Goal: Feedback & Contribution: Ask a question

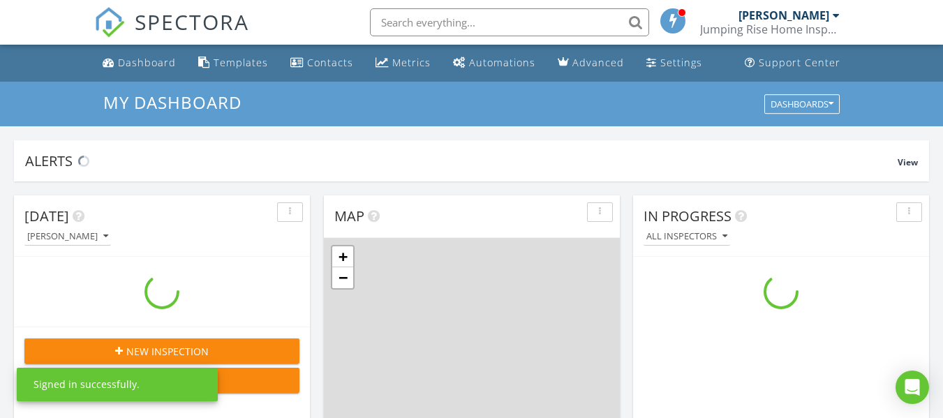
scroll to position [1292, 965]
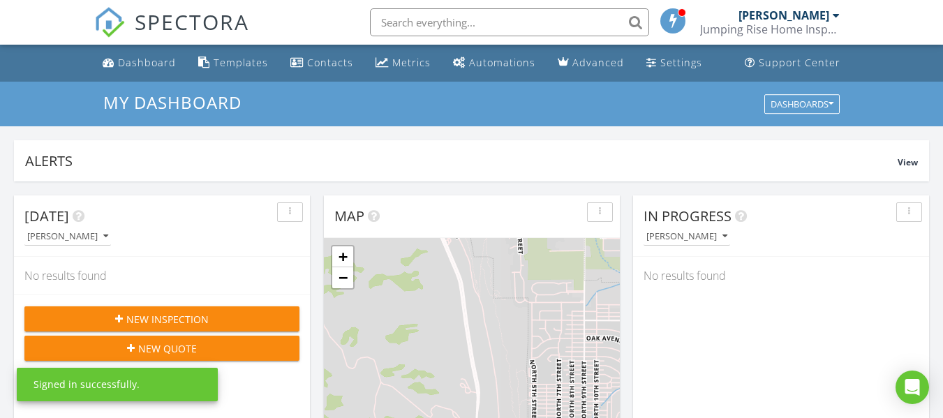
click at [680, 24] on span at bounding box center [674, 20] width 14 height 13
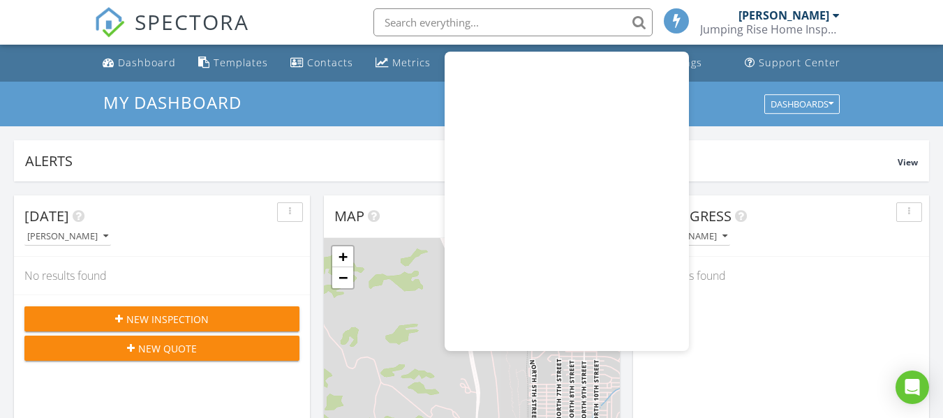
click at [903, 34] on nav "SPECTORA Ken Tucker Jumping Rise Home Inspections LLC Role: Inspector Dashboard…" at bounding box center [471, 22] width 943 height 45
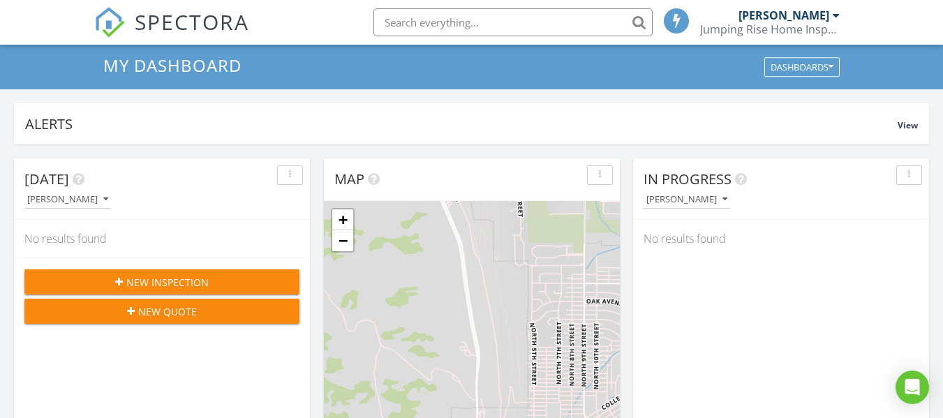
scroll to position [70, 0]
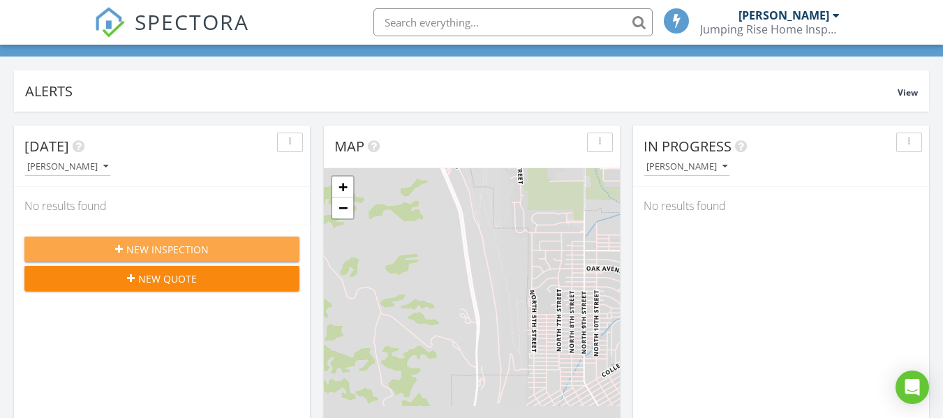
click at [202, 244] on span "New Inspection" at bounding box center [167, 249] width 82 height 15
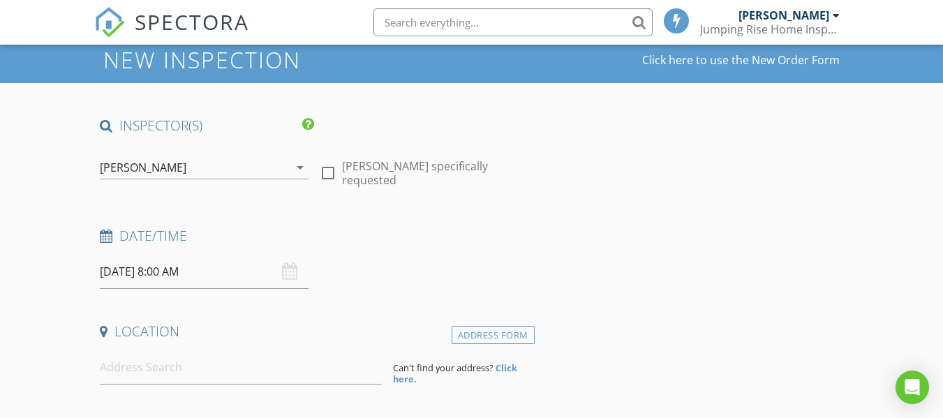
scroll to position [70, 0]
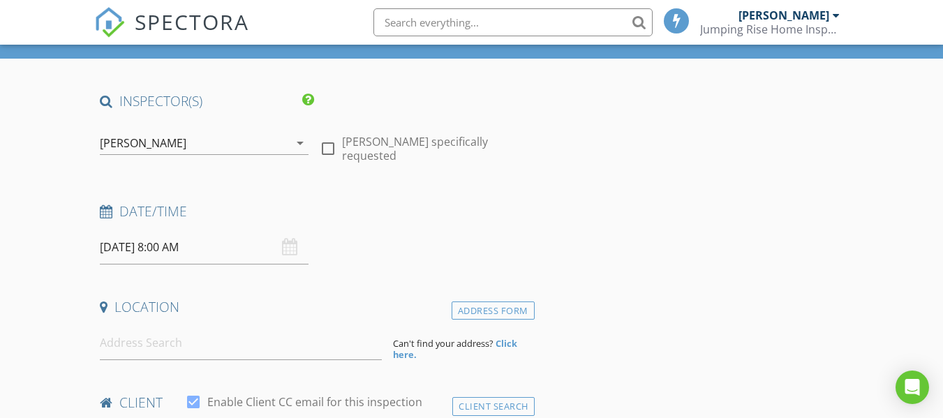
click at [292, 247] on div "08/29/2025 8:00 AM" at bounding box center [204, 247] width 209 height 34
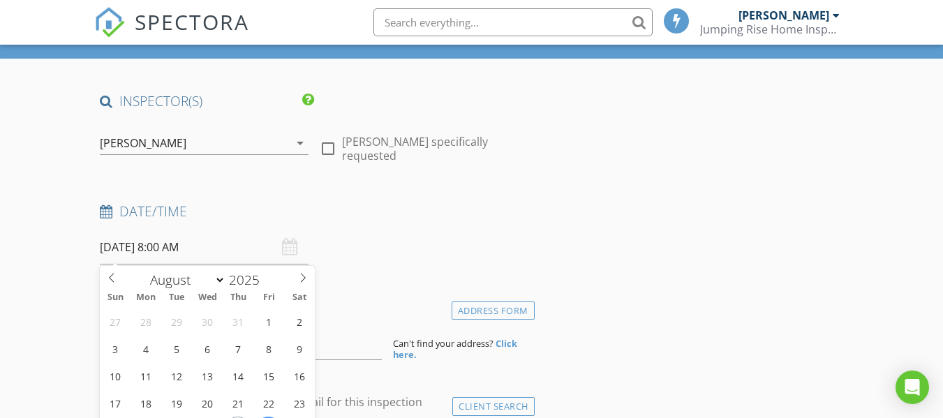
click at [202, 253] on input "08/29/2025 8:00 AM" at bounding box center [204, 247] width 209 height 34
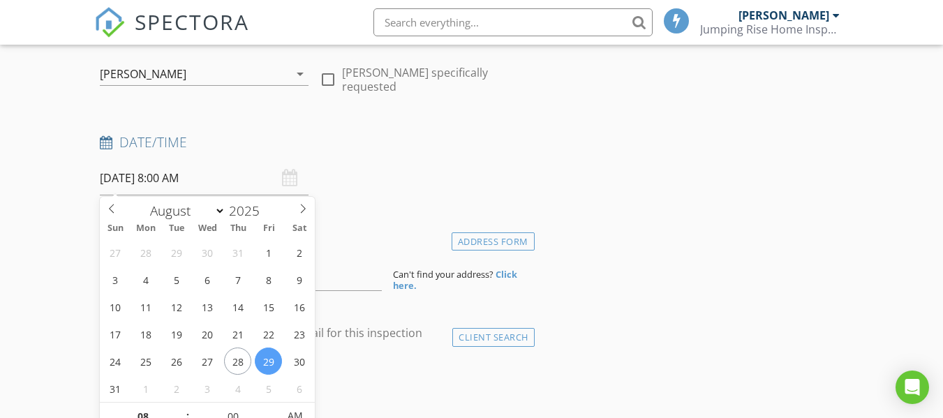
scroll to position [140, 0]
select select "8"
click at [301, 210] on icon at bounding box center [303, 208] width 10 height 10
type input "09/10/2025 8:00 AM"
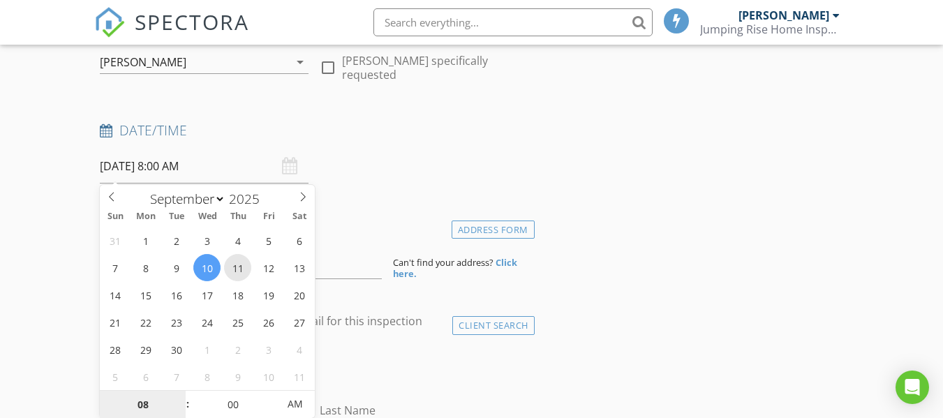
scroll to position [221, 0]
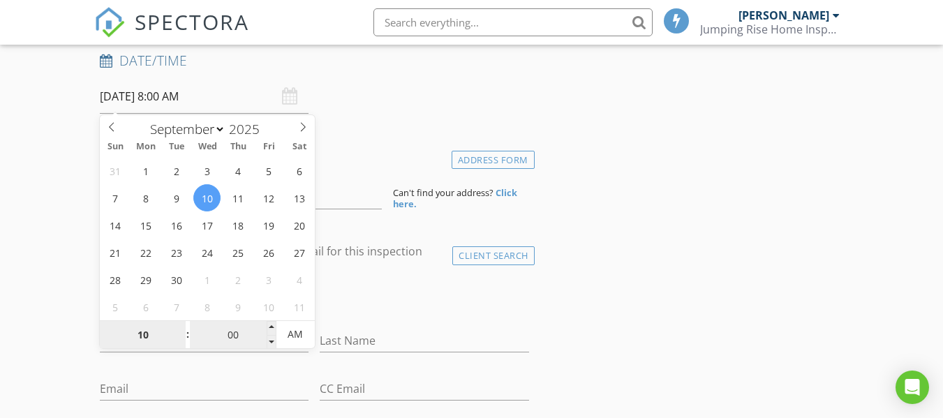
type input "10"
type input "09/10/2025 10:00 AM"
click at [237, 333] on input "00" at bounding box center [233, 335] width 86 height 28
type input "30"
type input "[DATE] 10:30 AM"
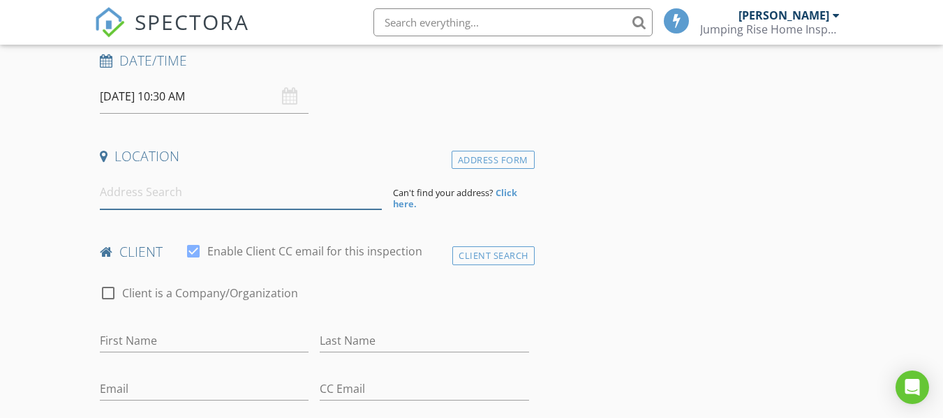
click at [192, 193] on input at bounding box center [241, 192] width 282 height 34
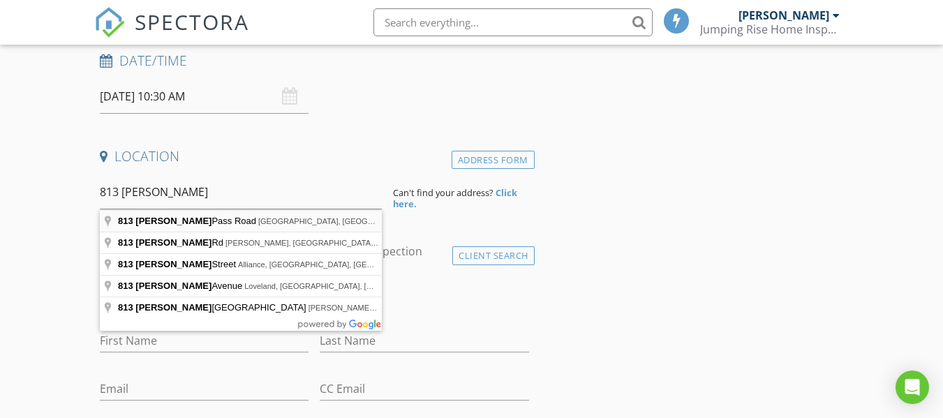
type input "813 Milner Pass Road, South Fork, CO, USA"
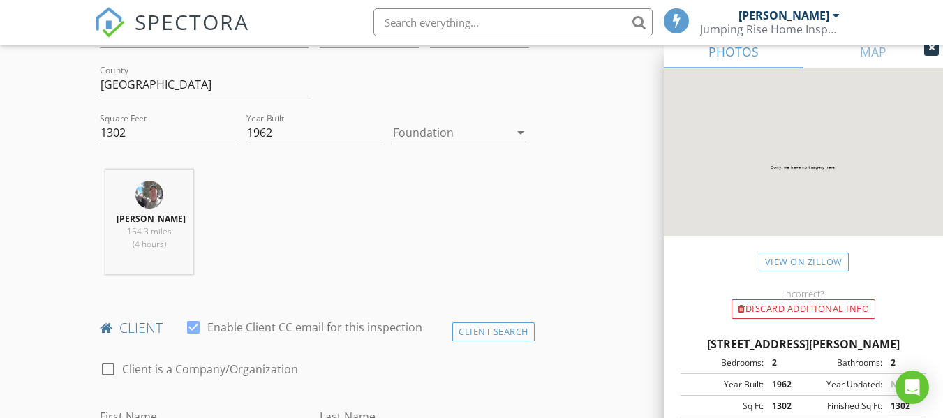
scroll to position [0, 0]
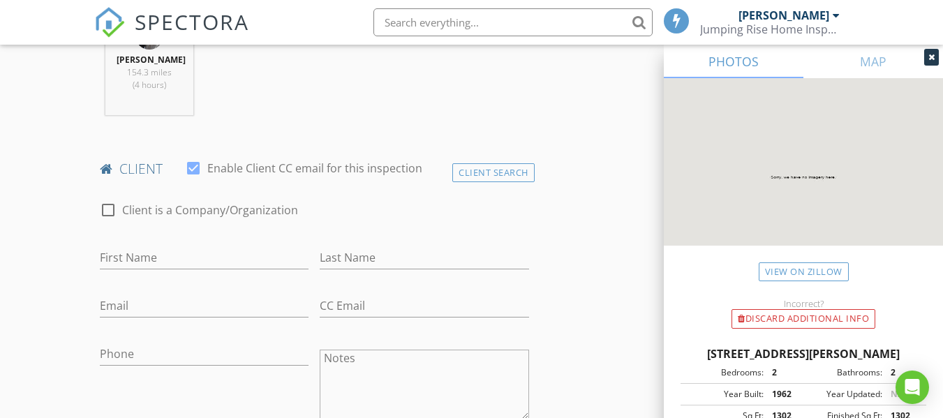
scroll to position [639, 0]
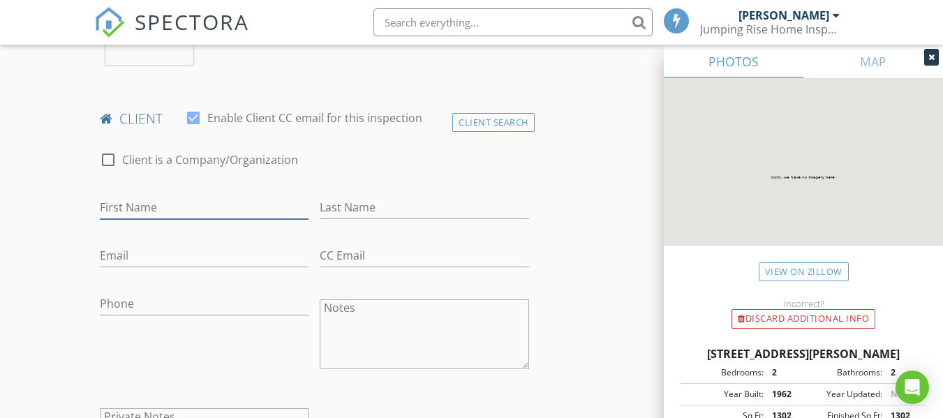
click at [133, 207] on input "First Name" at bounding box center [204, 207] width 209 height 23
type input "[PERSON_NAME] & [PERSON_NAME]"
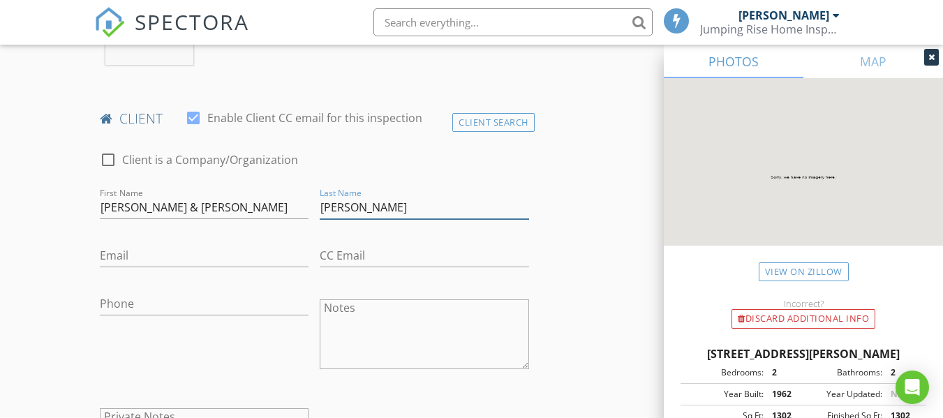
type input "[PERSON_NAME]"
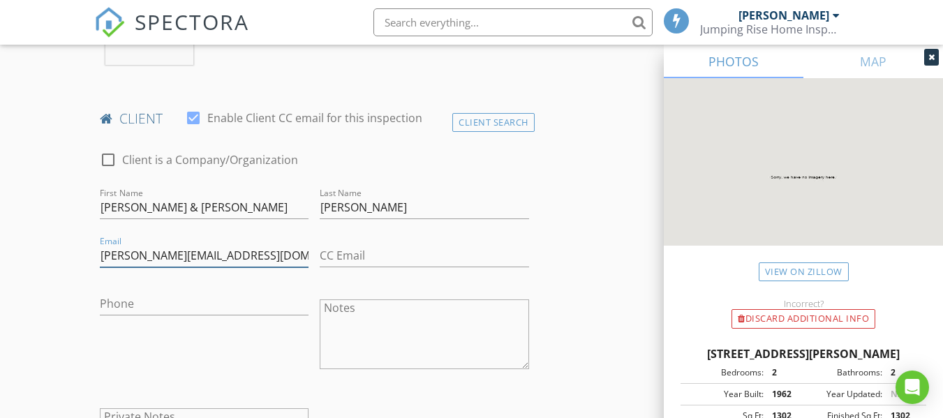
type input "[PERSON_NAME][EMAIL_ADDRESS][DOMAIN_NAME]"
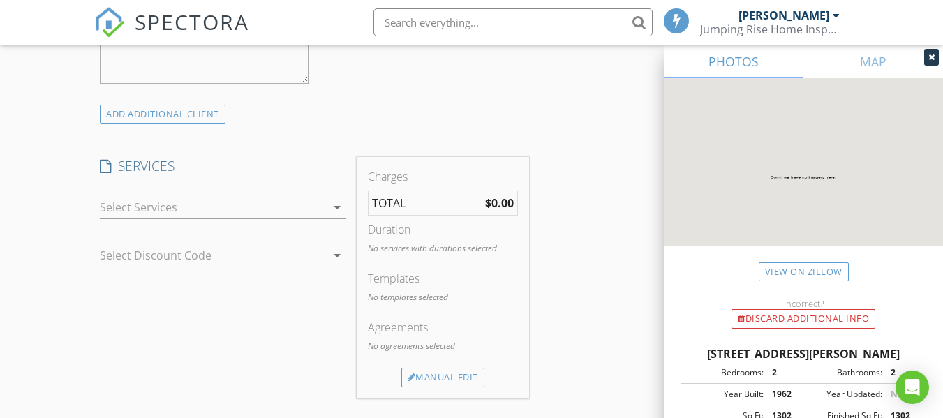
scroll to position [1058, 0]
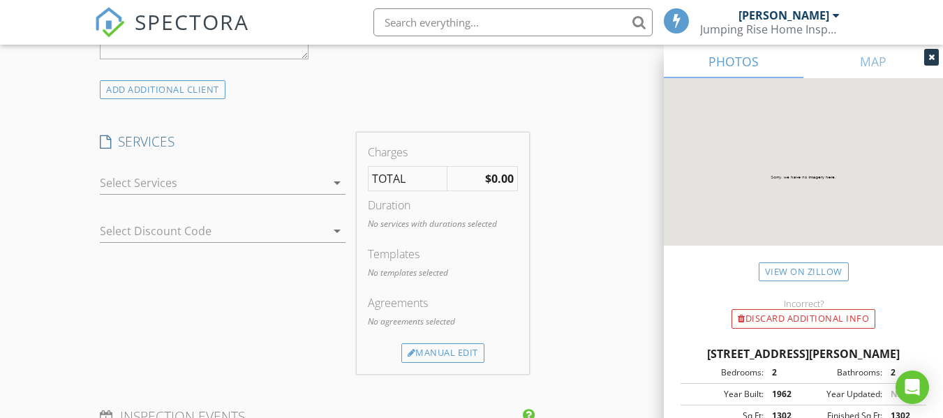
type input "[PHONE_NUMBER]"
click at [491, 178] on strong "$0.00" at bounding box center [499, 178] width 29 height 15
click at [445, 355] on div "Manual Edit" at bounding box center [442, 353] width 83 height 20
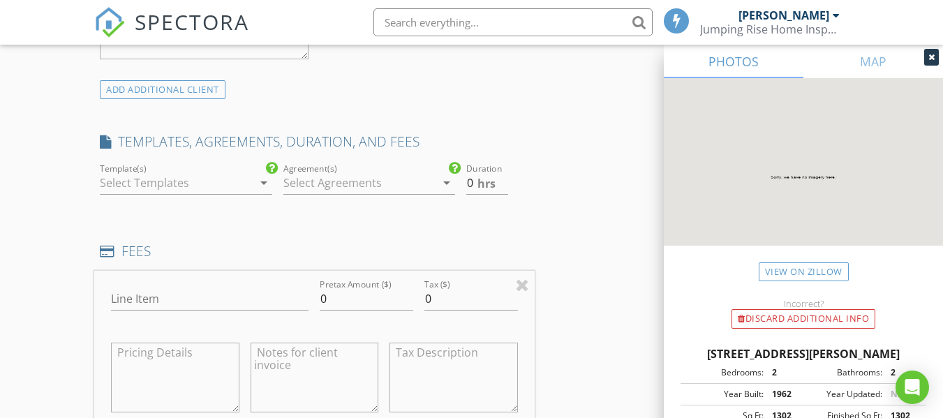
scroll to position [1128, 0]
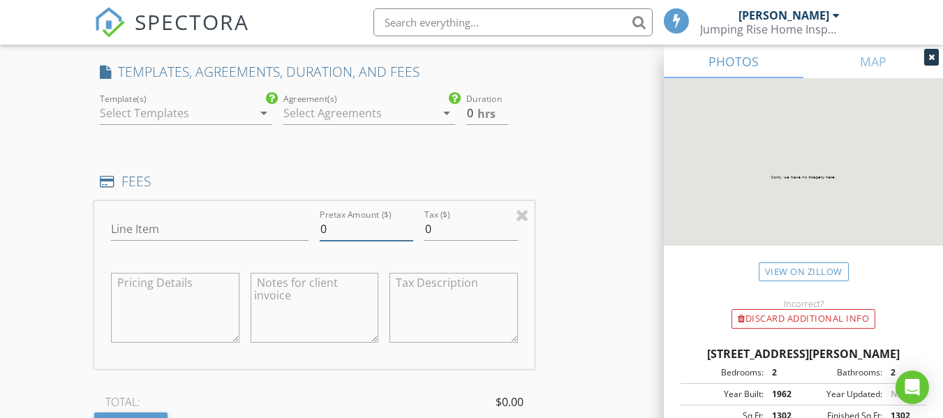
click at [327, 232] on input "0" at bounding box center [367, 229] width 94 height 23
click at [319, 232] on div "Pretax Amount ($) 0" at bounding box center [366, 231] width 105 height 48
click at [326, 231] on input "0" at bounding box center [367, 229] width 94 height 23
type input "600.00"
click at [577, 234] on div "INSPECTOR(S) check_box Ken Tucker PRIMARY Ken Tucker arrow_drop_down check_box_…" at bounding box center [471, 254] width 754 height 2441
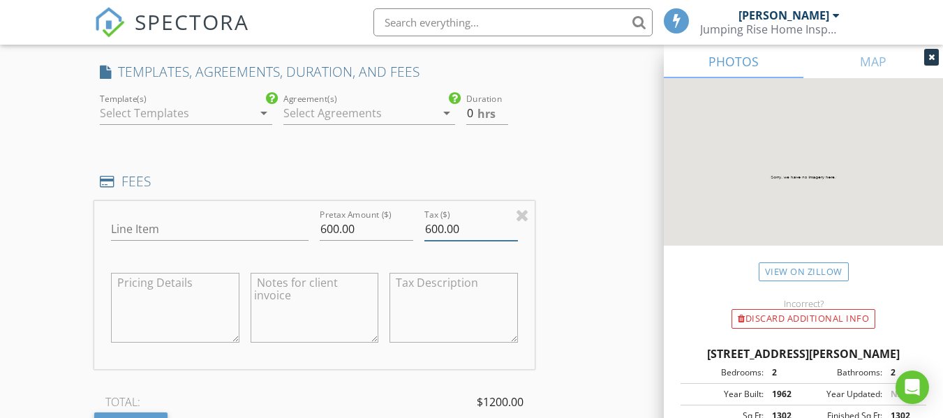
click at [459, 231] on input "600.00" at bounding box center [471, 229] width 94 height 23
type input "6"
type input "0"
click at [572, 239] on div "INSPECTOR(S) check_box Ken Tucker PRIMARY Ken Tucker arrow_drop_down check_box_…" at bounding box center [471, 254] width 754 height 2441
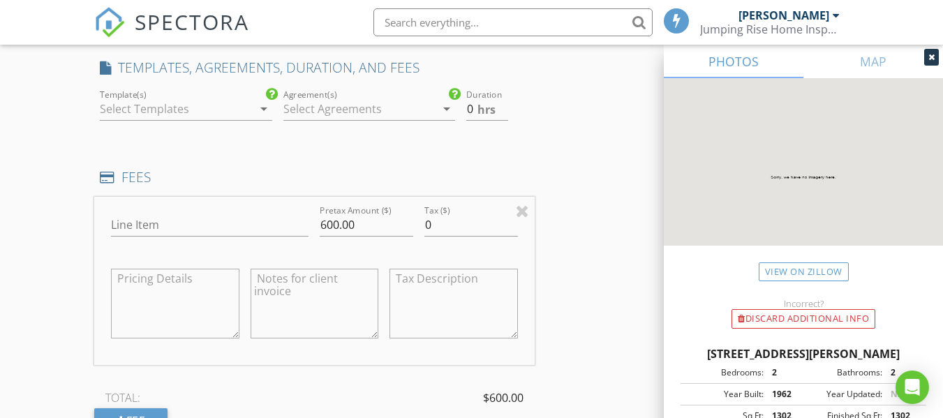
scroll to position [1058, 0]
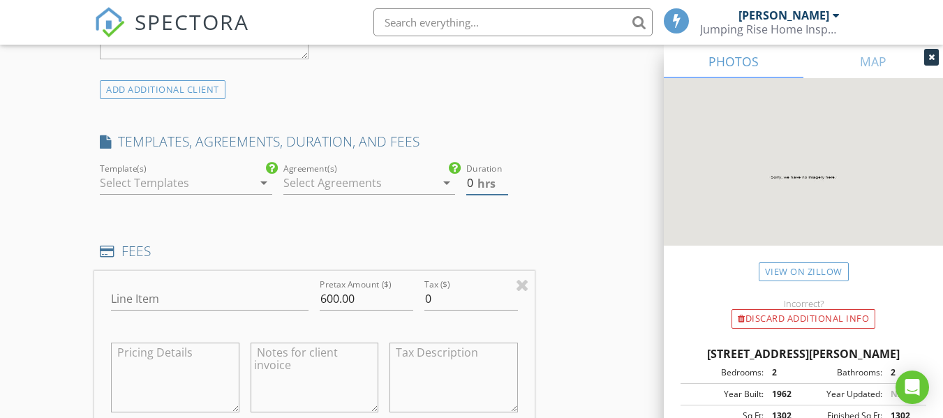
click at [473, 188] on input "0" at bounding box center [486, 183] width 41 height 23
type input "2"
click at [554, 195] on div "INSPECTOR(S) check_box Ken Tucker PRIMARY Ken Tucker arrow_drop_down check_box_…" at bounding box center [471, 324] width 754 height 2441
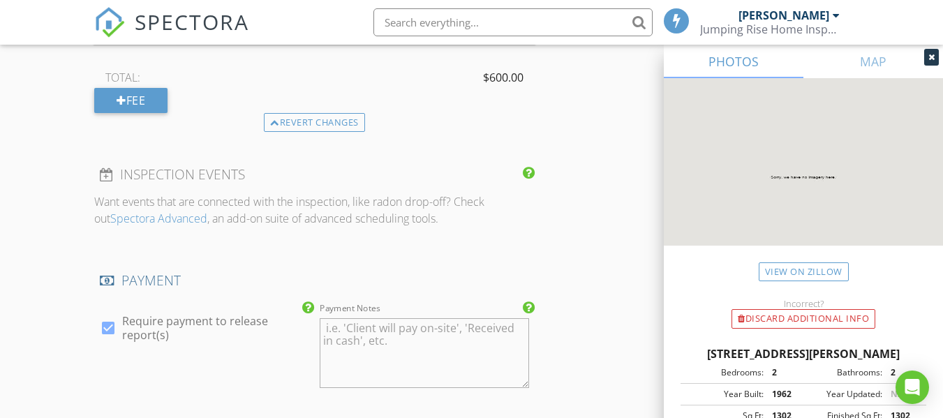
scroll to position [1477, 0]
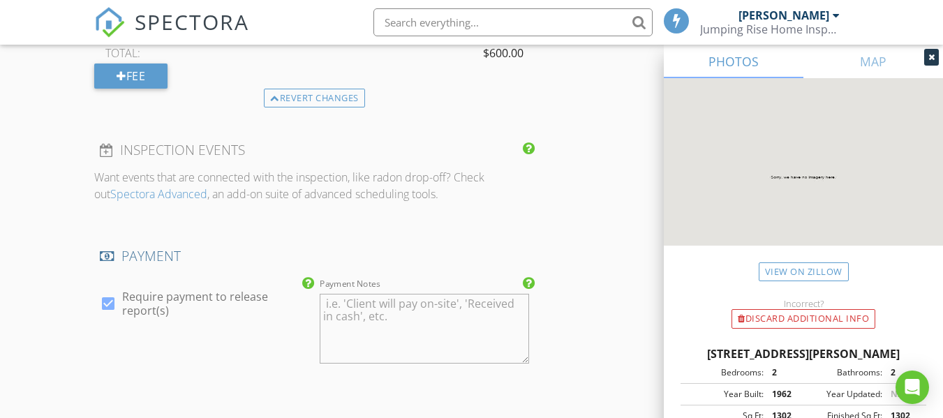
click at [112, 300] on div at bounding box center [108, 304] width 24 height 24
checkbox input "false"
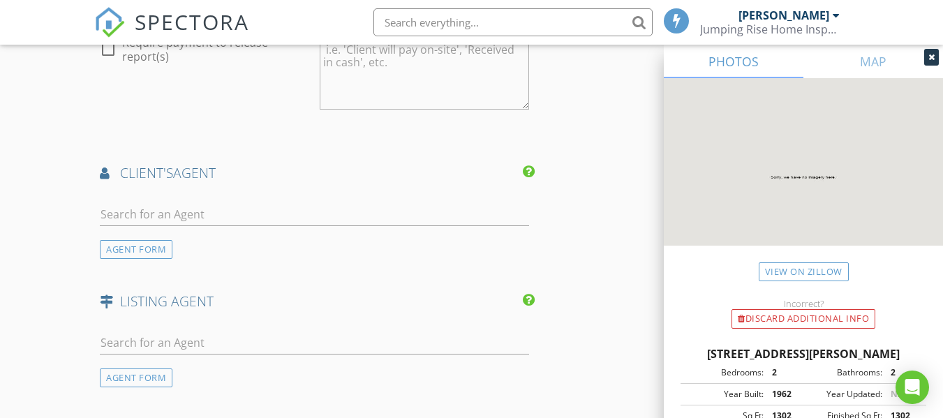
scroll to position [1756, 0]
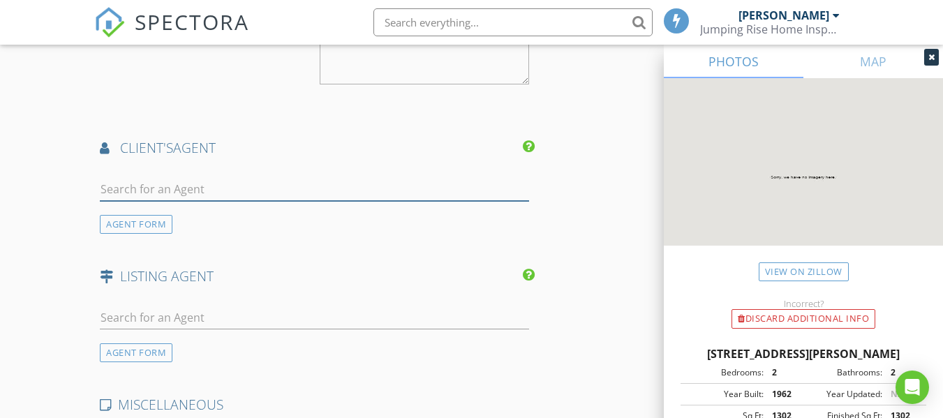
click at [216, 188] on input "text" at bounding box center [314, 189] width 429 height 23
click at [154, 222] on div "AGENT FORM" at bounding box center [136, 224] width 73 height 19
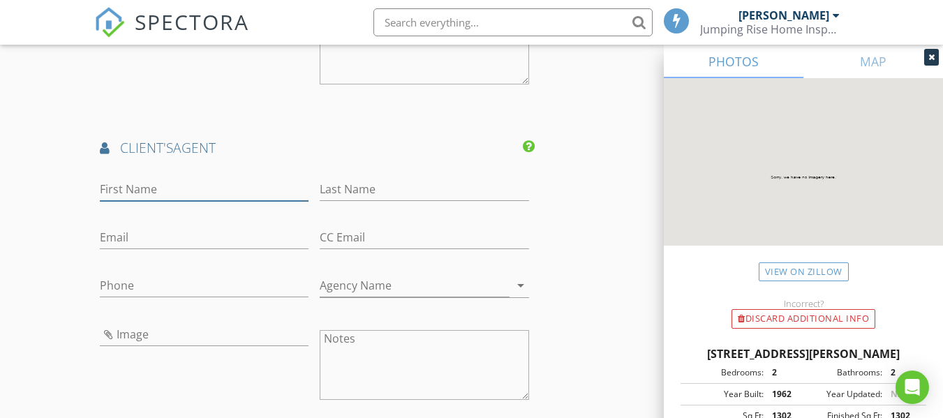
click at [163, 191] on input "First Name" at bounding box center [204, 189] width 209 height 23
type input "Yvonne"
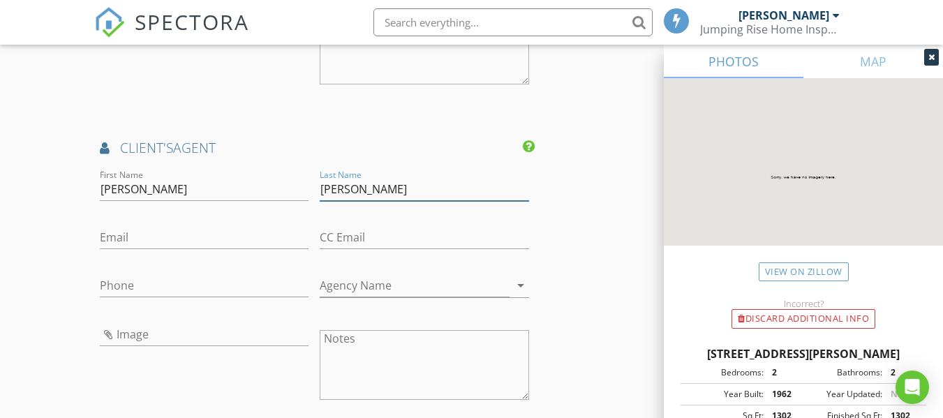
type input "Hoffman"
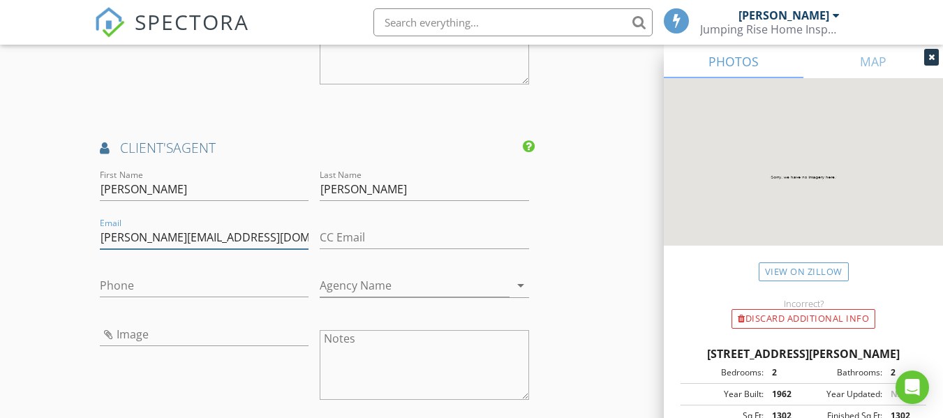
type input "[PERSON_NAME][EMAIL_ADDRESS][DOMAIN_NAME]"
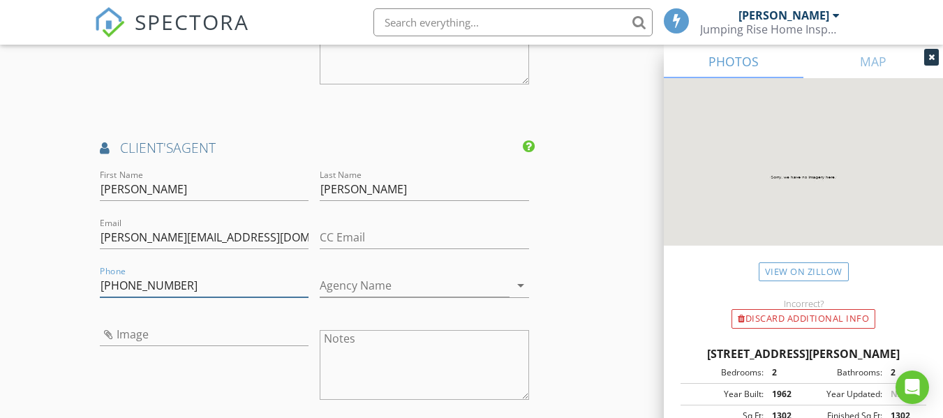
type input "[PHONE_NUMBER]"
click at [354, 288] on input "Agency Name" at bounding box center [414, 285] width 189 height 23
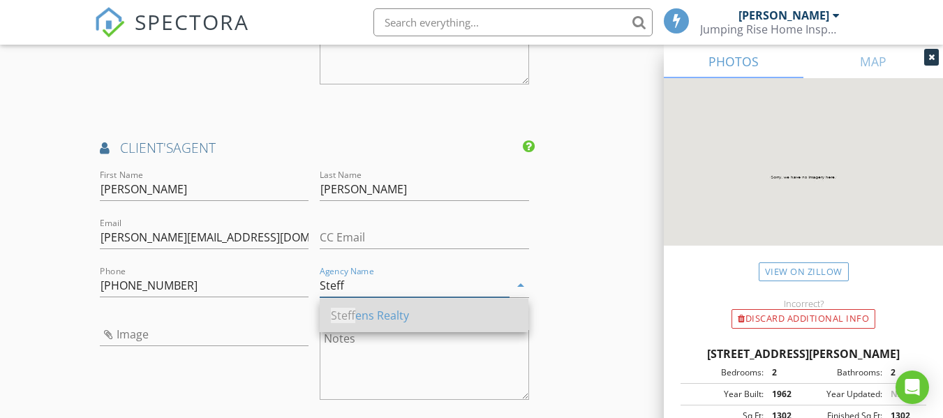
click at [365, 319] on div "Steff ens Realty" at bounding box center [424, 315] width 186 height 17
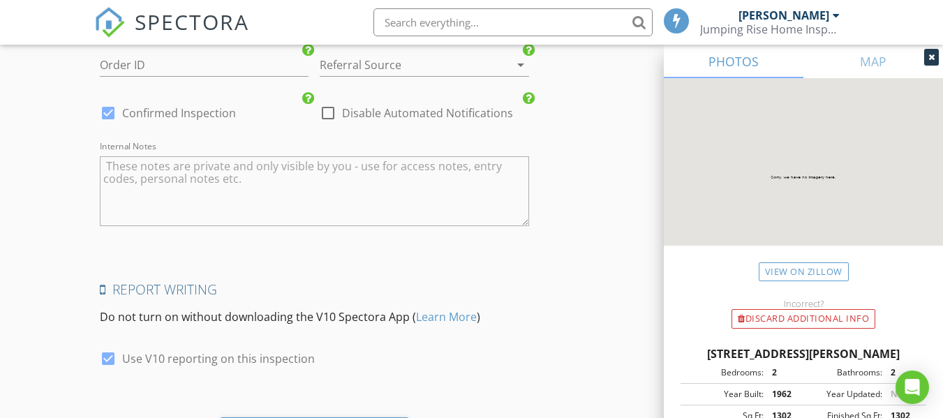
scroll to position [2534, 0]
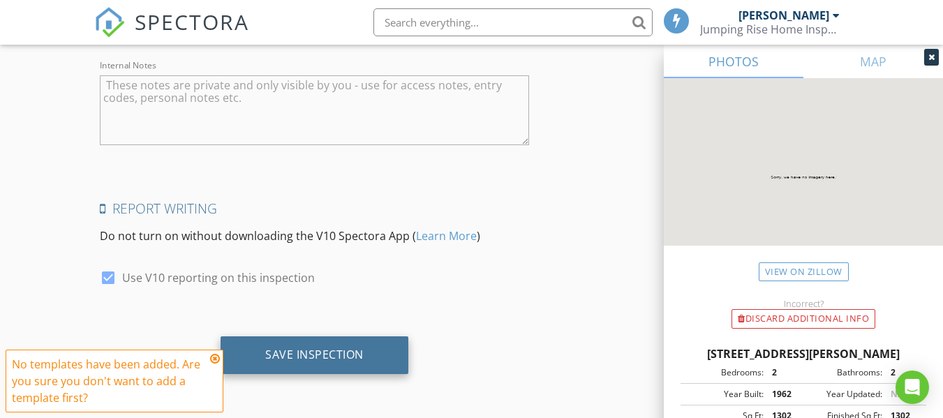
type input "Steffens Realty"
click at [322, 352] on div "Save Inspection" at bounding box center [314, 355] width 98 height 14
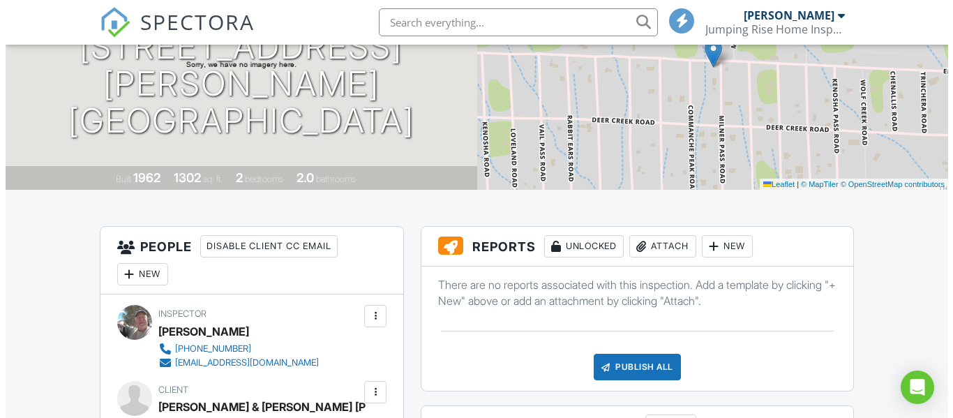
scroll to position [285, 0]
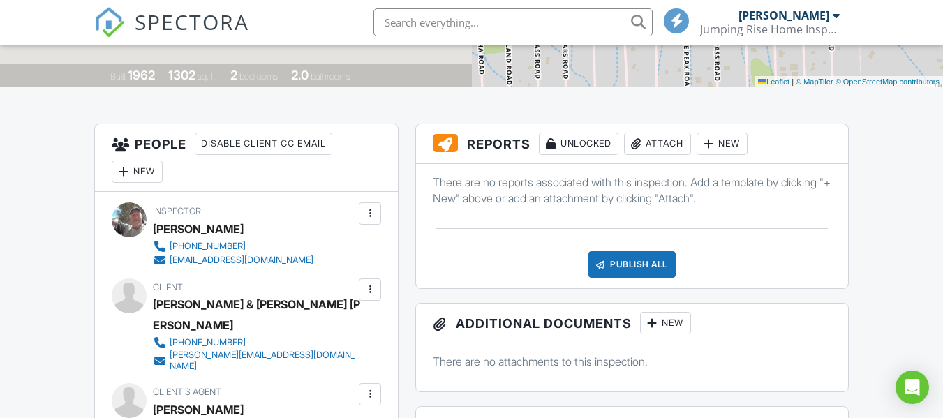
click at [712, 147] on div at bounding box center [708, 144] width 14 height 14
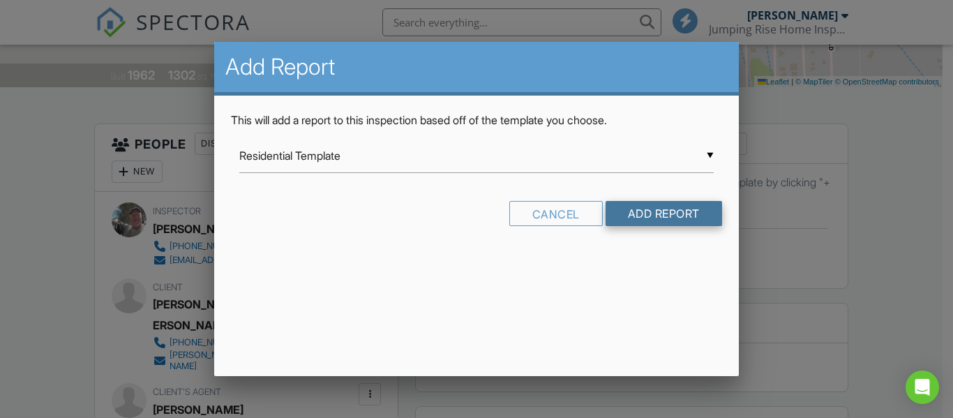
click at [627, 214] on input "Add Report" at bounding box center [664, 213] width 117 height 25
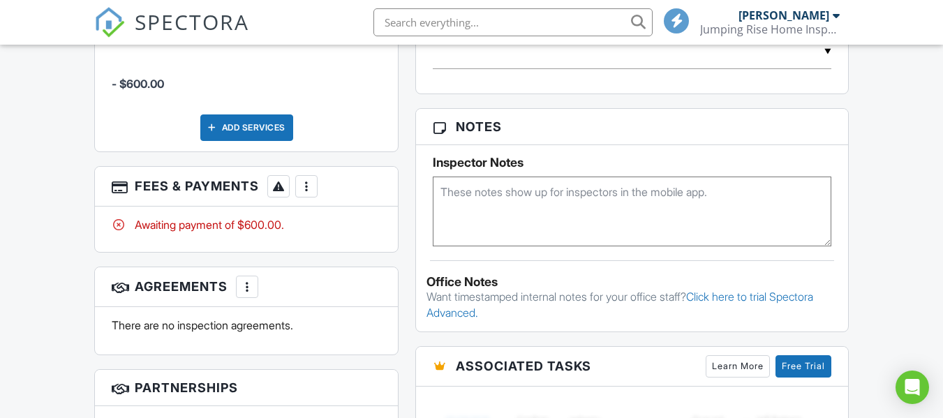
scroll to position [838, 0]
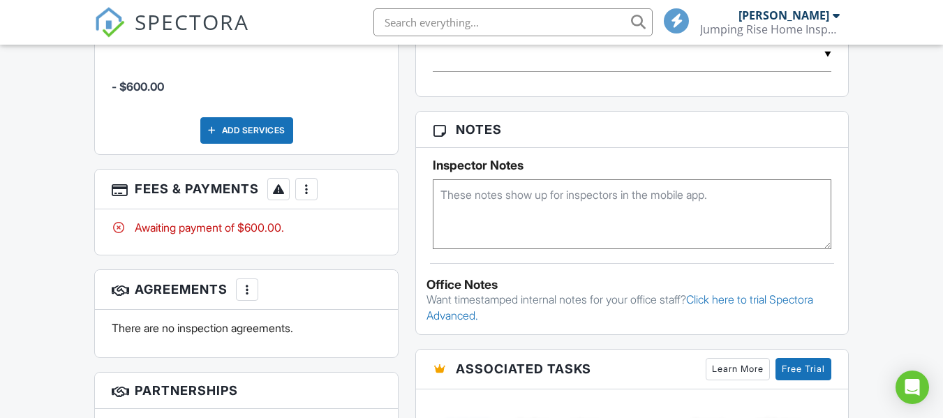
click at [249, 283] on div at bounding box center [247, 290] width 14 height 14
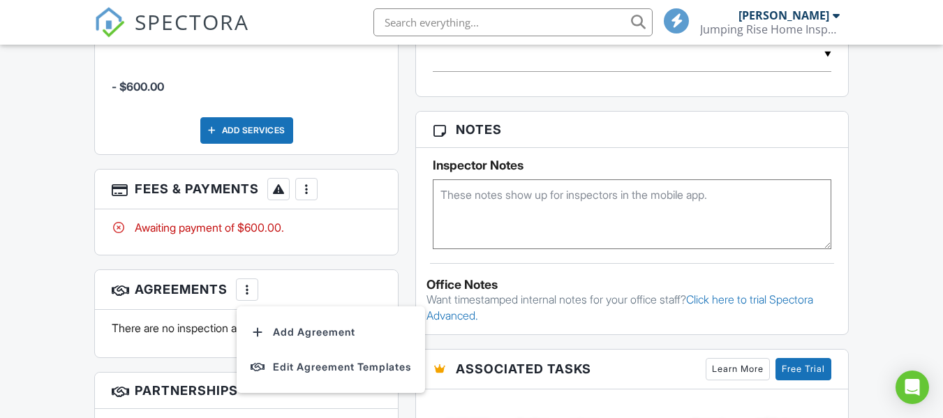
click at [875, 217] on div "Dashboard Templates Contacts Metrics Automations Advanced Settings Support Cent…" at bounding box center [471, 136] width 943 height 1858
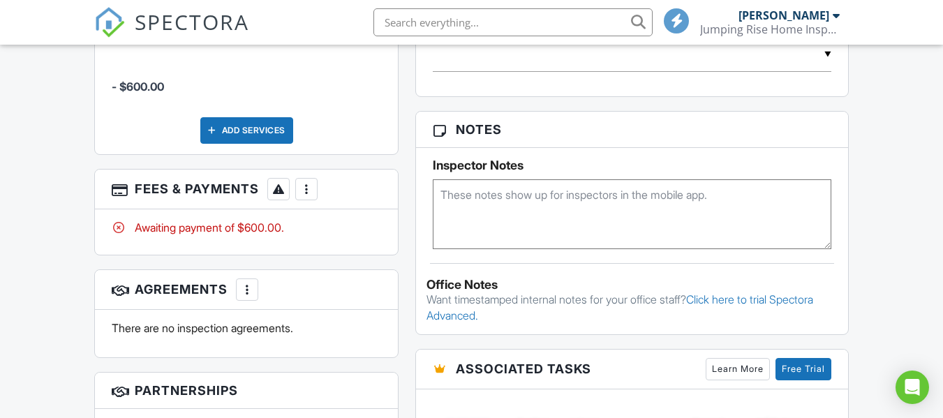
click at [251, 283] on div at bounding box center [247, 290] width 14 height 14
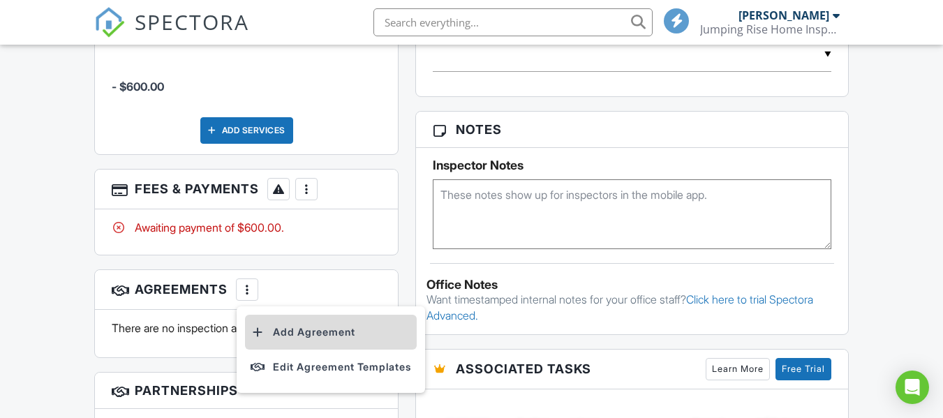
click at [296, 315] on li "Add Agreement" at bounding box center [331, 332] width 172 height 35
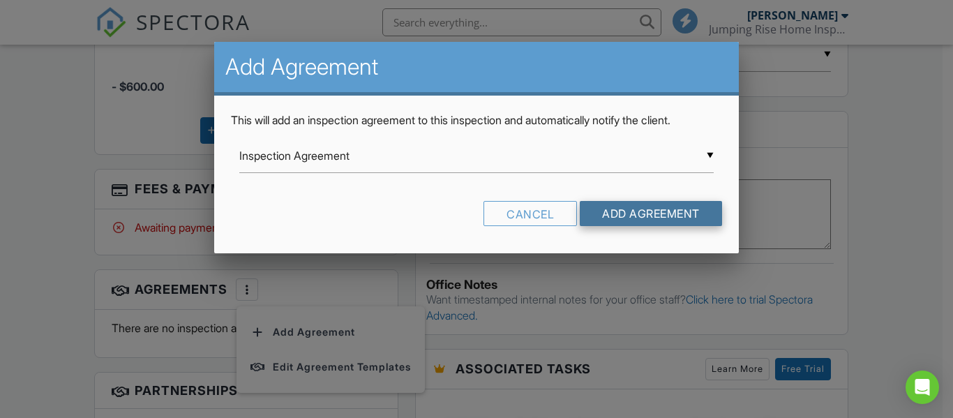
click at [603, 213] on input "Add Agreement" at bounding box center [651, 213] width 142 height 25
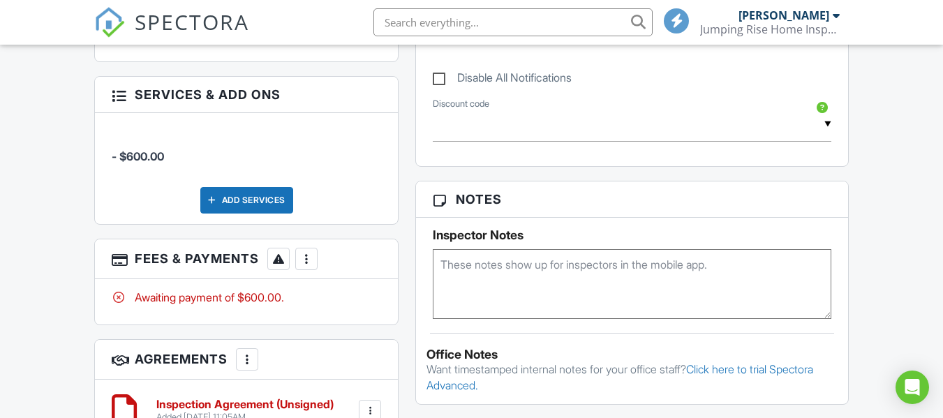
scroll to position [838, 0]
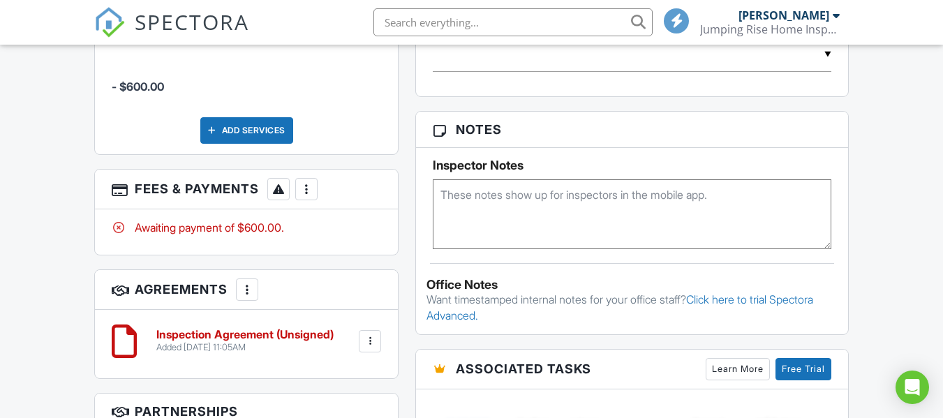
click at [126, 320] on div at bounding box center [124, 341] width 25 height 42
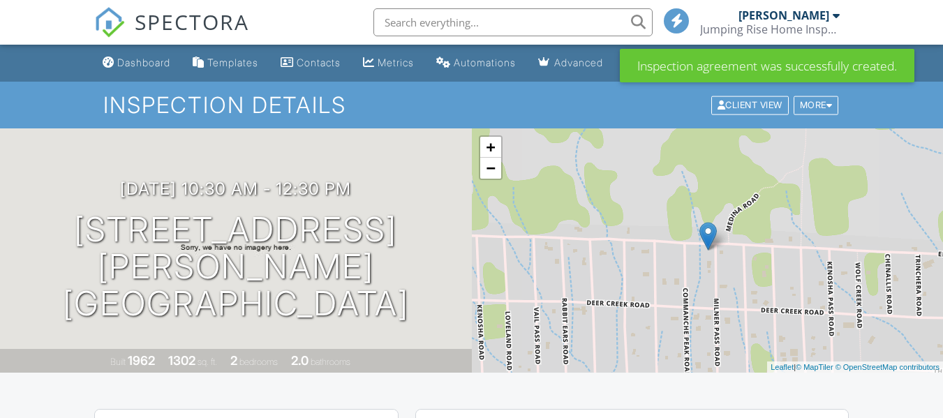
scroll to position [851, 0]
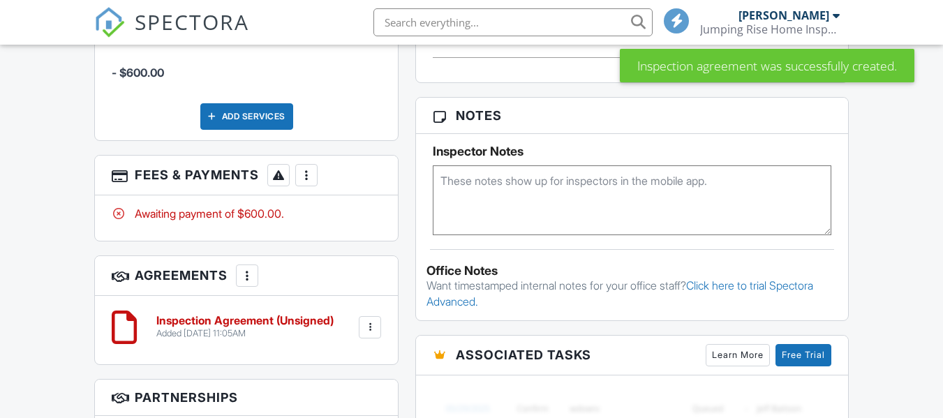
click at [886, 243] on div "Dashboard Templates Contacts Metrics Automations Advanced Settings Support Cent…" at bounding box center [471, 122] width 943 height 1858
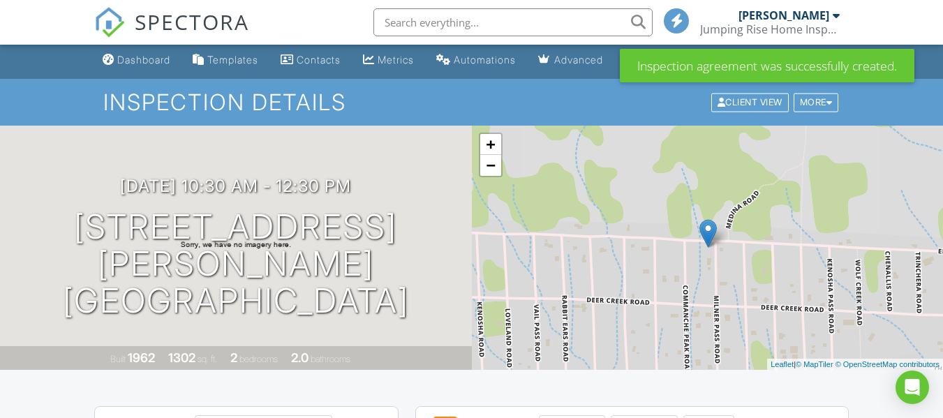
scroll to position [0, 0]
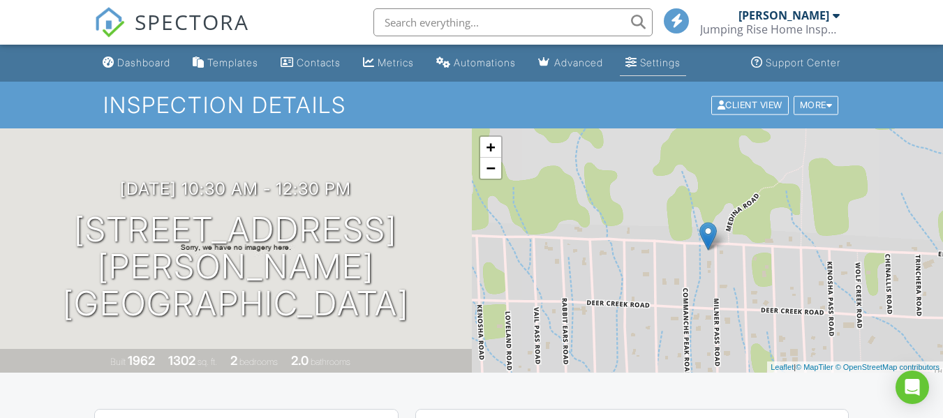
click at [637, 62] on div "Settings" at bounding box center [631, 62] width 12 height 11
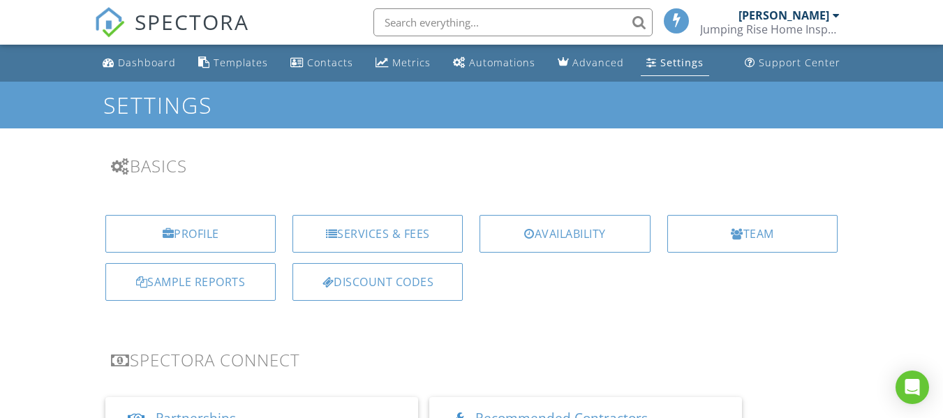
click at [835, 18] on div at bounding box center [836, 15] width 7 height 11
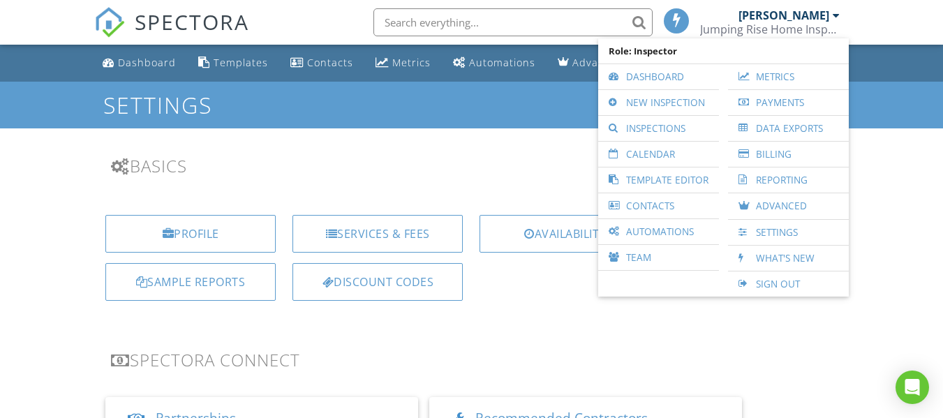
click at [890, 114] on div "Settings" at bounding box center [471, 105] width 943 height 47
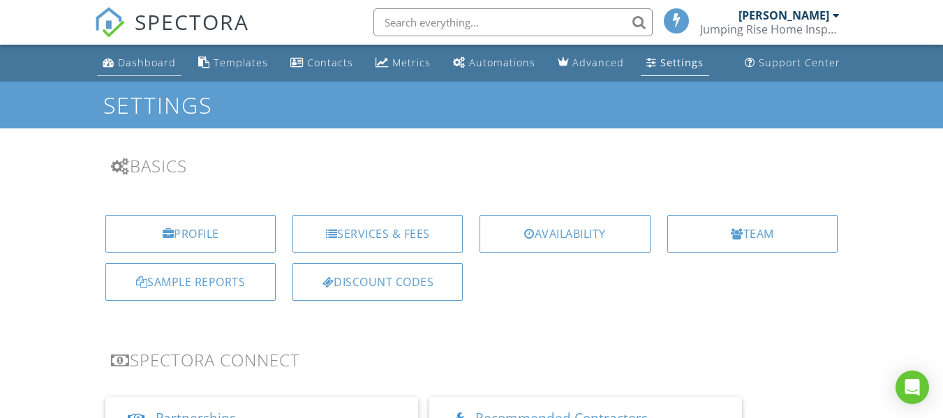
click at [129, 65] on div "Dashboard" at bounding box center [147, 62] width 58 height 13
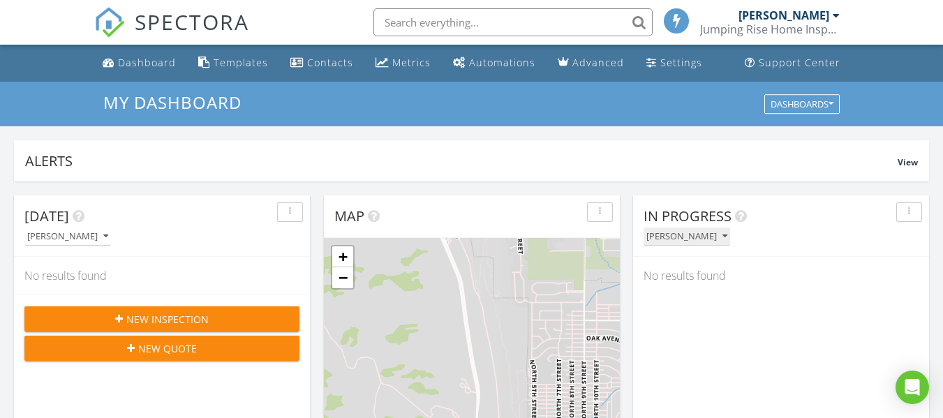
click at [722, 237] on icon "button" at bounding box center [724, 237] width 5 height 10
click at [229, 63] on div "Templates" at bounding box center [241, 62] width 54 height 13
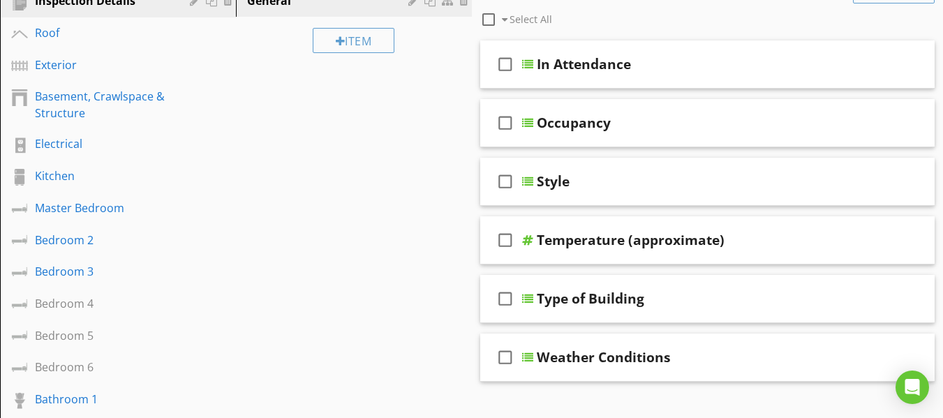
scroll to position [209, 0]
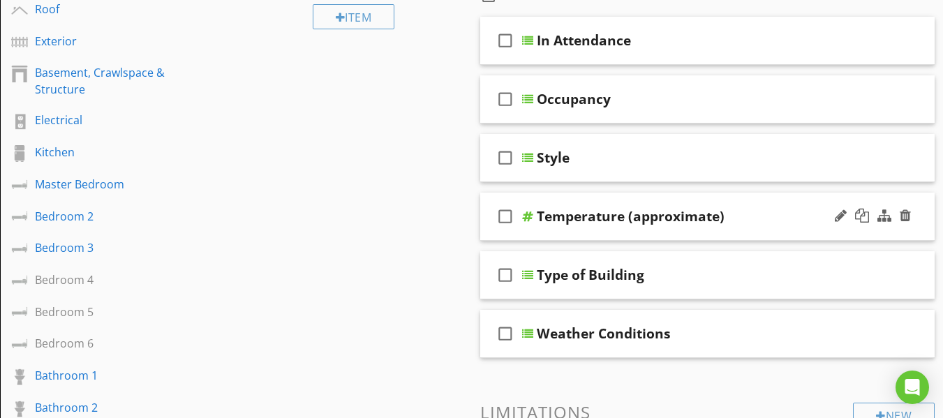
click at [507, 216] on icon "check_box_outline_blank" at bounding box center [505, 217] width 22 height 34
click at [507, 334] on icon "check_box_outline_blank" at bounding box center [505, 334] width 22 height 34
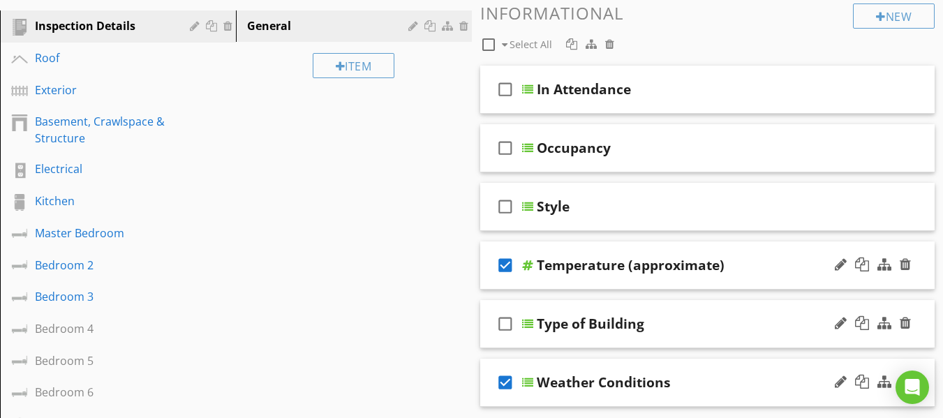
scroll to position [140, 0]
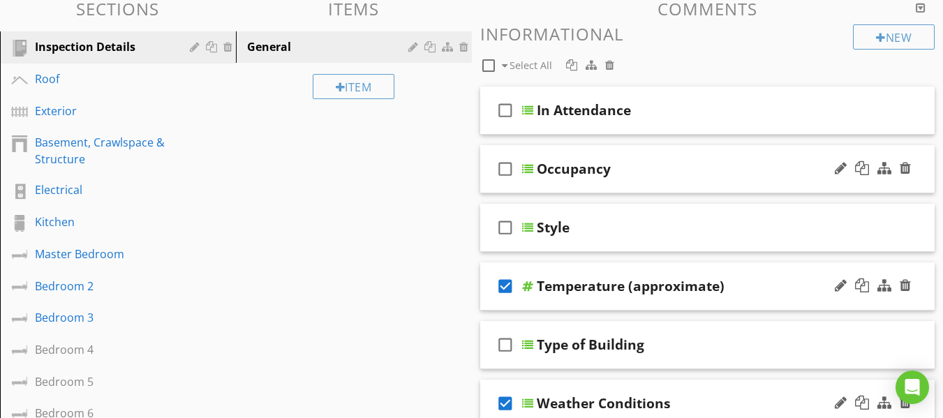
click at [506, 171] on icon "check_box_outline_blank" at bounding box center [505, 169] width 22 height 34
click at [504, 115] on icon "check_box_outline_blank" at bounding box center [505, 111] width 22 height 34
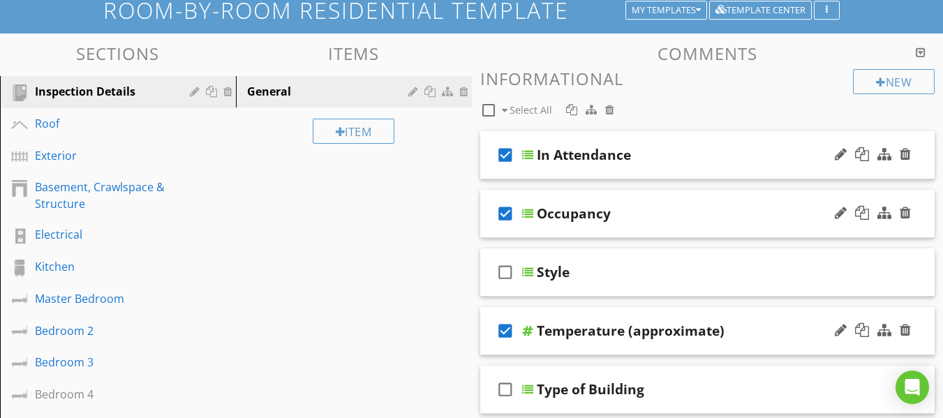
scroll to position [70, 0]
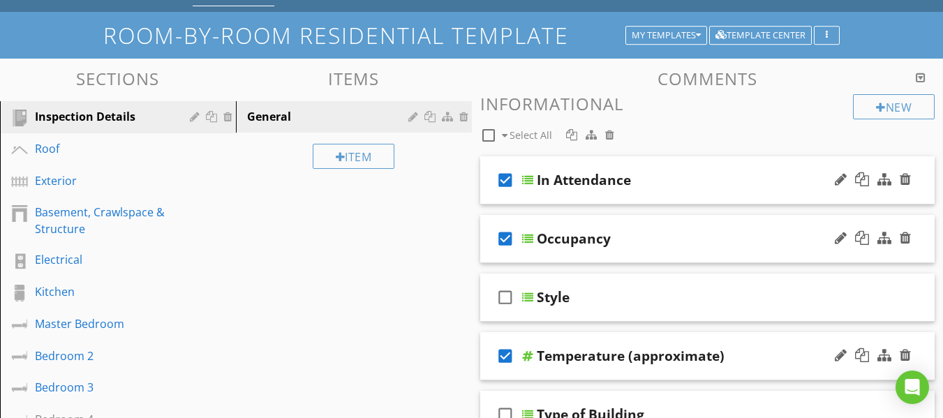
click at [922, 77] on div at bounding box center [921, 77] width 10 height 11
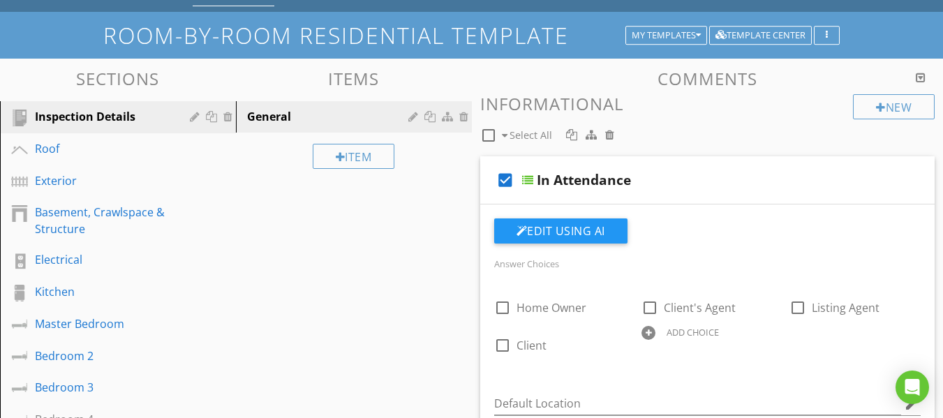
click at [921, 79] on div at bounding box center [921, 77] width 10 height 11
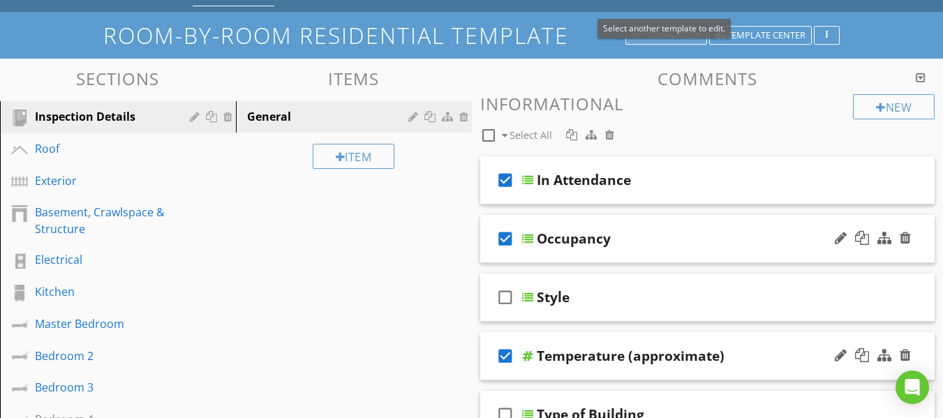
click at [701, 33] on button "My Templates" at bounding box center [666, 36] width 82 height 20
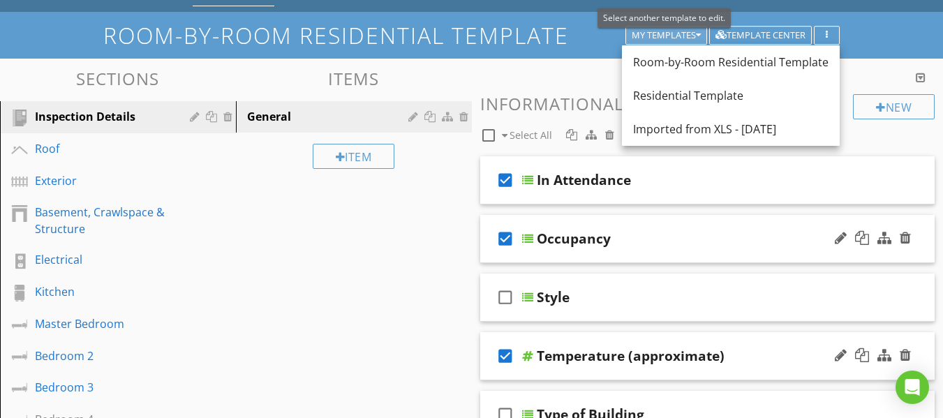
click at [701, 33] on button "My Templates" at bounding box center [666, 36] width 82 height 20
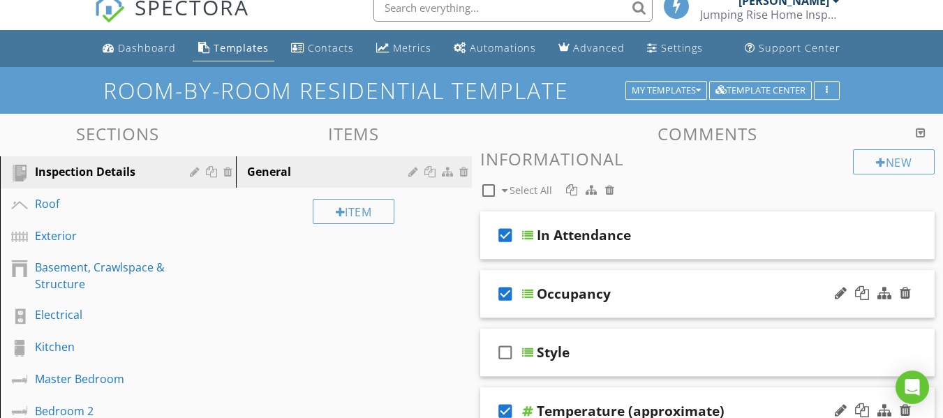
scroll to position [0, 0]
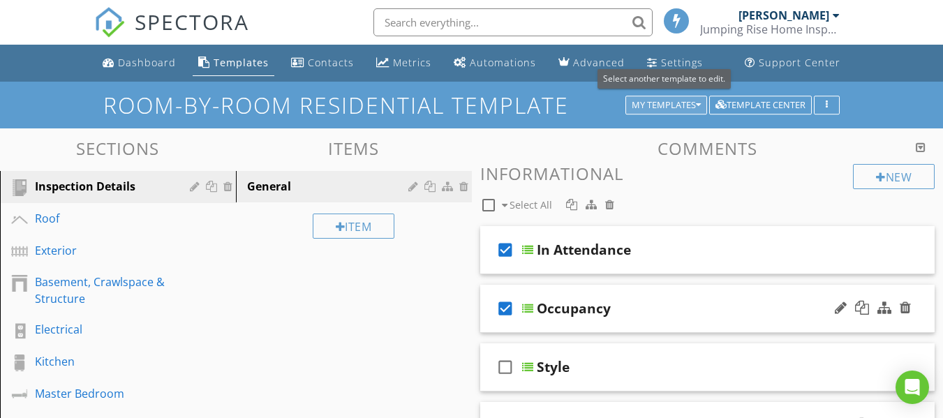
click at [697, 108] on icon "button" at bounding box center [698, 106] width 5 height 10
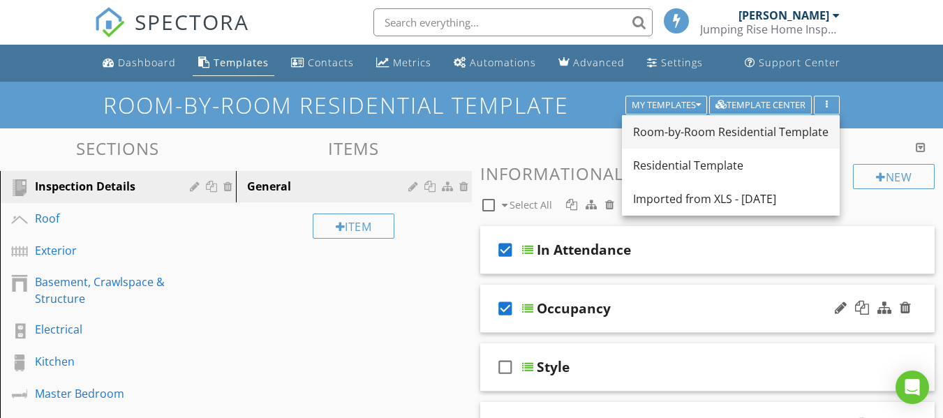
click at [685, 131] on div "Room-by-Room Residential Template" at bounding box center [730, 132] width 195 height 17
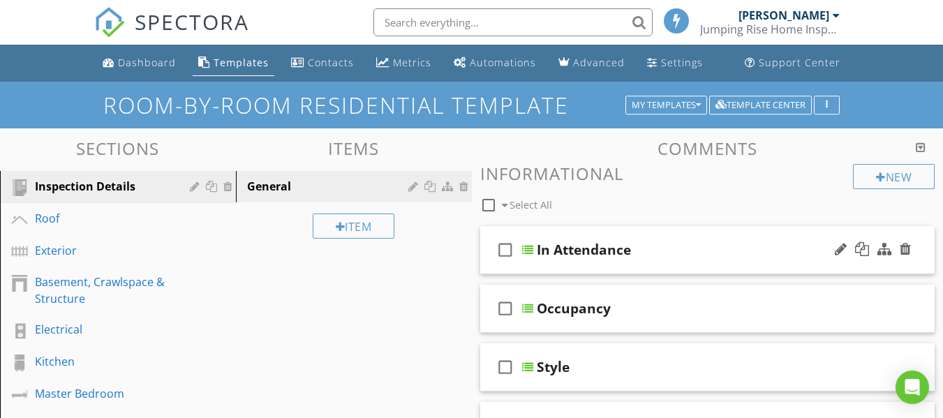
click at [507, 251] on icon "check_box_outline_blank" at bounding box center [505, 250] width 22 height 34
click at [503, 308] on icon "check_box_outline_blank" at bounding box center [505, 309] width 22 height 34
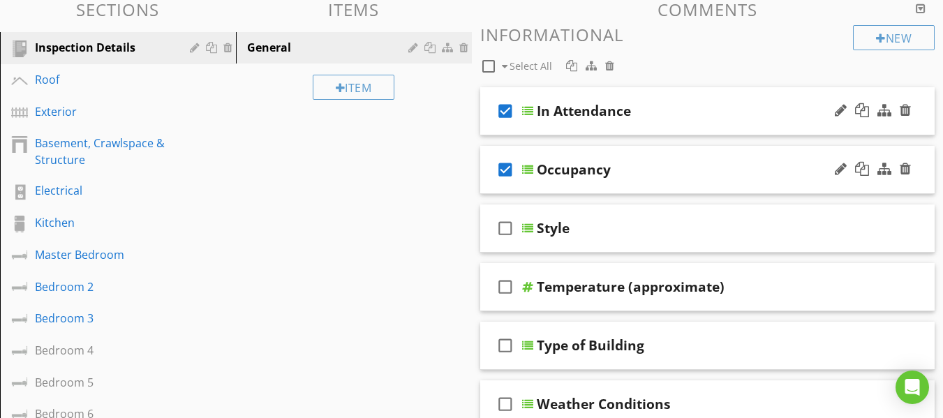
scroll to position [140, 0]
click at [500, 286] on icon "check_box_outline_blank" at bounding box center [505, 286] width 22 height 34
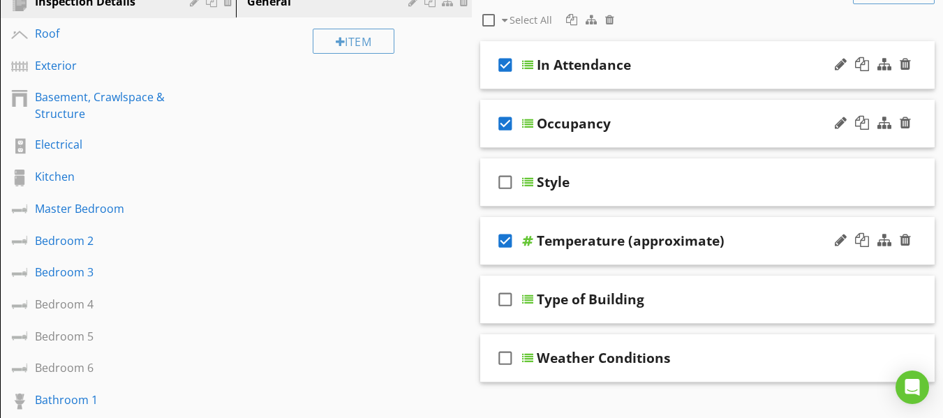
scroll to position [209, 0]
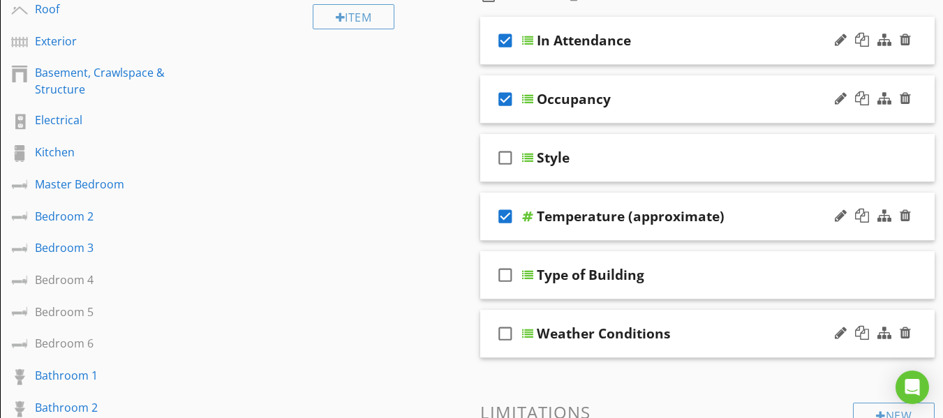
click at [501, 334] on icon "check_box_outline_blank" at bounding box center [505, 334] width 22 height 34
click at [547, 329] on div "Weather Conditions" at bounding box center [604, 333] width 134 height 17
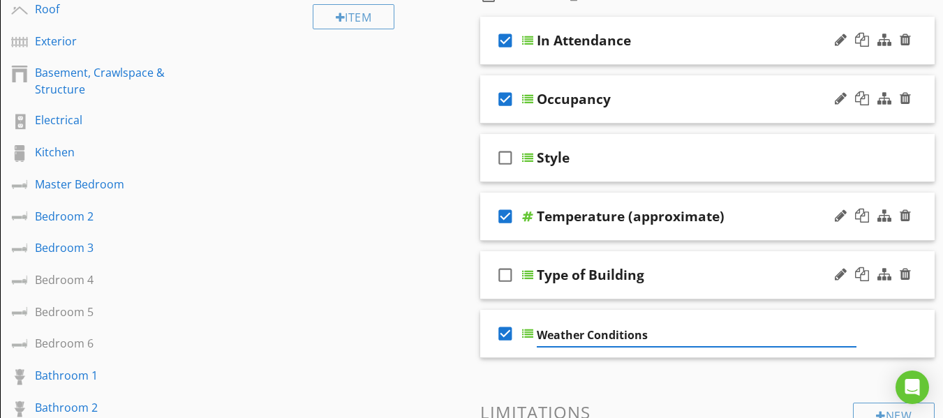
click at [682, 283] on div "Type of Building" at bounding box center [697, 275] width 320 height 17
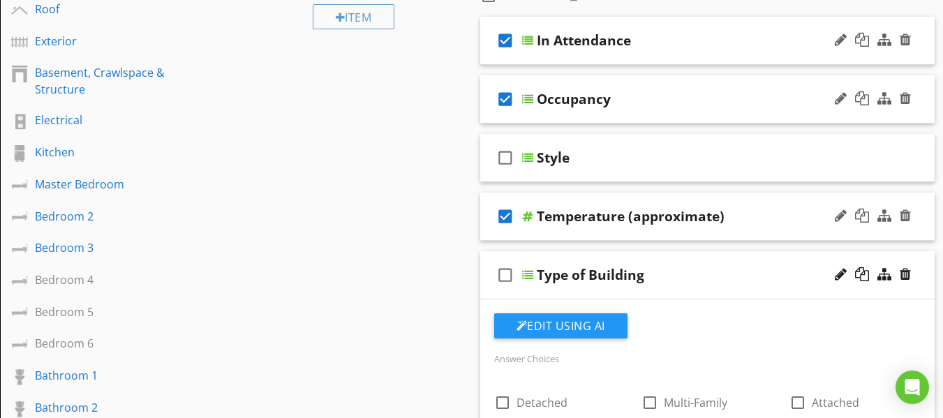
click at [670, 283] on div "Type of Building" at bounding box center [697, 275] width 320 height 17
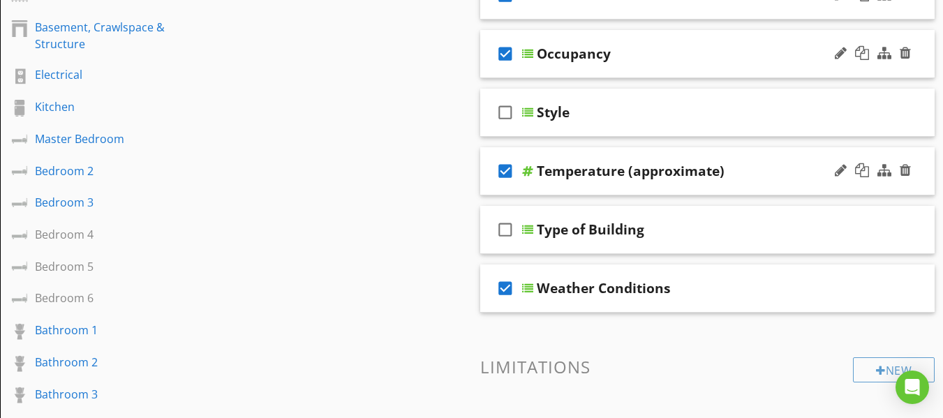
scroll to position [279, 0]
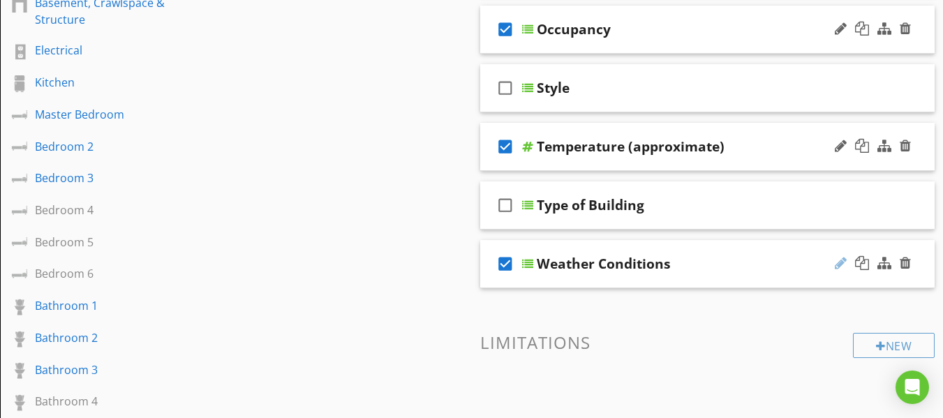
click at [842, 262] on div at bounding box center [841, 263] width 12 height 14
click at [865, 264] on div at bounding box center [862, 263] width 14 height 14
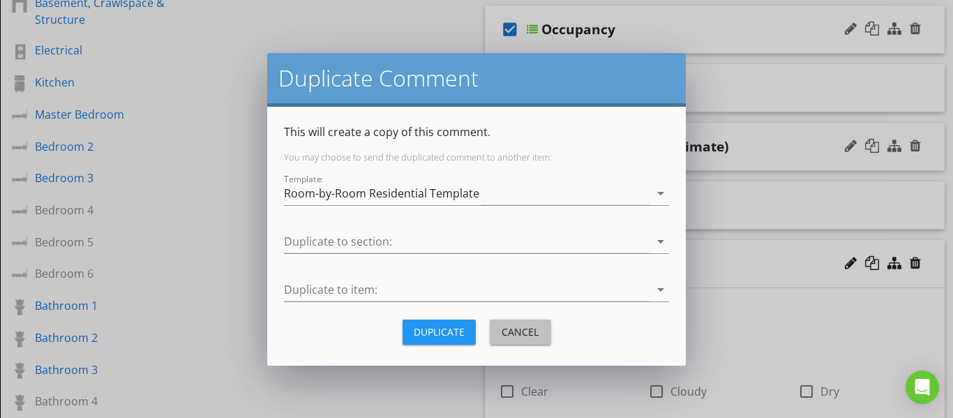
click at [540, 332] on div "Cancel" at bounding box center [520, 332] width 39 height 15
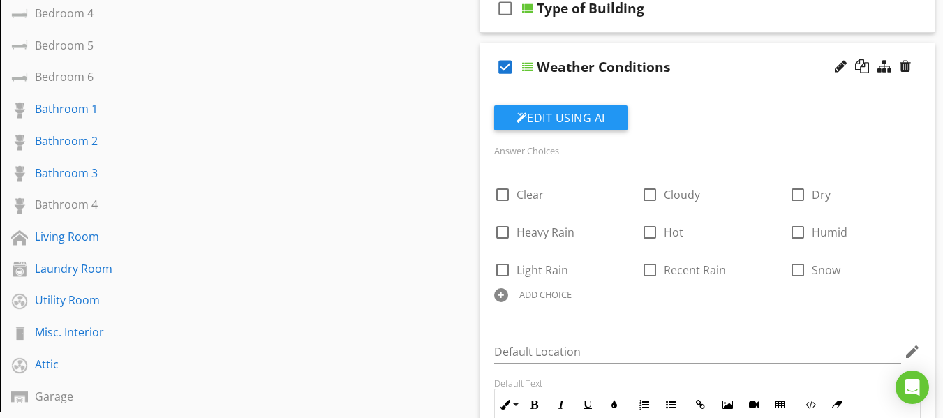
scroll to position [489, 0]
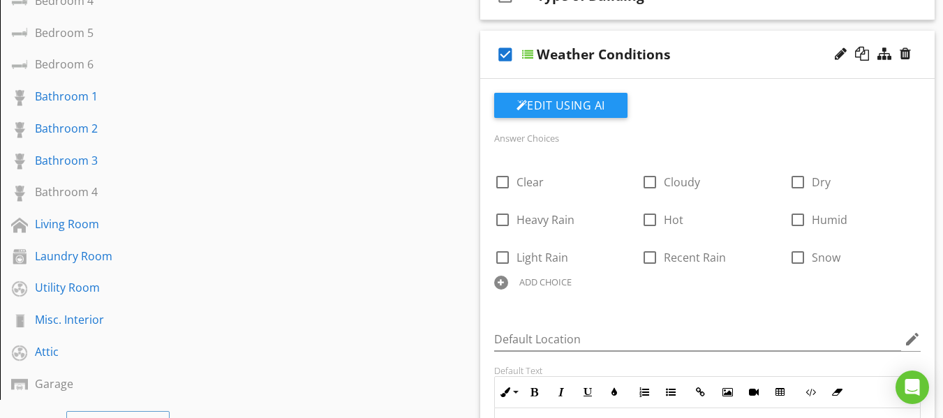
click at [498, 281] on div at bounding box center [501, 283] width 14 height 14
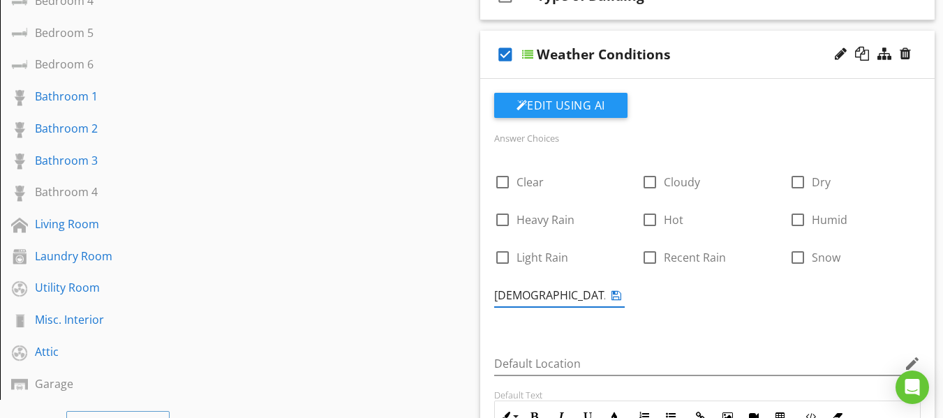
type input "Sunny"
click at [617, 298] on icon at bounding box center [616, 295] width 10 height 11
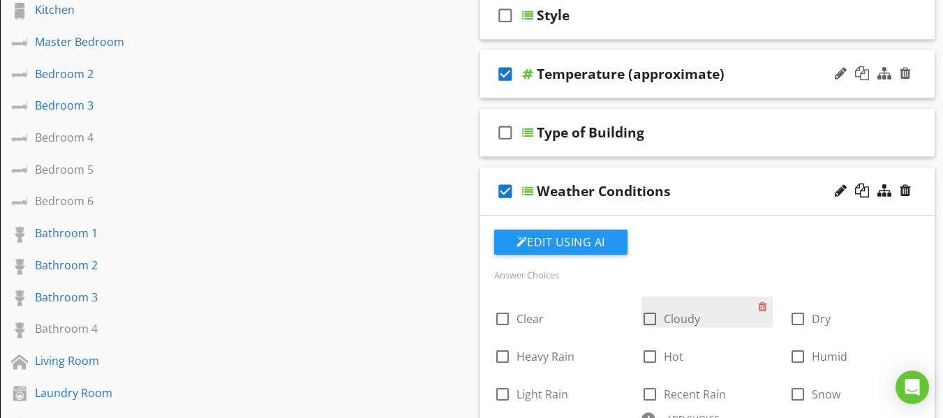
scroll to position [349, 0]
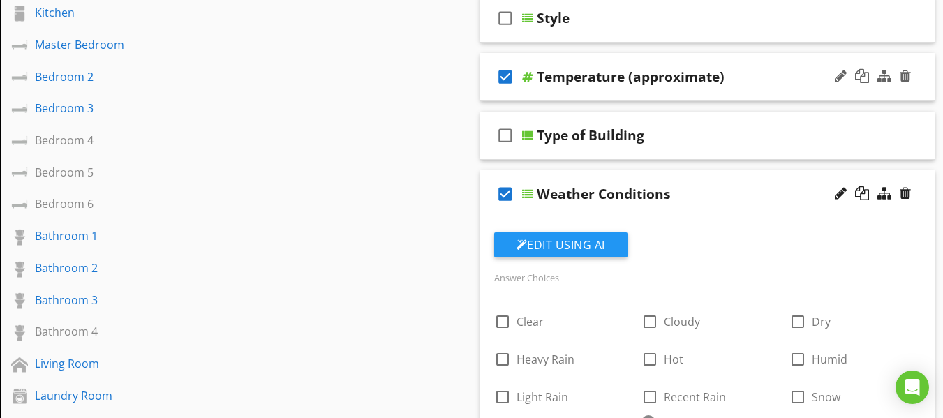
click at [616, 193] on div "Weather Conditions" at bounding box center [604, 194] width 134 height 17
click at [595, 77] on div "Temperature (approximate)" at bounding box center [631, 76] width 188 height 17
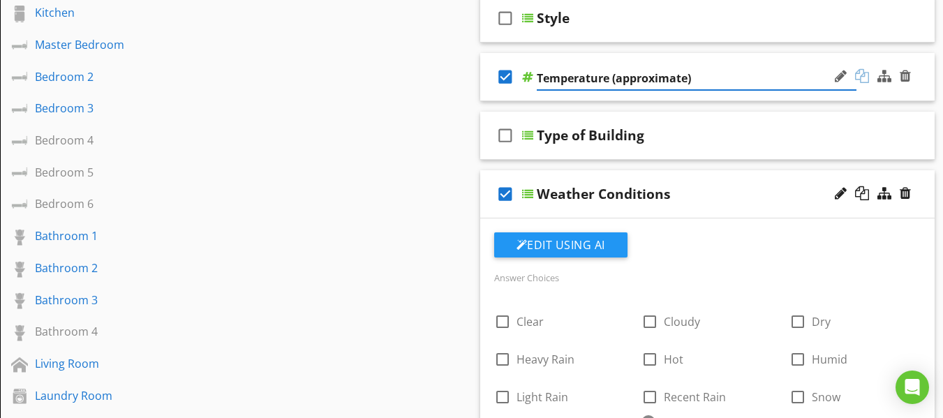
click at [861, 76] on div at bounding box center [862, 76] width 14 height 14
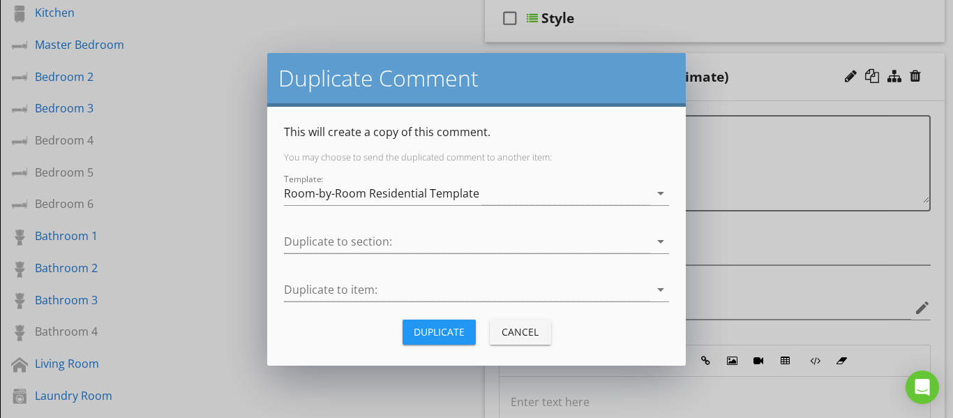
click at [525, 330] on div "Cancel" at bounding box center [520, 332] width 39 height 15
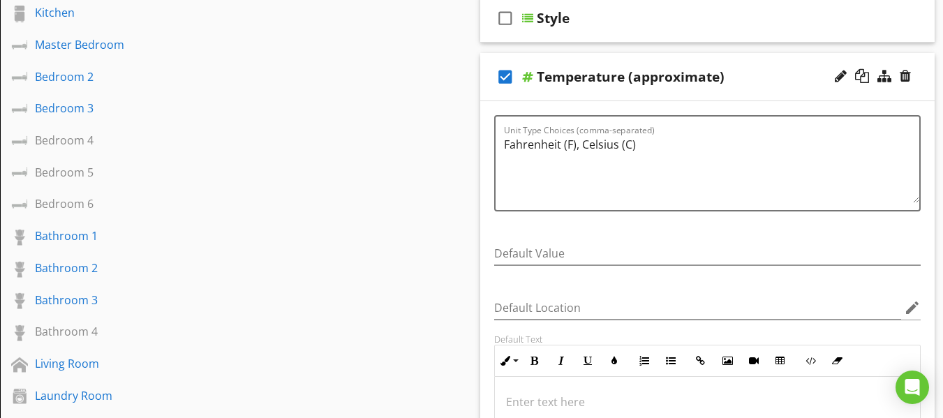
click at [604, 70] on div "Temperature (approximate)" at bounding box center [631, 76] width 188 height 17
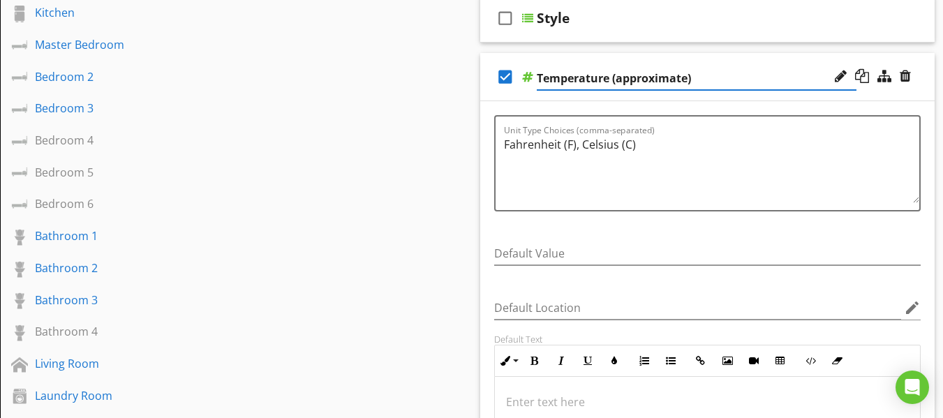
click at [493, 92] on div "check_box Temperature (approximate)" at bounding box center [707, 77] width 455 height 48
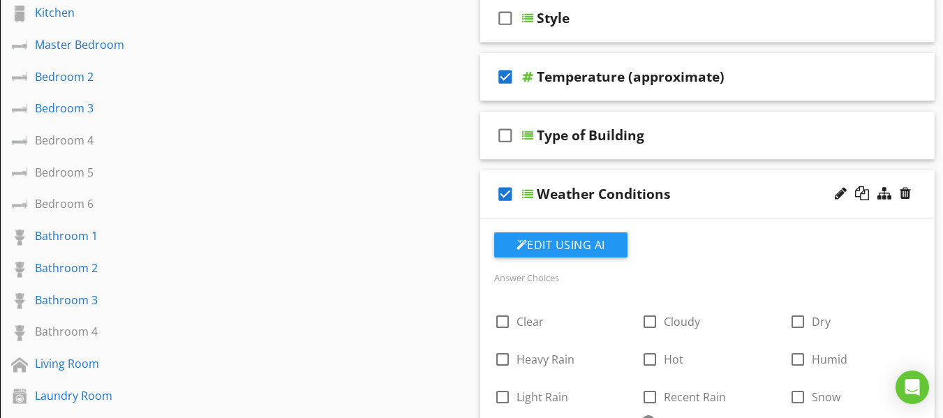
click at [433, 154] on div "Sections Inspection Details Roof Exterior Basement, Crawlspace & Structure Elec…" at bounding box center [471, 387] width 943 height 1217
click at [440, 269] on div "Sections Inspection Details Roof Exterior Basement, Crawlspace & Structure Elec…" at bounding box center [471, 387] width 943 height 1217
click at [457, 304] on div "Sections Inspection Details Roof Exterior Basement, Crawlspace & Structure Elec…" at bounding box center [471, 387] width 943 height 1217
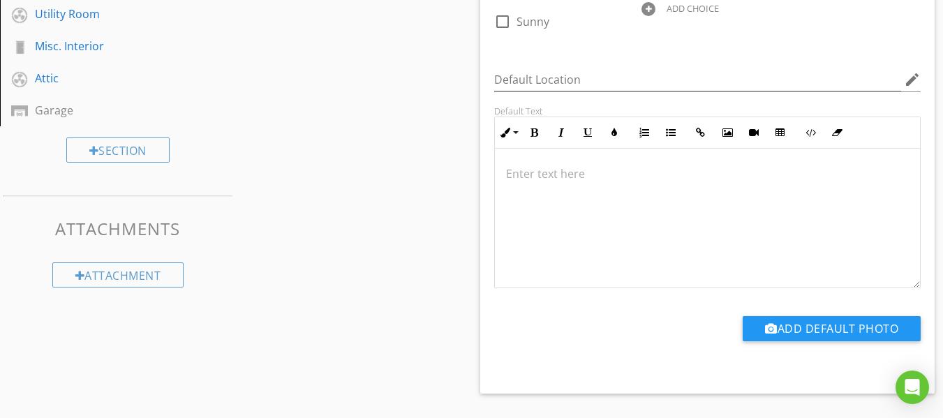
scroll to position [768, 0]
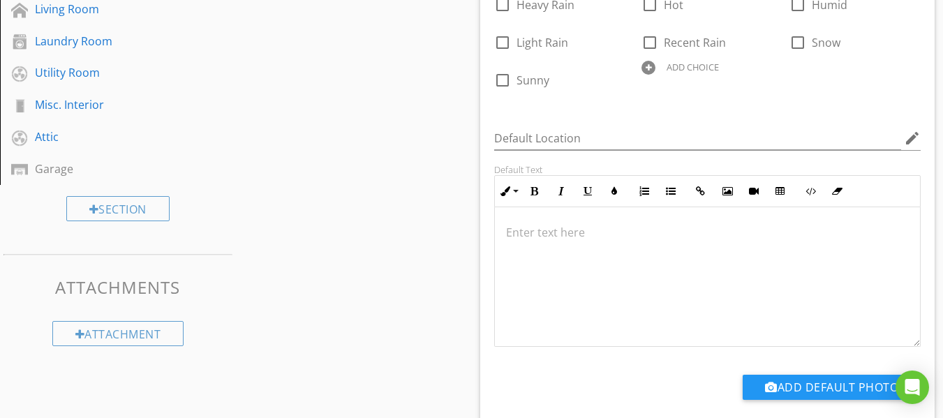
scroll to position [419, 0]
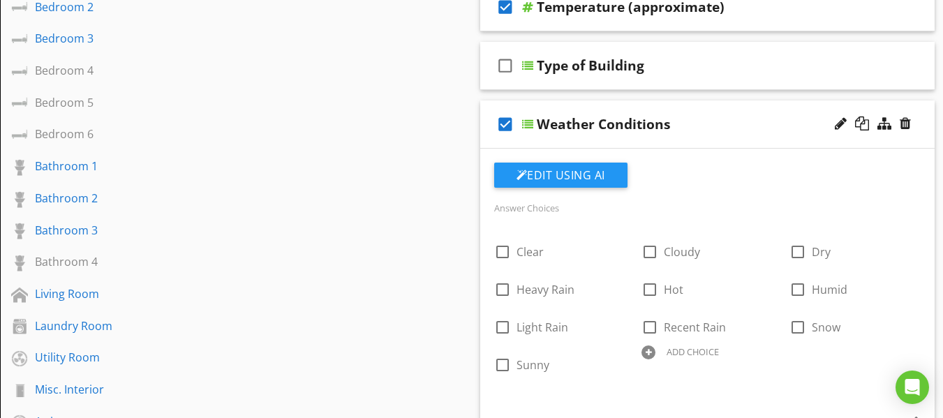
click at [927, 135] on div "check_box Weather Conditions" at bounding box center [707, 125] width 455 height 48
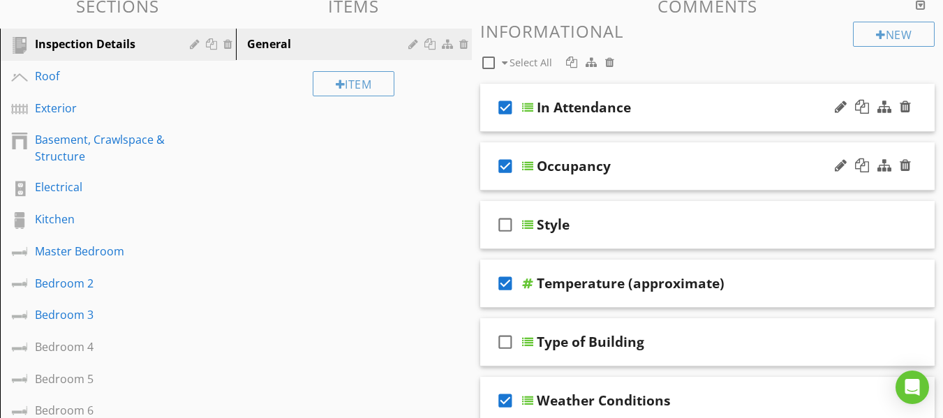
scroll to position [140, 0]
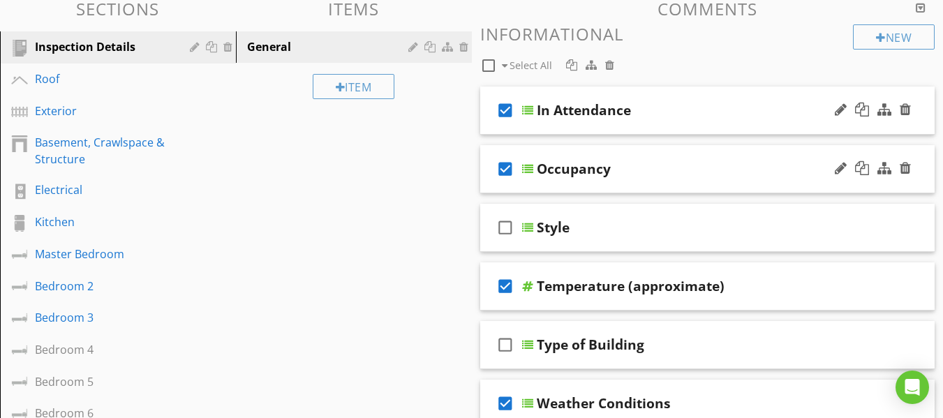
click at [590, 167] on div "Occupancy" at bounding box center [574, 169] width 74 height 17
click at [862, 170] on div at bounding box center [862, 168] width 14 height 14
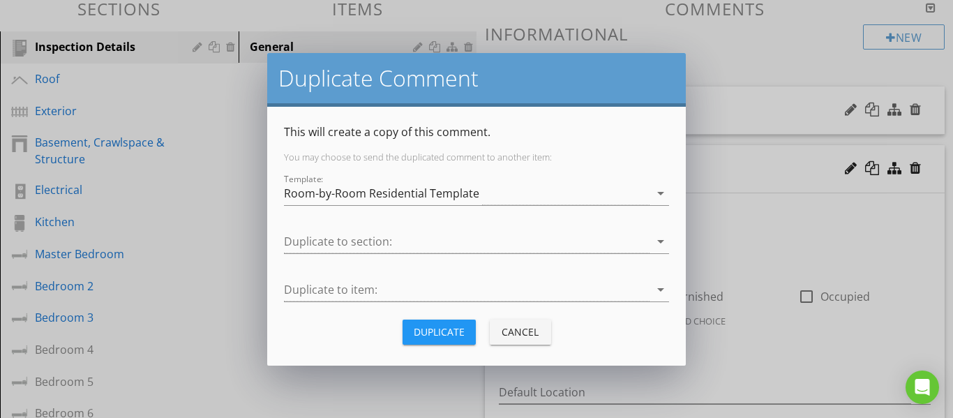
click at [530, 325] on div "Cancel" at bounding box center [520, 332] width 39 height 15
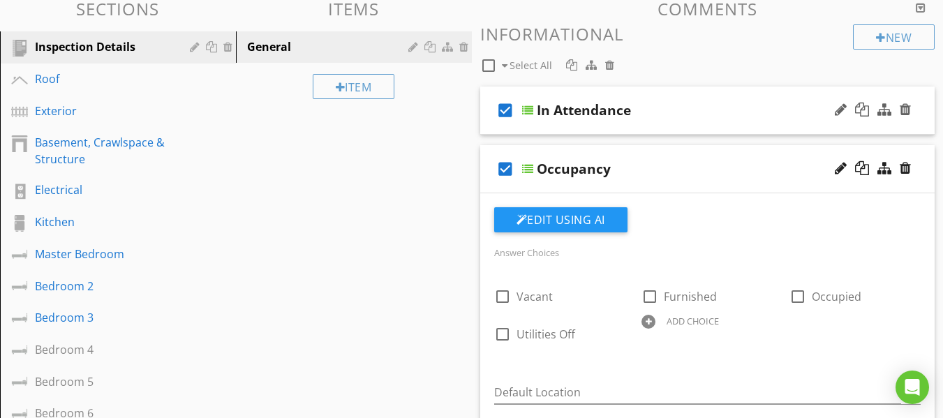
click at [494, 184] on icon "check_box" at bounding box center [505, 169] width 22 height 34
click at [512, 163] on icon "check_box_outline_blank" at bounding box center [505, 169] width 22 height 34
click at [553, 117] on div "In Attendance" at bounding box center [584, 110] width 94 height 17
click at [864, 114] on div at bounding box center [862, 110] width 14 height 14
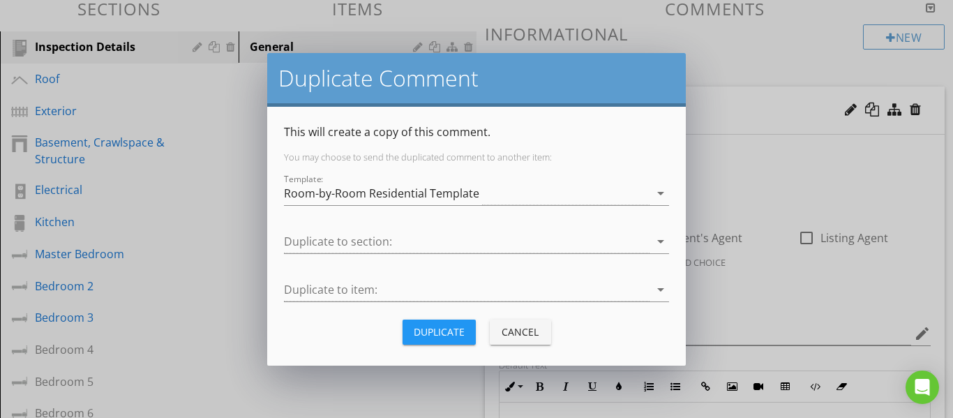
click at [535, 332] on div "Cancel" at bounding box center [520, 332] width 39 height 15
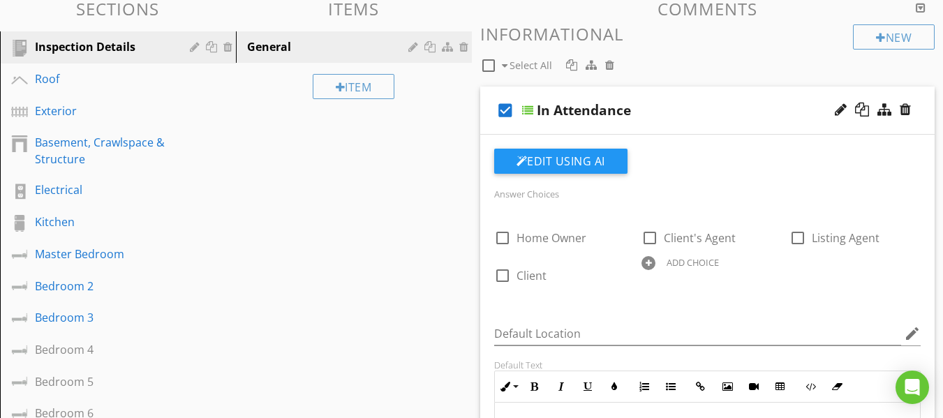
click at [496, 130] on div "check_box In Attendance" at bounding box center [707, 111] width 455 height 48
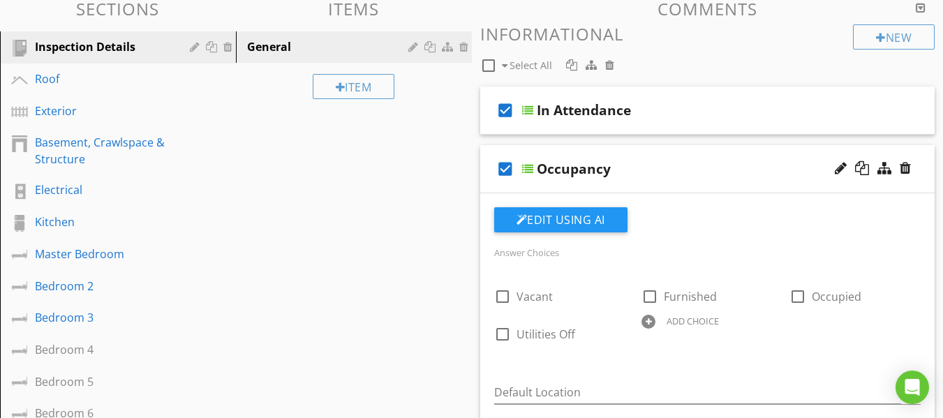
click at [484, 187] on div "check_box Occupancy" at bounding box center [707, 169] width 455 height 48
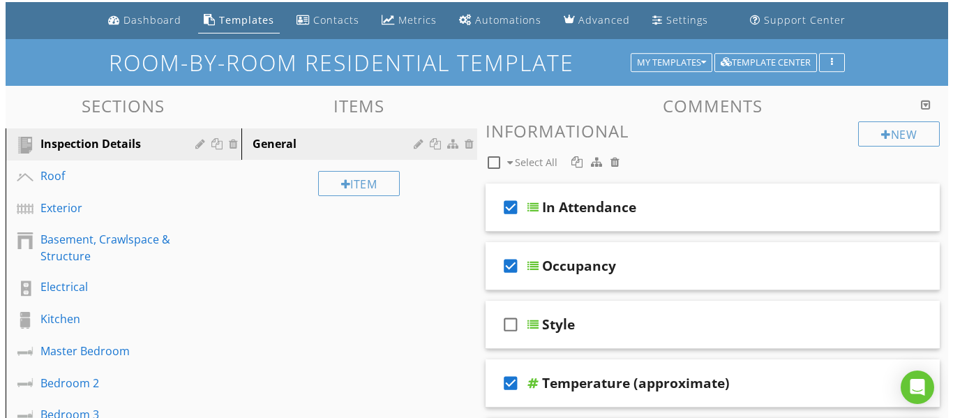
scroll to position [0, 0]
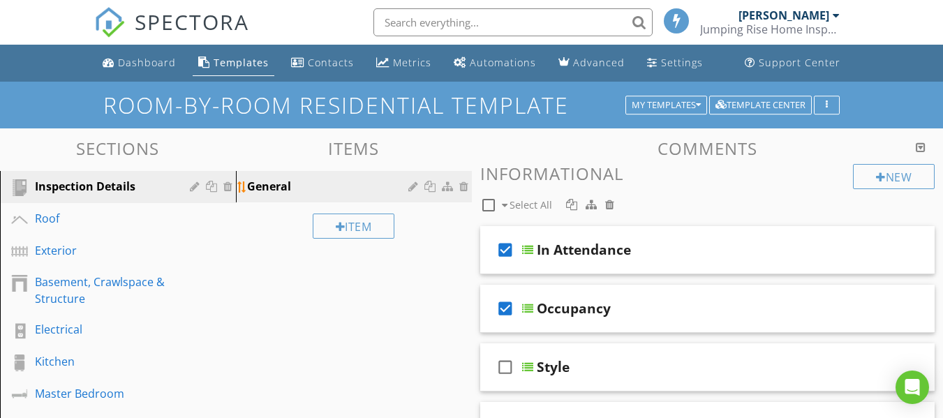
click at [263, 191] on div "General" at bounding box center [329, 186] width 165 height 17
click at [888, 174] on div "New" at bounding box center [894, 176] width 82 height 25
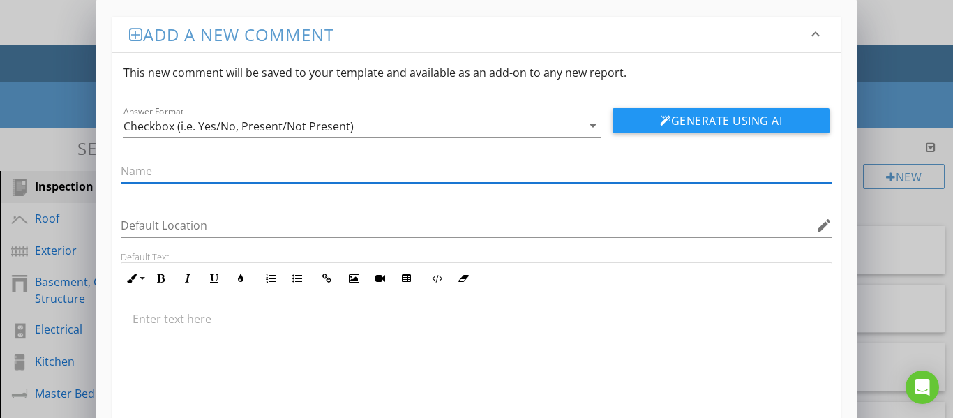
click at [902, 214] on div "Add a new comment keyboard_arrow_down This new comment will be saved to your te…" at bounding box center [476, 264] width 953 height 529
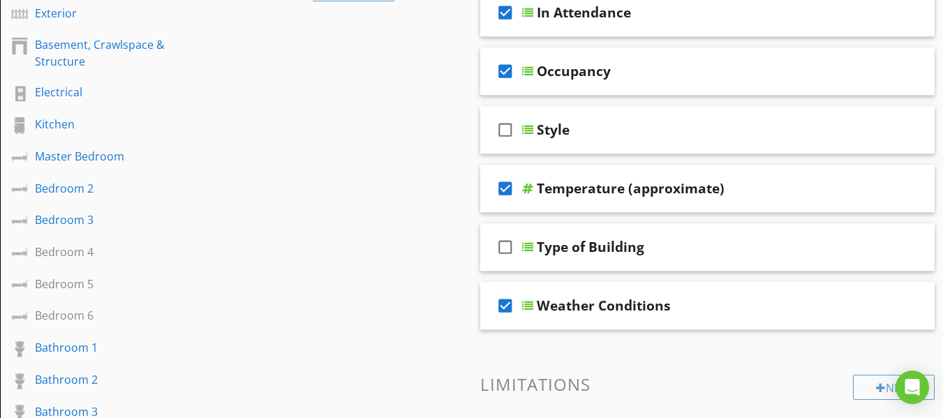
scroll to position [168, 0]
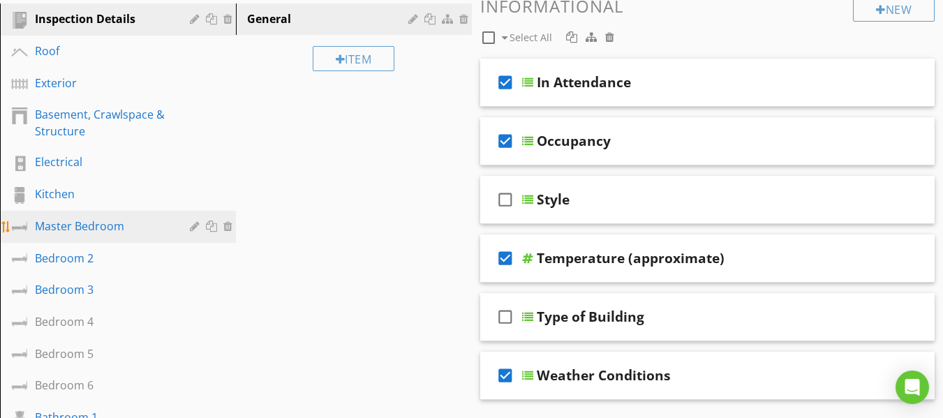
click at [73, 228] on div "Master Bedroom" at bounding box center [102, 226] width 135 height 17
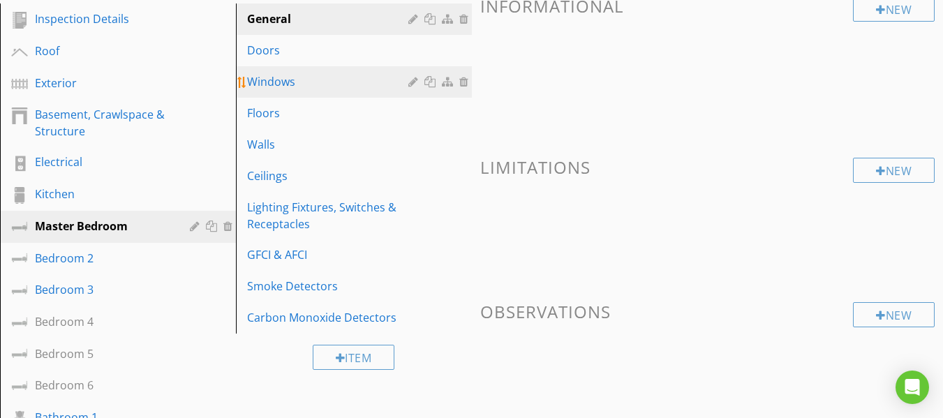
click at [283, 84] on div "Windows" at bounding box center [329, 81] width 165 height 17
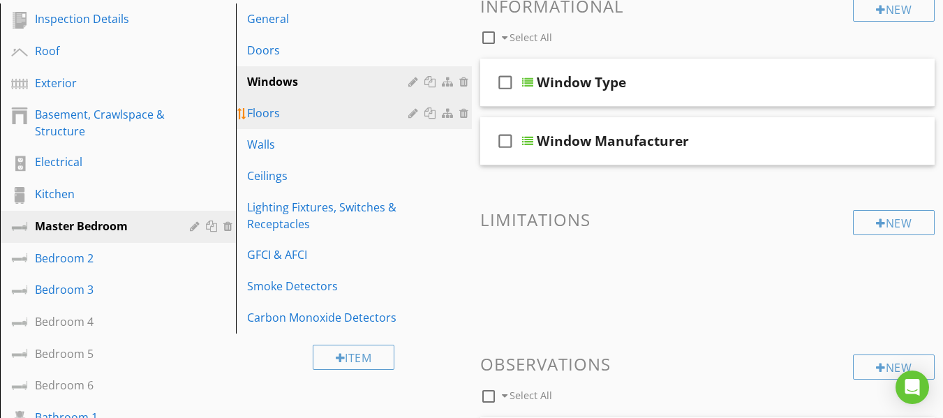
click at [282, 108] on div "Floors" at bounding box center [329, 113] width 165 height 17
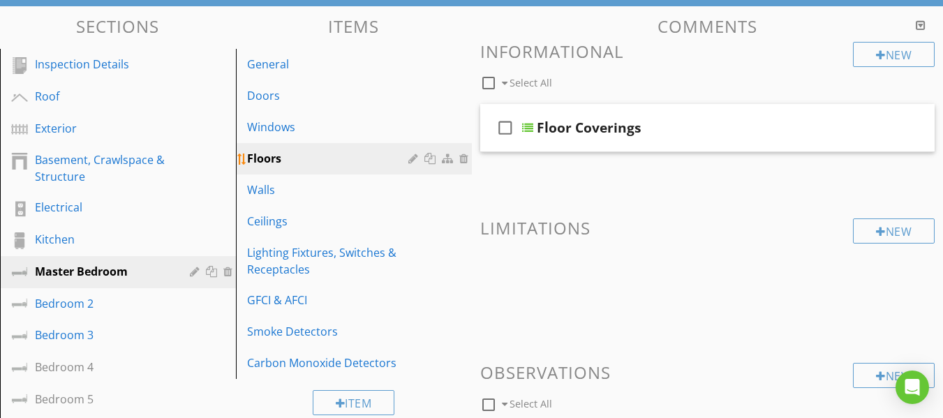
scroll to position [98, 0]
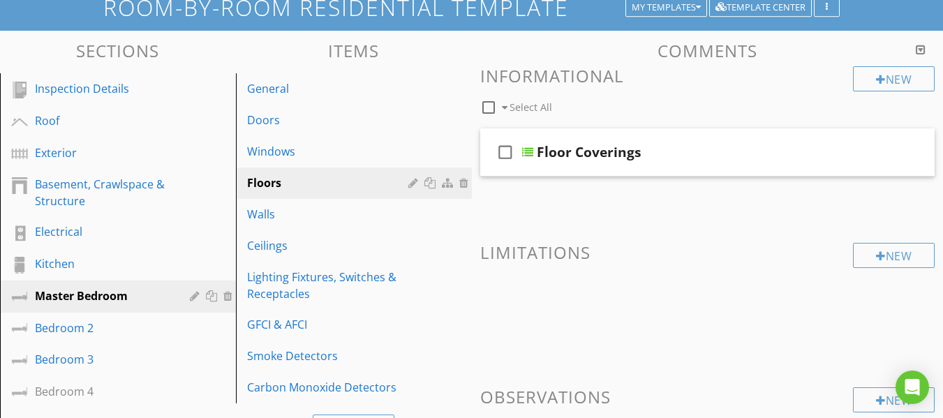
click at [254, 45] on h3 "Items" at bounding box center [354, 50] width 236 height 19
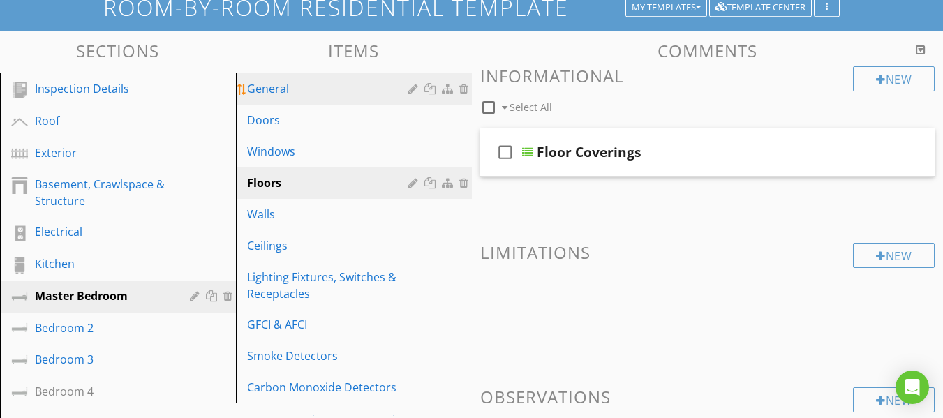
click at [284, 96] on div "General" at bounding box center [329, 88] width 165 height 17
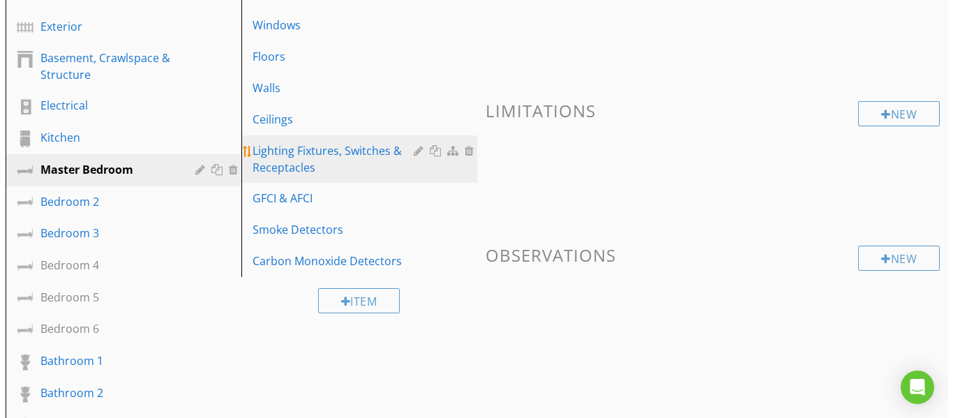
scroll to position [237, 0]
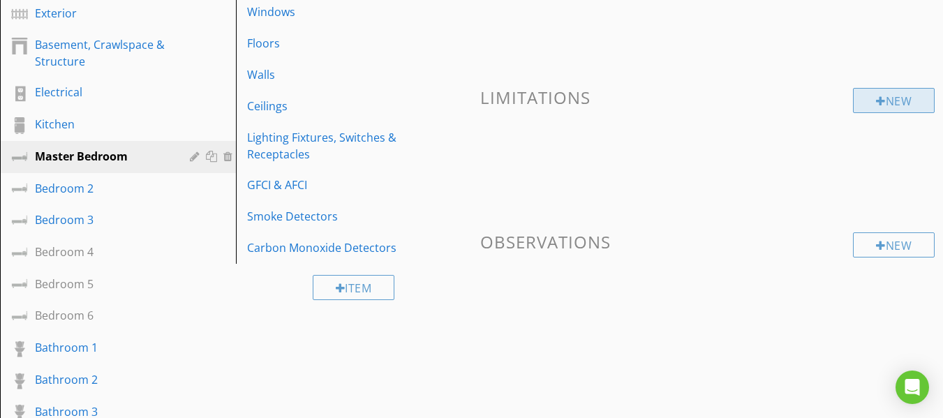
click at [893, 99] on div "New" at bounding box center [894, 100] width 82 height 25
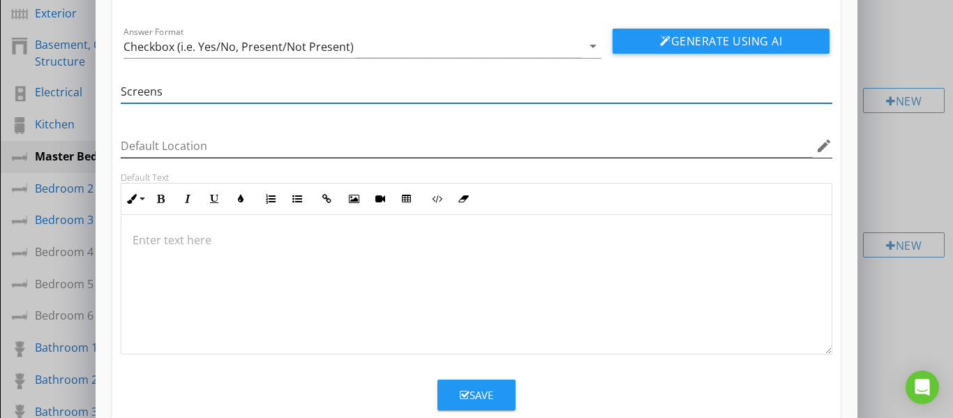
scroll to position [111, 0]
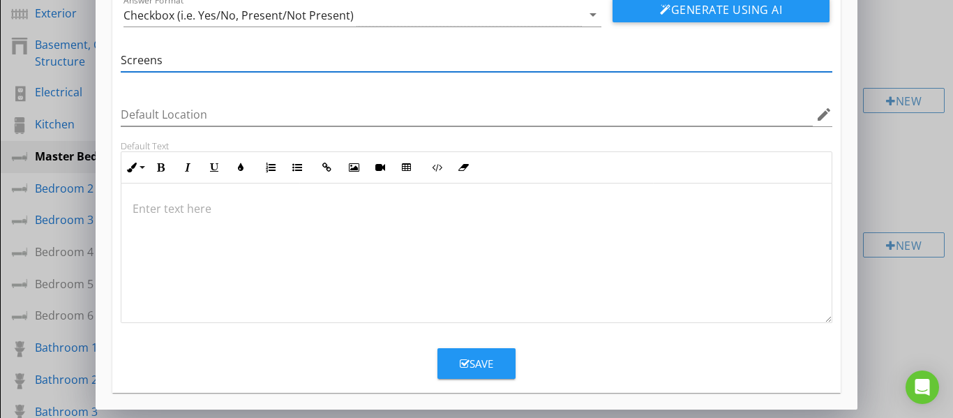
type input "Screens"
click at [480, 362] on div "Save" at bounding box center [477, 364] width 34 height 16
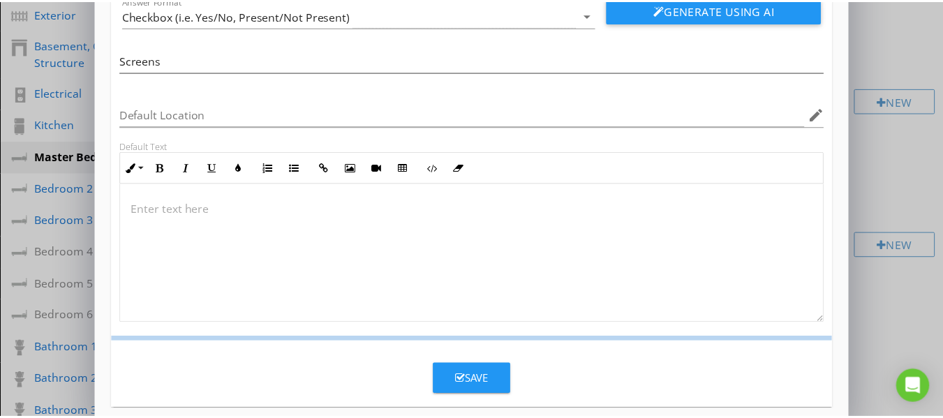
scroll to position [43, 0]
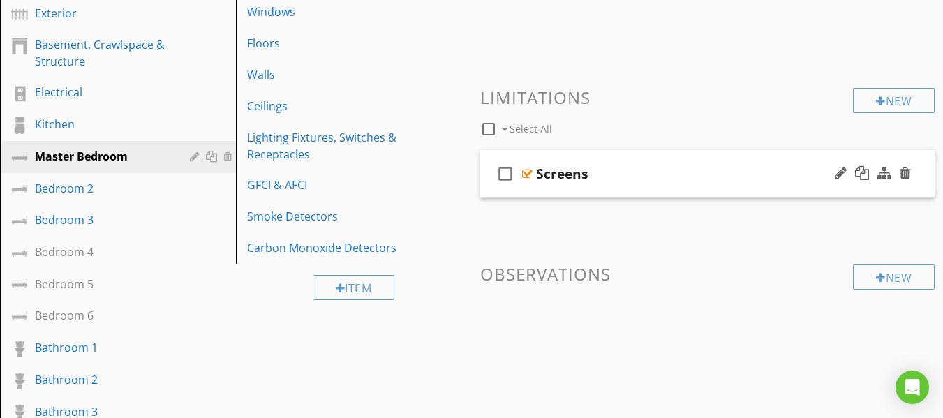
click at [507, 174] on icon "check_box_outline_blank" at bounding box center [505, 174] width 22 height 34
checkbox input "true"
click at [553, 176] on div "Screens" at bounding box center [562, 173] width 52 height 17
click at [908, 174] on div at bounding box center [905, 173] width 11 height 14
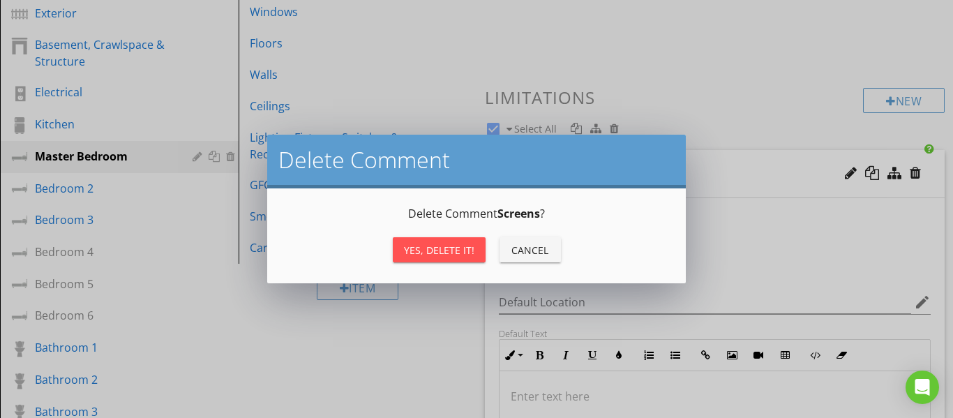
click at [456, 248] on div "Yes, Delete it!" at bounding box center [439, 250] width 70 height 15
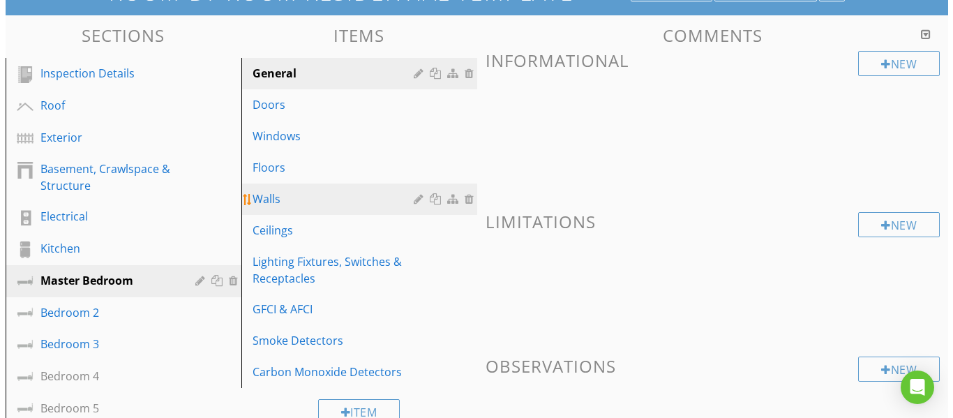
scroll to position [98, 0]
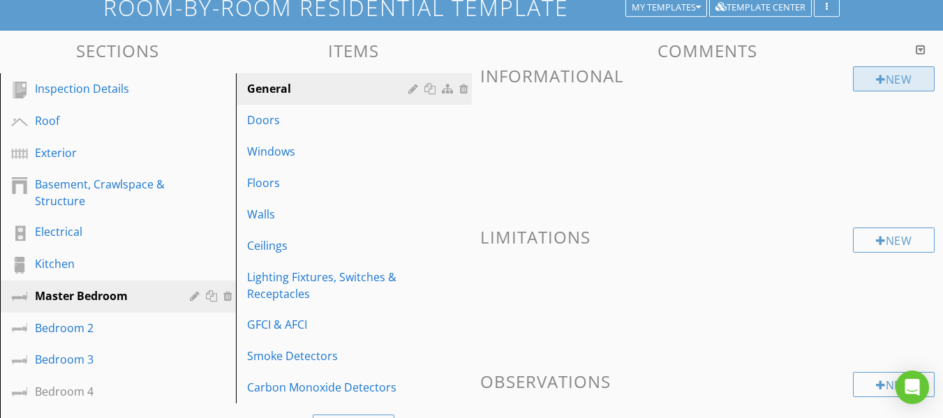
click at [877, 83] on div at bounding box center [881, 79] width 10 height 11
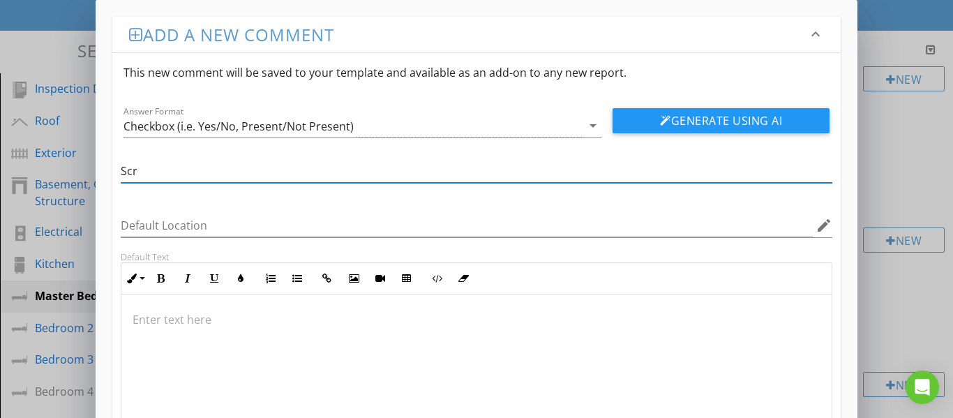
type input "Screens"
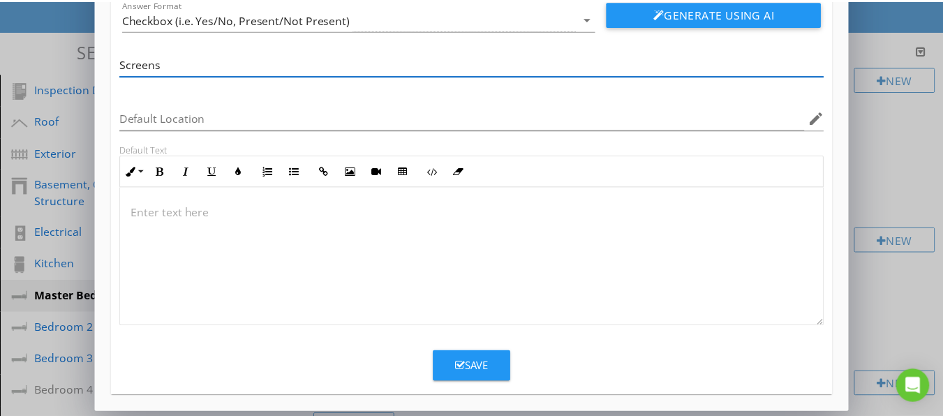
scroll to position [111, 0]
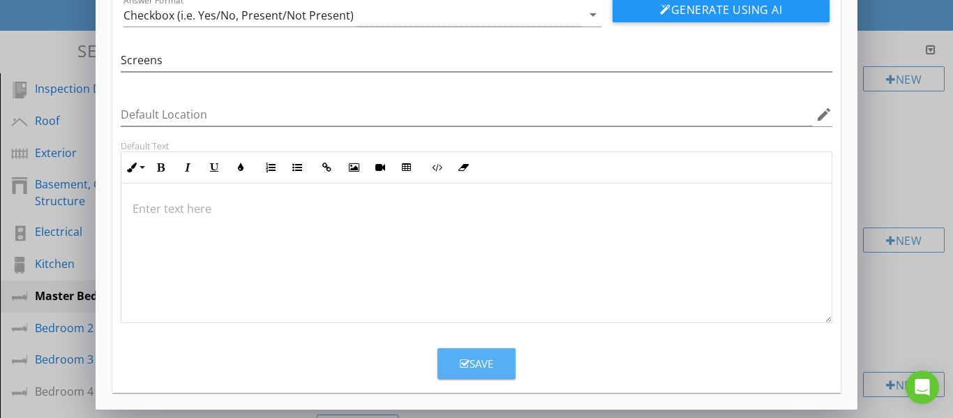
click at [467, 363] on icon "button" at bounding box center [465, 364] width 10 height 10
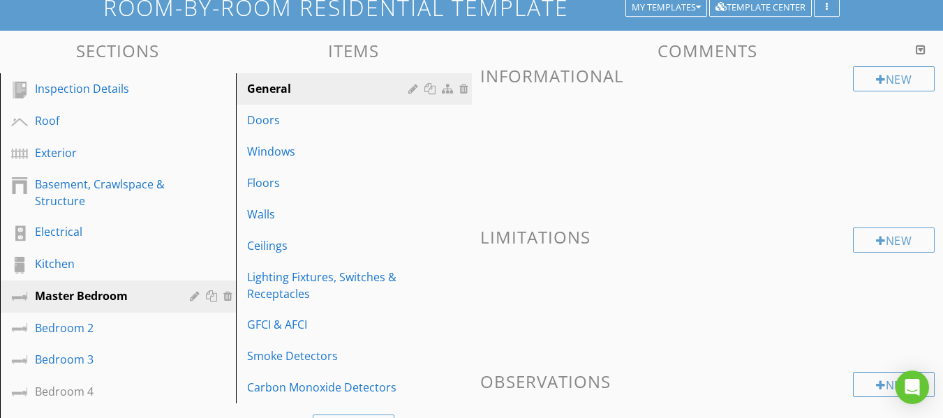
scroll to position [43, 0]
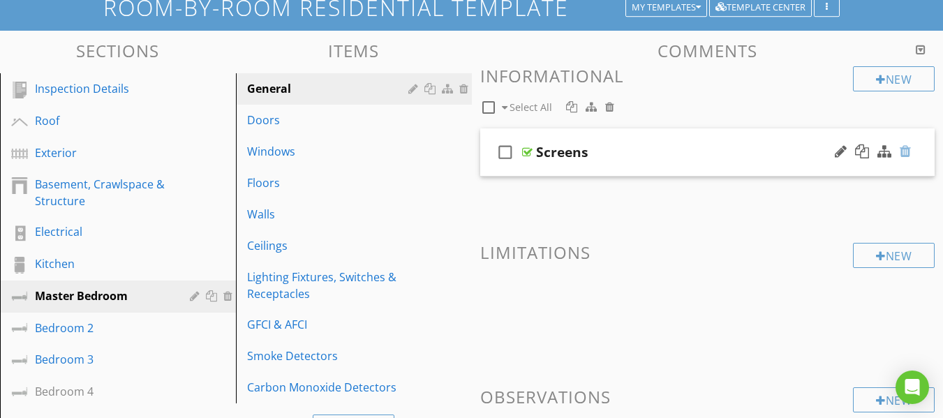
click at [908, 153] on div at bounding box center [905, 151] width 11 height 14
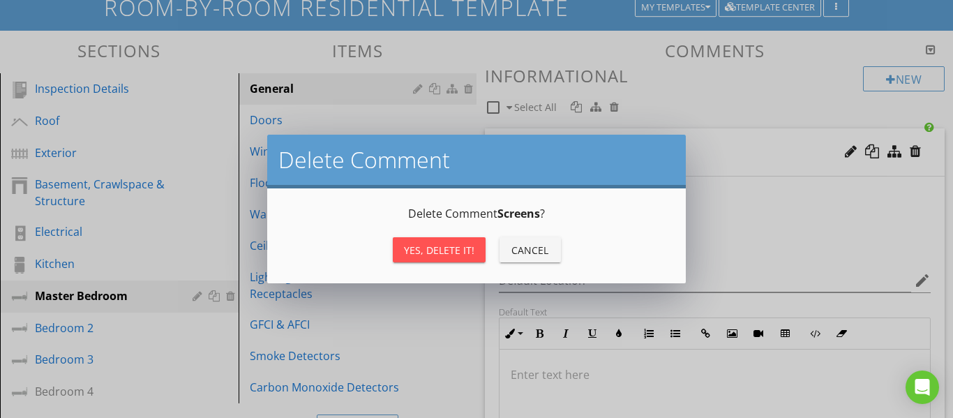
click at [449, 248] on div "Yes, Delete it!" at bounding box center [439, 250] width 70 height 15
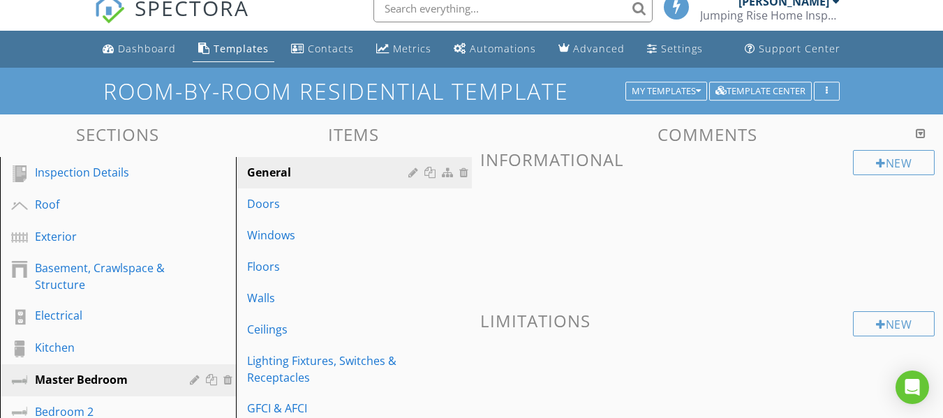
scroll to position [0, 0]
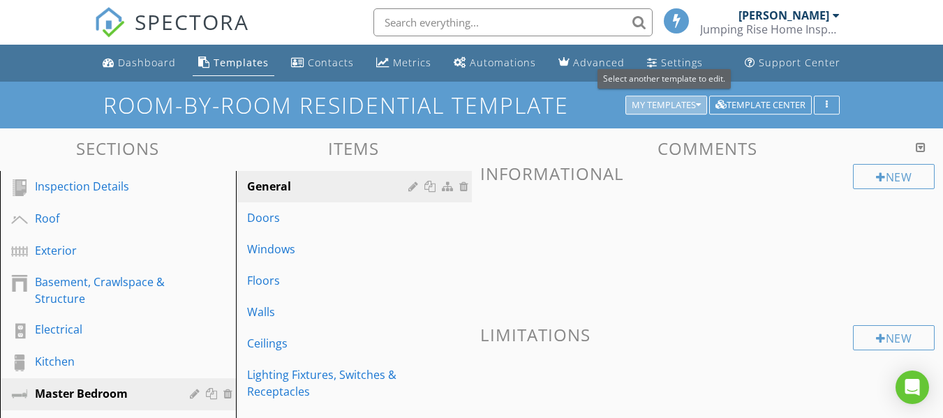
click at [658, 108] on div "My Templates" at bounding box center [666, 106] width 69 height 10
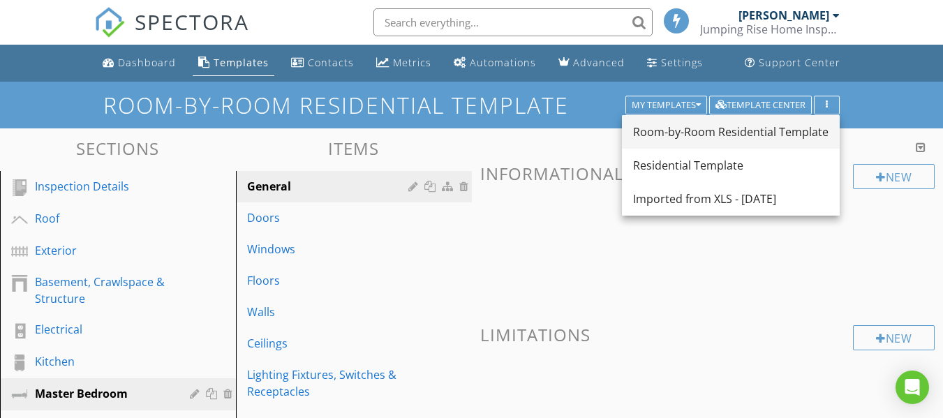
click at [662, 134] on div "Room-by-Room Residential Template" at bounding box center [730, 132] width 195 height 17
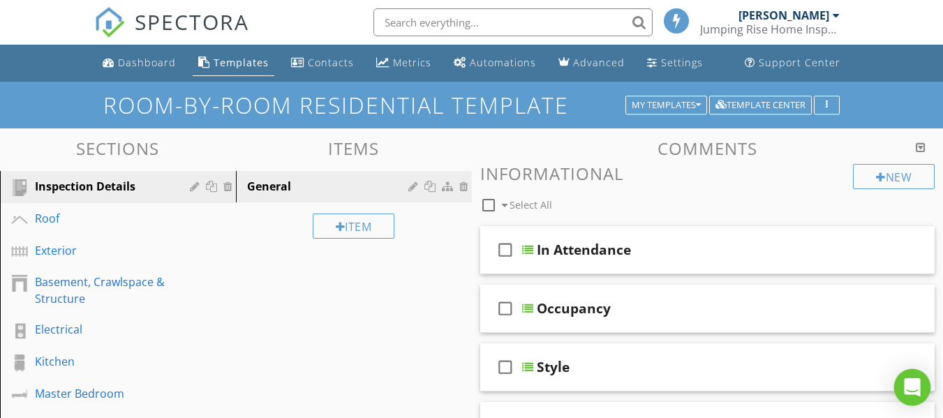
click at [903, 383] on div "Open Intercom Messenger" at bounding box center [912, 387] width 37 height 37
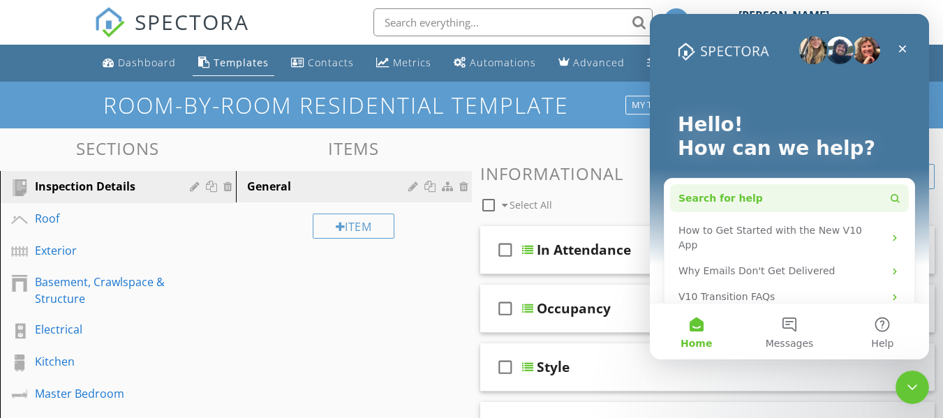
click at [736, 191] on span "Search for help" at bounding box center [720, 198] width 84 height 15
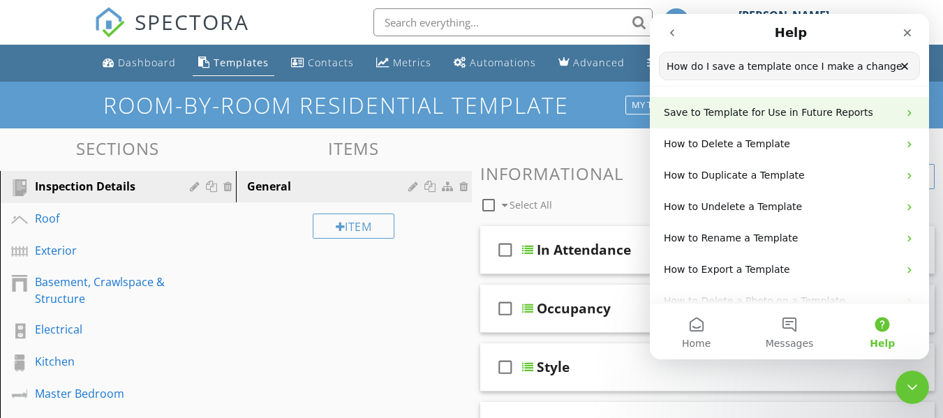
type input "How do I save a template once I make a change"
click at [706, 113] on span "Save to Template for Use in Future Reports" at bounding box center [768, 112] width 209 height 11
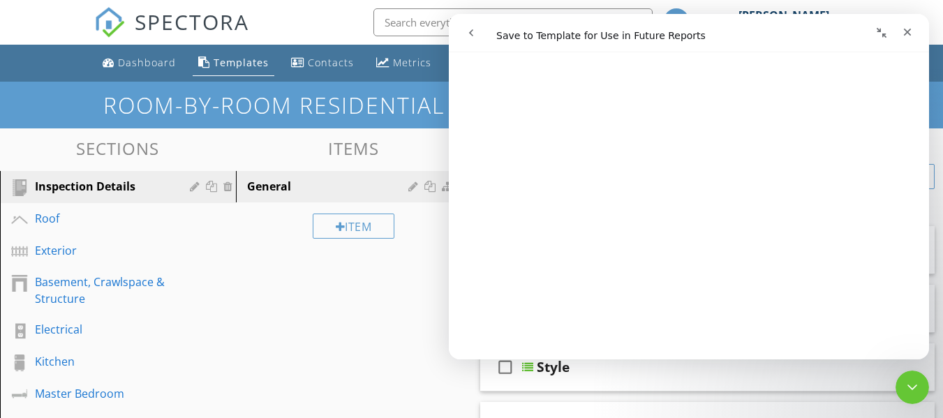
scroll to position [1954, 0]
click at [906, 32] on icon "Close" at bounding box center [907, 32] width 11 height 11
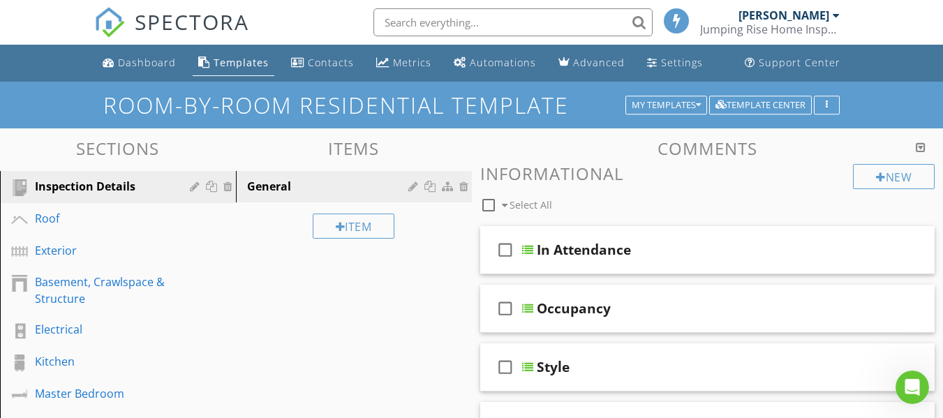
scroll to position [0, 0]
click at [899, 387] on icon "Open Intercom Messenger" at bounding box center [910, 385] width 23 height 23
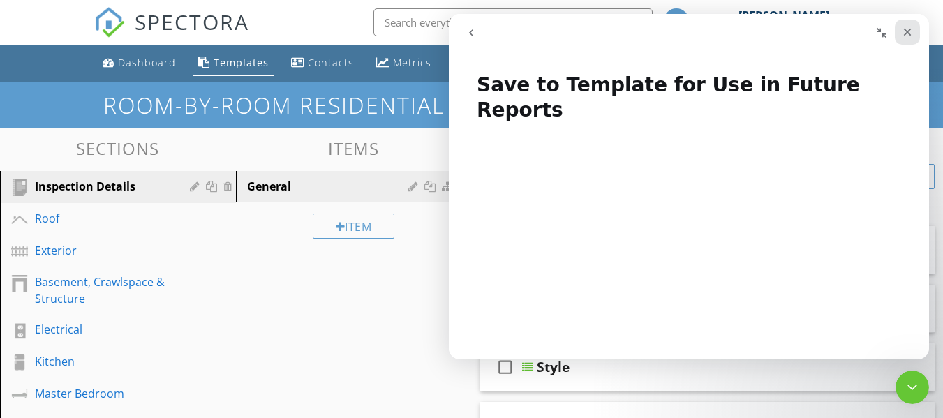
click at [903, 37] on icon "Close" at bounding box center [907, 32] width 11 height 11
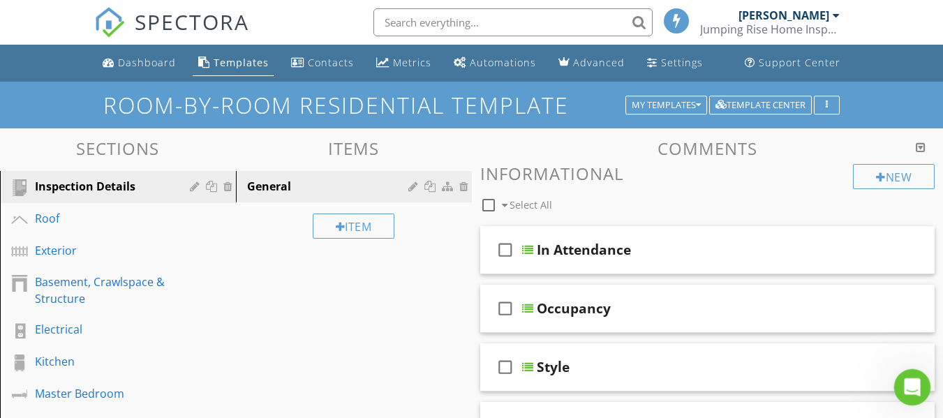
click at [913, 382] on icon "Open Intercom Messenger" at bounding box center [910, 385] width 23 height 23
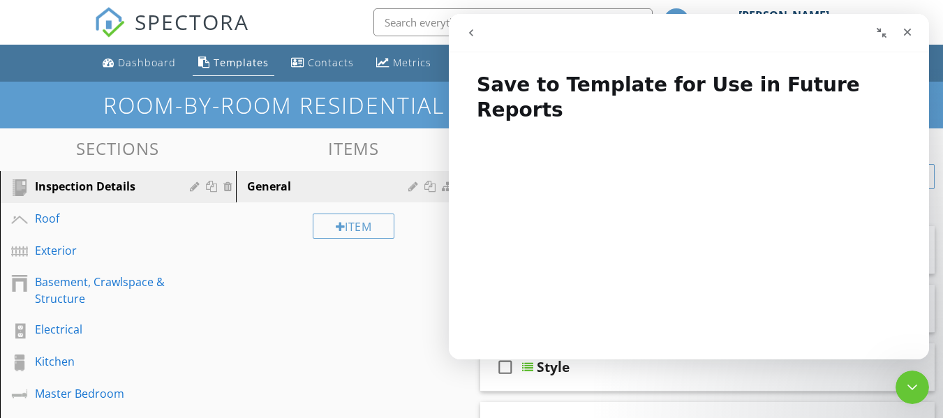
click at [473, 36] on icon "go back" at bounding box center [471, 32] width 11 height 11
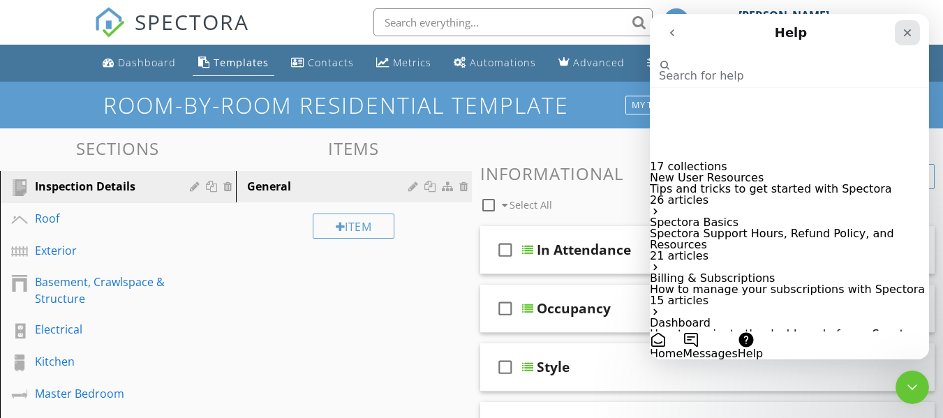
drag, startPoint x: 908, startPoint y: 37, endPoint x: 1556, endPoint y: 52, distance: 648.6
click at [908, 37] on icon "Close" at bounding box center [907, 32] width 11 height 11
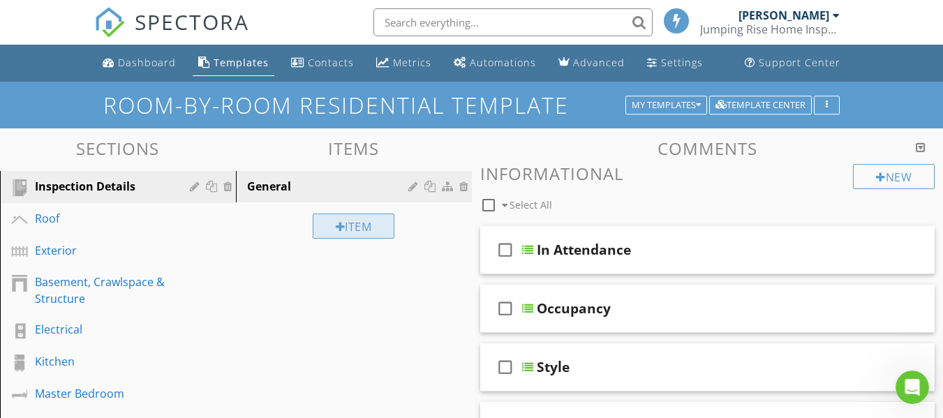
click at [336, 225] on div at bounding box center [341, 226] width 10 height 11
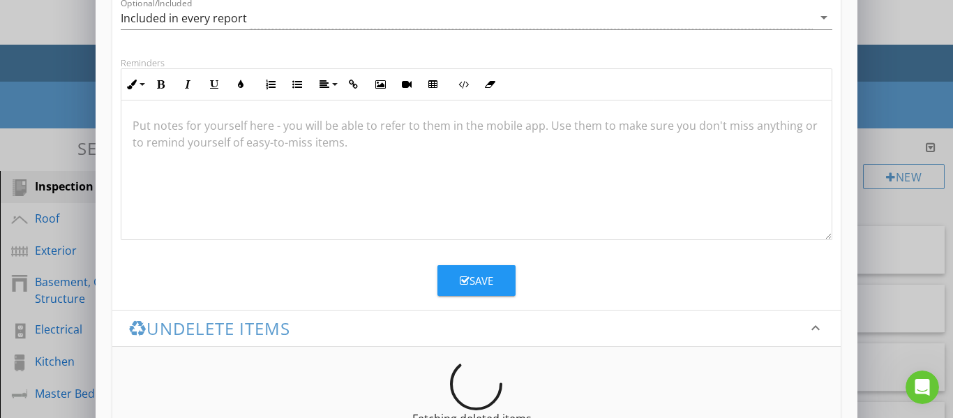
type input "Office"
click at [463, 271] on button "Save" at bounding box center [477, 280] width 78 height 31
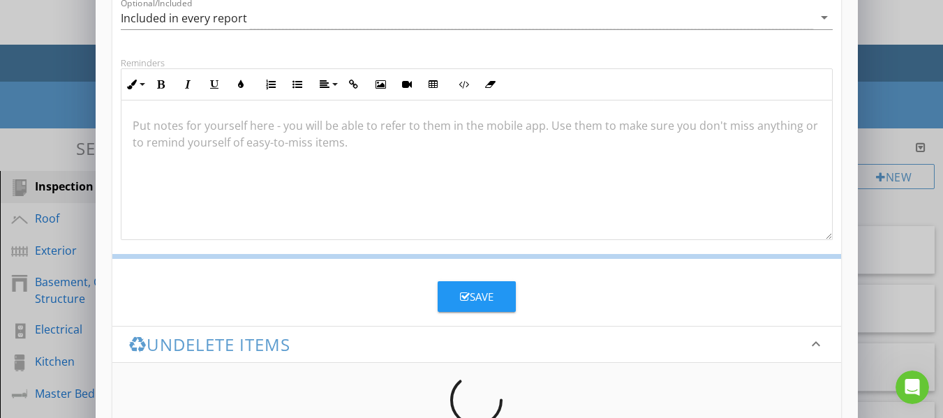
scroll to position [187, 0]
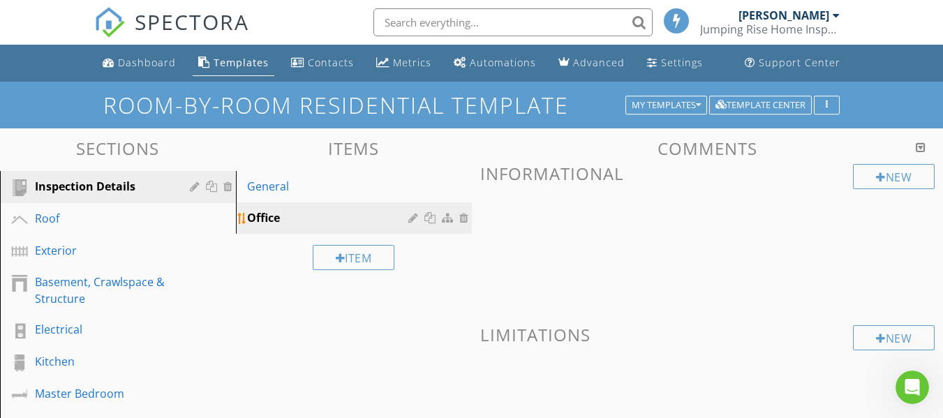
click at [466, 222] on div at bounding box center [465, 217] width 13 height 11
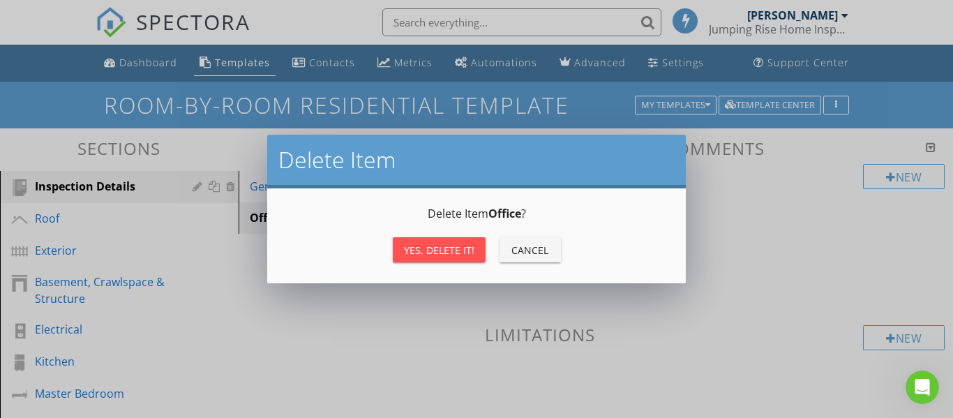
click at [461, 243] on div "Yes, Delete it!" at bounding box center [439, 250] width 70 height 15
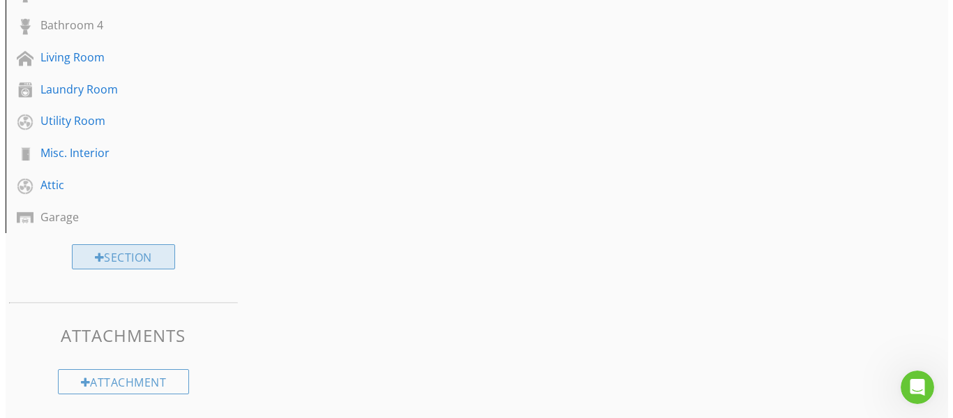
scroll to position [656, 0]
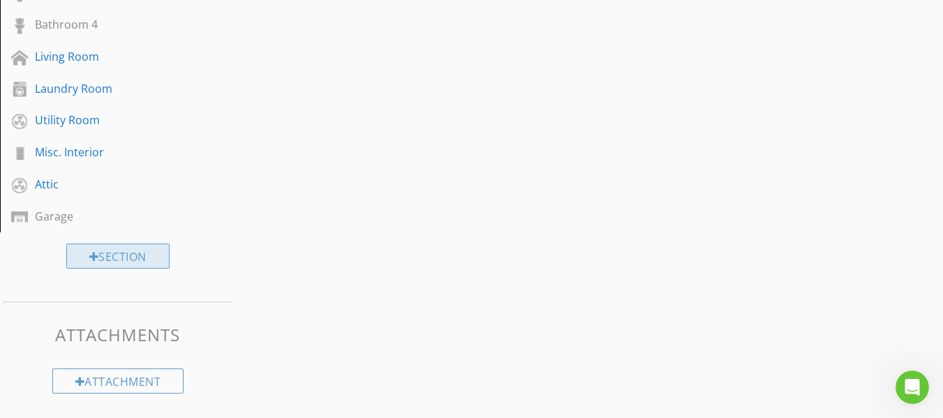
click at [112, 253] on div "Section" at bounding box center [117, 256] width 103 height 25
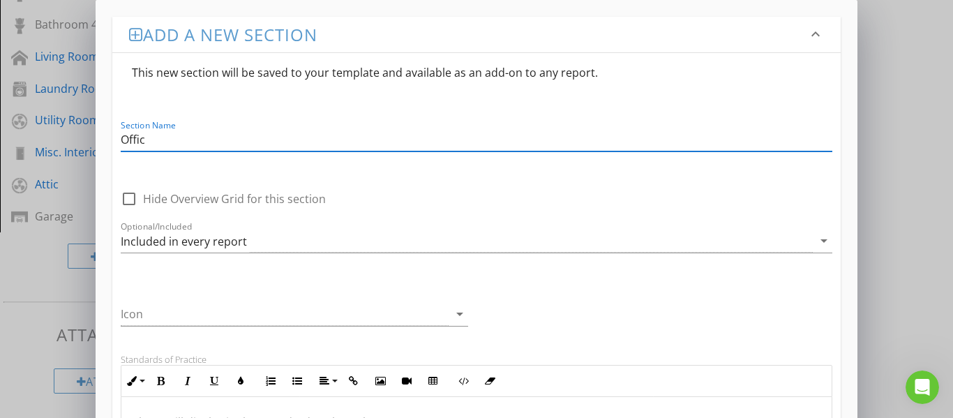
type input "Office"
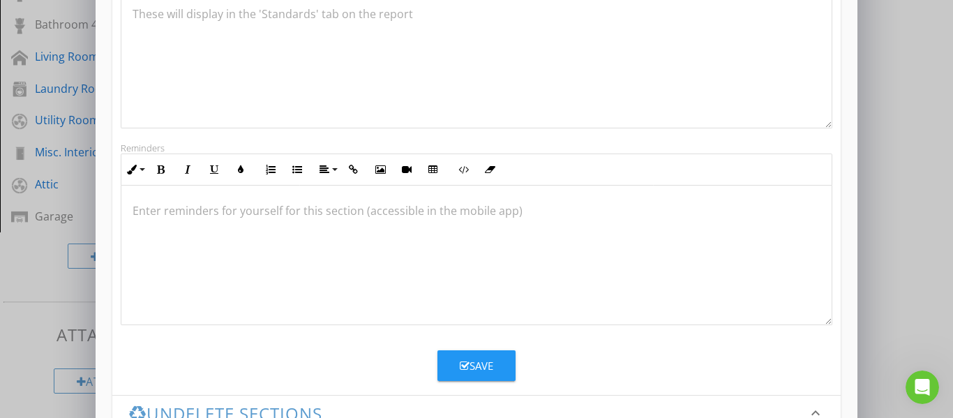
scroll to position [419, 0]
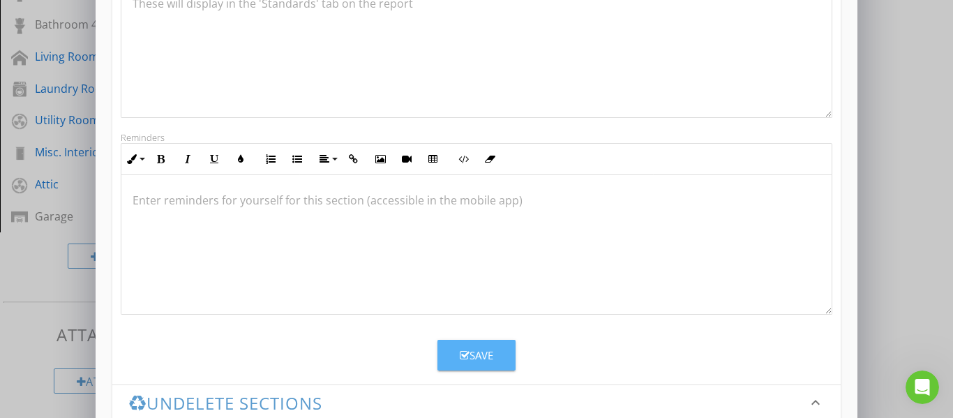
click at [466, 354] on icon "button" at bounding box center [465, 355] width 10 height 10
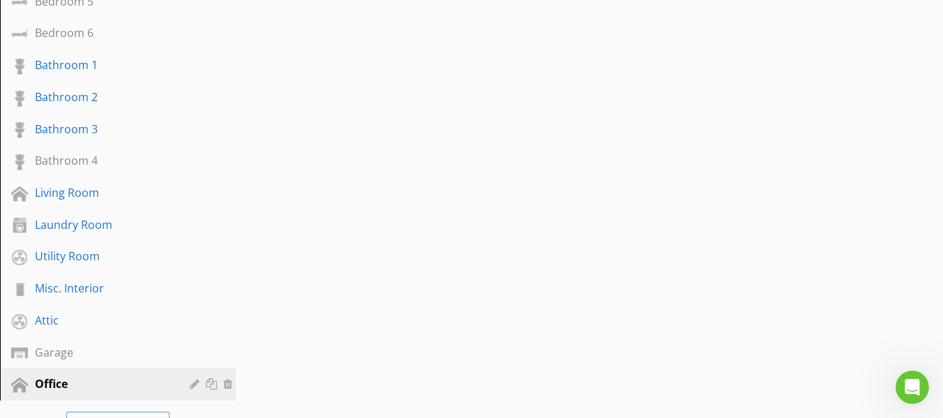
scroll to position [516, 0]
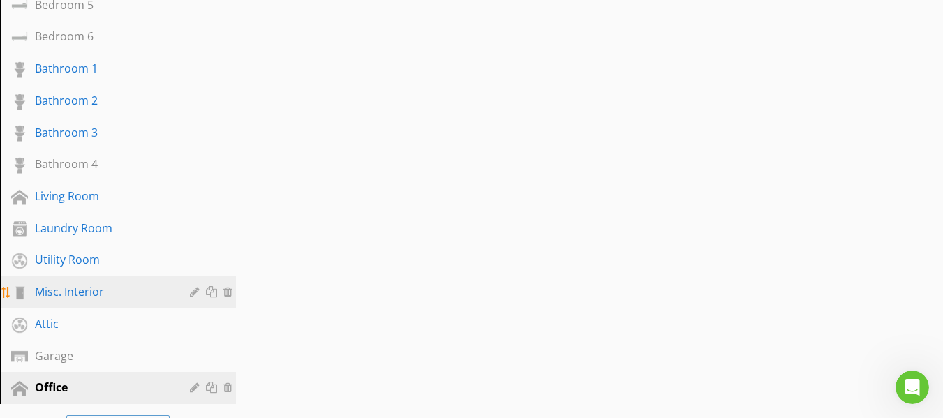
click at [95, 296] on div "Misc. Interior" at bounding box center [102, 291] width 135 height 17
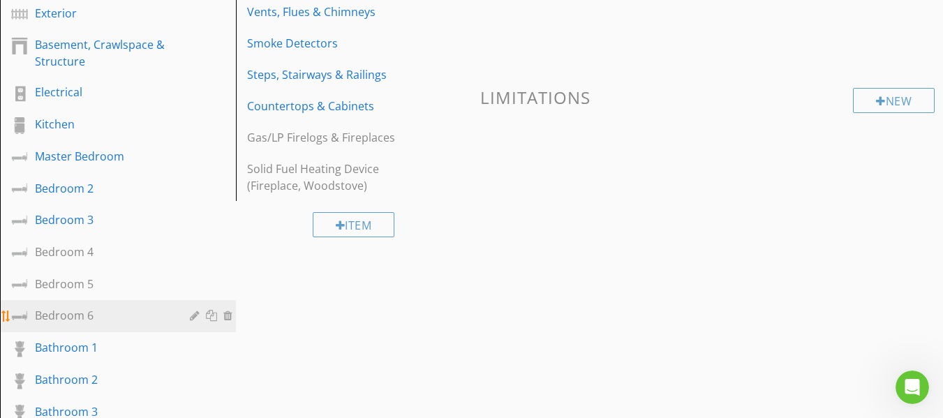
scroll to position [168, 0]
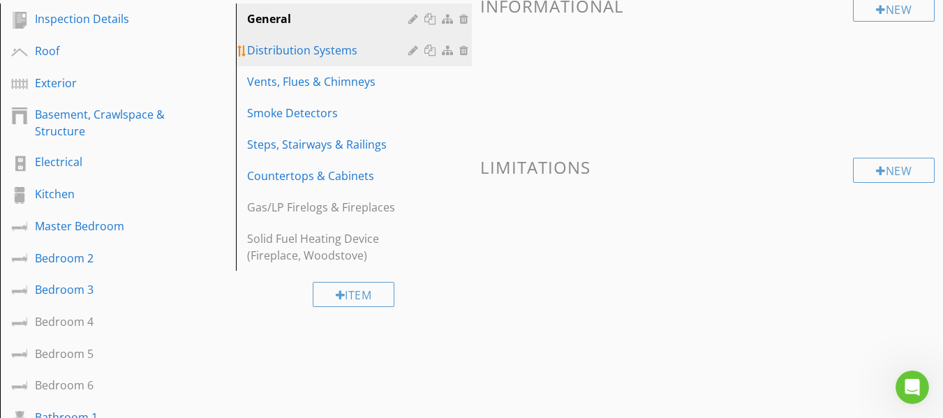
click at [273, 50] on div "Distribution Systems" at bounding box center [329, 50] width 165 height 17
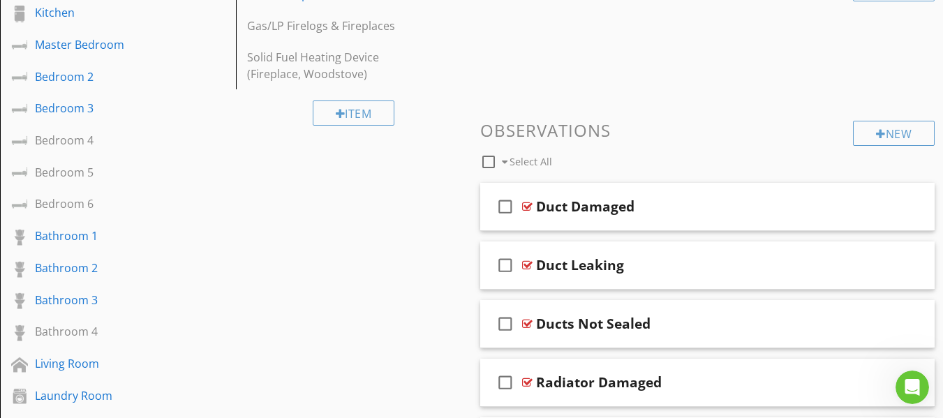
scroll to position [419, 0]
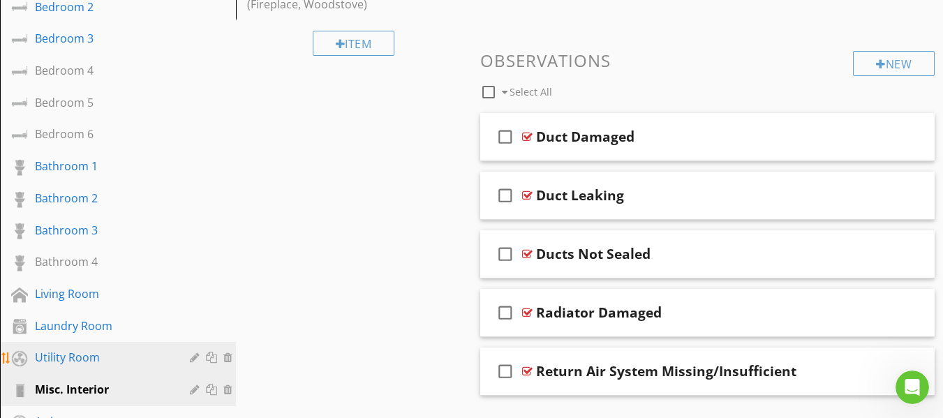
click at [80, 355] on div "Utility Room" at bounding box center [102, 357] width 135 height 17
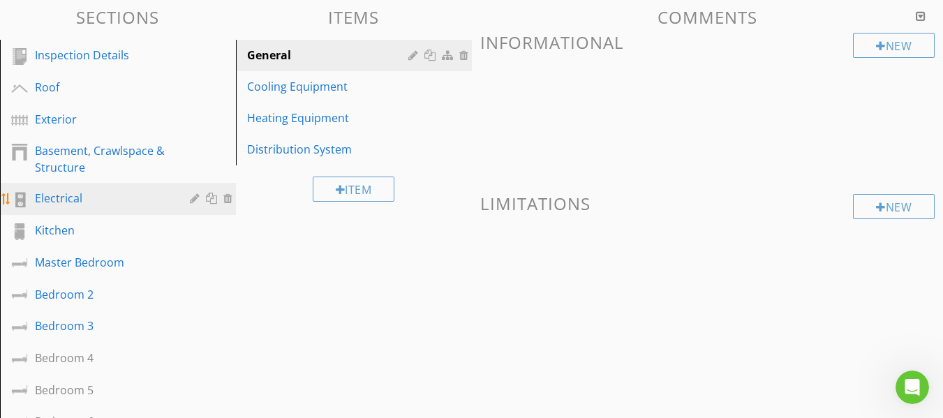
scroll to position [70, 0]
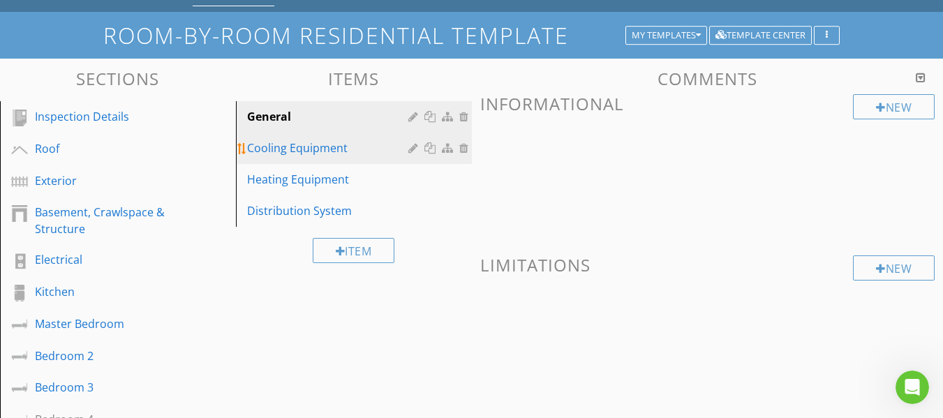
click at [297, 150] on div "Cooling Equipment" at bounding box center [329, 148] width 165 height 17
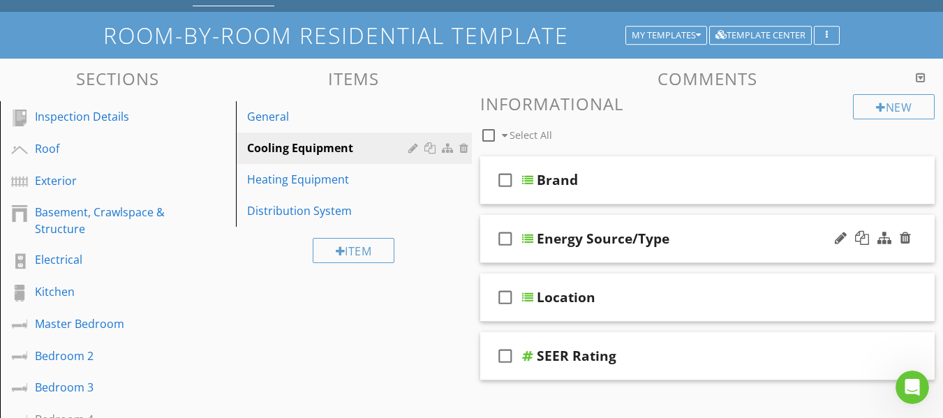
click at [542, 239] on div "Energy Source/Type" at bounding box center [603, 238] width 133 height 17
click at [865, 238] on div at bounding box center [862, 238] width 14 height 14
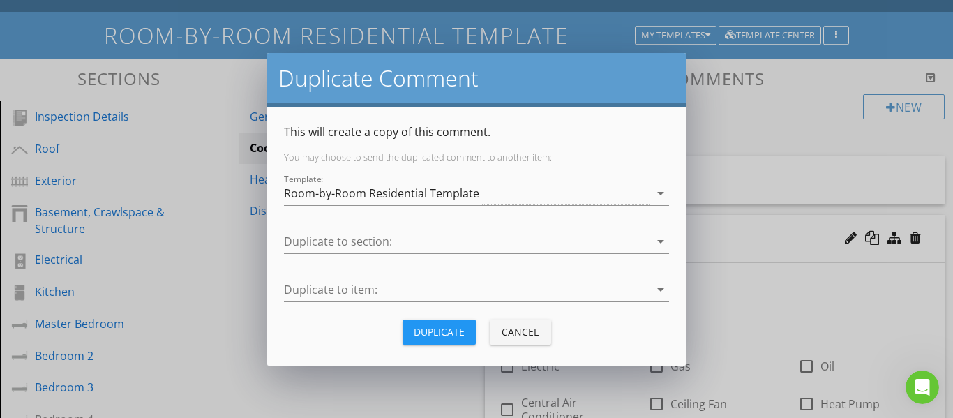
click at [537, 329] on div "Cancel" at bounding box center [520, 332] width 39 height 15
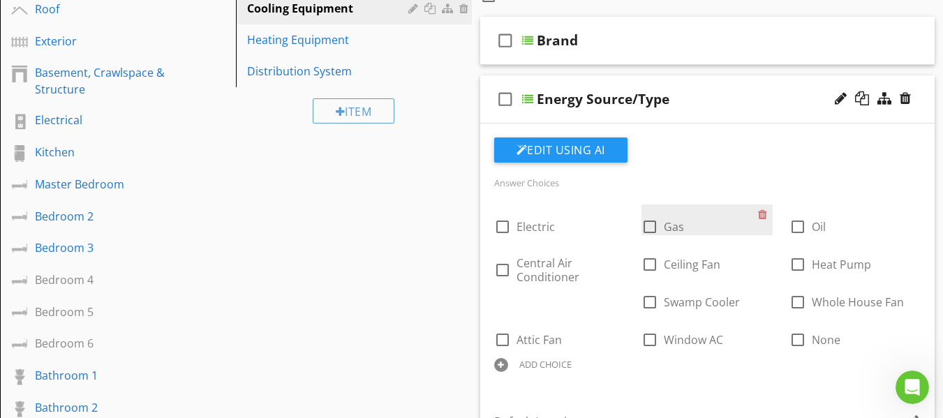
scroll to position [140, 0]
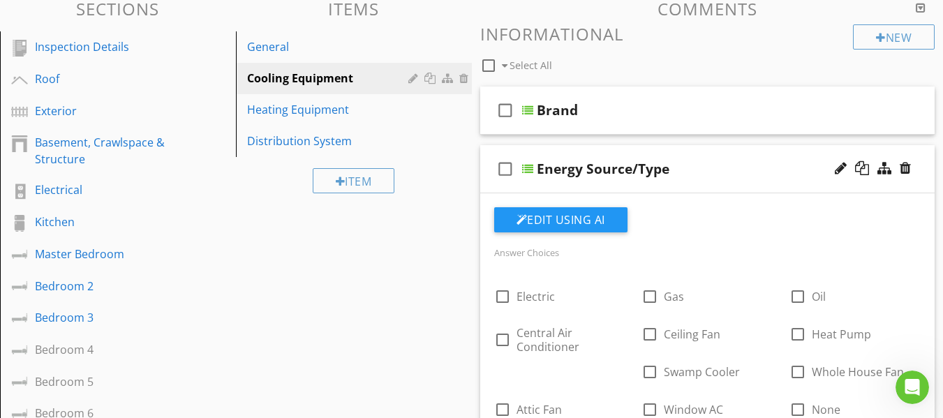
click at [505, 168] on icon "check_box_outline_blank" at bounding box center [505, 169] width 22 height 34
click at [503, 114] on icon "check_box_outline_blank" at bounding box center [505, 111] width 22 height 34
click at [488, 158] on div "check_box Energy Source/Type" at bounding box center [707, 169] width 455 height 48
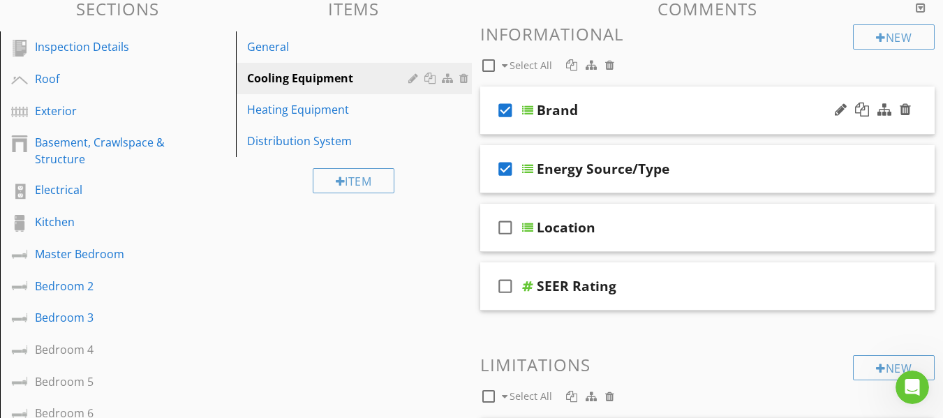
click at [494, 128] on div "check_box Brand" at bounding box center [707, 111] width 455 height 48
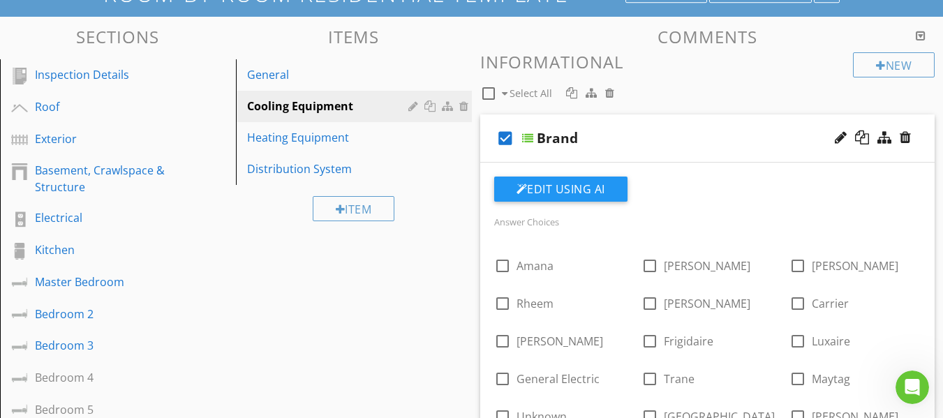
scroll to position [70, 0]
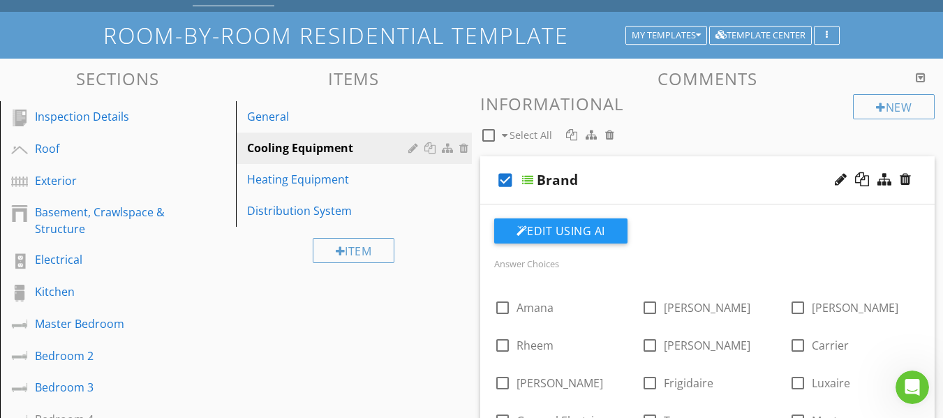
click at [491, 196] on div "check_box Brand" at bounding box center [707, 180] width 455 height 48
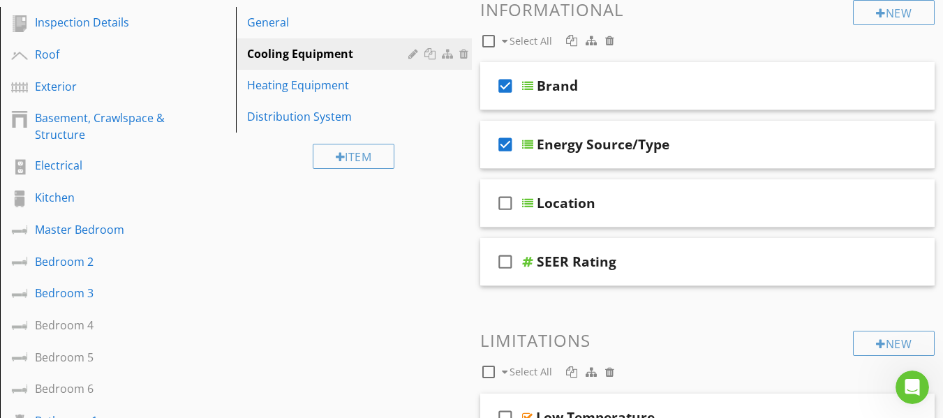
scroll to position [209, 0]
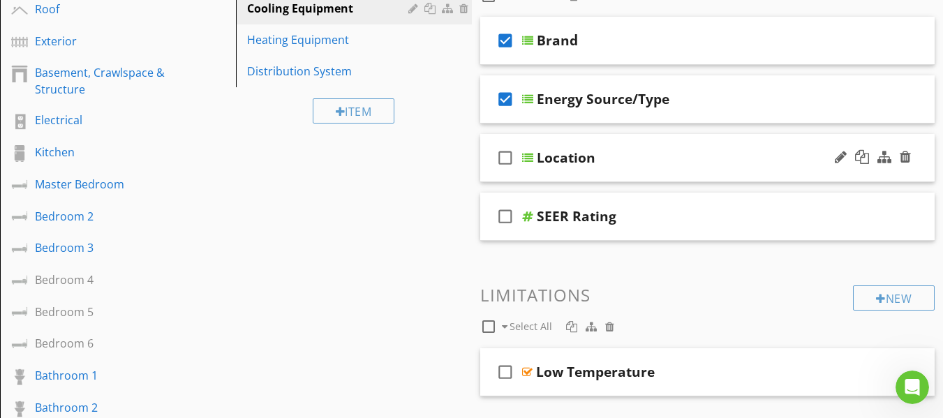
click at [504, 160] on icon "check_box_outline_blank" at bounding box center [505, 158] width 22 height 34
click at [490, 174] on div "check_box Location" at bounding box center [707, 158] width 455 height 48
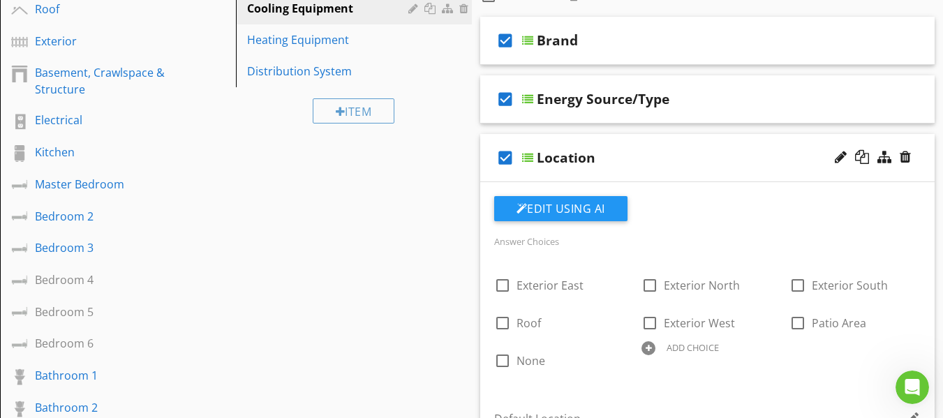
click at [649, 350] on div at bounding box center [648, 348] width 14 height 14
type input "Attic"
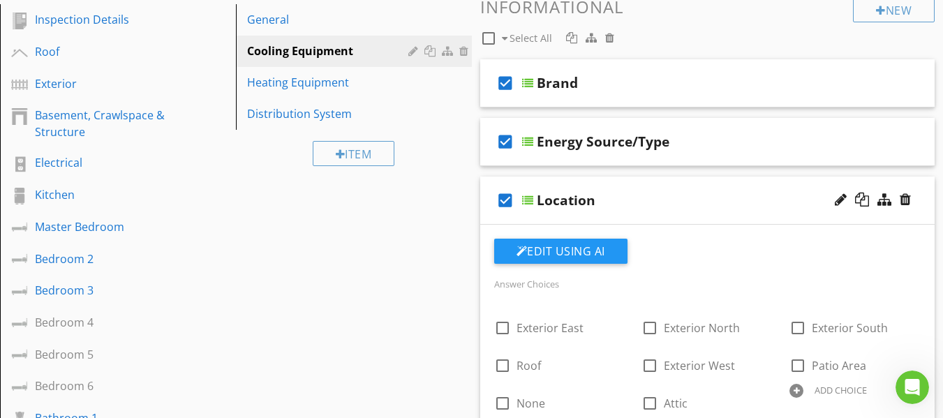
scroll to position [140, 0]
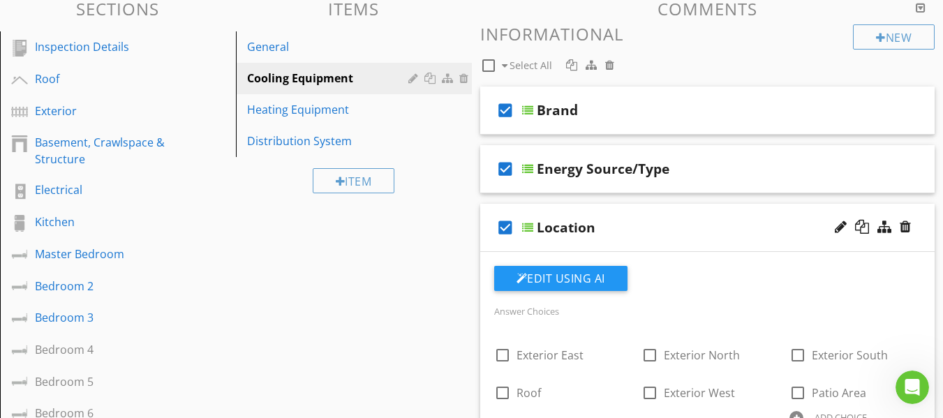
click at [486, 245] on div "check_box Location" at bounding box center [707, 228] width 455 height 48
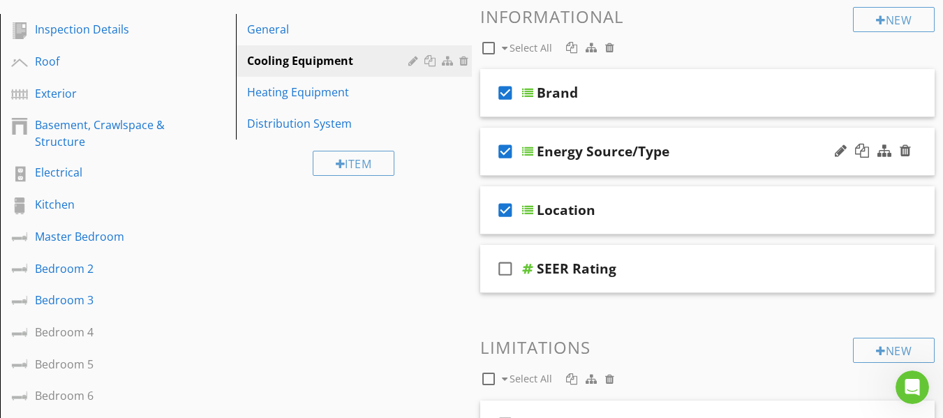
scroll to position [124, 0]
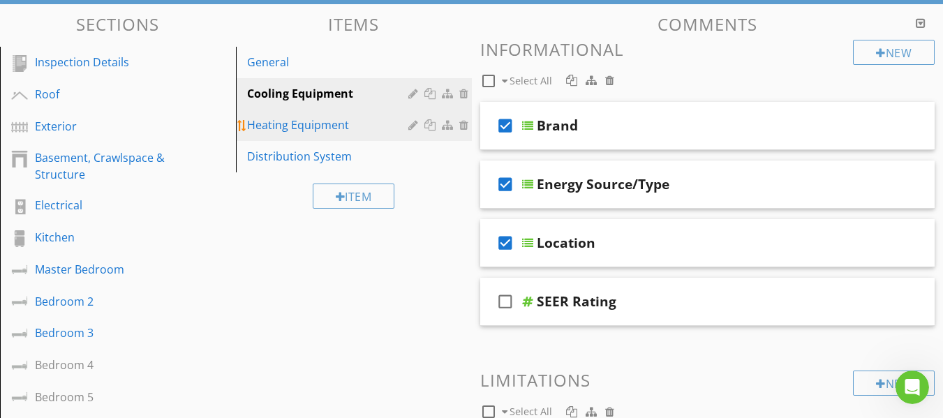
click at [311, 125] on div "Heating Equipment" at bounding box center [329, 125] width 165 height 17
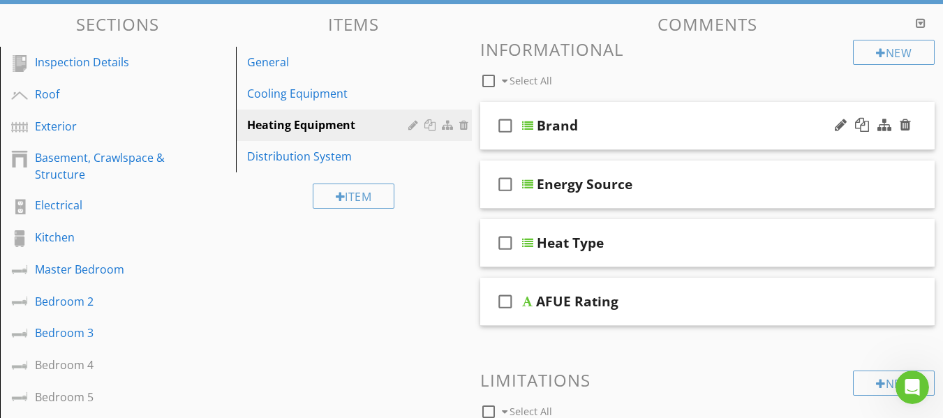
click at [503, 126] on icon "check_box_outline_blank" at bounding box center [505, 126] width 22 height 34
click at [505, 180] on icon "check_box_outline_blank" at bounding box center [505, 185] width 22 height 34
click at [505, 241] on icon "check_box_outline_blank" at bounding box center [505, 243] width 22 height 34
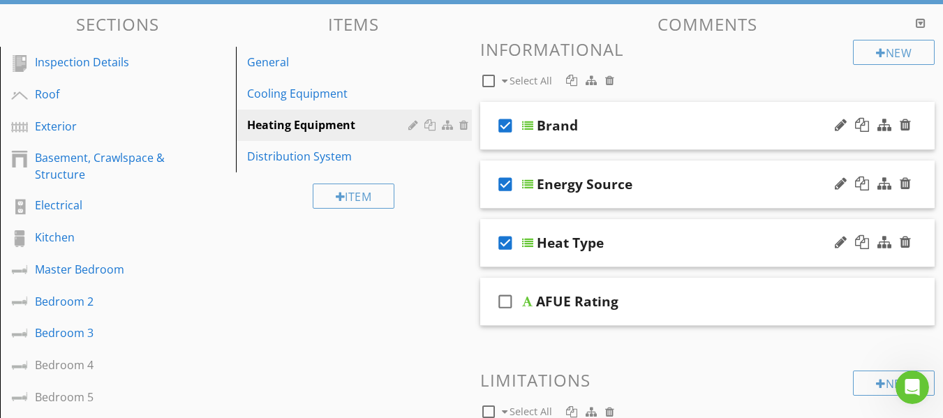
click at [487, 262] on div "check_box Heat Type" at bounding box center [707, 243] width 455 height 48
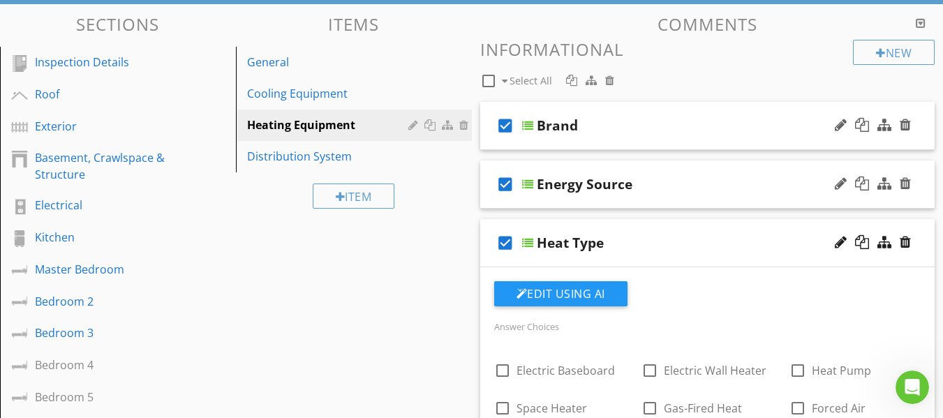
click at [488, 260] on div "check_box Heat Type" at bounding box center [707, 243] width 455 height 48
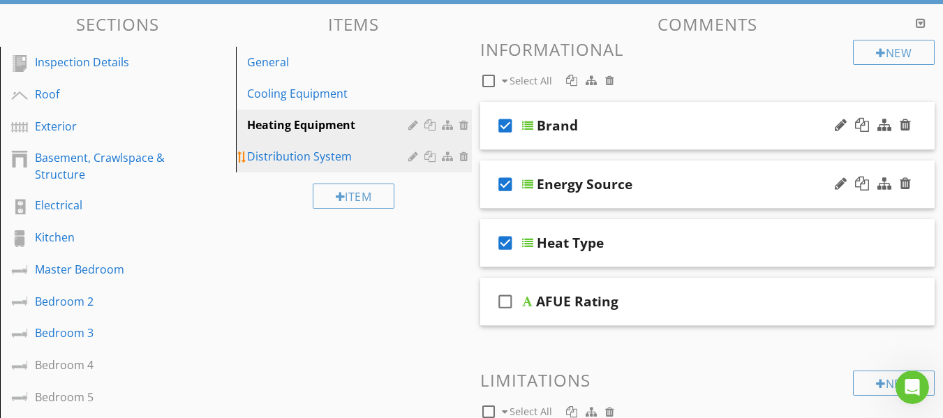
click at [334, 158] on div "Distribution System" at bounding box center [329, 156] width 165 height 17
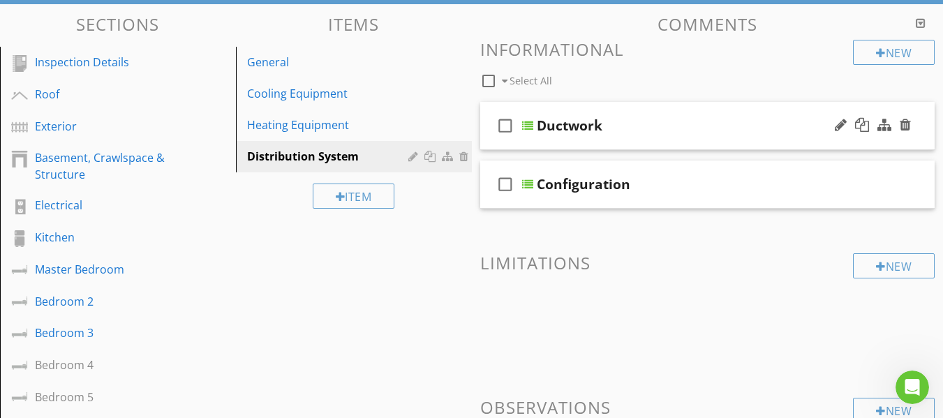
click at [493, 142] on div "check_box_outline_blank Ductwork" at bounding box center [707, 126] width 455 height 48
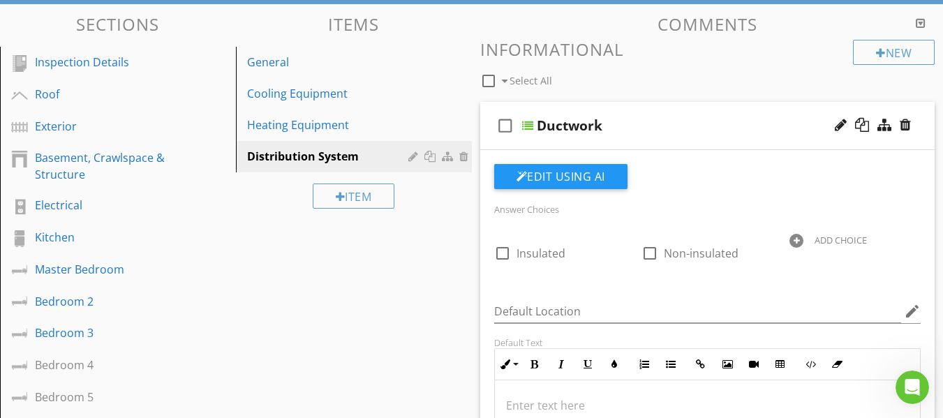
click at [494, 142] on icon "check_box_outline_blank" at bounding box center [505, 126] width 22 height 34
click at [504, 128] on icon "check_box" at bounding box center [505, 126] width 22 height 34
click at [494, 141] on icon "check_box_outline_blank" at bounding box center [505, 126] width 22 height 34
click at [495, 142] on icon "check_box" at bounding box center [505, 126] width 22 height 34
click at [486, 150] on div "Edit Using AI Answer Choices check_box_outline_blank Insulated check_box_outlin…" at bounding box center [707, 387] width 455 height 475
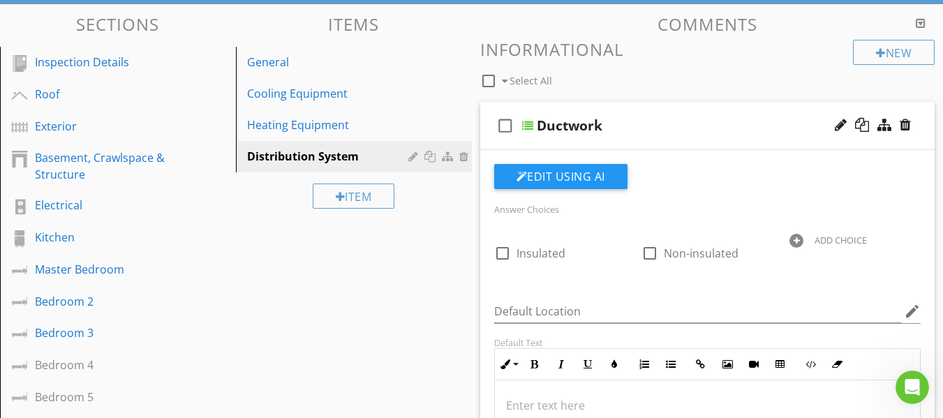
click at [494, 146] on div "check_box_outline_blank Ductwork" at bounding box center [707, 126] width 455 height 48
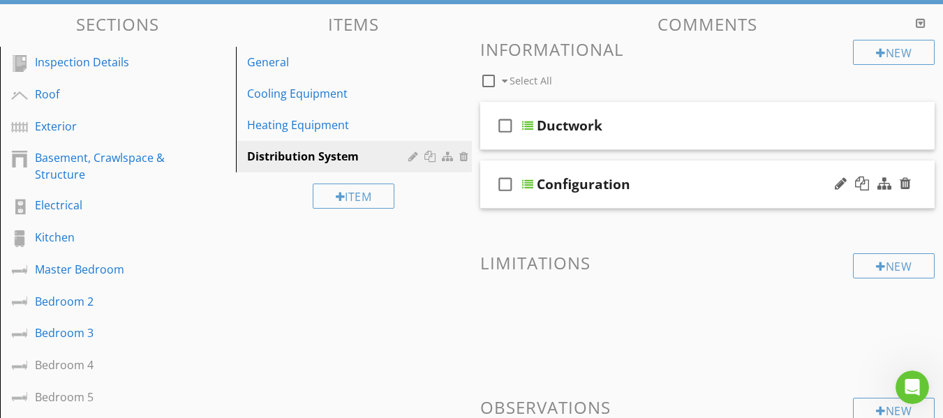
click at [491, 206] on div "check_box_outline_blank Configuration" at bounding box center [707, 185] width 455 height 48
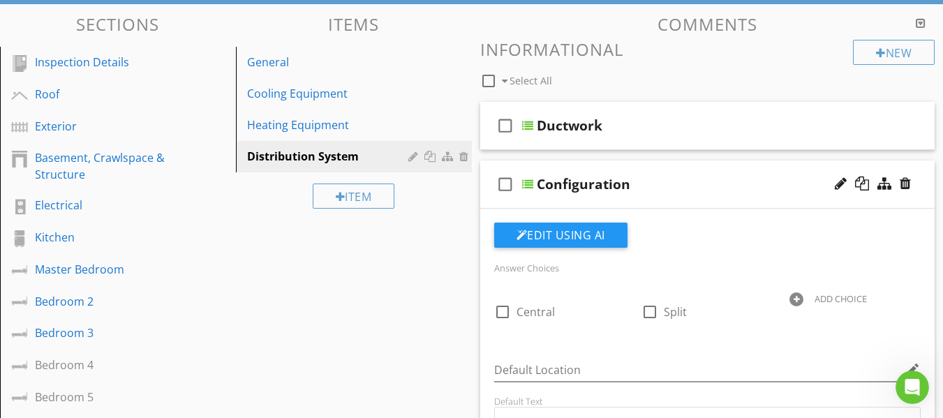
click at [493, 203] on div "check_box_outline_blank Configuration" at bounding box center [707, 185] width 455 height 48
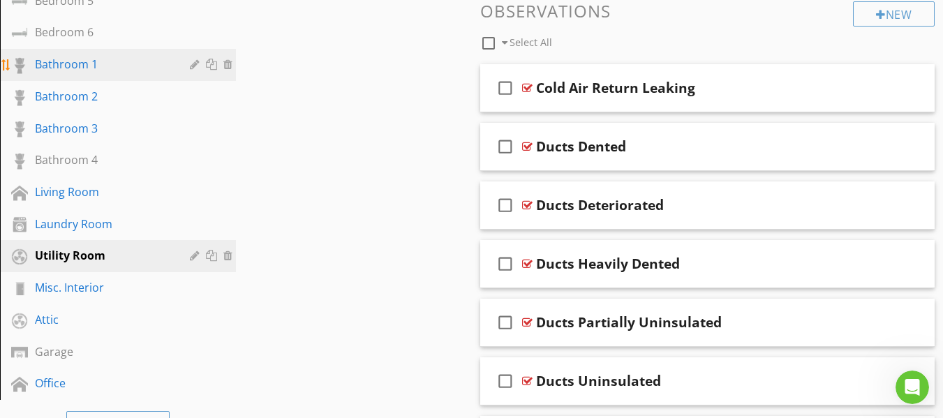
scroll to position [489, 0]
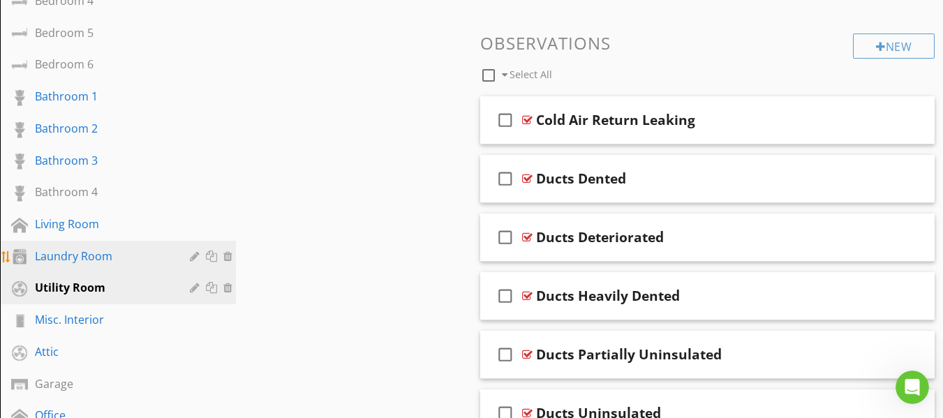
click at [108, 255] on div "Laundry Room" at bounding box center [102, 256] width 135 height 17
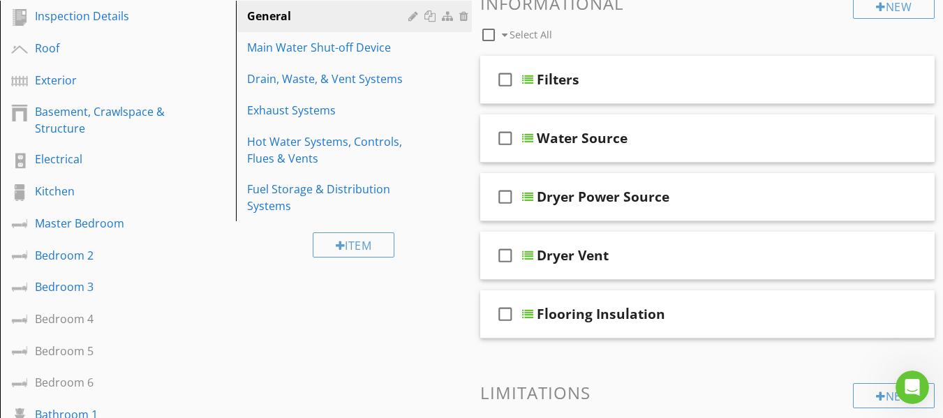
scroll to position [140, 0]
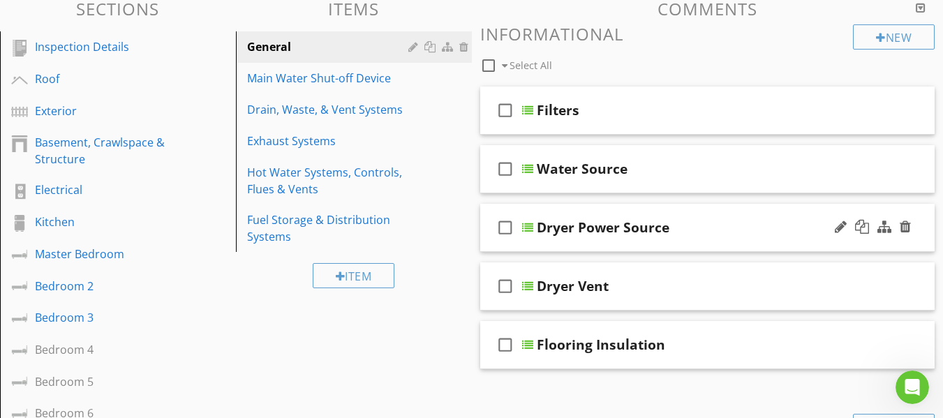
click at [505, 225] on icon "check_box_outline_blank" at bounding box center [505, 228] width 22 height 34
click at [506, 285] on icon "check_box_outline_blank" at bounding box center [505, 286] width 22 height 34
click at [492, 300] on div "check_box Dryer Vent" at bounding box center [707, 286] width 455 height 48
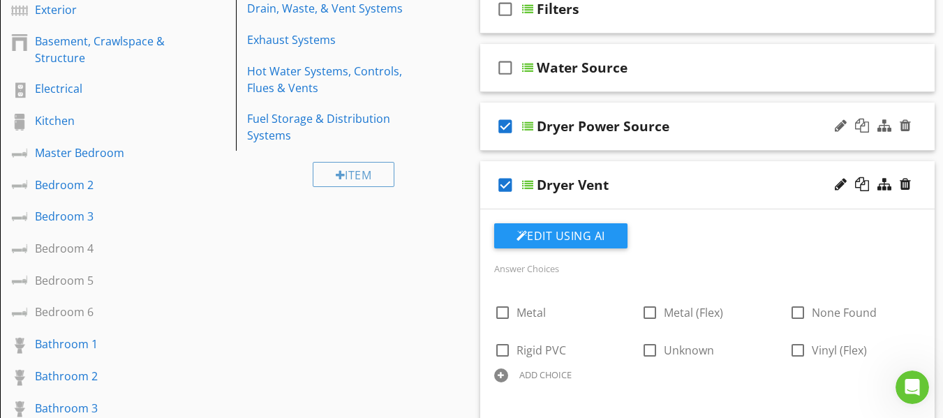
scroll to position [209, 0]
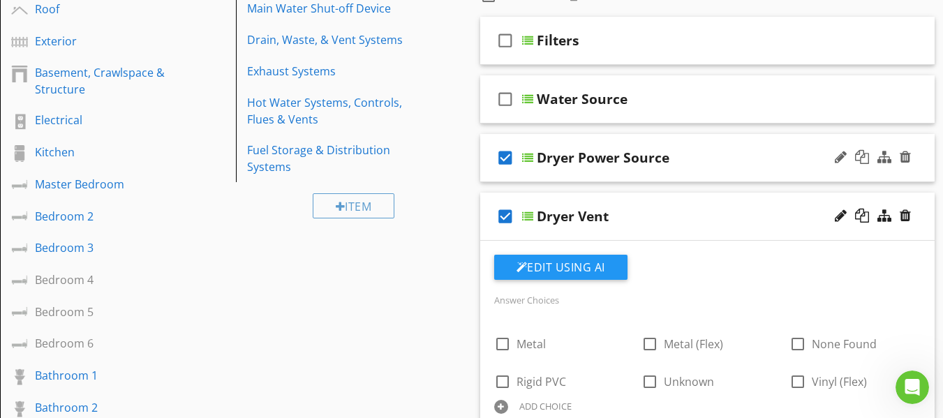
click at [508, 217] on icon "check_box" at bounding box center [505, 217] width 22 height 34
click at [492, 177] on div "check_box Dryer Power Source" at bounding box center [707, 158] width 455 height 48
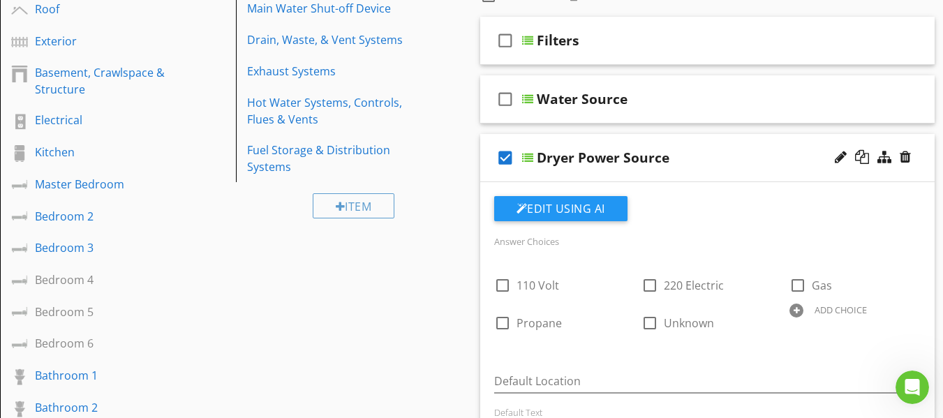
click at [797, 309] on div at bounding box center [796, 311] width 14 height 14
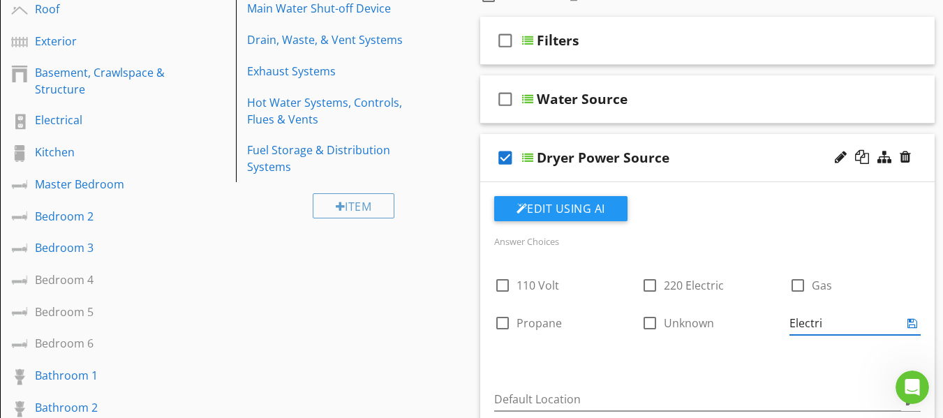
type input "Electric"
click at [914, 324] on icon at bounding box center [912, 323] width 10 height 11
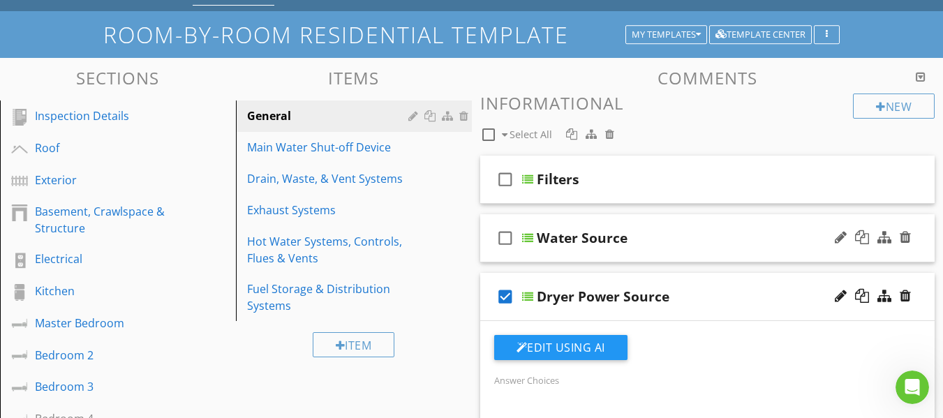
scroll to position [70, 0]
click at [491, 255] on div "check_box_outline_blank Water Source" at bounding box center [707, 239] width 455 height 48
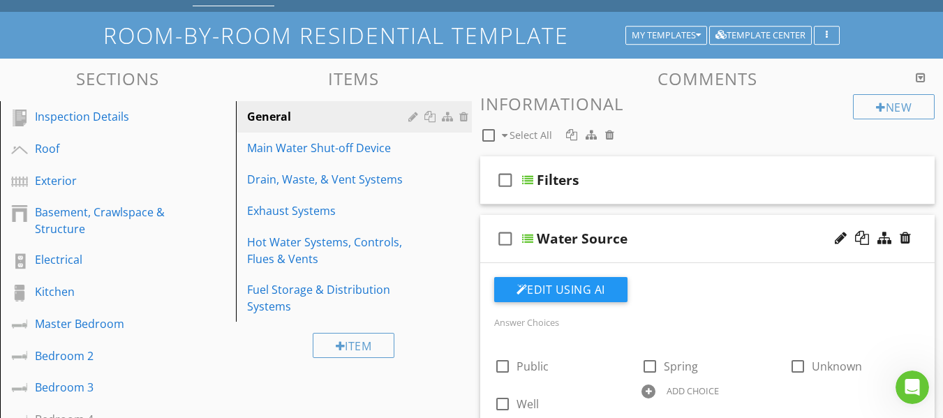
click at [494, 254] on icon "check_box_outline_blank" at bounding box center [505, 239] width 22 height 34
click at [491, 252] on div "check_box Water Source" at bounding box center [707, 239] width 455 height 48
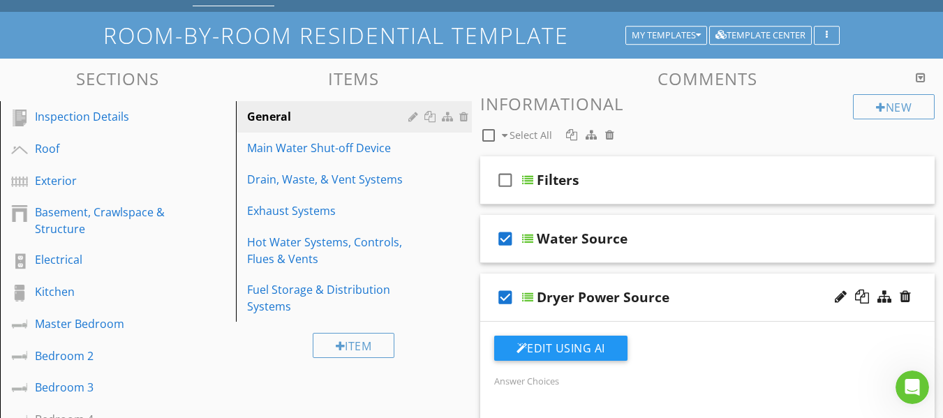
click at [502, 241] on icon "check_box" at bounding box center [505, 239] width 22 height 34
click at [493, 198] on div "check_box_outline_blank Filters" at bounding box center [707, 180] width 455 height 48
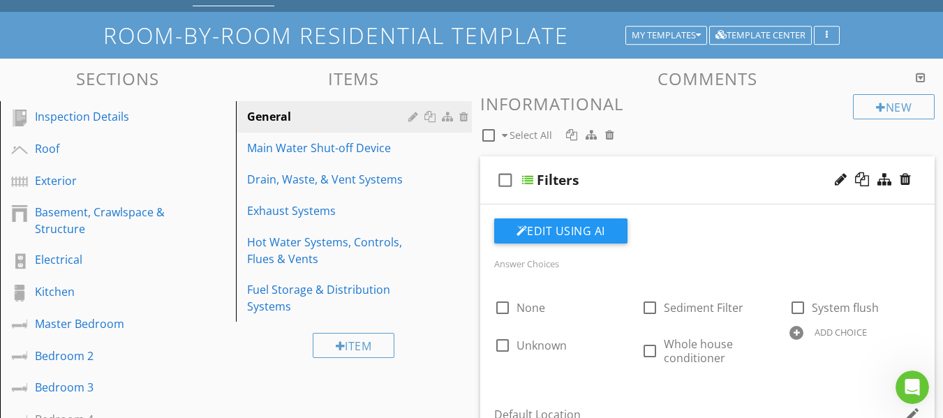
click at [490, 198] on div "check_box_outline_blank Filters" at bounding box center [707, 180] width 455 height 48
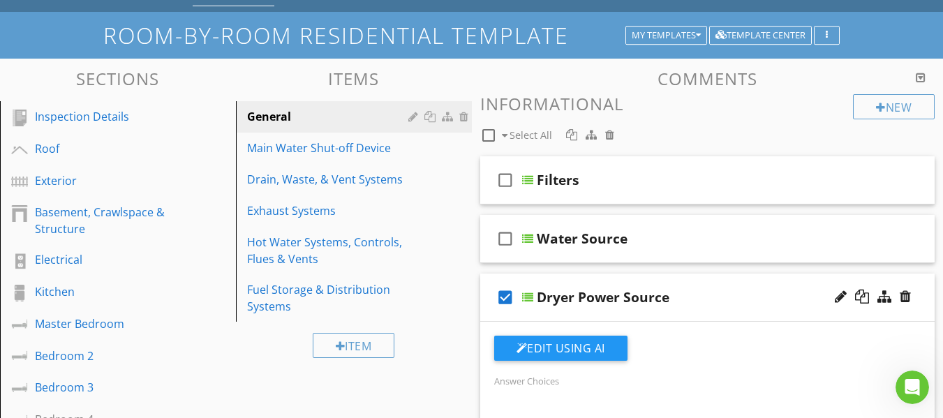
click at [488, 315] on div "check_box Dryer Power Source" at bounding box center [707, 298] width 455 height 48
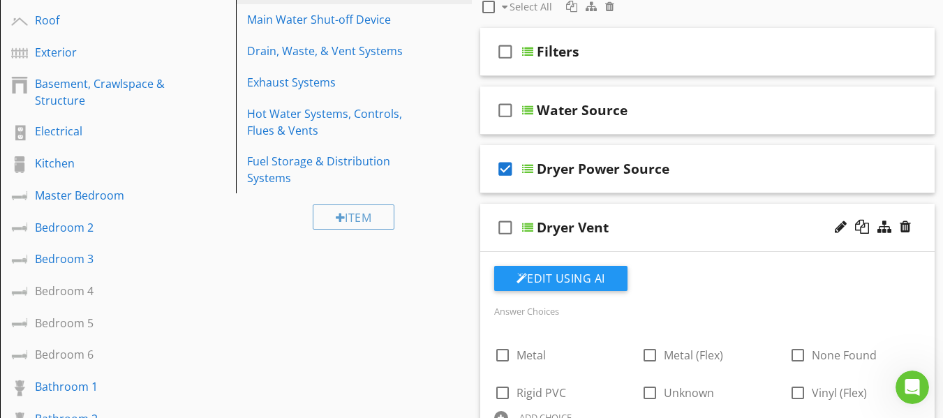
scroll to position [209, 0]
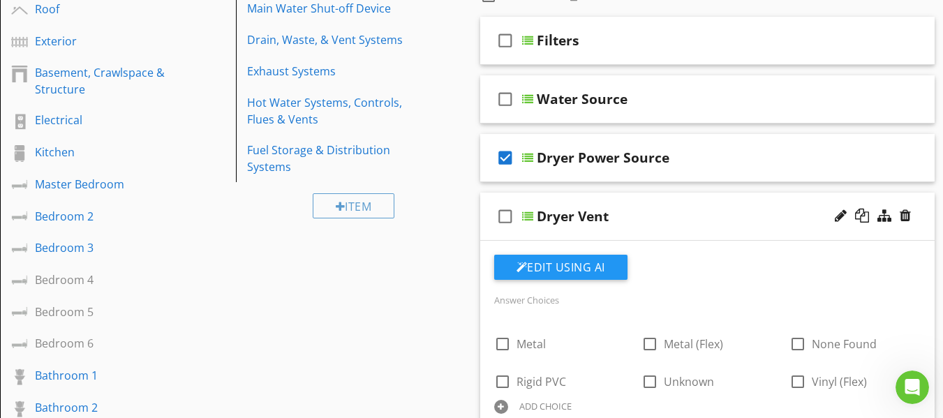
click at [493, 233] on div "check_box_outline_blank Dryer Vent" at bounding box center [707, 217] width 455 height 48
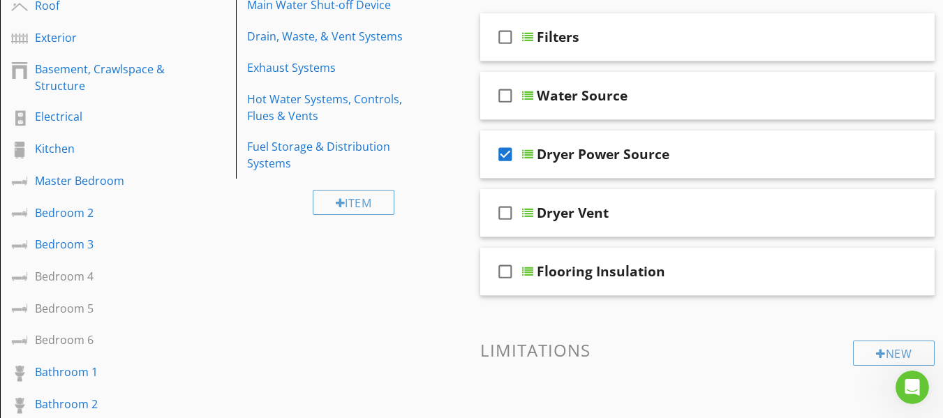
scroll to position [140, 0]
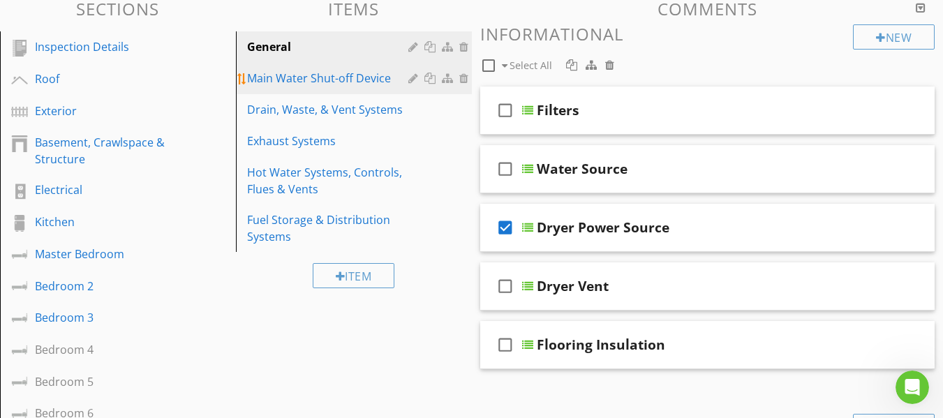
click at [375, 83] on div "Main Water Shut-off Device" at bounding box center [329, 78] width 165 height 17
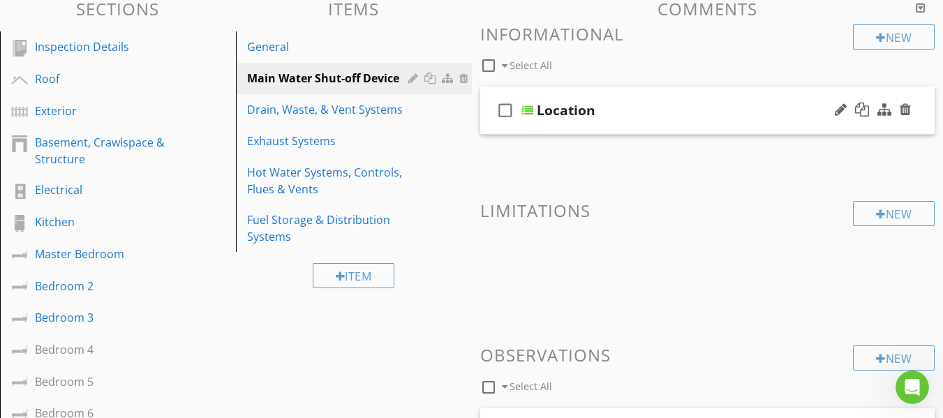
click at [489, 128] on div "check_box_outline_blank Location" at bounding box center [707, 111] width 455 height 48
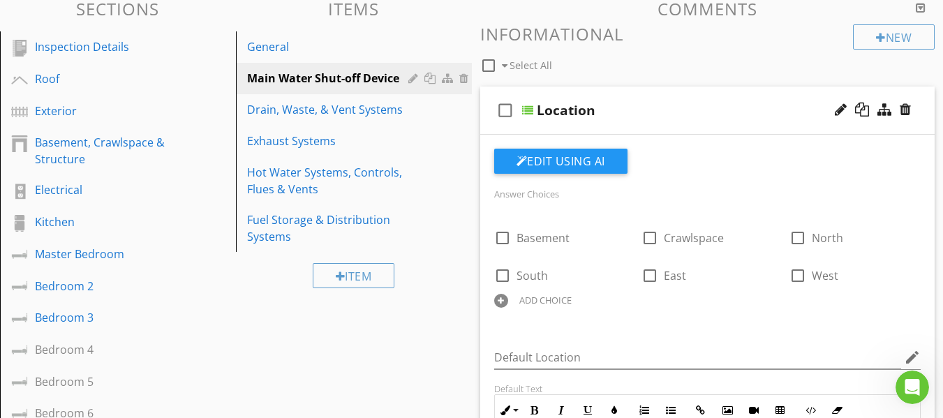
click at [560, 301] on div "ADD CHOICE" at bounding box center [545, 300] width 52 height 11
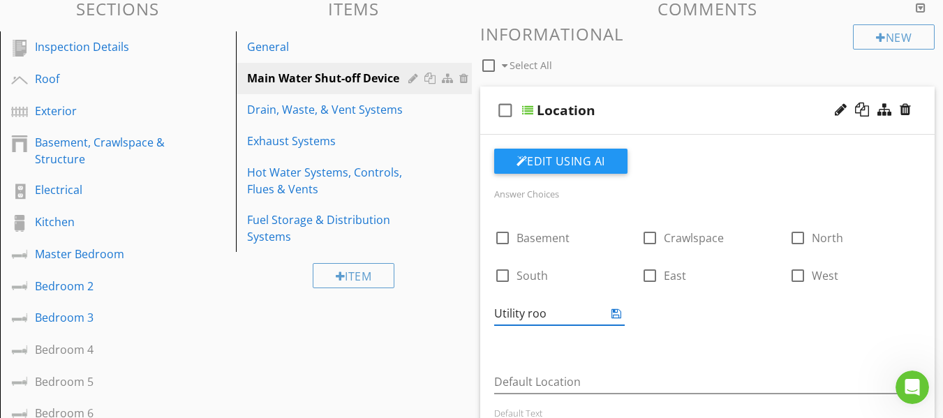
type input "Utility room"
click at [616, 318] on icon at bounding box center [616, 313] width 10 height 11
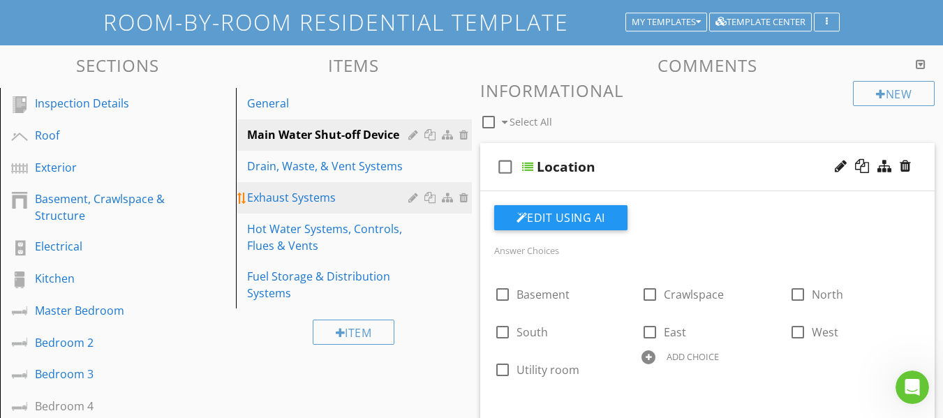
scroll to position [70, 0]
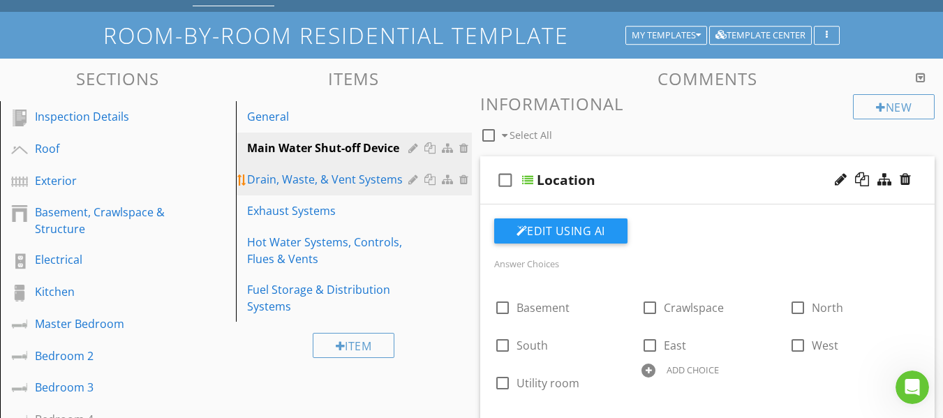
click at [340, 180] on div "Drain, Waste, & Vent Systems" at bounding box center [329, 179] width 165 height 17
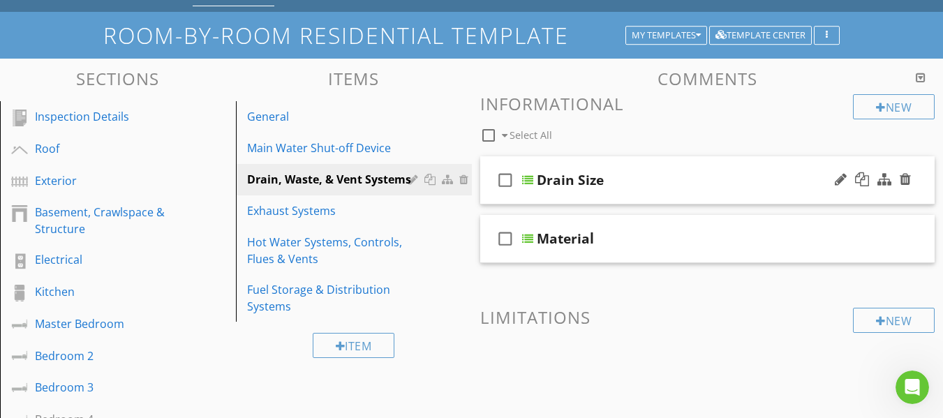
click at [488, 202] on div "check_box_outline_blank Drain Size" at bounding box center [707, 180] width 455 height 48
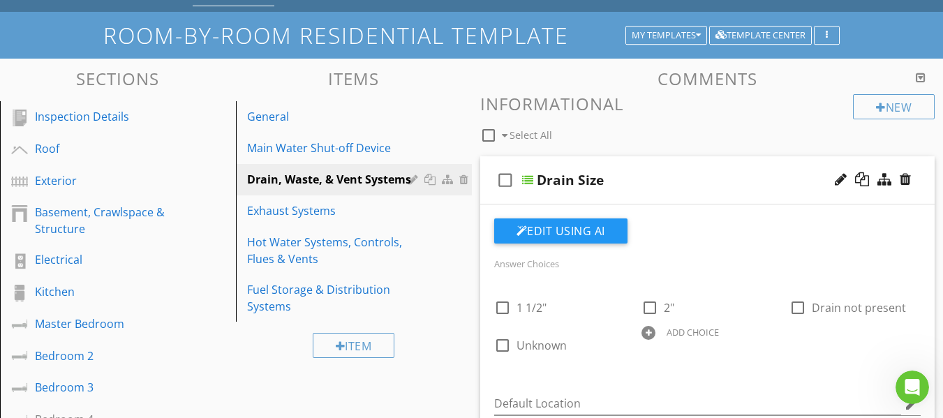
click at [488, 202] on div "check_box_outline_blank Drain Size" at bounding box center [707, 180] width 455 height 48
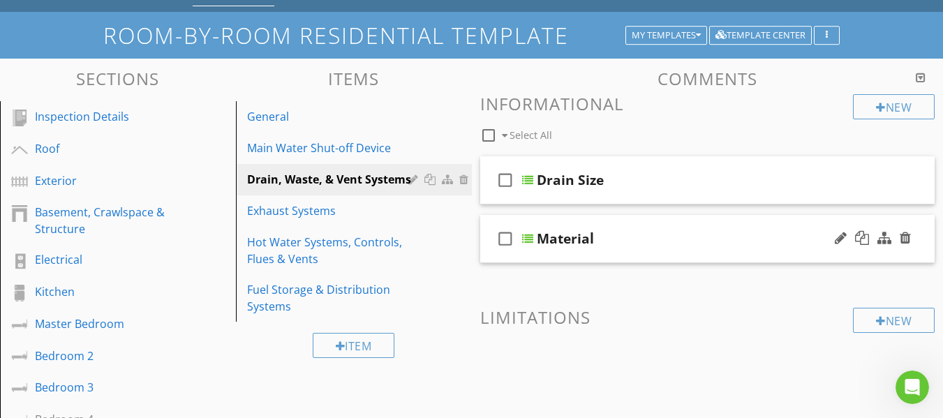
click at [487, 258] on div "check_box_outline_blank Material" at bounding box center [707, 239] width 455 height 48
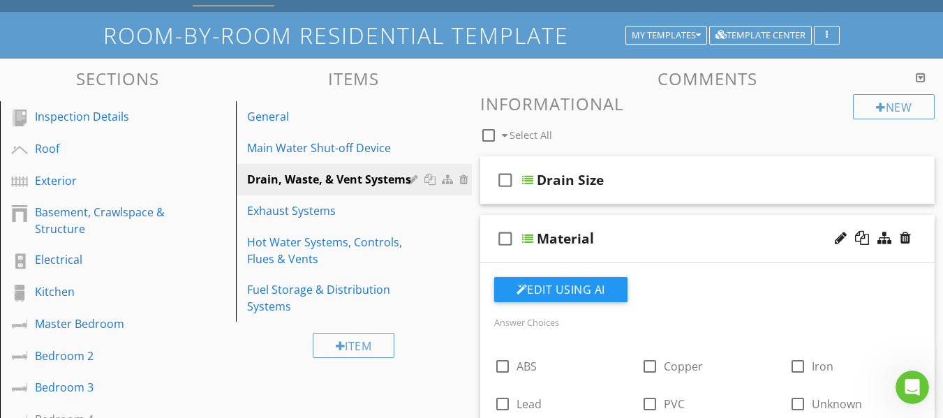
click at [491, 258] on div "check_box_outline_blank Material" at bounding box center [707, 239] width 455 height 48
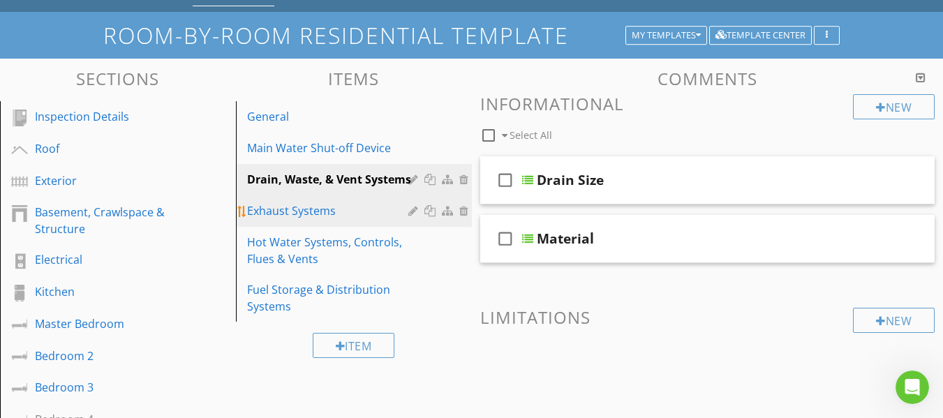
click at [348, 214] on div "Exhaust Systems" at bounding box center [329, 210] width 165 height 17
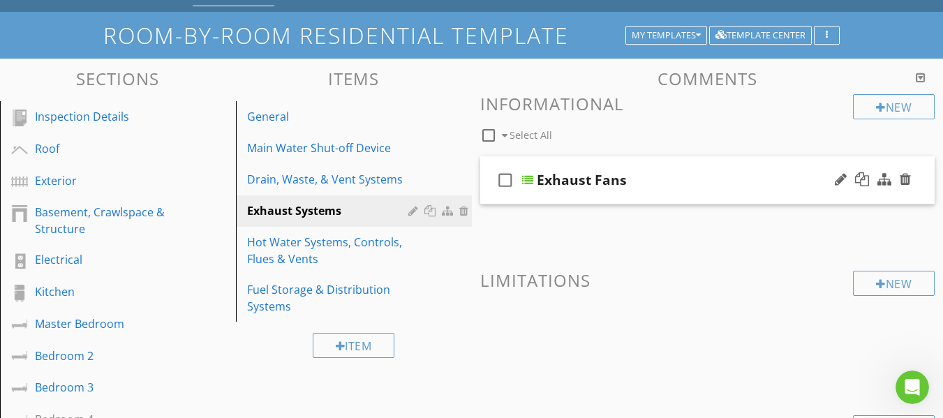
click at [486, 199] on div "check_box_outline_blank Exhaust Fans" at bounding box center [707, 180] width 455 height 48
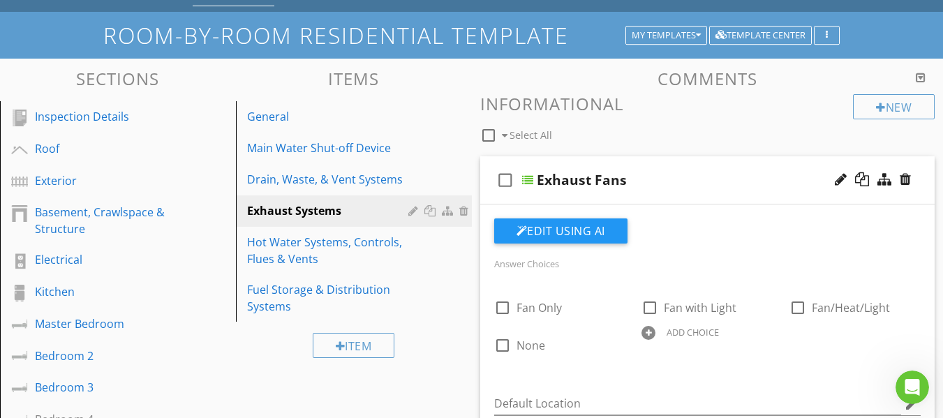
click at [490, 199] on div "check_box_outline_blank Exhaust Fans" at bounding box center [707, 180] width 455 height 48
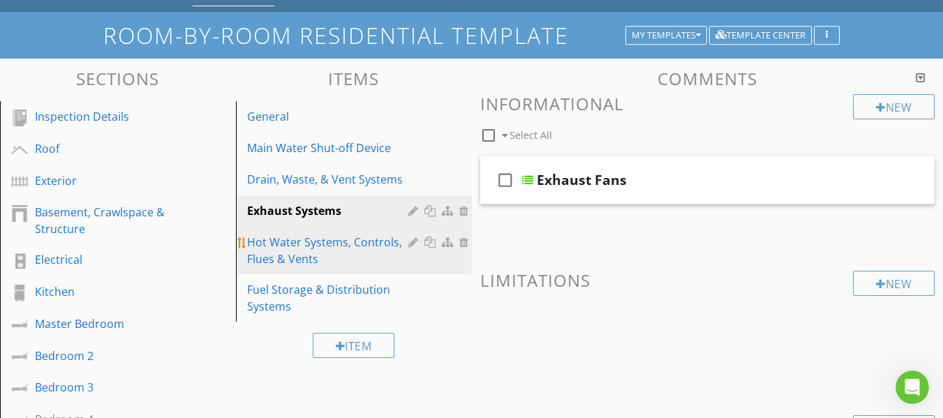
click at [366, 241] on div "Hot Water Systems, Controls, Flues & Vents" at bounding box center [329, 251] width 165 height 34
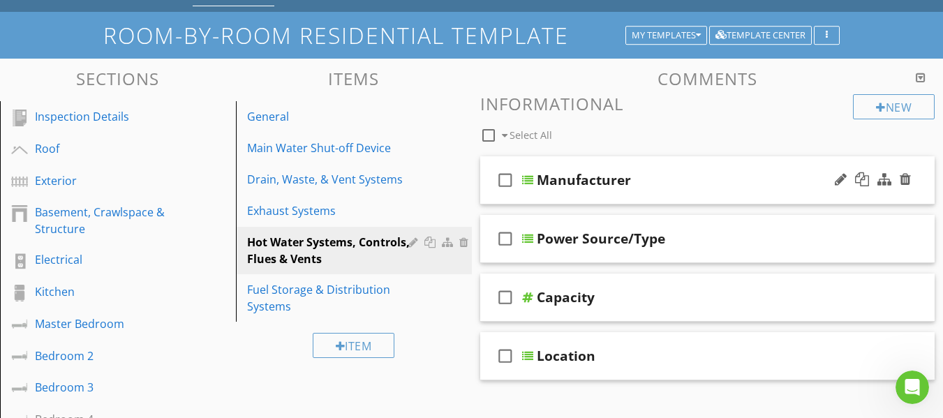
click at [489, 196] on div "check_box_outline_blank Manufacturer" at bounding box center [707, 180] width 455 height 48
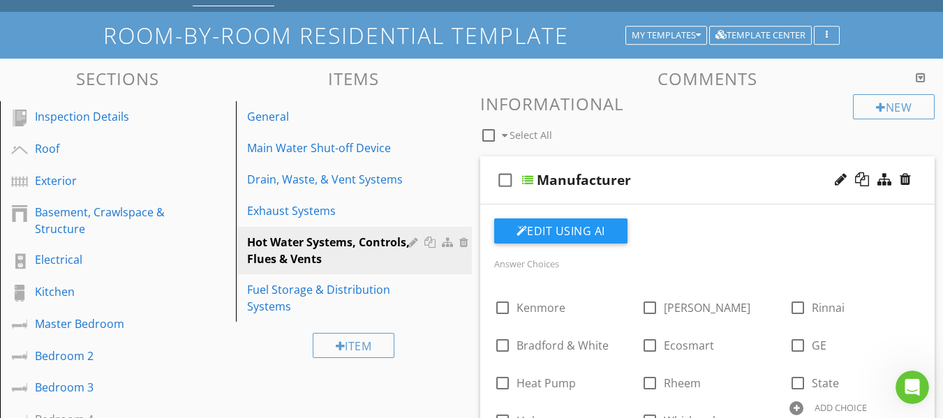
click at [503, 179] on icon "check_box_outline_blank" at bounding box center [505, 180] width 22 height 34
click at [491, 195] on div "check_box Manufacturer" at bounding box center [707, 180] width 455 height 48
type textarea "<p>I recommend flushing &amp; servicing your water heater tank annually for opt…"
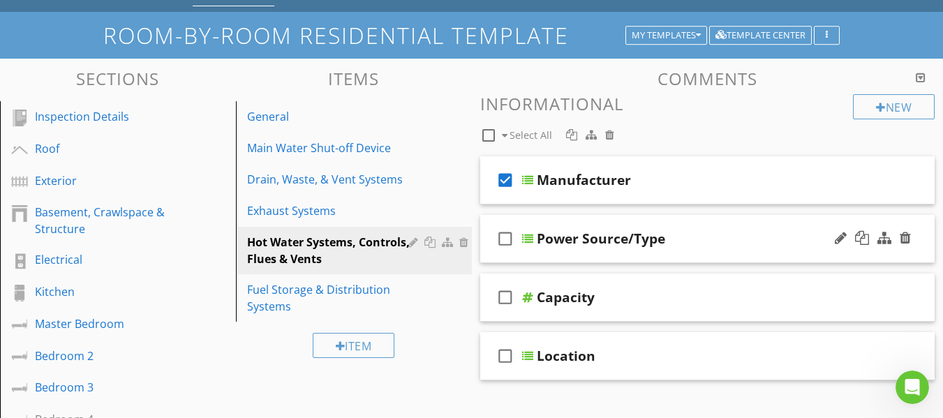
click at [490, 260] on div "check_box_outline_blank Power Source/Type" at bounding box center [707, 239] width 455 height 48
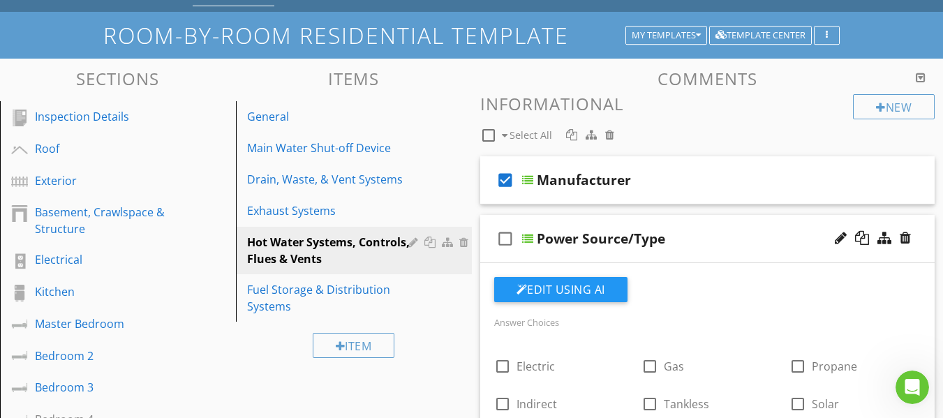
click at [503, 232] on icon "check_box_outline_blank" at bounding box center [505, 239] width 22 height 34
click at [487, 261] on div "check_box Power Source/Type" at bounding box center [707, 239] width 455 height 48
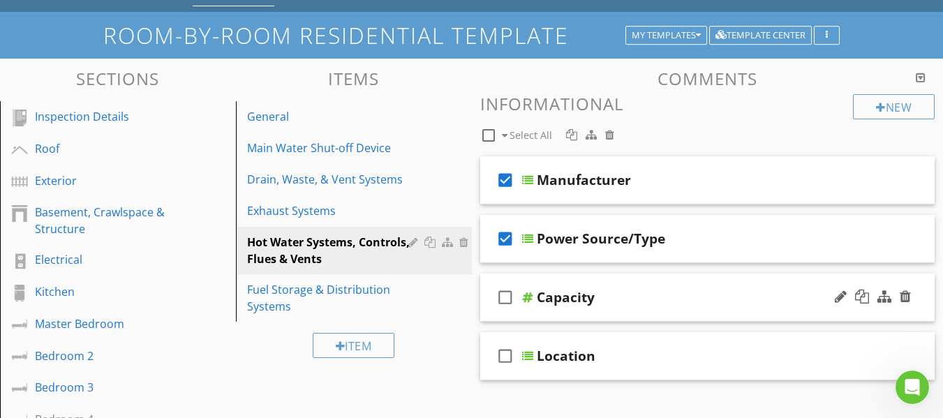
click at [503, 299] on icon "check_box_outline_blank" at bounding box center [505, 298] width 22 height 34
click at [491, 315] on div "check_box Capacity" at bounding box center [707, 298] width 455 height 48
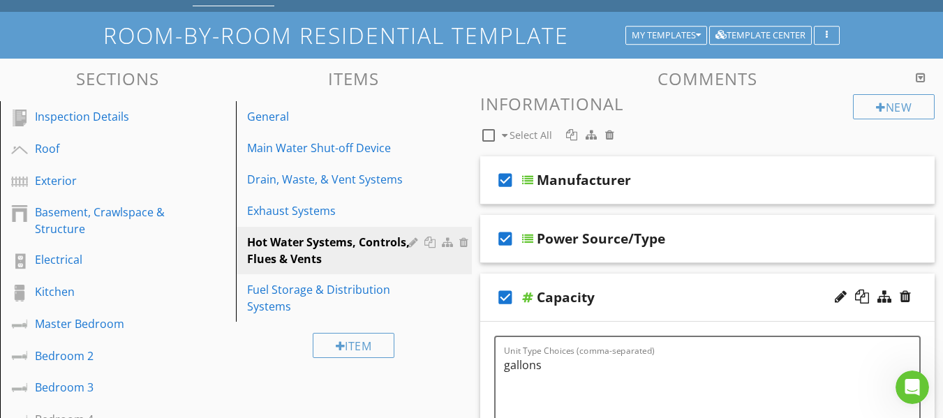
click at [494, 308] on icon "check_box" at bounding box center [505, 298] width 22 height 34
click at [501, 299] on icon "check_box_outline_blank" at bounding box center [505, 298] width 22 height 34
click at [488, 320] on div "check_box Capacity" at bounding box center [707, 298] width 455 height 48
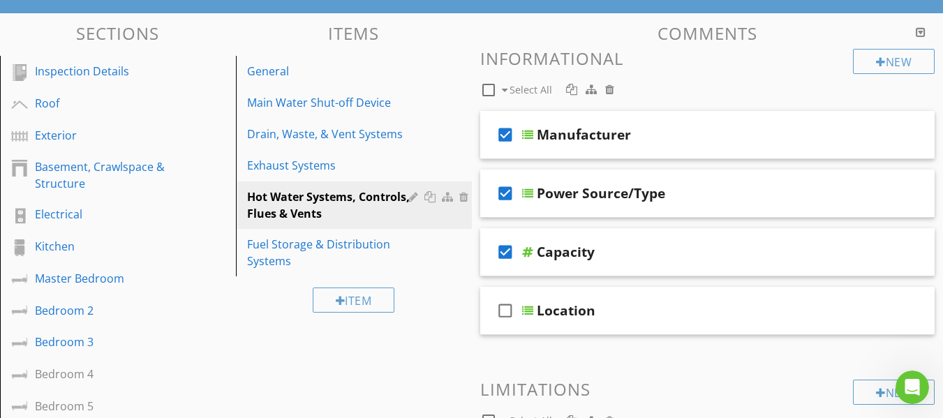
scroll to position [140, 0]
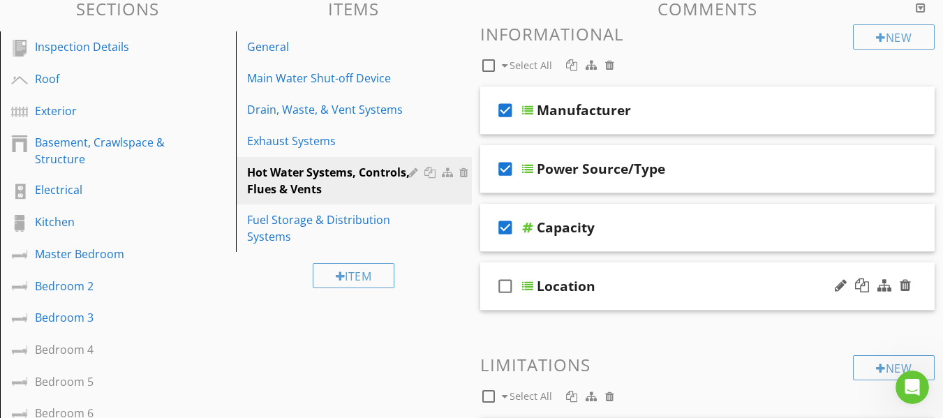
click at [493, 304] on div "check_box_outline_blank Location" at bounding box center [707, 286] width 455 height 48
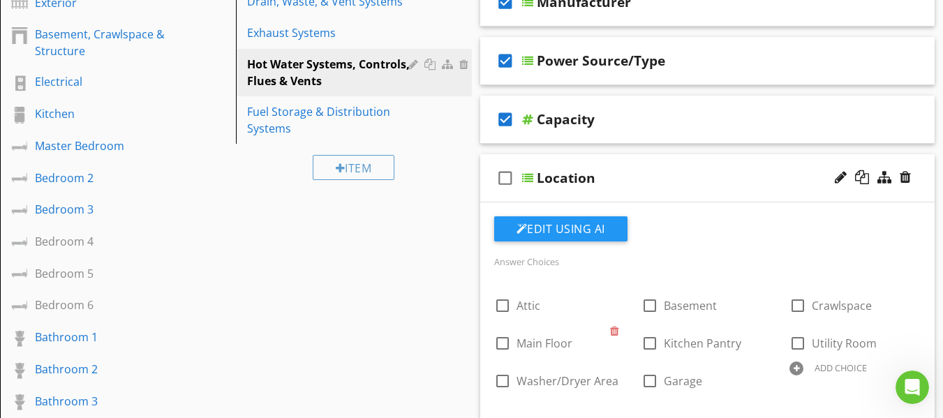
scroll to position [279, 0]
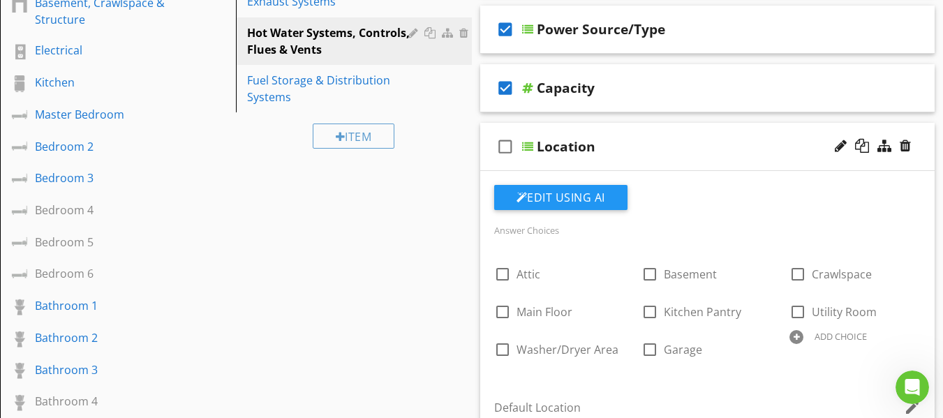
click at [505, 148] on icon "check_box_outline_blank" at bounding box center [505, 147] width 22 height 34
checkbox input "true"
click at [493, 170] on div "check_box Location" at bounding box center [707, 147] width 455 height 48
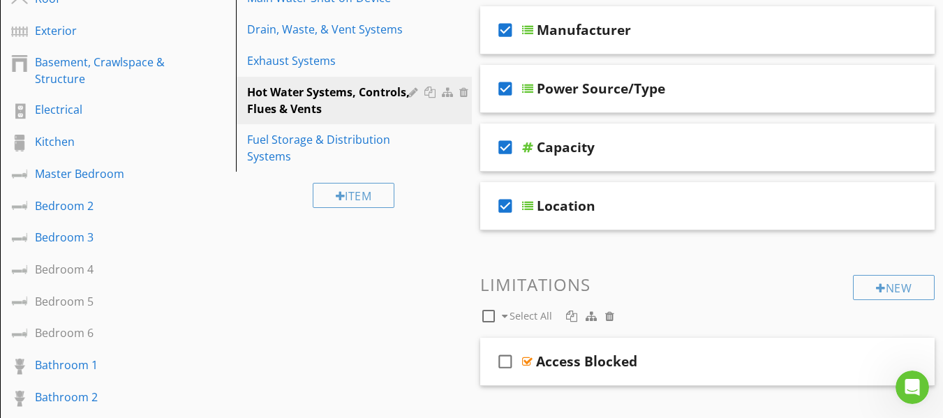
scroll to position [140, 0]
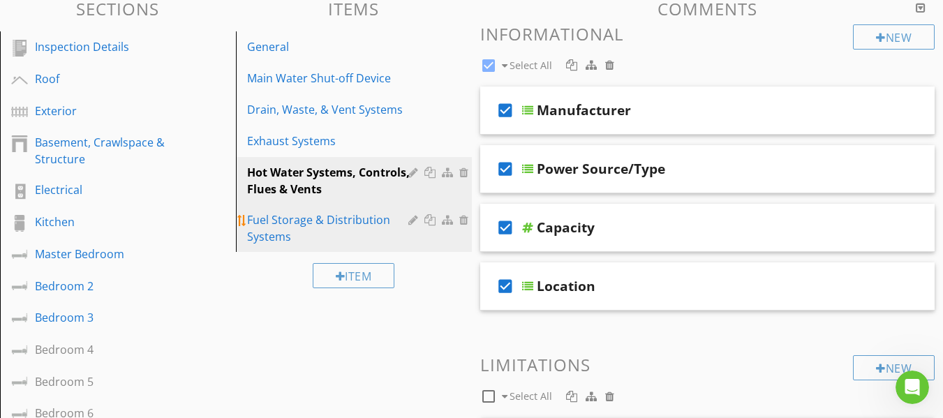
click at [362, 225] on div "Fuel Storage & Distribution Systems" at bounding box center [329, 228] width 165 height 34
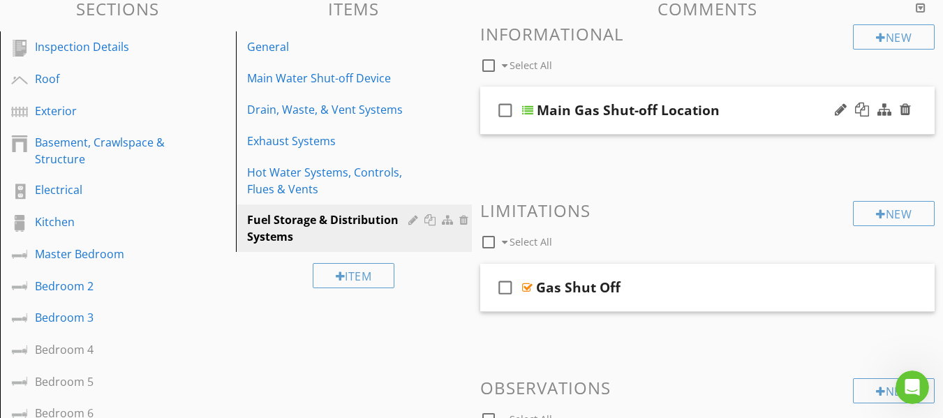
click at [492, 128] on div "check_box_outline_blank Main Gas Shut-off Location" at bounding box center [707, 111] width 455 height 48
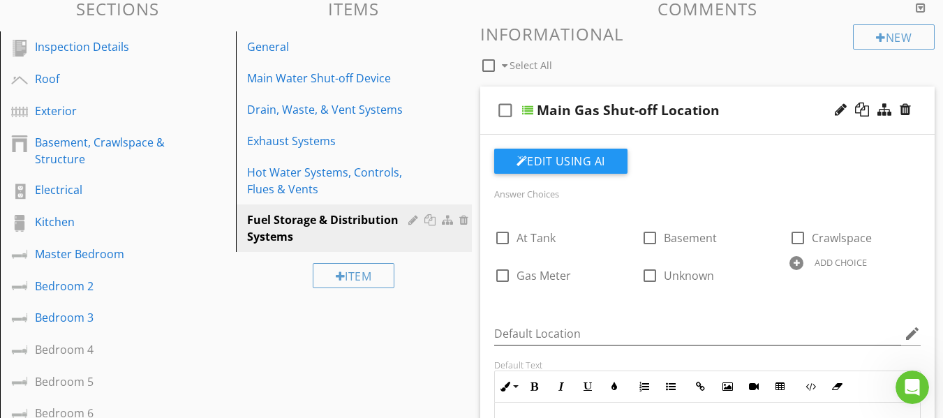
click at [491, 128] on div "check_box_outline_blank Main Gas Shut-off Location" at bounding box center [707, 111] width 455 height 48
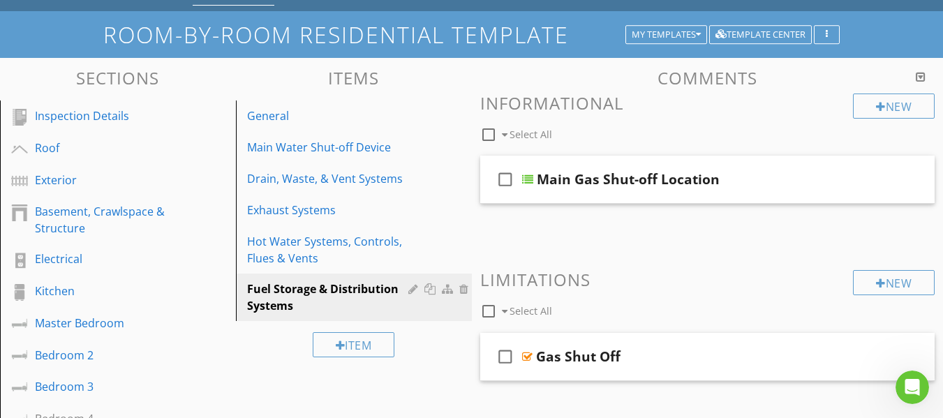
scroll to position [349, 0]
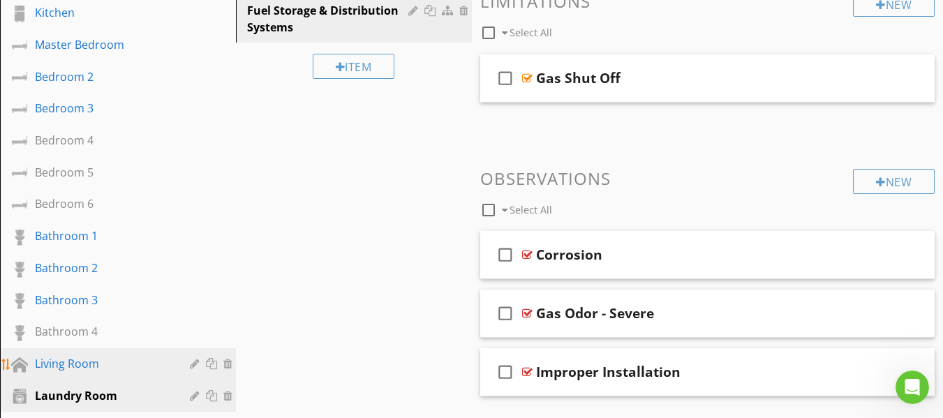
click at [101, 362] on div "Living Room" at bounding box center [102, 363] width 135 height 17
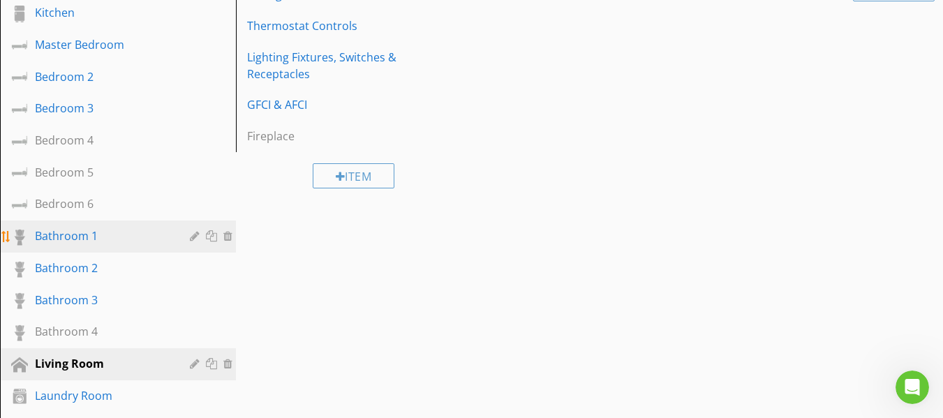
click at [114, 230] on div "Bathroom 1" at bounding box center [102, 236] width 135 height 17
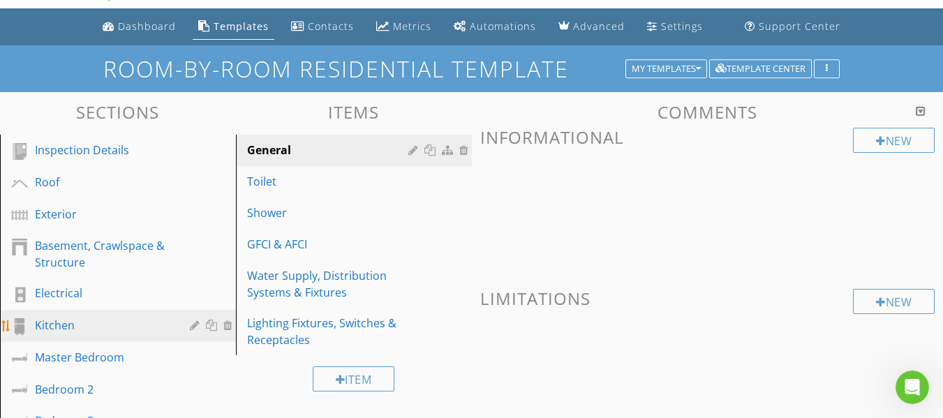
scroll to position [0, 0]
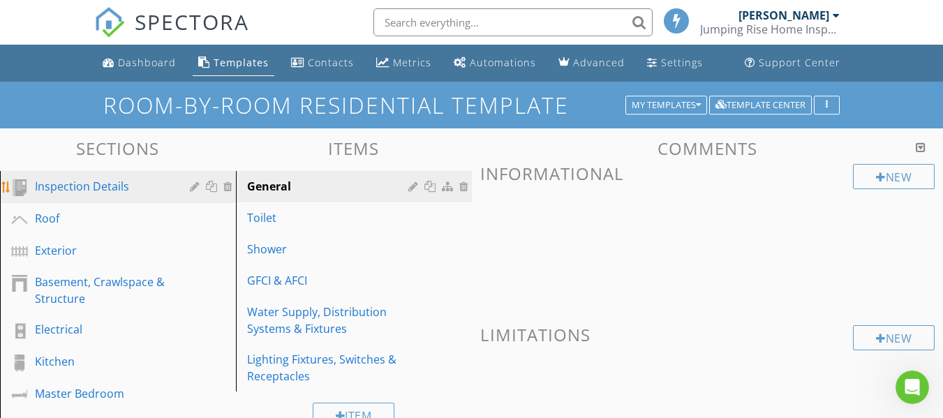
click at [122, 184] on div "Inspection Details" at bounding box center [102, 186] width 135 height 17
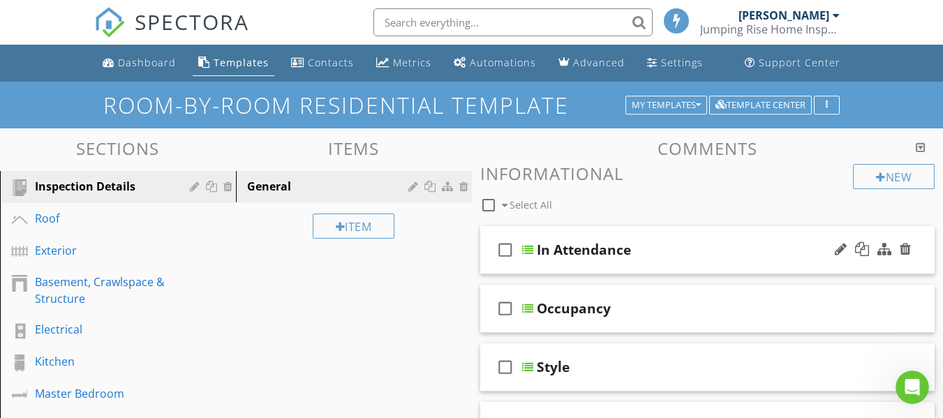
click at [503, 253] on icon "check_box_outline_blank" at bounding box center [505, 250] width 22 height 34
click at [500, 308] on icon "check_box_outline_blank" at bounding box center [505, 309] width 22 height 34
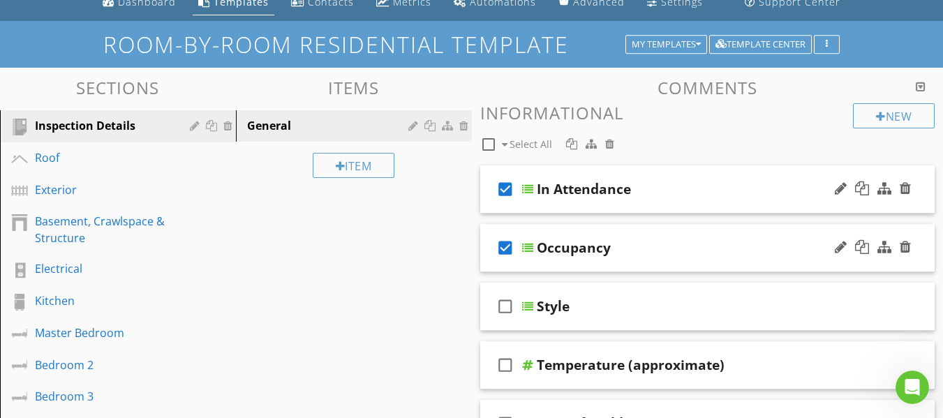
scroll to position [140, 0]
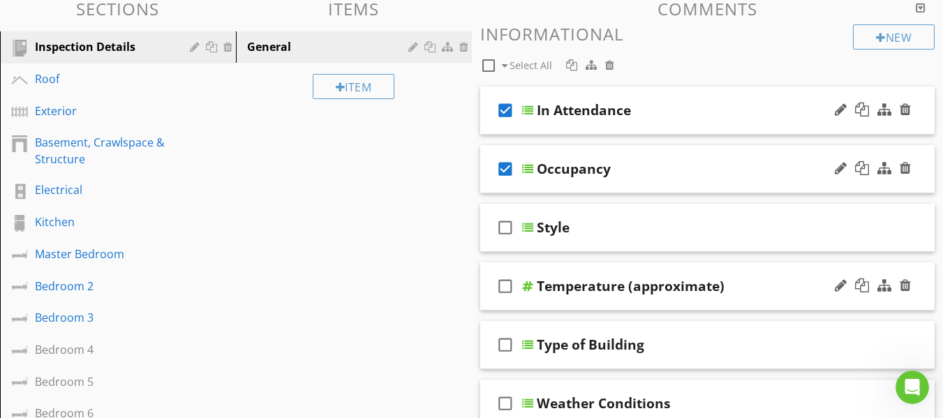
click at [502, 290] on icon "check_box_outline_blank" at bounding box center [505, 286] width 22 height 34
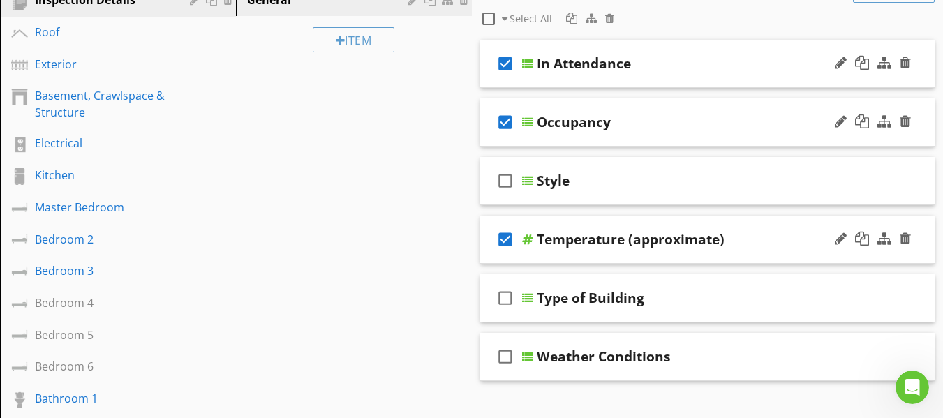
scroll to position [209, 0]
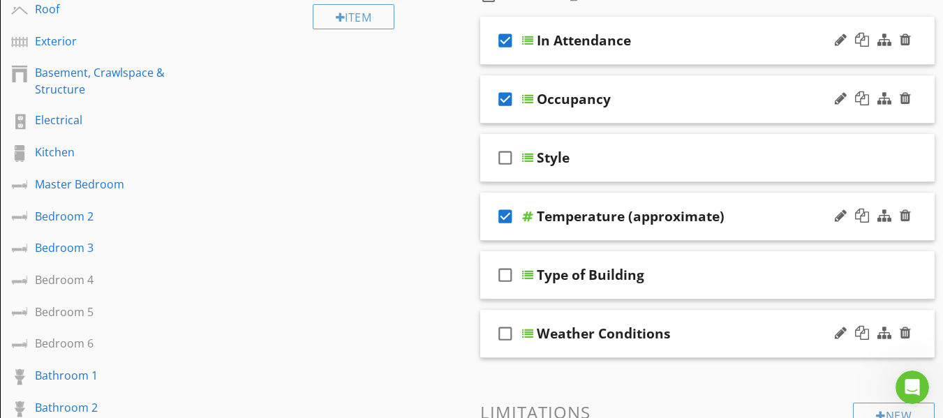
click at [505, 336] on icon "check_box_outline_blank" at bounding box center [505, 334] width 22 height 34
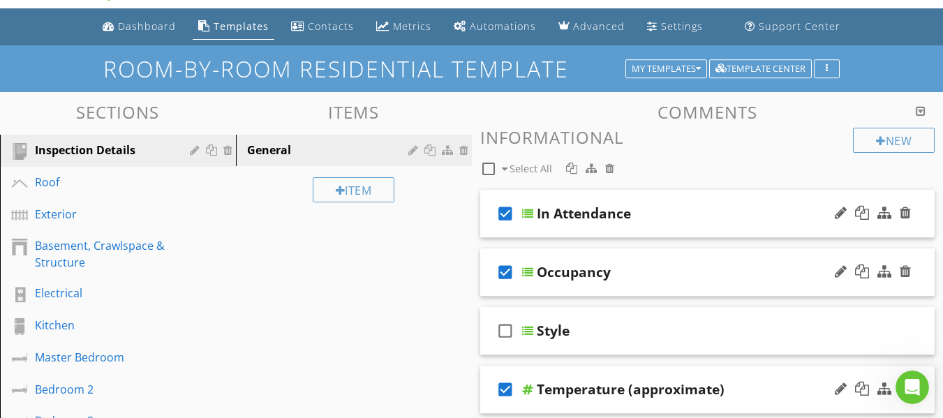
scroll to position [0, 0]
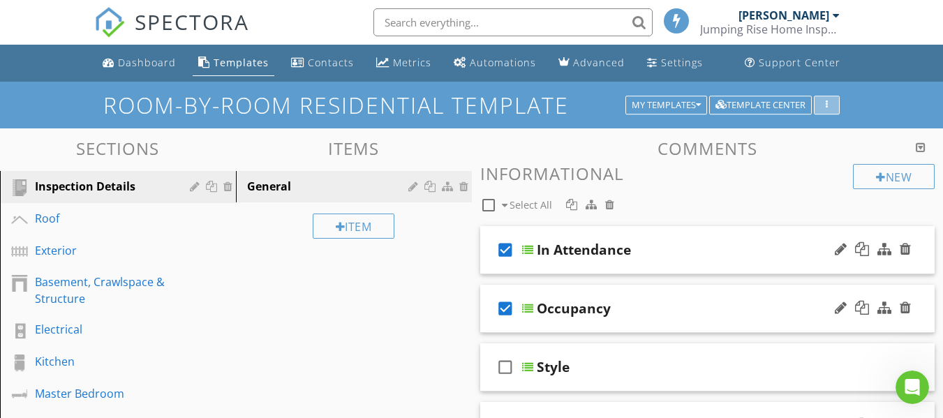
click at [829, 105] on div "button" at bounding box center [826, 106] width 13 height 10
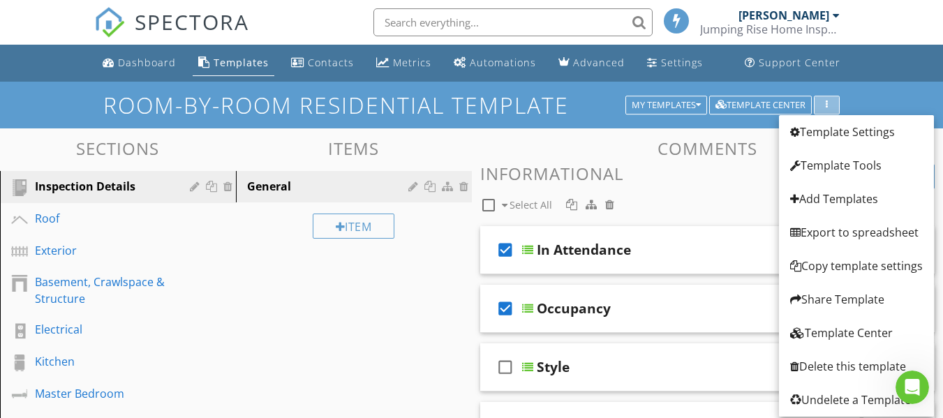
click at [829, 105] on div "button" at bounding box center [826, 106] width 13 height 10
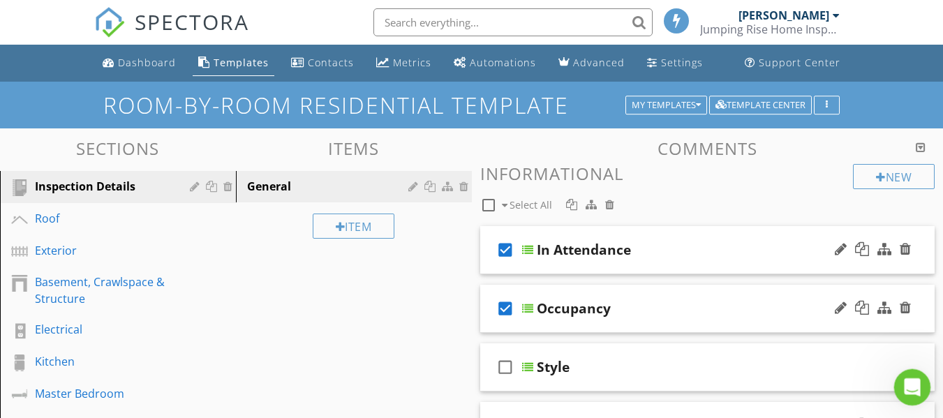
click at [911, 379] on icon "Open Intercom Messenger" at bounding box center [910, 385] width 23 height 23
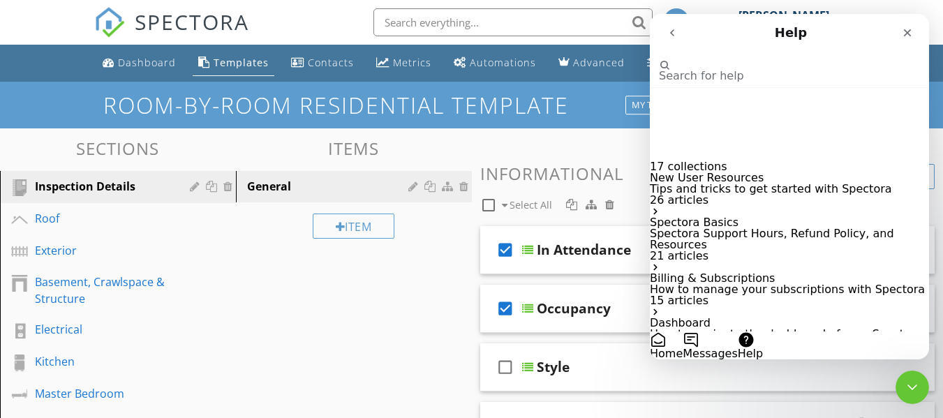
click at [705, 59] on input "Search for help" at bounding box center [729, 52] width 140 height 13
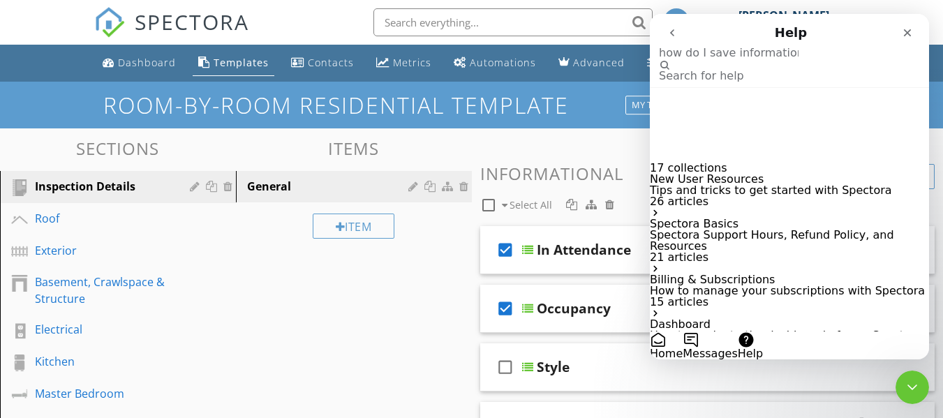
type input "how do I save informational items on a template"
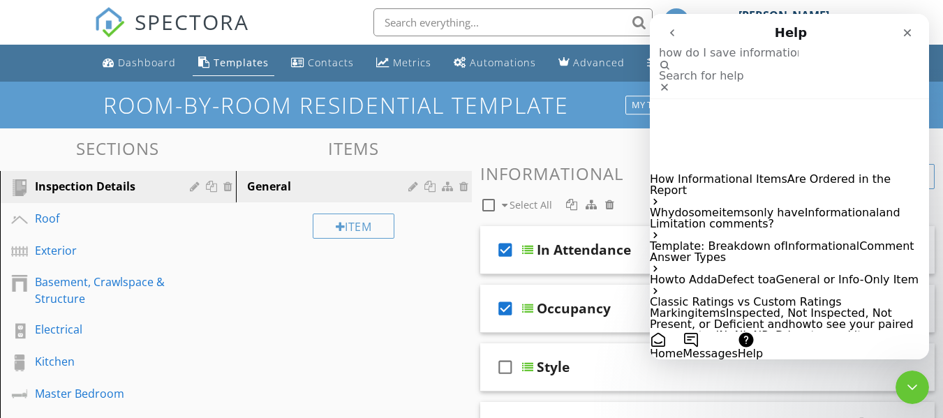
click at [737, 332] on button "Messages" at bounding box center [710, 346] width 54 height 28
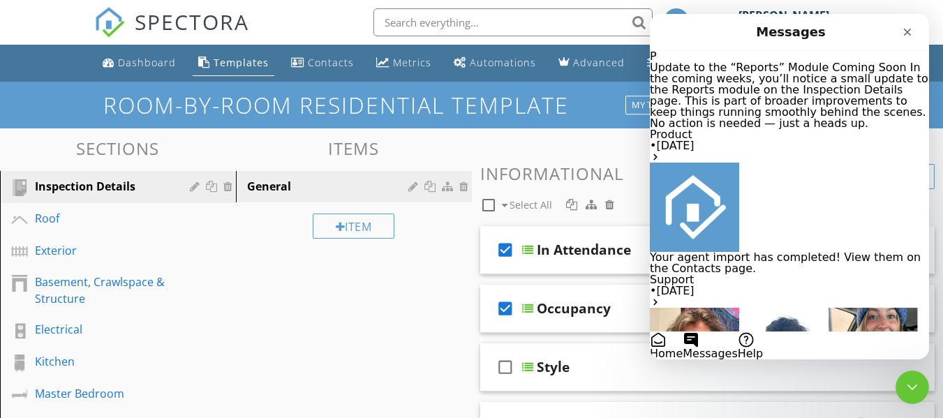
click at [732, 359] on button "Ask a question" at bounding box center [691, 370] width 82 height 22
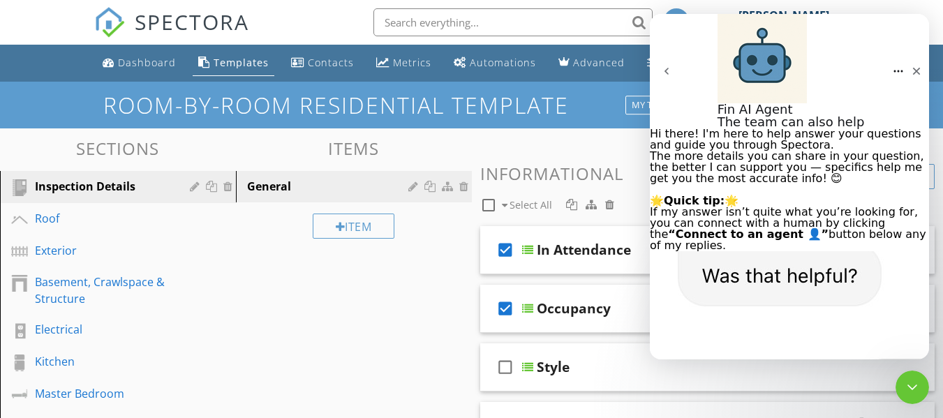
type textarea "Hi, how do I save informational items that I click on to remain on the template…"
type textarea "The template itself and I am on the web at the moment."
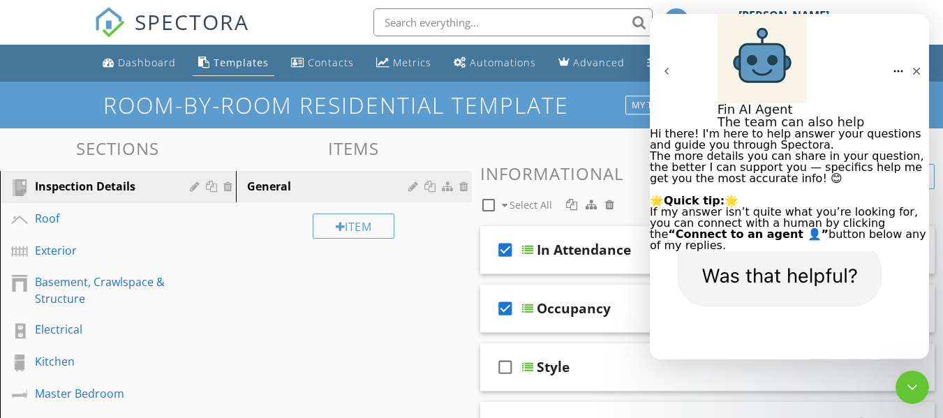
scroll to position [981, 0]
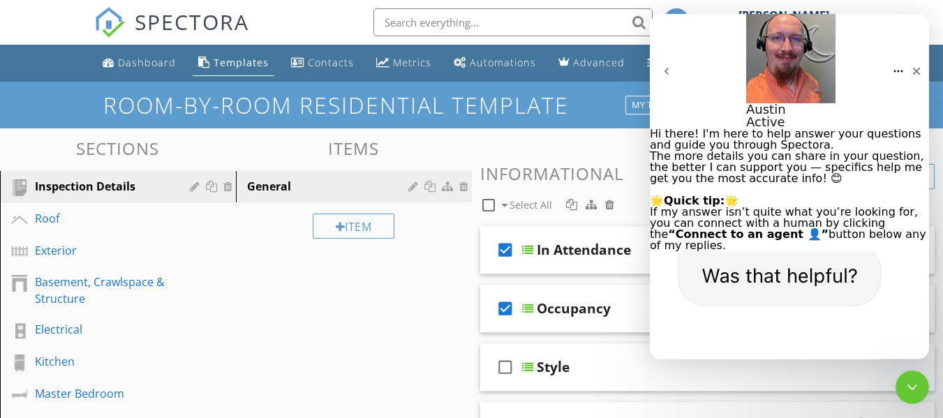
scroll to position [1222, 0]
type textarea "Hi, great thanks"
type textarea "I am new to spectora and trying to set up my template"
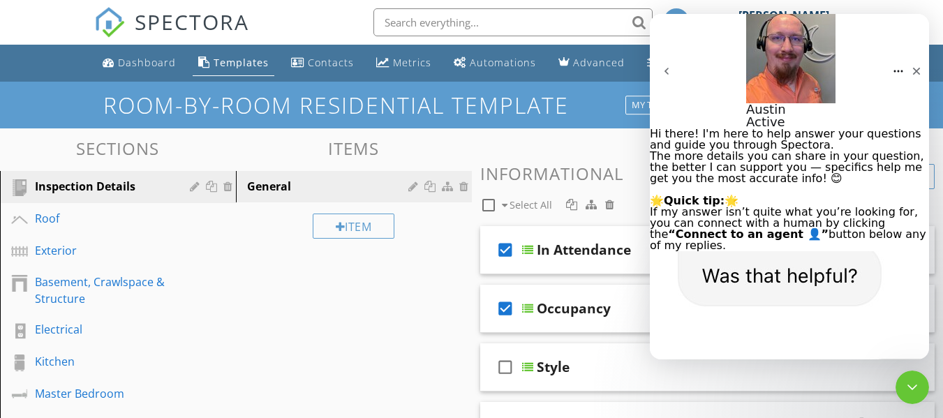
scroll to position [1351, 0]
type textarea "I am in the Informational area and when I click on items such as In Attendance,…"
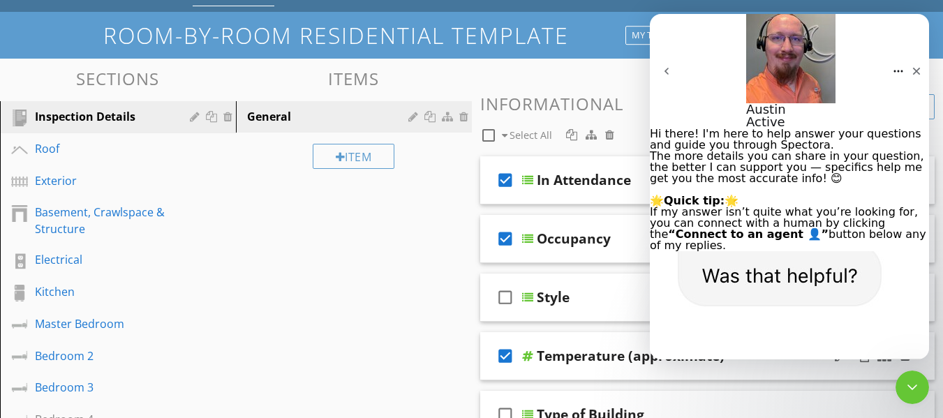
scroll to position [1451, 0]
type textarea "r"
type textarea "Room-By-Room Residential Template"
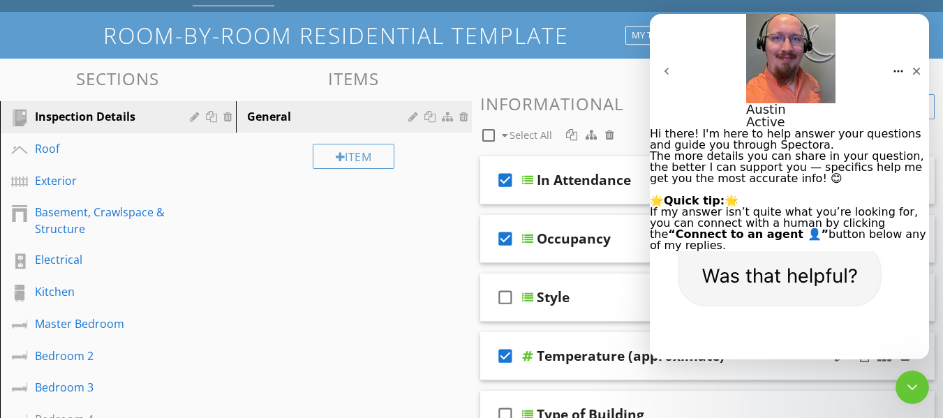
scroll to position [1507, 0]
type textarea "I don't know how to change that name to make it something specific to me"
type textarea "Ok, great, thank you!"
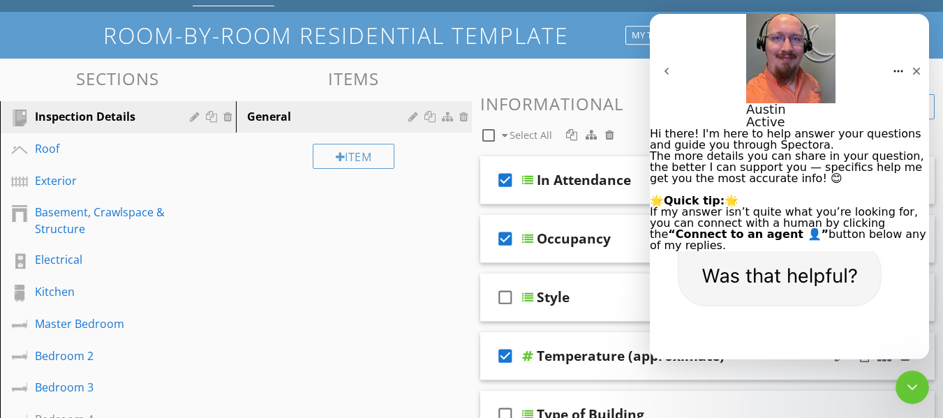
type textarea "If I have a template picked already for an upcoming inspection, can I delete th…"
type textarea "Thanks, I will do that too!"
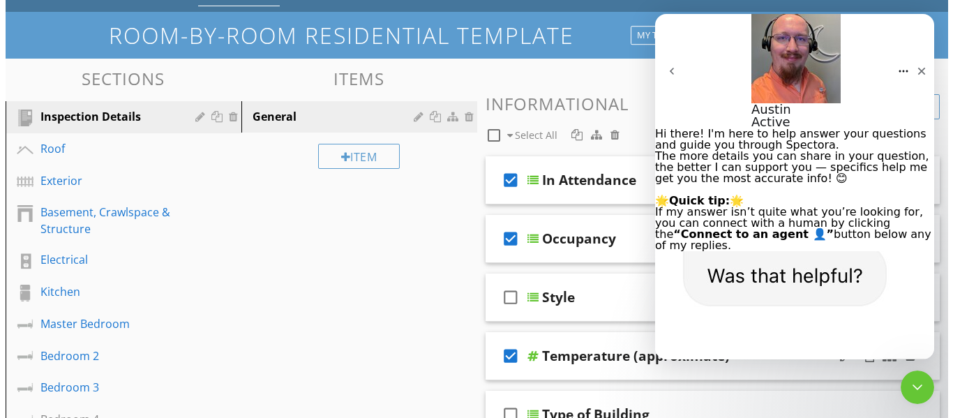
scroll to position [1931, 0]
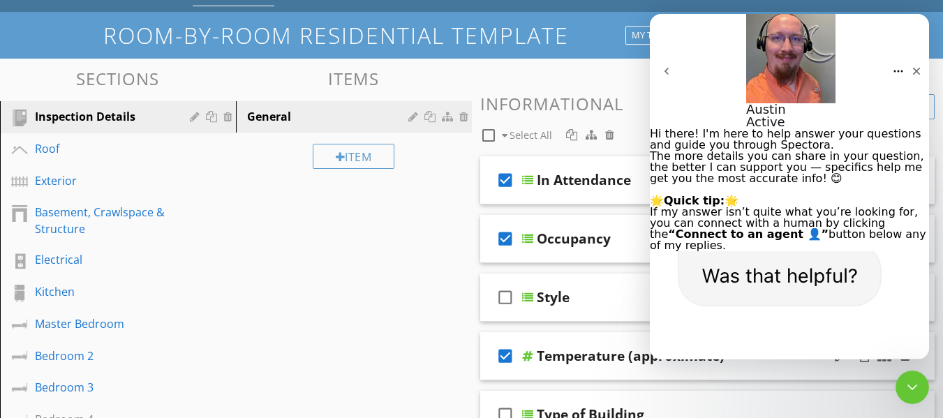
click at [893, 59] on button "Home" at bounding box center [898, 71] width 11 height 25
click at [893, 66] on icon "Home" at bounding box center [898, 71] width 11 height 11
click at [913, 382] on icon "Close Intercom Messenger" at bounding box center [910, 385] width 17 height 17
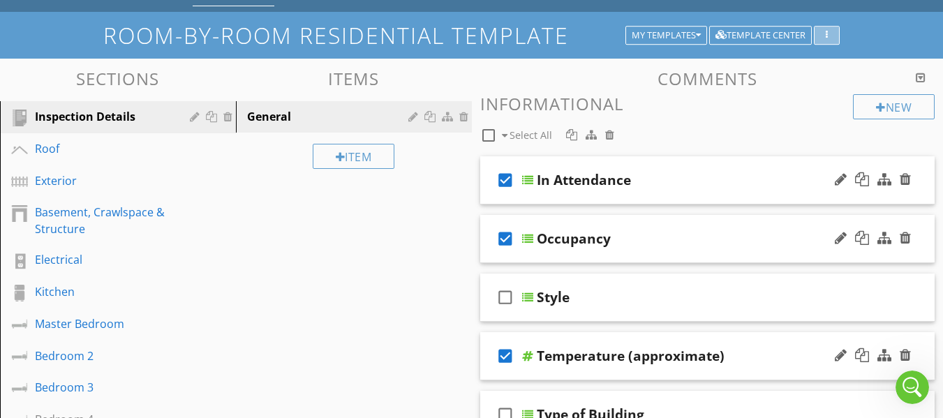
click at [831, 37] on div "button" at bounding box center [826, 36] width 13 height 10
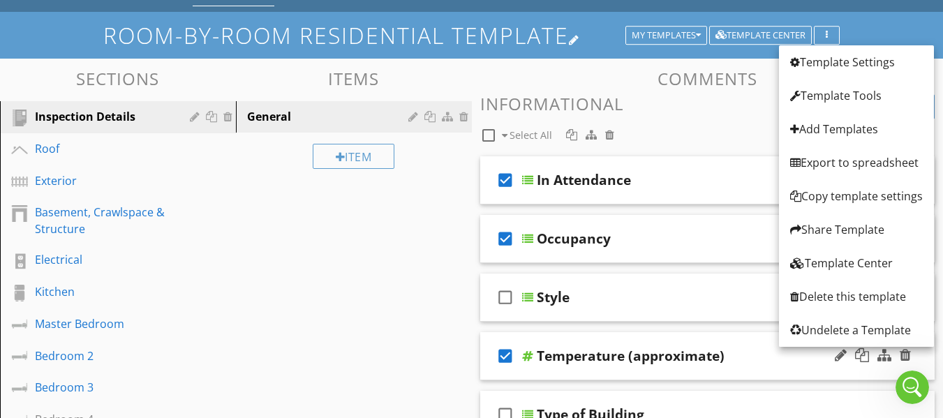
click at [576, 39] on h1 "Room-by-Room Residential Template" at bounding box center [471, 35] width 736 height 24
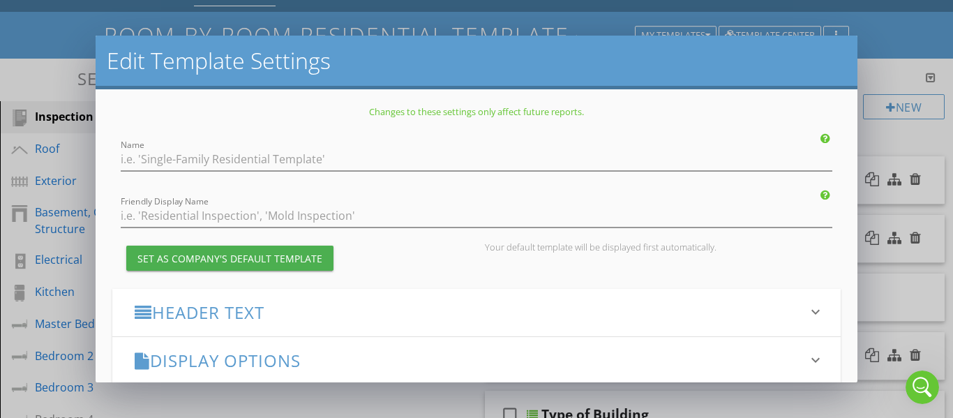
type input "Room-by-Room Residential Template"
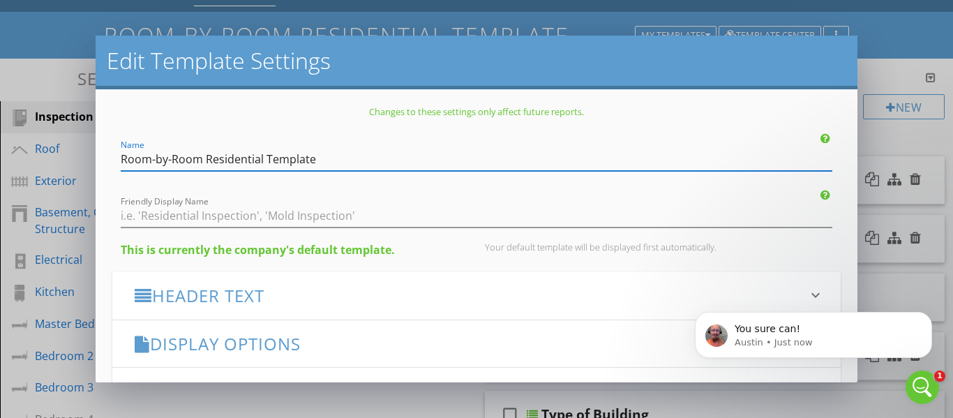
scroll to position [0, 0]
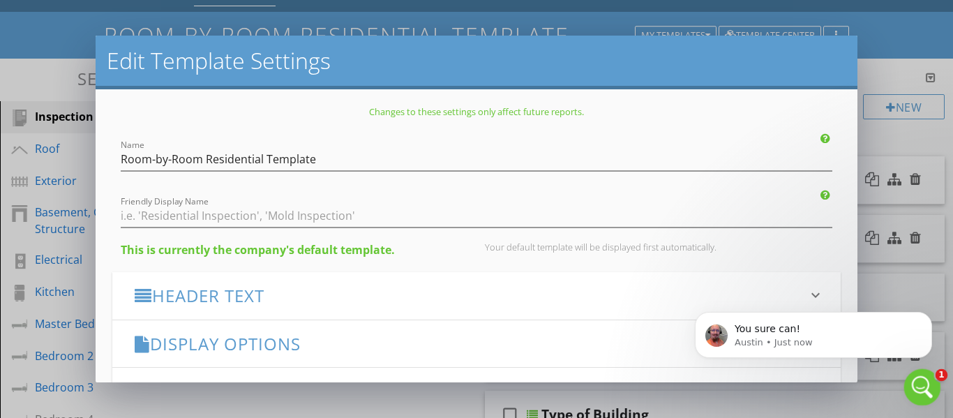
click at [921, 382] on icon "Open Intercom Messenger" at bounding box center [920, 385] width 23 height 23
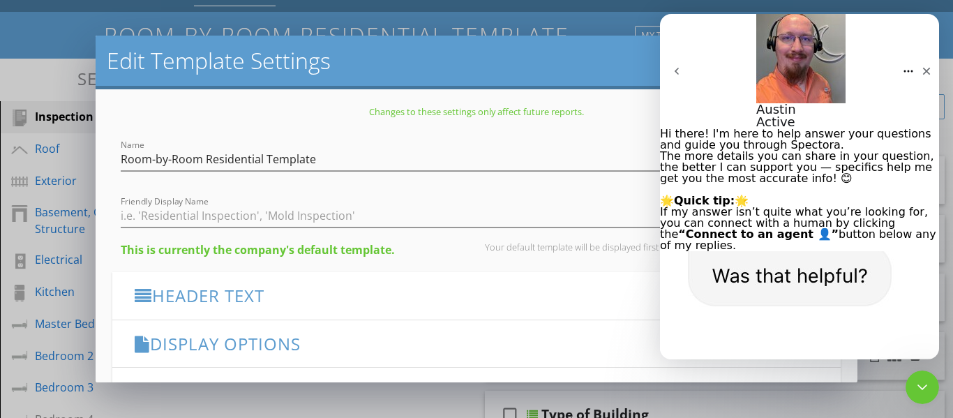
scroll to position [1972, 0]
type textarea "Great"
type textarea "Thank you for your help!"
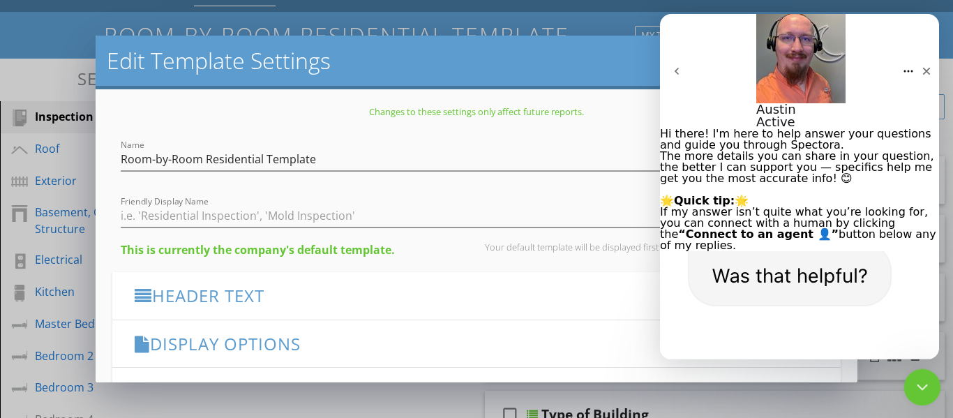
click at [919, 377] on icon "Close Intercom Messenger" at bounding box center [920, 385] width 17 height 17
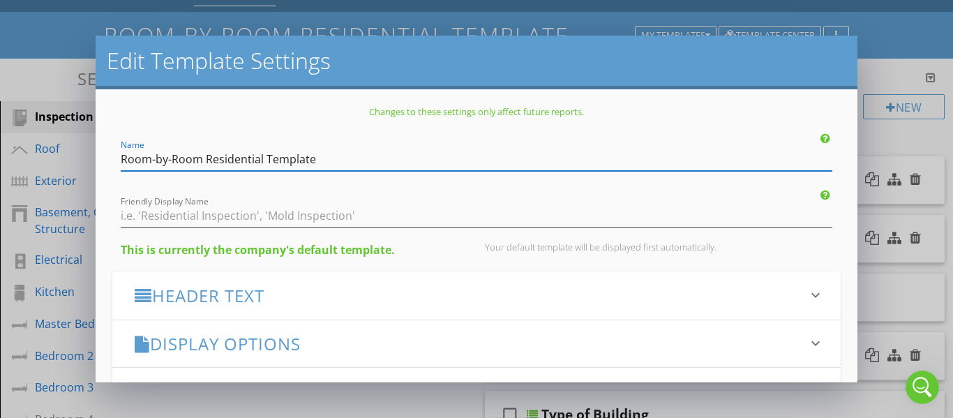
click at [342, 157] on input "Room-by-Room Residential Template" at bounding box center [477, 159] width 713 height 23
type input "R"
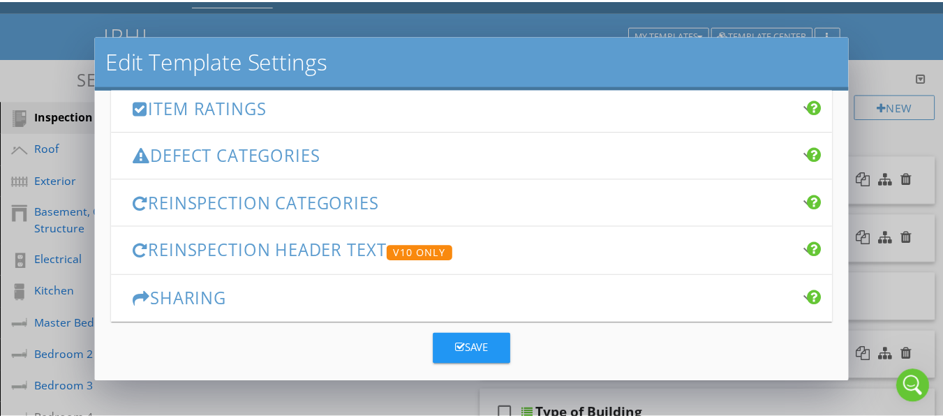
scroll to position [297, 0]
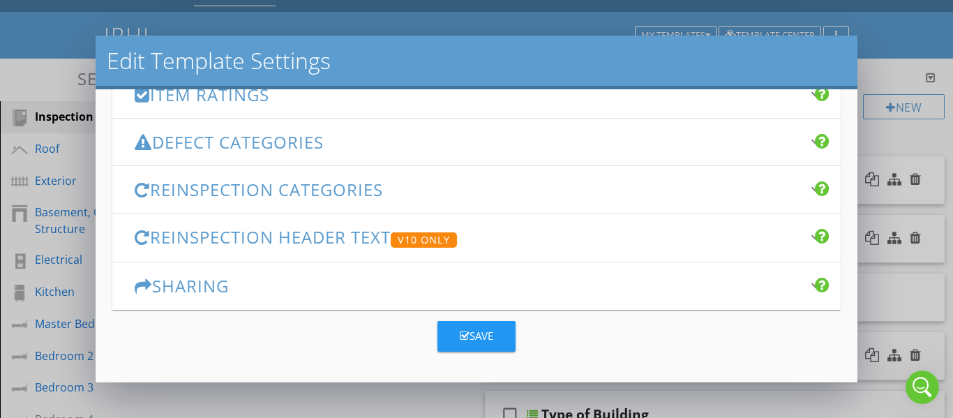
type input "JRHI"
click at [460, 329] on div "Save" at bounding box center [477, 336] width 34 height 16
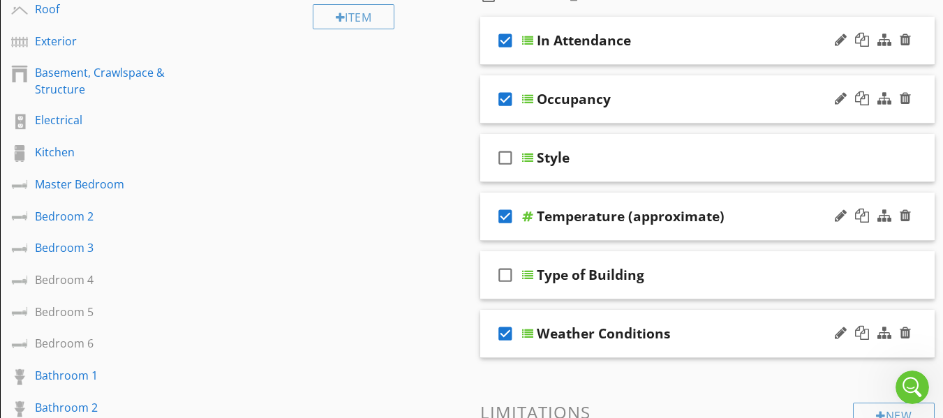
scroll to position [140, 0]
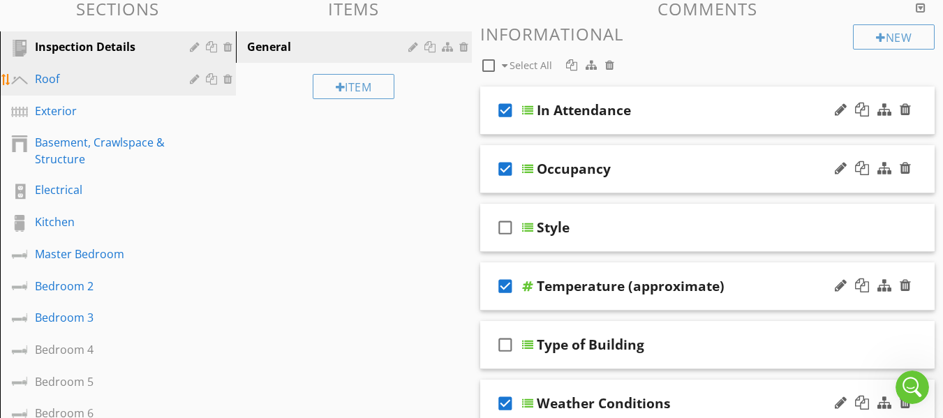
click at [61, 81] on div "Roof" at bounding box center [102, 78] width 135 height 17
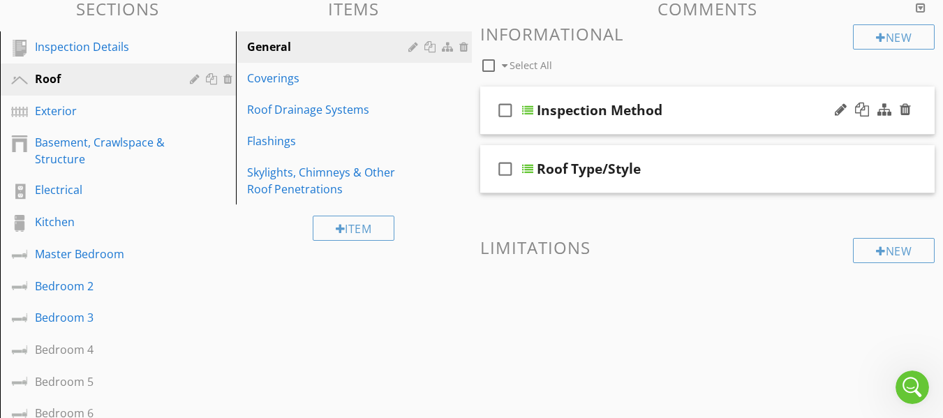
click at [491, 127] on div "check_box_outline_blank Inspection Method" at bounding box center [707, 111] width 455 height 48
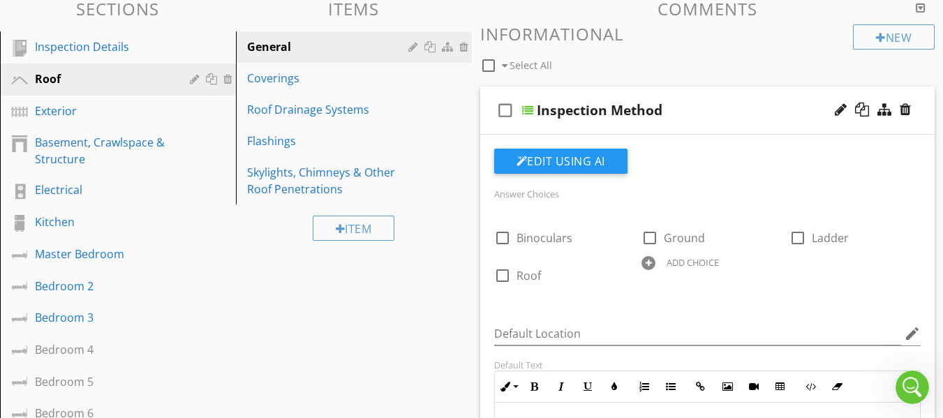
click at [491, 127] on div "check_box_outline_blank Inspection Method" at bounding box center [707, 111] width 455 height 48
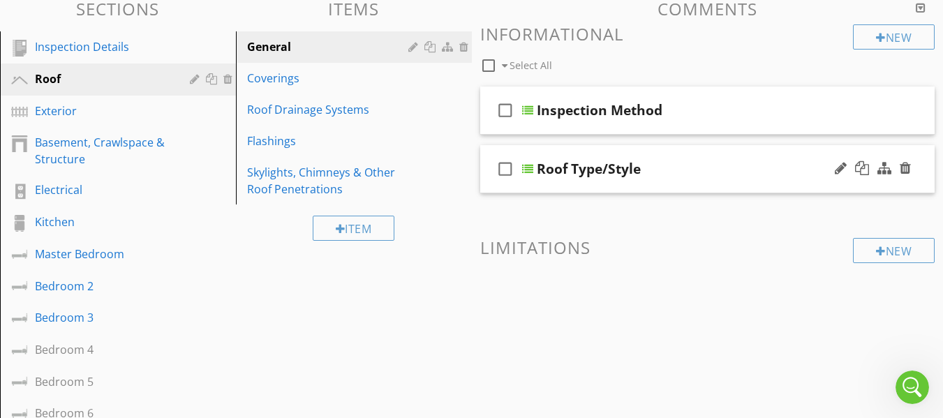
click at [486, 182] on div "check_box_outline_blank Roof Type/Style" at bounding box center [707, 169] width 455 height 48
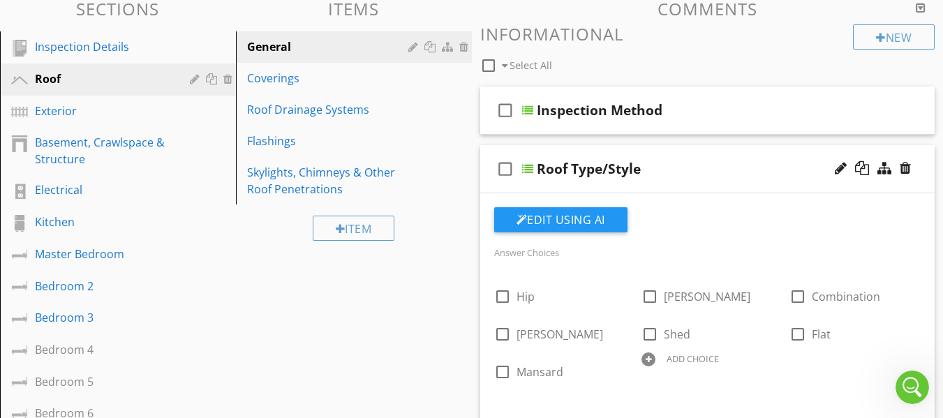
click at [491, 192] on div "check_box_outline_blank Roof Type/Style" at bounding box center [707, 169] width 455 height 48
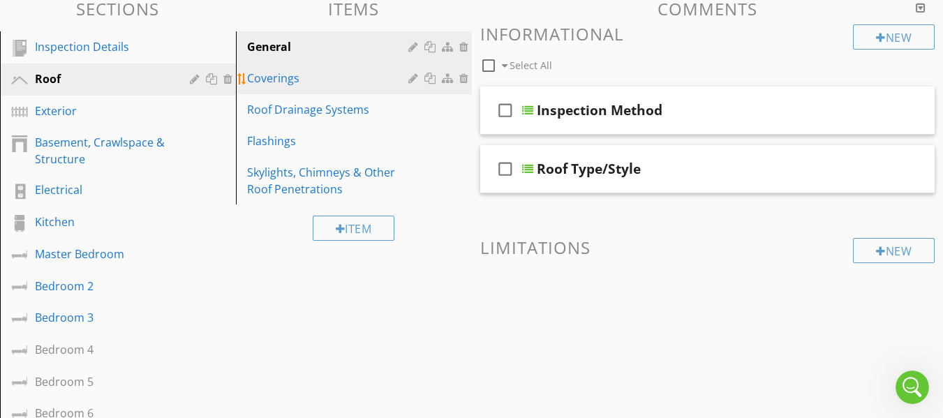
click at [302, 79] on div "Coverings" at bounding box center [329, 78] width 165 height 17
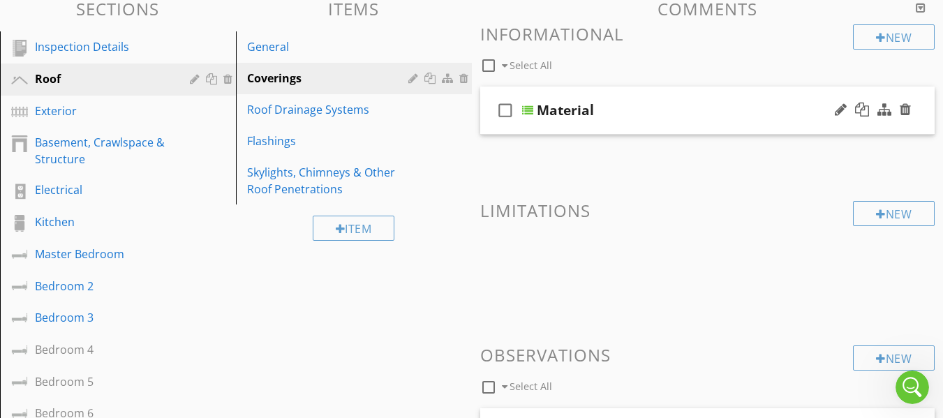
click at [494, 128] on div "check_box_outline_blank Material" at bounding box center [707, 111] width 455 height 48
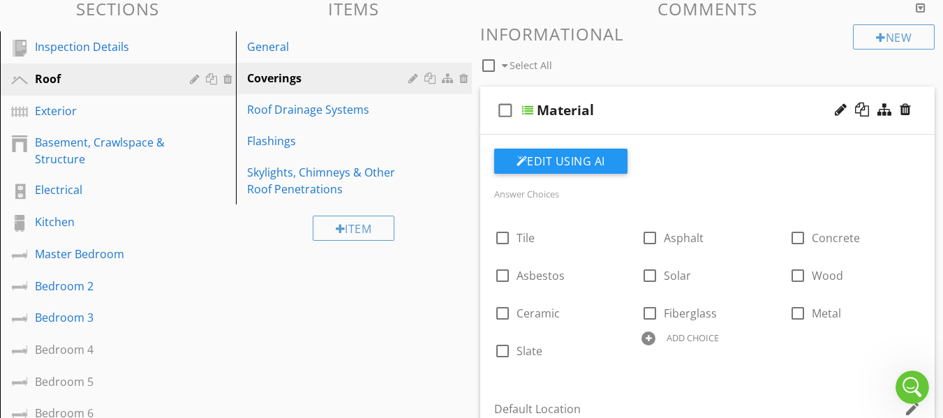
click at [486, 127] on div "check_box_outline_blank Material" at bounding box center [707, 111] width 455 height 48
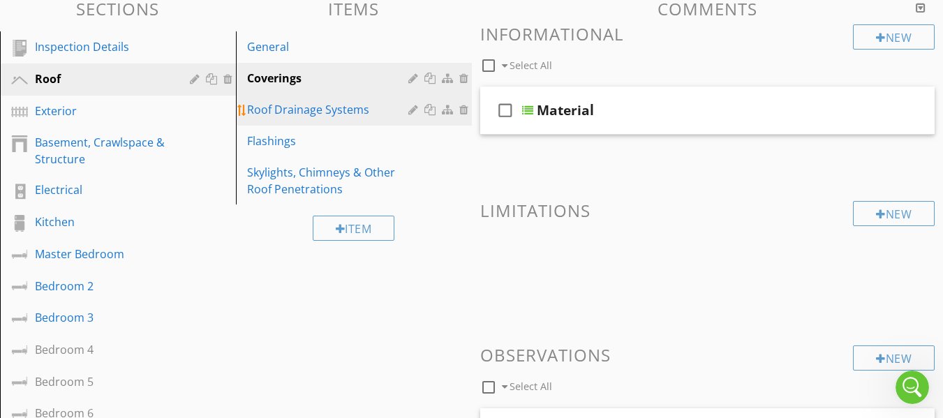
click at [358, 114] on div "Roof Drainage Systems" at bounding box center [329, 109] width 165 height 17
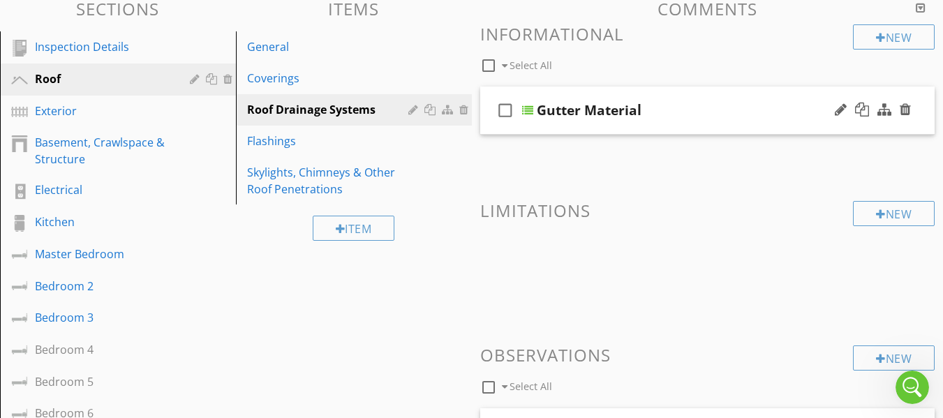
click at [491, 125] on div "check_box_outline_blank Gutter Material" at bounding box center [707, 111] width 455 height 48
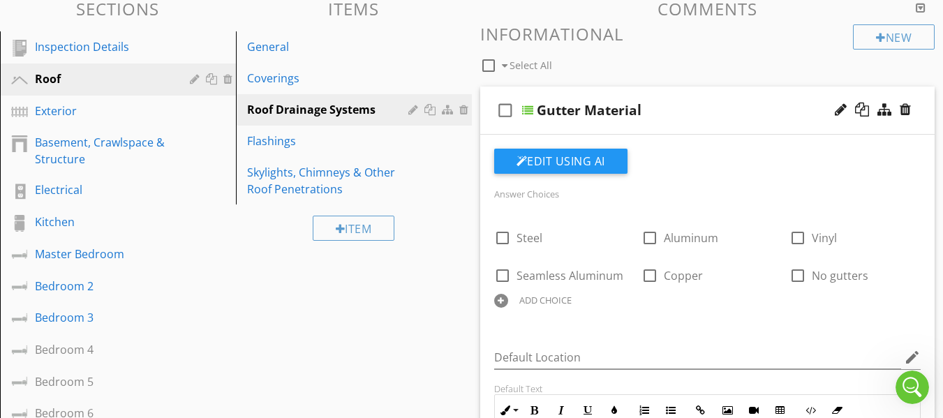
click at [490, 128] on div "check_box_outline_blank Gutter Material" at bounding box center [707, 111] width 455 height 48
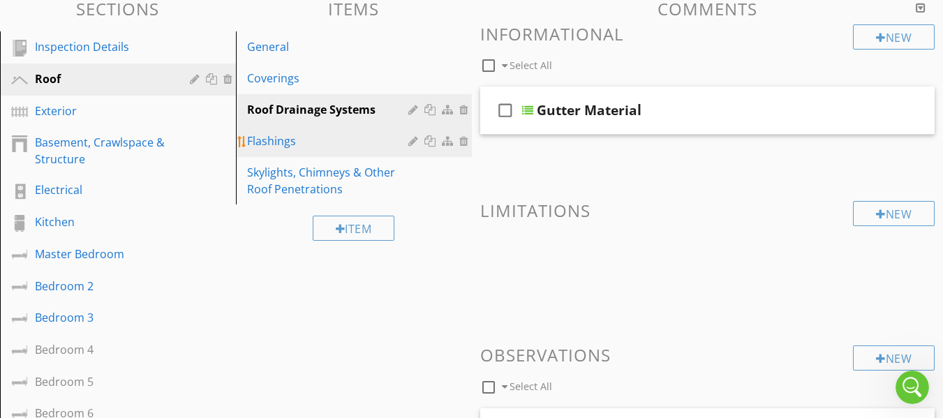
click at [308, 142] on div "Flashings" at bounding box center [329, 141] width 165 height 17
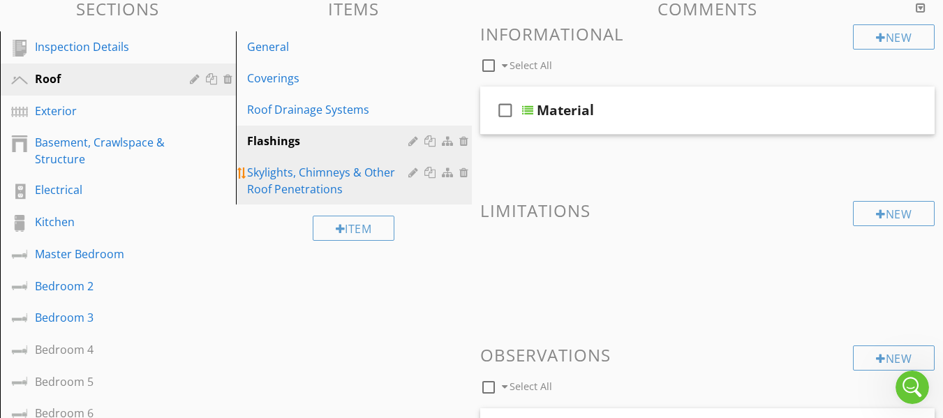
click at [319, 178] on div "Skylights, Chimneys & Other Roof Penetrations" at bounding box center [329, 181] width 165 height 34
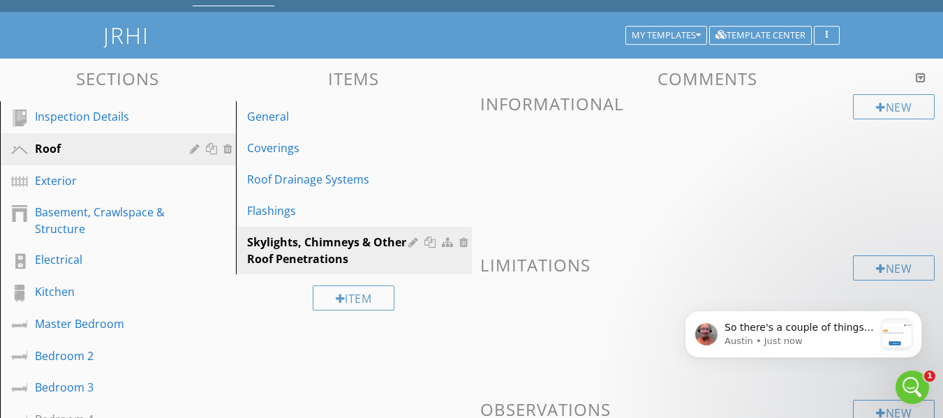
scroll to position [2326, 0]
click at [904, 381] on icon "Open Intercom Messenger" at bounding box center [910, 385] width 23 height 23
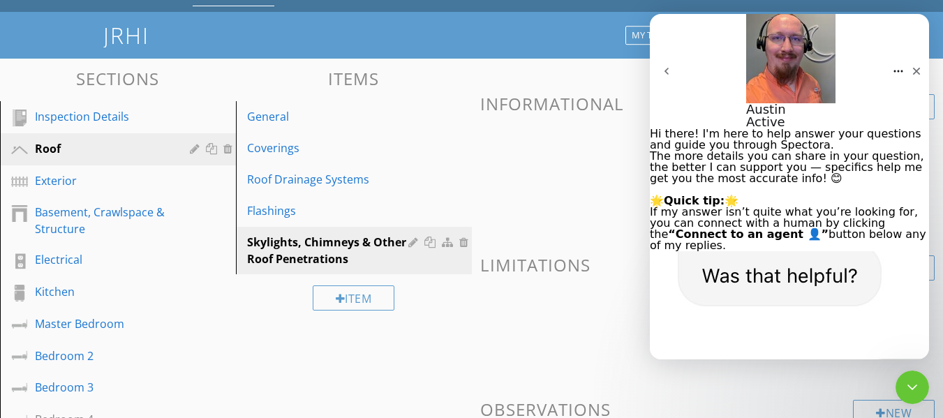
type textarea "Great info, thank you for letting me know that. I wasn't aware it updated at 3 …"
click at [918, 380] on icon "Close Intercom Messenger" at bounding box center [910, 385] width 17 height 17
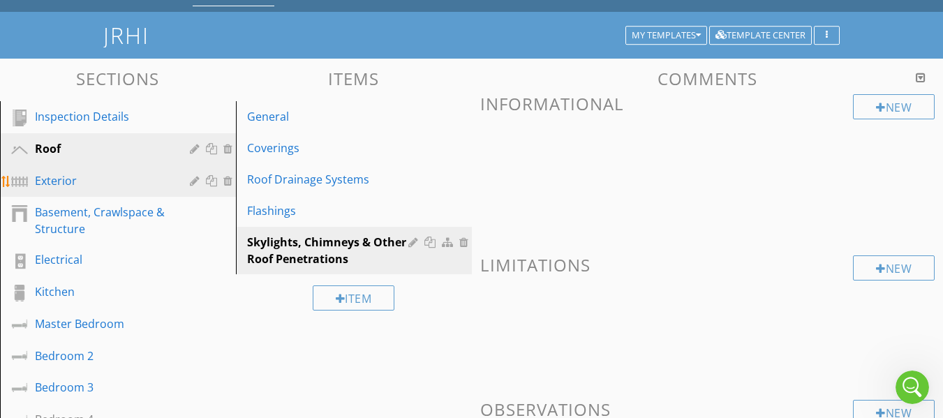
click at [97, 183] on div "Exterior" at bounding box center [102, 180] width 135 height 17
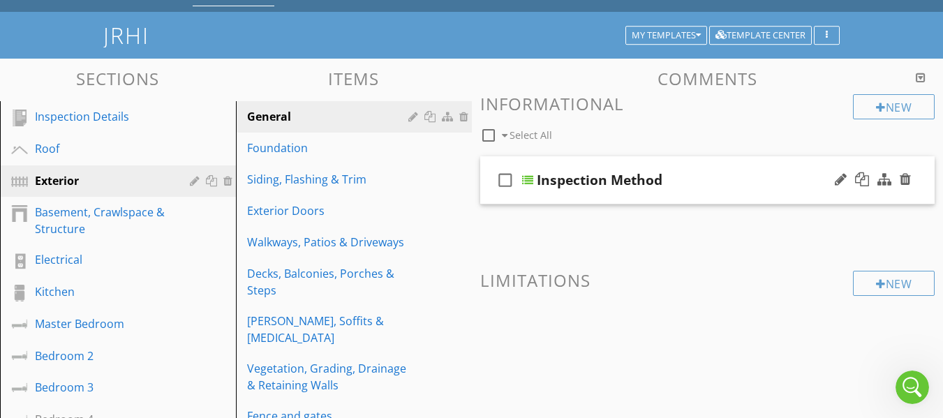
click at [490, 191] on div "check_box_outline_blank Inspection Method" at bounding box center [707, 180] width 455 height 48
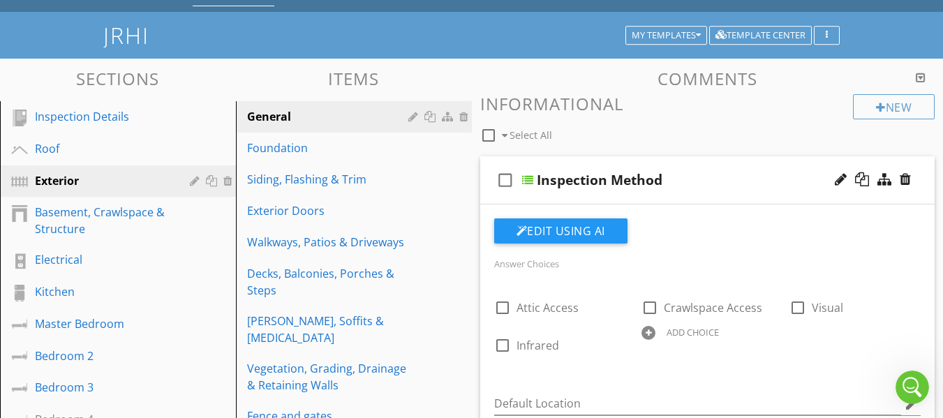
click at [490, 191] on div "check_box_outline_blank Inspection Method" at bounding box center [707, 180] width 455 height 48
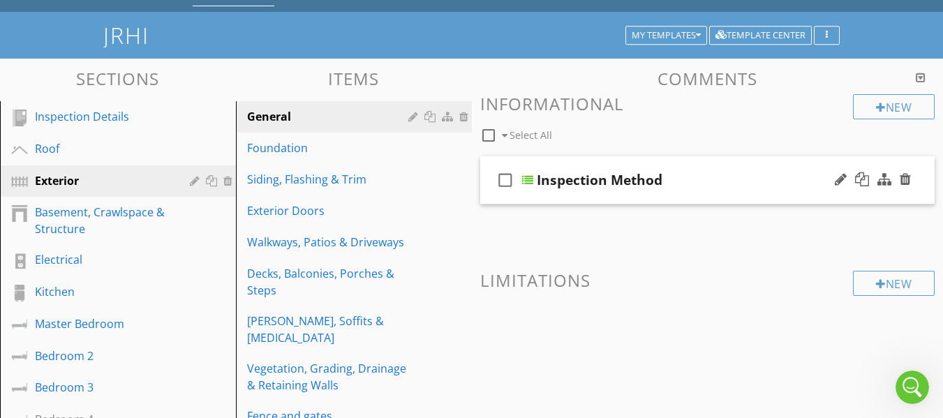
click at [491, 191] on div "check_box_outline_blank Inspection Method" at bounding box center [707, 180] width 455 height 48
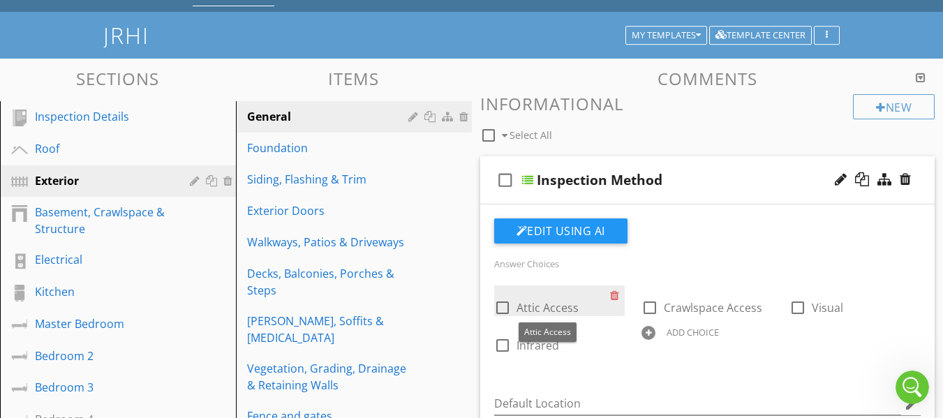
click at [556, 309] on span "Attic Access" at bounding box center [547, 307] width 62 height 15
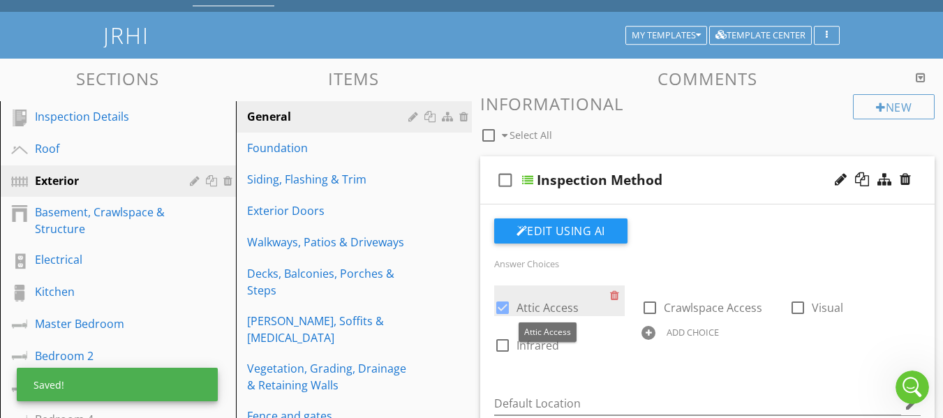
click at [556, 309] on span "Attic Access" at bounding box center [547, 307] width 62 height 15
checkbox input "false"
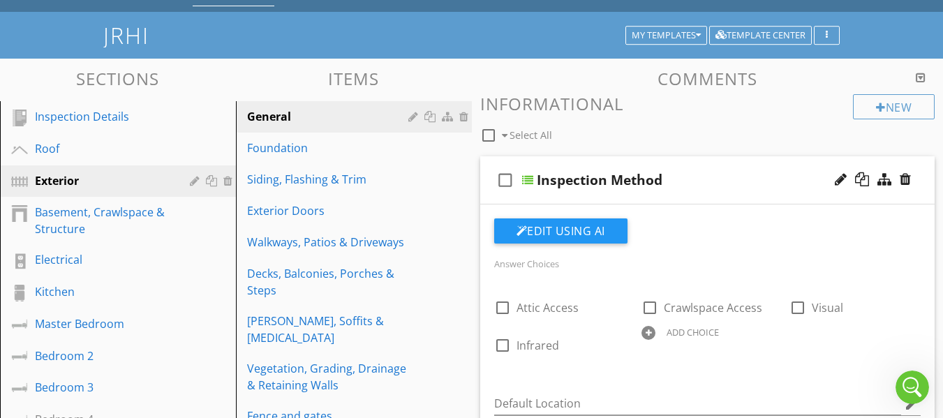
click at [491, 200] on div "check_box_outline_blank Inspection Method" at bounding box center [707, 180] width 455 height 48
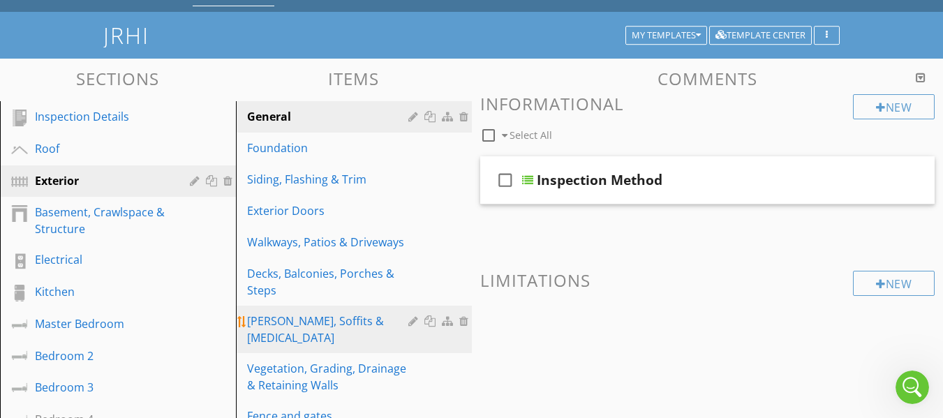
click at [373, 320] on div "Eaves, Soffits & Fascia" at bounding box center [329, 330] width 165 height 34
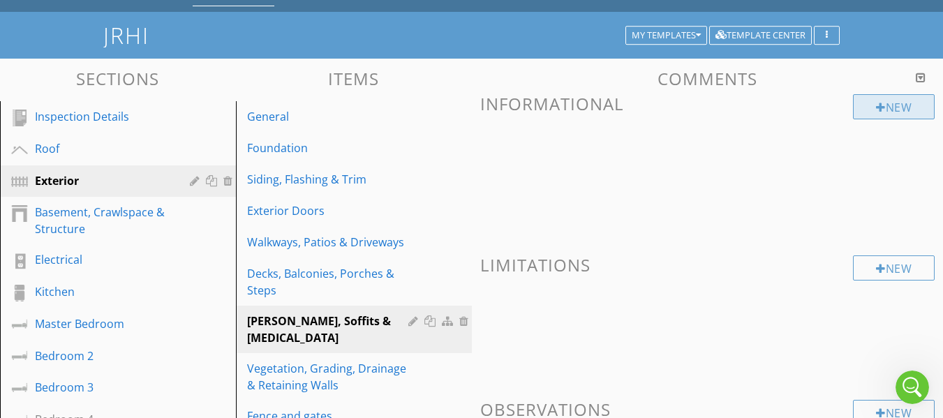
click at [872, 110] on div "New" at bounding box center [894, 106] width 82 height 25
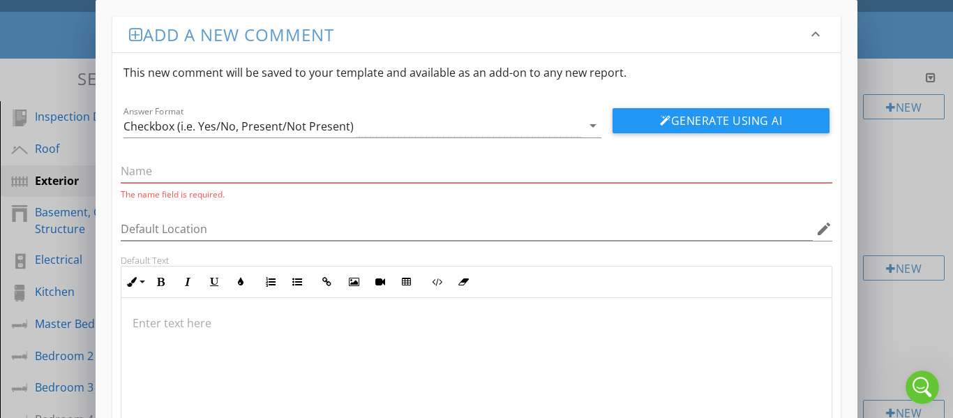
click at [815, 35] on icon "keyboard_arrow_down" at bounding box center [816, 34] width 17 height 17
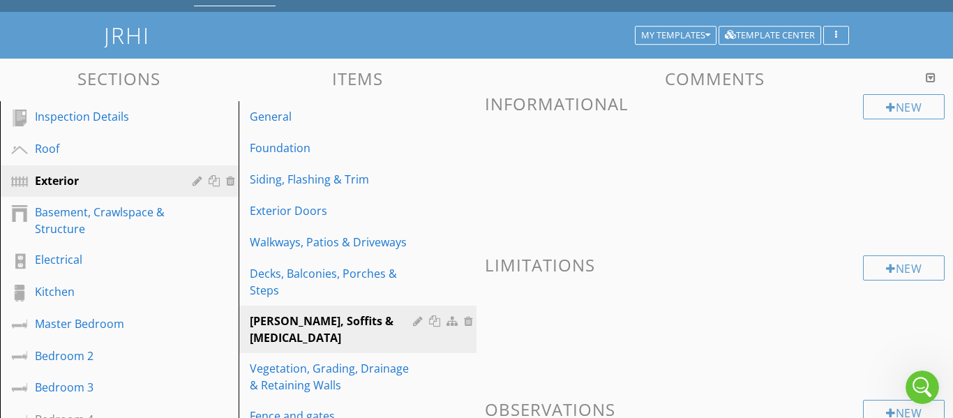
click at [893, 177] on div at bounding box center [476, 209] width 953 height 418
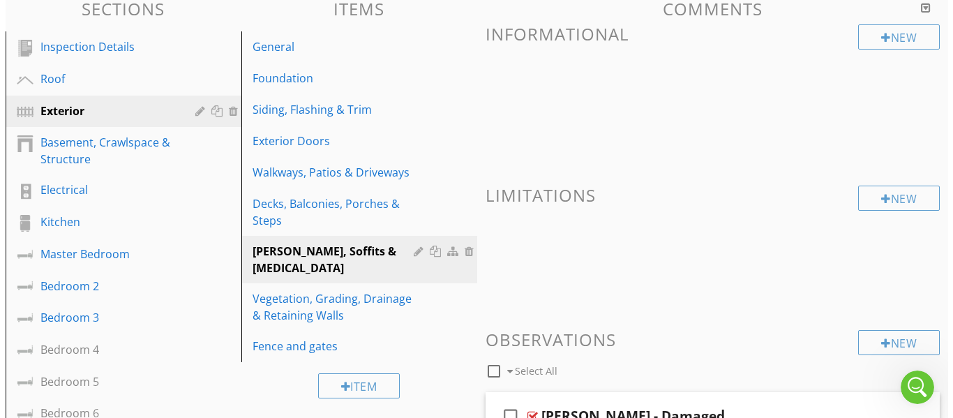
scroll to position [70, 0]
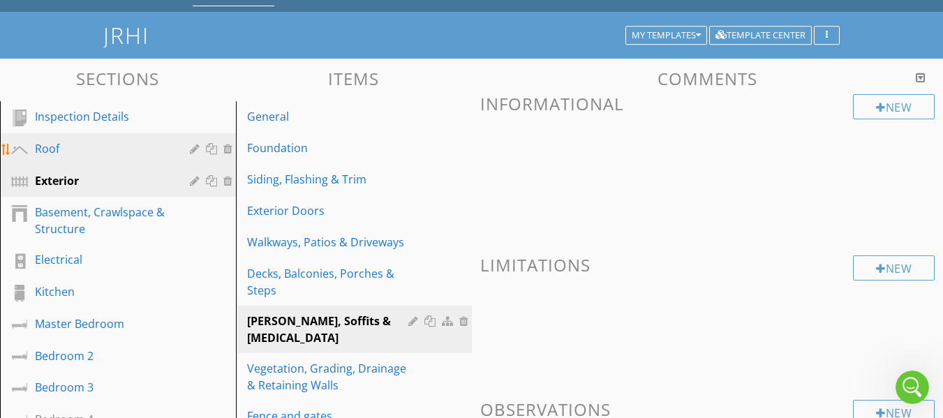
click at [40, 148] on div "Roof" at bounding box center [102, 148] width 135 height 17
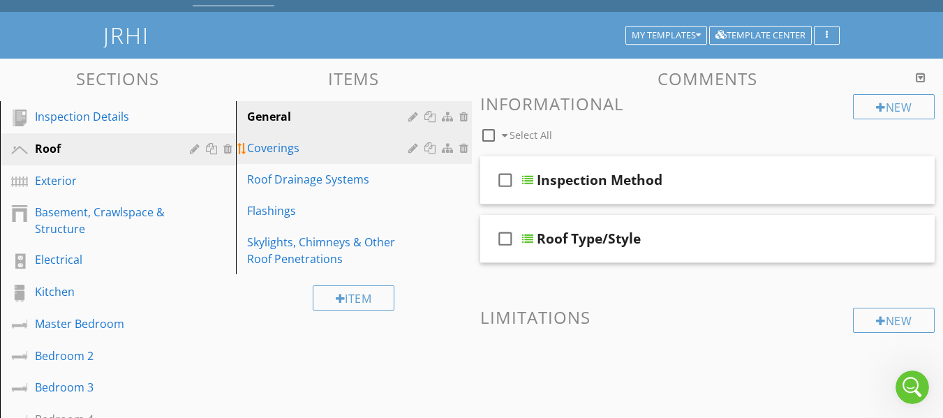
click at [325, 157] on link "Coverings" at bounding box center [356, 148] width 232 height 31
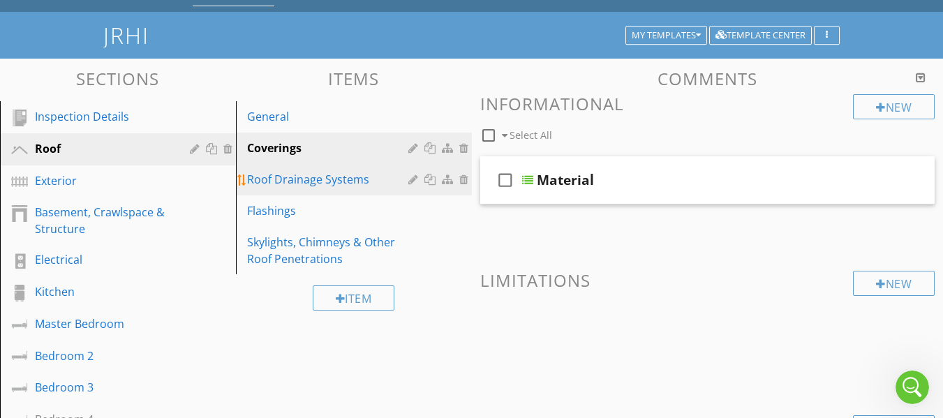
click at [318, 188] on div "Roof Drainage Systems" at bounding box center [329, 179] width 165 height 17
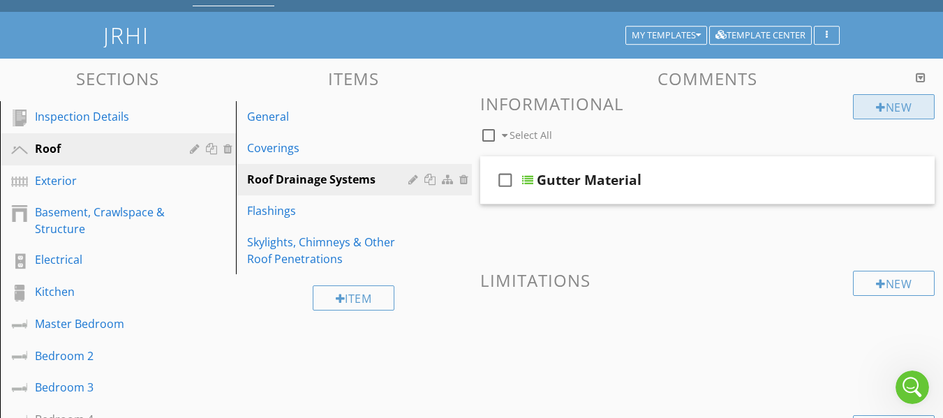
click at [876, 107] on div at bounding box center [881, 107] width 10 height 11
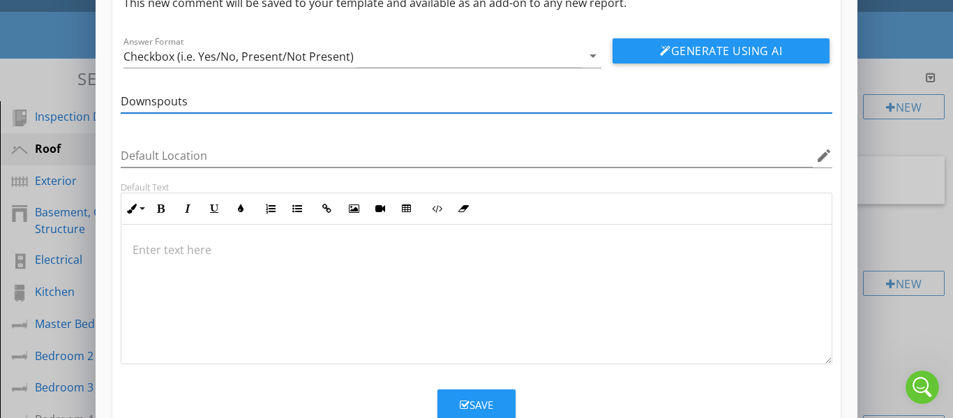
type input "Downspouts"
click at [473, 397] on div "Save" at bounding box center [477, 405] width 34 height 16
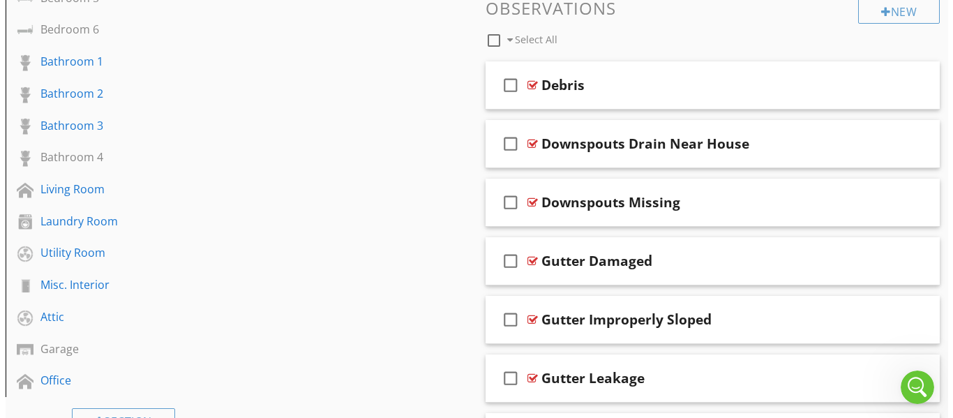
scroll to position [463, 0]
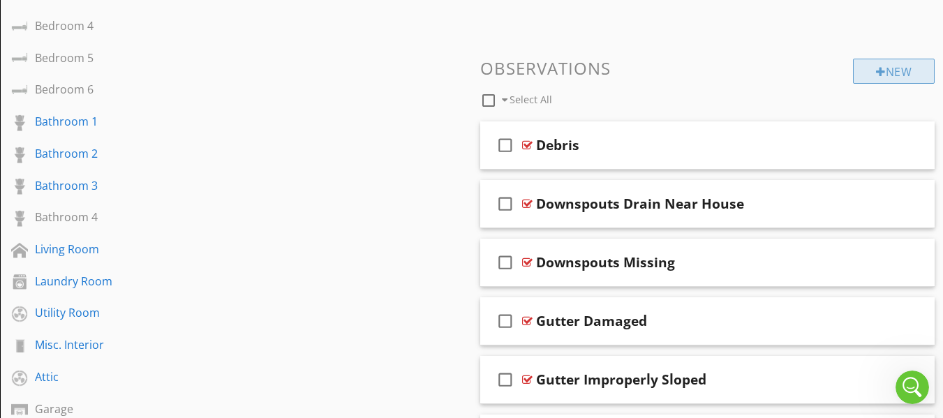
click at [879, 70] on div at bounding box center [881, 71] width 10 height 11
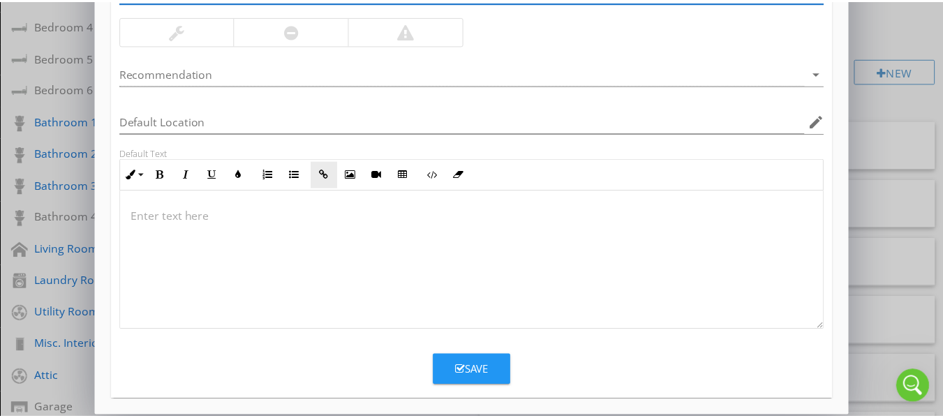
scroll to position [188, 0]
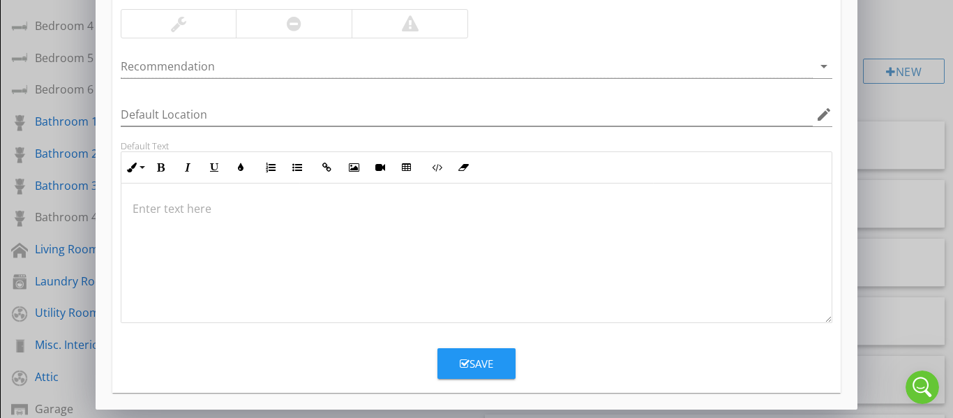
type input "Downspout missing"
click at [468, 359] on icon "button" at bounding box center [465, 364] width 10 height 10
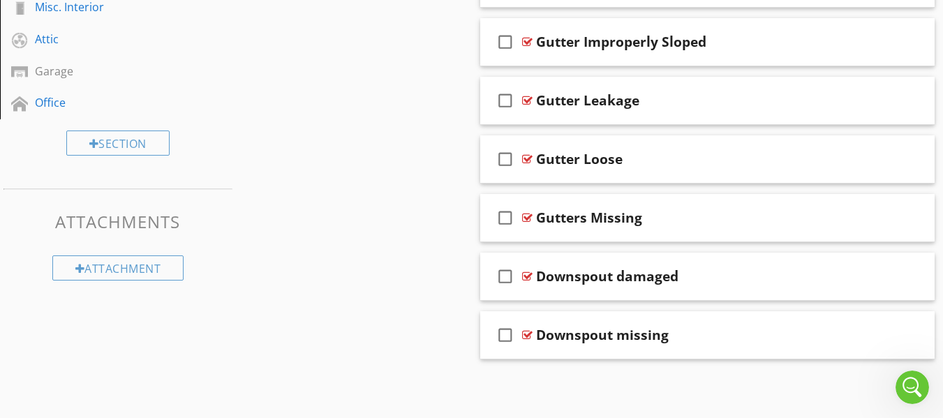
scroll to position [731, 0]
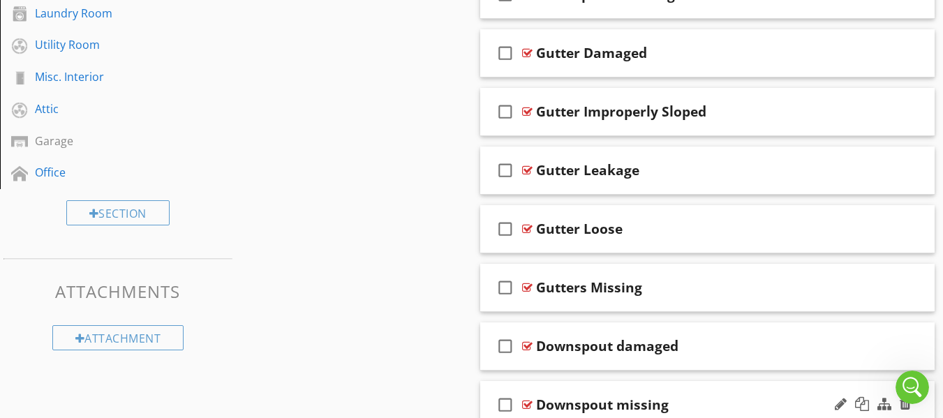
click at [503, 400] on icon "check_box_outline_blank" at bounding box center [505, 405] width 22 height 34
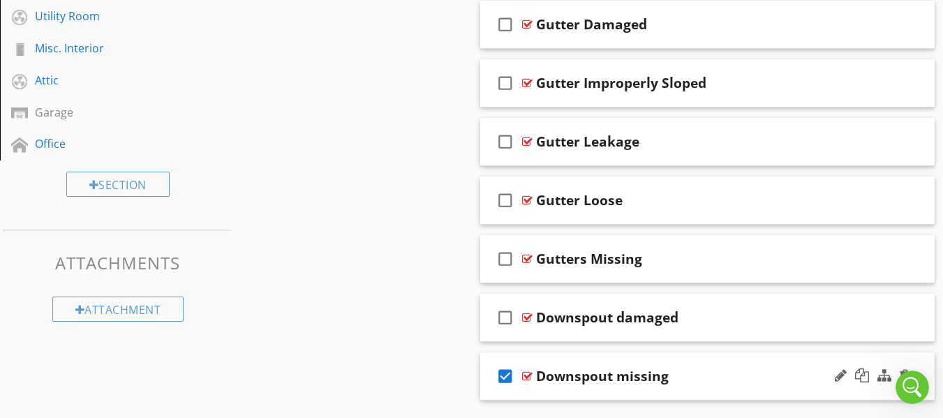
scroll to position [801, 0]
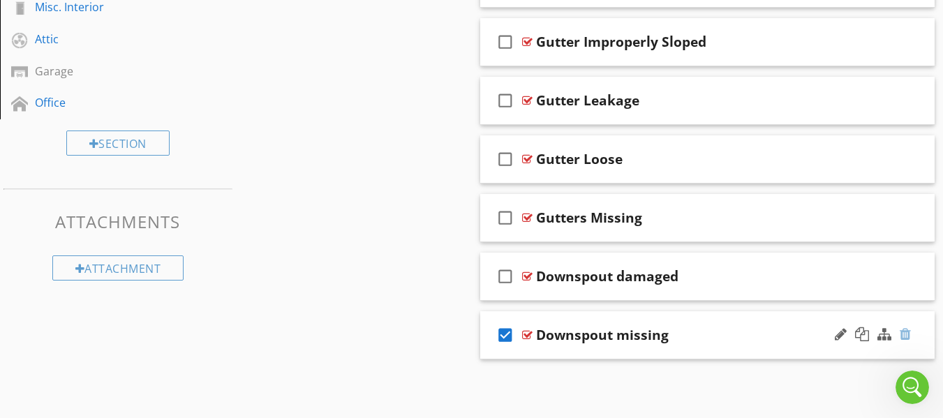
click at [908, 334] on div at bounding box center [905, 334] width 11 height 14
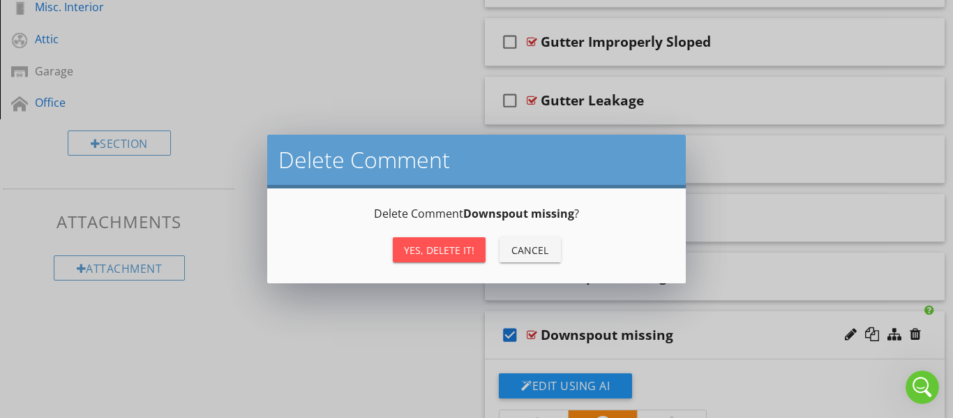
click at [460, 248] on div "Yes, Delete it!" at bounding box center [439, 250] width 70 height 15
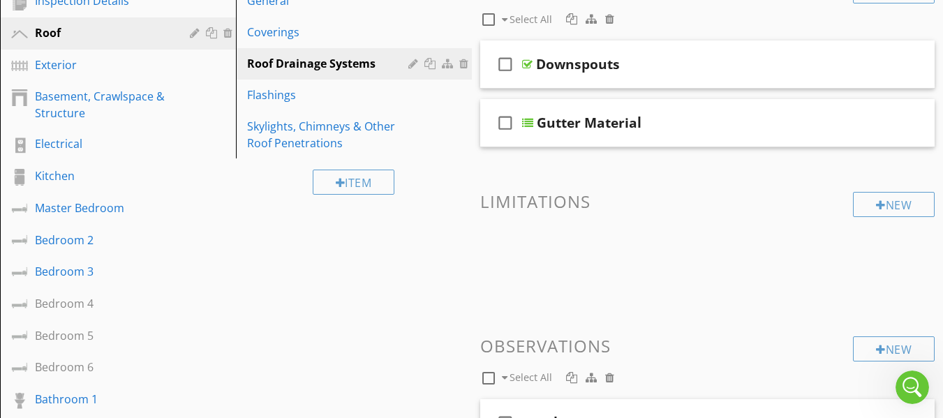
scroll to position [184, 0]
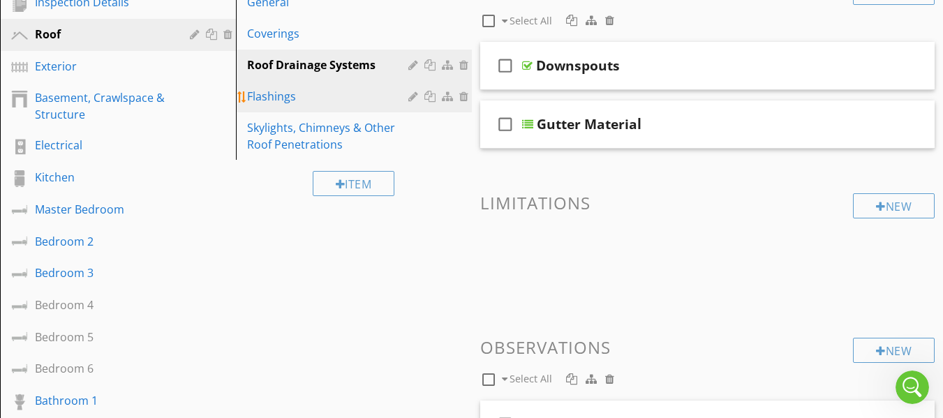
click at [308, 98] on div "Flashings" at bounding box center [329, 96] width 165 height 17
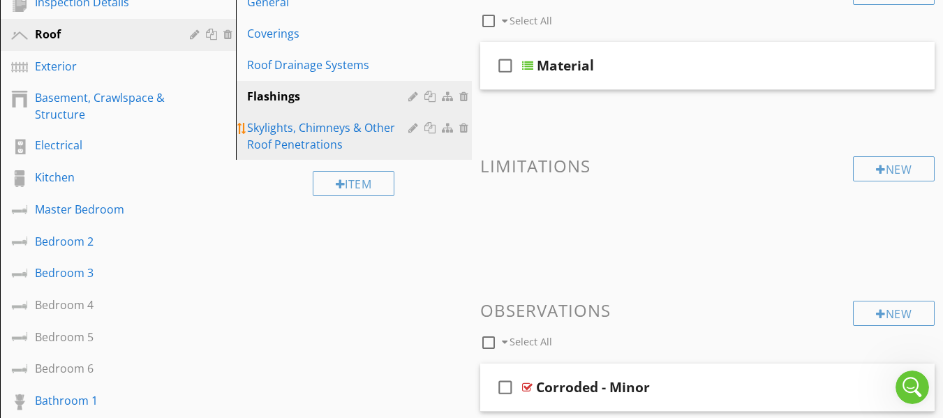
scroll to position [2448, 0]
click at [329, 135] on div "Skylights, Chimneys & Other Roof Penetrations" at bounding box center [329, 136] width 165 height 34
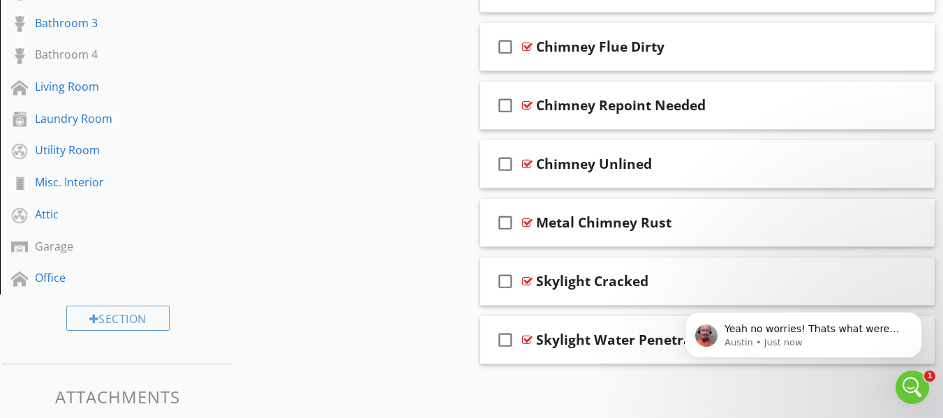
scroll to position [603, 0]
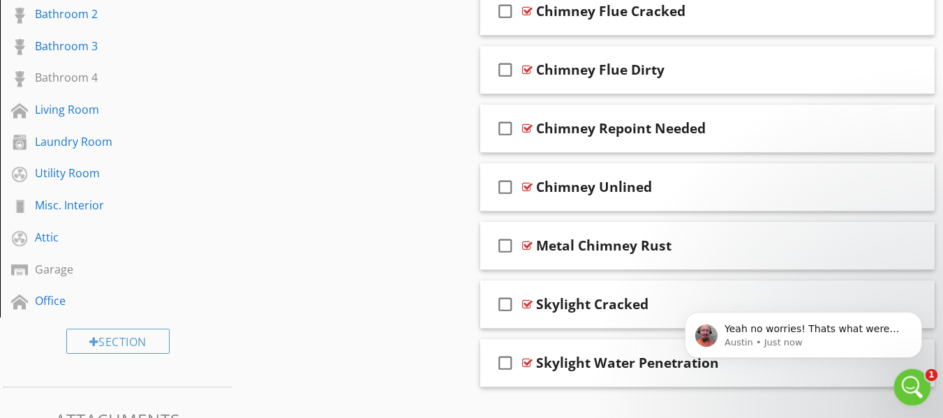
click at [907, 378] on icon "Open Intercom Messenger" at bounding box center [910, 385] width 23 height 23
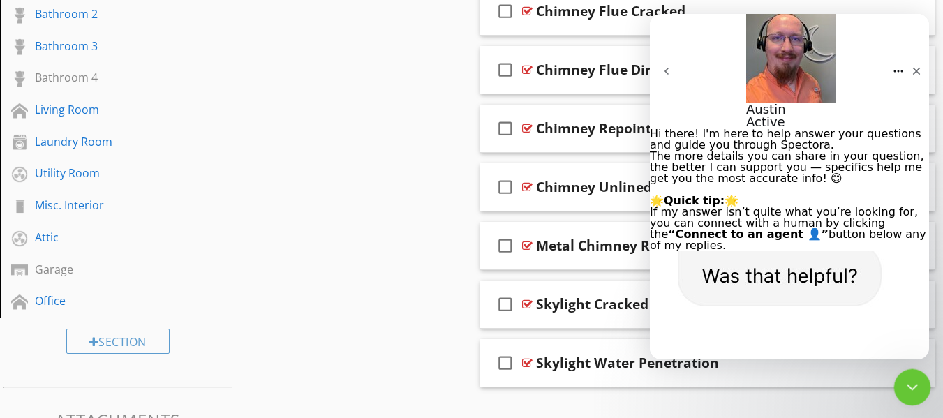
scroll to position [2436, 0]
type textarea "h"
type textarea "Have a great rest of your day. I might be back while I change this template to …"
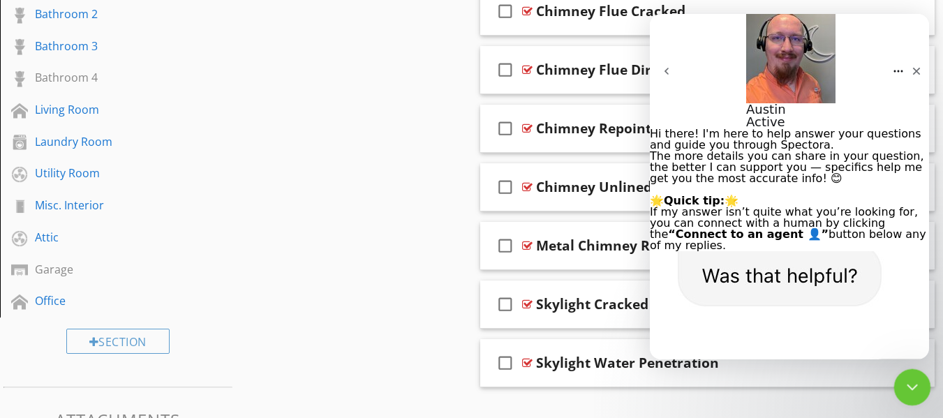
click at [915, 383] on icon "Close Intercom Messenger" at bounding box center [910, 385] width 17 height 17
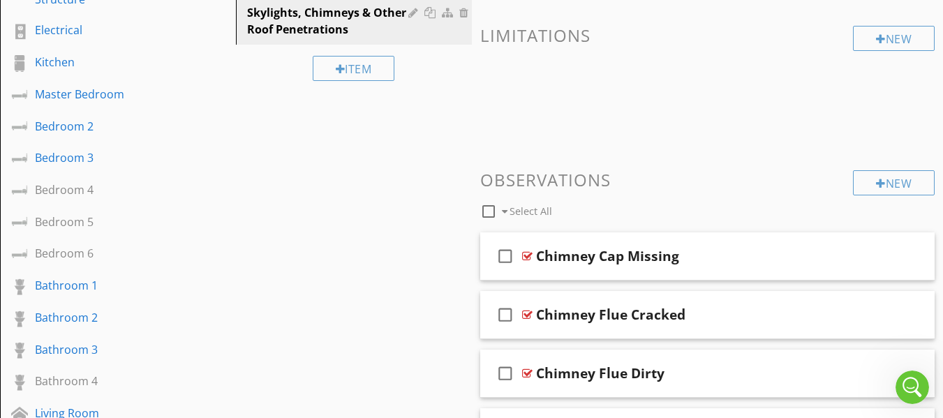
scroll to position [324, 0]
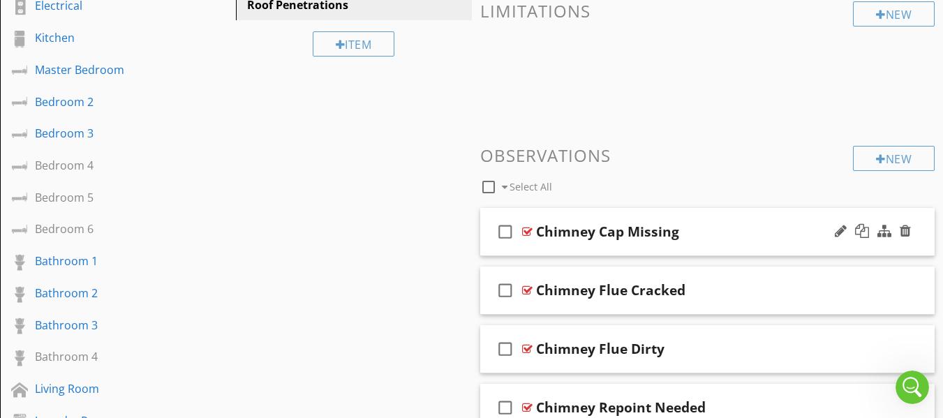
click at [563, 233] on div "Chimney Cap Missing" at bounding box center [607, 231] width 143 height 17
click at [507, 233] on icon "check_box_outline_blank" at bounding box center [505, 232] width 22 height 34
click at [488, 253] on div "check_box Chimney Cap Missing" at bounding box center [707, 232] width 455 height 48
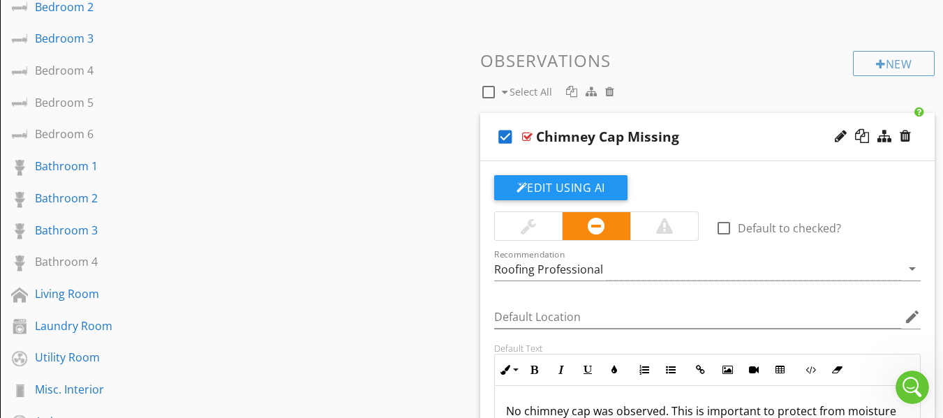
scroll to position [394, 0]
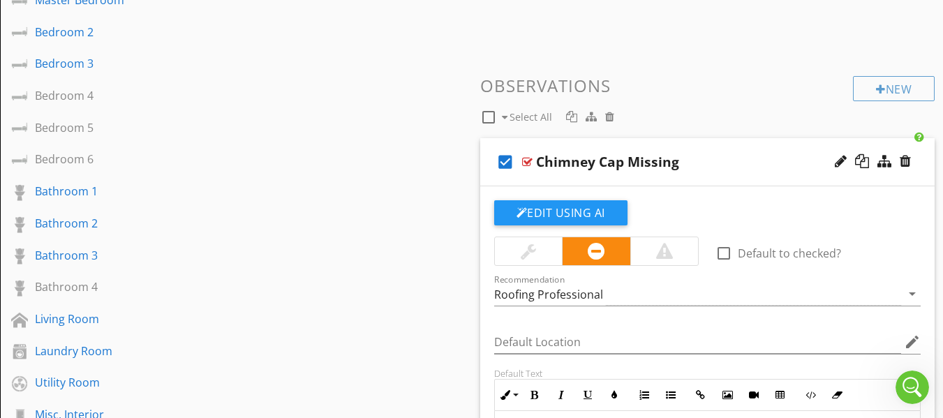
click at [487, 178] on div "check_box Chimney Cap Missing" at bounding box center [707, 162] width 455 height 48
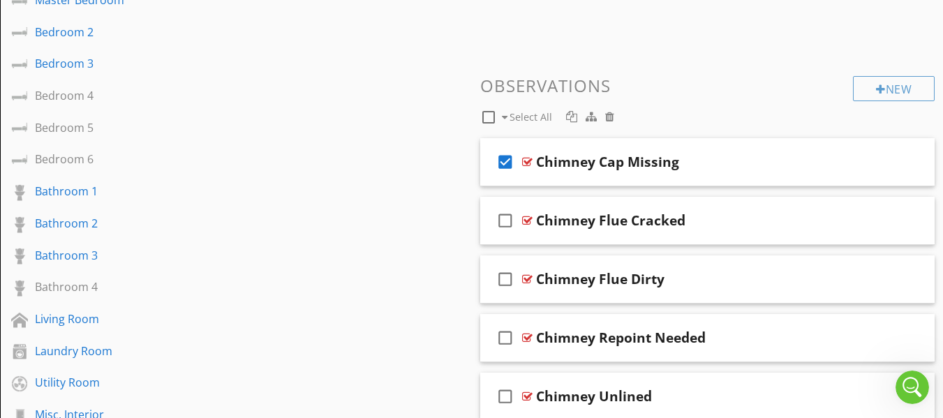
click at [507, 163] on icon "check_box" at bounding box center [505, 162] width 22 height 34
click at [504, 221] on icon "check_box_outline_blank" at bounding box center [505, 221] width 22 height 34
click at [491, 237] on div "check_box Chimney Flue Cracked" at bounding box center [707, 221] width 455 height 48
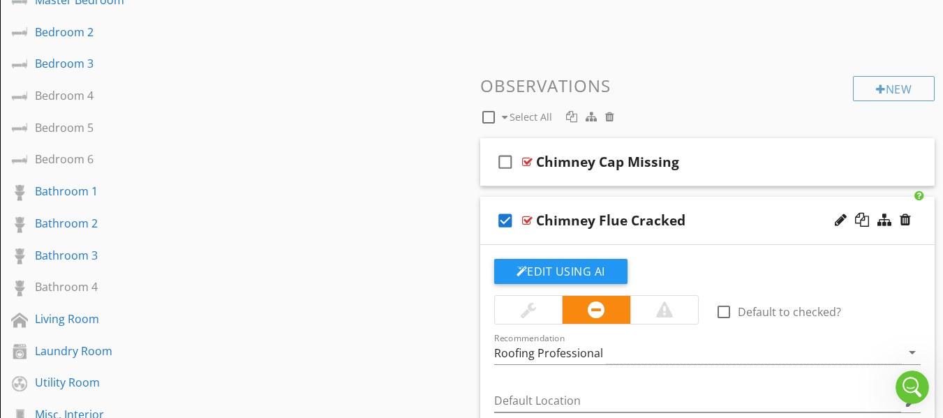
click at [501, 220] on icon "check_box" at bounding box center [505, 221] width 22 height 34
click at [489, 232] on div "check_box_outline_blank Chimney Flue Cracked" at bounding box center [707, 221] width 455 height 48
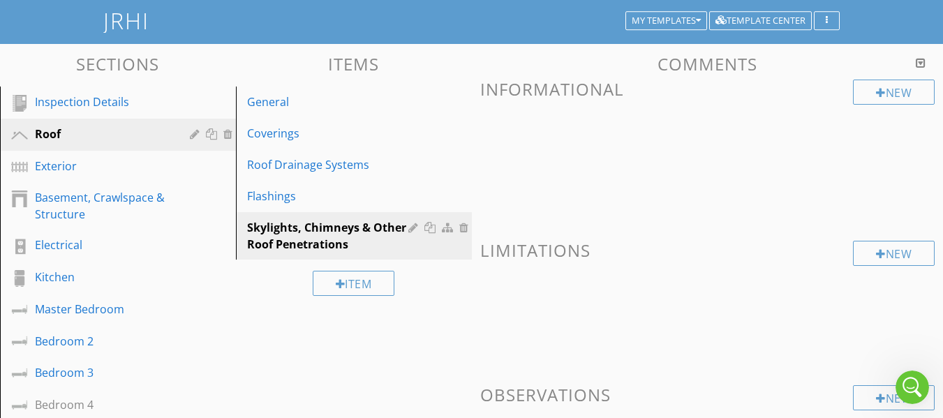
scroll to position [60, 0]
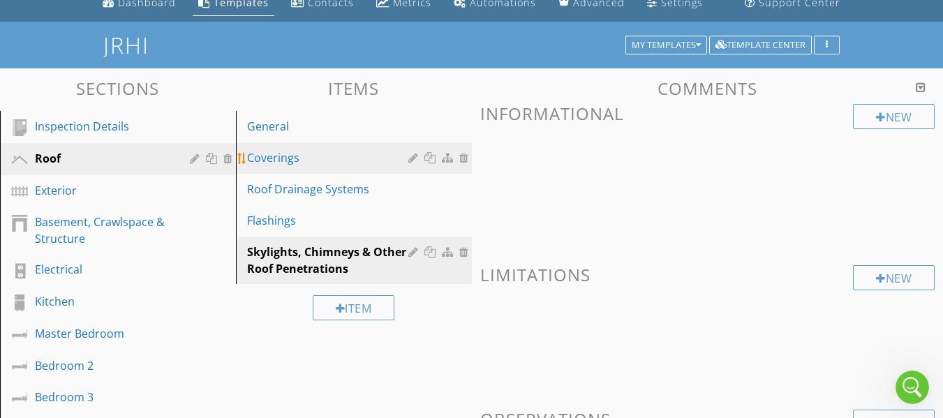
click at [304, 158] on div "Coverings" at bounding box center [329, 157] width 165 height 17
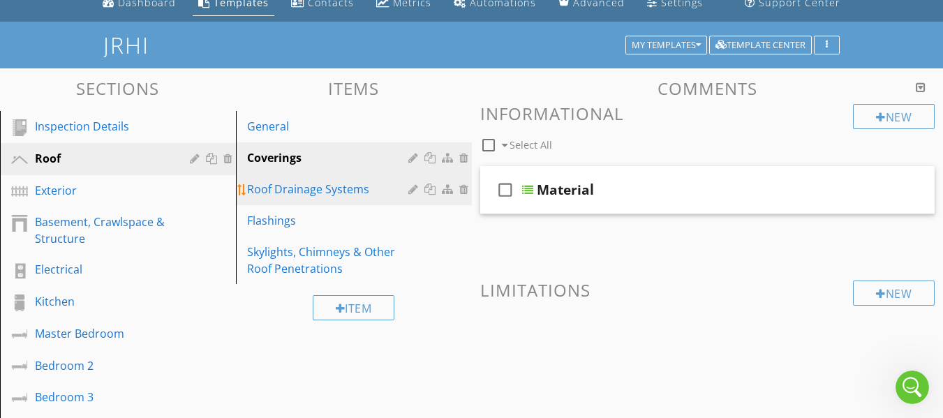
click at [302, 186] on div "Roof Drainage Systems" at bounding box center [329, 189] width 165 height 17
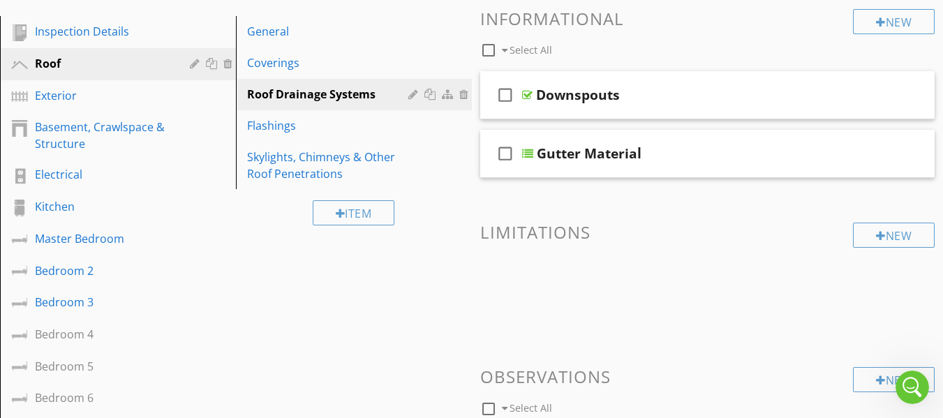
scroll to position [45, 0]
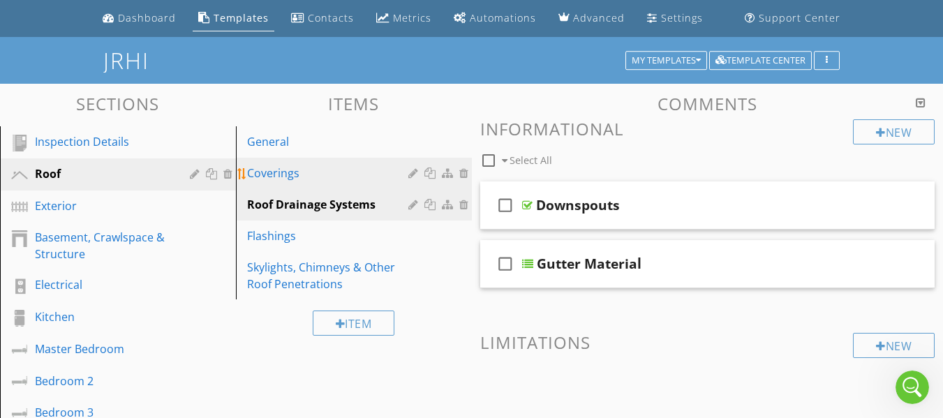
click at [274, 181] on div "Coverings" at bounding box center [329, 173] width 165 height 17
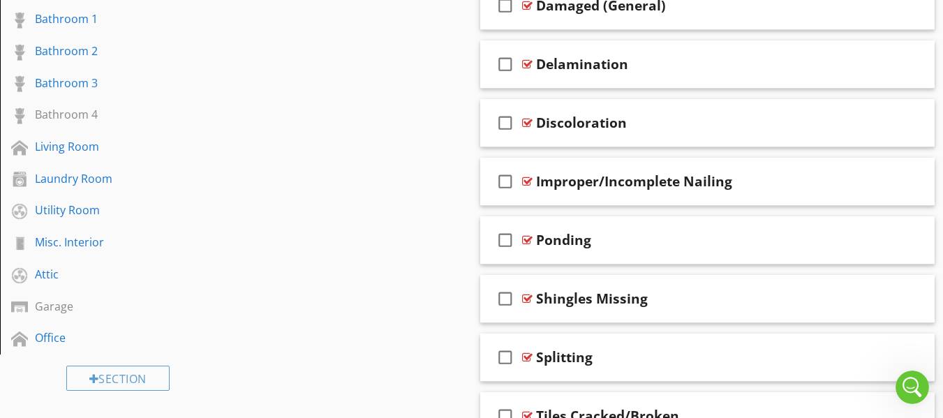
scroll to position [533, 0]
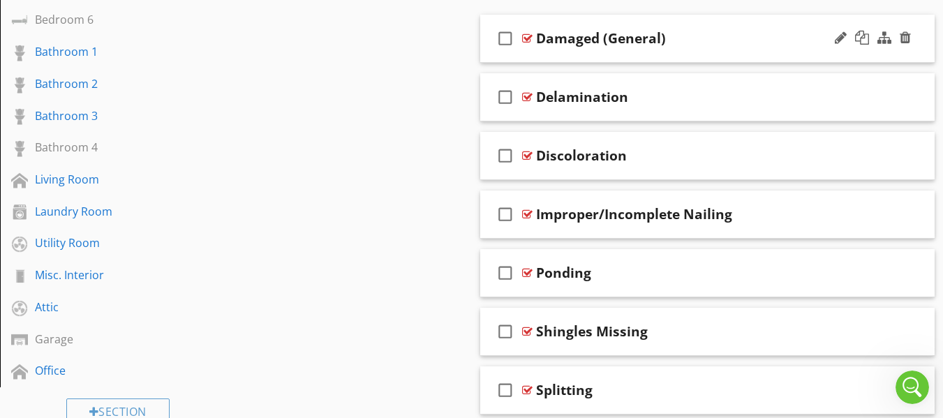
click at [491, 54] on div "check_box_outline_blank Damaged (General)" at bounding box center [707, 39] width 455 height 48
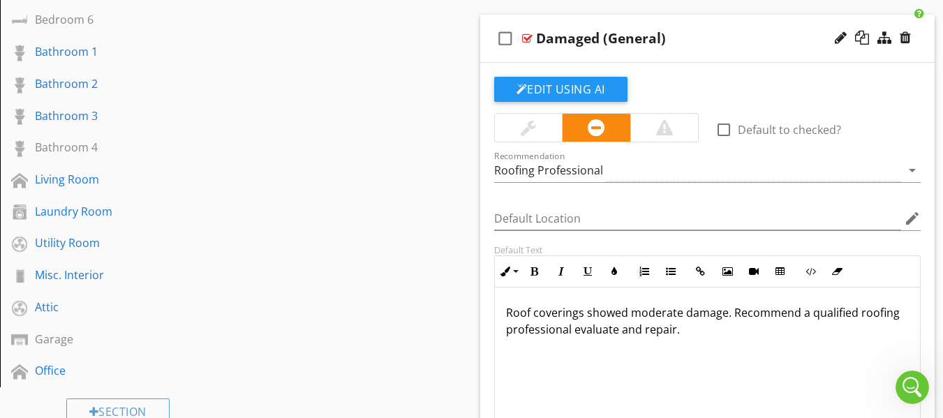
click at [496, 47] on icon "check_box_outline_blank" at bounding box center [505, 39] width 22 height 34
click at [505, 38] on icon "check_box" at bounding box center [505, 39] width 22 height 34
click at [491, 55] on div "check_box_outline_blank Damaged (General)" at bounding box center [707, 39] width 455 height 48
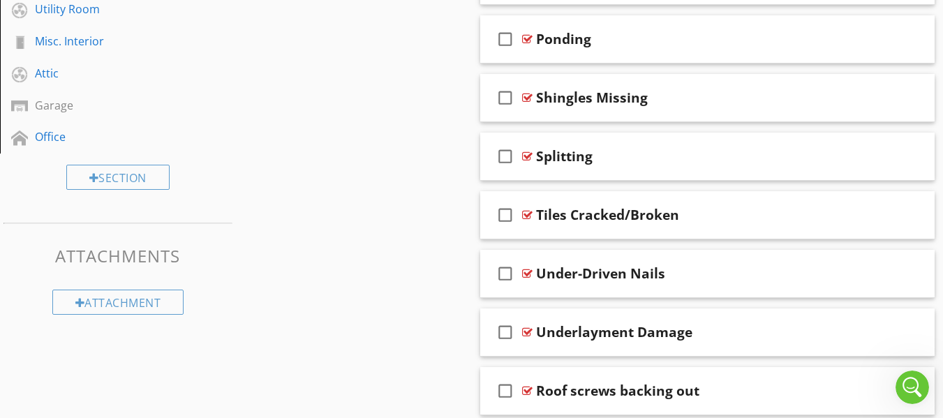
scroll to position [743, 0]
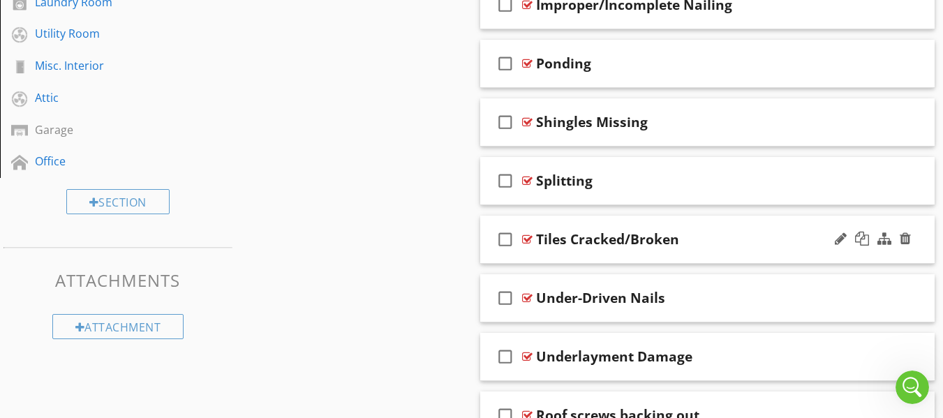
click at [491, 255] on div "check_box_outline_blank Tiles Cracked/Broken" at bounding box center [707, 240] width 455 height 48
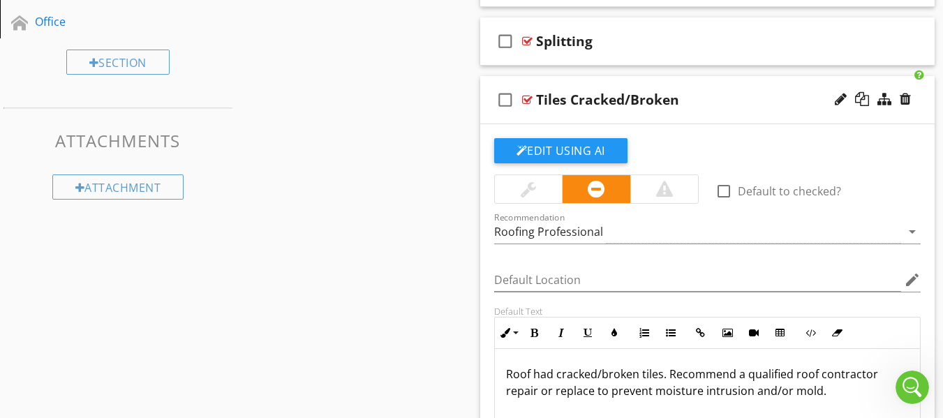
scroll to position [812, 0]
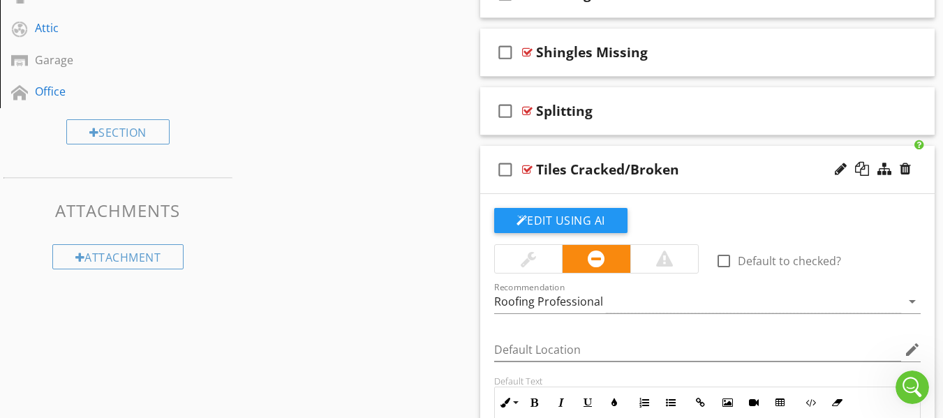
click at [489, 186] on div "check_box_outline_blank Tiles Cracked/Broken" at bounding box center [707, 170] width 455 height 48
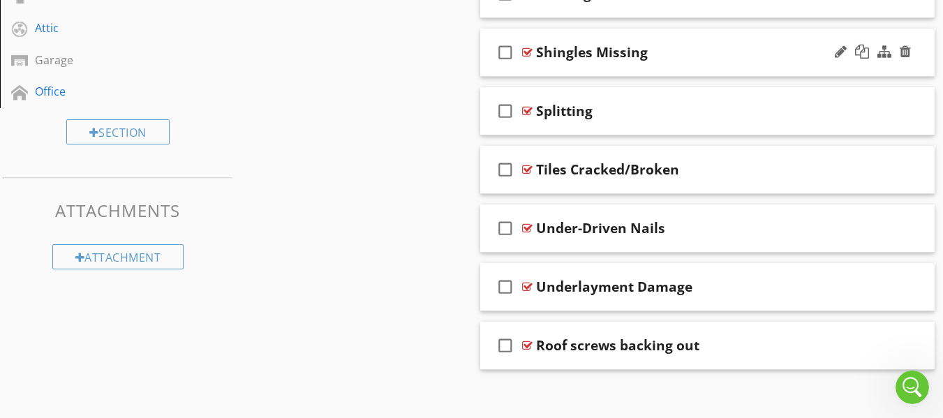
click at [489, 69] on div "check_box_outline_blank Shingles Missing" at bounding box center [707, 53] width 455 height 48
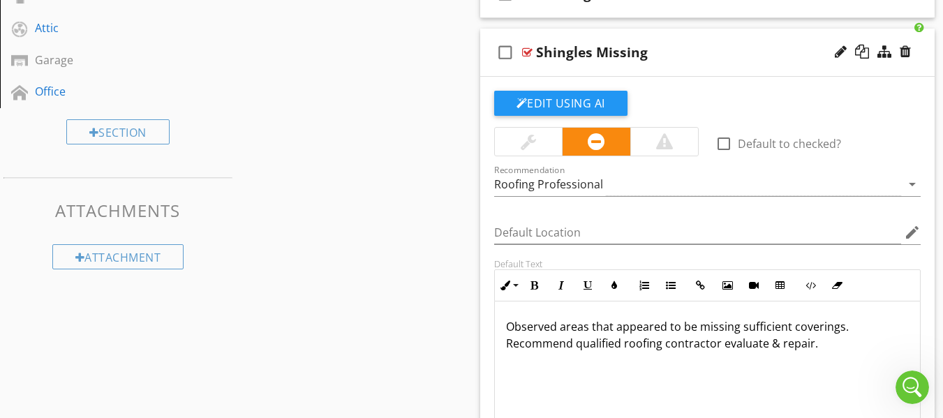
scroll to position [2559, 0]
click at [489, 66] on div "check_box_outline_blank Shingles Missing" at bounding box center [707, 53] width 455 height 48
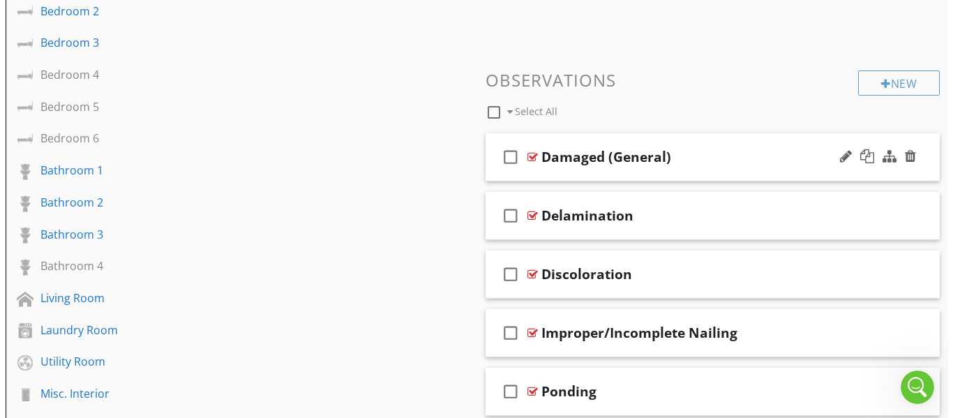
scroll to position [394, 0]
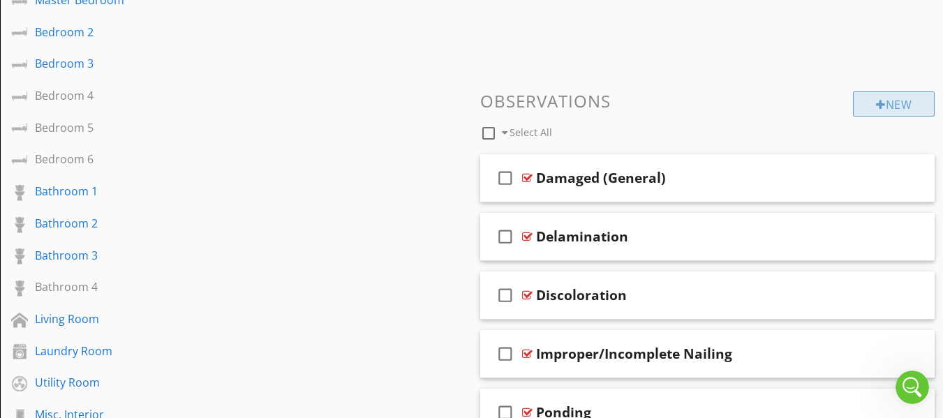
click at [884, 102] on div "New" at bounding box center [894, 103] width 82 height 25
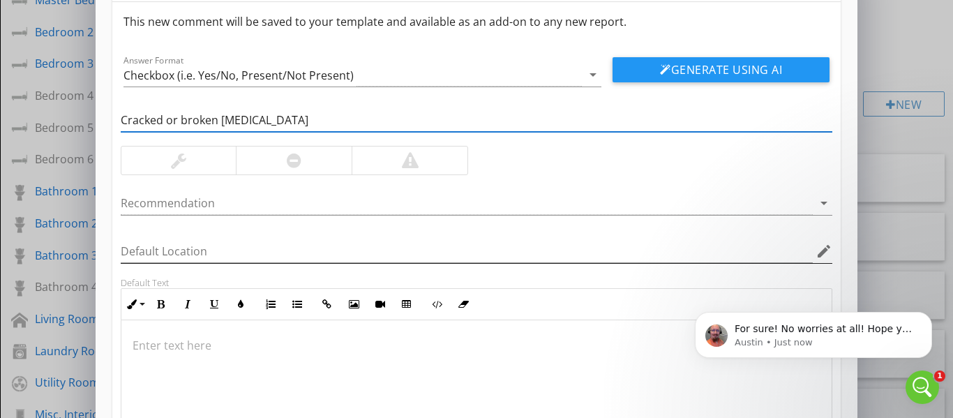
scroll to position [48, 0]
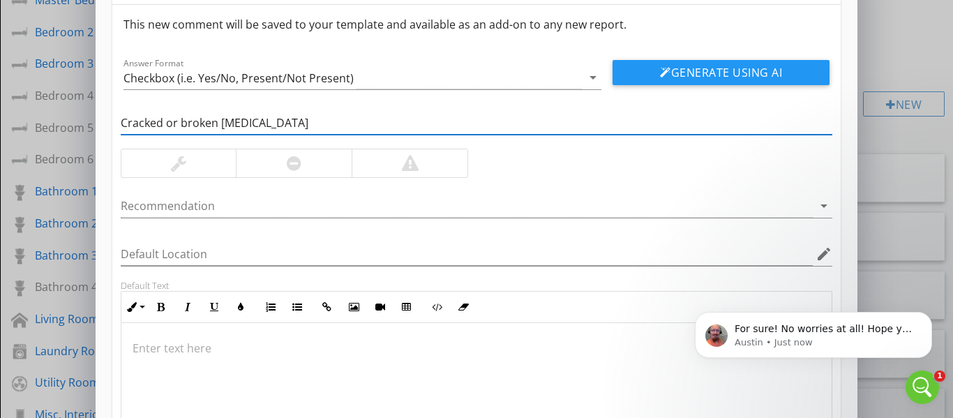
type input "Cracked or broken shingles"
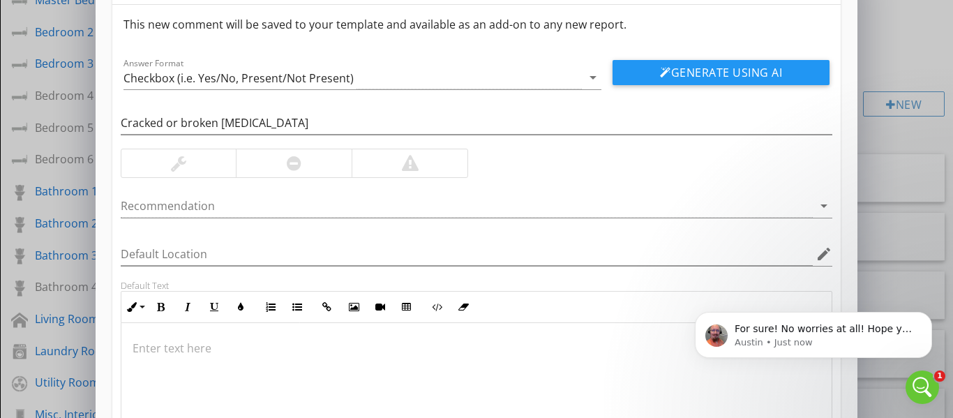
click at [284, 165] on div at bounding box center [294, 163] width 116 height 28
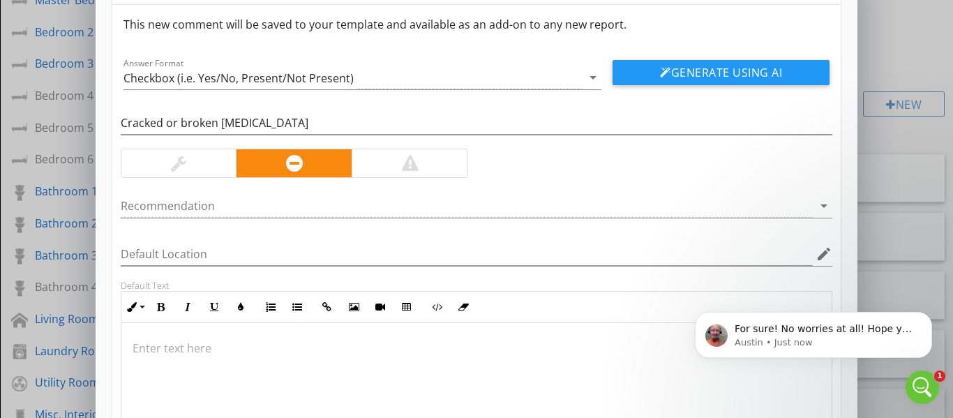
click at [406, 166] on div at bounding box center [410, 163] width 17 height 17
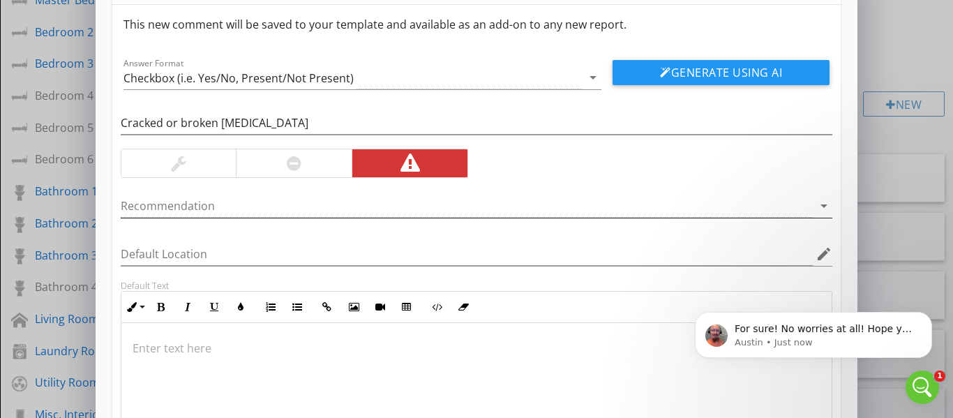
click at [820, 206] on icon "arrow_drop_down" at bounding box center [824, 206] width 17 height 17
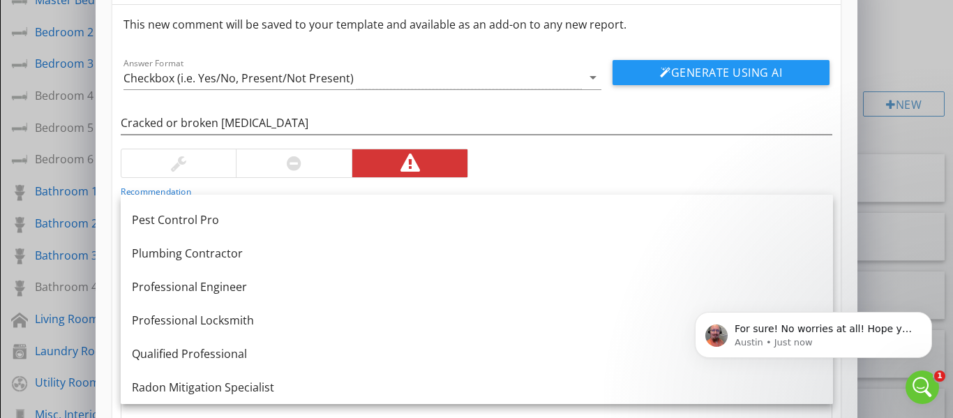
scroll to position [1535, 0]
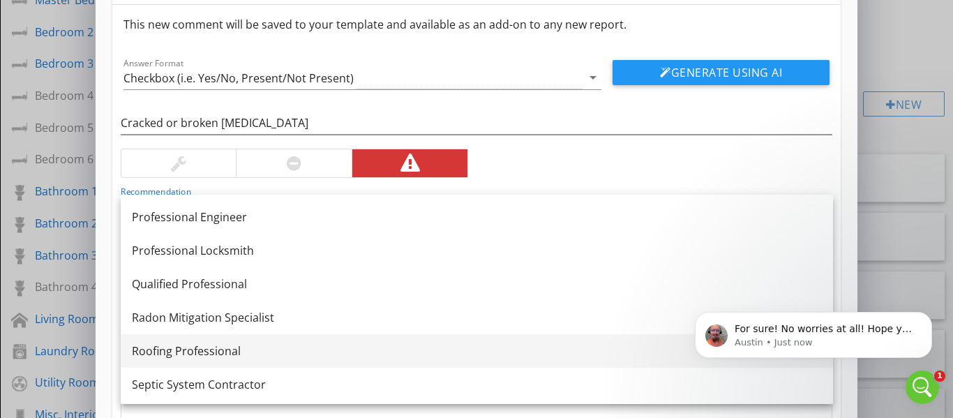
click at [248, 348] on div "Roofing Professional" at bounding box center [477, 351] width 690 height 17
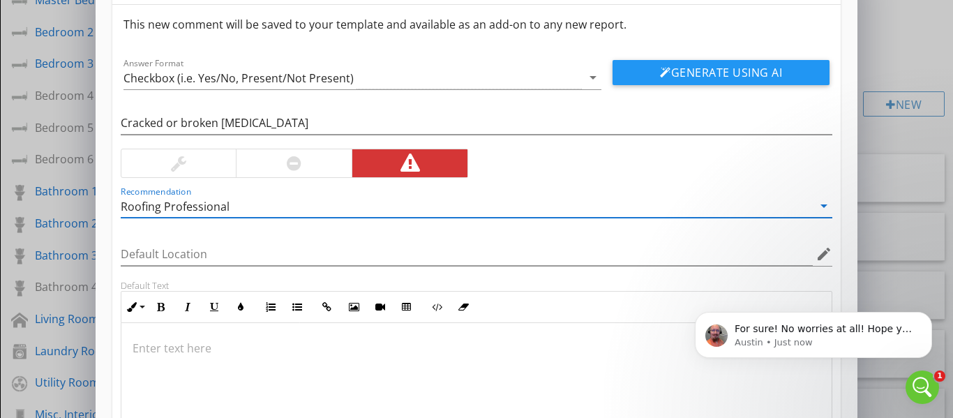
click at [328, 343] on p at bounding box center [477, 348] width 689 height 17
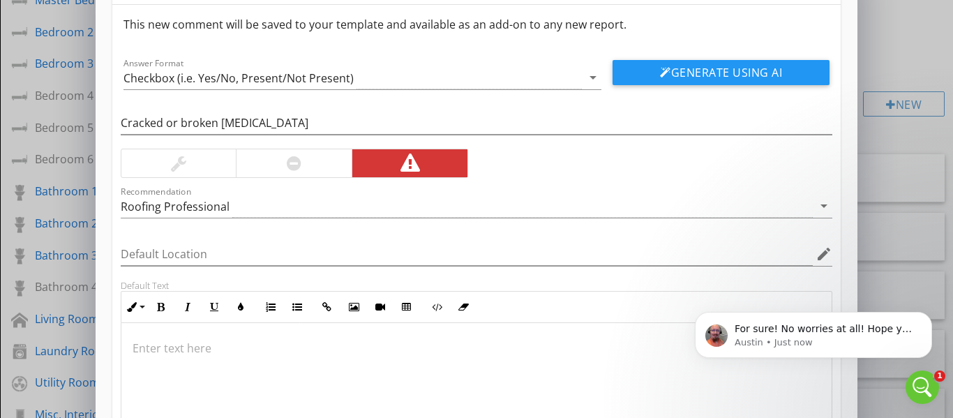
scroll to position [1, 0]
click at [916, 383] on icon "Open Intercom Messenger" at bounding box center [920, 385] width 23 height 23
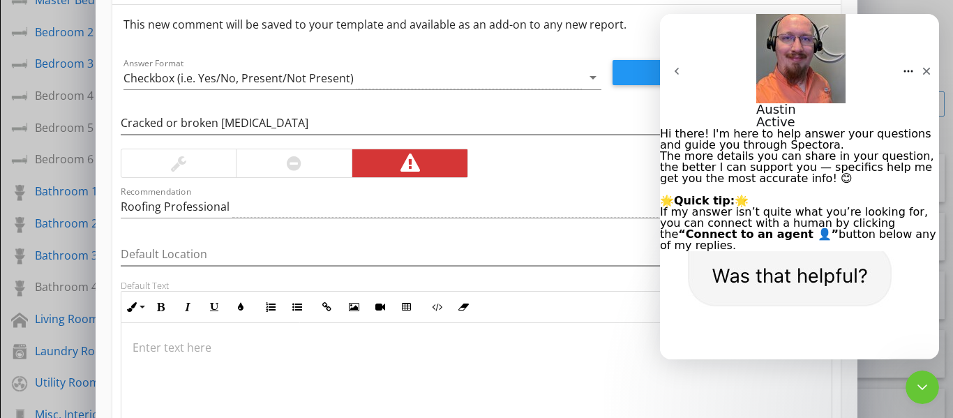
scroll to position [2642, 0]
click at [917, 382] on icon "Close Intercom Messenger" at bounding box center [920, 385] width 17 height 17
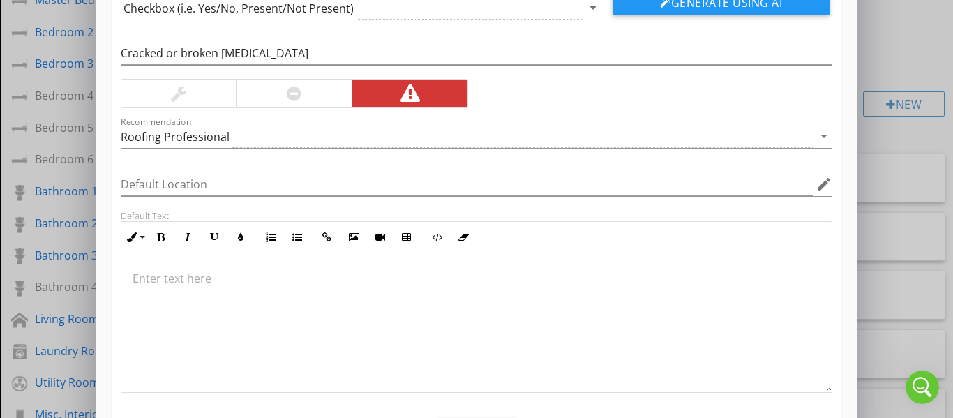
scroll to position [48, 0]
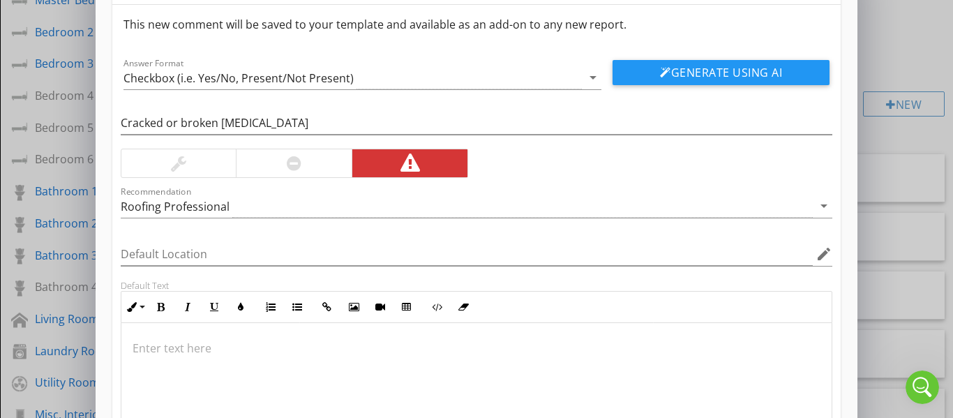
click at [156, 354] on p at bounding box center [477, 348] width 689 height 17
click at [412, 355] on p "Contact a professional roofing contractor." at bounding box center [477, 348] width 689 height 17
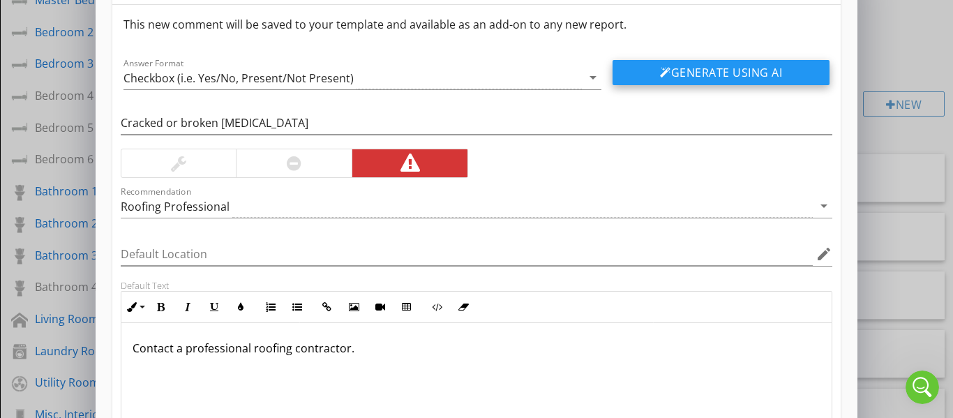
click at [675, 72] on button "Generate Using AI" at bounding box center [721, 72] width 217 height 25
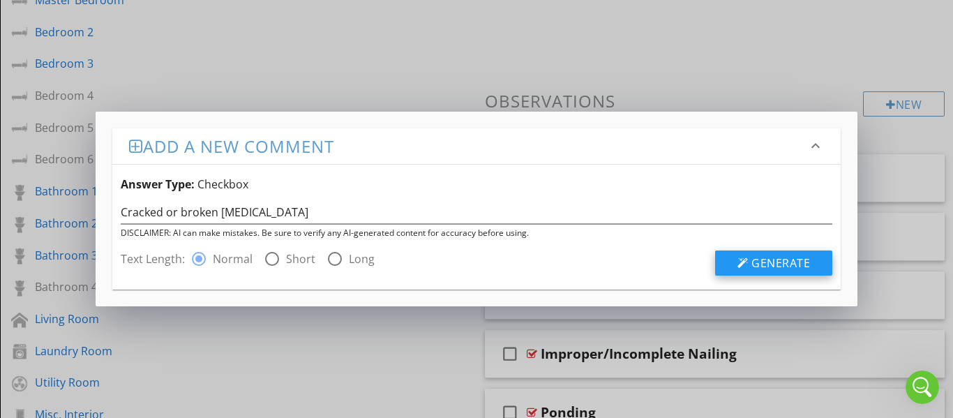
click at [736, 265] on button "Generate" at bounding box center [773, 263] width 117 height 25
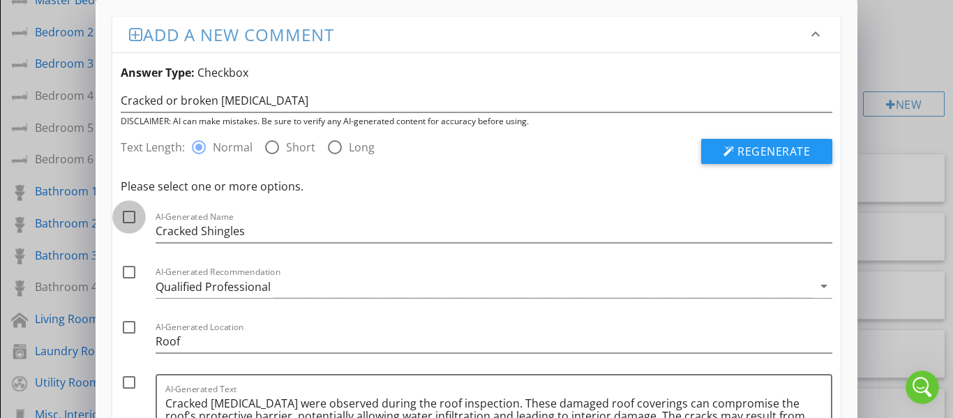
click at [128, 218] on div at bounding box center [129, 217] width 24 height 24
checkbox input "true"
click at [130, 271] on div at bounding box center [129, 272] width 24 height 24
checkbox input "true"
click at [126, 327] on div at bounding box center [129, 327] width 24 height 24
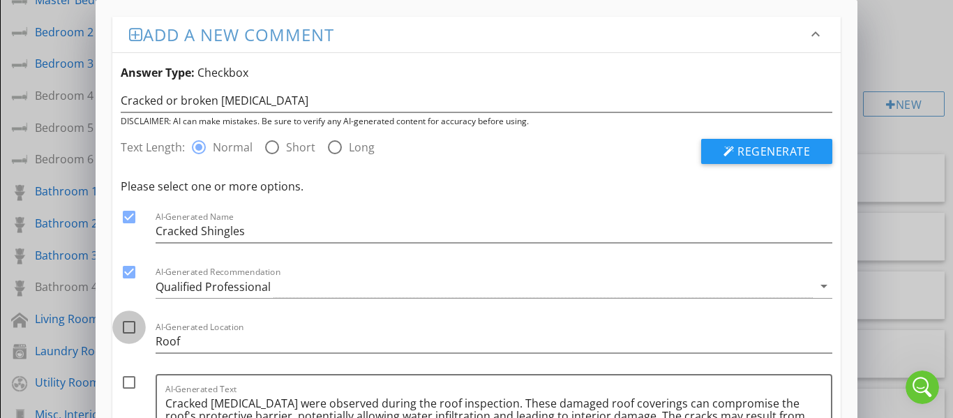
checkbox input "true"
click at [126, 387] on div at bounding box center [129, 383] width 24 height 24
checkbox input "true"
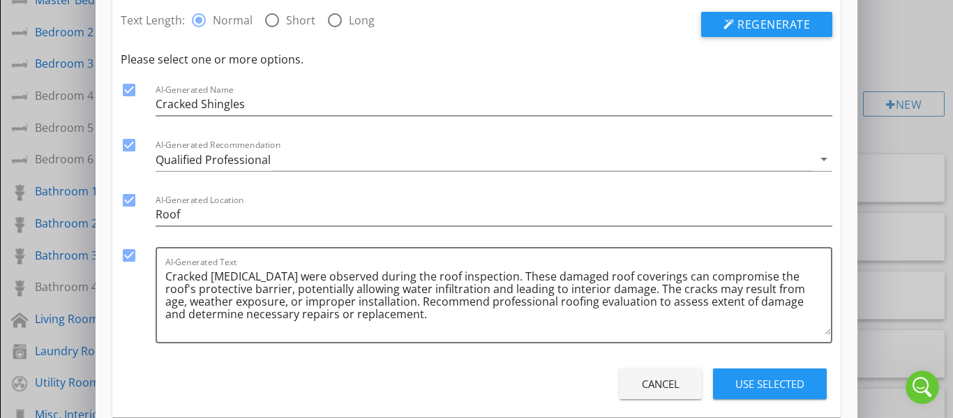
scroll to position [151, 0]
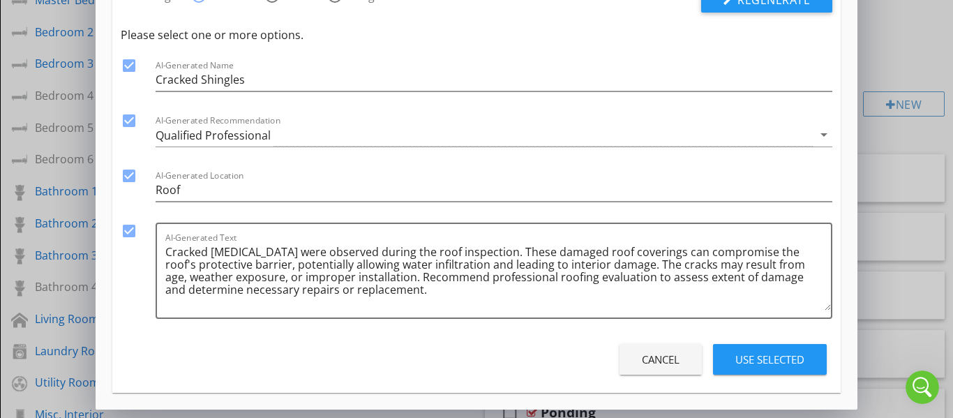
click at [759, 361] on div "Use Selected" at bounding box center [770, 360] width 69 height 16
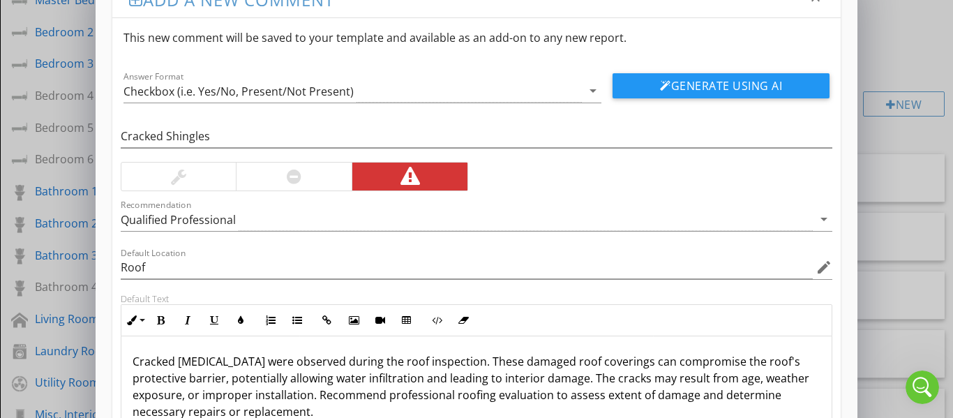
scroll to position [0, 0]
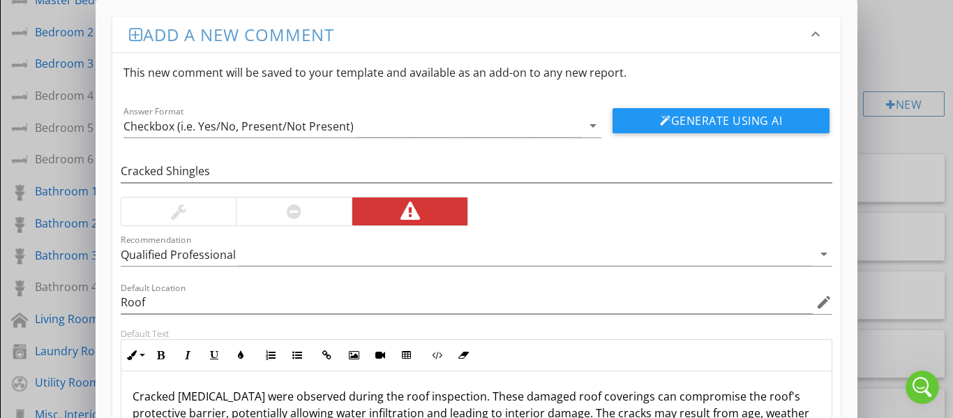
click at [294, 214] on div at bounding box center [294, 211] width 15 height 17
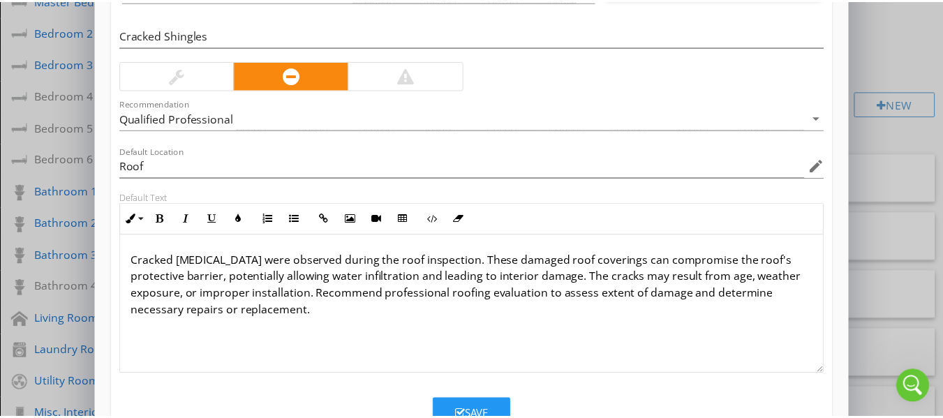
scroll to position [188, 0]
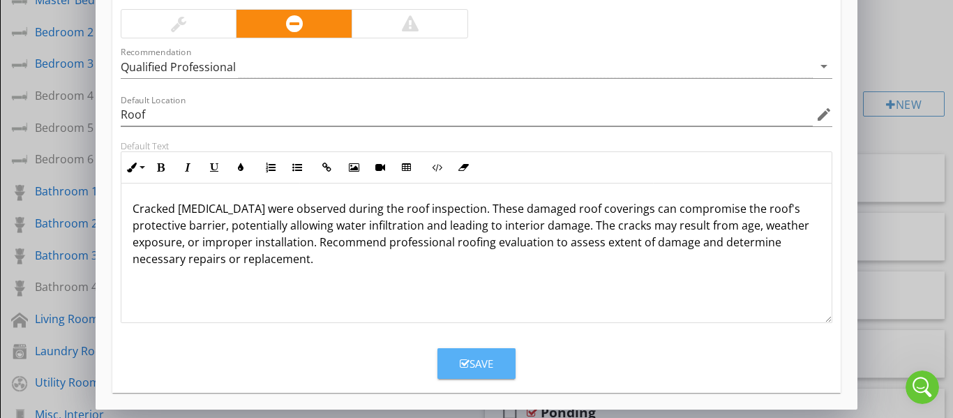
click at [474, 357] on div "Save" at bounding box center [477, 364] width 34 height 16
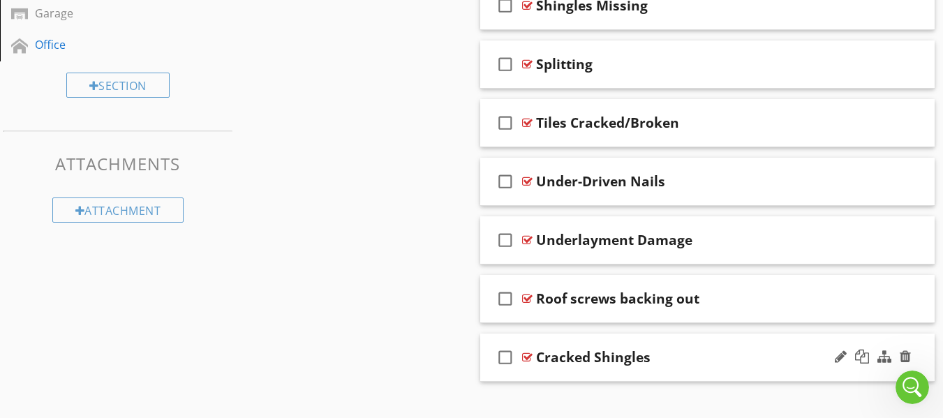
scroll to position [881, 0]
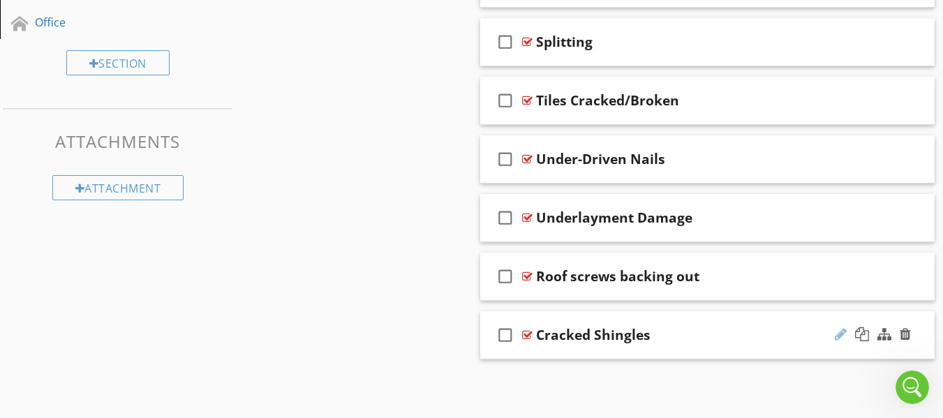
click at [838, 334] on div at bounding box center [841, 334] width 12 height 14
click at [585, 334] on input "Cracked Shingles" at bounding box center [696, 336] width 320 height 23
type input "Cracked/Broken Shingles"
click at [503, 336] on icon "check_box_outline_blank" at bounding box center [505, 335] width 22 height 34
click at [491, 349] on div "check_box Cracked/Broken Shingles" at bounding box center [707, 335] width 455 height 48
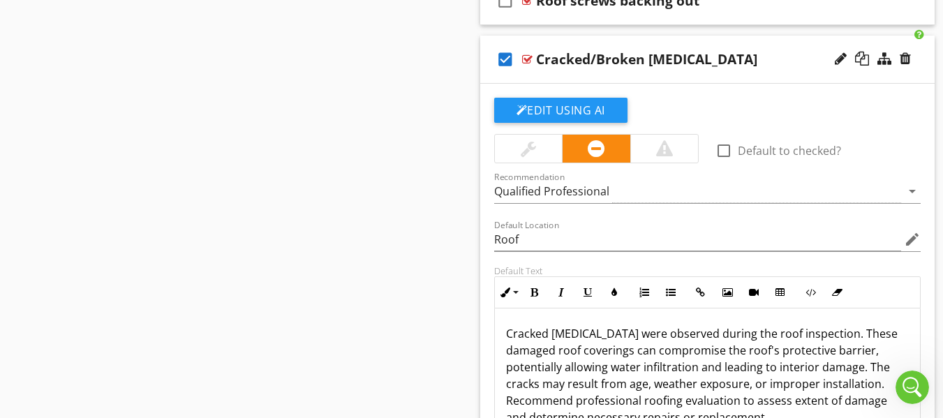
scroll to position [1161, 0]
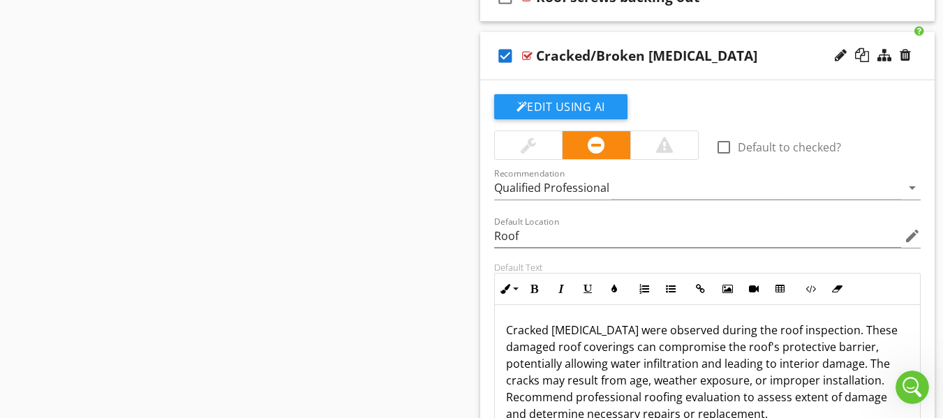
click at [549, 327] on p "Cracked shingles were observed during the roof inspection. These damaged roof c…" at bounding box center [707, 372] width 403 height 101
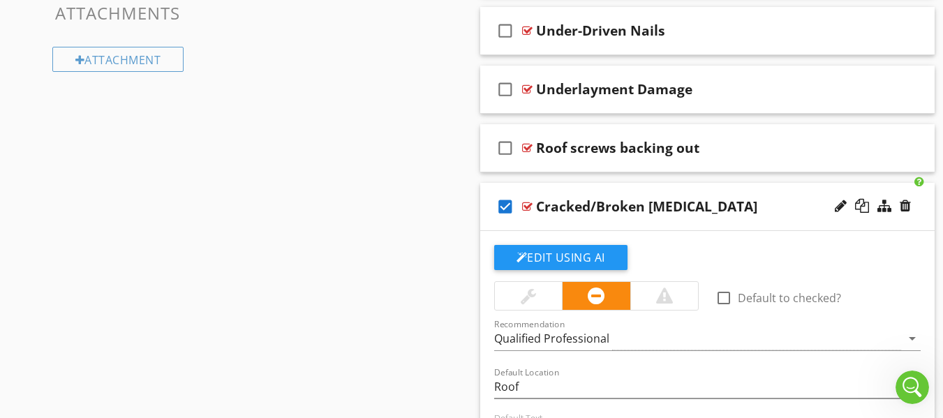
scroll to position [1002, 0]
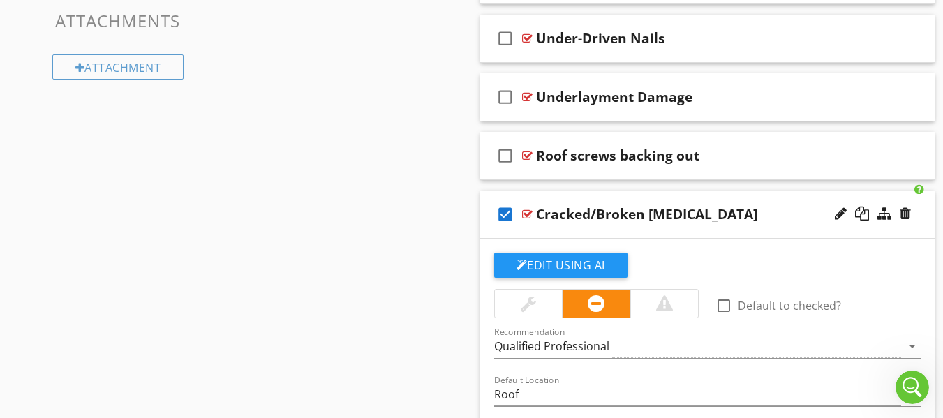
click at [491, 232] on div "check_box Cracked/Broken Shingles" at bounding box center [707, 215] width 455 height 48
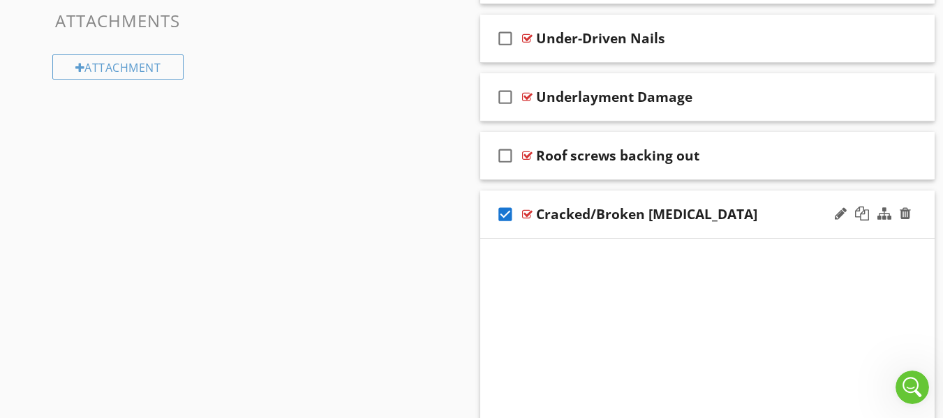
scroll to position [881, 0]
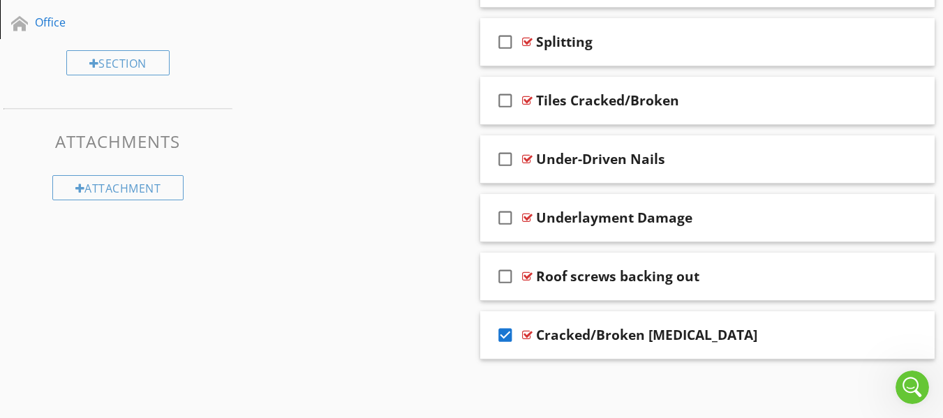
click at [504, 336] on icon "check_box" at bounding box center [505, 335] width 22 height 34
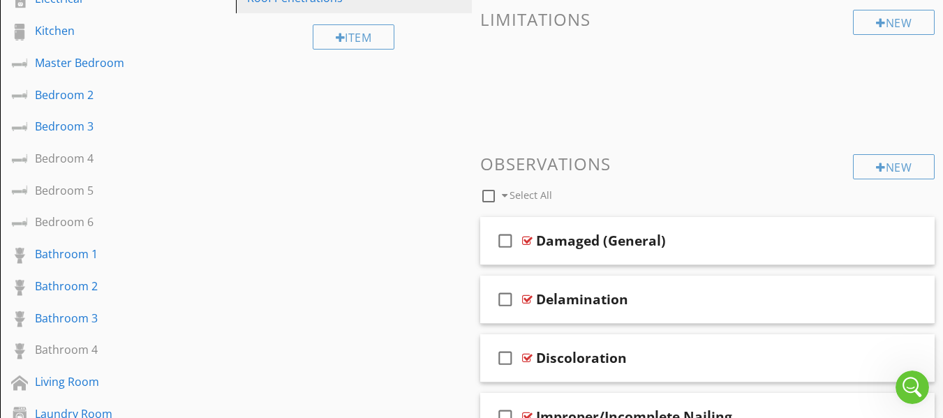
scroll to position [114, 0]
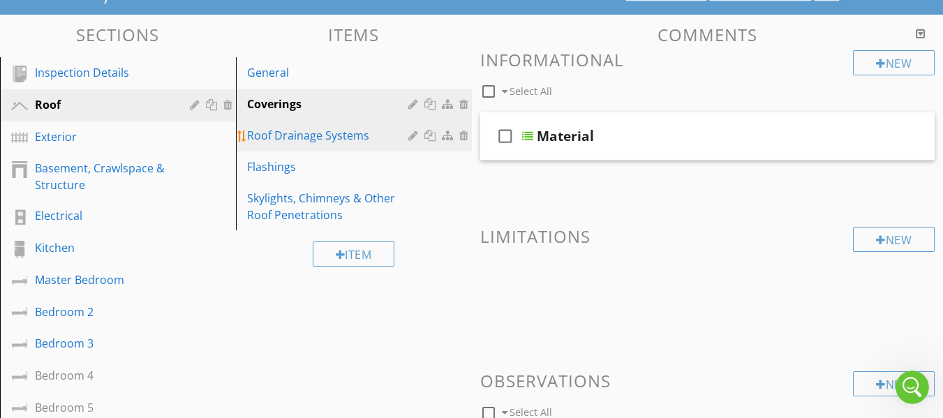
click at [309, 138] on div "Roof Drainage Systems" at bounding box center [329, 135] width 165 height 17
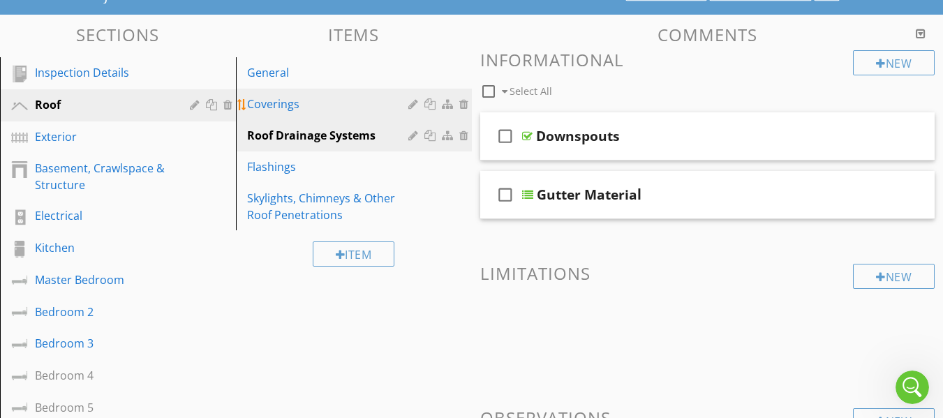
click at [282, 106] on div "Coverings" at bounding box center [329, 104] width 165 height 17
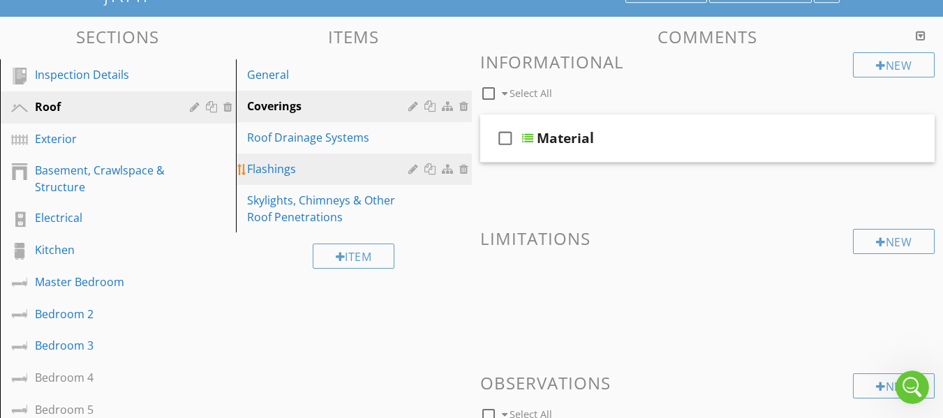
scroll to position [140, 0]
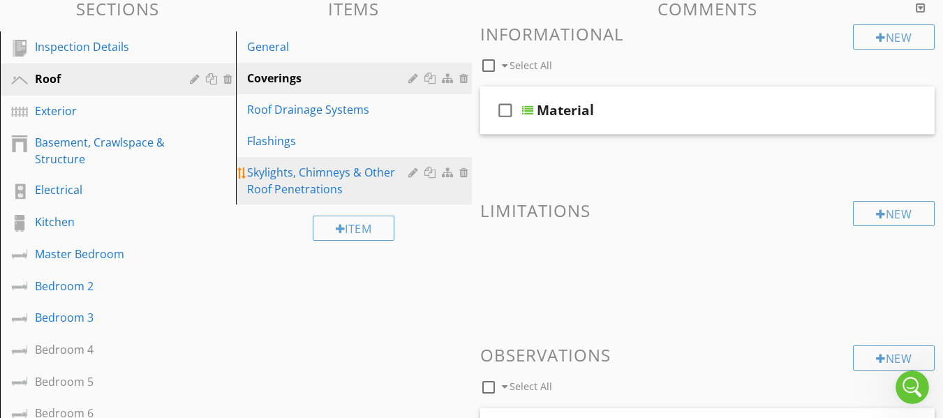
click at [313, 176] on div "Skylights, Chimneys & Other Roof Penetrations" at bounding box center [329, 181] width 165 height 34
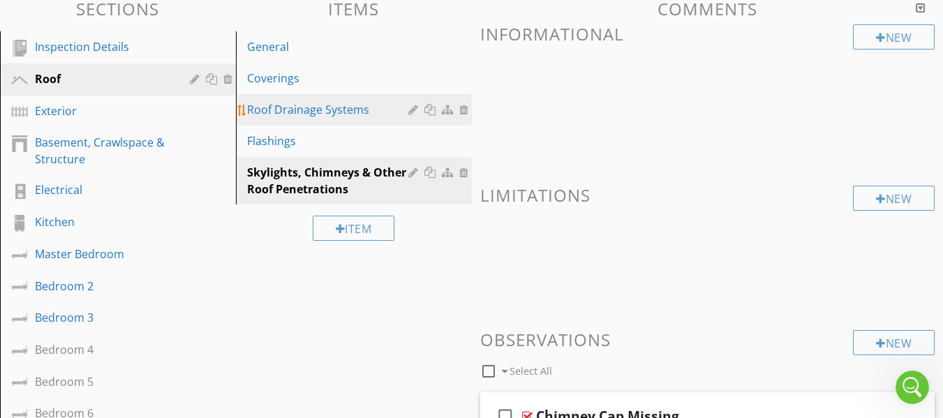
click at [309, 115] on div "Roof Drainage Systems" at bounding box center [329, 109] width 165 height 17
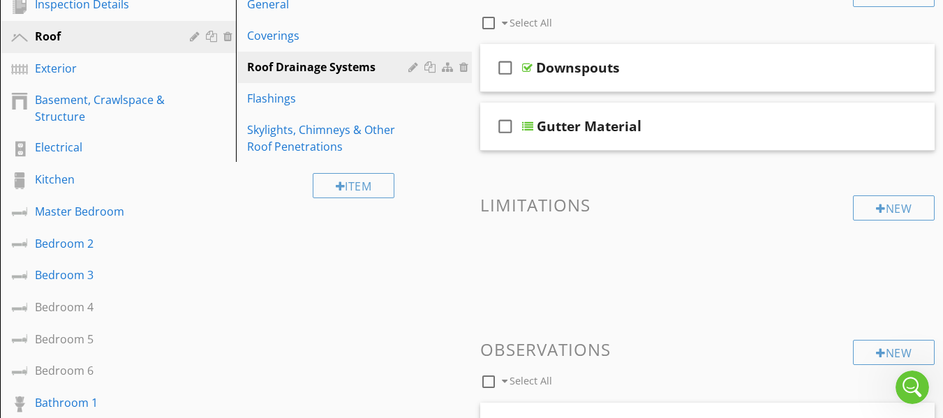
scroll to position [114, 0]
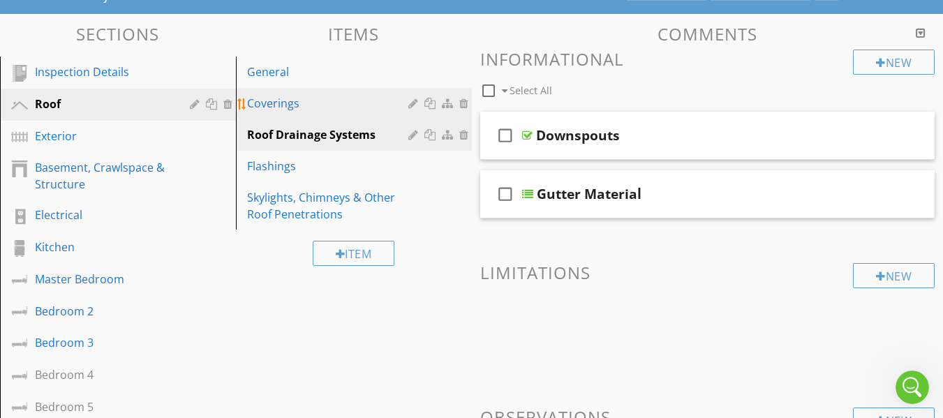
click at [316, 100] on div "Coverings" at bounding box center [329, 103] width 165 height 17
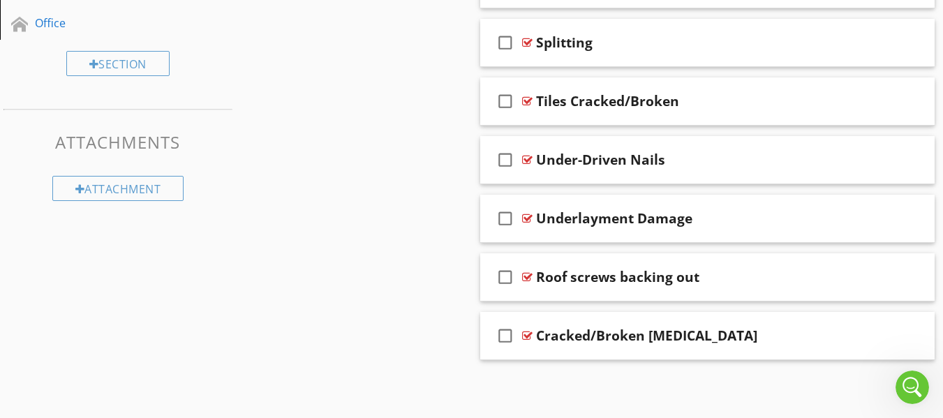
scroll to position [881, 0]
click at [488, 350] on div "check_box_outline_blank Cracked/Broken Shingles" at bounding box center [707, 335] width 455 height 48
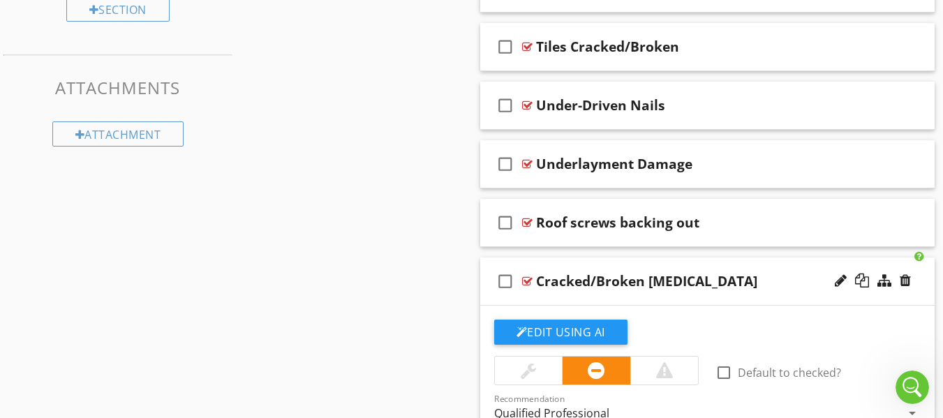
scroll to position [951, 0]
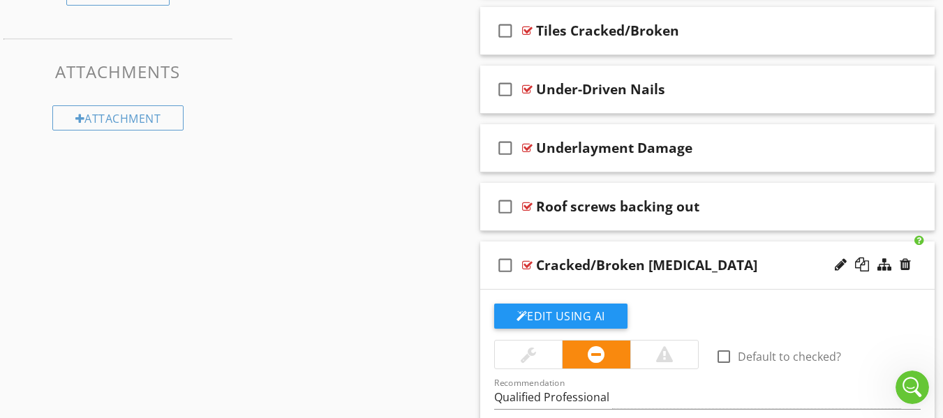
click at [486, 279] on div "check_box_outline_blank Cracked/Broken Shingles" at bounding box center [707, 265] width 455 height 48
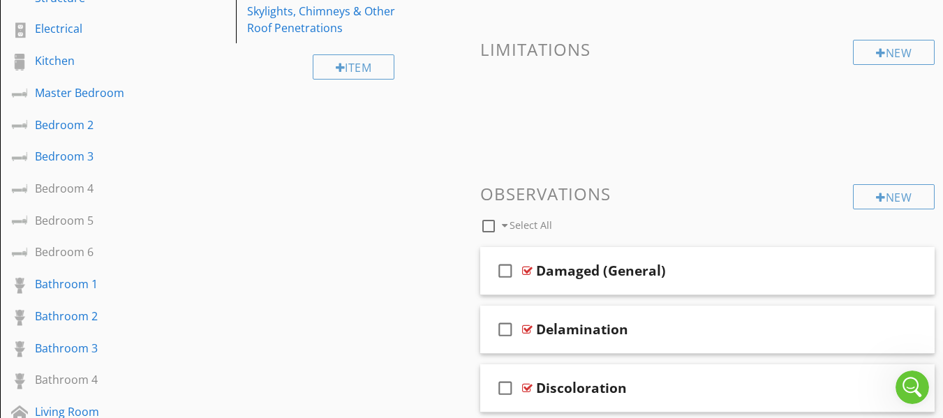
scroll to position [114, 0]
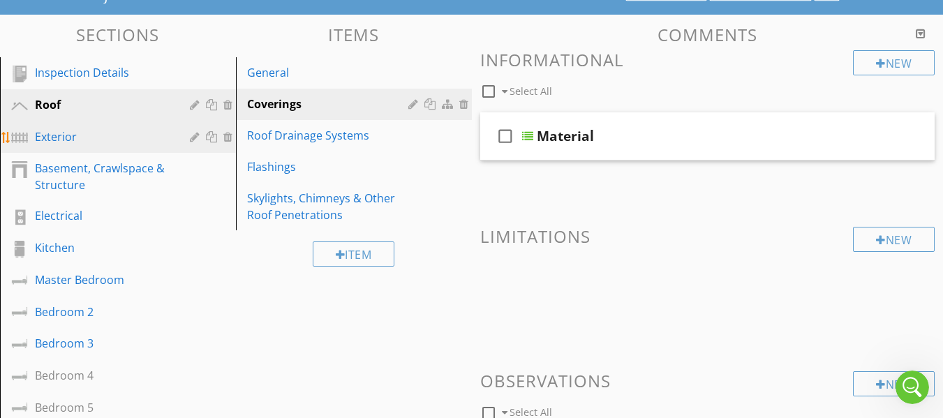
click at [128, 136] on div "Exterior" at bounding box center [102, 136] width 135 height 17
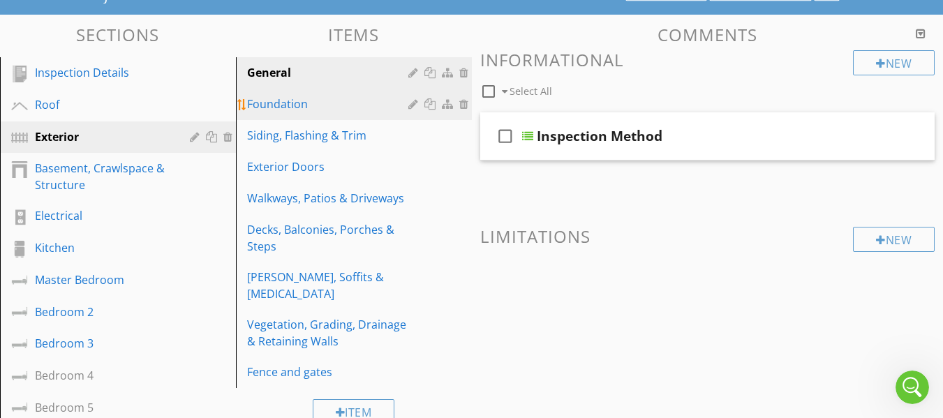
click at [303, 112] on div "Foundation" at bounding box center [329, 104] width 165 height 17
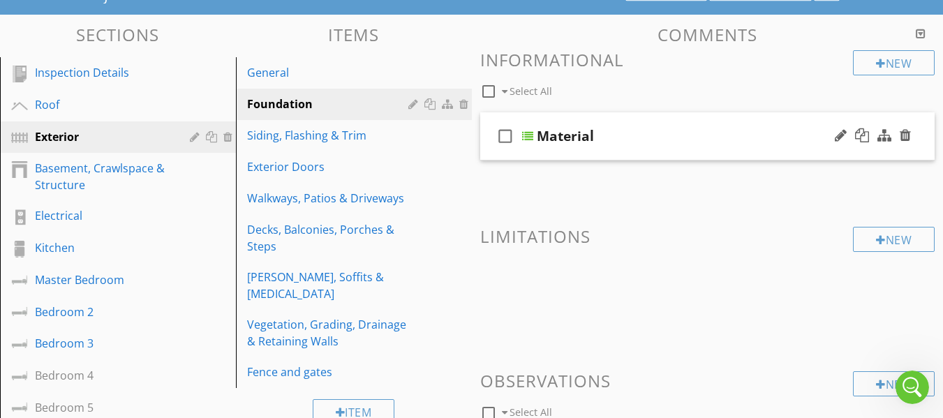
click at [485, 154] on div "check_box_outline_blank Material" at bounding box center [707, 136] width 455 height 48
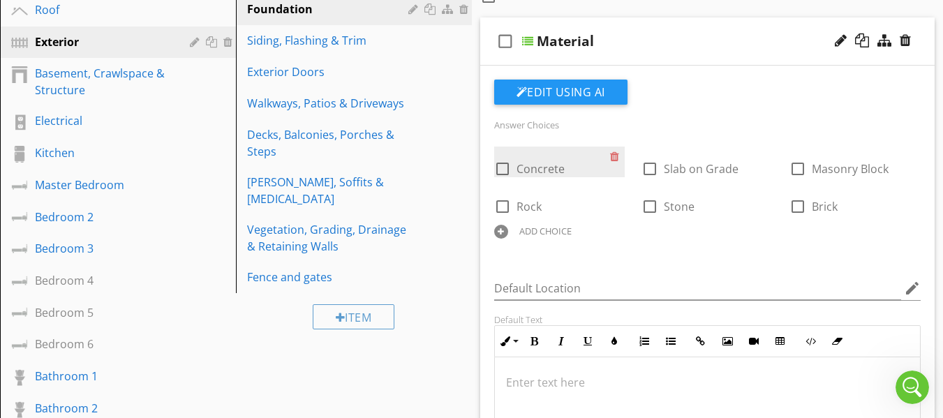
scroll to position [44, 0]
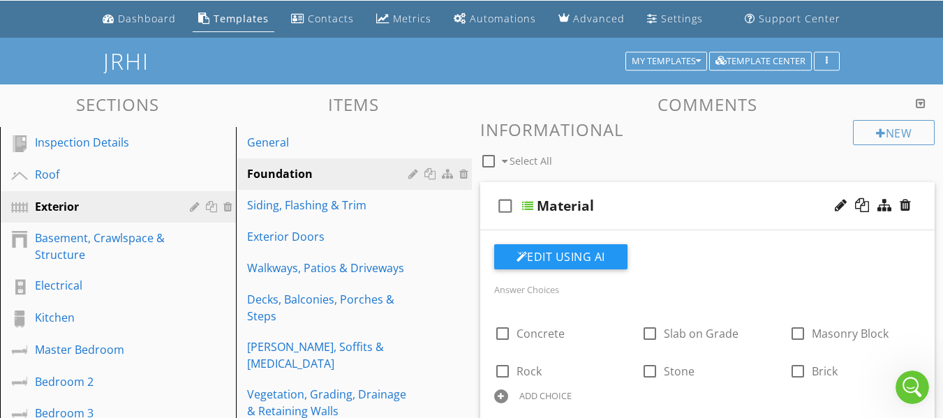
click at [492, 222] on div "check_box_outline_blank Material" at bounding box center [707, 206] width 455 height 48
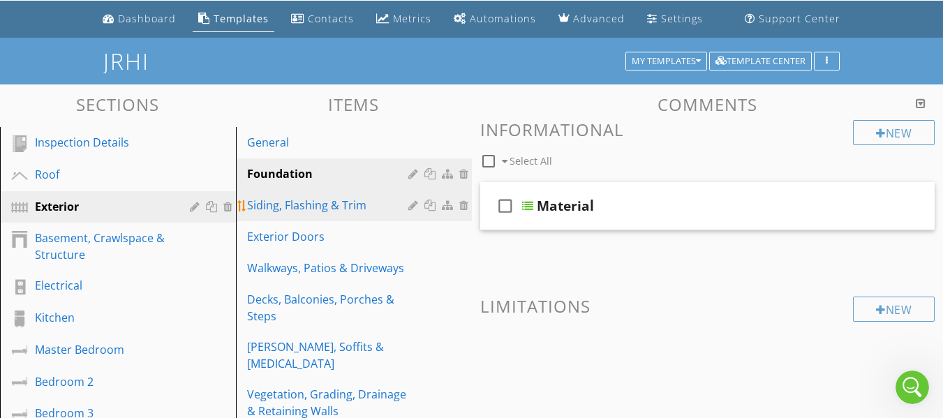
click at [340, 208] on div "Siding, Flashing & Trim" at bounding box center [329, 205] width 165 height 17
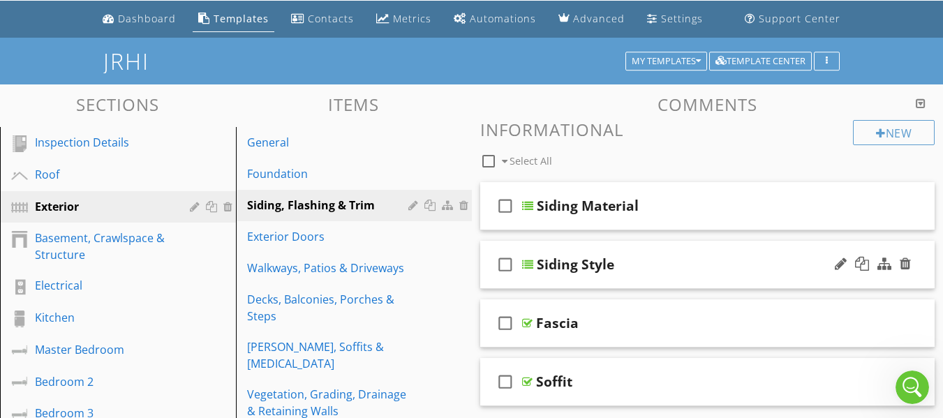
click at [488, 278] on div "check_box_outline_blank Siding Style" at bounding box center [707, 265] width 455 height 48
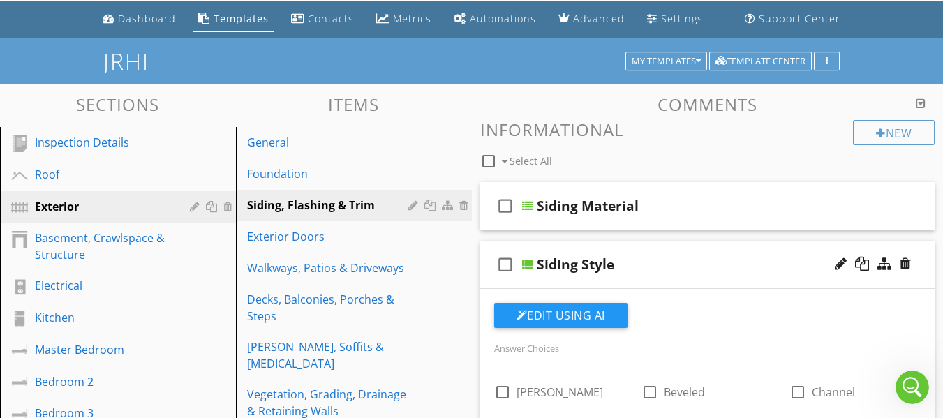
click at [488, 278] on div "check_box_outline_blank Siding Style" at bounding box center [707, 265] width 455 height 48
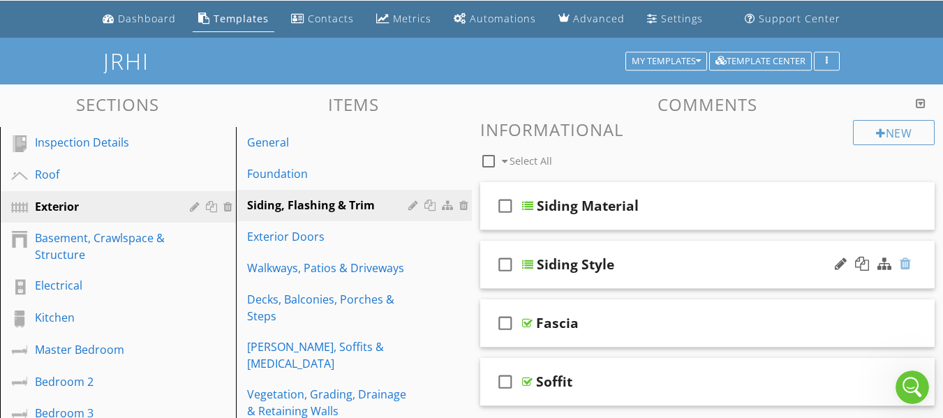
click at [905, 267] on div at bounding box center [905, 264] width 11 height 14
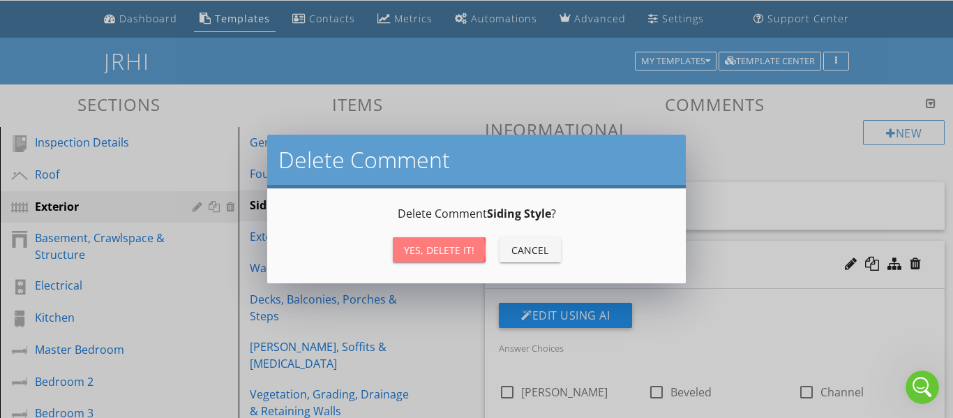
click at [471, 251] on div "Yes, Delete it!" at bounding box center [439, 250] width 70 height 15
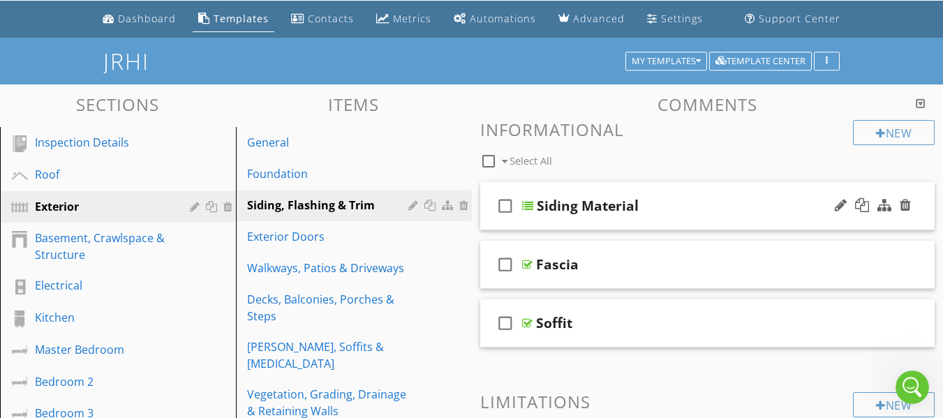
click at [494, 219] on icon "check_box_outline_blank" at bounding box center [505, 206] width 22 height 34
click at [502, 208] on icon "check_box" at bounding box center [505, 206] width 22 height 34
click at [486, 224] on div "check_box_outline_blank Siding Material" at bounding box center [707, 206] width 455 height 48
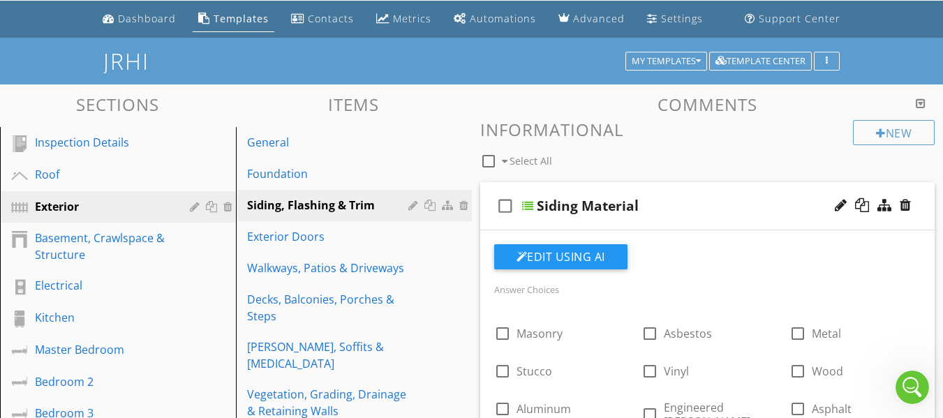
click at [484, 222] on div "check_box_outline_blank Siding Material" at bounding box center [707, 206] width 455 height 48
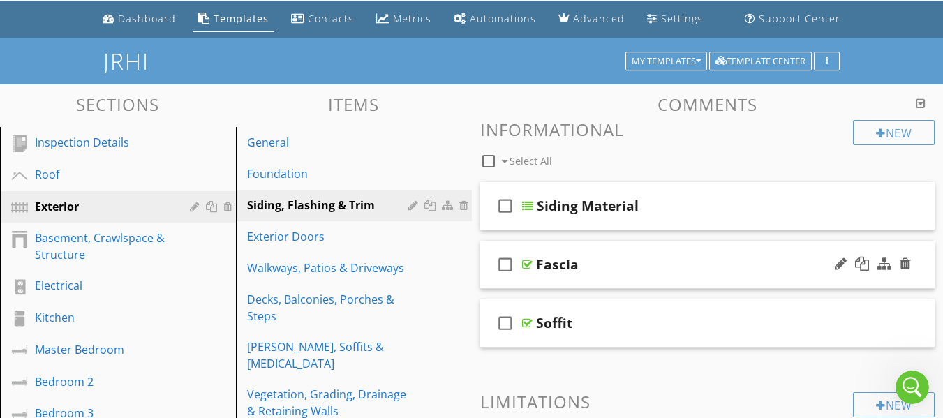
click at [486, 281] on div "check_box_outline_blank Fascia" at bounding box center [707, 265] width 455 height 48
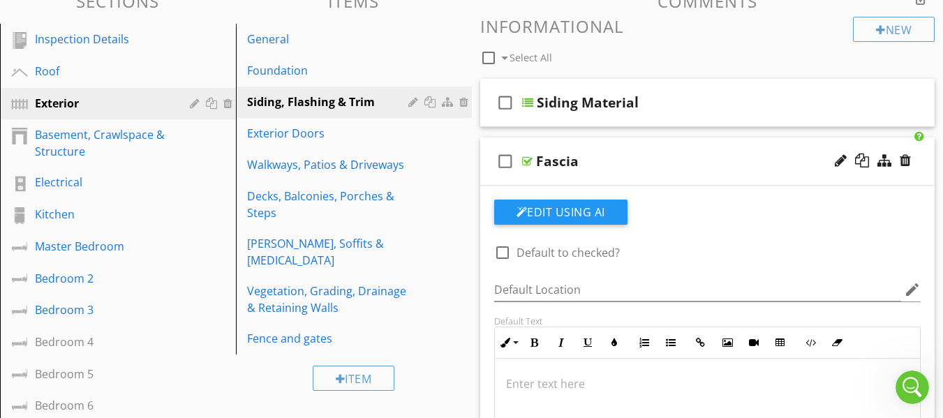
scroll to position [114, 0]
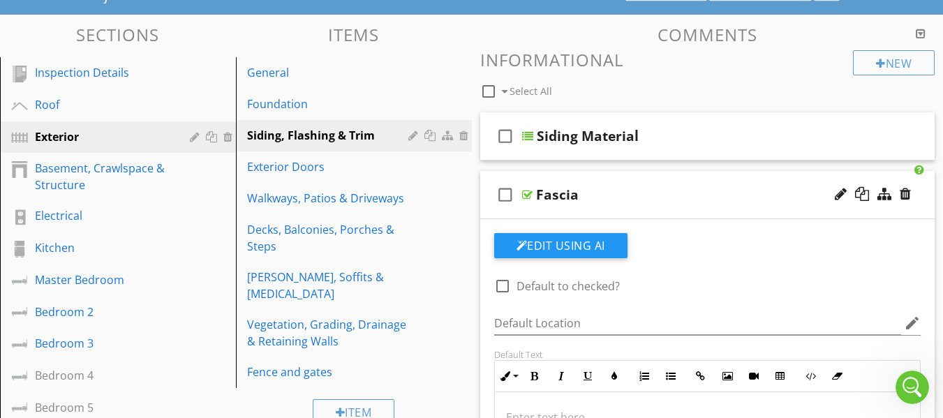
click at [491, 211] on div "check_box_outline_blank Fascia" at bounding box center [707, 195] width 455 height 48
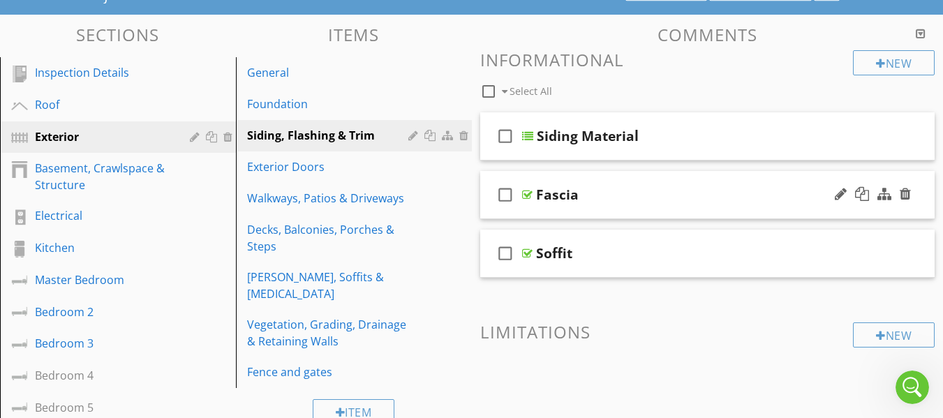
click at [491, 212] on div "check_box_outline_blank Fascia" at bounding box center [707, 195] width 455 height 48
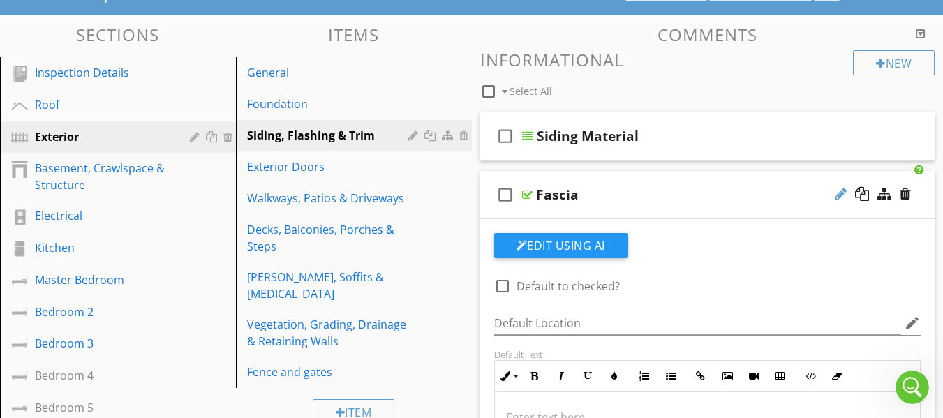
click at [840, 196] on div at bounding box center [841, 194] width 12 height 14
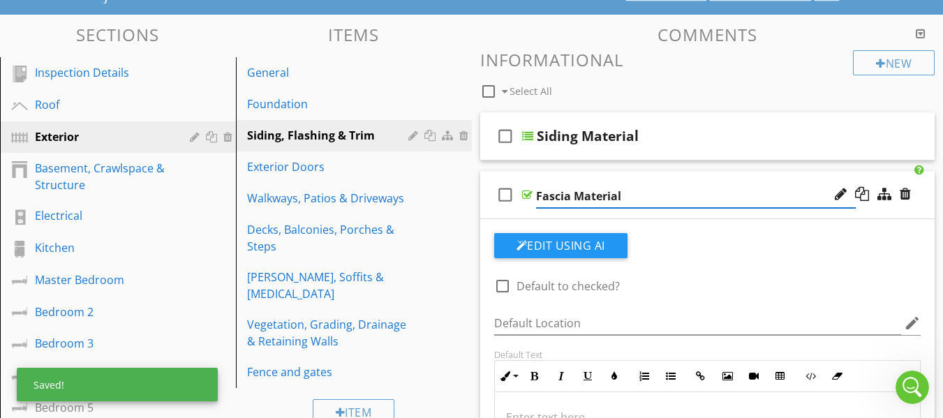
type input "Fascia Material"
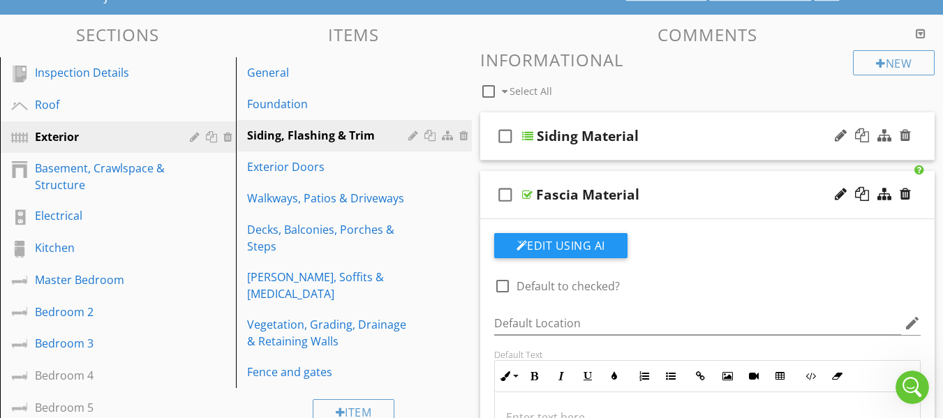
click at [493, 149] on div "check_box_outline_blank Siding Material" at bounding box center [707, 136] width 455 height 48
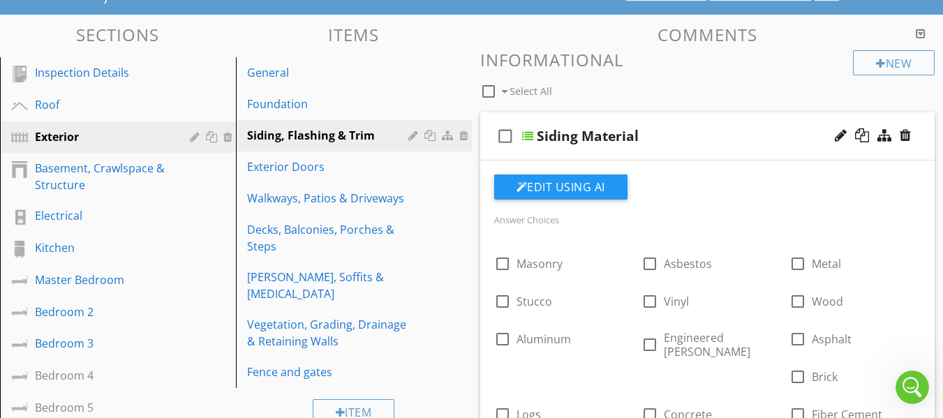
click at [488, 147] on div "check_box_outline_blank Siding Material" at bounding box center [707, 136] width 455 height 48
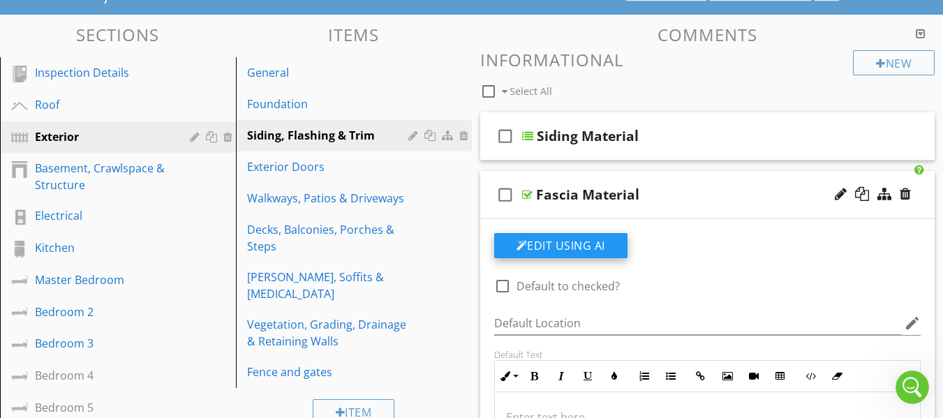
click at [537, 244] on button "Edit Using AI" at bounding box center [560, 245] width 133 height 25
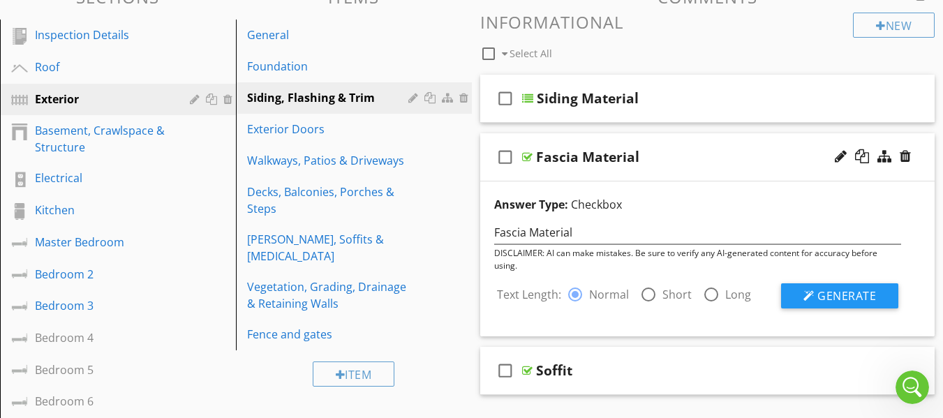
scroll to position [253, 0]
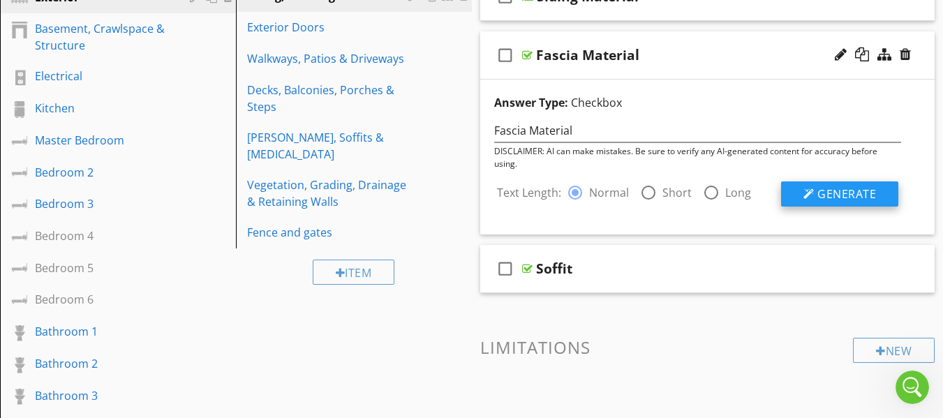
click at [824, 190] on span "Generate" at bounding box center [846, 193] width 59 height 15
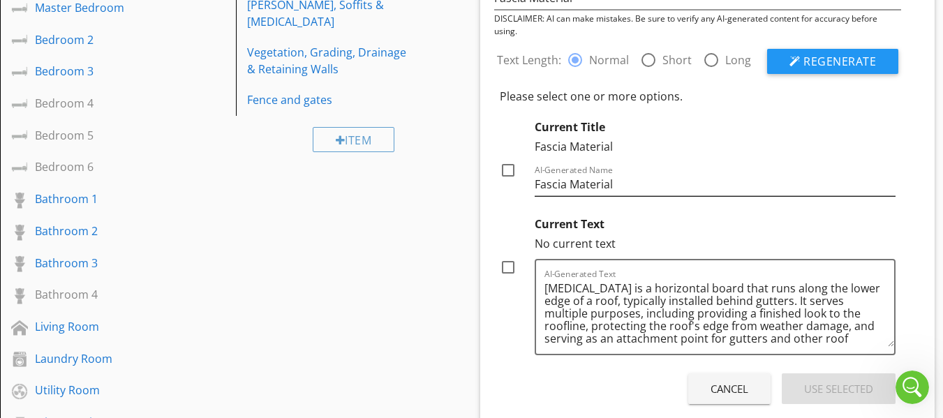
scroll to position [602, 0]
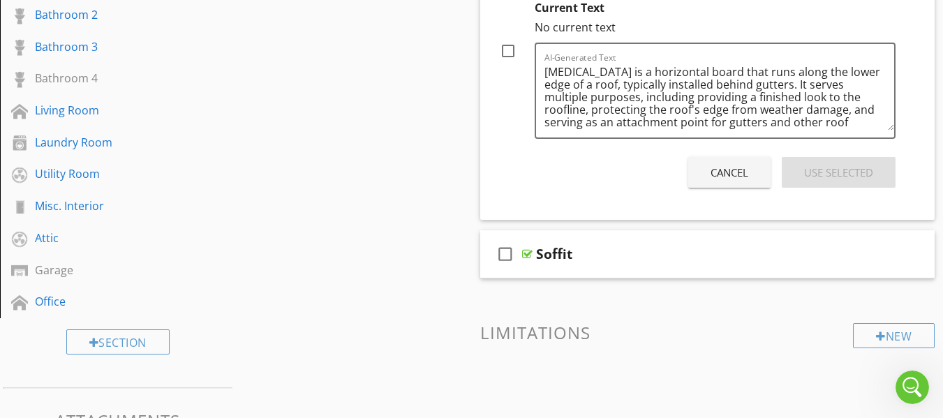
click at [733, 180] on div "Cancel" at bounding box center [730, 173] width 38 height 16
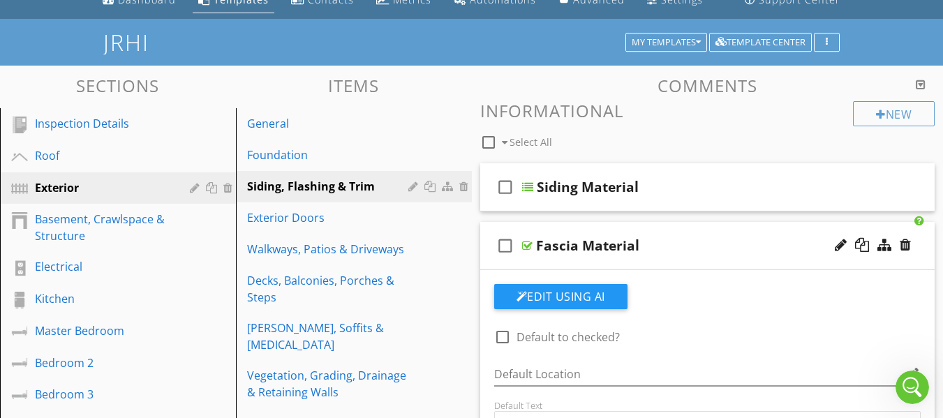
scroll to position [44, 0]
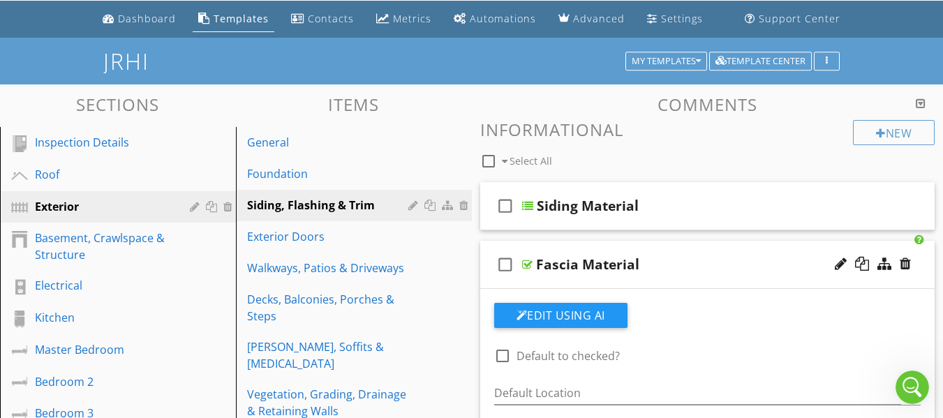
click at [492, 281] on div "check_box_outline_blank Fascia Material" at bounding box center [707, 265] width 455 height 48
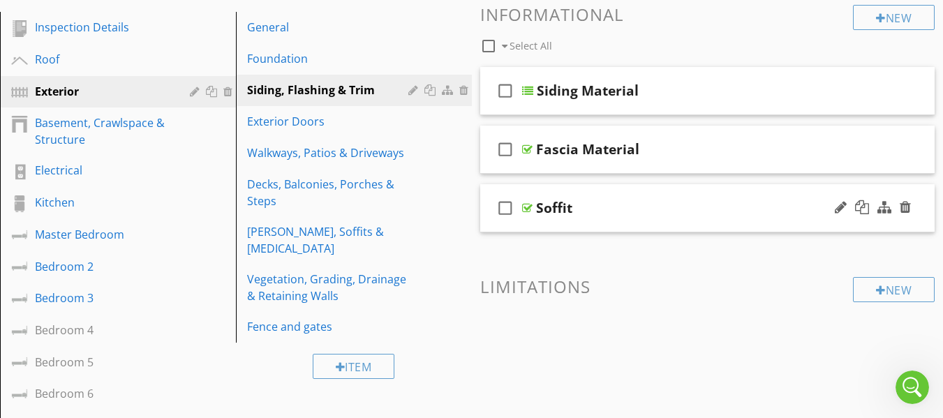
scroll to position [184, 0]
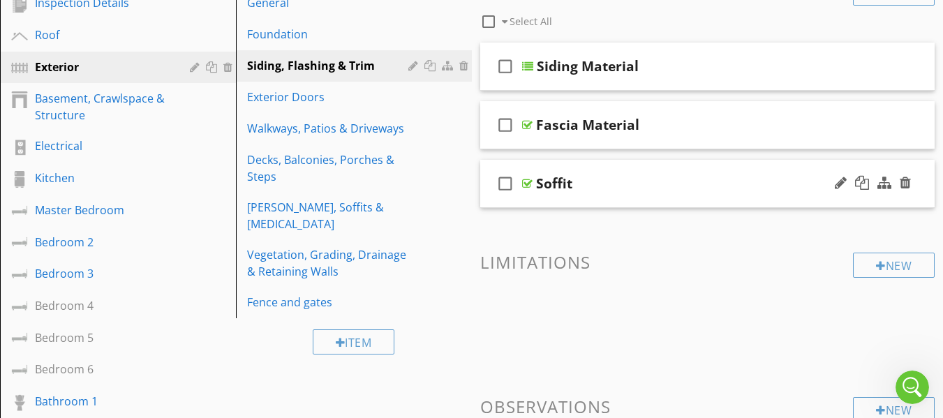
click at [503, 184] on icon "check_box_outline_blank" at bounding box center [505, 184] width 22 height 34
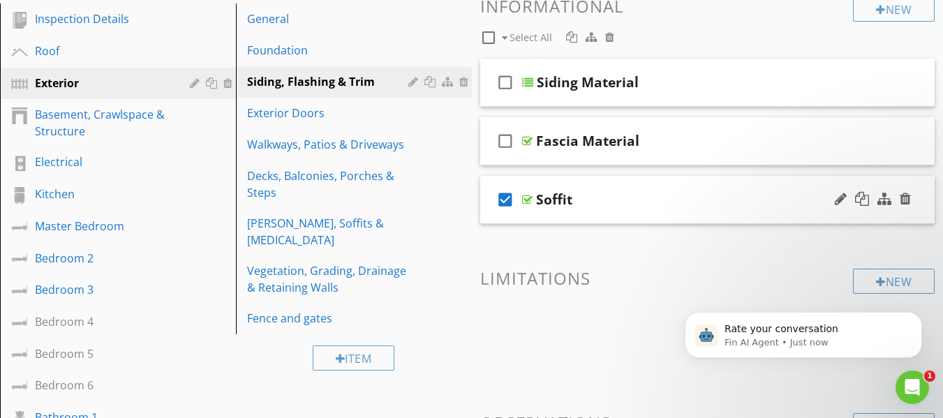
scroll to position [70, 0]
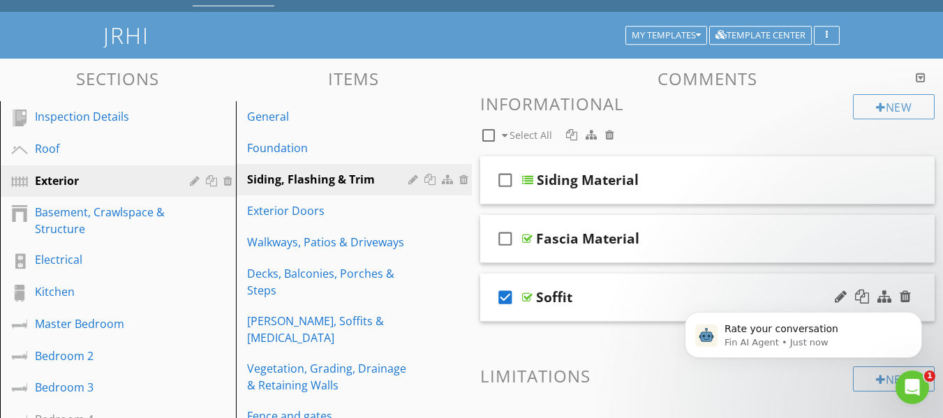
click at [504, 294] on icon "check_box" at bounding box center [505, 298] width 22 height 34
click at [909, 378] on icon "Open Intercom Messenger" at bounding box center [910, 385] width 23 height 23
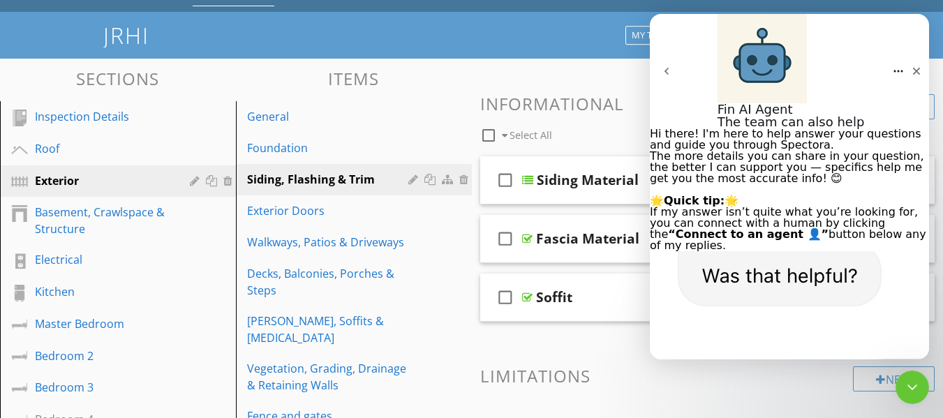
scroll to position [2776, 0]
type textarea "He was very informative and helpful"
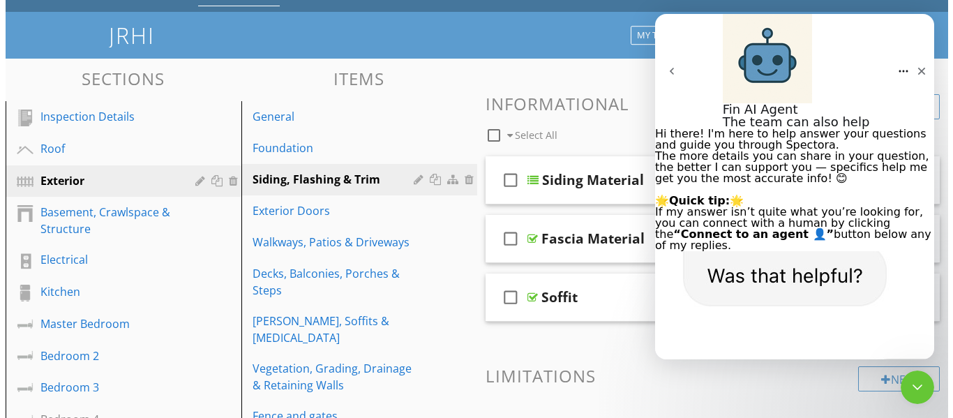
scroll to position [2796, 0]
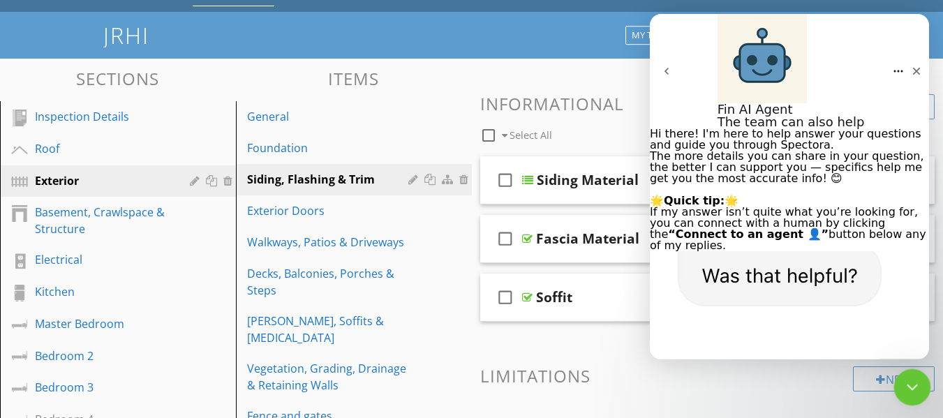
click at [902, 381] on icon "Close Intercom Messenger" at bounding box center [910, 385] width 17 height 17
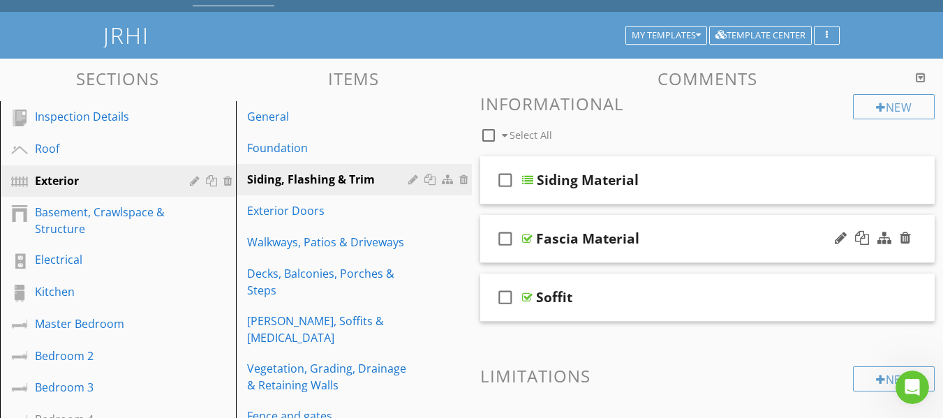
click at [832, 239] on div at bounding box center [873, 239] width 82 height 34
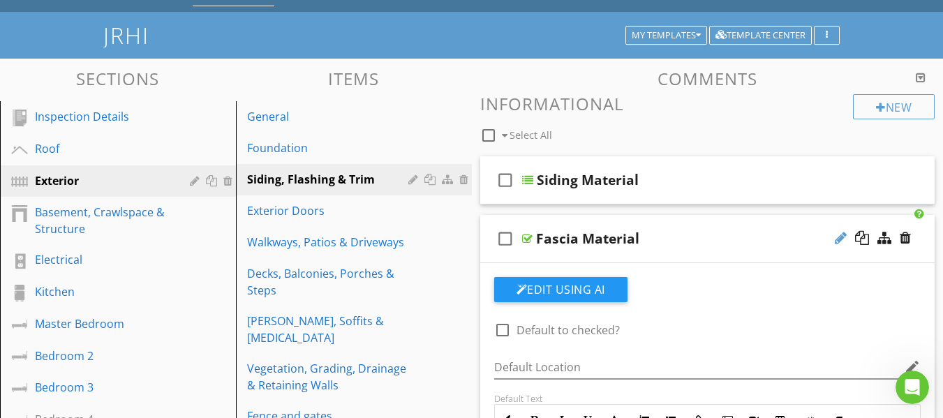
click at [840, 237] on div at bounding box center [841, 238] width 12 height 14
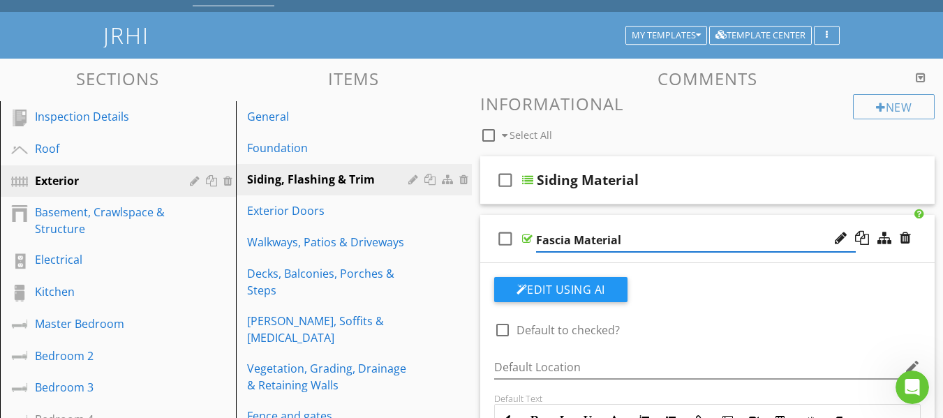
click at [633, 241] on input "Fascia Material" at bounding box center [696, 240] width 320 height 23
type input "Fascia"
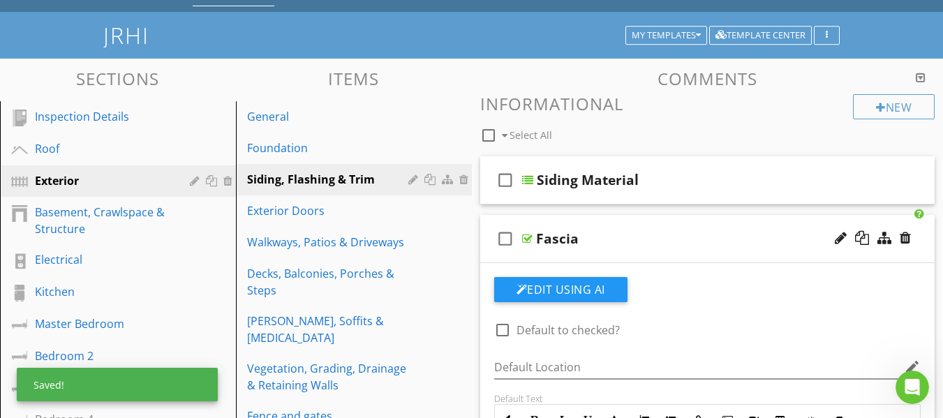
click at [484, 253] on div "check_box_outline_blank Fascia" at bounding box center [707, 239] width 455 height 48
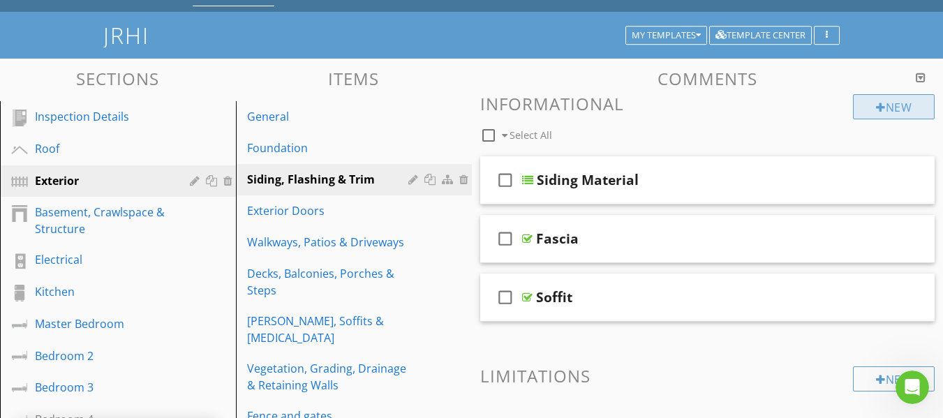
click at [872, 111] on div "New" at bounding box center [894, 106] width 82 height 25
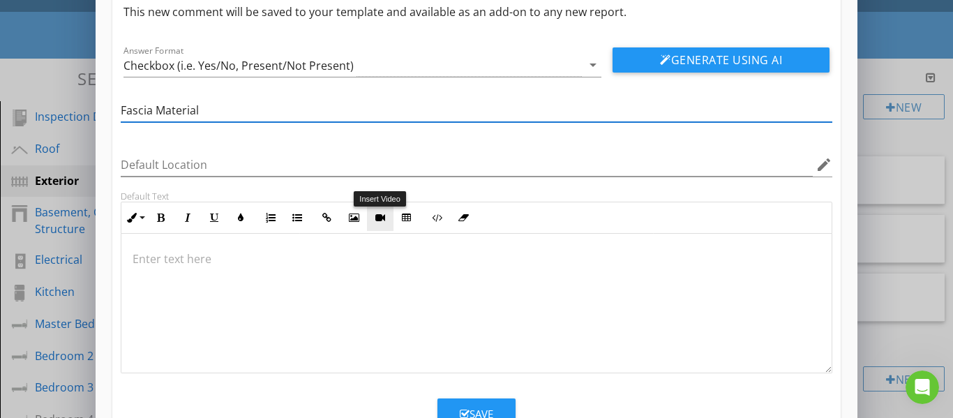
scroll to position [0, 0]
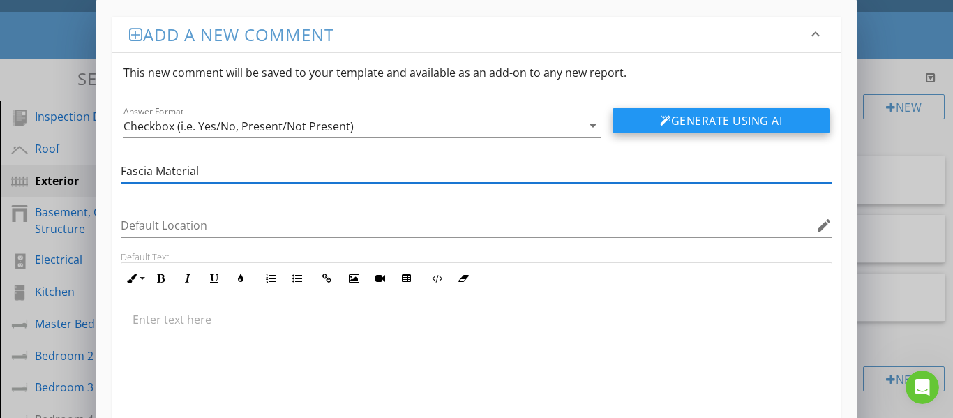
type input "Fascia Material"
click at [668, 124] on div at bounding box center [665, 120] width 11 height 11
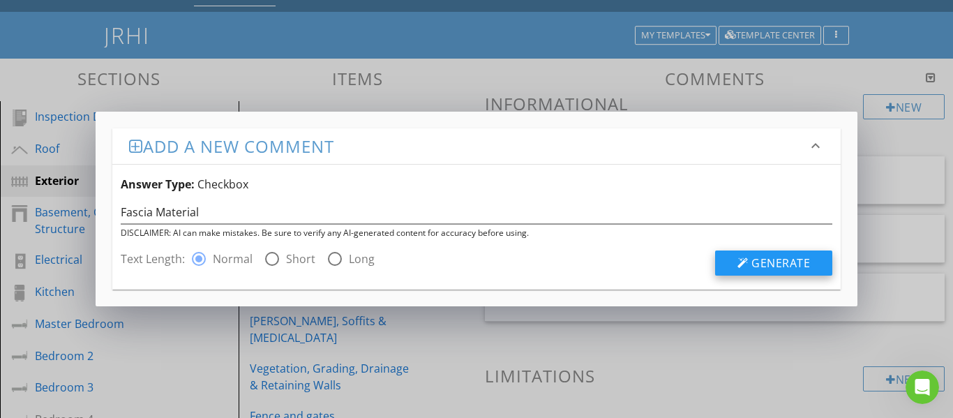
click at [740, 264] on div at bounding box center [743, 263] width 11 height 11
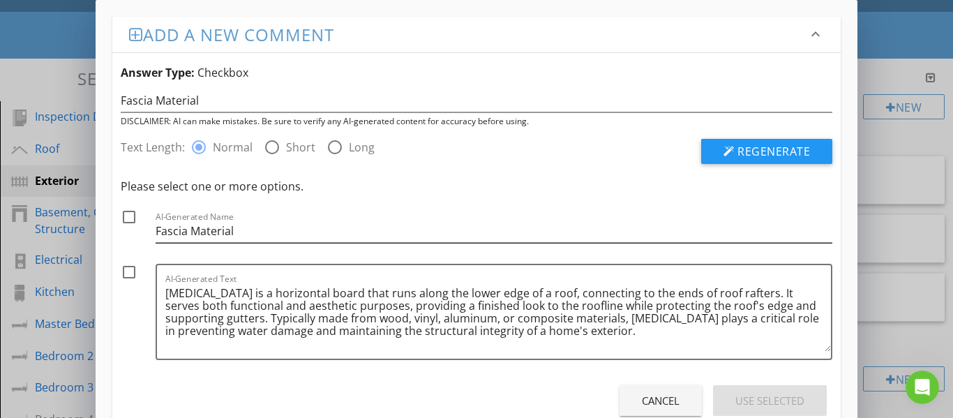
scroll to position [41, 0]
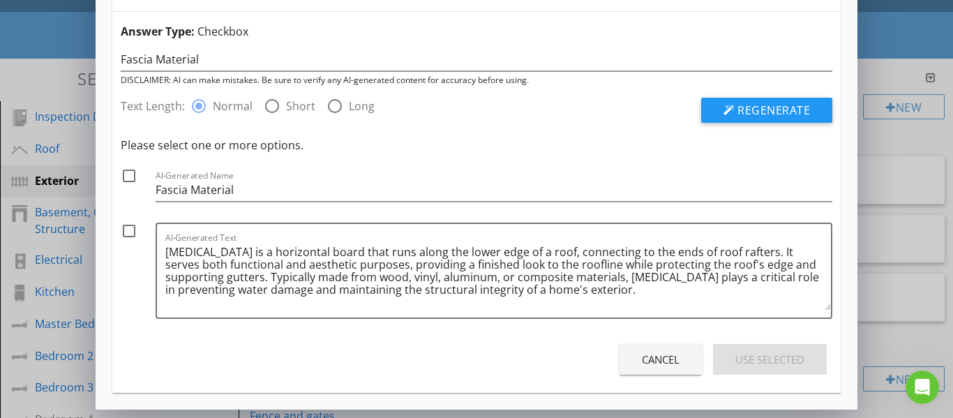
click at [665, 359] on div "Cancel" at bounding box center [661, 360] width 38 height 16
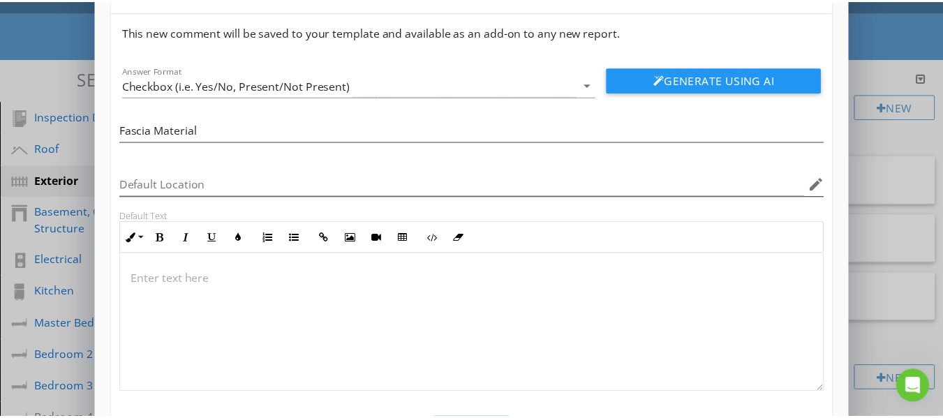
scroll to position [0, 0]
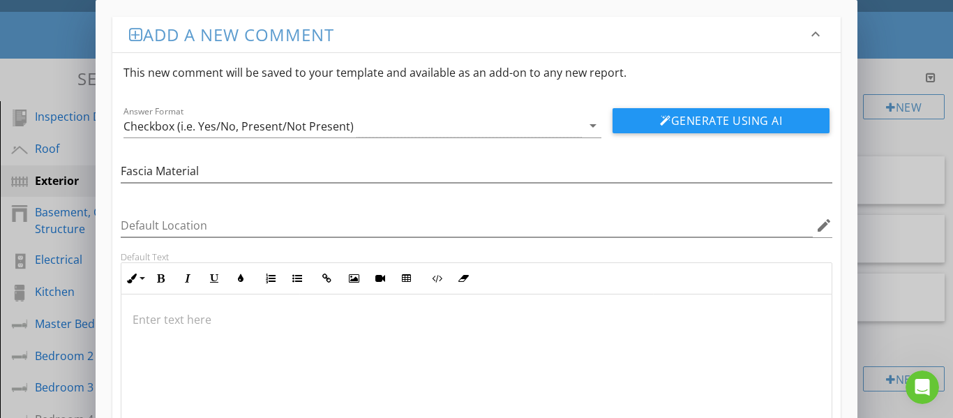
click at [816, 29] on icon "keyboard_arrow_down" at bounding box center [816, 34] width 17 height 17
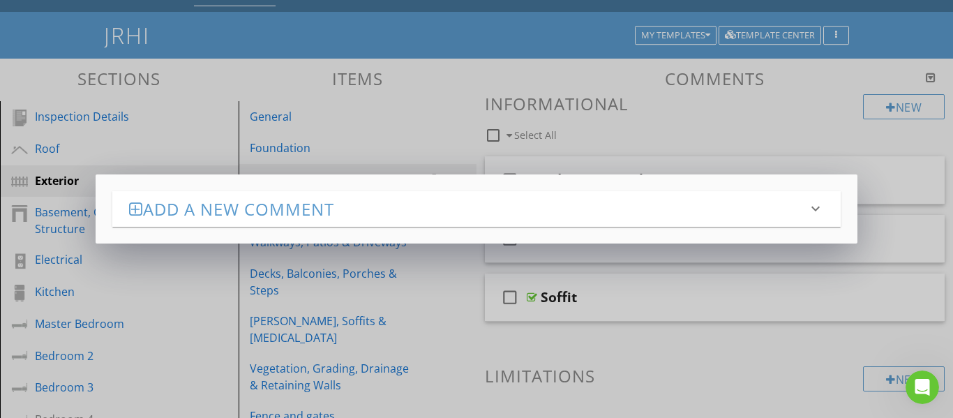
click at [699, 119] on div "Add a new comment keyboard_arrow_down This new comment will be saved to your te…" at bounding box center [476, 209] width 953 height 418
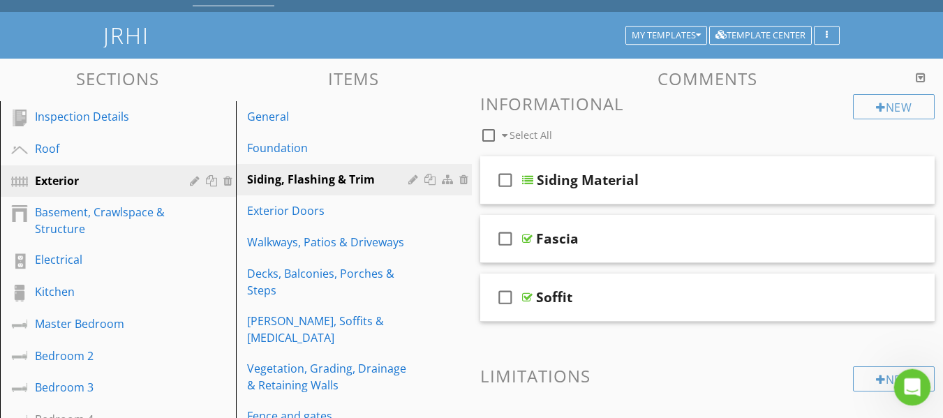
click at [904, 381] on icon "Open Intercom Messenger" at bounding box center [910, 385] width 23 height 23
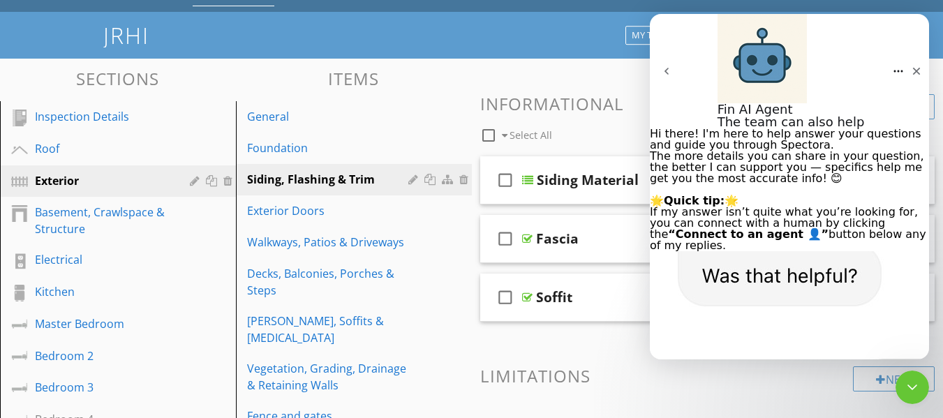
scroll to position [2773, 0]
type textarea "I am under Exterior Siding, Flashing & Trim. I have an informational called Fas…"
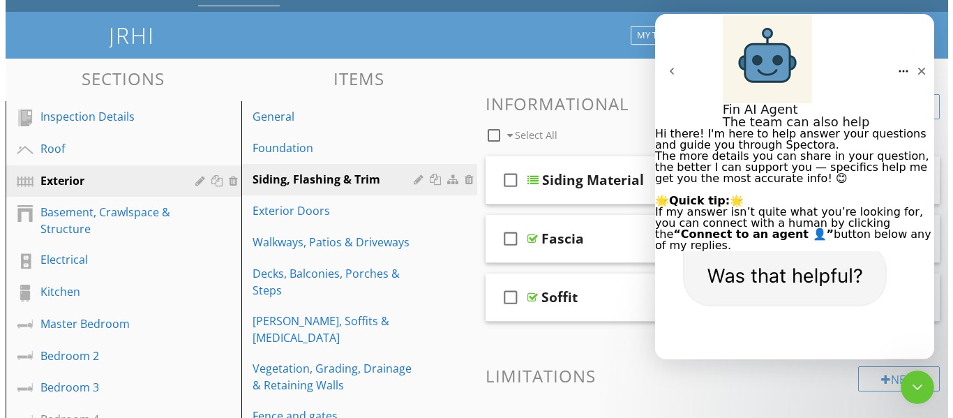
scroll to position [2869, 0]
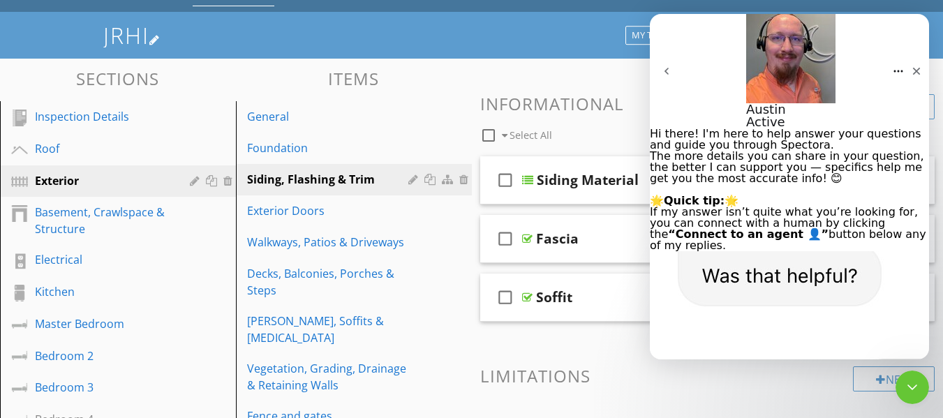
click at [160, 40] on div at bounding box center [154, 39] width 11 height 11
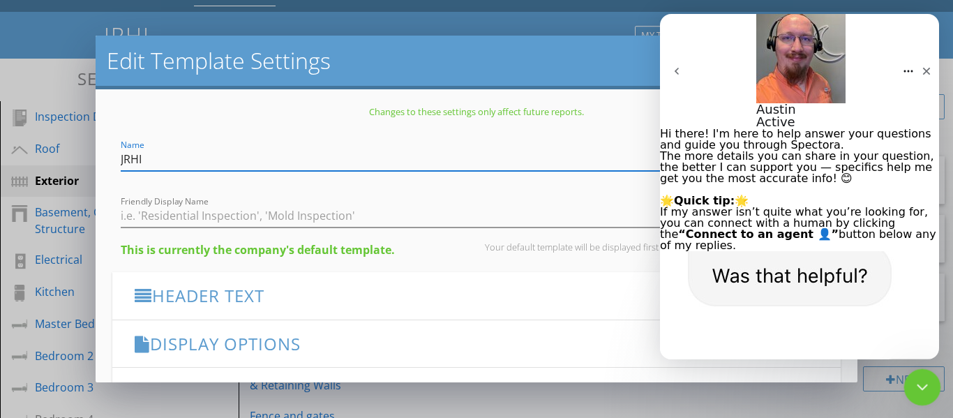
click at [919, 386] on icon "Close Intercom Messenger" at bounding box center [921, 385] width 10 height 6
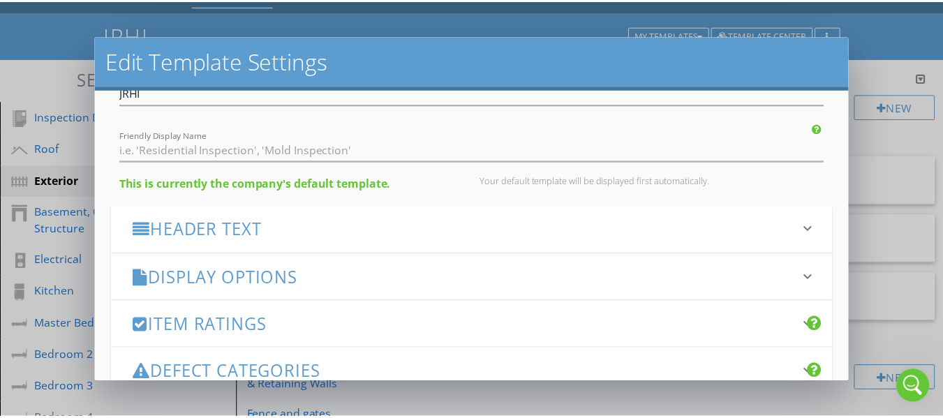
scroll to position [0, 0]
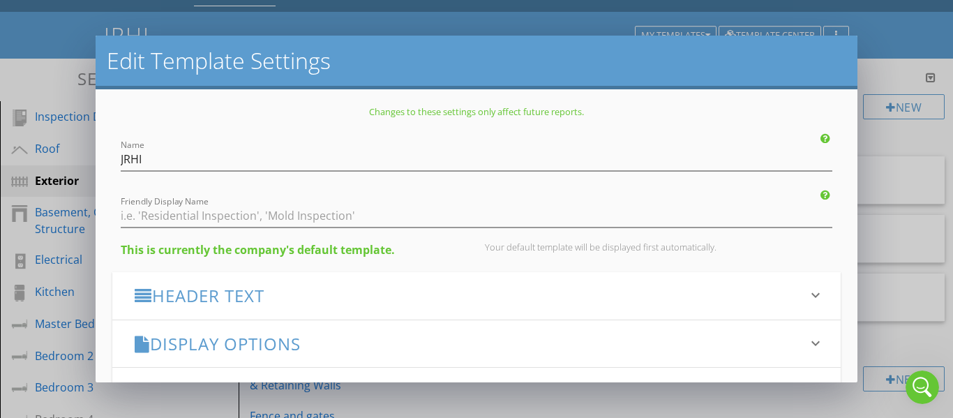
click at [902, 26] on div "Edit Template Settings Changes to these settings only affect future reports. Na…" at bounding box center [476, 209] width 953 height 418
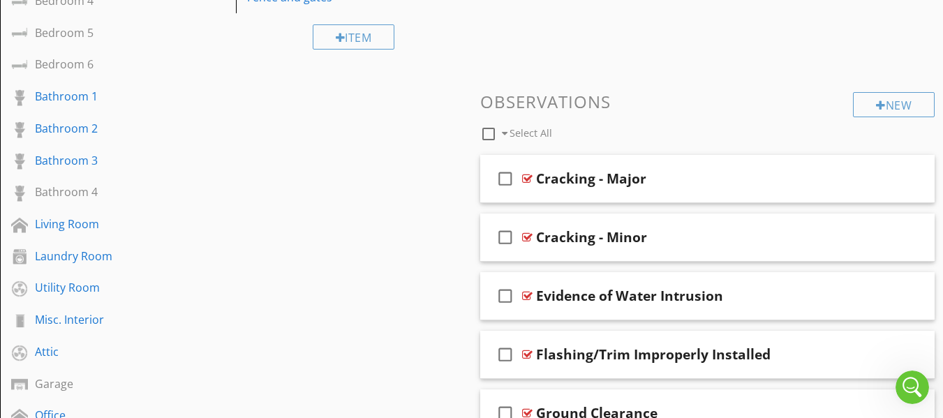
scroll to position [419, 0]
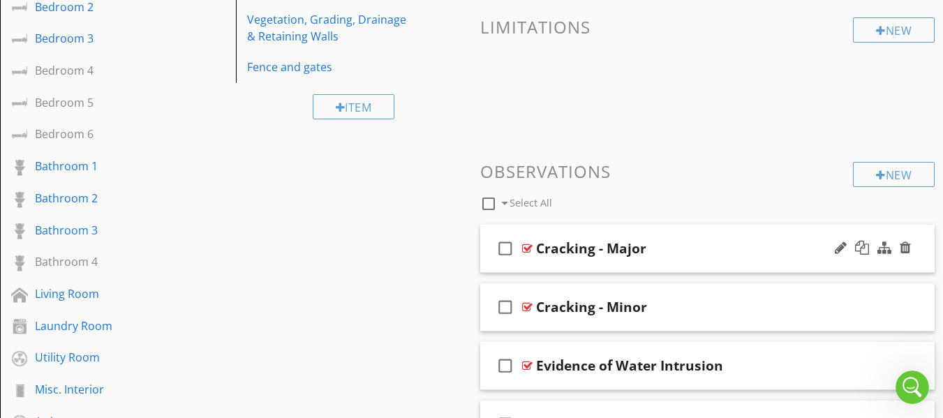
click at [486, 268] on div "check_box_outline_blank Cracking - Major" at bounding box center [707, 249] width 455 height 48
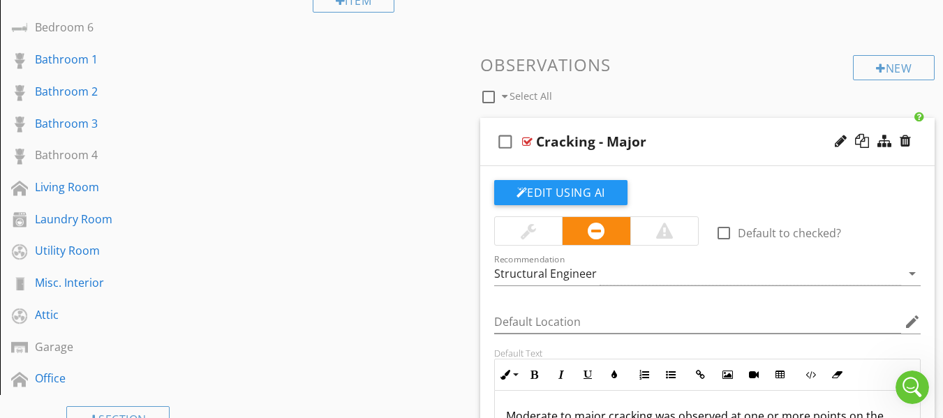
scroll to position [489, 0]
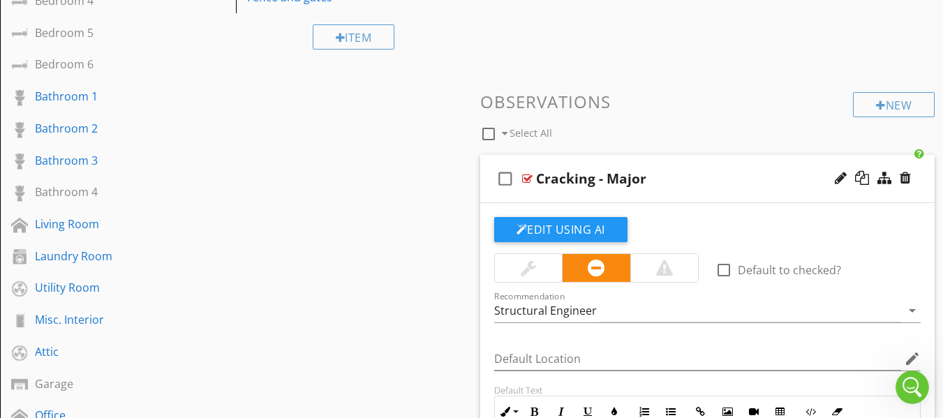
click at [488, 198] on div "check_box_outline_blank Cracking - Major" at bounding box center [707, 179] width 455 height 48
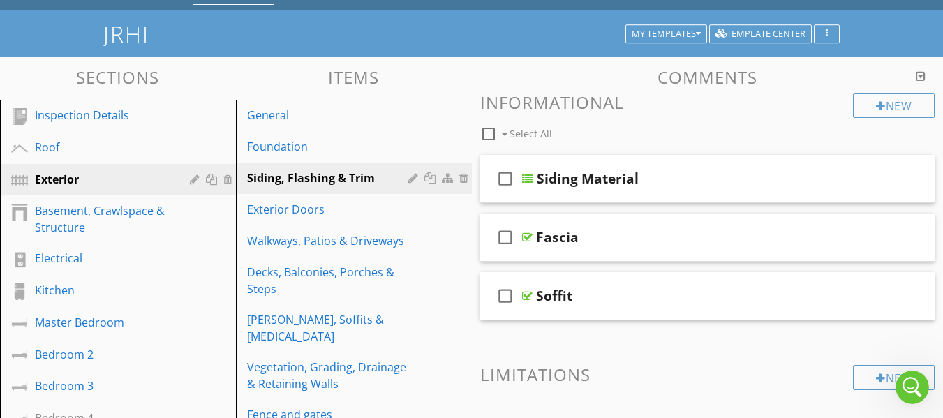
scroll to position [70, 0]
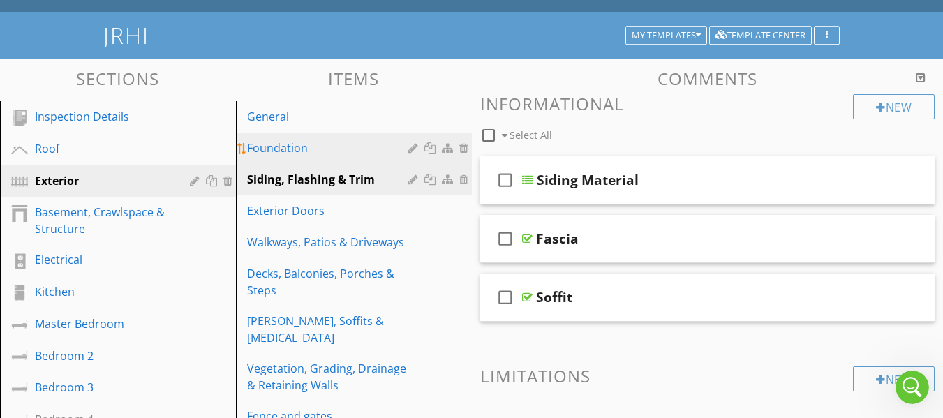
click at [346, 147] on div "Foundation" at bounding box center [329, 148] width 165 height 17
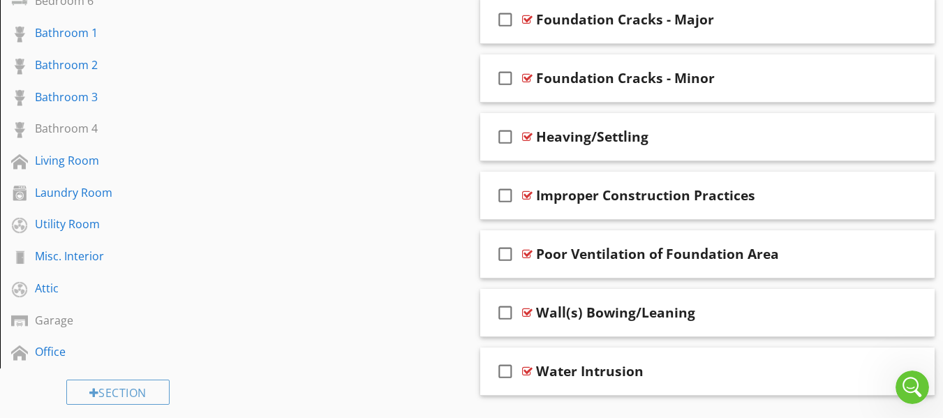
scroll to position [409, 0]
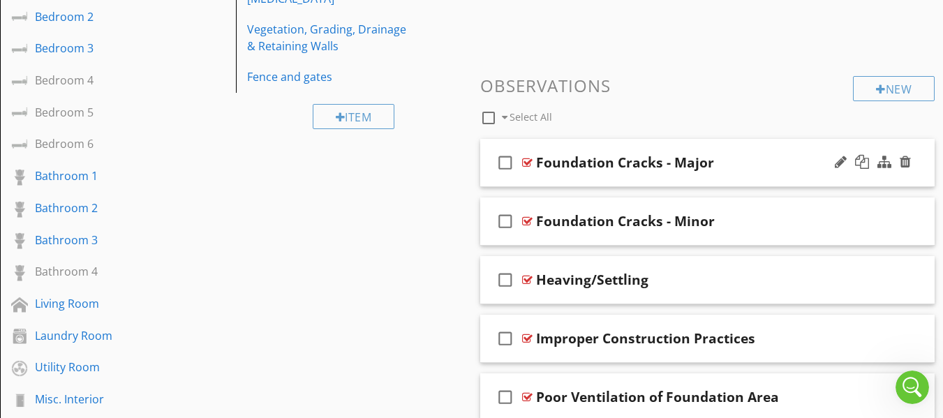
click at [486, 184] on div "check_box_outline_blank Foundation Cracks - Major" at bounding box center [707, 163] width 455 height 48
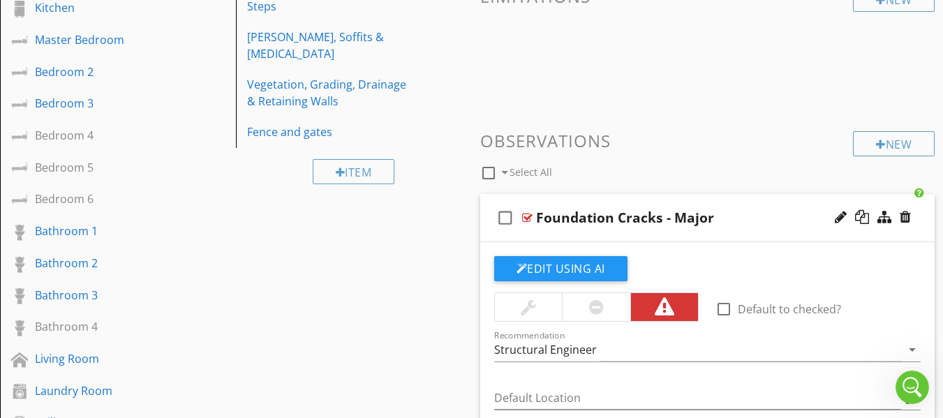
scroll to position [339, 0]
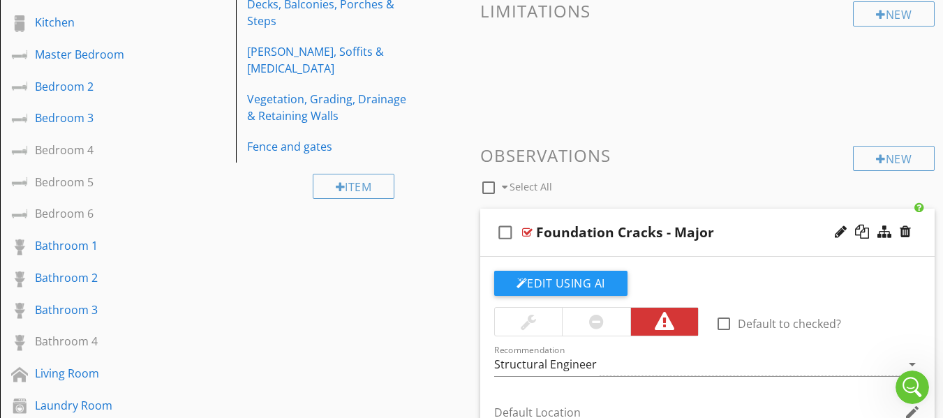
click at [485, 253] on div "check_box_outline_blank Foundation Cracks - Major" at bounding box center [707, 233] width 455 height 48
type textarea "<p>Severe cracking noted at the foundation. This is typically consistent with s…"
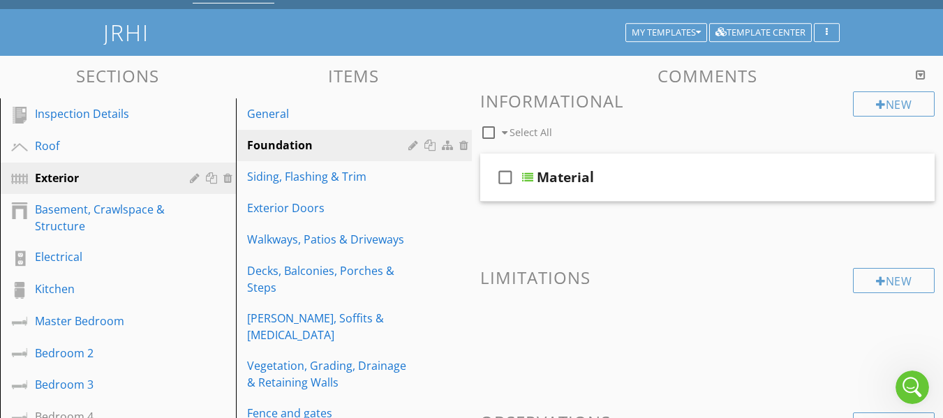
scroll to position [0, 0]
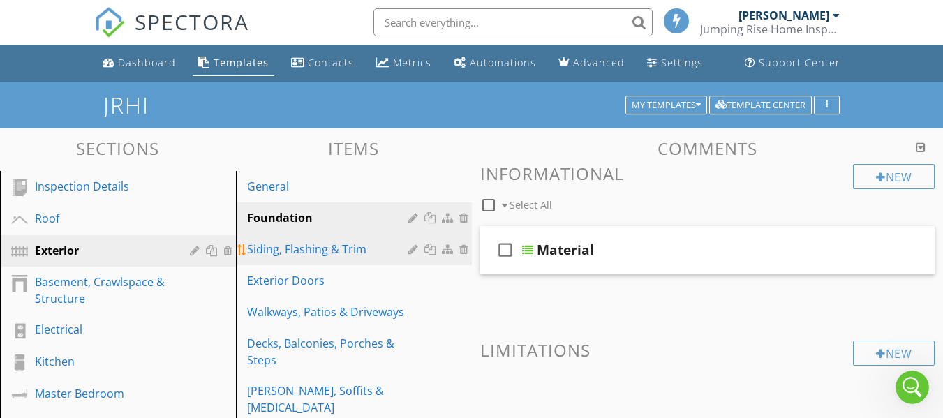
click at [356, 253] on div "Siding, Flashing & Trim" at bounding box center [329, 249] width 165 height 17
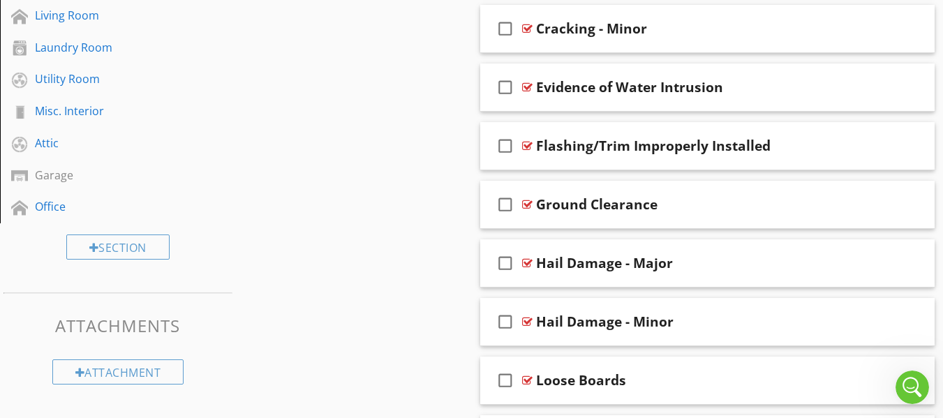
scroll to position [698, 0]
click at [486, 227] on div "check_box_outline_blank Ground Clearance" at bounding box center [707, 204] width 455 height 48
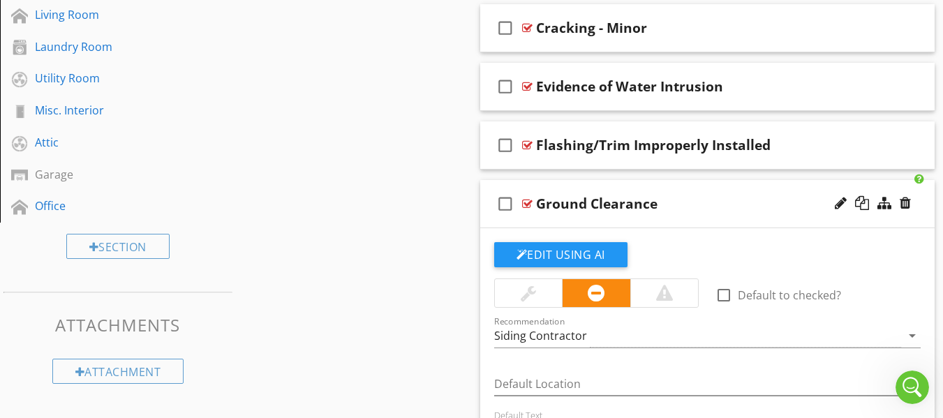
click at [484, 186] on div "check_box_outline_blank Ground Clearance" at bounding box center [707, 204] width 455 height 48
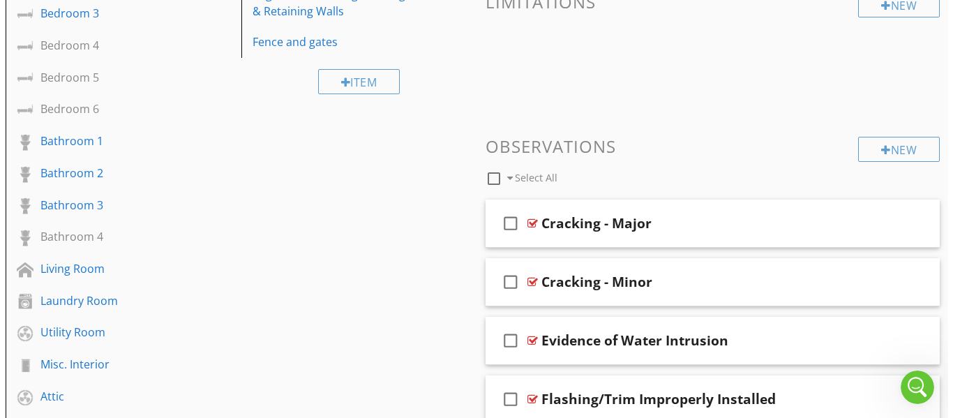
scroll to position [419, 0]
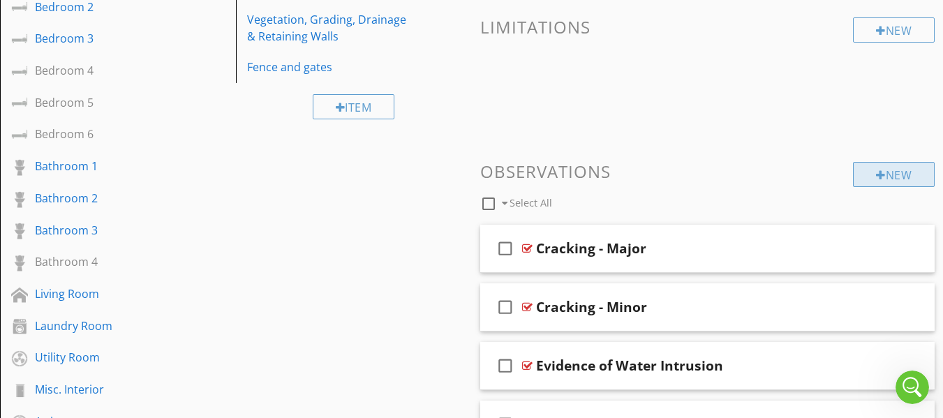
click at [876, 176] on div at bounding box center [881, 175] width 10 height 11
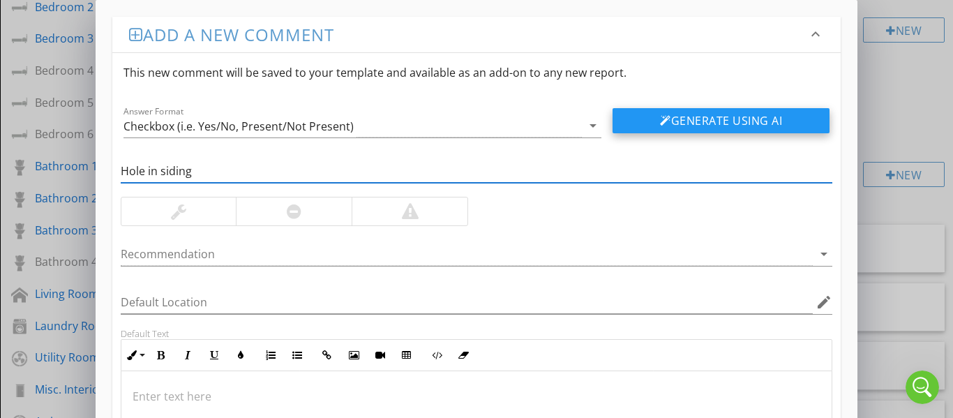
type input "Hole in siding"
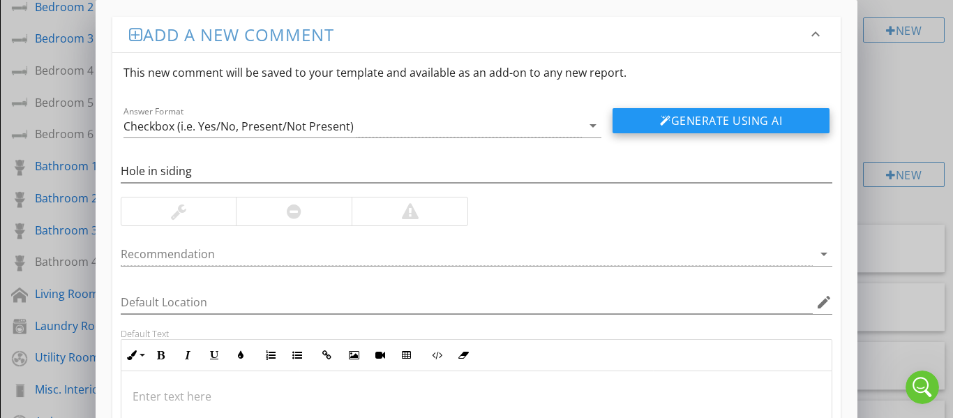
click at [692, 130] on button "Generate Using AI" at bounding box center [721, 120] width 217 height 25
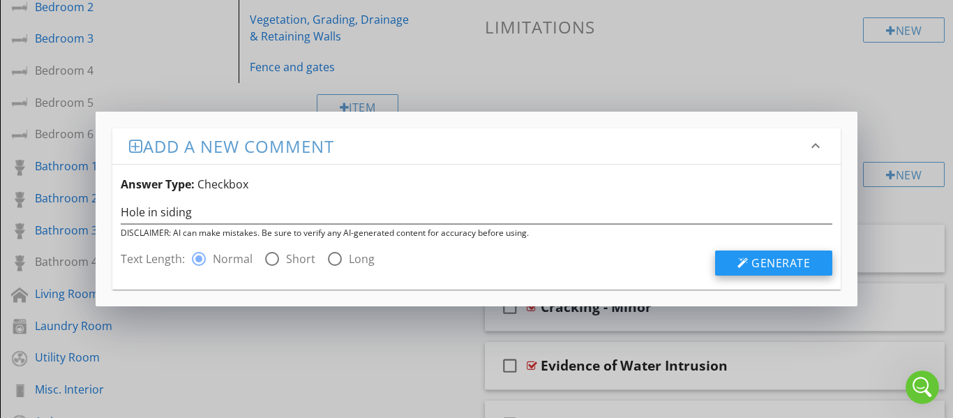
click at [753, 260] on span "Generate" at bounding box center [781, 262] width 59 height 15
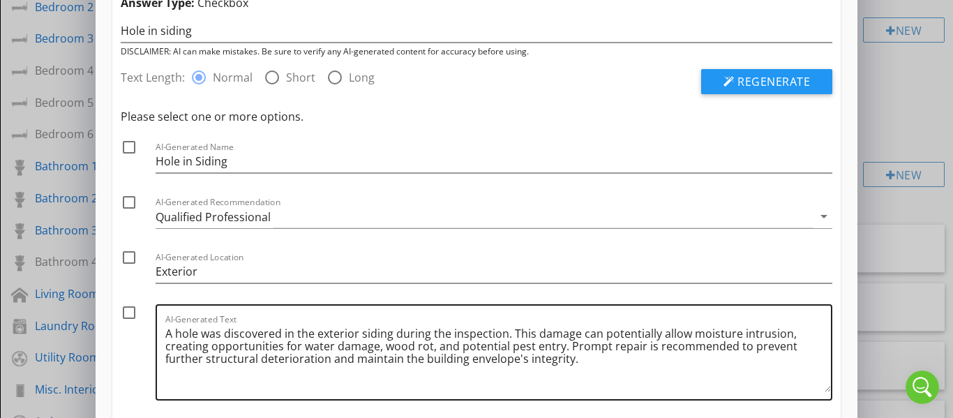
scroll to position [2923, 0]
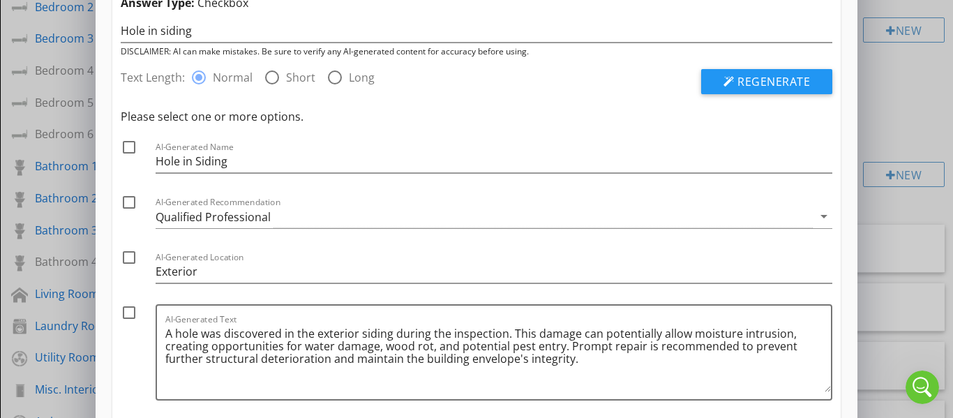
click at [131, 147] on div at bounding box center [129, 147] width 24 height 24
checkbox input "true"
click at [128, 255] on div at bounding box center [129, 258] width 24 height 24
checkbox input "true"
click at [129, 312] on div at bounding box center [129, 313] width 24 height 24
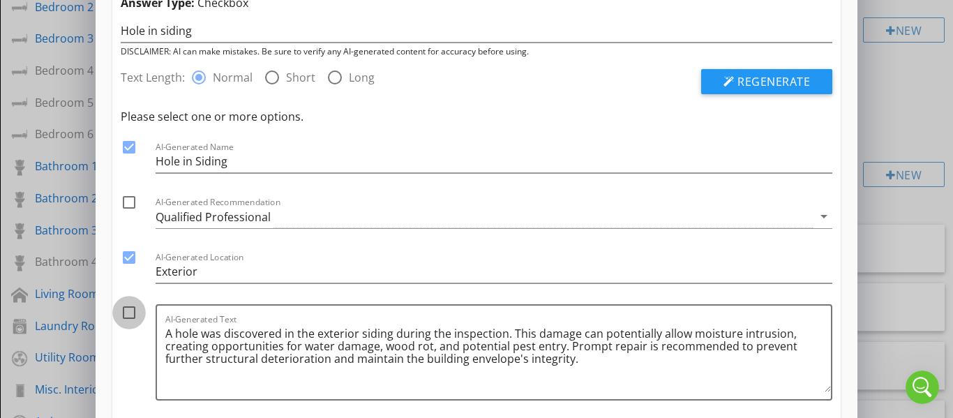
checkbox input "true"
click at [130, 205] on div at bounding box center [129, 203] width 24 height 24
checkbox input "true"
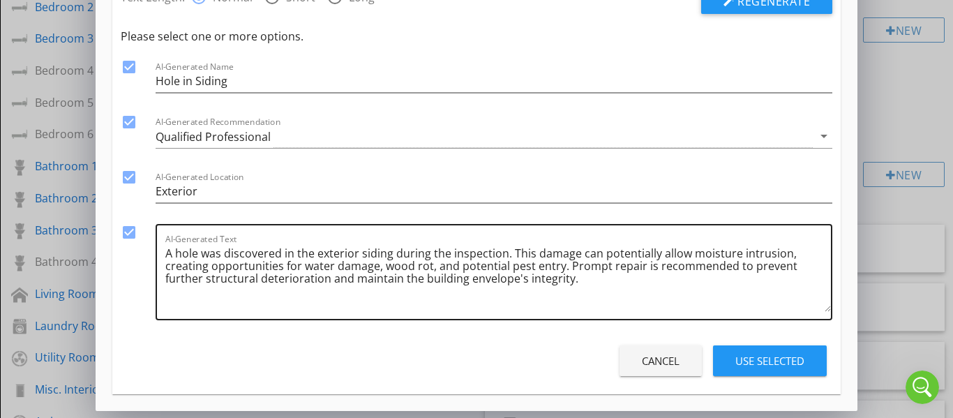
scroll to position [151, 0]
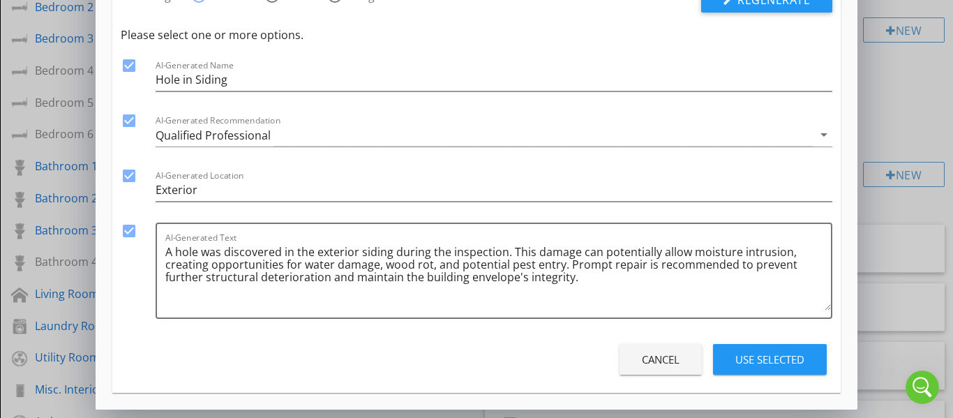
click at [743, 362] on div "Use Selected" at bounding box center [770, 360] width 69 height 16
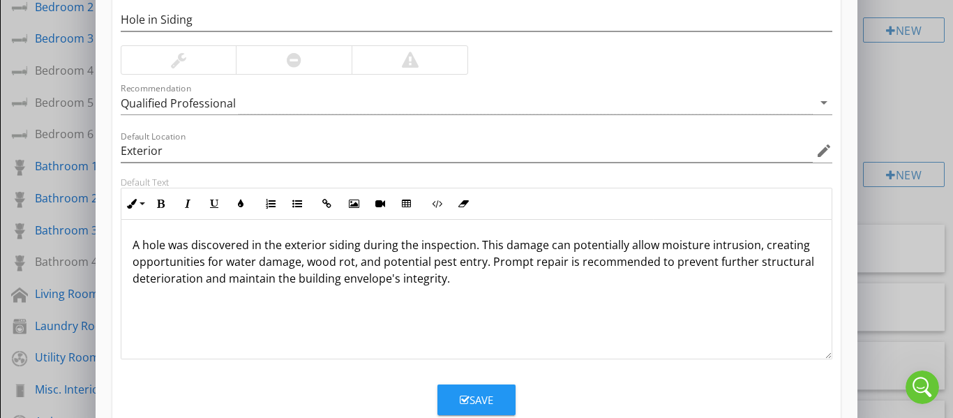
scroll to position [0, 0]
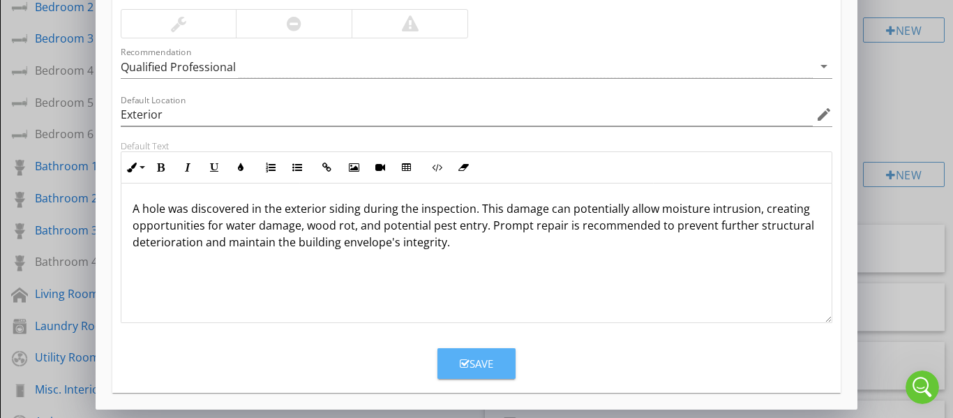
click at [503, 357] on button "Save" at bounding box center [477, 363] width 78 height 31
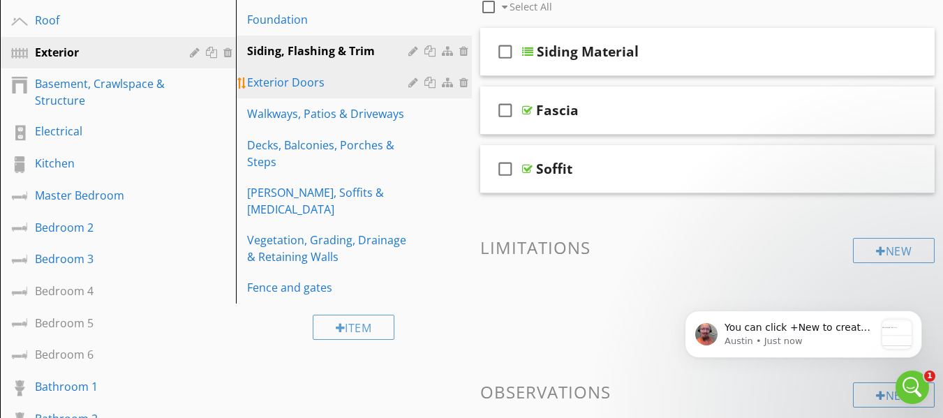
scroll to position [3015, 0]
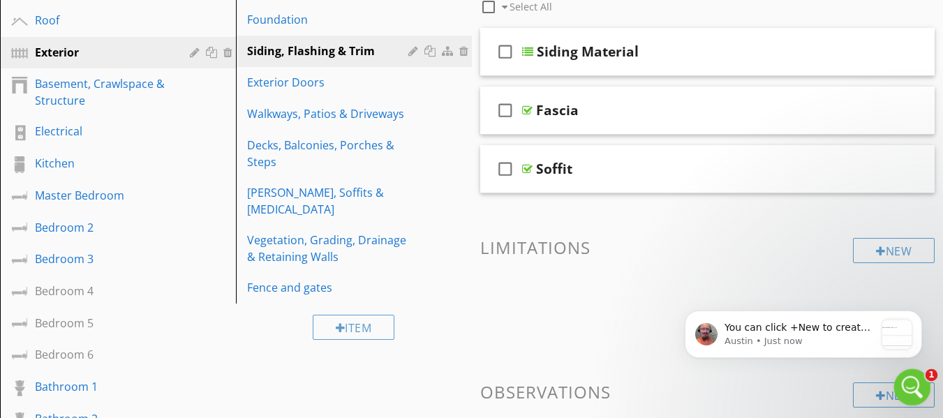
click at [908, 385] on icon "Open Intercom Messenger" at bounding box center [910, 385] width 23 height 23
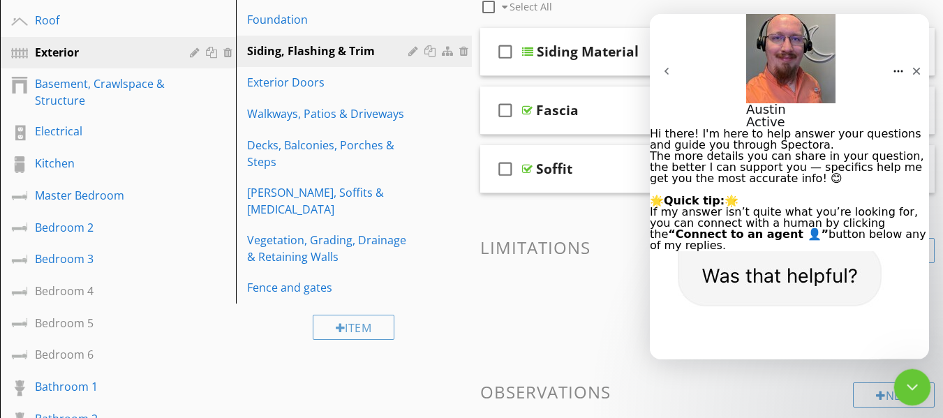
click at [911, 384] on icon "Close Intercom Messenger" at bounding box center [910, 385] width 17 height 17
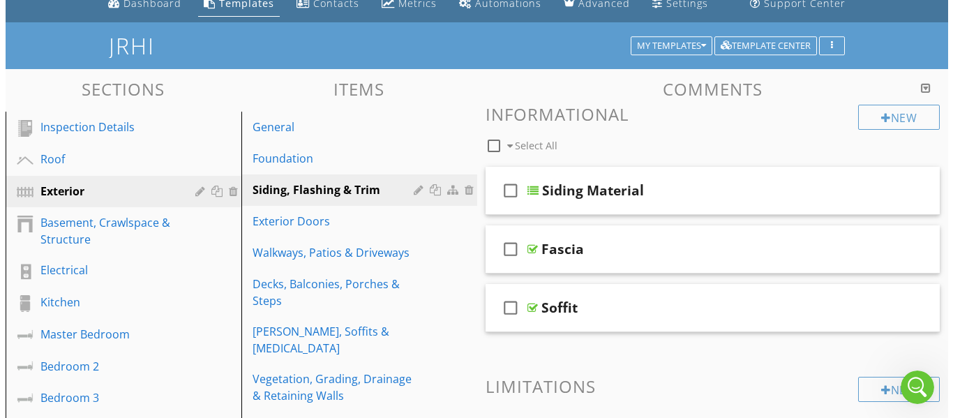
scroll to position [59, 0]
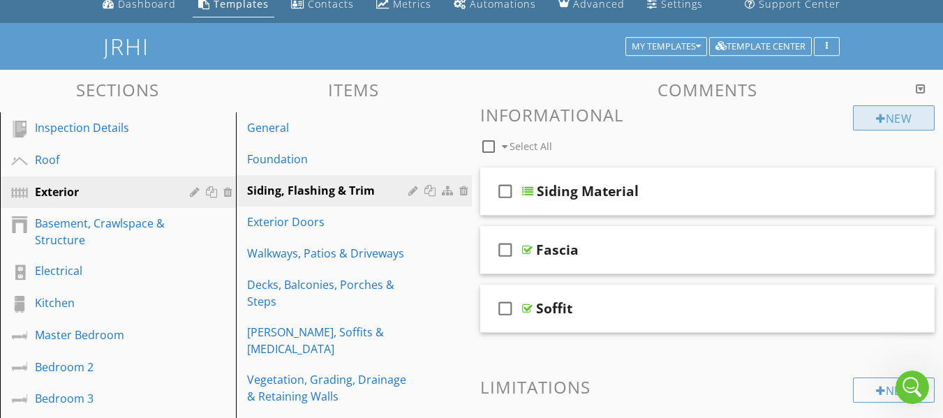
click at [876, 121] on div at bounding box center [881, 118] width 10 height 11
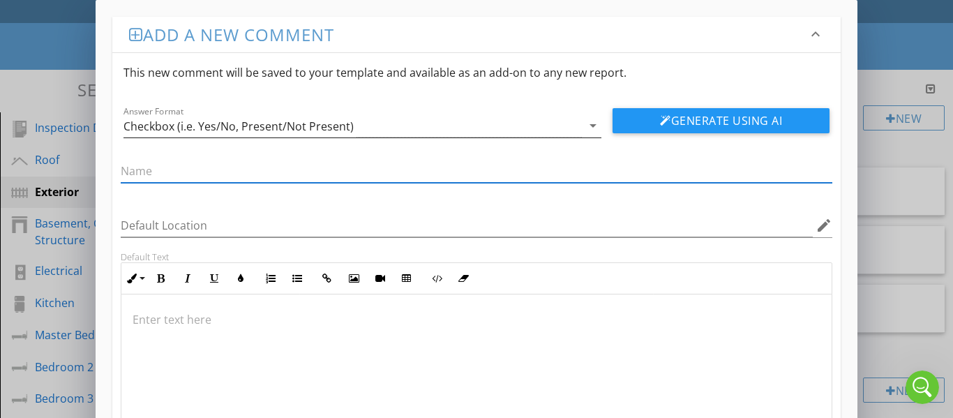
click at [596, 126] on icon "arrow_drop_down" at bounding box center [593, 125] width 17 height 17
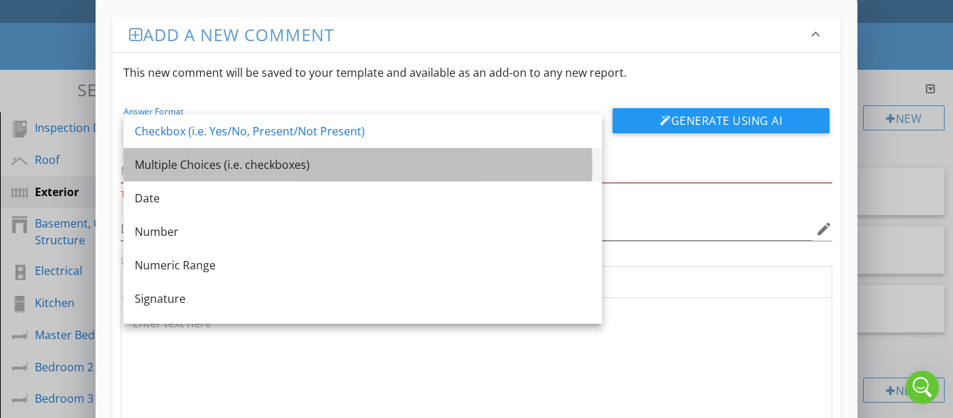
click at [506, 171] on div "Multiple Choices (i.e. checkboxes)" at bounding box center [363, 164] width 456 height 17
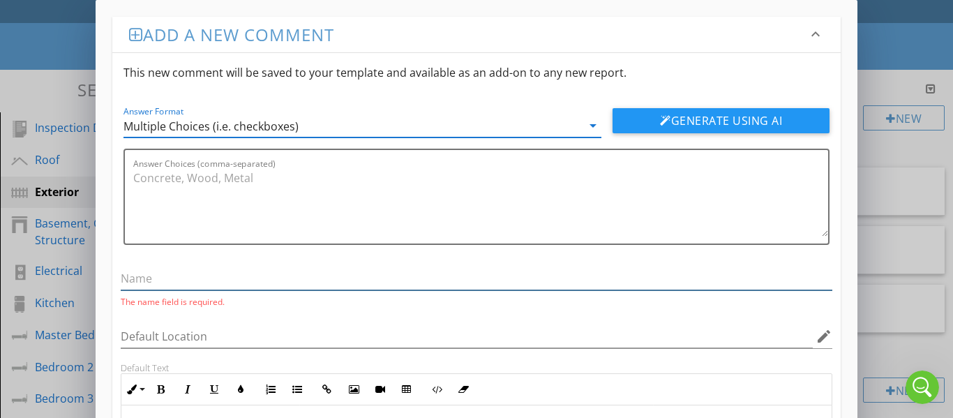
click at [166, 281] on input "text" at bounding box center [477, 278] width 713 height 23
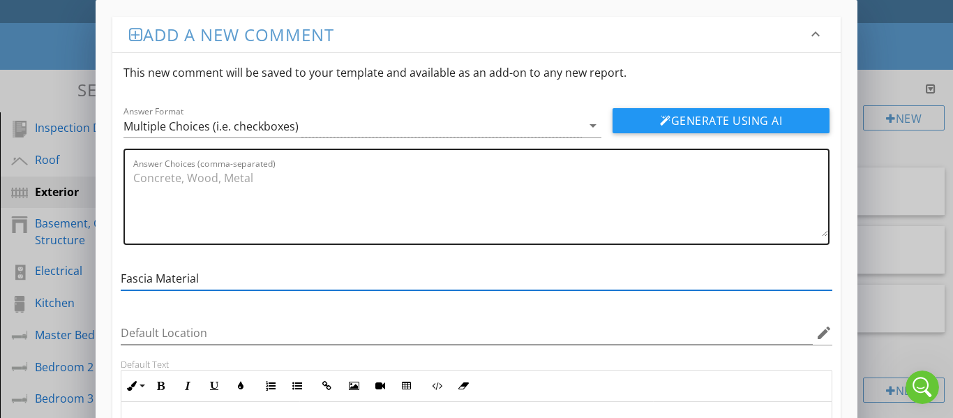
type input "Fascia Material"
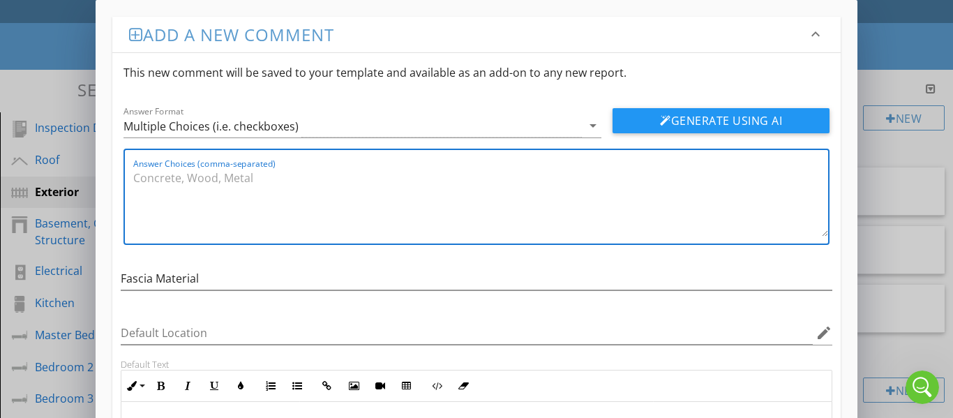
click at [149, 179] on textarea "Answer Choices (comma-separated)" at bounding box center [481, 202] width 696 height 70
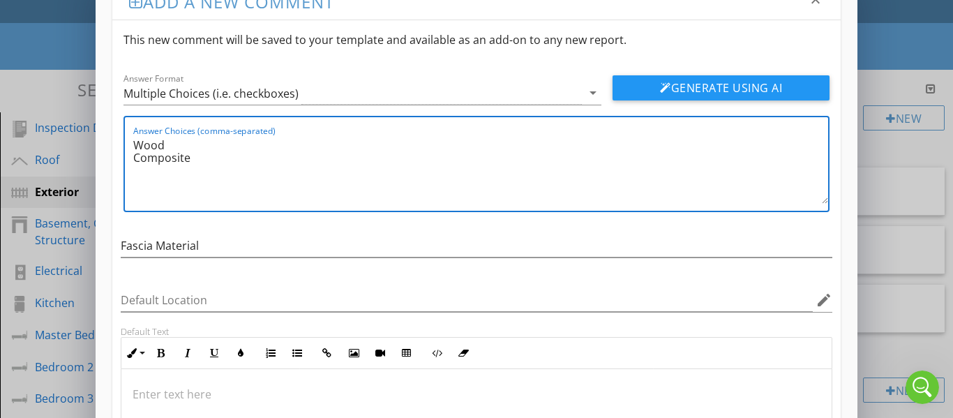
scroll to position [0, 0]
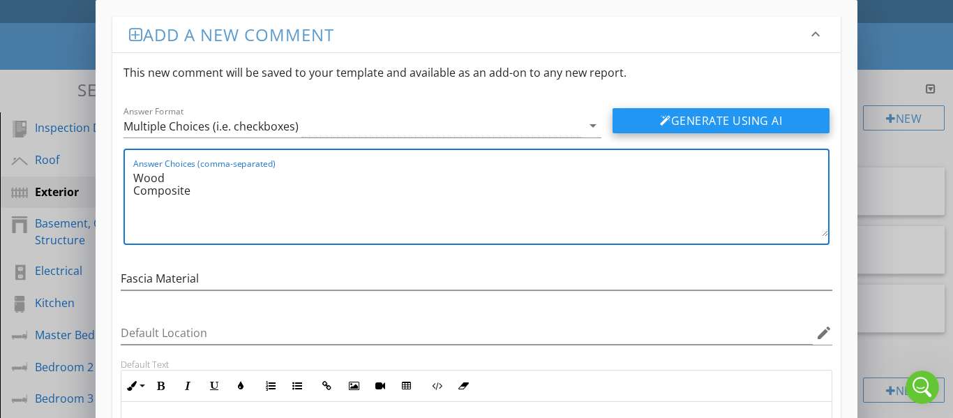
type textarea "Wood Composite"
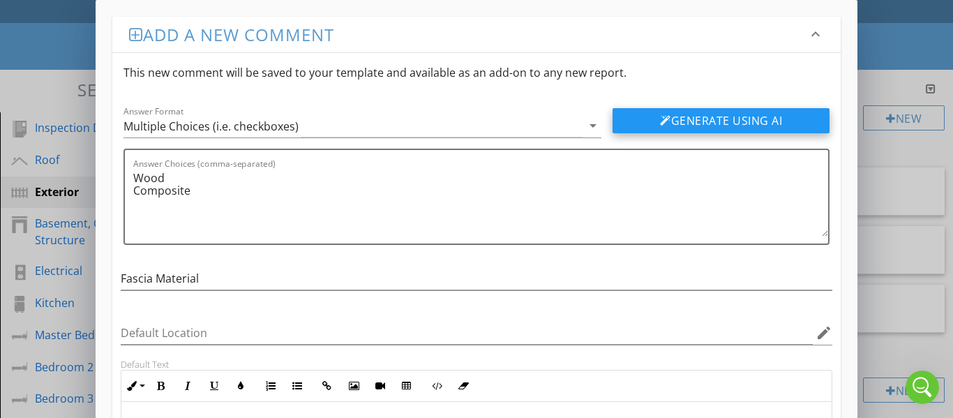
click at [671, 121] on button "Generate Using AI" at bounding box center [721, 120] width 217 height 25
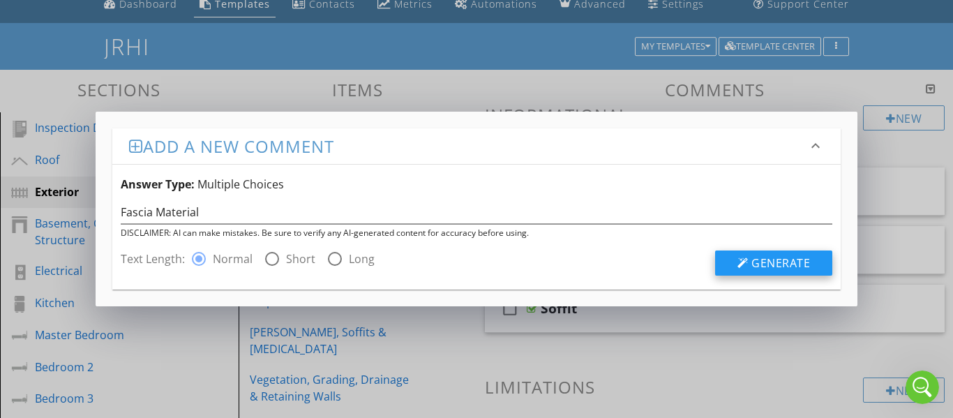
click at [759, 265] on span "Generate" at bounding box center [781, 262] width 59 height 15
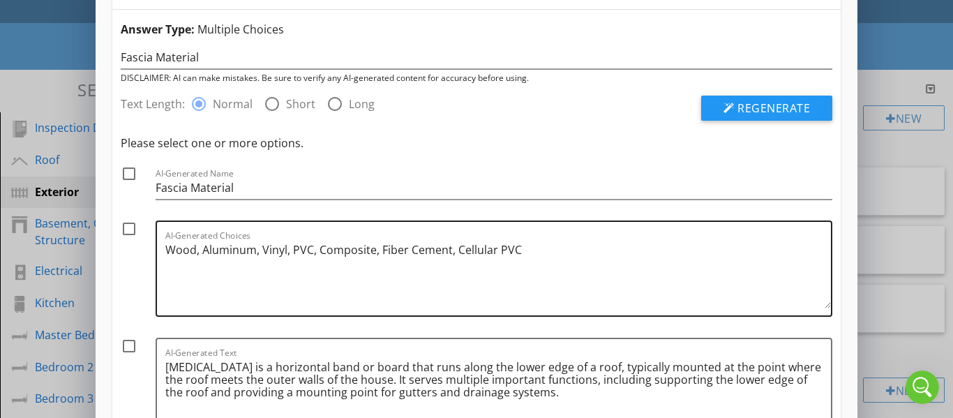
scroll to position [19, 0]
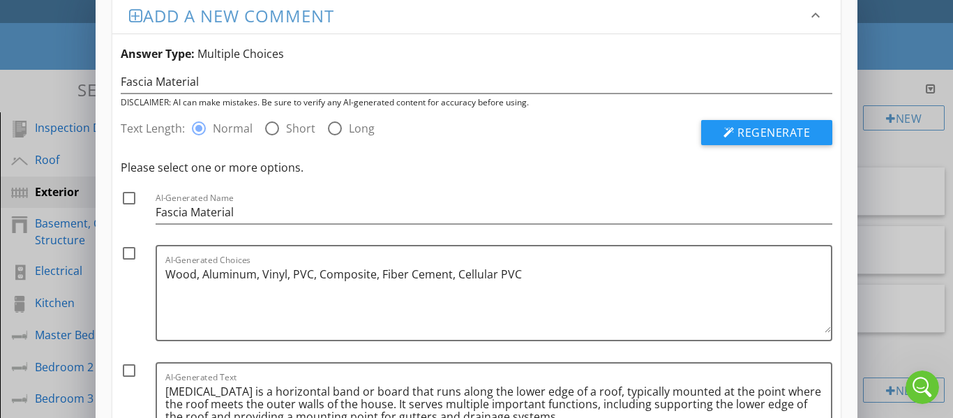
click at [126, 202] on div at bounding box center [129, 198] width 24 height 24
checkbox input "true"
click at [127, 254] on div at bounding box center [129, 253] width 24 height 24
checkbox input "true"
click at [129, 371] on div at bounding box center [129, 371] width 24 height 24
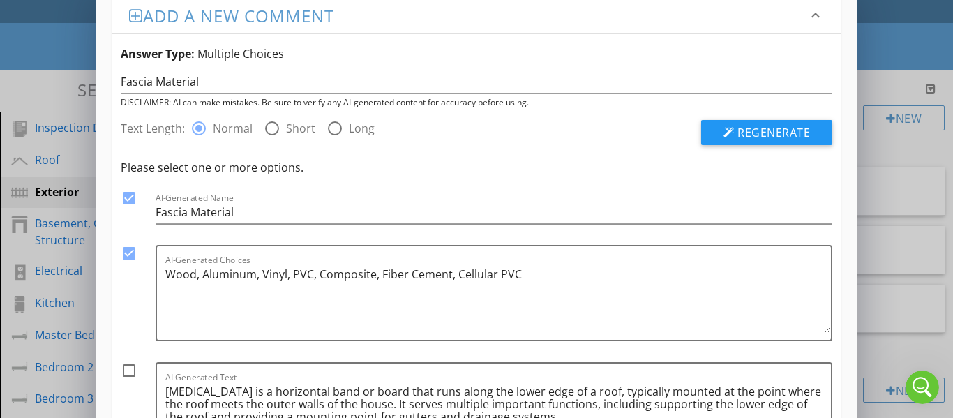
checkbox input "true"
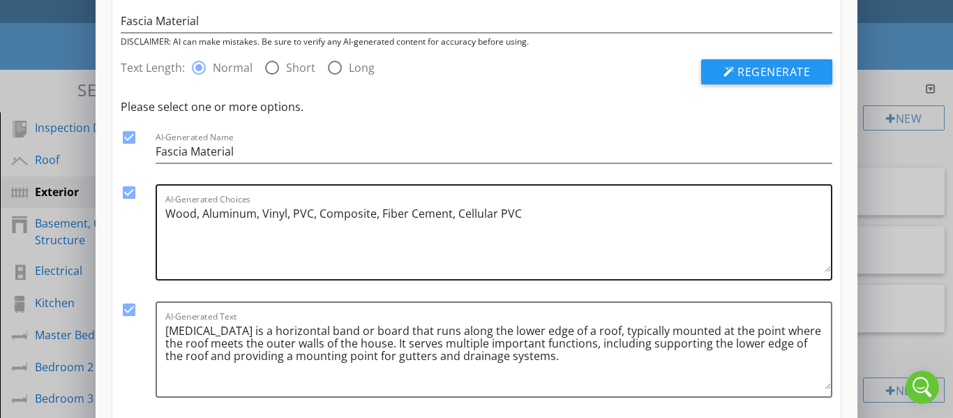
scroll to position [158, 0]
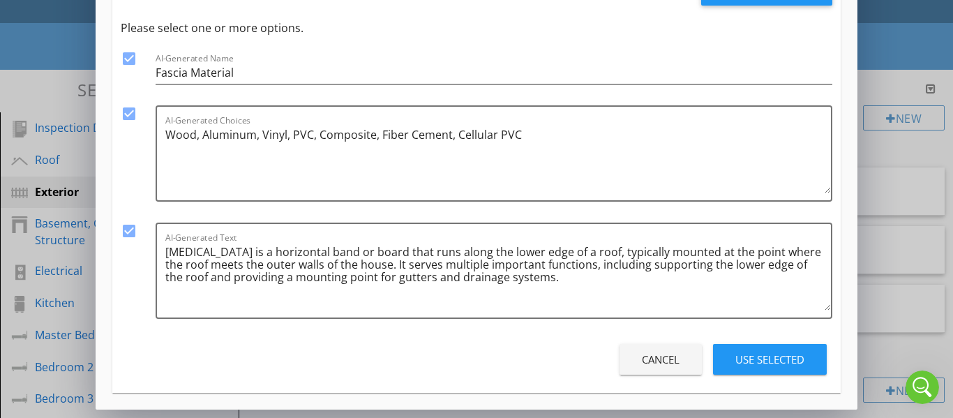
click at [766, 360] on div "Use Selected" at bounding box center [770, 360] width 69 height 16
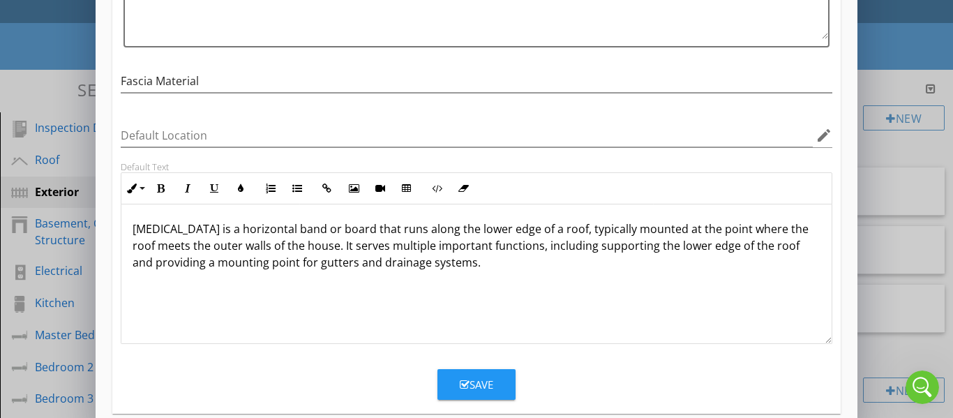
scroll to position [218, 0]
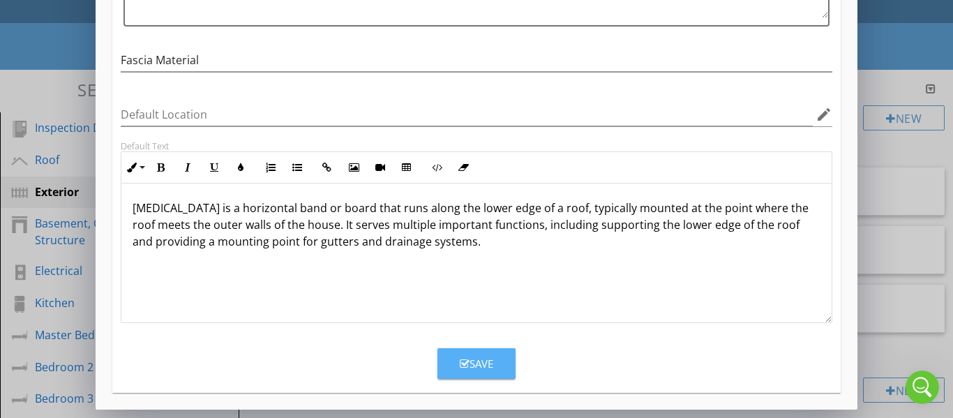
click at [473, 357] on div "Save" at bounding box center [477, 364] width 34 height 16
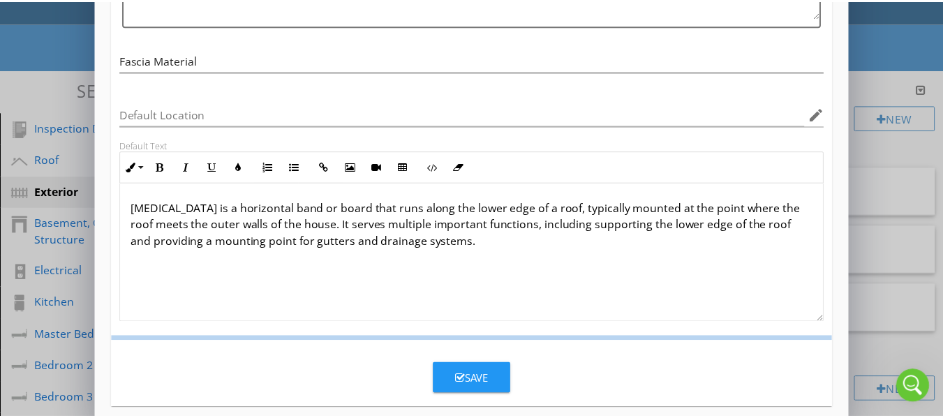
scroll to position [151, 0]
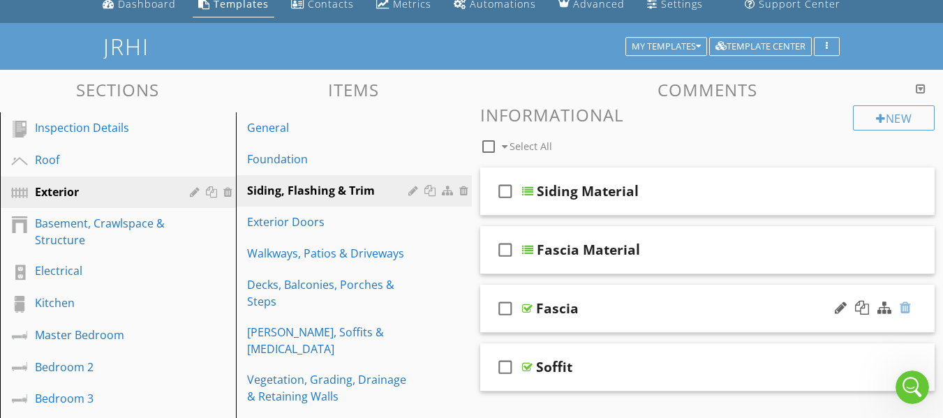
click at [905, 308] on div at bounding box center [905, 308] width 11 height 14
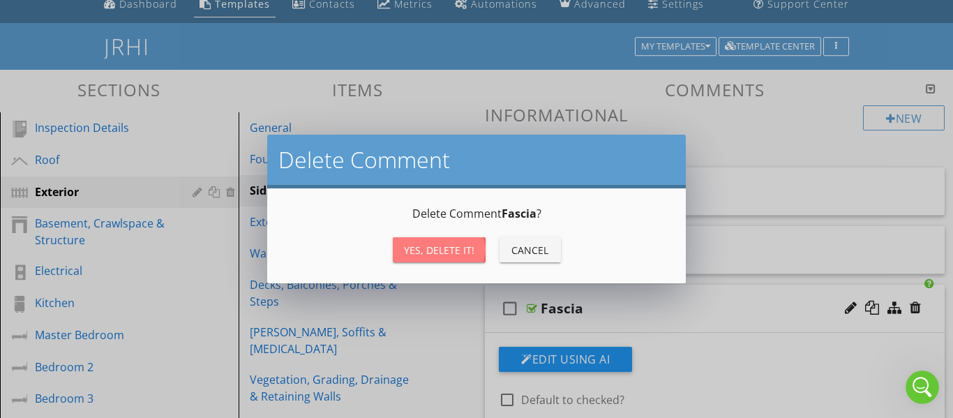
click at [457, 253] on div "Yes, Delete it!" at bounding box center [439, 250] width 70 height 15
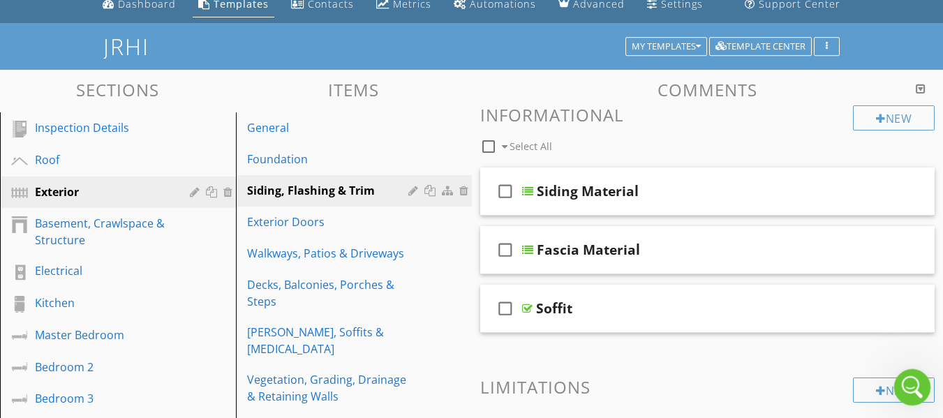
click at [911, 377] on icon "Open Intercom Messenger" at bounding box center [910, 385] width 23 height 23
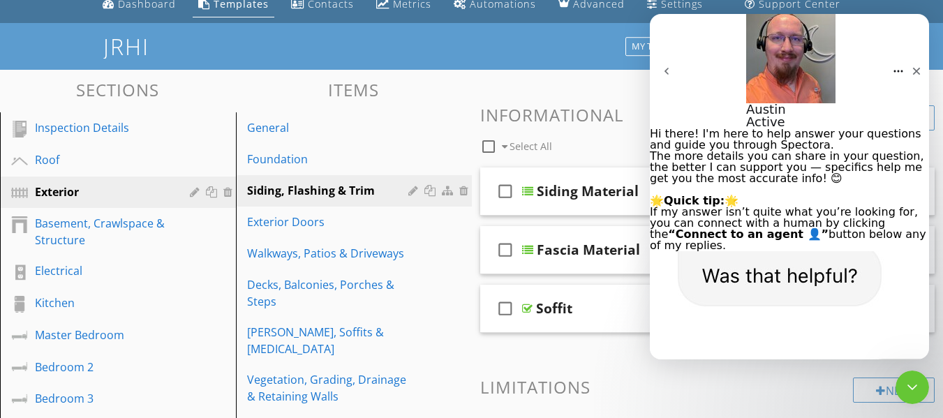
scroll to position [3015, 0]
type textarea "Thank you!"
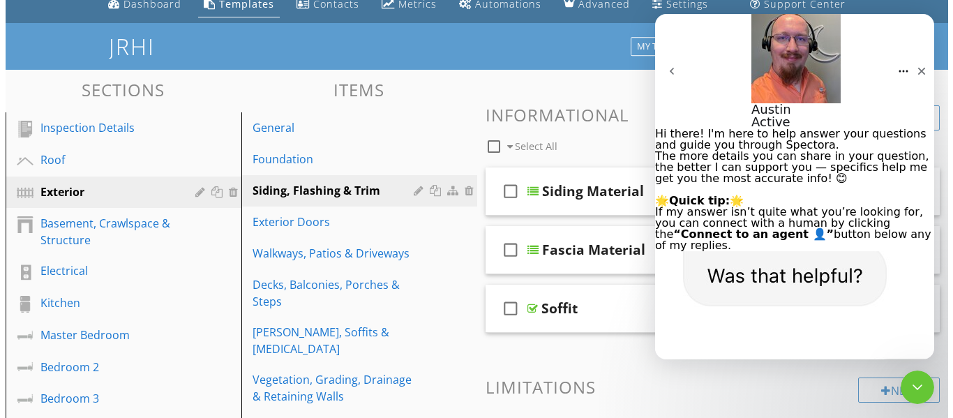
scroll to position [3056, 0]
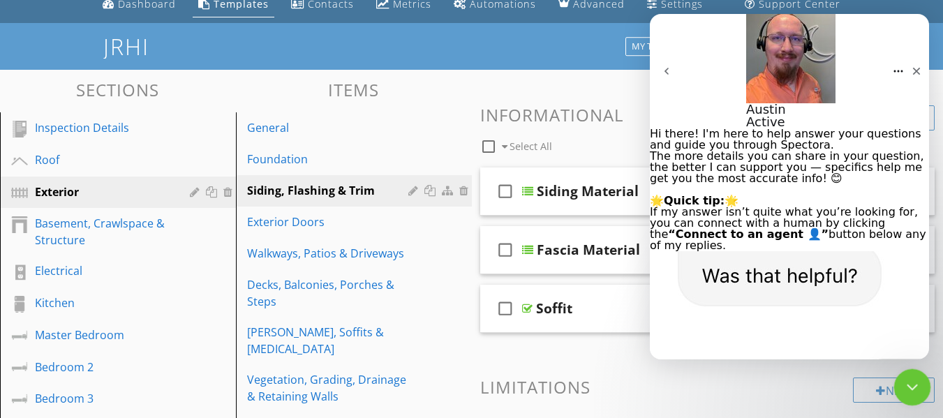
click at [916, 377] on icon "Close Intercom Messenger" at bounding box center [910, 385] width 17 height 17
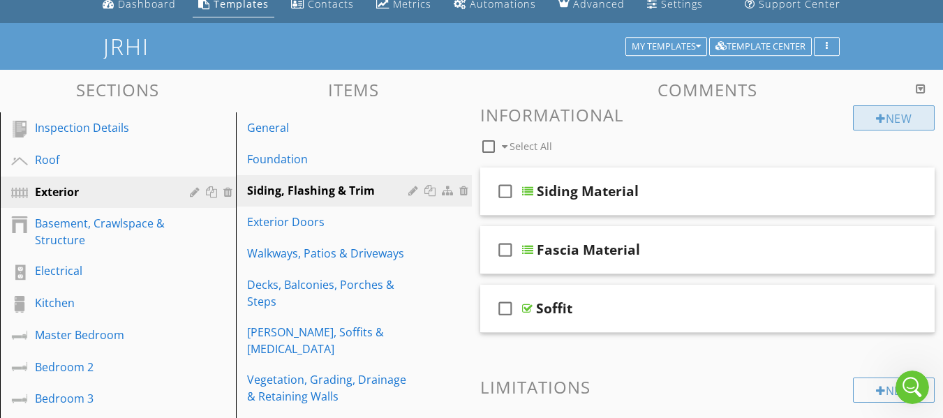
click at [876, 122] on div at bounding box center [881, 118] width 10 height 11
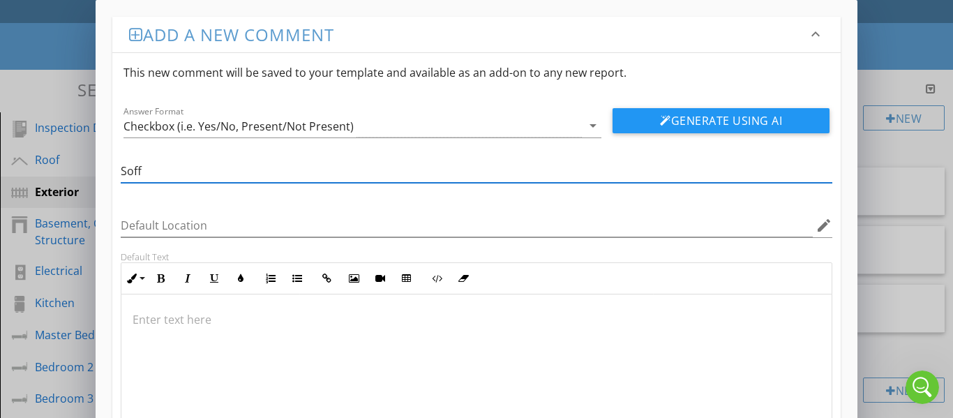
scroll to position [3110, 0]
type input "Soffit"
click at [589, 126] on icon "arrow_drop_down" at bounding box center [593, 125] width 17 height 17
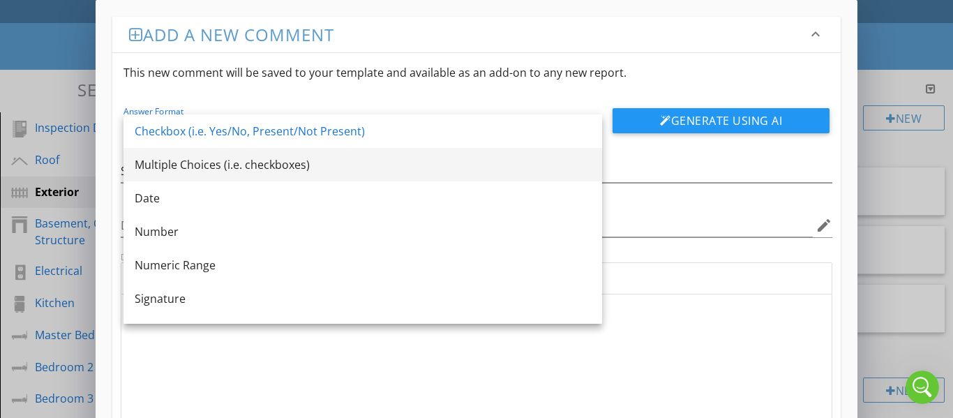
click at [342, 168] on div "Multiple Choices (i.e. checkboxes)" at bounding box center [363, 164] width 456 height 17
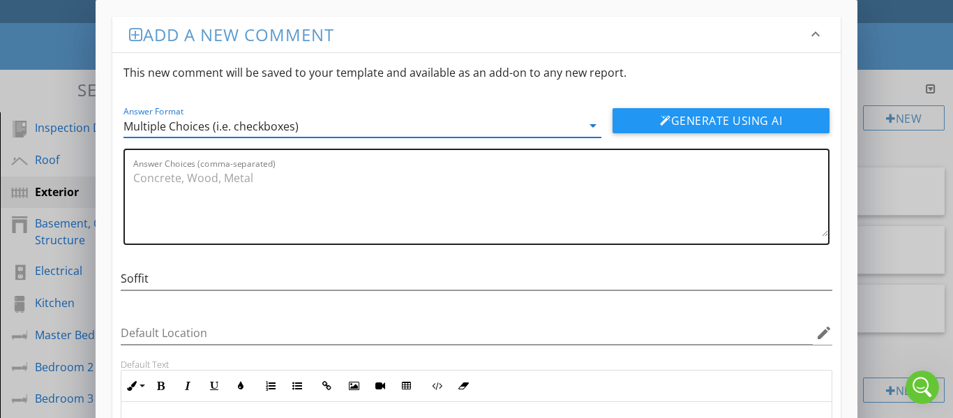
click at [294, 179] on textarea "Answer Choices (comma-separated)" at bounding box center [481, 202] width 696 height 70
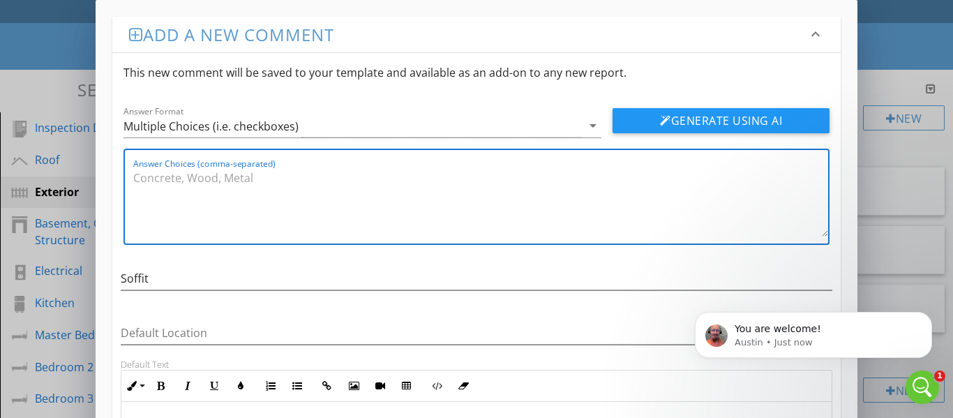
scroll to position [3152, 0]
type textarea "Wood, composite"
click at [663, 124] on div at bounding box center [665, 120] width 11 height 11
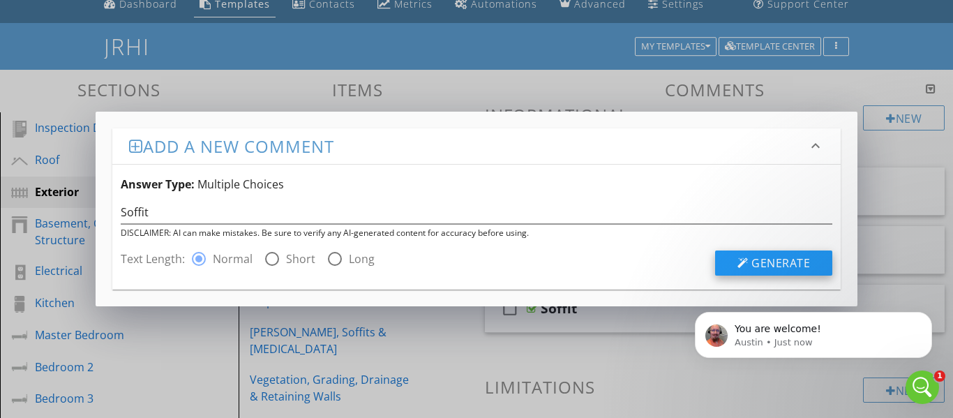
click at [772, 268] on span "Generate" at bounding box center [781, 262] width 59 height 15
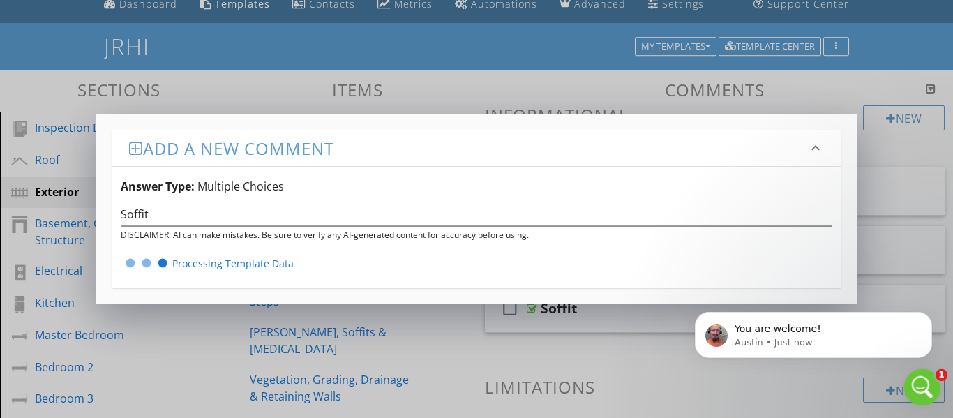
click at [921, 385] on icon "Open Intercom Messenger" at bounding box center [920, 385] width 23 height 23
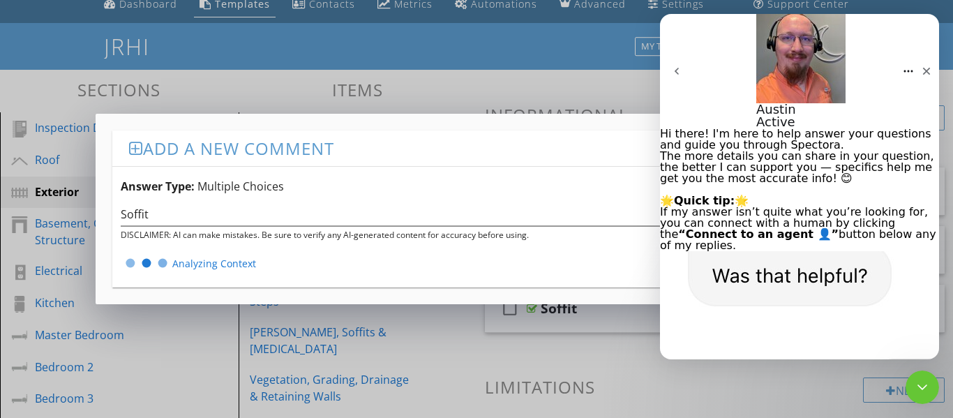
scroll to position [3121, 0]
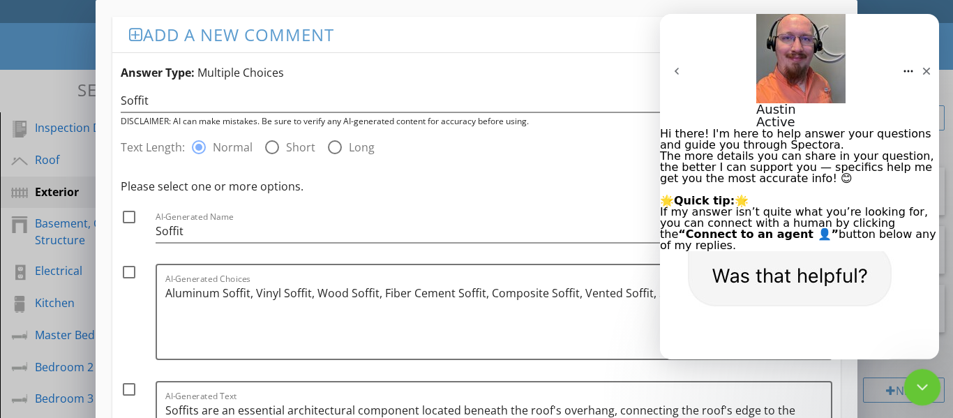
click at [923, 380] on icon "Close Intercom Messenger" at bounding box center [920, 385] width 17 height 17
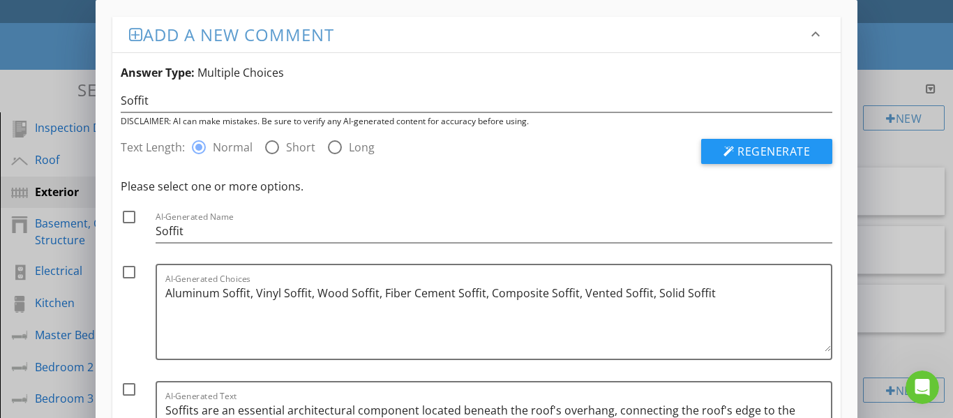
click at [131, 218] on div at bounding box center [129, 217] width 24 height 24
checkbox input "true"
click at [126, 274] on div at bounding box center [129, 272] width 24 height 24
checkbox input "true"
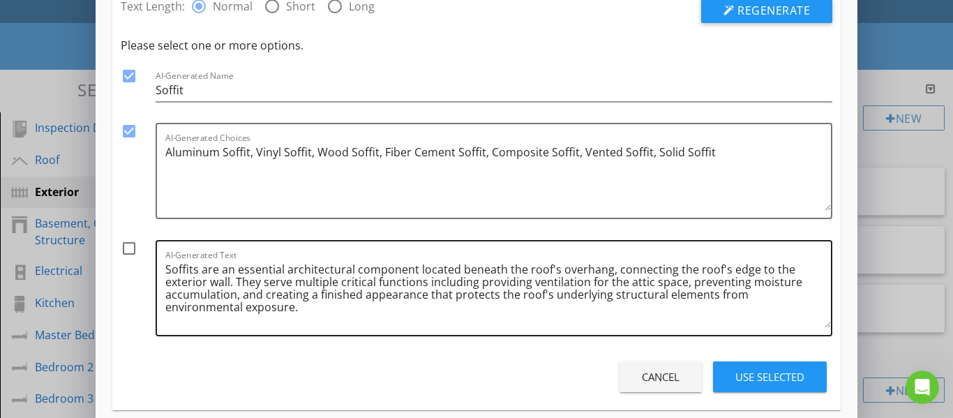
scroll to position [158, 0]
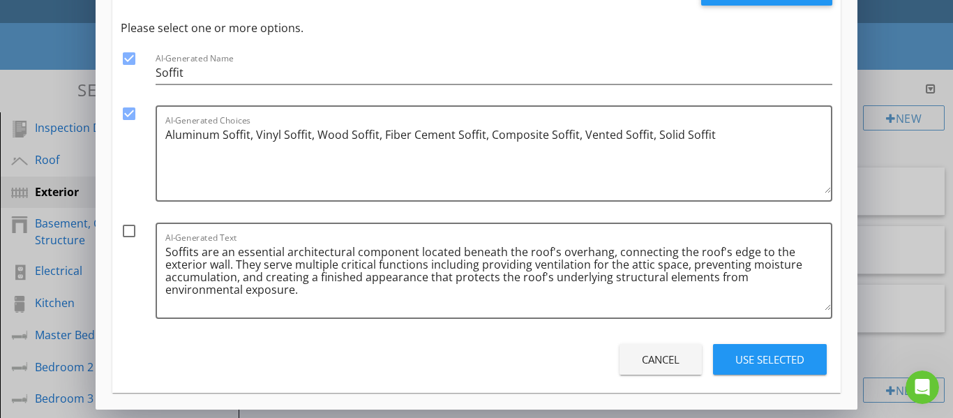
click at [130, 235] on div at bounding box center [129, 231] width 24 height 24
checkbox input "true"
click at [768, 364] on div "Use Selected" at bounding box center [770, 360] width 69 height 16
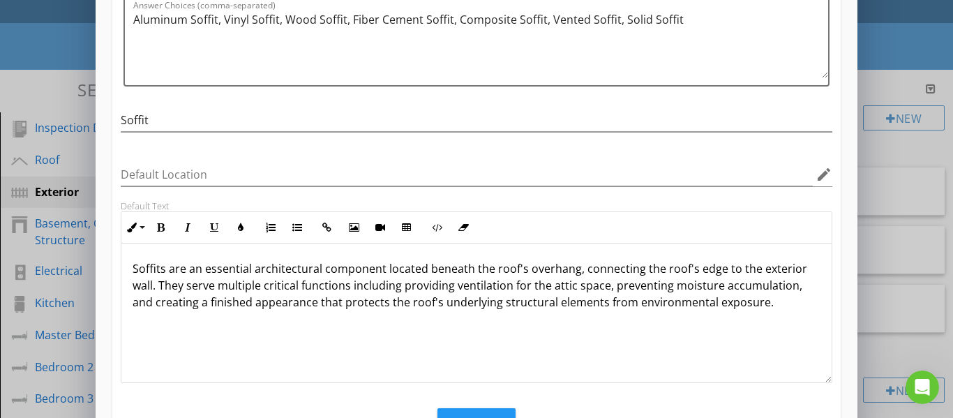
scroll to position [1, 0]
click at [487, 412] on button "Save" at bounding box center [477, 423] width 78 height 31
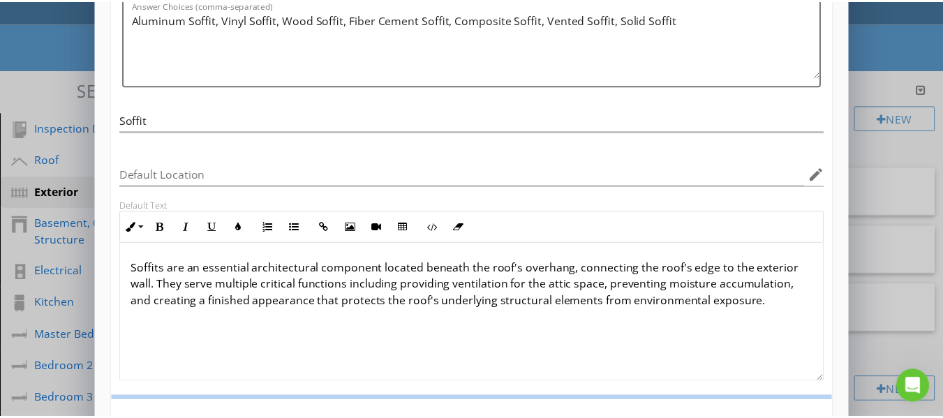
scroll to position [151, 0]
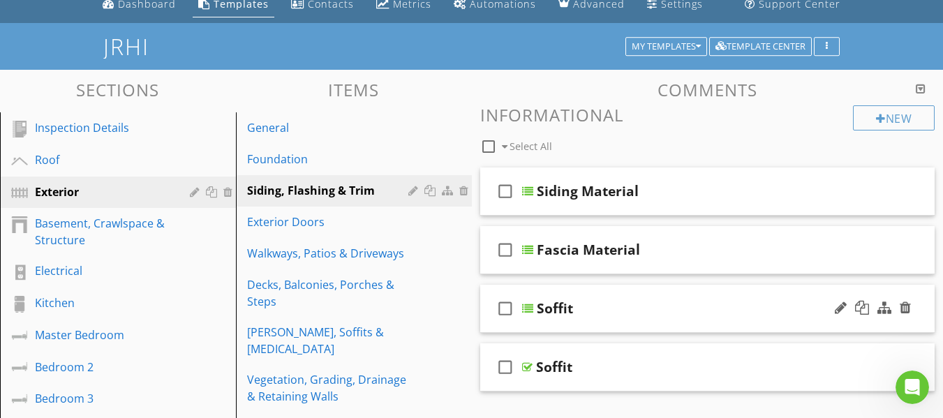
click at [558, 309] on div "Soffit" at bounding box center [555, 308] width 36 height 17
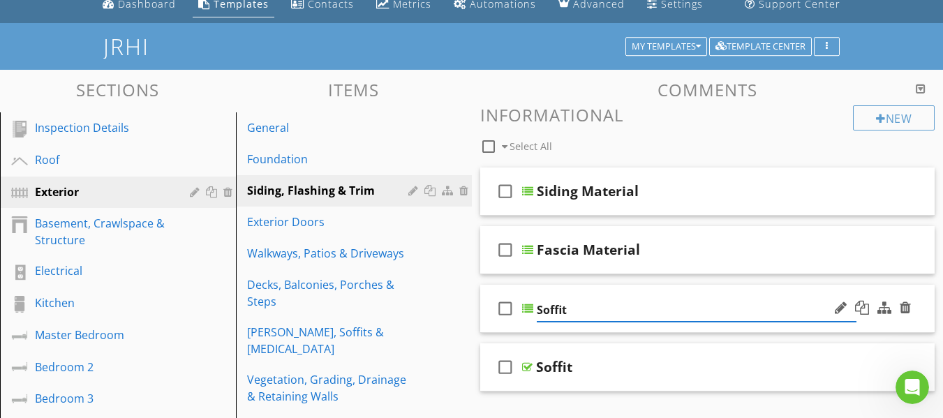
click at [494, 326] on div "check_box_outline_blank Soffit" at bounding box center [707, 309] width 455 height 48
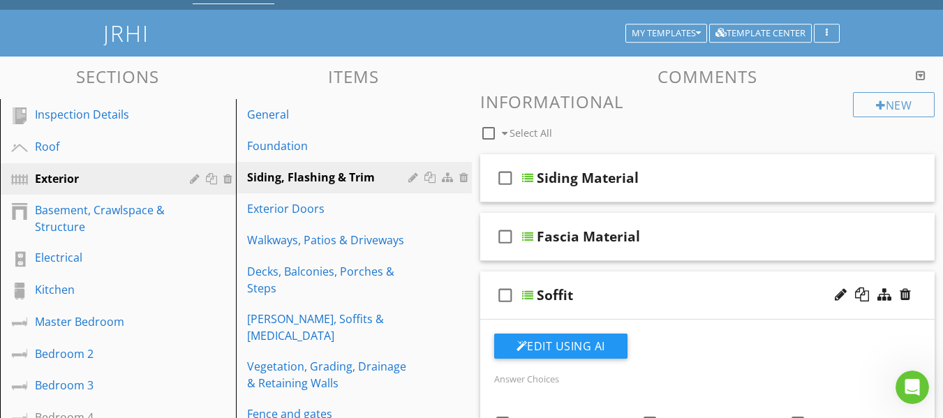
scroll to position [59, 0]
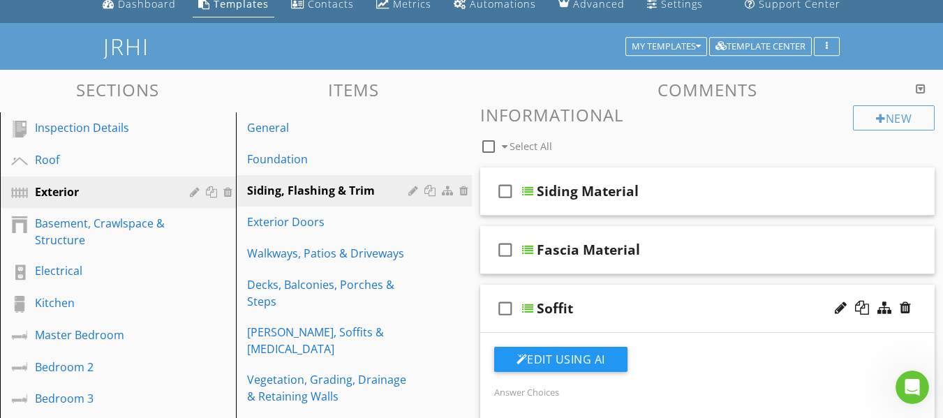
click at [607, 308] on div "Soffit" at bounding box center [697, 308] width 320 height 17
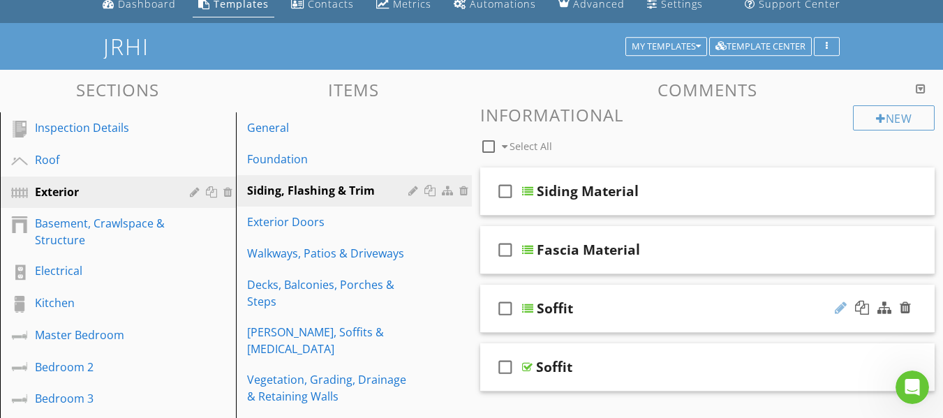
click at [835, 310] on div at bounding box center [841, 308] width 12 height 14
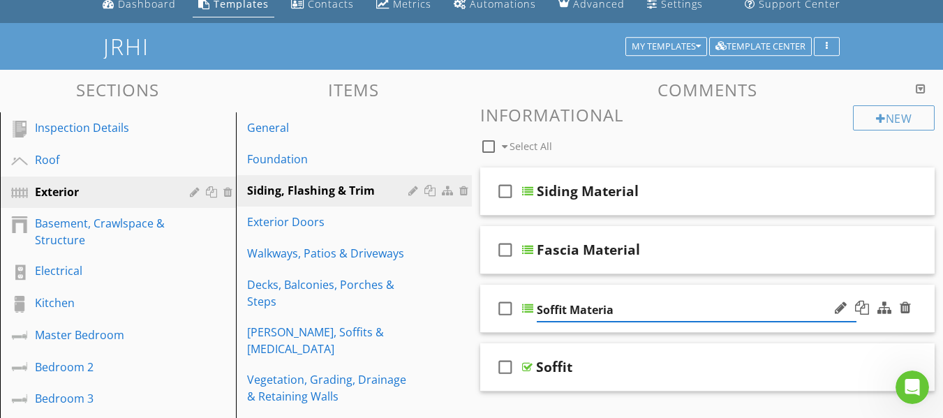
type input "Soffit Material"
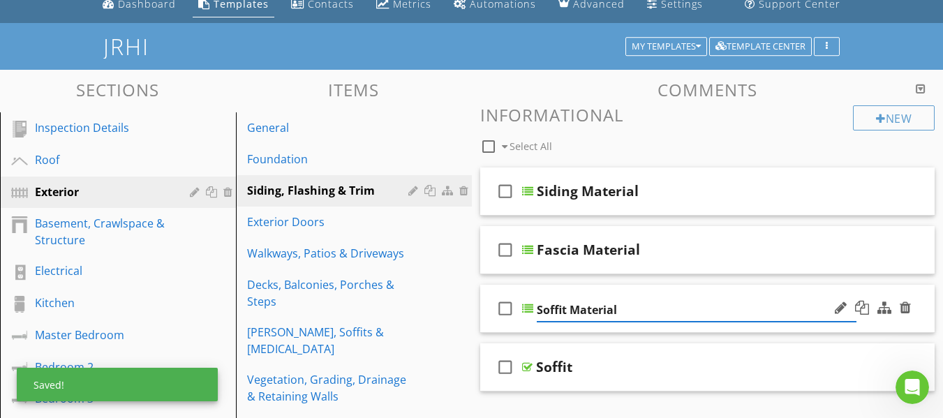
click at [496, 321] on icon "check_box_outline_blank" at bounding box center [505, 309] width 22 height 34
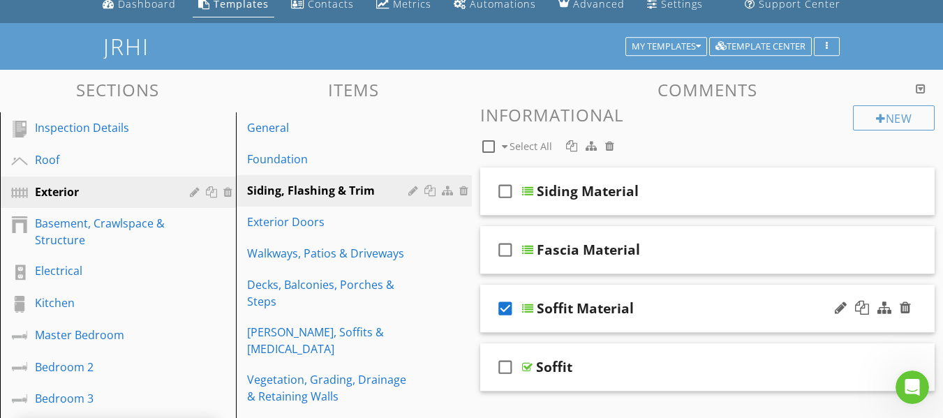
click at [485, 326] on div "check_box Soffit Material" at bounding box center [707, 309] width 455 height 48
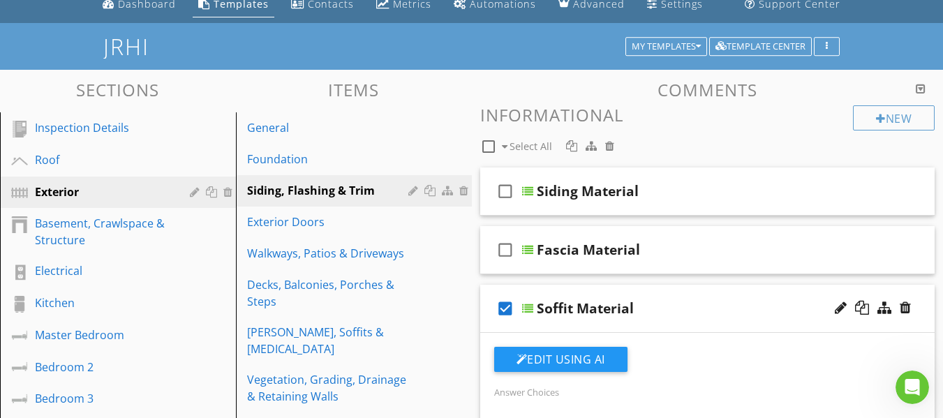
click at [500, 308] on icon "check_box" at bounding box center [505, 309] width 22 height 34
click at [500, 310] on icon "check_box_outline_blank" at bounding box center [505, 309] width 22 height 34
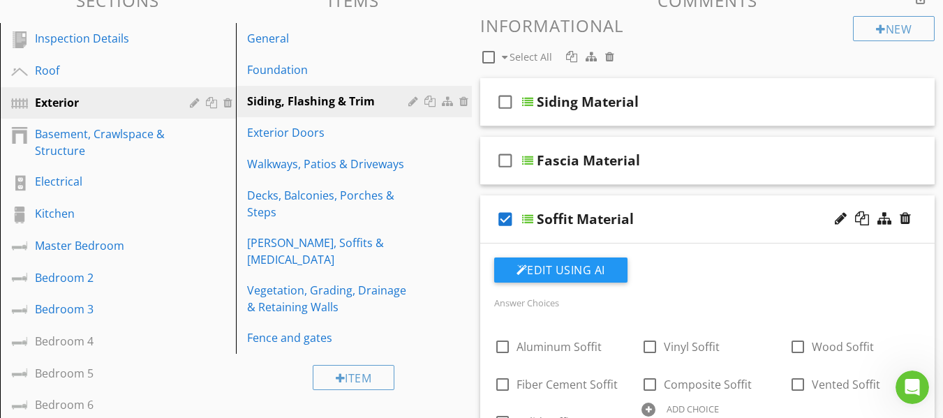
scroll to position [128, 0]
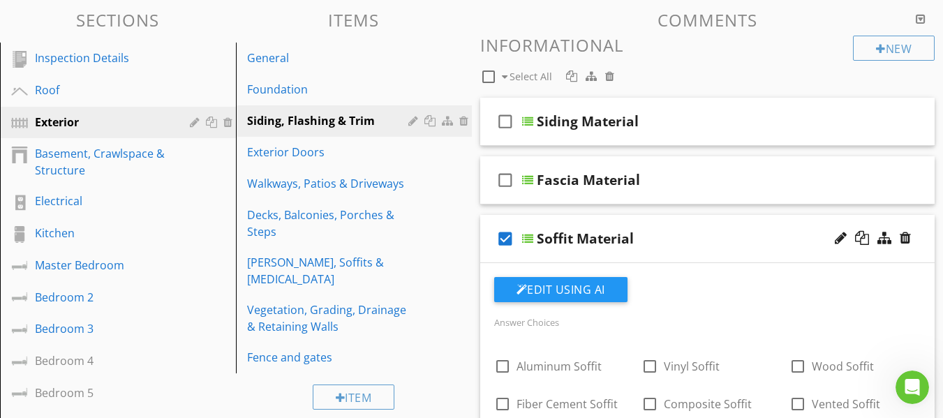
click at [504, 239] on icon "check_box" at bounding box center [505, 239] width 22 height 34
click at [489, 256] on div "check_box_outline_blank Soffit Material" at bounding box center [707, 239] width 455 height 48
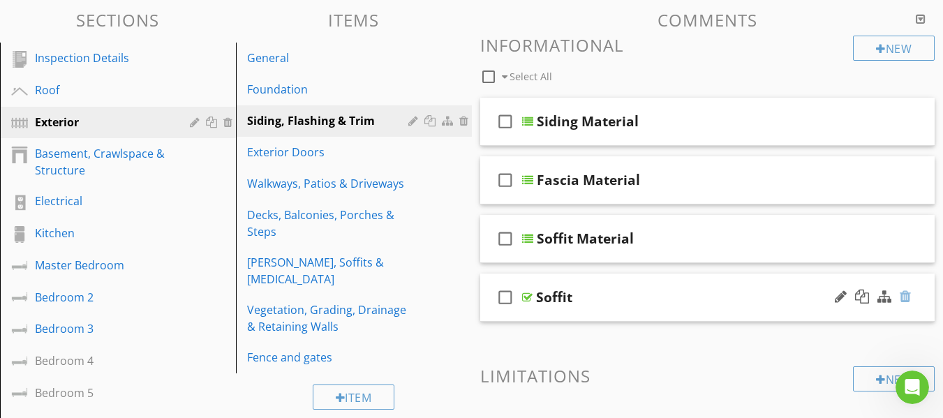
click at [908, 300] on div at bounding box center [905, 297] width 11 height 14
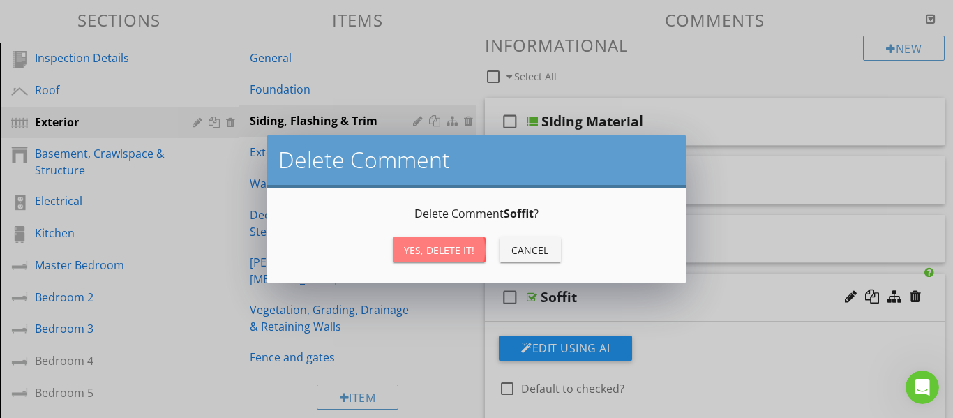
click at [442, 251] on div "Yes, Delete it!" at bounding box center [439, 250] width 70 height 15
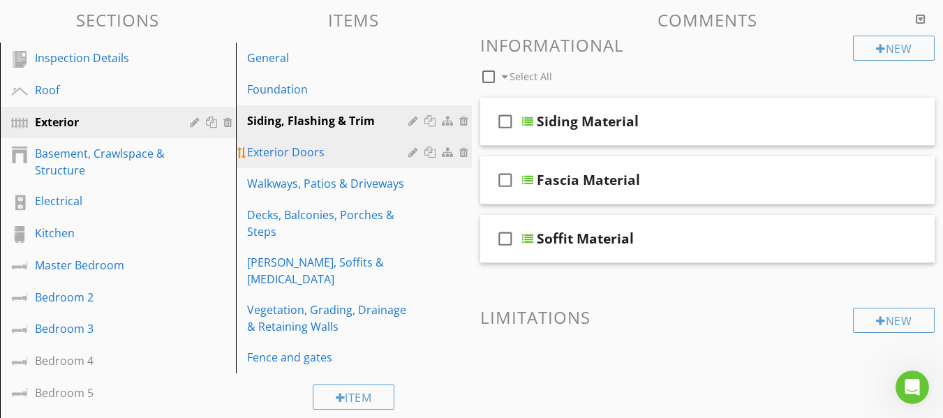
drag, startPoint x: 327, startPoint y: 148, endPoint x: 325, endPoint y: 158, distance: 10.8
click at [327, 149] on div "Exterior Doors" at bounding box center [329, 152] width 165 height 17
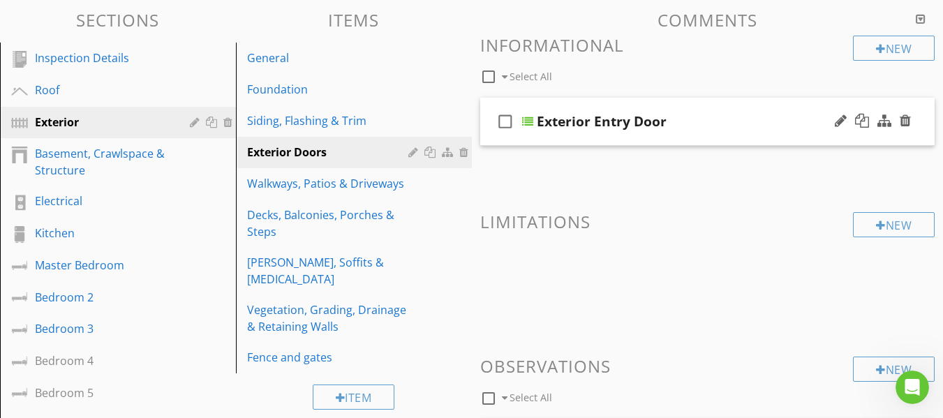
click at [489, 140] on div "check_box_outline_blank Exterior Entry Door" at bounding box center [707, 122] width 455 height 48
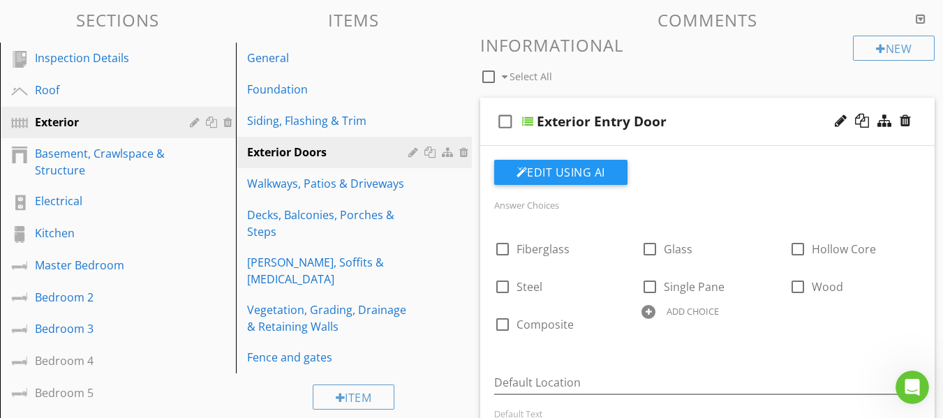
click at [491, 142] on div "check_box_outline_blank Exterior Entry Door" at bounding box center [707, 122] width 455 height 48
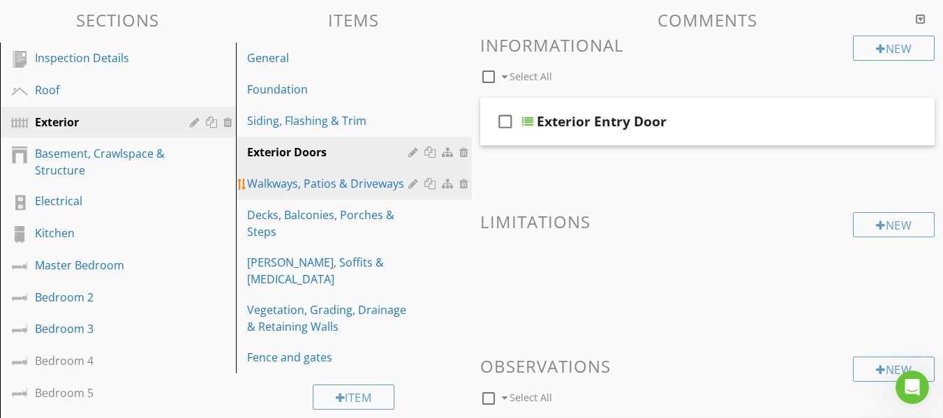
click at [369, 181] on div "Walkways, Patios & Driveways" at bounding box center [329, 183] width 165 height 17
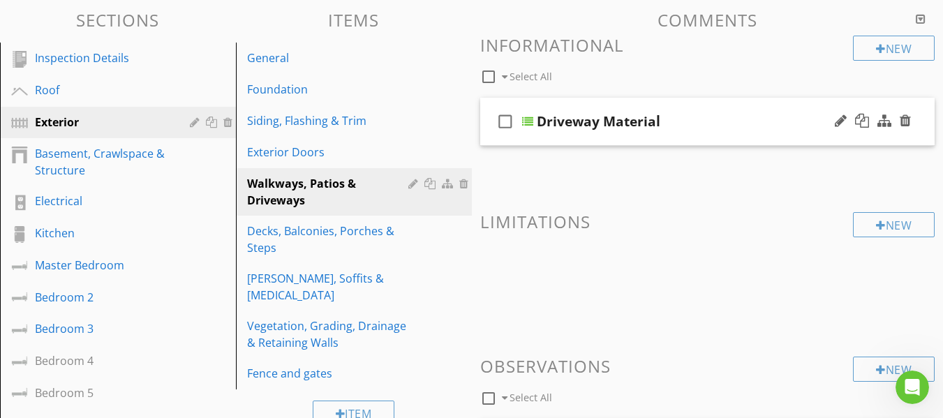
click at [488, 142] on div "check_box_outline_blank Driveway Material" at bounding box center [707, 122] width 455 height 48
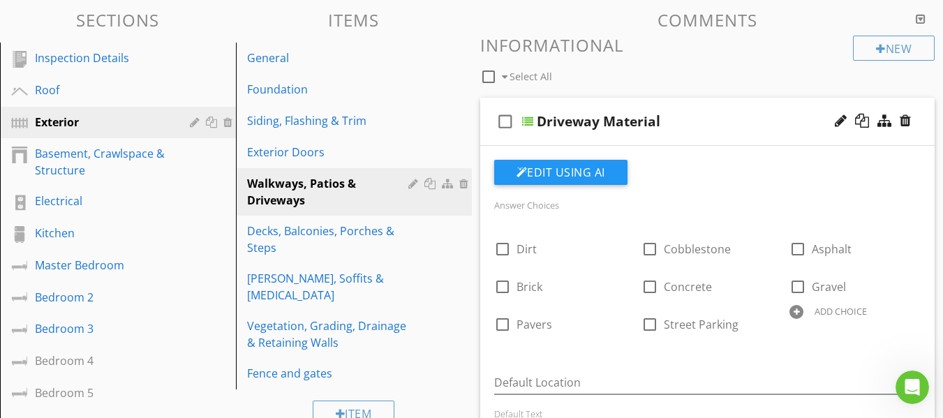
click at [491, 134] on div "check_box_outline_blank Driveway Material" at bounding box center [707, 122] width 455 height 48
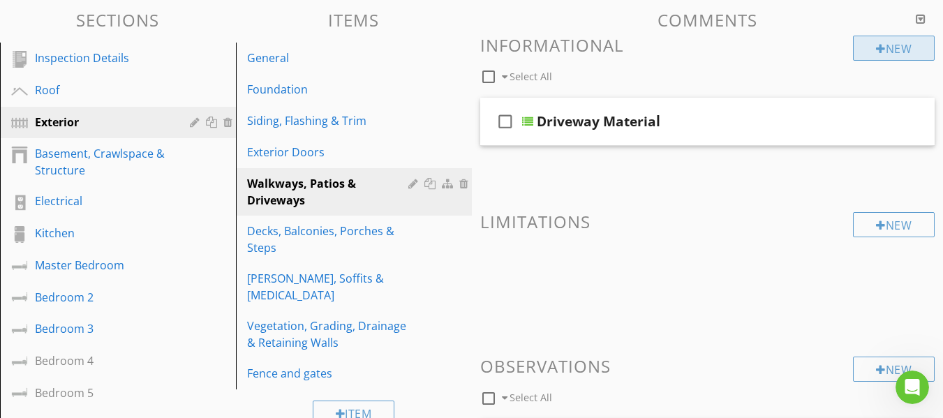
click at [879, 50] on div at bounding box center [881, 48] width 10 height 11
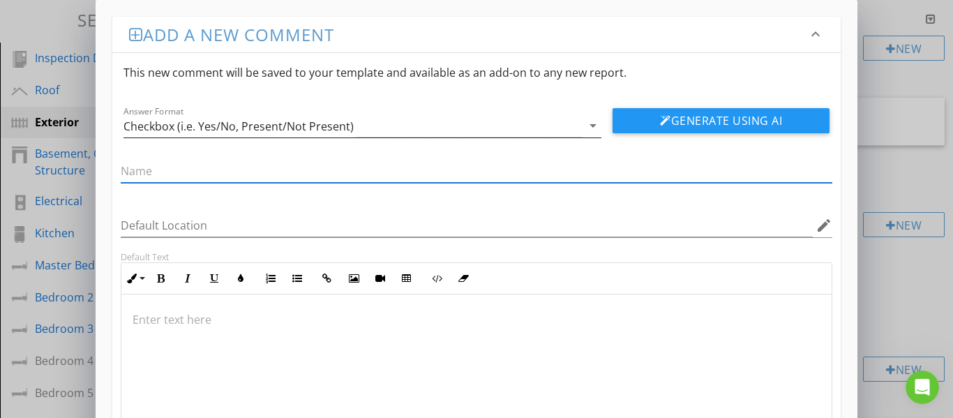
click at [594, 122] on icon "arrow_drop_down" at bounding box center [593, 125] width 17 height 17
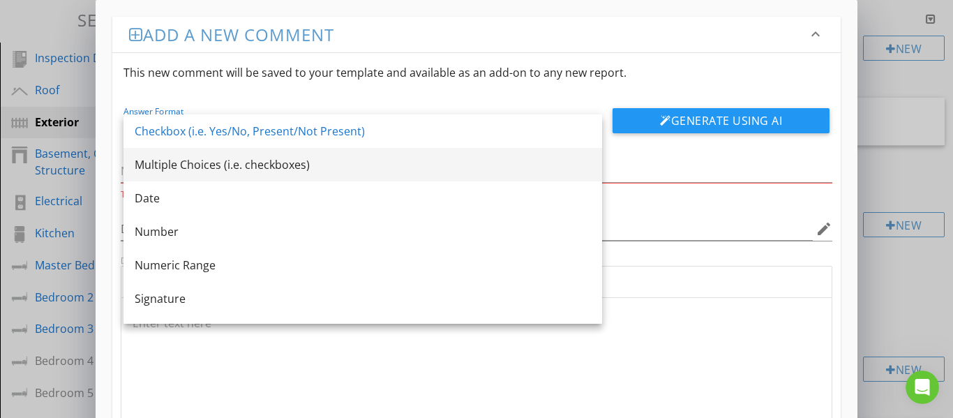
click at [302, 165] on div "Multiple Choices (i.e. checkboxes)" at bounding box center [363, 164] width 456 height 17
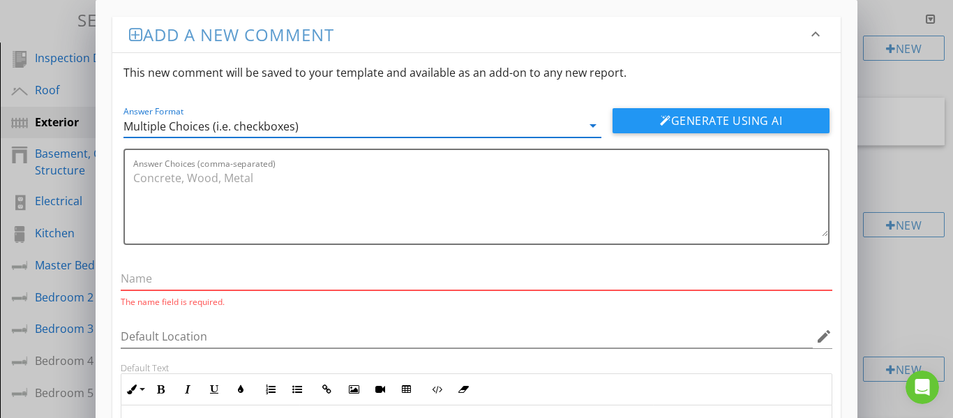
click at [210, 273] on input "text" at bounding box center [477, 278] width 713 height 23
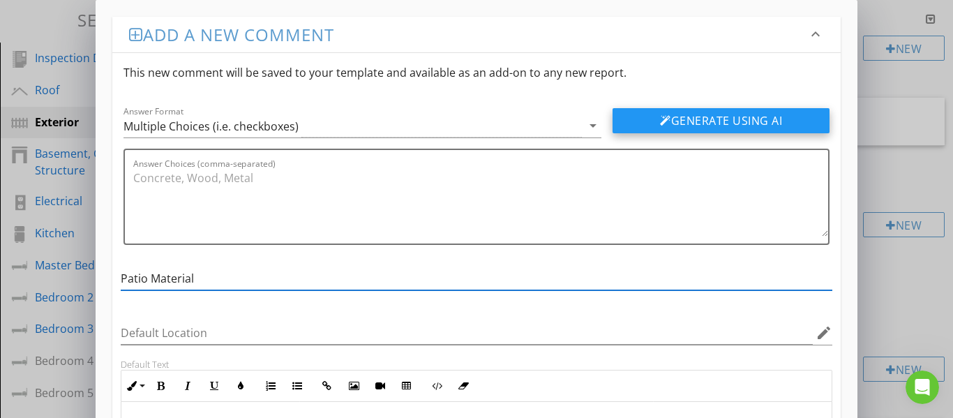
type input "Patio Material"
click at [660, 118] on div at bounding box center [665, 120] width 11 height 11
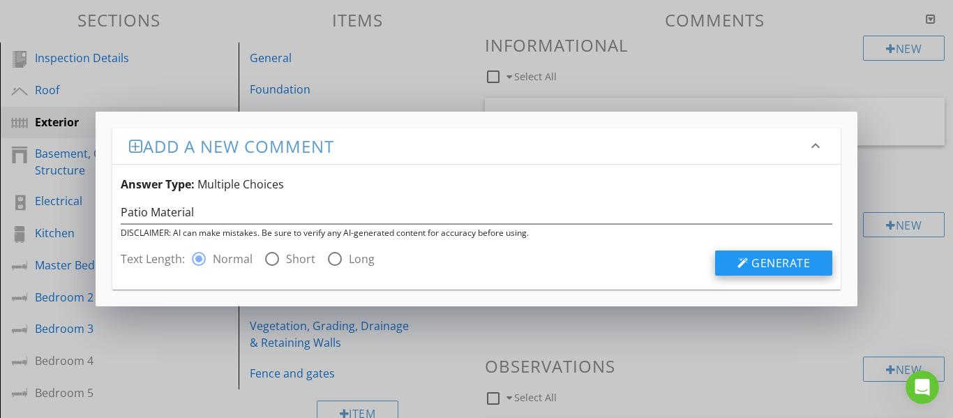
click at [768, 265] on span "Generate" at bounding box center [781, 262] width 59 height 15
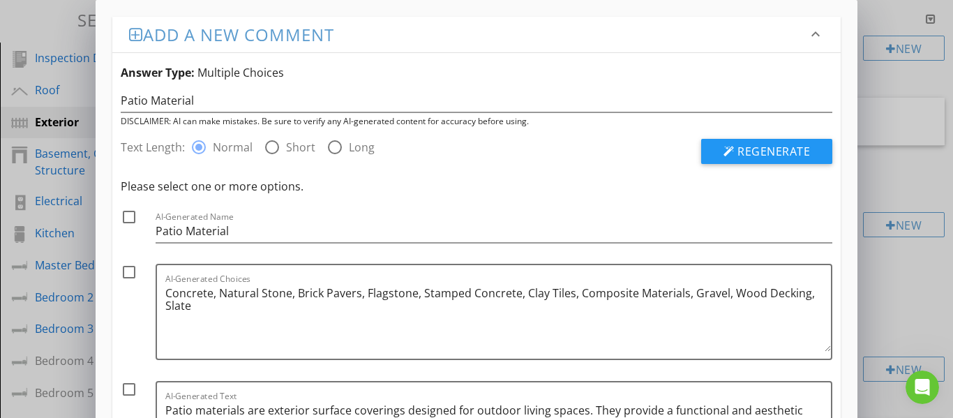
click at [125, 221] on div at bounding box center [129, 217] width 24 height 24
checkbox input "true"
click at [127, 276] on div at bounding box center [129, 272] width 24 height 24
checkbox input "true"
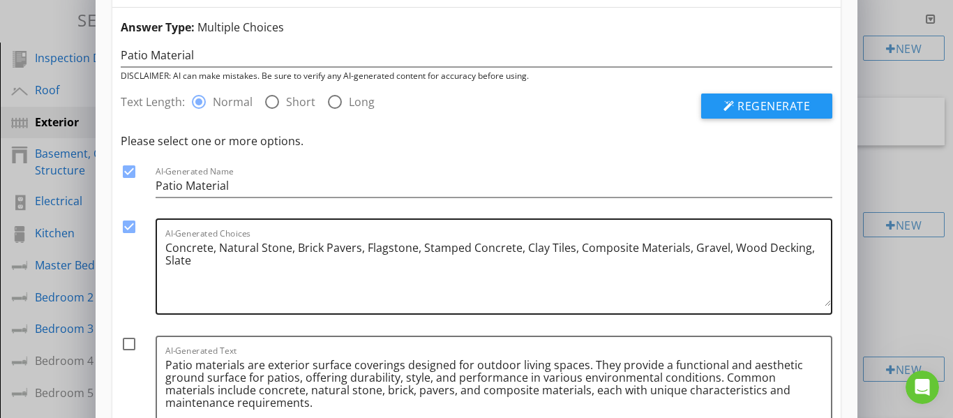
scroll to position [70, 0]
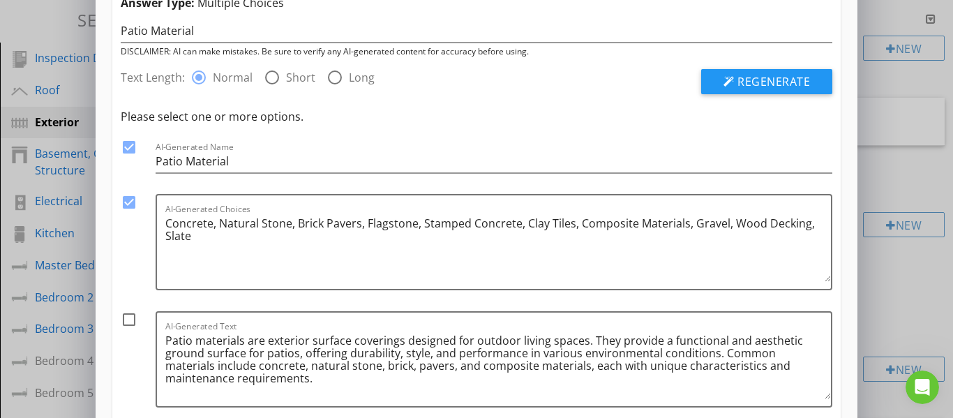
click at [131, 319] on div at bounding box center [129, 320] width 24 height 24
checkbox input "true"
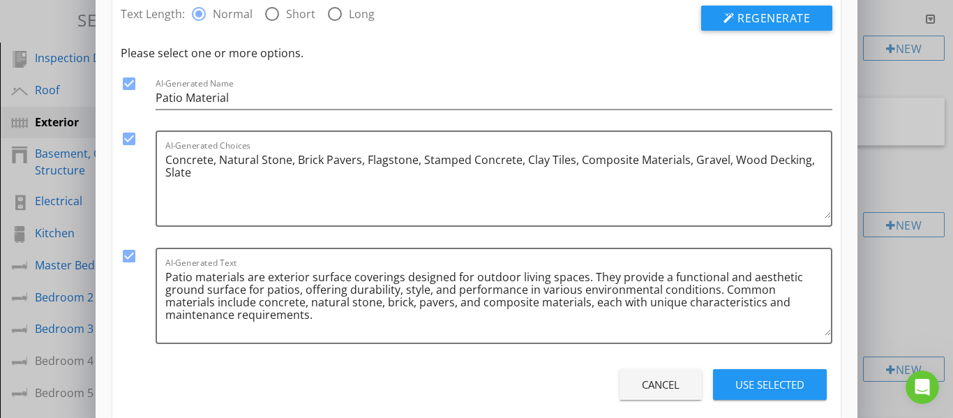
scroll to position [158, 0]
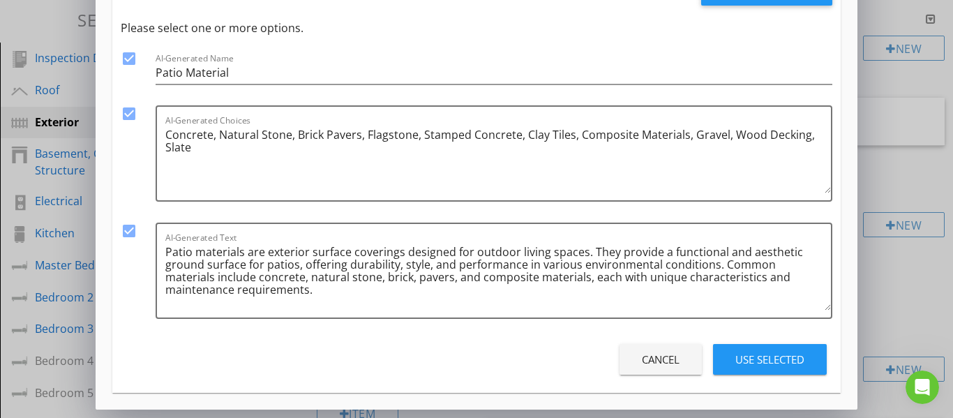
click at [743, 358] on div "Use Selected" at bounding box center [770, 360] width 69 height 16
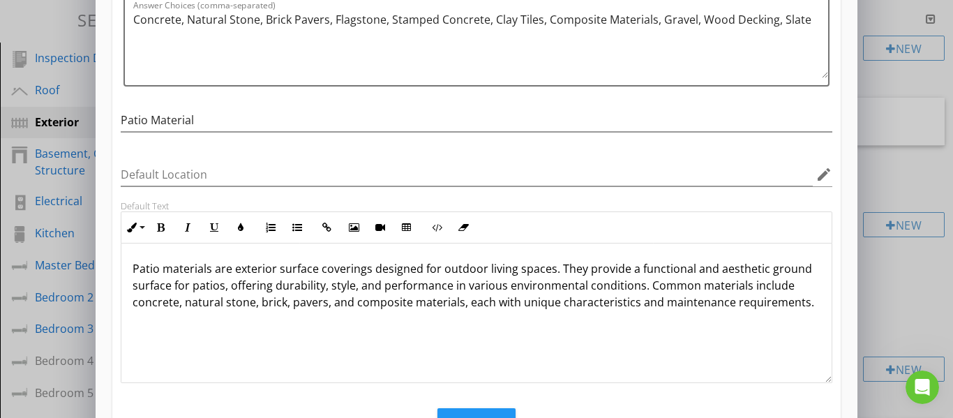
scroll to position [1, 0]
click at [480, 411] on button "Save" at bounding box center [477, 423] width 78 height 31
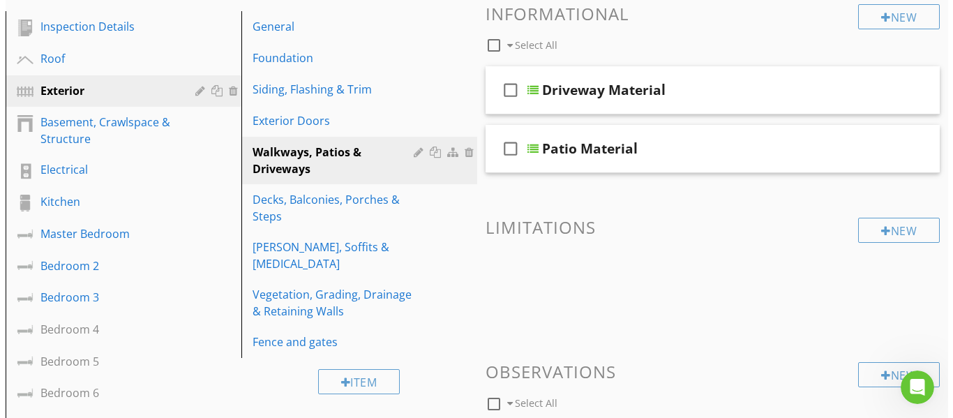
scroll to position [128, 0]
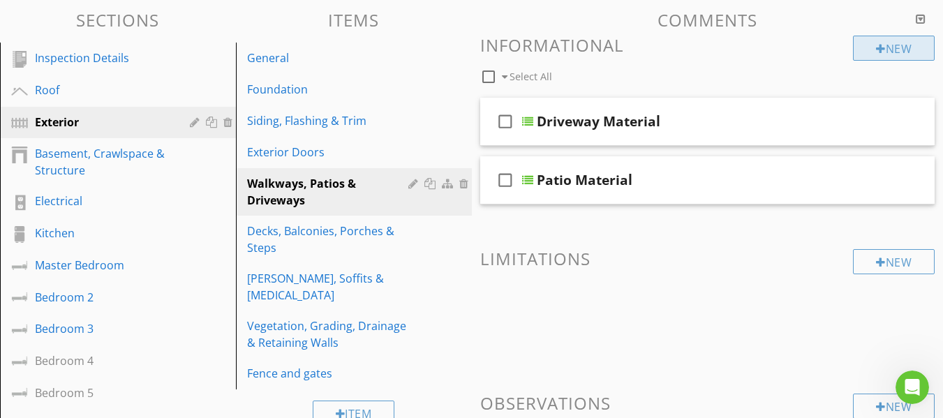
click at [876, 50] on div at bounding box center [881, 48] width 10 height 11
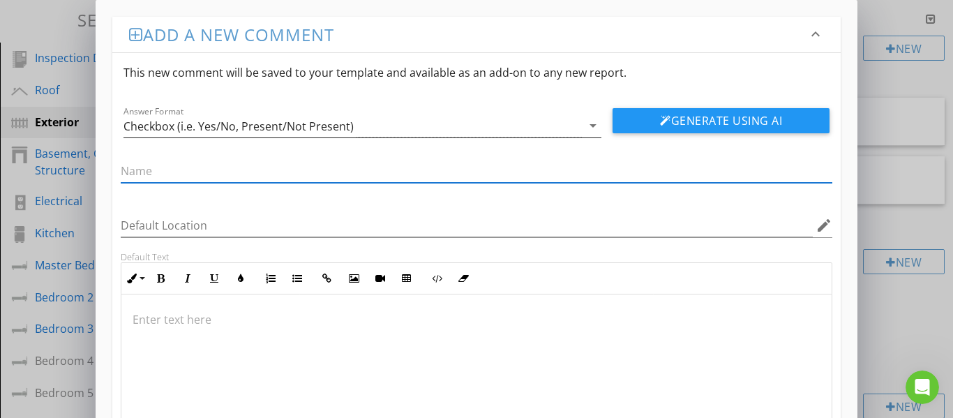
click at [479, 123] on div "Checkbox (i.e. Yes/No, Present/Not Present)" at bounding box center [353, 125] width 459 height 23
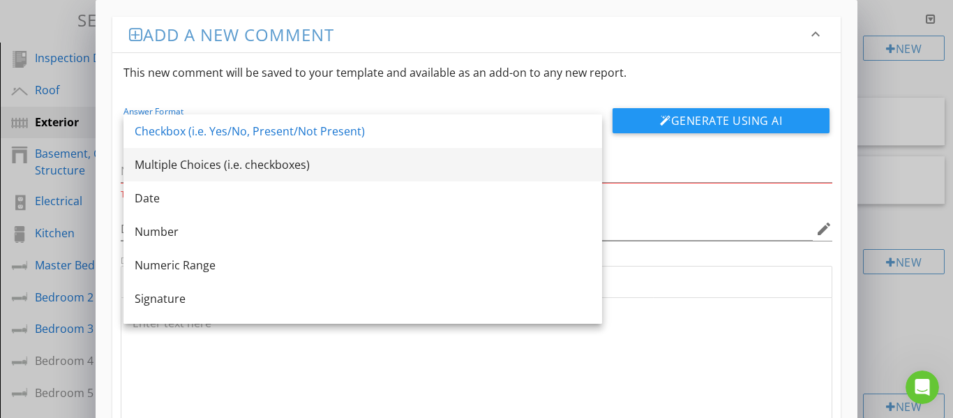
click at [236, 167] on div "Multiple Choices (i.e. checkboxes)" at bounding box center [363, 164] width 456 height 17
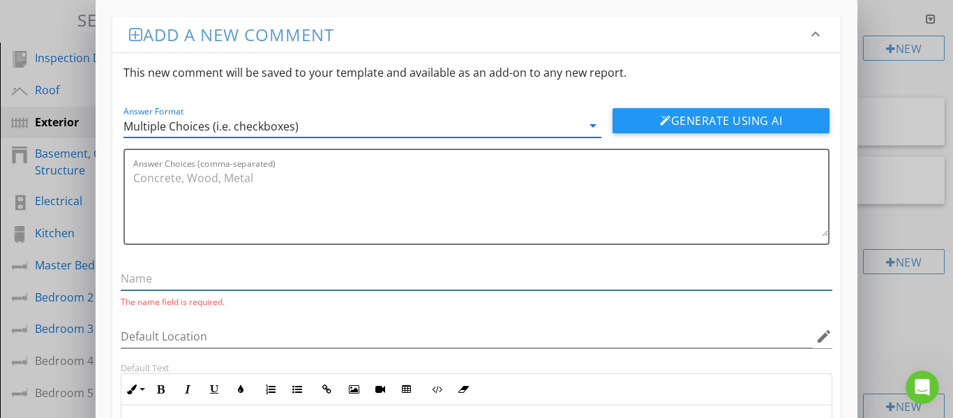
click at [158, 277] on input "text" at bounding box center [477, 278] width 713 height 23
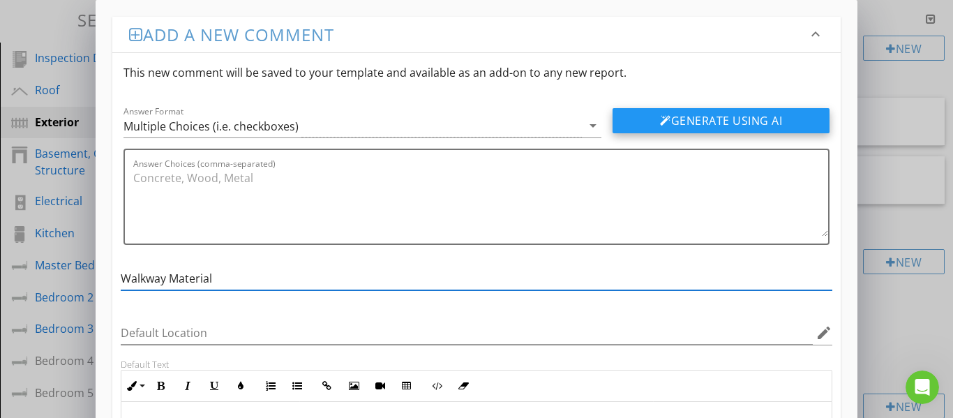
type input "Walkway Material"
click at [709, 128] on button "Generate Using AI" at bounding box center [721, 120] width 217 height 25
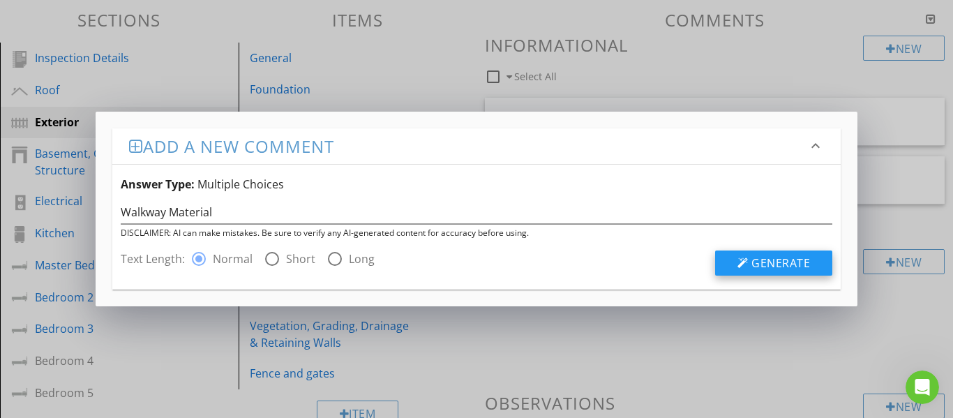
click at [778, 258] on span "Generate" at bounding box center [781, 262] width 59 height 15
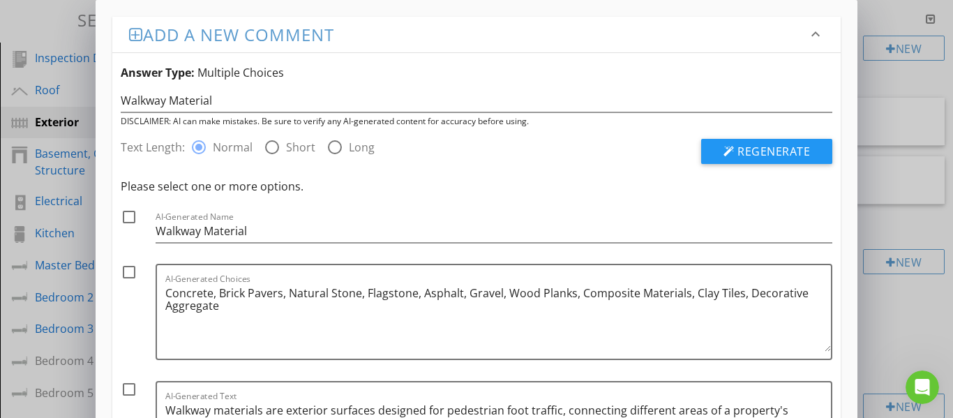
click at [130, 218] on div at bounding box center [129, 217] width 24 height 24
checkbox input "true"
click at [131, 279] on div at bounding box center [129, 272] width 24 height 24
checkbox input "true"
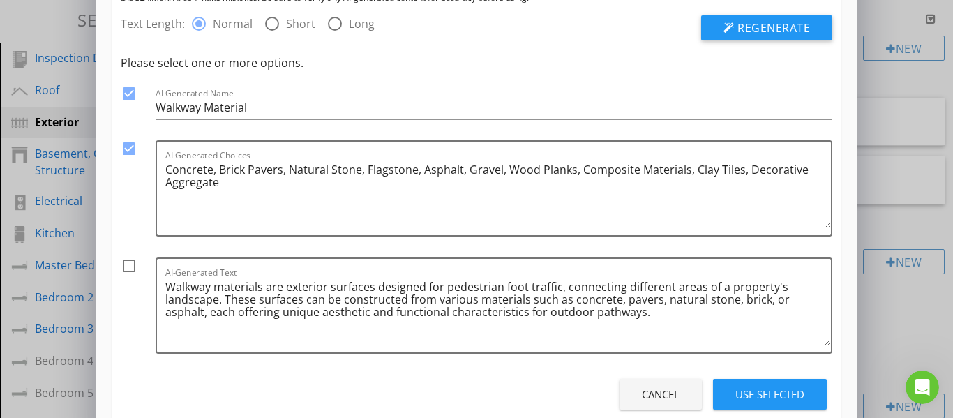
scroll to position [140, 0]
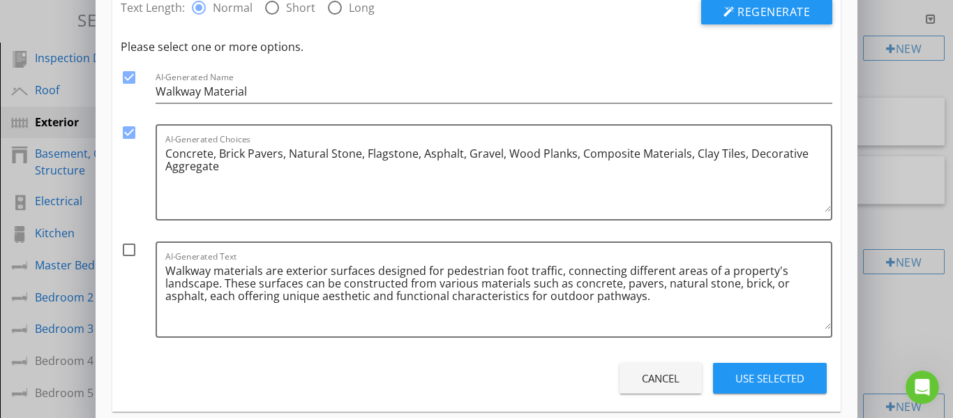
click at [132, 250] on div at bounding box center [129, 250] width 24 height 24
checkbox input "true"
click at [750, 383] on div "Use Selected" at bounding box center [770, 379] width 69 height 16
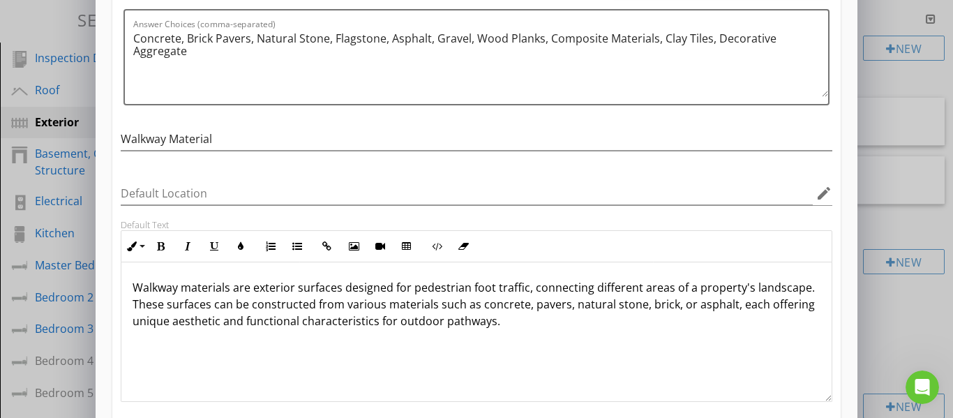
scroll to position [1, 0]
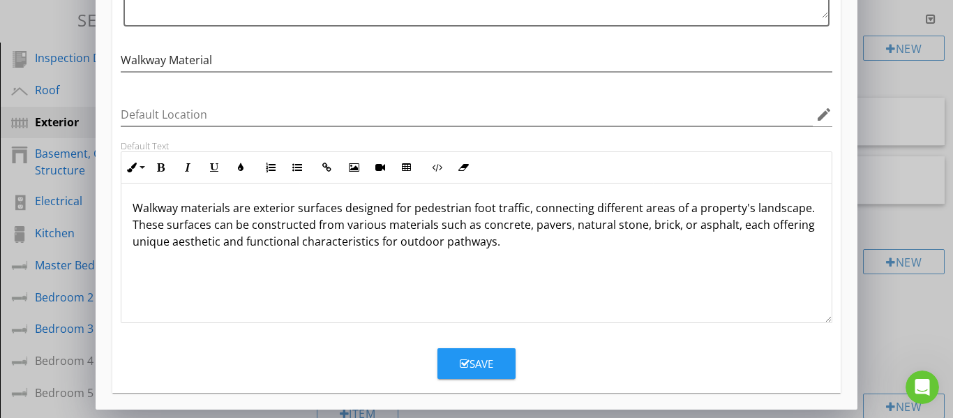
click at [474, 362] on div "Save" at bounding box center [477, 364] width 34 height 16
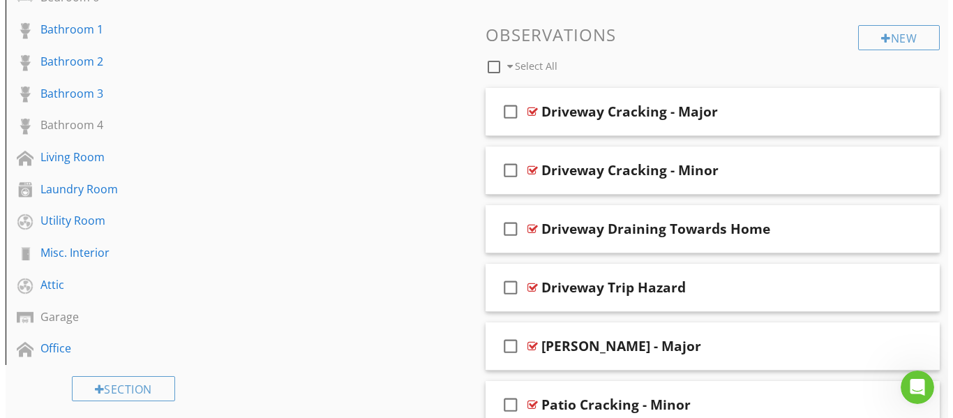
scroll to position [522, 0]
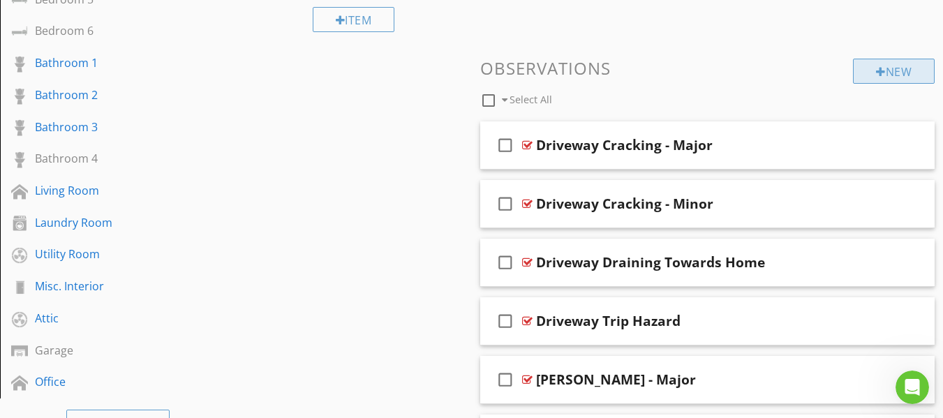
click at [876, 75] on div at bounding box center [881, 71] width 10 height 11
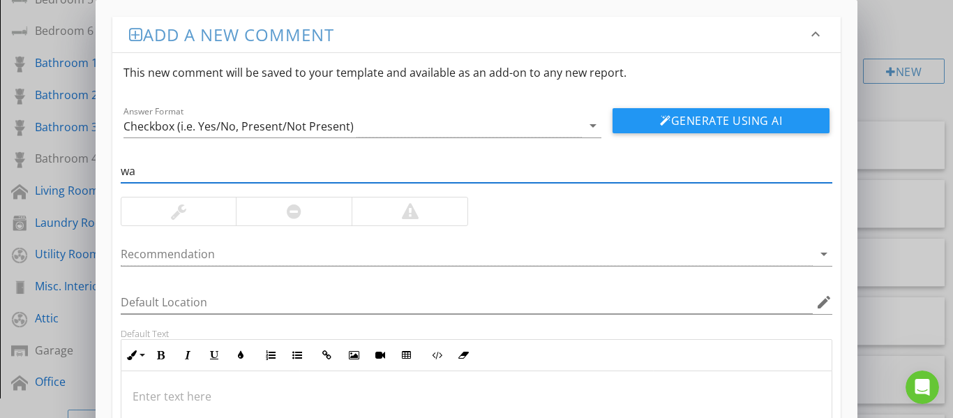
type input "w"
type input "Walkway concrete scaling"
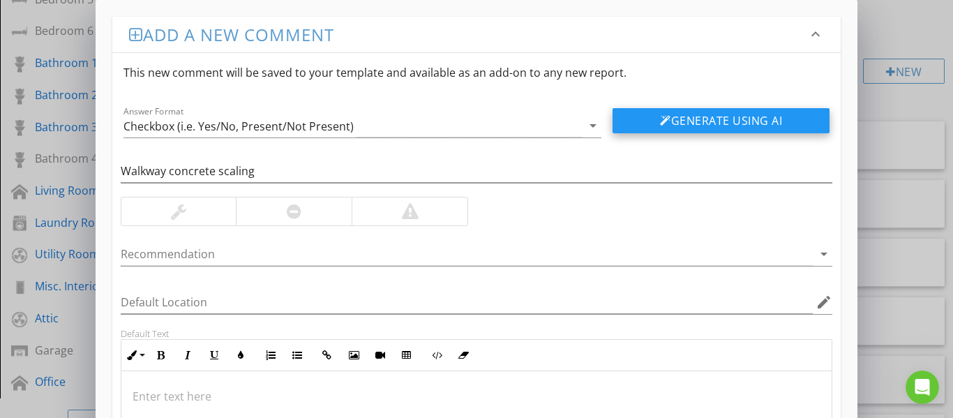
click at [658, 121] on button "Generate Using AI" at bounding box center [721, 120] width 217 height 25
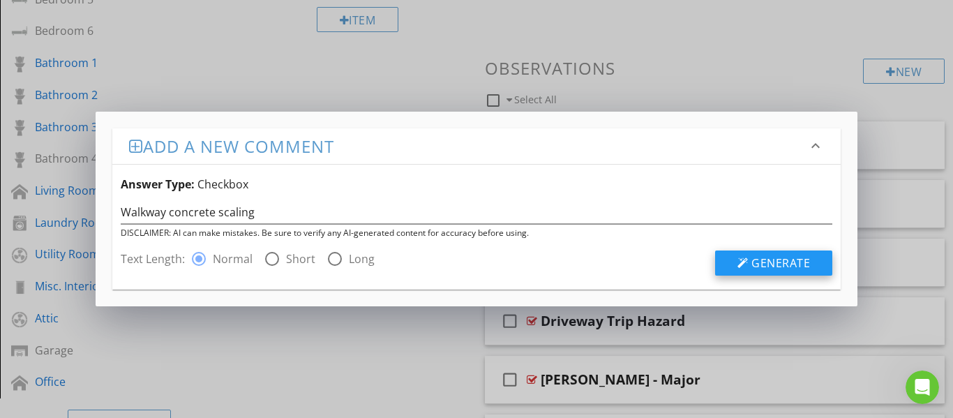
click at [745, 260] on div at bounding box center [743, 263] width 11 height 11
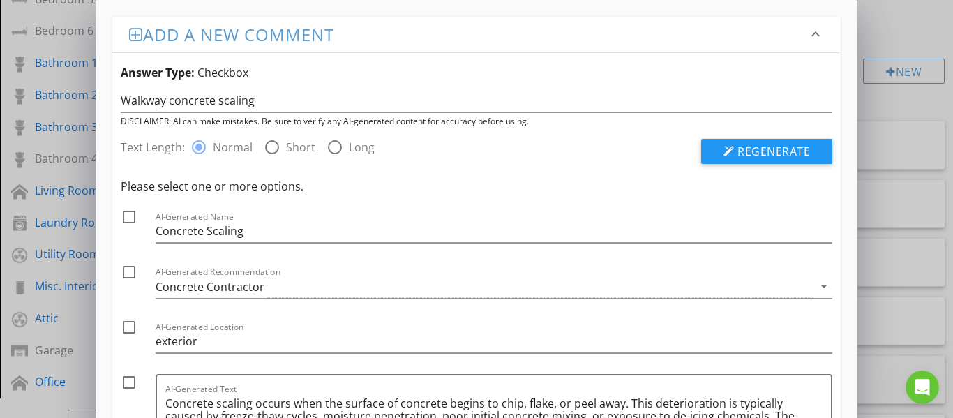
click at [129, 221] on div at bounding box center [129, 217] width 24 height 24
checkbox input "true"
click at [129, 271] on div at bounding box center [129, 272] width 24 height 24
checkbox input "true"
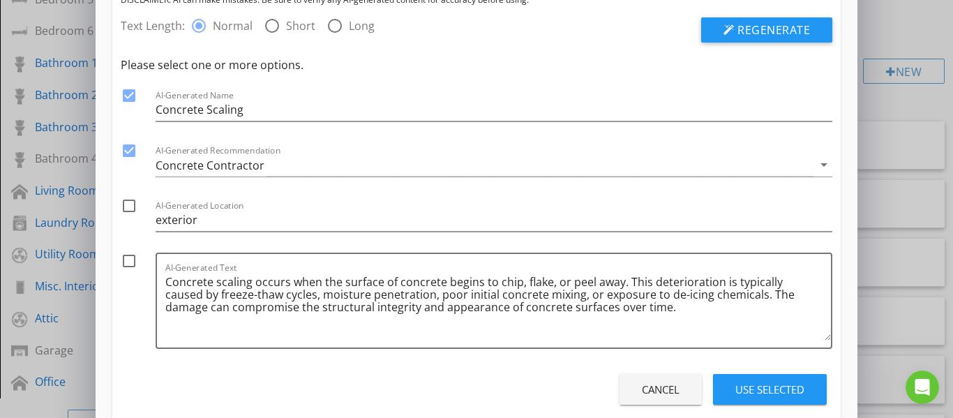
scroll to position [140, 0]
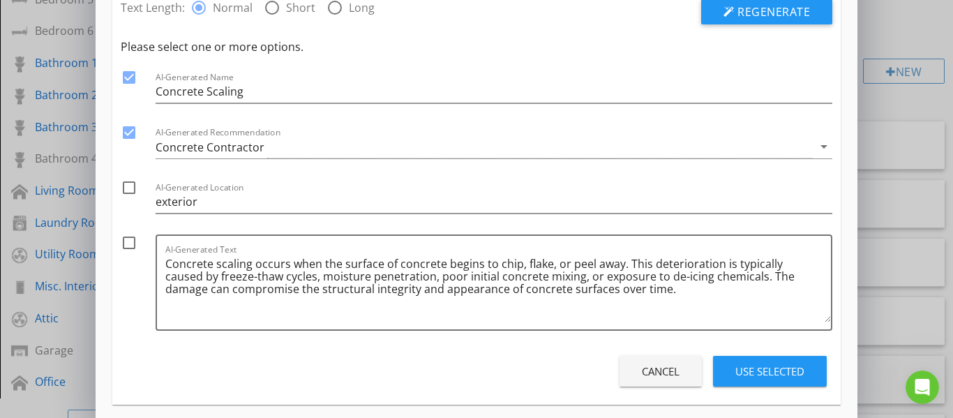
click at [127, 244] on div at bounding box center [129, 243] width 24 height 24
checkbox input "true"
click at [750, 372] on div "Use Selected" at bounding box center [770, 372] width 69 height 16
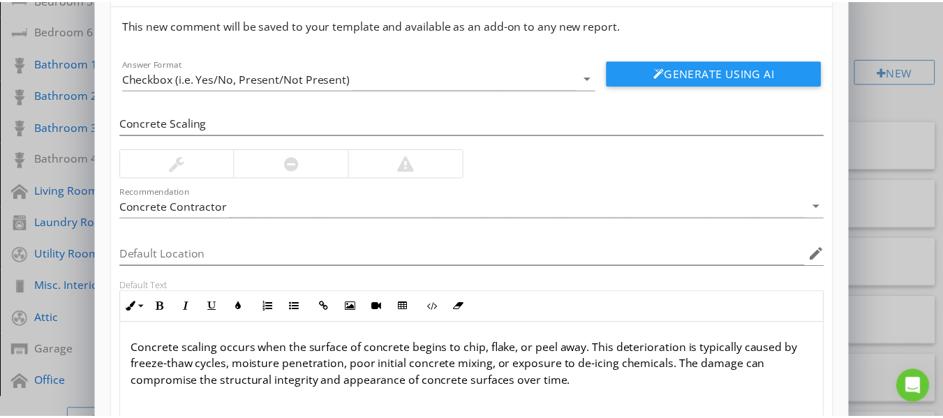
scroll to position [188, 0]
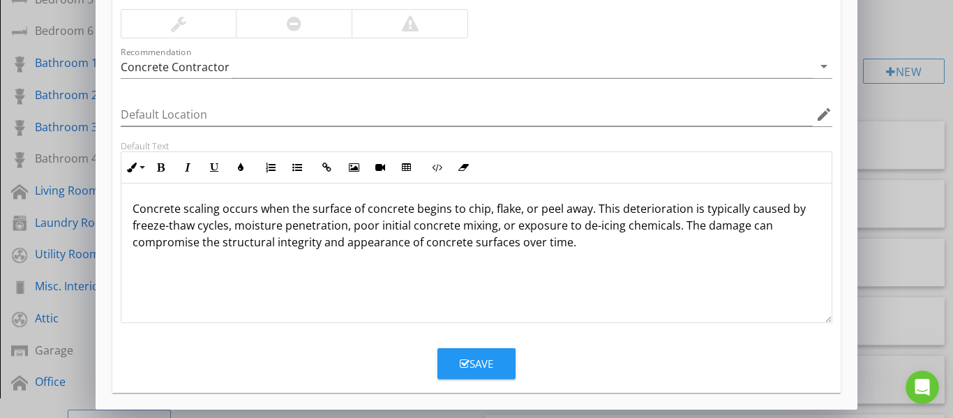
click at [473, 370] on div "Save" at bounding box center [477, 364] width 34 height 16
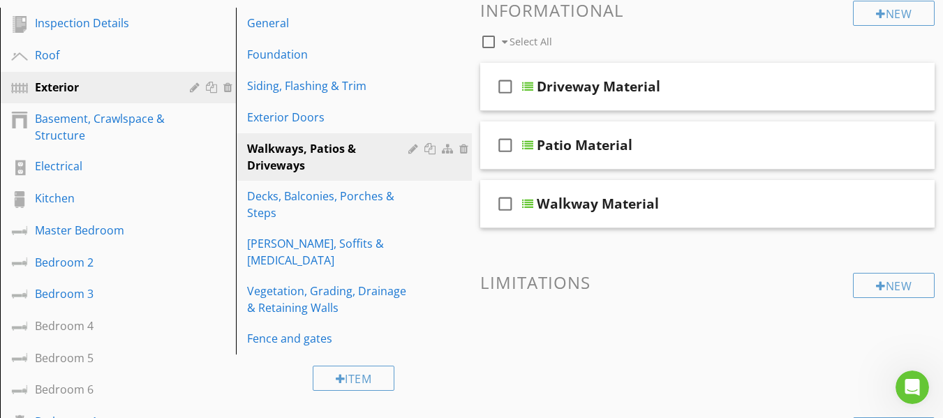
scroll to position [162, 0]
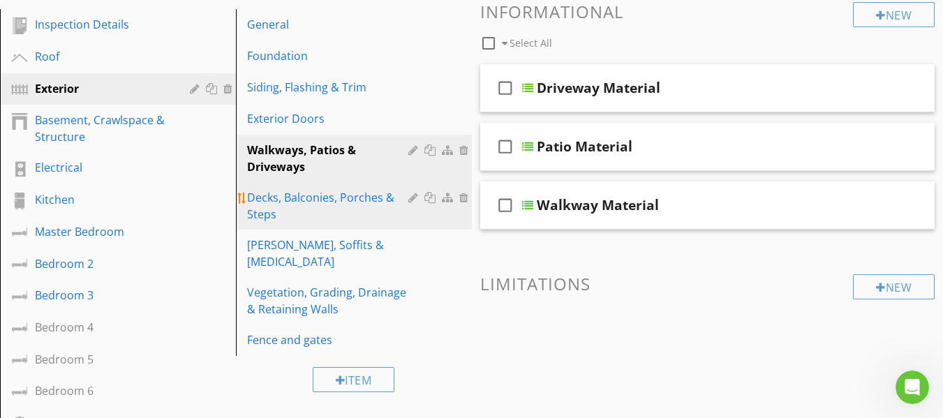
click at [337, 200] on div "Decks, Balconies, Porches & Steps" at bounding box center [329, 206] width 165 height 34
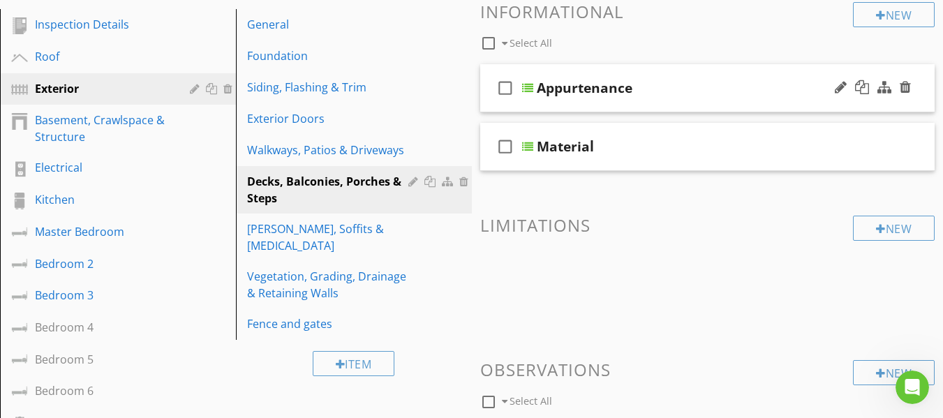
click at [486, 105] on div "check_box_outline_blank Appurtenance" at bounding box center [707, 88] width 455 height 48
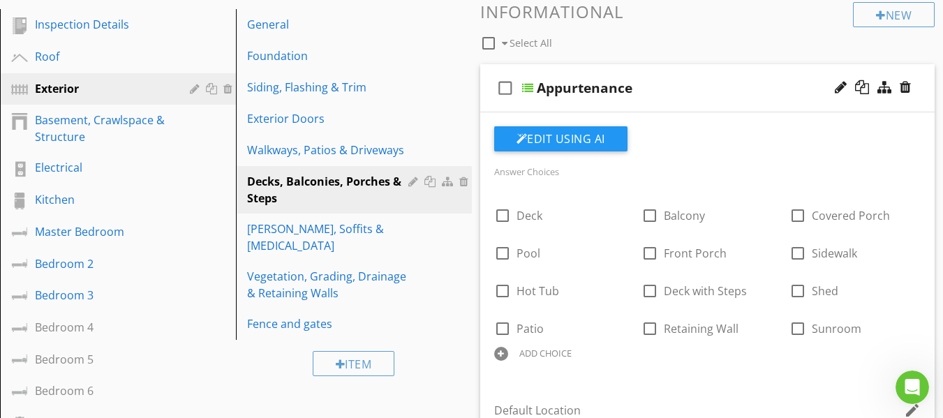
click at [488, 106] on div "check_box_outline_blank Appurtenance" at bounding box center [707, 88] width 455 height 48
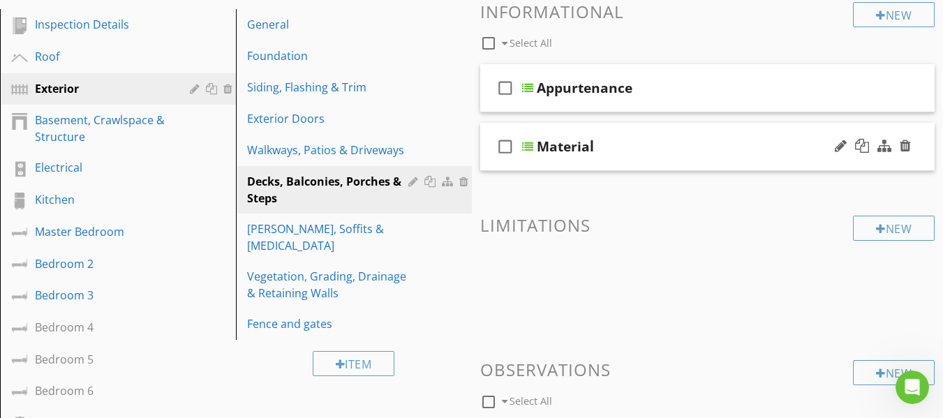
click at [486, 163] on div "check_box_outline_blank Material" at bounding box center [707, 147] width 455 height 48
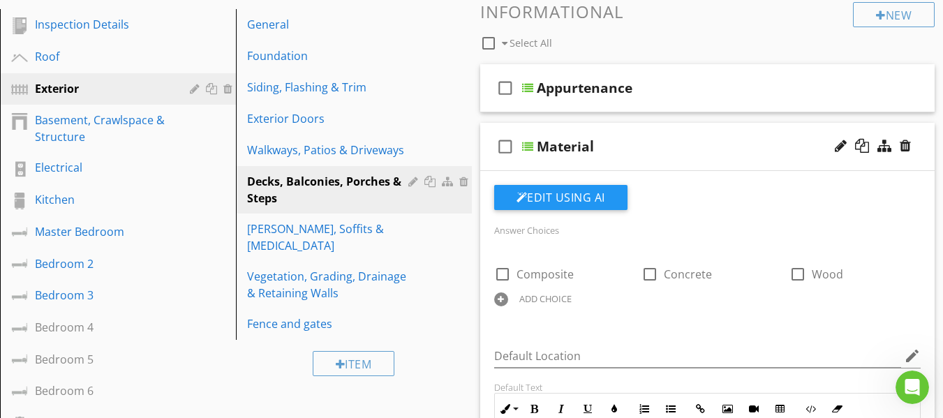
click at [486, 163] on div "check_box_outline_blank Material" at bounding box center [707, 147] width 455 height 48
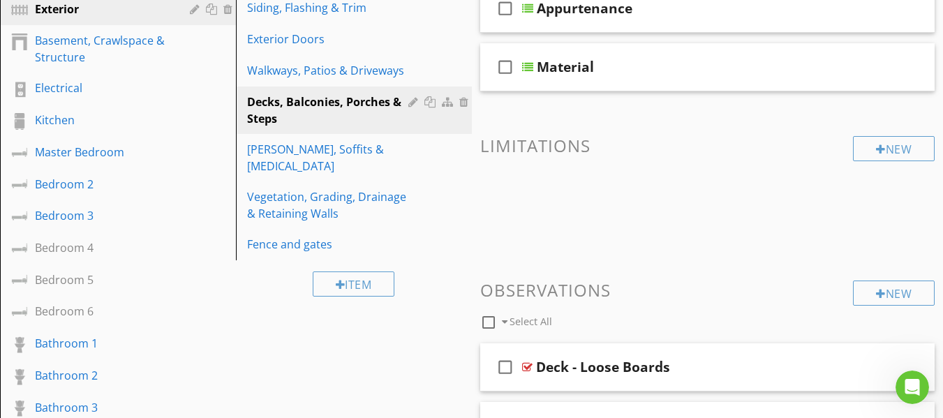
scroll to position [232, 0]
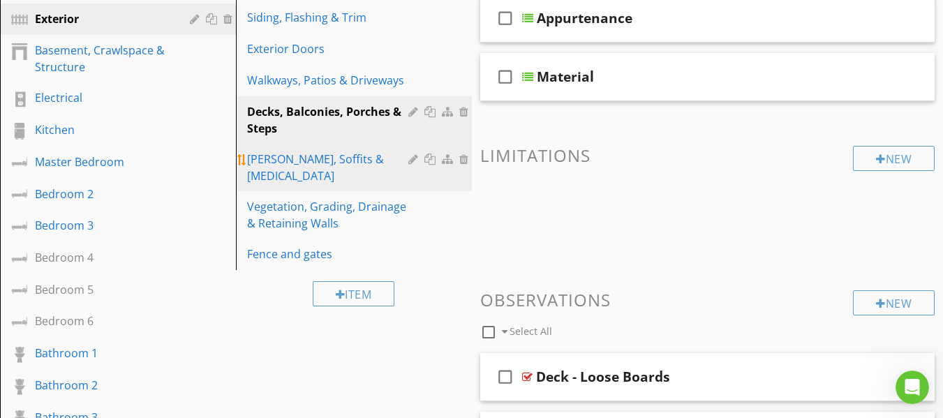
click at [341, 160] on div "Eaves, Soffits & Fascia" at bounding box center [329, 168] width 165 height 34
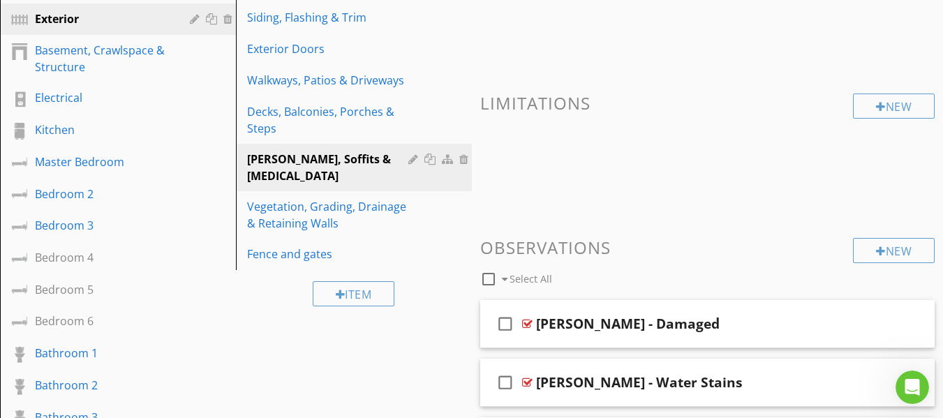
scroll to position [162, 0]
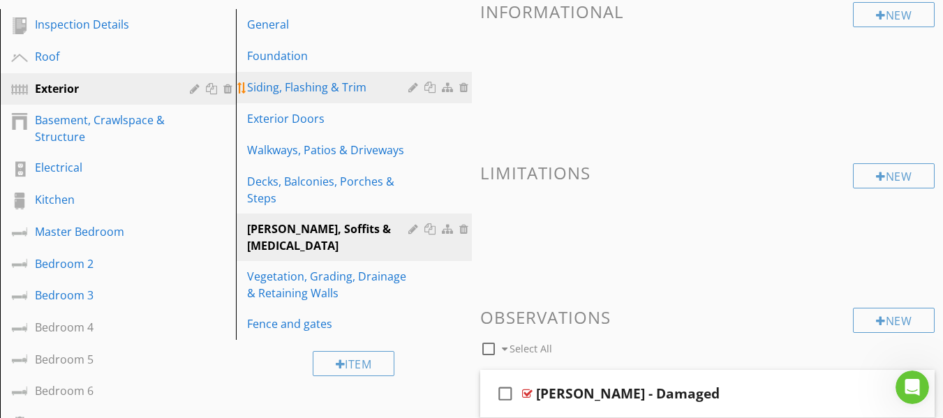
click at [341, 91] on div "Siding, Flashing & Trim" at bounding box center [329, 87] width 165 height 17
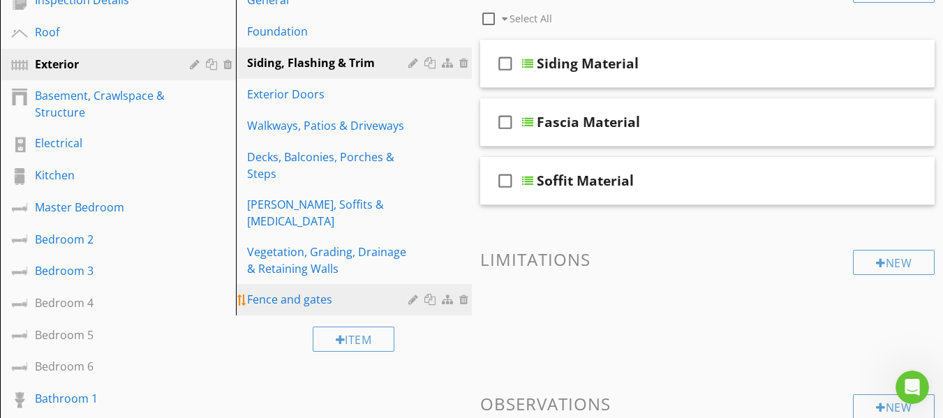
scroll to position [198, 0]
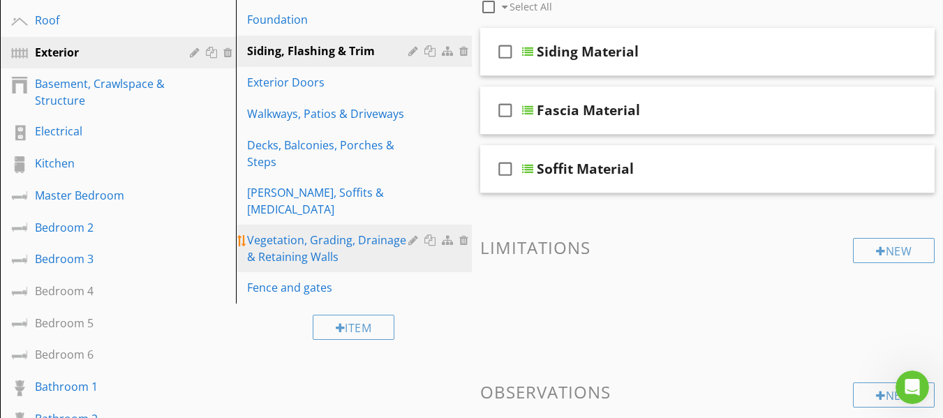
click at [343, 232] on div "Vegetation, Grading, Drainage & Retaining Walls" at bounding box center [329, 249] width 165 height 34
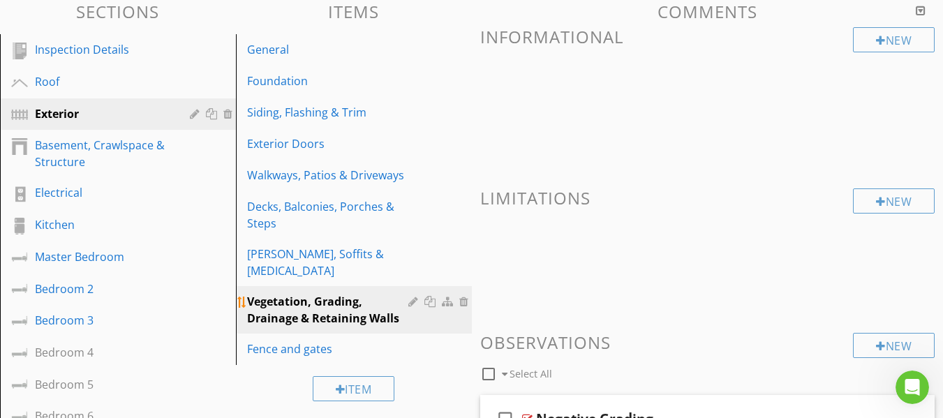
scroll to position [128, 0]
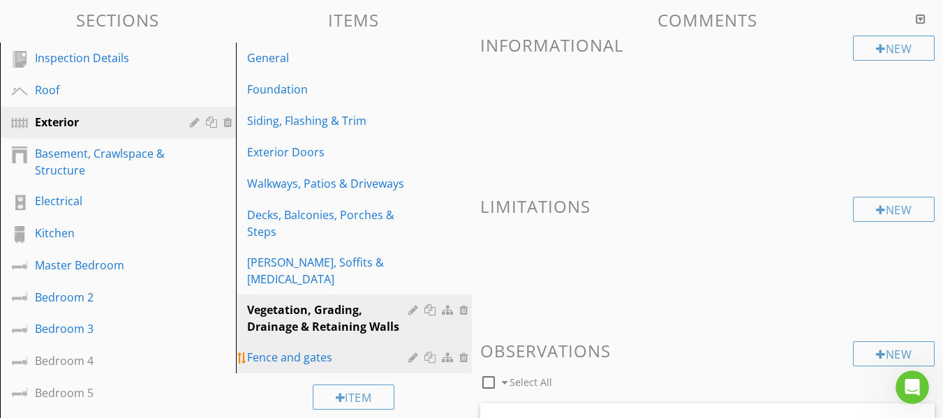
click at [311, 349] on div "Fence and gates" at bounding box center [329, 357] width 165 height 17
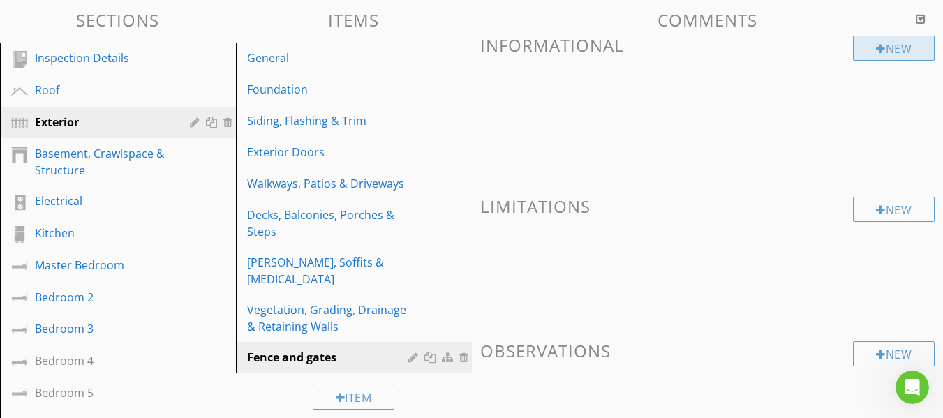
click at [872, 52] on div "New" at bounding box center [894, 48] width 82 height 25
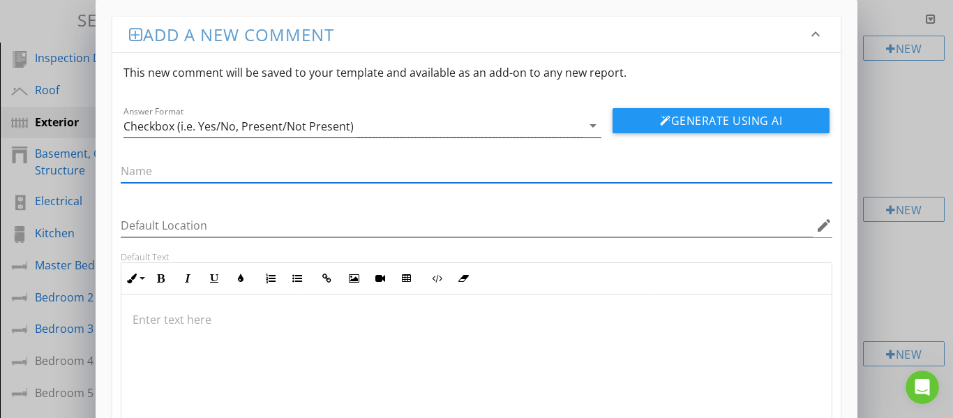
click at [384, 119] on div "Checkbox (i.e. Yes/No, Present/Not Present)" at bounding box center [353, 125] width 459 height 23
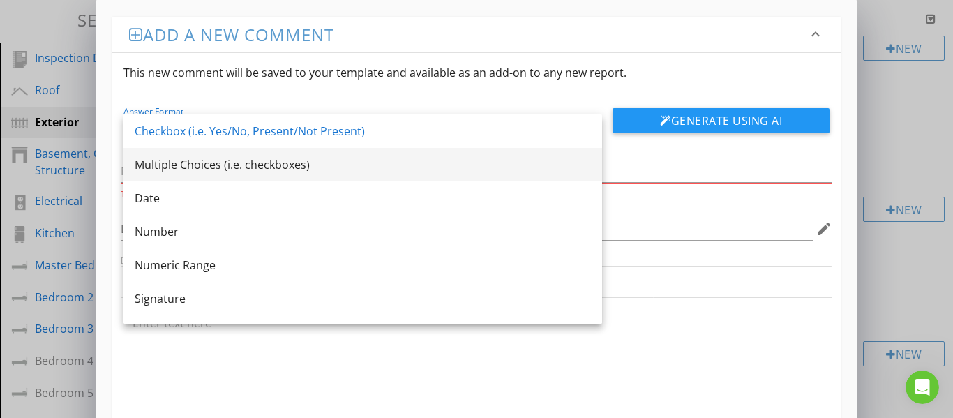
click at [269, 165] on div "Multiple Choices (i.e. checkboxes)" at bounding box center [363, 164] width 456 height 17
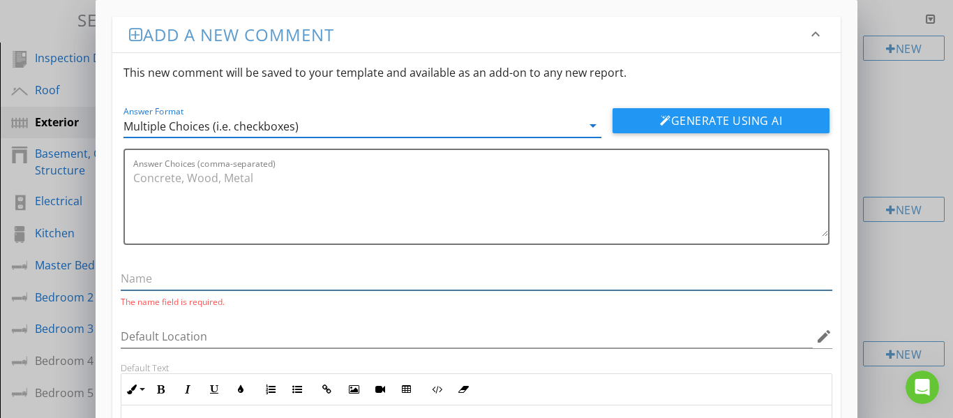
click at [202, 283] on input "text" at bounding box center [477, 278] width 713 height 23
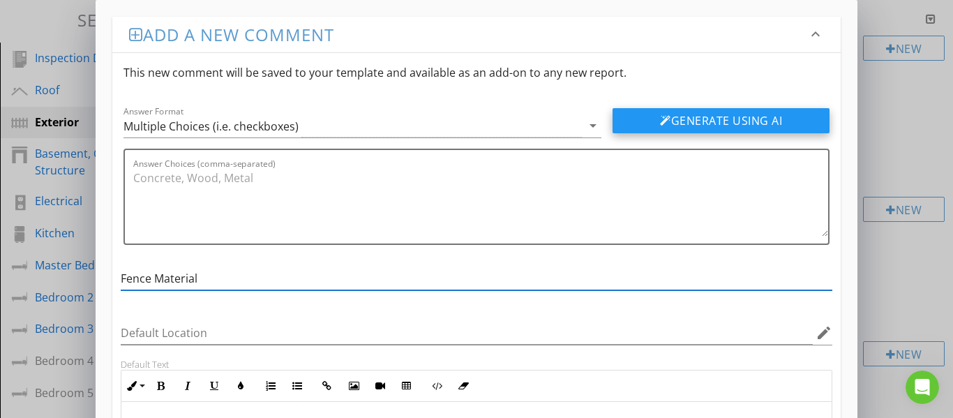
type input "Fence Material"
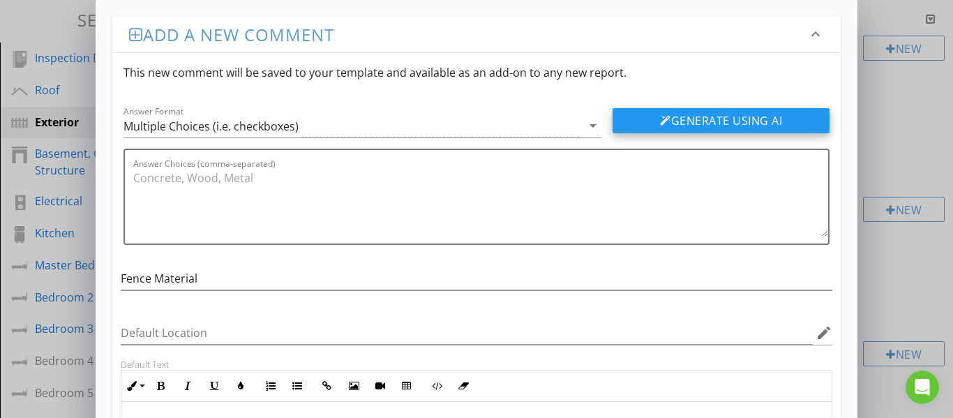
click at [646, 124] on button "Generate Using AI" at bounding box center [721, 120] width 217 height 25
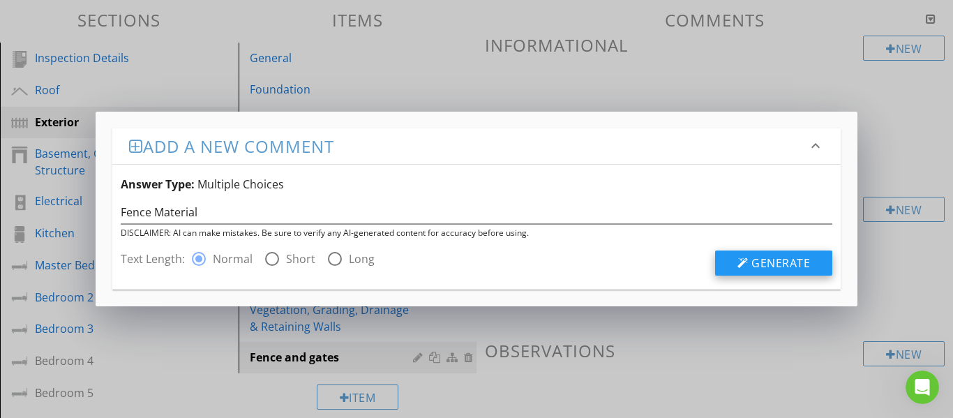
click at [782, 257] on span "Generate" at bounding box center [781, 262] width 59 height 15
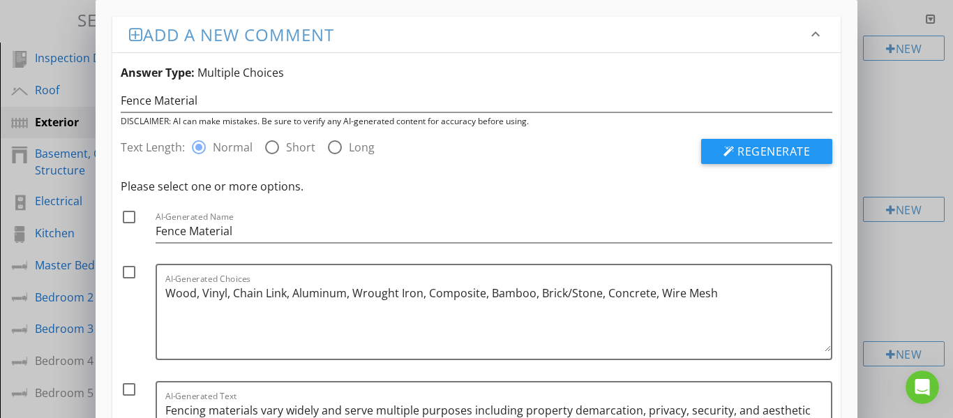
click at [128, 220] on div at bounding box center [129, 217] width 24 height 24
checkbox input "true"
click at [127, 272] on div at bounding box center [129, 272] width 24 height 24
checkbox input "true"
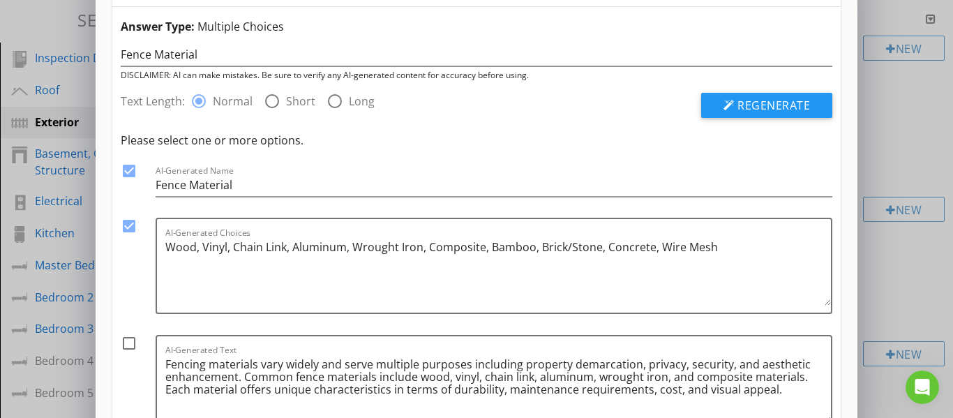
scroll to position [140, 0]
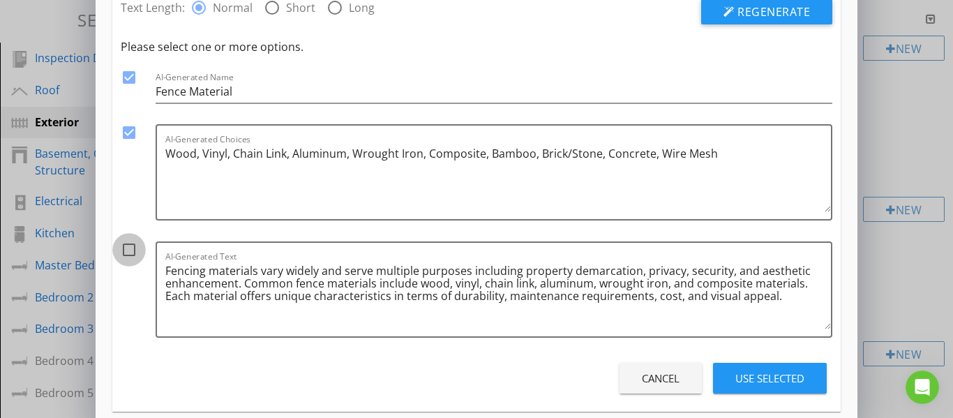
click at [131, 253] on div at bounding box center [129, 250] width 24 height 24
checkbox input "true"
click at [761, 380] on div "Use Selected" at bounding box center [770, 379] width 69 height 16
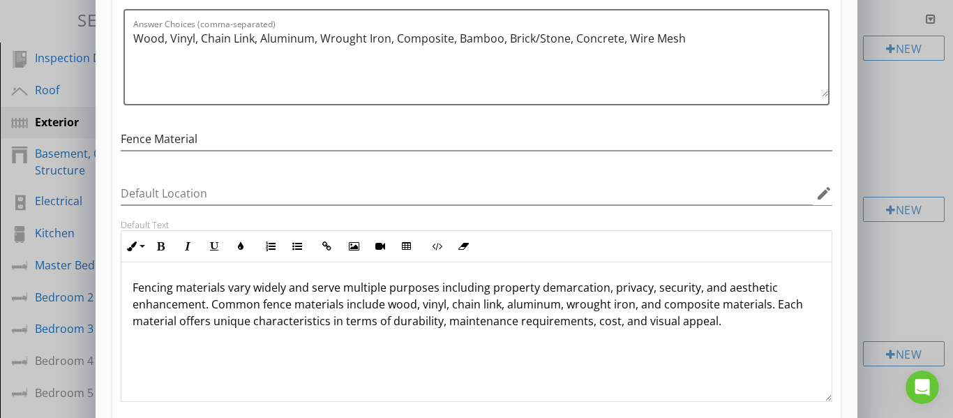
scroll to position [1, 0]
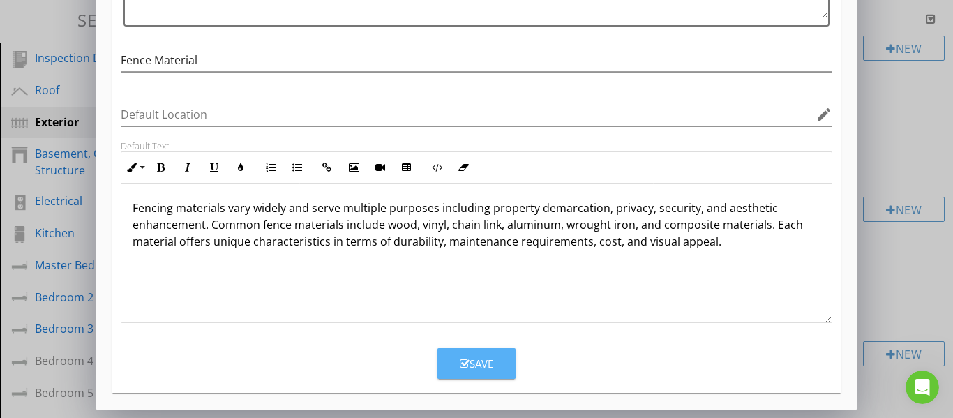
click at [478, 367] on div "Save" at bounding box center [477, 364] width 34 height 16
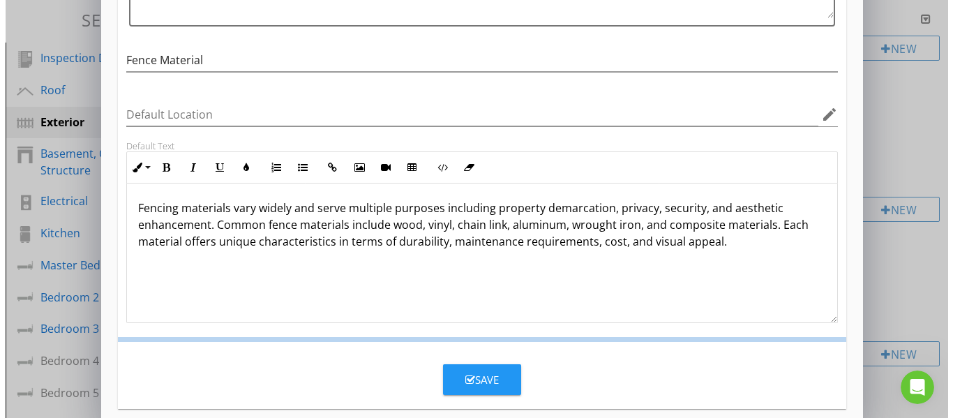
scroll to position [151, 0]
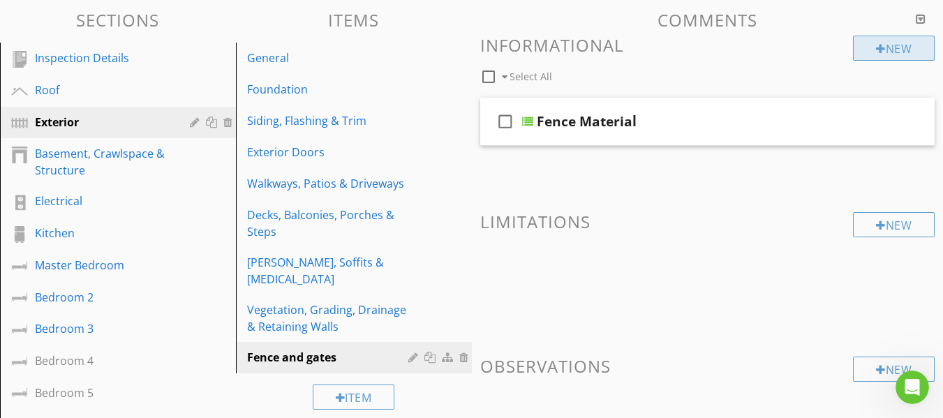
click at [881, 52] on div at bounding box center [881, 48] width 10 height 11
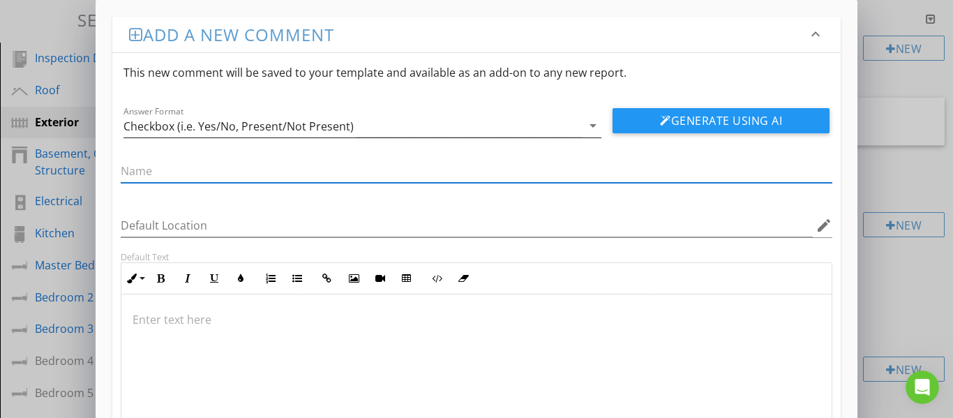
click at [516, 124] on div "Checkbox (i.e. Yes/No, Present/Not Present)" at bounding box center [353, 125] width 459 height 23
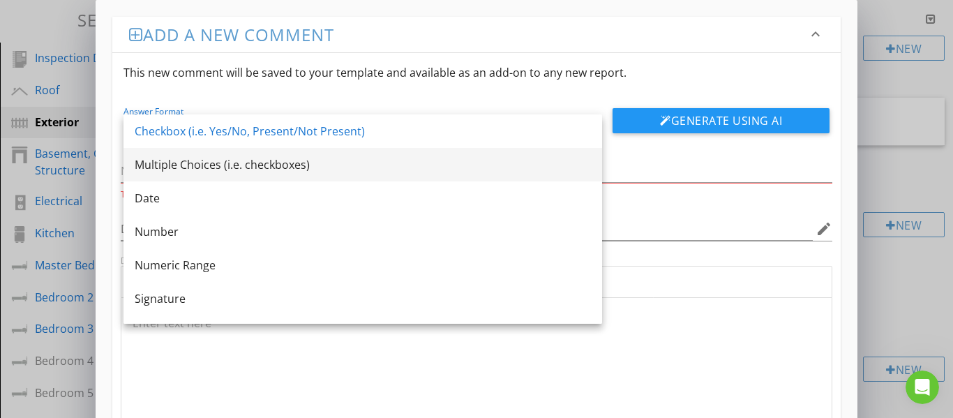
click at [269, 167] on div "Multiple Choices (i.e. checkboxes)" at bounding box center [363, 164] width 456 height 17
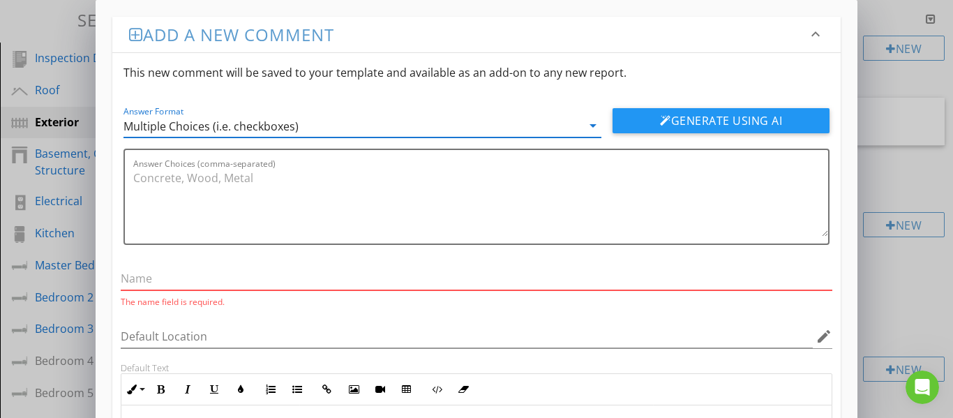
click at [190, 283] on input "text" at bounding box center [477, 278] width 713 height 23
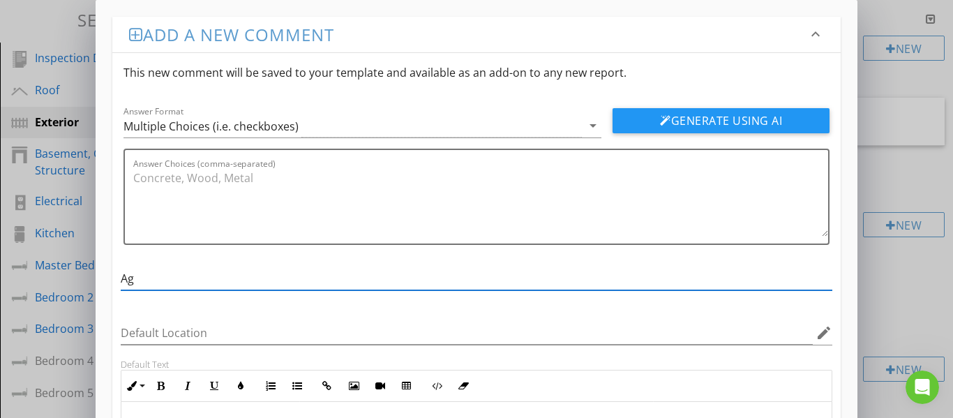
type input "A"
type input "Gate Material"
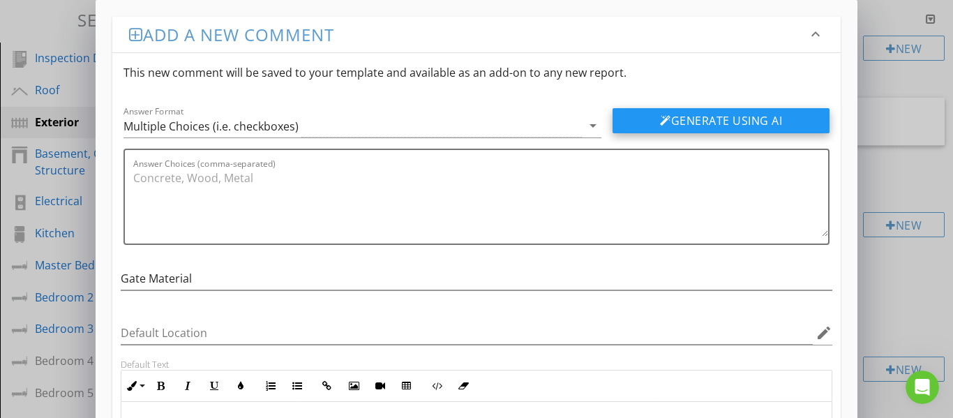
click at [674, 121] on button "Generate Using AI" at bounding box center [721, 120] width 217 height 25
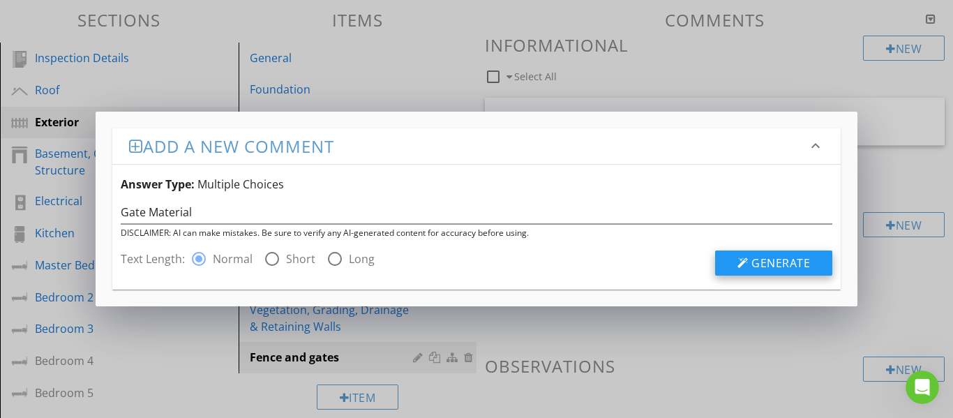
click at [731, 258] on button "Generate" at bounding box center [773, 263] width 117 height 25
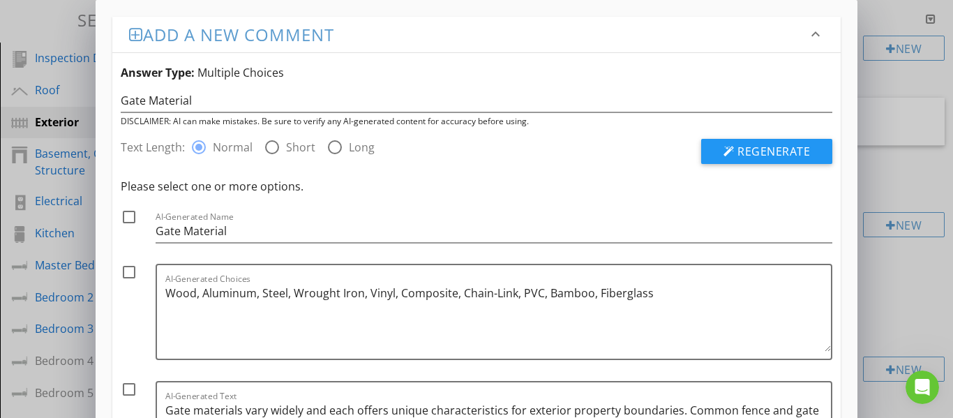
click at [124, 218] on div at bounding box center [129, 217] width 24 height 24
checkbox input "true"
click at [130, 274] on div at bounding box center [129, 272] width 24 height 24
checkbox input "true"
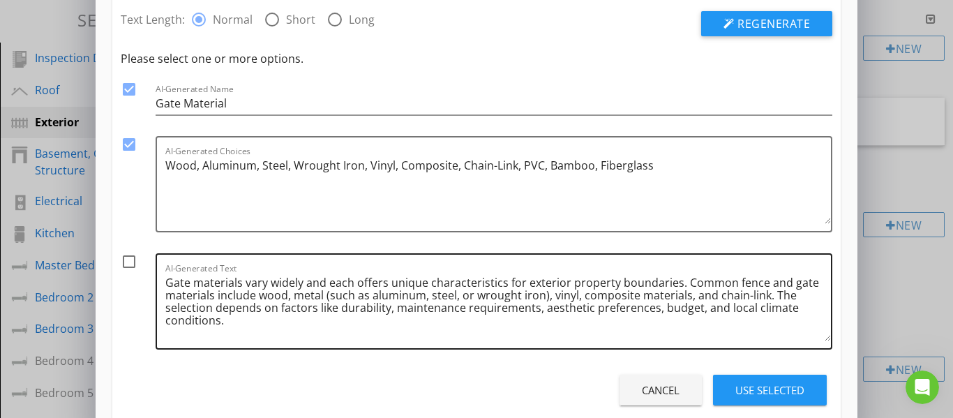
scroll to position [140, 0]
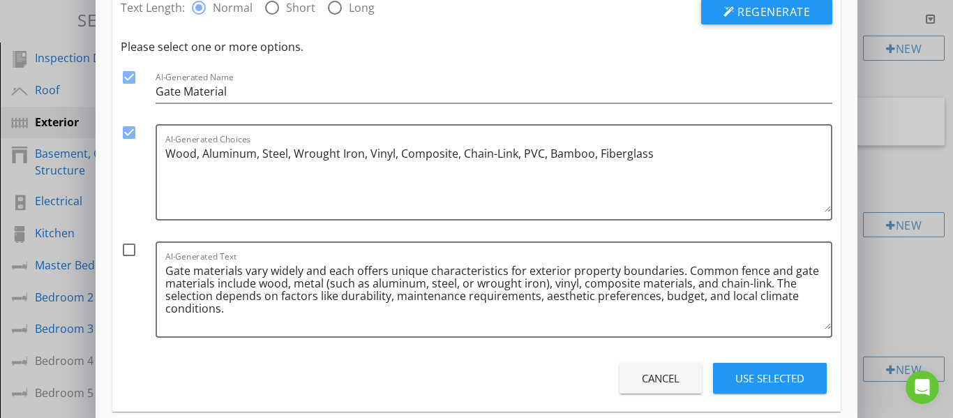
click at [137, 262] on div "check_box_outline_blank" at bounding box center [132, 258] width 22 height 34
click at [128, 249] on div at bounding box center [129, 250] width 24 height 24
checkbox input "true"
click at [761, 381] on div "Use Selected" at bounding box center [770, 379] width 69 height 16
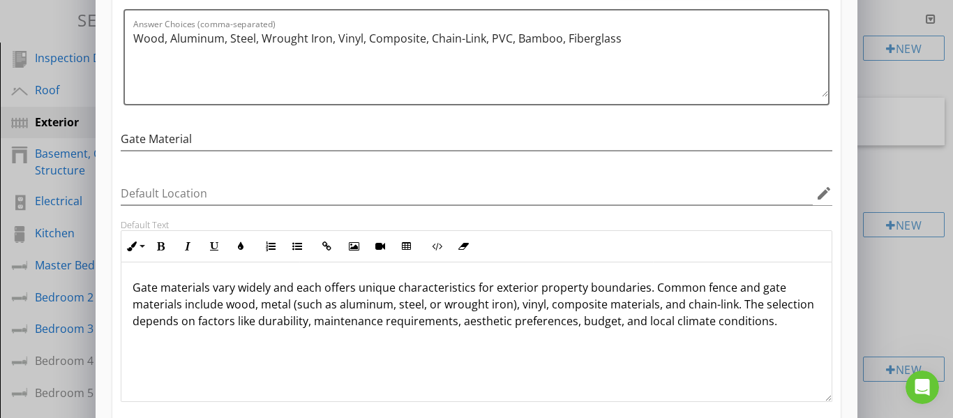
scroll to position [1, 0]
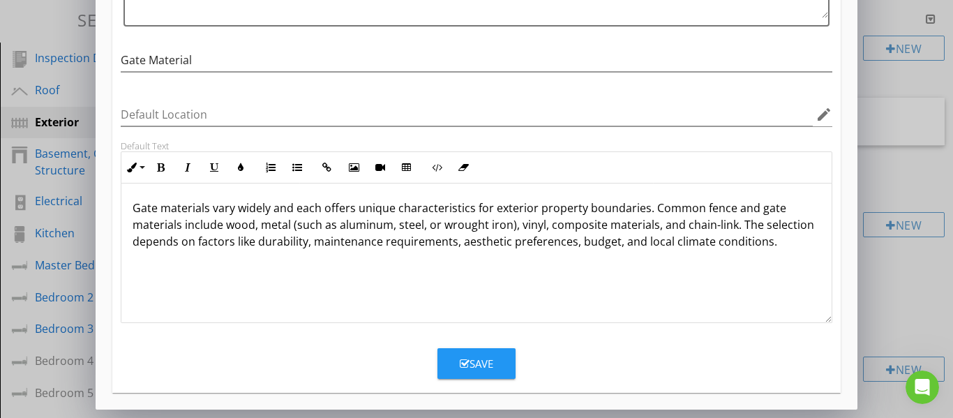
click at [489, 359] on div "Save" at bounding box center [477, 364] width 34 height 16
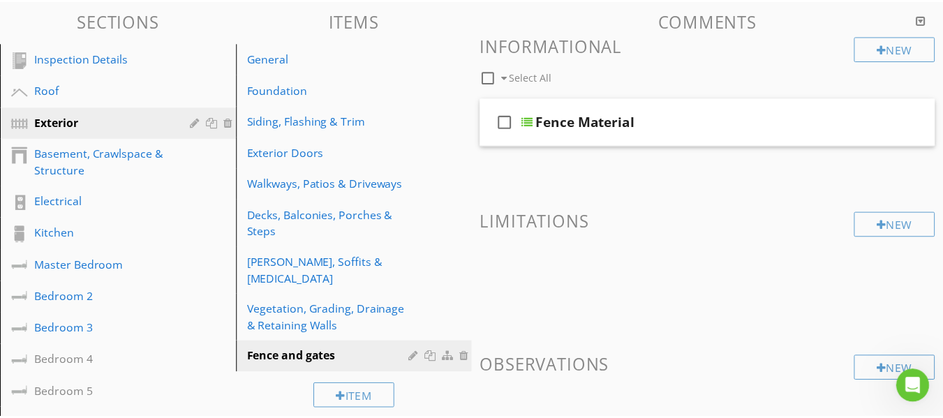
scroll to position [151, 0]
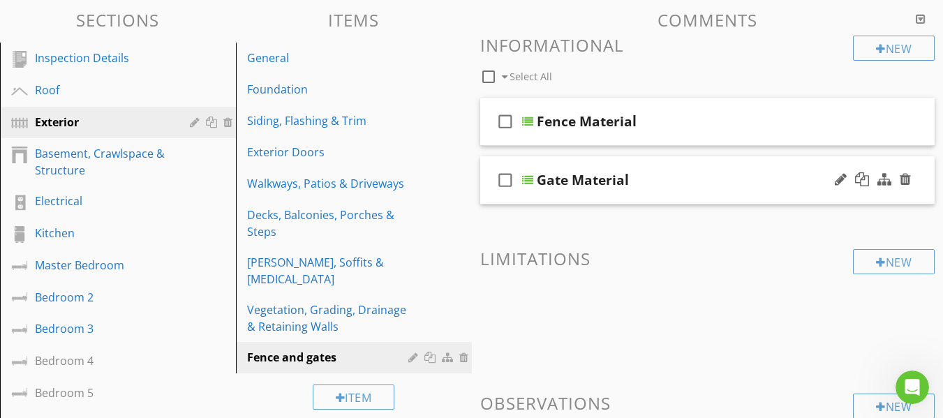
click at [493, 202] on div "check_box_outline_blank Gate Material" at bounding box center [707, 180] width 455 height 48
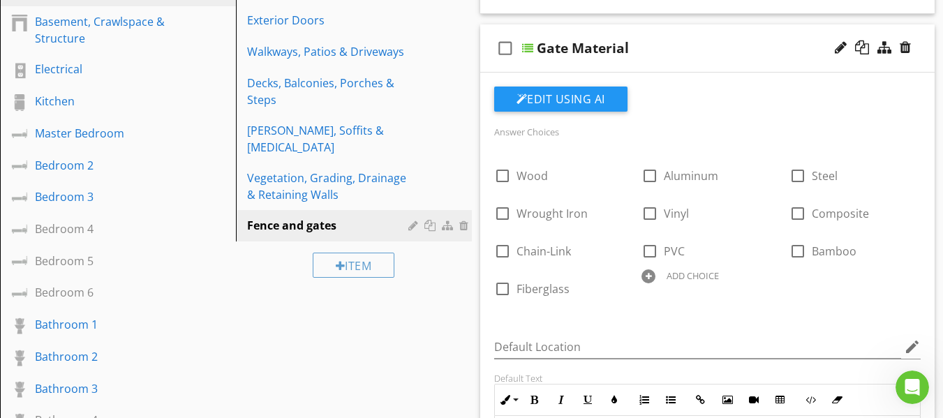
scroll to position [198, 0]
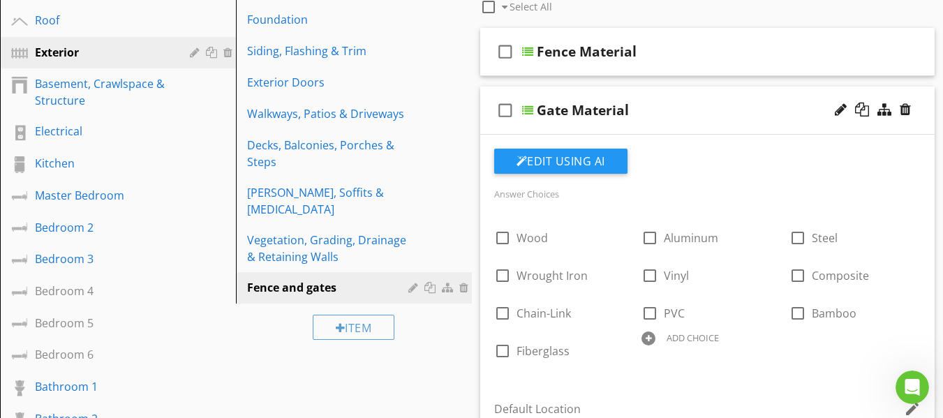
click at [490, 133] on div "check_box_outline_blank Gate Material" at bounding box center [707, 111] width 455 height 48
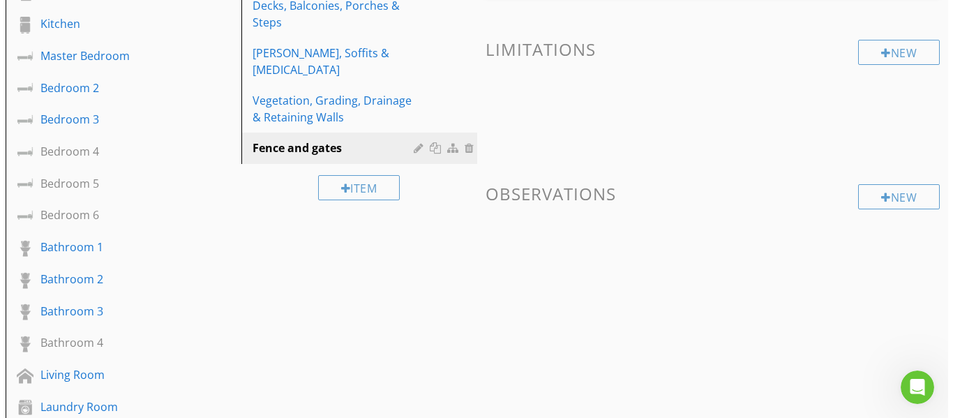
scroll to position [268, 0]
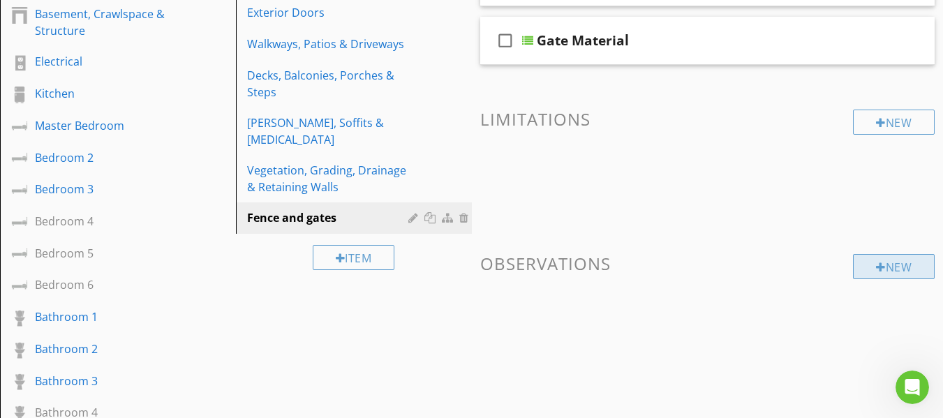
click at [883, 265] on div "New" at bounding box center [894, 266] width 82 height 25
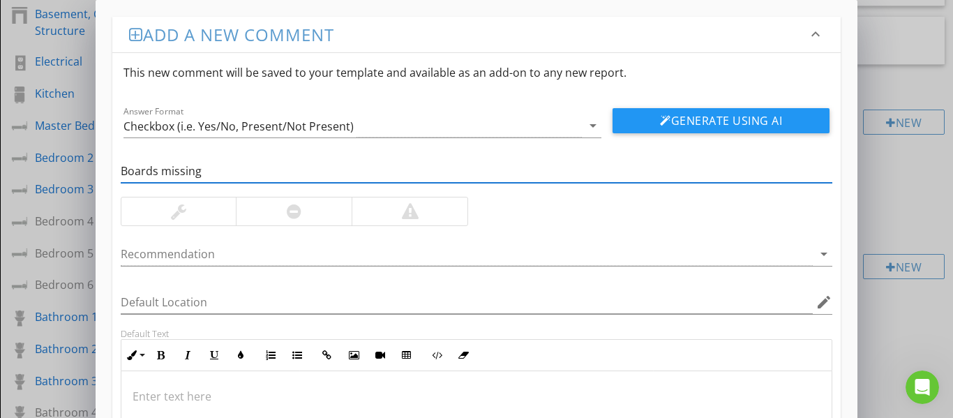
type input "Boards missing"
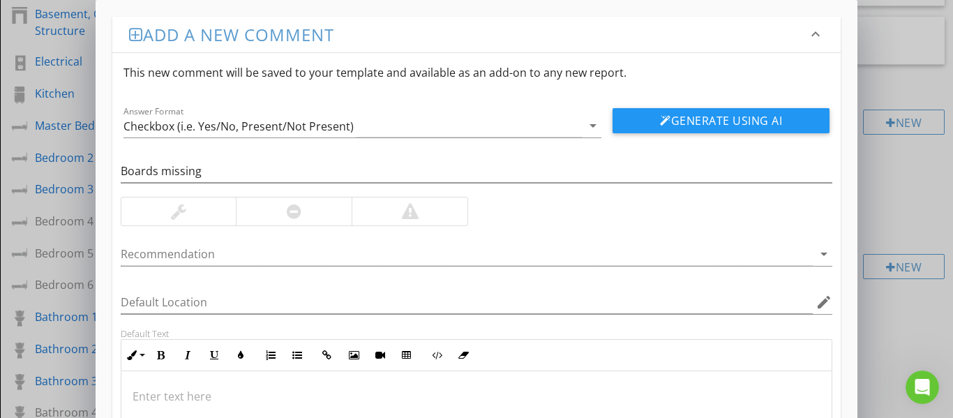
click at [267, 210] on div at bounding box center [294, 212] width 116 height 28
click at [235, 256] on div at bounding box center [467, 254] width 693 height 23
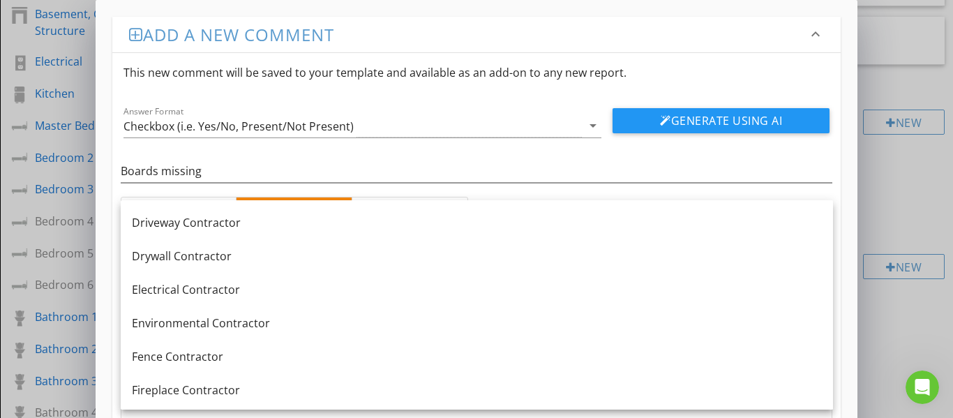
scroll to position [489, 0]
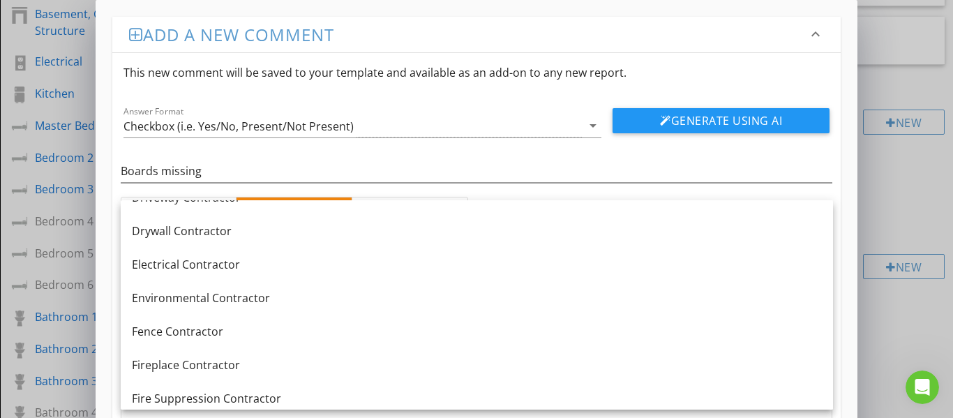
click at [240, 332] on div "Fence Contractor" at bounding box center [477, 331] width 690 height 17
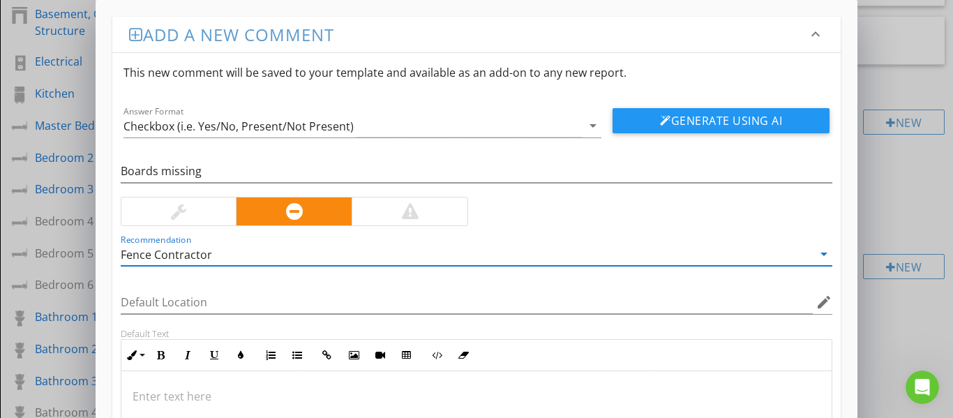
click at [643, 123] on button "Generate Using AI" at bounding box center [721, 120] width 217 height 25
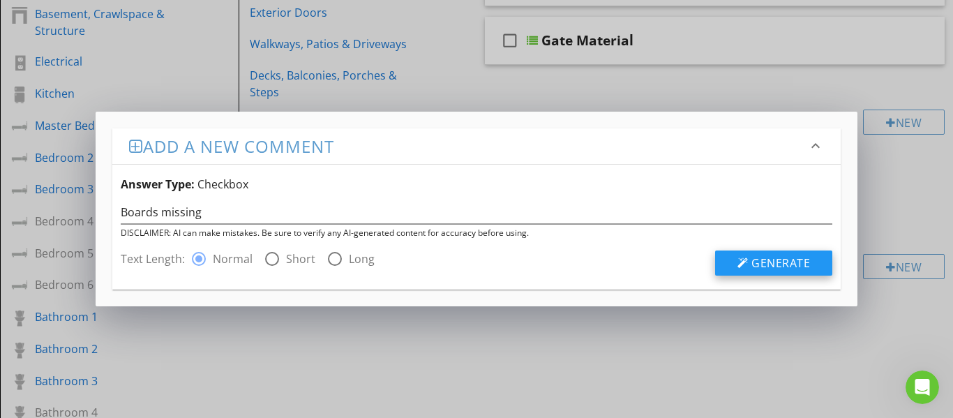
click at [752, 271] on button "Generate" at bounding box center [773, 263] width 117 height 25
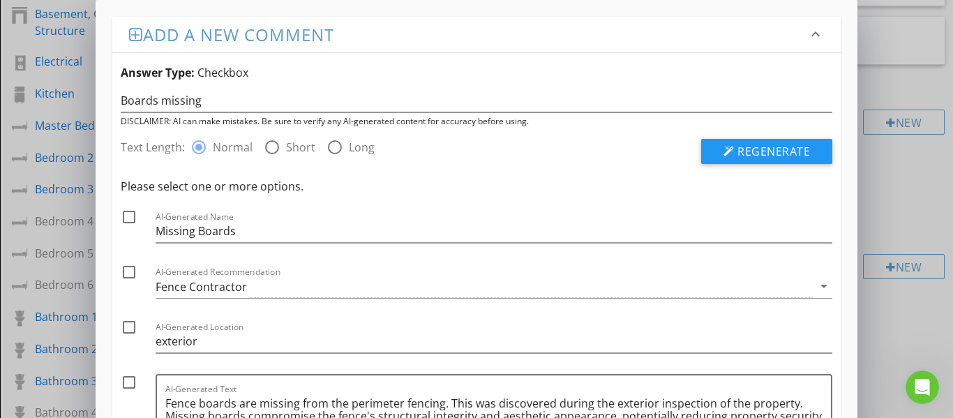
click at [128, 220] on div at bounding box center [129, 217] width 24 height 24
checkbox input "true"
click at [126, 275] on div at bounding box center [129, 272] width 24 height 24
checkbox input "true"
click at [126, 325] on div at bounding box center [129, 327] width 24 height 24
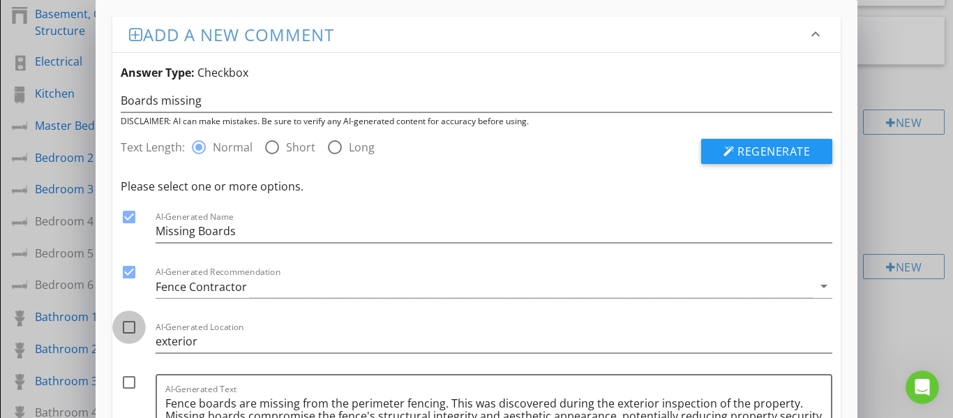
checkbox input "true"
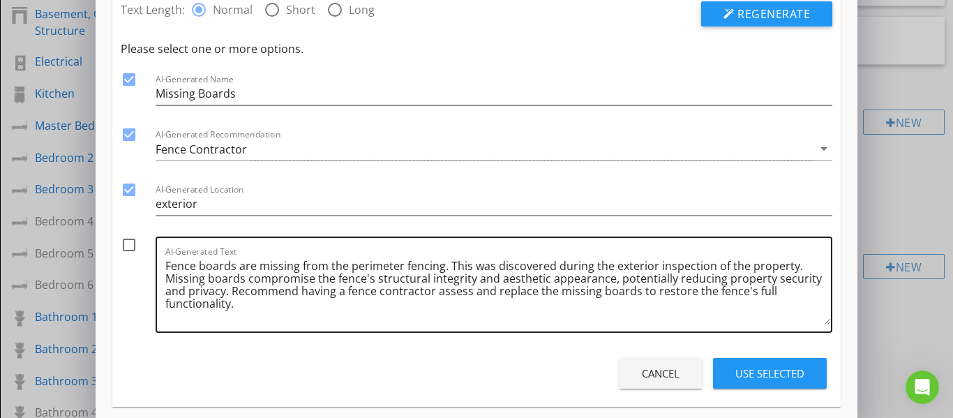
scroll to position [140, 0]
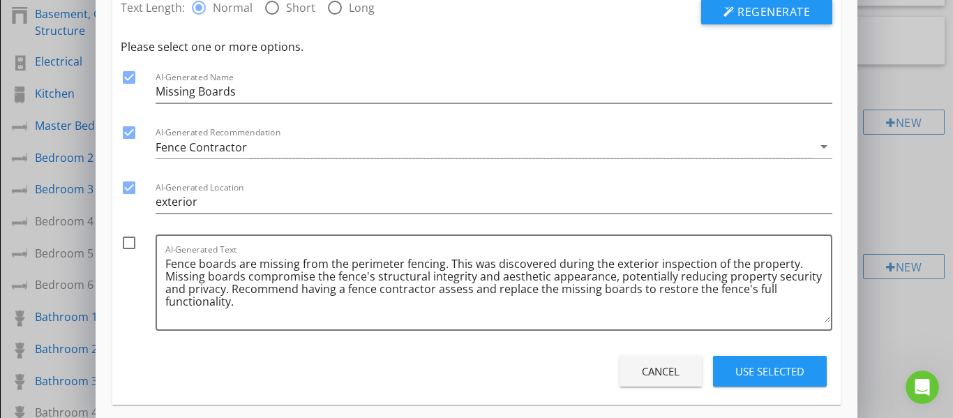
click at [131, 243] on div at bounding box center [129, 243] width 24 height 24
checkbox input "true"
click at [748, 373] on div "Use Selected" at bounding box center [770, 372] width 69 height 16
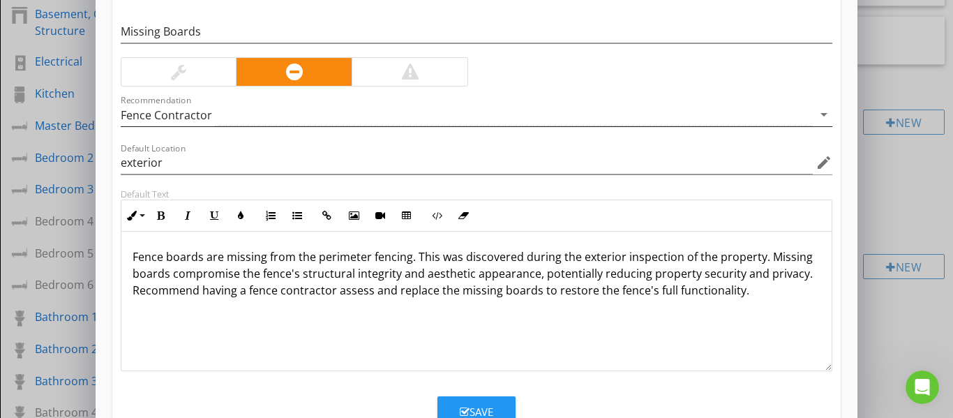
scroll to position [188, 0]
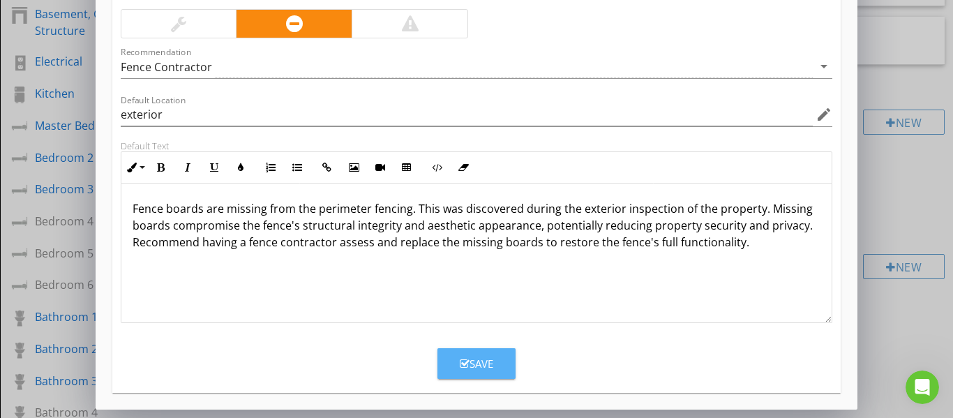
click at [466, 369] on icon "button" at bounding box center [465, 364] width 10 height 10
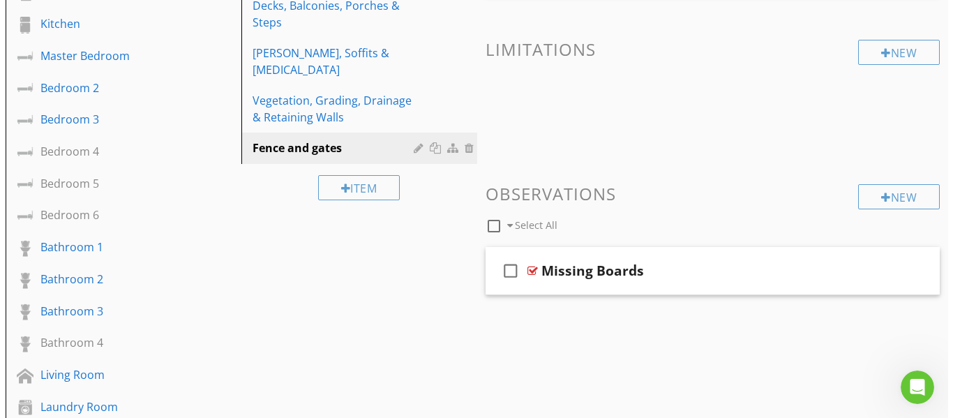
scroll to position [339, 0]
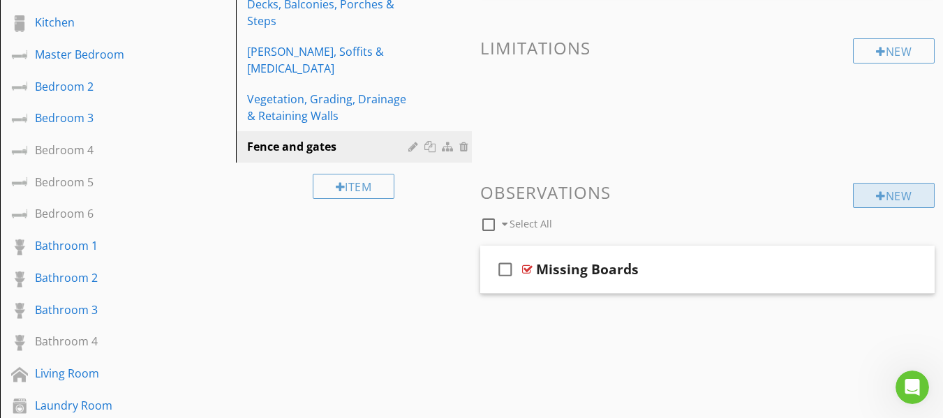
click at [876, 197] on div at bounding box center [881, 196] width 10 height 11
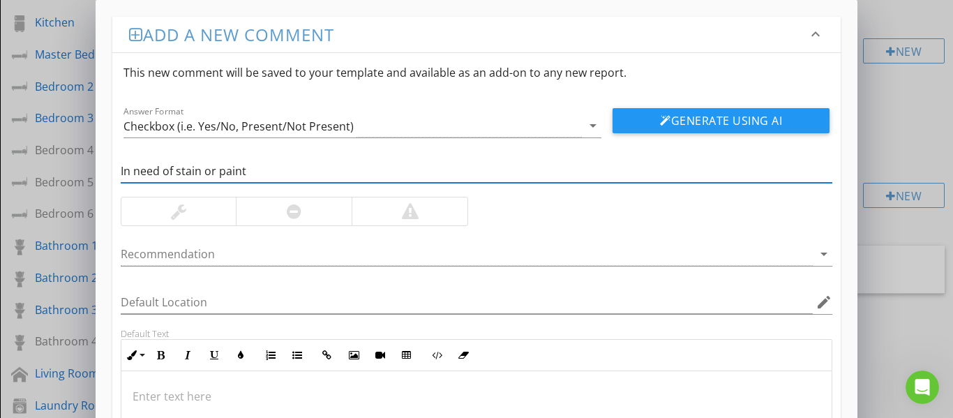
type input "In need of stain or paint"
click at [188, 214] on div at bounding box center [178, 212] width 115 height 28
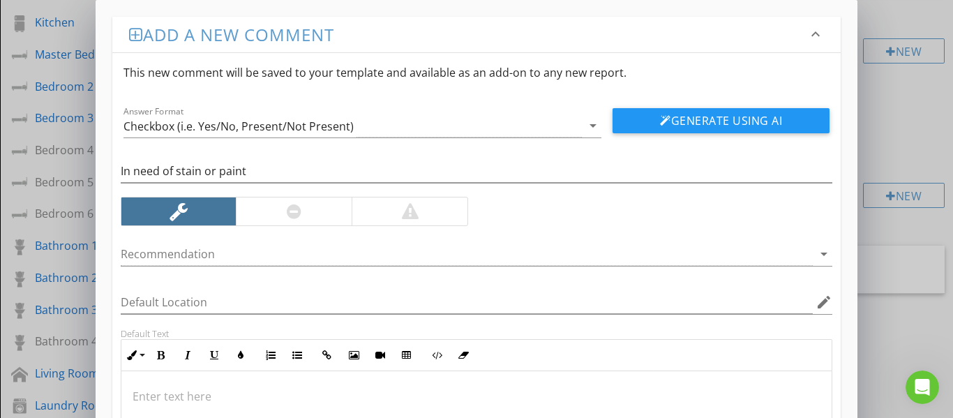
click at [276, 215] on div at bounding box center [294, 212] width 116 height 28
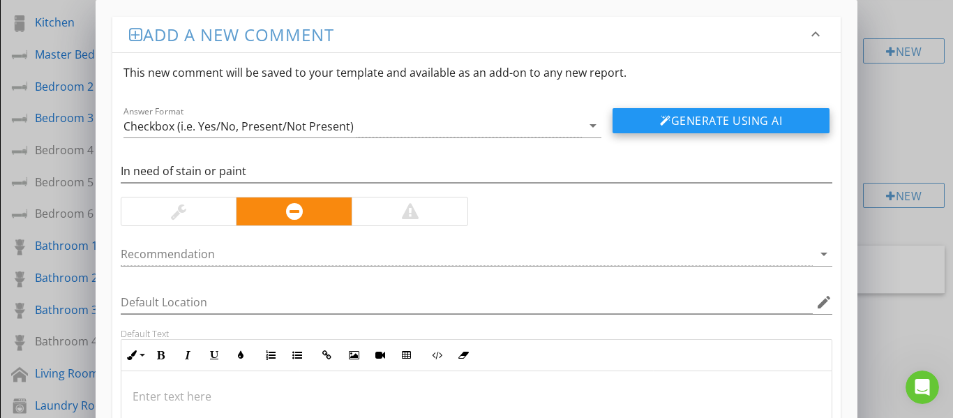
click at [660, 125] on div at bounding box center [665, 120] width 11 height 11
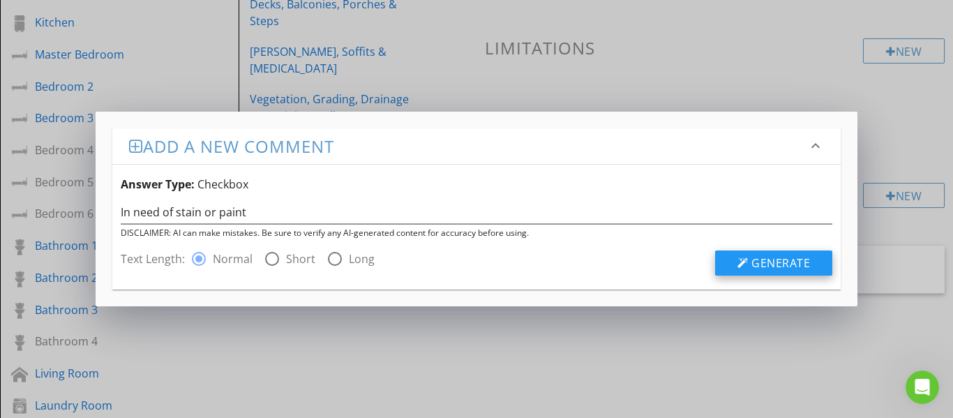
click at [756, 267] on span "Generate" at bounding box center [781, 262] width 59 height 15
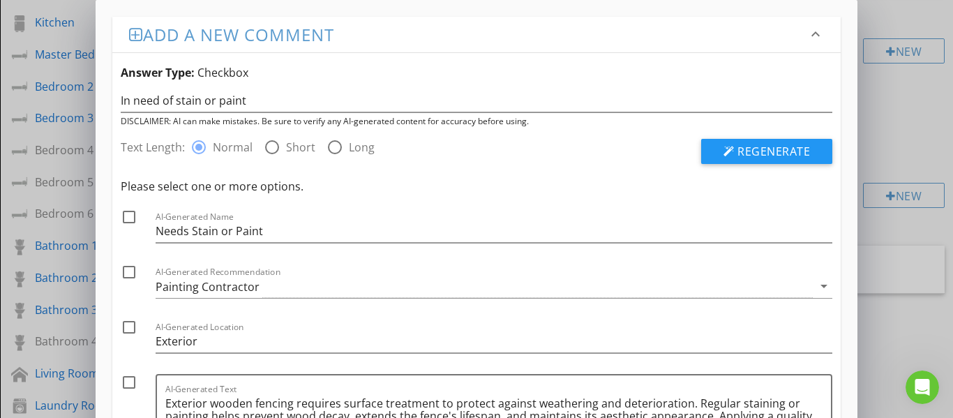
click at [131, 220] on div at bounding box center [129, 217] width 24 height 24
checkbox input "true"
click at [131, 272] on div at bounding box center [129, 272] width 24 height 24
checkbox input "true"
click at [128, 327] on div at bounding box center [129, 327] width 24 height 24
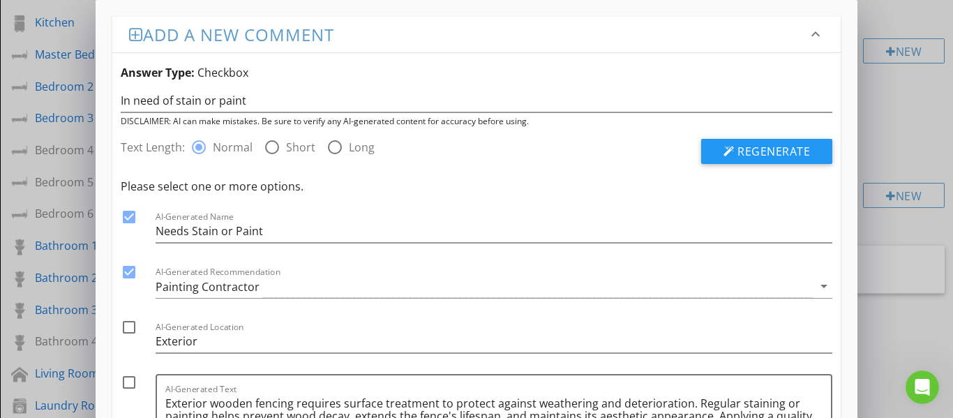
checkbox input "true"
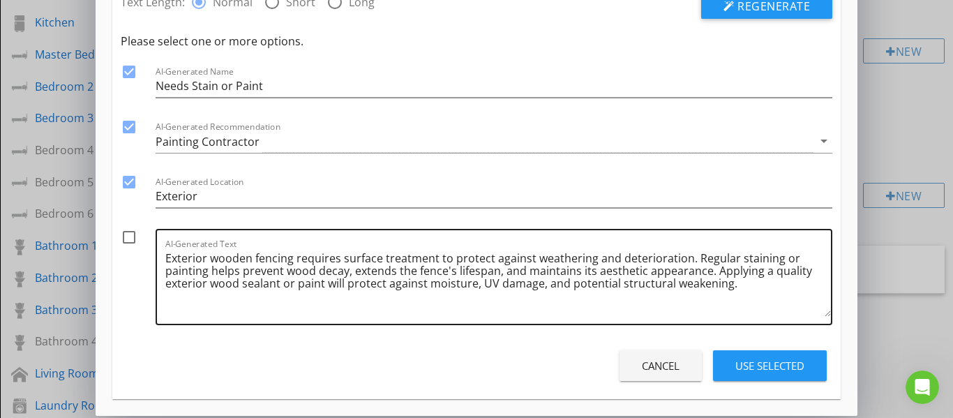
scroll to position [151, 0]
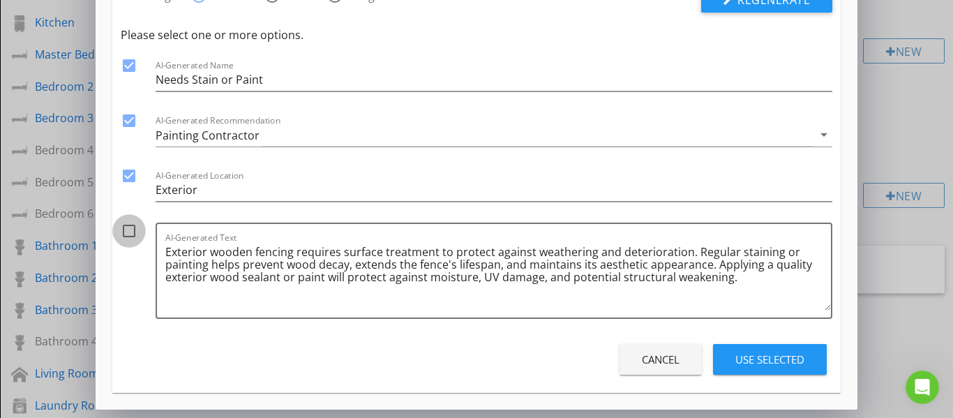
click at [128, 236] on div at bounding box center [129, 231] width 24 height 24
checkbox input "true"
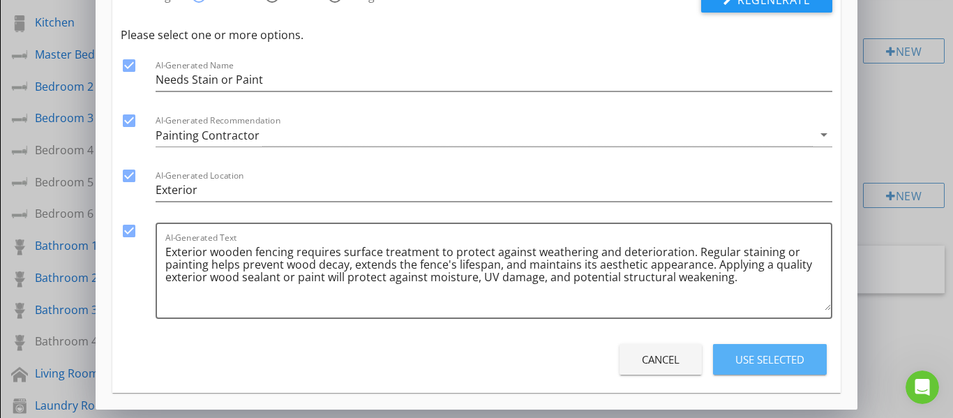
click at [748, 358] on div "Use Selected" at bounding box center [770, 360] width 69 height 16
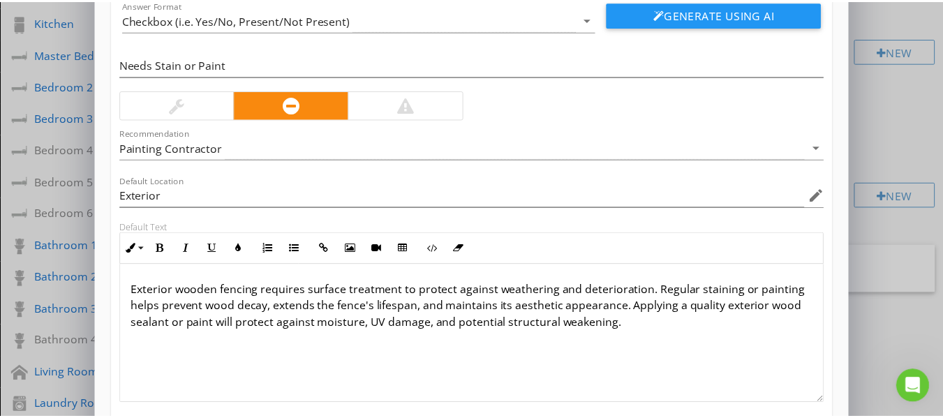
scroll to position [188, 0]
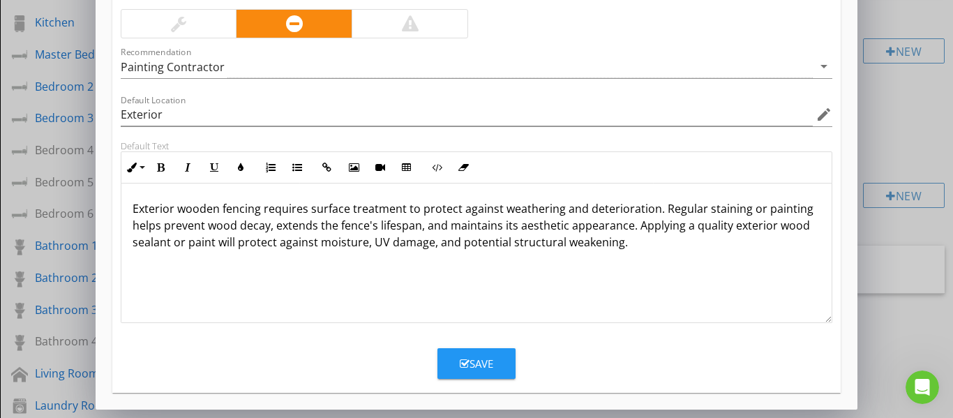
click at [478, 362] on div "Save" at bounding box center [477, 364] width 34 height 16
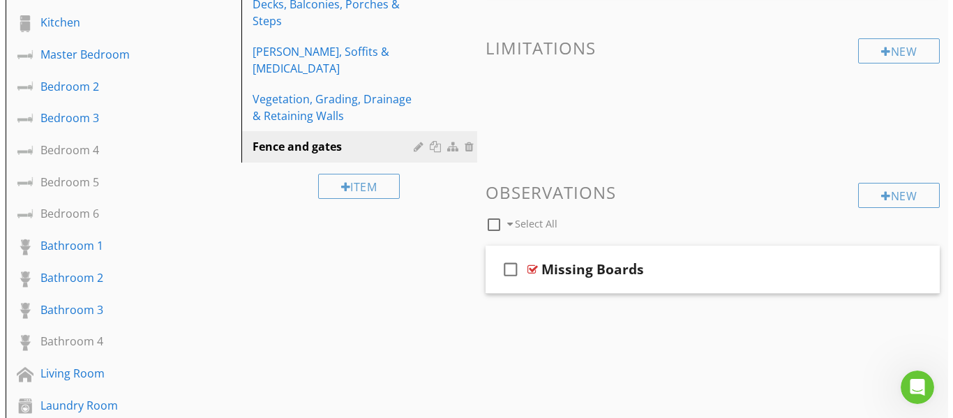
scroll to position [120, 0]
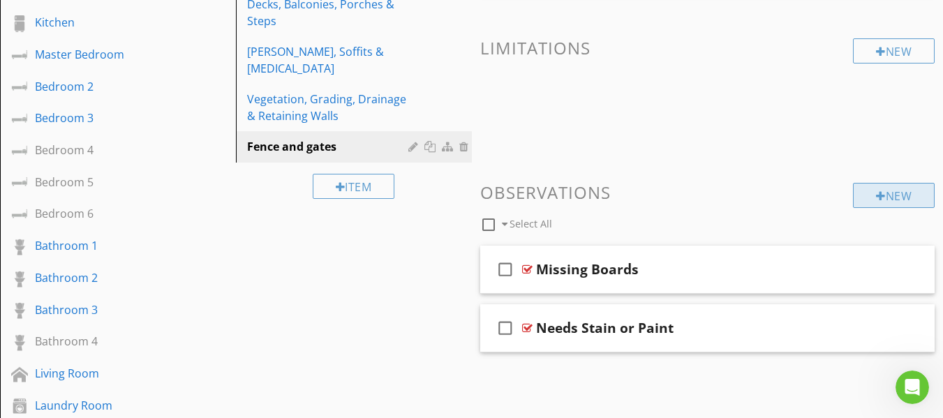
click at [877, 194] on div at bounding box center [881, 196] width 10 height 11
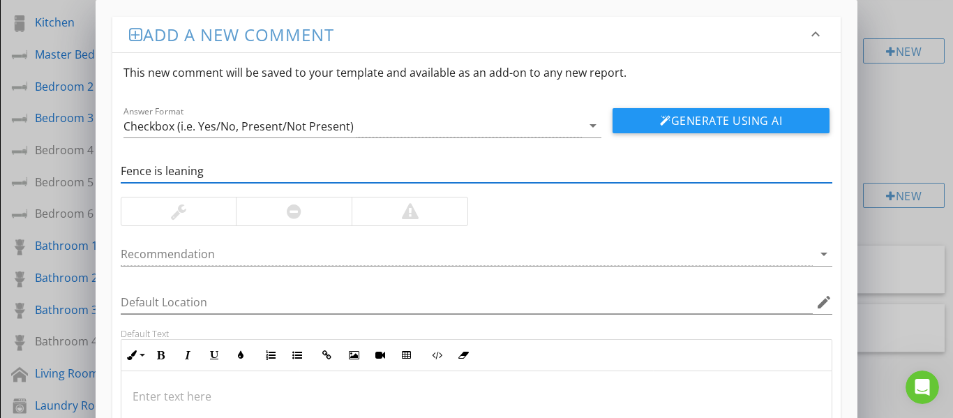
type input "Fence is leaning"
click at [301, 208] on div at bounding box center [294, 211] width 15 height 17
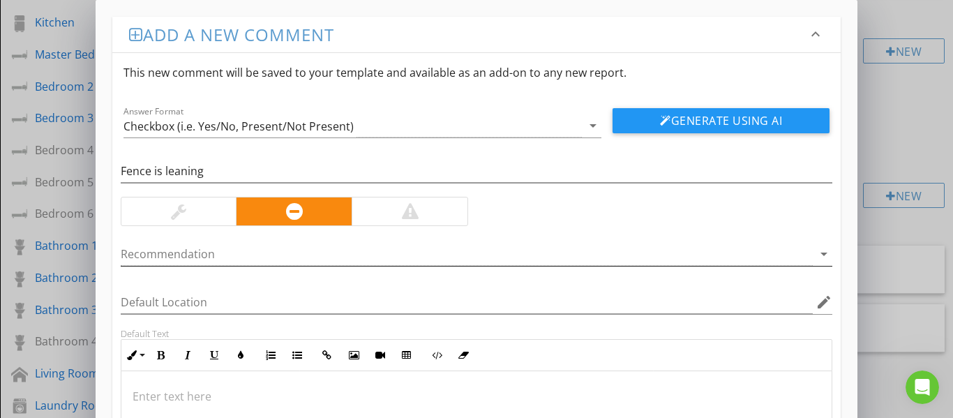
click at [292, 244] on div at bounding box center [467, 254] width 693 height 23
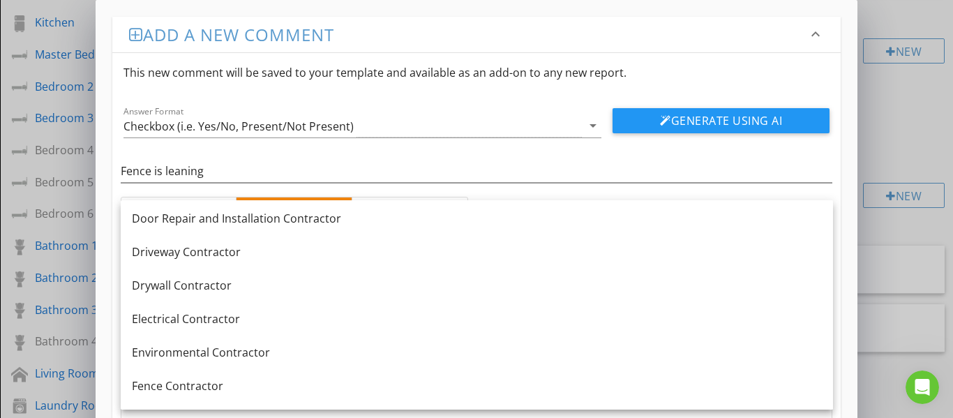
scroll to position [489, 0]
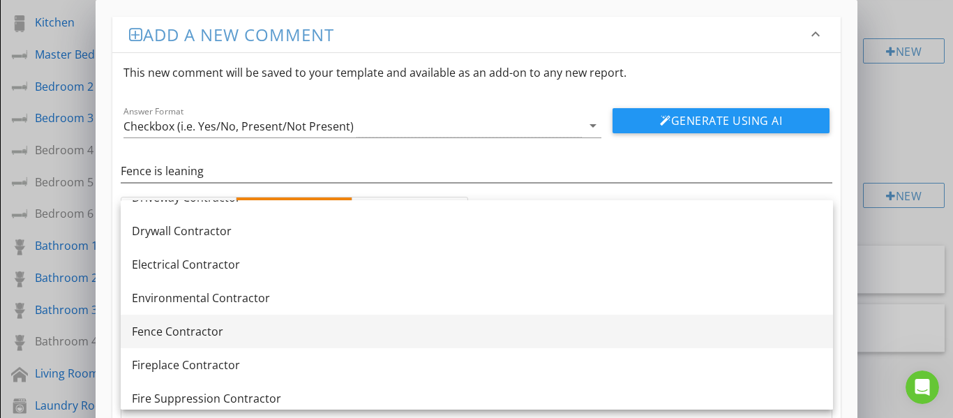
click at [212, 326] on div "Fence Contractor" at bounding box center [477, 331] width 690 height 17
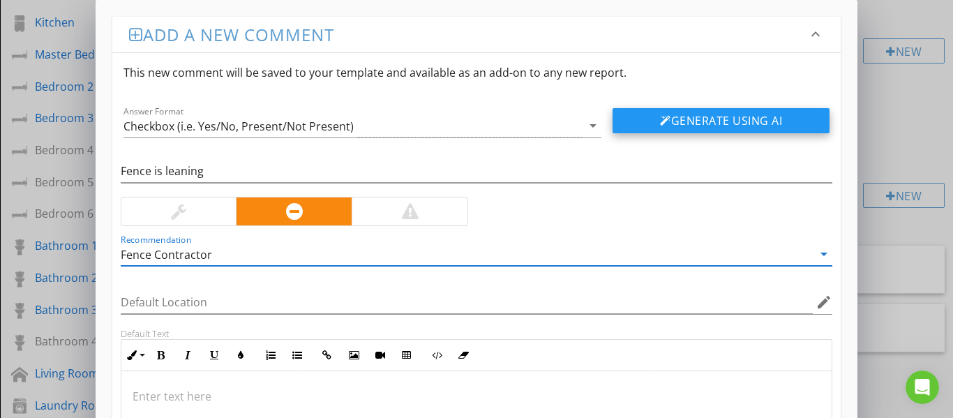
click at [731, 123] on button "Generate Using AI" at bounding box center [721, 120] width 217 height 25
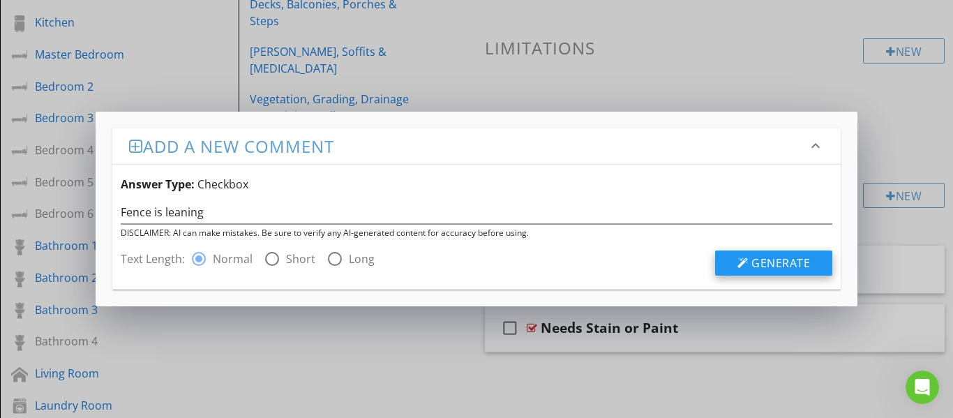
click at [760, 264] on span "Generate" at bounding box center [781, 262] width 59 height 15
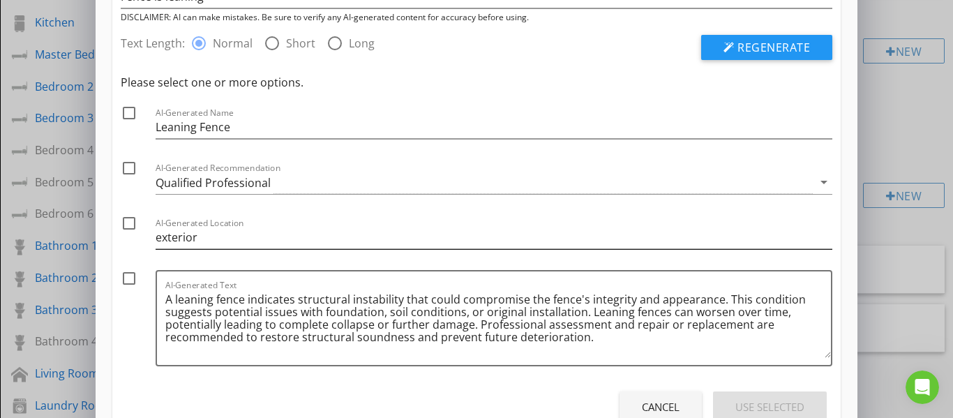
scroll to position [140, 0]
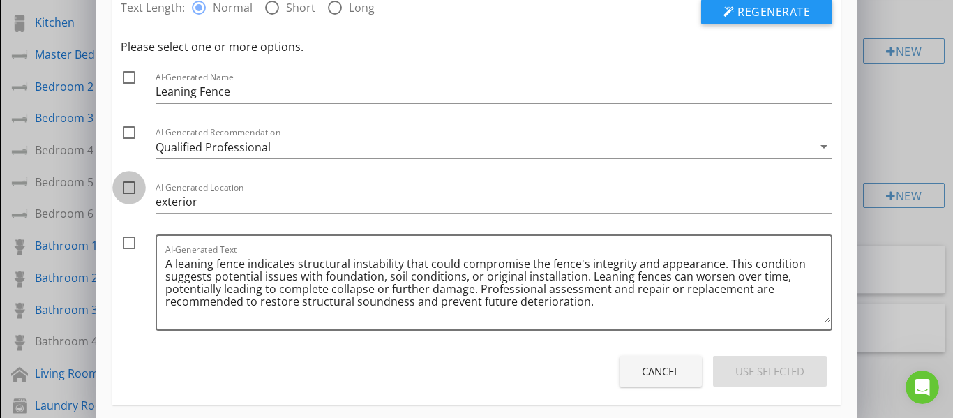
drag, startPoint x: 133, startPoint y: 188, endPoint x: 135, endPoint y: 181, distance: 8.2
click at [134, 188] on div at bounding box center [129, 188] width 24 height 24
checkbox input "true"
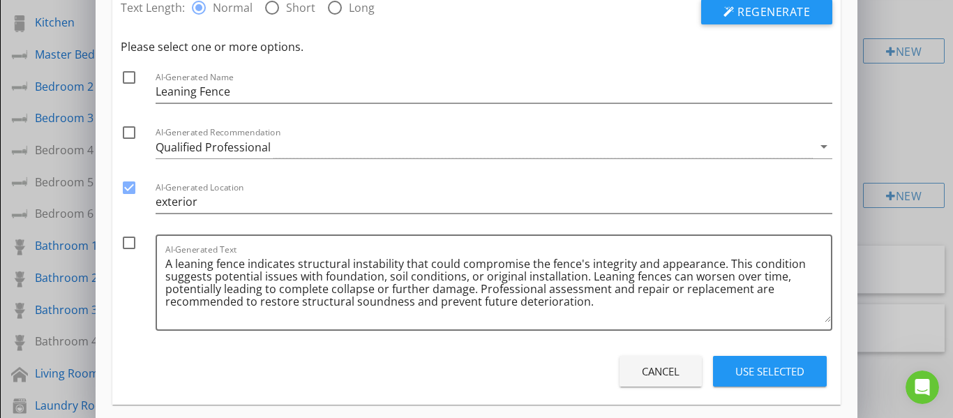
click at [126, 136] on div at bounding box center [129, 133] width 24 height 24
checkbox input "true"
click at [131, 79] on div at bounding box center [129, 78] width 24 height 24
checkbox input "true"
click at [128, 243] on div at bounding box center [129, 243] width 24 height 24
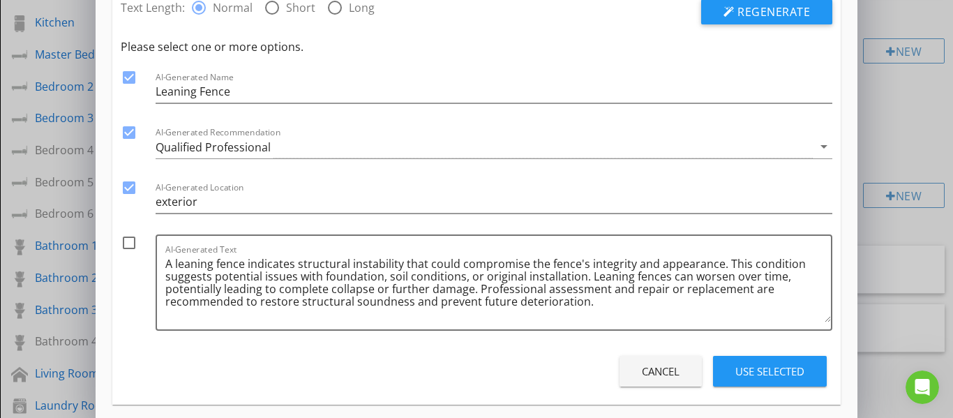
checkbox input "true"
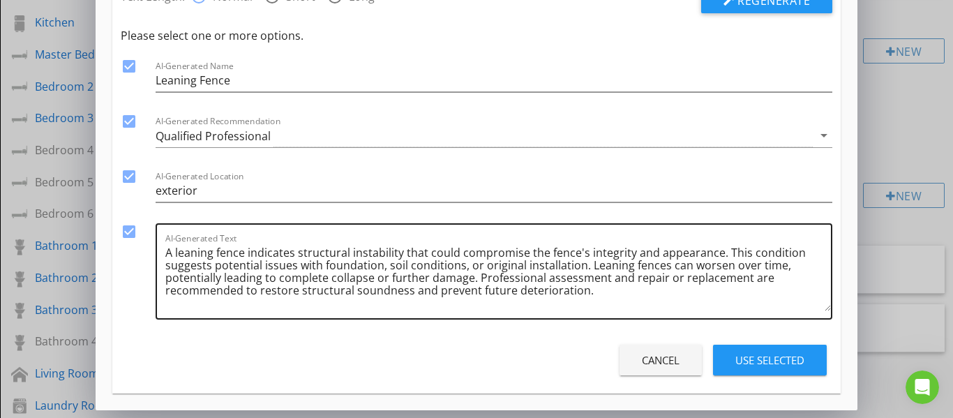
scroll to position [151, 0]
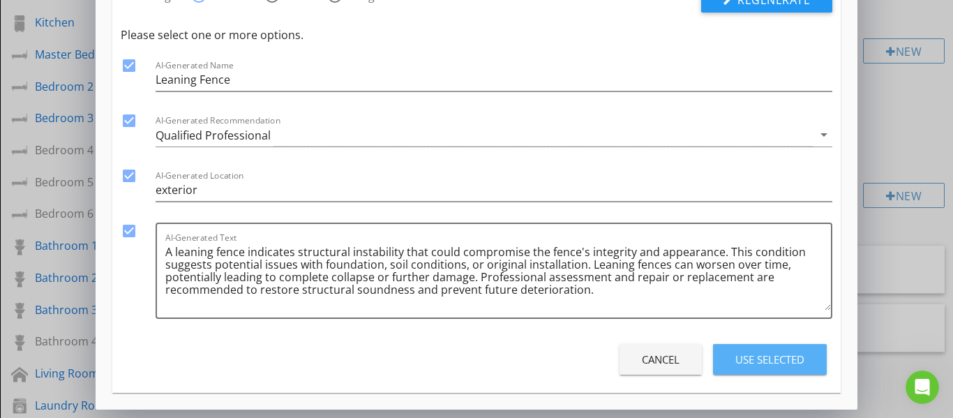
click at [749, 357] on div "Use Selected" at bounding box center [770, 360] width 69 height 16
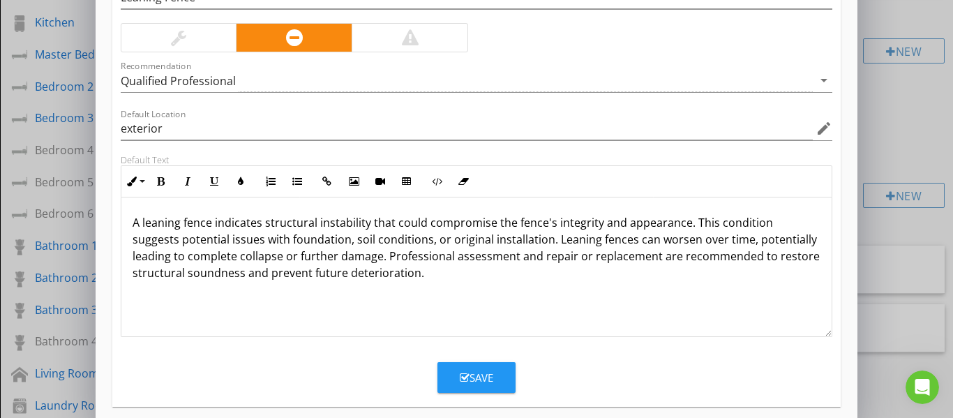
scroll to position [188, 0]
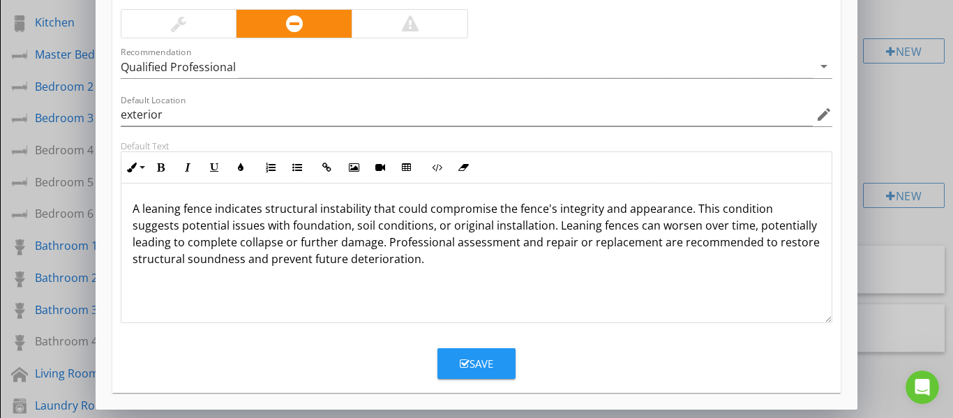
click at [496, 364] on button "Save" at bounding box center [477, 363] width 78 height 31
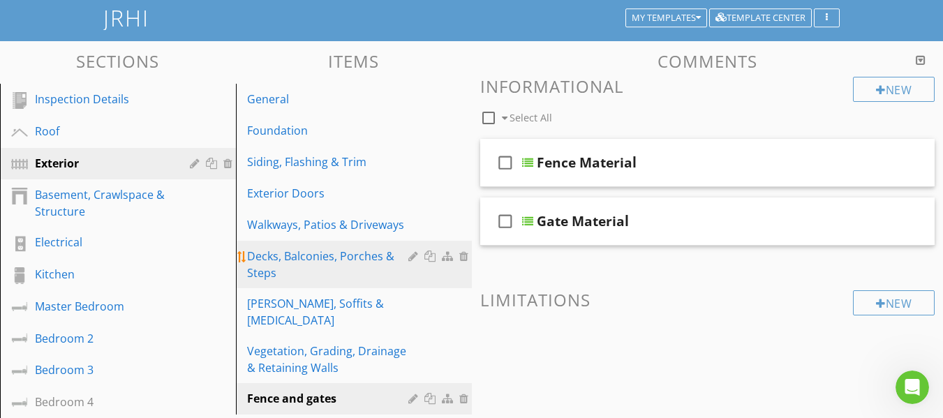
scroll to position [60, 0]
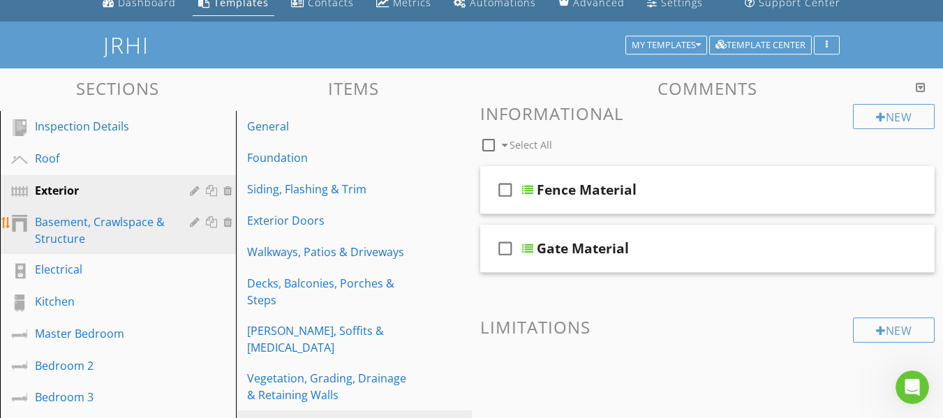
click at [104, 221] on div "Basement, Crawlspace & Structure" at bounding box center [102, 231] width 135 height 34
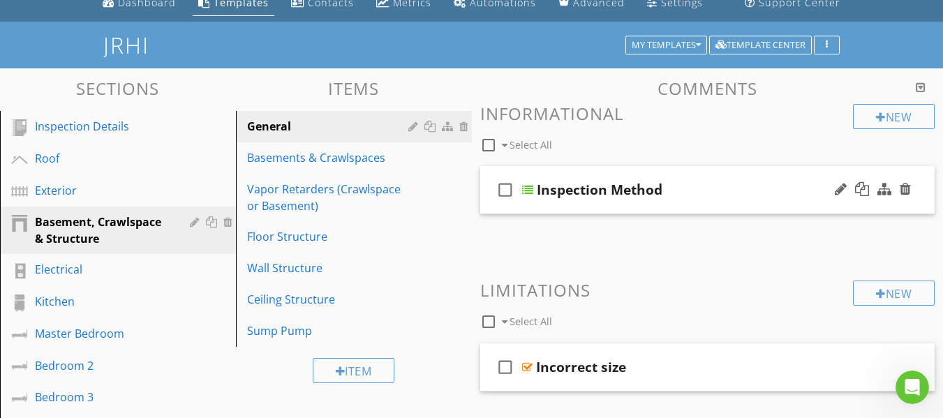
click at [489, 203] on div "check_box_outline_blank Inspection Method" at bounding box center [707, 190] width 455 height 48
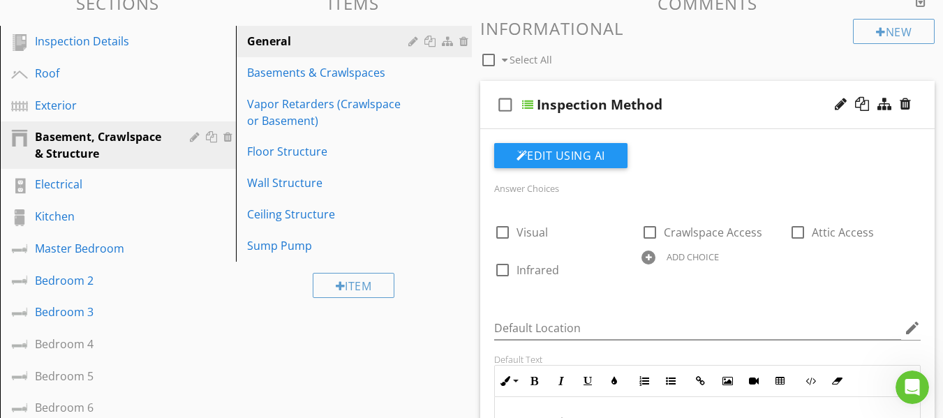
scroll to position [130, 0]
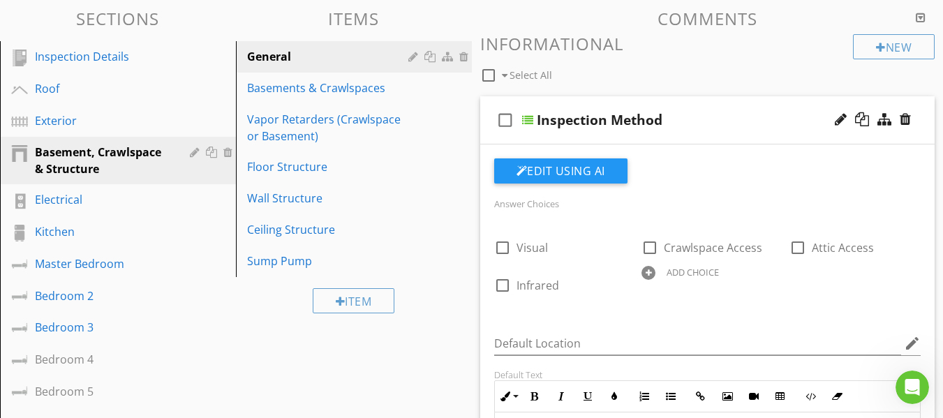
click at [492, 137] on div "check_box_outline_blank Inspection Method" at bounding box center [707, 120] width 455 height 48
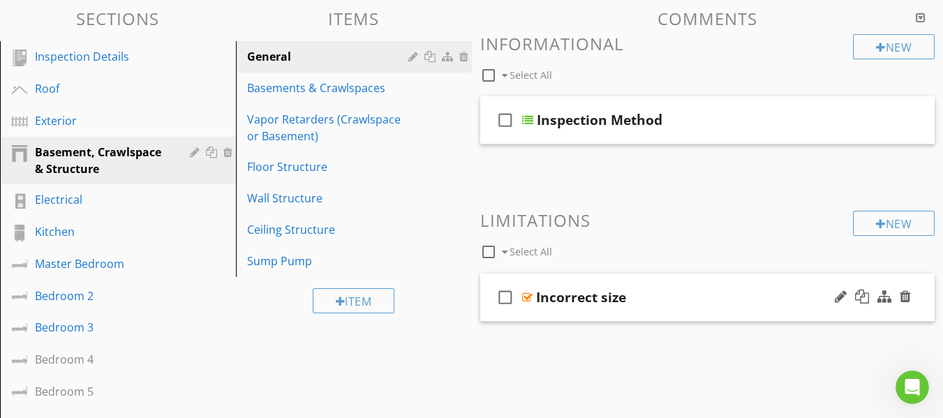
click at [486, 318] on div "check_box_outline_blank Incorrect size" at bounding box center [707, 298] width 455 height 48
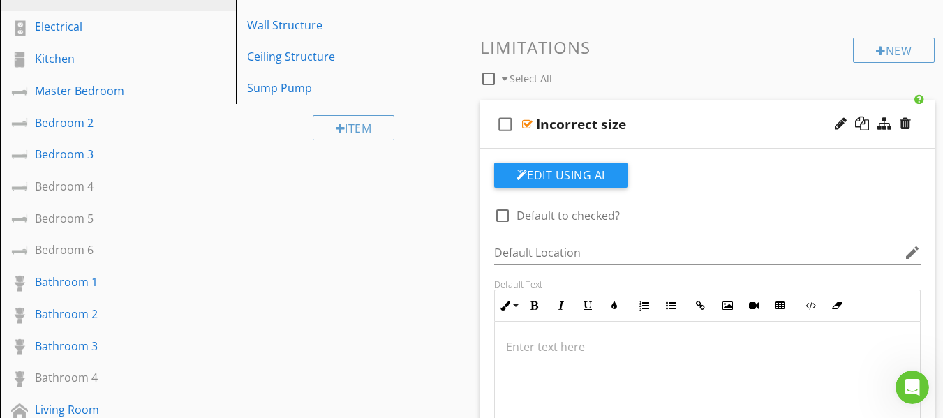
scroll to position [269, 0]
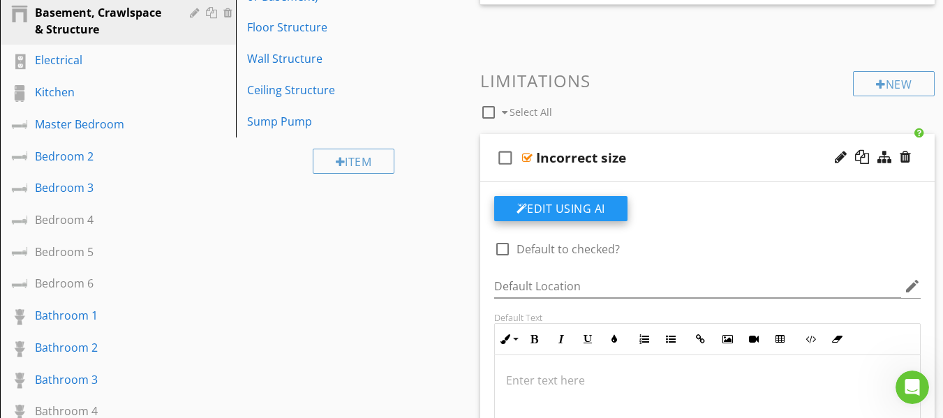
click at [558, 207] on button "Edit Using AI" at bounding box center [560, 208] width 133 height 25
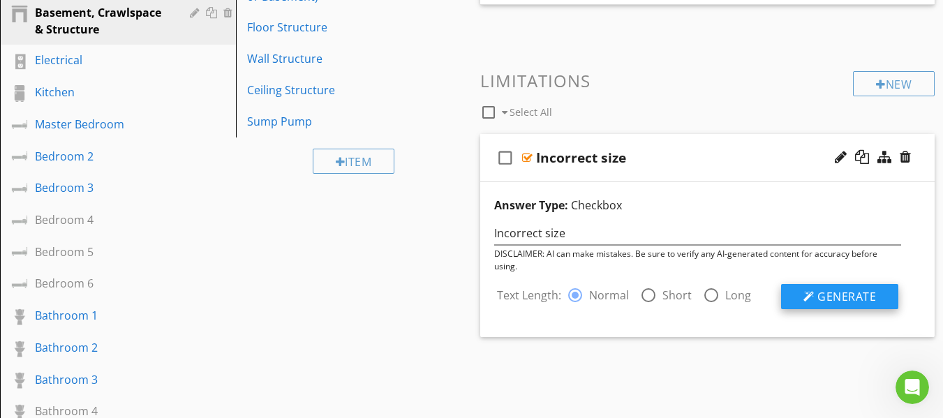
click at [815, 295] on button "Generate" at bounding box center [839, 296] width 117 height 25
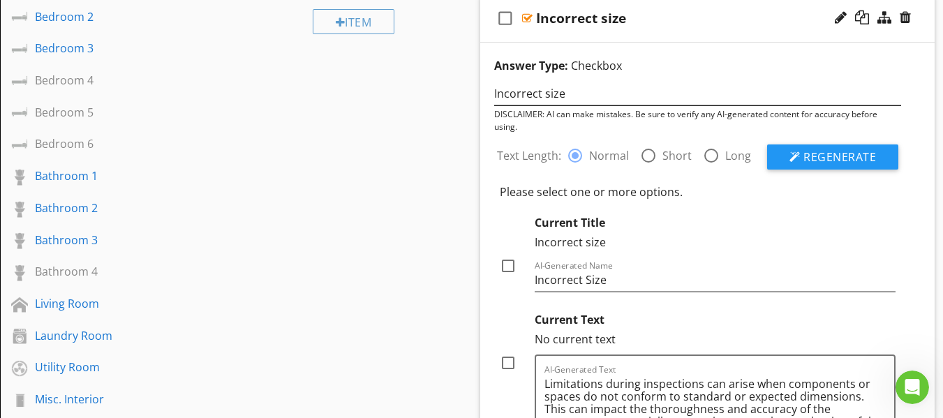
scroll to position [479, 0]
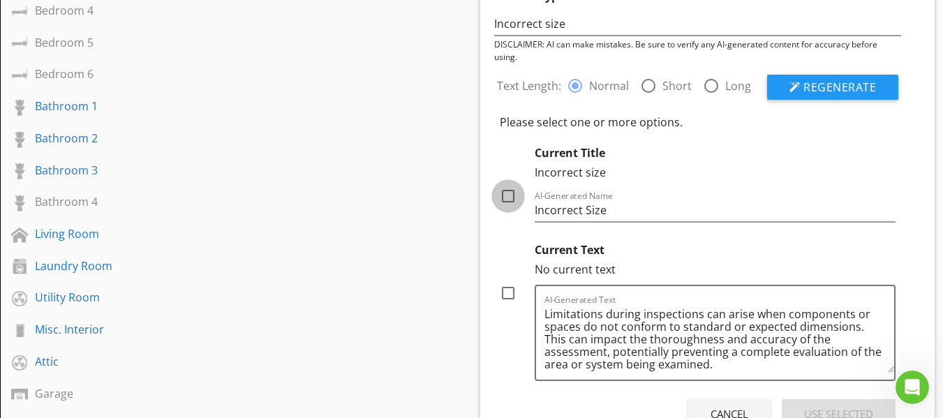
click at [507, 200] on div at bounding box center [508, 196] width 24 height 24
checkbox input "true"
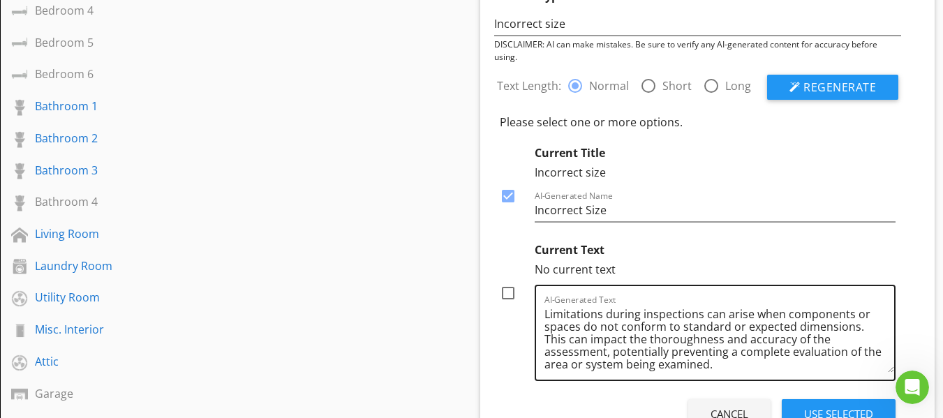
scroll to position [3, 0]
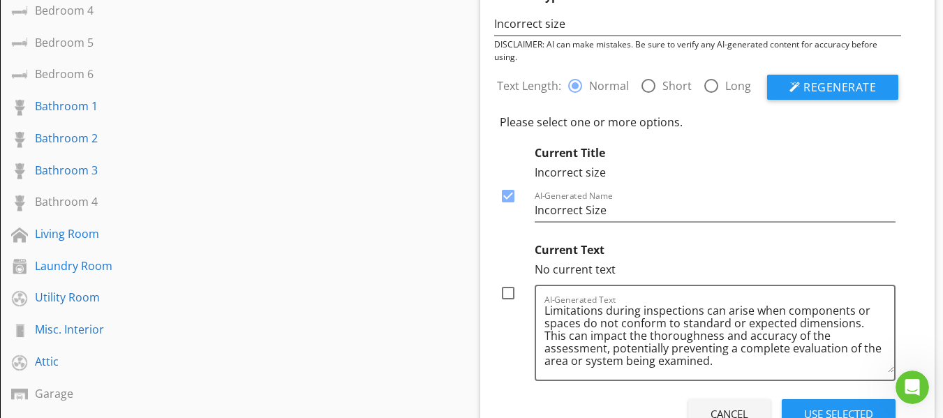
click at [512, 295] on div at bounding box center [508, 293] width 24 height 24
checkbox input "true"
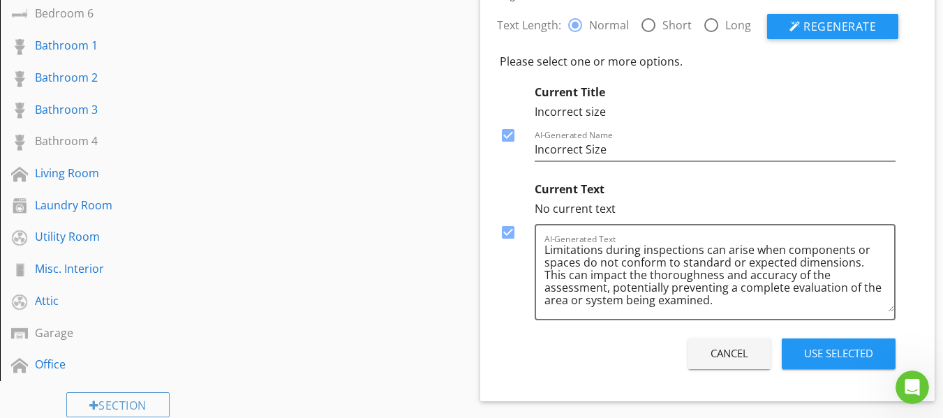
scroll to position [618, 0]
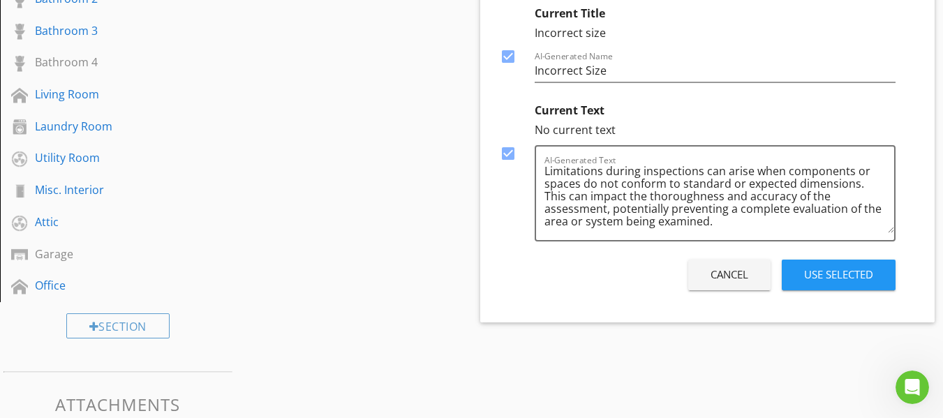
click at [819, 275] on div "Use Selected" at bounding box center [838, 275] width 69 height 16
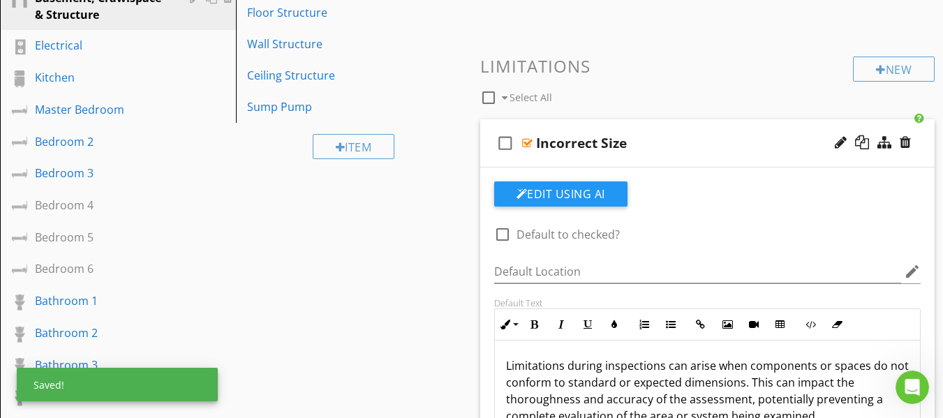
scroll to position [269, 0]
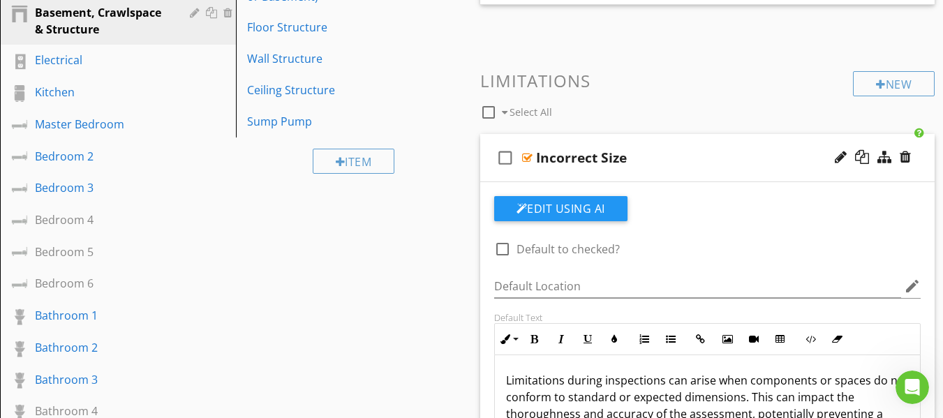
click at [486, 174] on div "check_box_outline_blank Incorrect Size" at bounding box center [707, 158] width 455 height 48
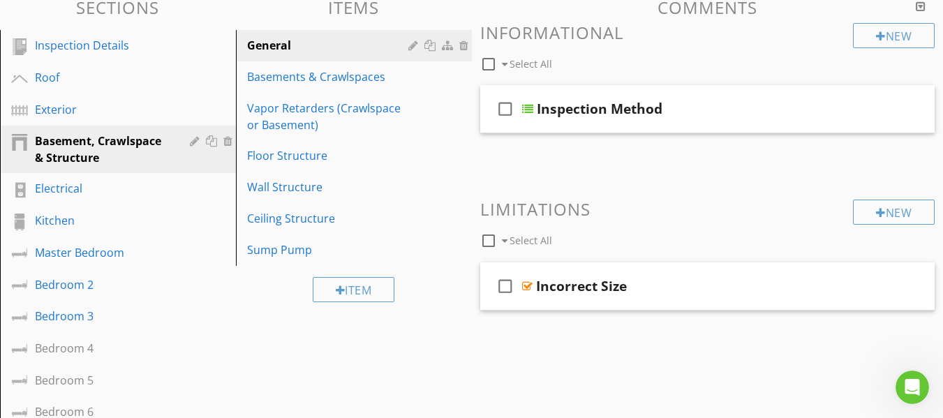
scroll to position [130, 0]
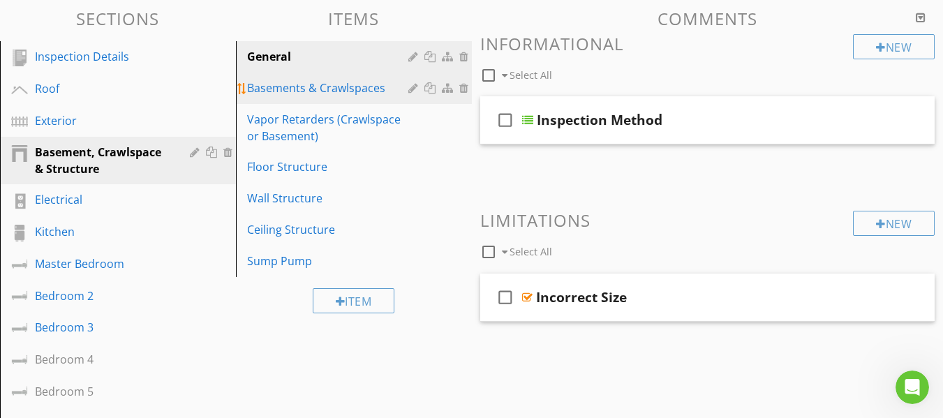
click at [360, 89] on div "Basements & Crawlspaces" at bounding box center [329, 88] width 165 height 17
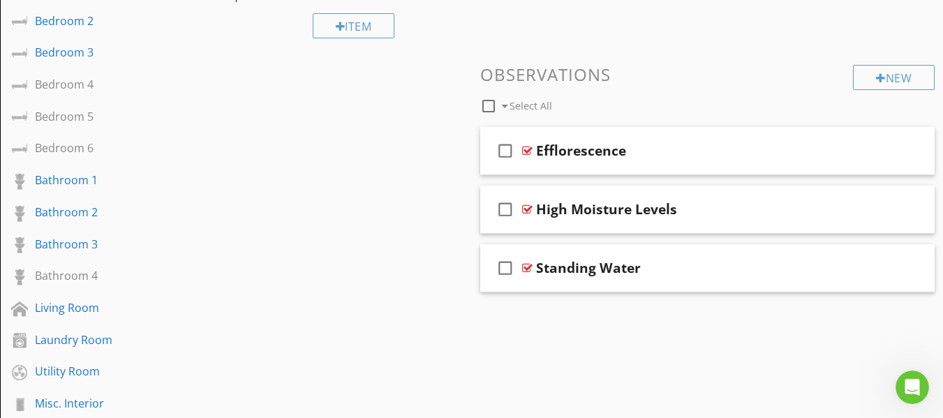
scroll to position [409, 0]
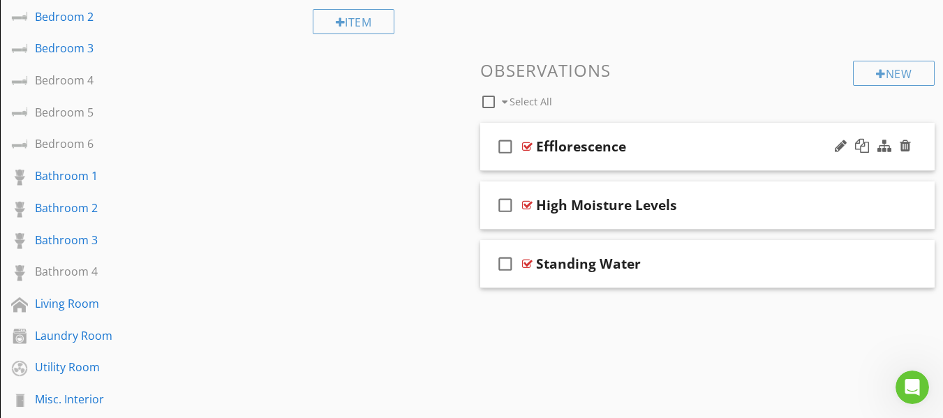
click at [494, 162] on icon "check_box_outline_blank" at bounding box center [505, 147] width 22 height 34
click at [491, 164] on div "check_box Efflorescence" at bounding box center [707, 147] width 455 height 48
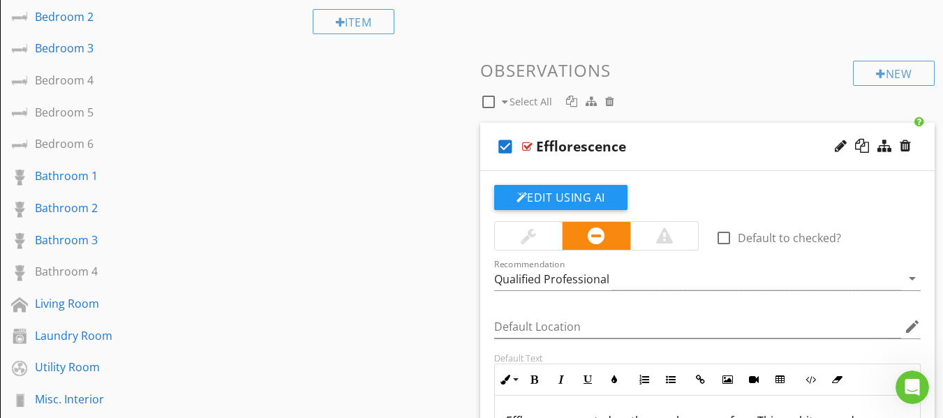
click at [503, 144] on icon "check_box" at bounding box center [505, 147] width 22 height 34
click at [490, 161] on div "check_box_outline_blank Efflorescence" at bounding box center [707, 147] width 455 height 48
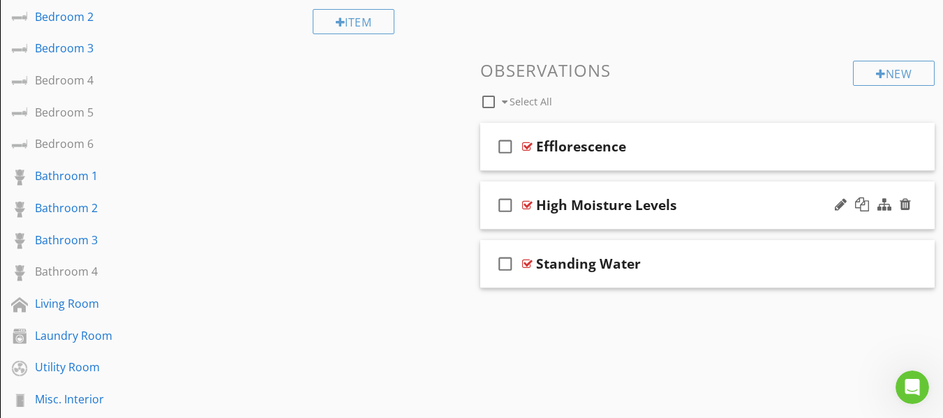
click at [488, 223] on div "check_box_outline_blank High Moisture Levels" at bounding box center [707, 205] width 455 height 48
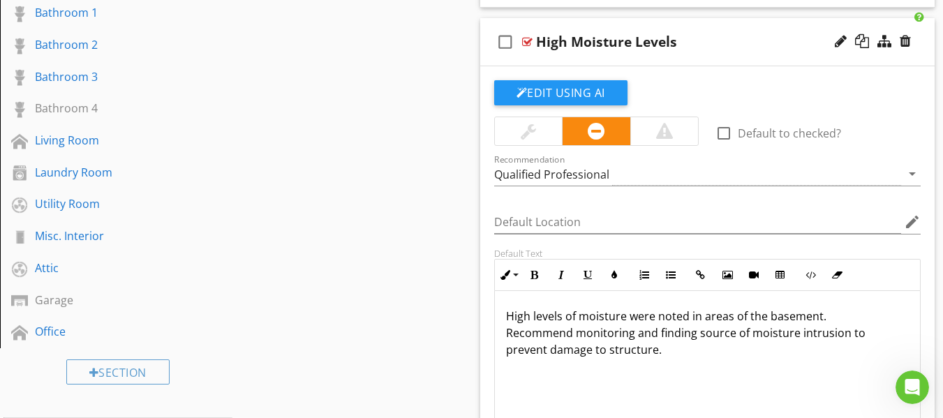
scroll to position [549, 0]
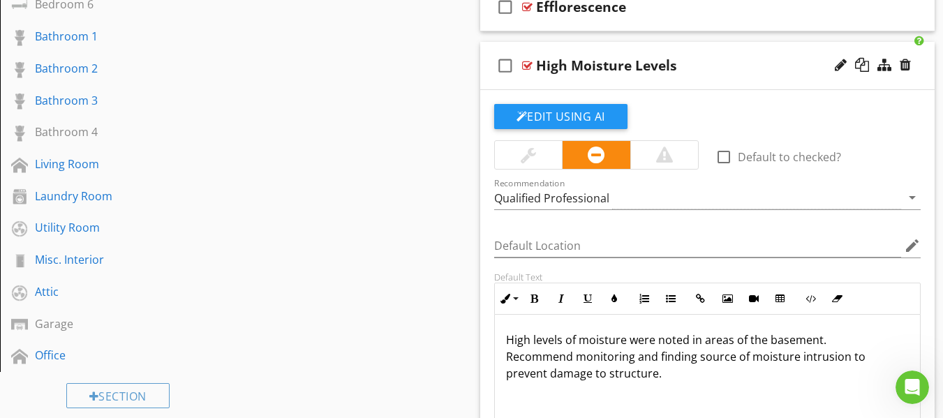
click at [486, 82] on div "check_box_outline_blank High Moisture Levels" at bounding box center [707, 66] width 455 height 48
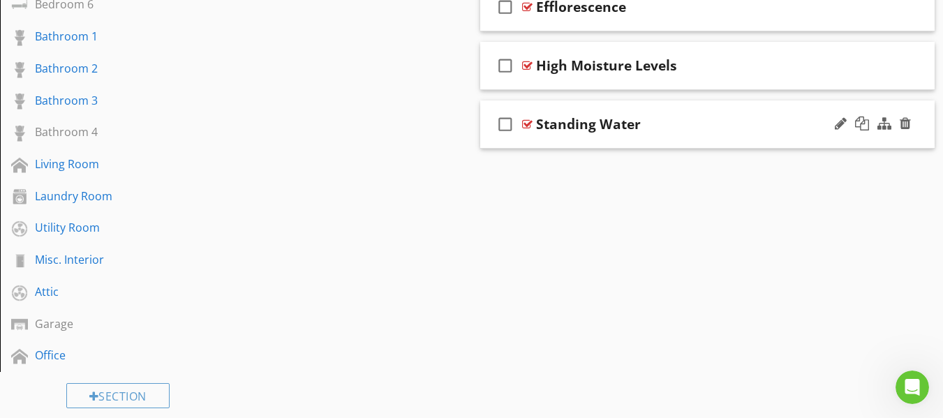
click at [489, 142] on div "check_box_outline_blank Standing Water" at bounding box center [707, 125] width 455 height 48
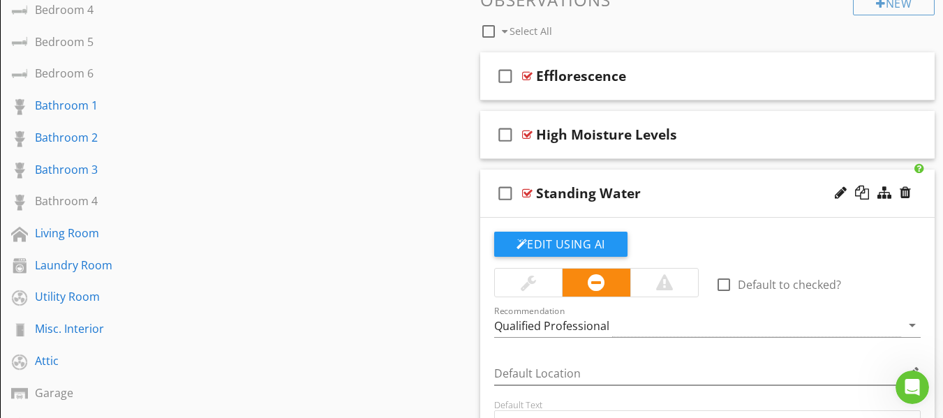
scroll to position [479, 0]
click at [486, 154] on div "check_box_outline_blank High Moisture Levels" at bounding box center [707, 136] width 455 height 48
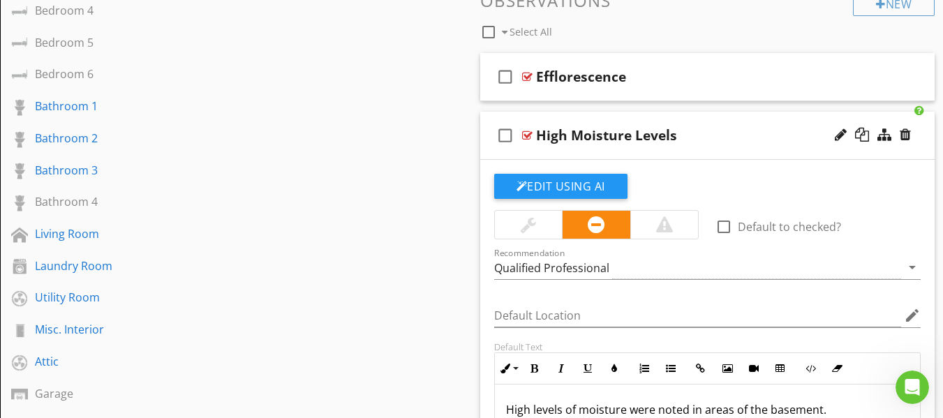
click at [486, 156] on div "check_box_outline_blank High Moisture Levels" at bounding box center [707, 136] width 455 height 48
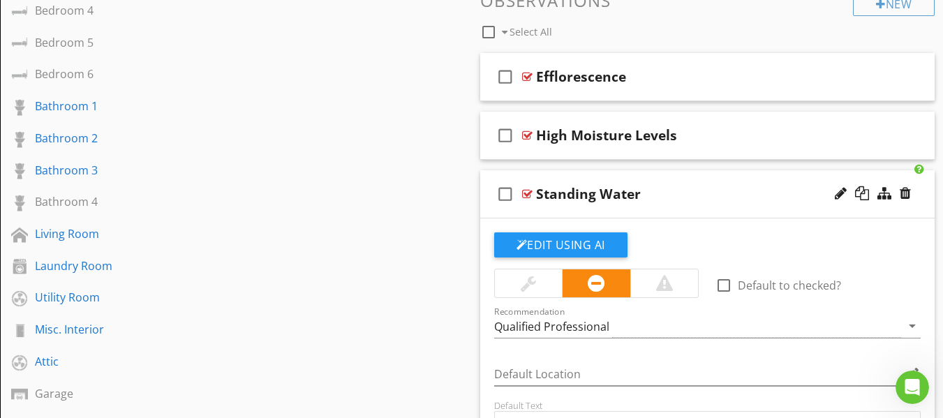
click at [484, 210] on div "check_box_outline_blank Standing Water" at bounding box center [707, 194] width 455 height 48
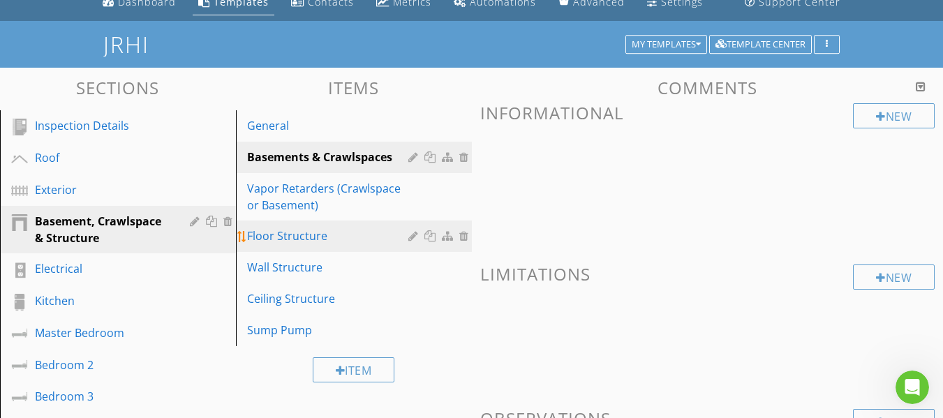
scroll to position [60, 0]
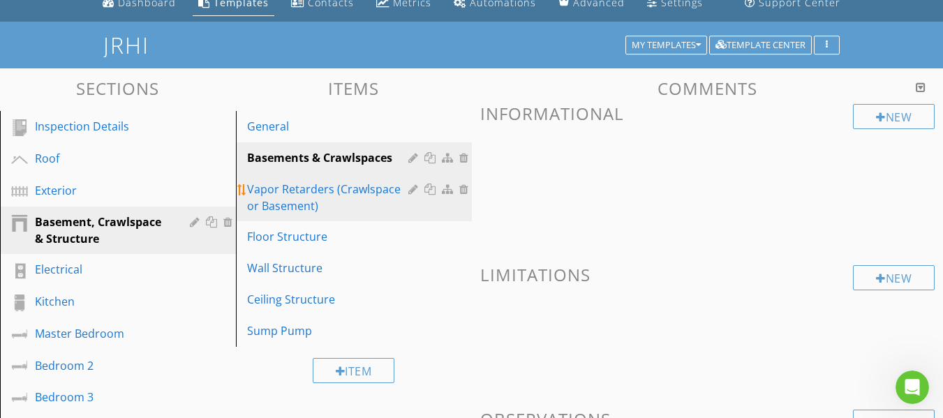
click at [373, 196] on div "Vapor Retarders (Crawlspace or Basement)" at bounding box center [329, 198] width 165 height 34
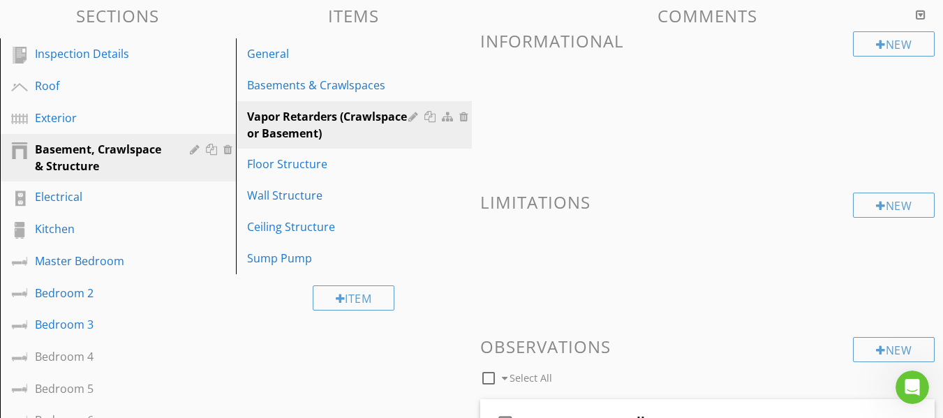
scroll to position [130, 0]
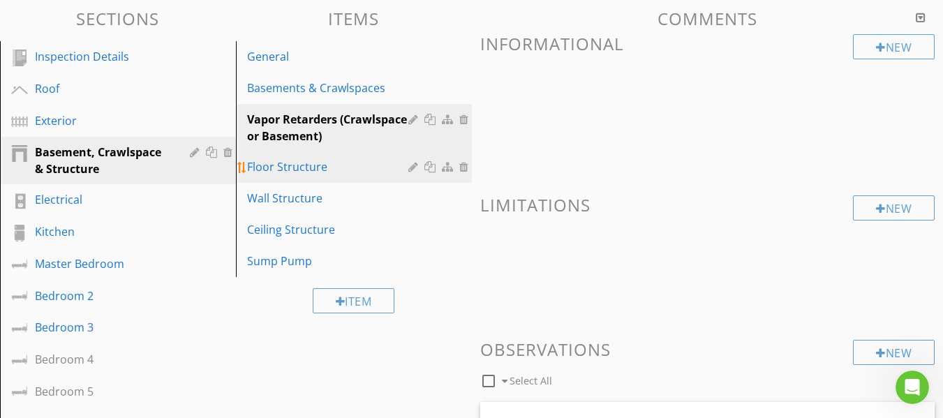
click at [307, 167] on div "Floor Structure" at bounding box center [329, 166] width 165 height 17
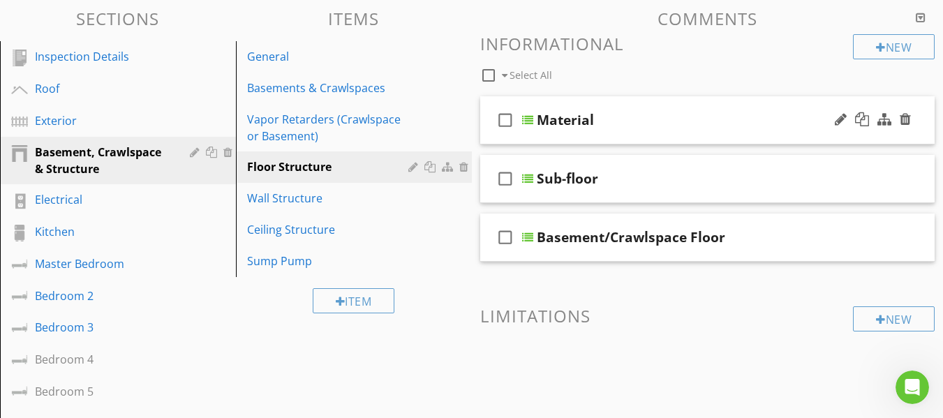
click at [491, 135] on div "check_box_outline_blank Material" at bounding box center [707, 120] width 455 height 48
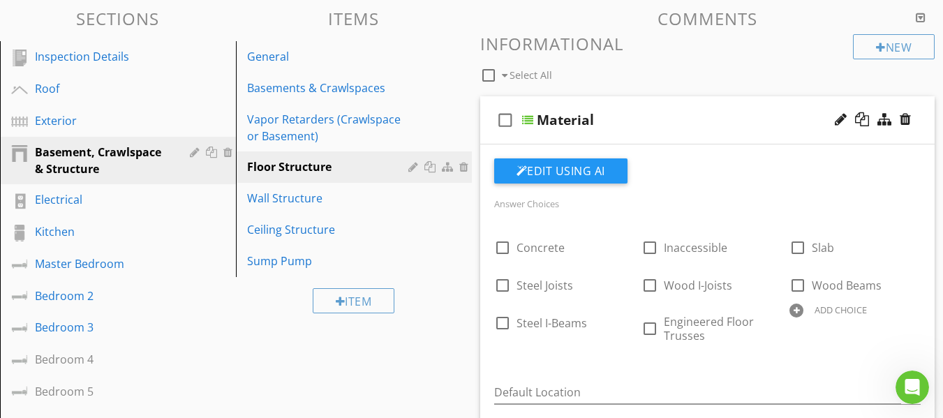
click at [494, 135] on icon "check_box_outline_blank" at bounding box center [505, 120] width 22 height 34
click at [494, 135] on icon "check_box" at bounding box center [505, 120] width 22 height 34
click at [489, 138] on div "check_box_outline_blank Material" at bounding box center [707, 120] width 455 height 48
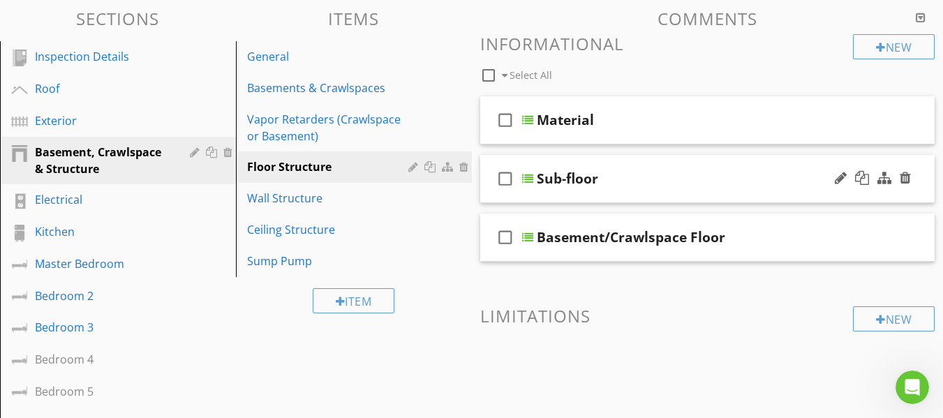
click at [485, 195] on div "check_box_outline_blank Sub-floor" at bounding box center [707, 179] width 455 height 48
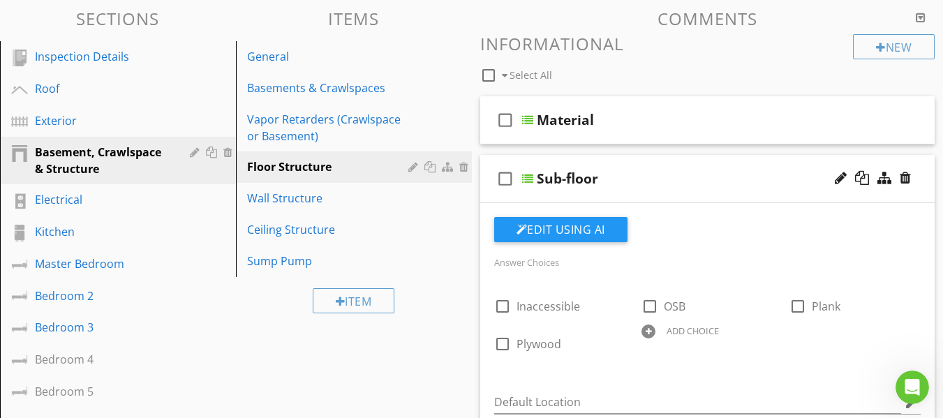
click at [491, 191] on div "check_box_outline_blank Sub-floor" at bounding box center [707, 179] width 455 height 48
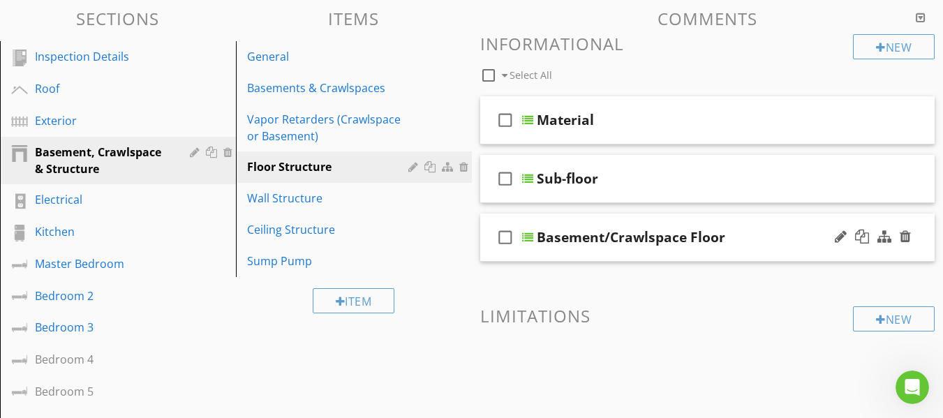
click at [485, 253] on div "check_box_outline_blank Basement/Crawlspace Floor" at bounding box center [707, 238] width 455 height 48
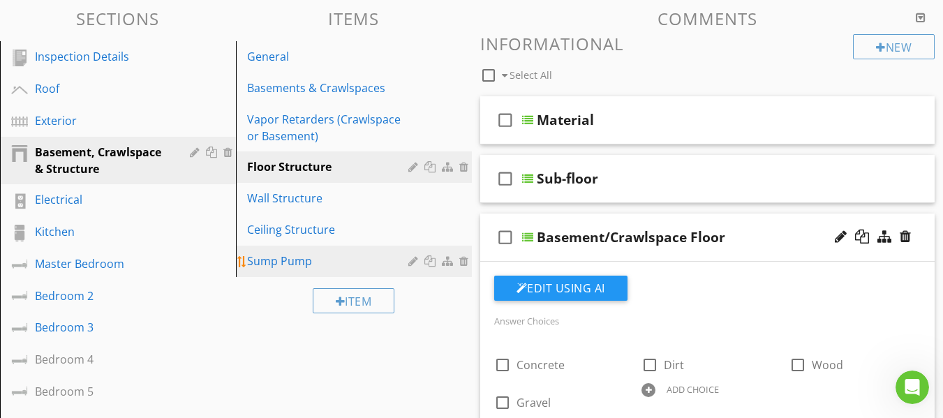
scroll to position [200, 0]
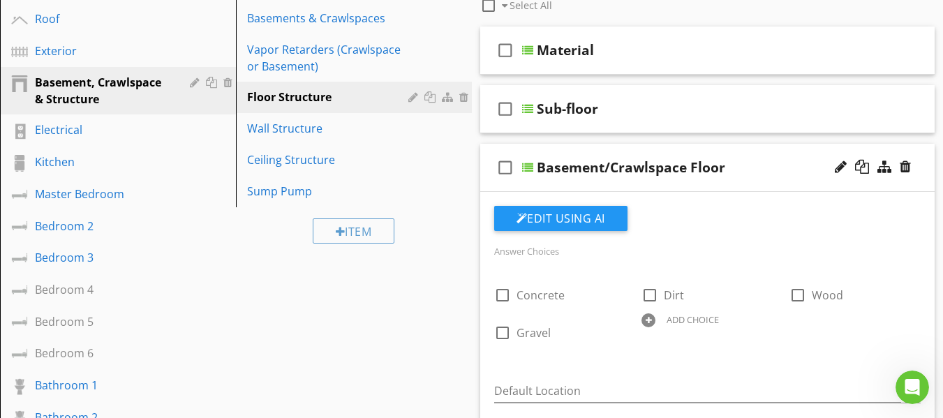
click at [486, 188] on div "check_box_outline_blank Basement/Crawlspace Floor" at bounding box center [707, 168] width 455 height 48
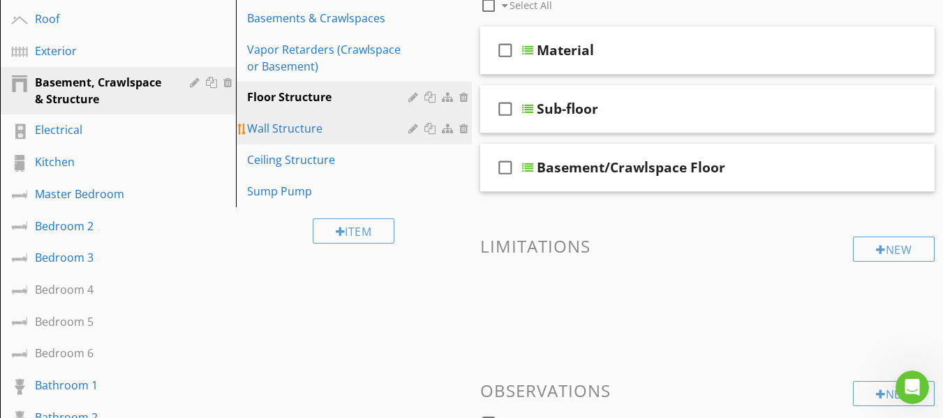
click at [331, 133] on div "Wall Structure" at bounding box center [329, 128] width 165 height 17
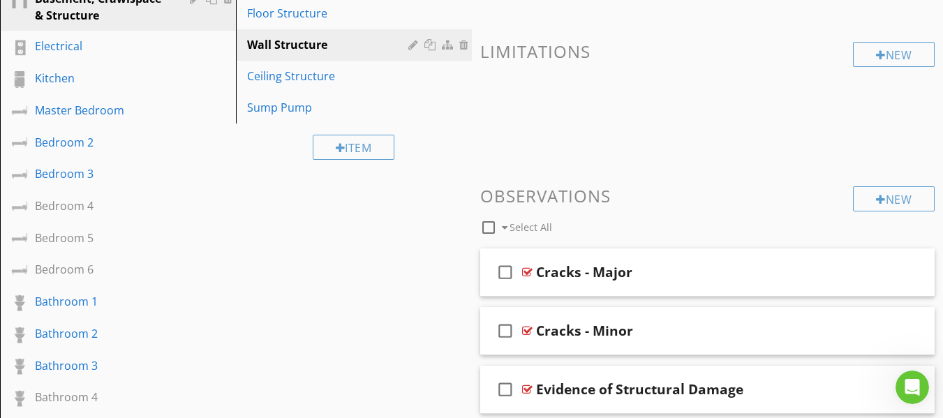
scroll to position [130, 0]
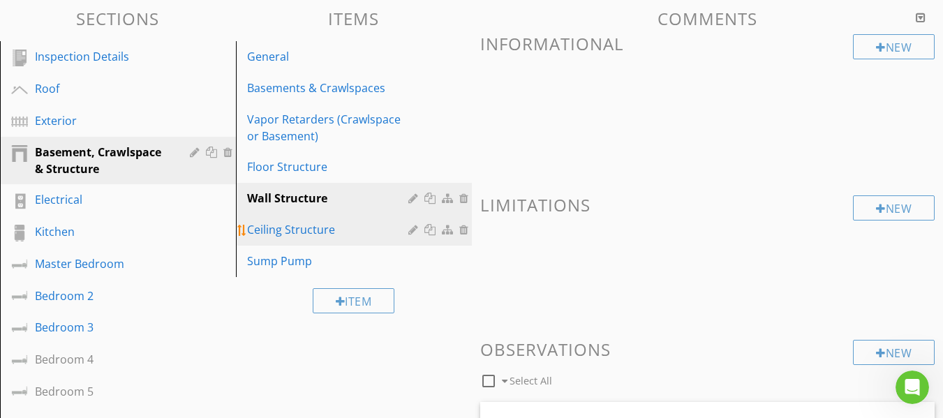
click at [325, 230] on div "Ceiling Structure" at bounding box center [329, 229] width 165 height 17
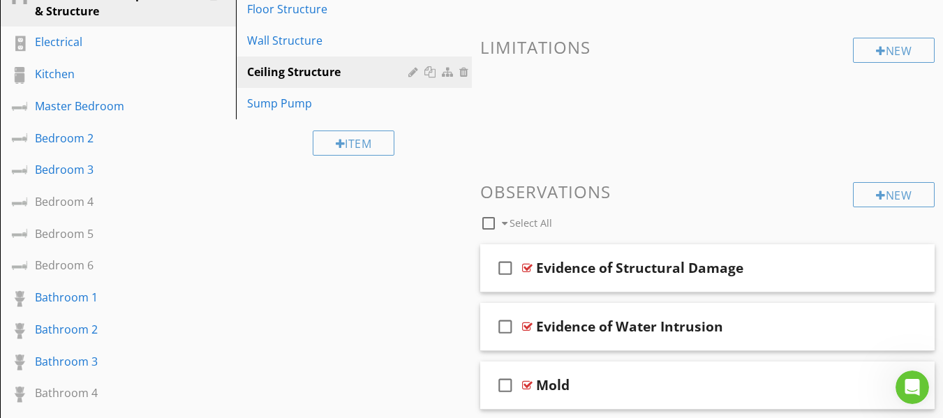
scroll to position [200, 0]
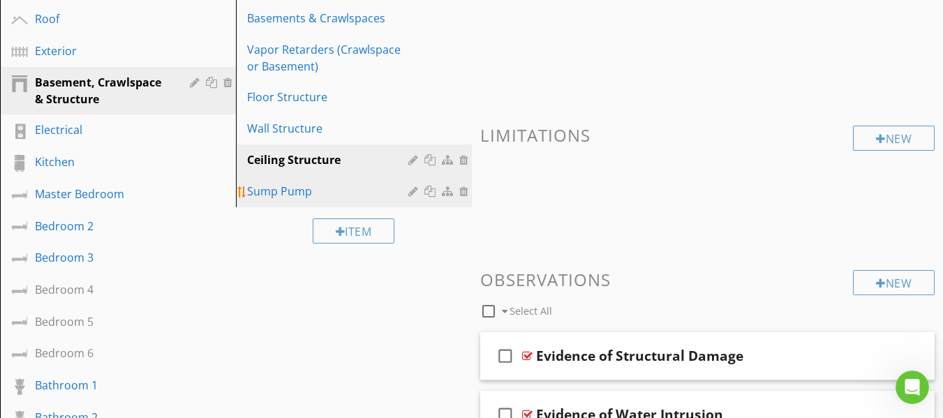
click at [295, 190] on div "Sump Pump" at bounding box center [329, 191] width 165 height 17
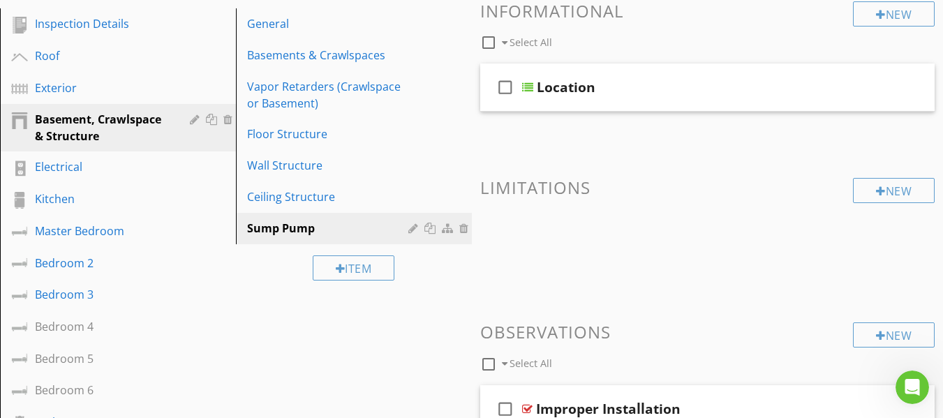
scroll to position [130, 0]
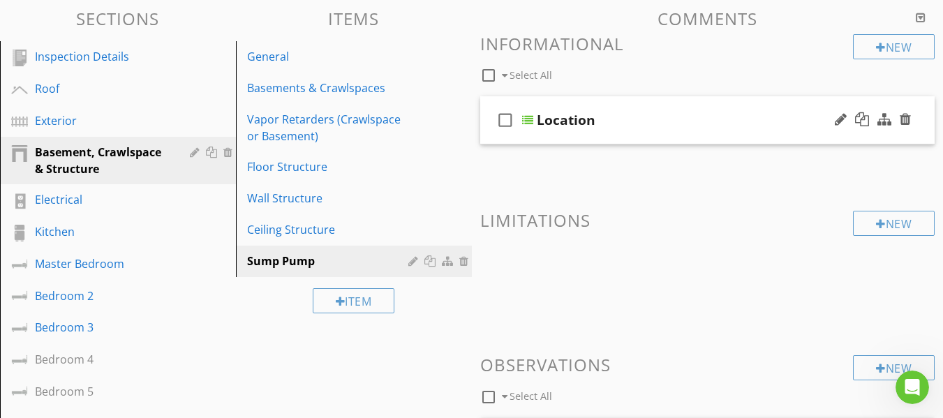
click at [486, 134] on div "check_box_outline_blank Location" at bounding box center [707, 120] width 455 height 48
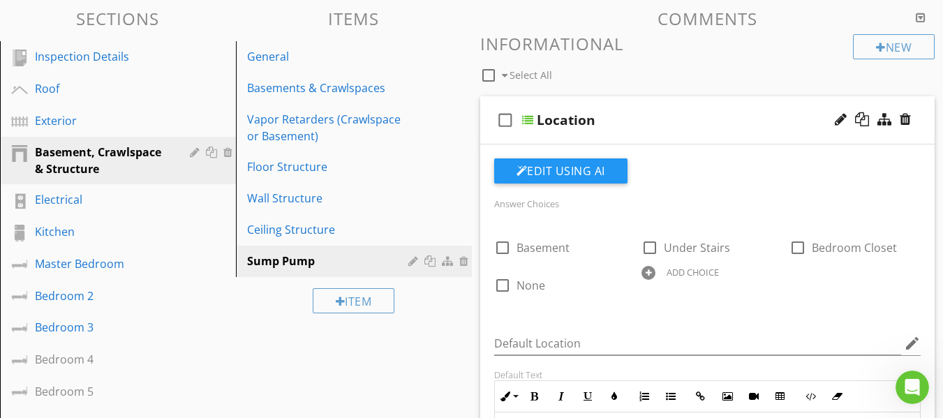
click at [486, 136] on div "check_box_outline_blank Location" at bounding box center [707, 120] width 455 height 48
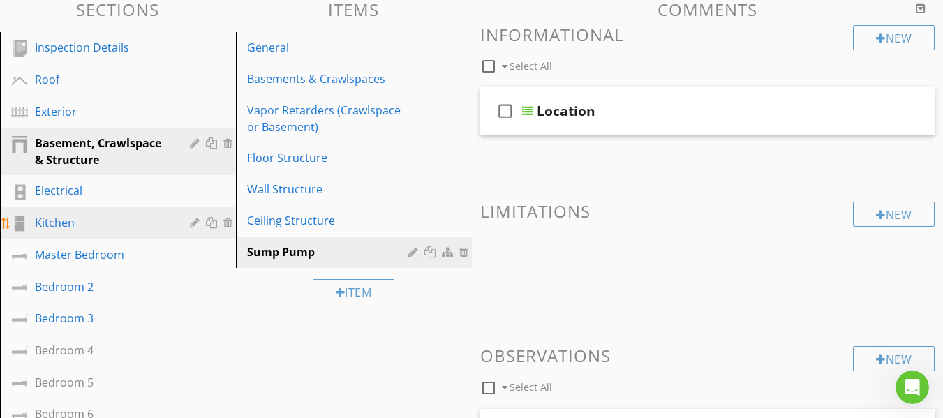
scroll to position [140, 0]
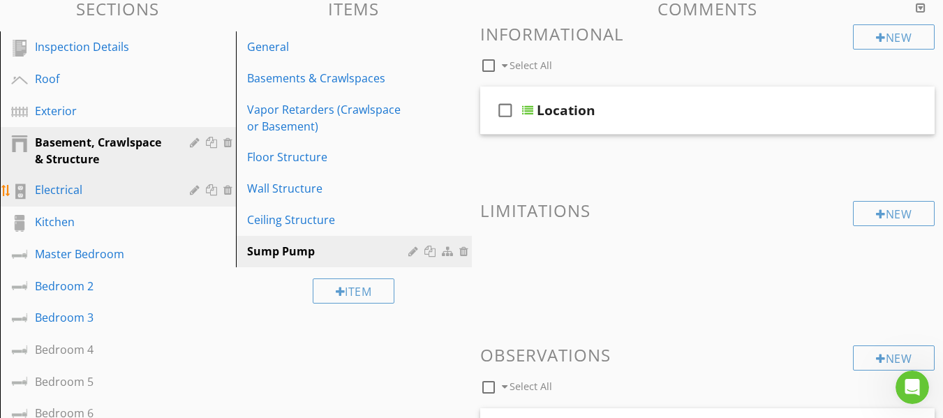
click at [87, 195] on div "Electrical" at bounding box center [102, 189] width 135 height 17
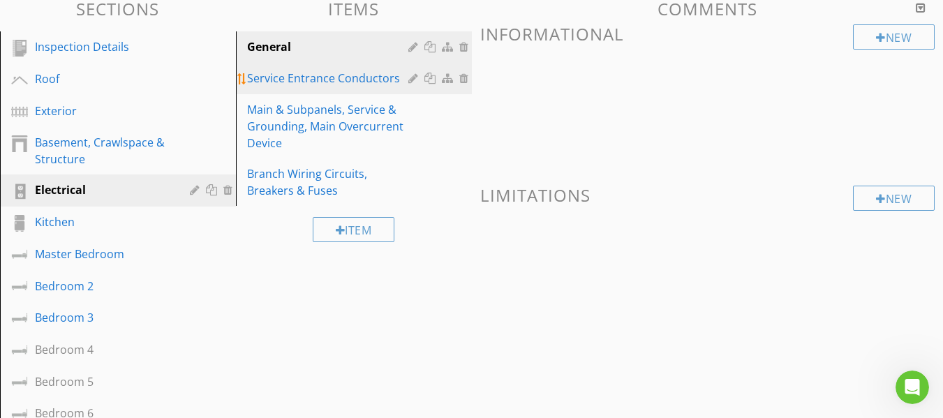
click at [318, 82] on div "Service Entrance Conductors" at bounding box center [329, 78] width 165 height 17
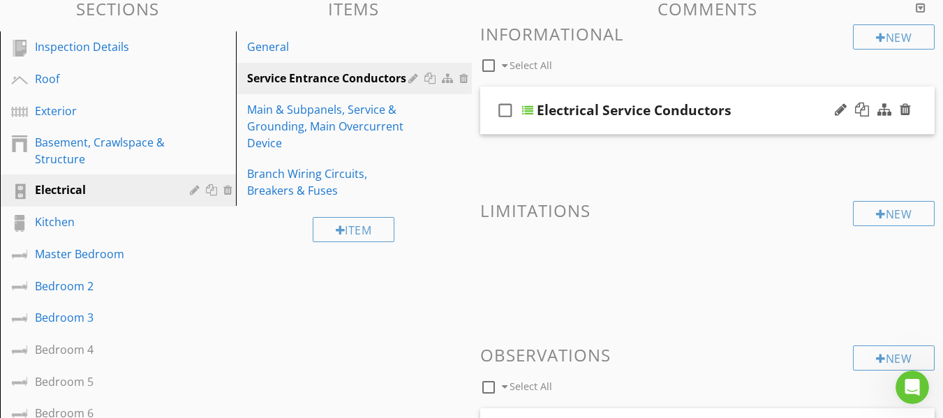
click at [494, 124] on icon "check_box_outline_blank" at bounding box center [505, 111] width 22 height 34
click at [503, 112] on icon "check_box" at bounding box center [505, 111] width 22 height 34
checkbox input "false"
click at [486, 128] on div "check_box_outline_blank Electrical Service Conductors" at bounding box center [707, 111] width 455 height 48
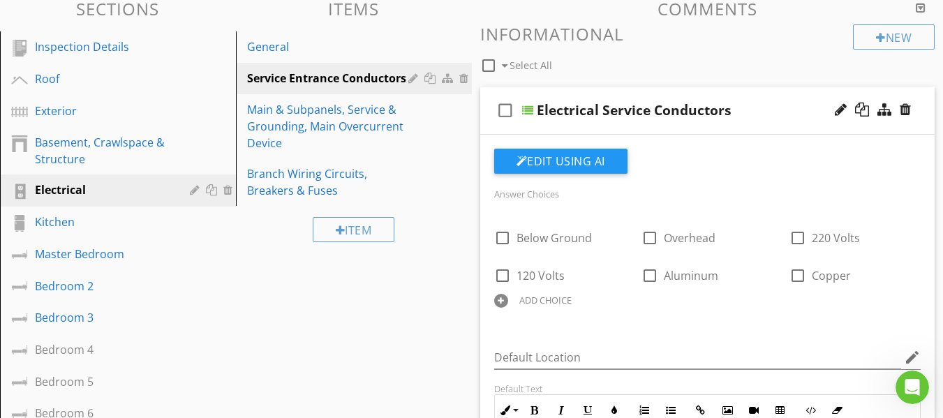
click at [485, 129] on div "check_box_outline_blank Electrical Service Conductors" at bounding box center [707, 111] width 455 height 48
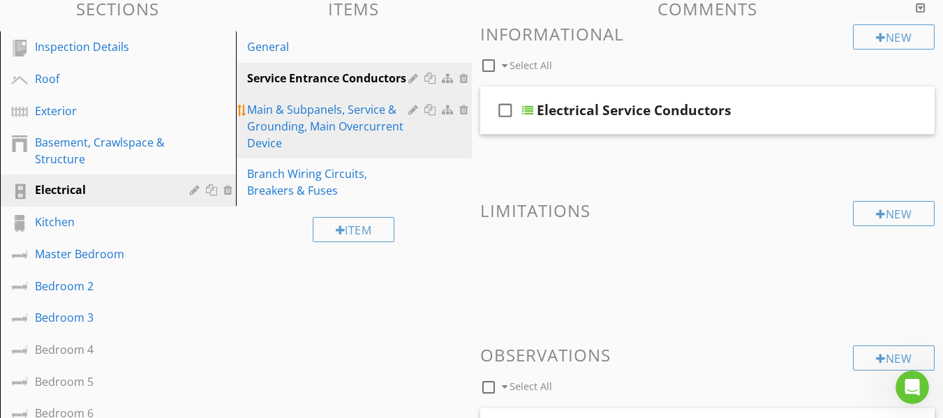
click at [361, 117] on div "Main & Subpanels, Service & Grounding, Main Overcurrent Device" at bounding box center [329, 126] width 165 height 50
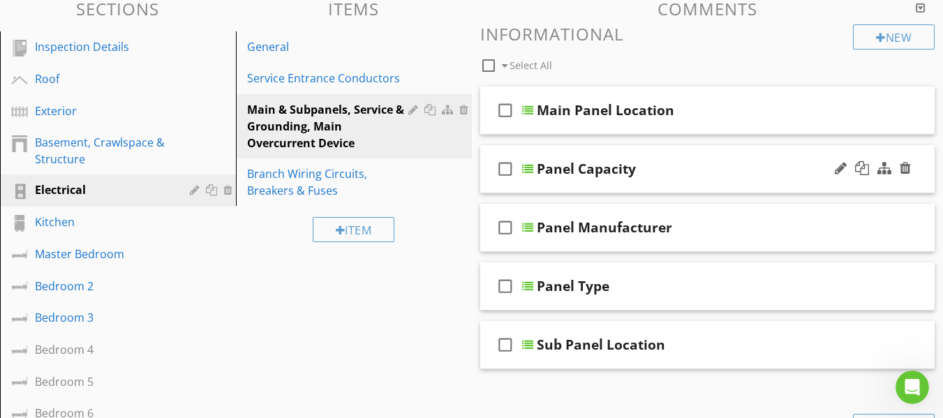
click at [485, 188] on div "check_box_outline_blank Panel Capacity" at bounding box center [707, 169] width 455 height 48
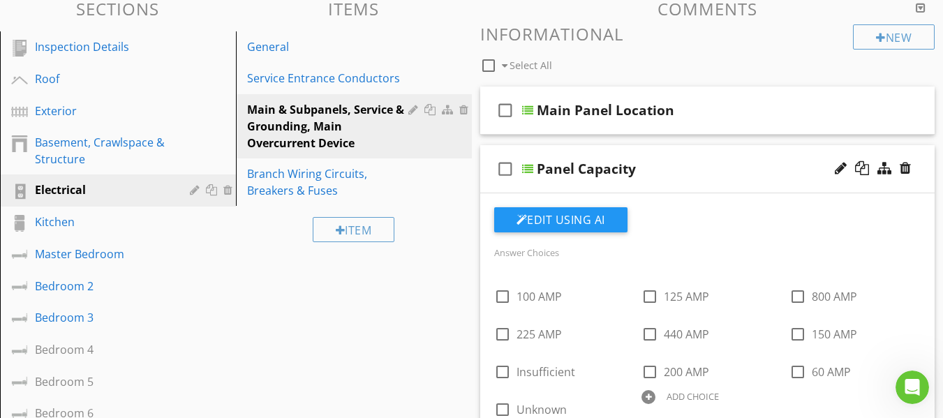
click at [488, 187] on div "check_box_outline_blank Panel Capacity" at bounding box center [707, 169] width 455 height 48
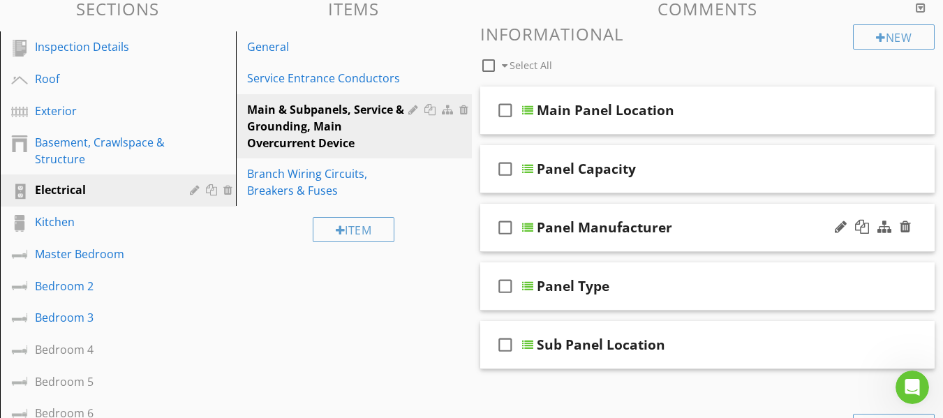
click at [484, 246] on div "check_box_outline_blank Panel Manufacturer" at bounding box center [707, 228] width 455 height 48
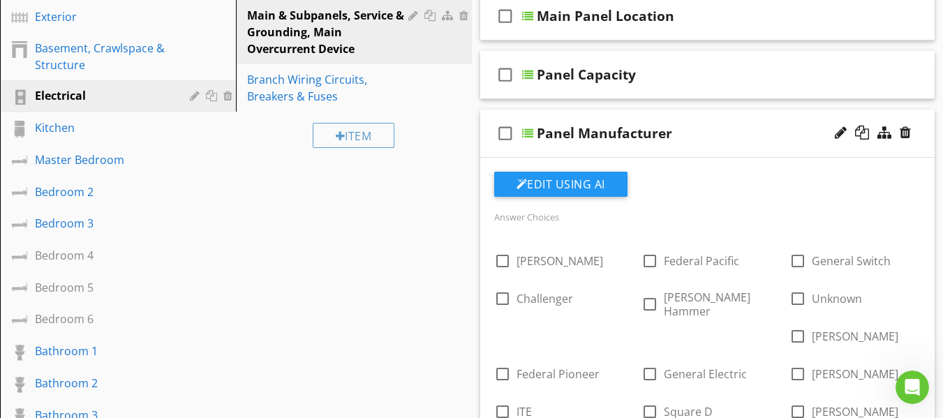
scroll to position [209, 0]
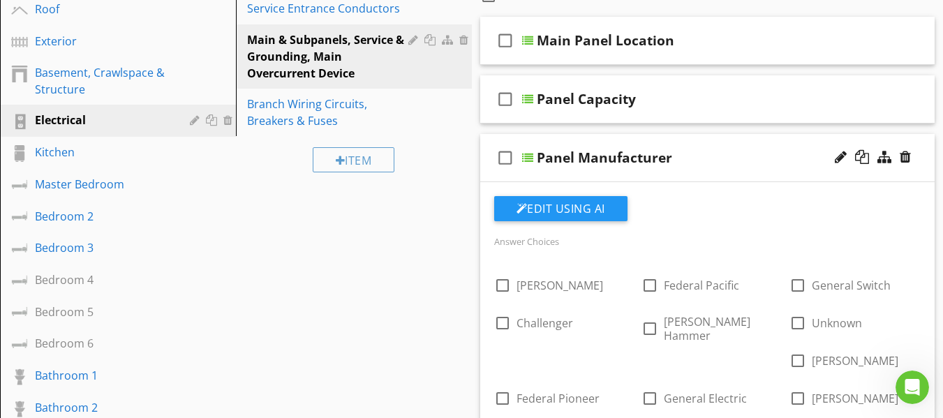
click at [483, 175] on div "check_box_outline_blank Panel Manufacturer" at bounding box center [707, 158] width 455 height 48
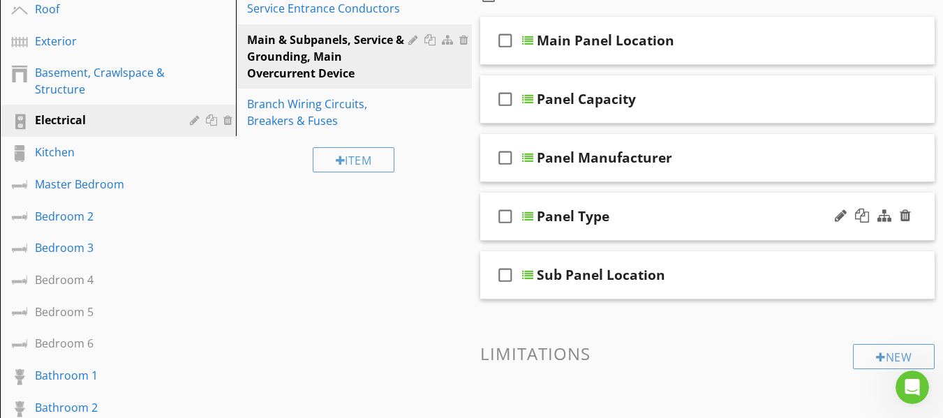
click at [485, 234] on div "check_box_outline_blank Panel Type" at bounding box center [707, 217] width 455 height 48
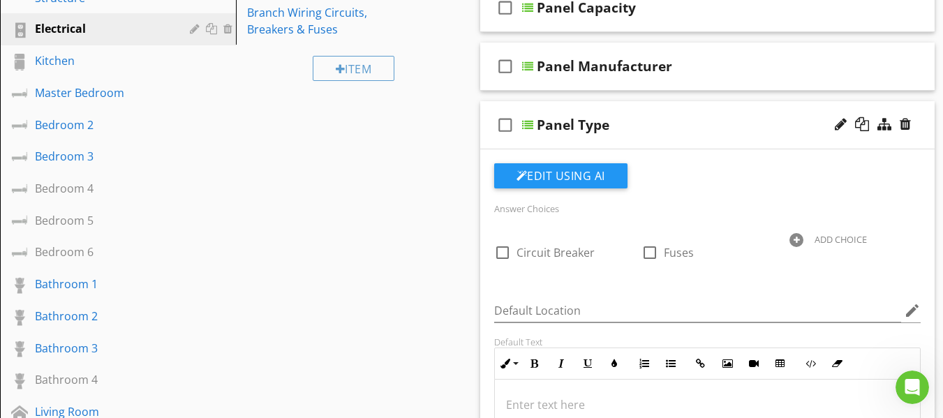
scroll to position [279, 0]
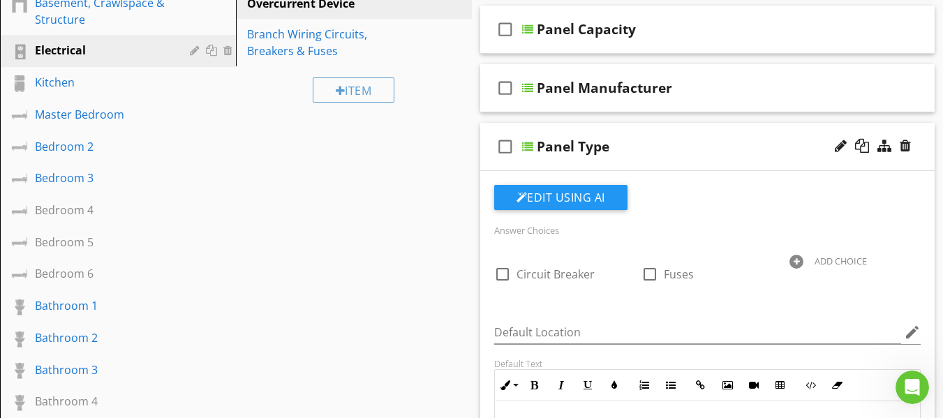
click at [483, 168] on div "check_box_outline_blank Panel Type" at bounding box center [707, 147] width 455 height 48
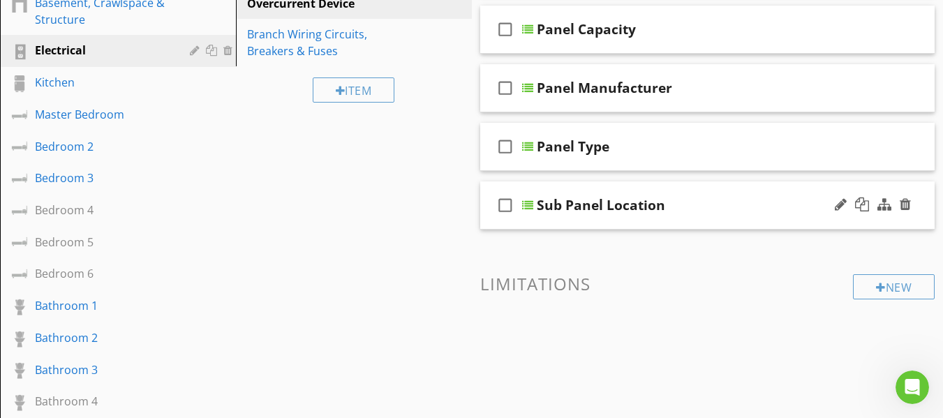
click at [486, 227] on div "check_box_outline_blank Sub Panel Location" at bounding box center [707, 205] width 455 height 48
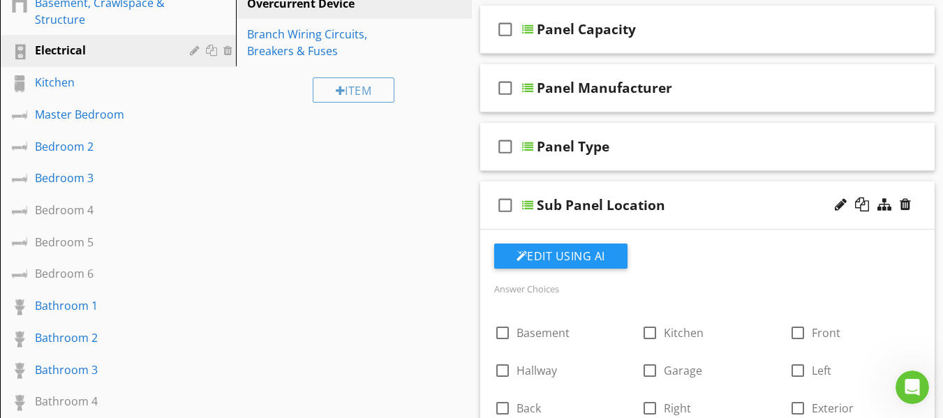
click at [485, 226] on div "check_box_outline_blank Sub Panel Location" at bounding box center [707, 205] width 455 height 48
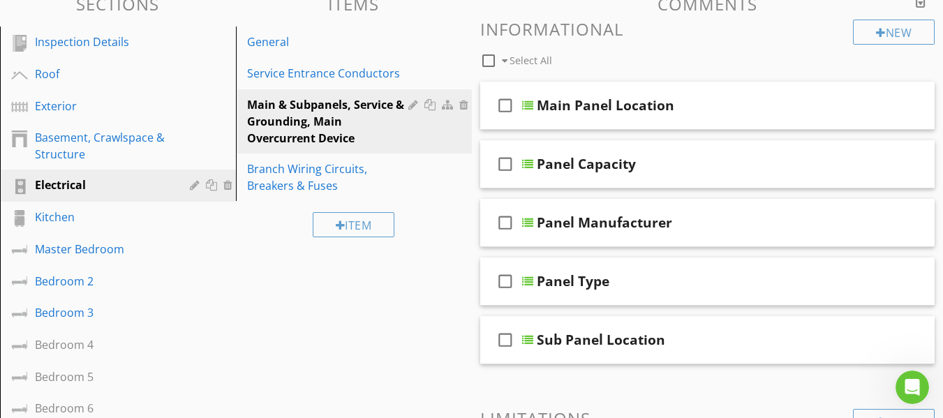
scroll to position [70, 0]
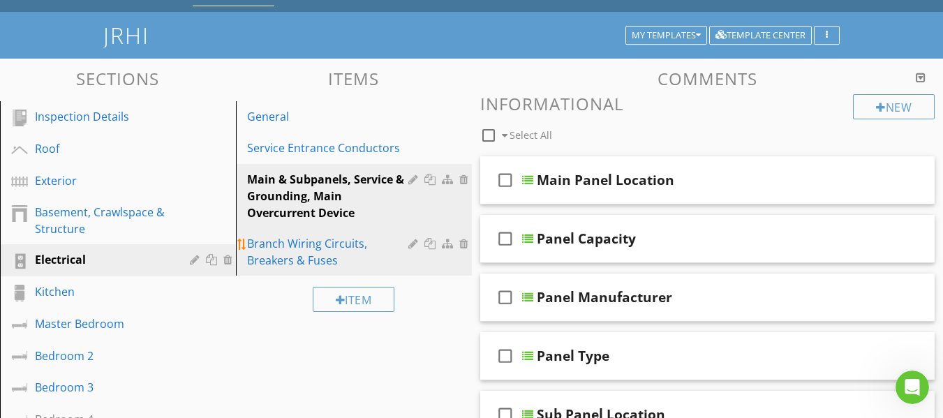
click at [343, 247] on div "Branch Wiring Circuits, Breakers & Fuses" at bounding box center [329, 252] width 165 height 34
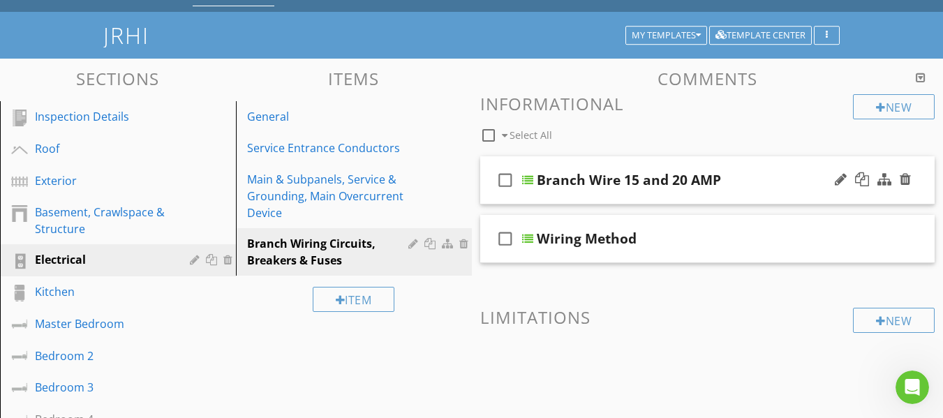
click at [488, 199] on div "check_box_outline_blank Branch Wire 15 and 20 AMP" at bounding box center [707, 180] width 455 height 48
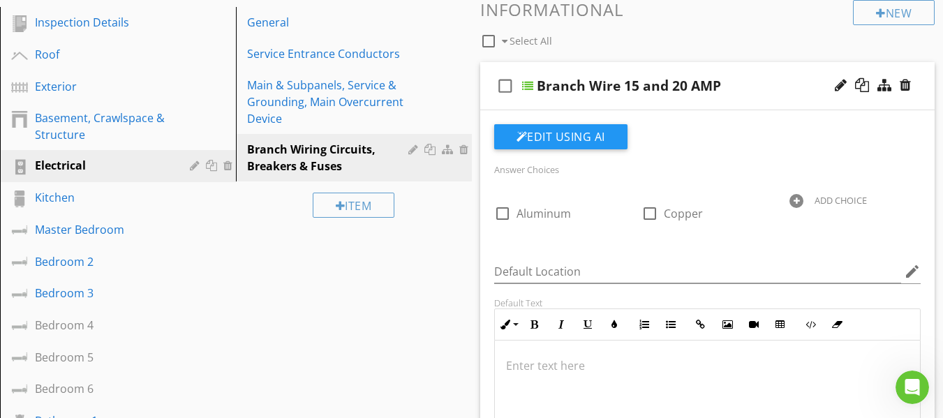
scroll to position [140, 0]
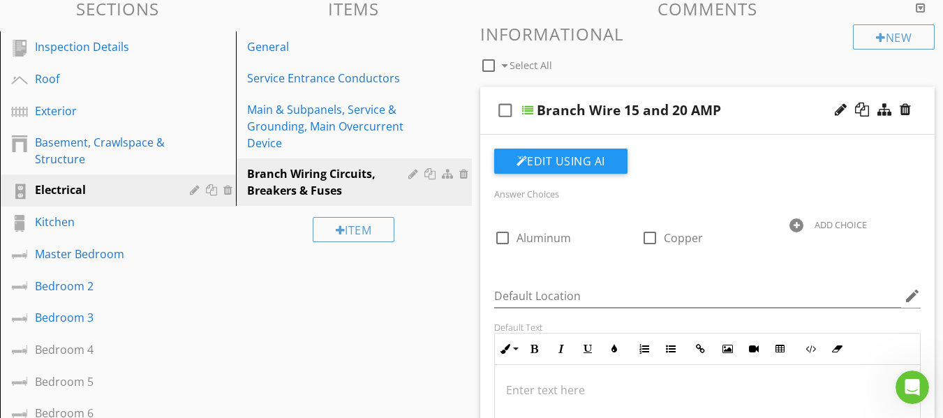
click at [484, 132] on div "check_box_outline_blank Branch Wire 15 and 20 AMP" at bounding box center [707, 111] width 455 height 48
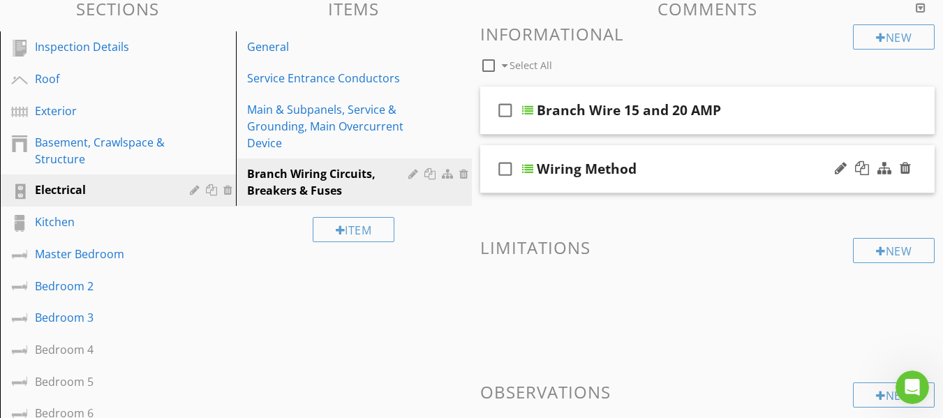
click at [486, 188] on div "check_box_outline_blank Wiring Method" at bounding box center [707, 169] width 455 height 48
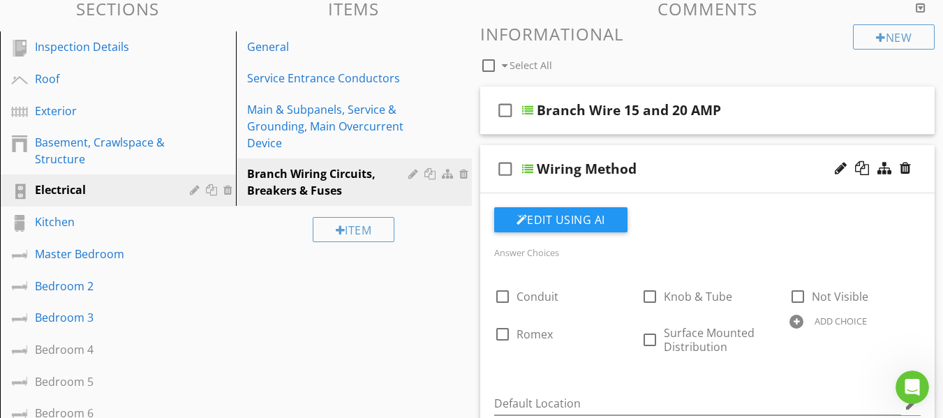
click at [484, 191] on div "check_box_outline_blank Wiring Method" at bounding box center [707, 169] width 455 height 48
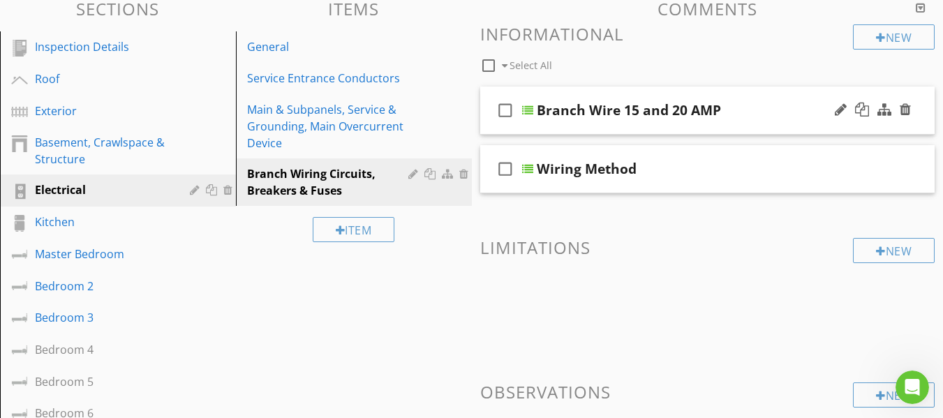
click at [486, 128] on div "check_box_outline_blank Branch Wire 15 and 20 AMP" at bounding box center [707, 111] width 455 height 48
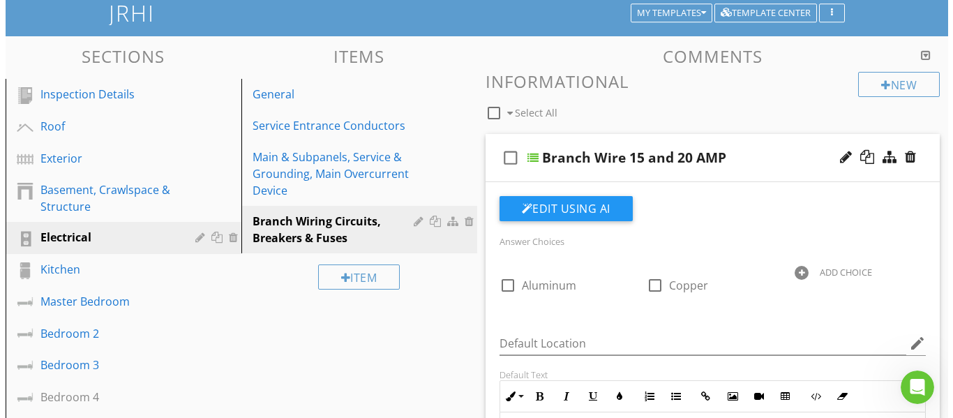
scroll to position [70, 0]
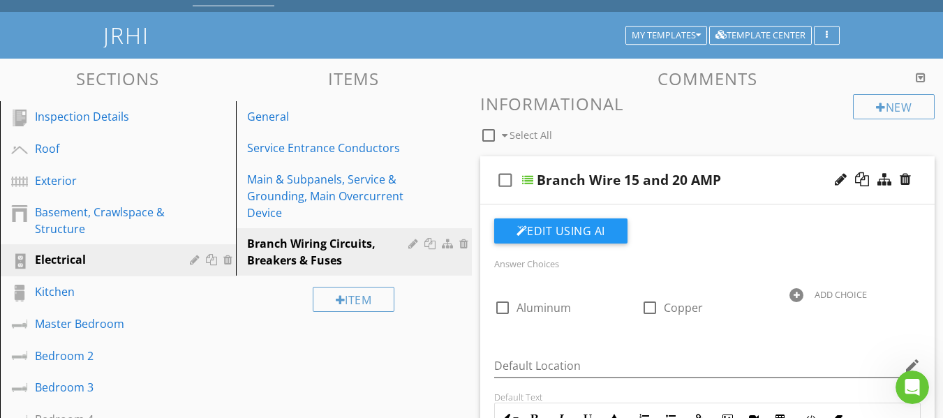
click at [487, 198] on div "check_box_outline_blank Branch Wire 15 and 20 AMP" at bounding box center [707, 180] width 455 height 48
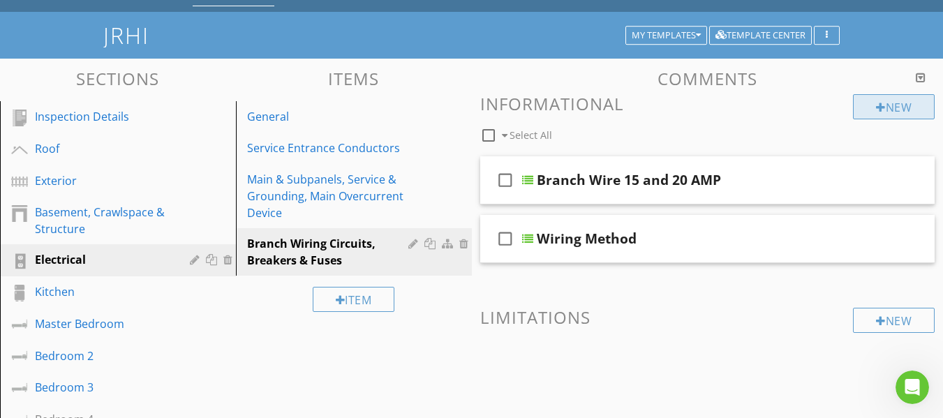
click at [881, 107] on div at bounding box center [881, 107] width 10 height 11
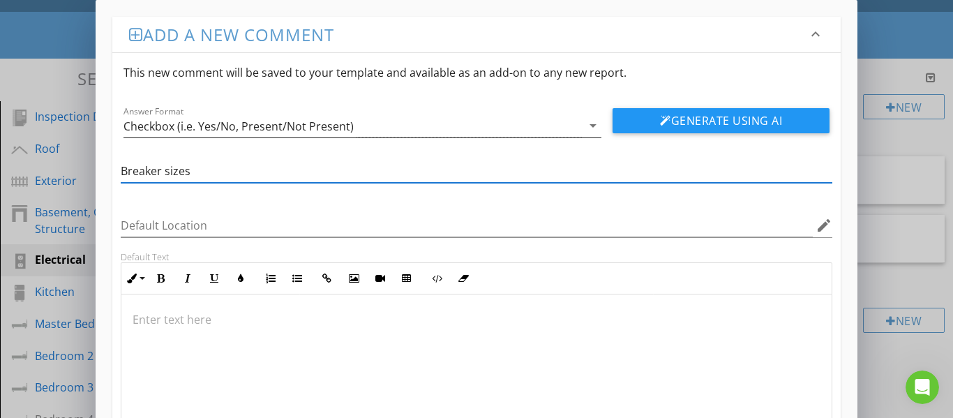
type input "Breaker sizes"
click at [555, 124] on div "Checkbox (i.e. Yes/No, Present/Not Present)" at bounding box center [353, 125] width 459 height 23
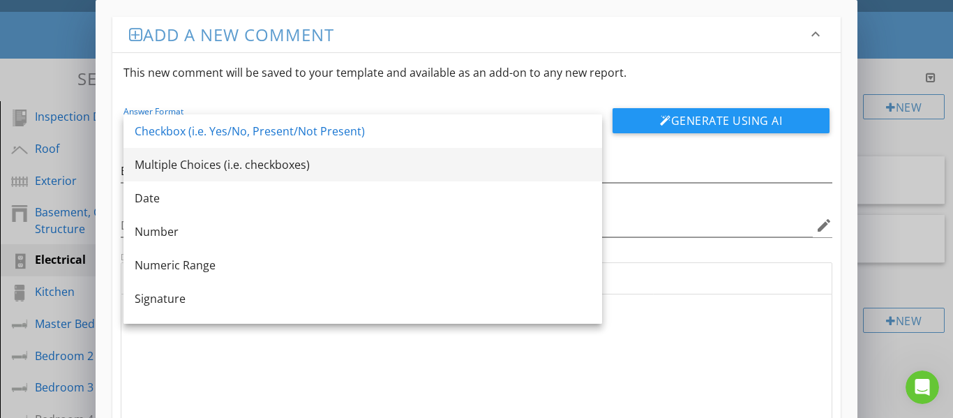
click at [239, 169] on div "Multiple Choices (i.e. checkboxes)" at bounding box center [363, 164] width 456 height 17
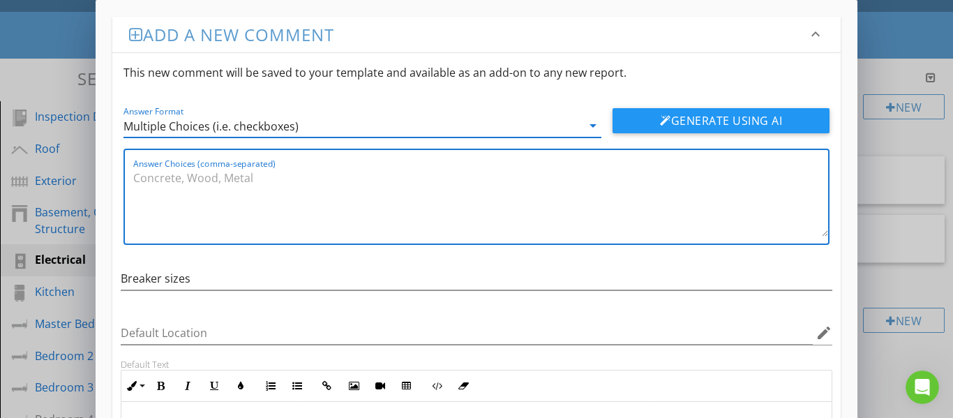
click at [296, 179] on textarea "Answer Choices (comma-separated)" at bounding box center [481, 202] width 696 height 70
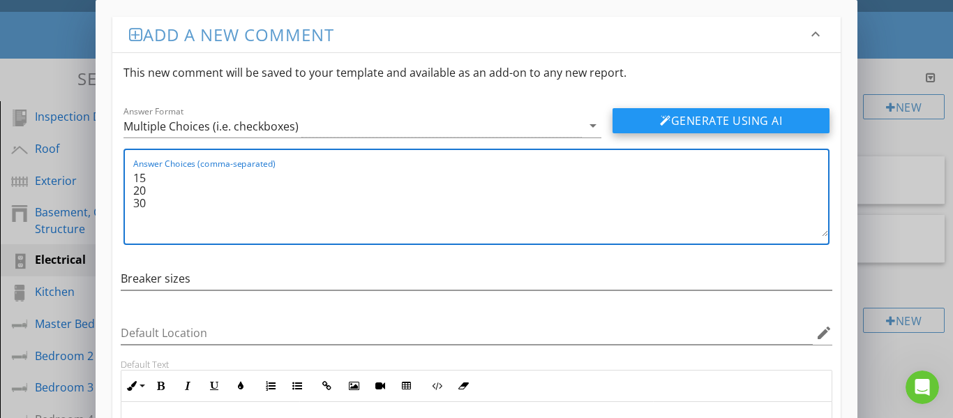
type textarea "15 20 30"
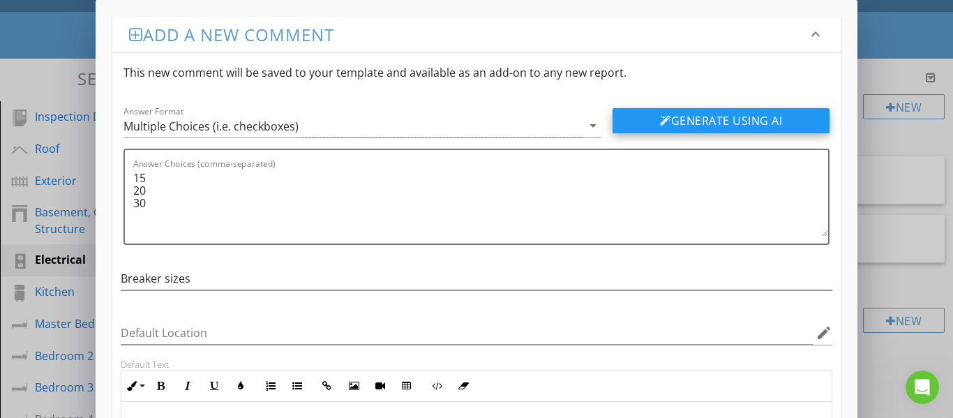
click at [671, 115] on button "Generate Using AI" at bounding box center [721, 120] width 217 height 25
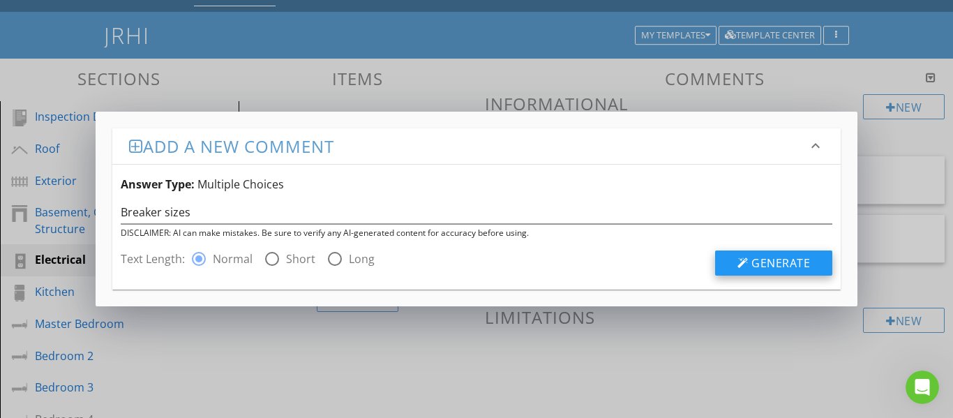
click at [759, 263] on span "Generate" at bounding box center [781, 262] width 59 height 15
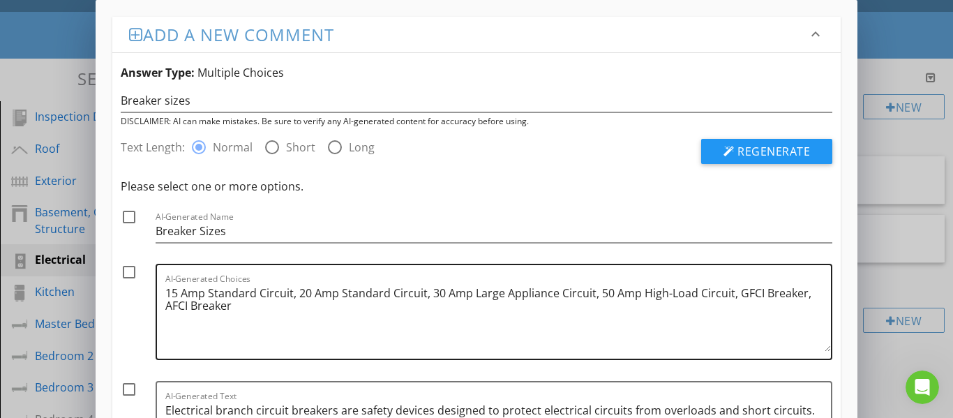
click at [291, 296] on textarea "15 Amp Standard Circuit, 20 Amp Standard Circuit, 30 Amp Large Appliance Circui…" at bounding box center [498, 317] width 667 height 70
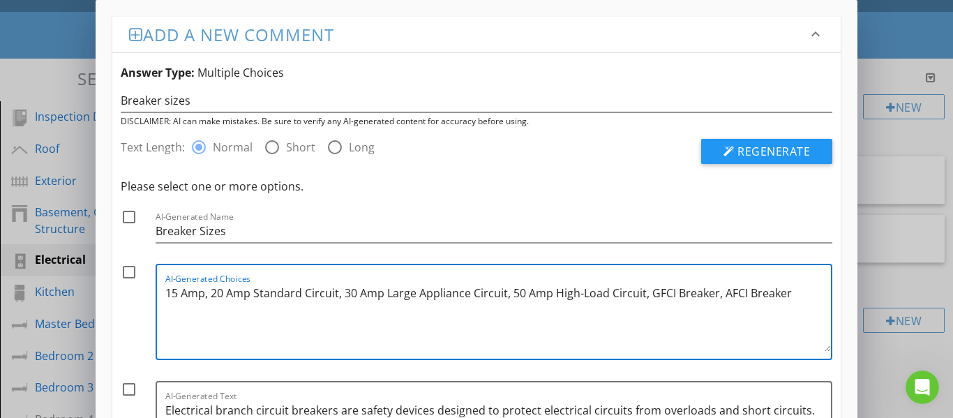
click at [336, 295] on textarea "15 Amp, 20 Amp Standard Circuit, 30 Amp Large Appliance Circuit, 50 Amp High-Lo…" at bounding box center [498, 317] width 667 height 70
click at [417, 292] on textarea "15 Amp, 20 Amp, 30 Amp Large Appliance Circuit, 50 Amp High-Load Circuit, GFCI …" at bounding box center [498, 317] width 667 height 70
click at [433, 293] on textarea "15 Amp, 20 Amp, 30 Amp, 50 Amp High-Load Circuit, GFCI Breaker, AFCI Breaker" at bounding box center [498, 317] width 667 height 70
click at [305, 297] on textarea "15 Amp, 20 Amp, 30 Amp, 50 Amp, GFCI Breaker, AFCI Breaker" at bounding box center [498, 317] width 667 height 70
click at [395, 297] on textarea "15 Amp, 20 Amp, 30 Amp, 40 Amp, 50 Amp, GFCI Breaker, AFCI Breaker" at bounding box center [498, 317] width 667 height 70
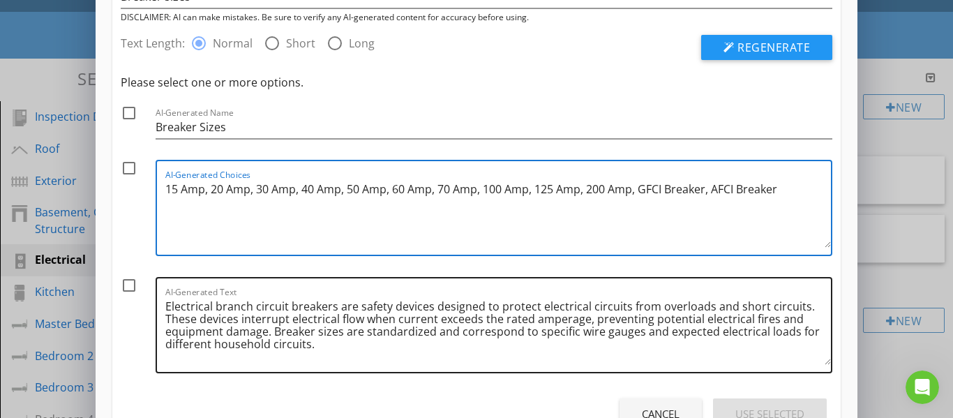
scroll to position [140, 0]
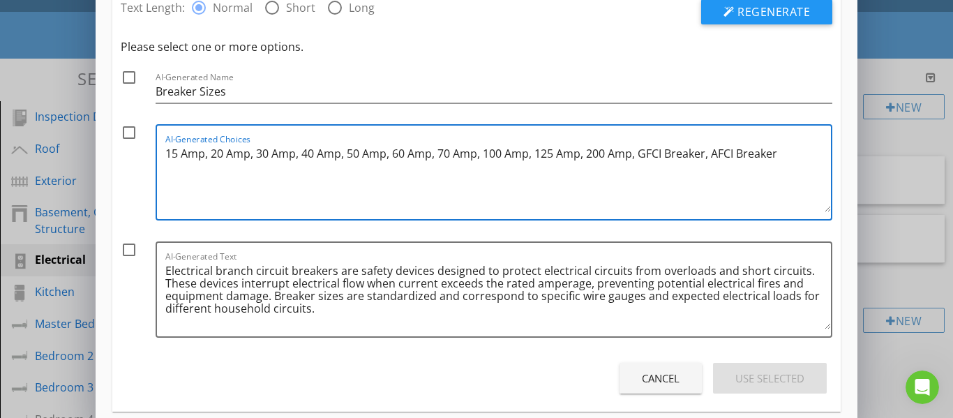
type textarea "15 Amp, 20 Amp, 30 Amp, 40 Amp, 50 Amp, 60 Amp, 70 Amp, 100 Amp, 125 Amp, 200 A…"
click at [130, 80] on div at bounding box center [129, 78] width 24 height 24
checkbox input "true"
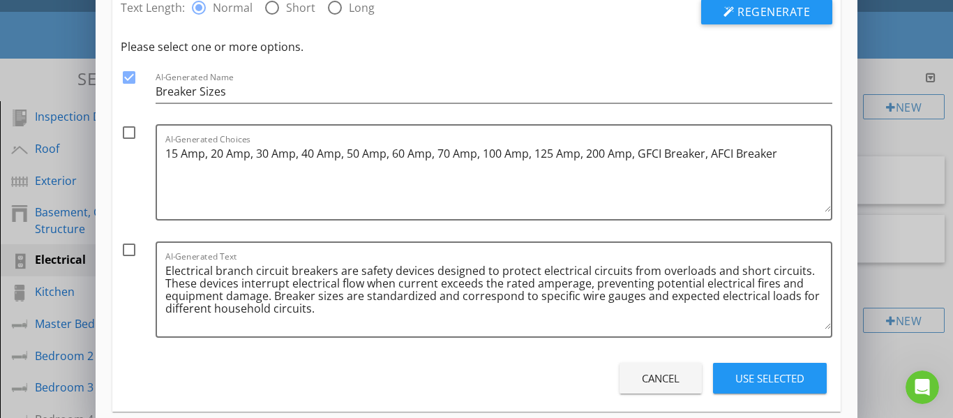
click at [128, 133] on div at bounding box center [129, 133] width 24 height 24
checkbox input "true"
click at [127, 247] on div at bounding box center [129, 250] width 24 height 24
checkbox input "true"
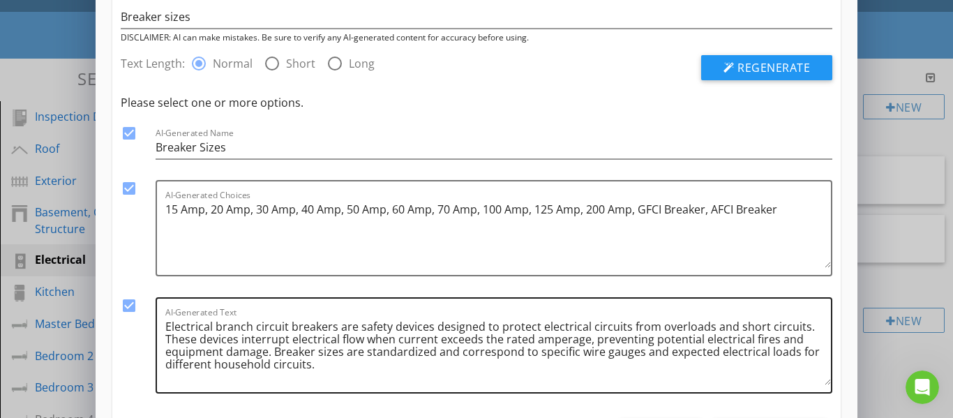
scroll to position [158, 0]
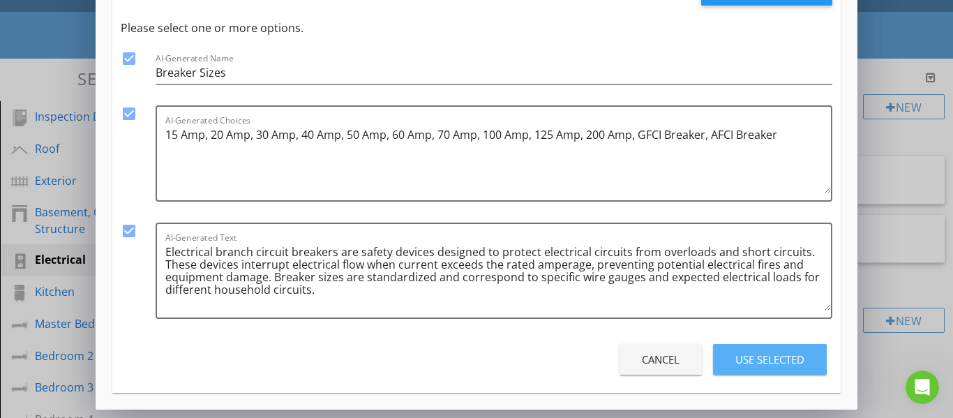
click at [774, 353] on div "Use Selected" at bounding box center [770, 360] width 69 height 16
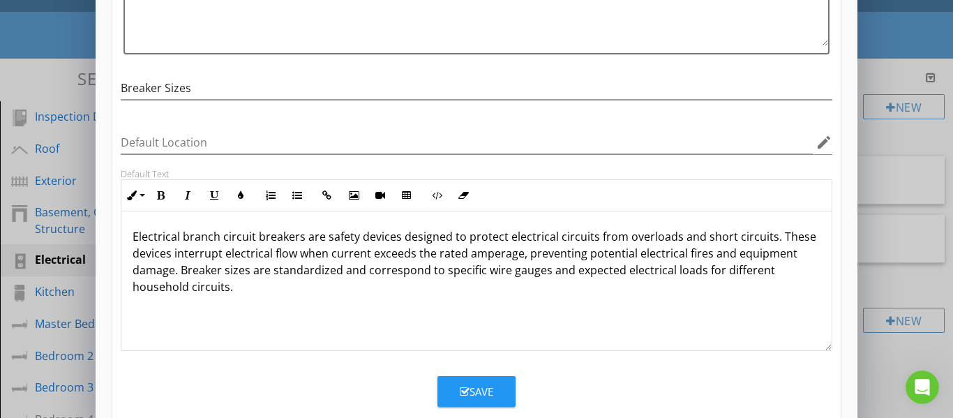
scroll to position [218, 0]
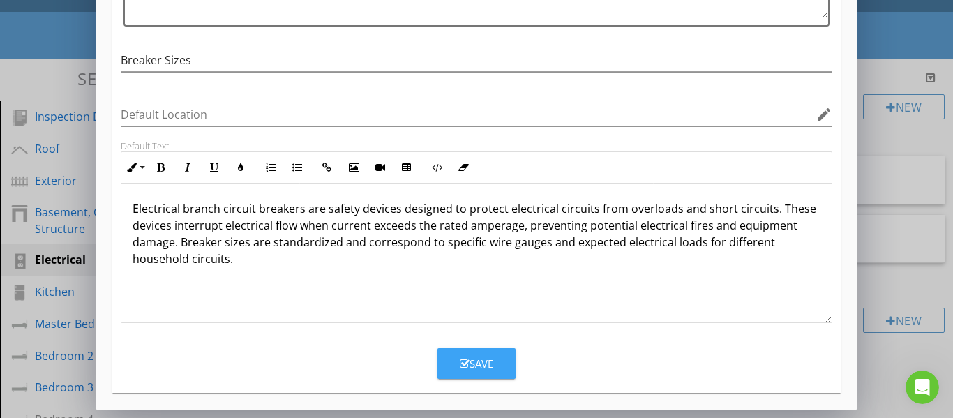
click at [477, 359] on div "Save" at bounding box center [477, 364] width 34 height 16
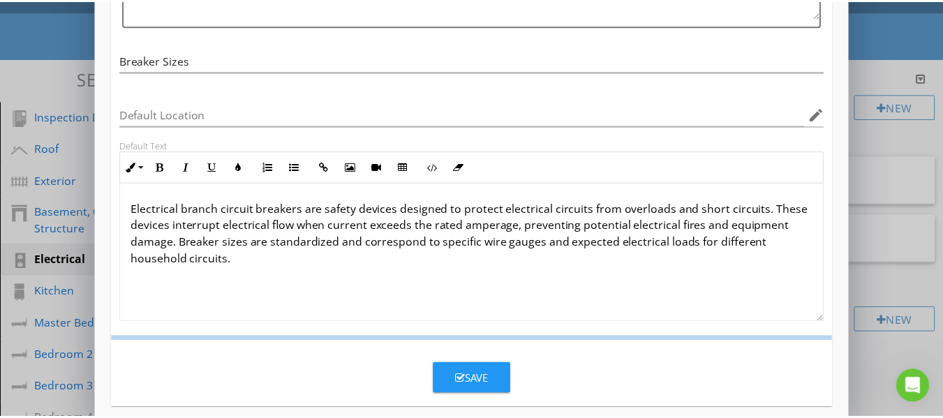
scroll to position [151, 0]
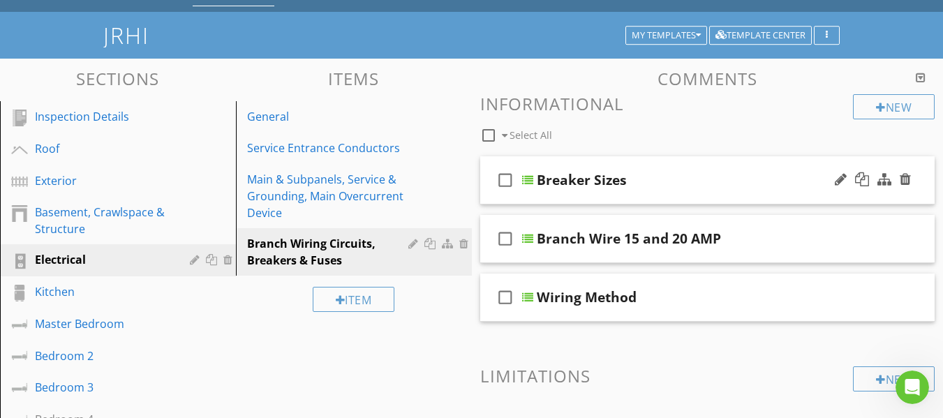
click at [491, 199] on div "check_box_outline_blank Breaker Sizes" at bounding box center [707, 180] width 455 height 48
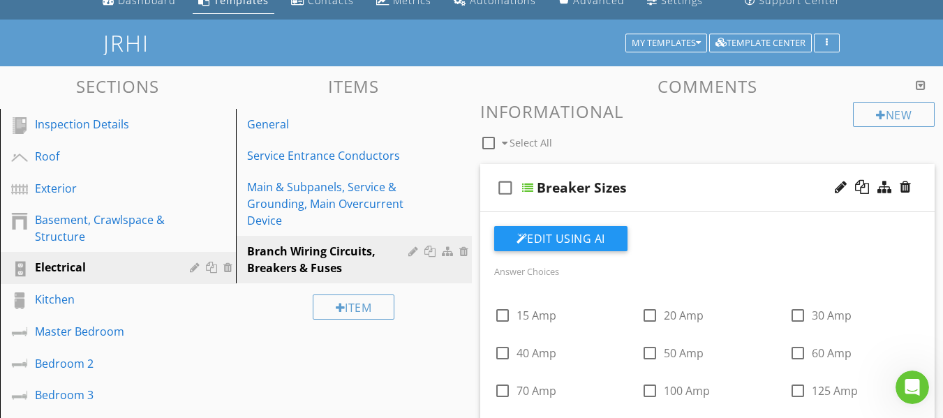
scroll to position [0, 0]
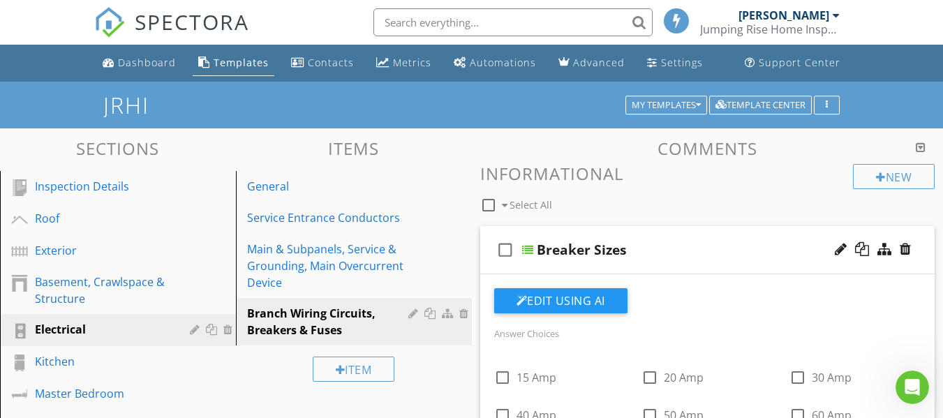
click at [491, 267] on div "check_box_outline_blank Breaker Sizes" at bounding box center [707, 250] width 455 height 48
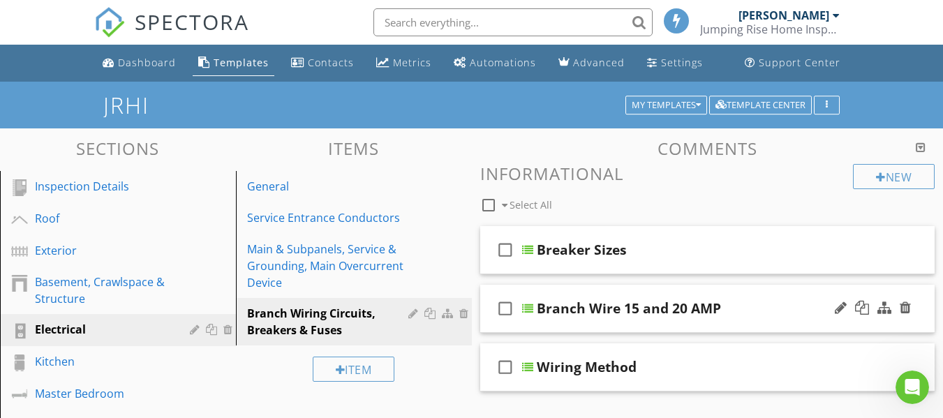
click at [495, 324] on icon "check_box_outline_blank" at bounding box center [505, 309] width 22 height 34
click at [489, 332] on div "check_box Branch Wire 15 and 20 AMP" at bounding box center [707, 309] width 455 height 48
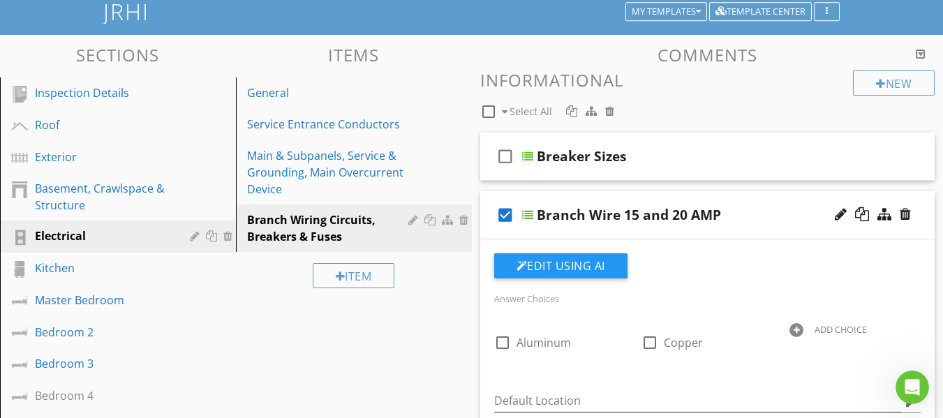
scroll to position [140, 0]
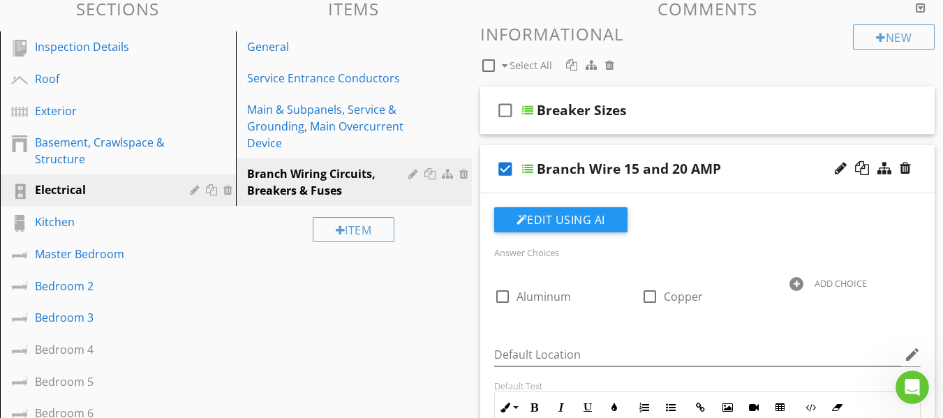
click at [503, 172] on icon "check_box" at bounding box center [505, 169] width 22 height 34
click at [488, 188] on div "check_box_outline_blank Branch Wire 15 and 20 AMP" at bounding box center [707, 169] width 455 height 48
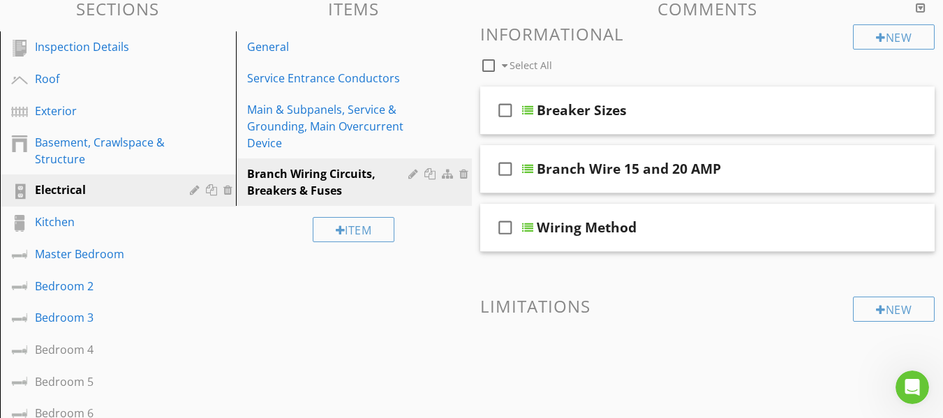
click at [840, 171] on div at bounding box center [841, 168] width 12 height 14
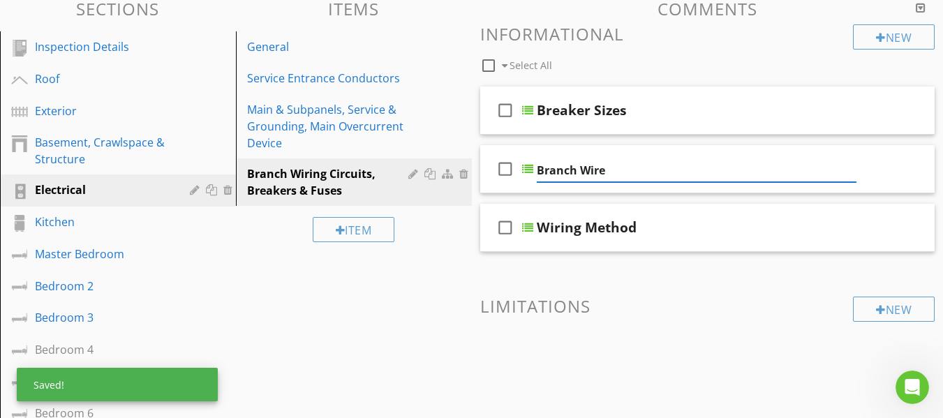
type input "Branch Wire"
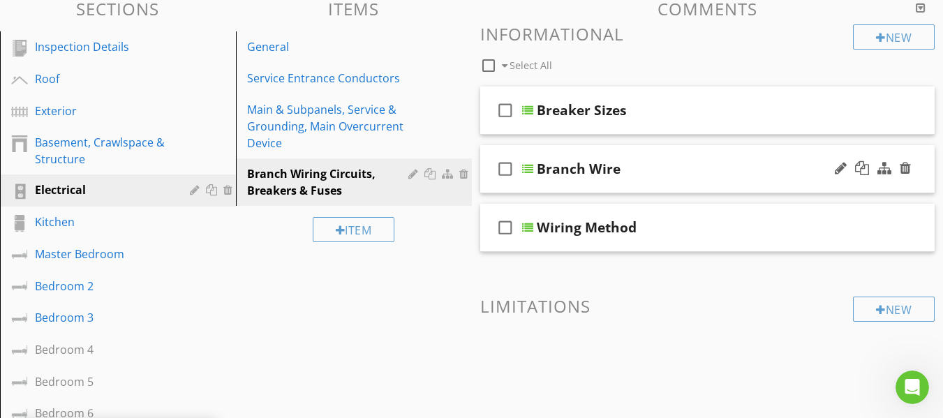
click at [488, 182] on div "check_box_outline_blank Branch Wire" at bounding box center [707, 169] width 455 height 48
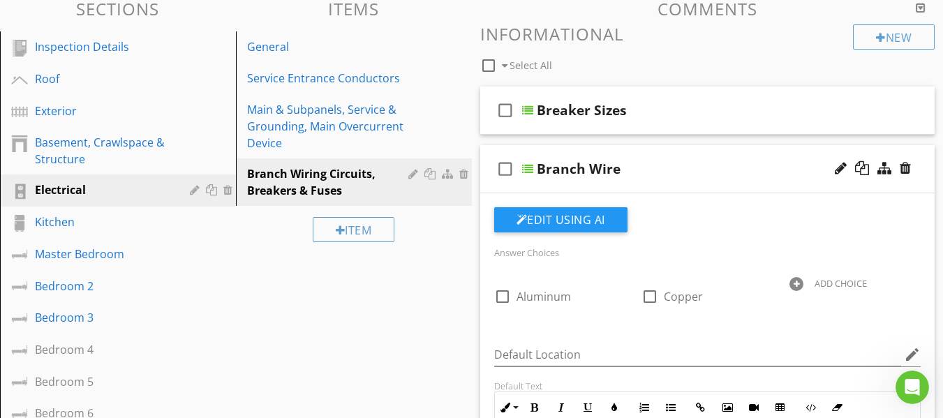
click at [490, 182] on div "check_box_outline_blank Branch Wire" at bounding box center [707, 169] width 455 height 48
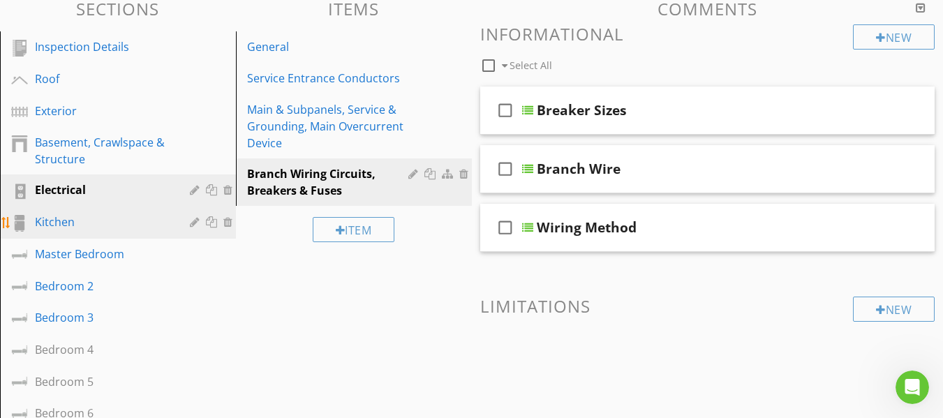
click at [70, 223] on div "Kitchen" at bounding box center [102, 222] width 135 height 17
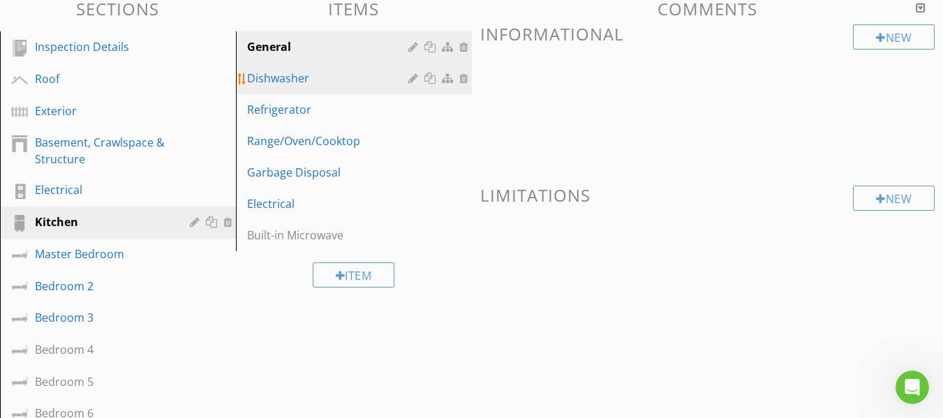
click at [318, 75] on div "Dishwasher" at bounding box center [329, 78] width 165 height 17
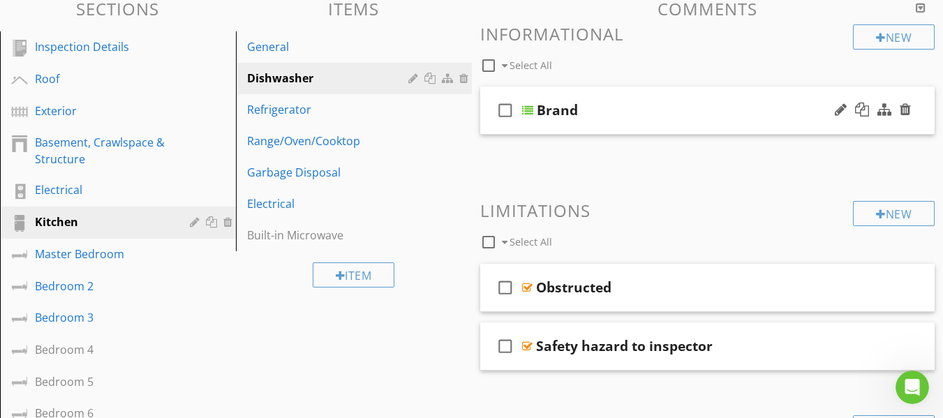
click at [488, 127] on div "check_box_outline_blank Brand" at bounding box center [707, 111] width 455 height 48
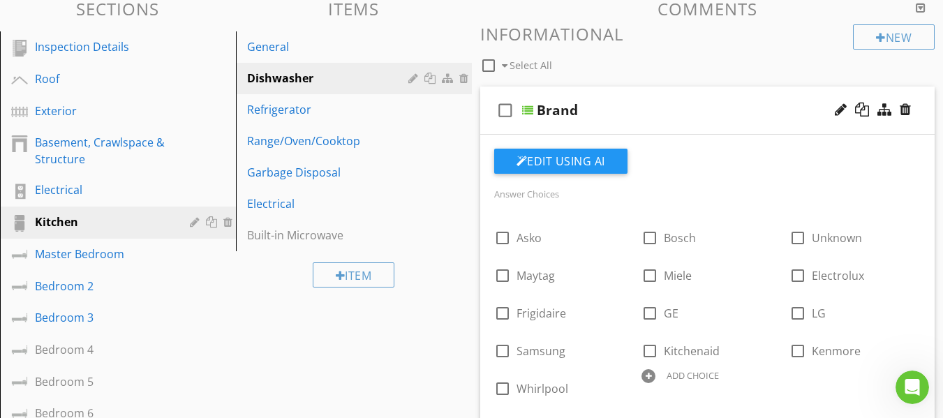
click at [488, 128] on div "check_box_outline_blank Brand" at bounding box center [707, 111] width 455 height 48
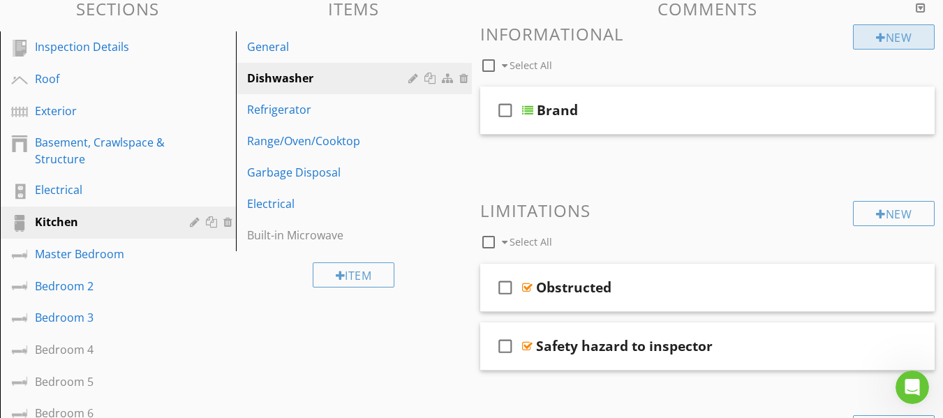
click at [877, 39] on div at bounding box center [881, 37] width 10 height 11
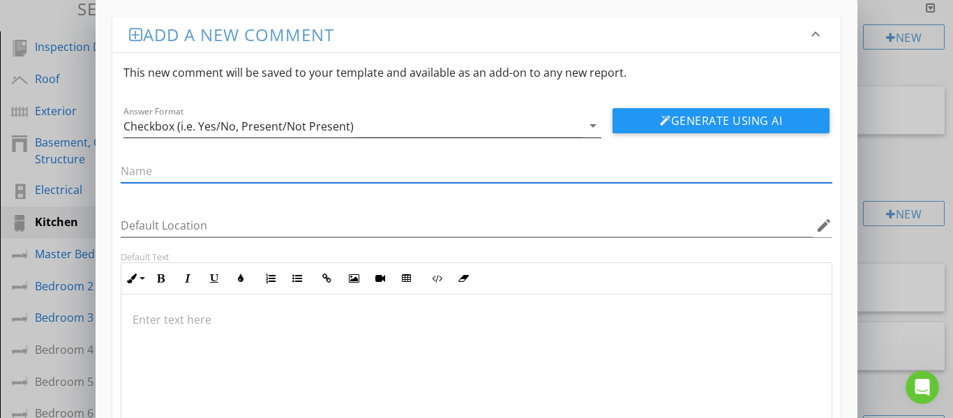
click at [330, 127] on div "Checkbox (i.e. Yes/No, Present/Not Present)" at bounding box center [239, 126] width 230 height 13
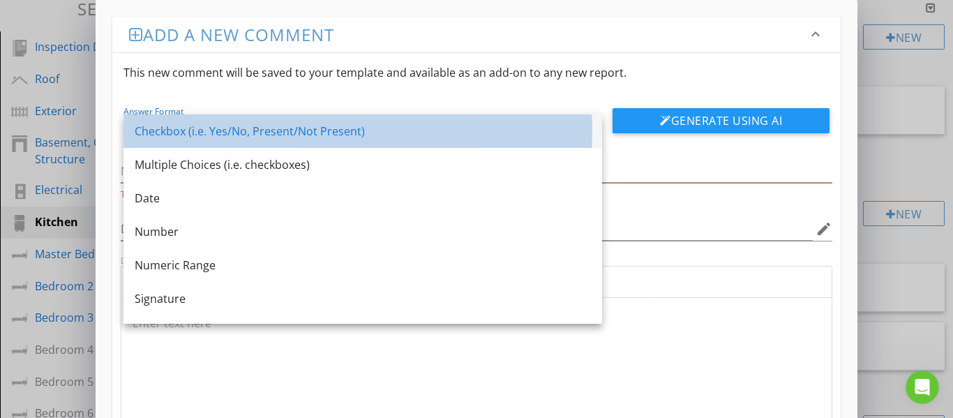
click at [301, 131] on div "Checkbox (i.e. Yes/No, Present/Not Present)" at bounding box center [363, 131] width 456 height 17
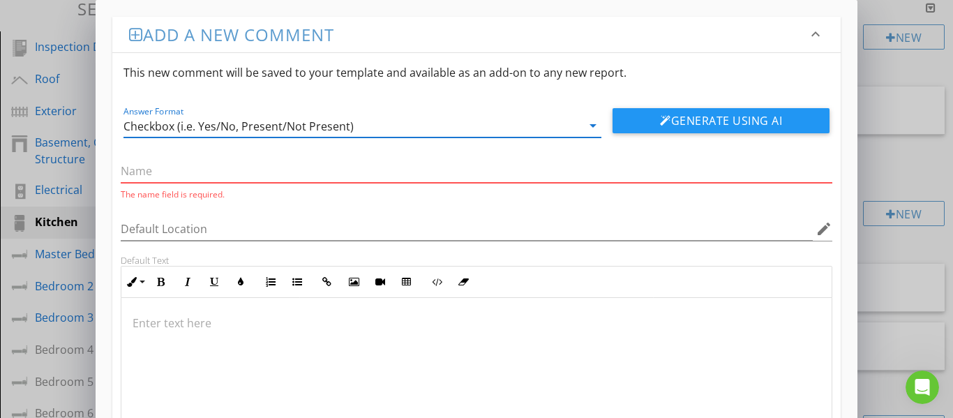
click at [254, 168] on input "text" at bounding box center [477, 171] width 713 height 23
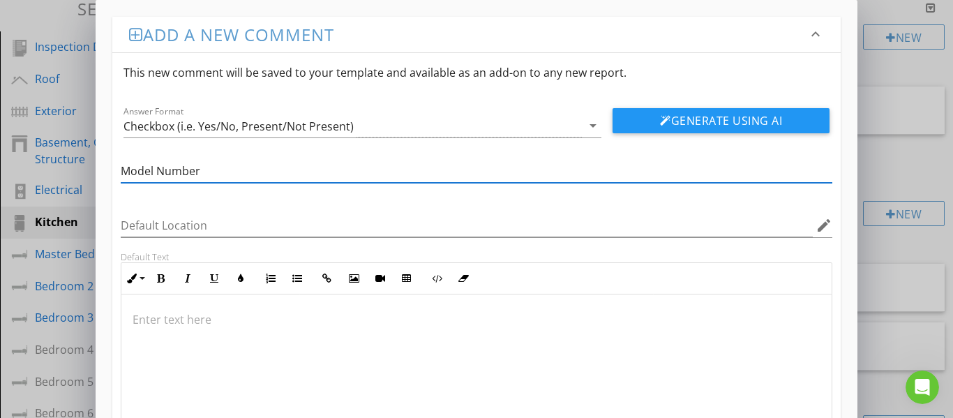
type input "Model Number"
click at [641, 120] on button "Generate Using AI" at bounding box center [721, 120] width 217 height 25
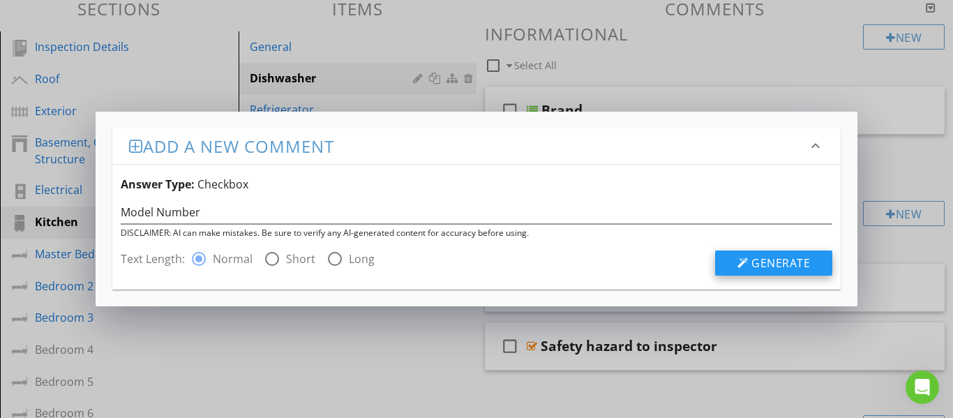
click at [752, 266] on button "Generate" at bounding box center [773, 263] width 117 height 25
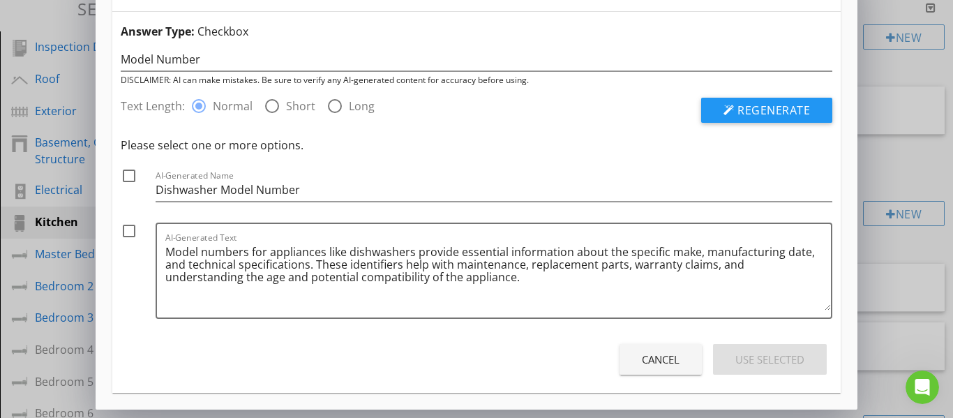
scroll to position [0, 0]
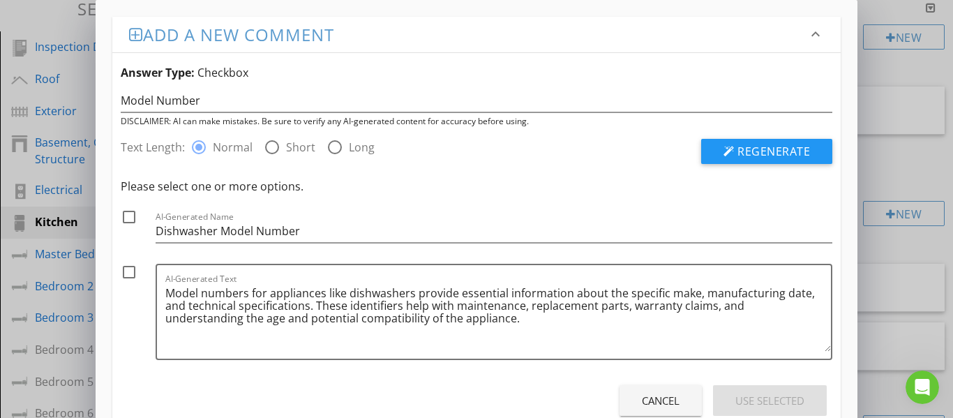
click at [653, 398] on div "Cancel" at bounding box center [661, 401] width 38 height 16
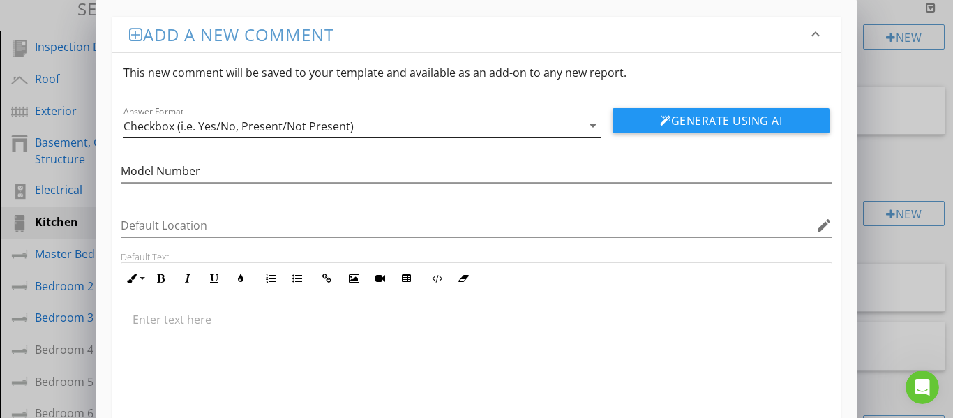
click at [595, 126] on icon "arrow_drop_down" at bounding box center [593, 125] width 17 height 17
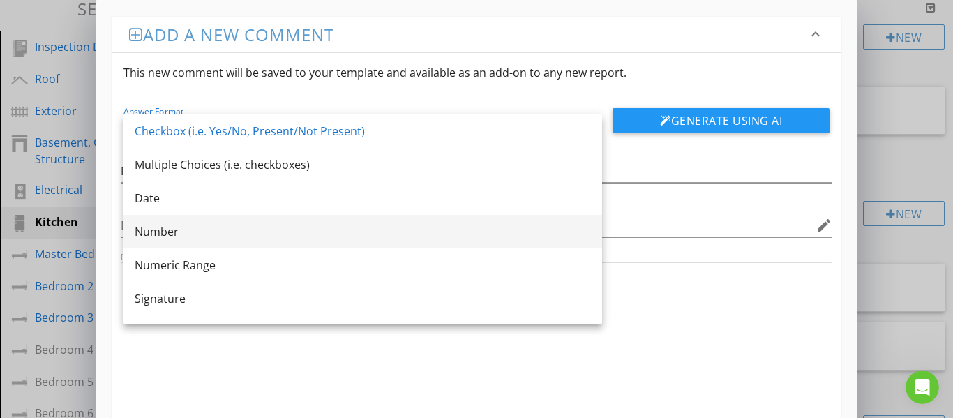
click at [231, 228] on div "Number" at bounding box center [363, 231] width 456 height 17
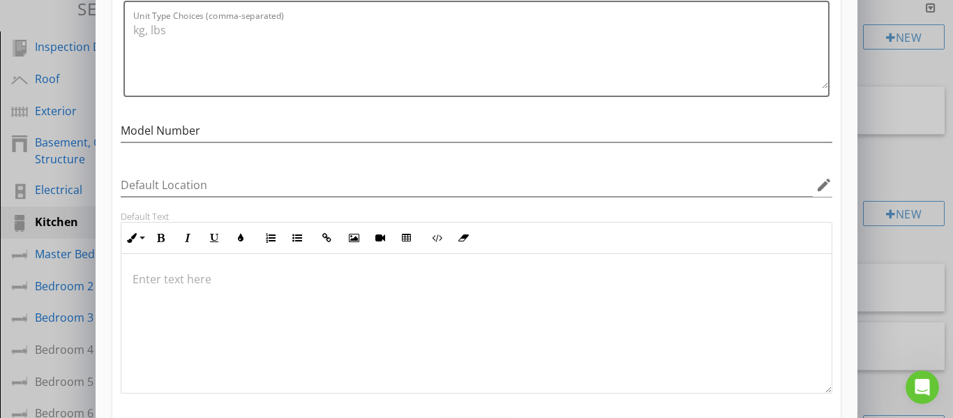
scroll to position [209, 0]
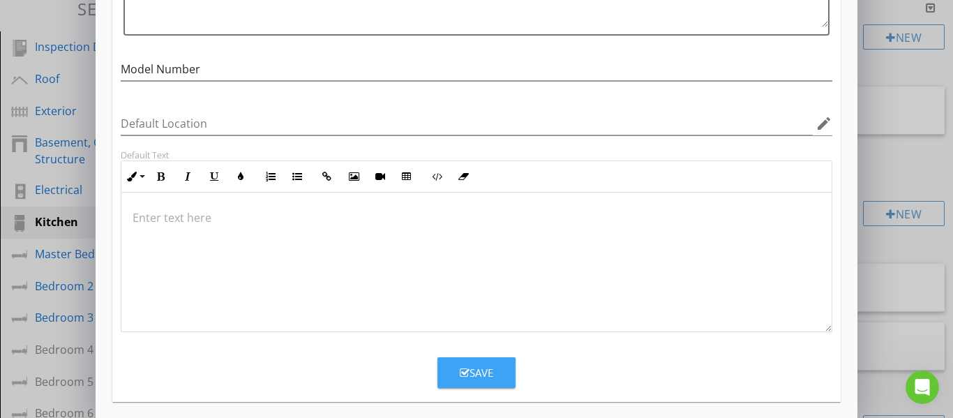
click at [473, 369] on div "Save" at bounding box center [477, 373] width 34 height 16
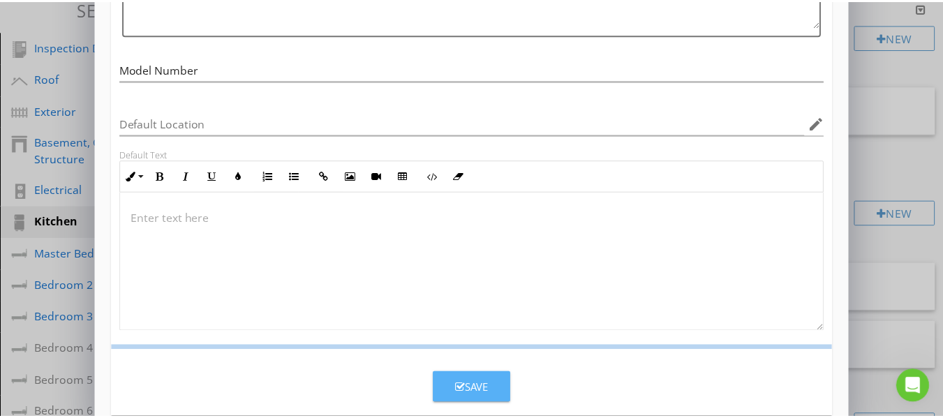
scroll to position [151, 0]
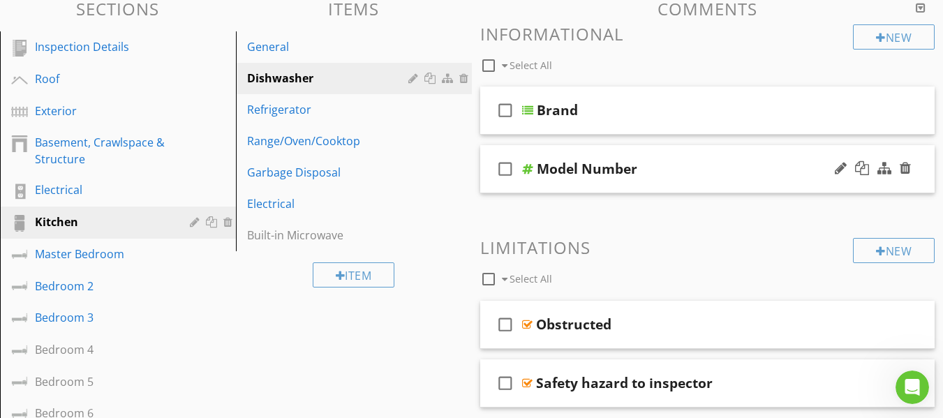
click at [494, 191] on div "check_box_outline_blank Model Number" at bounding box center [707, 169] width 455 height 48
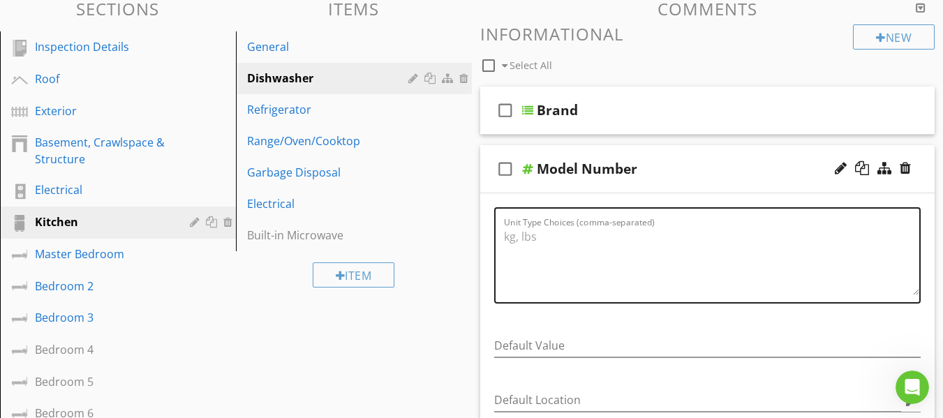
click at [511, 232] on textarea "Unit Type Choices (comma-separated)" at bounding box center [712, 260] width 416 height 70
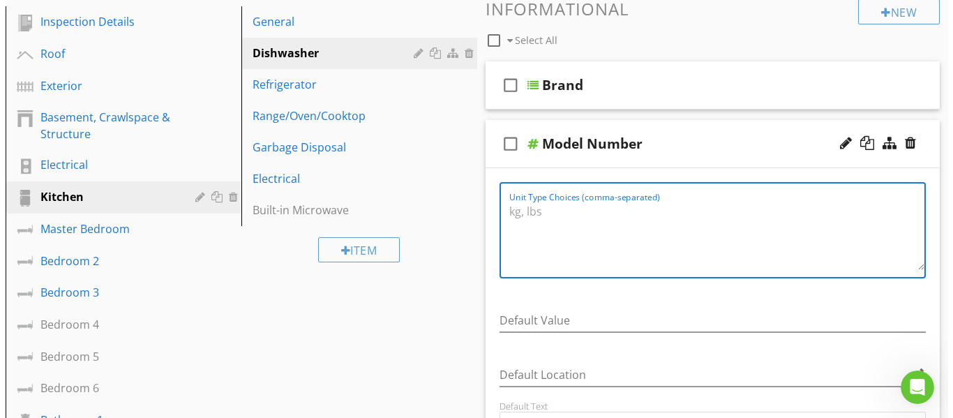
scroll to position [140, 0]
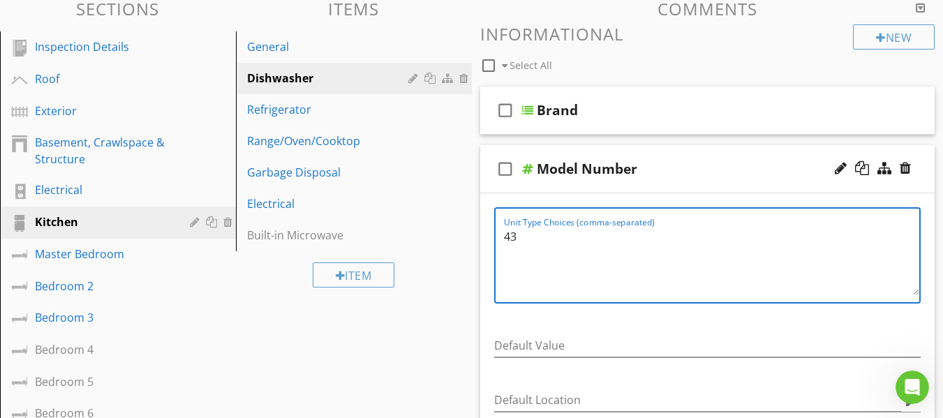
type textarea "4"
click at [493, 191] on div "check_box_outline_blank Model Number" at bounding box center [707, 169] width 455 height 48
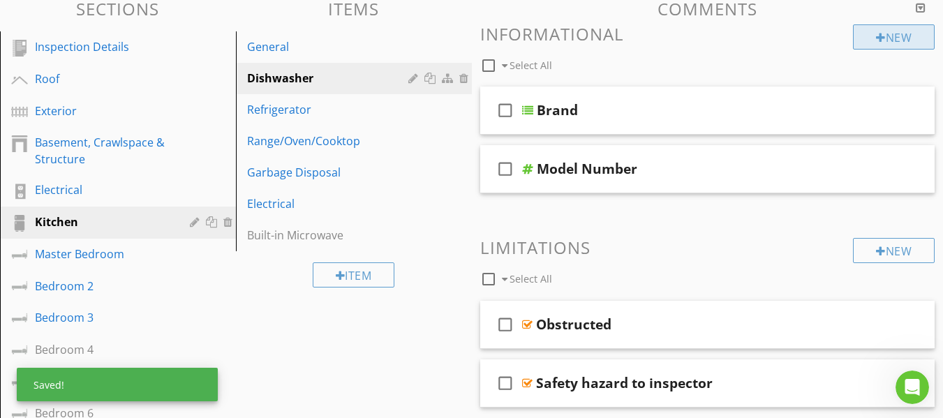
click at [869, 43] on div "New" at bounding box center [894, 36] width 82 height 25
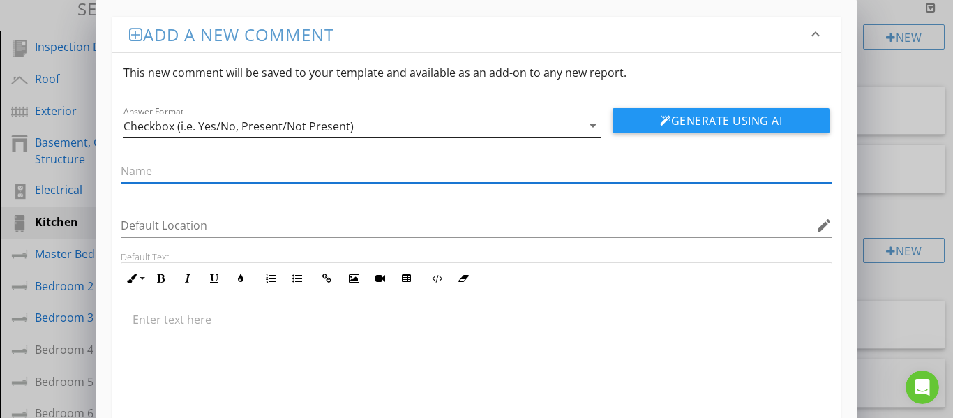
click at [571, 126] on div "Checkbox (i.e. Yes/No, Present/Not Present)" at bounding box center [353, 125] width 459 height 23
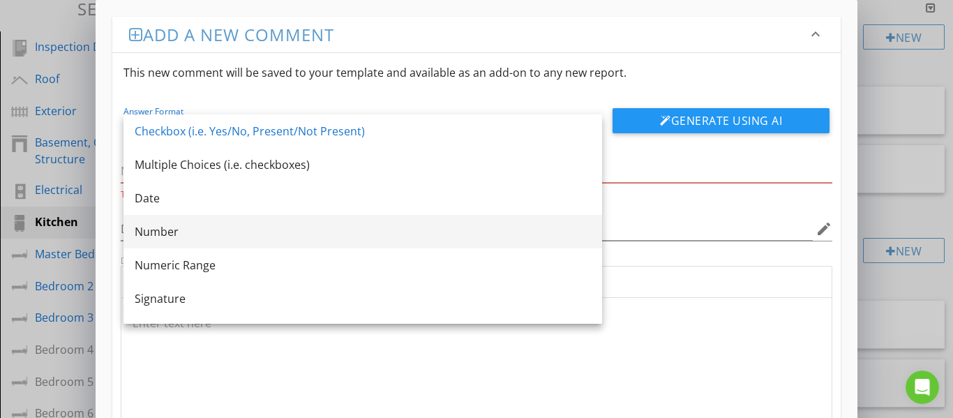
click at [248, 228] on div "Number" at bounding box center [363, 231] width 456 height 17
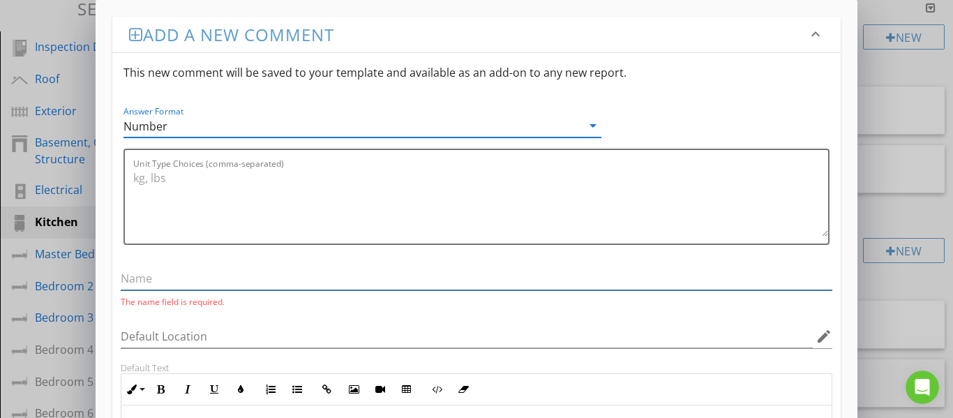
click at [205, 275] on input "text" at bounding box center [477, 278] width 713 height 23
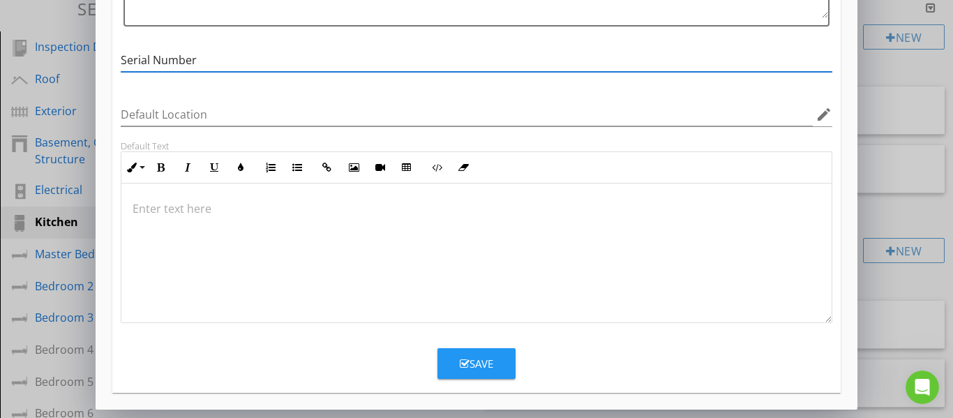
type input "Serial Number"
click at [481, 360] on div "Save" at bounding box center [477, 364] width 34 height 16
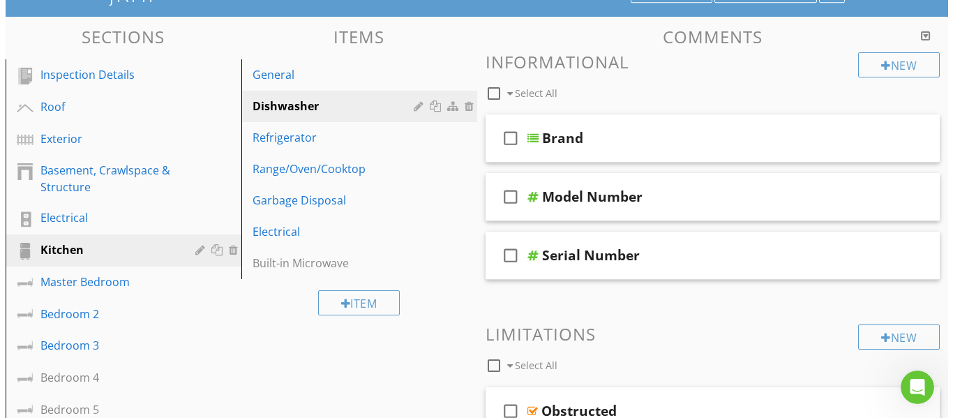
scroll to position [70, 0]
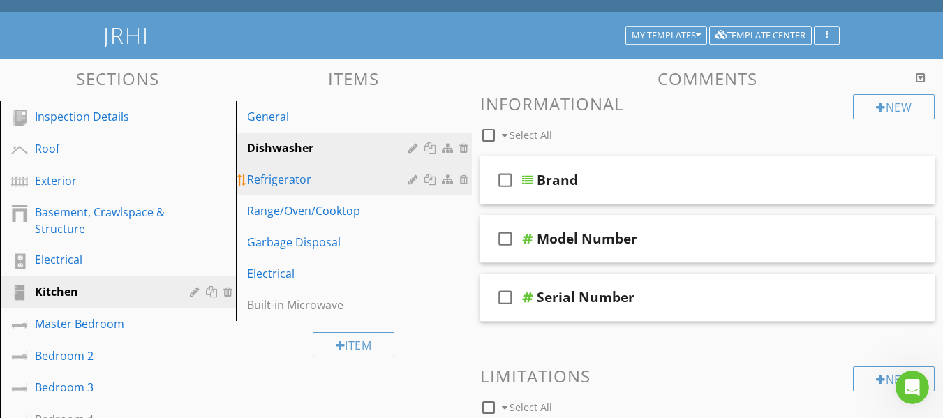
click at [294, 179] on div "Refrigerator" at bounding box center [329, 179] width 165 height 17
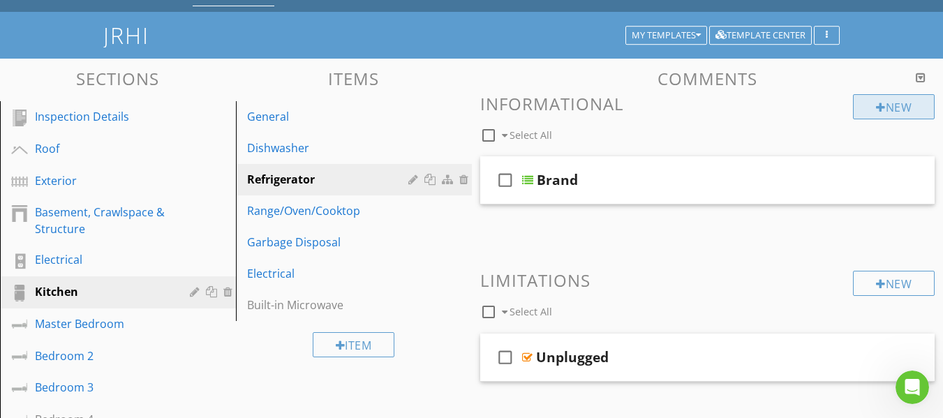
click at [879, 107] on div at bounding box center [881, 107] width 10 height 11
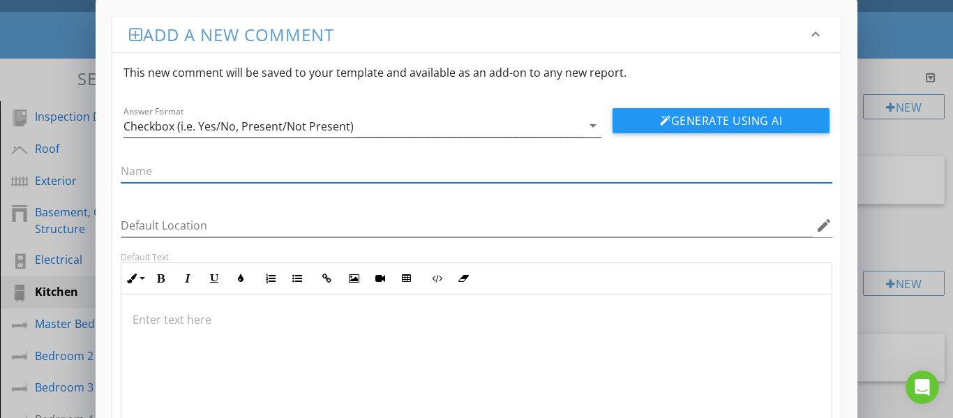
click at [424, 129] on div "Checkbox (i.e. Yes/No, Present/Not Present)" at bounding box center [353, 125] width 459 height 23
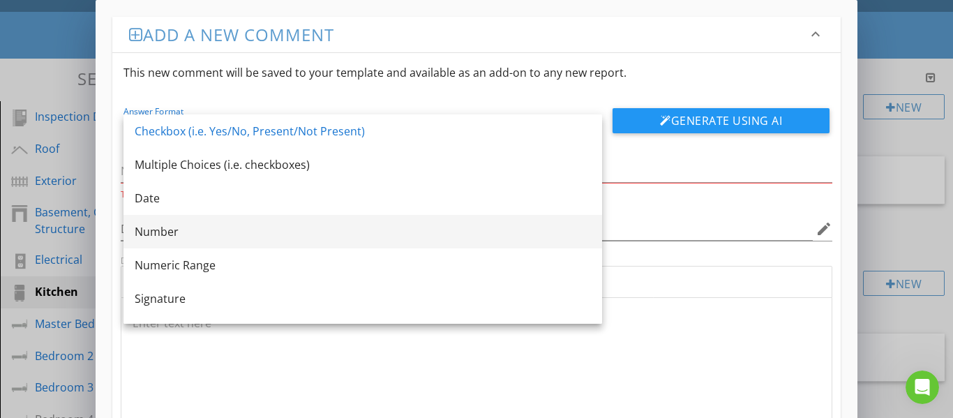
click at [217, 228] on div "Number" at bounding box center [363, 231] width 456 height 17
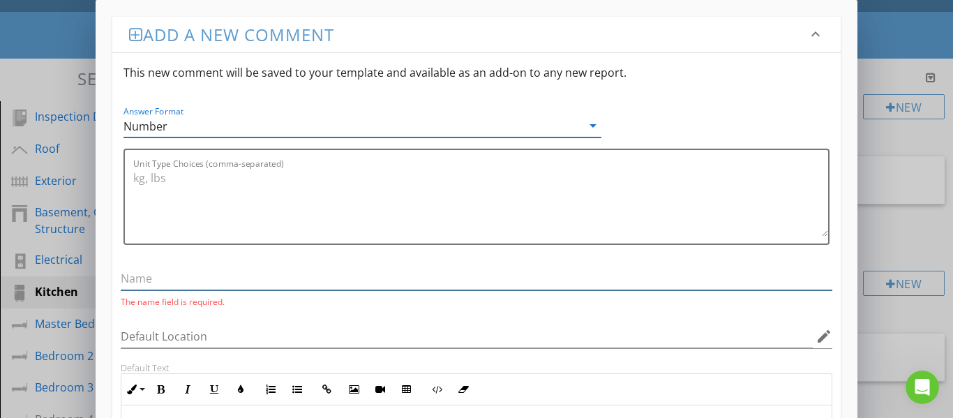
click at [209, 276] on input "text" at bounding box center [477, 278] width 713 height 23
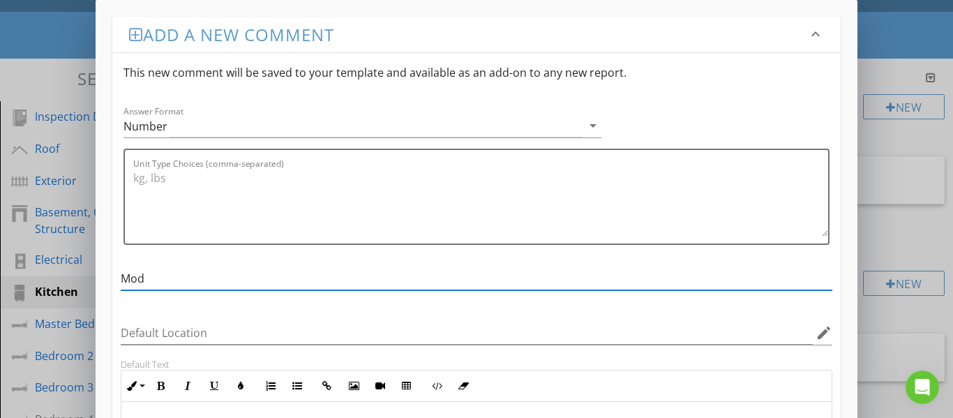
type input "Model Number"
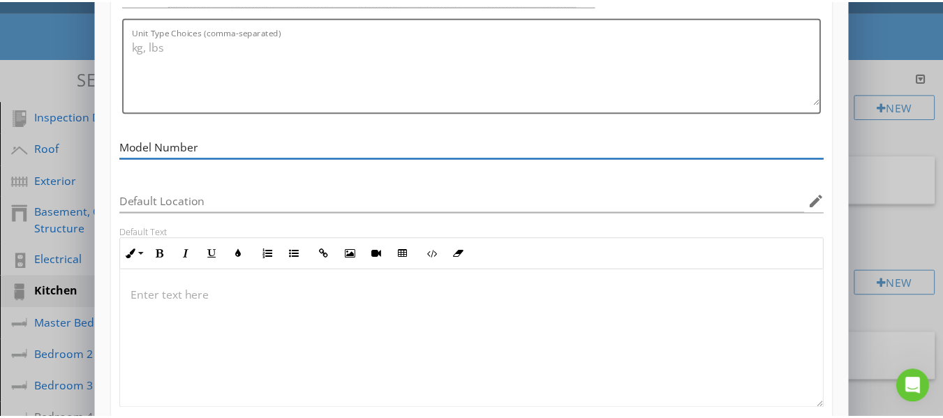
scroll to position [218, 0]
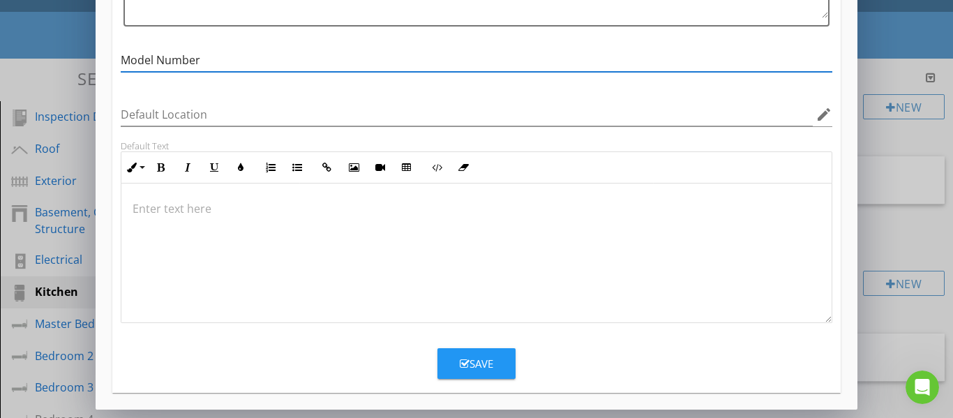
click at [485, 356] on div "Save" at bounding box center [477, 364] width 34 height 16
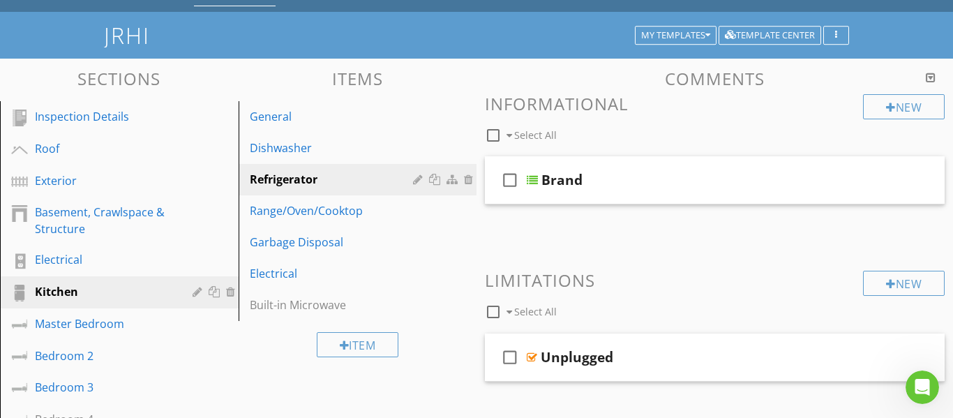
scroll to position [151, 0]
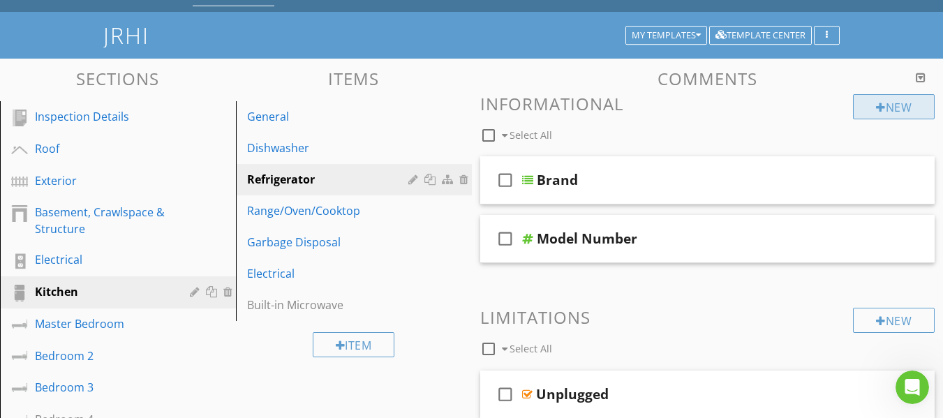
click at [872, 103] on div "New" at bounding box center [894, 106] width 82 height 25
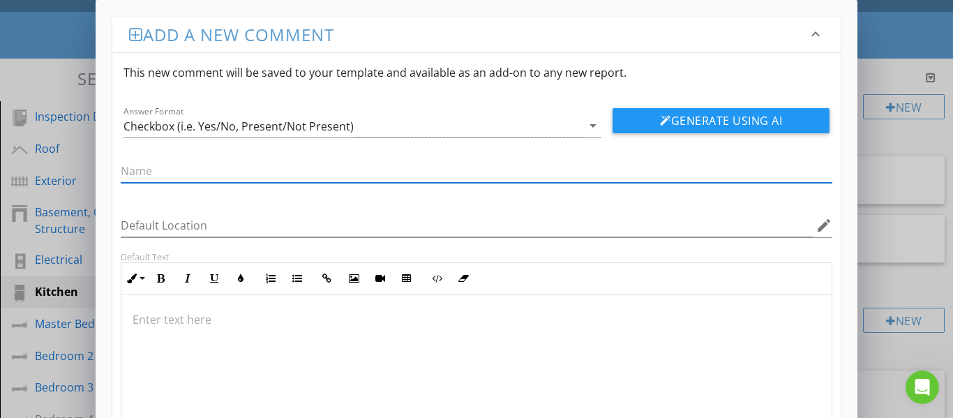
click at [382, 131] on div "Checkbox (i.e. Yes/No, Present/Not Present)" at bounding box center [353, 125] width 459 height 23
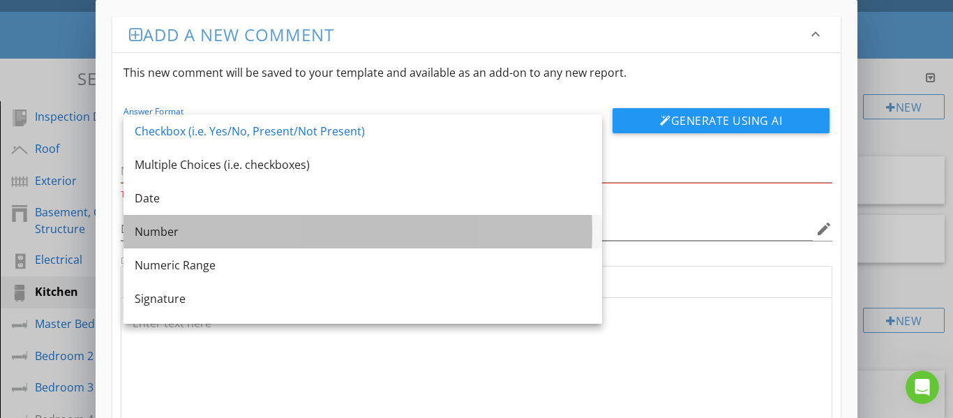
click at [195, 232] on div "Number" at bounding box center [363, 231] width 456 height 17
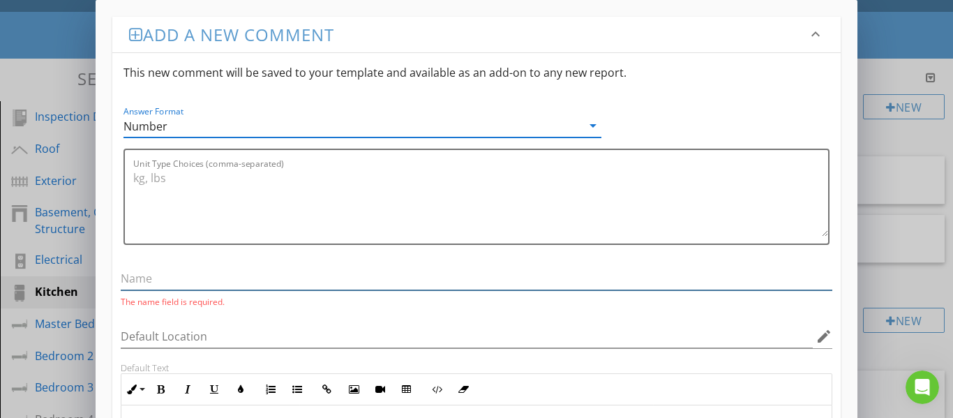
click at [195, 287] on input "text" at bounding box center [477, 278] width 713 height 23
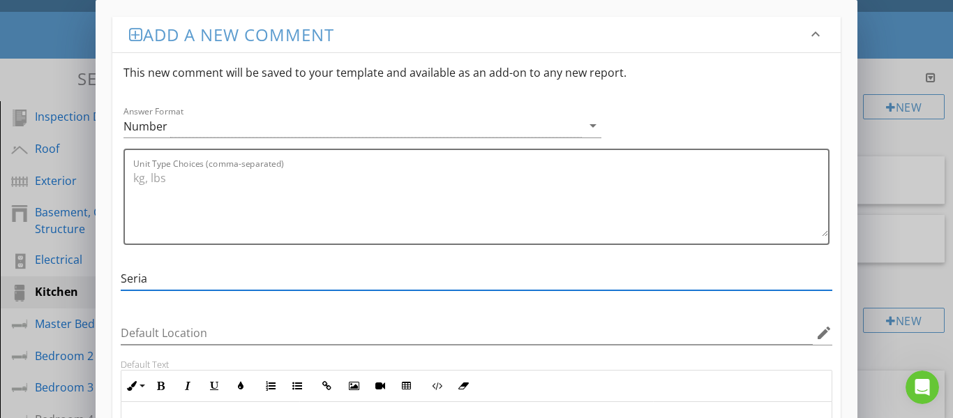
type input "Serial Number"
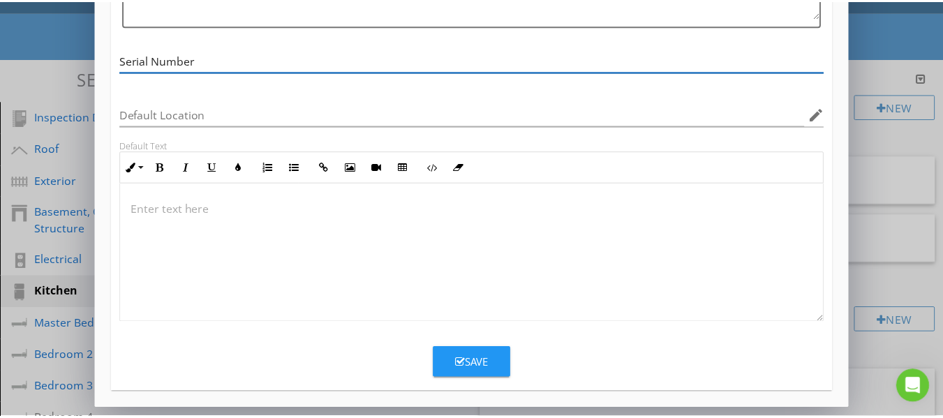
scroll to position [1, 0]
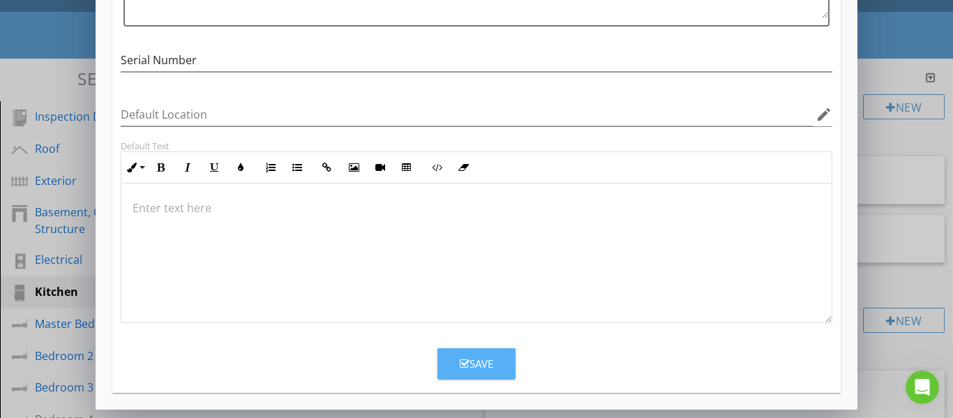
click at [488, 356] on div "Save" at bounding box center [477, 364] width 34 height 16
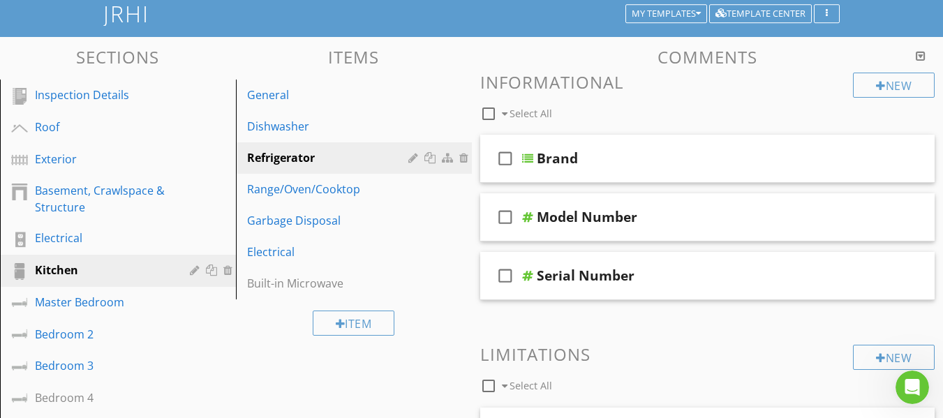
scroll to position [70, 0]
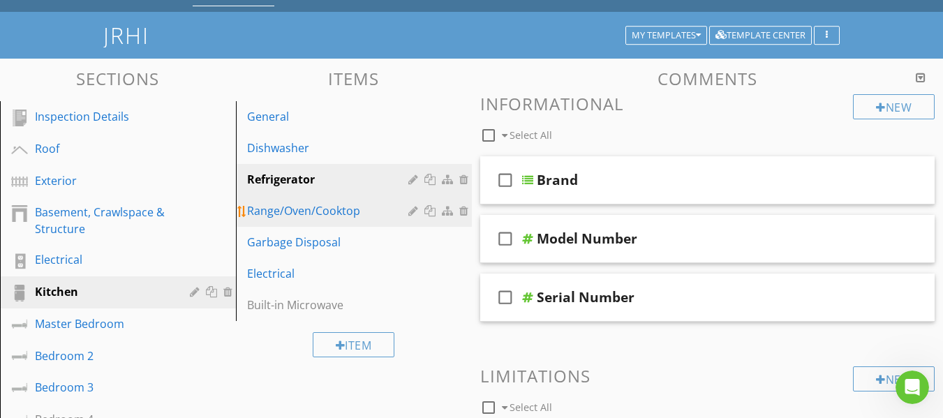
click at [331, 213] on div "Range/Oven/Cooktop" at bounding box center [329, 210] width 165 height 17
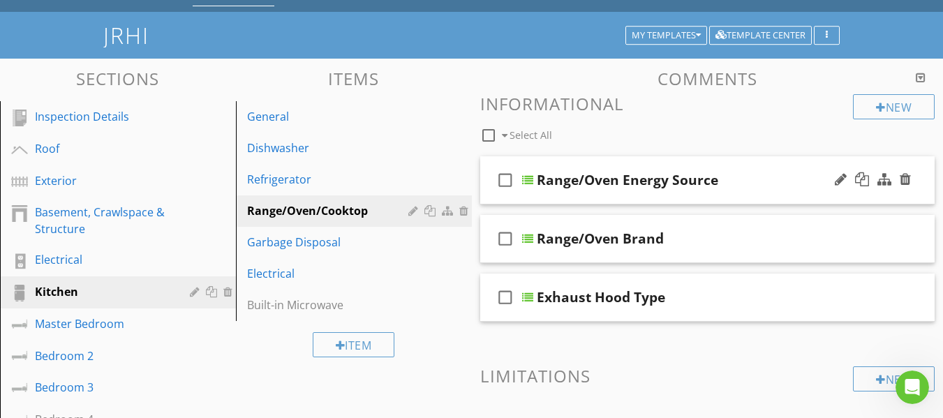
click at [489, 197] on div "check_box_outline_blank Range/Oven Energy Source" at bounding box center [707, 180] width 455 height 48
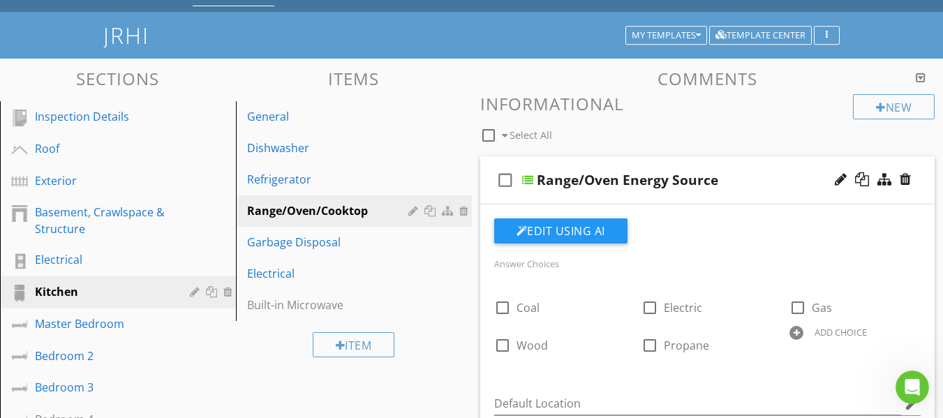
click at [489, 197] on div "check_box_outline_blank Range/Oven Energy Source" at bounding box center [707, 180] width 455 height 48
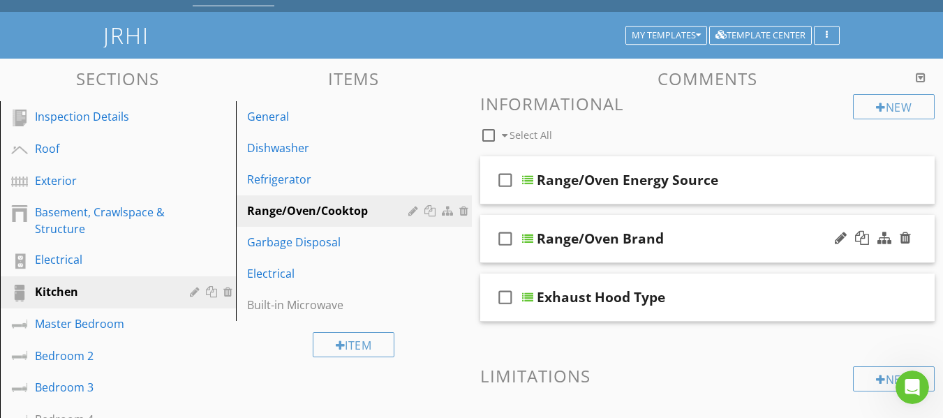
click at [486, 255] on div "check_box_outline_blank Range/Oven Brand" at bounding box center [707, 239] width 455 height 48
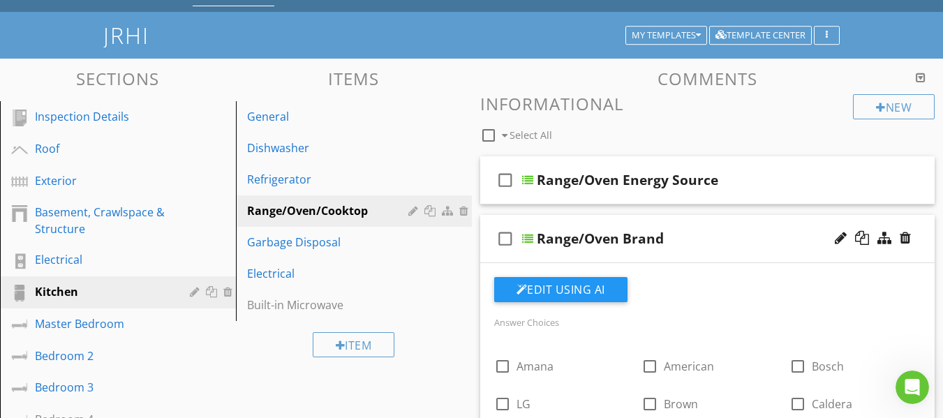
click at [486, 255] on div "check_box_outline_blank Range/Oven Brand" at bounding box center [707, 239] width 455 height 48
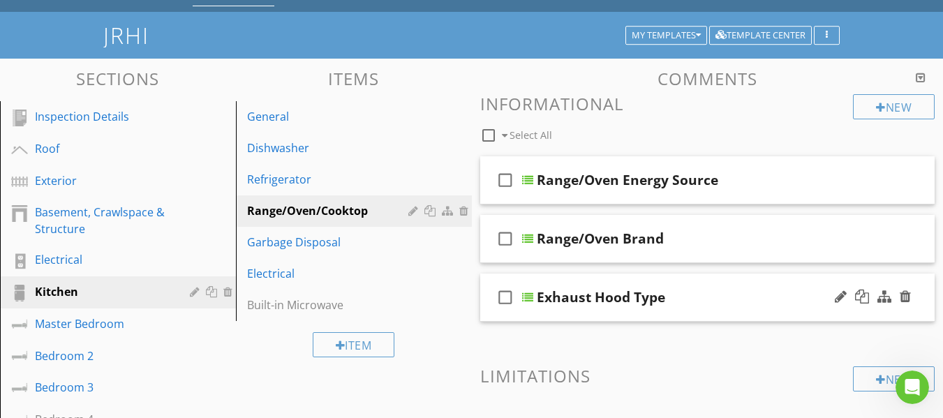
click at [492, 309] on div "check_box_outline_blank Exhaust Hood Type" at bounding box center [707, 298] width 455 height 48
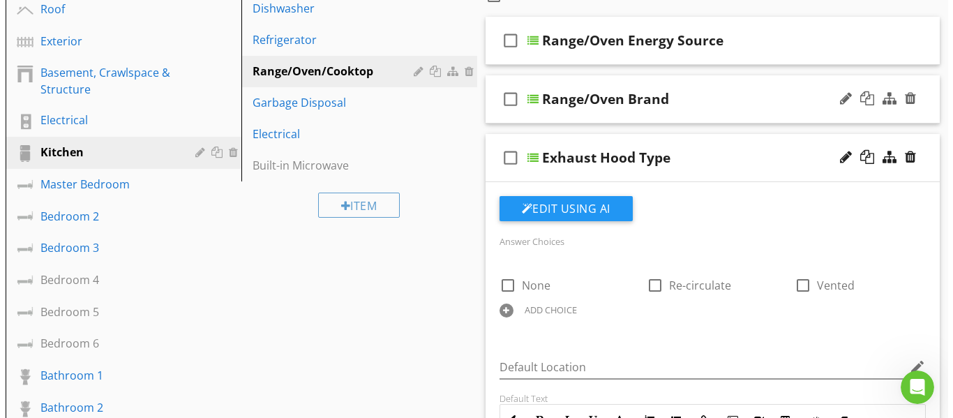
scroll to position [140, 0]
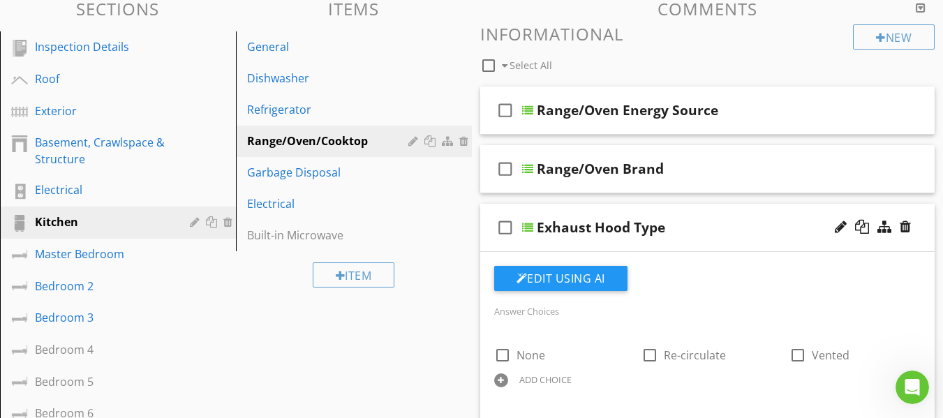
click at [490, 247] on div "check_box_outline_blank Exhaust Hood Type" at bounding box center [707, 228] width 455 height 48
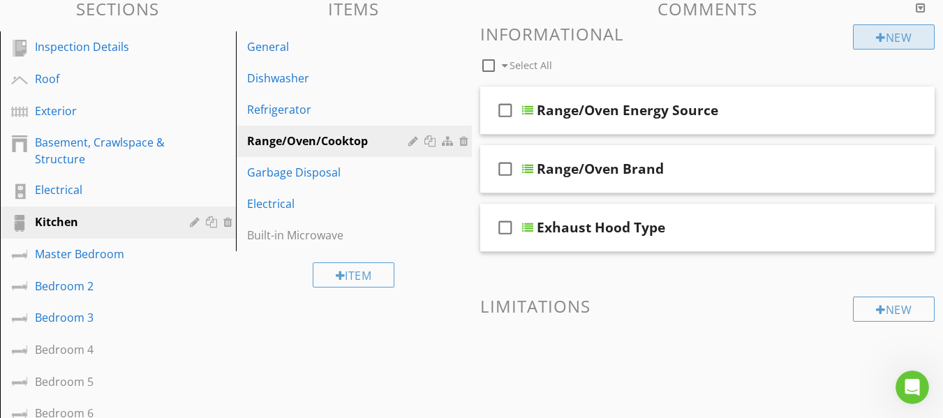
click at [877, 39] on div at bounding box center [881, 37] width 10 height 11
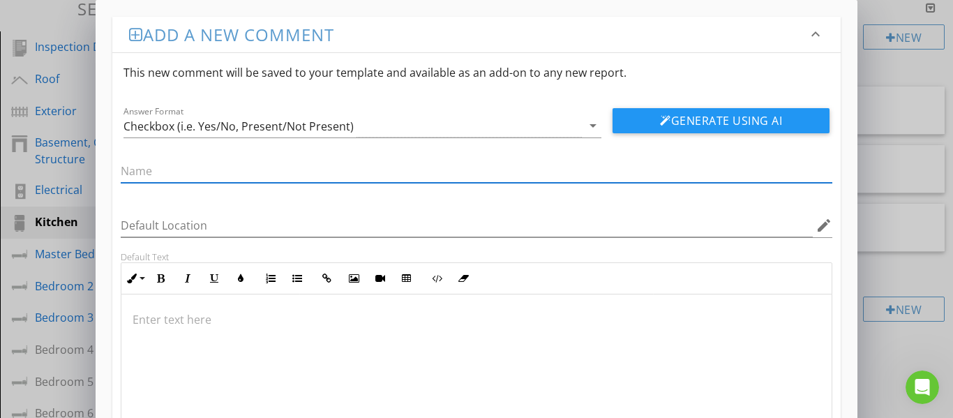
click at [448, 130] on div "Checkbox (i.e. Yes/No, Present/Not Present)" at bounding box center [353, 125] width 459 height 23
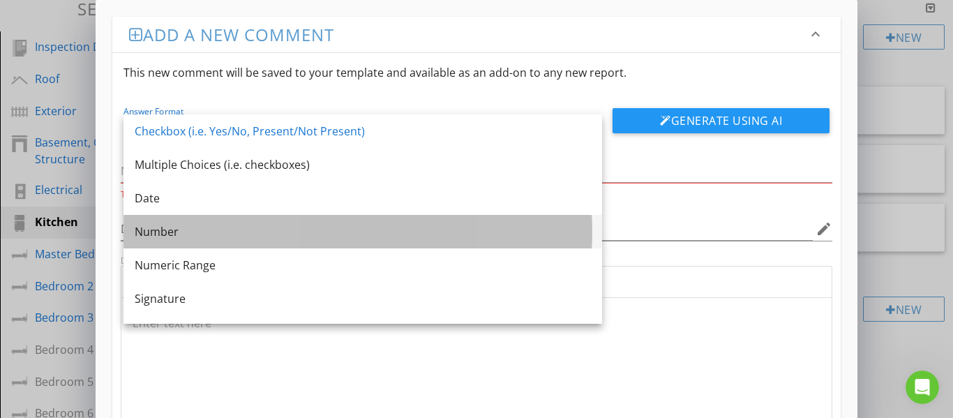
click at [244, 228] on div "Number" at bounding box center [363, 231] width 456 height 17
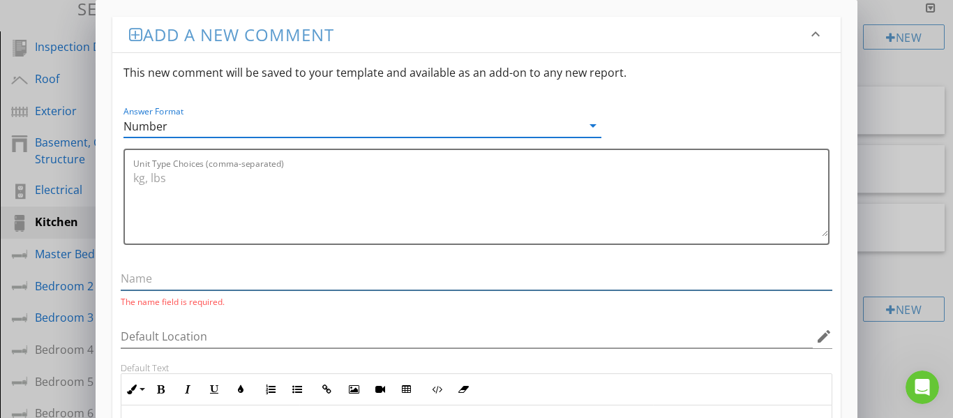
click at [230, 278] on input "text" at bounding box center [477, 278] width 713 height 23
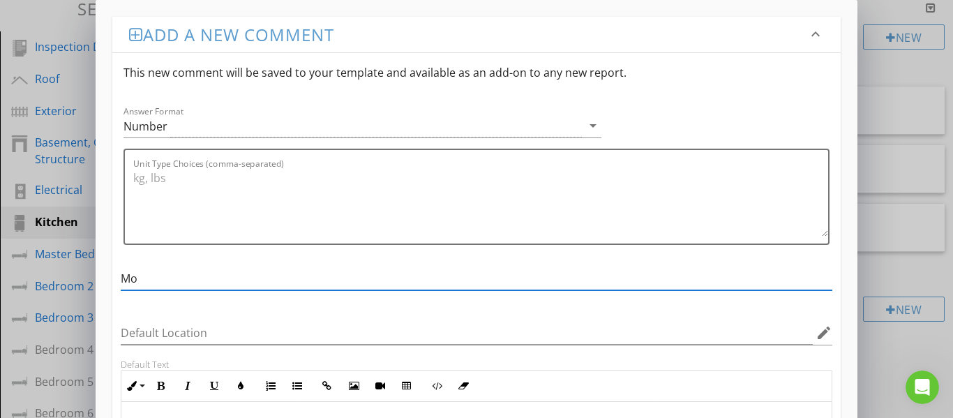
type input "Model Number"
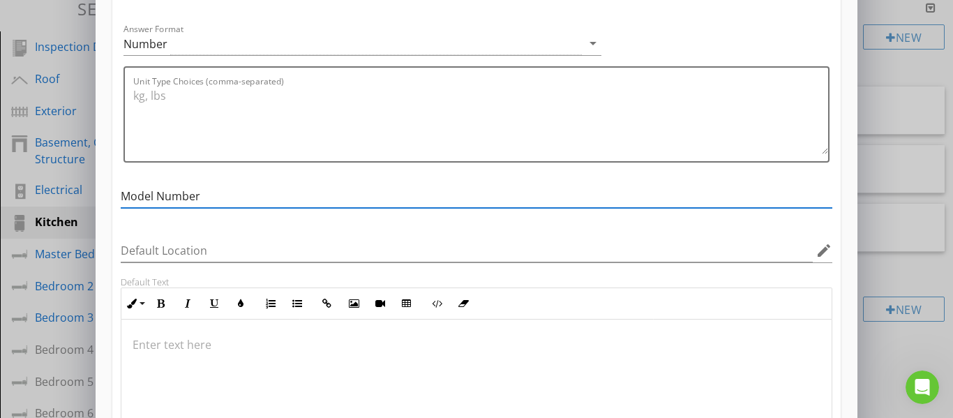
scroll to position [218, 0]
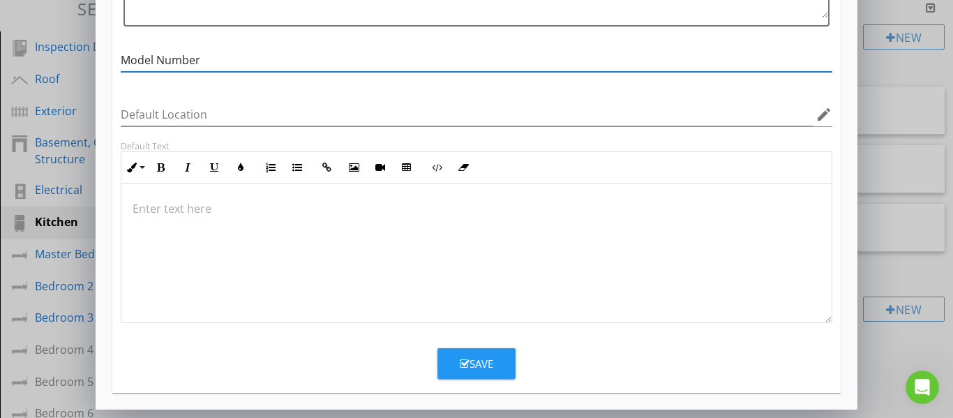
click at [486, 359] on div "Save" at bounding box center [477, 364] width 34 height 16
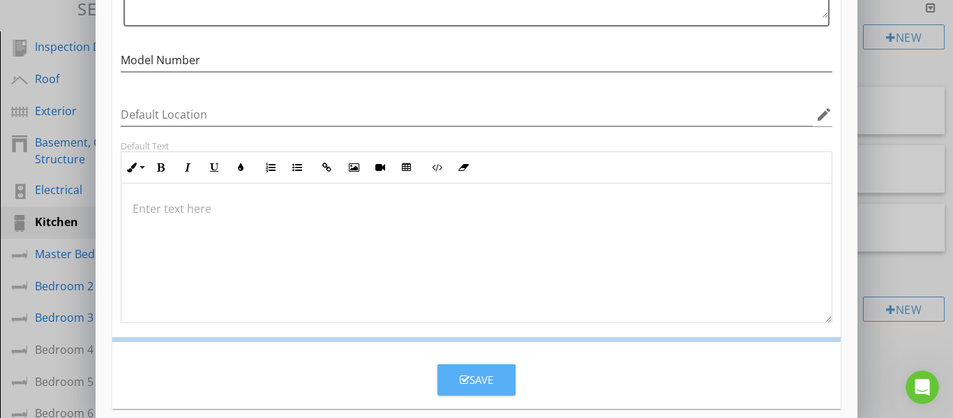
scroll to position [151, 0]
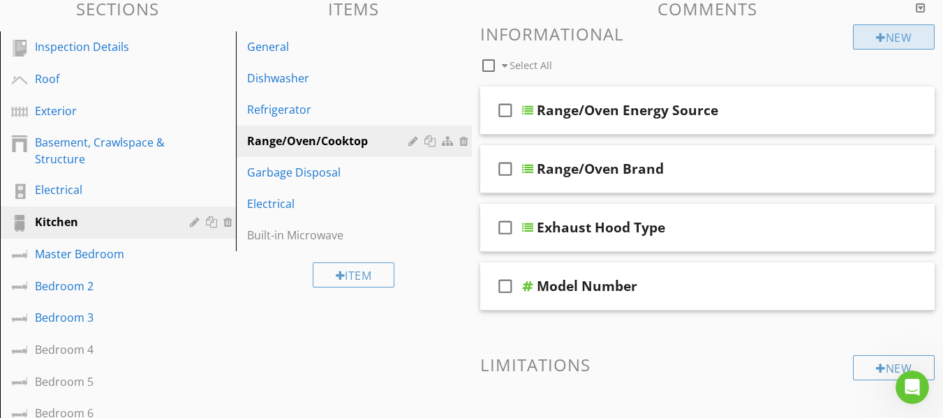
click at [877, 37] on div at bounding box center [881, 37] width 10 height 11
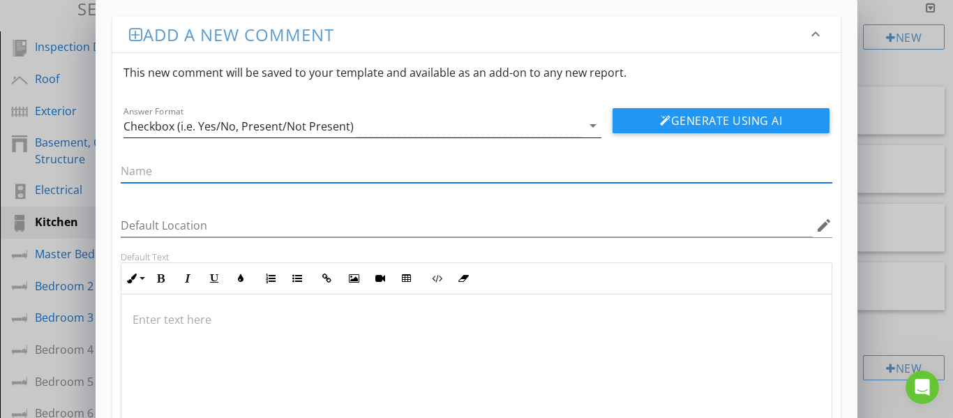
click at [468, 132] on div "Checkbox (i.e. Yes/No, Present/Not Present)" at bounding box center [353, 125] width 459 height 23
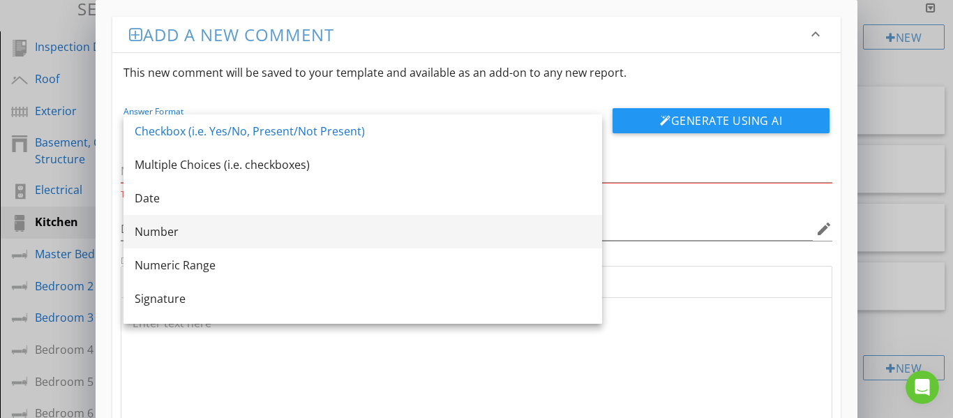
click at [256, 223] on div "Number" at bounding box center [363, 232] width 456 height 34
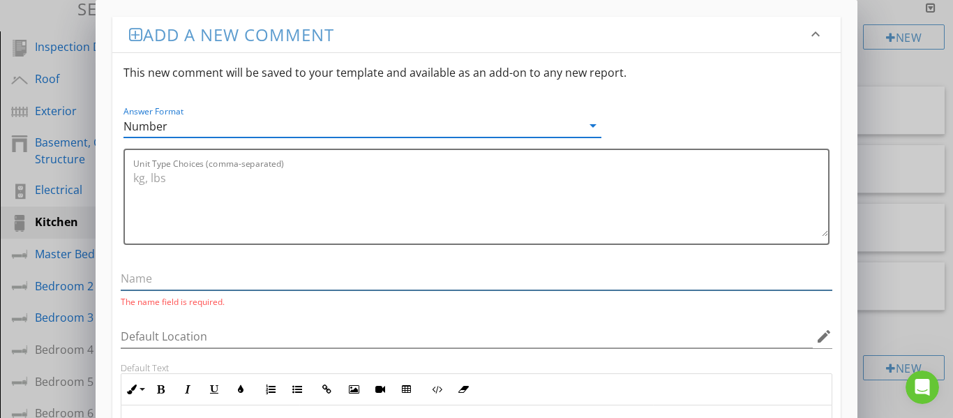
click at [229, 274] on input "text" at bounding box center [477, 278] width 713 height 23
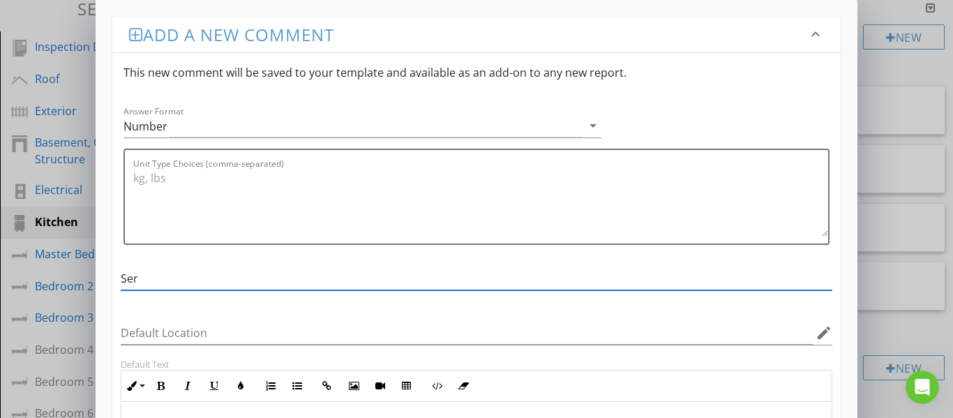
type input "Serial Number"
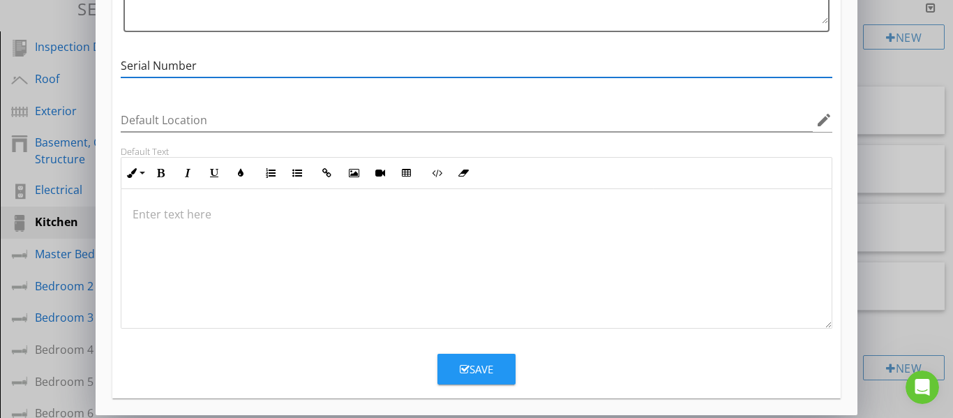
scroll to position [218, 0]
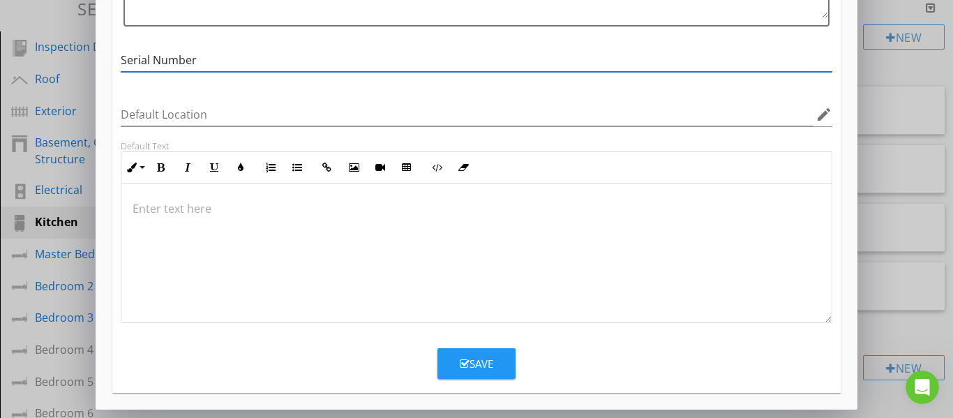
click at [456, 357] on button "Save" at bounding box center [477, 363] width 78 height 31
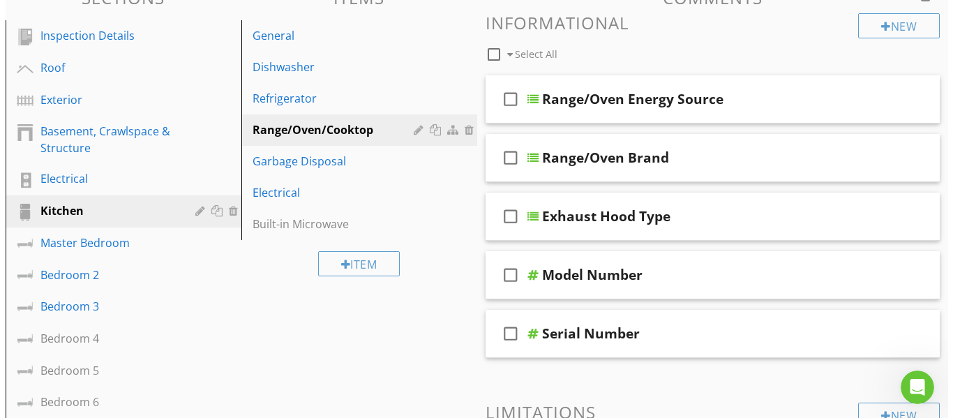
scroll to position [81, 0]
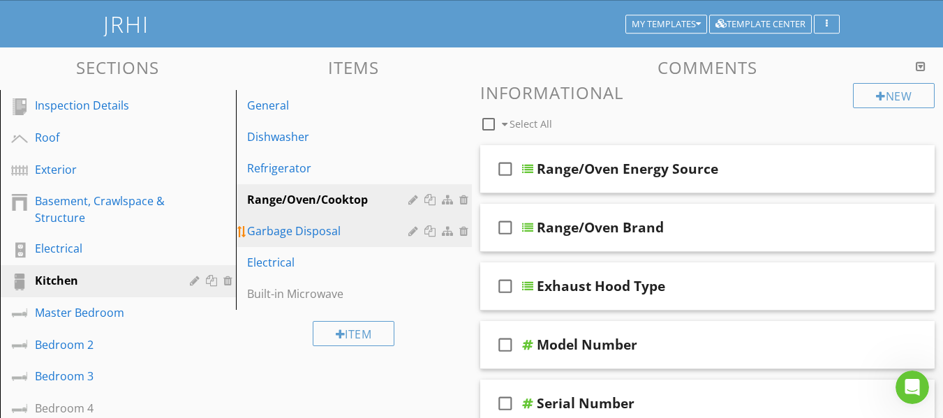
click at [325, 234] on div "Garbage Disposal" at bounding box center [329, 231] width 165 height 17
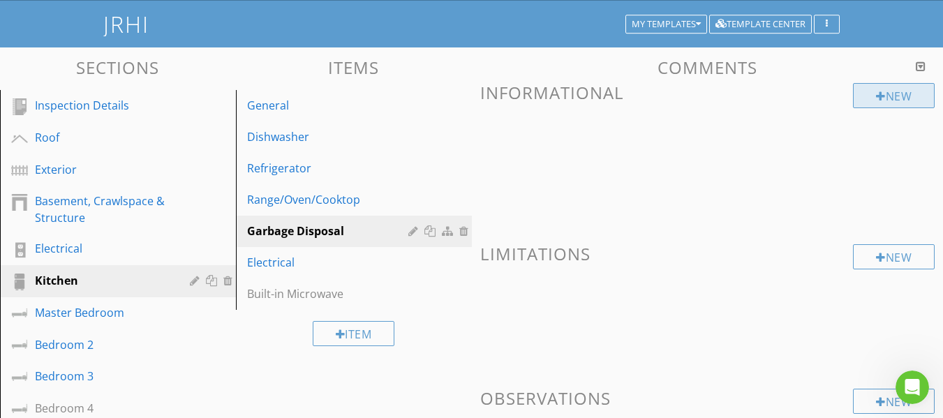
click at [881, 102] on div "New" at bounding box center [894, 95] width 82 height 25
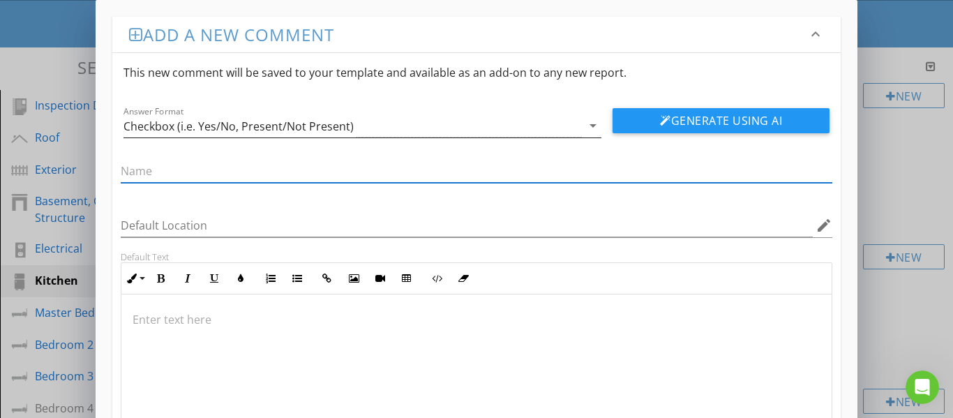
click at [458, 128] on div "Checkbox (i.e. Yes/No, Present/Not Present)" at bounding box center [353, 125] width 459 height 23
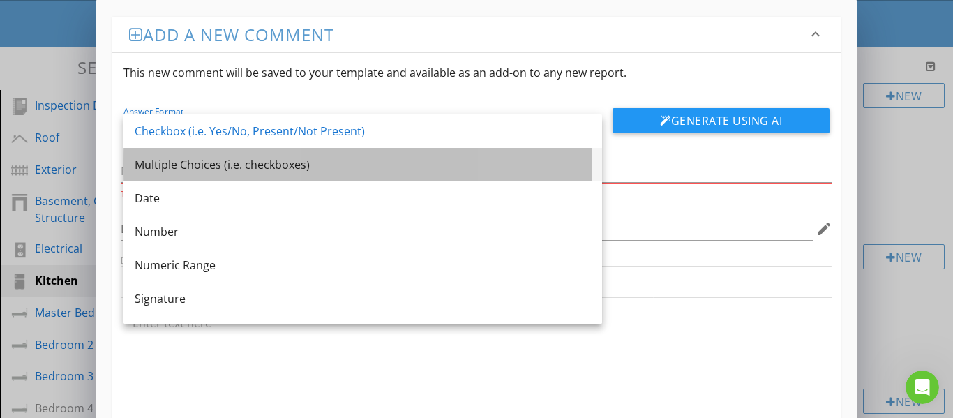
click at [341, 164] on div "Multiple Choices (i.e. checkboxes)" at bounding box center [363, 164] width 456 height 17
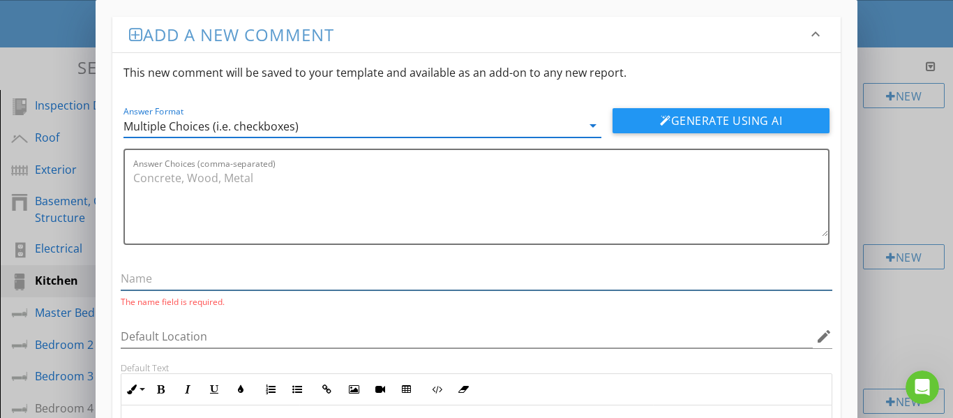
click at [230, 278] on input "text" at bounding box center [477, 278] width 713 height 23
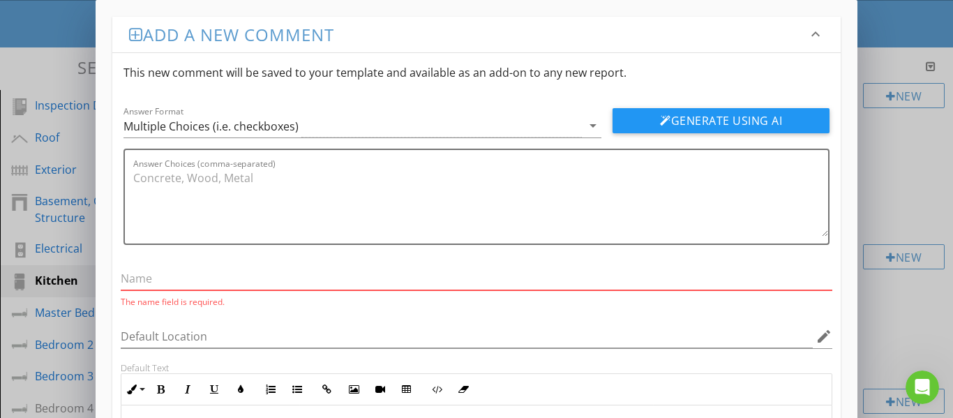
click at [911, 156] on div "Add a new comment keyboard_arrow_down This new comment will be saved to your te…" at bounding box center [476, 320] width 953 height 640
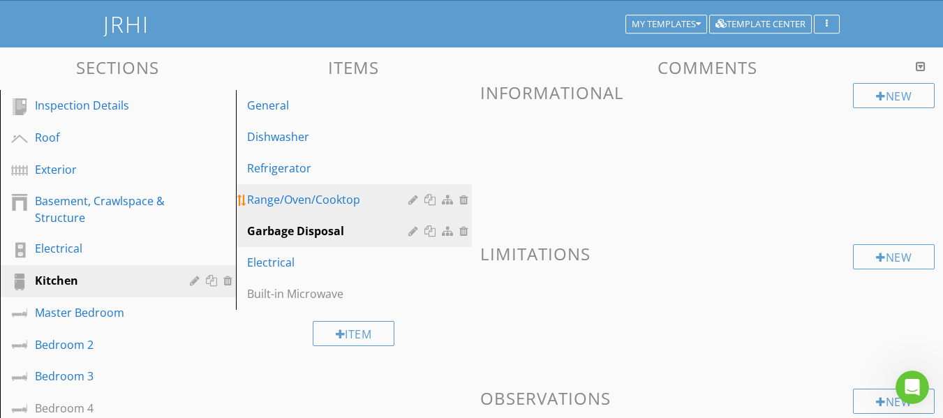
click at [315, 204] on div "Range/Oven/Cooktop" at bounding box center [329, 199] width 165 height 17
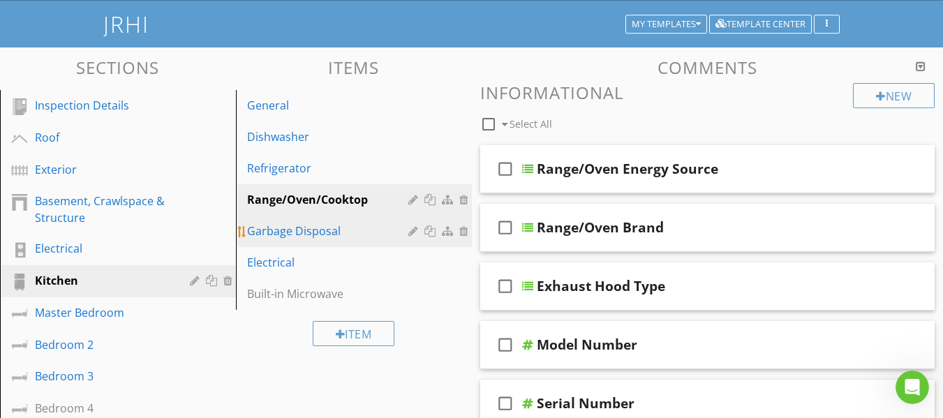
click at [320, 235] on div "Garbage Disposal" at bounding box center [329, 231] width 165 height 17
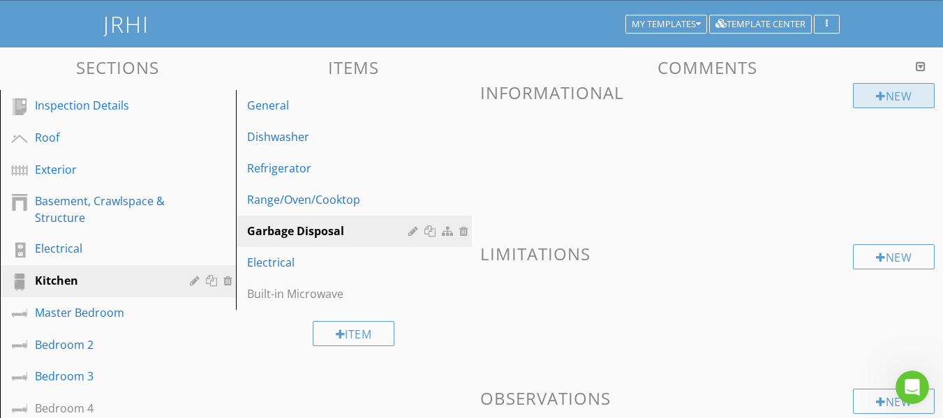
click at [889, 94] on div "New" at bounding box center [894, 95] width 82 height 25
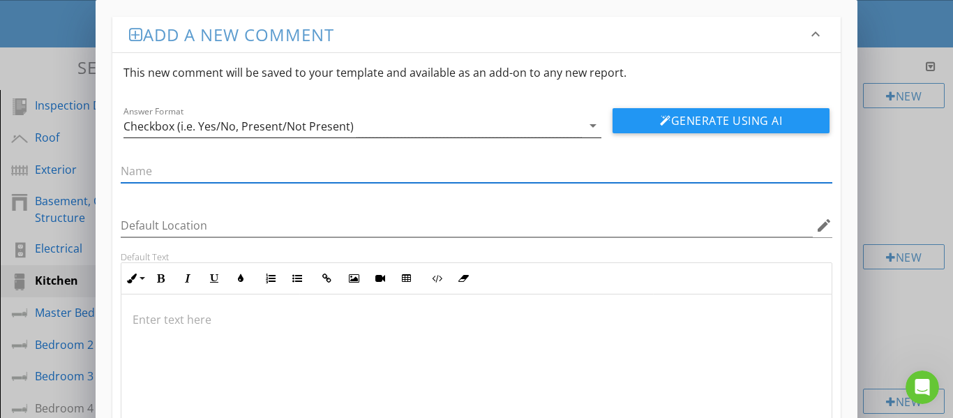
click at [438, 127] on div "Checkbox (i.e. Yes/No, Present/Not Present)" at bounding box center [353, 125] width 459 height 23
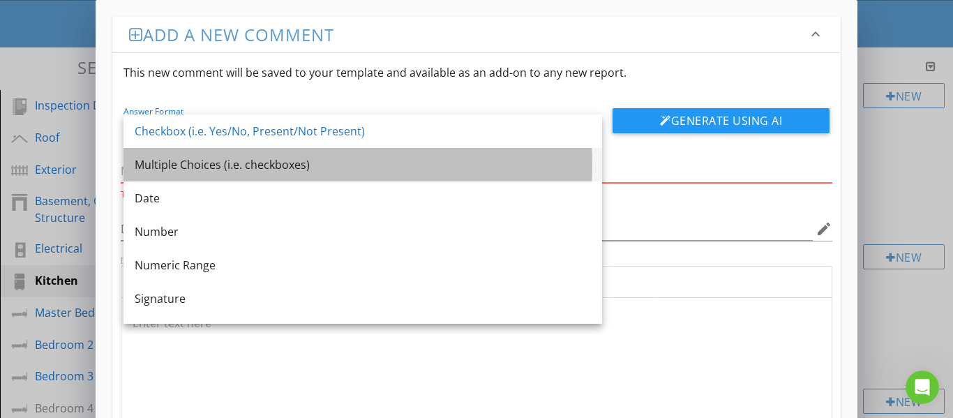
click at [347, 167] on div "Multiple Choices (i.e. checkboxes)" at bounding box center [363, 164] width 456 height 17
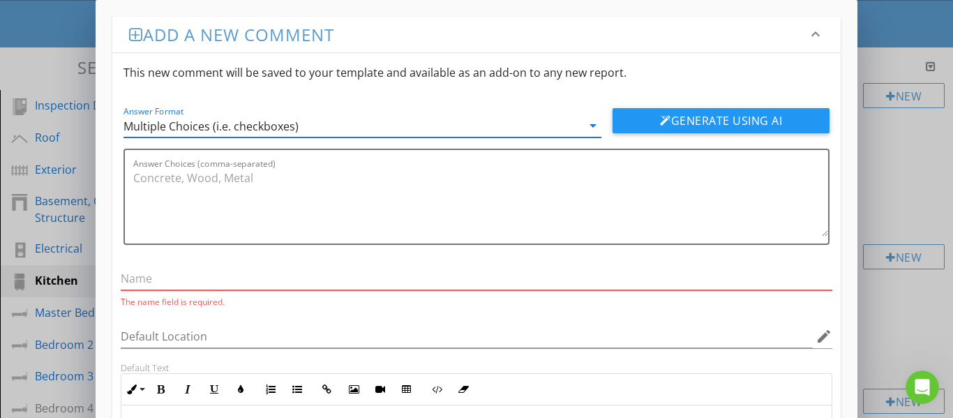
click at [227, 278] on input "text" at bounding box center [477, 278] width 713 height 23
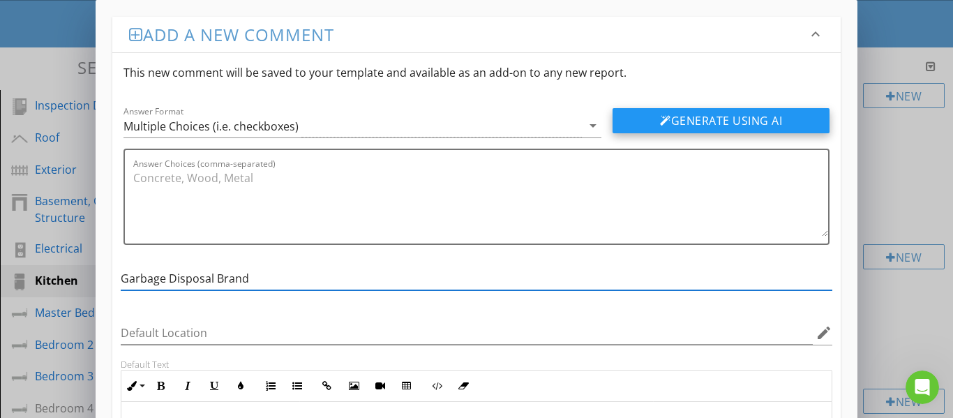
type input "Garbage Disposal Brand"
drag, startPoint x: 662, startPoint y: 120, endPoint x: 657, endPoint y: 128, distance: 9.1
click at [662, 121] on div at bounding box center [665, 120] width 11 height 11
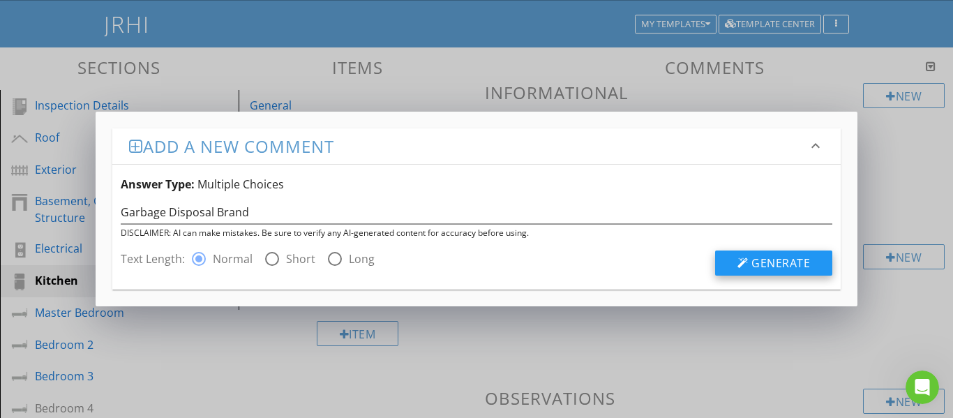
click at [791, 261] on span "Generate" at bounding box center [781, 262] width 59 height 15
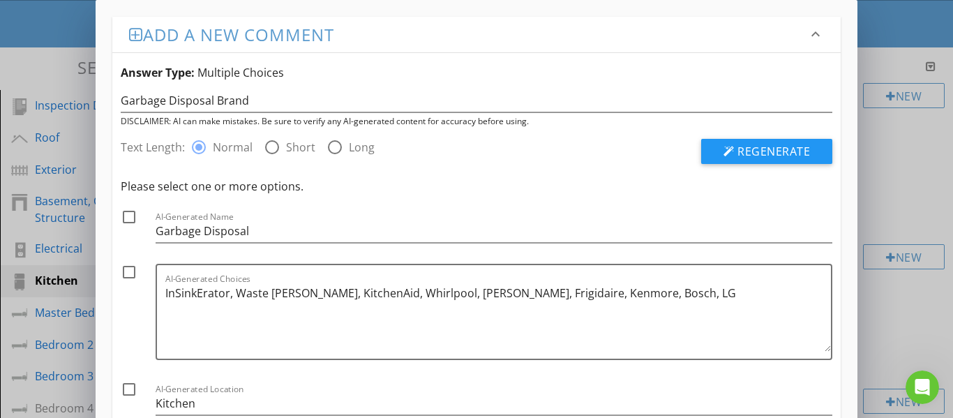
click at [130, 219] on div at bounding box center [129, 217] width 24 height 24
checkbox input "true"
click at [126, 271] on div at bounding box center [129, 272] width 24 height 24
checkbox input "true"
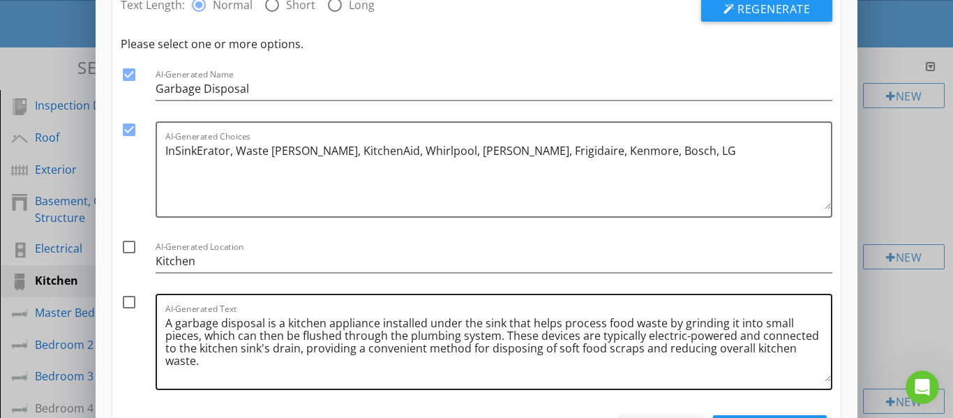
scroll to position [209, 0]
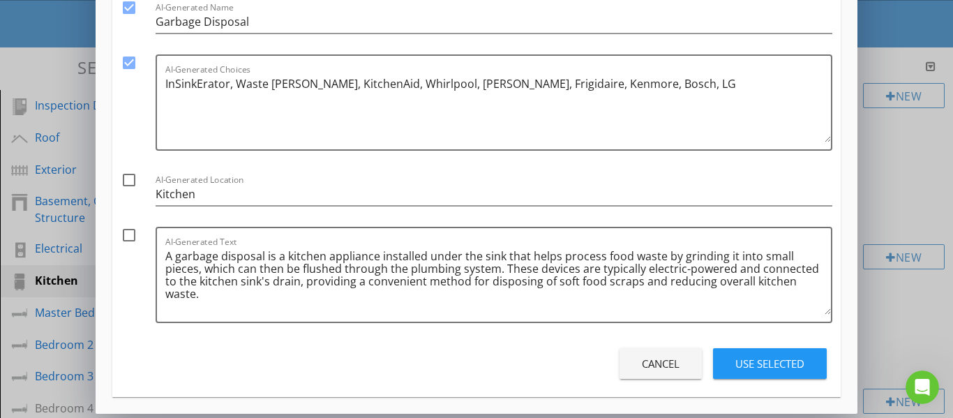
click at [130, 180] on div at bounding box center [129, 180] width 24 height 24
checkbox input "true"
click at [133, 240] on div at bounding box center [129, 235] width 24 height 24
checkbox input "true"
click at [743, 364] on div "Use Selected" at bounding box center [770, 364] width 69 height 16
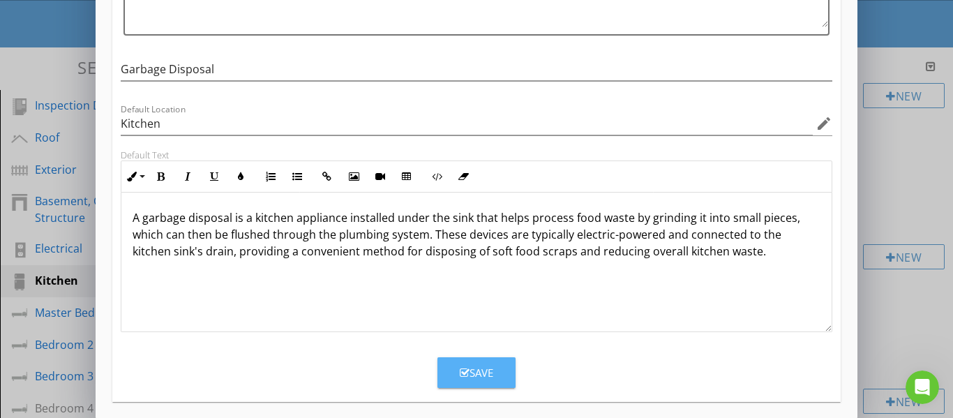
click at [479, 377] on div "Save" at bounding box center [477, 373] width 34 height 16
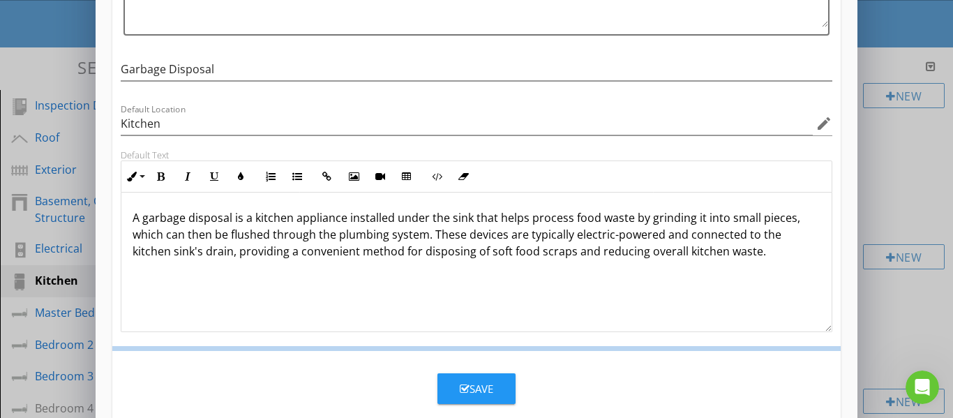
scroll to position [151, 0]
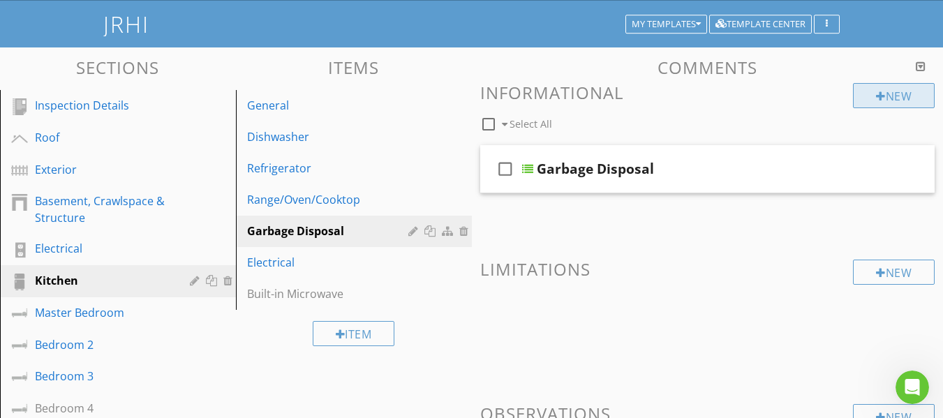
click at [876, 98] on div at bounding box center [881, 96] width 10 height 11
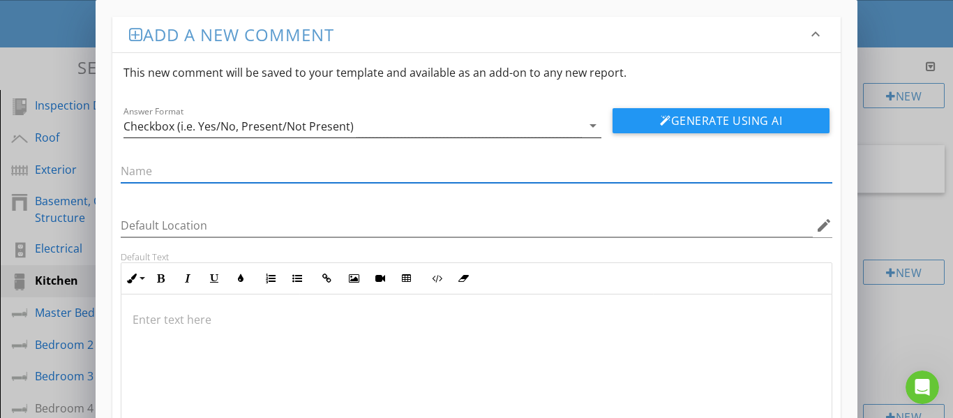
click at [429, 132] on div "Checkbox (i.e. Yes/No, Present/Not Present)" at bounding box center [353, 125] width 459 height 23
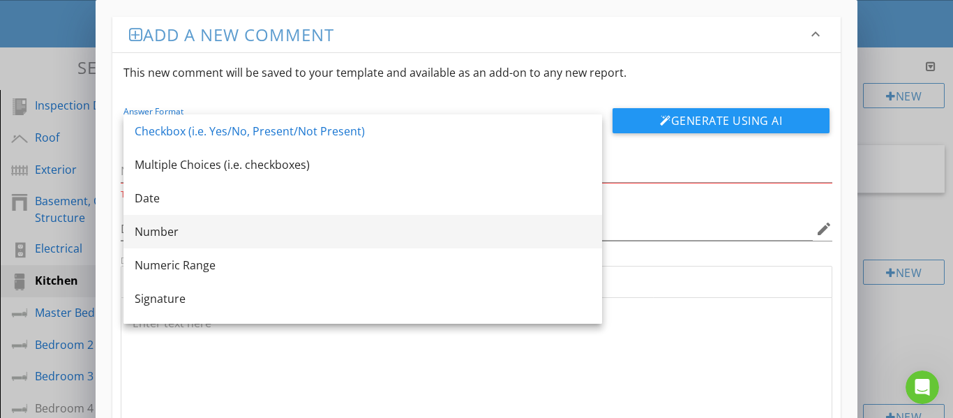
click at [204, 224] on div "Number" at bounding box center [363, 231] width 456 height 17
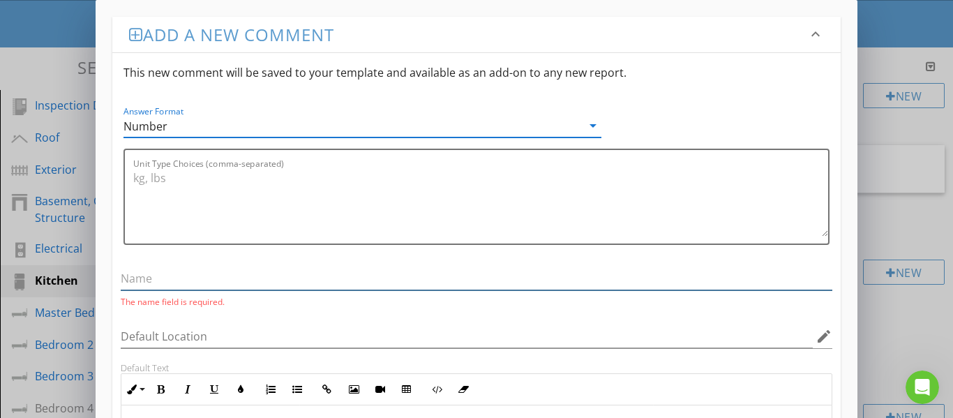
click at [178, 276] on input "text" at bounding box center [477, 278] width 713 height 23
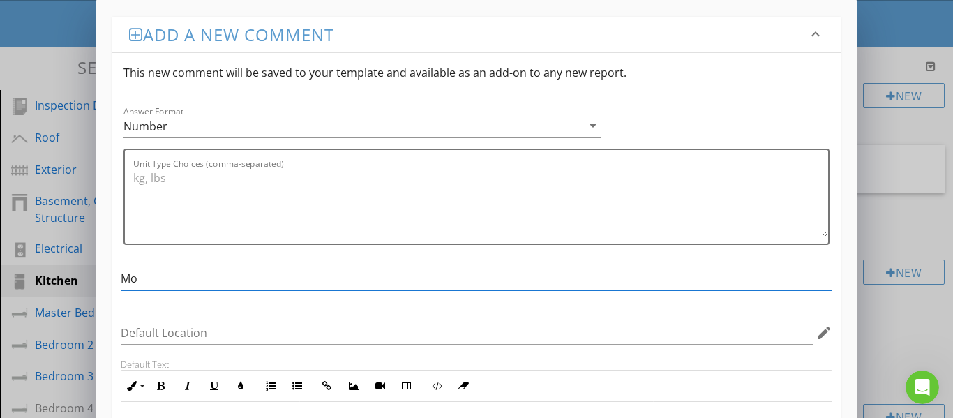
type input "Model Number"
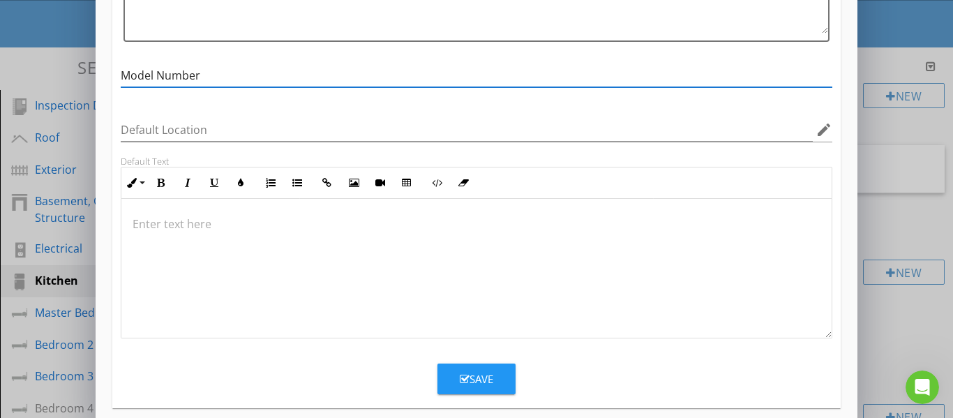
scroll to position [218, 0]
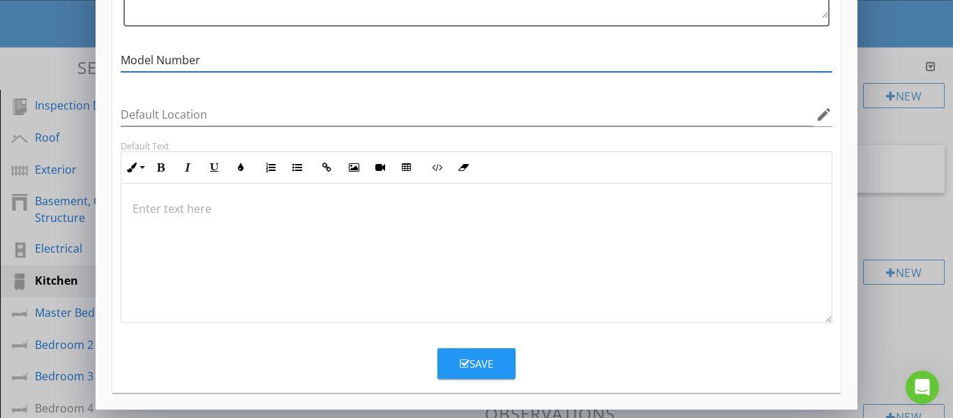
click at [489, 362] on div "Save" at bounding box center [477, 364] width 34 height 16
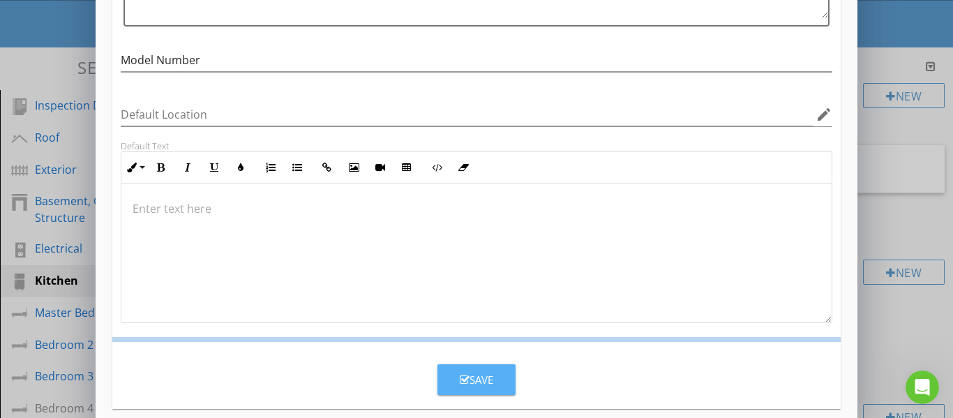
scroll to position [151, 0]
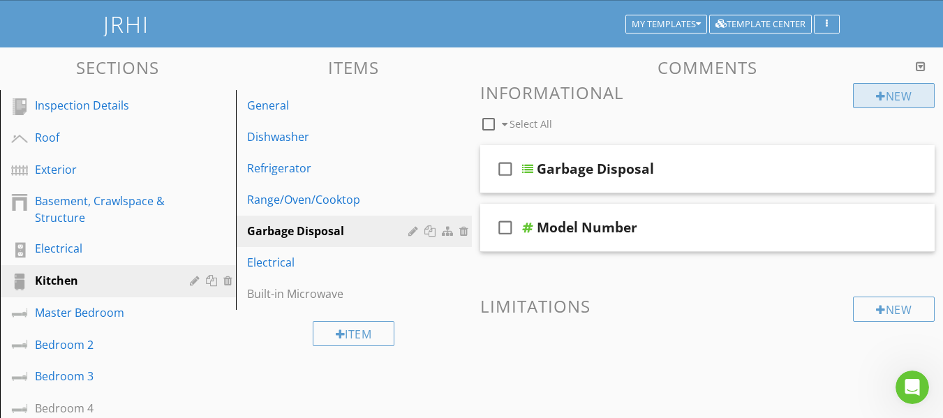
click at [877, 99] on div at bounding box center [881, 96] width 10 height 11
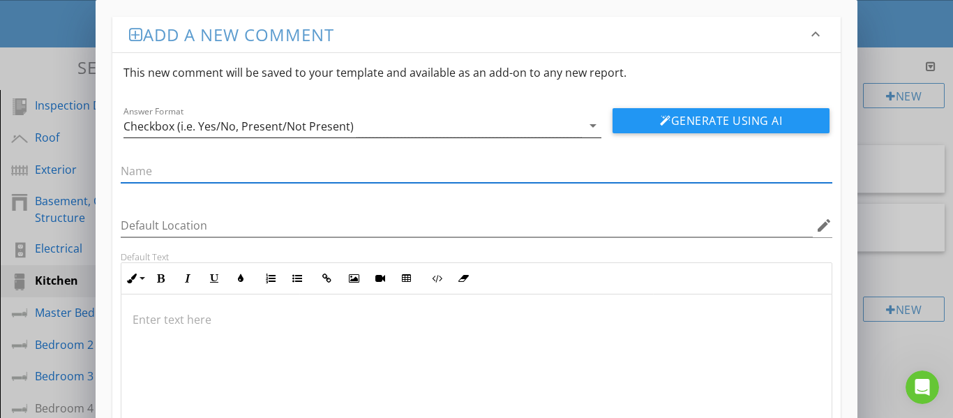
click at [424, 128] on div "Checkbox (i.e. Yes/No, Present/Not Present)" at bounding box center [353, 125] width 459 height 23
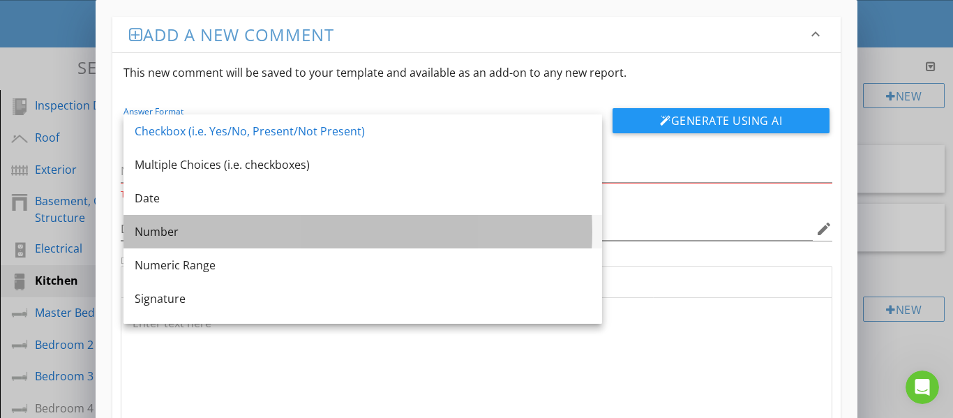
click at [262, 222] on div "Number" at bounding box center [363, 232] width 456 height 34
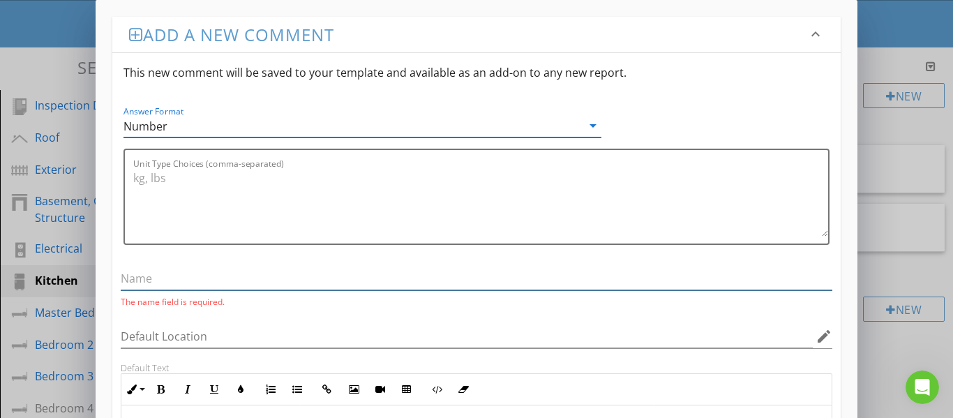
click at [242, 276] on input "text" at bounding box center [477, 278] width 713 height 23
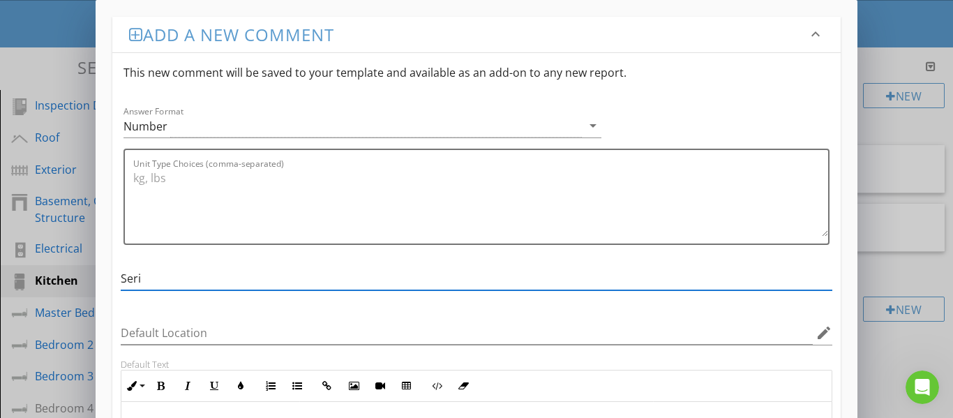
type input "Serial Number"
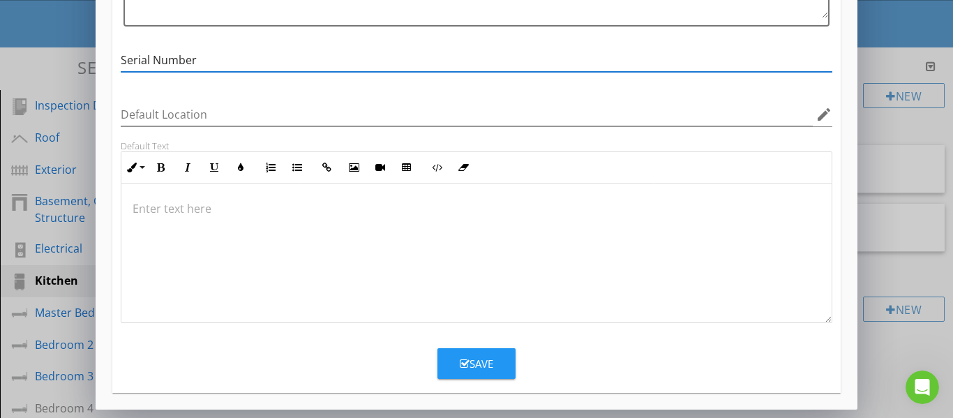
click at [469, 361] on div "Save" at bounding box center [477, 364] width 34 height 16
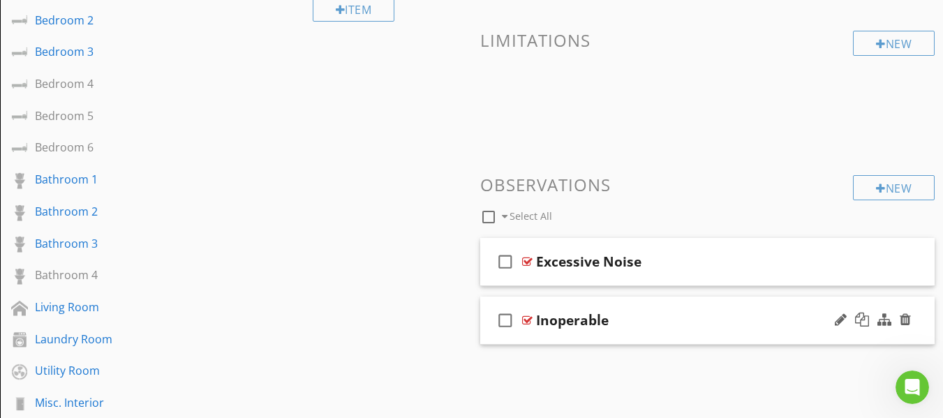
scroll to position [430, 0]
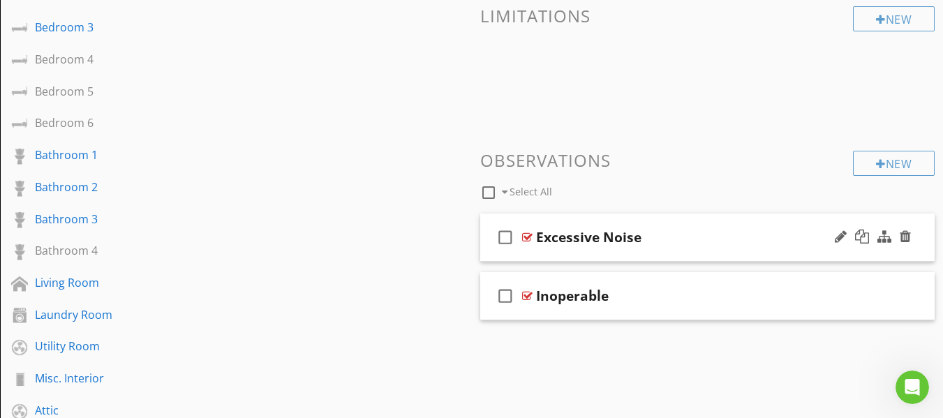
click at [489, 251] on div "check_box_outline_blank Excessive Noise" at bounding box center [707, 238] width 455 height 48
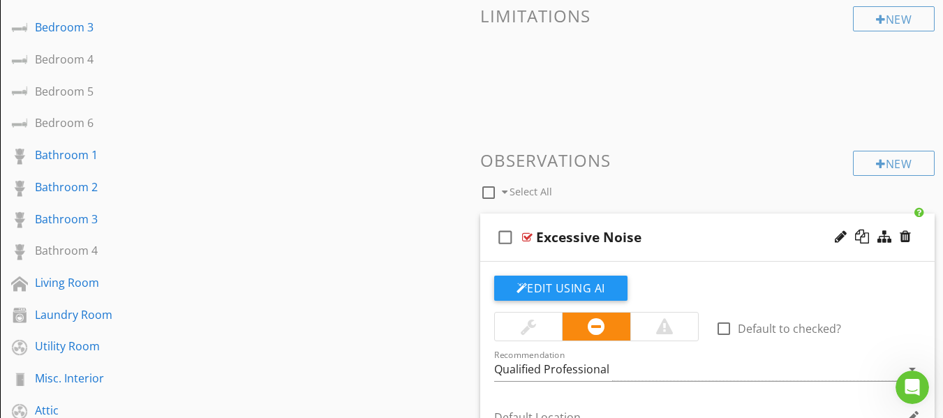
click at [484, 260] on div "check_box_outline_blank Excessive Noise" at bounding box center [707, 238] width 455 height 48
type textarea "<p>Garbage disposal was excessively noisy. Recommend a qualified plumber evalua…"
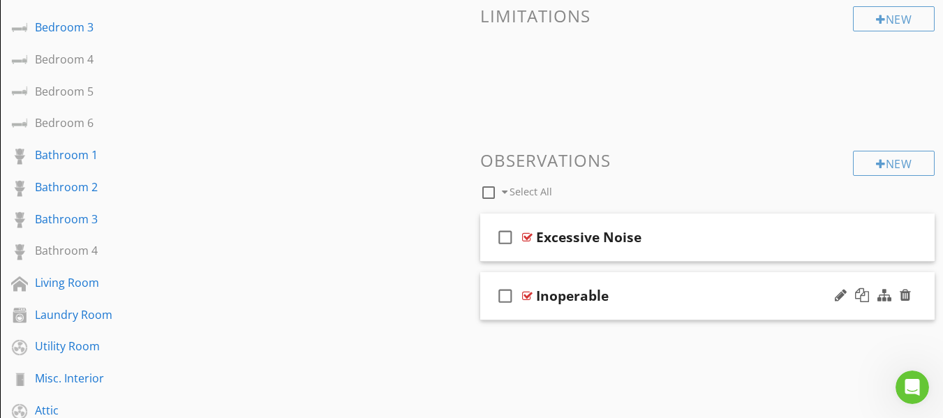
click at [486, 314] on div "check_box_outline_blank Inoperable" at bounding box center [707, 296] width 455 height 48
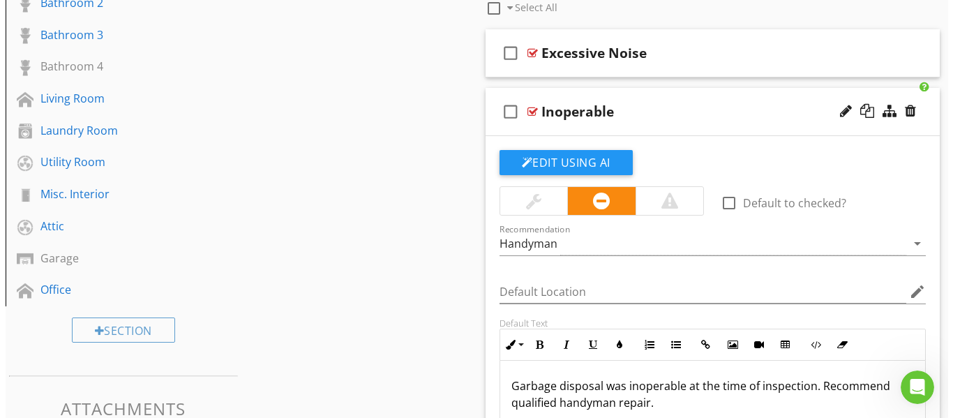
scroll to position [570, 0]
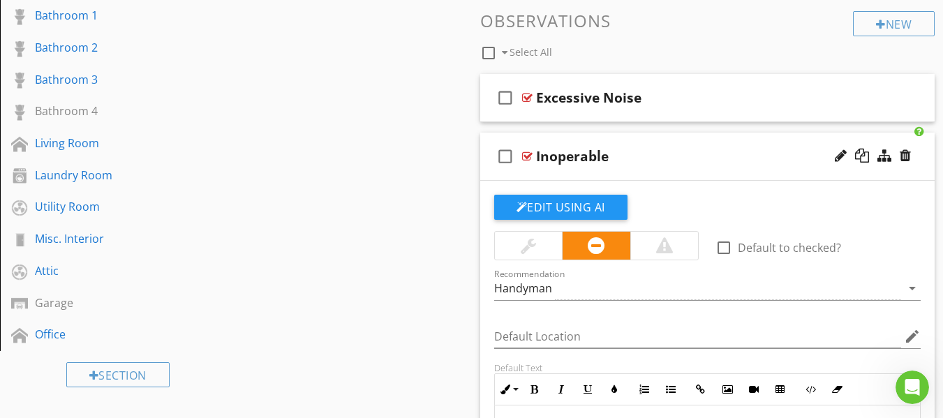
click at [484, 171] on div "check_box_outline_blank Inoperable" at bounding box center [707, 157] width 455 height 48
type textarea "<p>Garbage disposal was inoperable at the time of inspection. Recommend qualifi…"
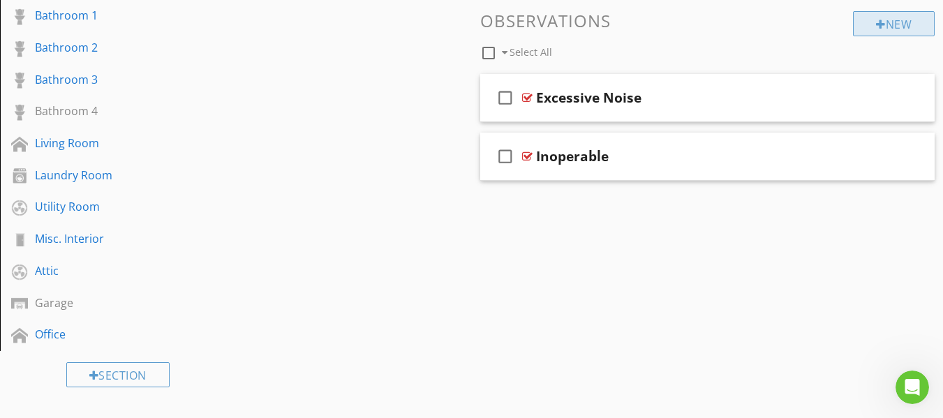
click at [890, 29] on div "New" at bounding box center [894, 23] width 82 height 25
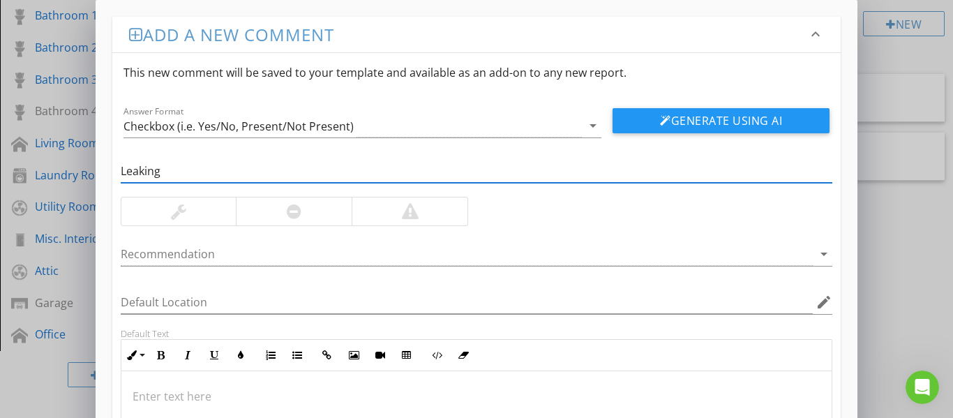
type input "Leaking"
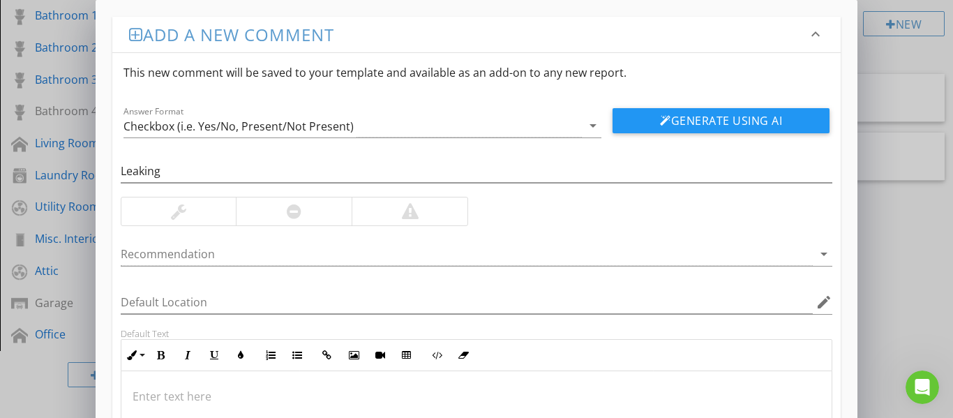
click at [308, 218] on div at bounding box center [294, 212] width 116 height 28
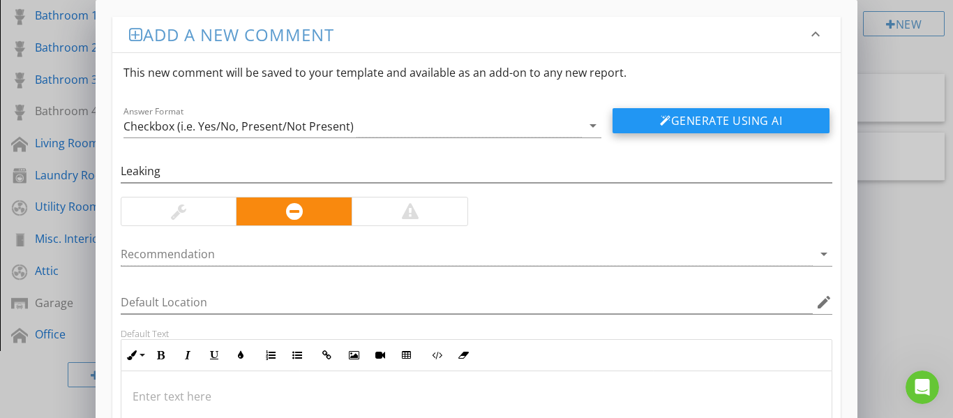
click at [680, 123] on button "Generate Using AI" at bounding box center [721, 120] width 217 height 25
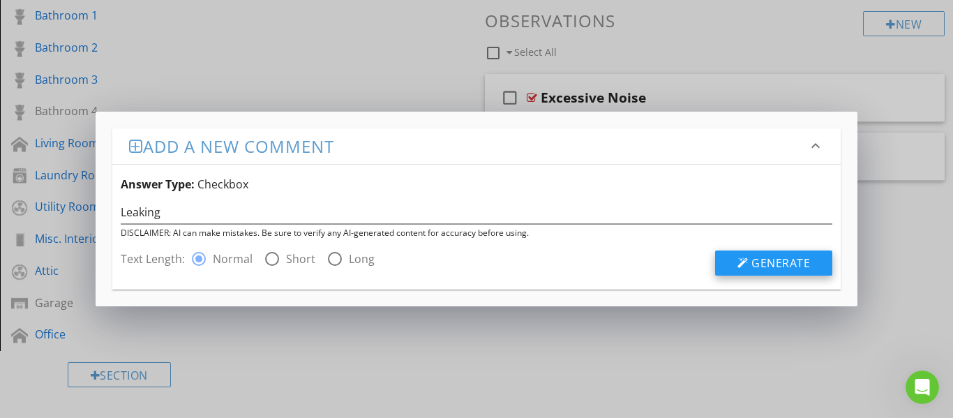
click at [776, 261] on span "Generate" at bounding box center [781, 262] width 59 height 15
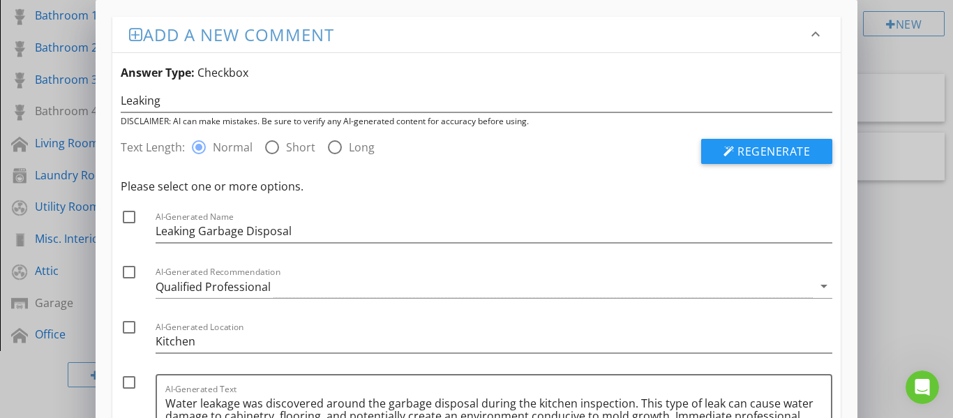
click at [128, 223] on div at bounding box center [129, 217] width 24 height 24
checkbox input "true"
click at [129, 273] on div at bounding box center [129, 272] width 24 height 24
checkbox input "true"
click at [128, 329] on div at bounding box center [129, 327] width 24 height 24
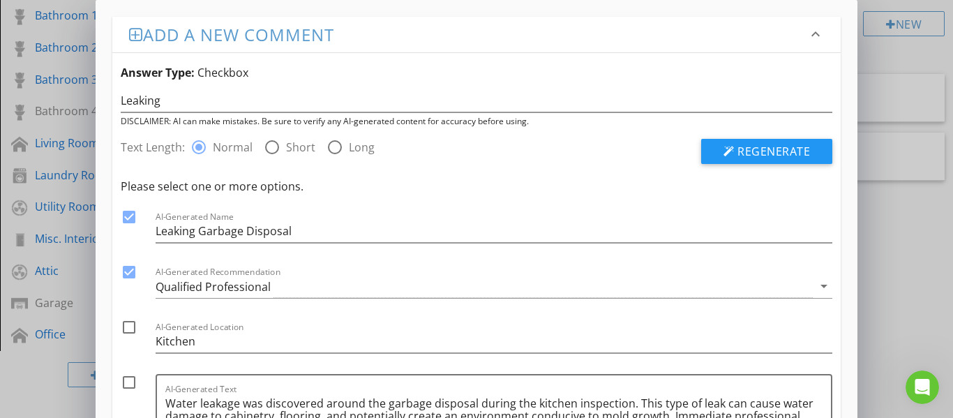
checkbox input "true"
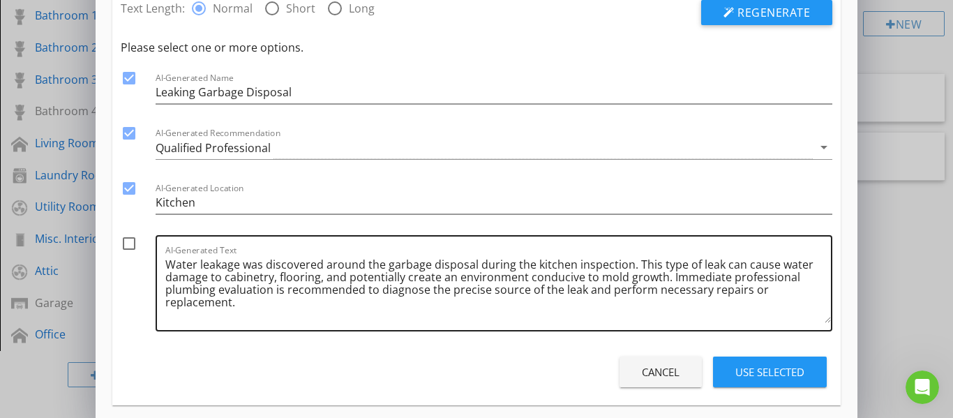
scroll to position [140, 0]
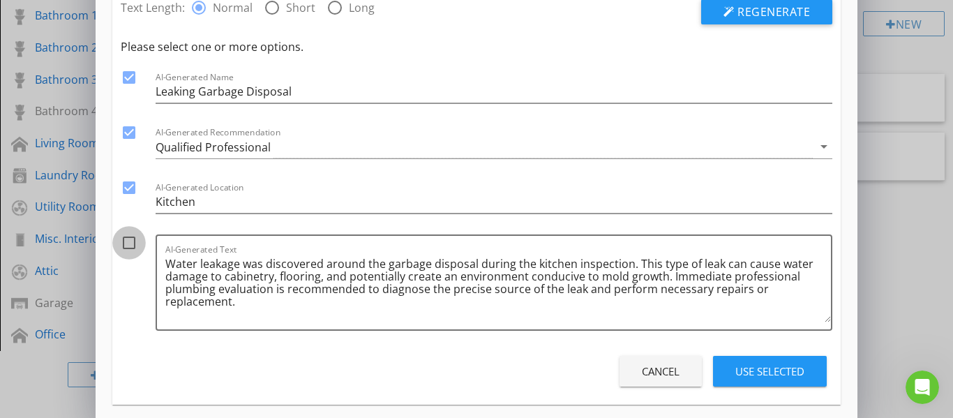
click at [118, 241] on div at bounding box center [129, 243] width 24 height 24
checkbox input "true"
click at [745, 375] on div "Use Selected" at bounding box center [770, 372] width 69 height 16
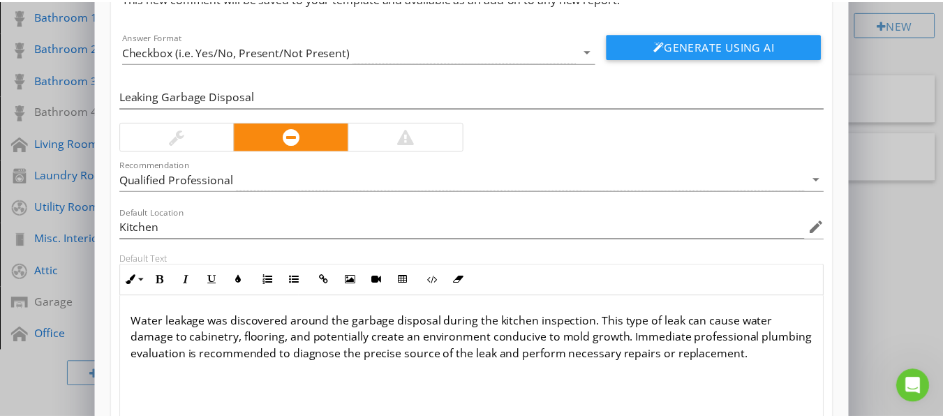
scroll to position [188, 0]
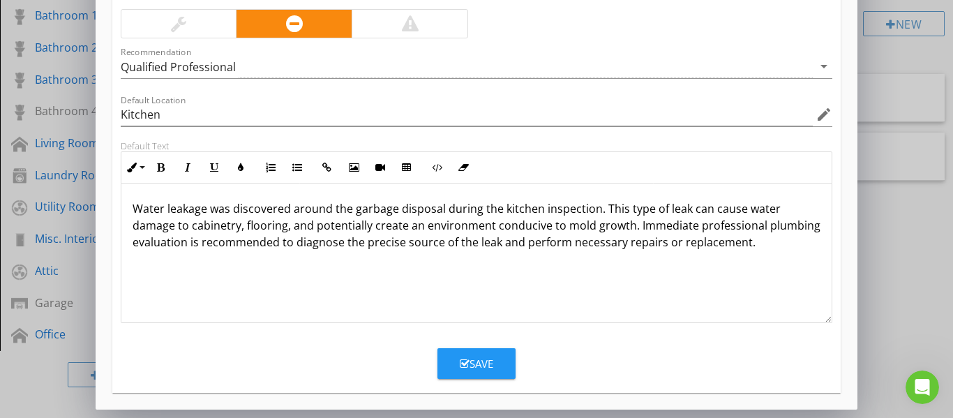
click at [477, 360] on div "Save" at bounding box center [477, 364] width 34 height 16
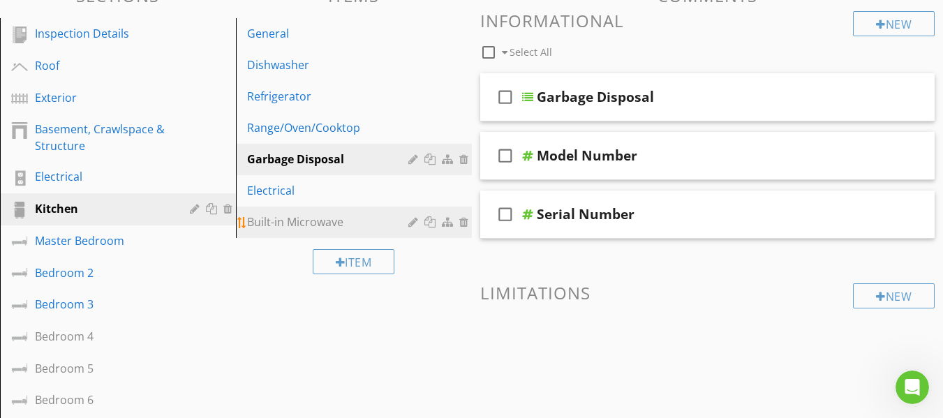
scroll to position [151, 0]
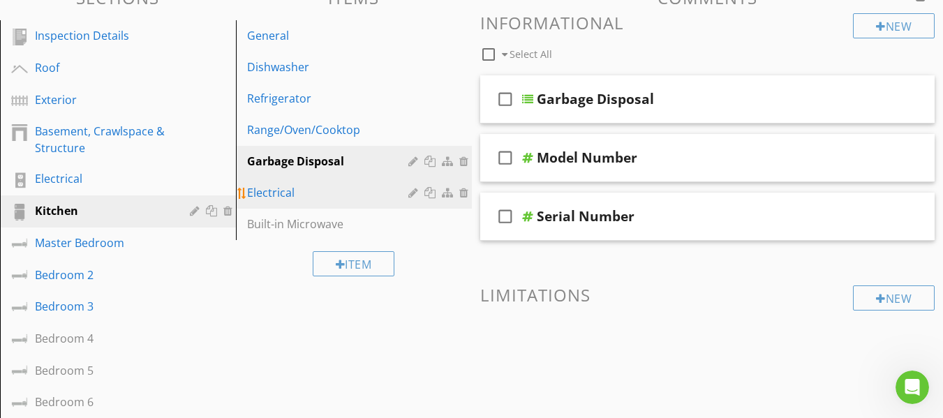
click at [298, 196] on div "Electrical" at bounding box center [329, 192] width 165 height 17
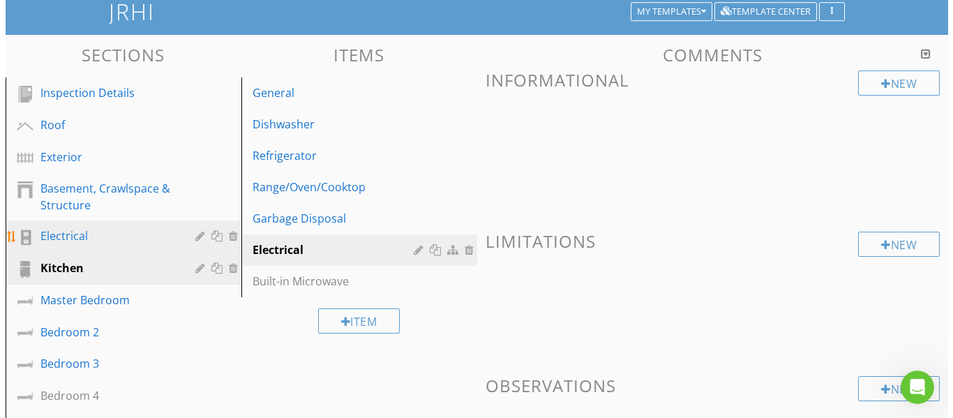
scroll to position [70, 0]
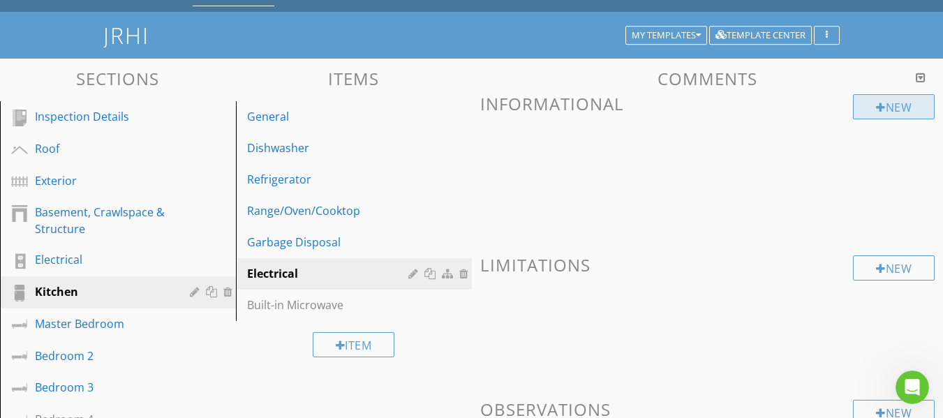
click at [906, 105] on div "New" at bounding box center [894, 106] width 82 height 25
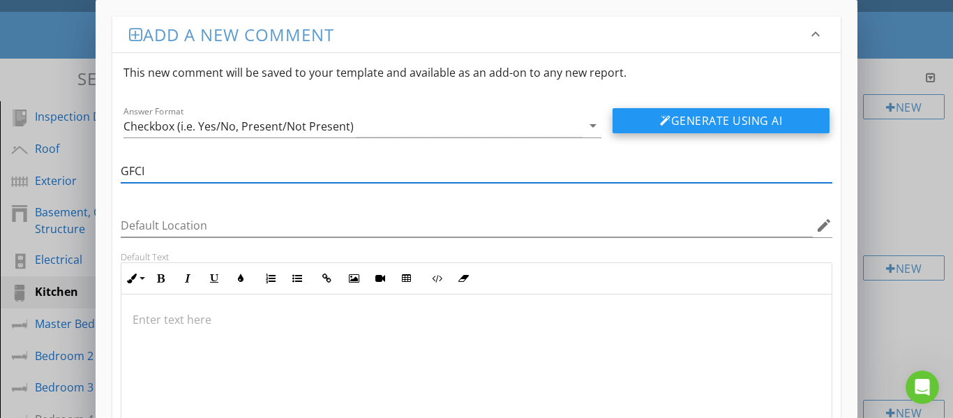
type input "GFCI"
click at [694, 111] on button "Generate Using AI" at bounding box center [721, 120] width 217 height 25
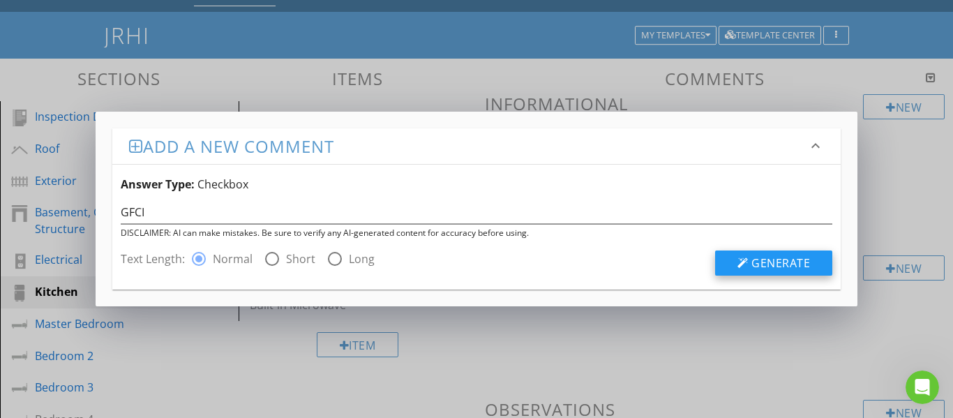
click at [738, 262] on button "Generate" at bounding box center [773, 263] width 117 height 25
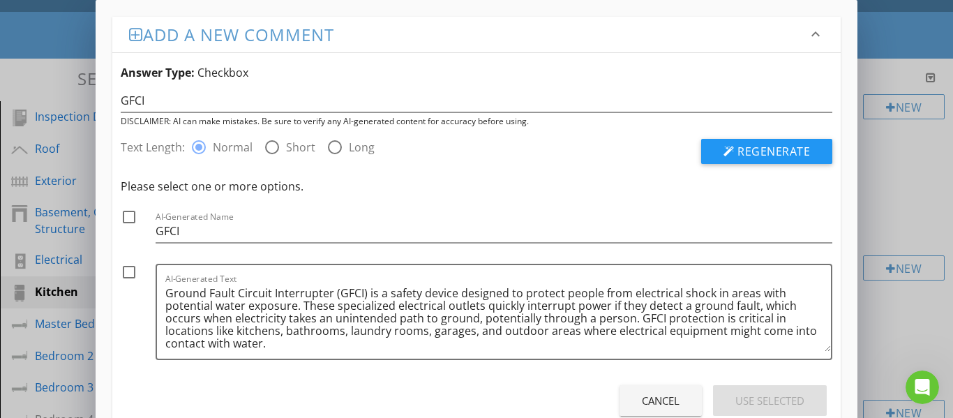
click at [134, 220] on div at bounding box center [129, 217] width 24 height 24
checkbox input "true"
click at [126, 274] on div at bounding box center [129, 272] width 24 height 24
checkbox input "true"
click at [728, 399] on button "Use Selected" at bounding box center [770, 400] width 114 height 31
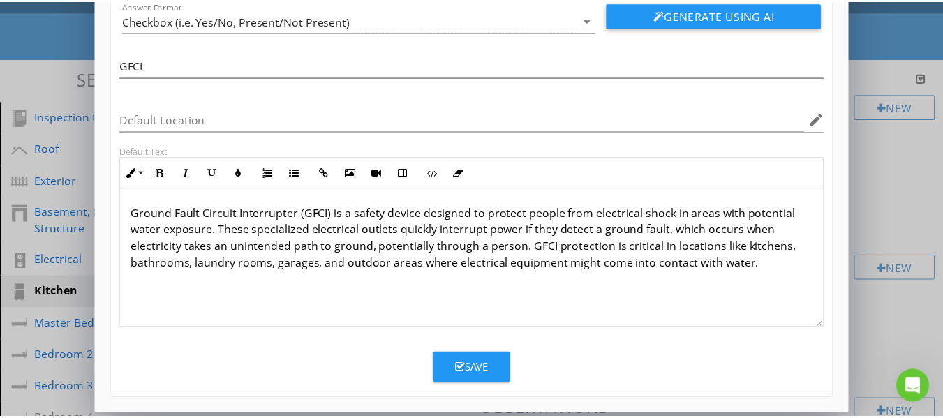
scroll to position [111, 0]
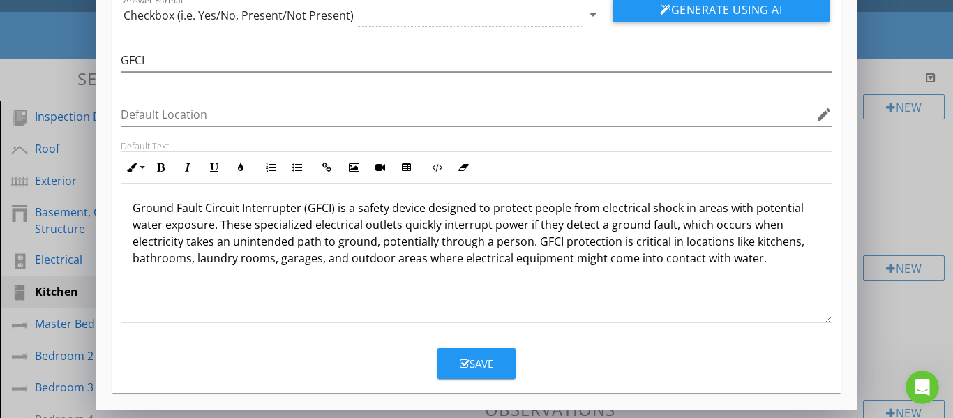
click at [470, 369] on div "Save" at bounding box center [477, 364] width 34 height 16
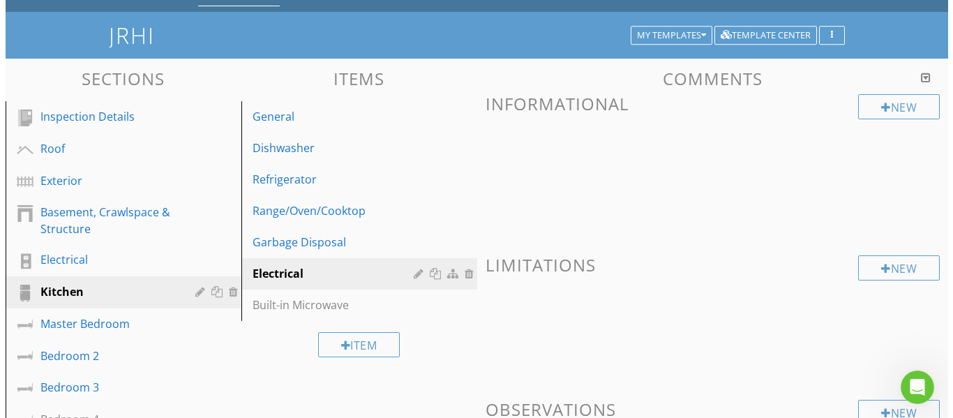
scroll to position [43, 0]
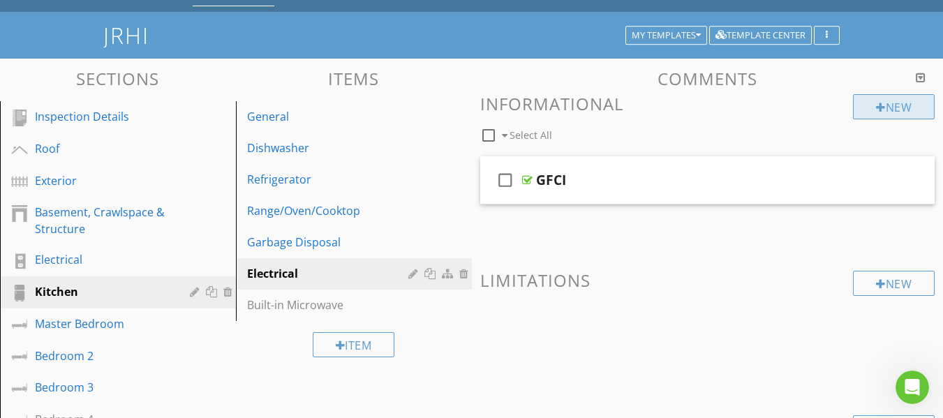
click at [876, 107] on div at bounding box center [881, 107] width 10 height 11
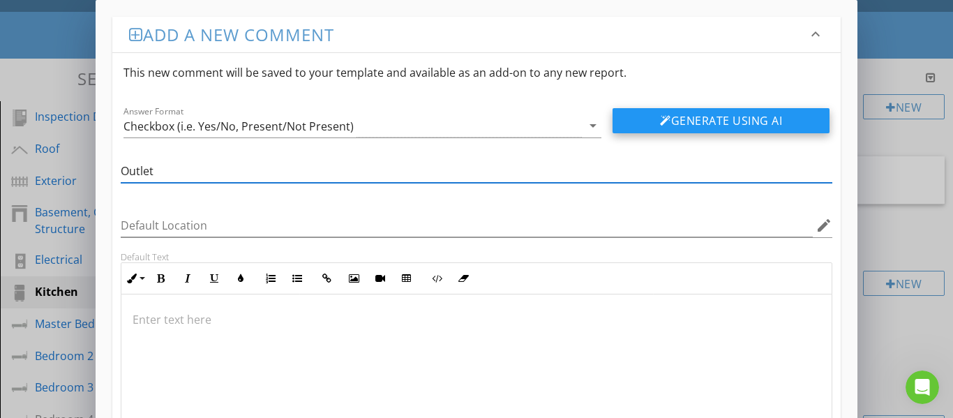
type input "Outlet"
click at [654, 117] on button "Generate Using AI" at bounding box center [721, 120] width 217 height 25
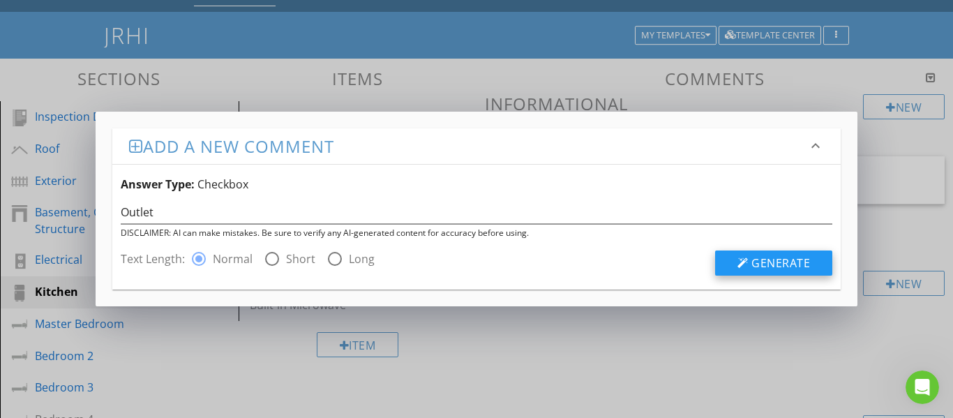
click at [735, 262] on button "Generate" at bounding box center [773, 263] width 117 height 25
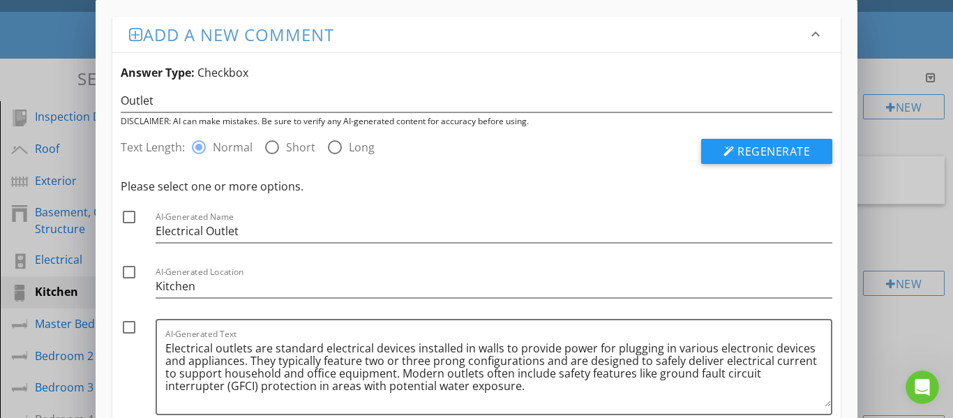
click at [128, 218] on div at bounding box center [129, 217] width 24 height 24
checkbox input "true"
click at [127, 329] on div at bounding box center [129, 327] width 24 height 24
checkbox input "true"
click at [768, 153] on span "Regenerate" at bounding box center [774, 151] width 73 height 15
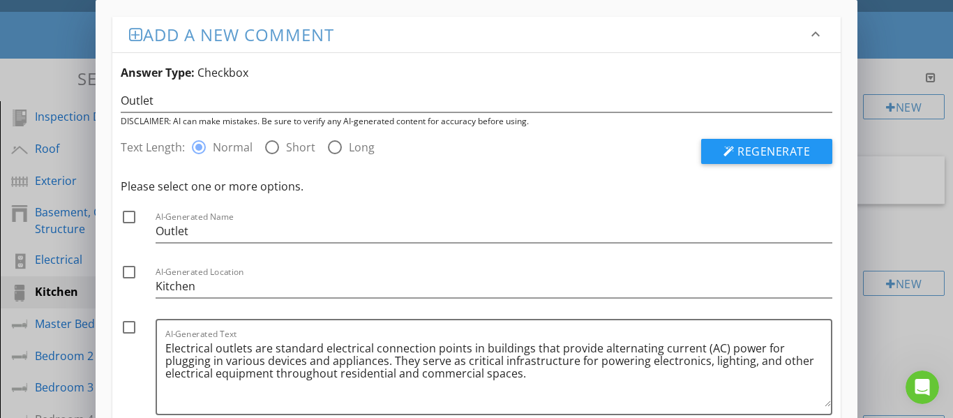
click at [127, 221] on div at bounding box center [129, 217] width 24 height 24
checkbox input "true"
click at [130, 326] on div at bounding box center [129, 327] width 24 height 24
checkbox input "true"
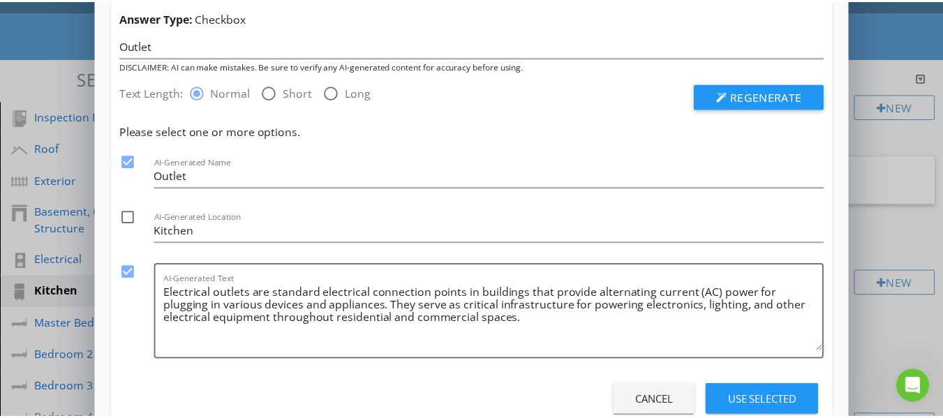
scroll to position [96, 0]
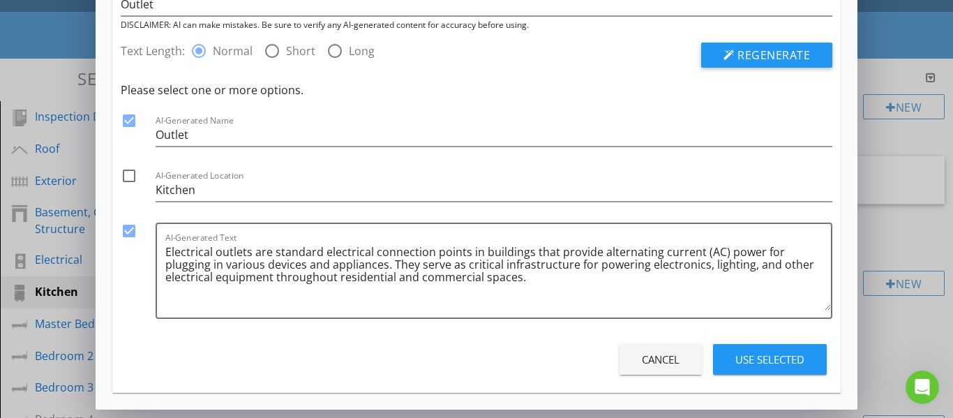
click at [749, 354] on div "Use Selected" at bounding box center [770, 360] width 69 height 16
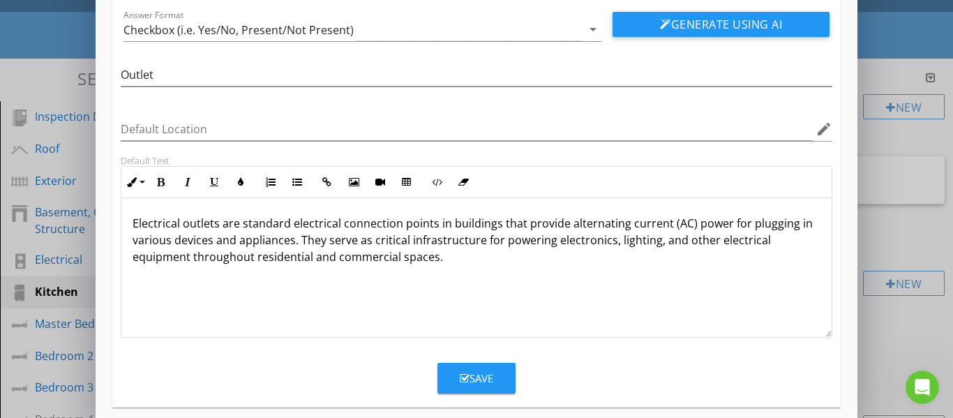
click at [491, 381] on div "Save" at bounding box center [477, 379] width 34 height 16
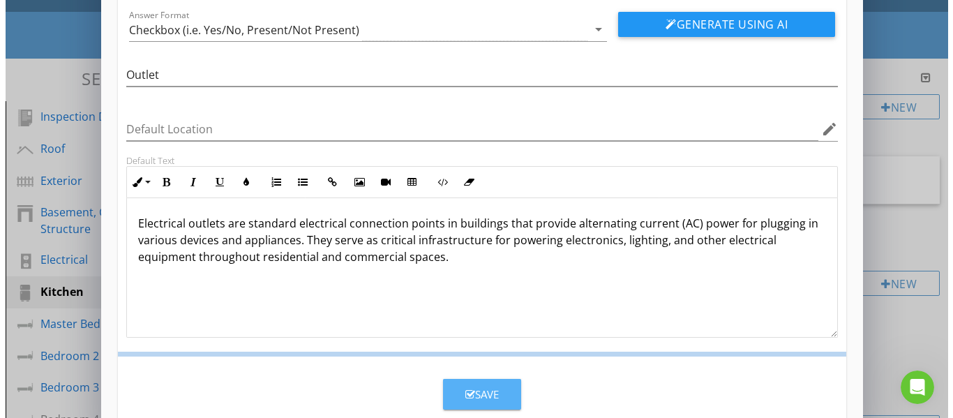
scroll to position [43, 0]
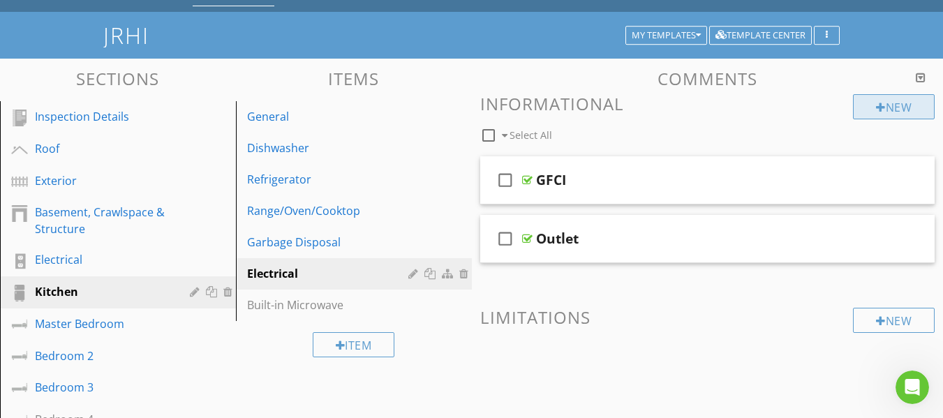
click at [880, 101] on div "New" at bounding box center [894, 106] width 82 height 25
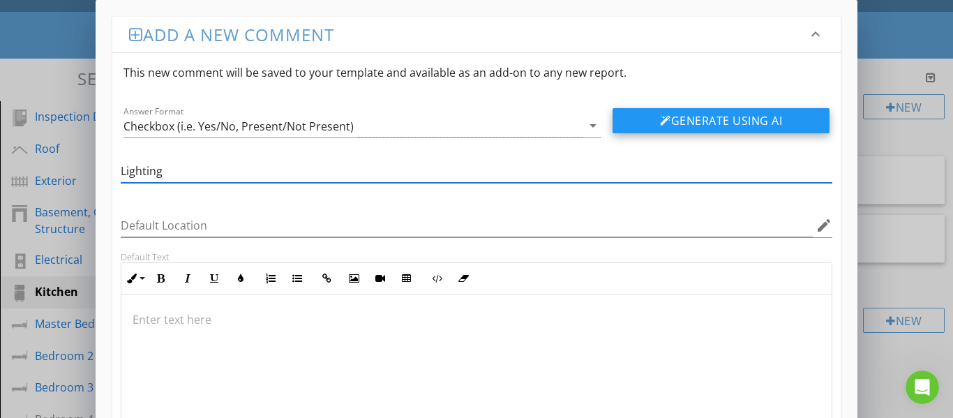
type input "Lighting"
click at [648, 119] on button "Generate Using AI" at bounding box center [721, 120] width 217 height 25
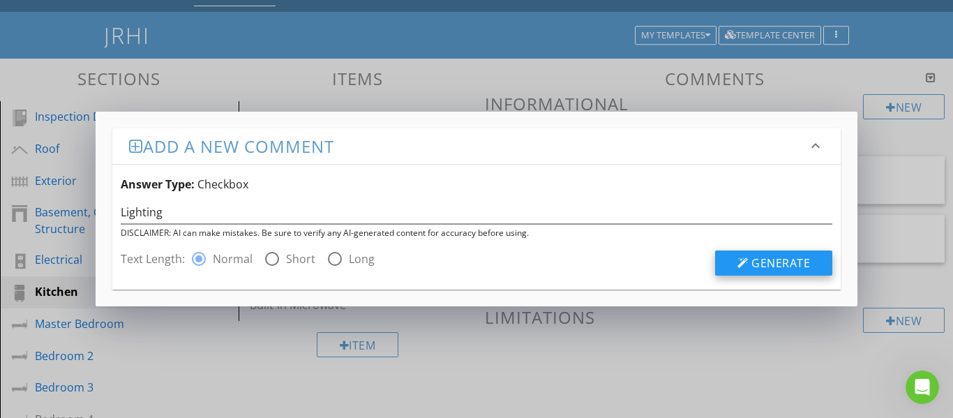
click at [743, 265] on div at bounding box center [743, 263] width 11 height 11
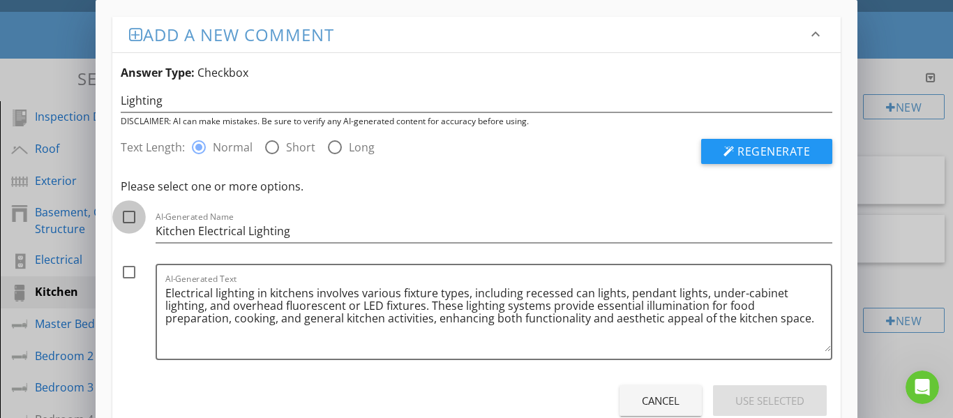
click at [129, 217] on div at bounding box center [129, 217] width 24 height 24
checkbox input "true"
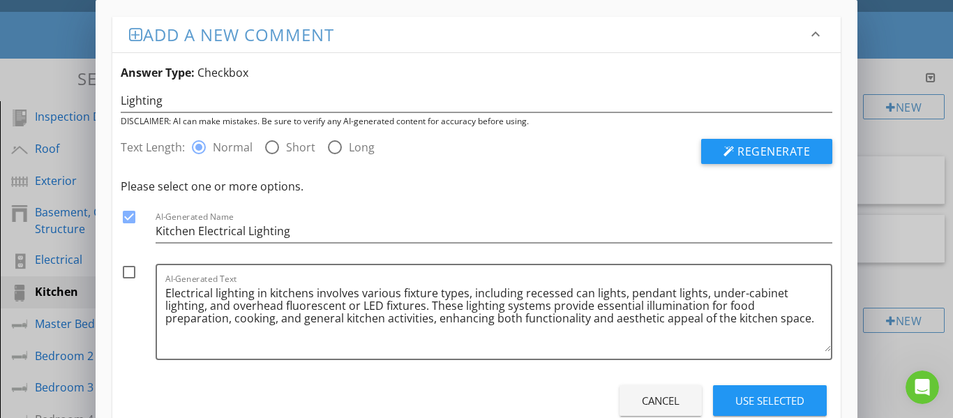
click at [124, 273] on div at bounding box center [129, 272] width 24 height 24
checkbox input "true"
click at [751, 401] on div "Use Selected" at bounding box center [770, 401] width 69 height 16
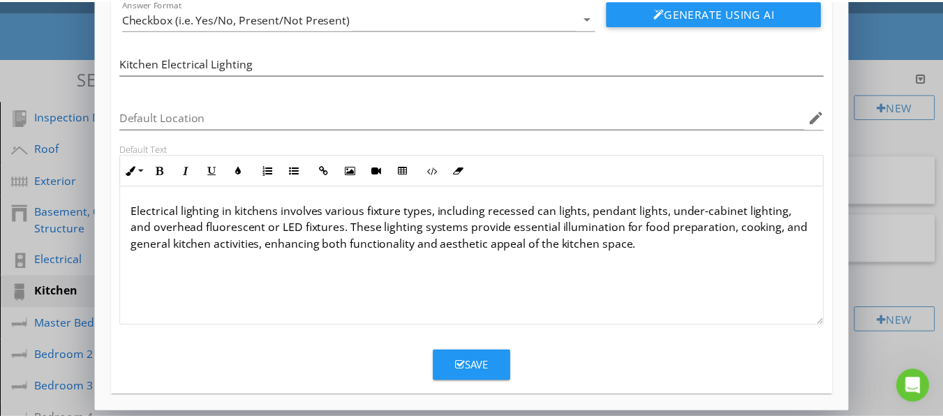
scroll to position [111, 0]
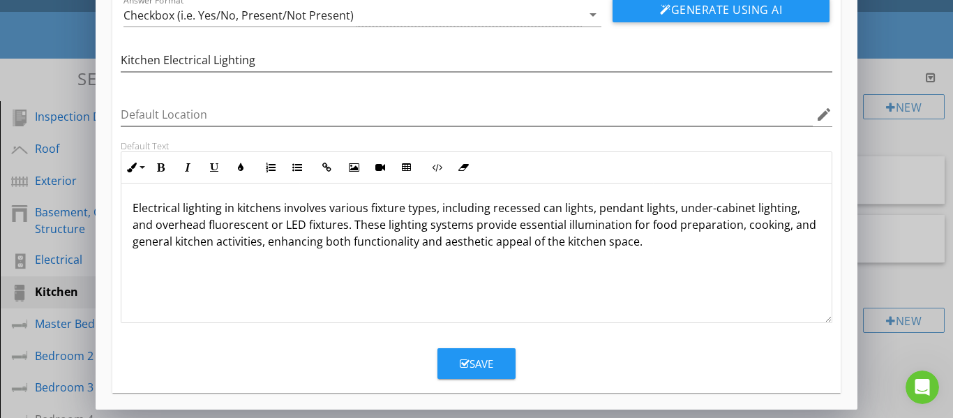
click at [484, 369] on div "Save" at bounding box center [477, 364] width 34 height 16
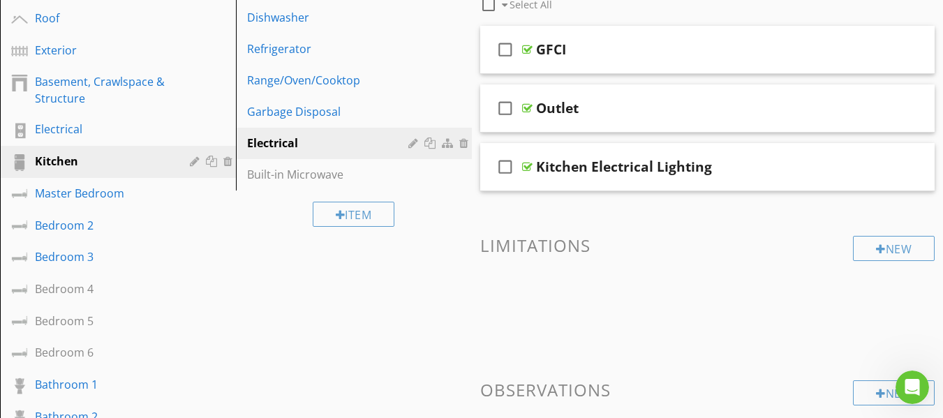
scroll to position [140, 0]
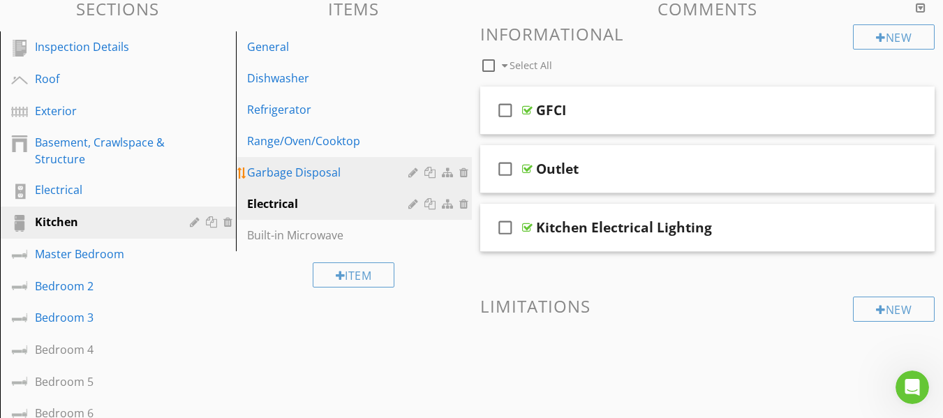
click at [294, 169] on div "Garbage Disposal" at bounding box center [329, 172] width 165 height 17
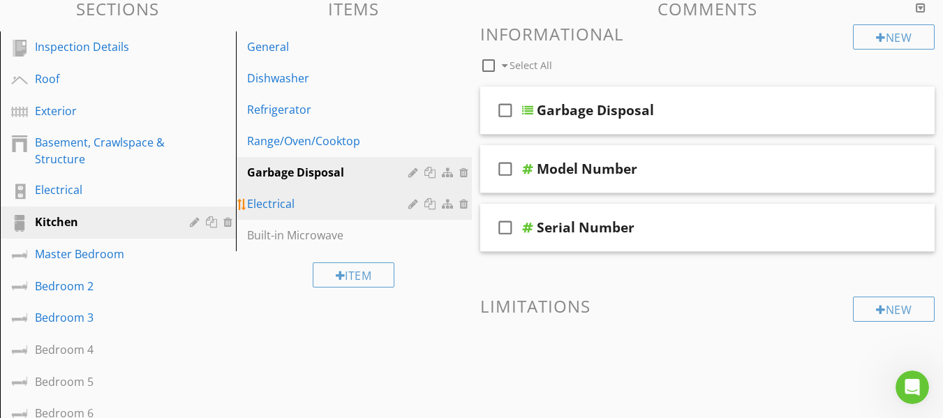
click at [374, 205] on div "Electrical" at bounding box center [329, 203] width 165 height 17
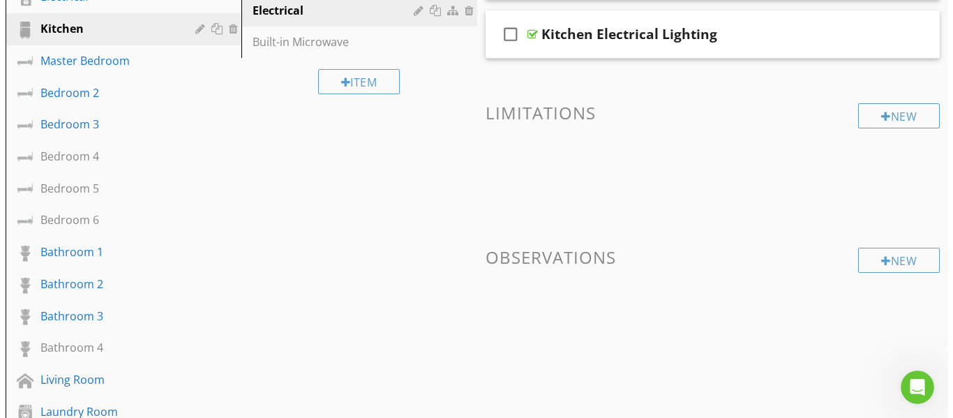
scroll to position [419, 0]
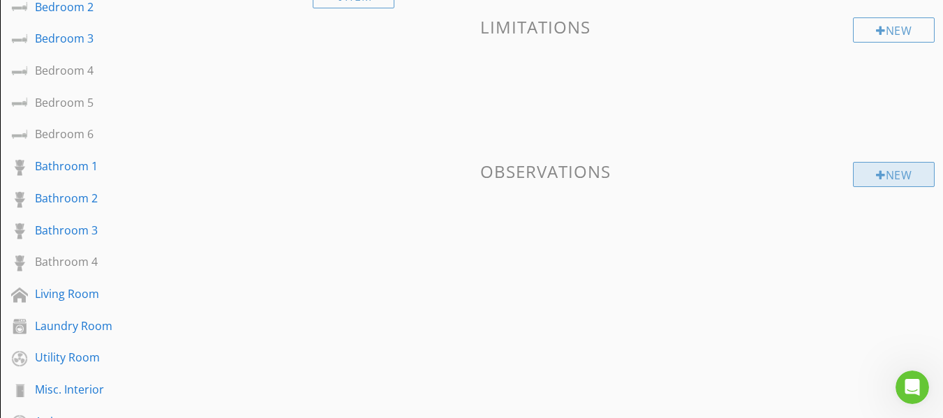
click at [876, 176] on div at bounding box center [881, 175] width 10 height 11
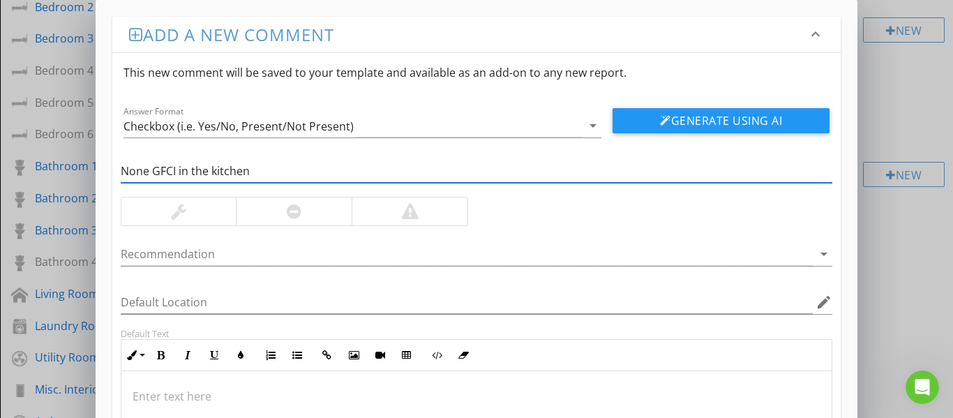
type input "None GFCI in the kitchen"
click at [429, 209] on div at bounding box center [410, 212] width 116 height 28
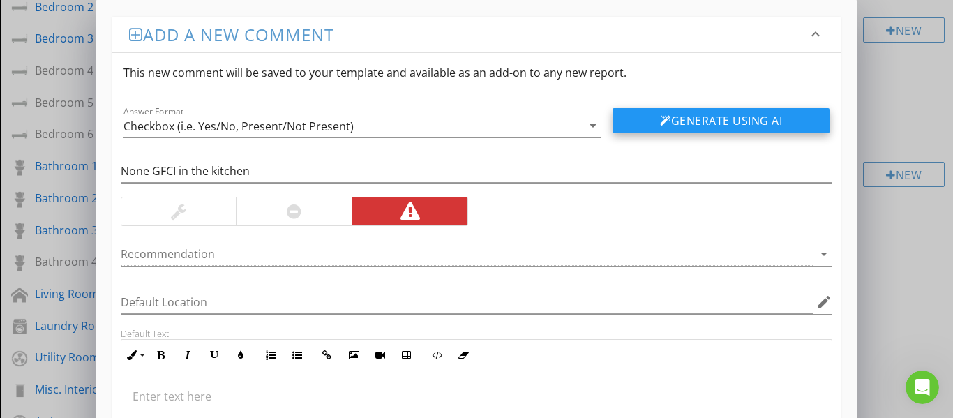
click at [667, 117] on div at bounding box center [665, 120] width 11 height 11
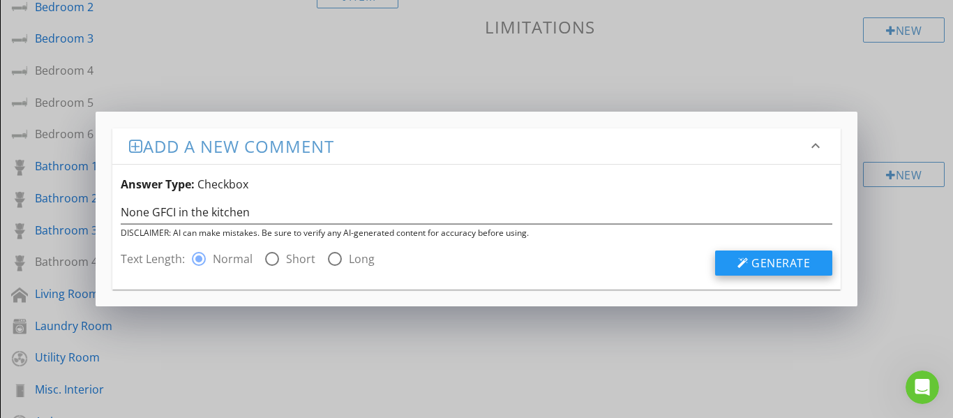
click at [727, 263] on button "Generate" at bounding box center [773, 263] width 117 height 25
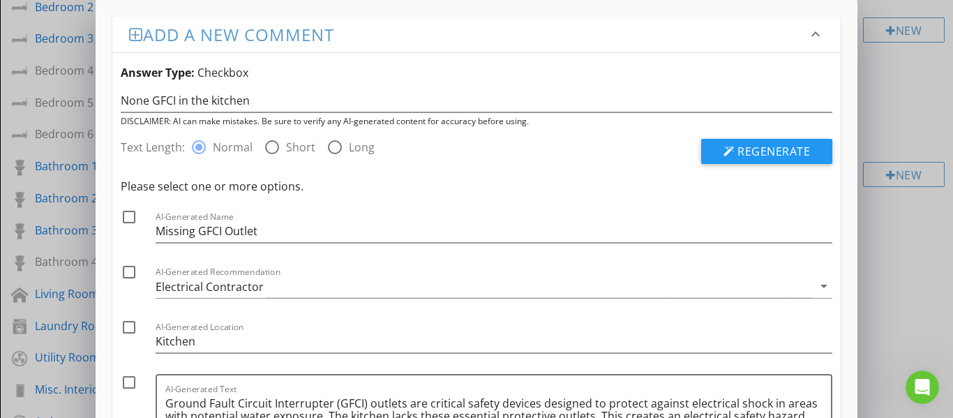
click at [131, 220] on div at bounding box center [129, 217] width 24 height 24
checkbox input "true"
click at [129, 269] on div at bounding box center [129, 272] width 24 height 24
checkbox input "true"
click at [126, 328] on div at bounding box center [129, 327] width 24 height 24
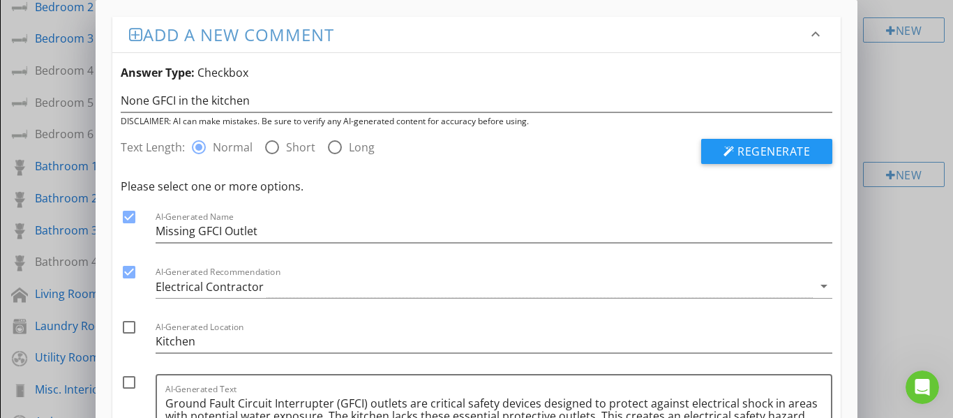
checkbox input "true"
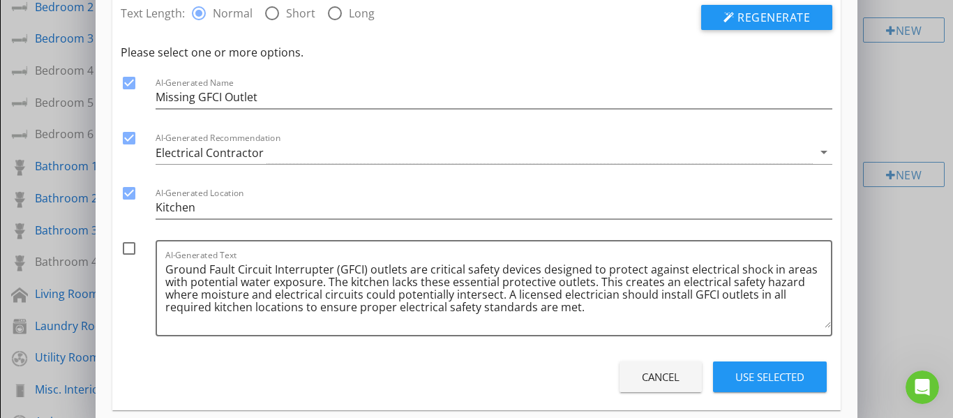
scroll to position [151, 0]
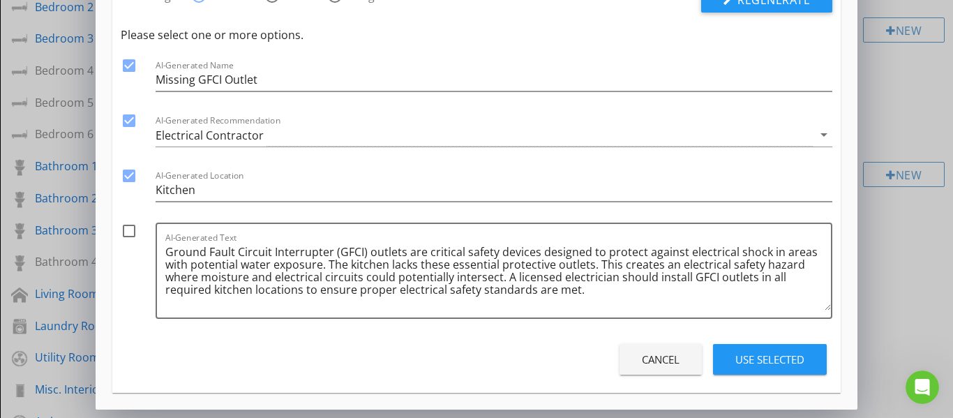
click at [131, 235] on div at bounding box center [129, 231] width 24 height 24
checkbox input "true"
click at [754, 360] on div "Use Selected" at bounding box center [770, 360] width 69 height 16
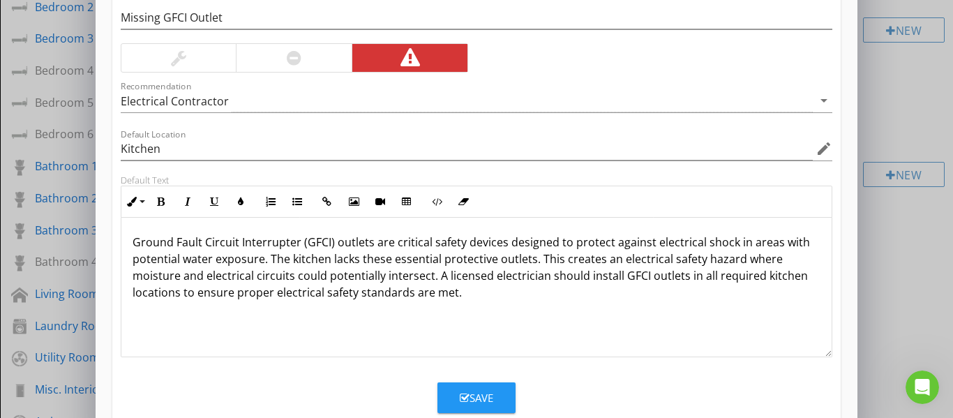
scroll to position [188, 0]
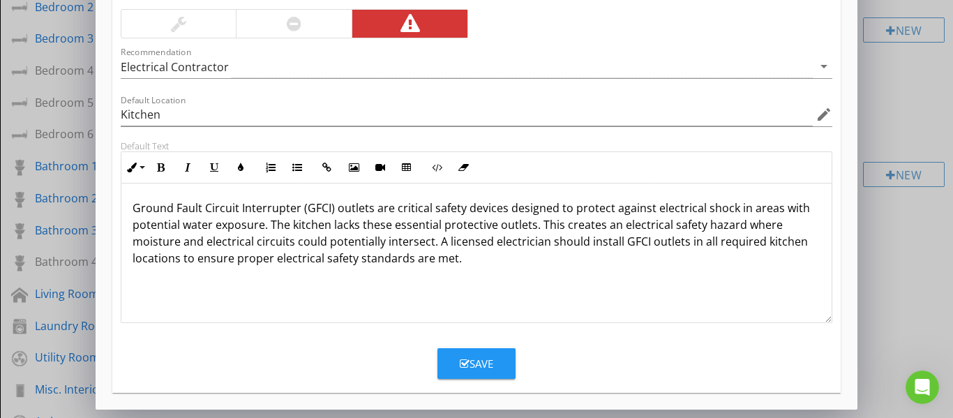
click at [483, 366] on div "Save" at bounding box center [477, 364] width 34 height 16
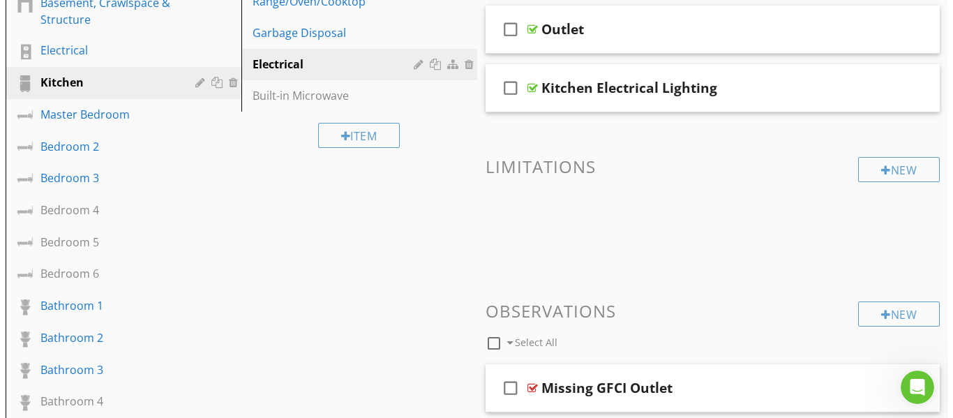
scroll to position [349, 0]
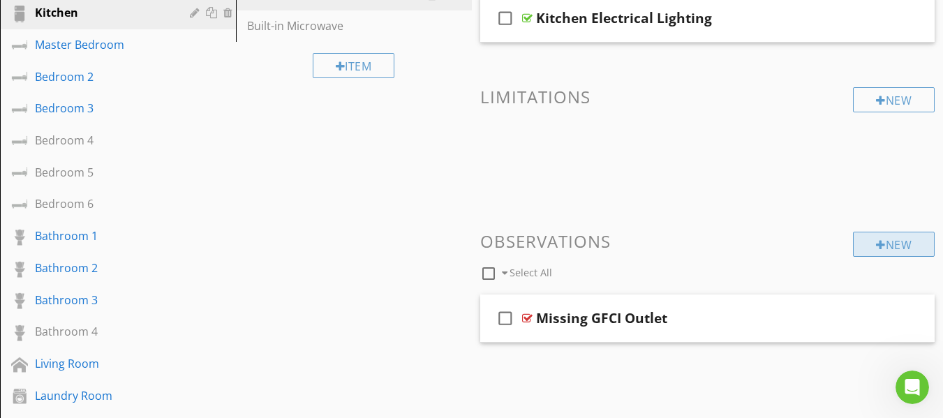
click at [872, 246] on div "New" at bounding box center [894, 244] width 82 height 25
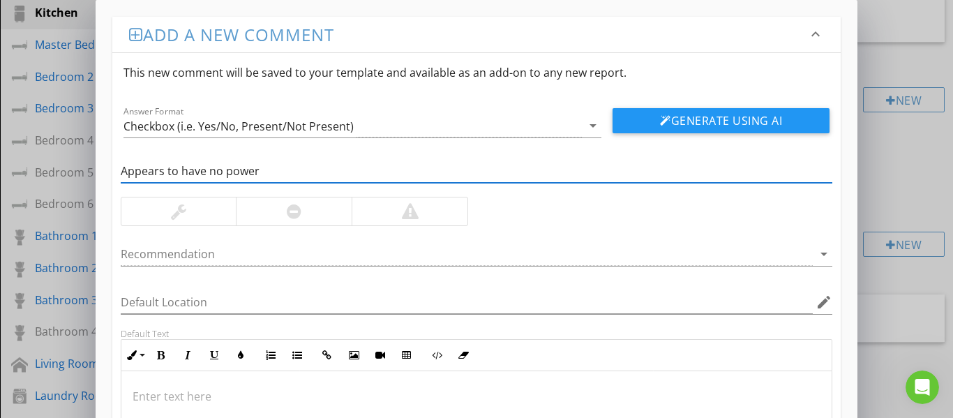
type input "Appears to have no power"
drag, startPoint x: 286, startPoint y: 211, endPoint x: 294, endPoint y: 209, distance: 8.0
click at [289, 211] on div at bounding box center [294, 212] width 116 height 28
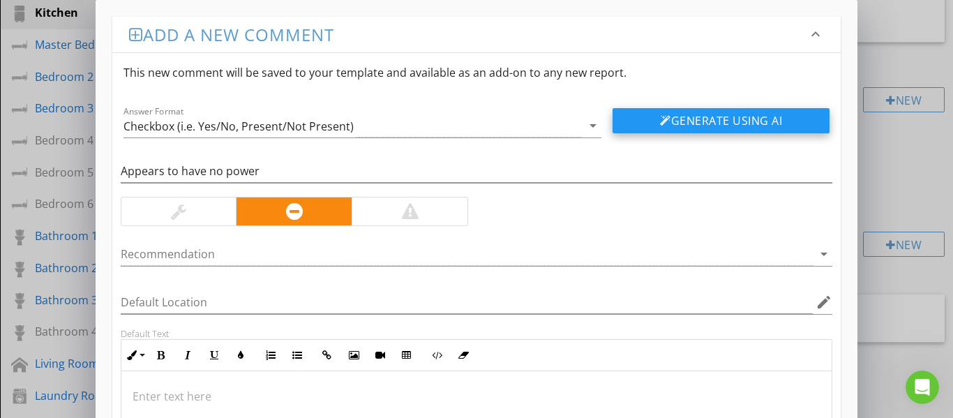
click at [667, 121] on div at bounding box center [665, 120] width 11 height 11
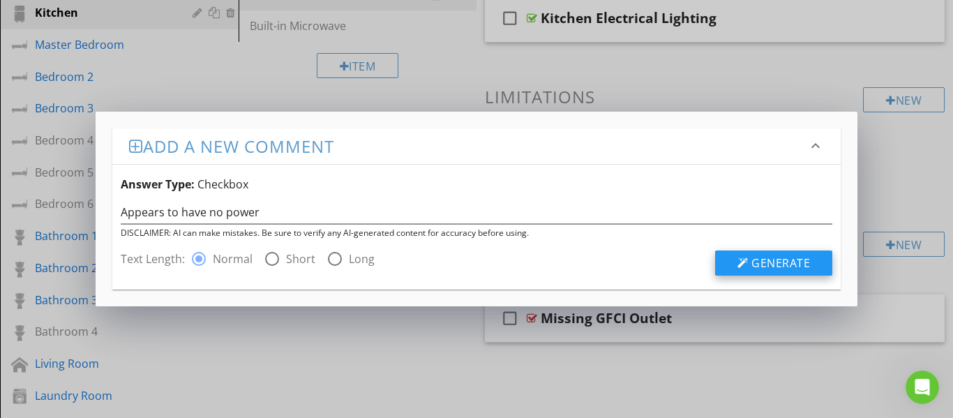
click at [735, 257] on button "Generate" at bounding box center [773, 263] width 117 height 25
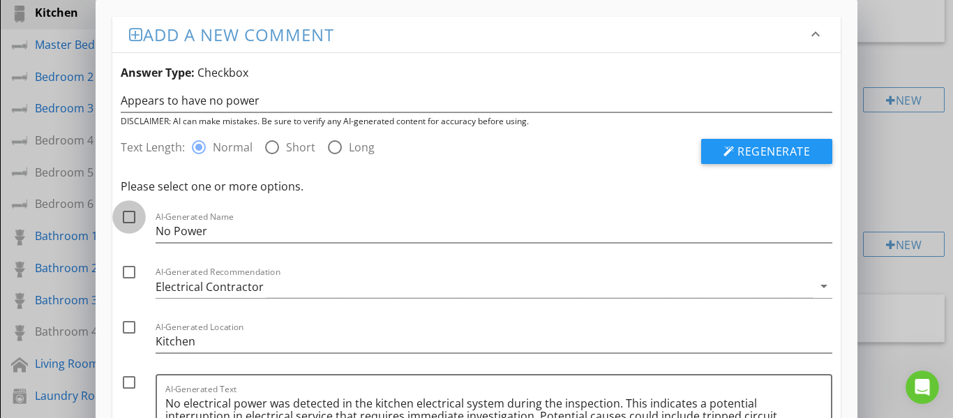
click at [127, 217] on div at bounding box center [129, 217] width 24 height 24
checkbox input "true"
click at [126, 273] on div at bounding box center [129, 272] width 24 height 24
checkbox input "true"
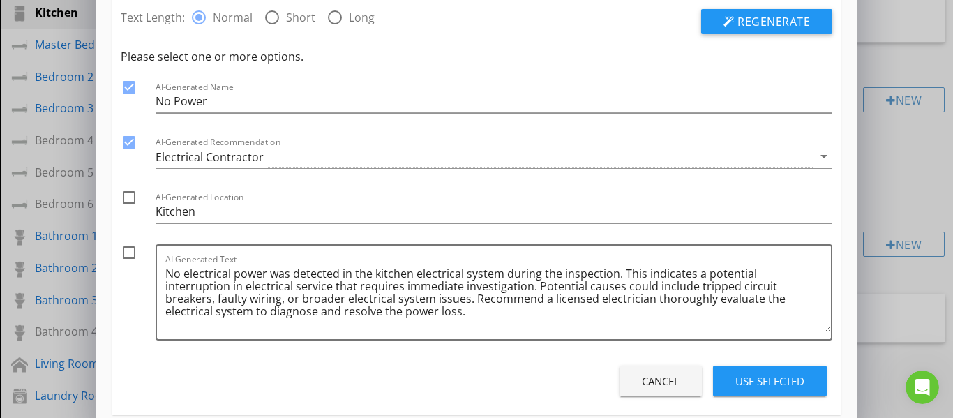
scroll to position [140, 0]
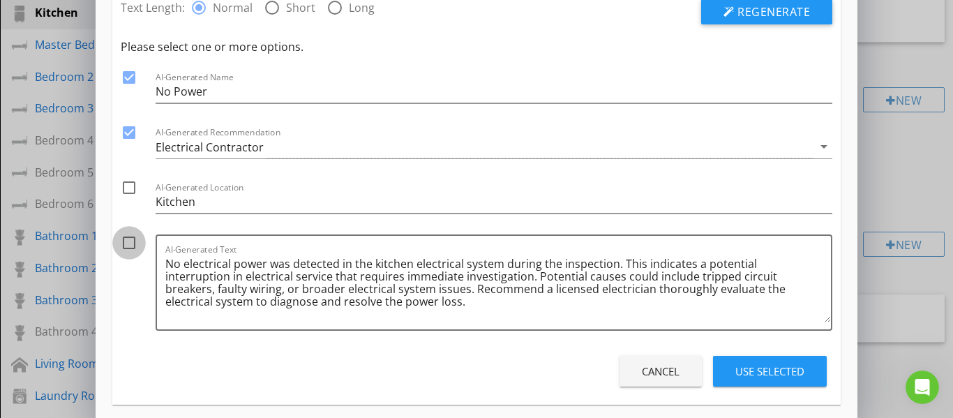
click at [133, 245] on div at bounding box center [129, 243] width 24 height 24
checkbox input "true"
click at [756, 366] on div "Use Selected" at bounding box center [770, 372] width 69 height 16
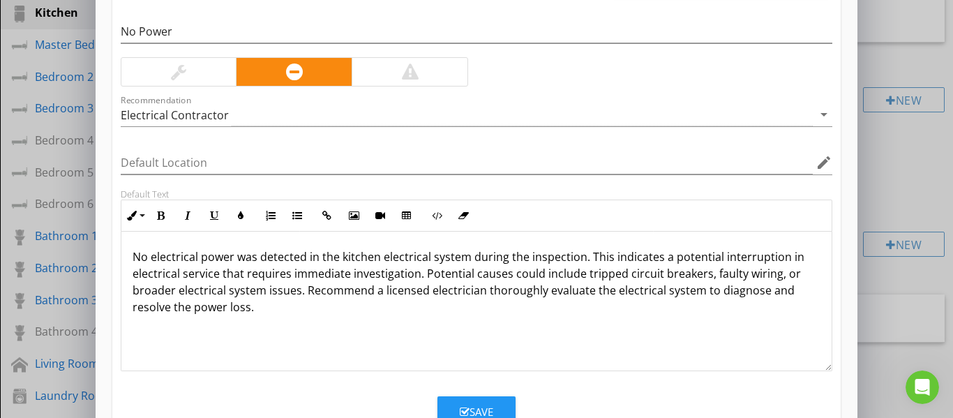
scroll to position [0, 0]
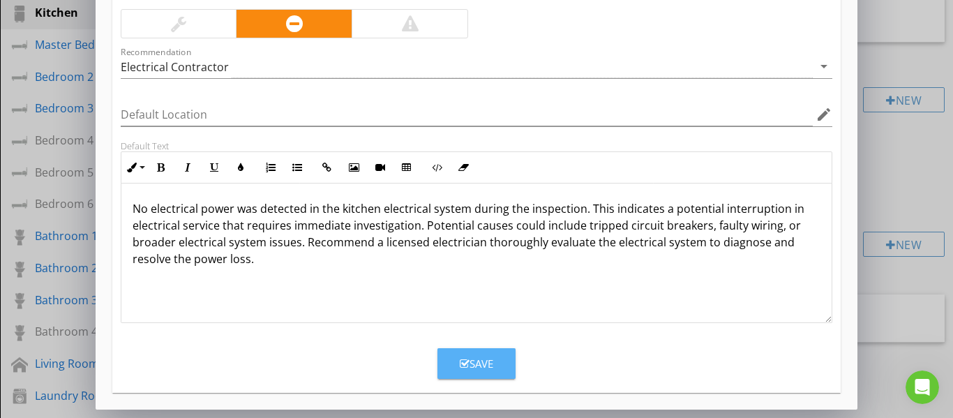
click at [488, 362] on div "Save" at bounding box center [477, 364] width 34 height 16
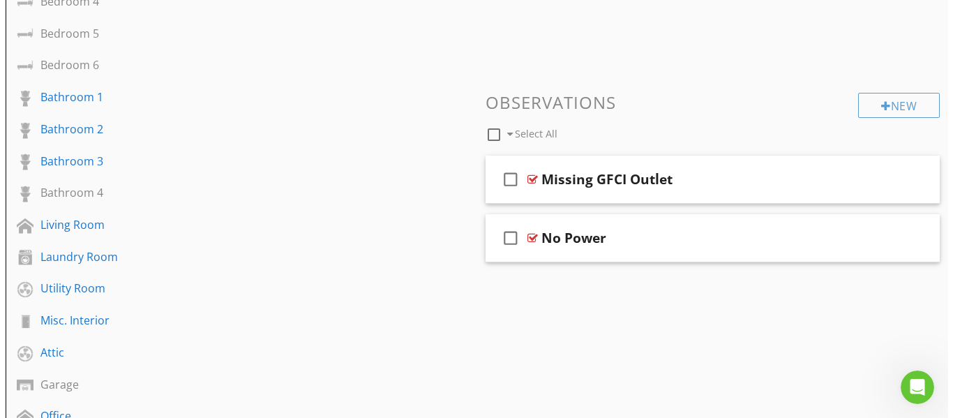
scroll to position [489, 0]
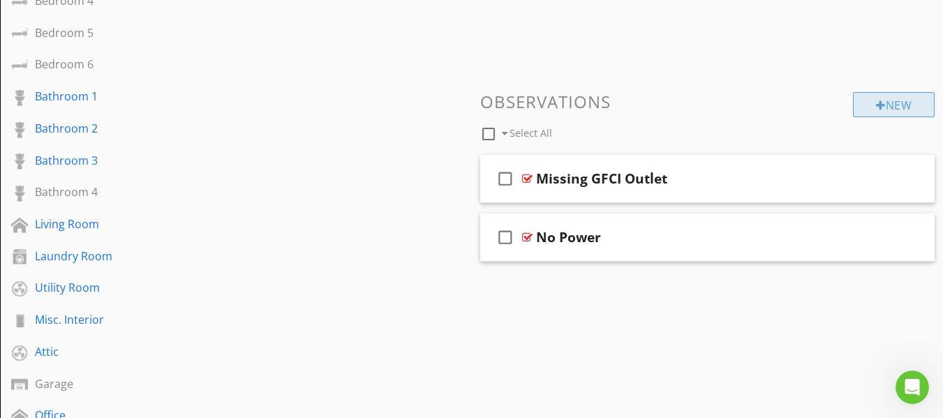
click at [877, 107] on div at bounding box center [881, 105] width 10 height 11
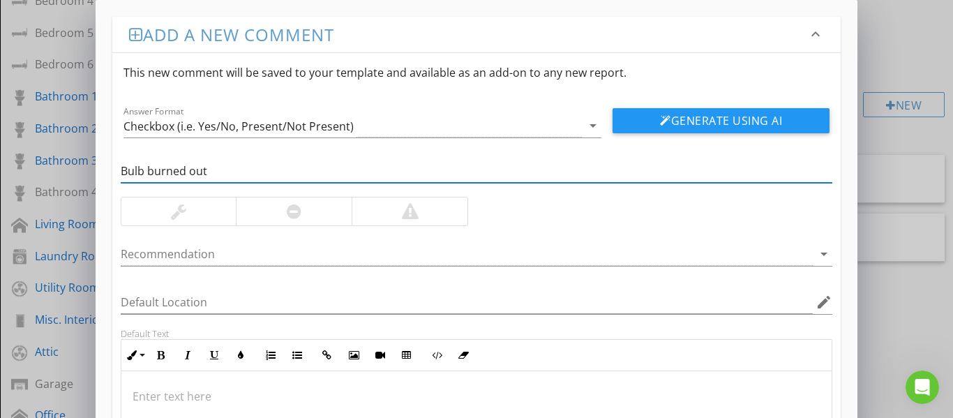
type input "Bulb burned out"
click at [212, 217] on div at bounding box center [178, 212] width 115 height 28
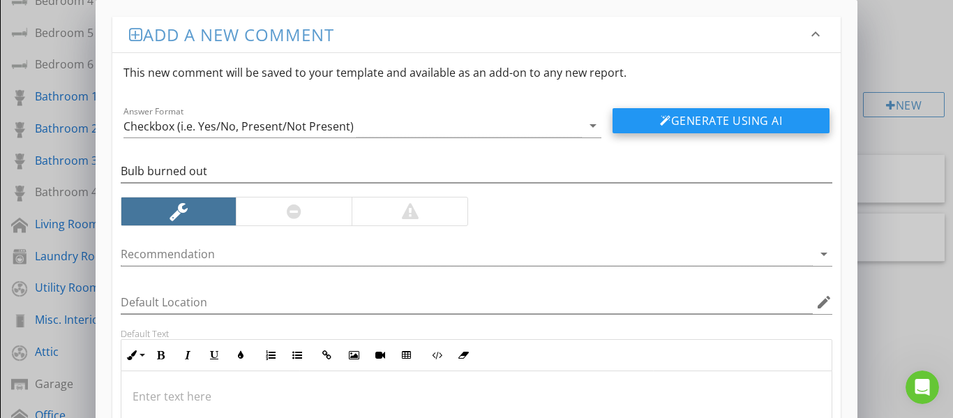
click at [678, 118] on button "Generate Using AI" at bounding box center [721, 120] width 217 height 25
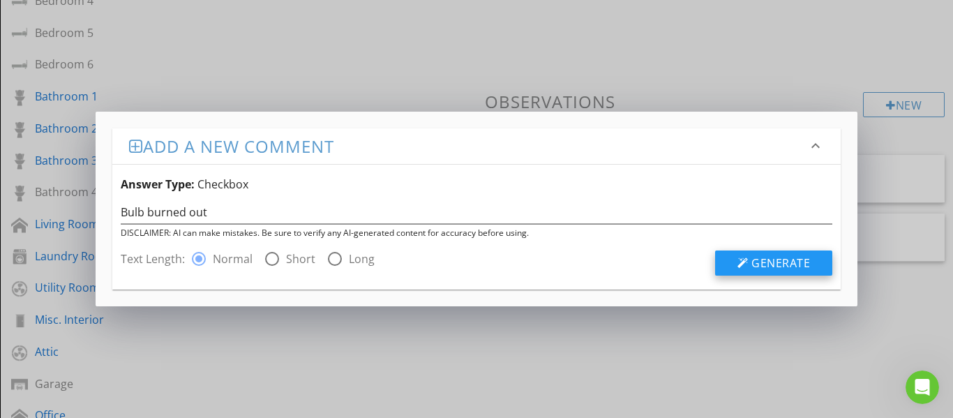
click at [732, 269] on button "Generate" at bounding box center [773, 263] width 117 height 25
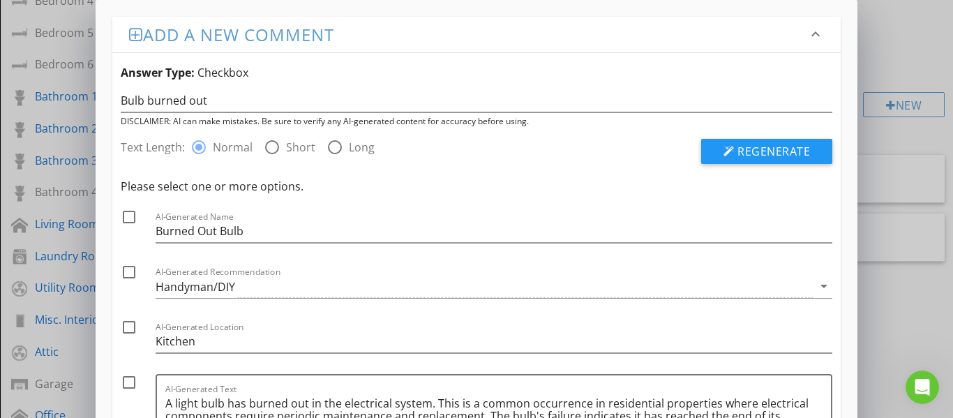
click at [128, 223] on div at bounding box center [129, 217] width 24 height 24
checkbox input "true"
click at [126, 274] on div at bounding box center [129, 272] width 24 height 24
checkbox input "true"
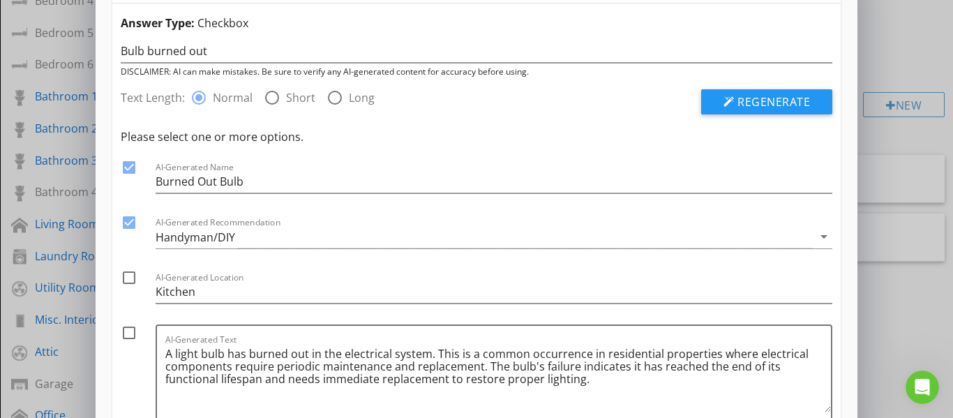
scroll to position [140, 0]
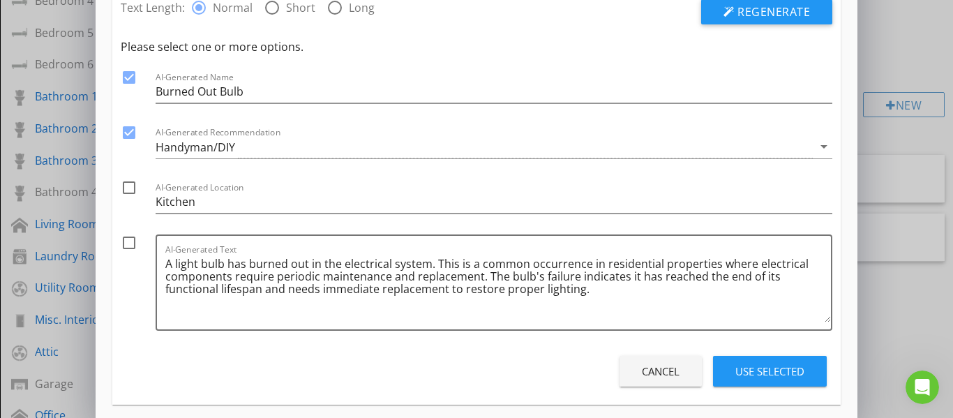
click at [128, 245] on div at bounding box center [129, 243] width 24 height 24
checkbox input "true"
click at [769, 371] on div "Use Selected" at bounding box center [770, 372] width 69 height 16
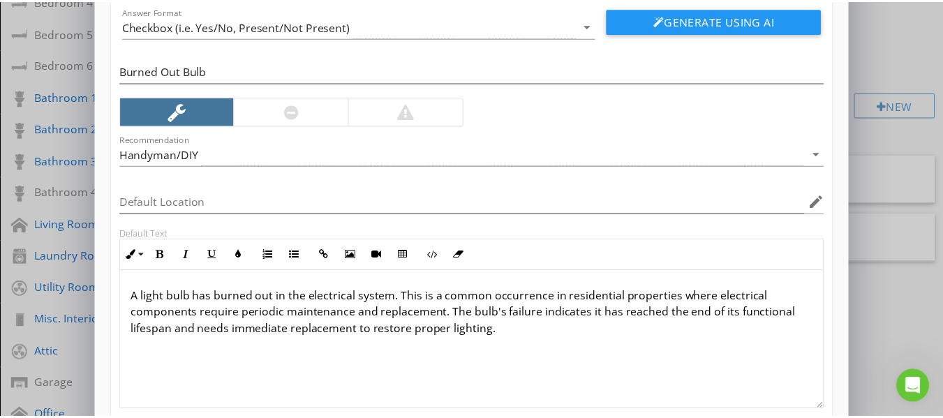
scroll to position [188, 0]
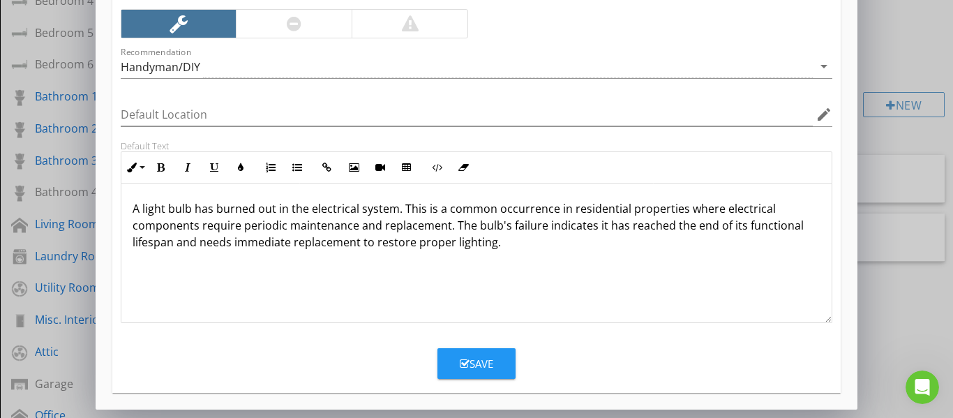
click at [465, 366] on icon "button" at bounding box center [465, 364] width 10 height 10
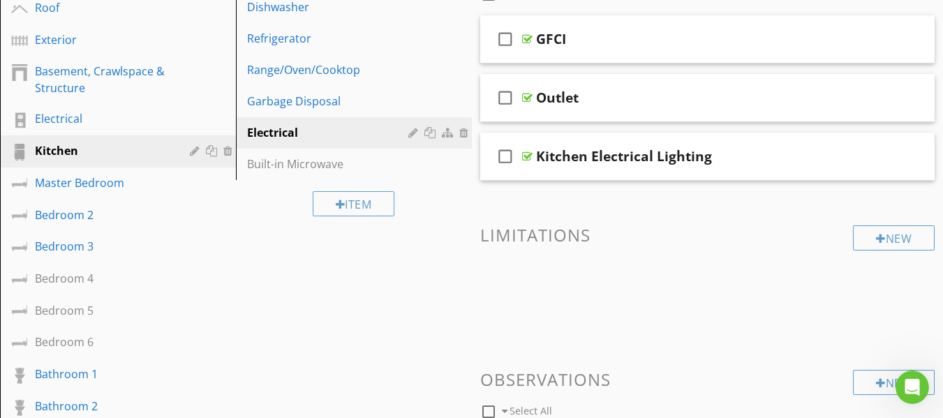
scroll to position [209, 0]
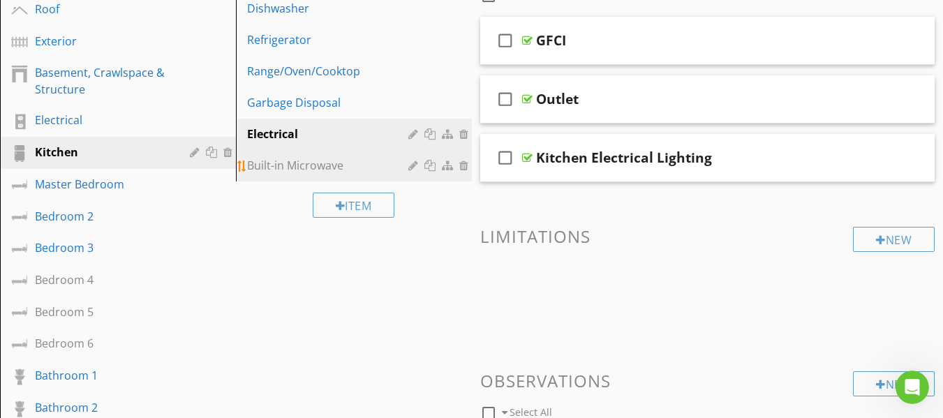
click at [320, 171] on div "Built-in Microwave" at bounding box center [329, 165] width 165 height 17
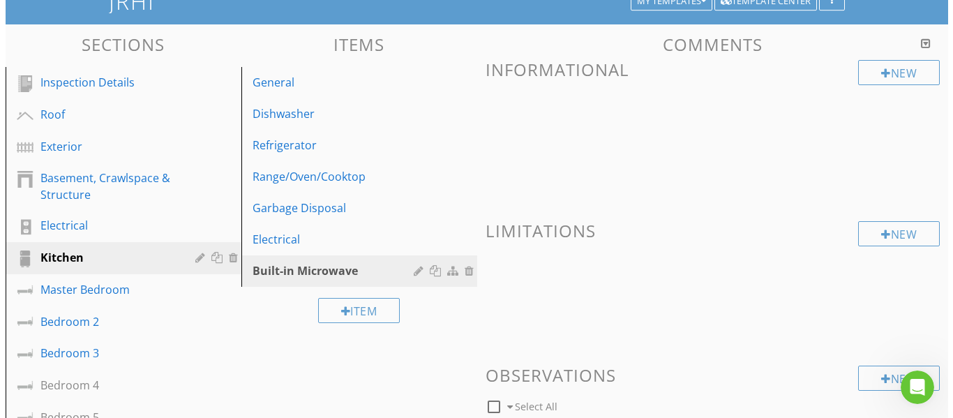
scroll to position [70, 0]
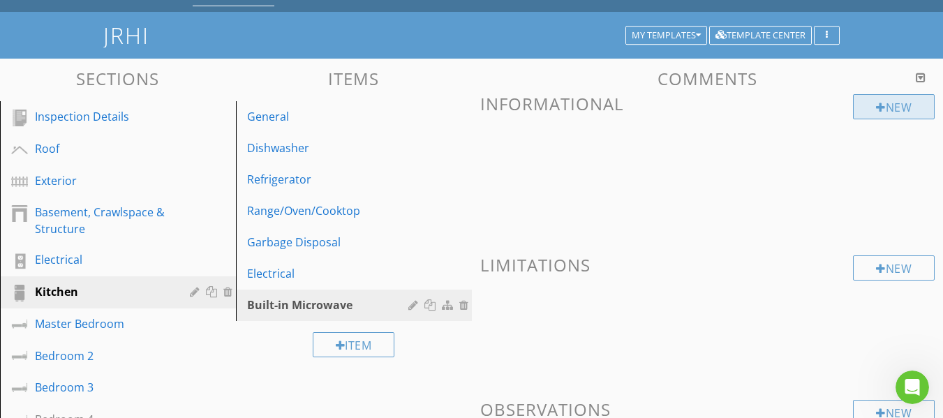
click at [876, 105] on div at bounding box center [881, 107] width 10 height 11
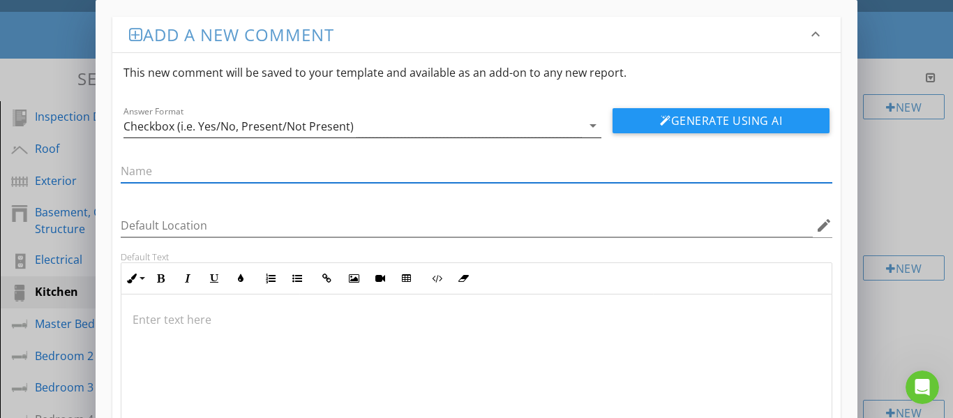
click at [445, 128] on div "Checkbox (i.e. Yes/No, Present/Not Present)" at bounding box center [353, 125] width 459 height 23
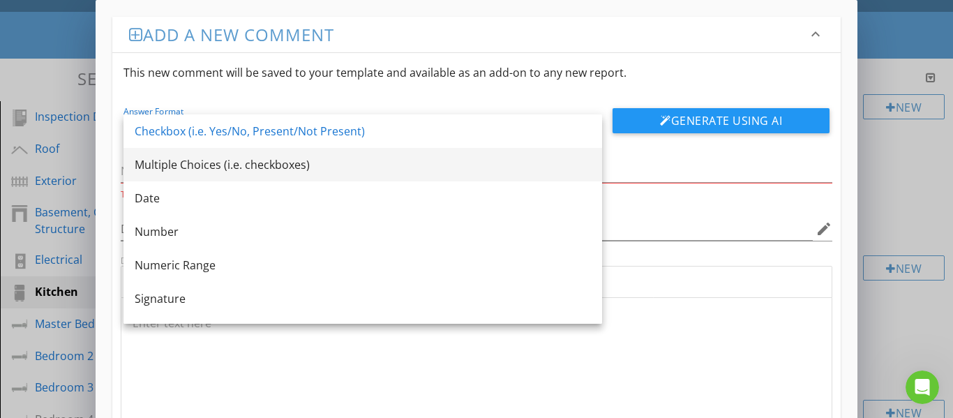
click at [291, 169] on div "Multiple Choices (i.e. checkboxes)" at bounding box center [363, 164] width 456 height 17
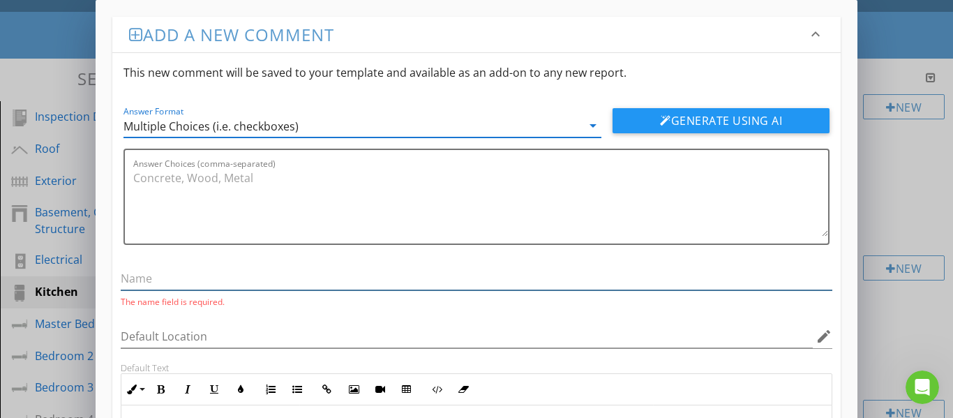
click at [202, 278] on input "text" at bounding box center [477, 278] width 713 height 23
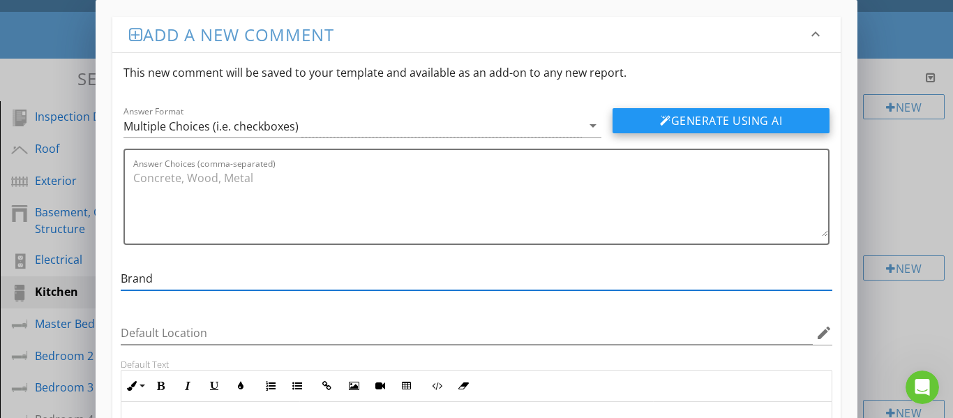
type input "Brand"
click at [666, 124] on div at bounding box center [665, 120] width 11 height 11
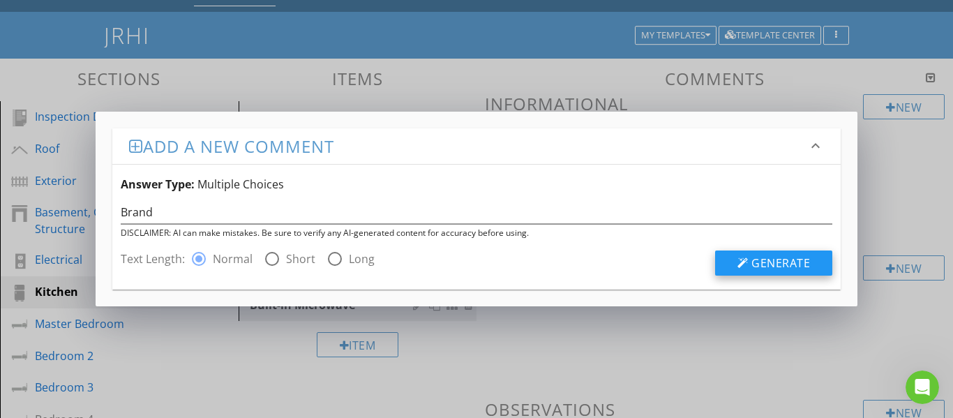
click at [749, 254] on button "Generate" at bounding box center [773, 263] width 117 height 25
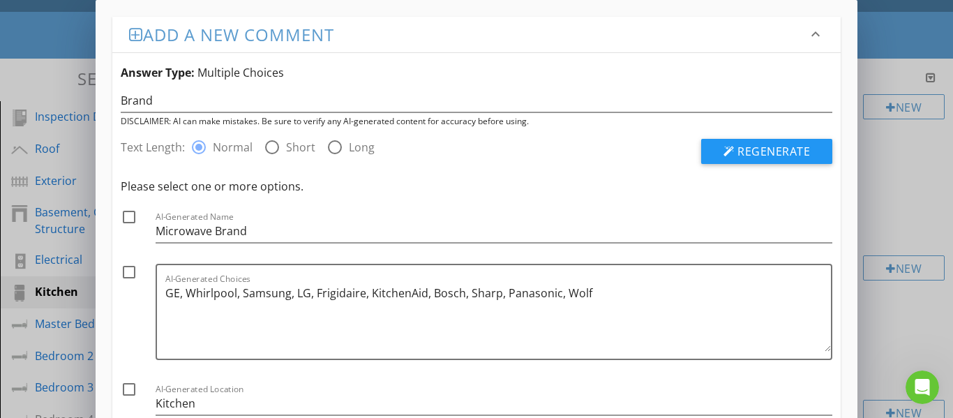
click at [131, 218] on div at bounding box center [129, 217] width 24 height 24
checkbox input "true"
click at [131, 274] on div at bounding box center [129, 272] width 24 height 24
checkbox input "true"
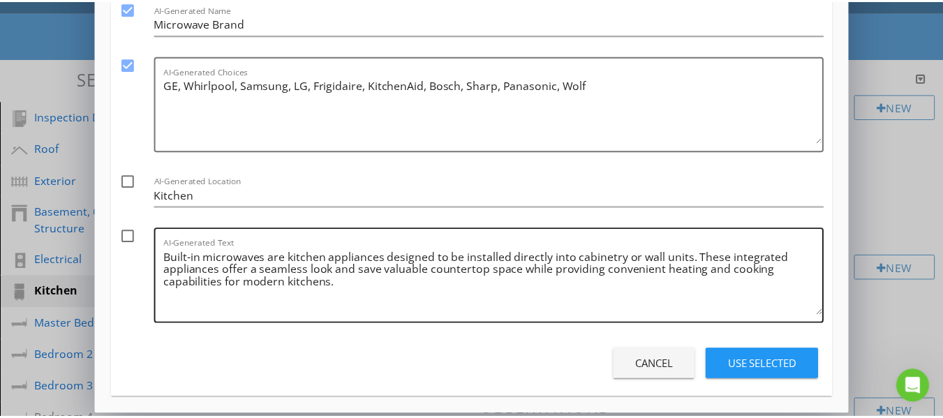
scroll to position [214, 0]
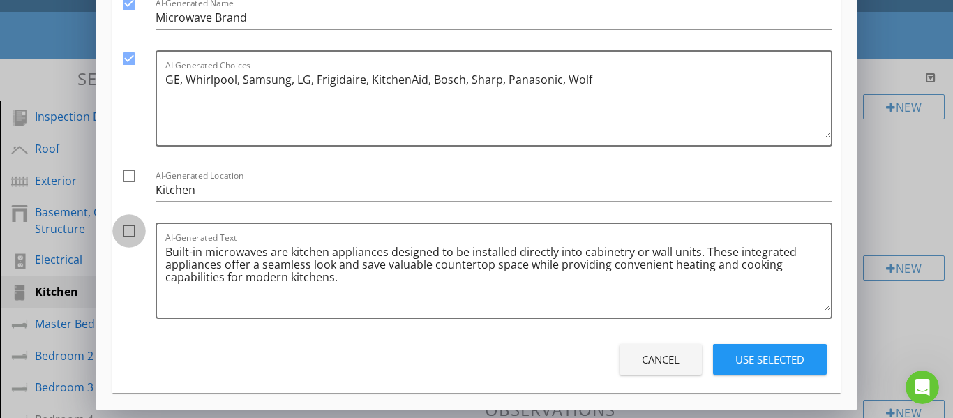
click at [134, 235] on div at bounding box center [129, 231] width 24 height 24
checkbox input "true"
click at [131, 177] on div at bounding box center [129, 176] width 24 height 24
checkbox input "true"
click at [774, 359] on div "Use Selected" at bounding box center [770, 360] width 69 height 16
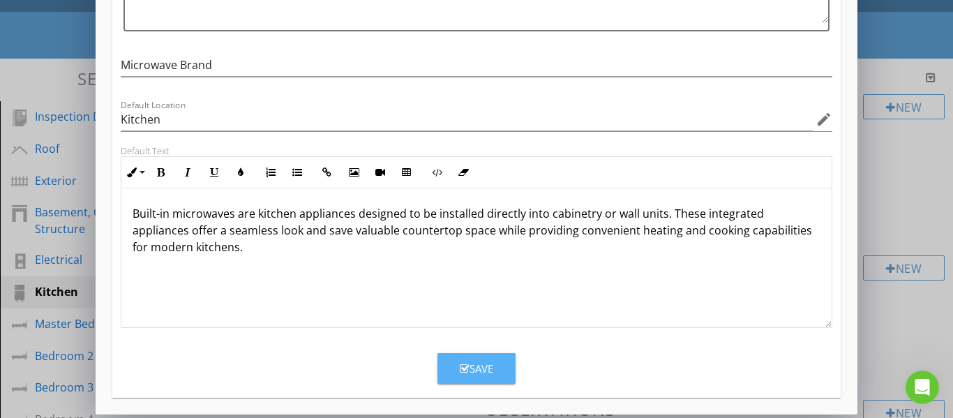
click at [488, 376] on div "Save" at bounding box center [477, 369] width 34 height 16
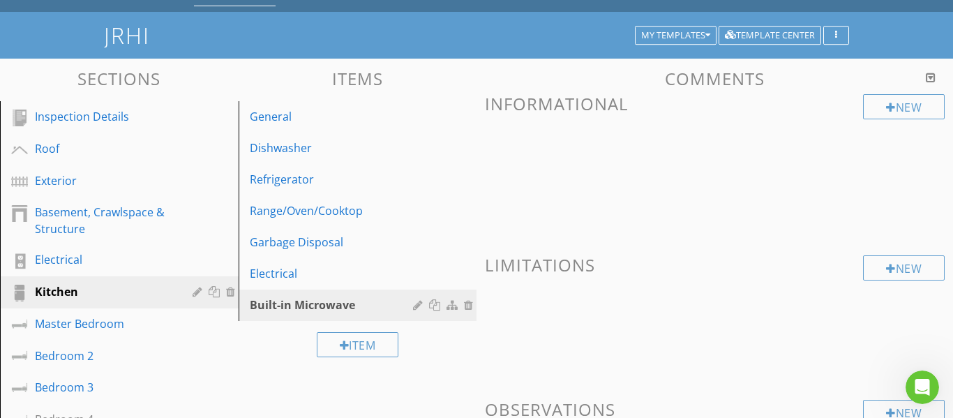
scroll to position [151, 0]
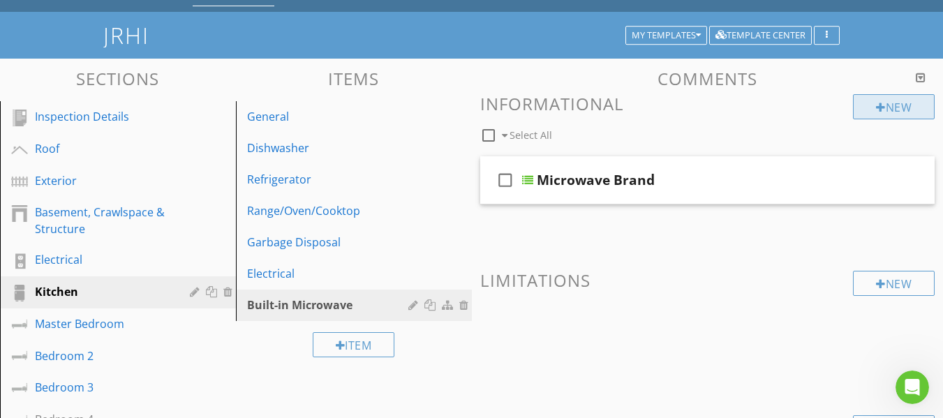
click at [876, 107] on div at bounding box center [881, 107] width 10 height 11
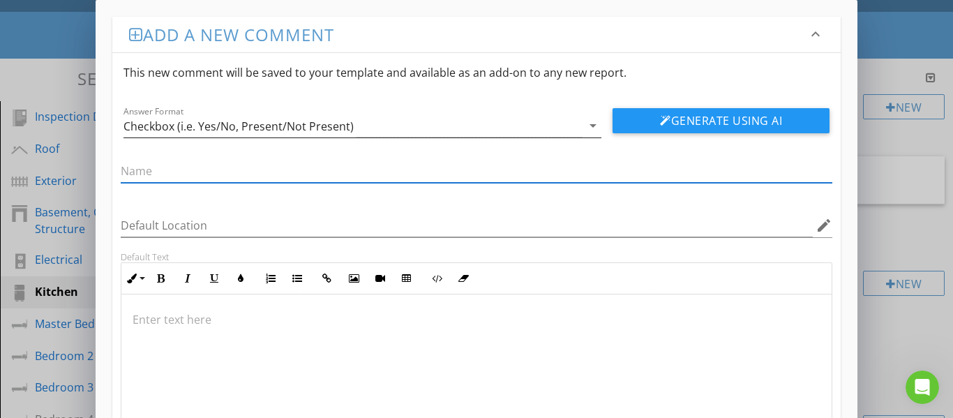
click at [539, 137] on div "Checkbox (i.e. Yes/No, Present/Not Present)" at bounding box center [353, 125] width 459 height 23
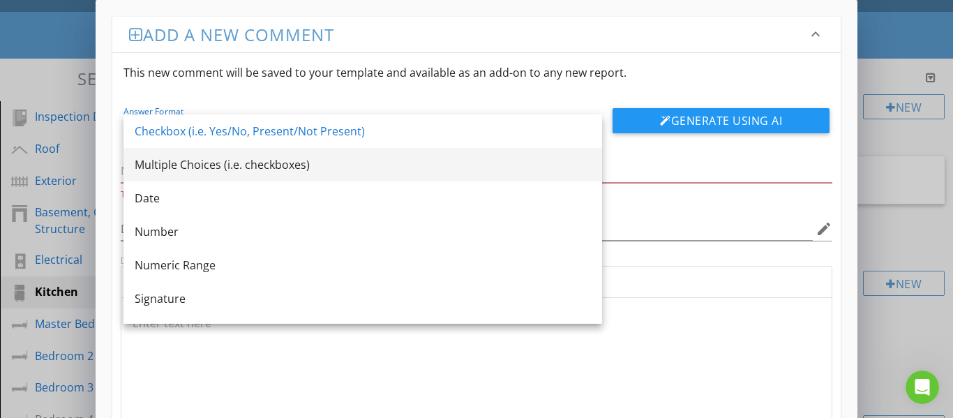
click at [302, 171] on div "Multiple Choices (i.e. checkboxes)" at bounding box center [363, 164] width 456 height 17
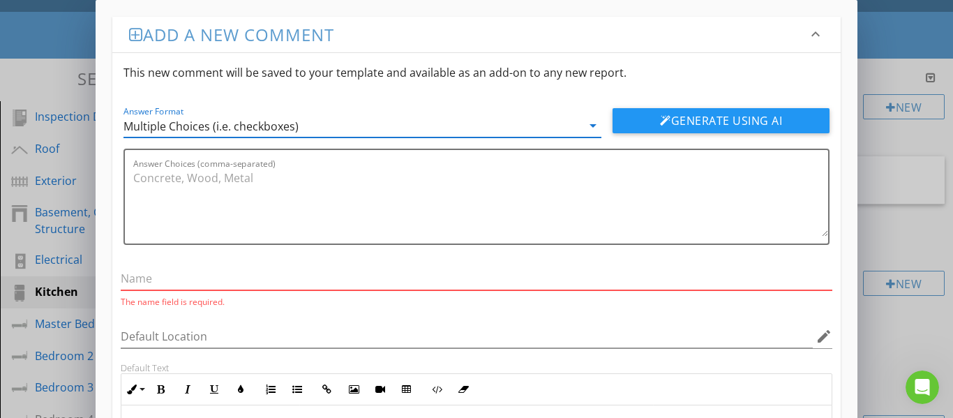
click at [232, 277] on input "text" at bounding box center [477, 278] width 713 height 23
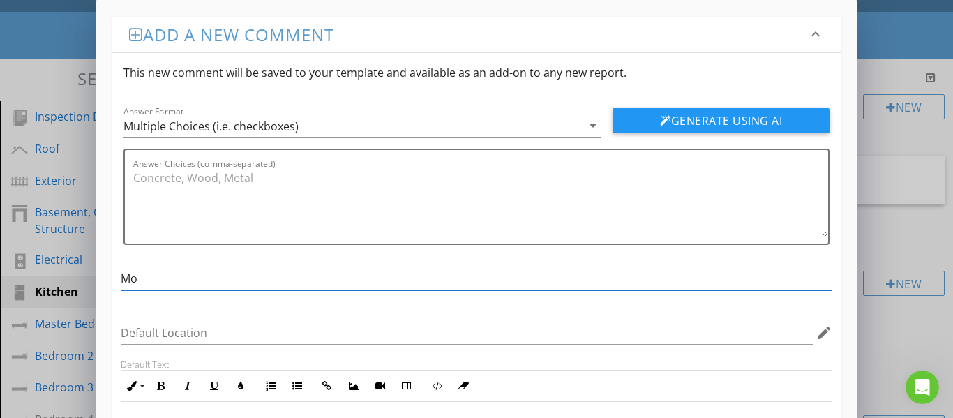
type input "Model Number"
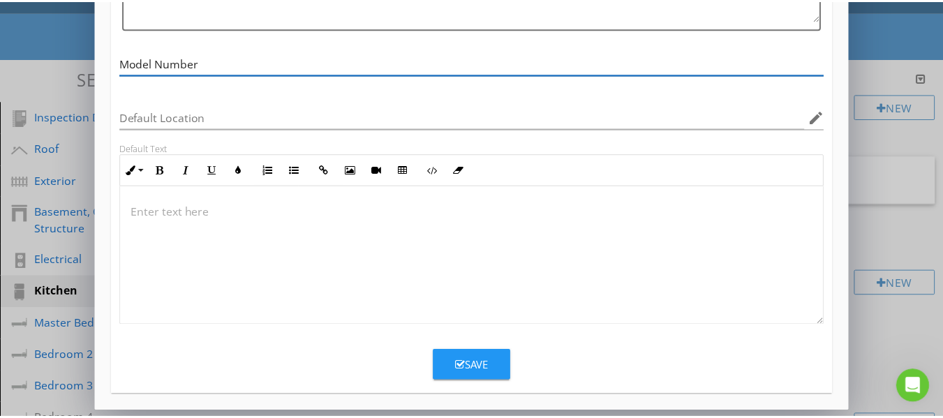
scroll to position [218, 0]
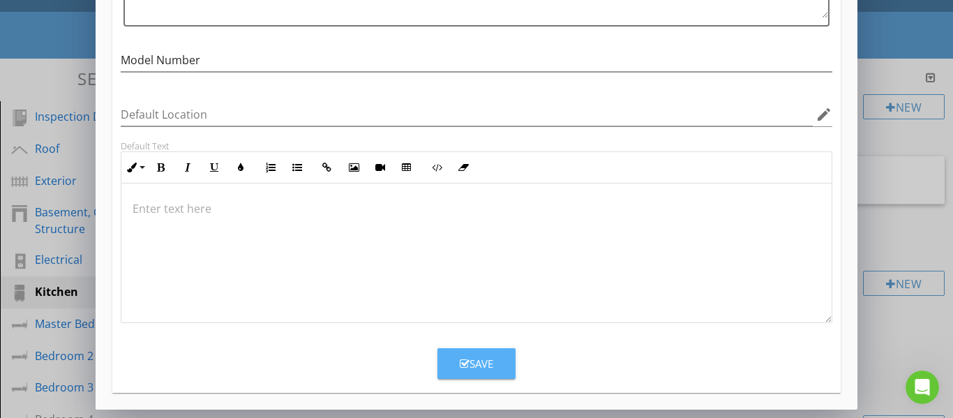
click at [468, 362] on icon "button" at bounding box center [465, 364] width 10 height 10
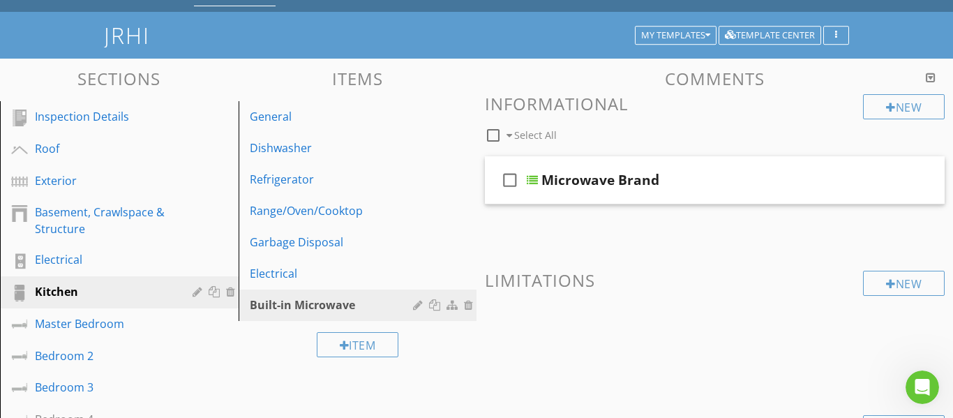
scroll to position [151, 0]
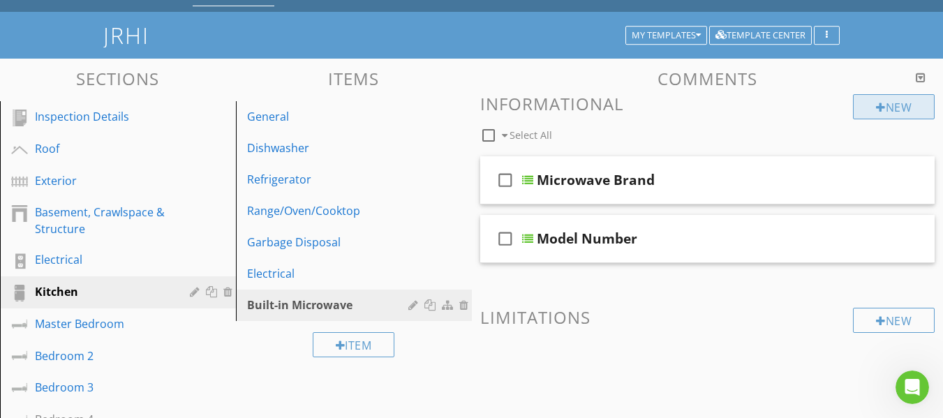
click at [881, 112] on div at bounding box center [881, 107] width 10 height 11
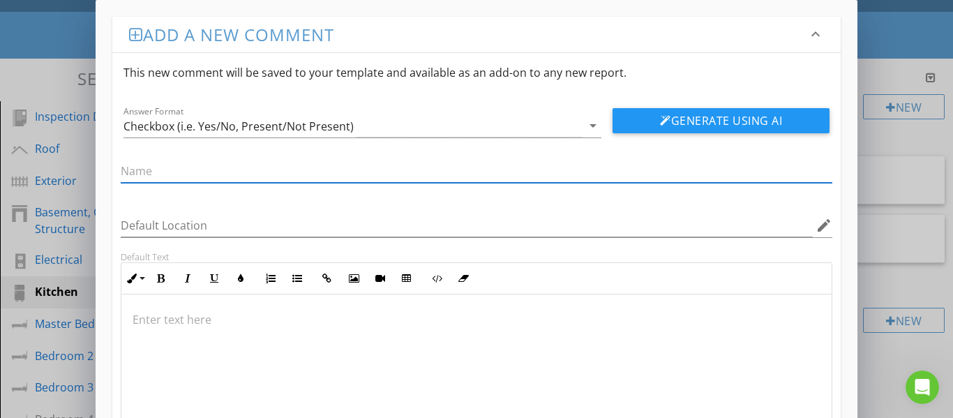
drag, startPoint x: 293, startPoint y: 128, endPoint x: 287, endPoint y: 134, distance: 8.9
click at [294, 128] on div "Checkbox (i.e. Yes/No, Present/Not Present)" at bounding box center [239, 126] width 230 height 13
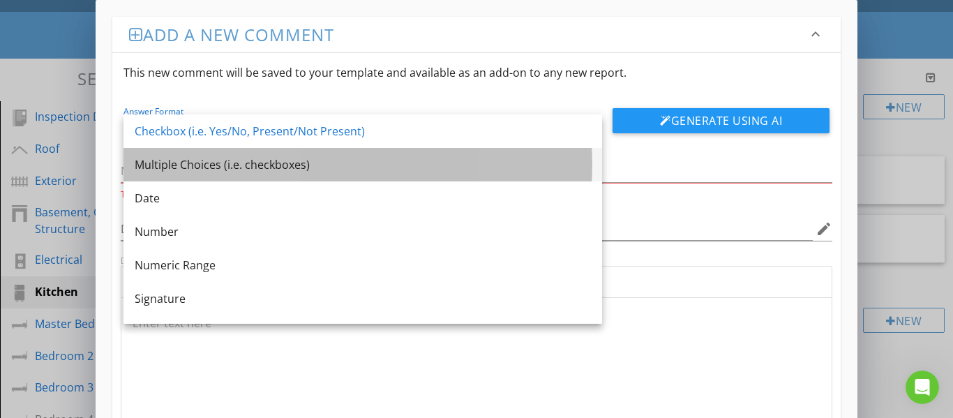
click at [241, 171] on div "Multiple Choices (i.e. checkboxes)" at bounding box center [363, 164] width 456 height 17
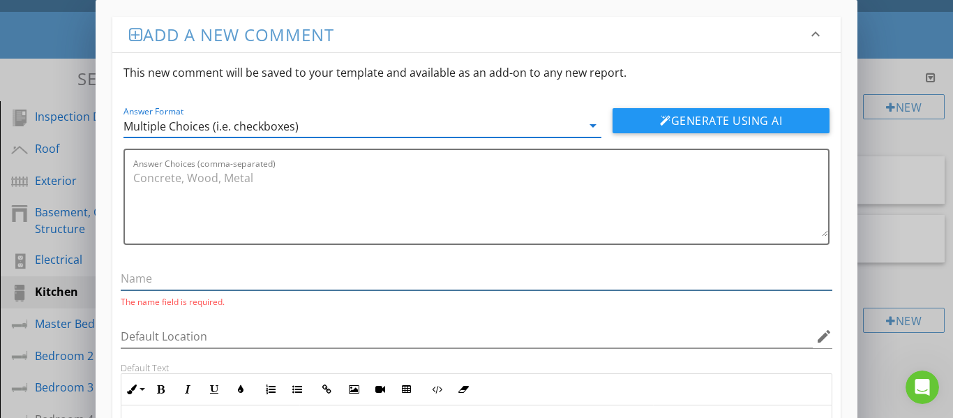
click at [194, 274] on input "text" at bounding box center [477, 278] width 713 height 23
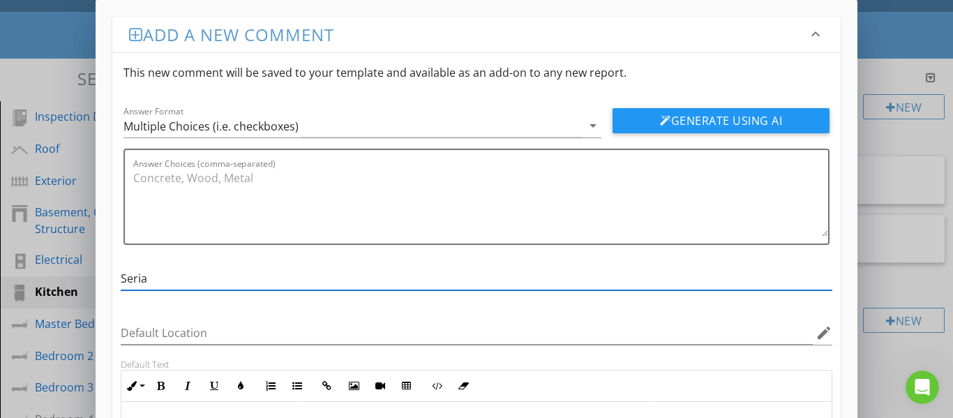
type input "Serial Number"
click at [320, 128] on div "Multiple Choices (i.e. checkboxes)" at bounding box center [353, 125] width 459 height 23
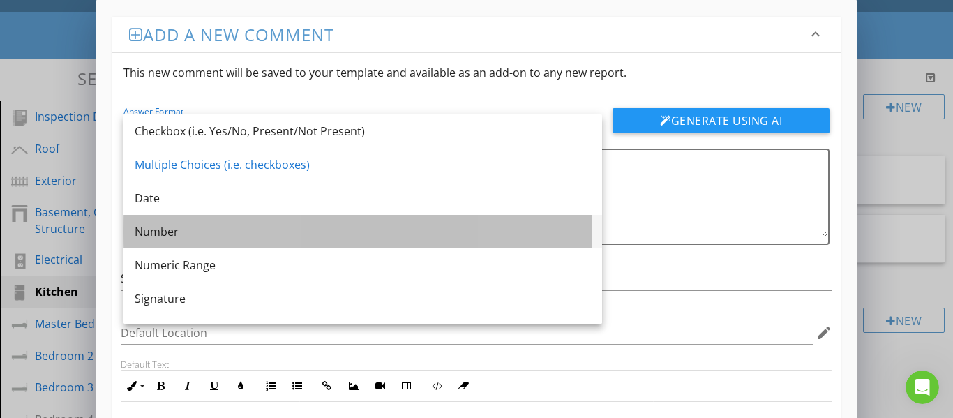
click at [191, 237] on div "Number" at bounding box center [363, 231] width 456 height 17
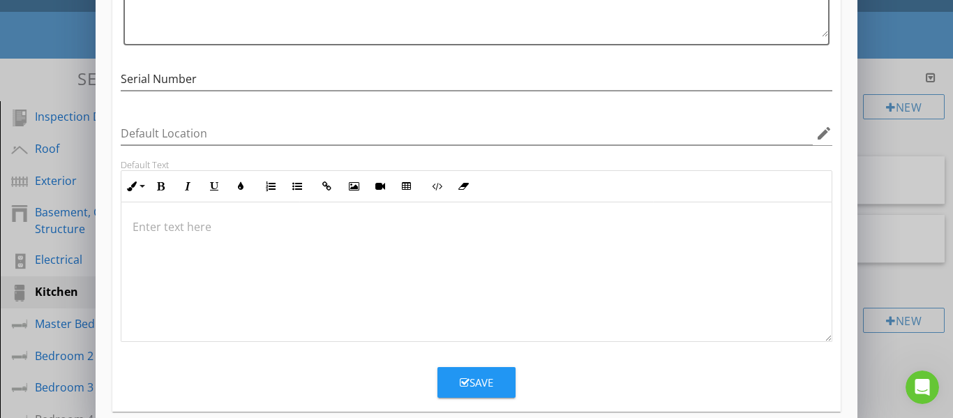
scroll to position [218, 0]
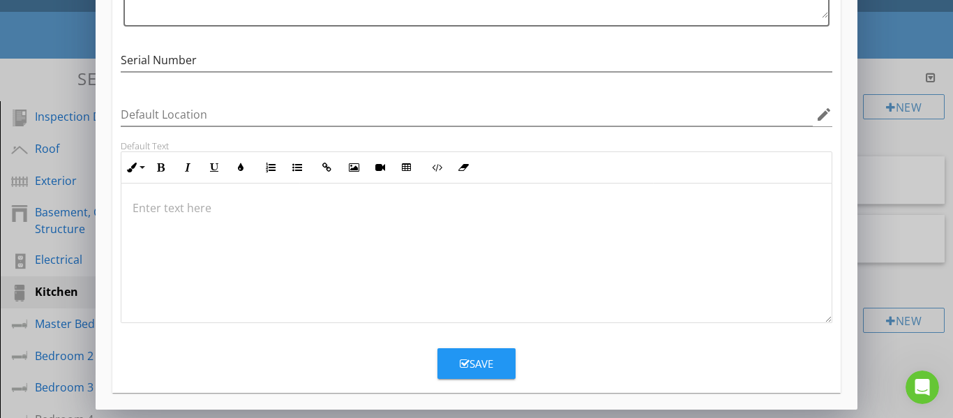
click at [477, 367] on div "Save" at bounding box center [477, 364] width 34 height 16
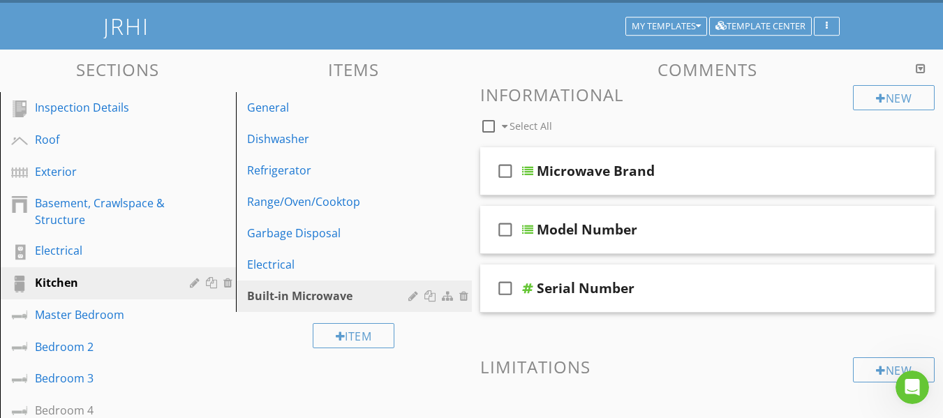
scroll to position [70, 0]
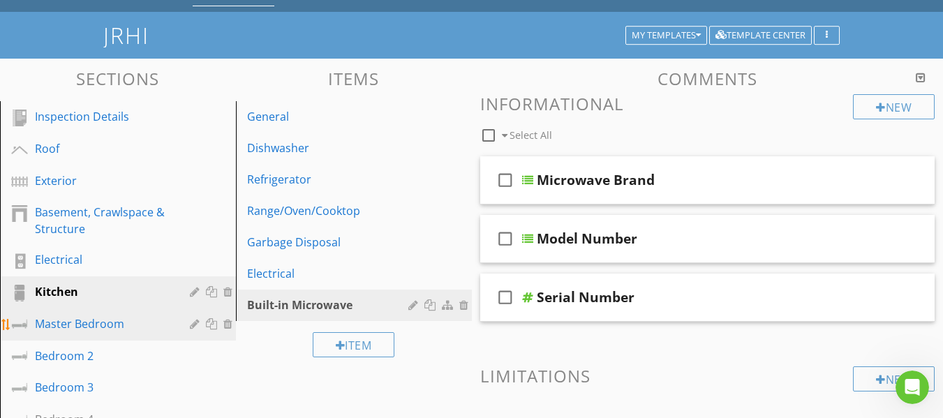
click at [68, 324] on div "Master Bedroom" at bounding box center [102, 323] width 135 height 17
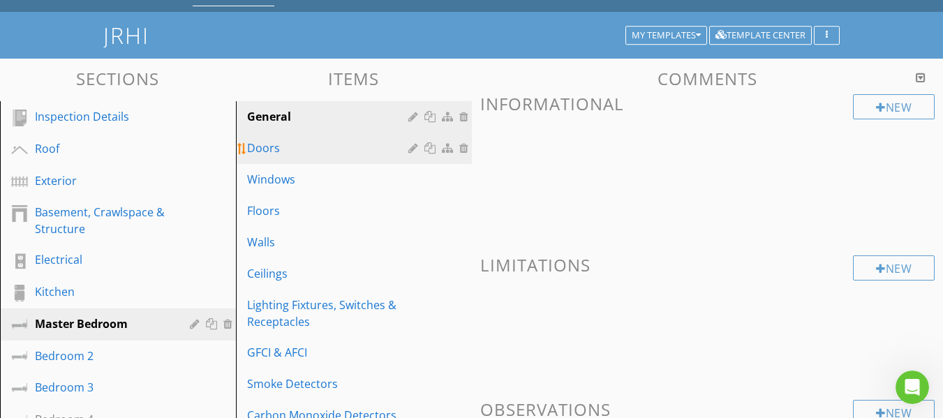
click at [292, 150] on div "Doors" at bounding box center [329, 148] width 165 height 17
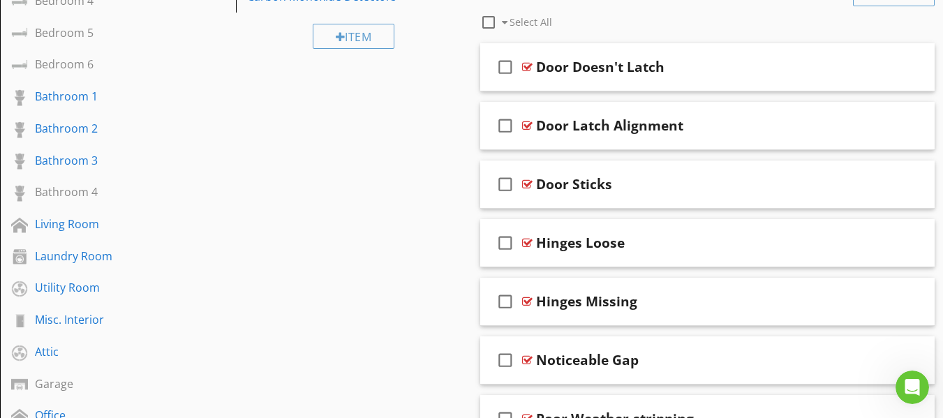
scroll to position [419, 0]
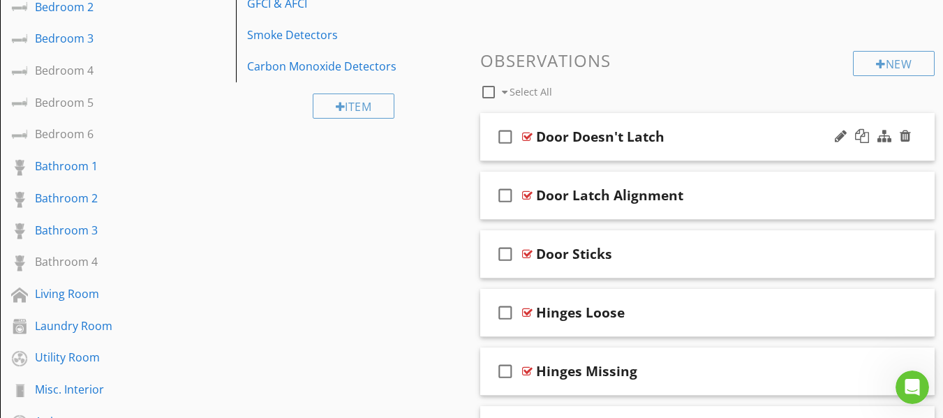
click at [484, 154] on div "check_box_outline_blank Door Doesn't Latch" at bounding box center [707, 137] width 455 height 48
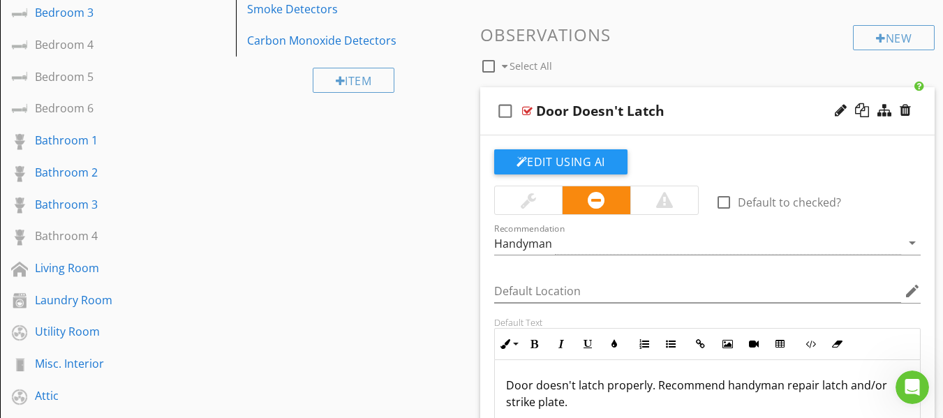
scroll to position [349, 0]
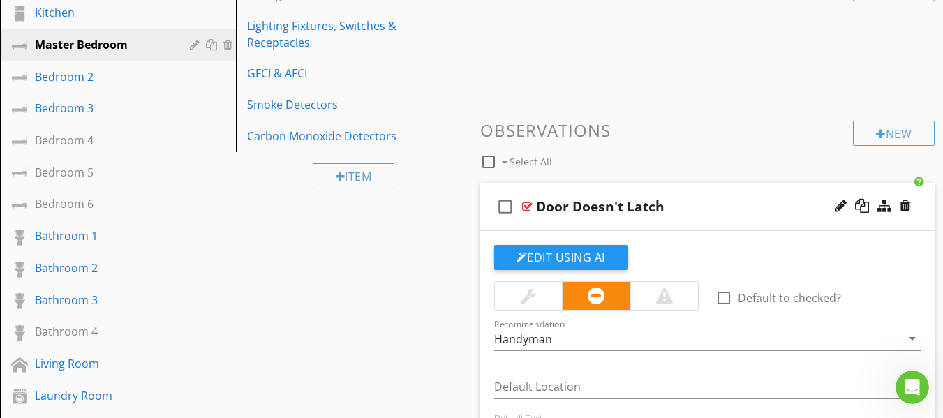
click at [483, 218] on div "check_box_outline_blank Door Doesn't Latch" at bounding box center [707, 207] width 455 height 48
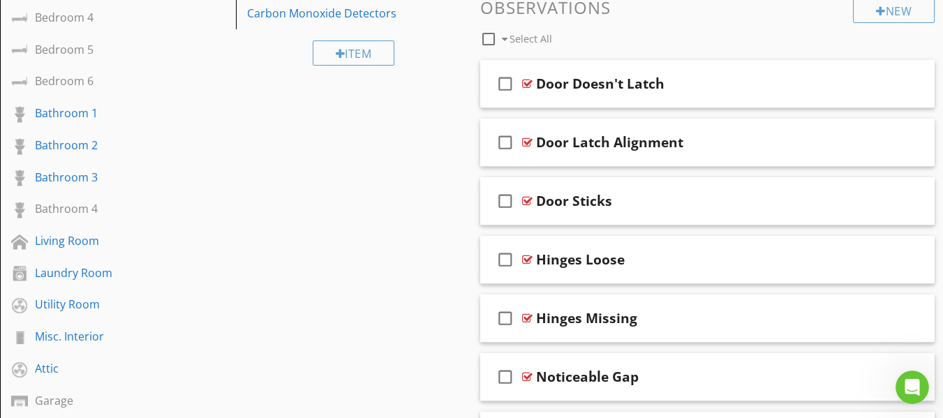
scroll to position [489, 0]
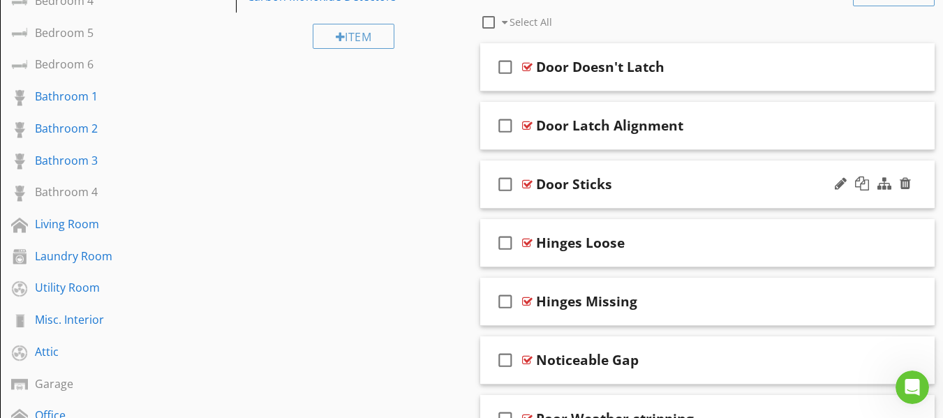
click at [484, 203] on div "check_box_outline_blank Door Sticks" at bounding box center [707, 185] width 455 height 48
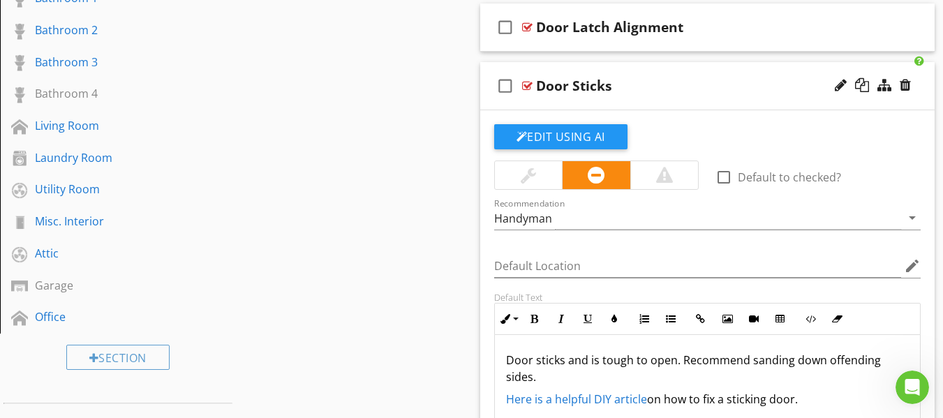
scroll to position [628, 0]
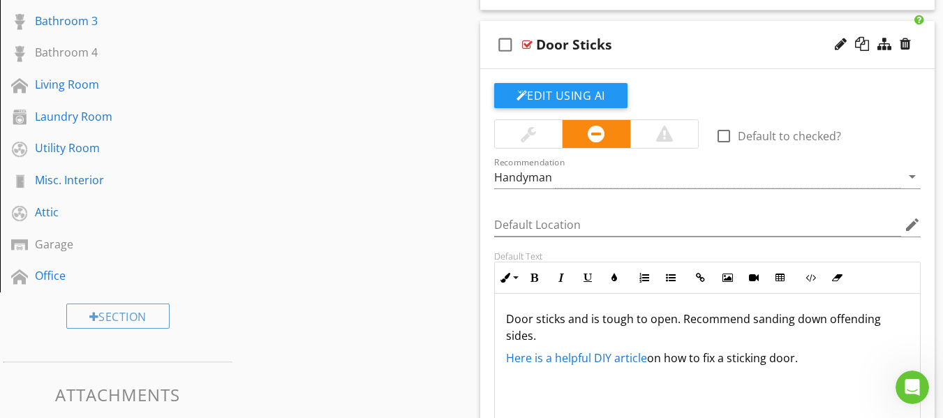
click at [489, 63] on div "check_box_outline_blank Door Sticks" at bounding box center [707, 45] width 455 height 48
type textarea "<p>Door sticks and is tough to open. Recommend sanding down offending sides.</p…"
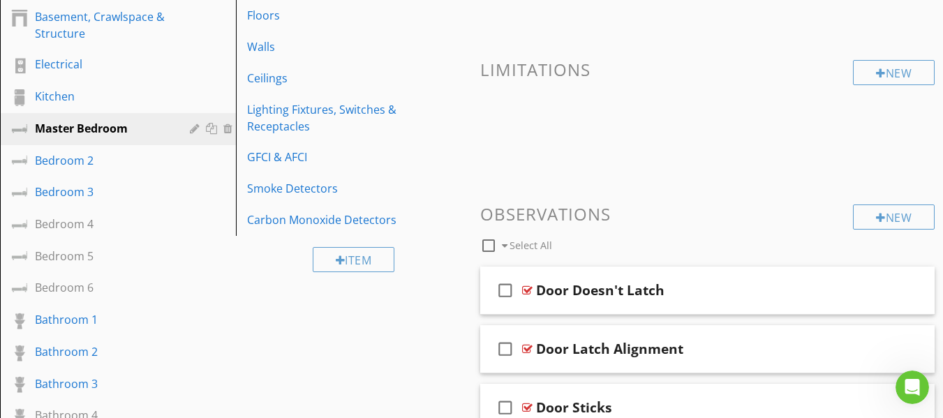
scroll to position [209, 0]
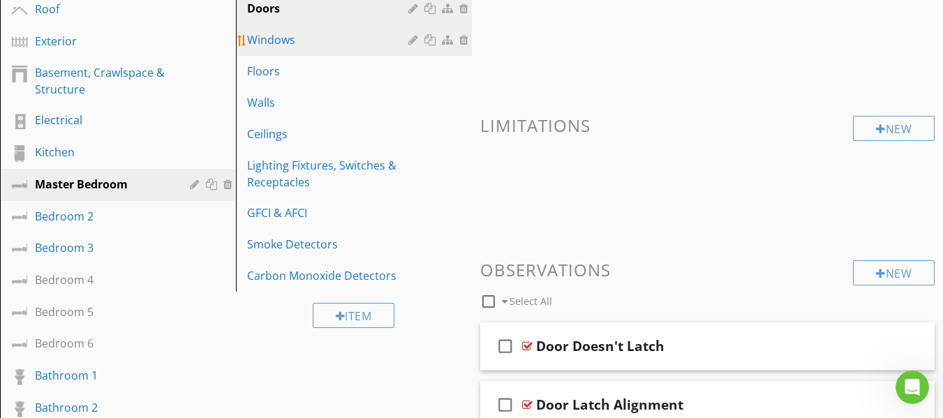
click at [303, 42] on div "Windows" at bounding box center [329, 39] width 165 height 17
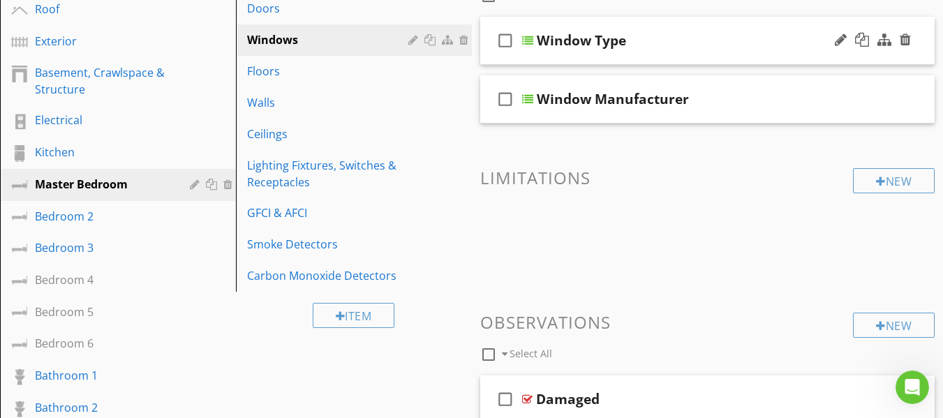
click at [489, 58] on div "check_box_outline_blank Window Type" at bounding box center [707, 41] width 455 height 48
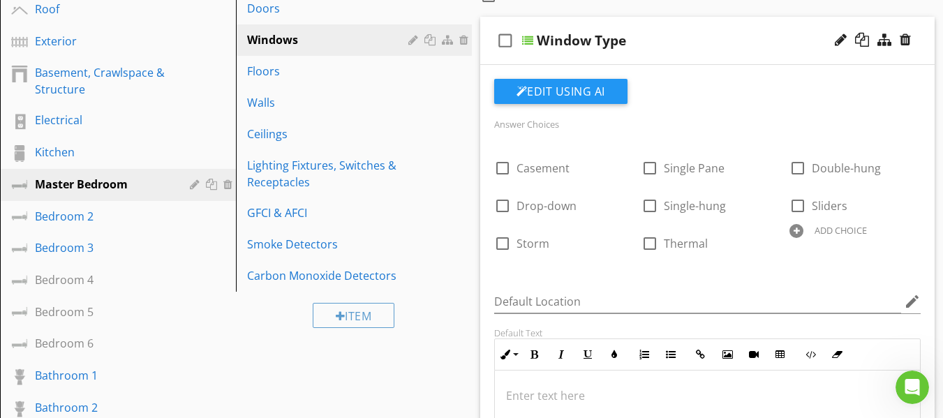
click at [489, 58] on div "check_box_outline_blank Window Type" at bounding box center [707, 41] width 455 height 48
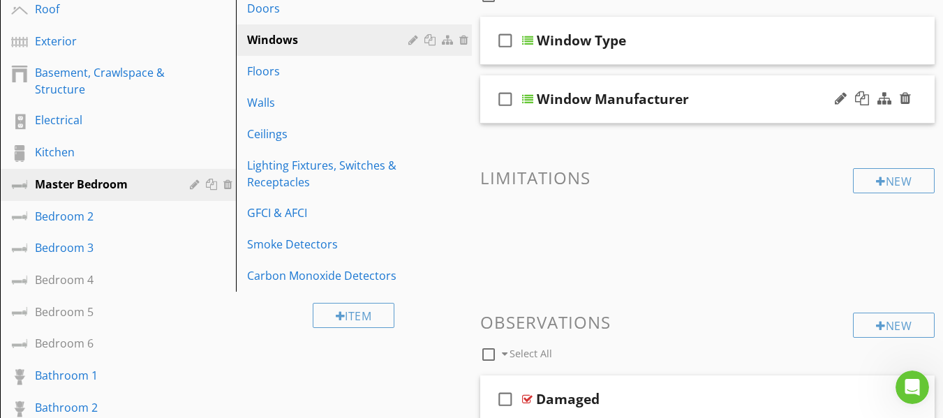
click at [490, 118] on div "check_box_outline_blank Window Manufacturer" at bounding box center [707, 99] width 455 height 48
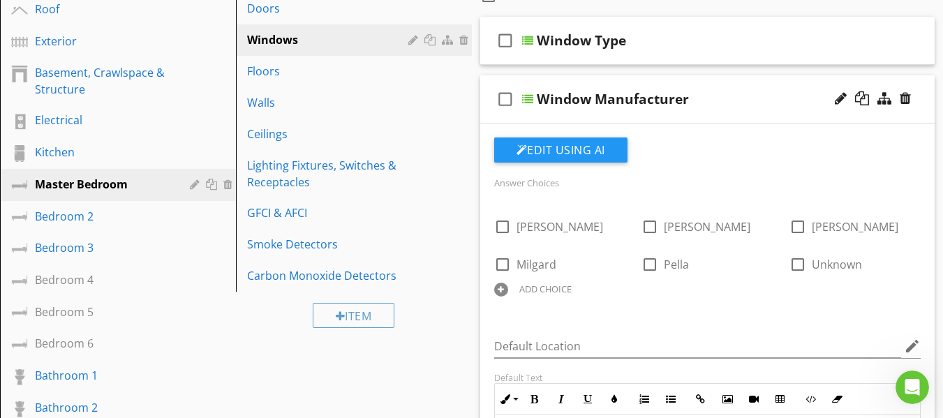
click at [490, 118] on div "check_box_outline_blank Window Manufacturer" at bounding box center [707, 99] width 455 height 48
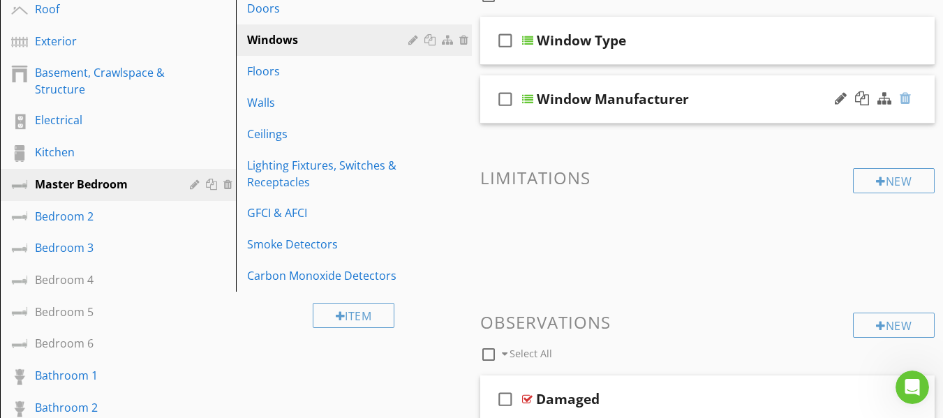
click at [909, 99] on div at bounding box center [905, 98] width 11 height 14
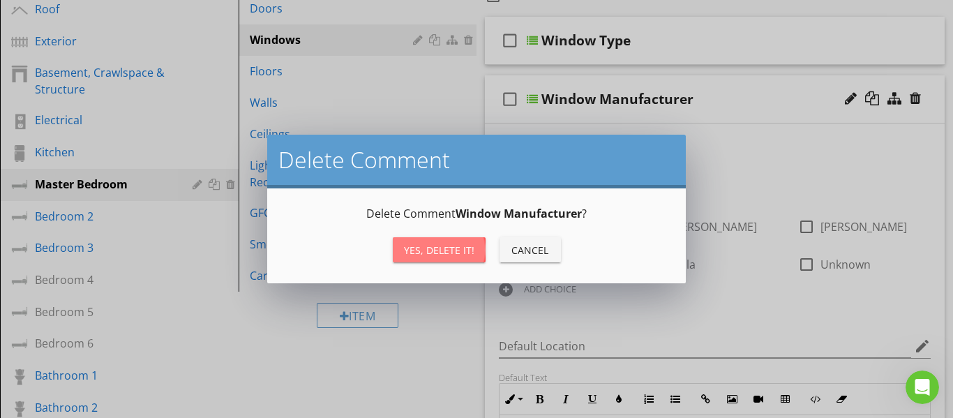
click at [445, 250] on div "Yes, Delete it!" at bounding box center [439, 250] width 70 height 15
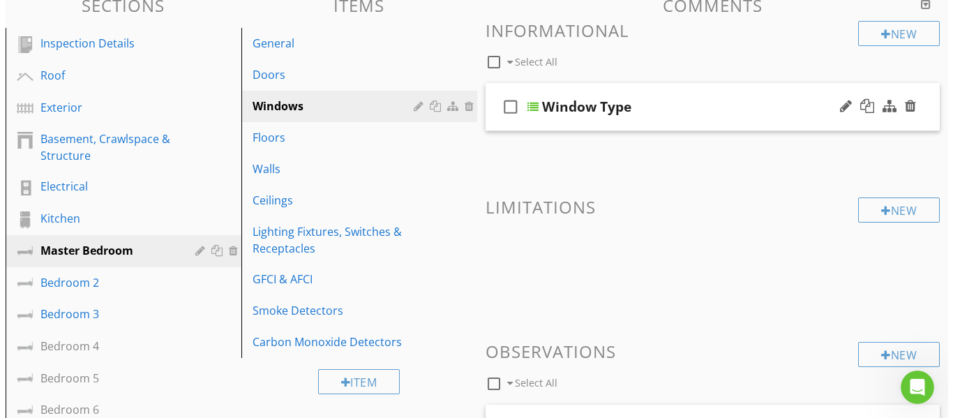
scroll to position [140, 0]
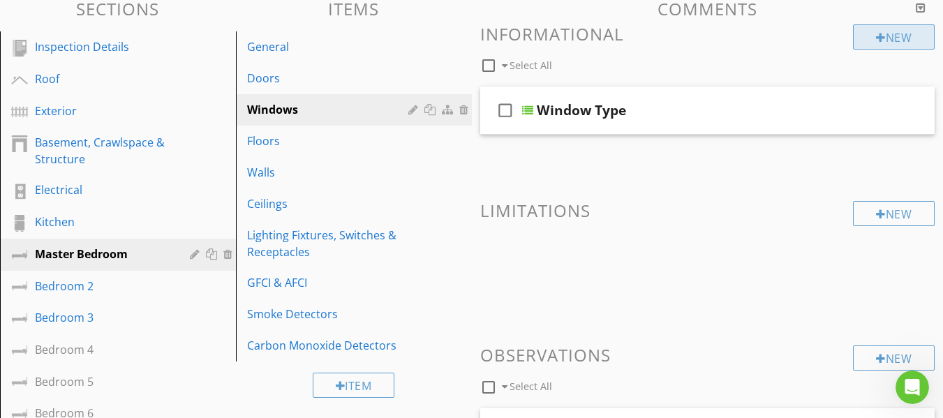
click at [876, 39] on div at bounding box center [881, 37] width 10 height 11
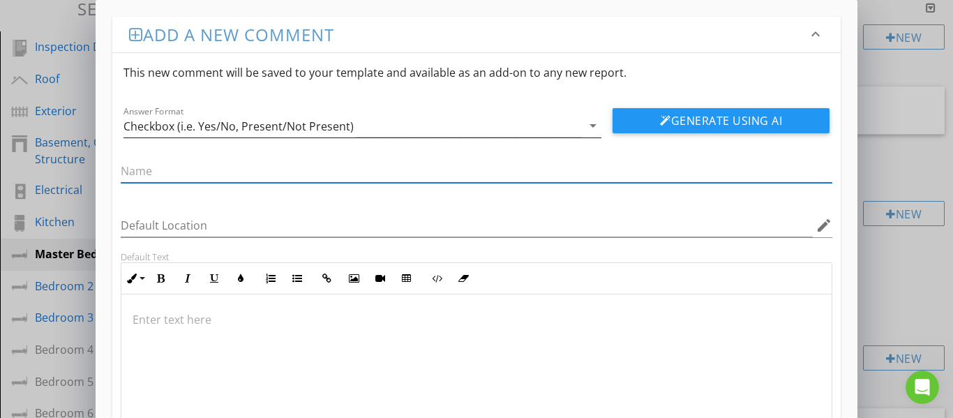
click at [253, 131] on div "Checkbox (i.e. Yes/No, Present/Not Present)" at bounding box center [239, 126] width 230 height 13
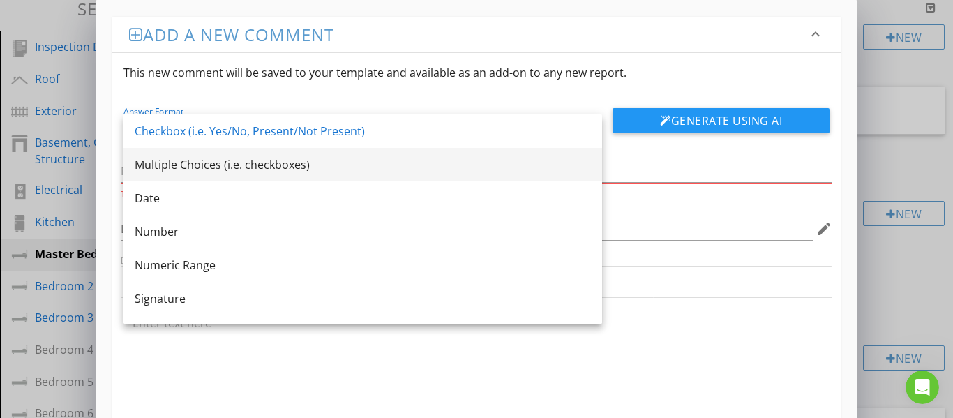
click at [237, 166] on div "Multiple Choices (i.e. checkboxes)" at bounding box center [363, 164] width 456 height 17
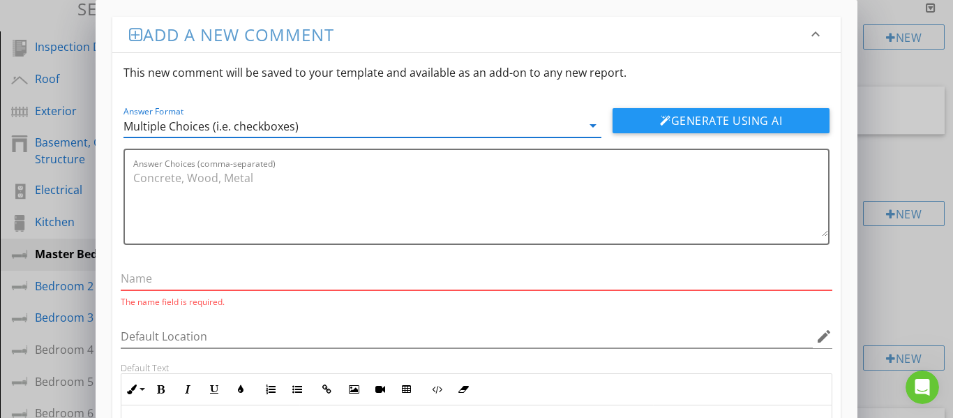
click at [169, 281] on input "text" at bounding box center [477, 278] width 713 height 23
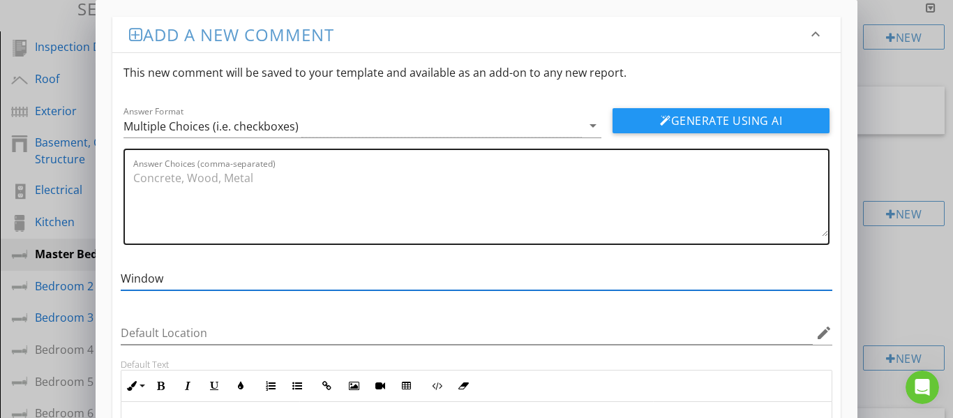
type input "Window"
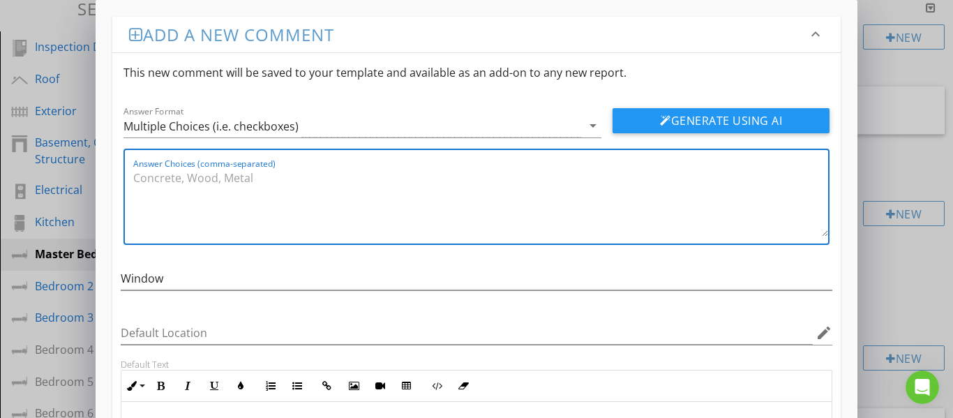
click at [151, 179] on textarea "Answer Choices (comma-separated)" at bounding box center [481, 202] width 696 height 70
type textarea "Single pane Double pane"
click at [701, 118] on button "Generate Using AI" at bounding box center [721, 120] width 217 height 25
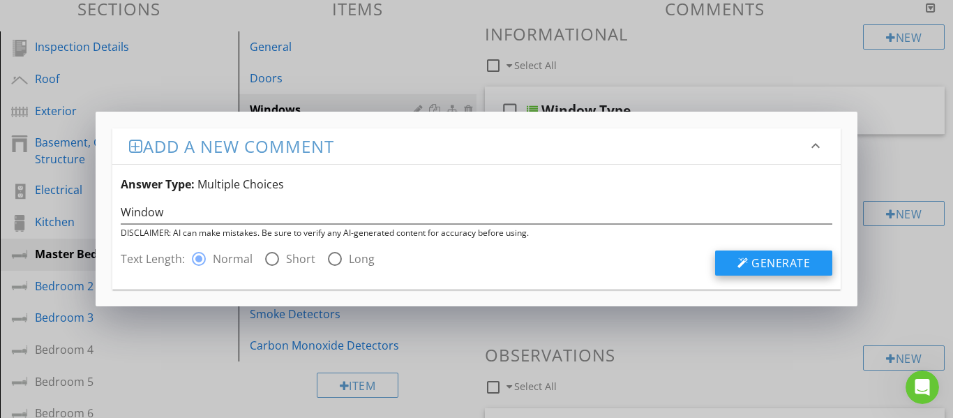
click at [738, 258] on div at bounding box center [743, 263] width 11 height 11
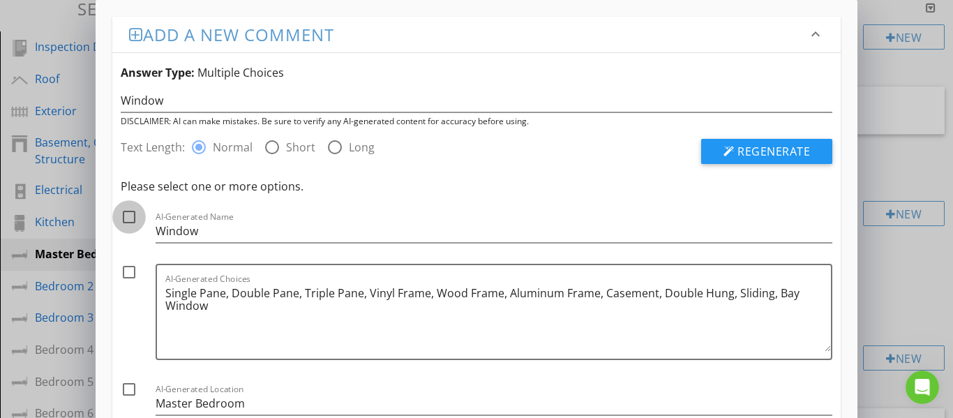
drag, startPoint x: 134, startPoint y: 220, endPoint x: 131, endPoint y: 226, distance: 7.2
click at [134, 221] on div at bounding box center [129, 217] width 24 height 24
checkbox input "true"
click at [128, 274] on div at bounding box center [129, 272] width 24 height 24
checkbox input "true"
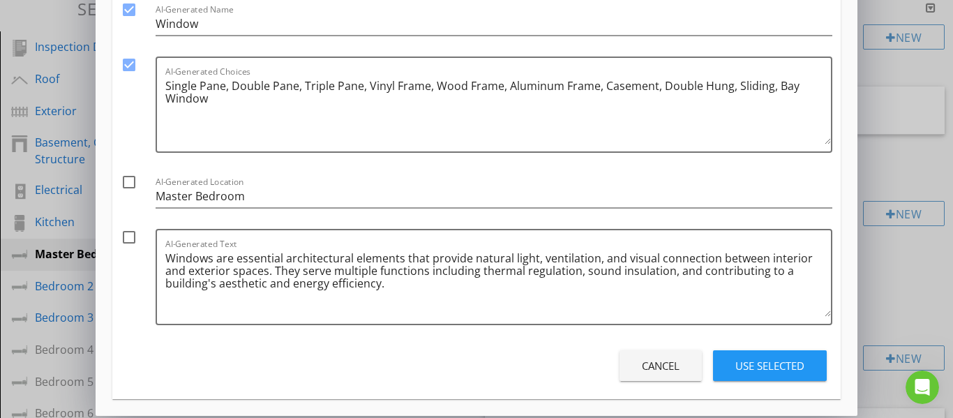
scroll to position [209, 0]
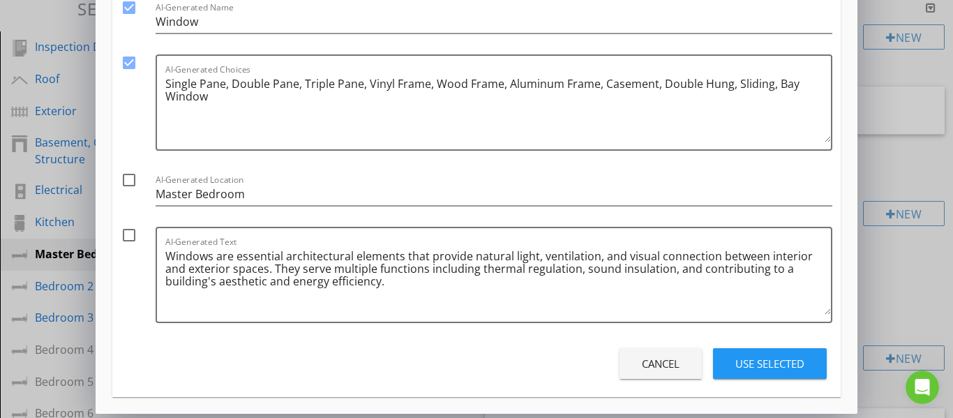
click at [128, 237] on div at bounding box center [129, 235] width 24 height 24
checkbox input "true"
click at [757, 363] on div "Use Selected" at bounding box center [770, 364] width 69 height 16
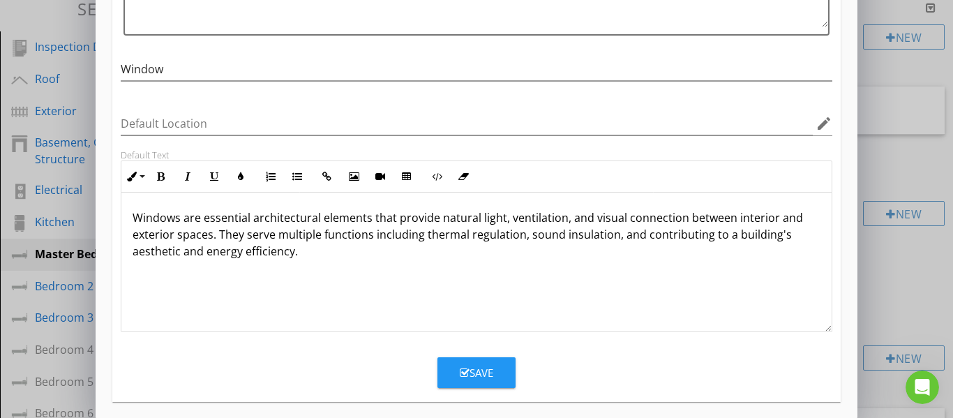
click at [475, 373] on div "Save" at bounding box center [477, 373] width 34 height 16
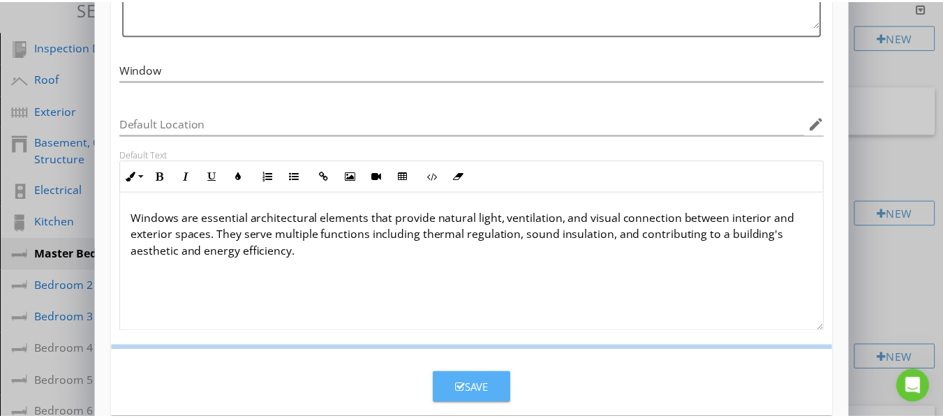
scroll to position [151, 0]
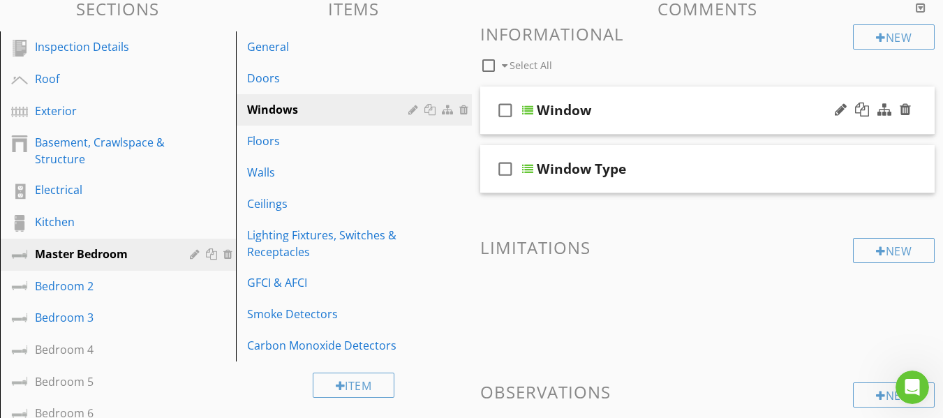
click at [491, 126] on div "check_box_outline_blank Window" at bounding box center [707, 111] width 455 height 48
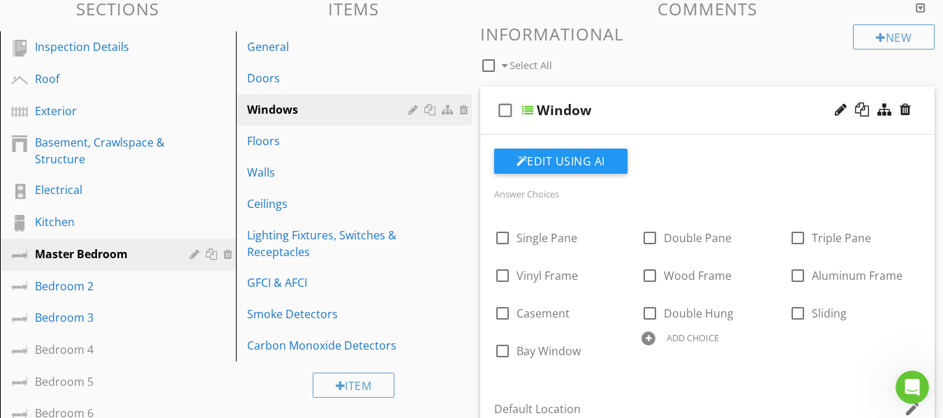
click at [492, 130] on div "check_box_outline_blank Window" at bounding box center [707, 111] width 455 height 48
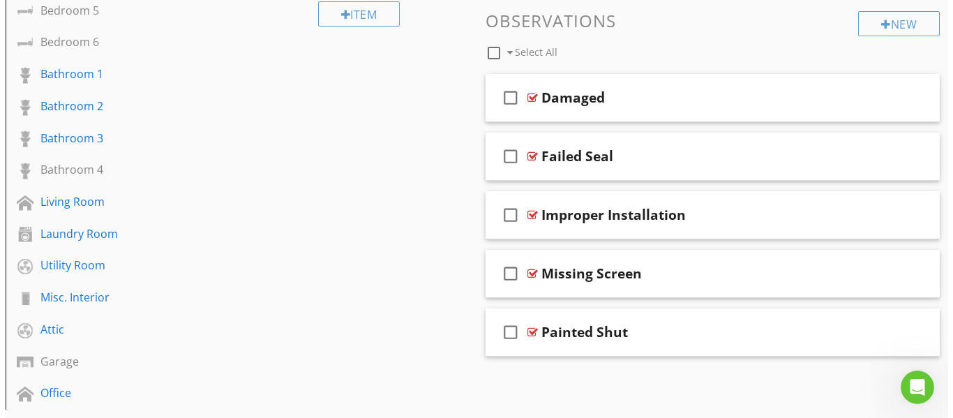
scroll to position [489, 0]
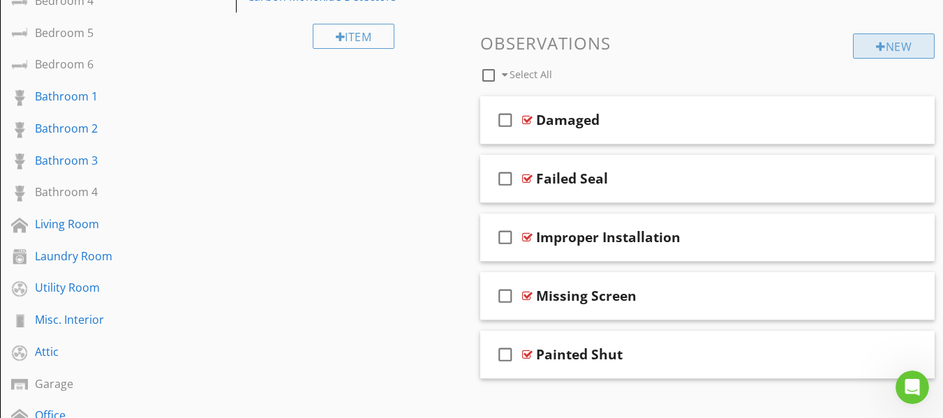
click at [875, 49] on div "New" at bounding box center [894, 46] width 82 height 25
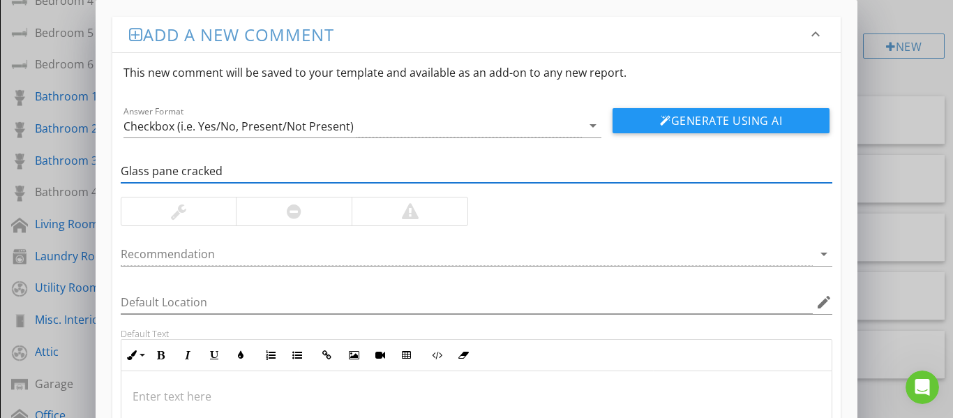
type input "Glass pane cracked"
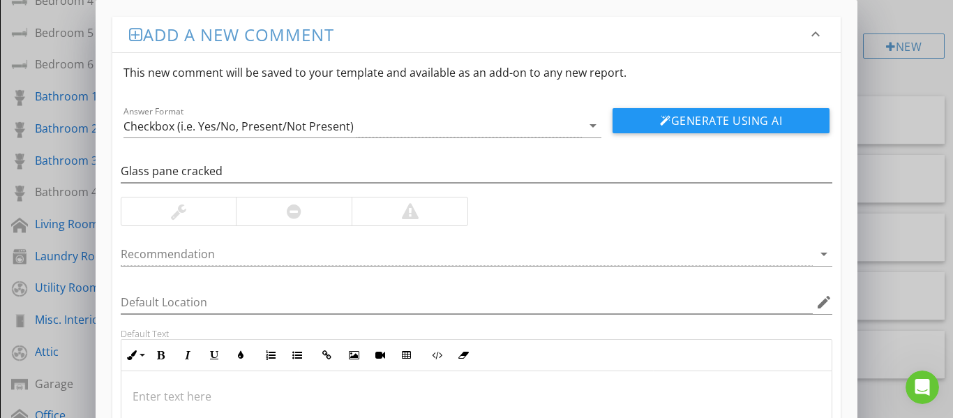
click at [312, 212] on div at bounding box center [294, 212] width 116 height 28
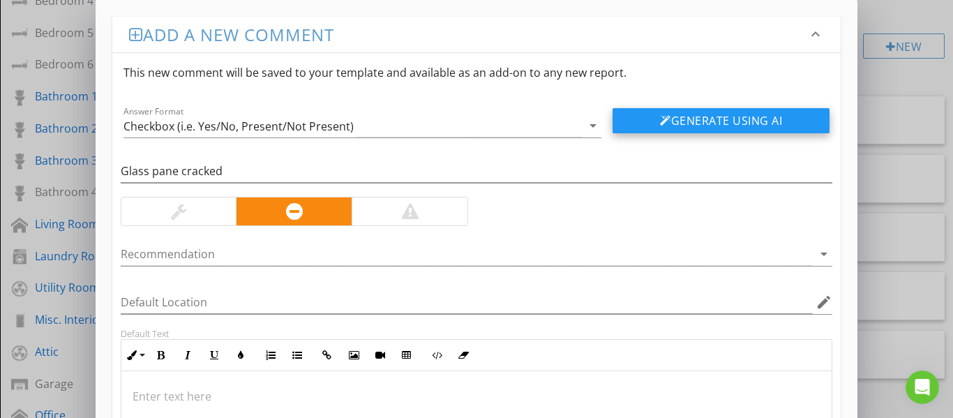
click at [641, 117] on button "Generate Using AI" at bounding box center [721, 120] width 217 height 25
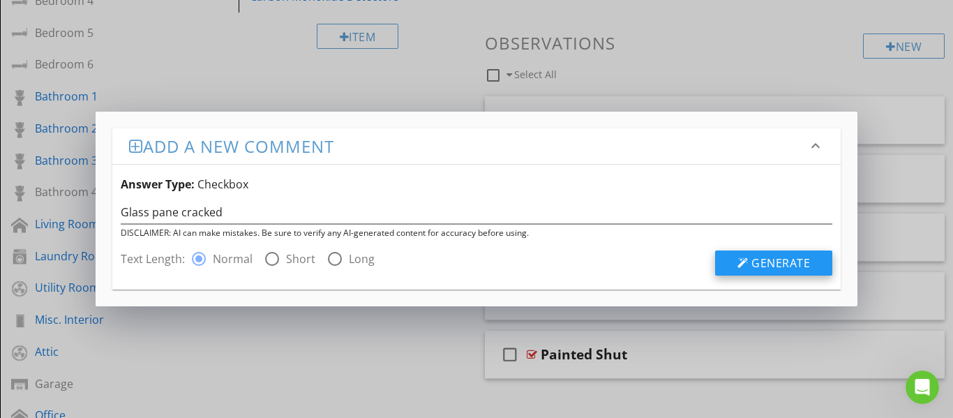
click at [729, 270] on button "Generate" at bounding box center [773, 263] width 117 height 25
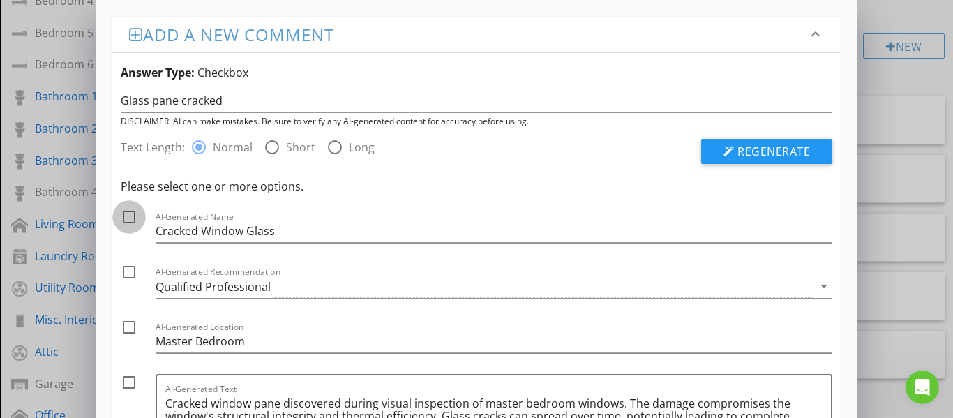
click at [128, 218] on div at bounding box center [129, 217] width 24 height 24
checkbox input "true"
click at [126, 274] on div at bounding box center [129, 272] width 24 height 24
checkbox input "true"
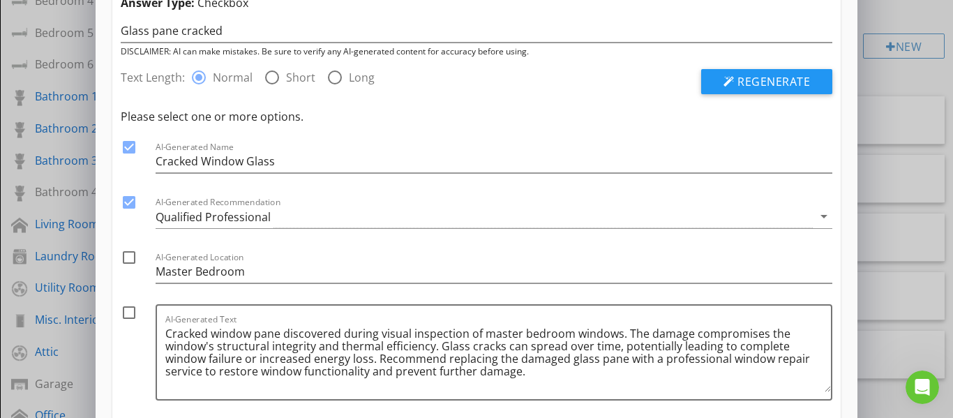
click at [130, 318] on div at bounding box center [129, 313] width 24 height 24
checkbox input "true"
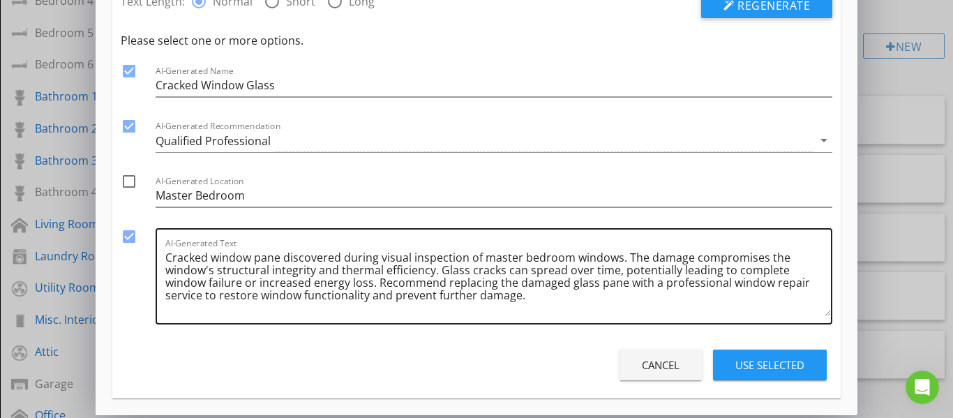
scroll to position [151, 0]
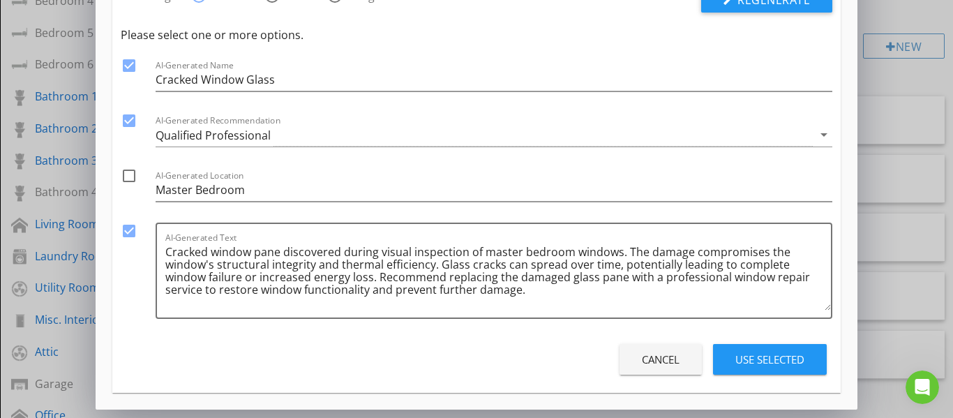
click at [771, 359] on div "Use Selected" at bounding box center [770, 360] width 69 height 16
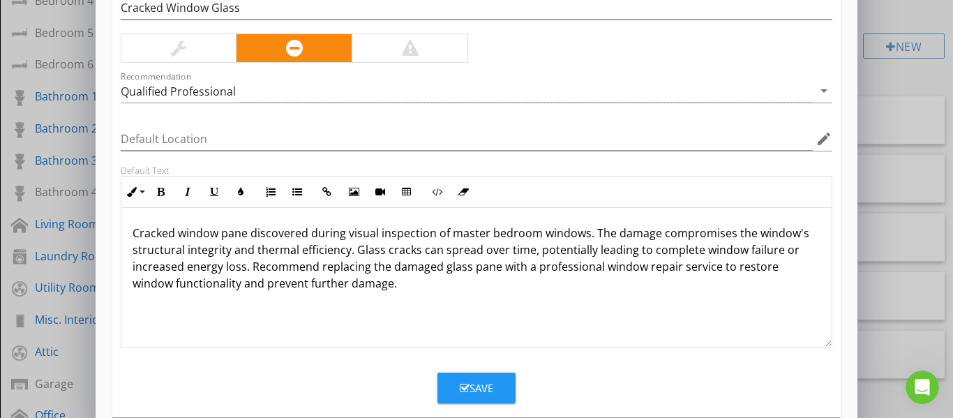
scroll to position [188, 0]
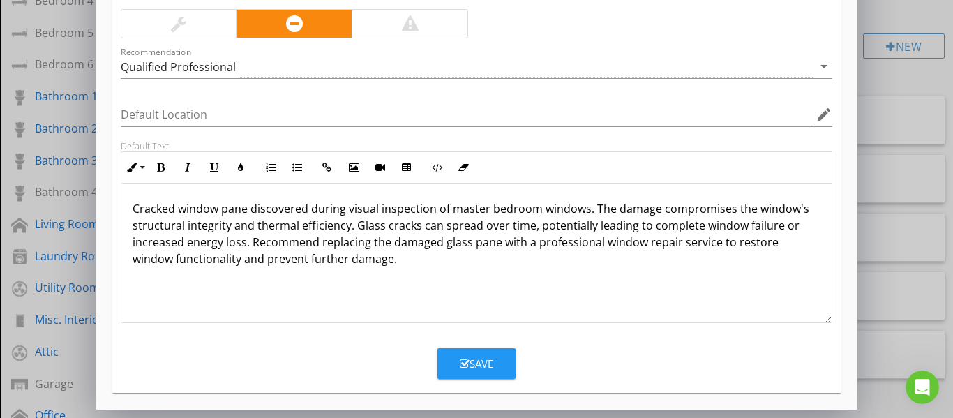
click at [483, 362] on div "Save" at bounding box center [477, 364] width 34 height 16
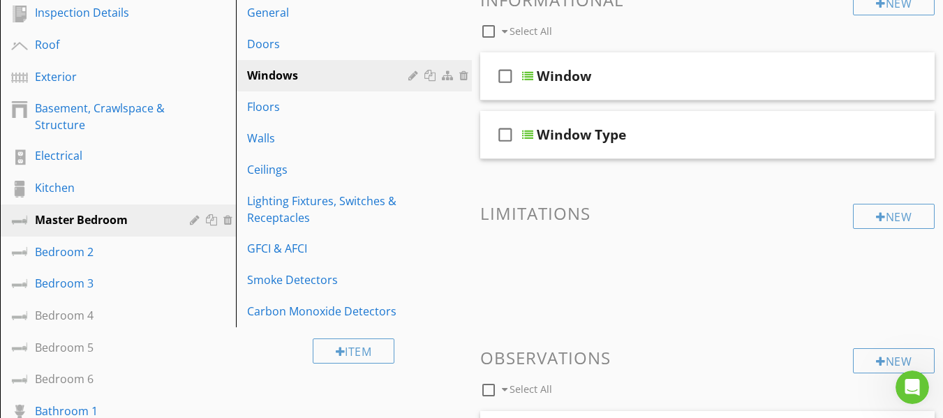
scroll to position [130, 0]
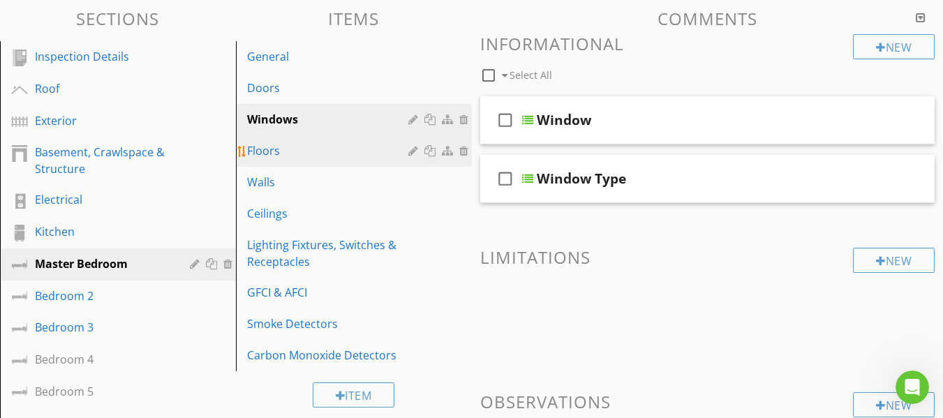
click at [285, 152] on div "Floors" at bounding box center [329, 150] width 165 height 17
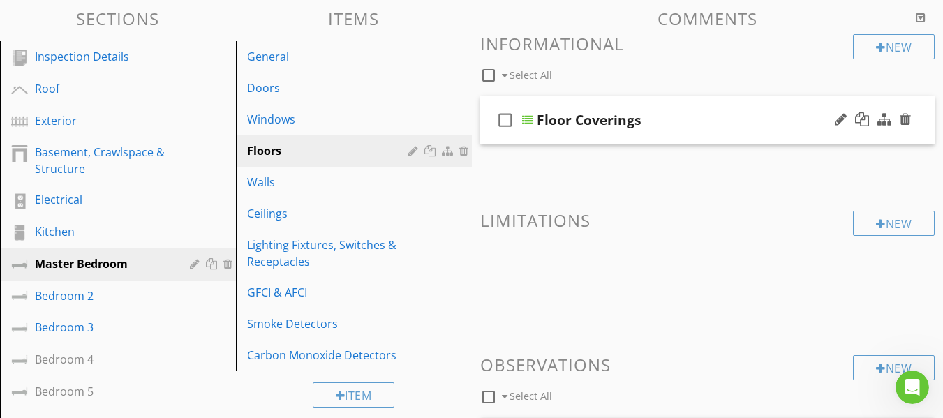
click at [491, 135] on div "check_box_outline_blank Floor Coverings" at bounding box center [707, 120] width 455 height 48
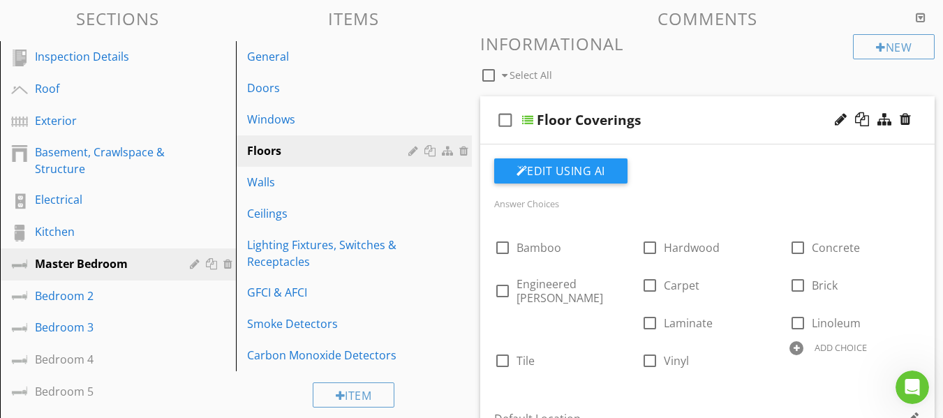
click at [491, 135] on div "check_box_outline_blank Floor Coverings" at bounding box center [707, 120] width 455 height 48
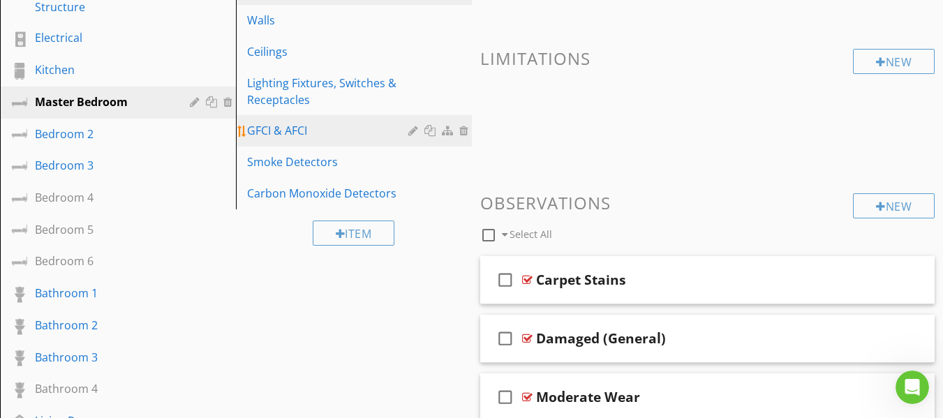
scroll to position [200, 0]
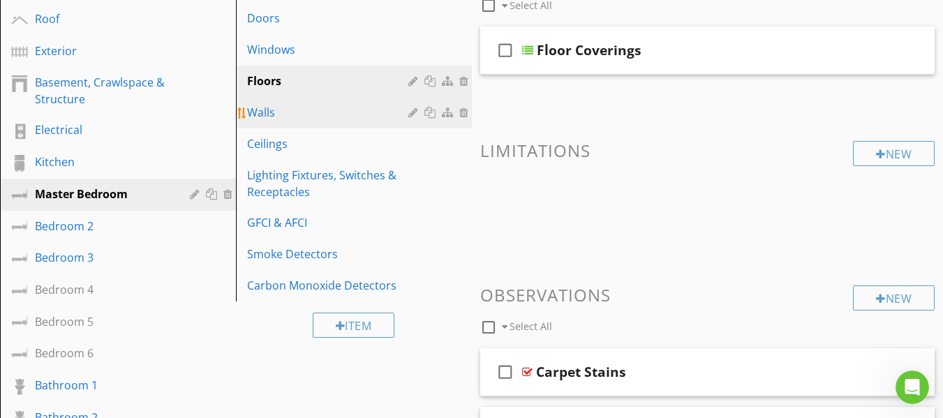
click at [324, 118] on div "Walls" at bounding box center [329, 112] width 165 height 17
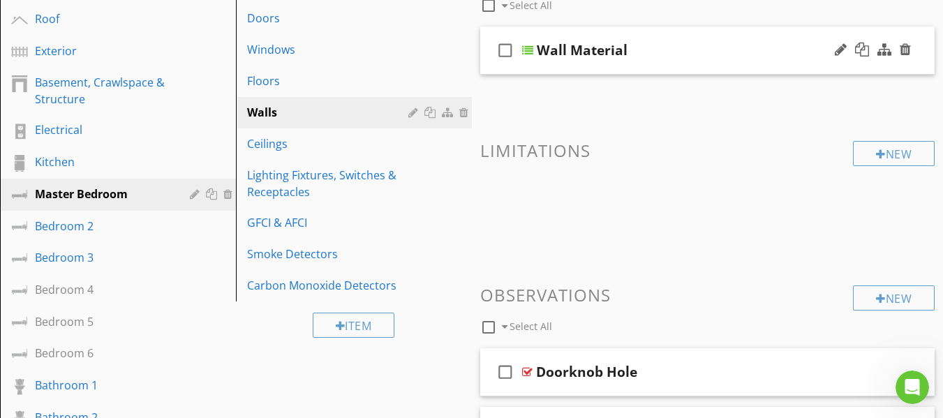
click at [497, 67] on icon "check_box_outline_blank" at bounding box center [505, 51] width 22 height 34
click at [496, 67] on icon "check_box" at bounding box center [505, 51] width 22 height 34
checkbox input "false"
click at [487, 68] on div "check_box_outline_blank Wall Material" at bounding box center [707, 51] width 455 height 48
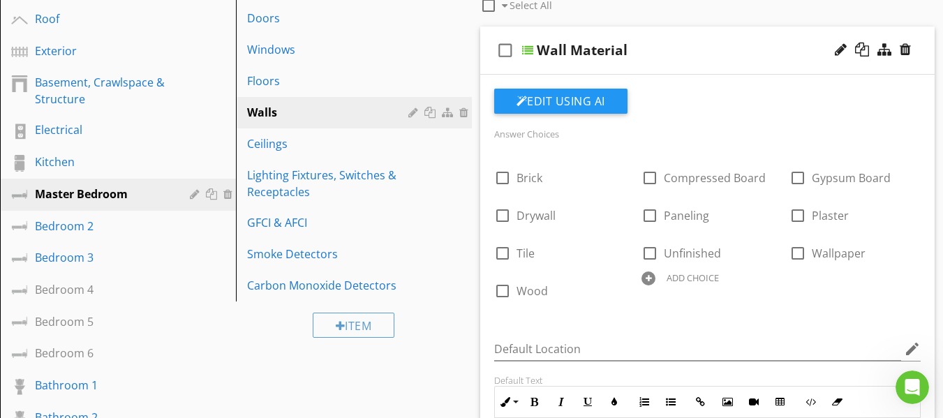
click at [486, 69] on div "check_box_outline_blank Wall Material" at bounding box center [707, 51] width 455 height 48
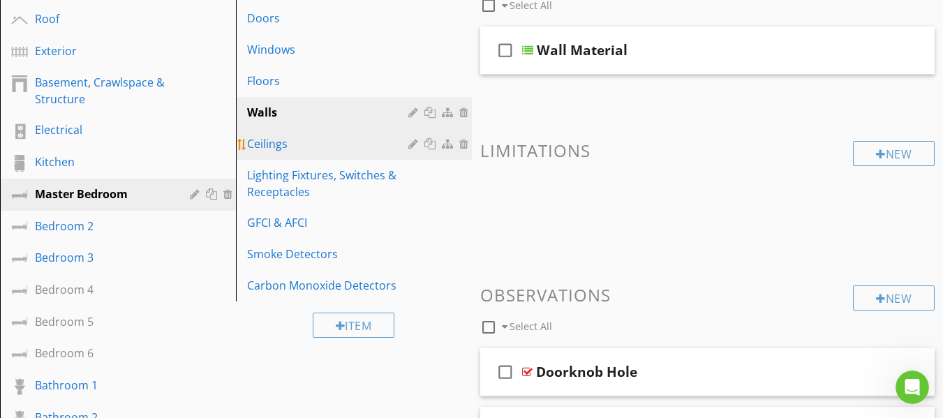
click at [304, 147] on div "Ceilings" at bounding box center [329, 143] width 165 height 17
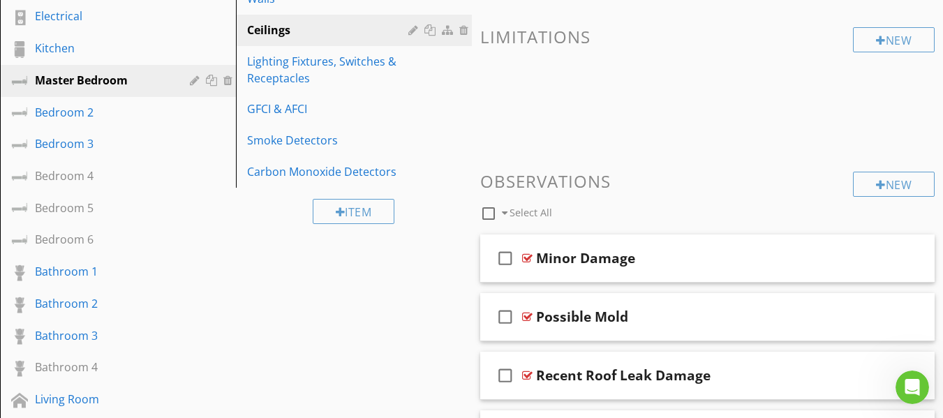
scroll to position [130, 0]
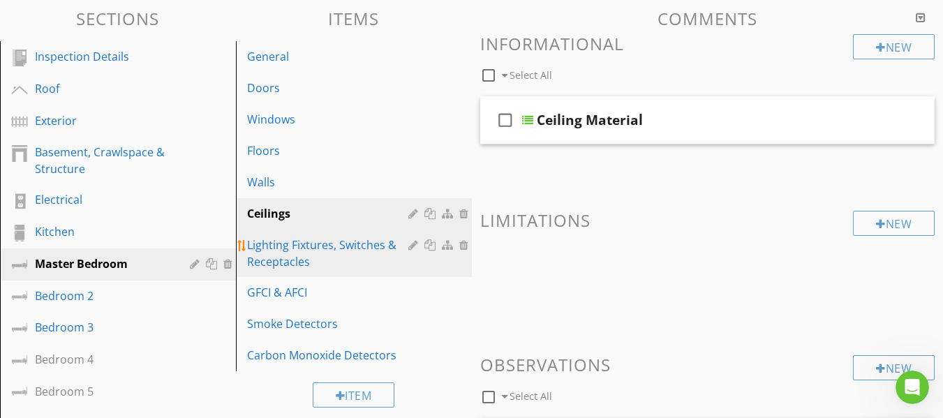
click at [313, 253] on div "Lighting Fixtures, Switches & Receptacles" at bounding box center [329, 254] width 165 height 34
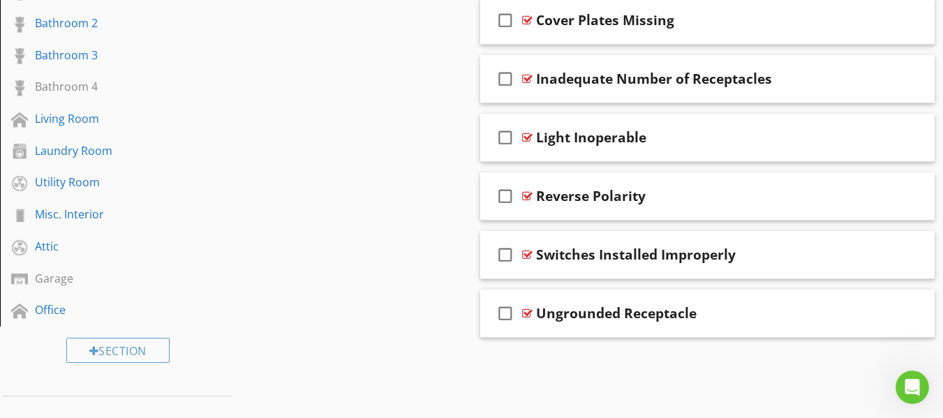
scroll to position [618, 0]
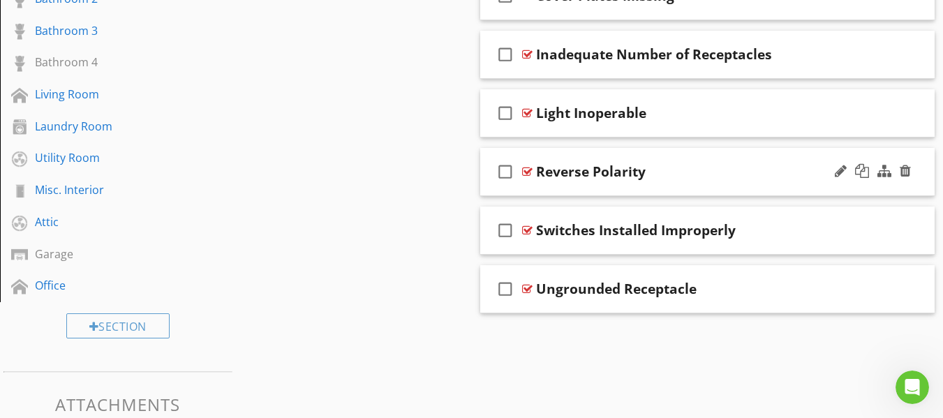
click at [489, 193] on div "check_box_outline_blank Reverse Polarity" at bounding box center [707, 172] width 455 height 48
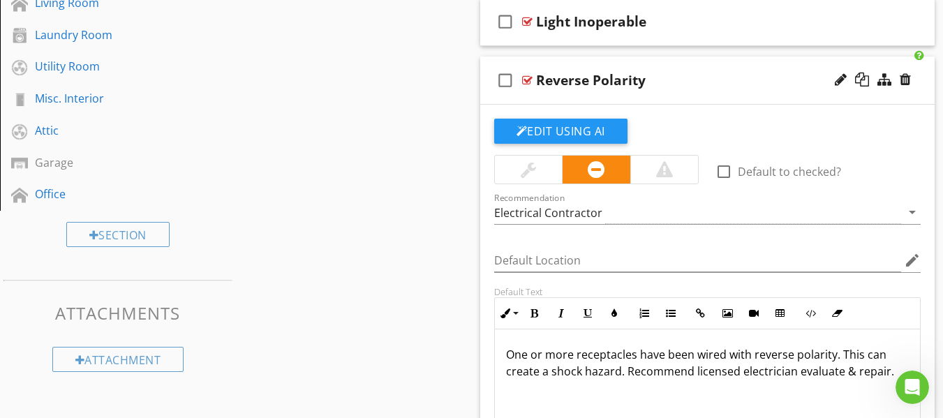
scroll to position [688, 0]
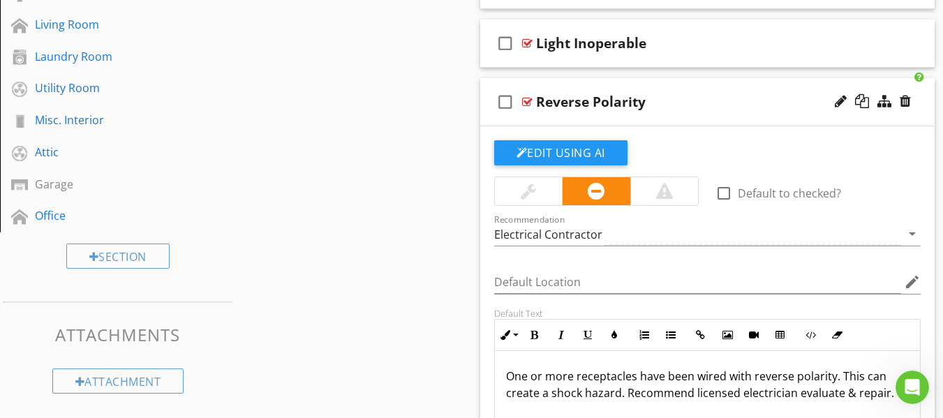
click at [486, 119] on div "check_box_outline_blank Reverse Polarity" at bounding box center [707, 102] width 455 height 48
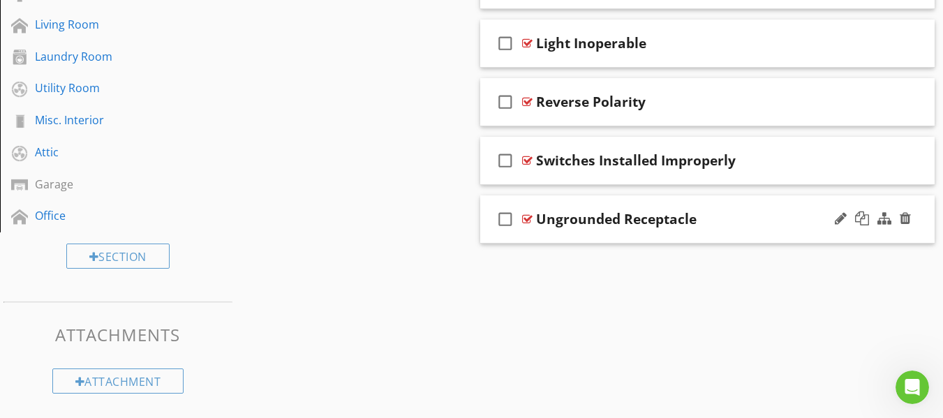
click at [486, 239] on div "check_box_outline_blank Ungrounded Receptacle" at bounding box center [707, 219] width 455 height 48
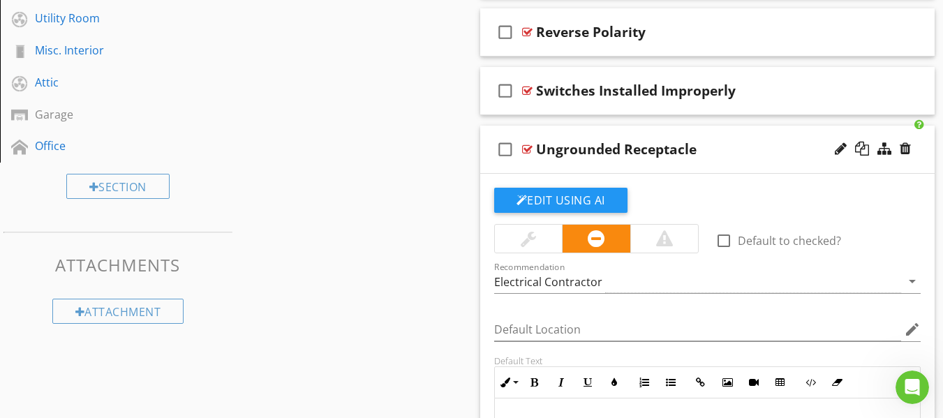
scroll to position [828, 0]
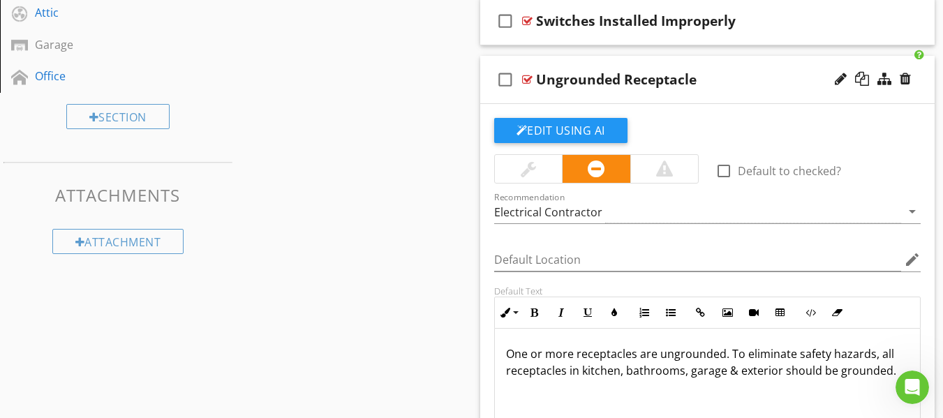
click at [486, 101] on div "check_box_outline_blank Ungrounded Receptacle" at bounding box center [707, 80] width 455 height 48
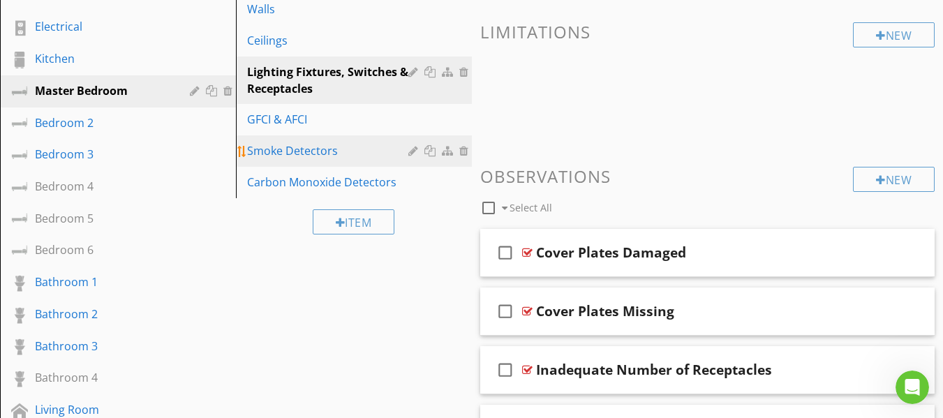
scroll to position [269, 0]
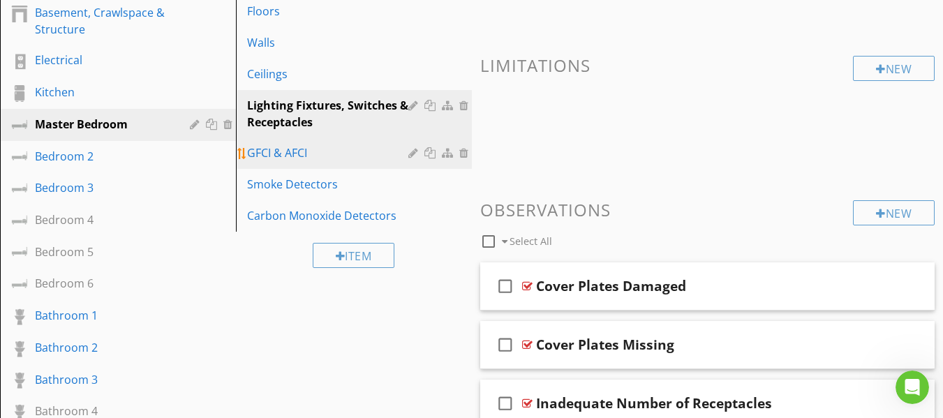
click at [356, 152] on div "GFCI & AFCI" at bounding box center [329, 152] width 165 height 17
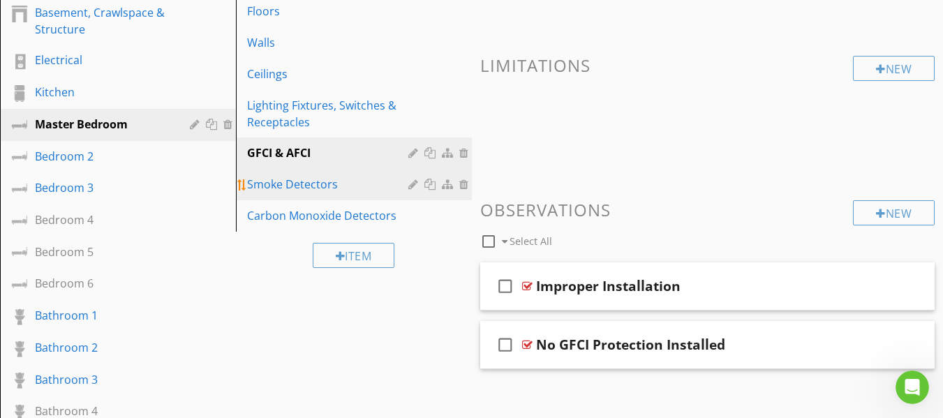
click at [342, 188] on div "Smoke Detectors" at bounding box center [329, 184] width 165 height 17
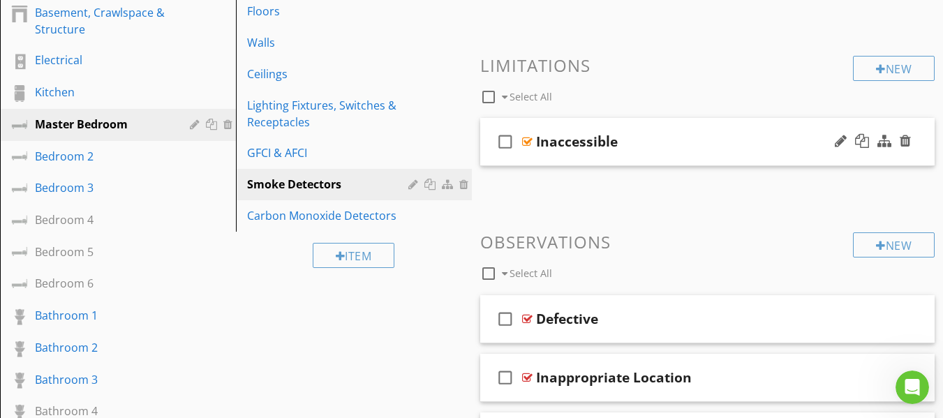
click at [493, 160] on div "check_box_outline_blank Inaccessible" at bounding box center [707, 142] width 455 height 48
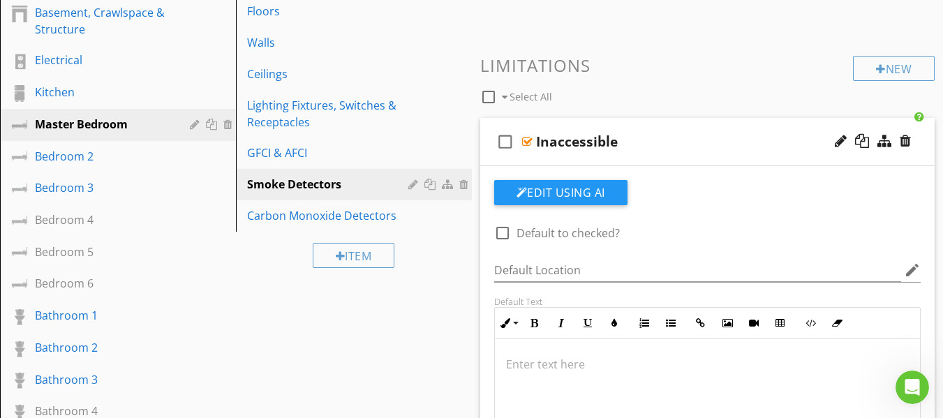
click at [486, 163] on div "check_box_outline_blank Inaccessible" at bounding box center [707, 142] width 455 height 48
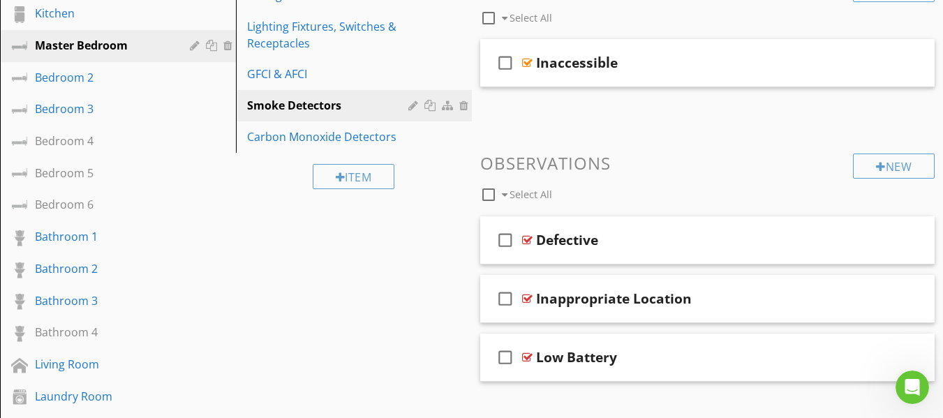
scroll to position [409, 0]
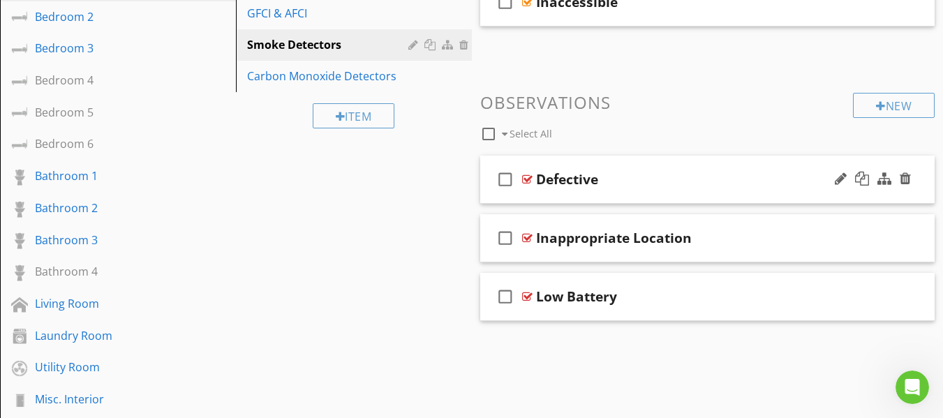
click at [490, 198] on div "check_box_outline_blank Defective" at bounding box center [707, 180] width 455 height 48
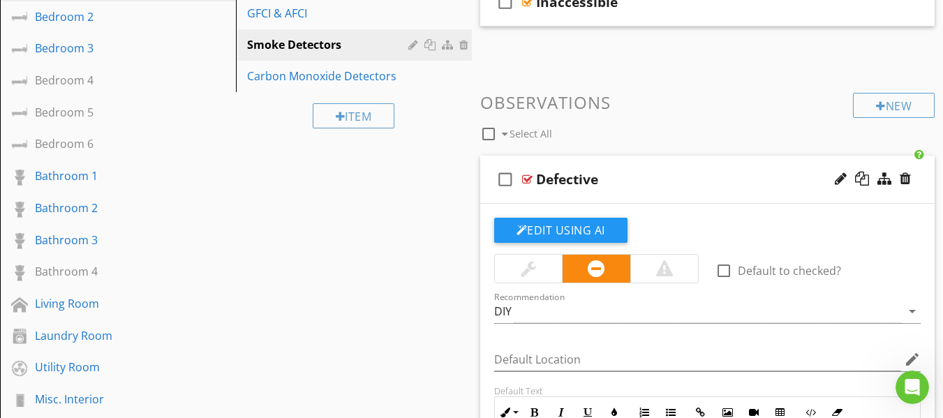
click at [491, 191] on div "check_box_outline_blank Defective" at bounding box center [707, 180] width 455 height 48
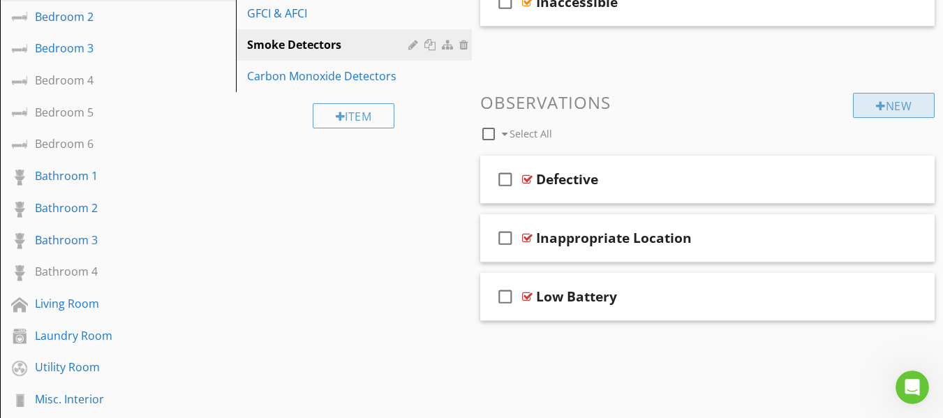
click at [877, 110] on div at bounding box center [881, 106] width 10 height 11
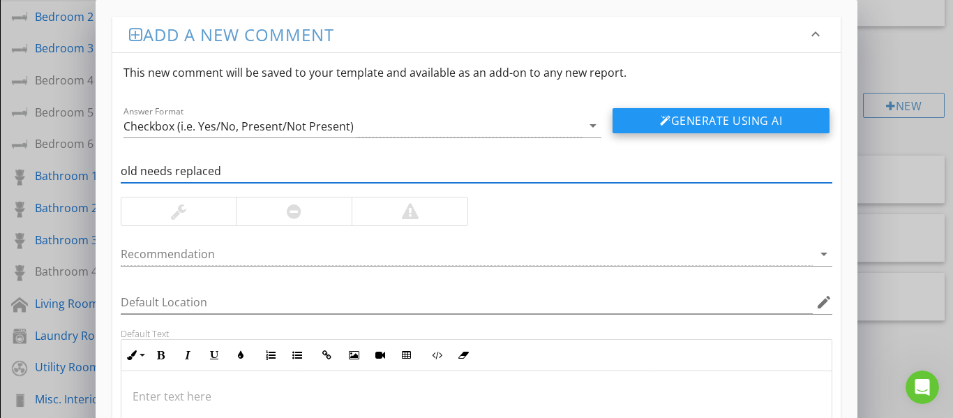
type input "old needs replaced"
click at [702, 114] on button "Generate Using AI" at bounding box center [721, 120] width 217 height 25
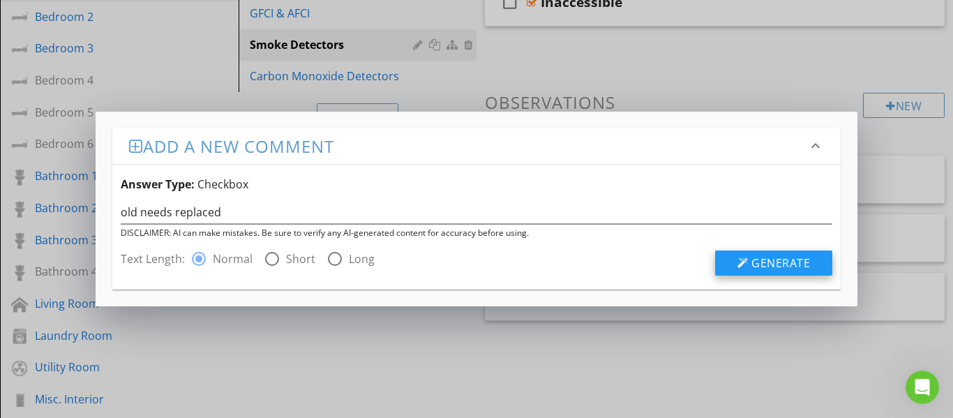
click at [740, 256] on button "Generate" at bounding box center [773, 263] width 117 height 25
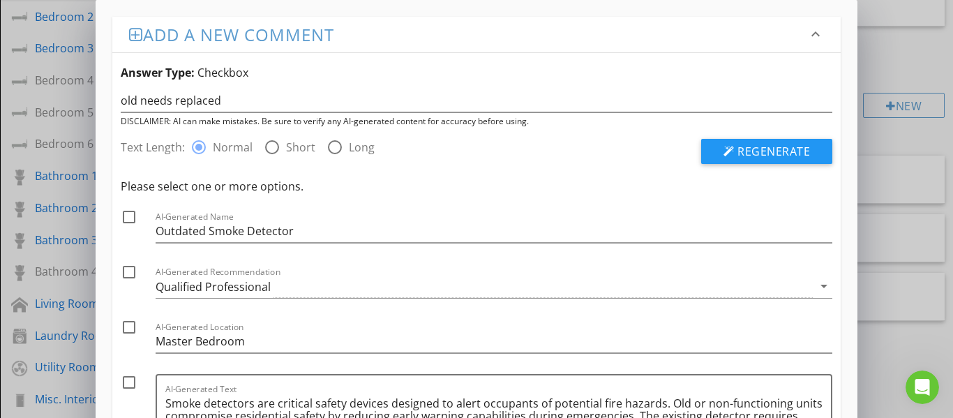
drag, startPoint x: 131, startPoint y: 221, endPoint x: 130, endPoint y: 240, distance: 19.6
click at [131, 221] on div at bounding box center [129, 217] width 24 height 24
checkbox input "true"
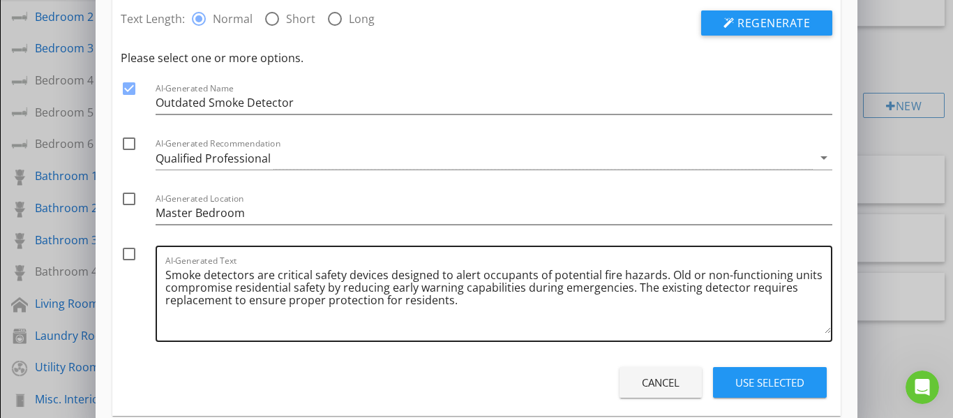
scroll to position [140, 0]
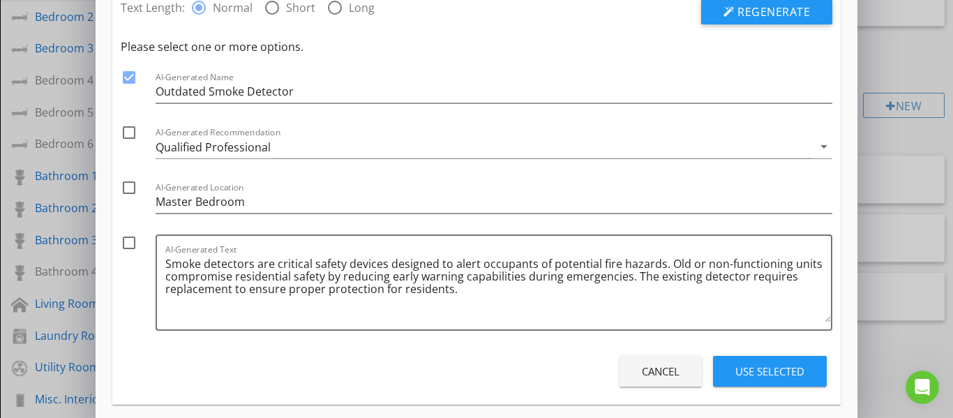
drag, startPoint x: 128, startPoint y: 137, endPoint x: 126, endPoint y: 190, distance: 52.4
click at [128, 139] on div at bounding box center [129, 133] width 24 height 24
checkbox input "true"
click at [133, 243] on div at bounding box center [129, 243] width 24 height 24
checkbox input "true"
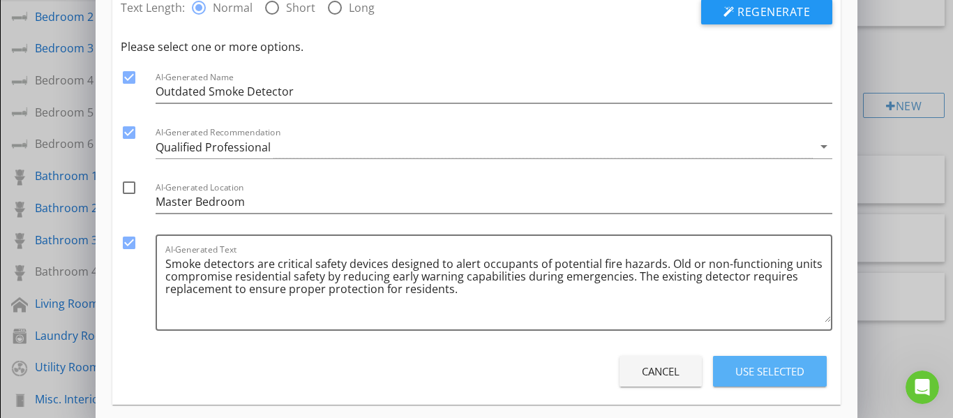
click at [754, 375] on div "Use Selected" at bounding box center [770, 372] width 69 height 16
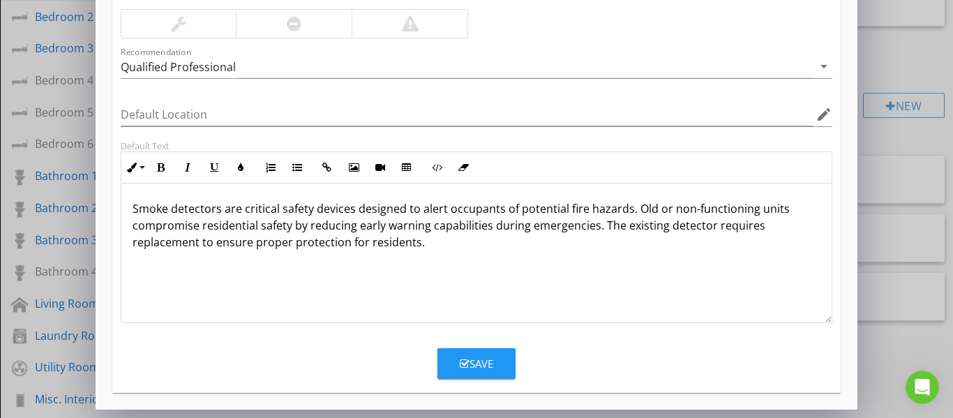
click at [484, 370] on div "Save" at bounding box center [477, 364] width 34 height 16
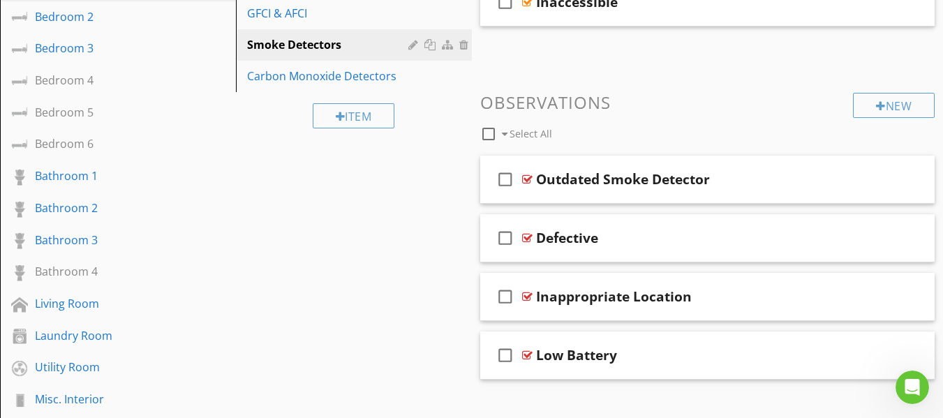
scroll to position [339, 0]
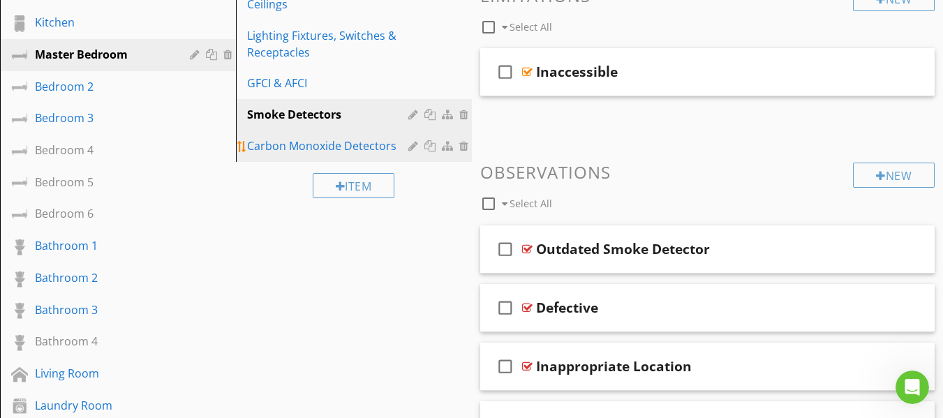
click at [336, 143] on div "Carbon Monoxide Detectors" at bounding box center [329, 145] width 165 height 17
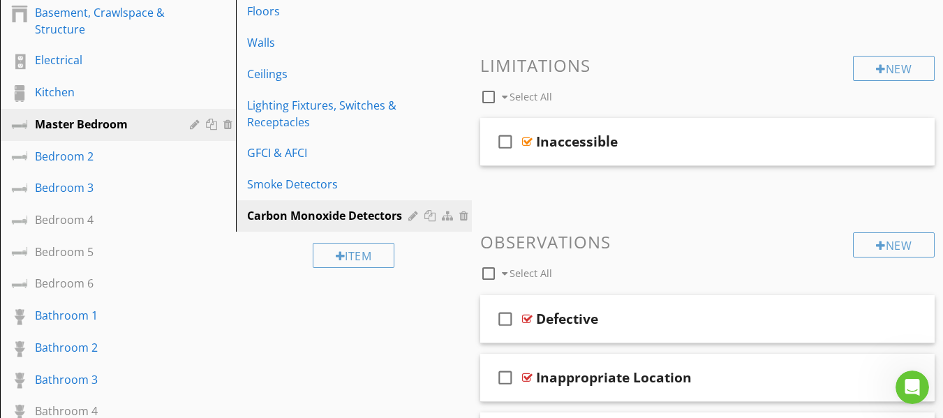
scroll to position [200, 0]
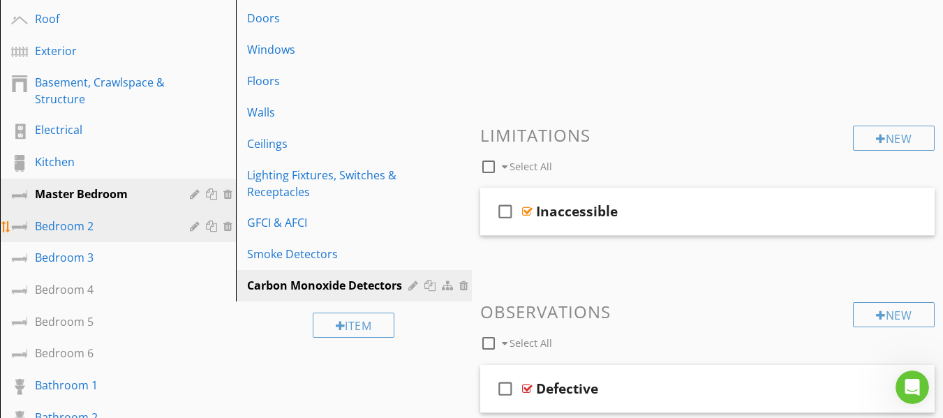
click at [98, 226] on div "Bedroom 2" at bounding box center [102, 226] width 135 height 17
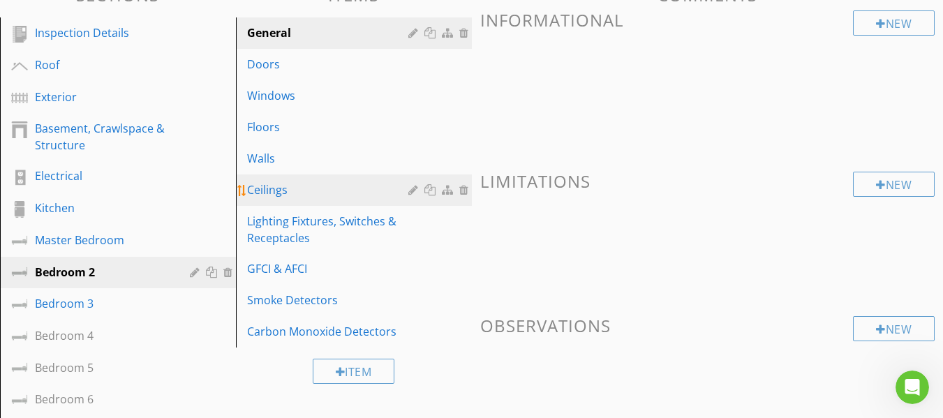
scroll to position [130, 0]
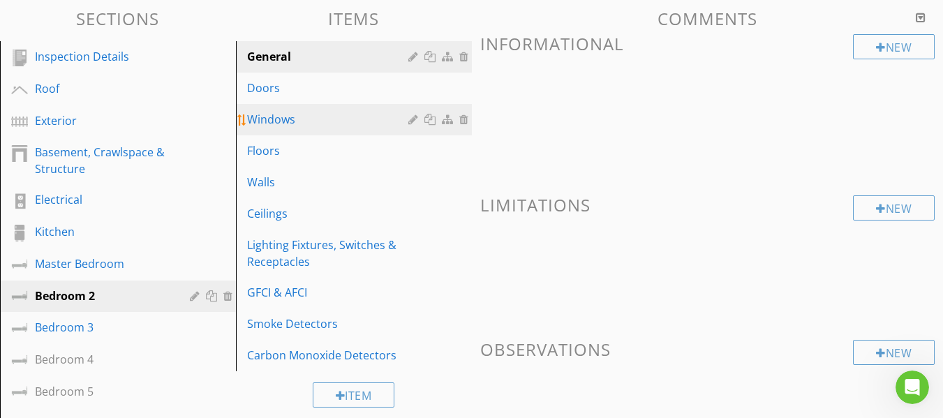
click at [286, 117] on div "Windows" at bounding box center [329, 119] width 165 height 17
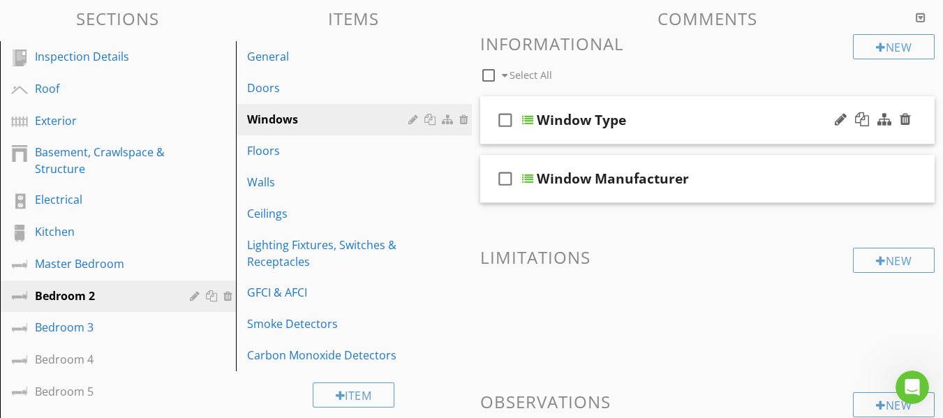
click at [489, 131] on div "check_box_outline_blank Window Type" at bounding box center [707, 120] width 455 height 48
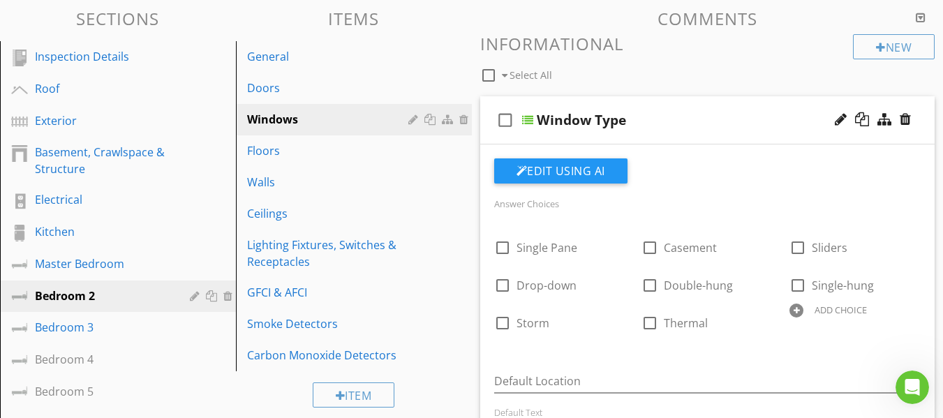
click at [489, 131] on div "check_box_outline_blank Window Type" at bounding box center [707, 120] width 455 height 48
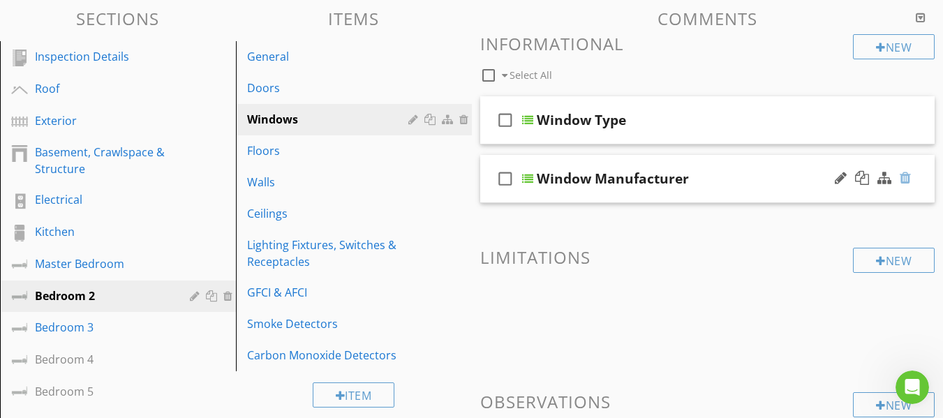
click at [908, 181] on div at bounding box center [905, 178] width 11 height 14
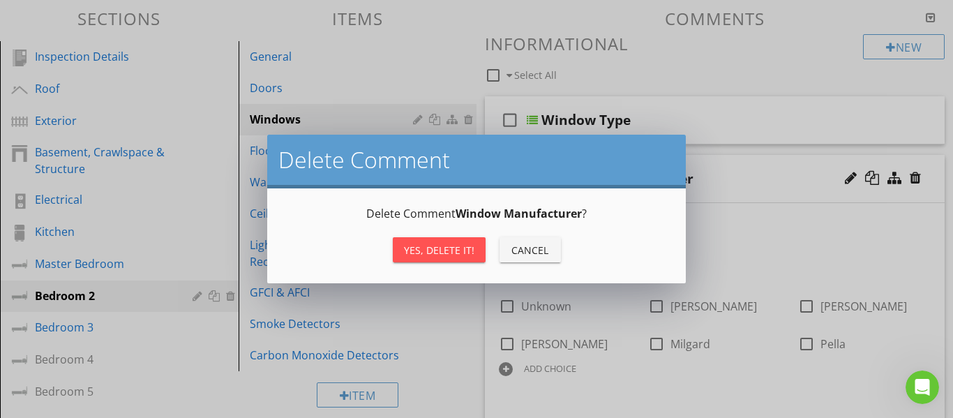
click at [451, 253] on div "Yes, Delete it!" at bounding box center [439, 250] width 70 height 15
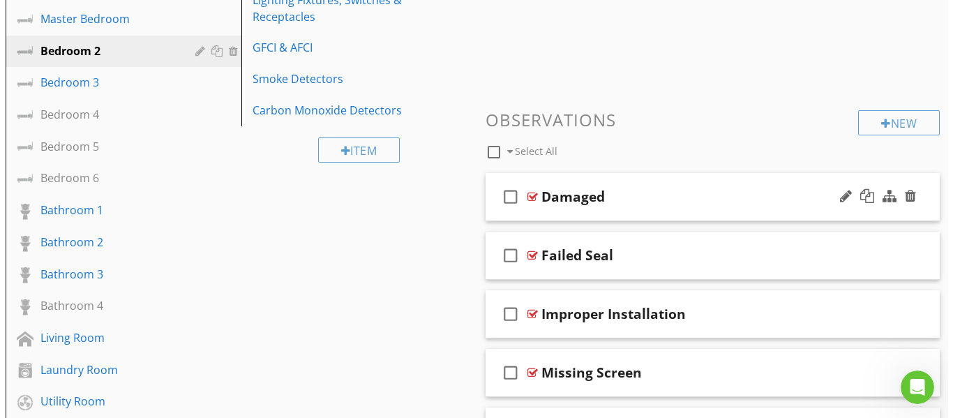
scroll to position [409, 0]
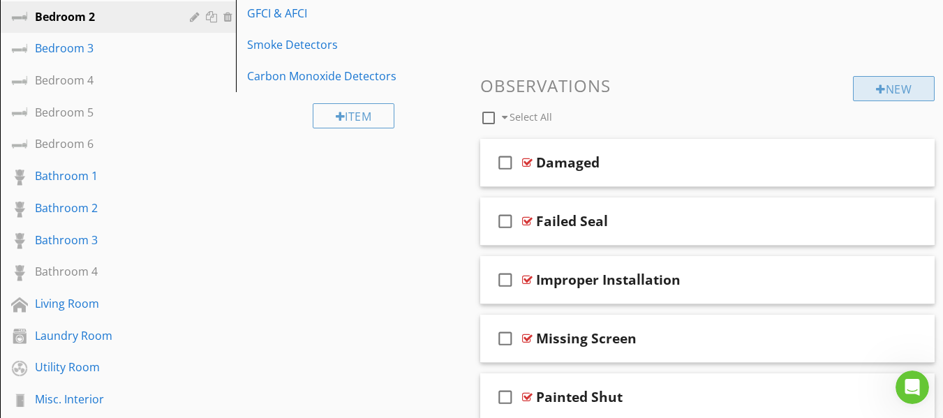
click at [876, 88] on div at bounding box center [881, 89] width 10 height 11
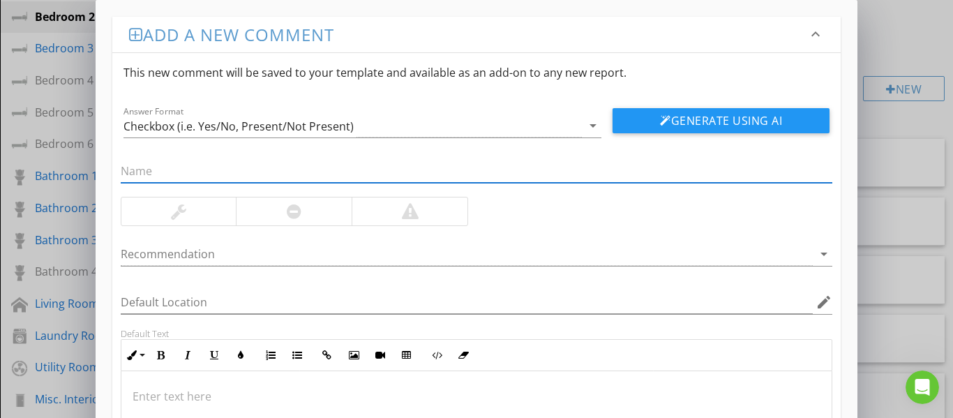
click at [294, 165] on input "text" at bounding box center [477, 171] width 713 height 23
type input "Glass pane cracked"
click at [295, 211] on div at bounding box center [294, 211] width 15 height 17
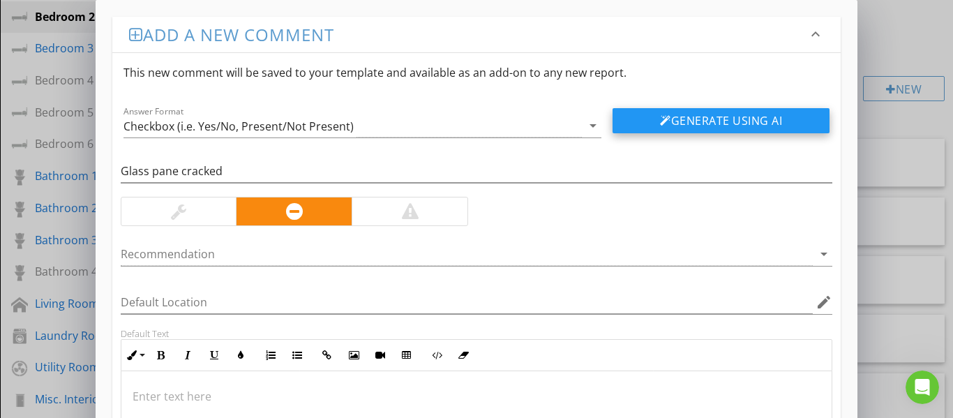
click at [651, 124] on button "Generate Using AI" at bounding box center [721, 120] width 217 height 25
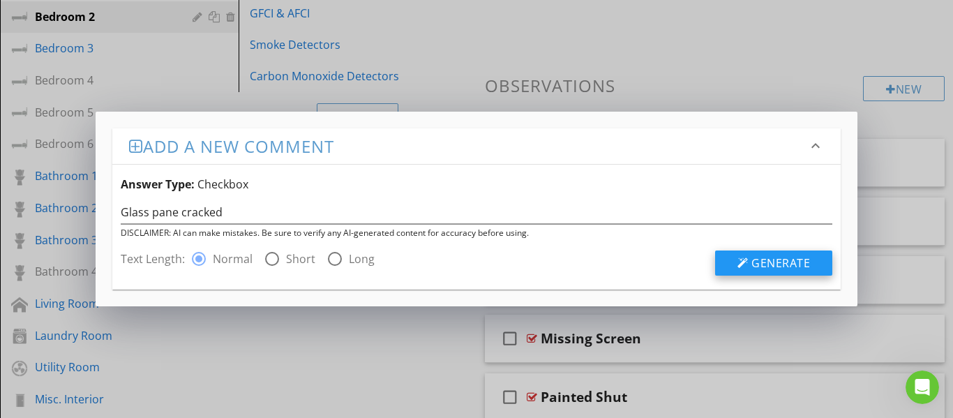
click at [739, 261] on div at bounding box center [743, 263] width 11 height 11
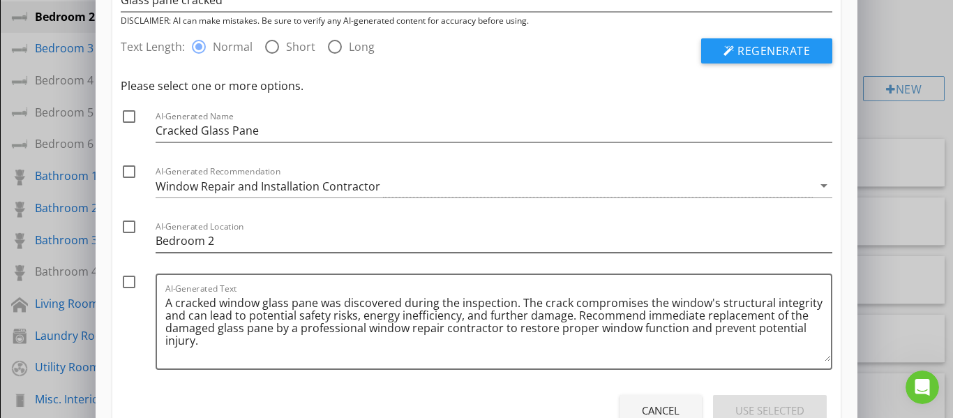
scroll to position [140, 0]
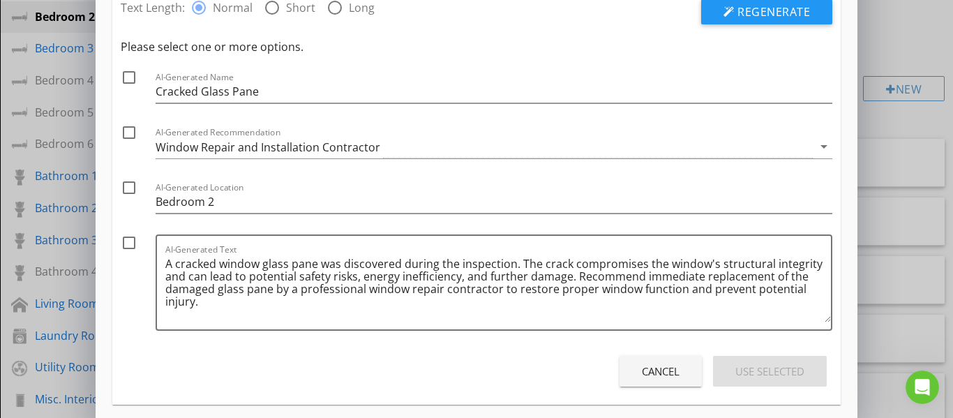
click at [130, 79] on div at bounding box center [129, 78] width 24 height 24
checkbox input "true"
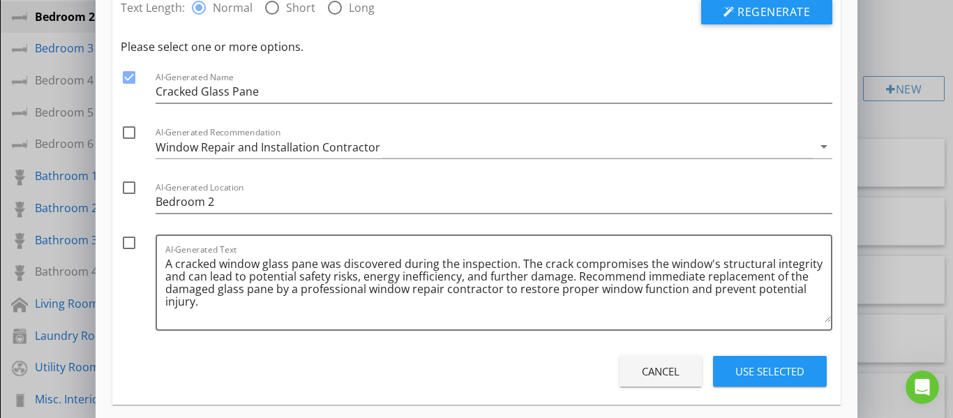
click at [127, 138] on div at bounding box center [129, 133] width 24 height 24
checkbox input "true"
click at [126, 244] on div at bounding box center [129, 243] width 24 height 24
checkbox input "true"
click at [744, 366] on div "Use Selected" at bounding box center [770, 372] width 69 height 16
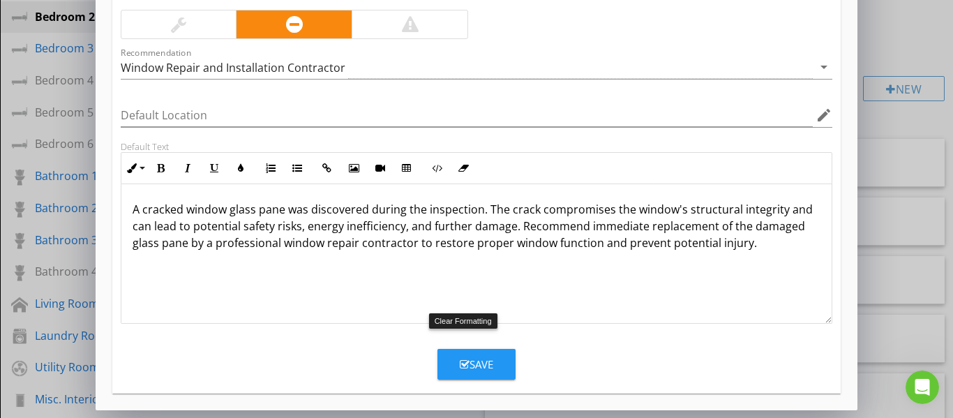
scroll to position [188, 0]
click at [473, 360] on div "Save" at bounding box center [477, 364] width 34 height 16
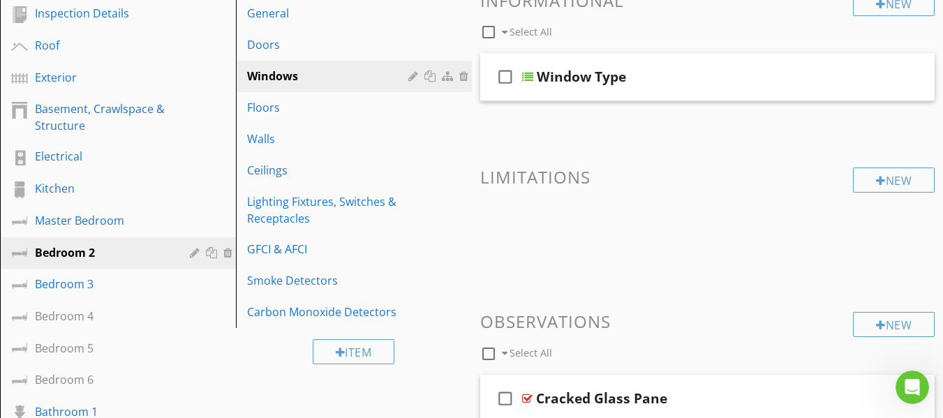
scroll to position [130, 0]
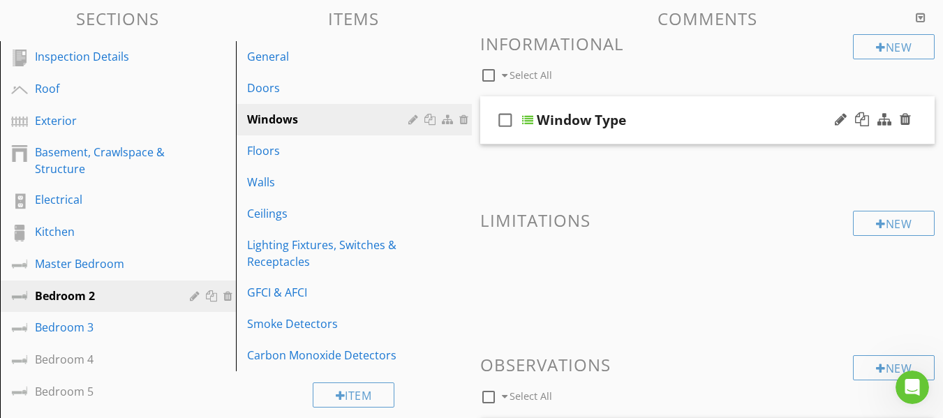
click at [490, 137] on div "check_box_outline_blank Window Type" at bounding box center [707, 120] width 455 height 48
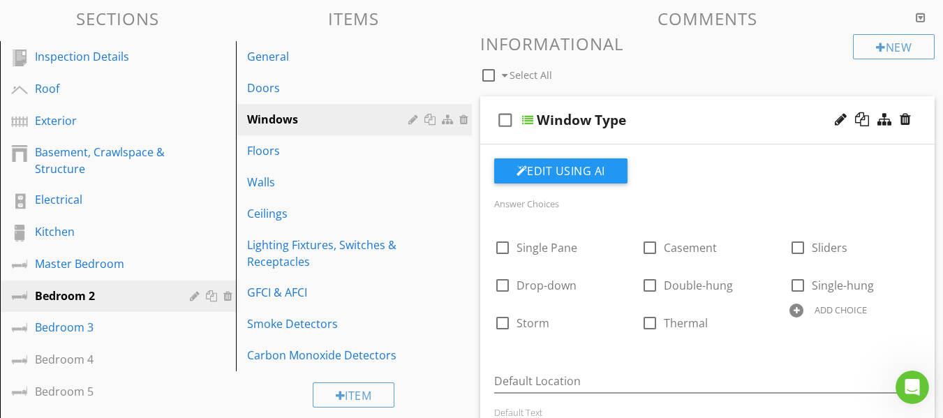
click at [796, 309] on div at bounding box center [796, 311] width 14 height 14
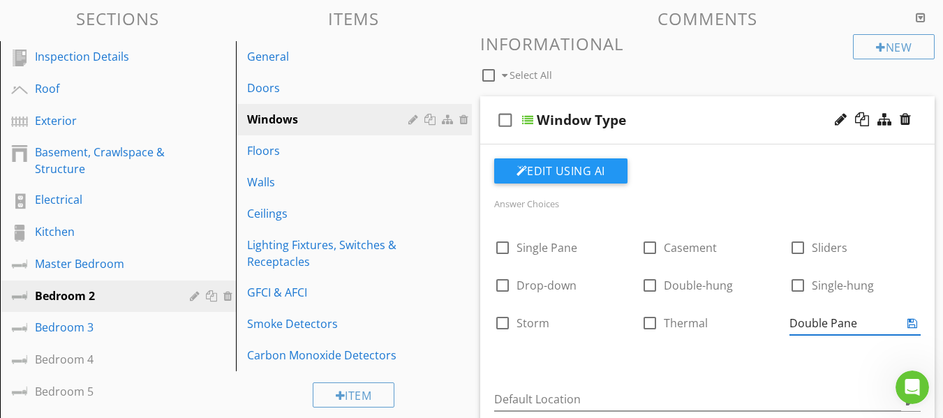
type input "Double Pane"
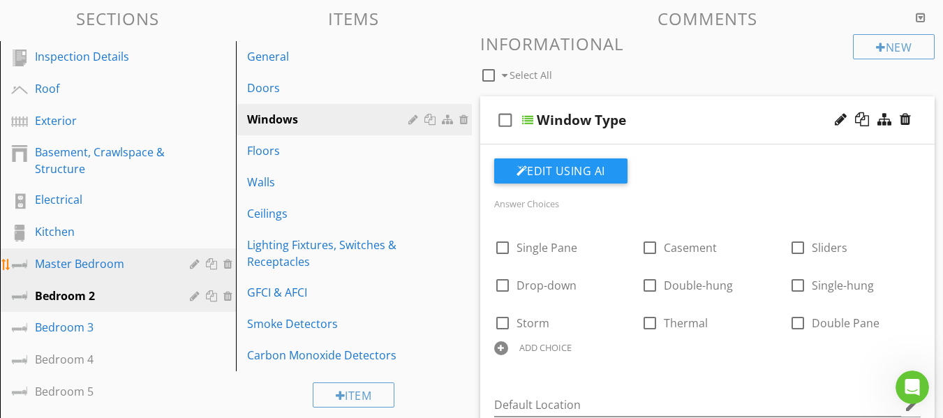
click at [108, 263] on div "Master Bedroom" at bounding box center [102, 263] width 135 height 17
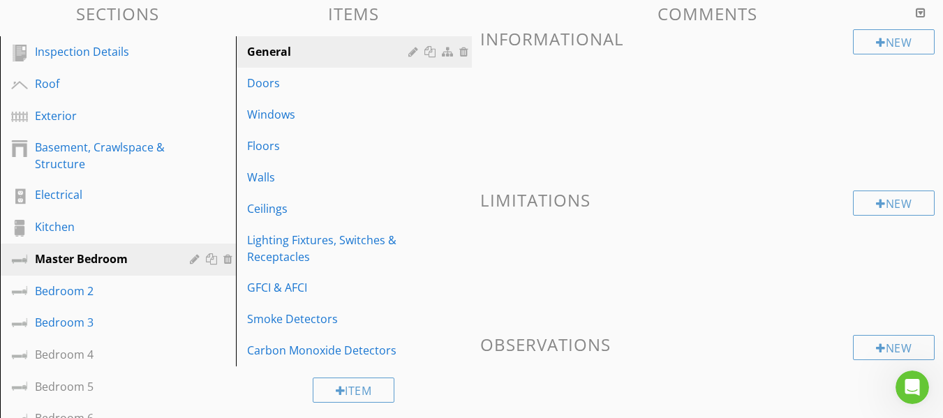
scroll to position [140, 0]
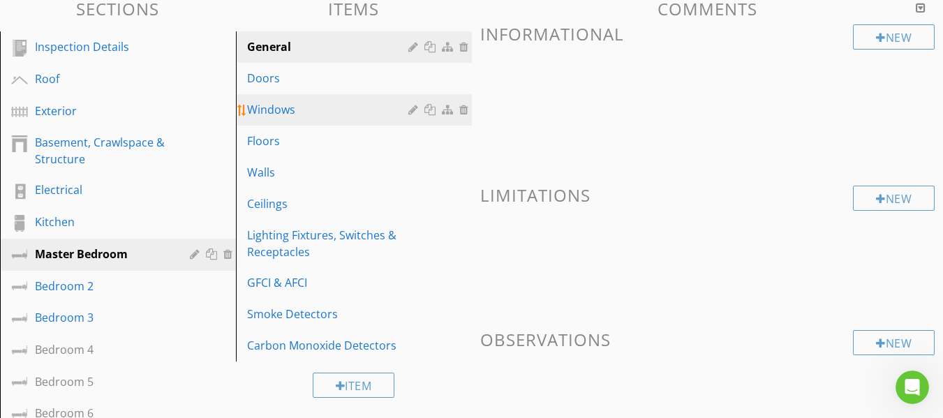
click at [305, 112] on div "Windows" at bounding box center [329, 109] width 165 height 17
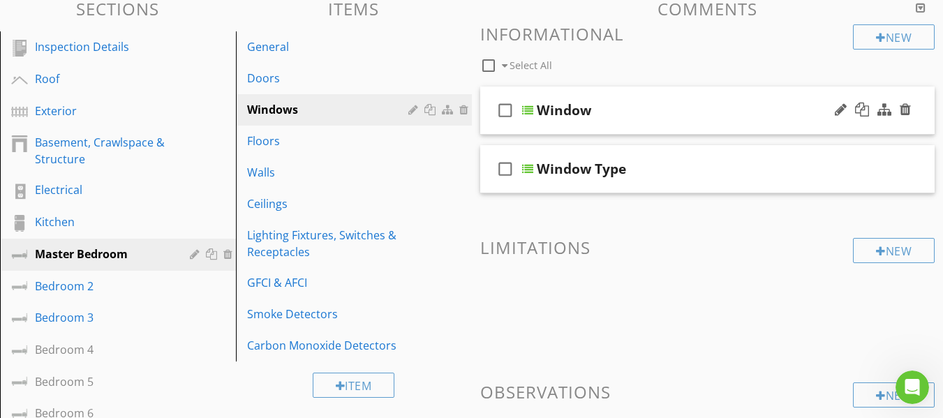
click at [492, 126] on div "check_box_outline_blank Window" at bounding box center [707, 111] width 455 height 48
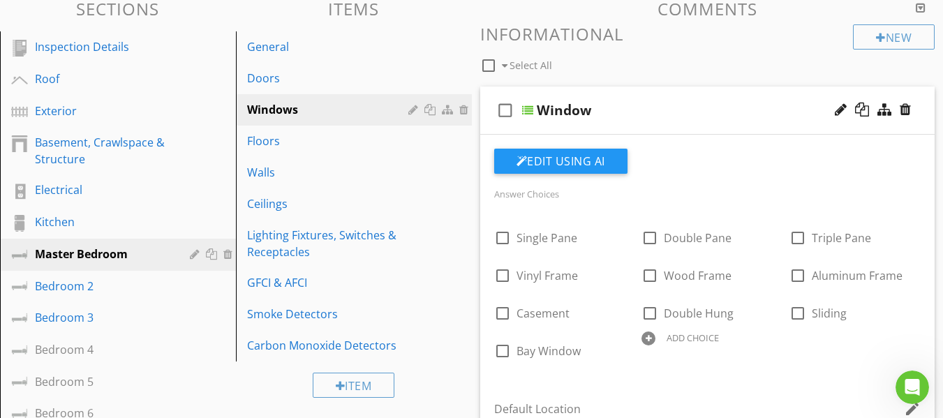
click at [492, 126] on div "check_box_outline_blank Window" at bounding box center [707, 111] width 455 height 48
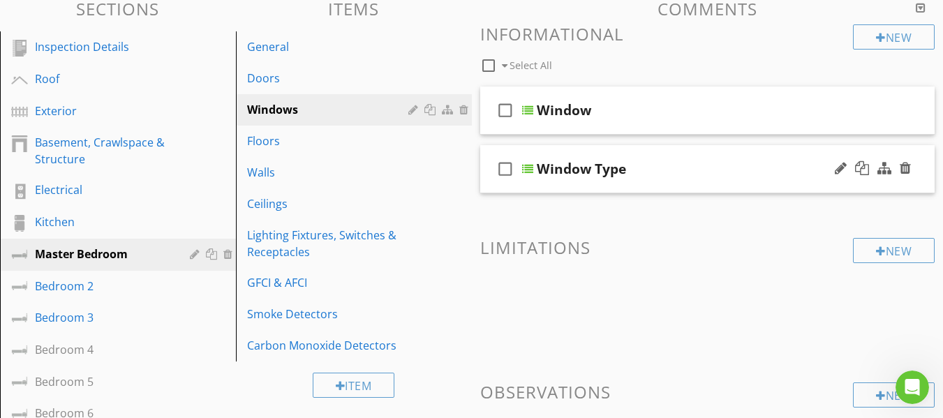
click at [491, 185] on div "check_box_outline_blank Window Type" at bounding box center [707, 169] width 455 height 48
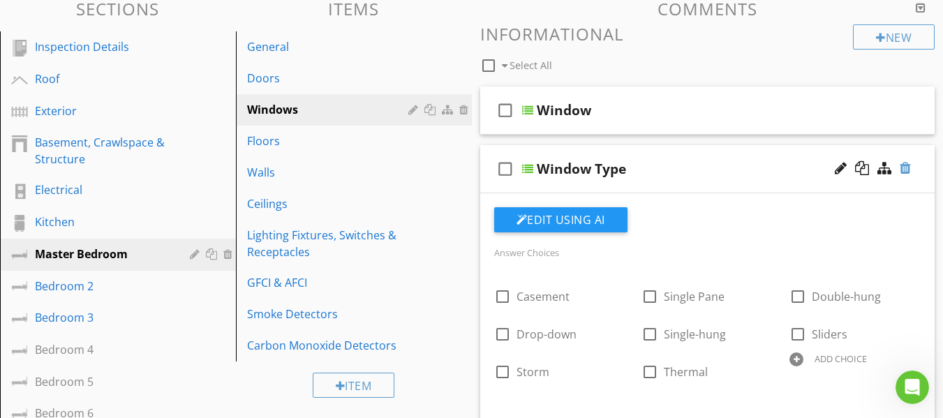
click at [903, 168] on div at bounding box center [905, 168] width 11 height 14
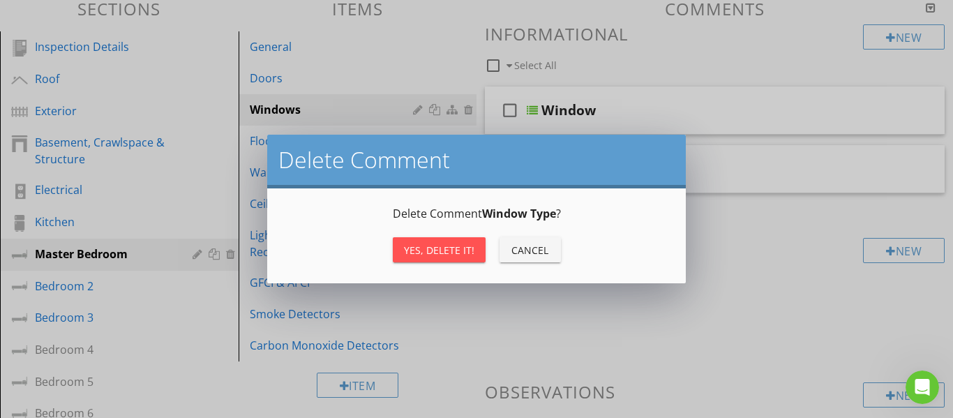
click at [449, 251] on div "Yes, Delete it!" at bounding box center [439, 250] width 70 height 15
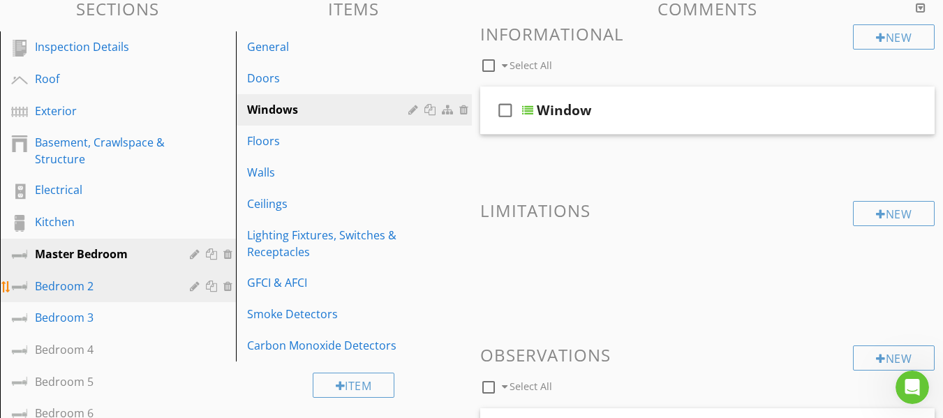
click at [75, 292] on div "Bedroom 2" at bounding box center [102, 286] width 135 height 17
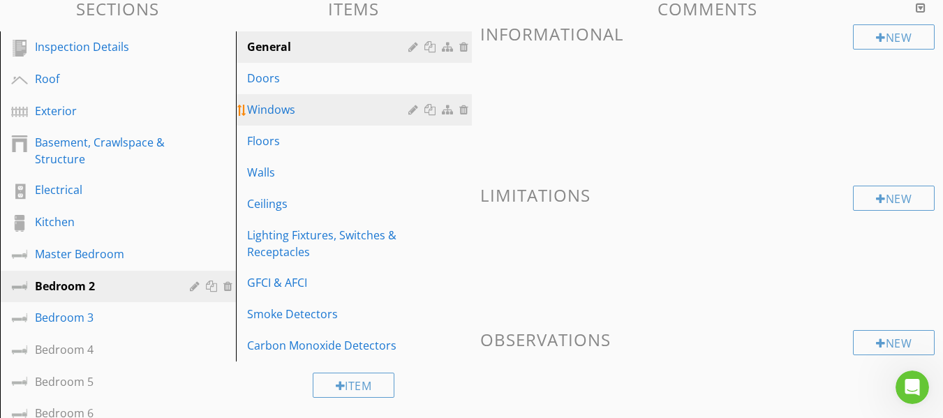
click at [254, 114] on div "Windows" at bounding box center [329, 109] width 165 height 17
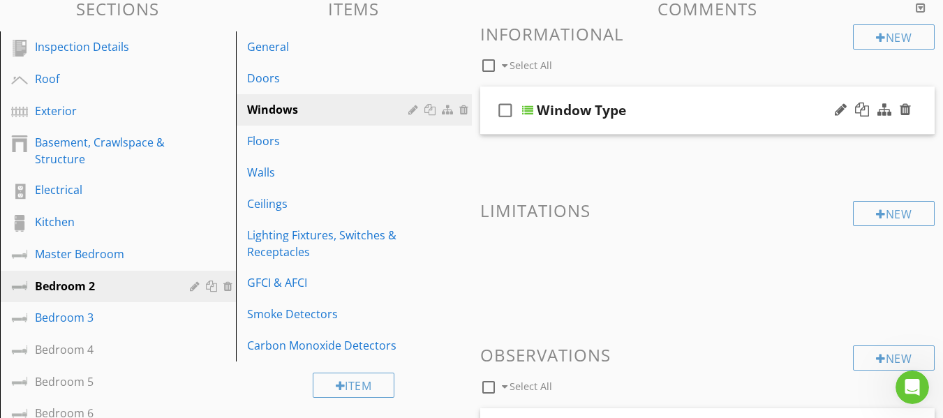
click at [490, 127] on div "check_box_outline_blank Window Type" at bounding box center [707, 111] width 455 height 48
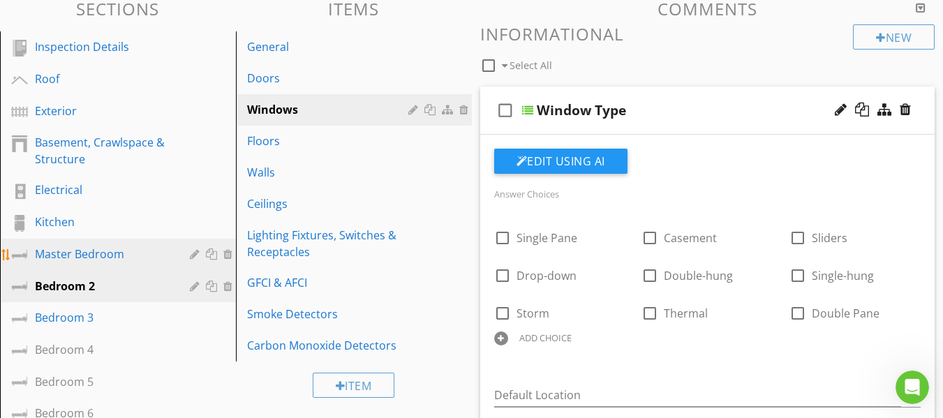
click at [84, 251] on div "Master Bedroom" at bounding box center [102, 254] width 135 height 17
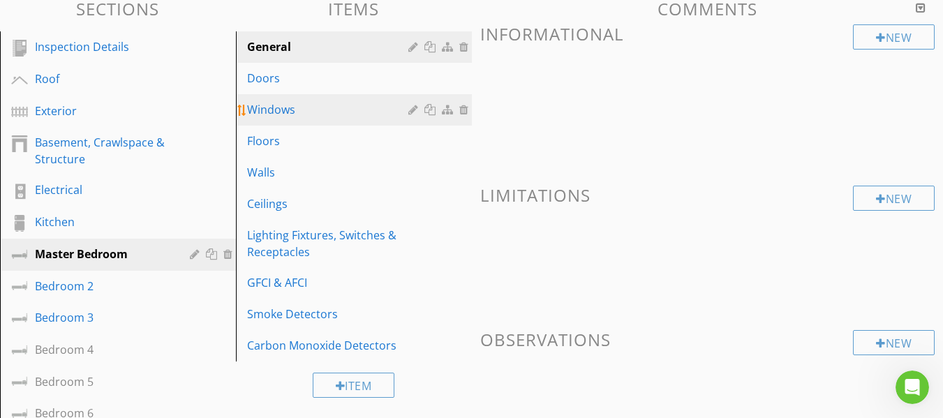
click at [285, 111] on div "Windows" at bounding box center [329, 109] width 165 height 17
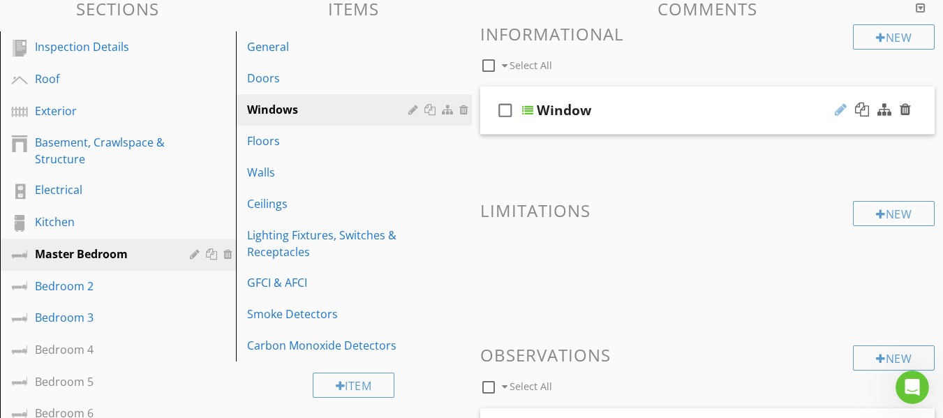
click at [838, 110] on div at bounding box center [841, 110] width 12 height 14
click at [641, 106] on input "Window" at bounding box center [697, 112] width 320 height 23
type input "Window Type"
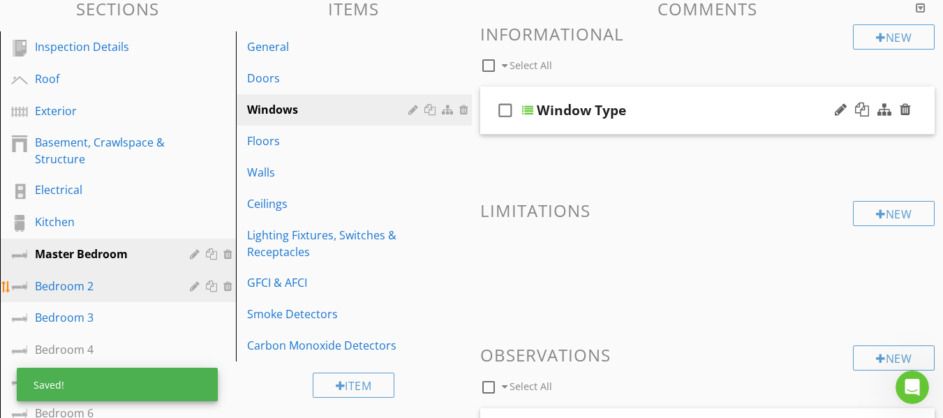
click at [74, 283] on div "Bedroom 2" at bounding box center [102, 286] width 135 height 17
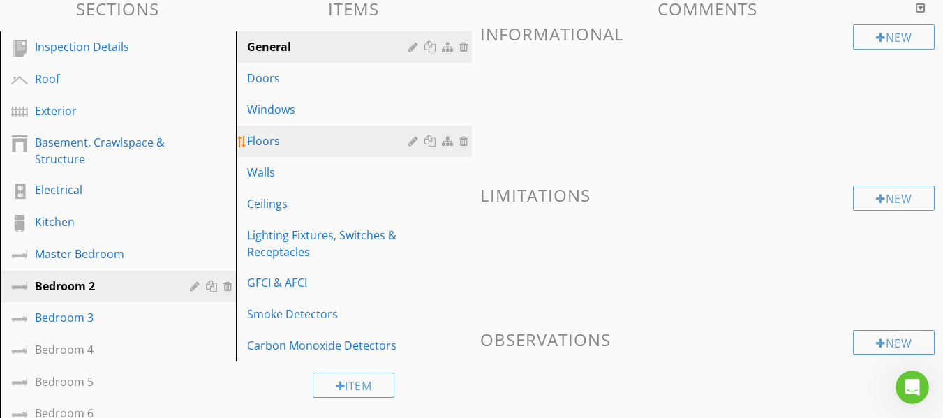
click at [267, 144] on div "Floors" at bounding box center [329, 141] width 165 height 17
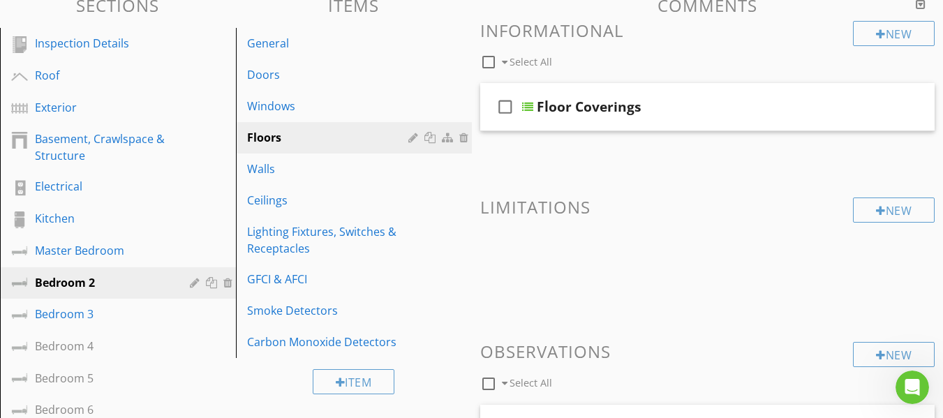
scroll to position [130, 0]
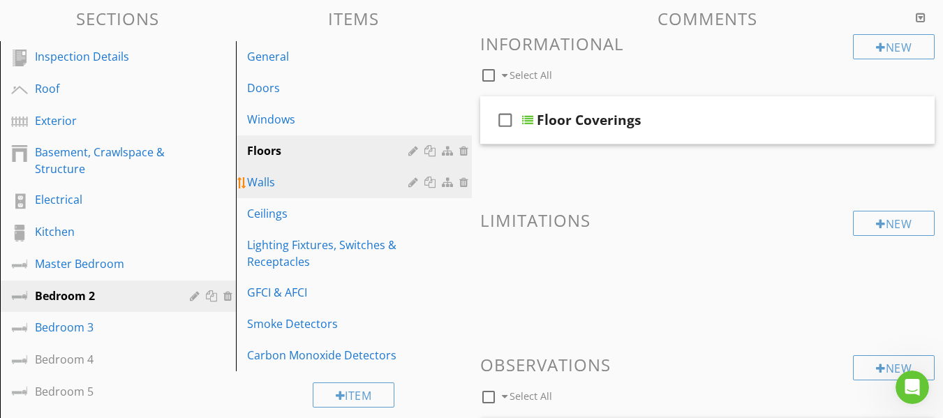
click at [315, 183] on div "Walls" at bounding box center [329, 182] width 165 height 17
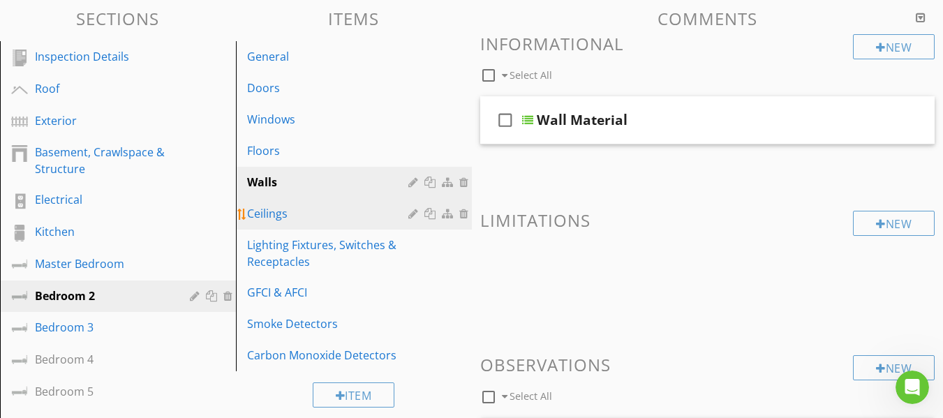
click at [310, 216] on div "Ceilings" at bounding box center [329, 213] width 165 height 17
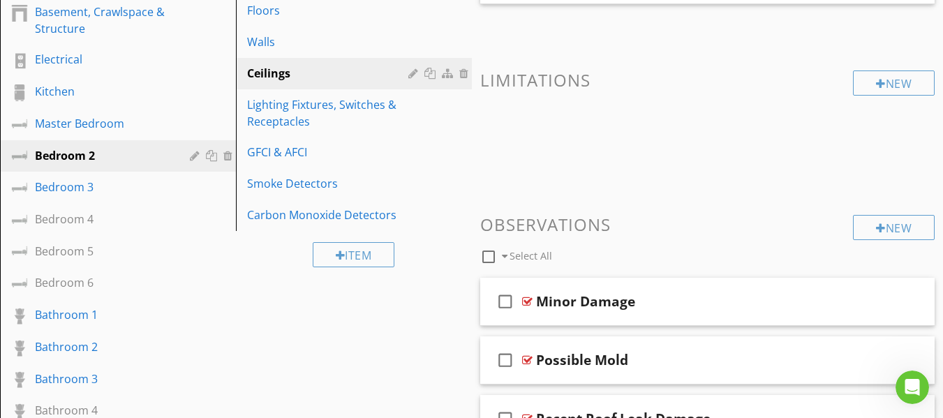
scroll to position [269, 0]
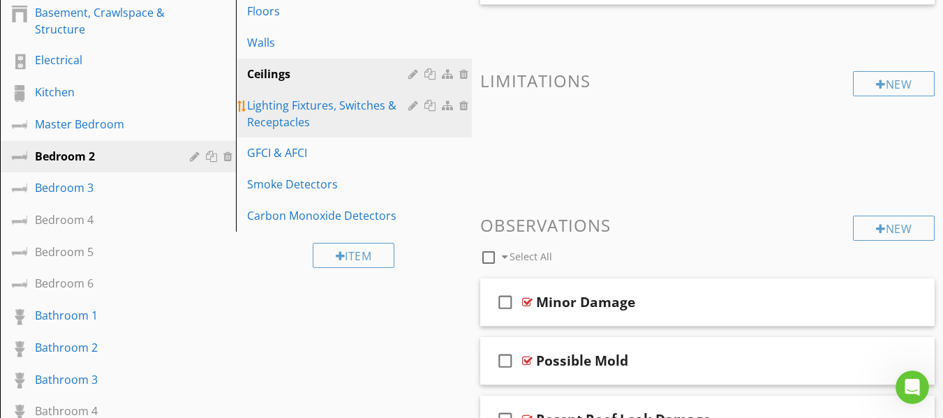
click at [356, 112] on div "Lighting Fixtures, Switches & Receptacles" at bounding box center [329, 114] width 165 height 34
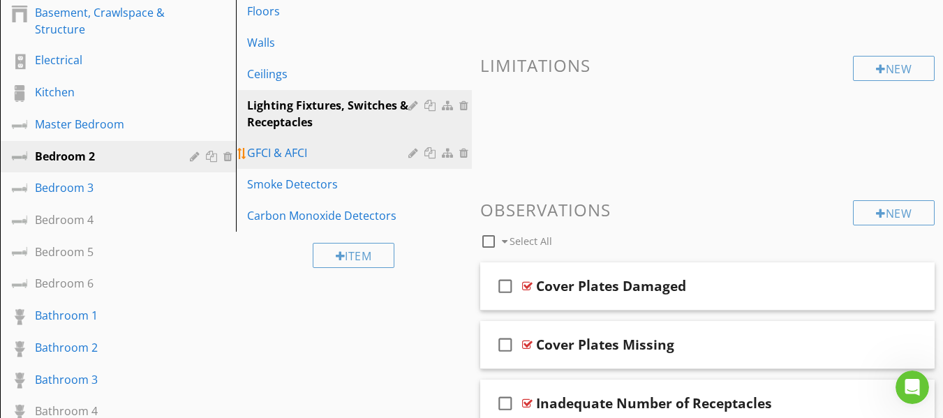
click at [385, 151] on div "GFCI & AFCI" at bounding box center [329, 152] width 165 height 17
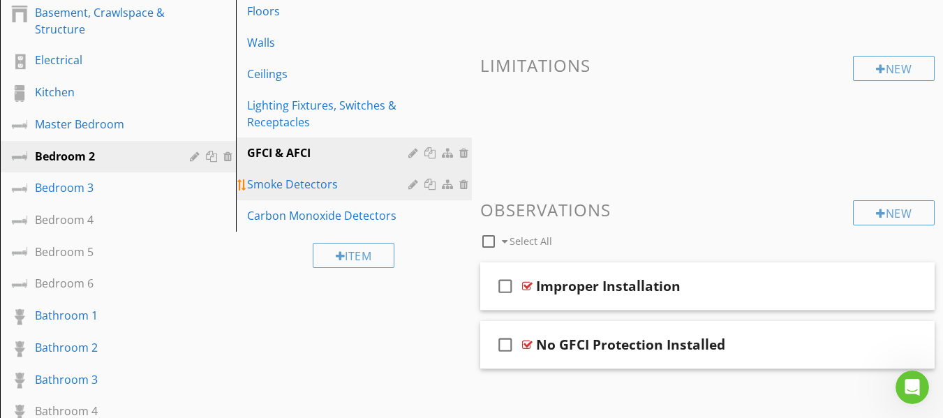
click at [334, 181] on div "Smoke Detectors" at bounding box center [329, 184] width 165 height 17
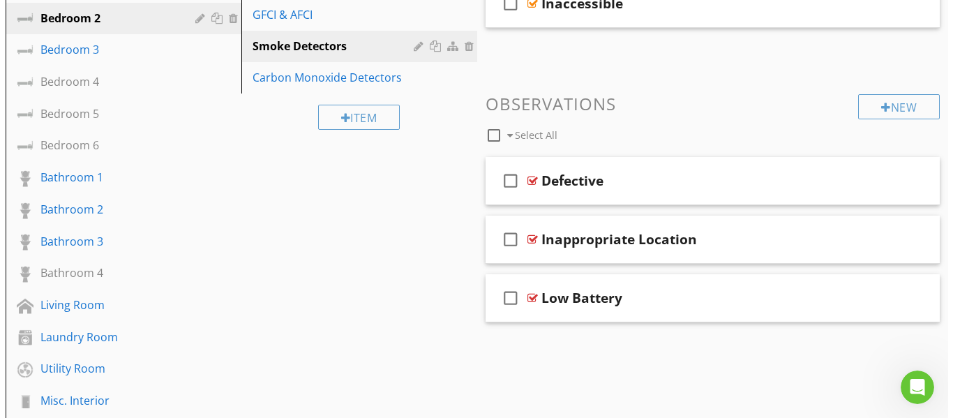
scroll to position [409, 0]
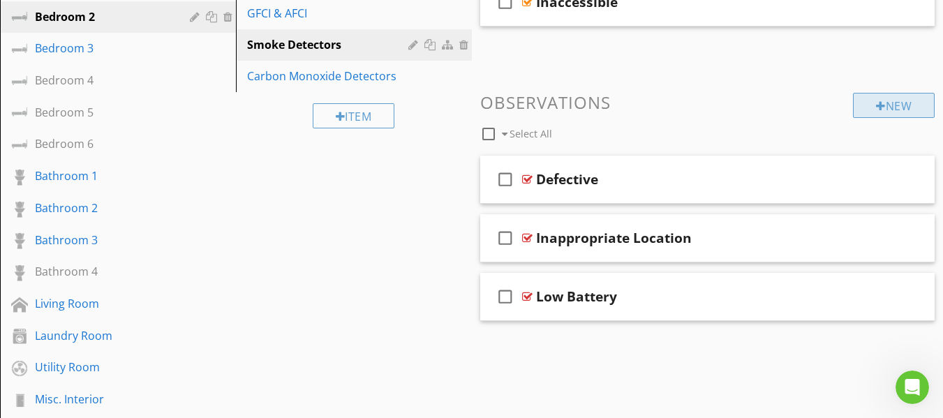
click at [884, 108] on div "New" at bounding box center [894, 105] width 82 height 25
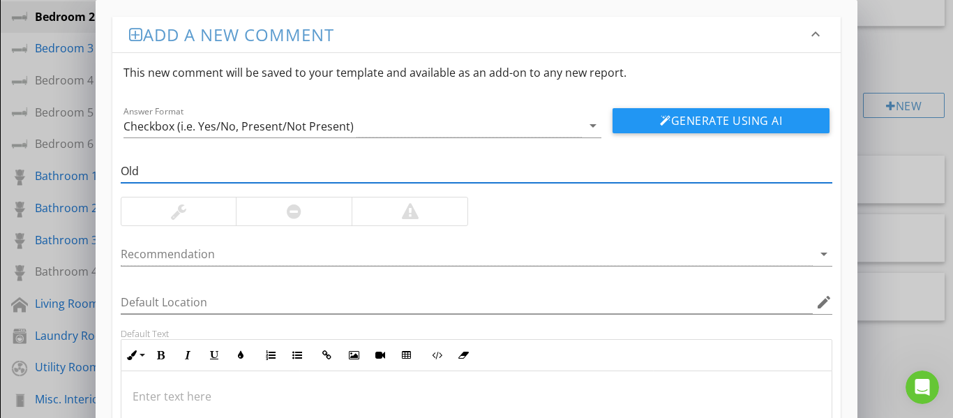
type input "old needs replaced"
click at [284, 202] on div at bounding box center [294, 212] width 116 height 28
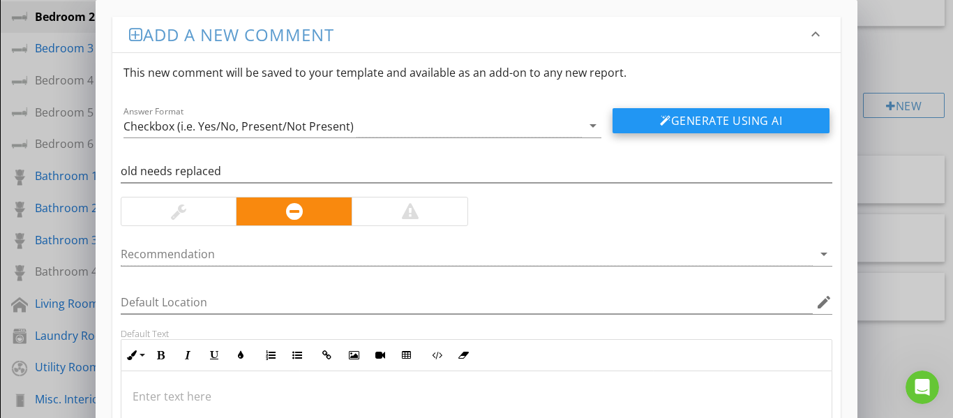
click at [666, 125] on div at bounding box center [665, 120] width 11 height 11
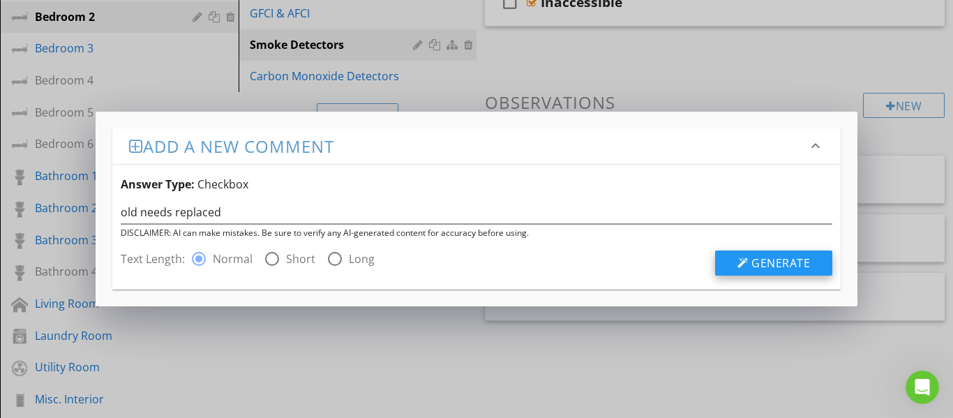
click at [751, 266] on button "Generate" at bounding box center [773, 263] width 117 height 25
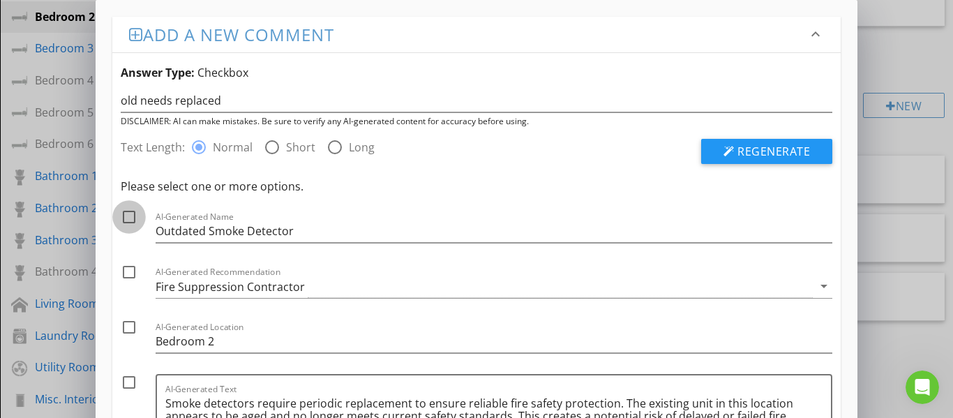
click at [130, 223] on div at bounding box center [129, 217] width 24 height 24
checkbox input "true"
click at [127, 272] on div at bounding box center [129, 272] width 24 height 24
checkbox input "true"
click at [127, 380] on div at bounding box center [129, 383] width 24 height 24
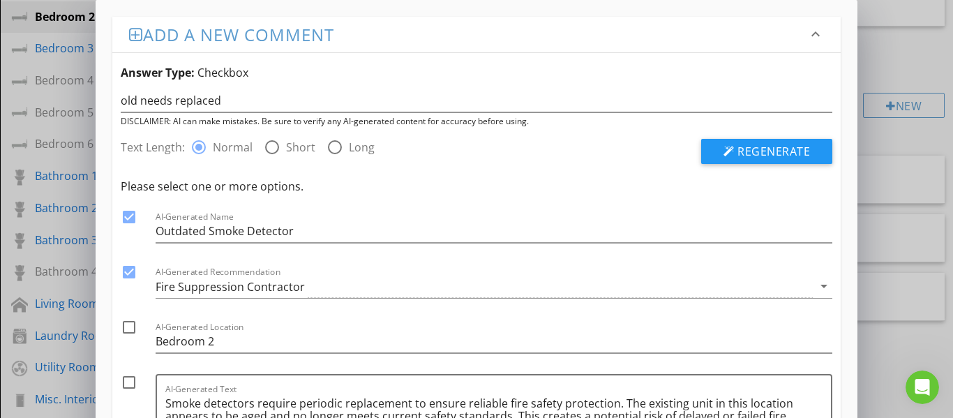
checkbox input "true"
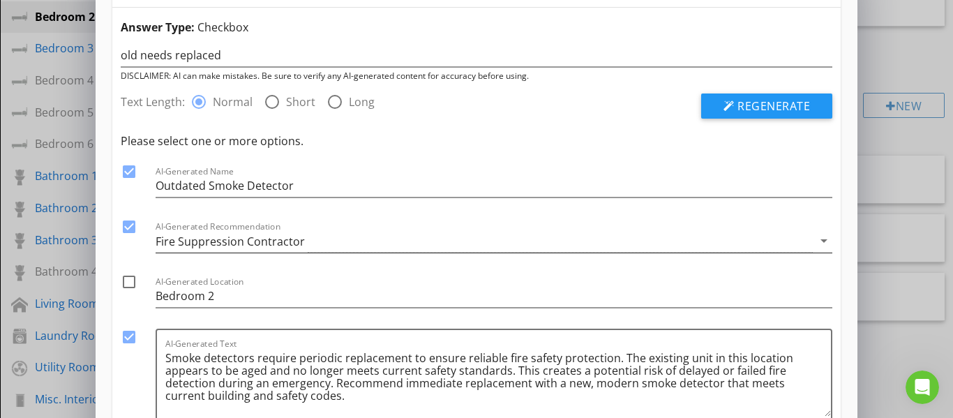
scroll to position [140, 0]
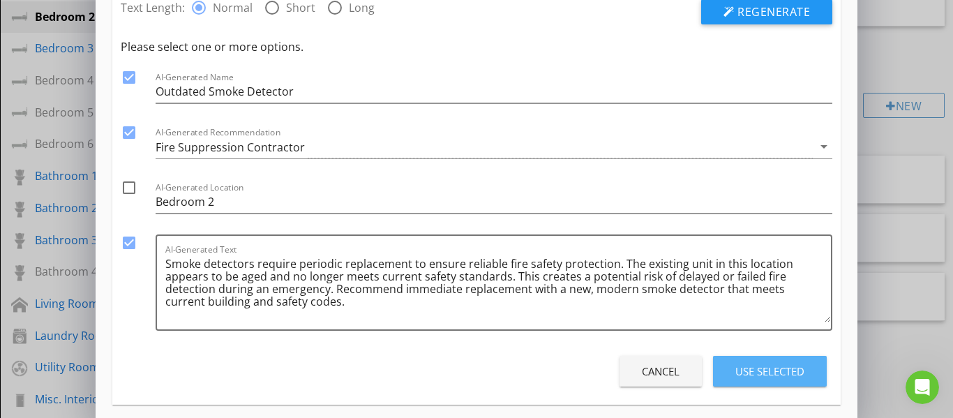
click at [788, 371] on div "Use Selected" at bounding box center [770, 372] width 69 height 16
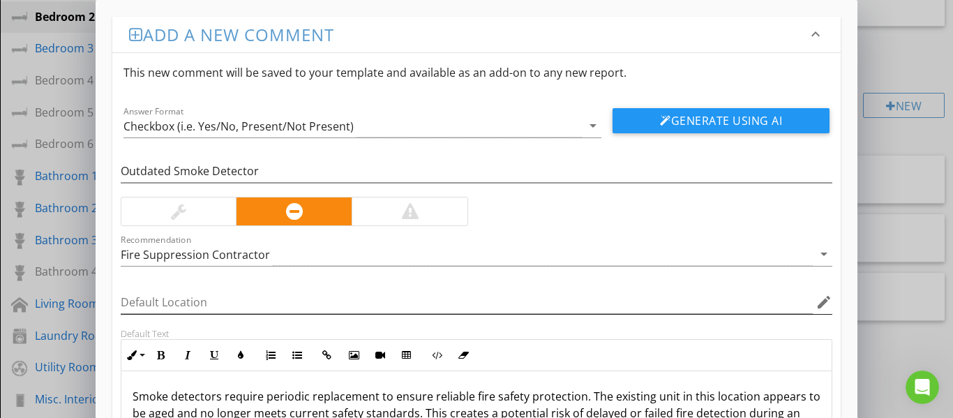
scroll to position [188, 0]
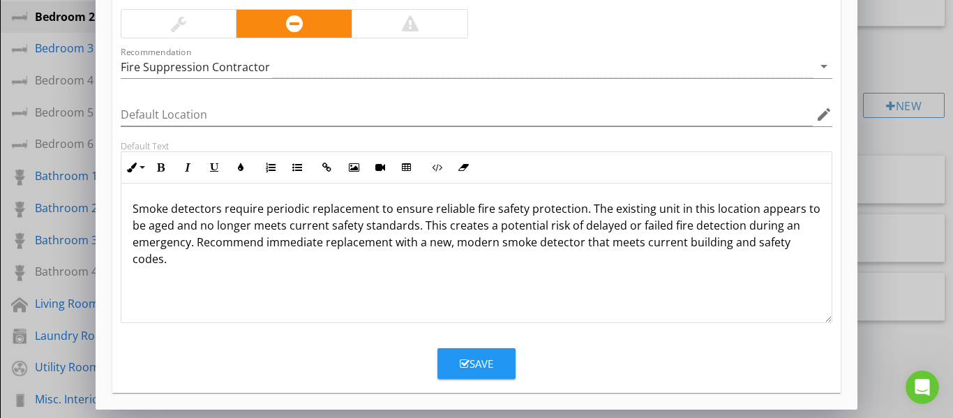
click at [482, 359] on div "Save" at bounding box center [477, 364] width 34 height 16
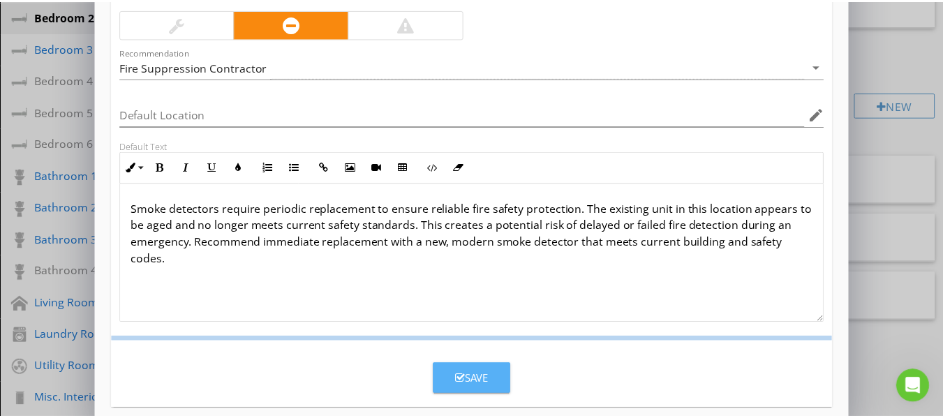
scroll to position [120, 0]
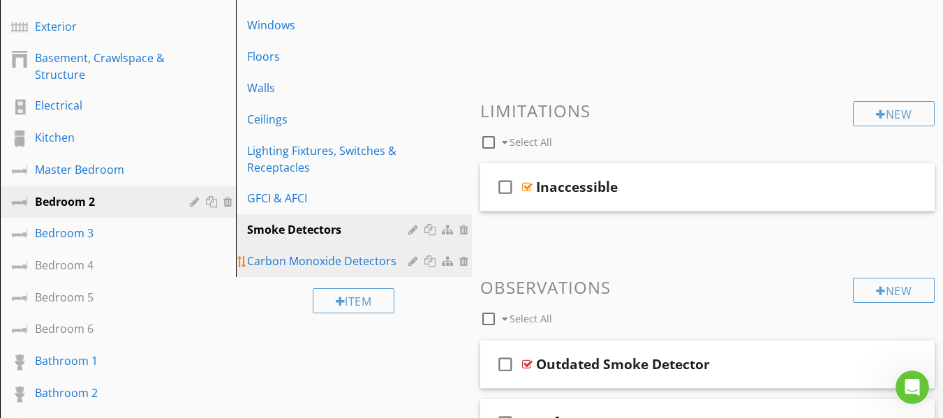
click at [375, 213] on span "General Doors Windows Floors Walls Ceilings Lighting Fixtures, Switches & Recep…" at bounding box center [354, 112] width 236 height 330
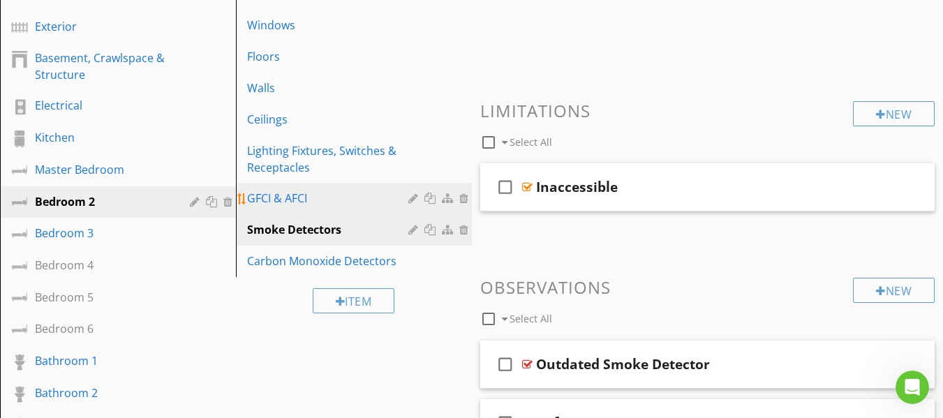
scroll to position [200, 0]
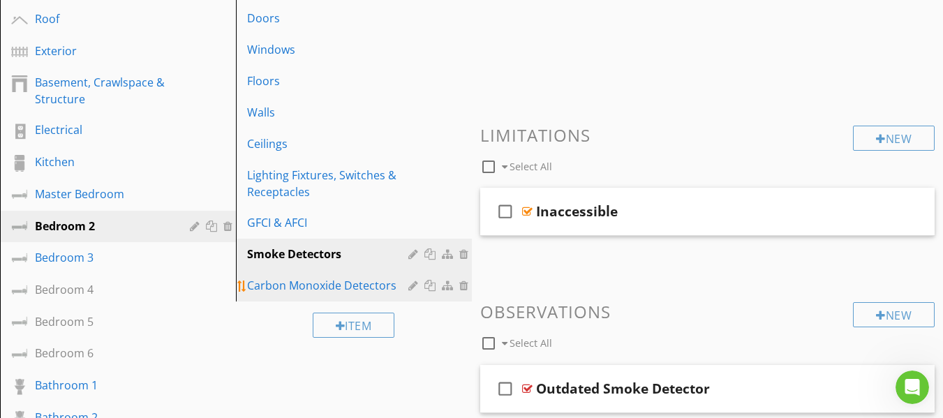
click at [341, 278] on div "Carbon Monoxide Detectors" at bounding box center [329, 285] width 165 height 17
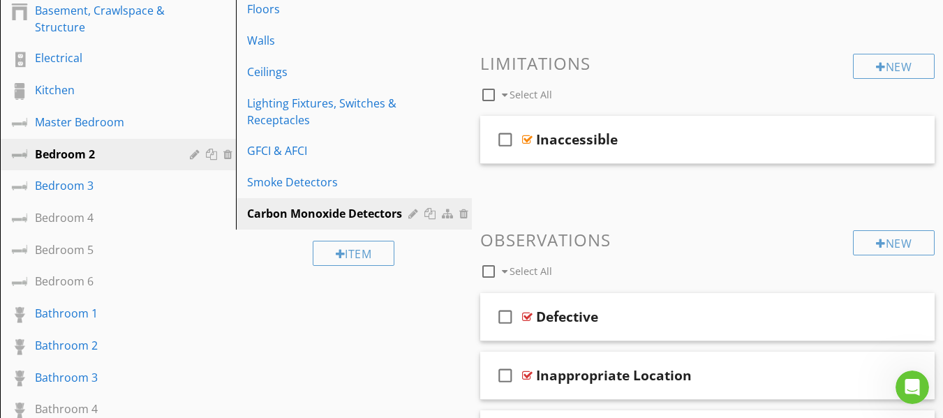
scroll to position [269, 0]
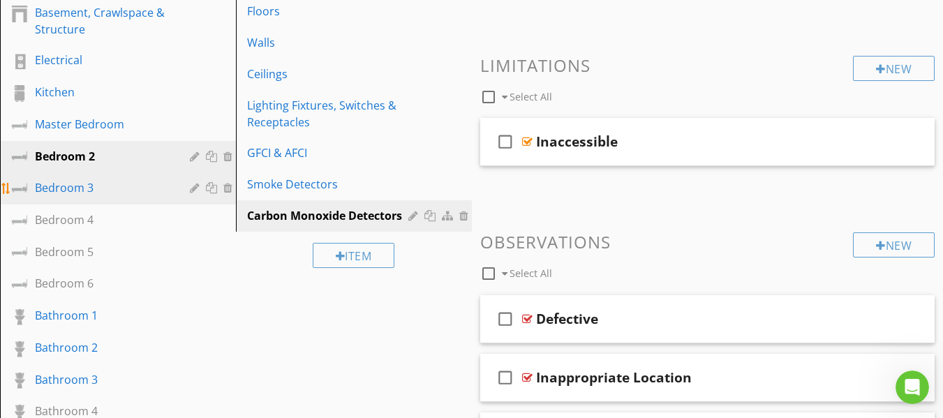
click at [103, 186] on div "Bedroom 3" at bounding box center [102, 187] width 135 height 17
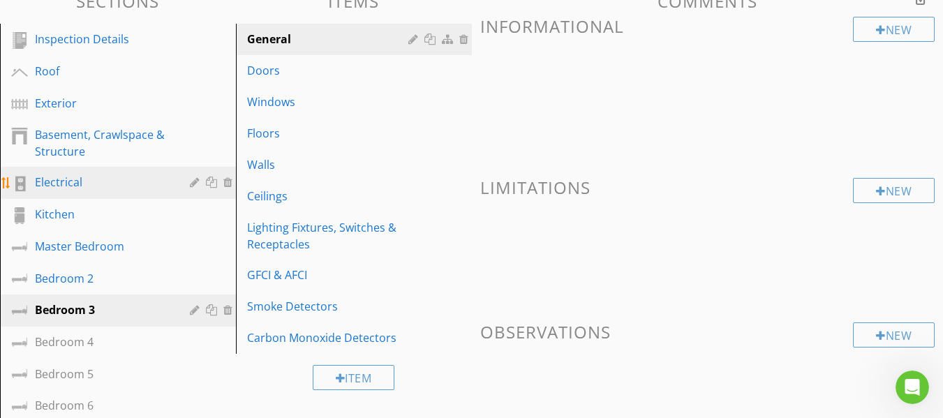
scroll to position [130, 0]
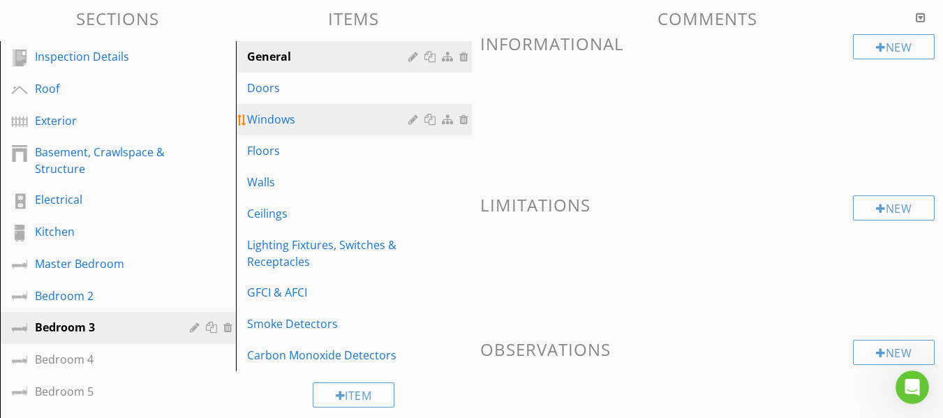
click at [271, 124] on div "Windows" at bounding box center [329, 119] width 165 height 17
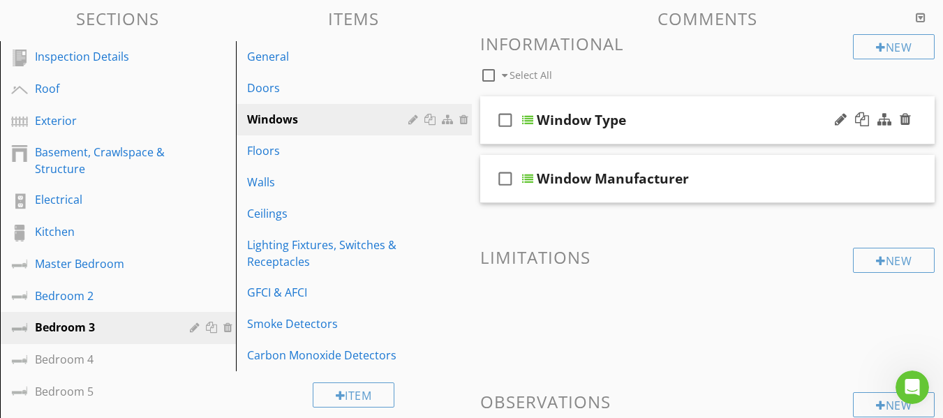
click at [493, 131] on div "check_box_outline_blank Window Type" at bounding box center [707, 120] width 455 height 48
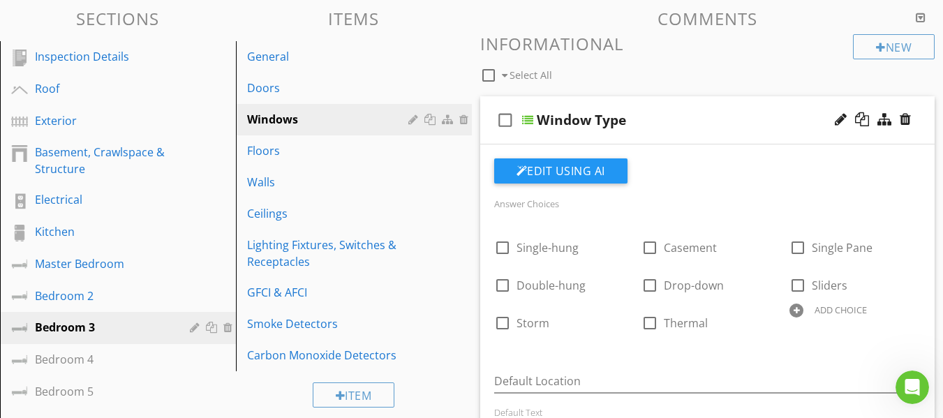
click at [802, 309] on div at bounding box center [796, 311] width 14 height 14
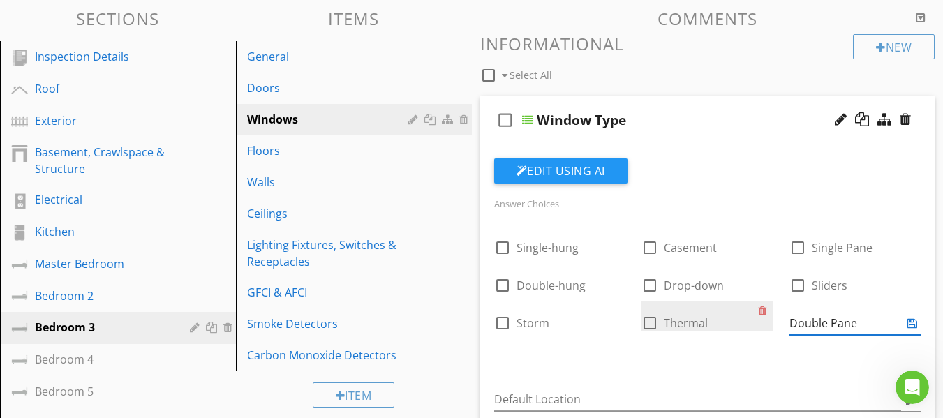
type input "Double Pane"
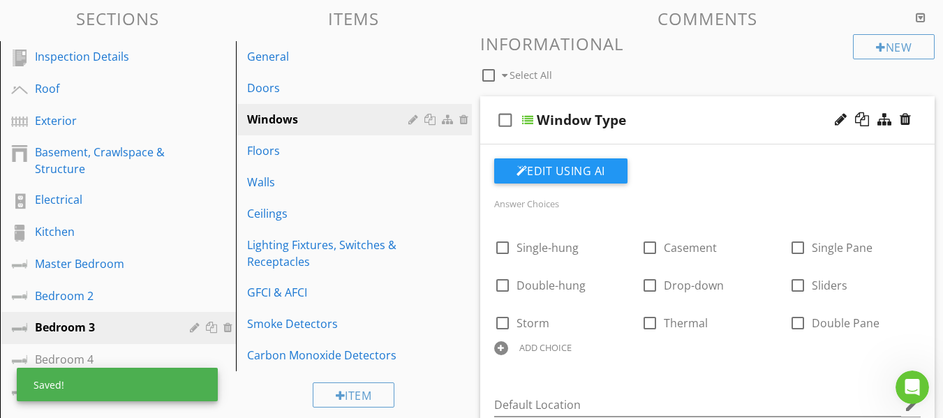
click at [498, 135] on icon "check_box_outline_blank" at bounding box center [505, 120] width 22 height 34
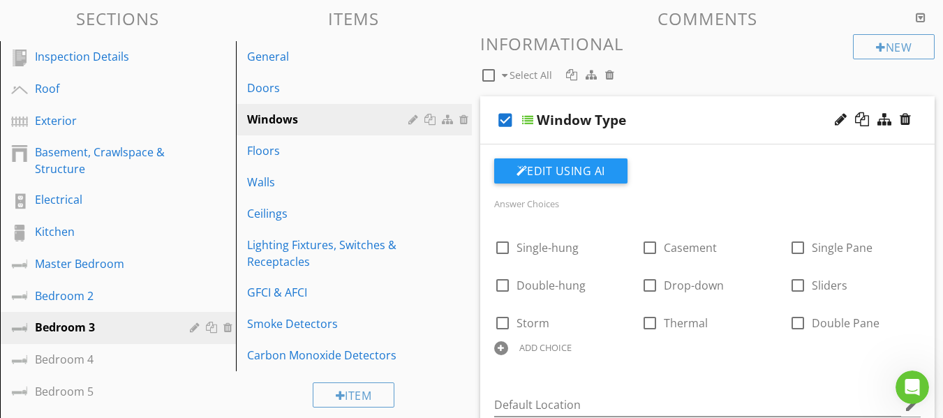
click at [503, 127] on icon "check_box" at bounding box center [505, 120] width 22 height 34
click at [489, 140] on div "check_box_outline_blank Window Type" at bounding box center [707, 120] width 455 height 48
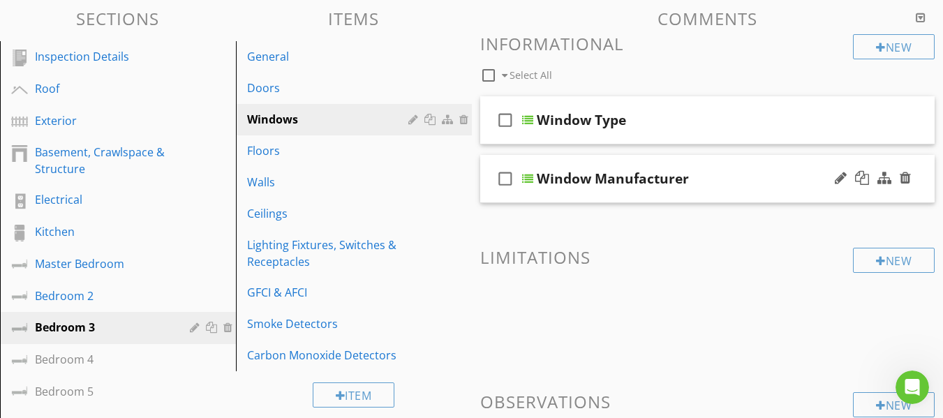
click at [485, 195] on div "check_box_outline_blank Window Manufacturer" at bounding box center [707, 179] width 455 height 48
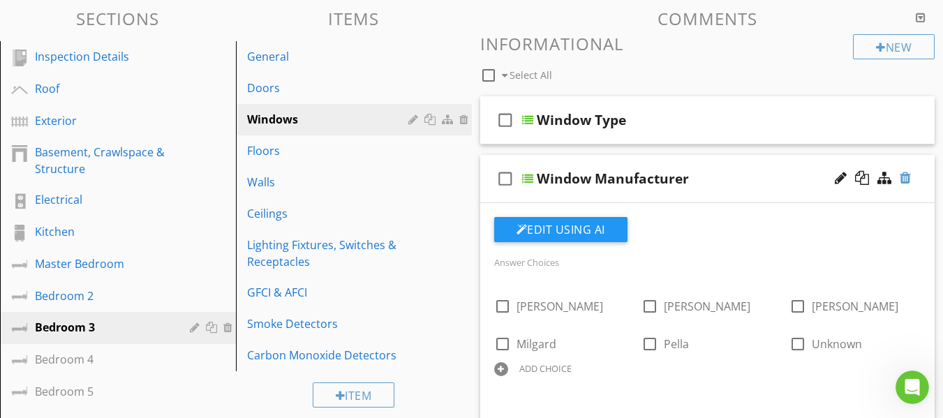
click at [907, 181] on div at bounding box center [905, 178] width 11 height 14
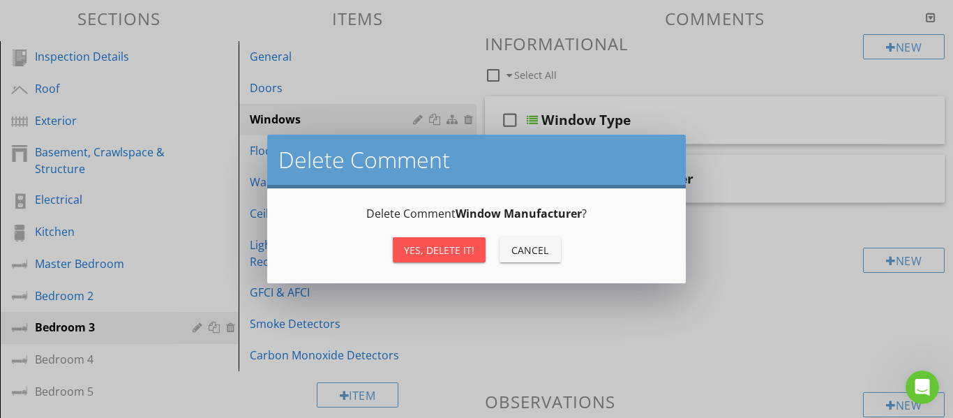
click at [445, 251] on div "Yes, Delete it!" at bounding box center [439, 250] width 70 height 15
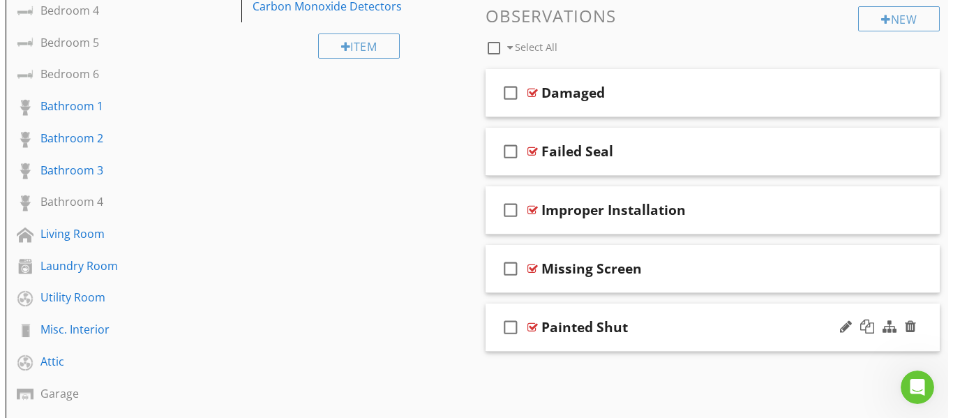
scroll to position [409, 0]
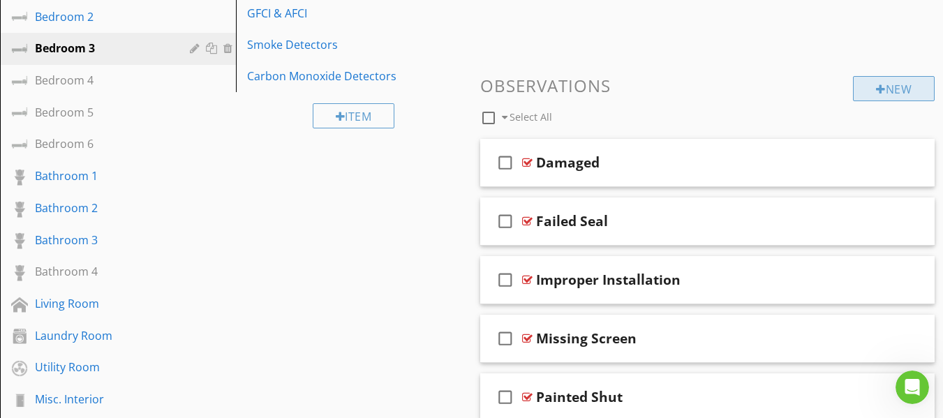
click at [879, 91] on div at bounding box center [881, 89] width 10 height 11
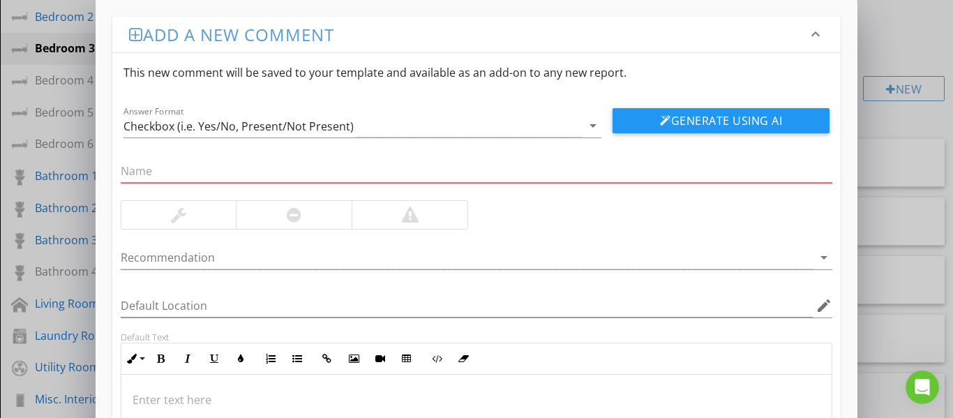
click at [294, 207] on div at bounding box center [294, 215] width 15 height 17
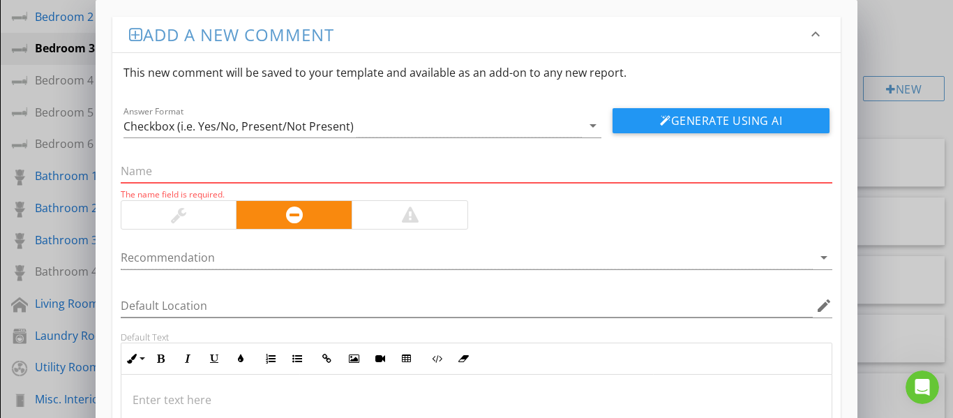
click at [221, 174] on input "text" at bounding box center [477, 171] width 713 height 23
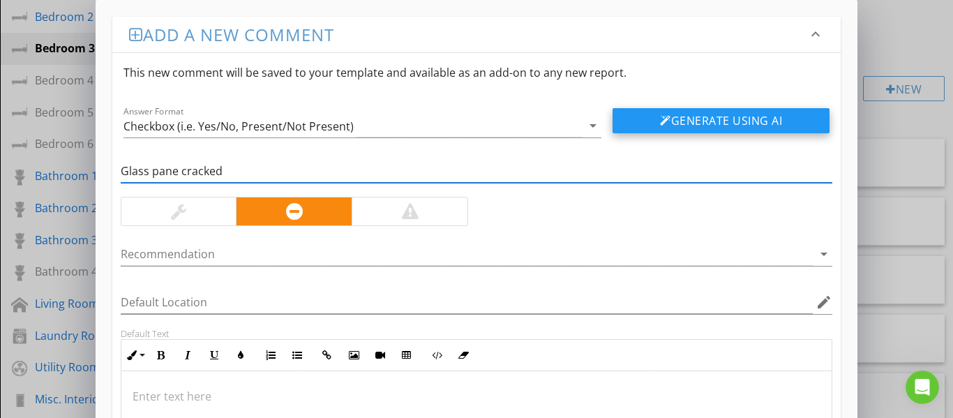
click at [683, 119] on button "Generate Using AI" at bounding box center [721, 120] width 217 height 25
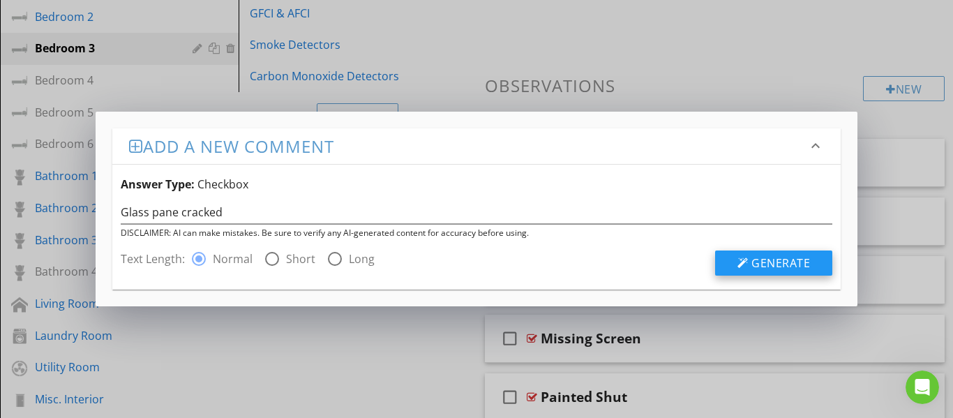
click at [752, 266] on button "Generate" at bounding box center [773, 263] width 117 height 25
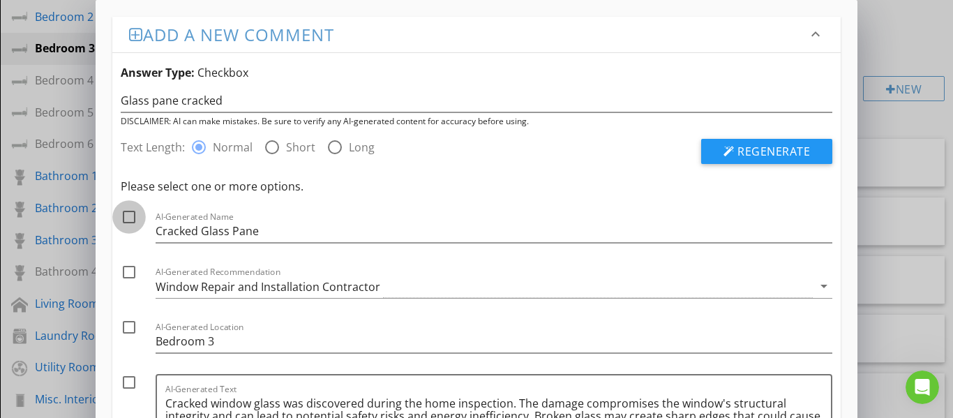
click at [133, 219] on div at bounding box center [129, 217] width 24 height 24
click at [127, 271] on div at bounding box center [129, 272] width 24 height 24
click at [128, 382] on div at bounding box center [129, 383] width 24 height 24
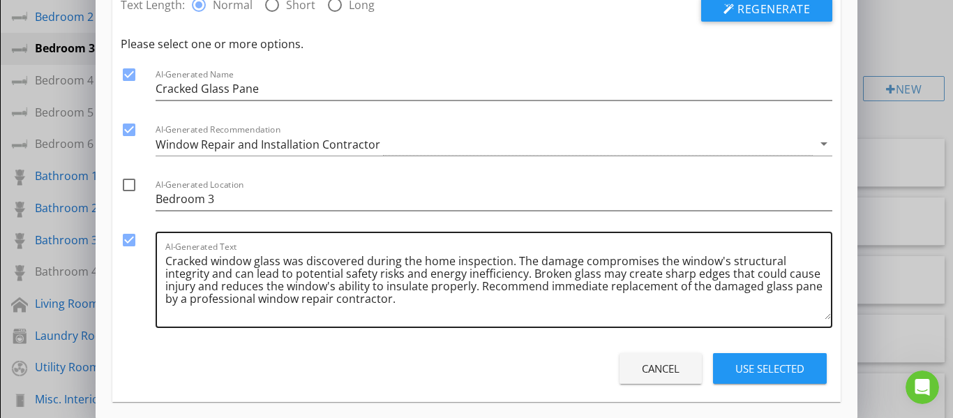
scroll to position [151, 0]
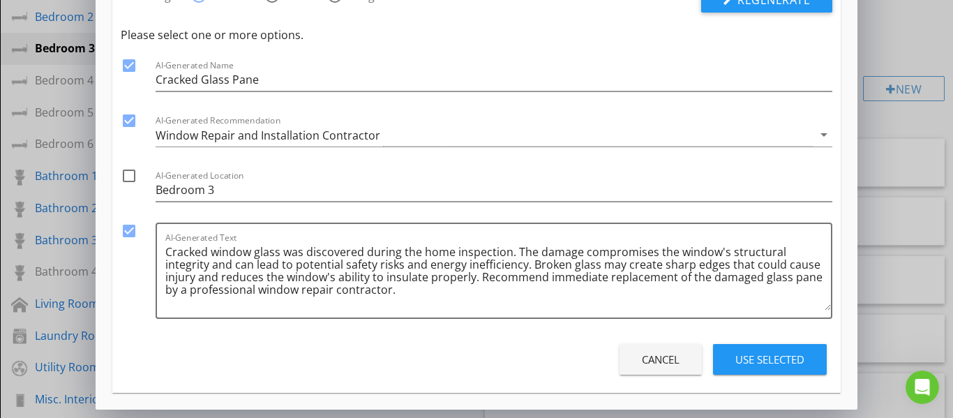
click at [737, 362] on div "Use Selected" at bounding box center [770, 360] width 69 height 16
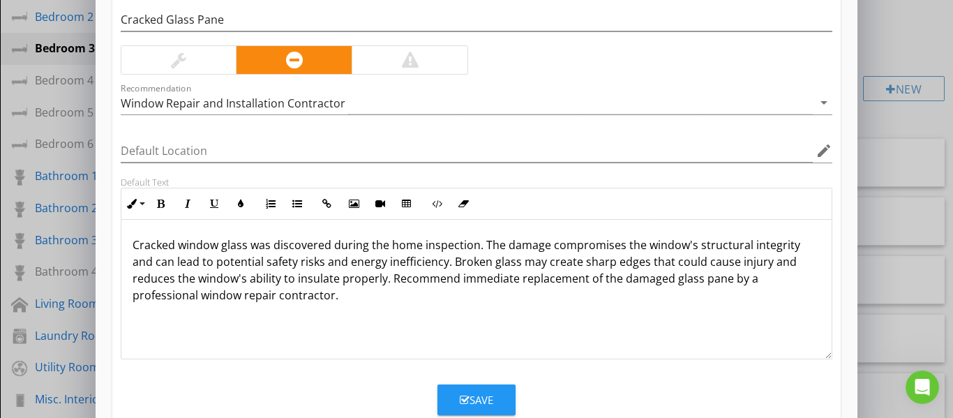
scroll to position [0, 0]
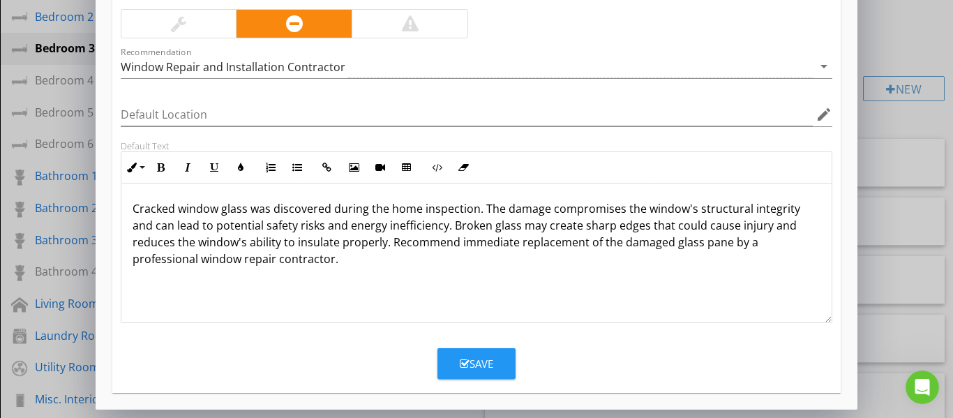
click at [494, 358] on button "Save" at bounding box center [477, 363] width 78 height 31
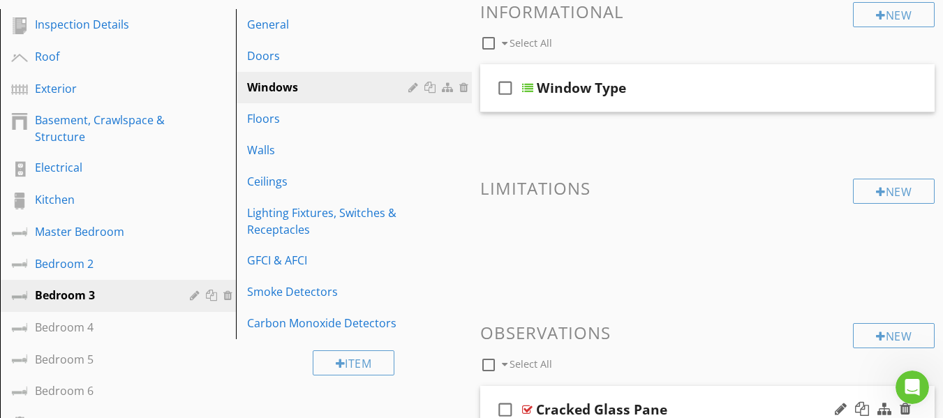
scroll to position [130, 0]
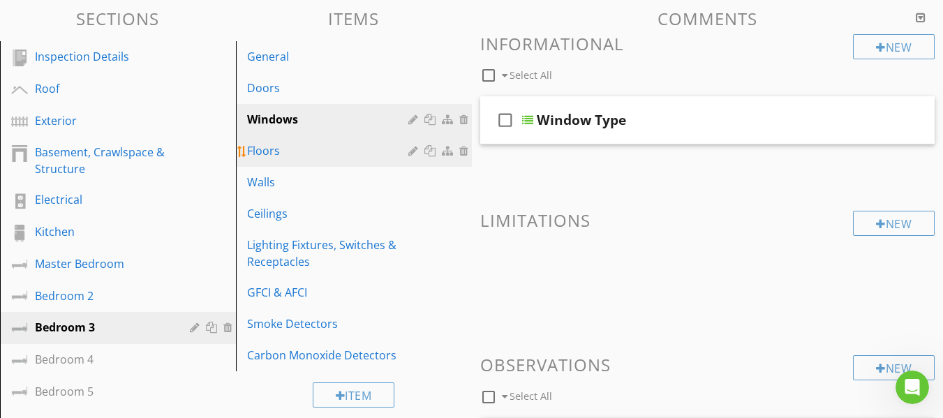
click at [292, 156] on div "Floors" at bounding box center [329, 150] width 165 height 17
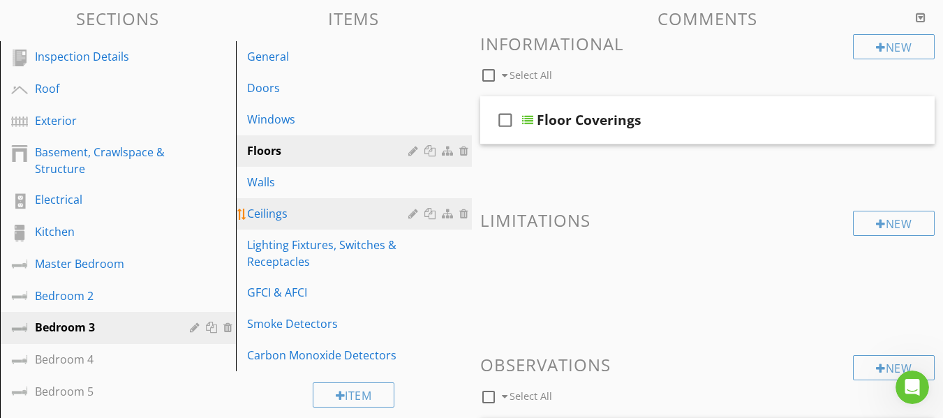
click at [291, 211] on div "Ceilings" at bounding box center [329, 213] width 165 height 17
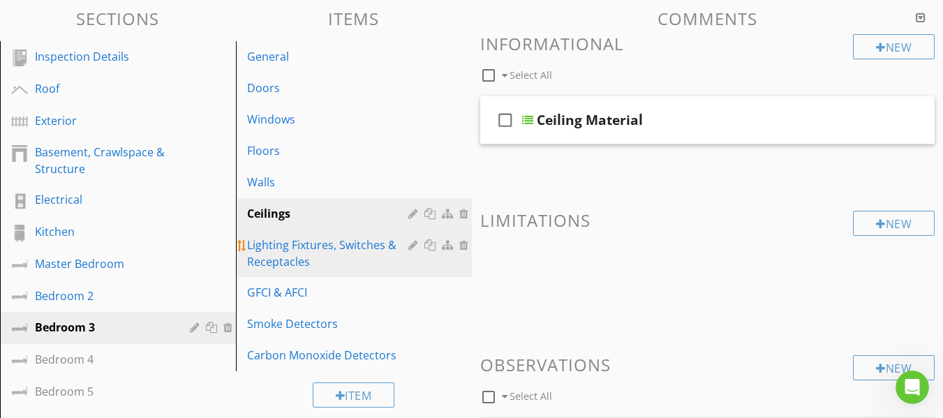
click at [315, 253] on div "Lighting Fixtures, Switches & Receptacles" at bounding box center [329, 254] width 165 height 34
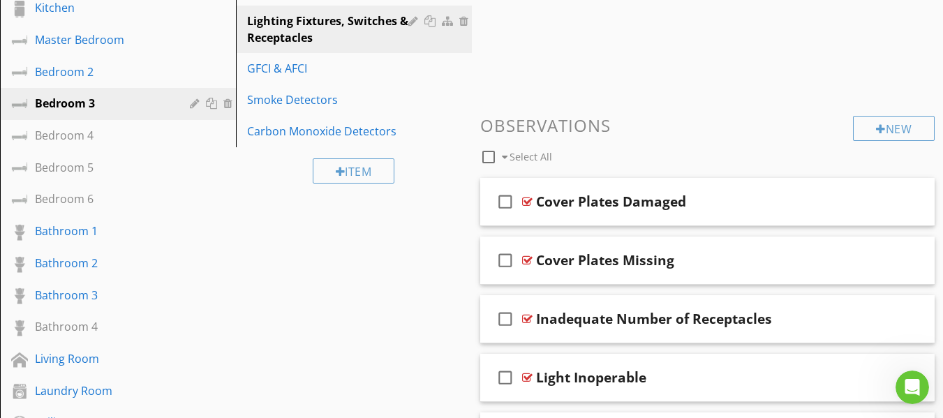
scroll to position [200, 0]
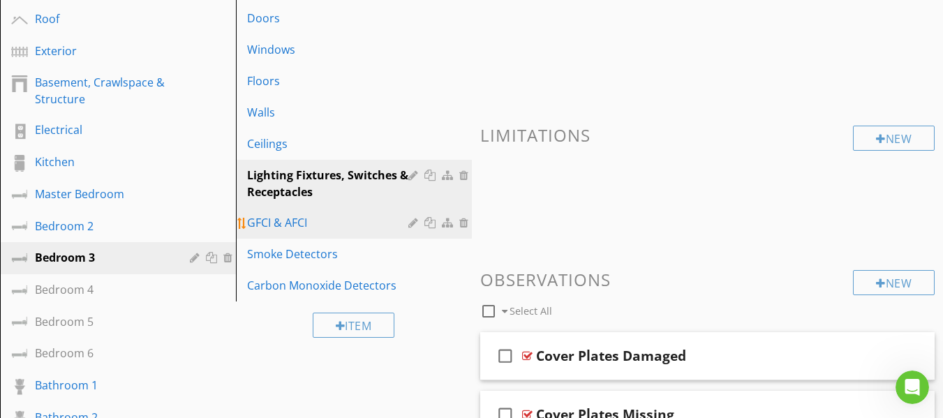
click at [323, 226] on div "GFCI & AFCI" at bounding box center [329, 222] width 165 height 17
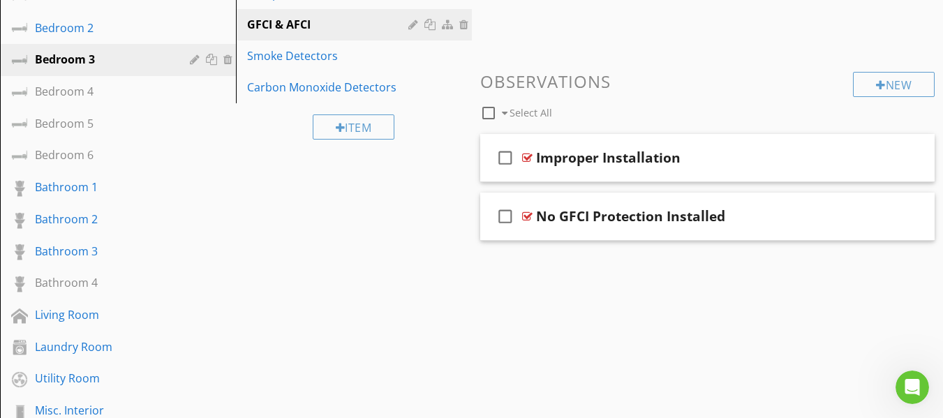
scroll to position [269, 0]
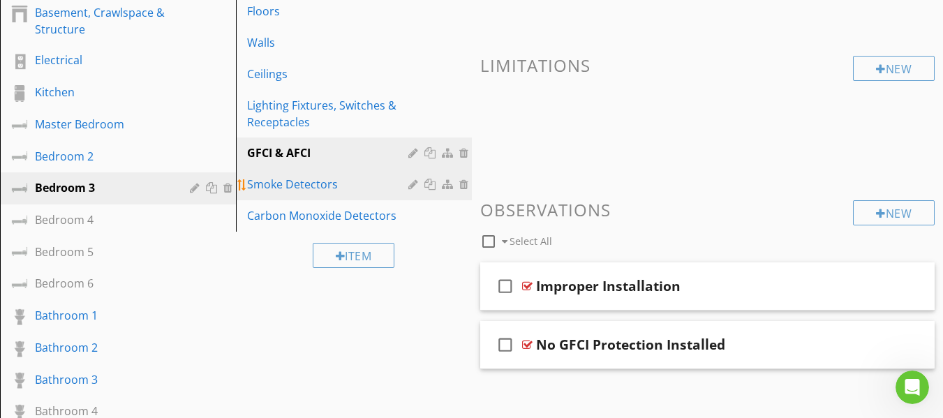
click at [304, 184] on div "Smoke Detectors" at bounding box center [329, 184] width 165 height 17
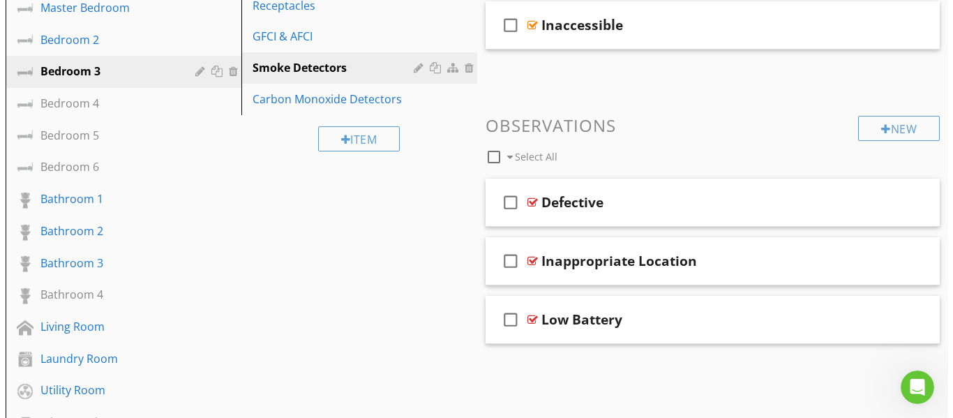
scroll to position [409, 0]
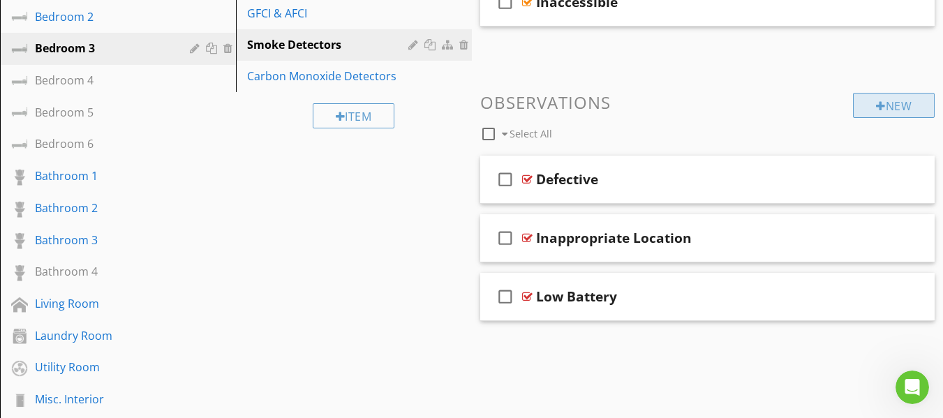
click at [876, 109] on div at bounding box center [881, 106] width 10 height 11
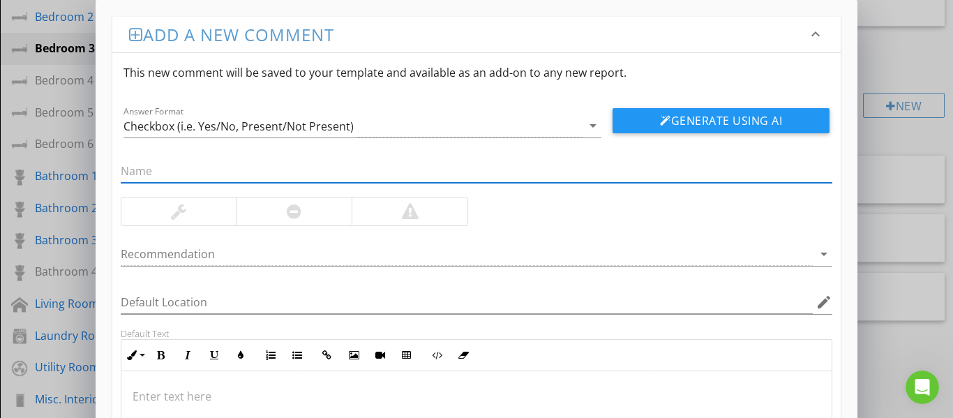
click at [255, 170] on input "text" at bounding box center [477, 171] width 713 height 23
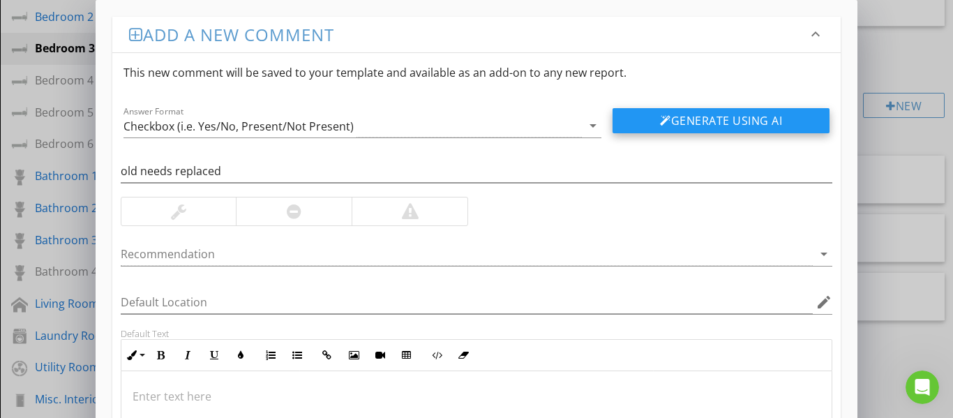
click at [660, 124] on div at bounding box center [665, 120] width 11 height 11
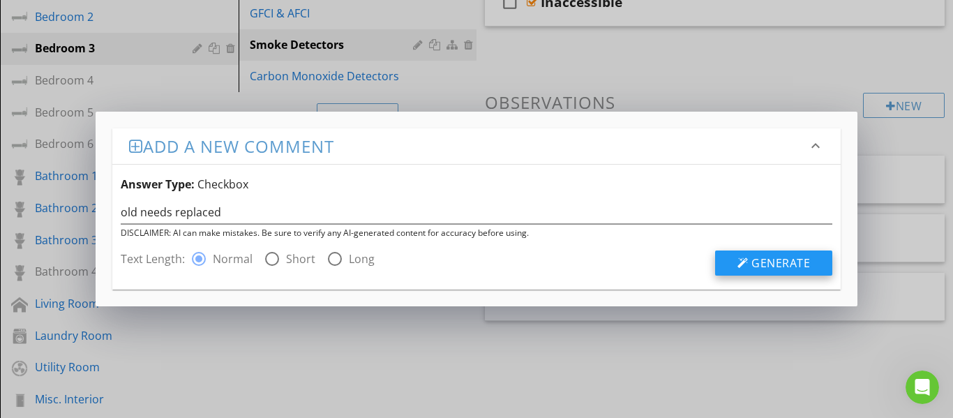
click at [745, 265] on div at bounding box center [743, 263] width 11 height 11
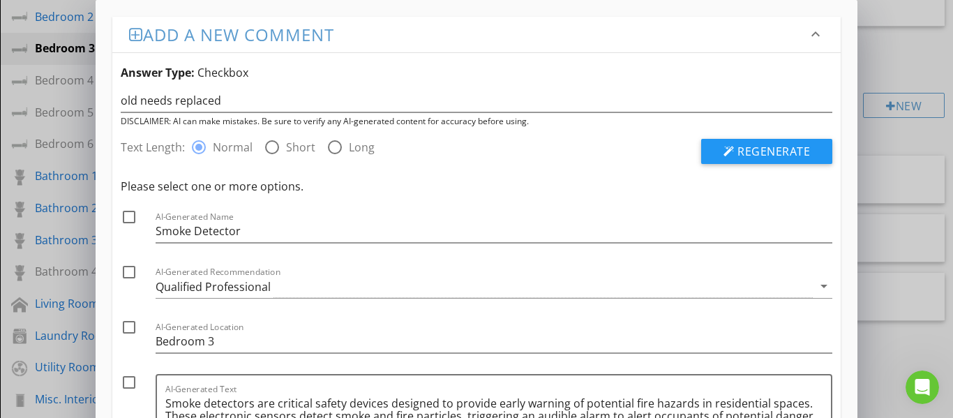
click at [122, 223] on div at bounding box center [129, 217] width 24 height 24
drag, startPoint x: 127, startPoint y: 276, endPoint x: 122, endPoint y: 299, distance: 22.9
click at [128, 276] on div at bounding box center [129, 272] width 24 height 24
click at [128, 385] on div at bounding box center [129, 383] width 24 height 24
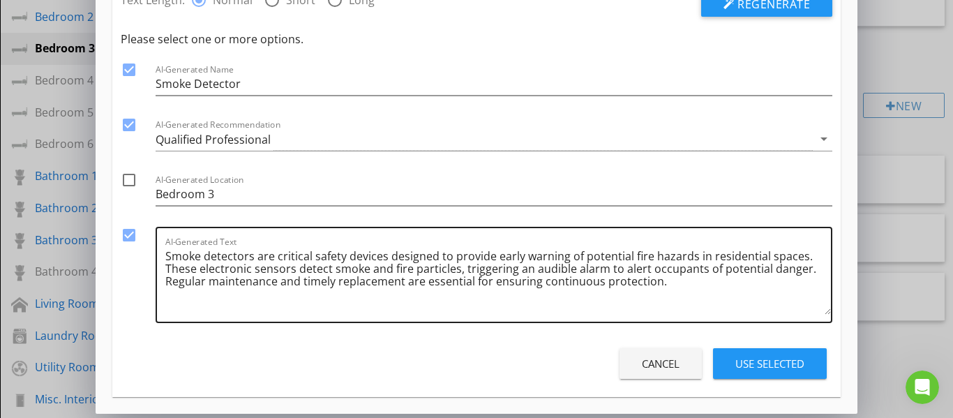
scroll to position [151, 0]
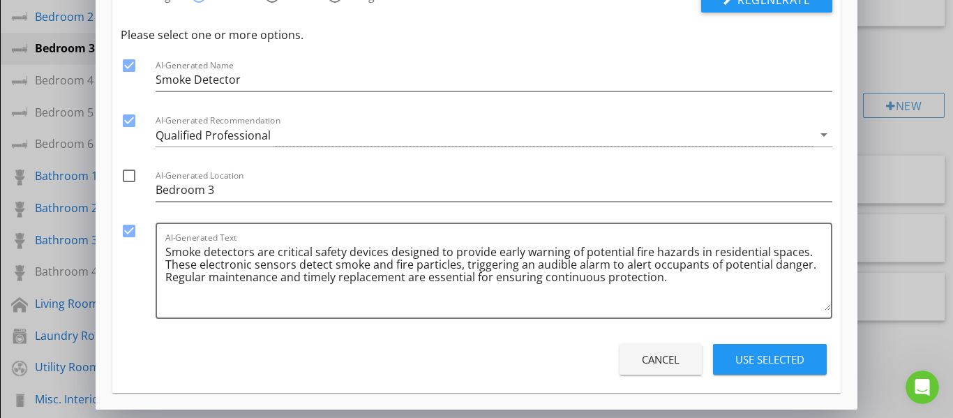
click at [754, 359] on div "Use Selected" at bounding box center [770, 360] width 69 height 16
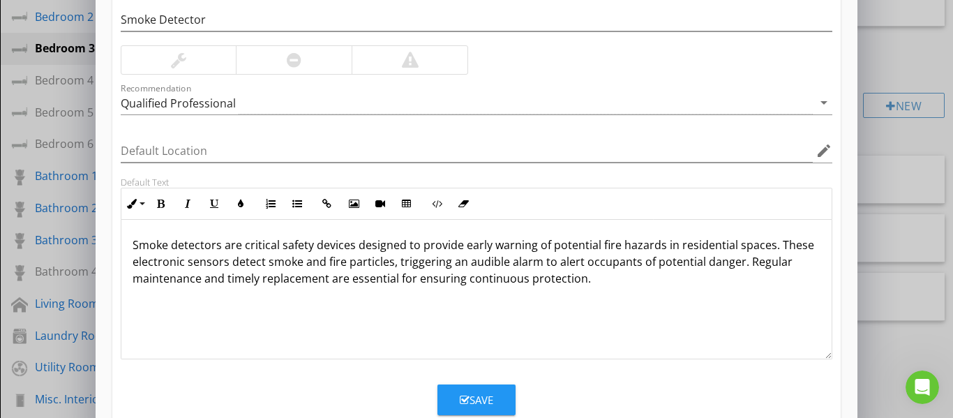
scroll to position [0, 0]
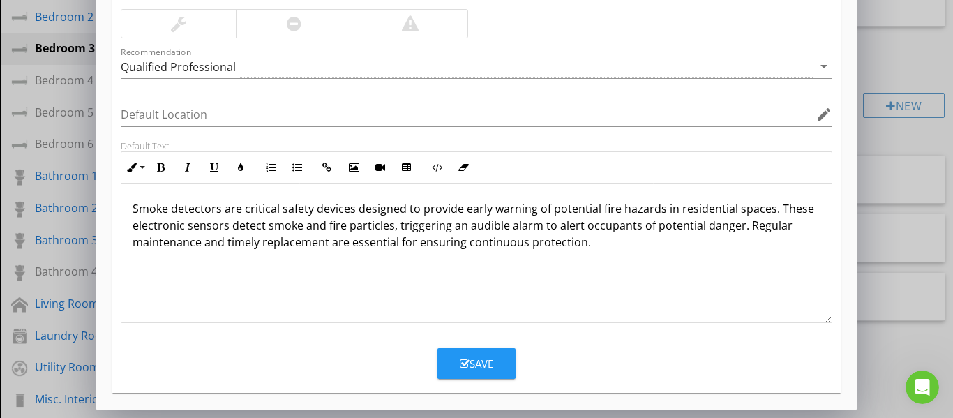
click at [488, 355] on button "Save" at bounding box center [477, 363] width 78 height 31
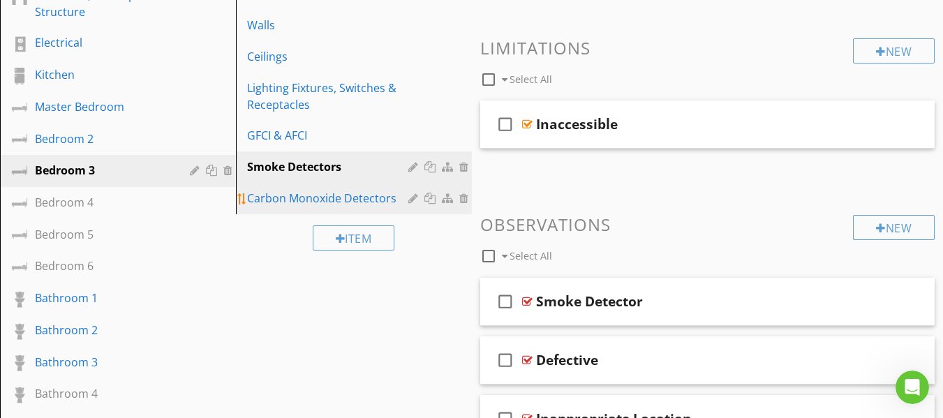
scroll to position [269, 0]
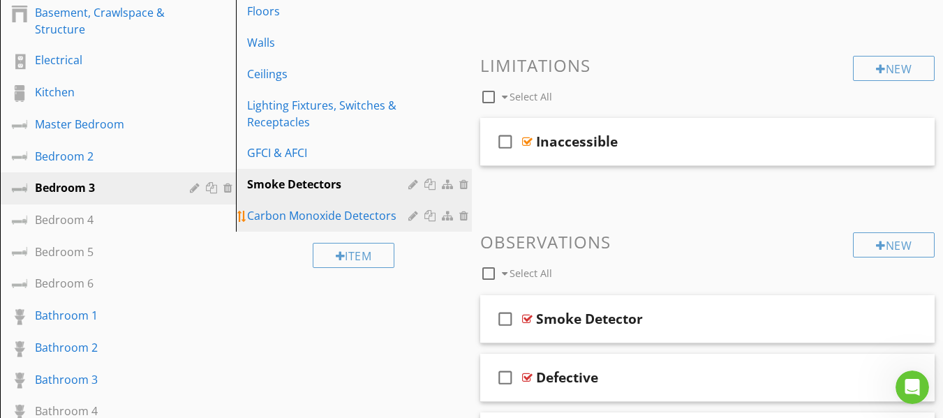
click at [370, 219] on div "Carbon Monoxide Detectors" at bounding box center [329, 215] width 165 height 17
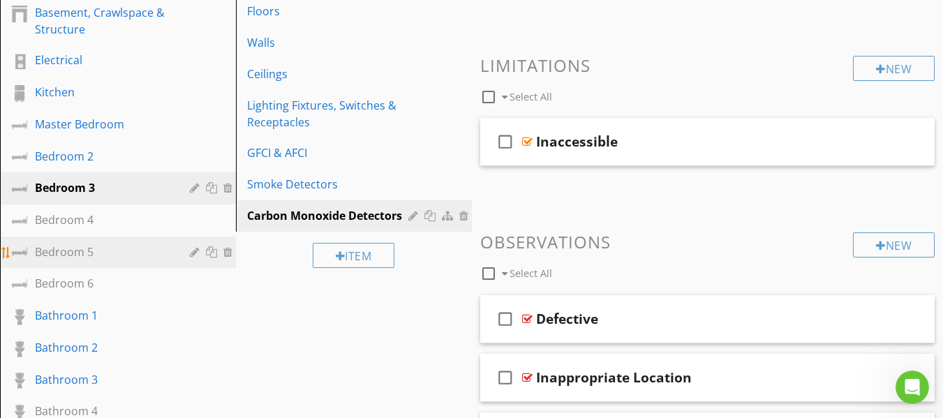
click at [117, 308] on div "Bathroom 1" at bounding box center [102, 315] width 135 height 17
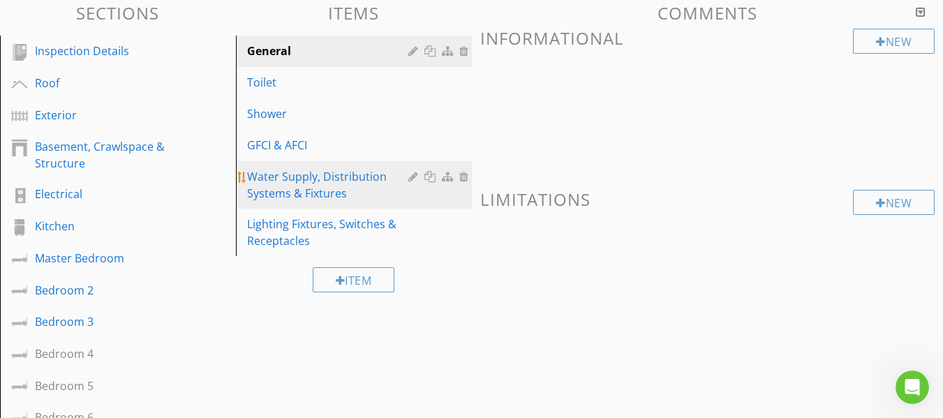
scroll to position [130, 0]
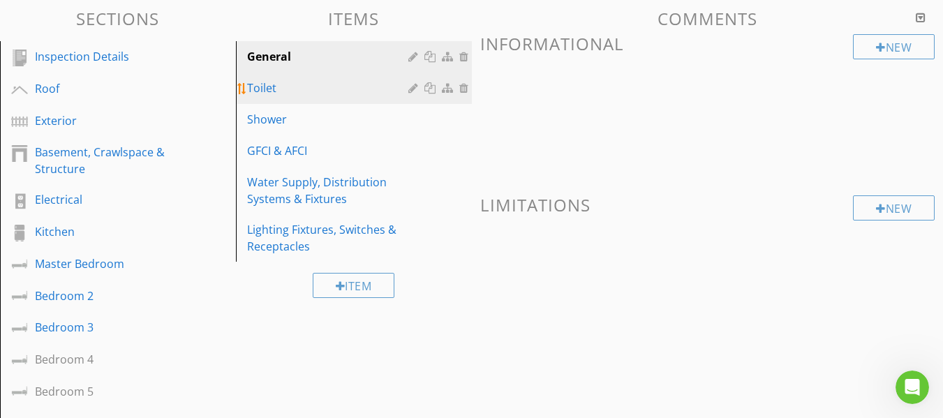
click at [276, 91] on div "Toilet" at bounding box center [329, 88] width 165 height 17
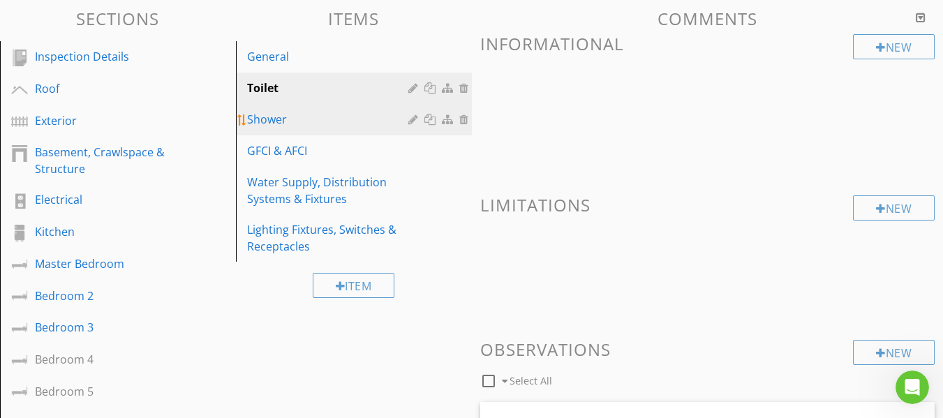
click at [325, 128] on div "Shower" at bounding box center [329, 119] width 165 height 17
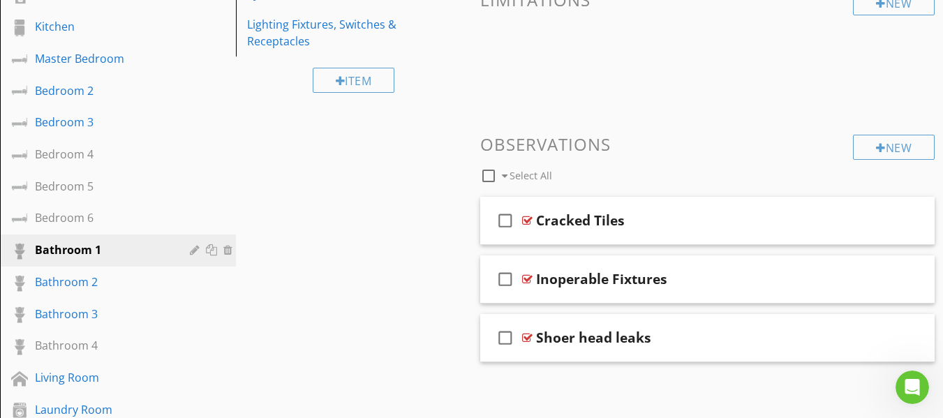
scroll to position [339, 0]
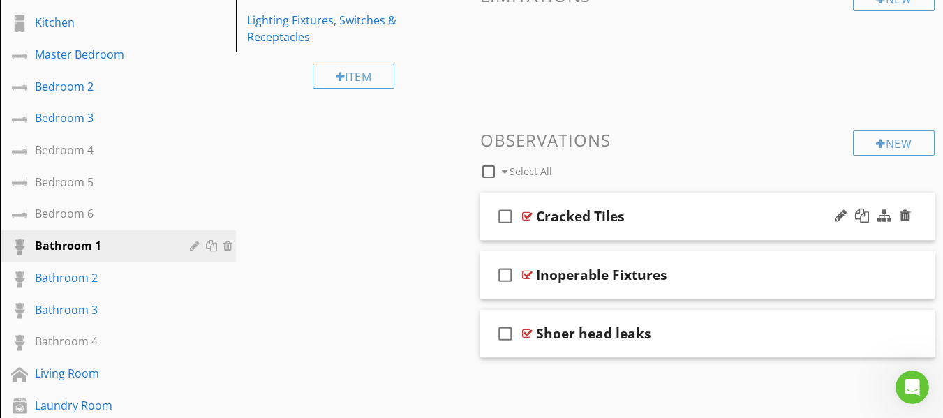
click at [487, 231] on div "check_box_outline_blank Cracked Tiles" at bounding box center [707, 217] width 455 height 48
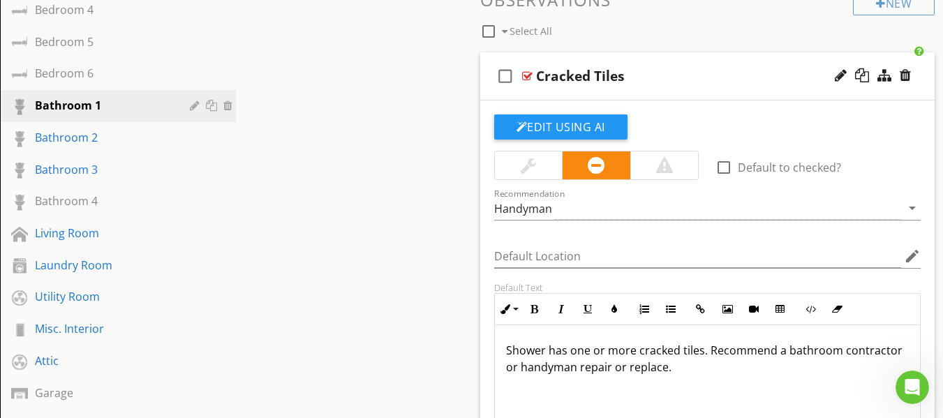
scroll to position [479, 0]
click at [484, 99] on div "check_box_outline_blank Cracked Tiles" at bounding box center [707, 77] width 455 height 48
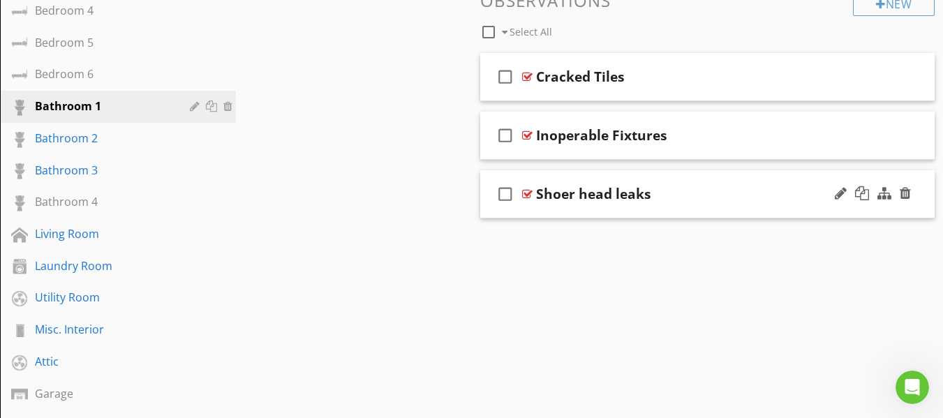
click at [488, 209] on div "check_box_outline_blank Shoer head leaks" at bounding box center [707, 194] width 455 height 48
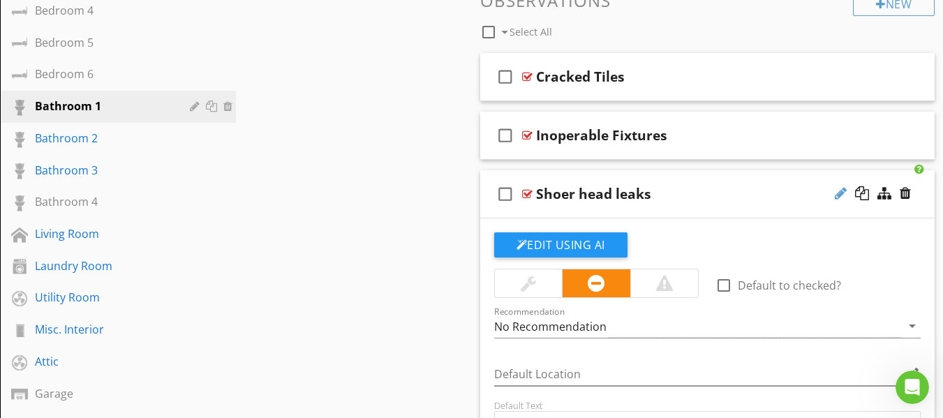
click at [836, 193] on div at bounding box center [841, 193] width 12 height 14
click at [557, 194] on input "Shoer head leaks" at bounding box center [696, 195] width 320 height 23
click at [553, 247] on button "Edit Using AI" at bounding box center [560, 244] width 133 height 25
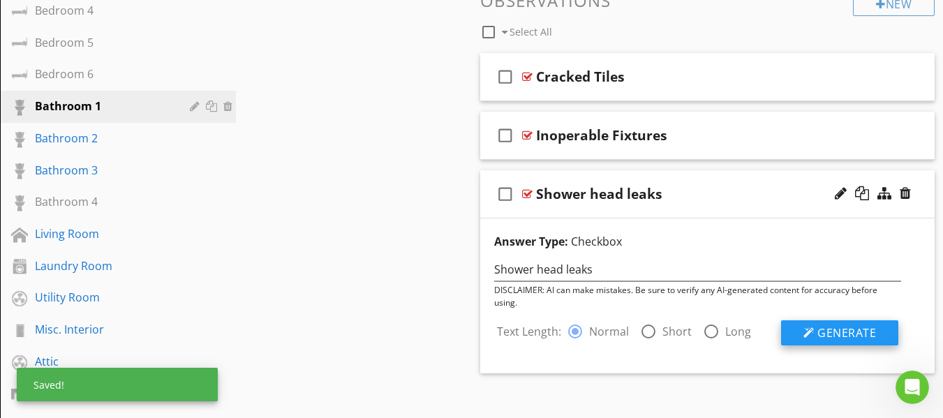
click at [808, 332] on div at bounding box center [808, 332] width 11 height 11
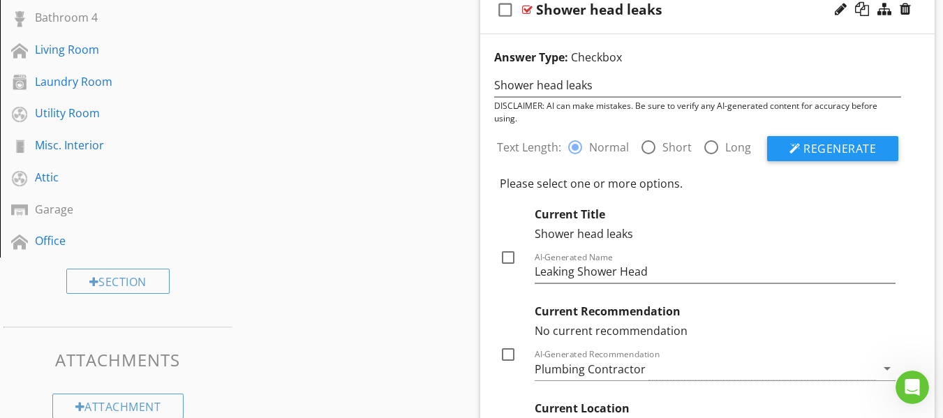
scroll to position [688, 0]
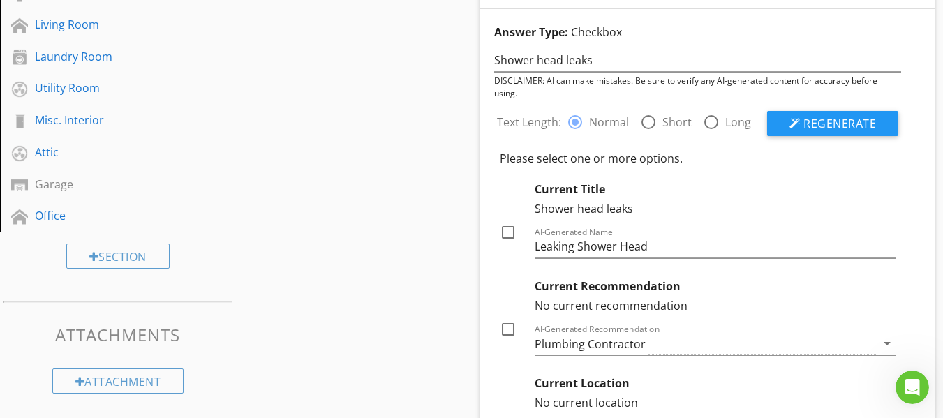
click at [507, 235] on div at bounding box center [508, 233] width 24 height 24
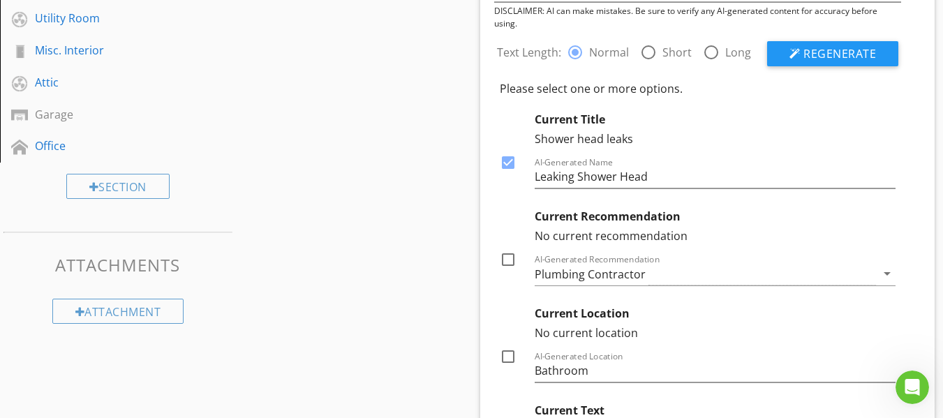
click at [509, 263] on div at bounding box center [508, 260] width 24 height 24
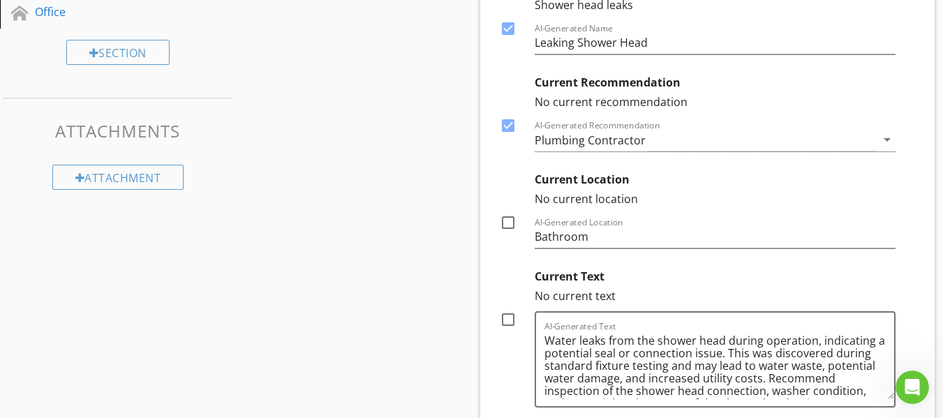
scroll to position [898, 0]
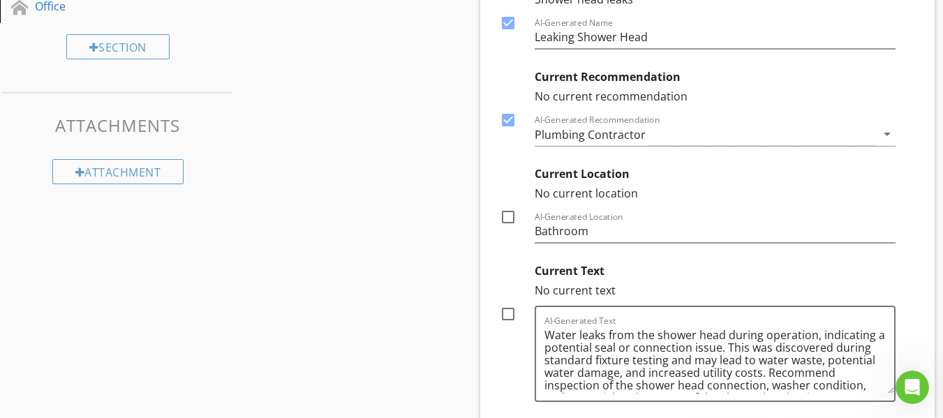
click at [509, 319] on div at bounding box center [508, 314] width 24 height 24
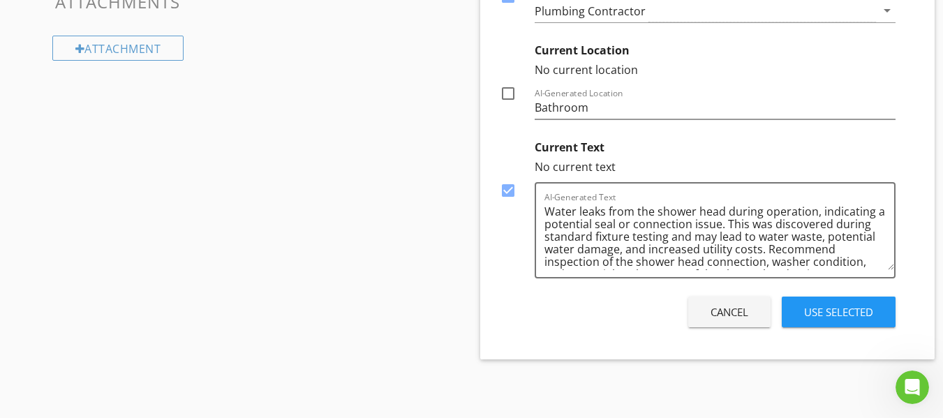
click at [821, 317] on div "Use Selected" at bounding box center [838, 312] width 69 height 16
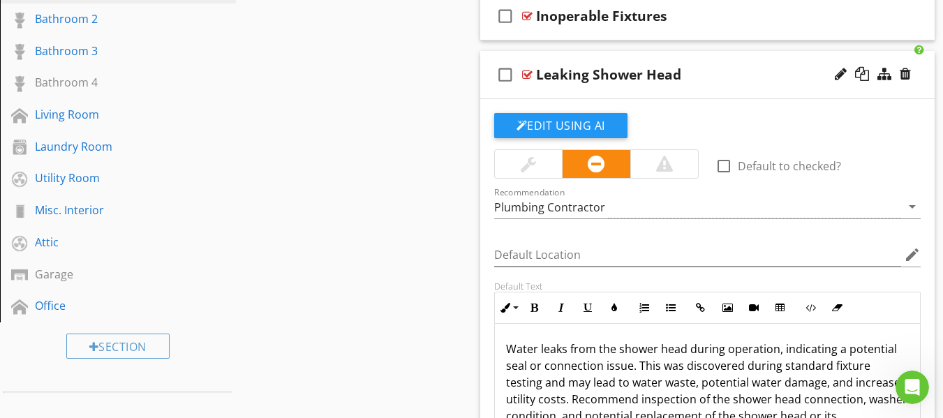
scroll to position [528, 0]
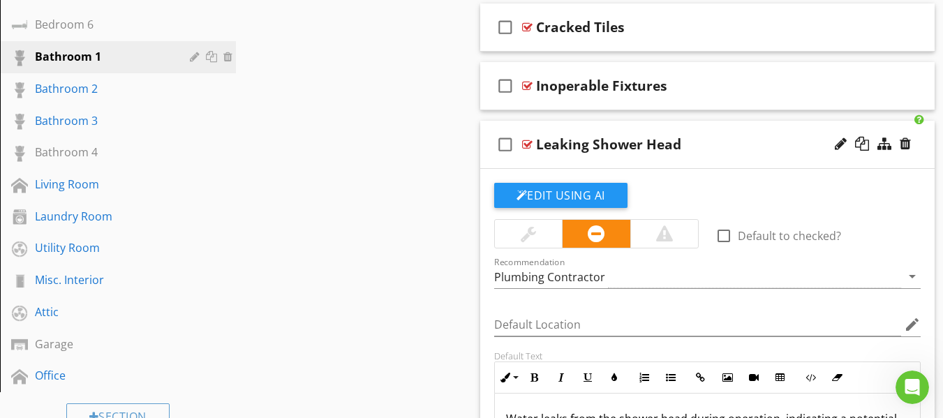
click at [486, 163] on div "check_box_outline_blank Leaking Shower Head" at bounding box center [707, 145] width 455 height 48
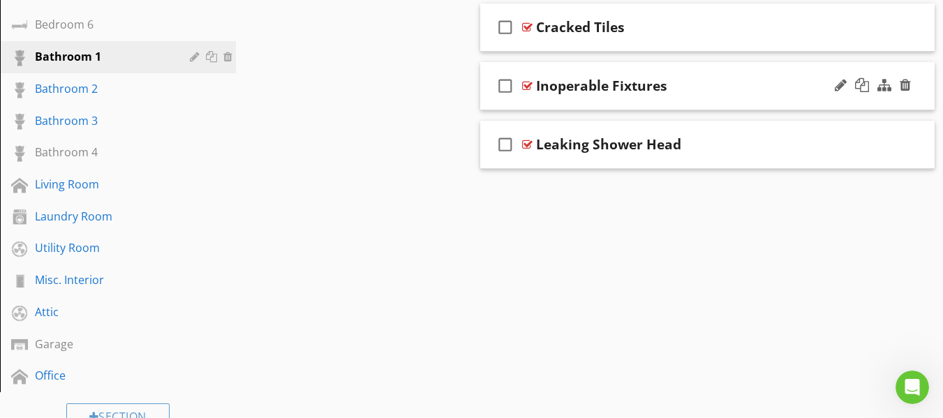
click at [494, 102] on icon "check_box_outline_blank" at bounding box center [505, 86] width 22 height 34
click at [507, 83] on icon "check_box" at bounding box center [505, 86] width 22 height 34
click at [491, 108] on div "check_box_outline_blank Inoperable Fixtures" at bounding box center [707, 86] width 455 height 48
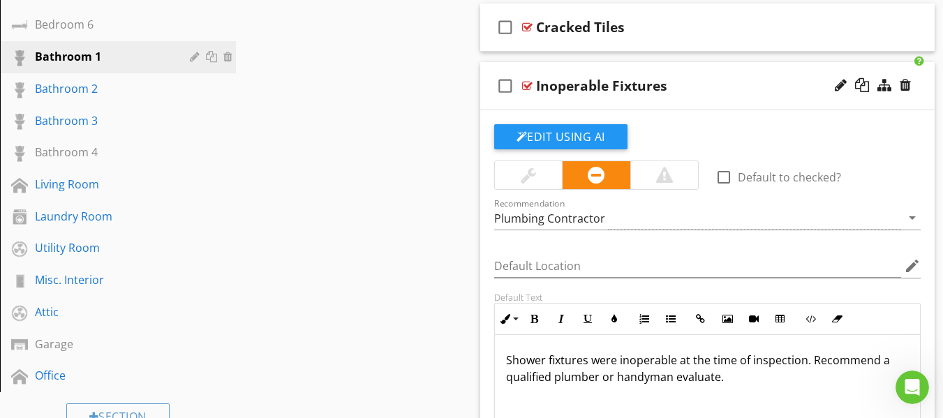
click at [490, 103] on div "check_box_outline_blank Inoperable Fixtures" at bounding box center [707, 86] width 455 height 48
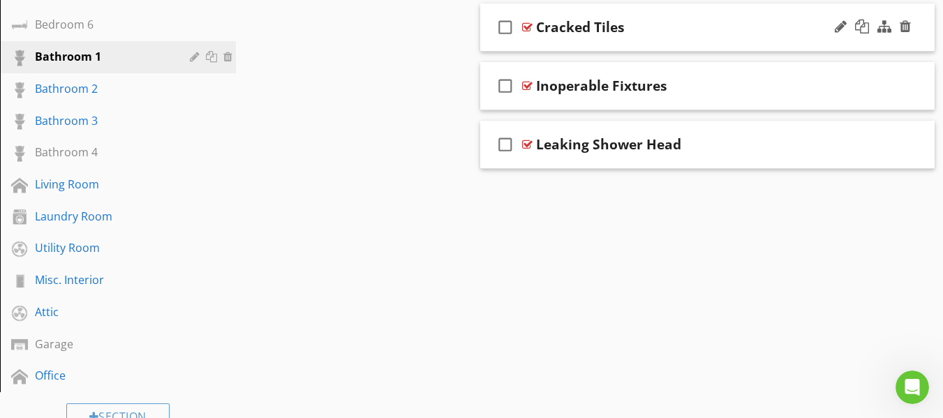
click at [494, 48] on div "check_box_outline_blank Cracked Tiles" at bounding box center [707, 27] width 455 height 48
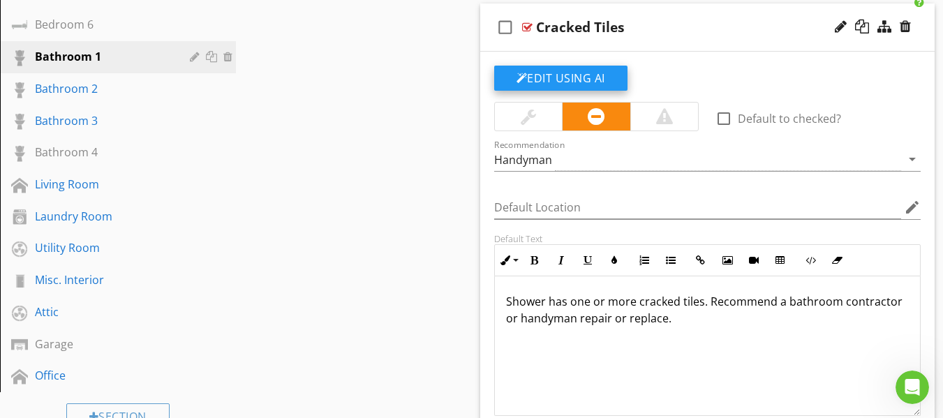
click at [613, 82] on button "Edit Using AI" at bounding box center [560, 78] width 133 height 25
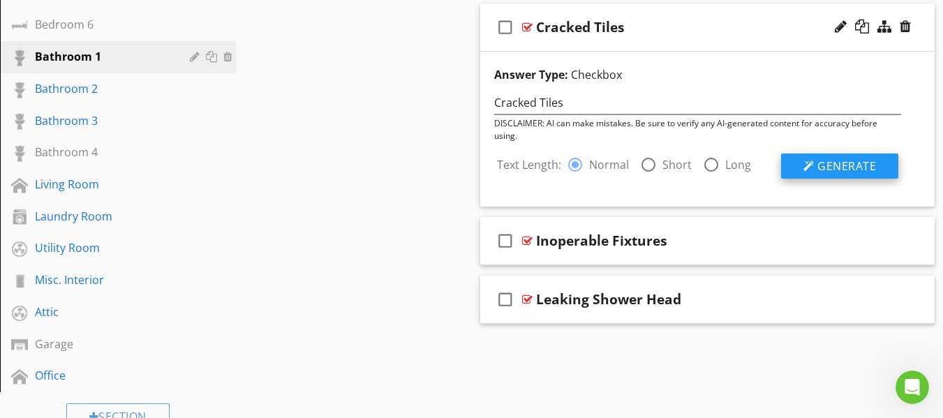
click at [817, 163] on span "Generate" at bounding box center [846, 165] width 59 height 15
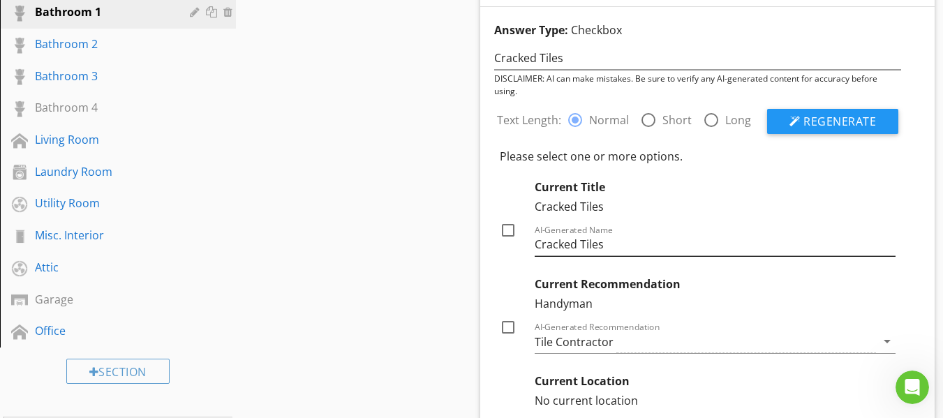
scroll to position [598, 0]
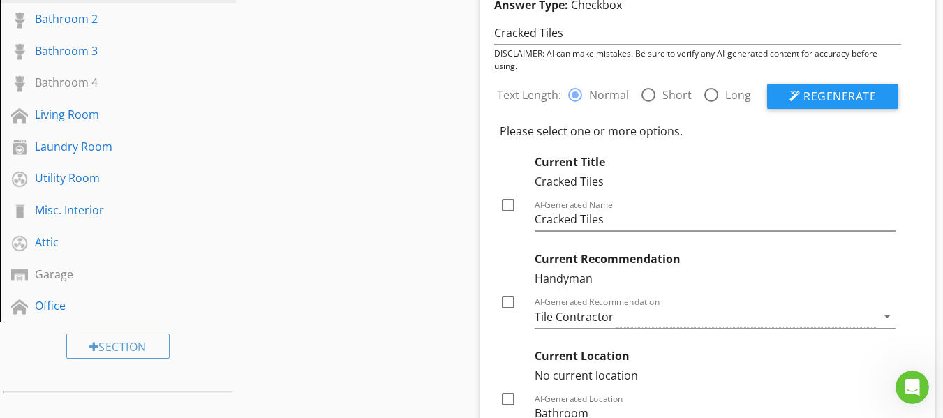
click at [511, 204] on div at bounding box center [508, 205] width 24 height 24
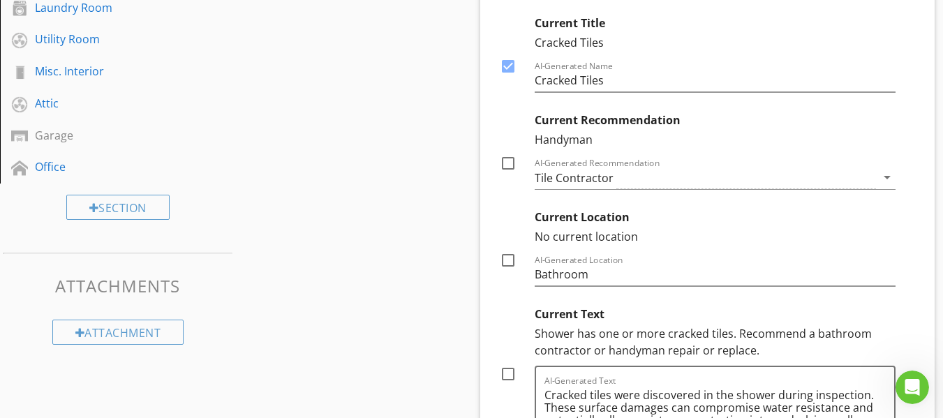
scroll to position [738, 0]
click at [508, 164] on div at bounding box center [508, 163] width 24 height 24
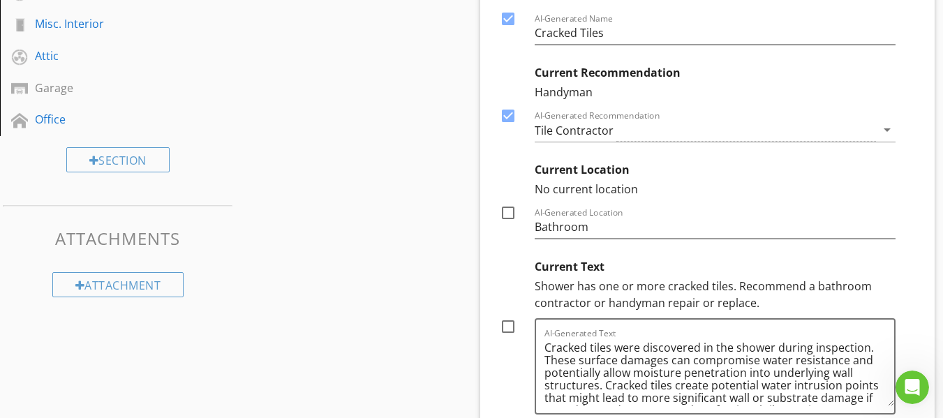
scroll to position [877, 0]
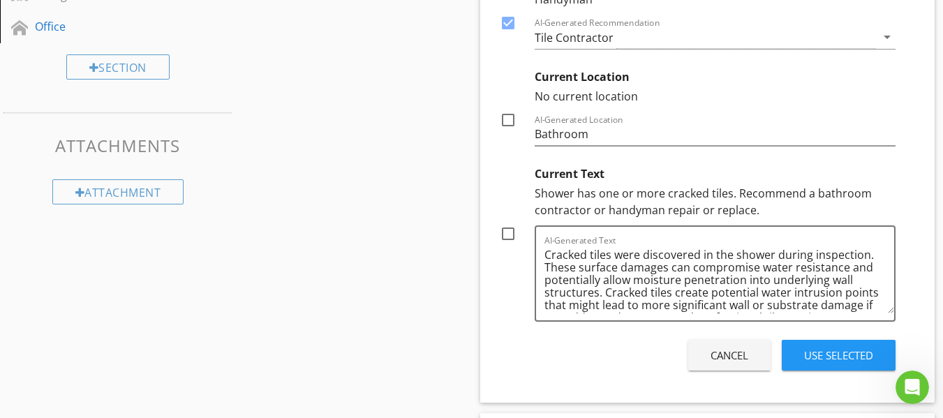
click at [509, 235] on div at bounding box center [508, 234] width 24 height 24
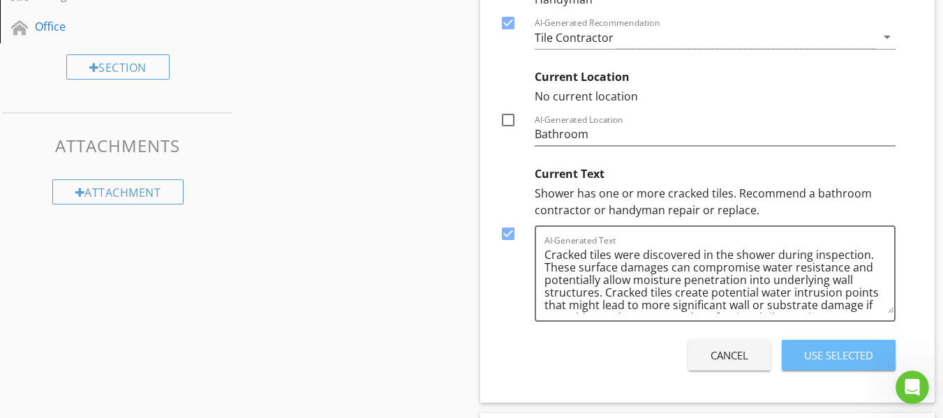
click at [805, 355] on div "Use Selected" at bounding box center [838, 356] width 69 height 16
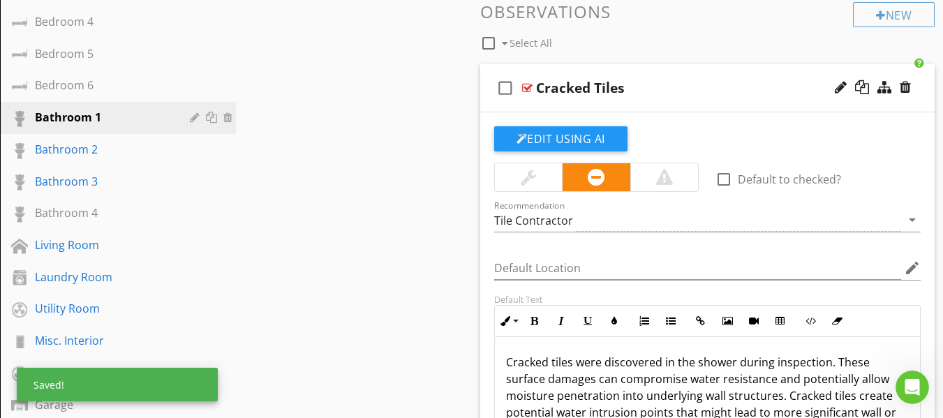
scroll to position [445, 0]
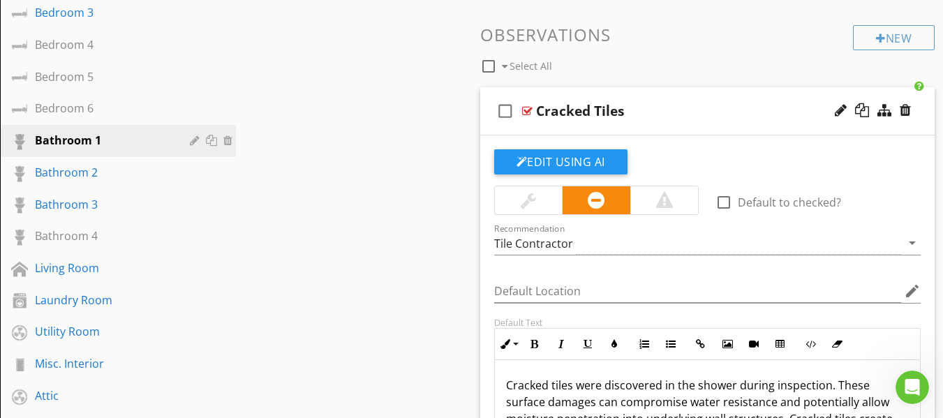
click at [486, 133] on div "check_box_outline_blank Cracked Tiles" at bounding box center [707, 111] width 455 height 48
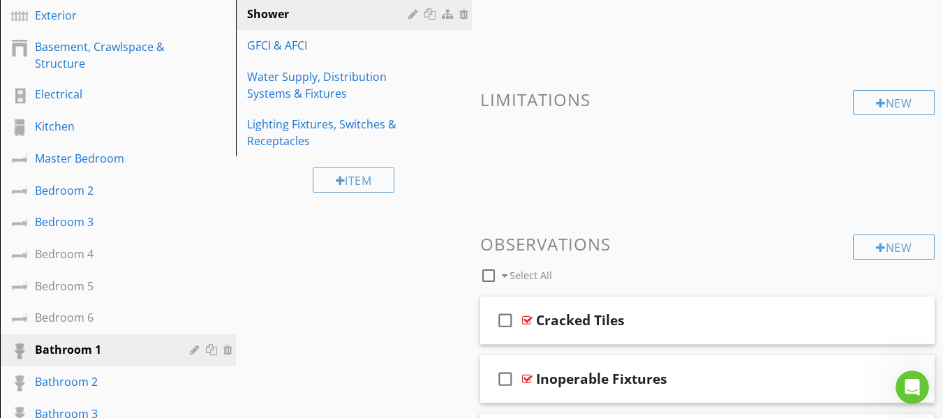
scroll to position [165, 0]
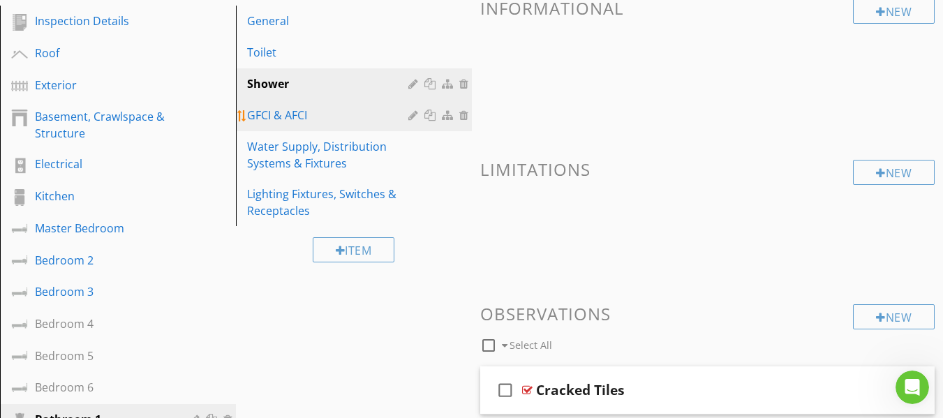
click at [362, 117] on div "GFCI & AFCI" at bounding box center [329, 115] width 165 height 17
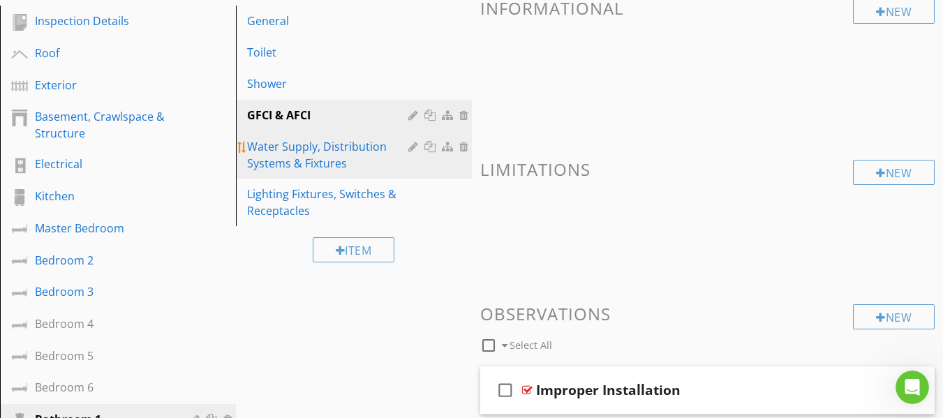
click at [353, 151] on div "Water Supply, Distribution Systems & Fixtures" at bounding box center [329, 155] width 165 height 34
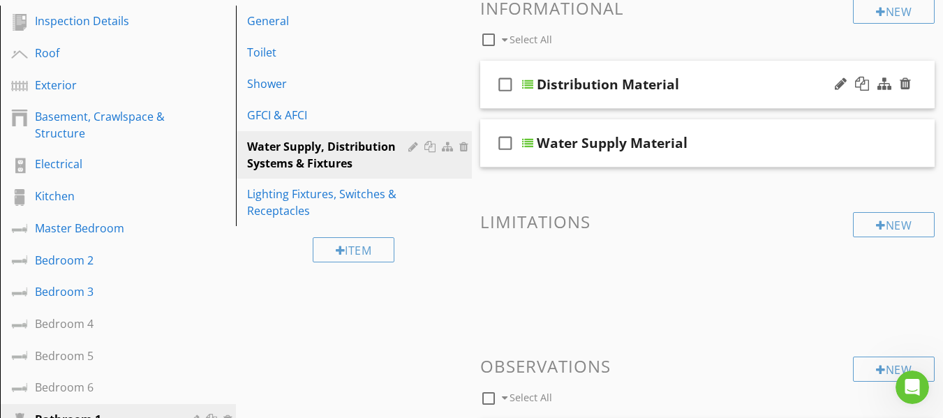
click at [491, 98] on div "check_box_outline_blank Distribution Material" at bounding box center [707, 85] width 455 height 48
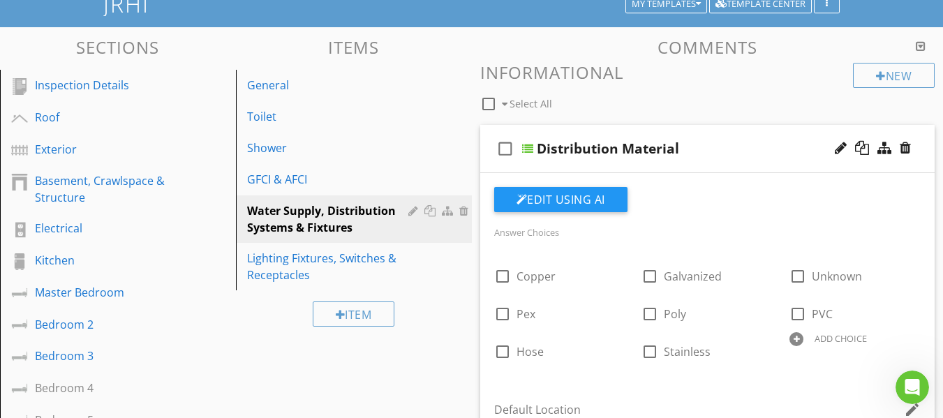
scroll to position [96, 0]
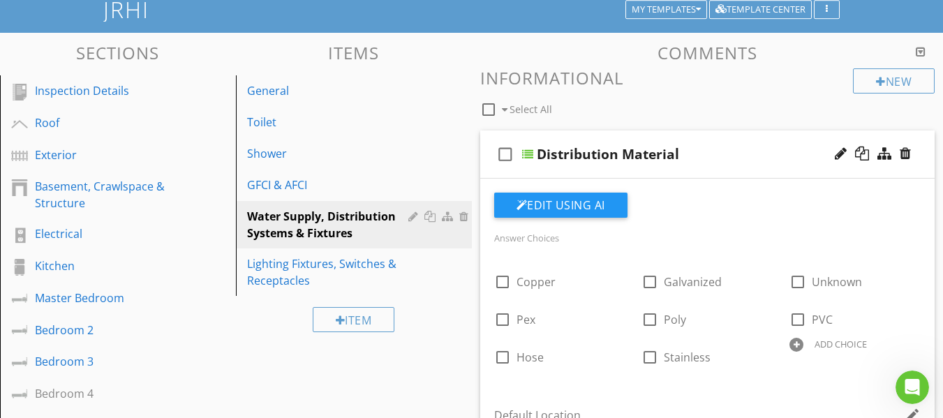
click at [490, 168] on div "check_box_outline_blank Distribution Material" at bounding box center [707, 155] width 455 height 48
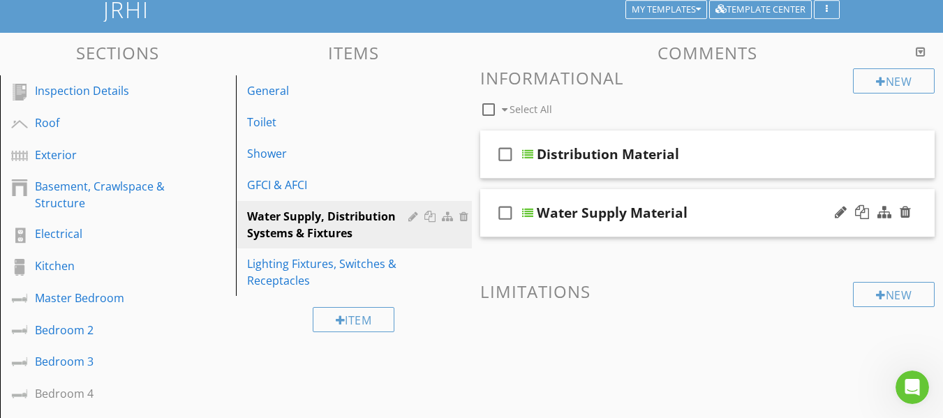
click at [485, 234] on div "check_box_outline_blank Water Supply Material" at bounding box center [707, 213] width 455 height 48
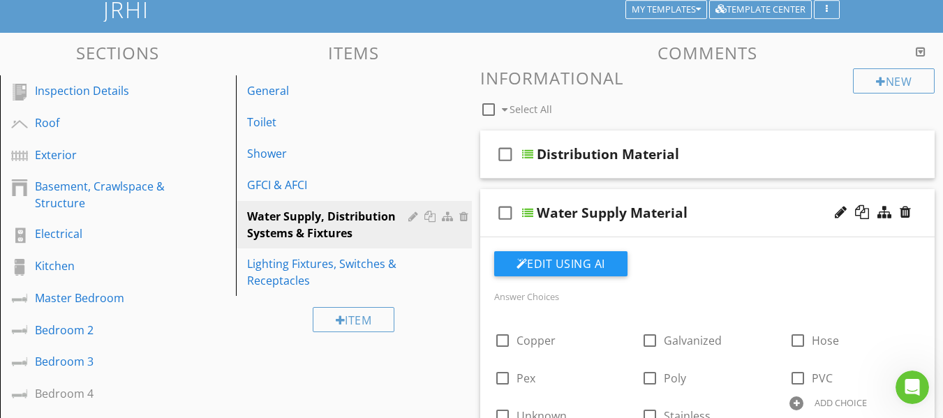
click at [486, 228] on div "check_box_outline_blank Water Supply Material" at bounding box center [707, 213] width 455 height 48
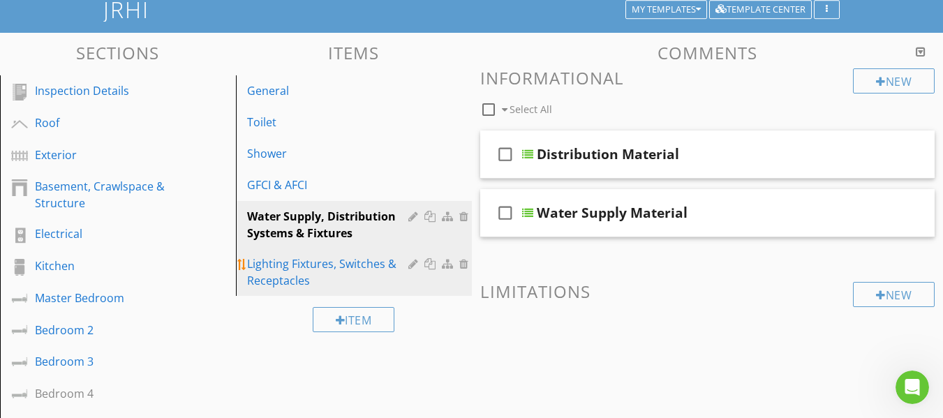
click at [336, 268] on div "Lighting Fixtures, Switches & Receptacles" at bounding box center [329, 272] width 165 height 34
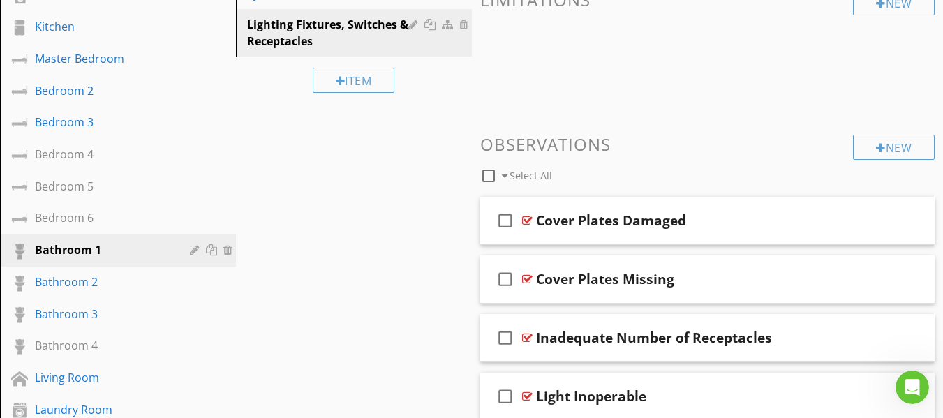
scroll to position [375, 0]
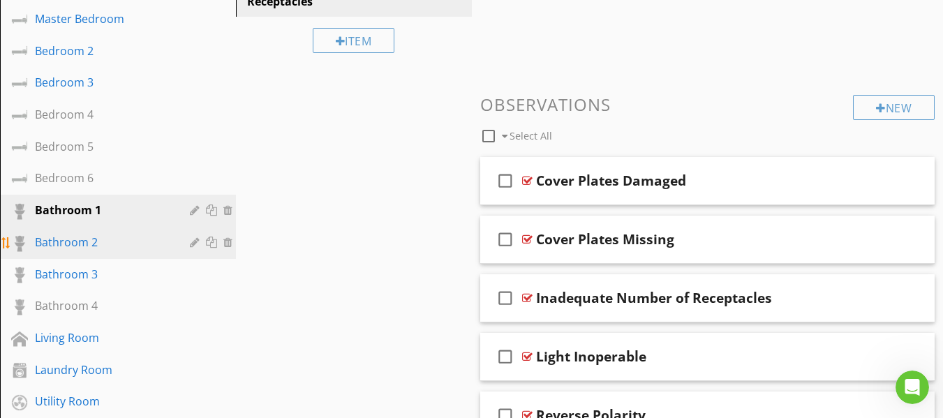
click at [114, 245] on div "Bathroom 2" at bounding box center [102, 242] width 135 height 17
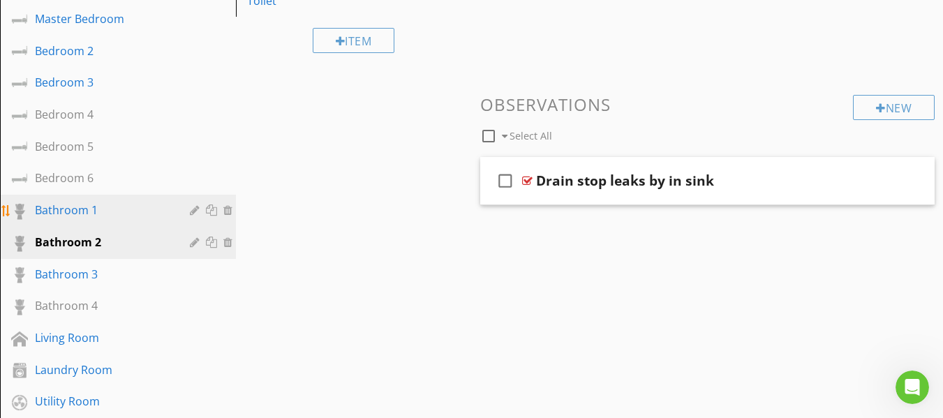
click at [92, 216] on div "Bathroom 1" at bounding box center [102, 210] width 135 height 17
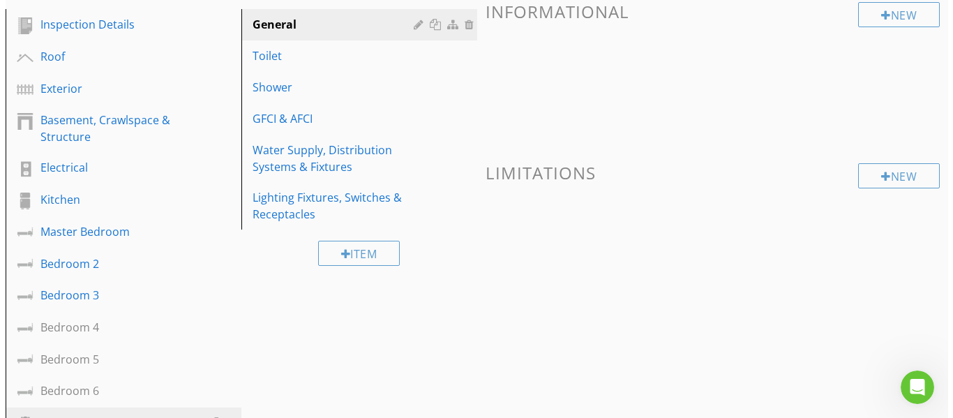
scroll to position [96, 0]
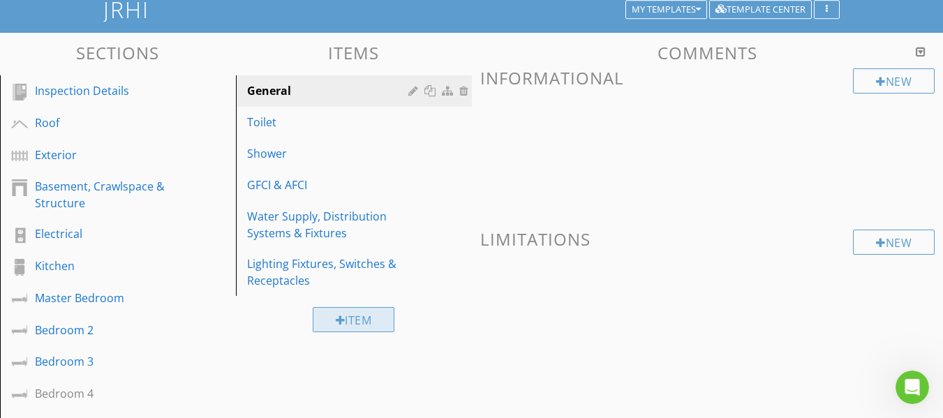
click at [348, 313] on div "Item" at bounding box center [354, 319] width 82 height 25
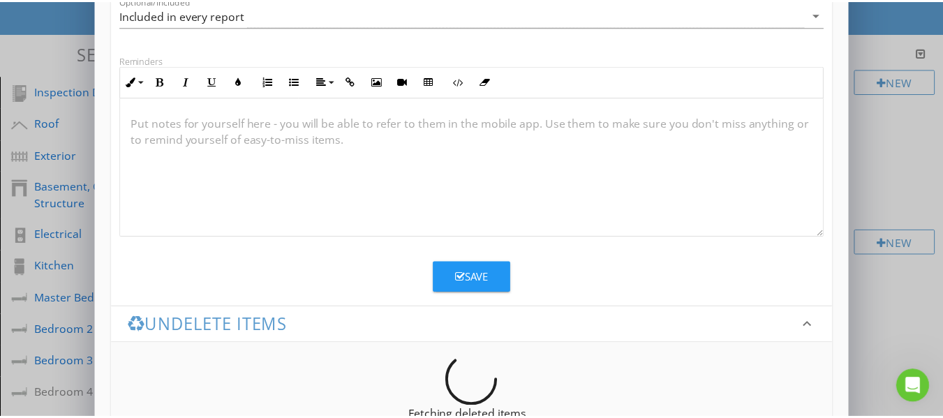
scroll to position [255, 0]
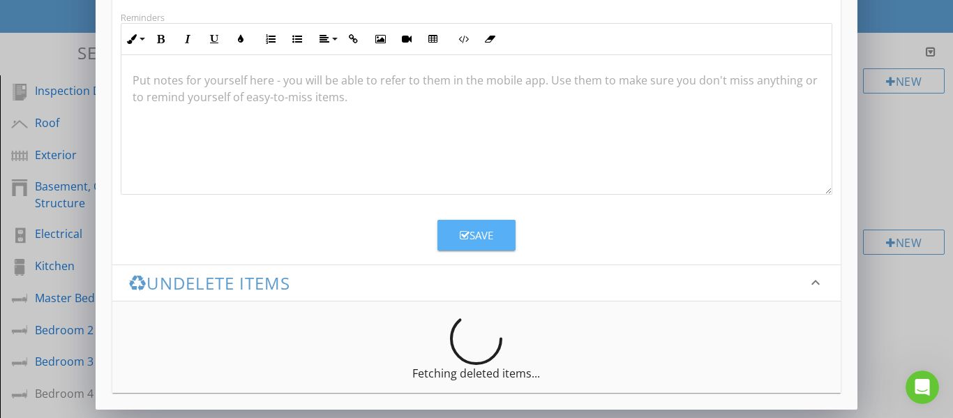
click at [463, 239] on icon "button" at bounding box center [465, 235] width 10 height 10
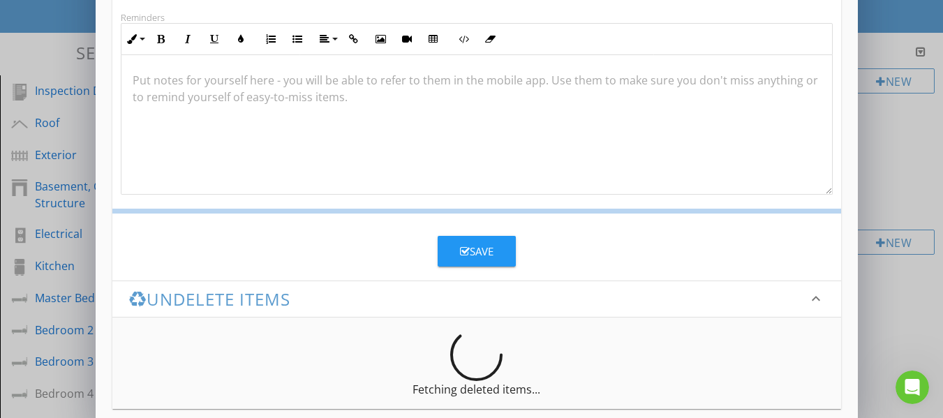
scroll to position [187, 0]
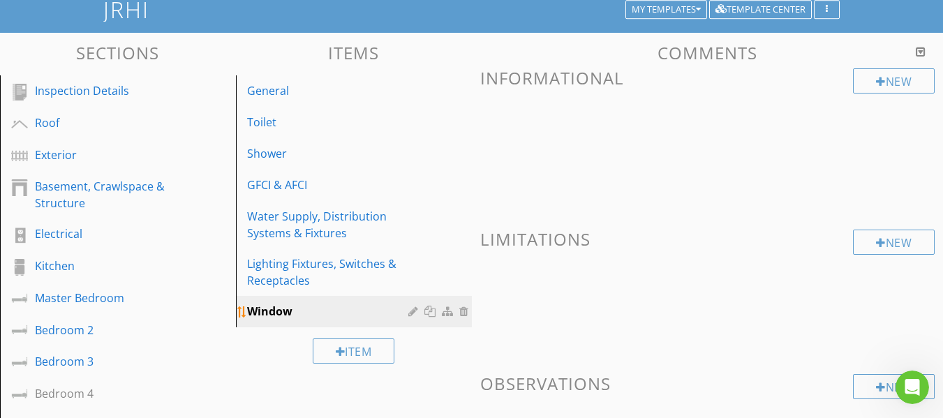
click at [289, 311] on div "Window" at bounding box center [329, 311] width 165 height 17
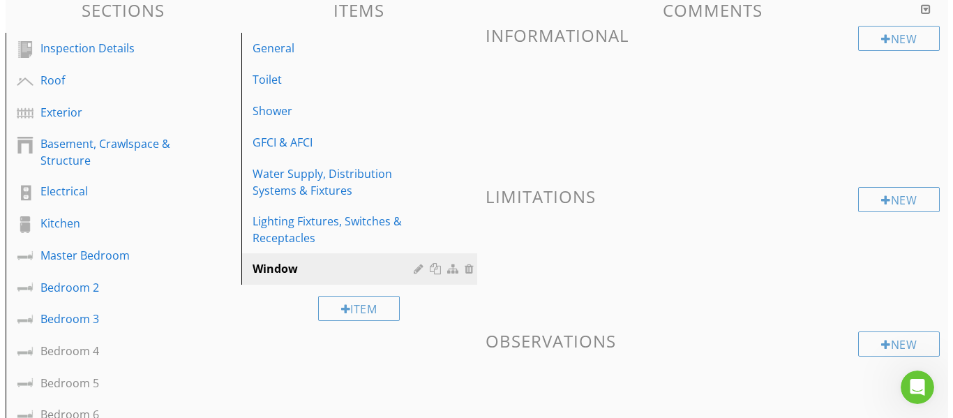
scroll to position [96, 0]
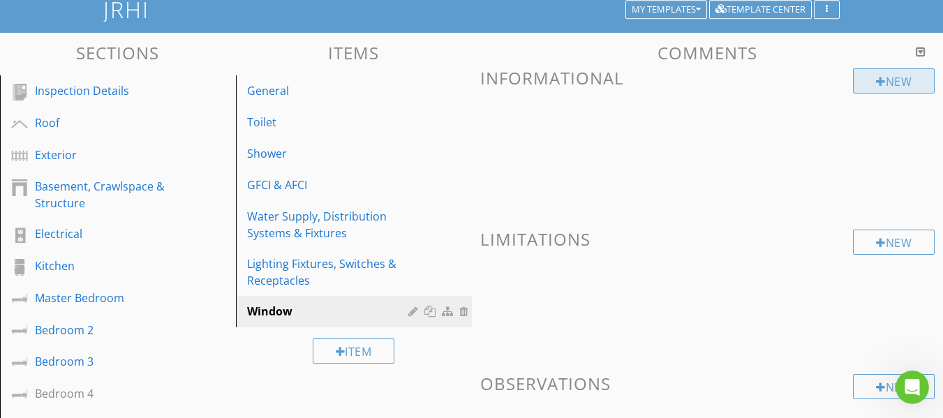
click at [877, 83] on div at bounding box center [881, 81] width 10 height 11
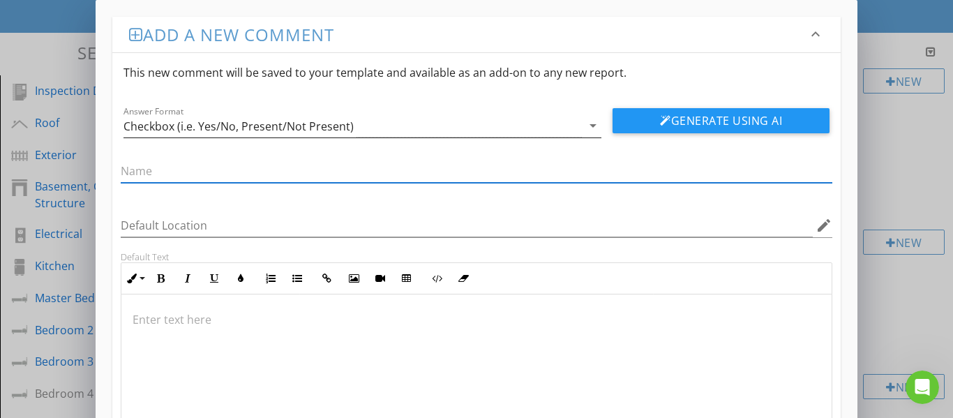
click at [383, 128] on div "Checkbox (i.e. Yes/No, Present/Not Present)" at bounding box center [353, 125] width 459 height 23
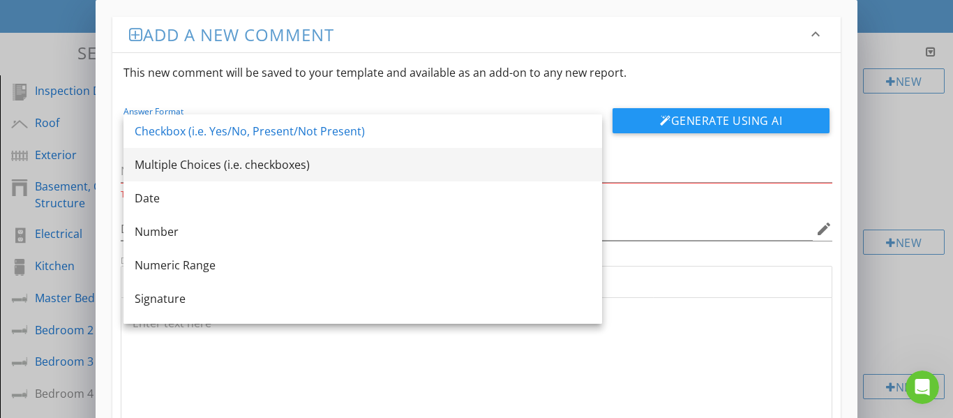
click at [291, 165] on div "Multiple Choices (i.e. checkboxes)" at bounding box center [363, 164] width 456 height 17
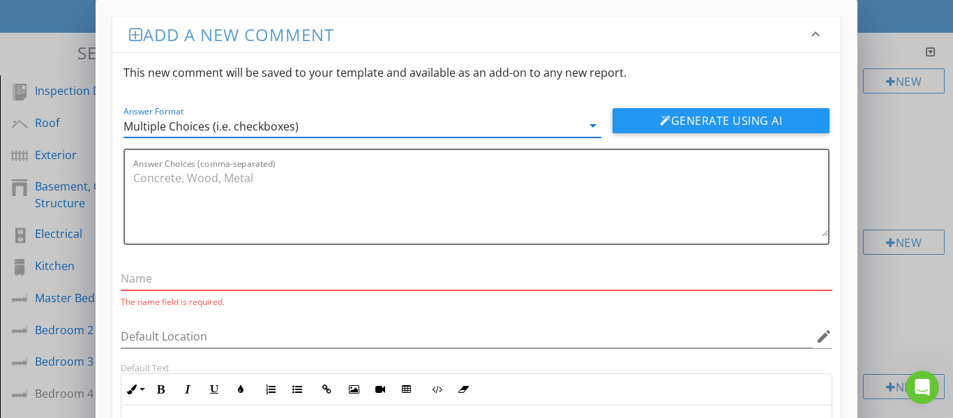
click at [174, 278] on input "text" at bounding box center [477, 278] width 713 height 23
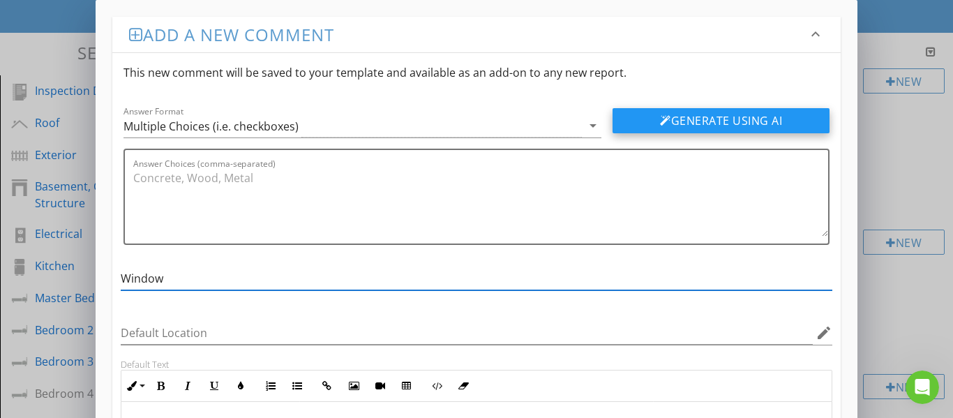
click at [727, 115] on button "Generate Using AI" at bounding box center [721, 120] width 217 height 25
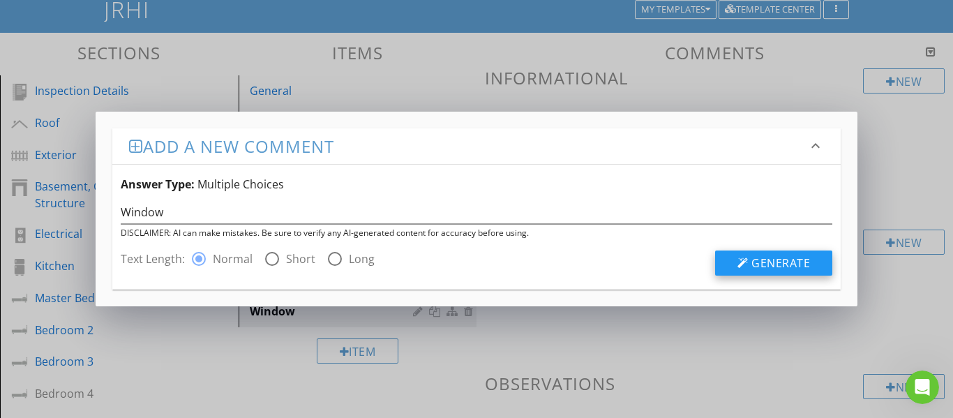
click at [738, 262] on button "Generate" at bounding box center [773, 263] width 117 height 25
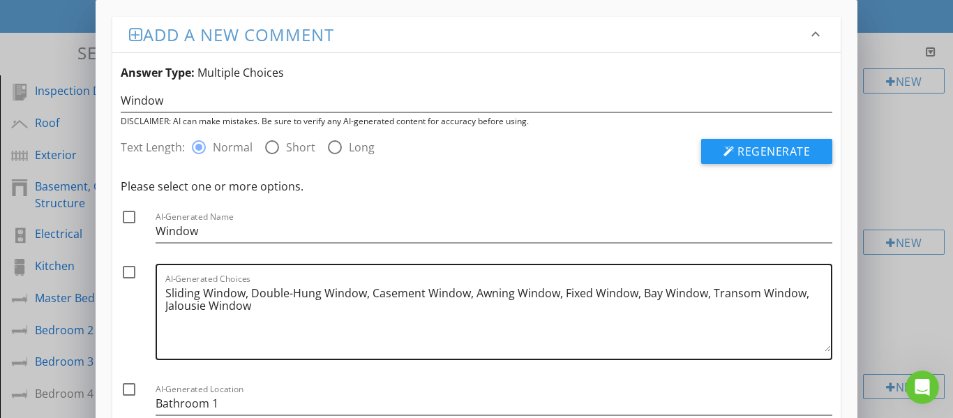
click at [271, 308] on textarea "Sliding Window, Double-Hung Window, Casement Window, Awning Window, Fixed Windo…" at bounding box center [498, 317] width 667 height 70
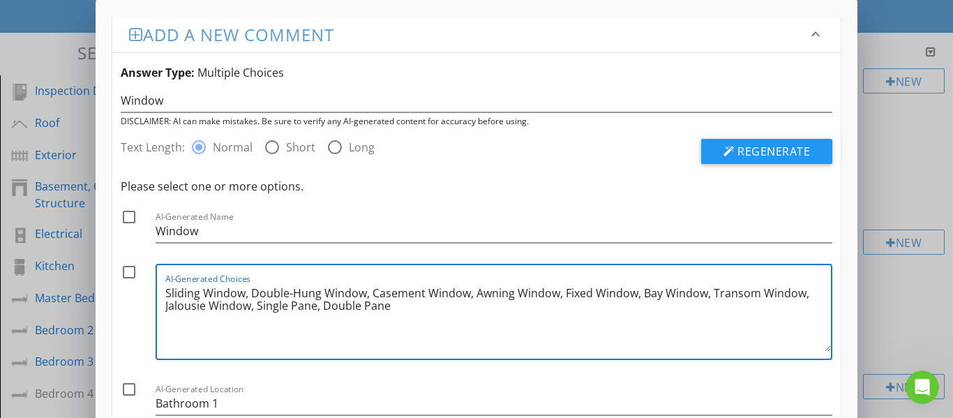
drag, startPoint x: 135, startPoint y: 269, endPoint x: 140, endPoint y: 252, distance: 18.1
click at [136, 269] on div at bounding box center [129, 272] width 24 height 24
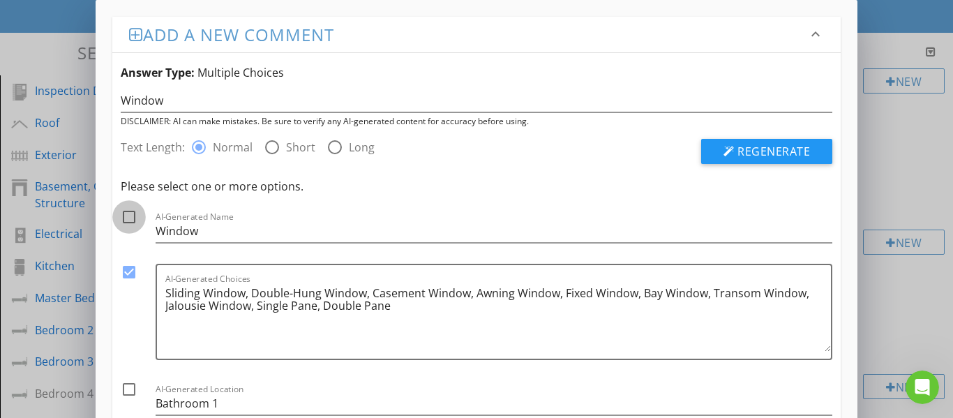
click at [132, 217] on div at bounding box center [129, 217] width 24 height 24
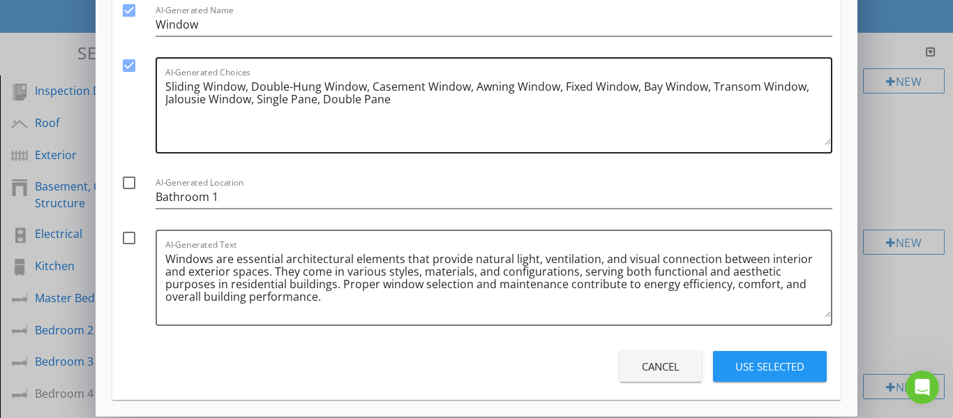
scroll to position [209, 0]
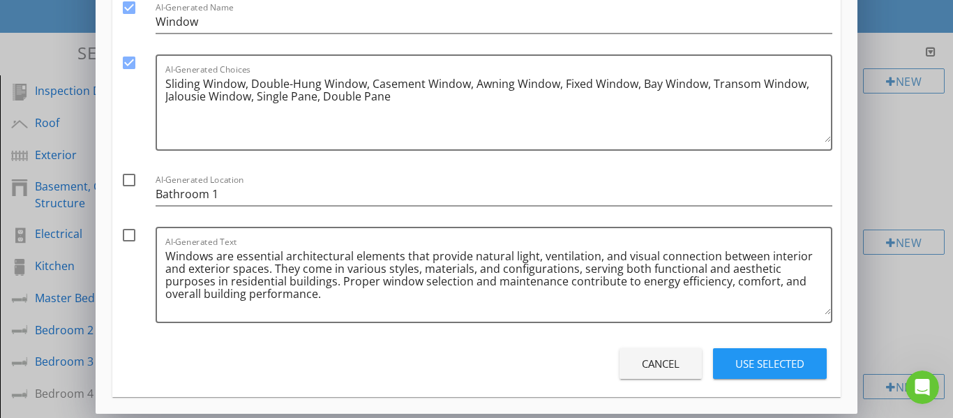
click at [131, 235] on div at bounding box center [129, 235] width 24 height 24
click at [757, 358] on div "Use Selected" at bounding box center [770, 364] width 69 height 16
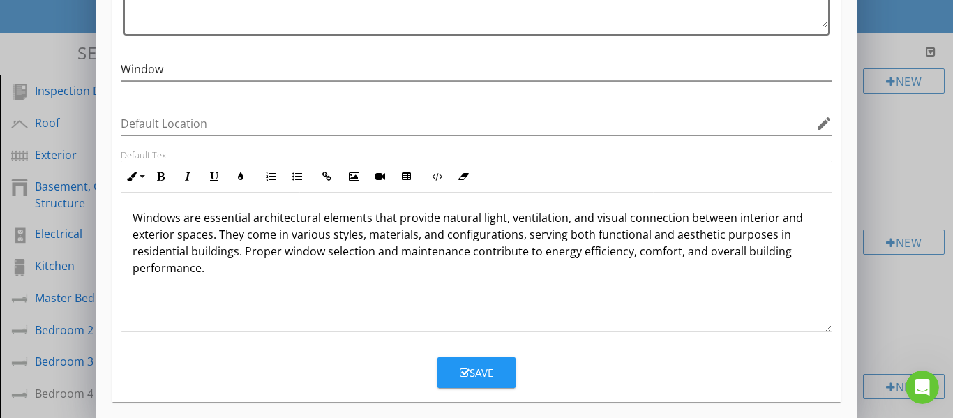
click at [497, 373] on button "Save" at bounding box center [477, 372] width 78 height 31
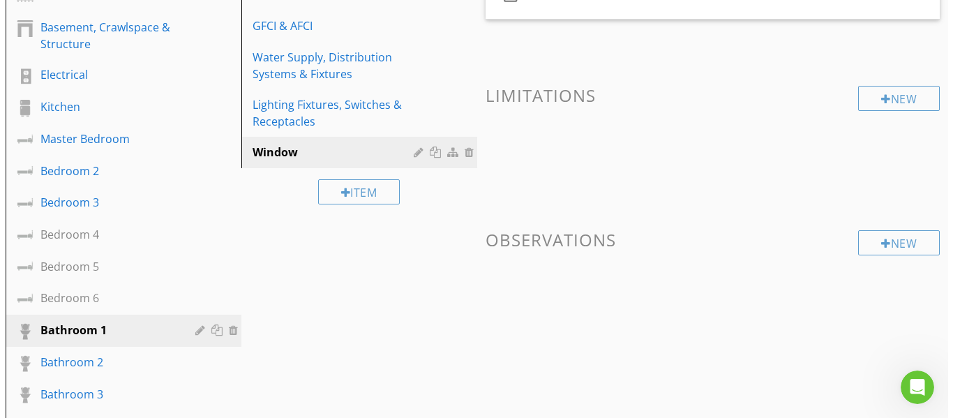
scroll to position [305, 0]
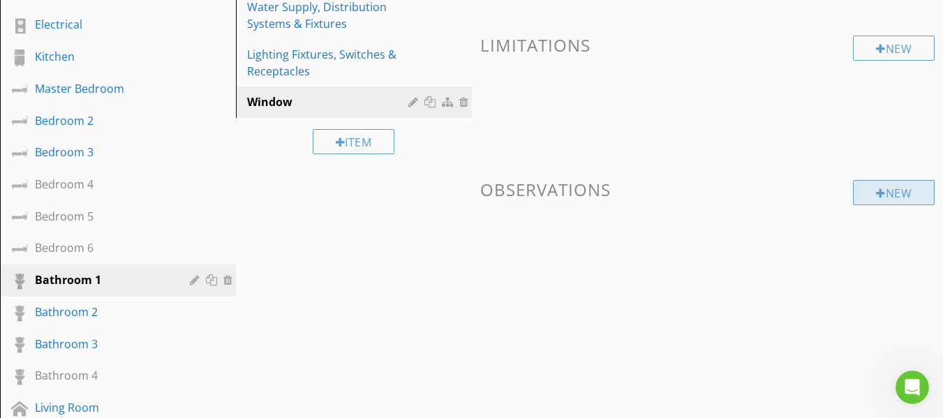
click at [876, 198] on div at bounding box center [881, 193] width 10 height 11
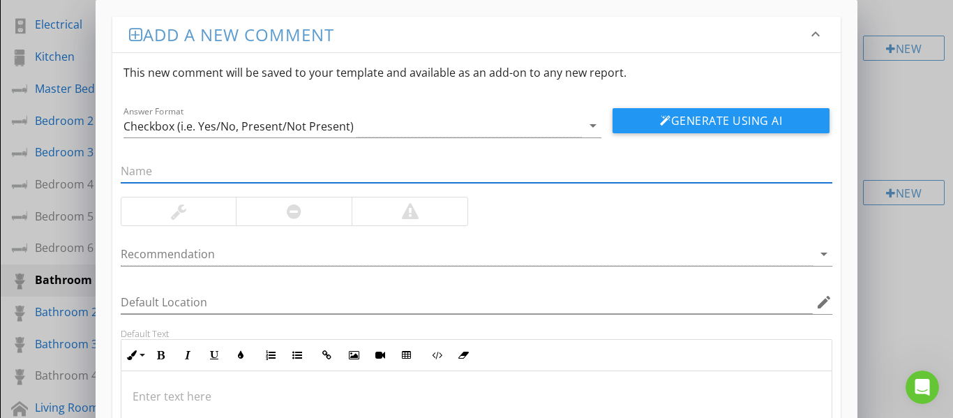
click at [321, 162] on input "text" at bounding box center [477, 171] width 713 height 23
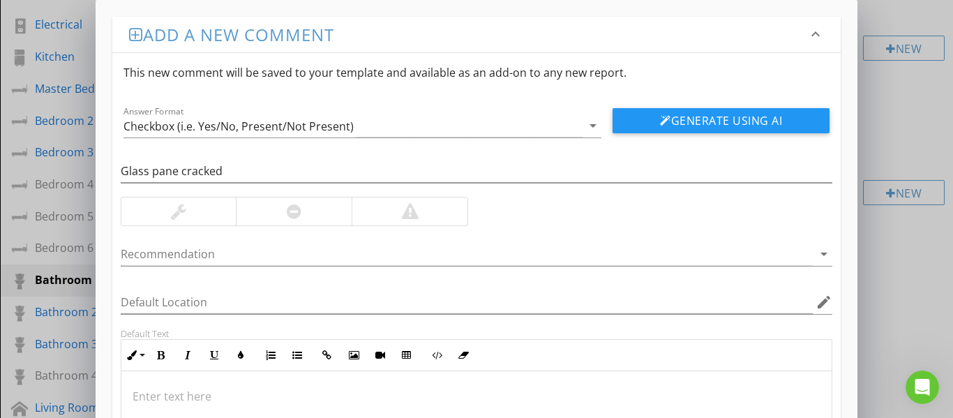
click at [320, 214] on div at bounding box center [294, 212] width 116 height 28
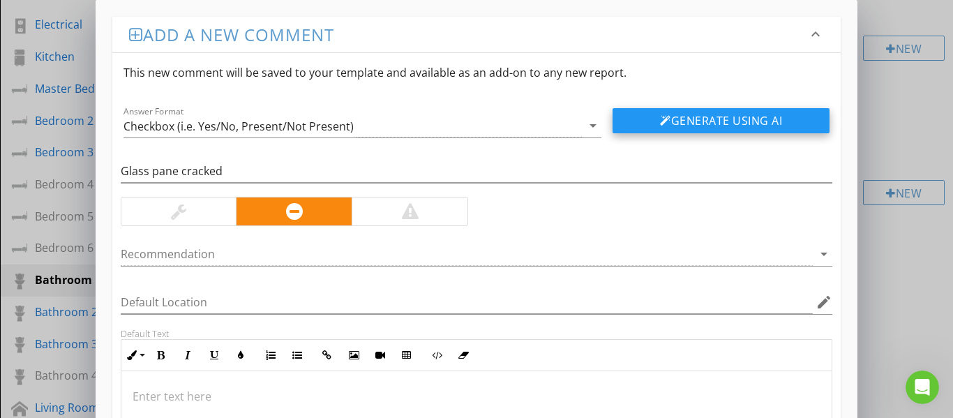
click at [668, 114] on button "Generate Using AI" at bounding box center [721, 120] width 217 height 25
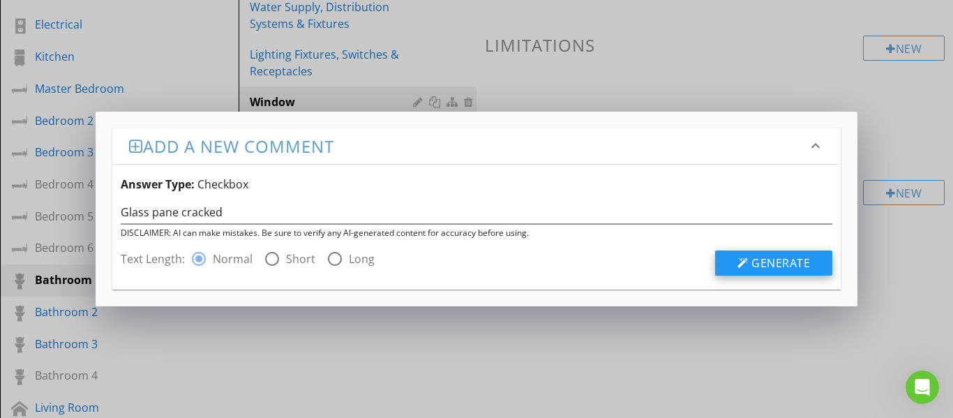
click at [748, 264] on div at bounding box center [743, 263] width 11 height 11
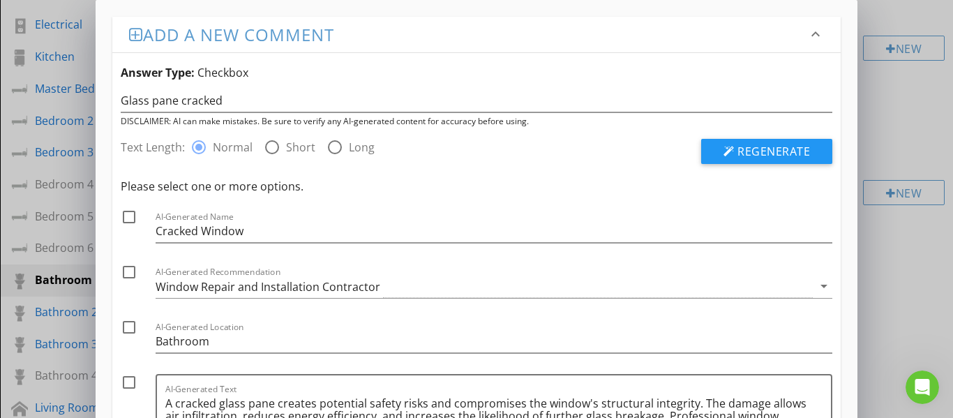
click at [131, 219] on div at bounding box center [129, 217] width 24 height 24
click at [133, 271] on div at bounding box center [129, 272] width 24 height 24
click at [126, 387] on div at bounding box center [129, 383] width 24 height 24
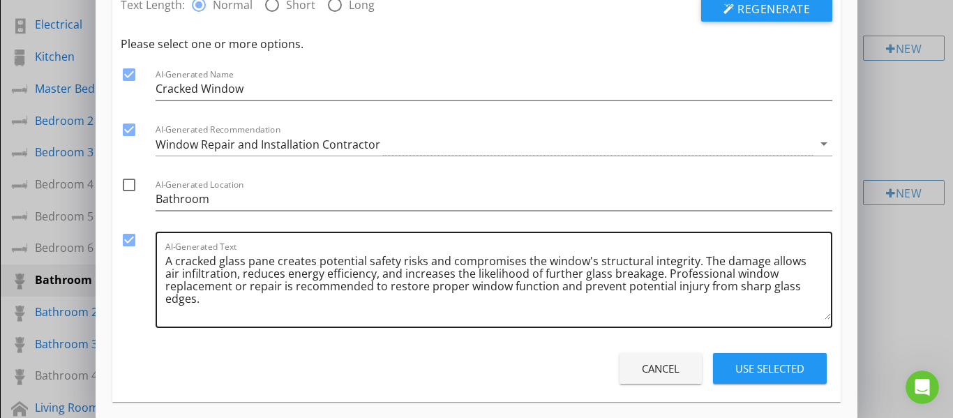
scroll to position [151, 0]
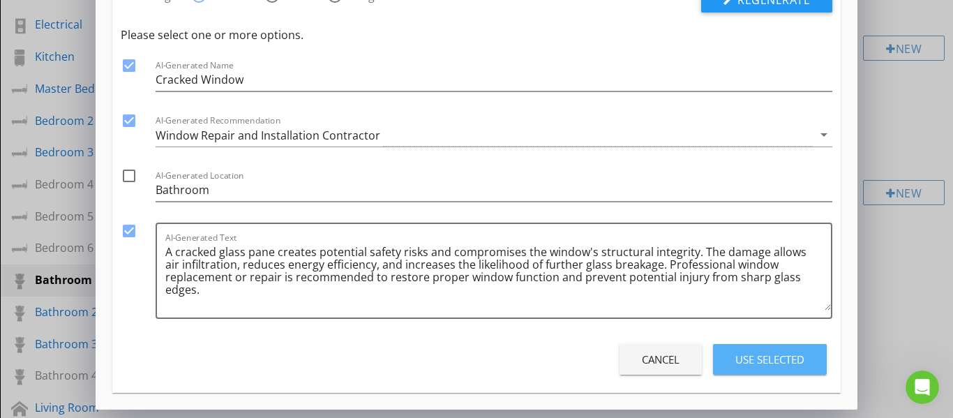
click at [760, 362] on div "Use Selected" at bounding box center [770, 360] width 69 height 16
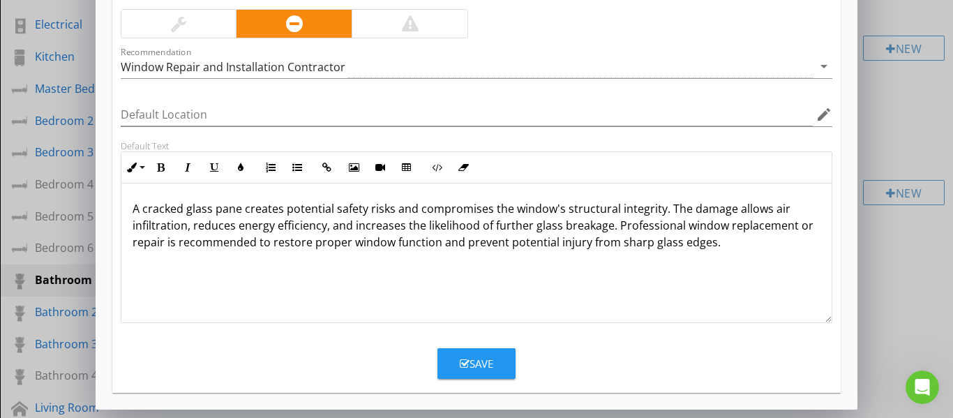
click at [482, 371] on div "Save" at bounding box center [477, 364] width 34 height 16
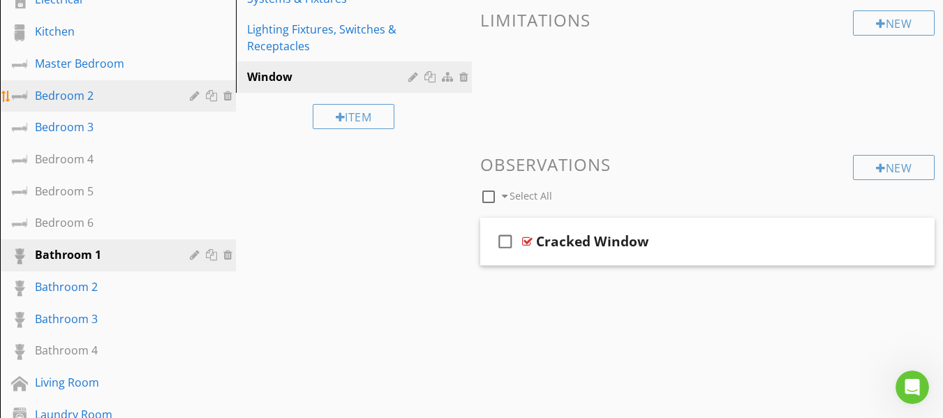
scroll to position [305, 0]
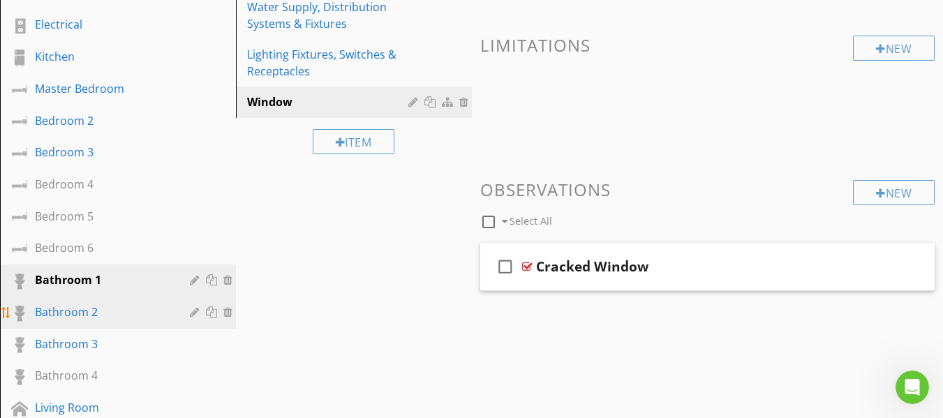
click at [112, 313] on div "Bathroom 2" at bounding box center [102, 312] width 135 height 17
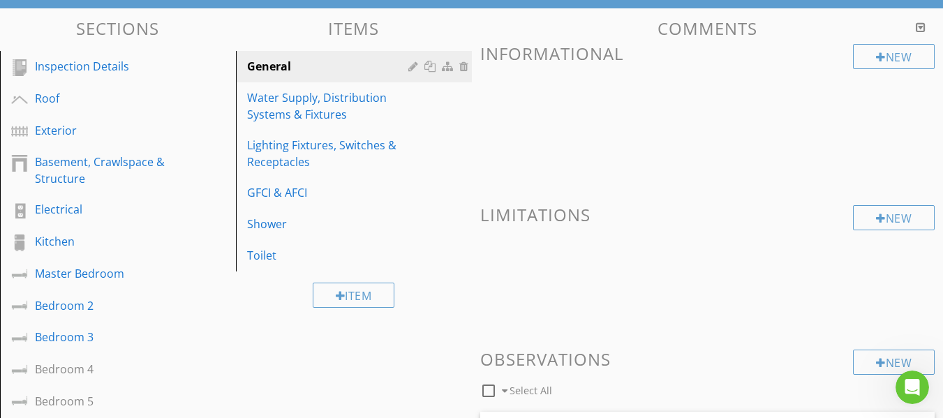
scroll to position [96, 0]
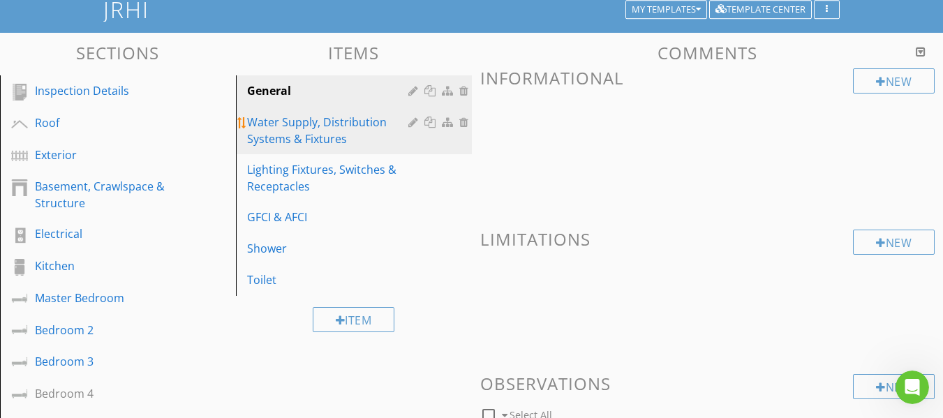
click at [313, 132] on div "Water Supply, Distribution Systems & Fixtures" at bounding box center [329, 131] width 165 height 34
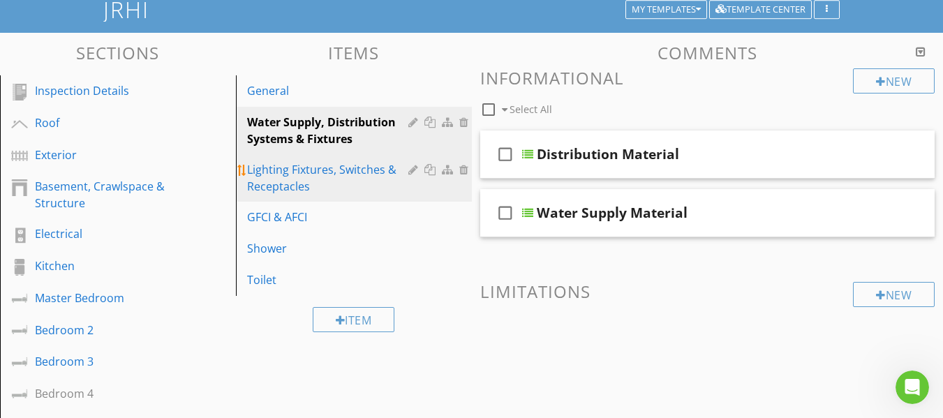
click at [359, 172] on div "Lighting Fixtures, Switches & Receptacles" at bounding box center [329, 178] width 165 height 34
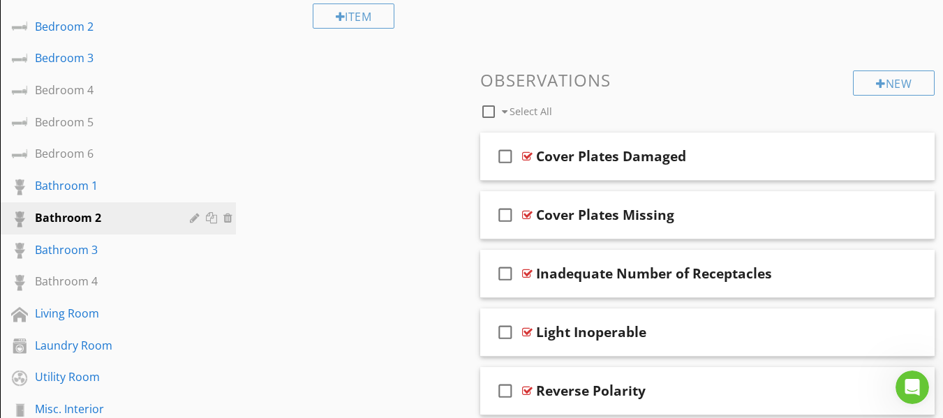
scroll to position [375, 0]
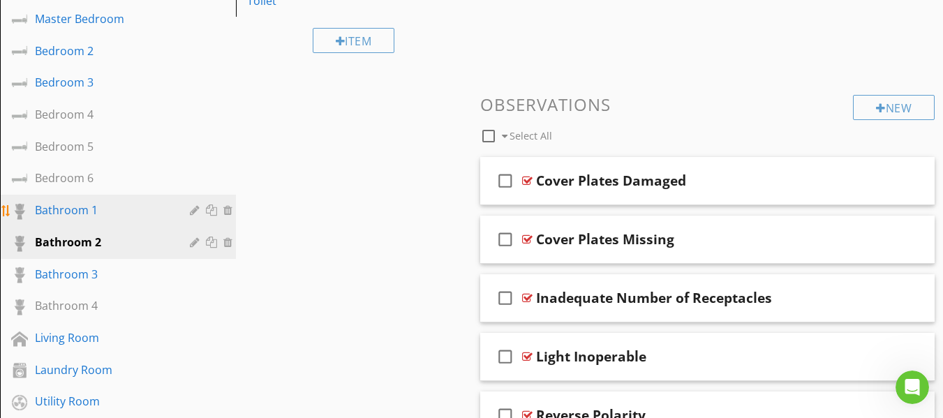
click at [117, 214] on div "Bathroom 1" at bounding box center [102, 210] width 135 height 17
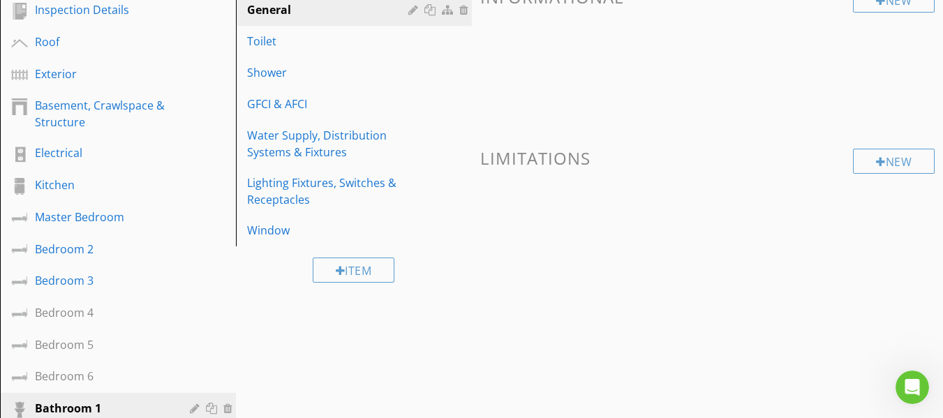
scroll to position [26, 0]
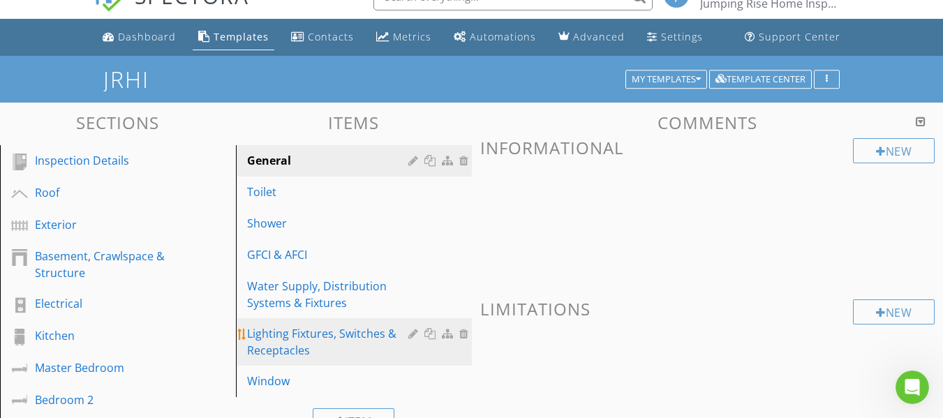
click at [335, 340] on div "Lighting Fixtures, Switches & Receptacles" at bounding box center [329, 342] width 165 height 34
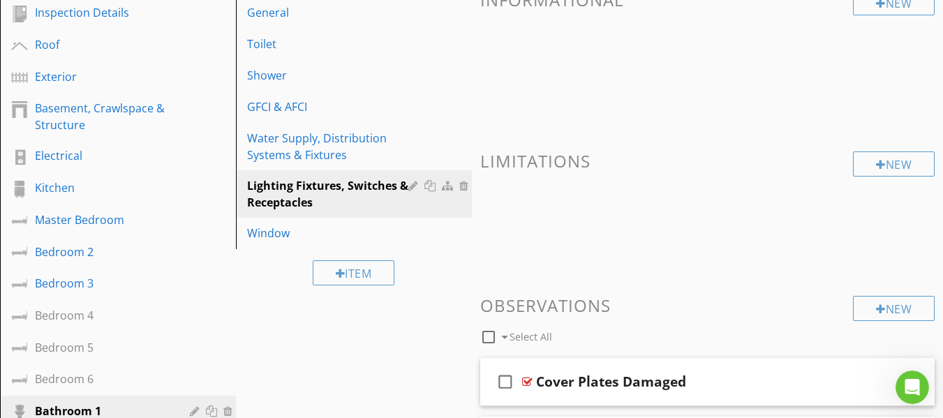
scroll to position [165, 0]
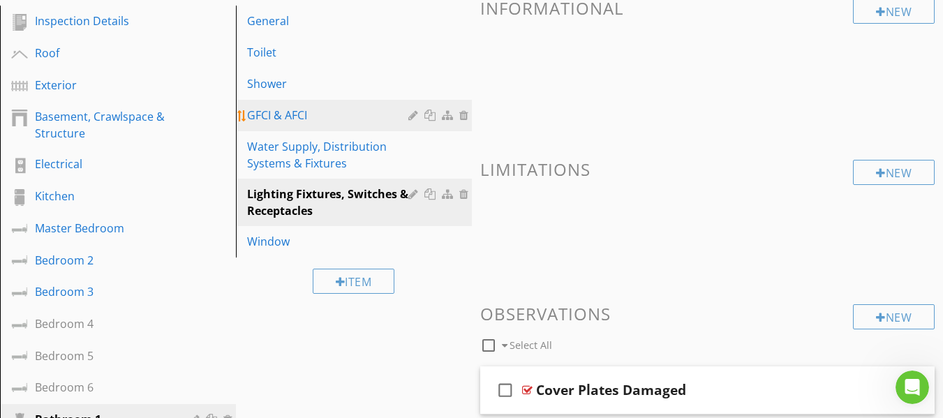
click at [308, 126] on link "GFCI & AFCI" at bounding box center [356, 115] width 232 height 31
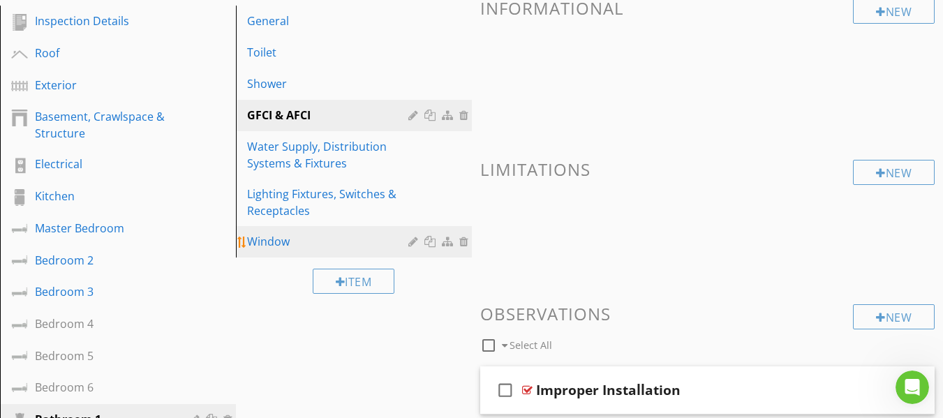
click at [274, 242] on div "Window" at bounding box center [329, 241] width 165 height 17
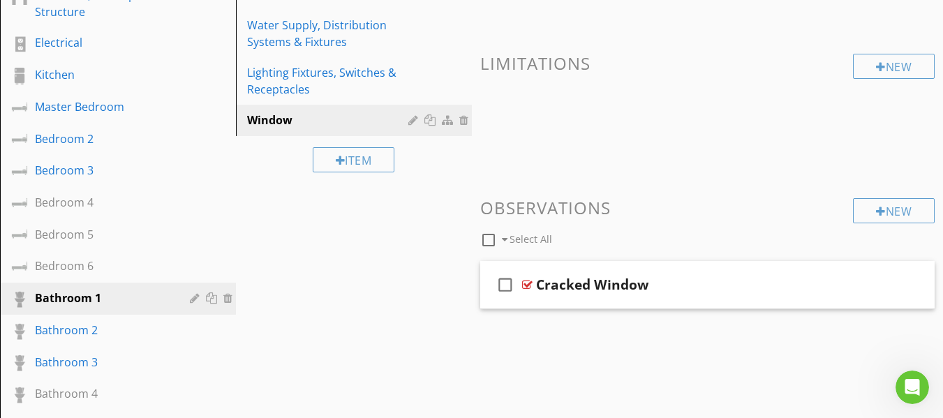
scroll to position [305, 0]
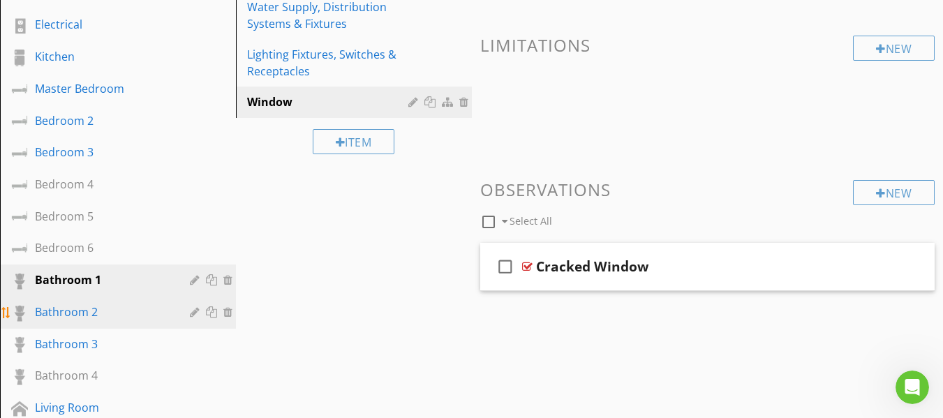
click at [97, 311] on div "Bathroom 2" at bounding box center [102, 312] width 135 height 17
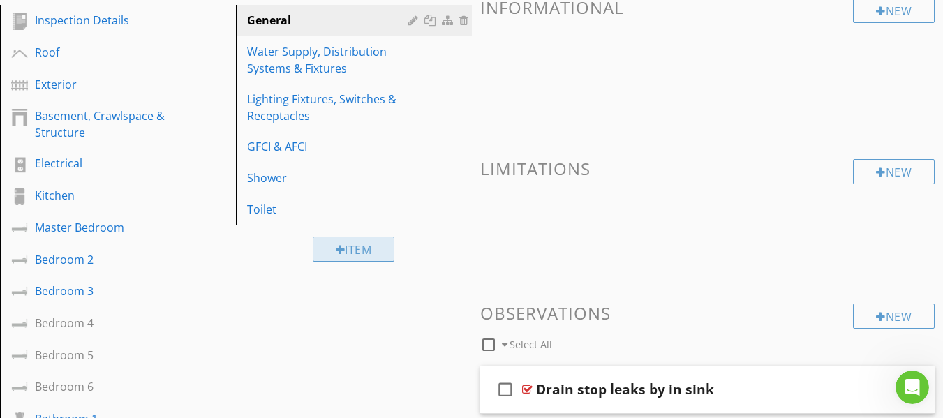
scroll to position [165, 0]
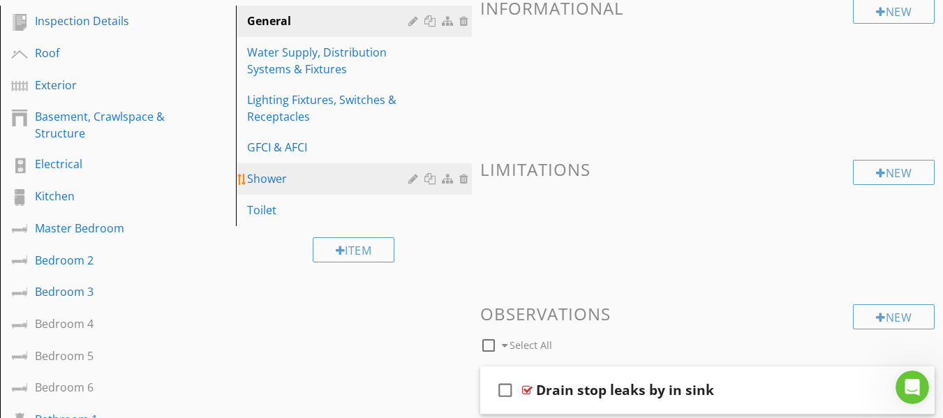
click at [285, 180] on div "Shower" at bounding box center [329, 178] width 165 height 17
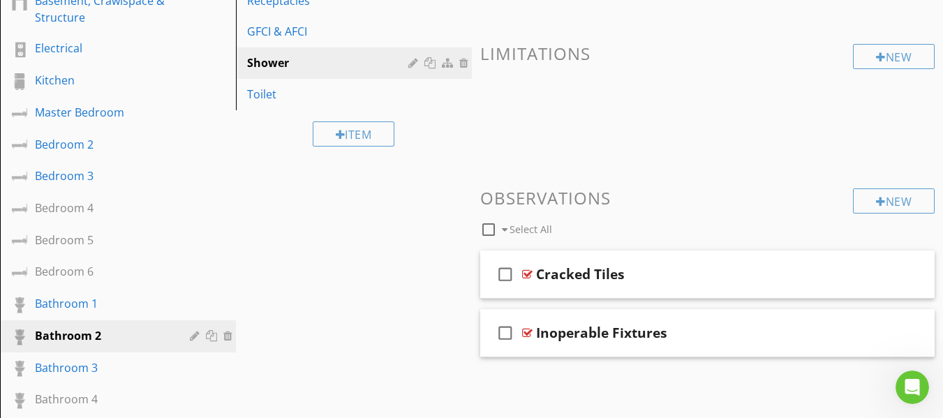
scroll to position [235, 0]
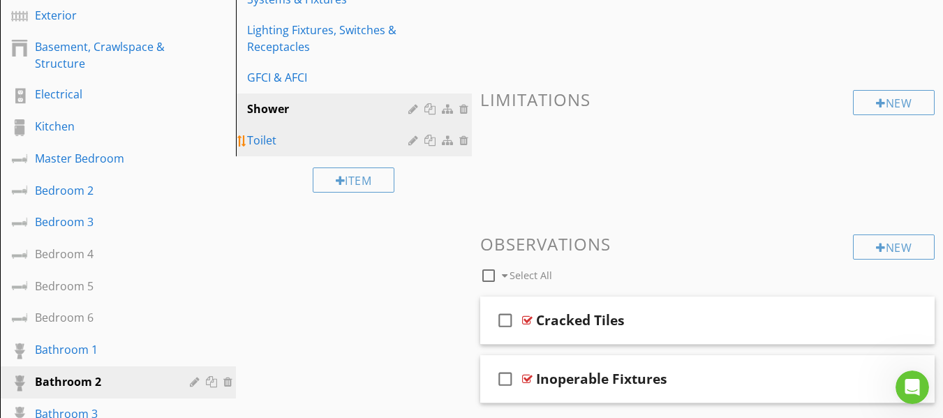
click at [297, 142] on div "Toilet" at bounding box center [329, 140] width 165 height 17
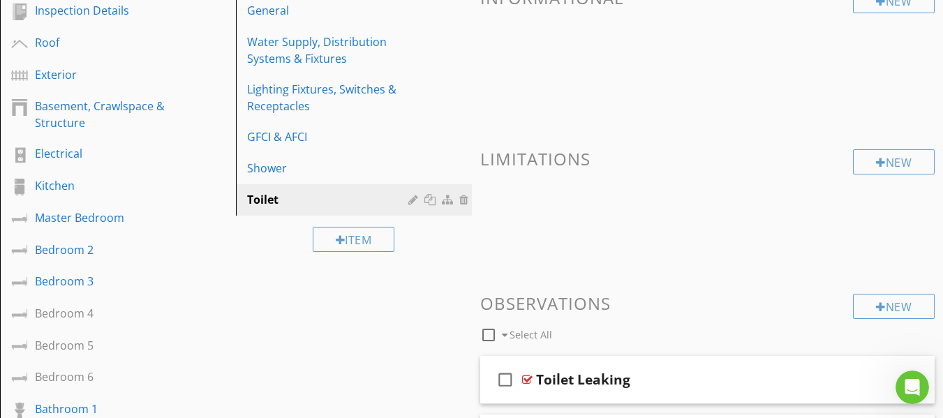
scroll to position [165, 0]
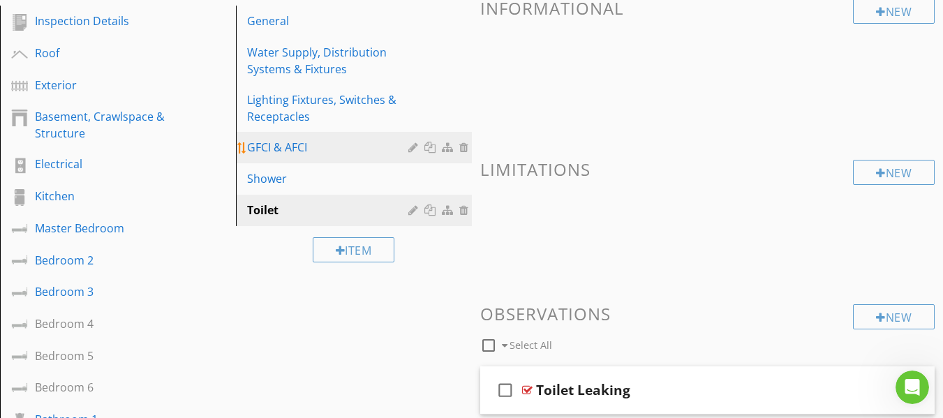
click at [307, 147] on div "GFCI & AFCI" at bounding box center [329, 147] width 165 height 17
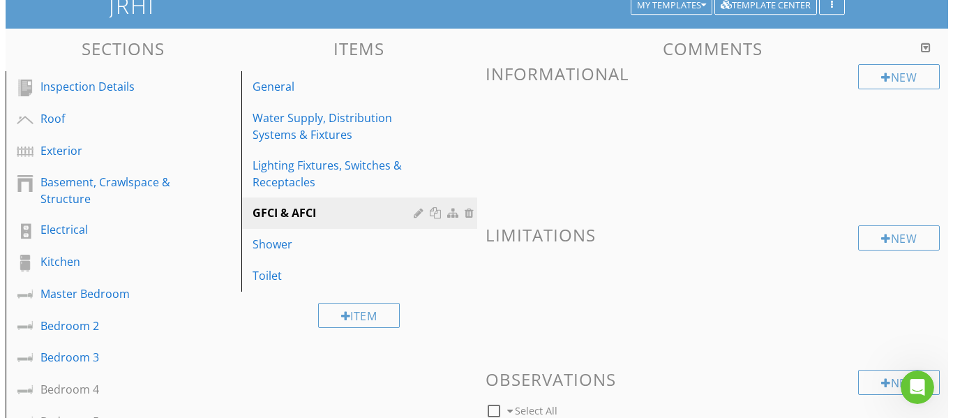
scroll to position [96, 0]
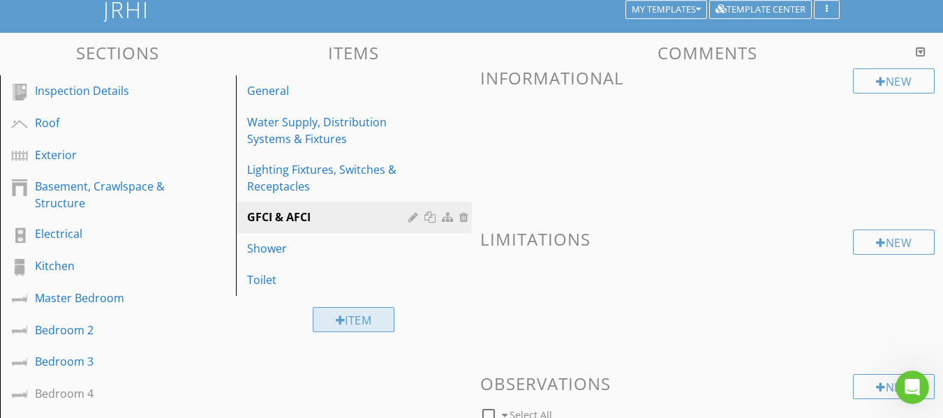
click at [350, 317] on div "Item" at bounding box center [354, 319] width 82 height 25
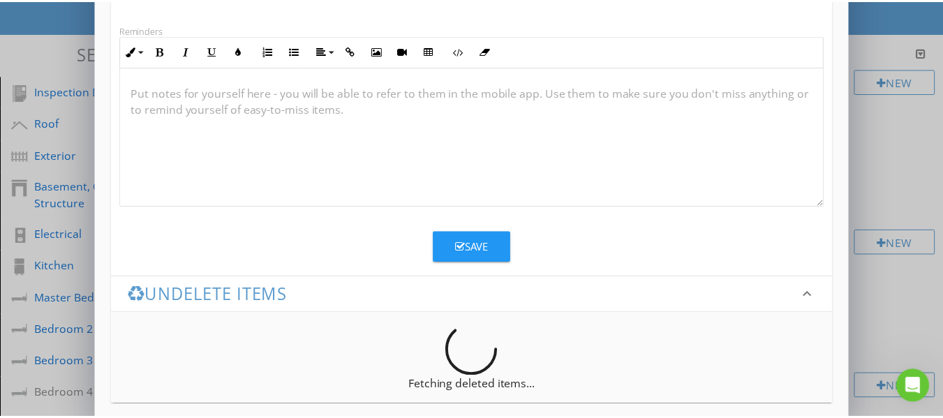
scroll to position [255, 0]
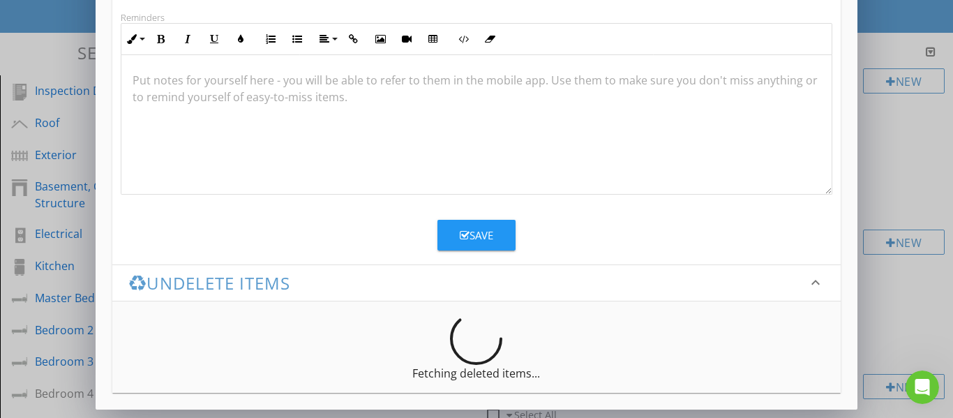
click at [490, 240] on div "Save" at bounding box center [477, 236] width 34 height 16
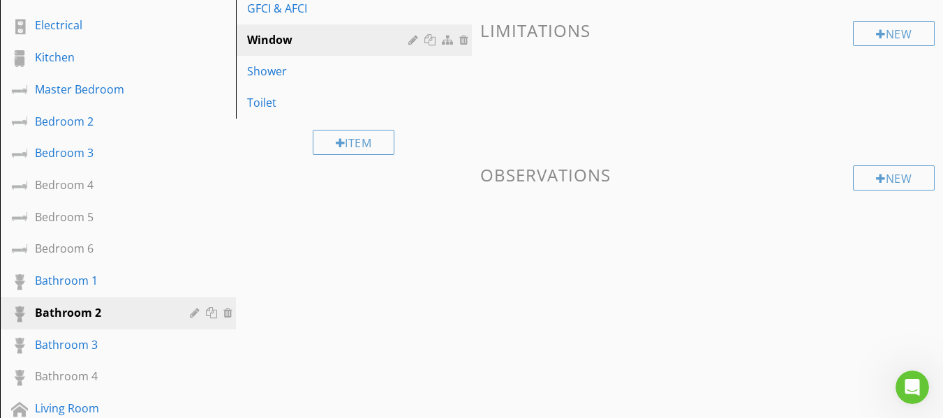
scroll to position [305, 0]
click at [326, 42] on div "Window" at bounding box center [329, 39] width 165 height 17
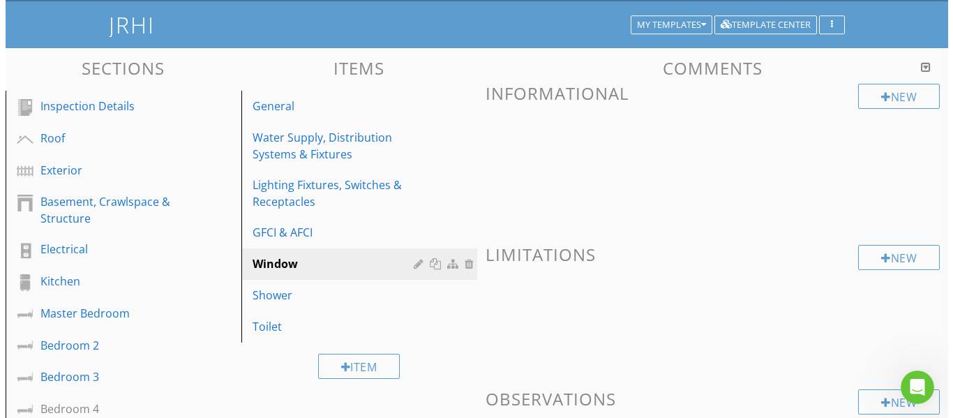
scroll to position [26, 0]
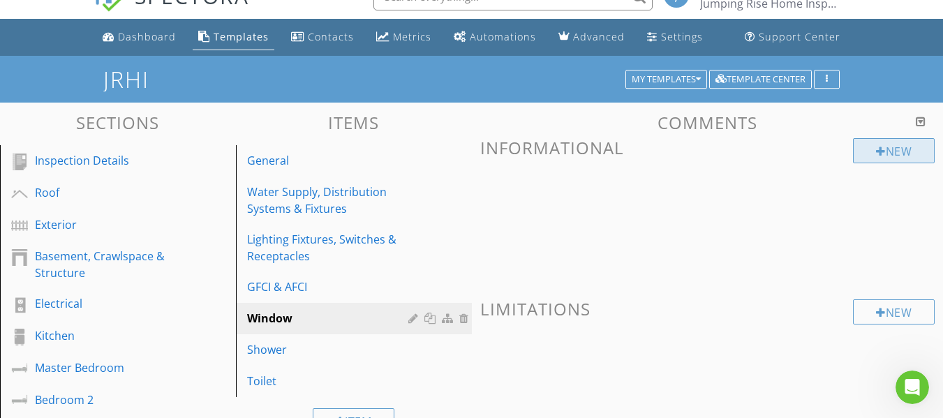
click at [881, 153] on div at bounding box center [881, 151] width 10 height 11
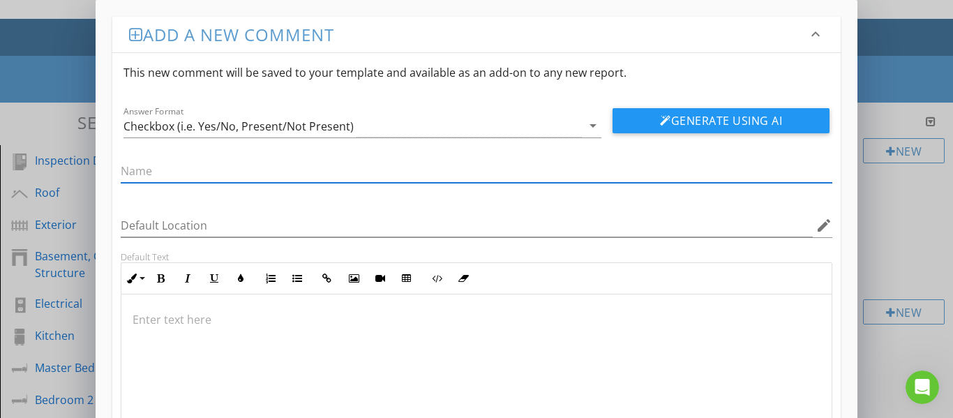
click at [292, 126] on div "Checkbox (i.e. Yes/No, Present/Not Present)" at bounding box center [239, 126] width 230 height 13
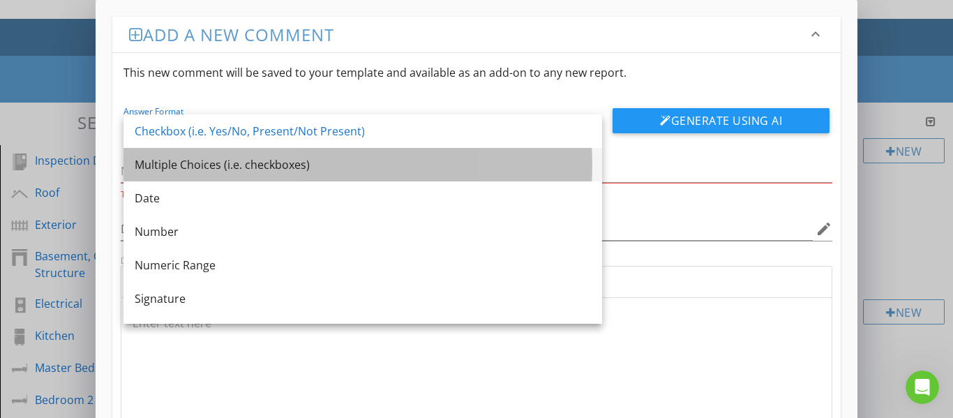
click at [258, 164] on div "Multiple Choices (i.e. checkboxes)" at bounding box center [363, 164] width 456 height 17
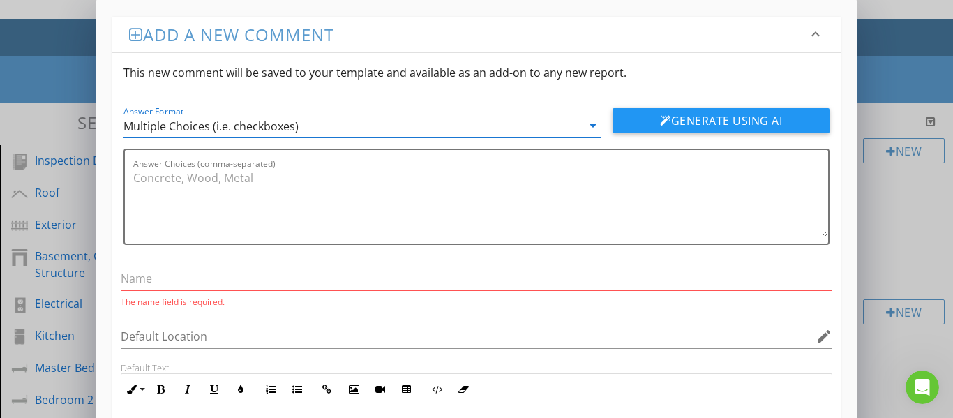
click at [187, 281] on input "text" at bounding box center [477, 278] width 713 height 23
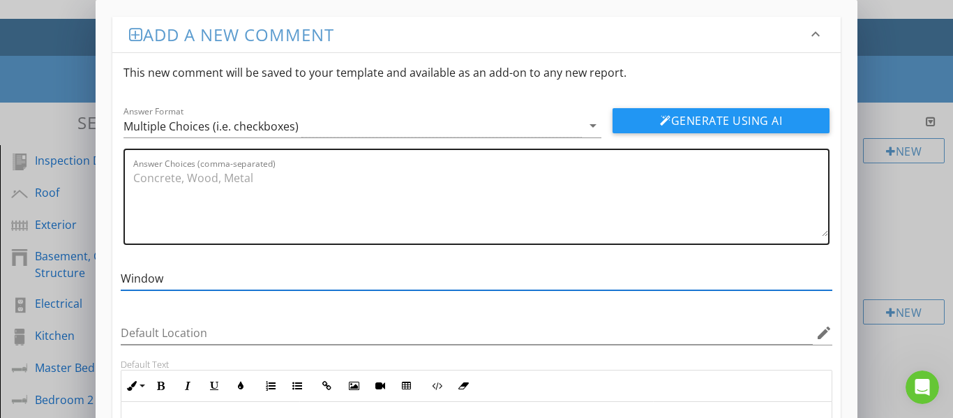
click at [186, 184] on textarea "Answer Choices (comma-separated)" at bounding box center [481, 202] width 696 height 70
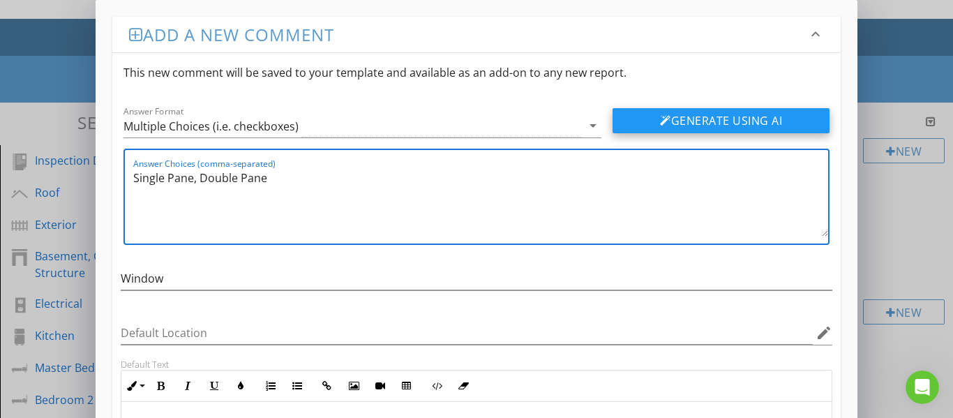
click at [654, 122] on button "Generate Using AI" at bounding box center [721, 120] width 217 height 25
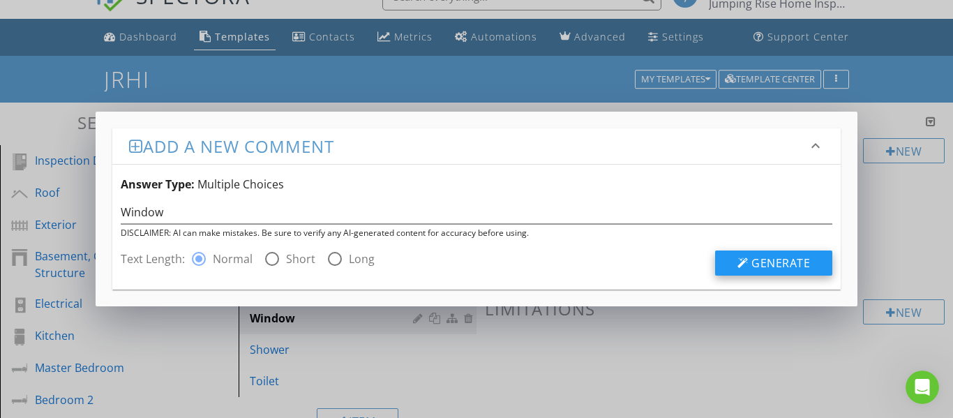
click at [727, 269] on button "Generate" at bounding box center [773, 263] width 117 height 25
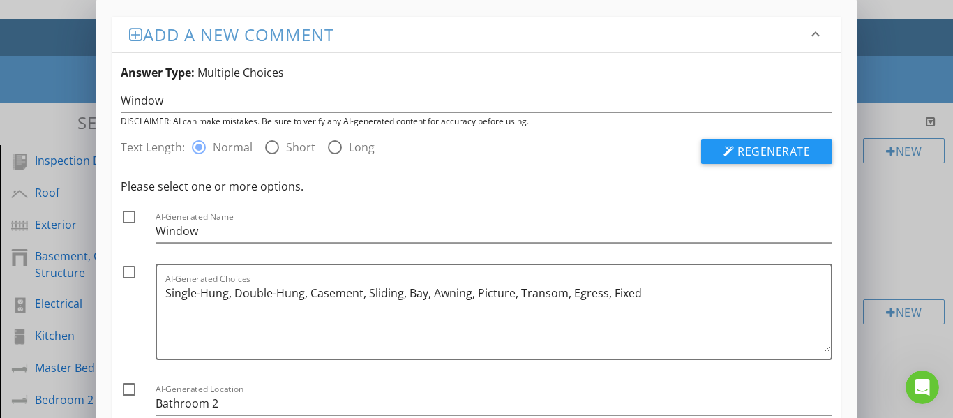
click at [135, 219] on div at bounding box center [129, 217] width 24 height 24
click at [128, 270] on div at bounding box center [129, 272] width 24 height 24
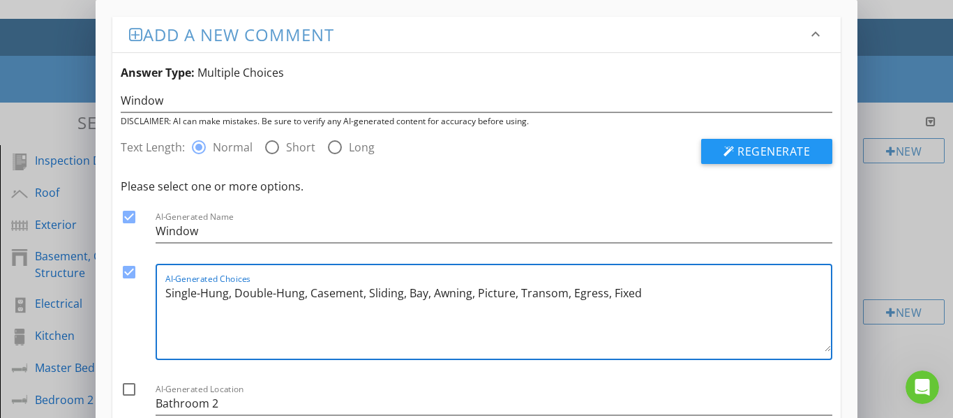
click at [649, 295] on textarea "Single-Hung, Double-Hung, Casement, Sliding, Bay, Awning, Picture, Transom, Egr…" at bounding box center [498, 317] width 667 height 70
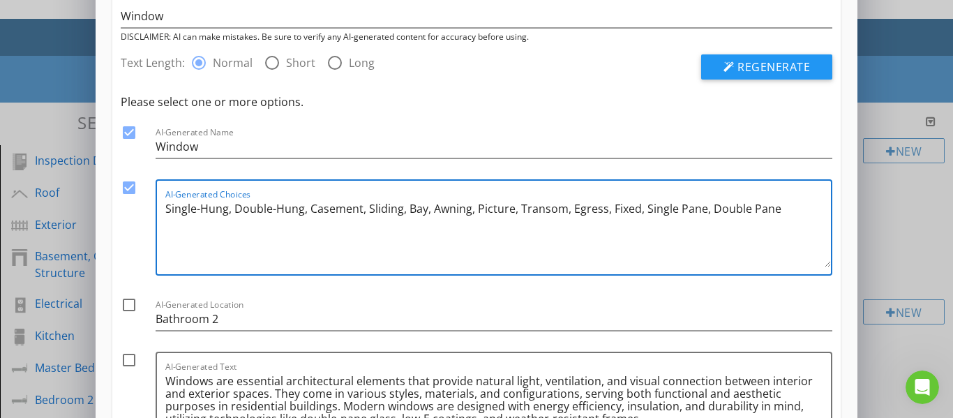
scroll to position [209, 0]
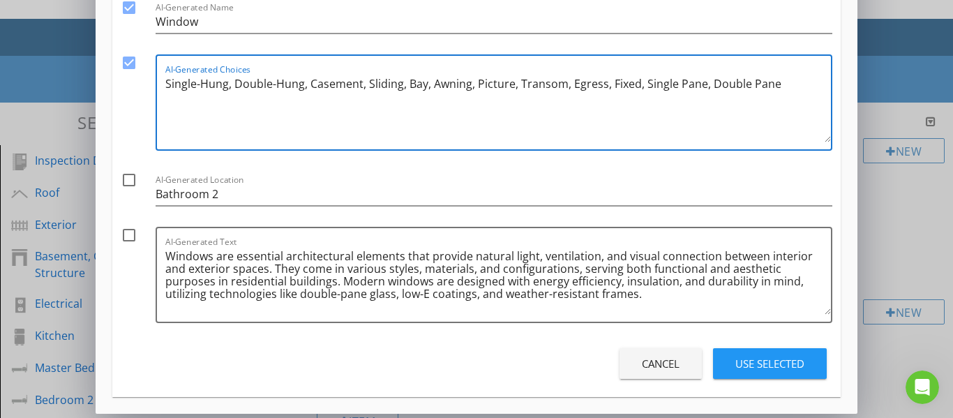
click at [131, 240] on div at bounding box center [129, 235] width 24 height 24
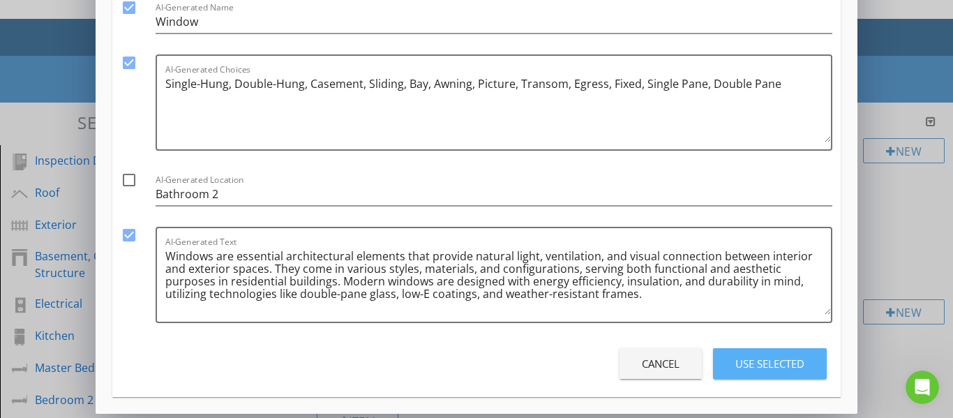
click at [757, 365] on div "Use Selected" at bounding box center [770, 364] width 69 height 16
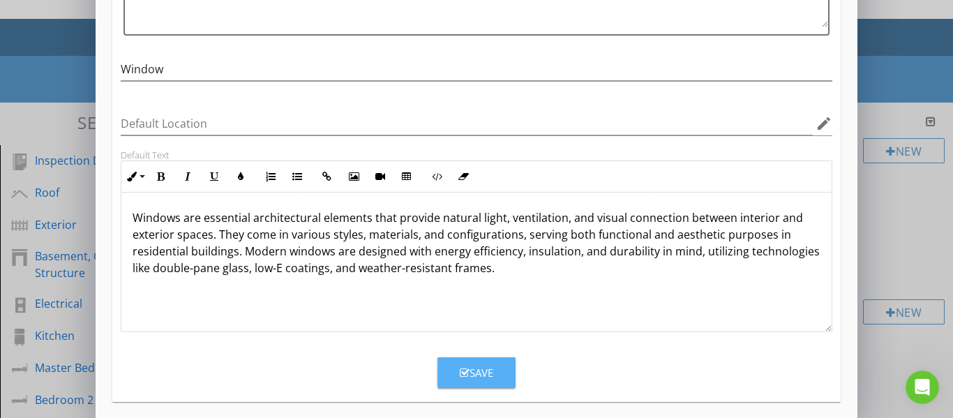
click at [498, 369] on button "Save" at bounding box center [477, 372] width 78 height 31
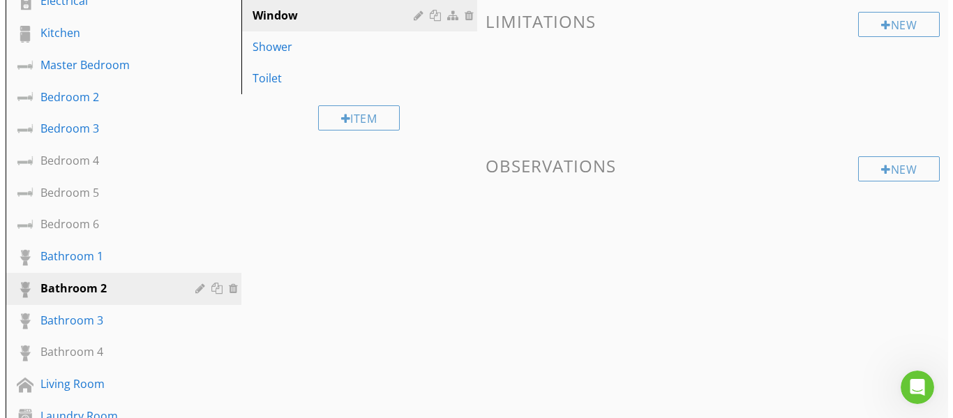
scroll to position [305, 0]
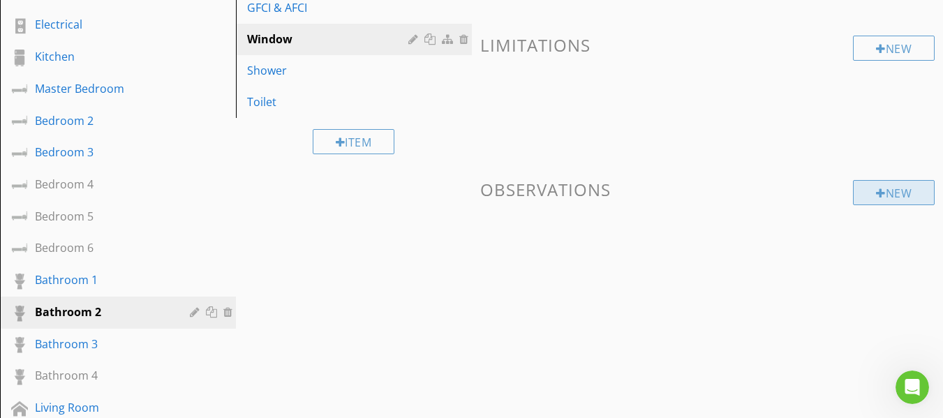
click at [878, 191] on div at bounding box center [881, 193] width 10 height 11
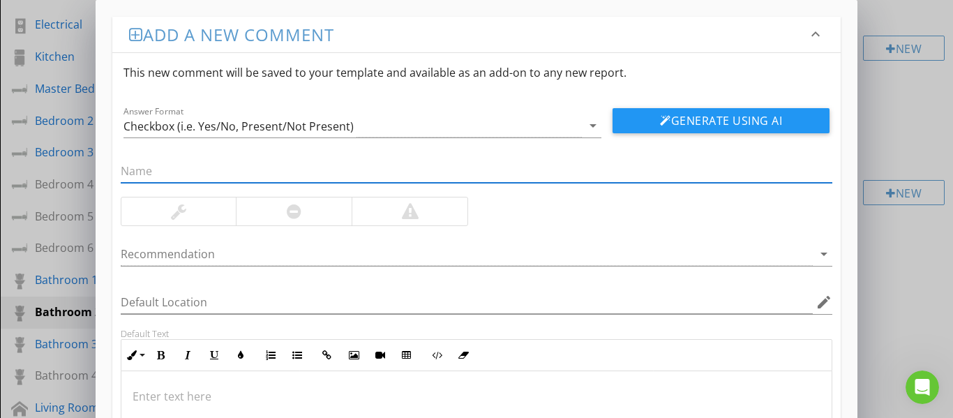
click at [250, 163] on input "text" at bounding box center [477, 171] width 713 height 23
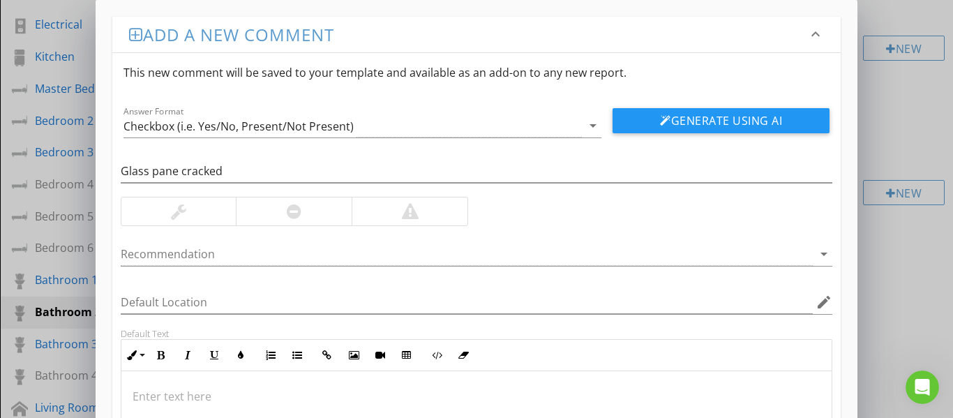
click at [285, 195] on div at bounding box center [477, 192] width 713 height 8
click at [283, 215] on div at bounding box center [294, 212] width 116 height 28
click at [700, 124] on button "Generate Using AI" at bounding box center [721, 120] width 217 height 25
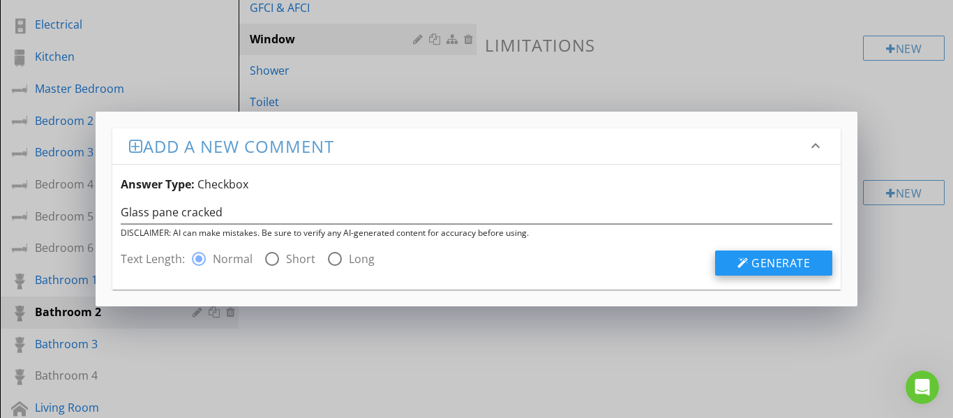
click at [751, 262] on button "Generate" at bounding box center [773, 263] width 117 height 25
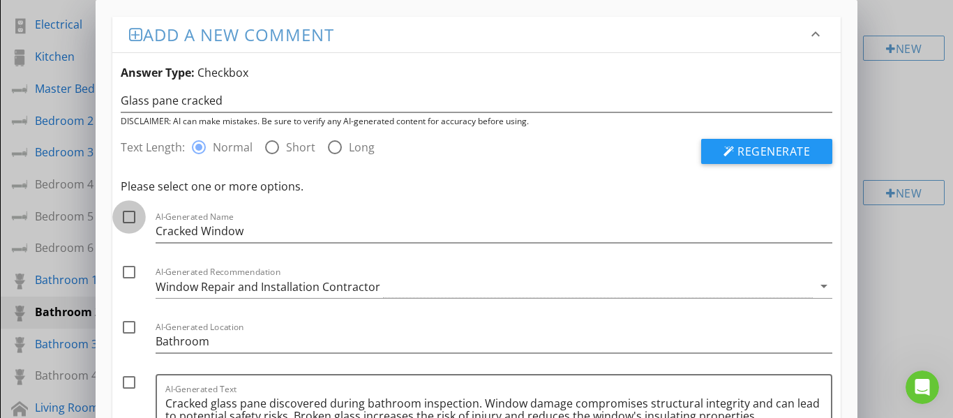
click at [132, 223] on div at bounding box center [129, 217] width 24 height 24
click at [124, 276] on div at bounding box center [129, 272] width 24 height 24
click at [126, 381] on div at bounding box center [129, 383] width 24 height 24
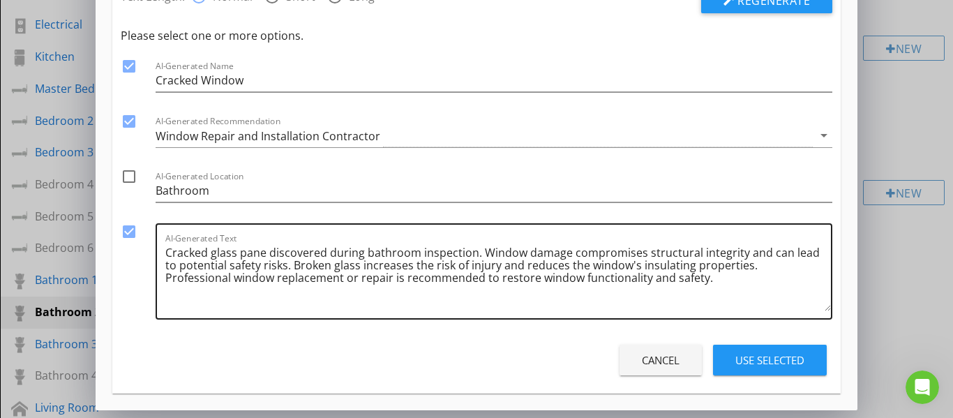
scroll to position [151, 0]
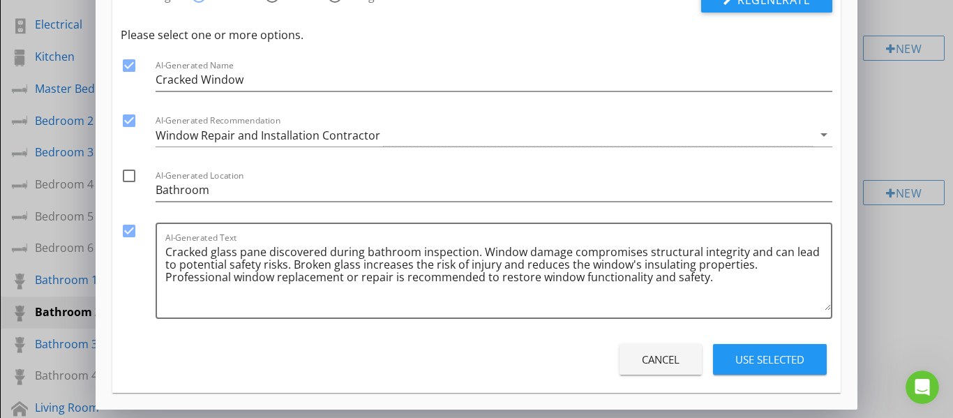
click at [766, 358] on div "Use Selected" at bounding box center [770, 360] width 69 height 16
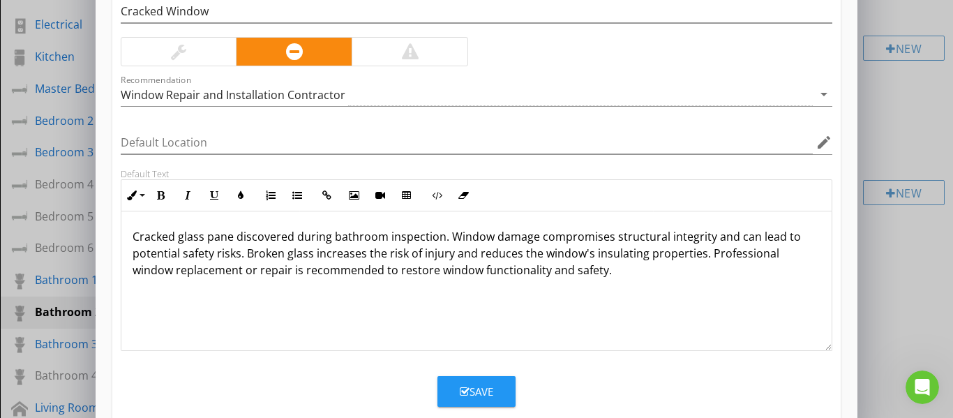
scroll to position [188, 0]
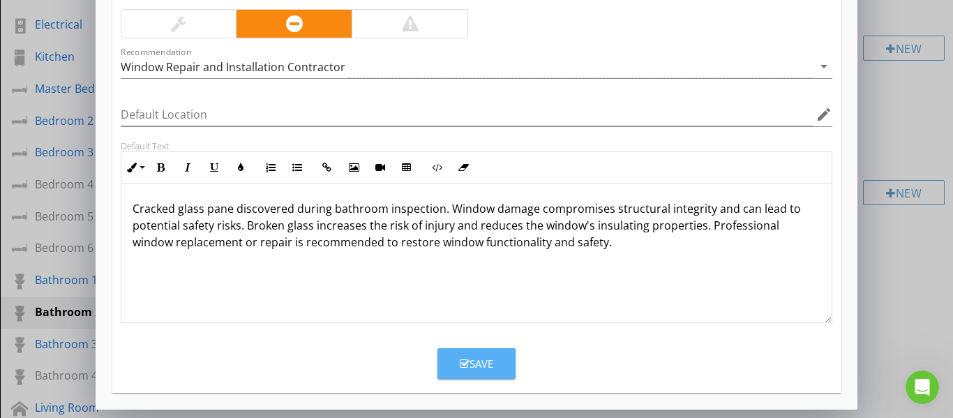
click at [481, 369] on div "Save" at bounding box center [477, 364] width 34 height 16
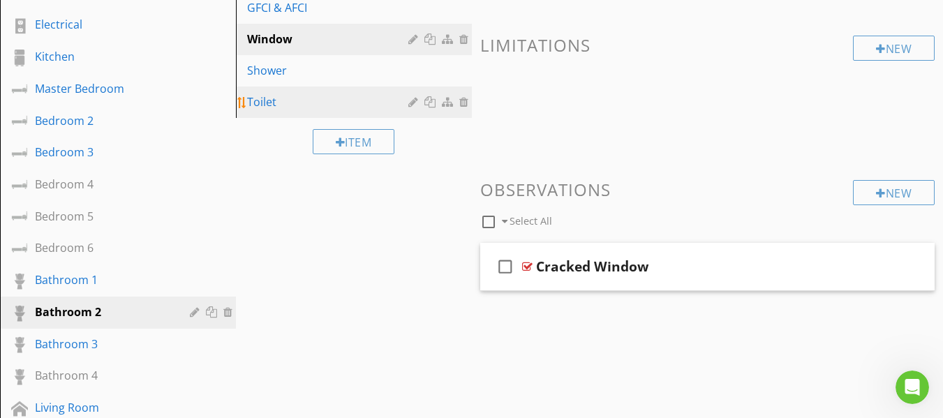
scroll to position [235, 0]
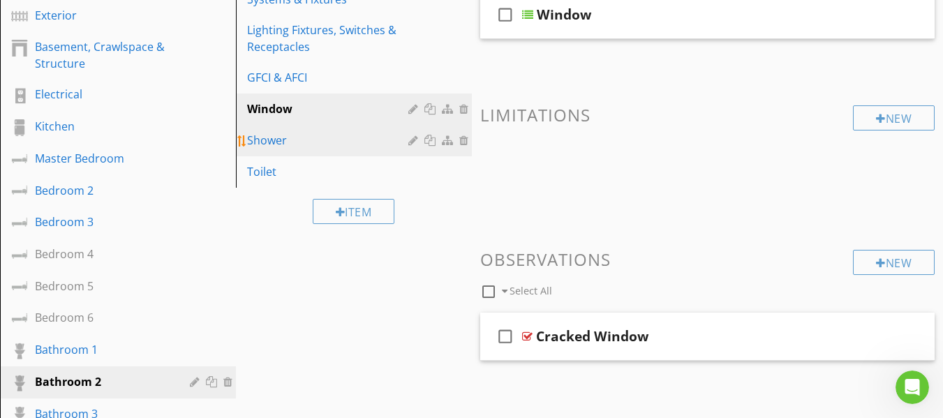
click at [308, 152] on link "Shower" at bounding box center [356, 140] width 232 height 31
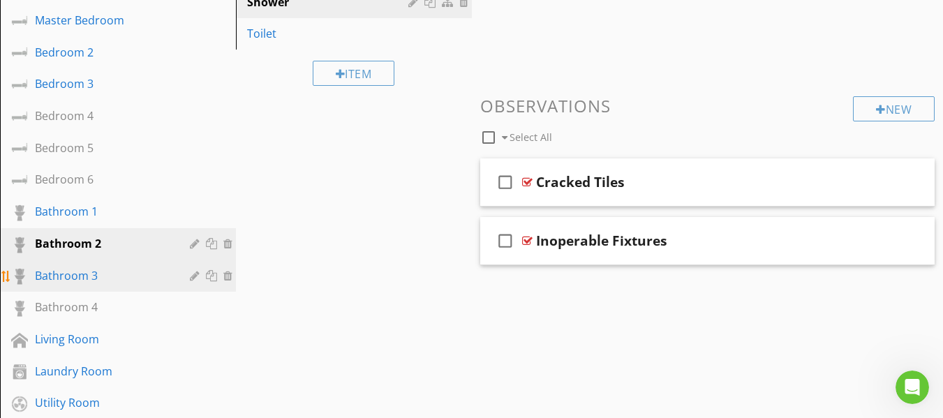
scroll to position [375, 0]
click at [106, 281] on div "Bathroom 3" at bounding box center [102, 274] width 135 height 17
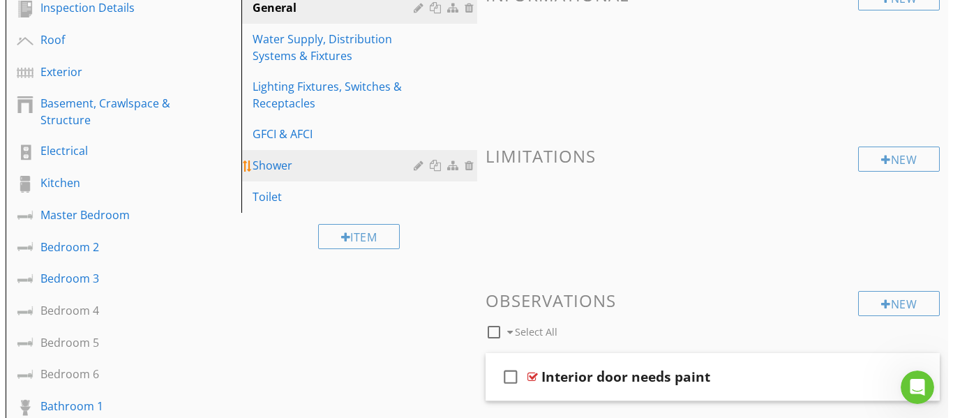
scroll to position [96, 0]
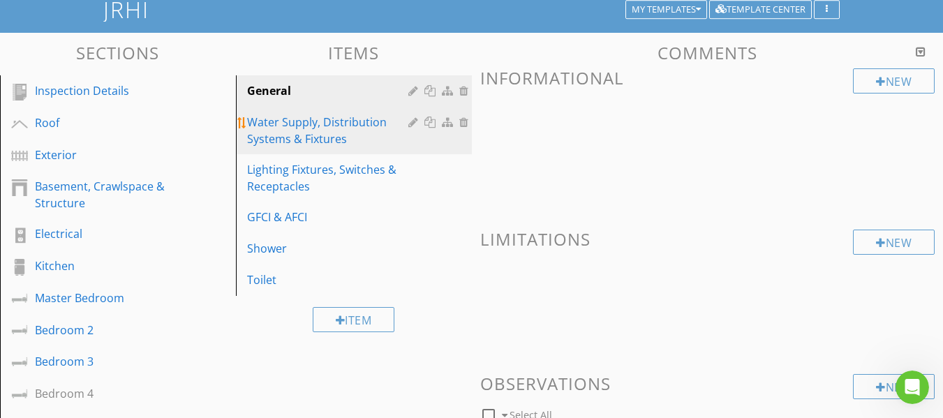
click at [325, 142] on div "Water Supply, Distribution Systems & Fixtures" at bounding box center [329, 131] width 165 height 34
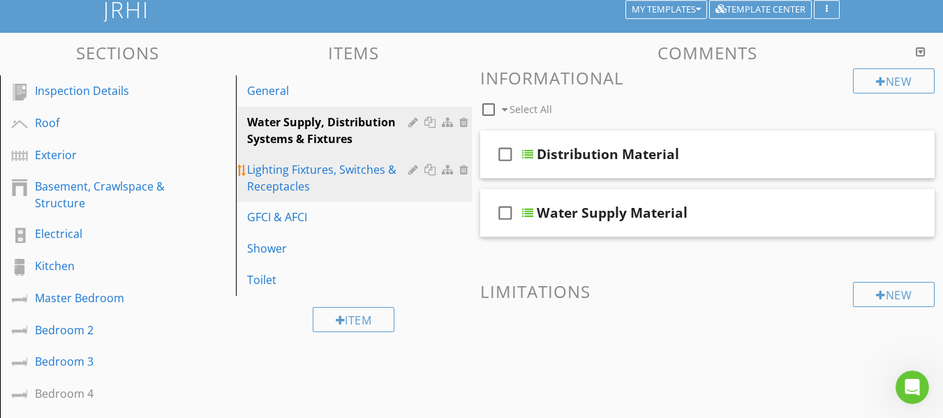
click at [321, 169] on div "Lighting Fixtures, Switches & Receptacles" at bounding box center [329, 178] width 165 height 34
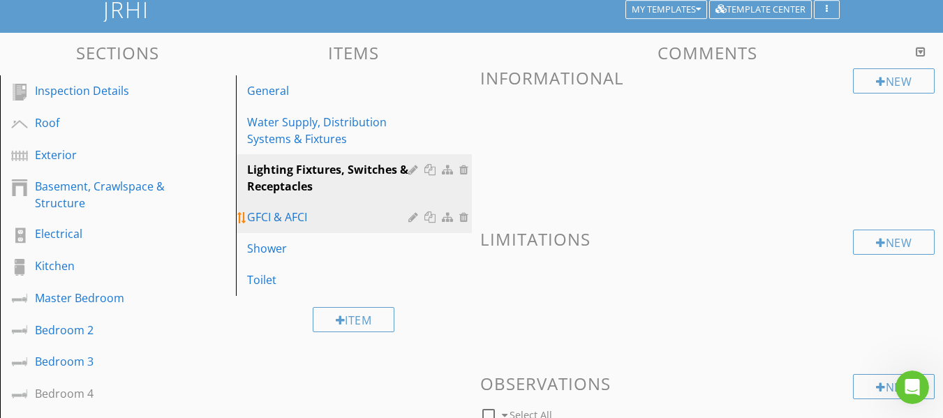
click at [305, 209] on div "GFCI & AFCI" at bounding box center [329, 217] width 165 height 17
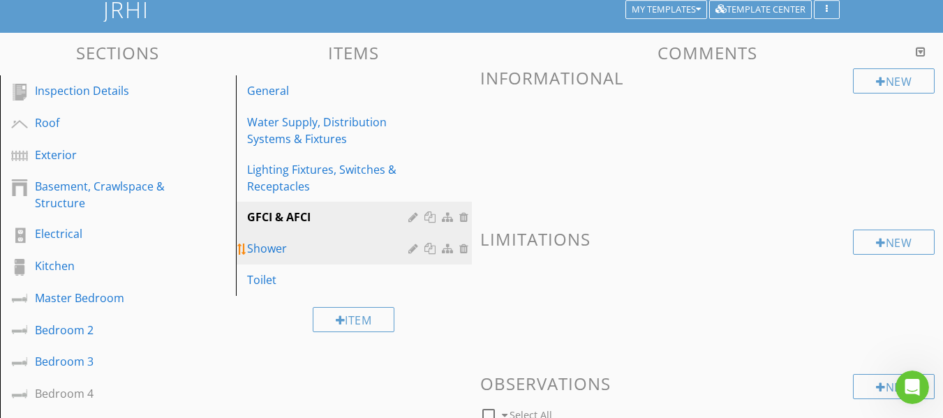
click at [292, 242] on div "Shower" at bounding box center [329, 248] width 165 height 17
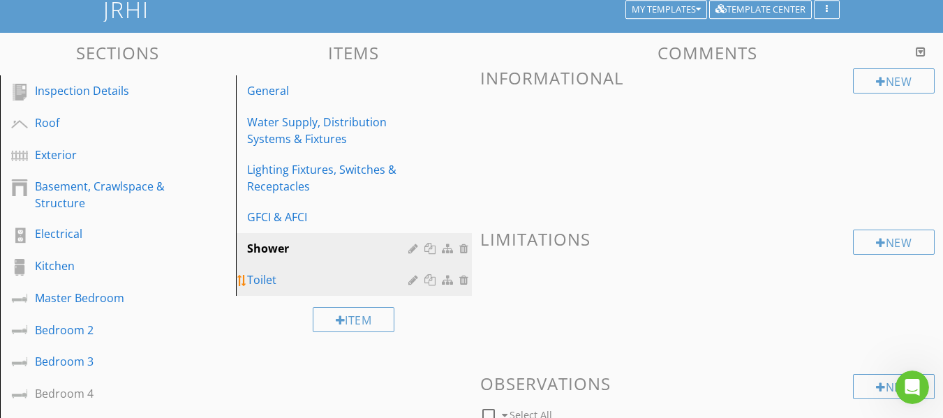
click at [281, 271] on link "Toilet" at bounding box center [356, 280] width 232 height 31
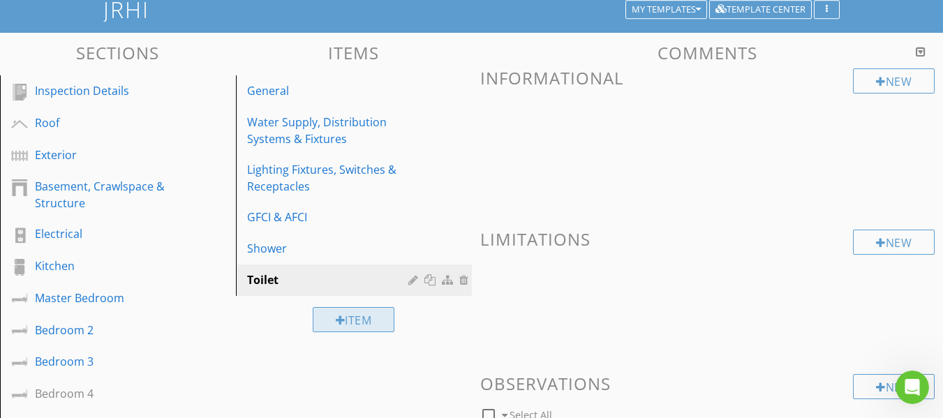
click at [332, 323] on div "Item" at bounding box center [354, 319] width 82 height 25
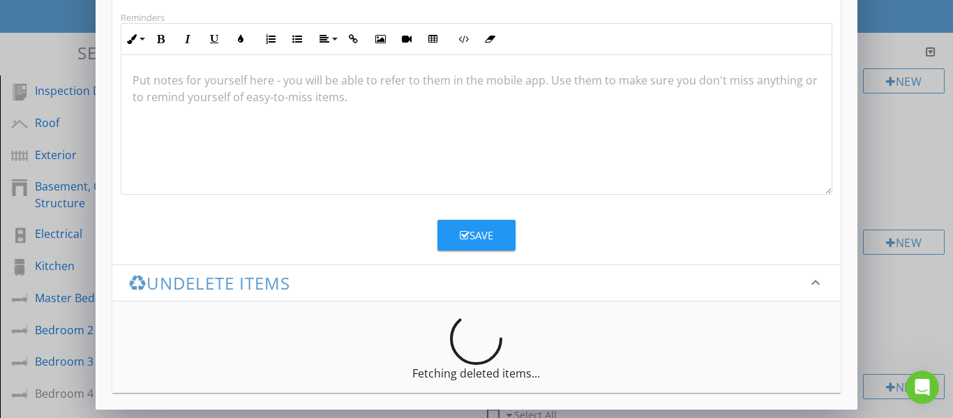
click at [461, 237] on icon "button" at bounding box center [465, 235] width 10 height 10
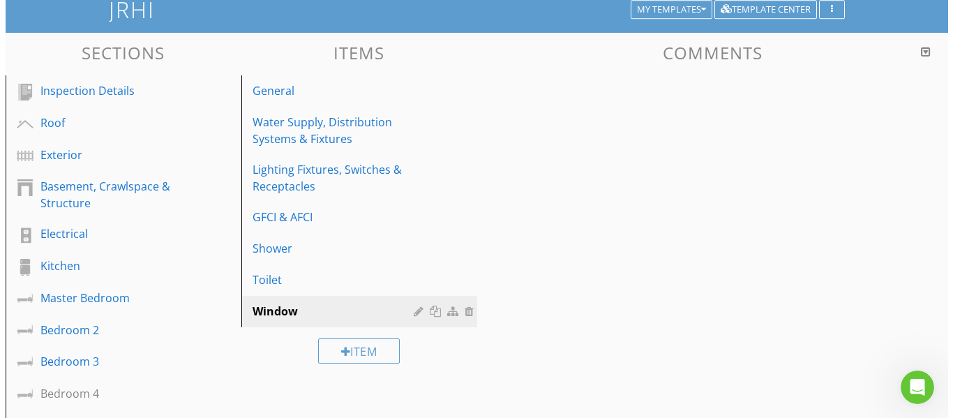
scroll to position [187, 0]
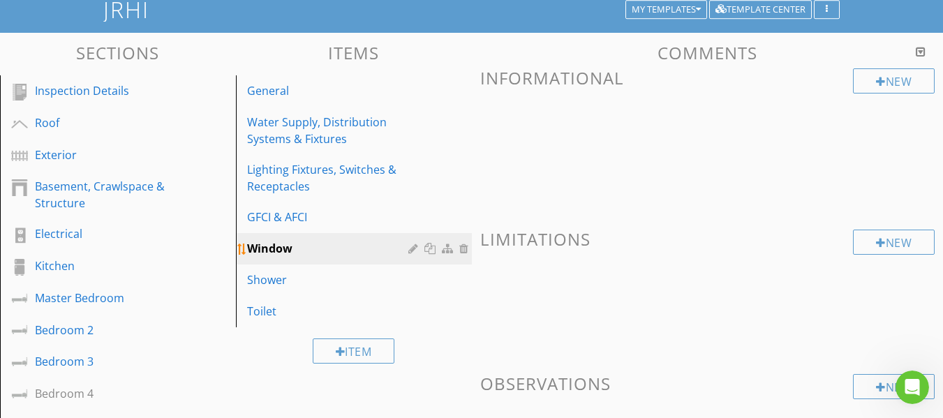
click at [357, 246] on div "Window" at bounding box center [329, 248] width 165 height 17
click at [884, 88] on div "New" at bounding box center [894, 80] width 82 height 25
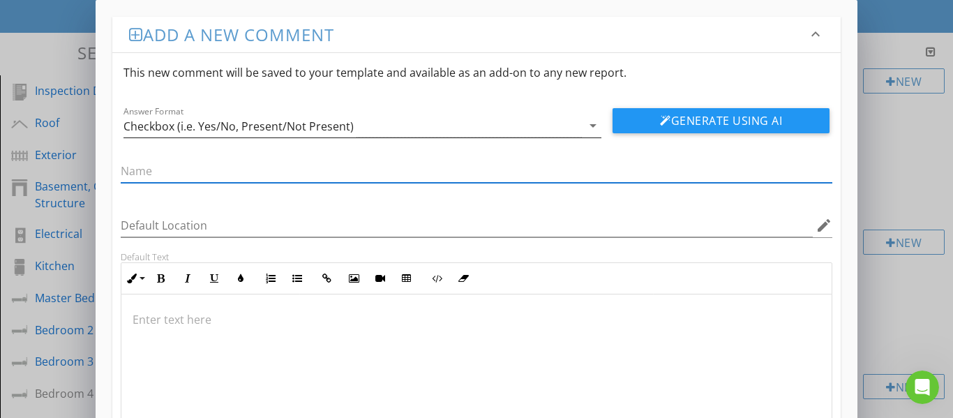
click at [422, 133] on div "Checkbox (i.e. Yes/No, Present/Not Present)" at bounding box center [353, 125] width 459 height 23
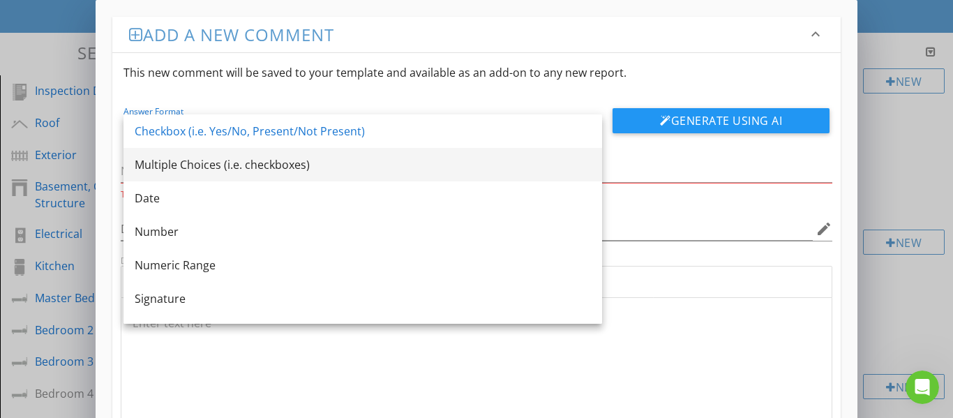
click at [274, 172] on div "Multiple Choices (i.e. checkboxes)" at bounding box center [363, 164] width 456 height 17
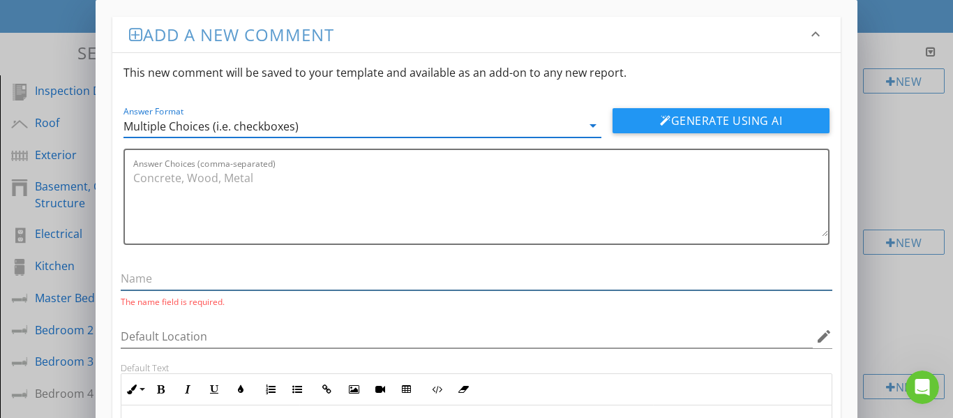
click at [210, 273] on input "text" at bounding box center [477, 278] width 713 height 23
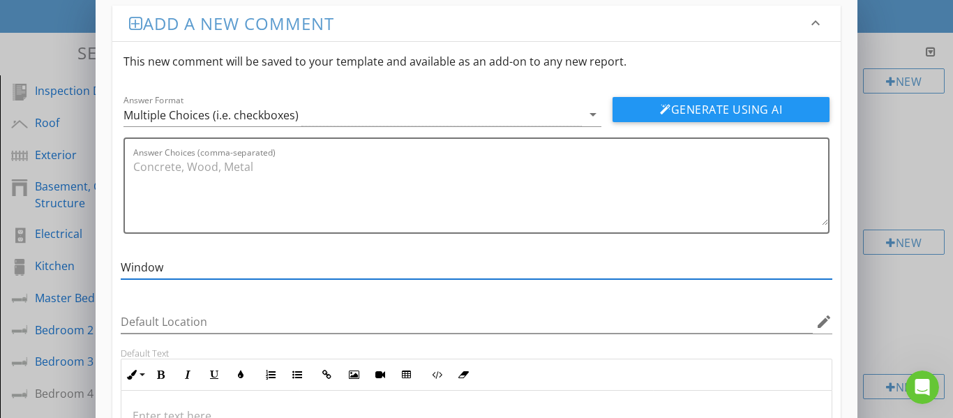
scroll to position [0, 0]
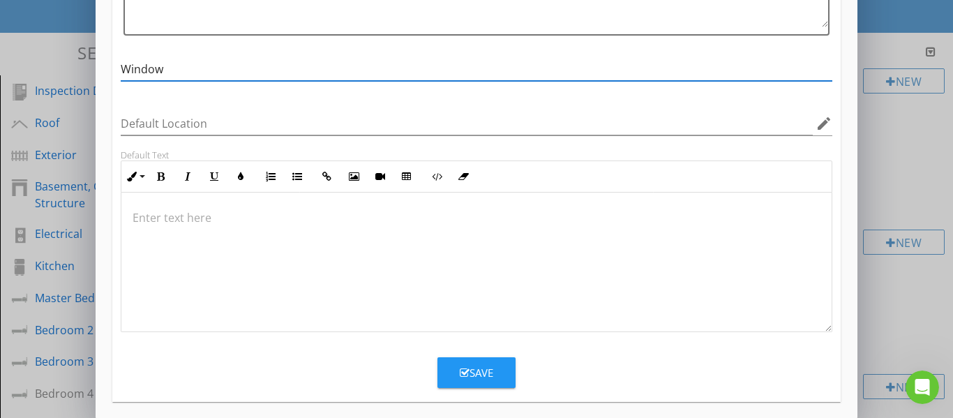
click at [470, 368] on div "Save" at bounding box center [477, 373] width 34 height 16
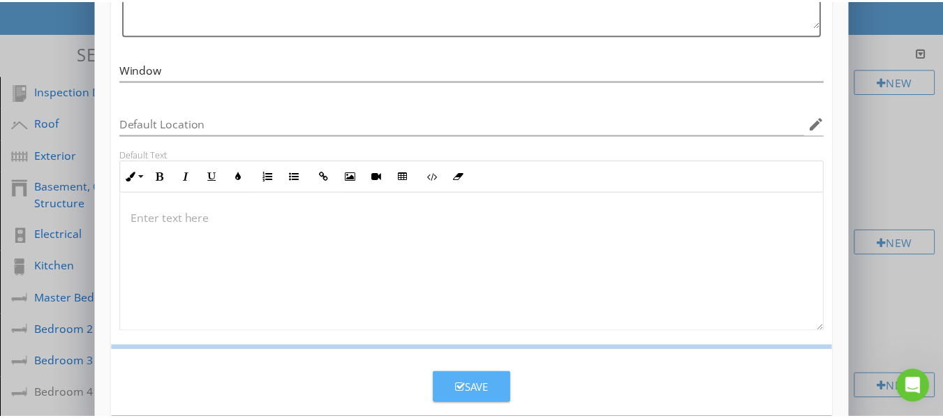
scroll to position [151, 0]
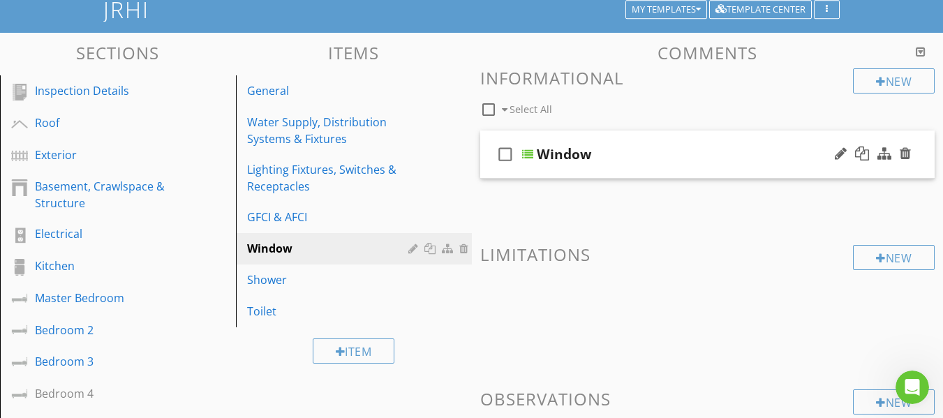
click at [491, 170] on div "check_box_outline_blank Window" at bounding box center [707, 155] width 455 height 48
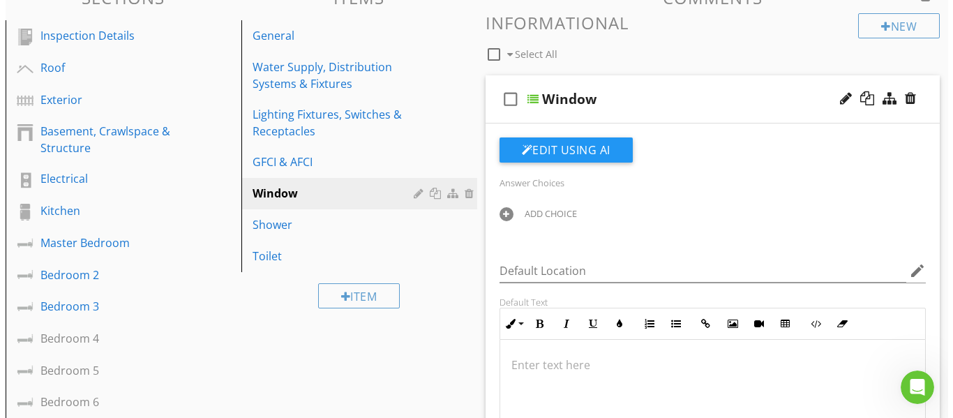
scroll to position [96, 0]
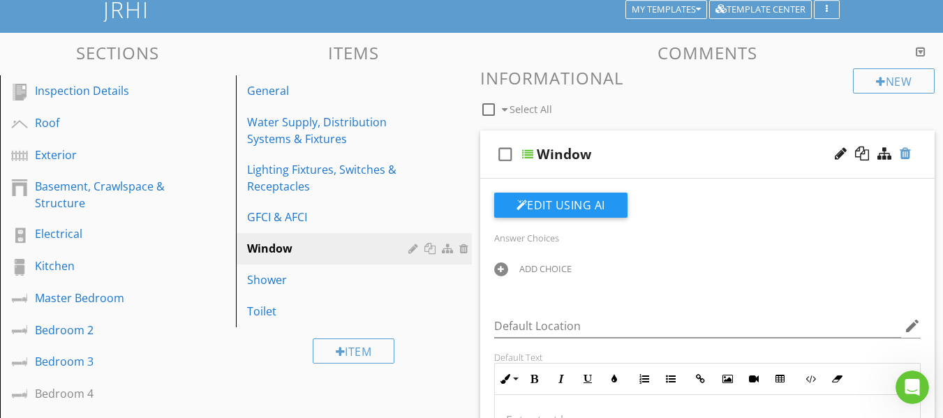
click at [906, 154] on div at bounding box center [905, 154] width 11 height 14
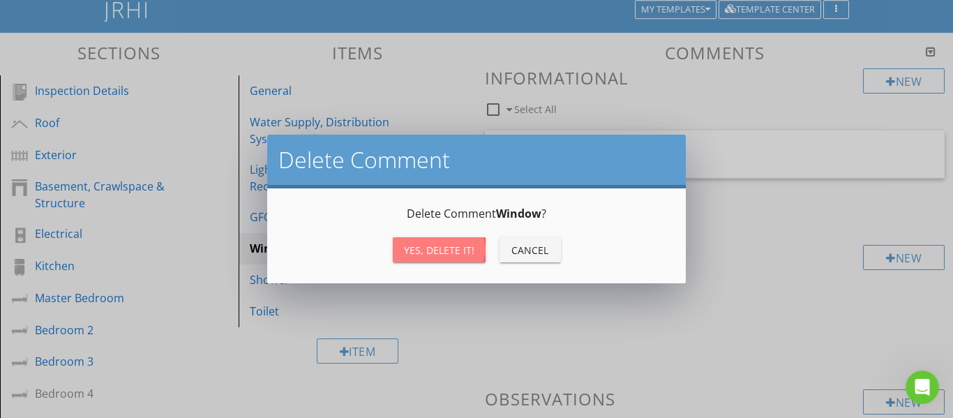
click at [448, 262] on button "Yes, Delete it!" at bounding box center [439, 249] width 93 height 25
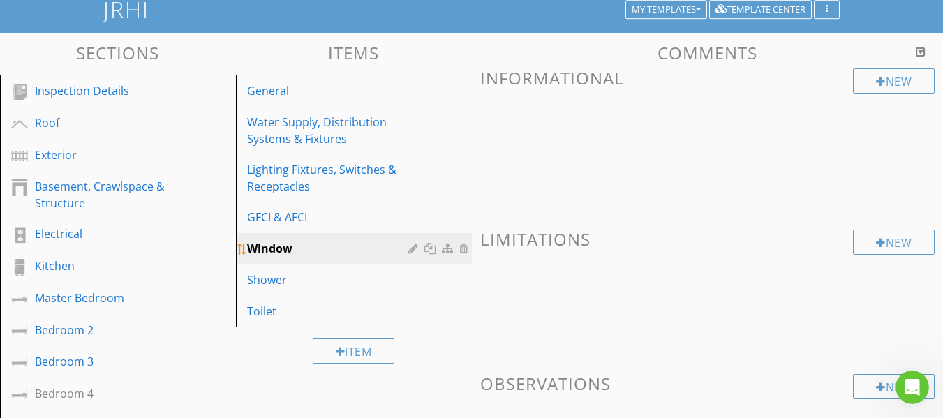
click at [269, 244] on div "Window" at bounding box center [329, 248] width 165 height 17
click at [873, 87] on div "New" at bounding box center [894, 80] width 82 height 25
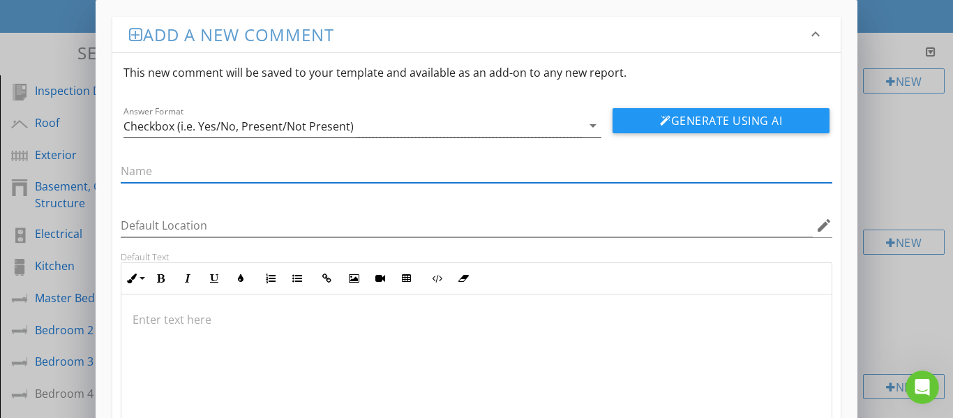
click at [395, 121] on div "Checkbox (i.e. Yes/No, Present/Not Present)" at bounding box center [353, 125] width 459 height 23
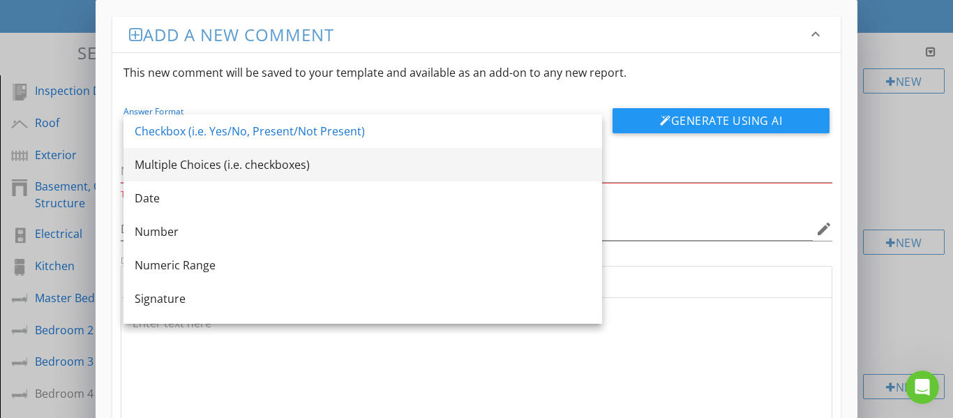
click at [333, 164] on div "Multiple Choices (i.e. checkboxes)" at bounding box center [363, 164] width 456 height 17
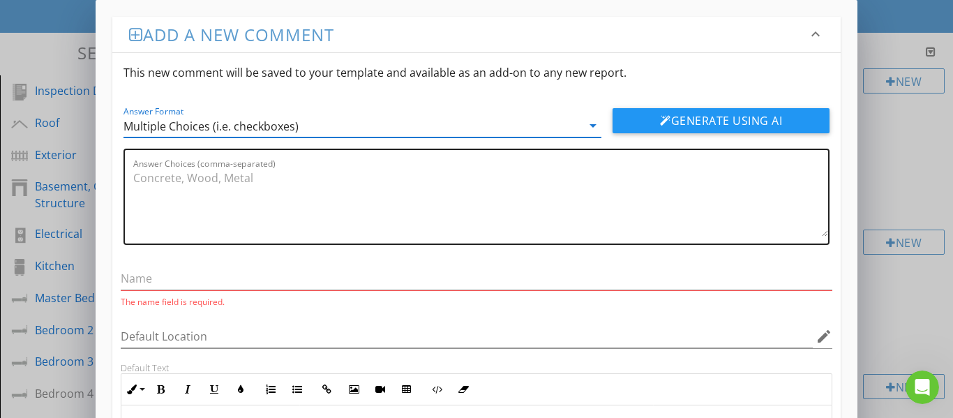
click at [338, 169] on textarea "Answer Choices (comma-separated)" at bounding box center [481, 202] width 696 height 70
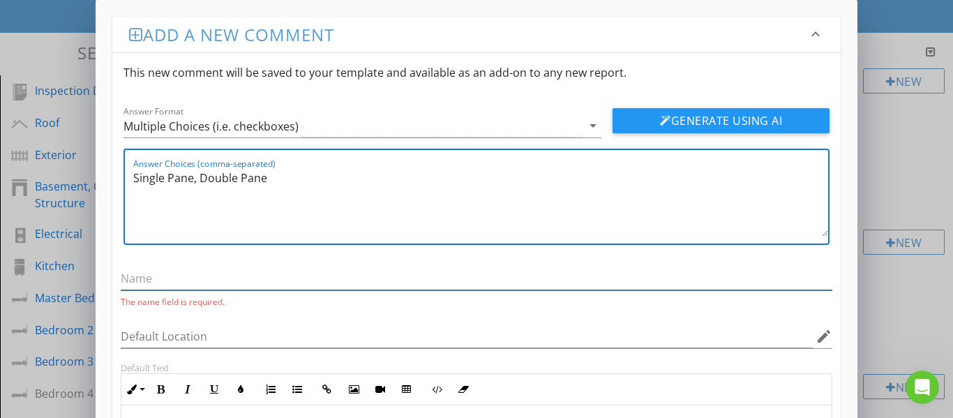
click at [229, 278] on input "text" at bounding box center [477, 278] width 713 height 23
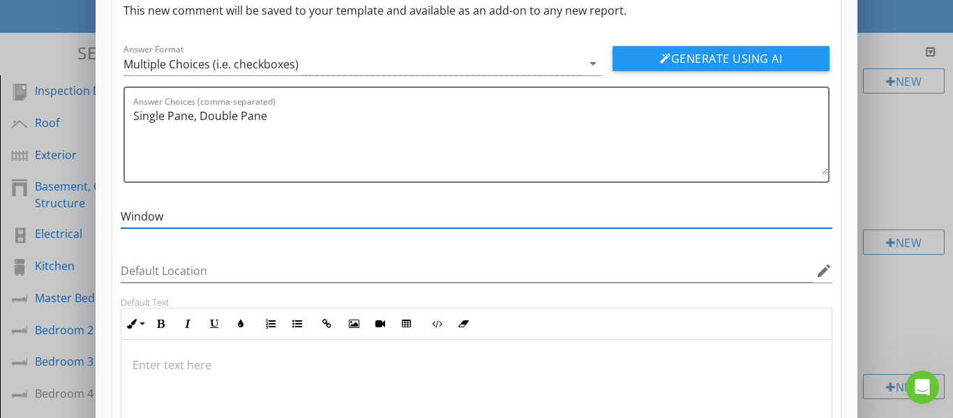
scroll to position [0, 0]
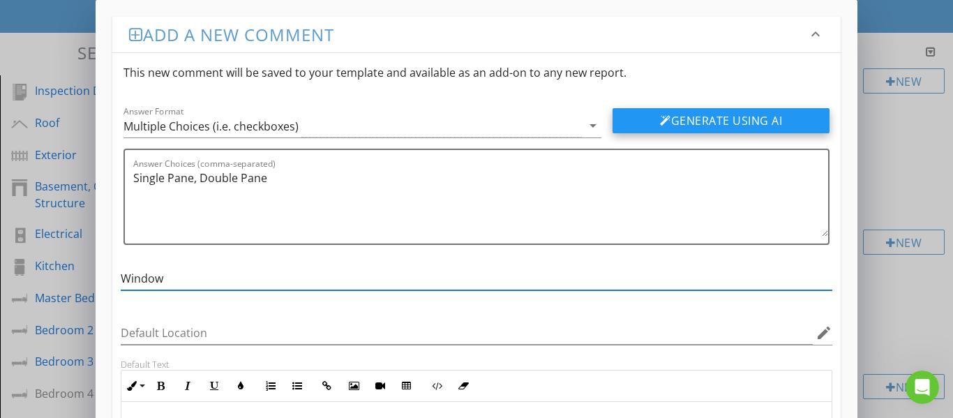
click at [680, 128] on button "Generate Using AI" at bounding box center [721, 120] width 217 height 25
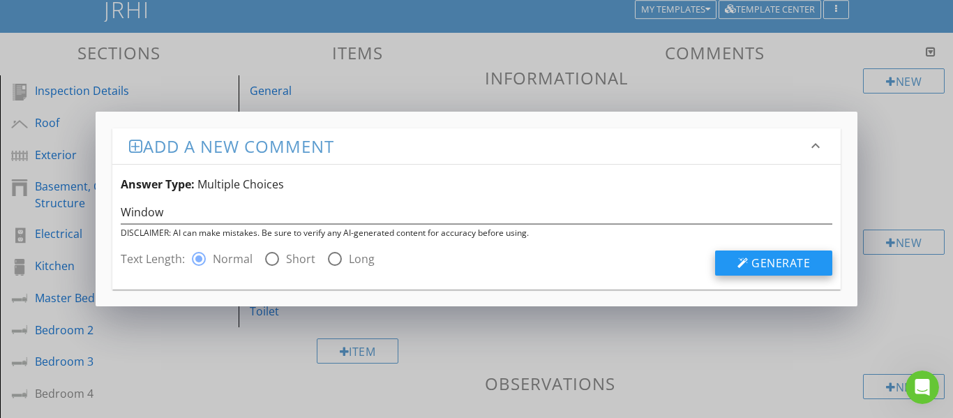
click at [744, 262] on div at bounding box center [743, 263] width 11 height 11
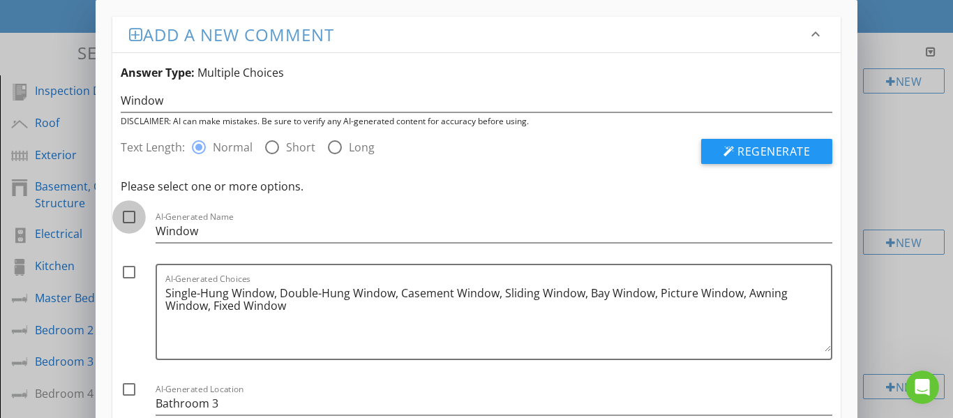
click at [126, 219] on div at bounding box center [129, 217] width 24 height 24
click at [130, 276] on div at bounding box center [129, 272] width 24 height 24
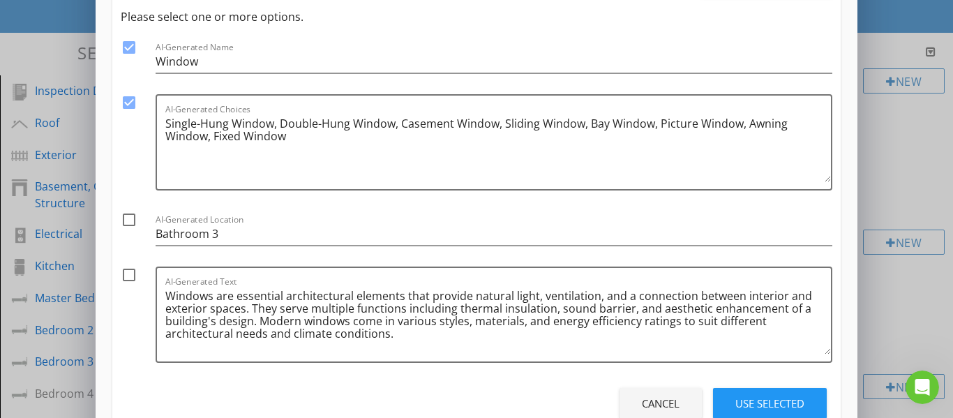
scroll to position [209, 0]
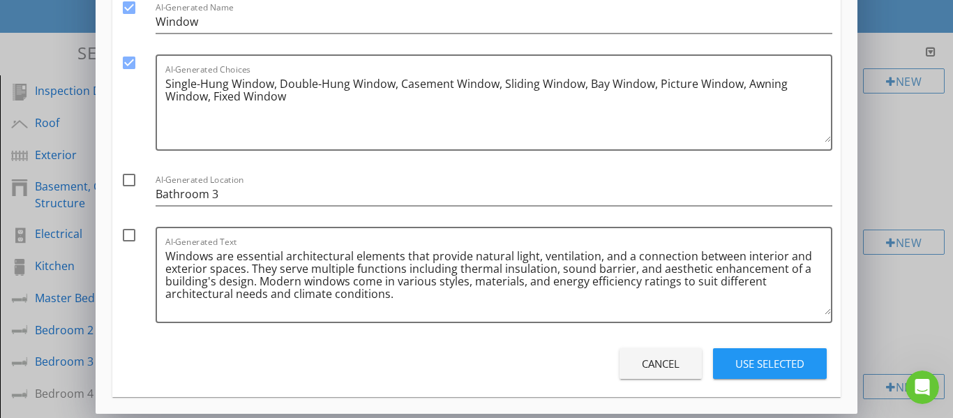
click at [129, 241] on div at bounding box center [129, 235] width 24 height 24
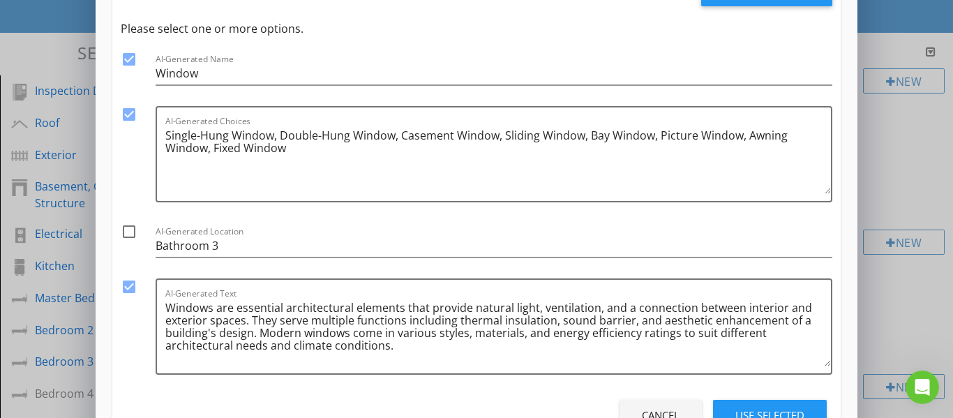
scroll to position [70, 0]
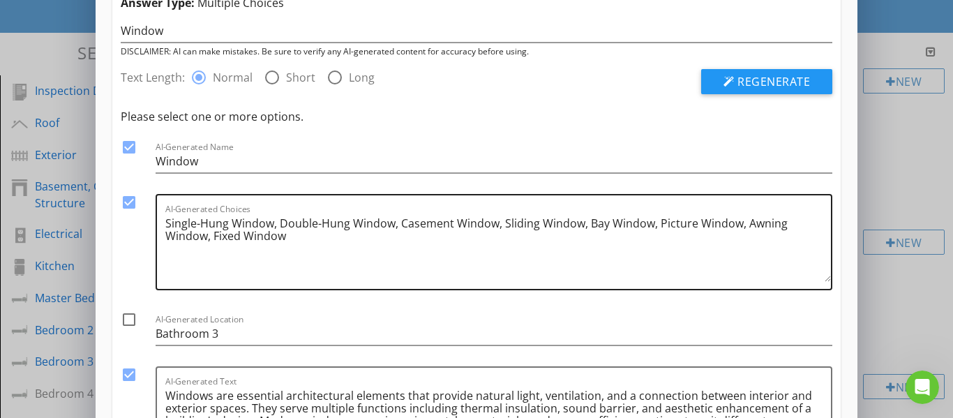
click at [308, 240] on textarea "Single-Hung Window, Double-Hung Window, Casement Window, Sliding Window, Bay Wi…" at bounding box center [498, 247] width 667 height 70
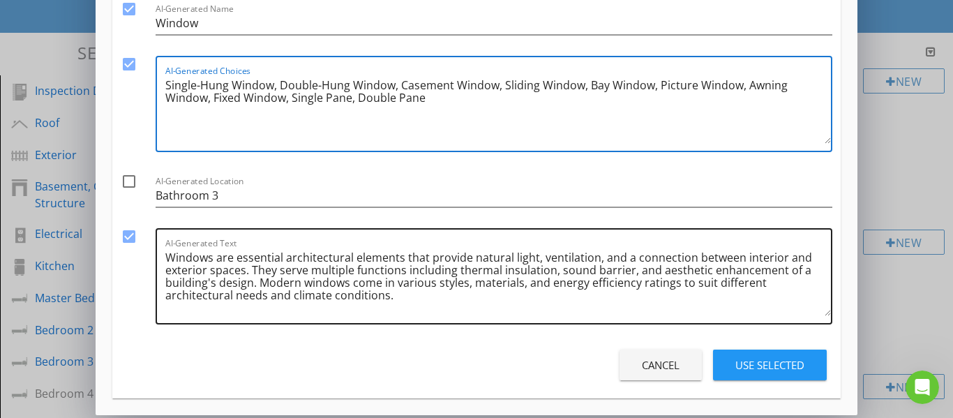
scroll to position [214, 0]
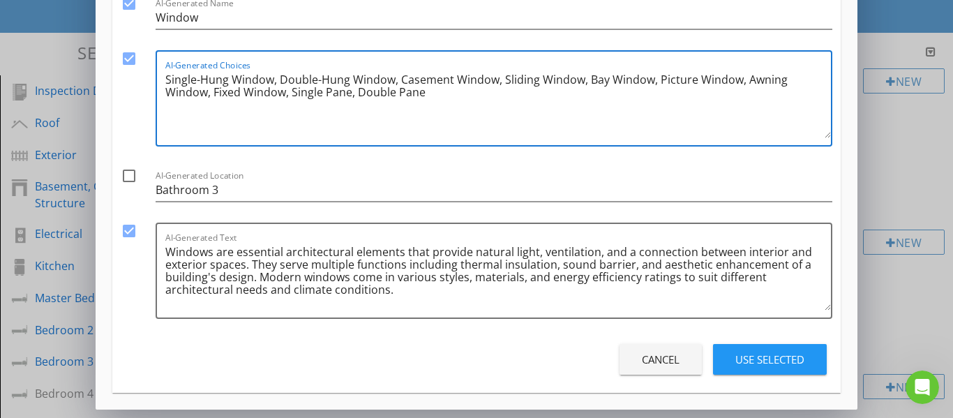
click at [779, 356] on div "Use Selected" at bounding box center [770, 360] width 69 height 16
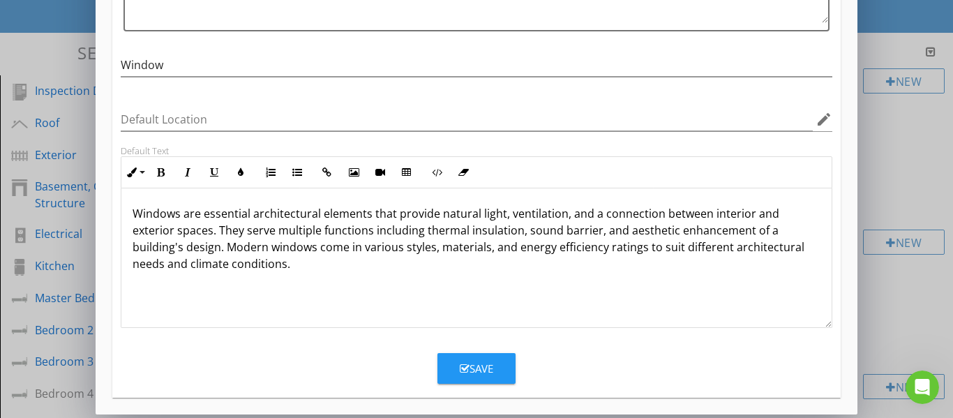
click at [475, 367] on div "Save" at bounding box center [477, 369] width 34 height 16
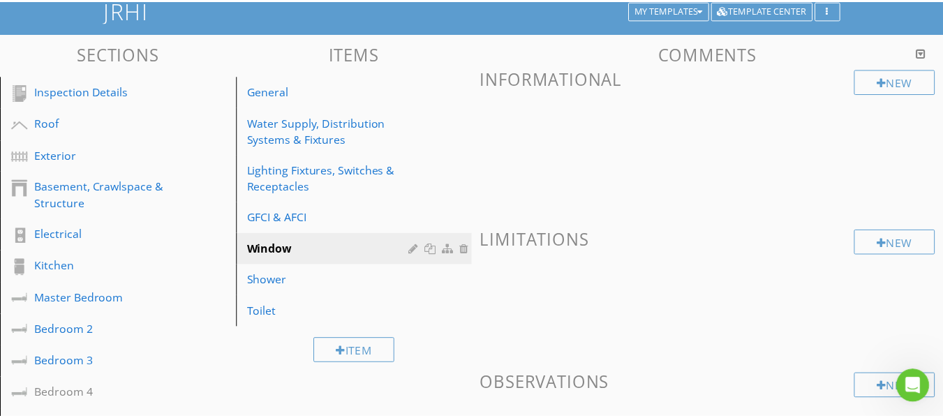
scroll to position [151, 0]
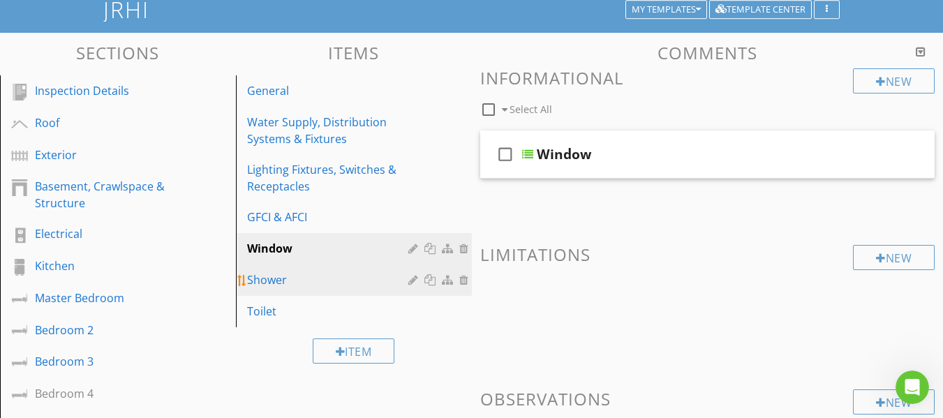
click at [288, 278] on div "Shower" at bounding box center [329, 279] width 165 height 17
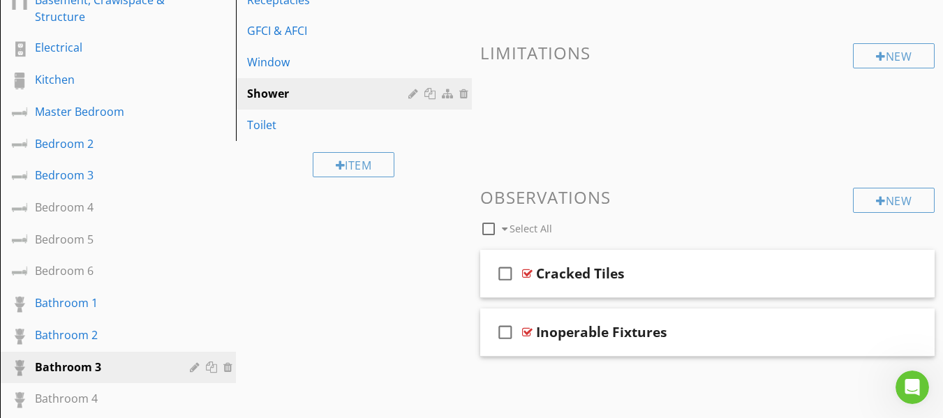
scroll to position [235, 0]
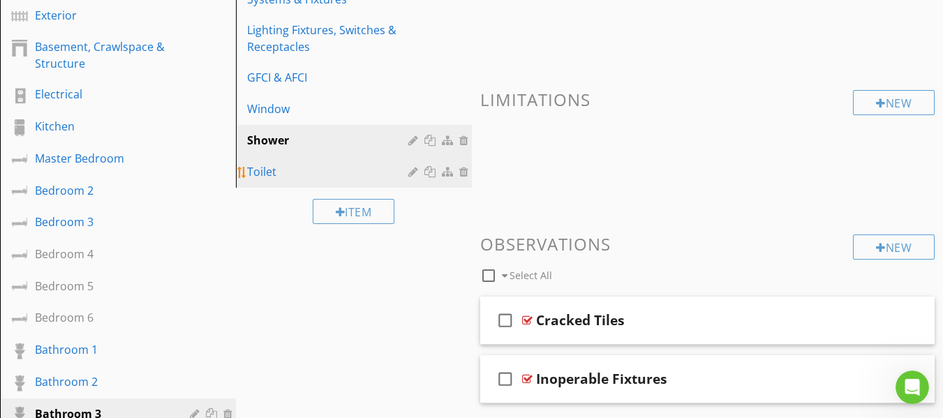
click at [267, 171] on div "Toilet" at bounding box center [329, 171] width 165 height 17
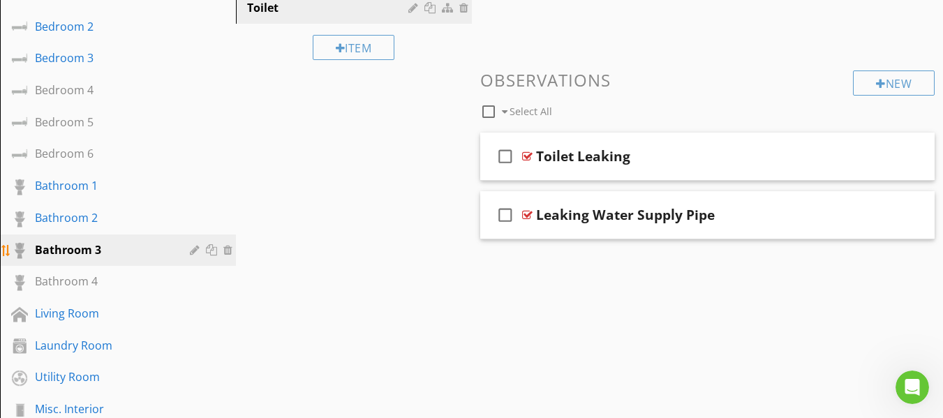
scroll to position [375, 0]
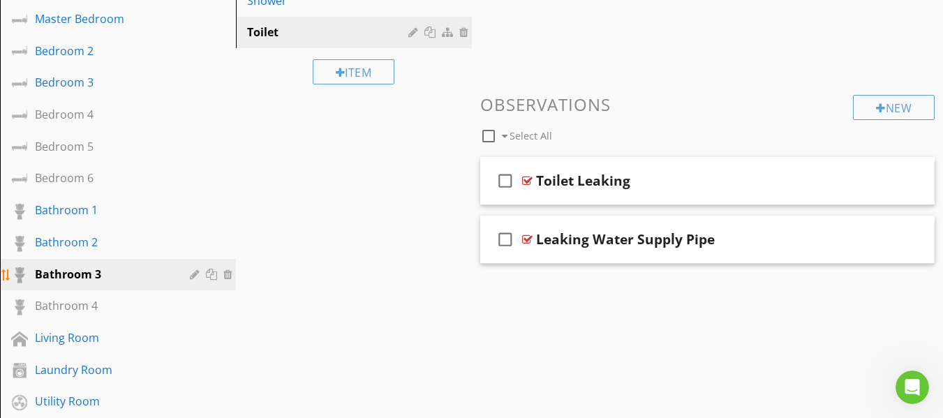
click at [131, 268] on div "Bathroom 3" at bounding box center [102, 274] width 135 height 17
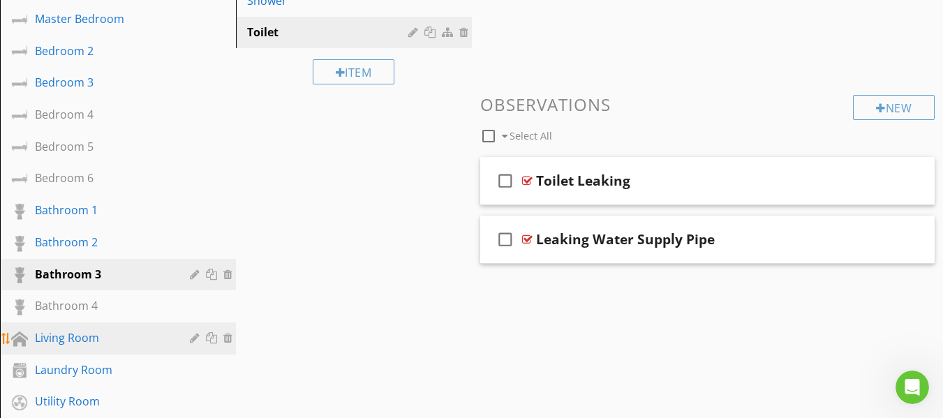
click at [105, 339] on div "Living Room" at bounding box center [102, 337] width 135 height 17
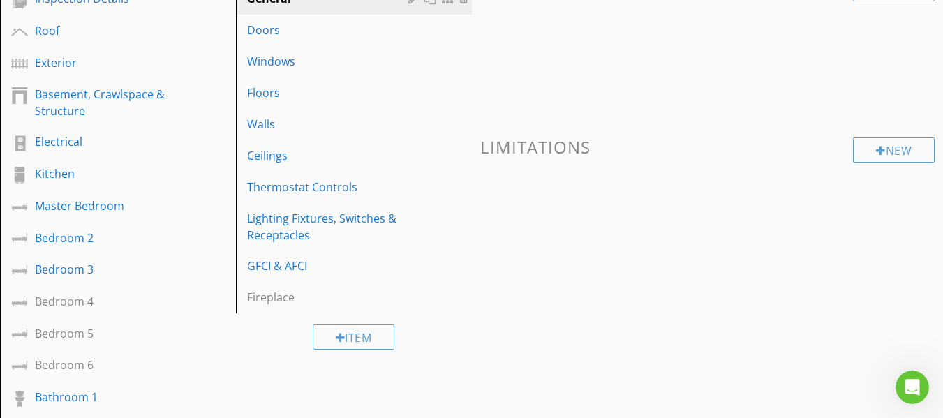
scroll to position [165, 0]
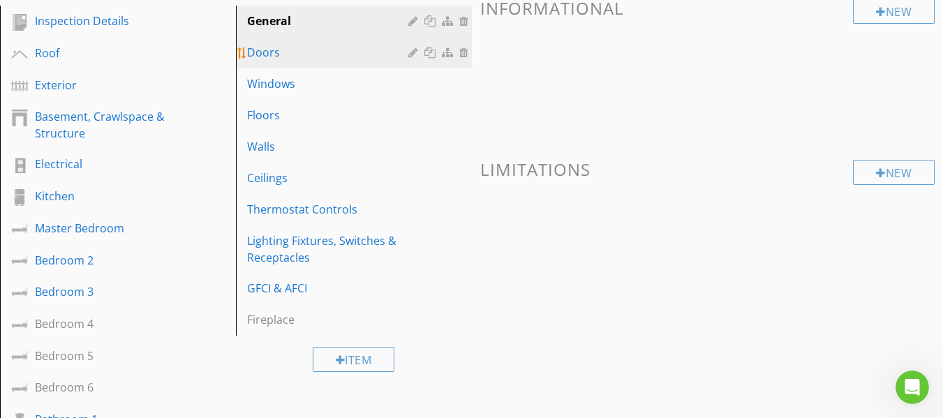
click at [283, 54] on div "Doors" at bounding box center [329, 52] width 165 height 17
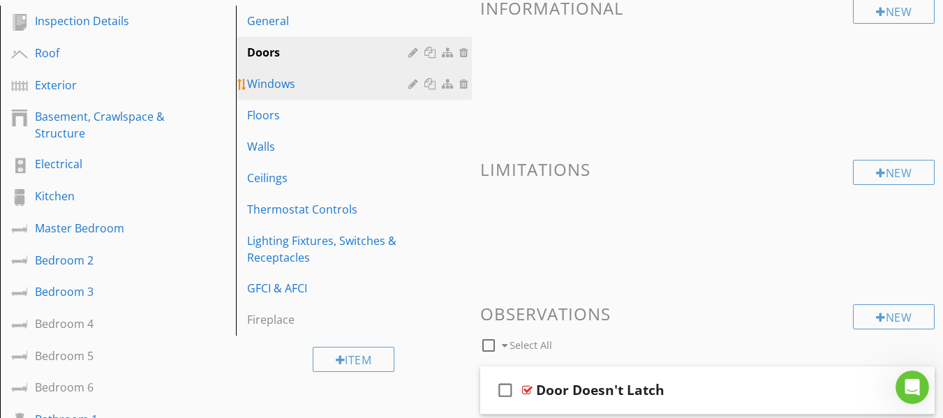
click at [282, 85] on div "Windows" at bounding box center [329, 83] width 165 height 17
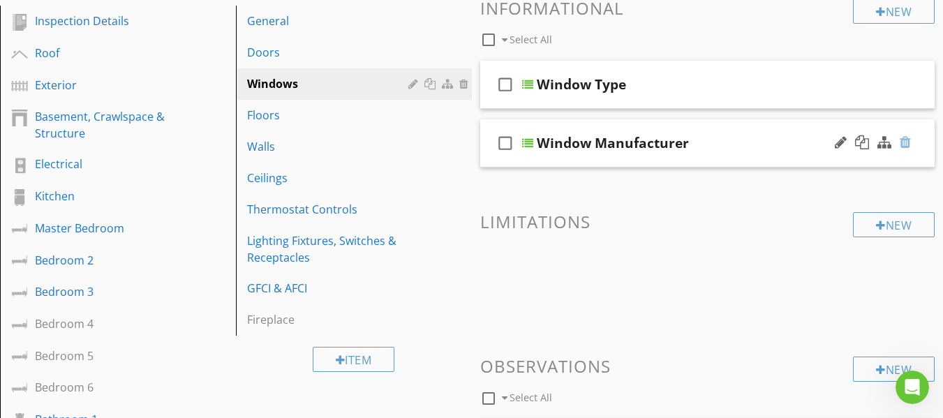
click at [907, 142] on div at bounding box center [905, 142] width 11 height 14
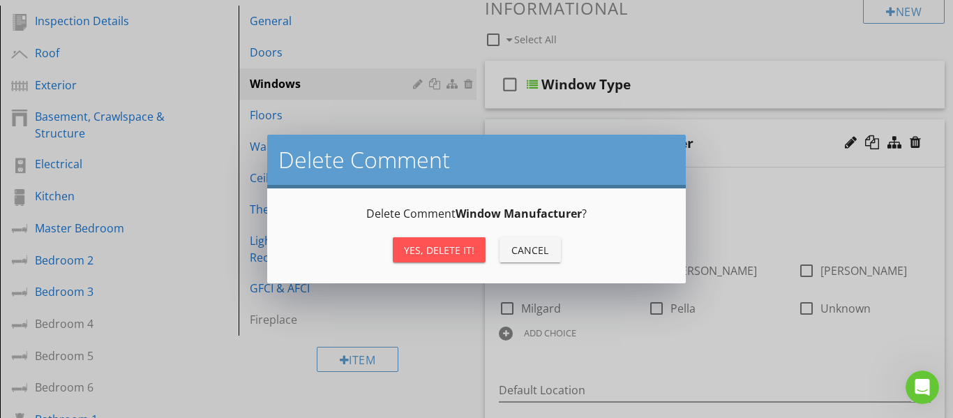
click at [445, 253] on div "Yes, Delete it!" at bounding box center [439, 250] width 70 height 15
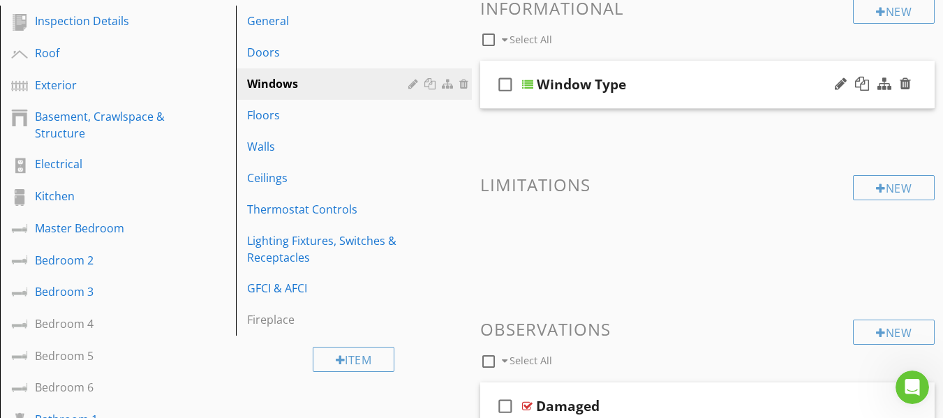
click at [491, 109] on div "check_box_outline_blank Window Type" at bounding box center [707, 85] width 455 height 48
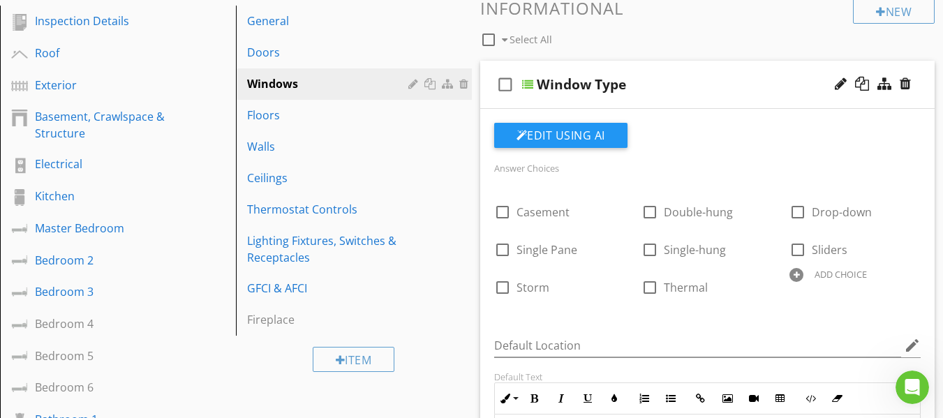
click at [795, 281] on div at bounding box center [796, 275] width 14 height 14
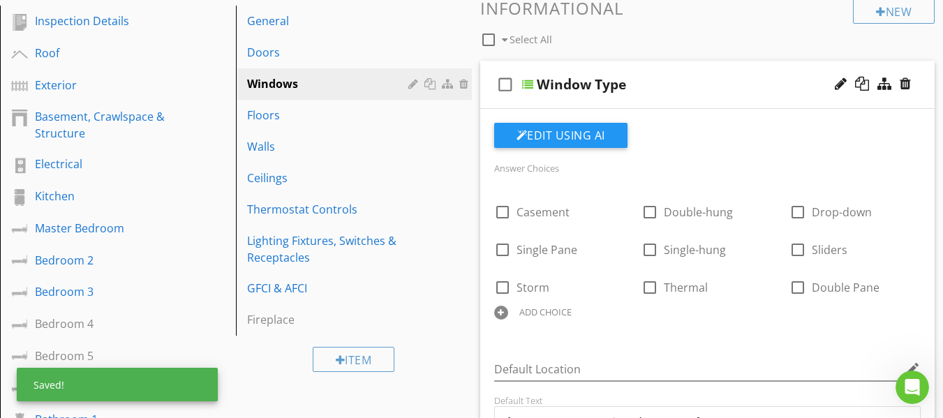
click at [491, 98] on div "check_box_outline_blank Window Type" at bounding box center [707, 85] width 455 height 48
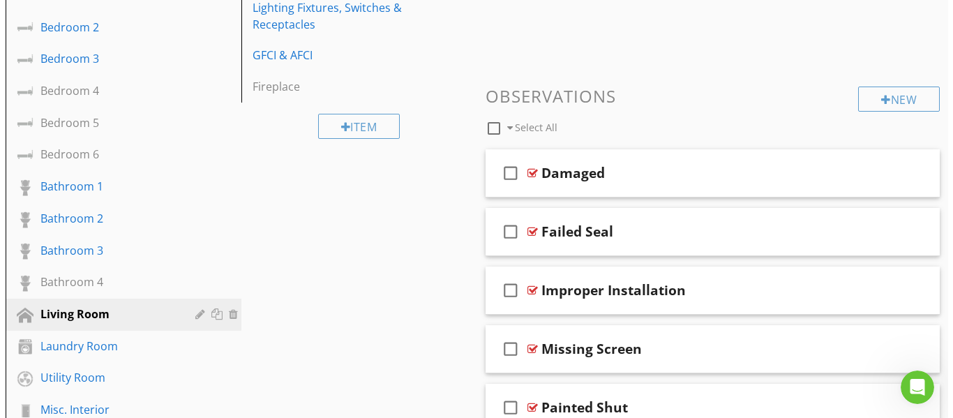
scroll to position [375, 0]
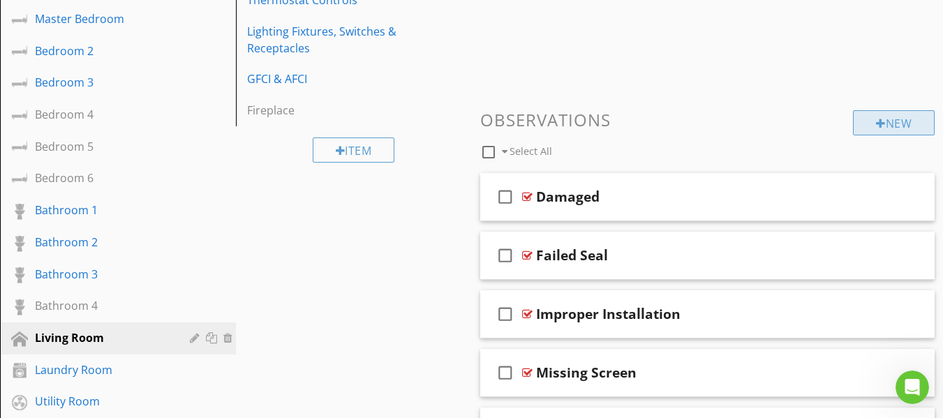
click at [877, 126] on div at bounding box center [881, 123] width 10 height 11
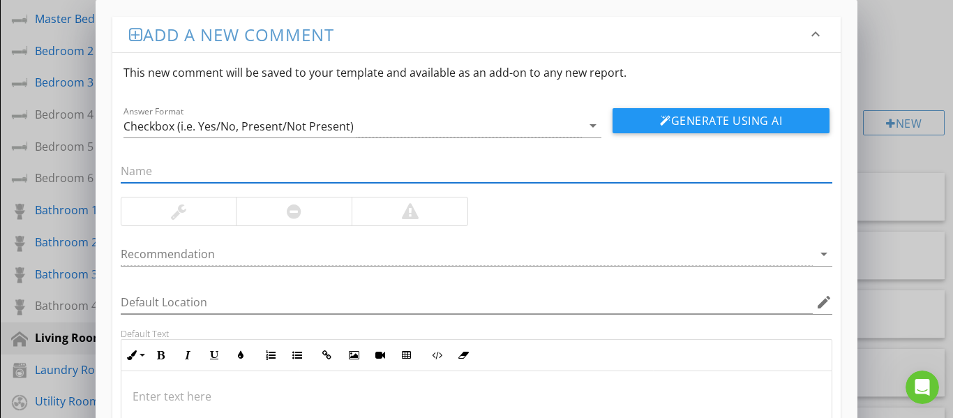
click at [305, 174] on input "text" at bounding box center [477, 171] width 713 height 23
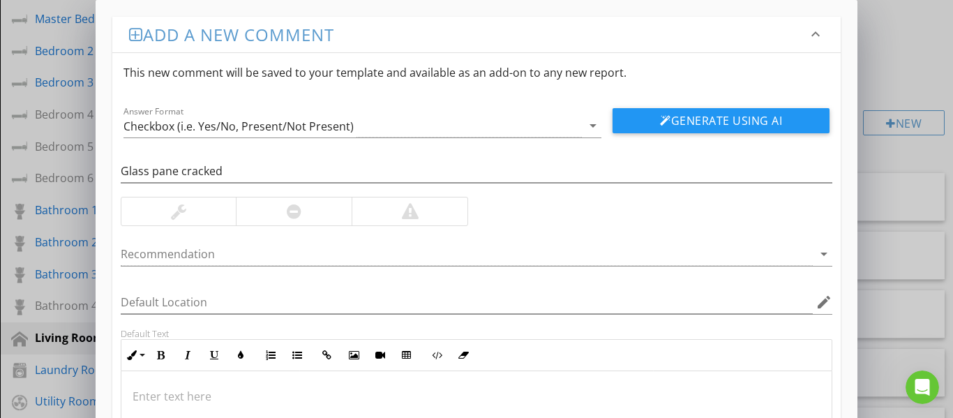
click at [301, 200] on div at bounding box center [294, 212] width 116 height 28
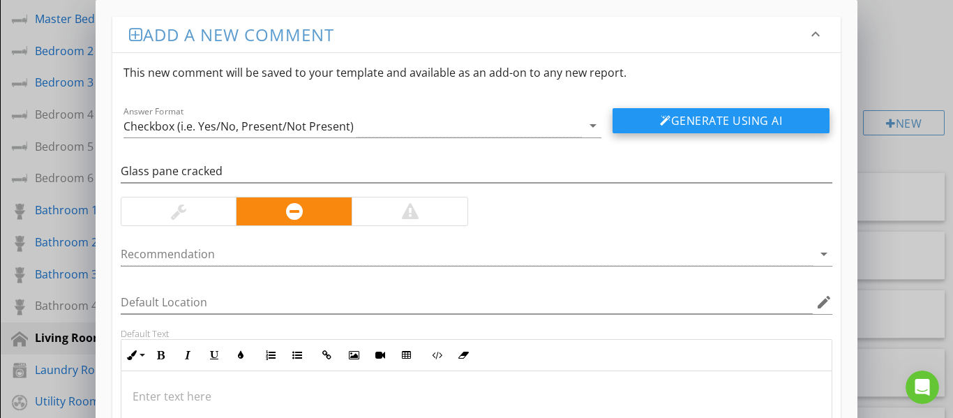
click at [641, 125] on button "Generate Using AI" at bounding box center [721, 120] width 217 height 25
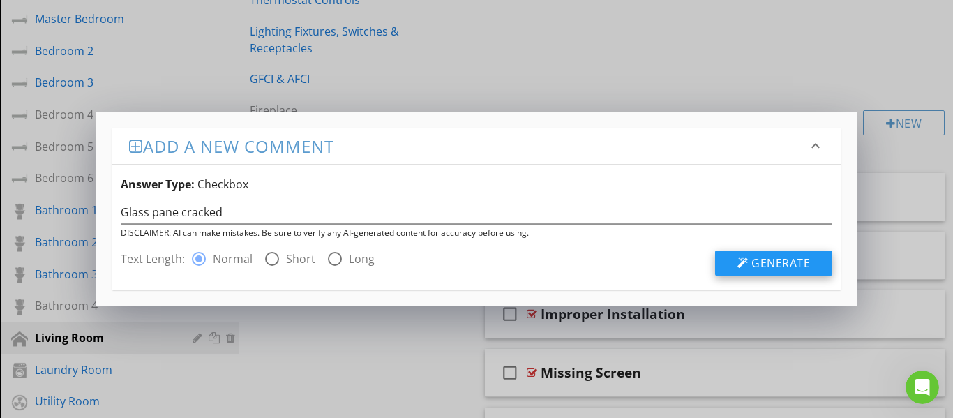
click at [756, 259] on span "Generate" at bounding box center [781, 262] width 59 height 15
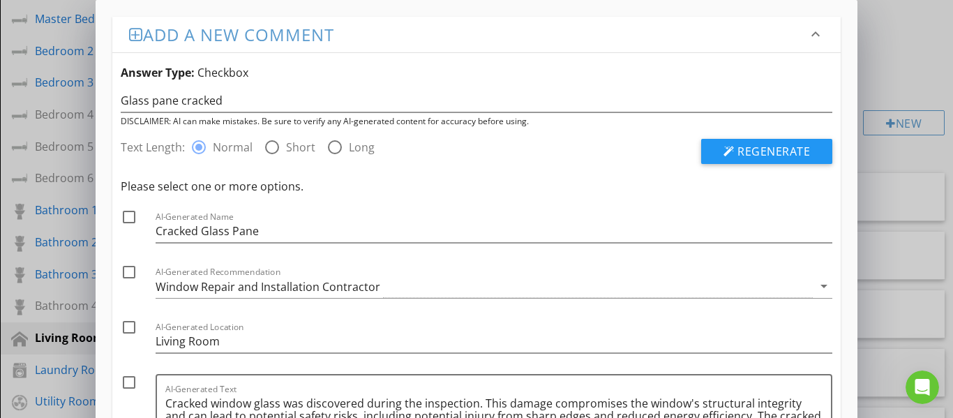
click at [126, 215] on div at bounding box center [129, 217] width 24 height 24
click at [125, 276] on div at bounding box center [129, 272] width 24 height 24
click at [126, 382] on div at bounding box center [129, 383] width 24 height 24
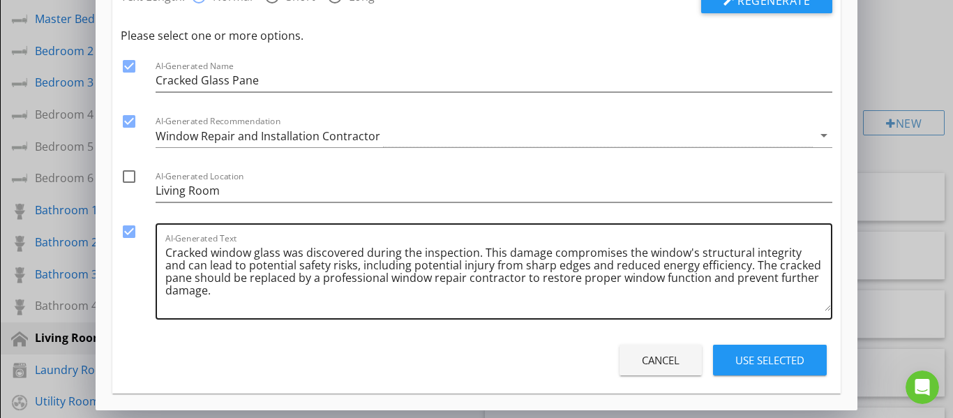
scroll to position [151, 0]
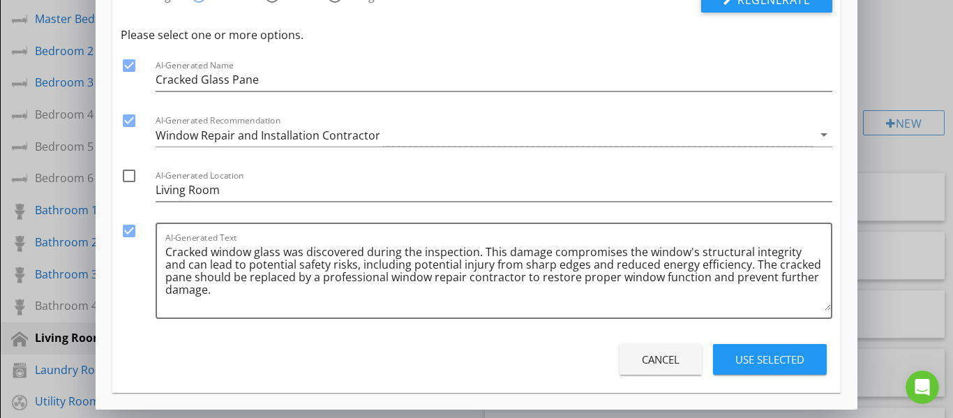
click at [747, 368] on button "Use Selected" at bounding box center [770, 359] width 114 height 31
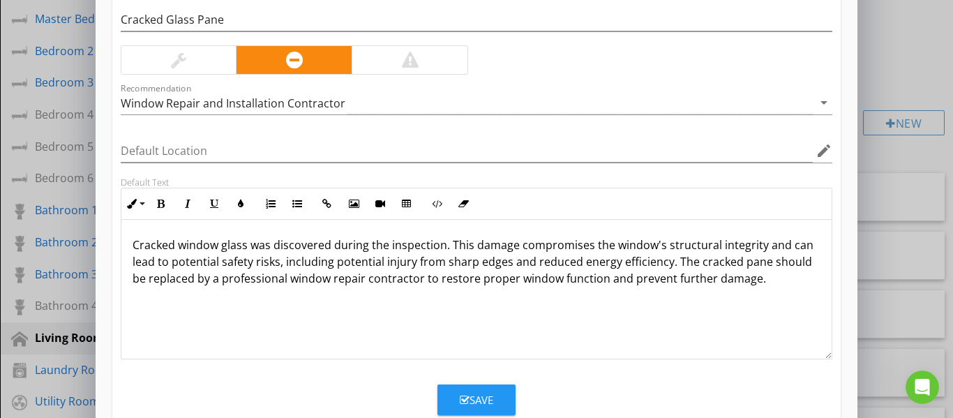
scroll to position [0, 0]
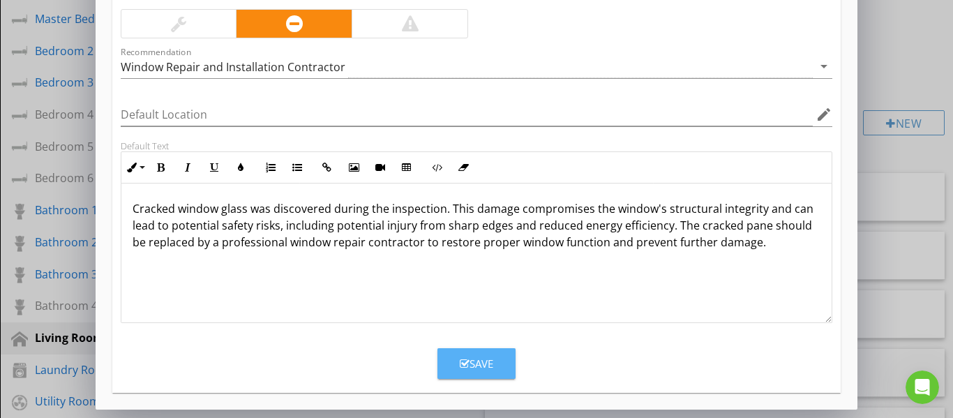
click at [491, 372] on button "Save" at bounding box center [477, 363] width 78 height 31
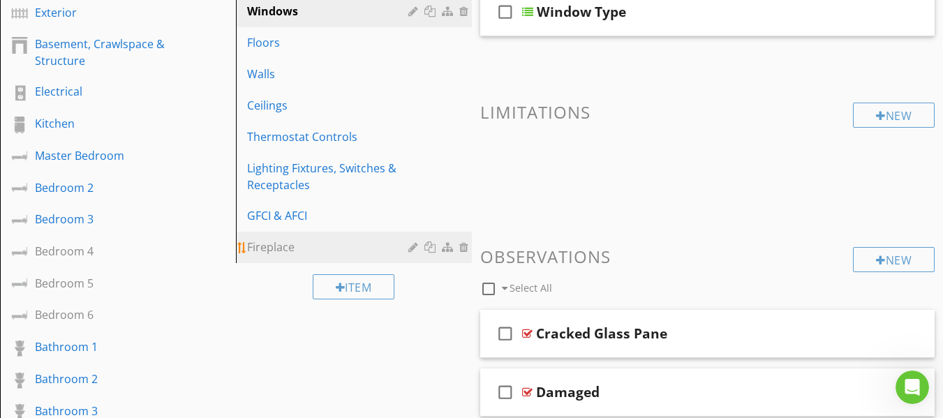
scroll to position [235, 0]
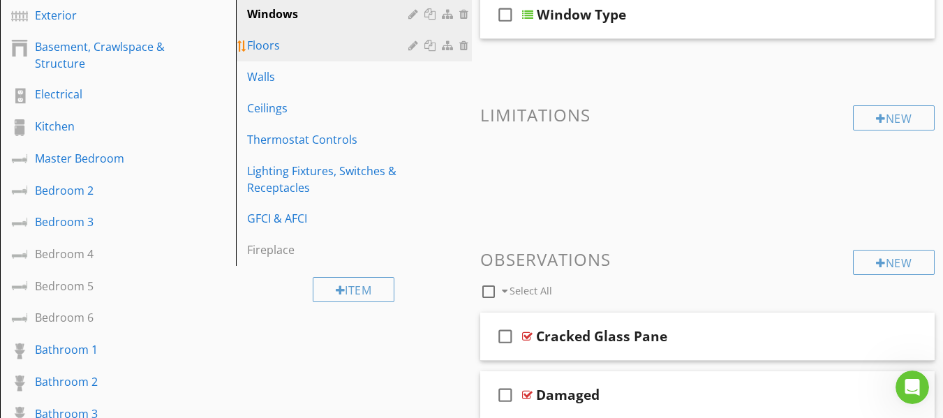
click at [297, 47] on div "Floors" at bounding box center [329, 45] width 165 height 17
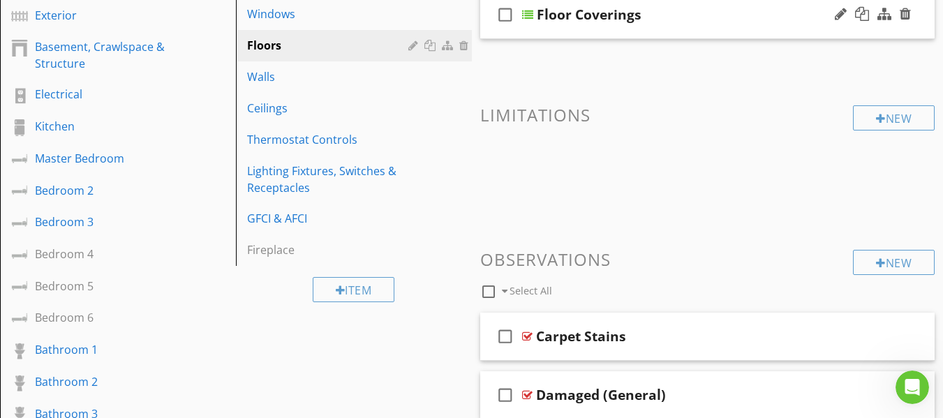
click at [490, 35] on div "check_box_outline_blank Floor Coverings" at bounding box center [707, 15] width 455 height 48
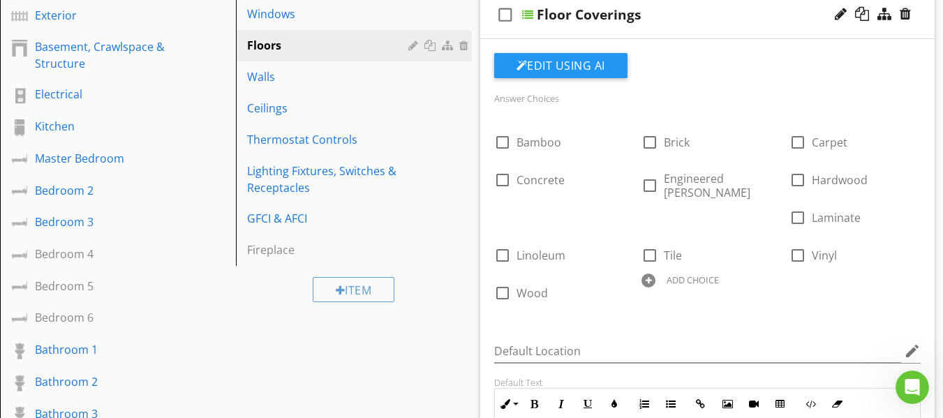
click at [490, 35] on div "check_box_outline_blank Floor Coverings" at bounding box center [707, 15] width 455 height 48
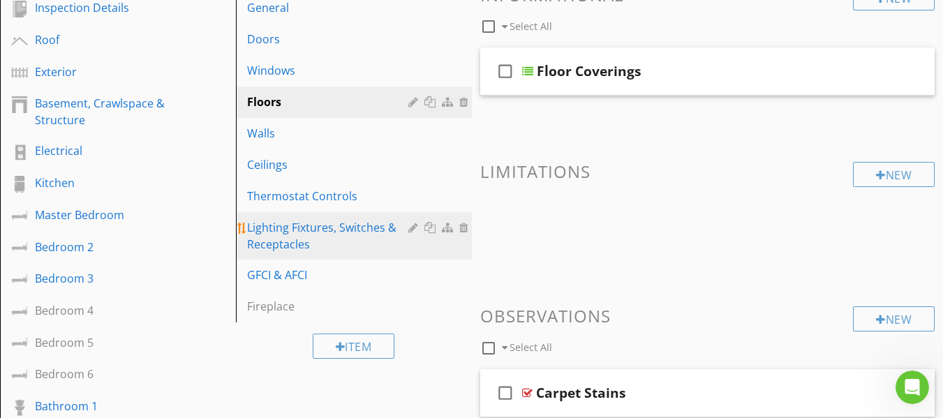
scroll to position [165, 0]
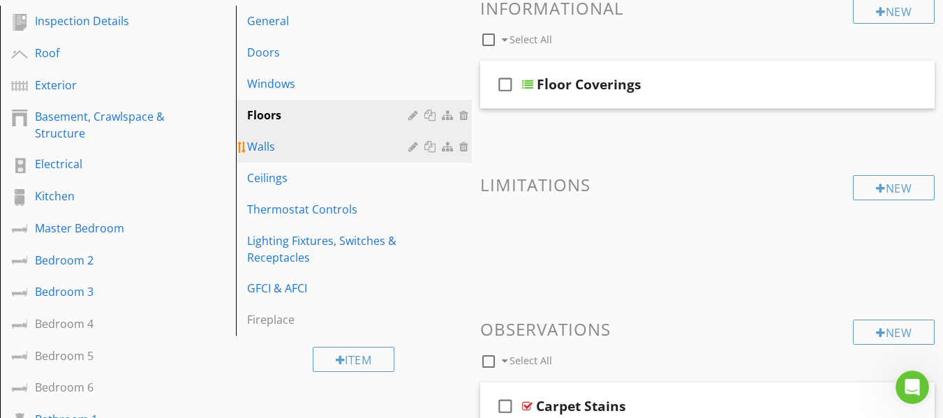
click at [304, 151] on div "Walls" at bounding box center [329, 146] width 165 height 17
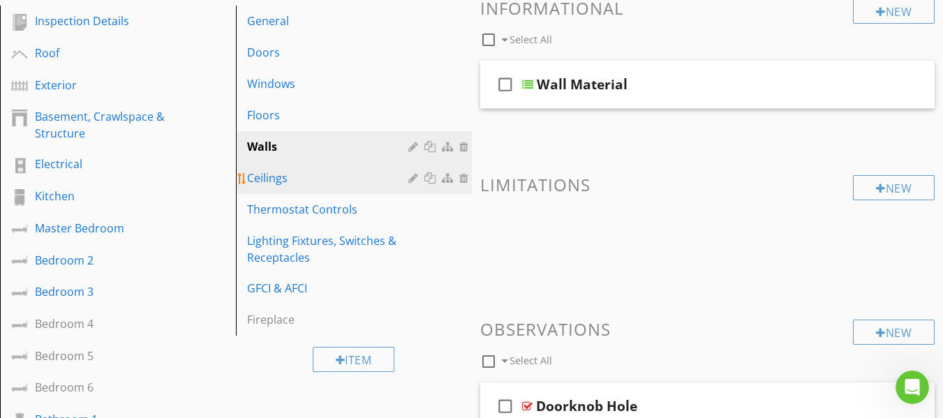
click at [333, 177] on div "Ceilings" at bounding box center [329, 178] width 165 height 17
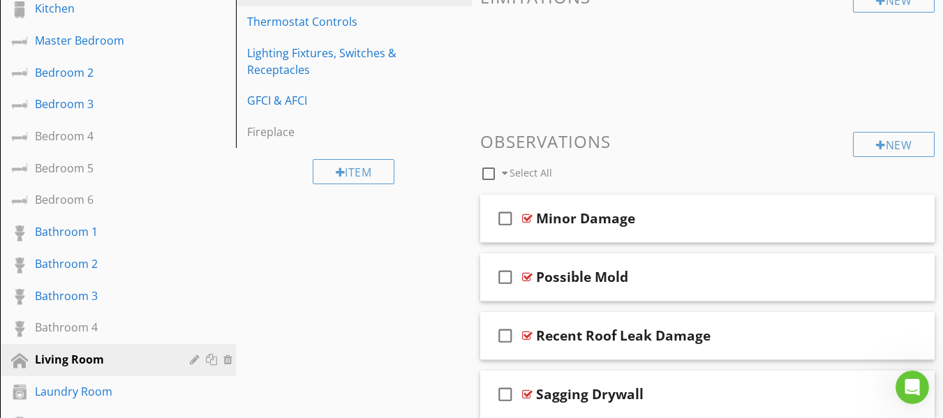
scroll to position [235, 0]
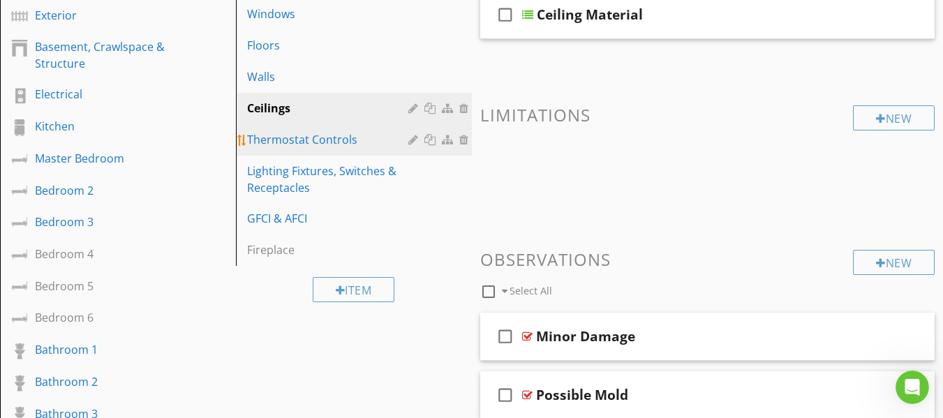
click at [307, 142] on div "Thermostat Controls" at bounding box center [329, 139] width 165 height 17
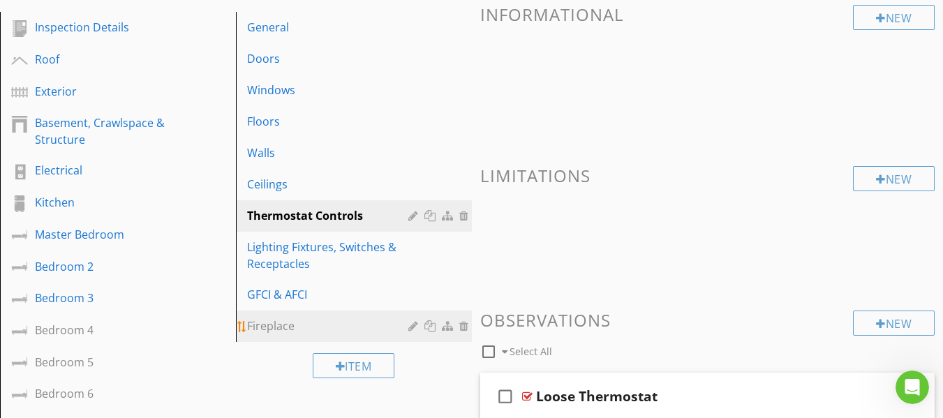
scroll to position [96, 0]
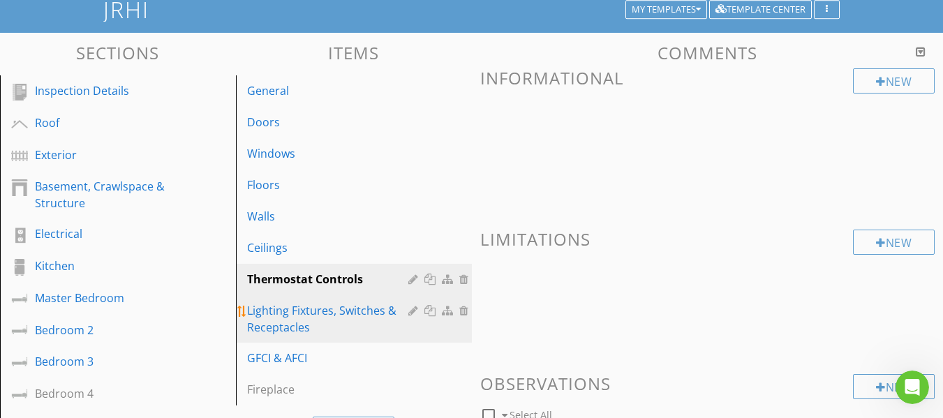
click at [292, 313] on div "Lighting Fixtures, Switches & Receptacles" at bounding box center [329, 319] width 165 height 34
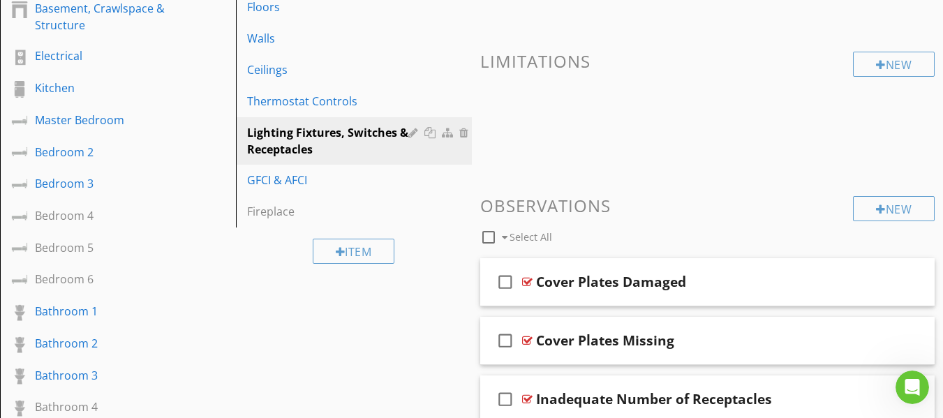
scroll to position [235, 0]
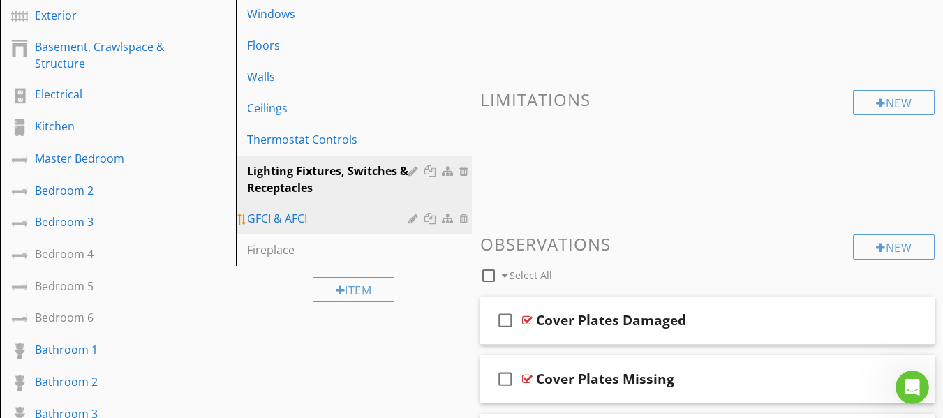
click at [297, 223] on div "GFCI & AFCI" at bounding box center [329, 218] width 165 height 17
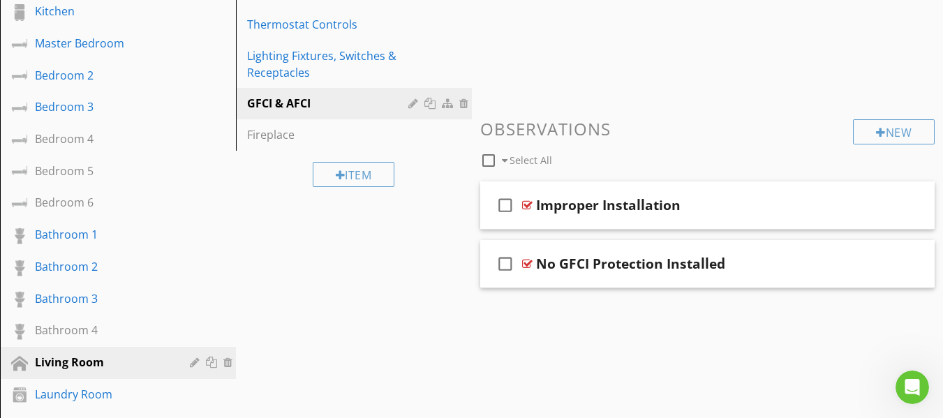
scroll to position [375, 0]
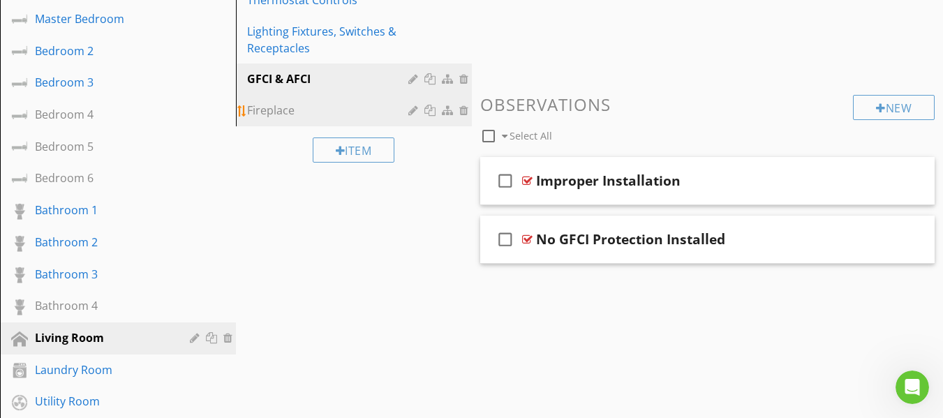
click at [289, 111] on div "Fireplace" at bounding box center [329, 110] width 165 height 17
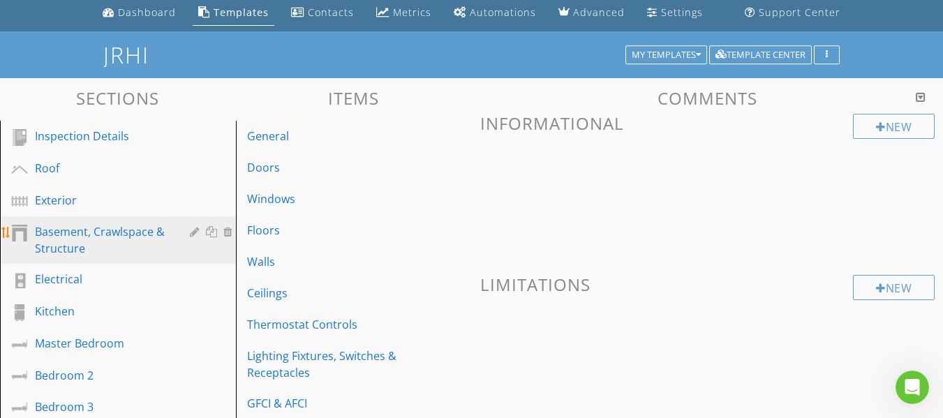
scroll to position [26, 0]
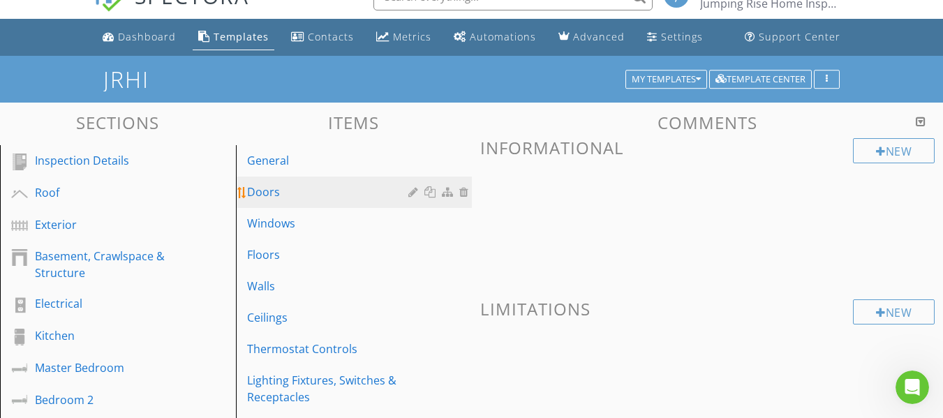
click at [263, 198] on div "Doors" at bounding box center [329, 192] width 165 height 17
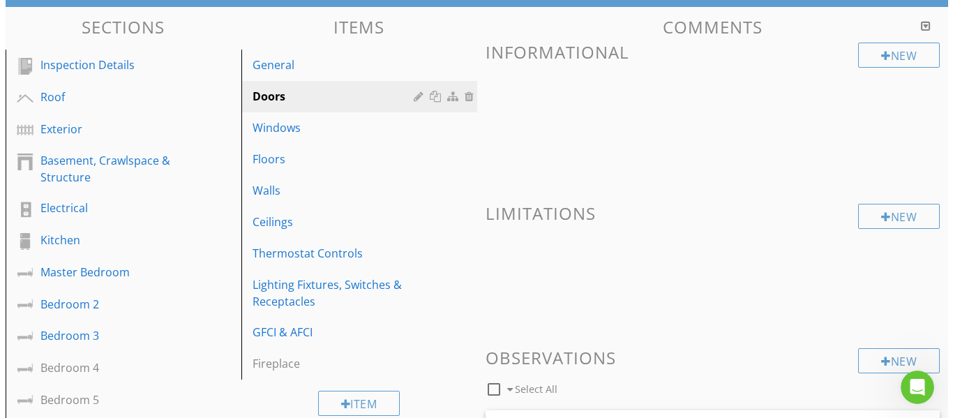
scroll to position [96, 0]
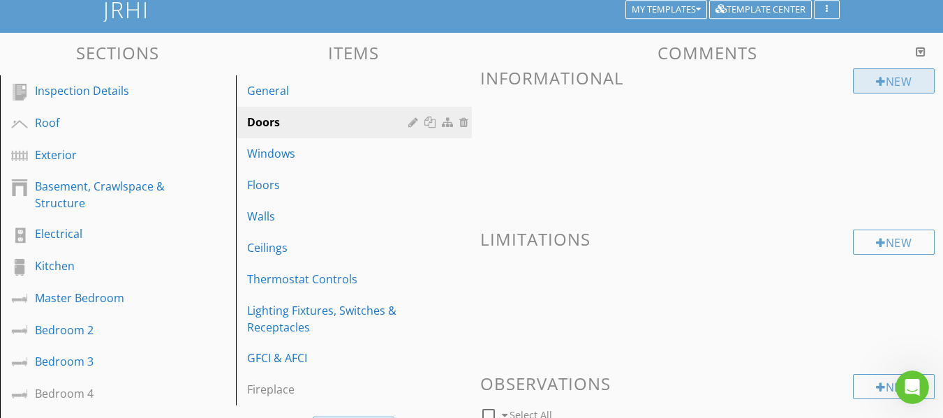
click at [879, 84] on div at bounding box center [881, 81] width 10 height 11
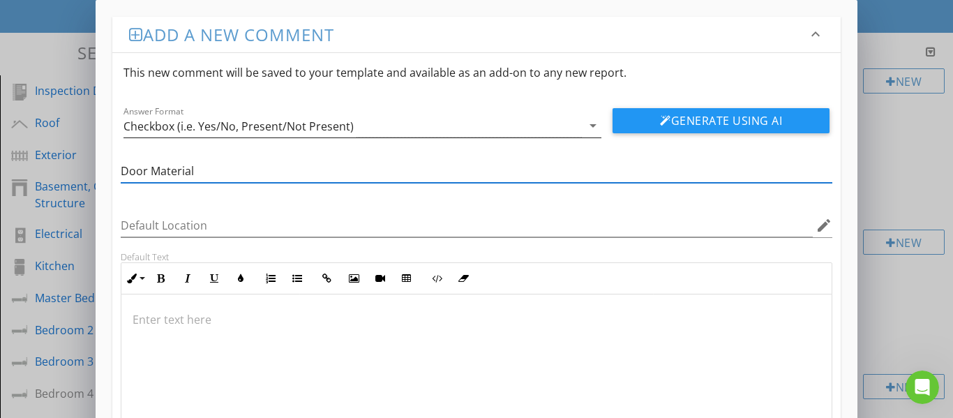
click at [235, 131] on div "Checkbox (i.e. Yes/No, Present/Not Present)" at bounding box center [239, 126] width 230 height 13
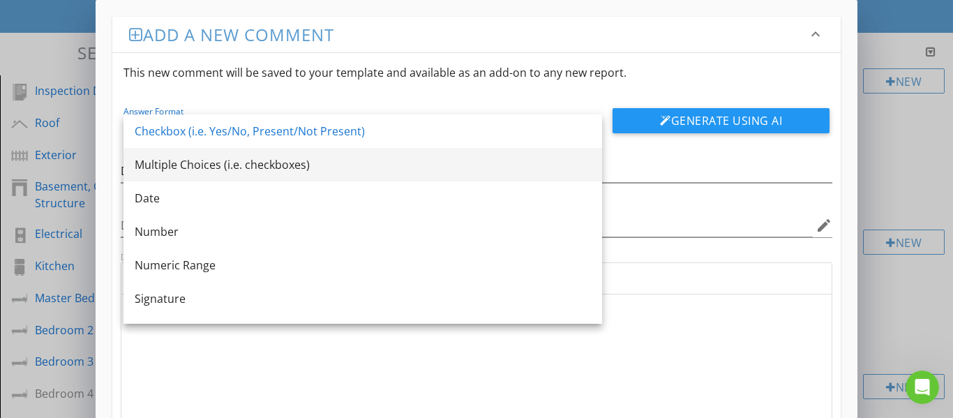
click at [217, 168] on div "Multiple Choices (i.e. checkboxes)" at bounding box center [363, 164] width 456 height 17
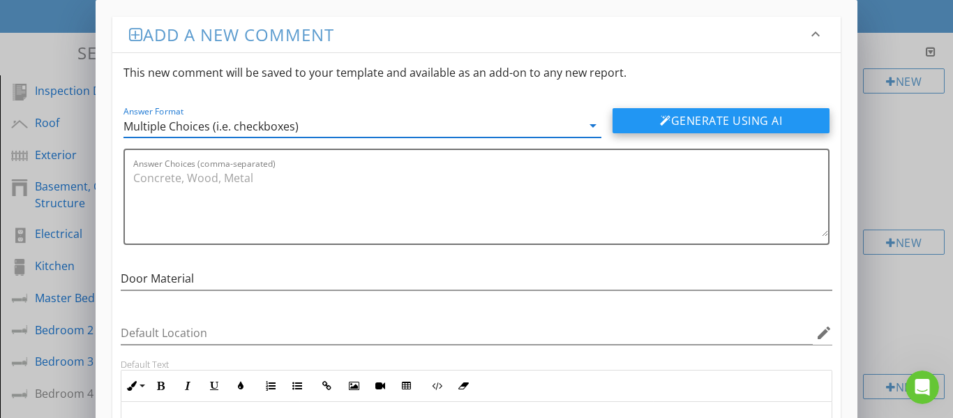
click at [664, 125] on div at bounding box center [665, 120] width 11 height 11
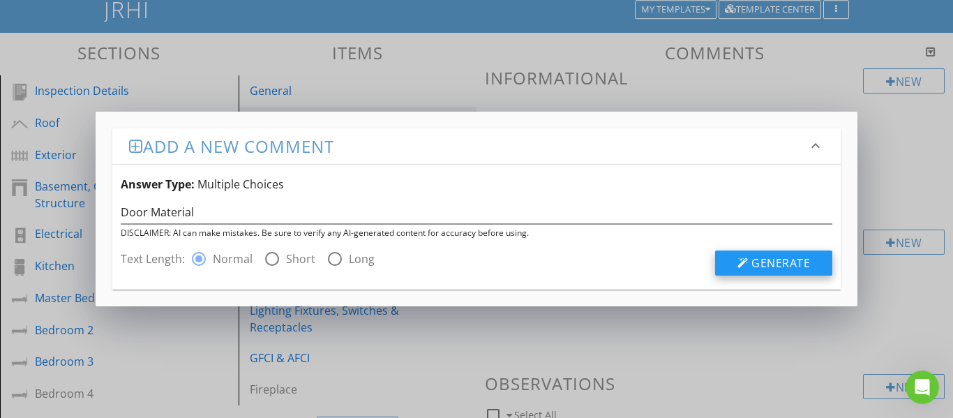
click at [729, 267] on button "Generate" at bounding box center [773, 263] width 117 height 25
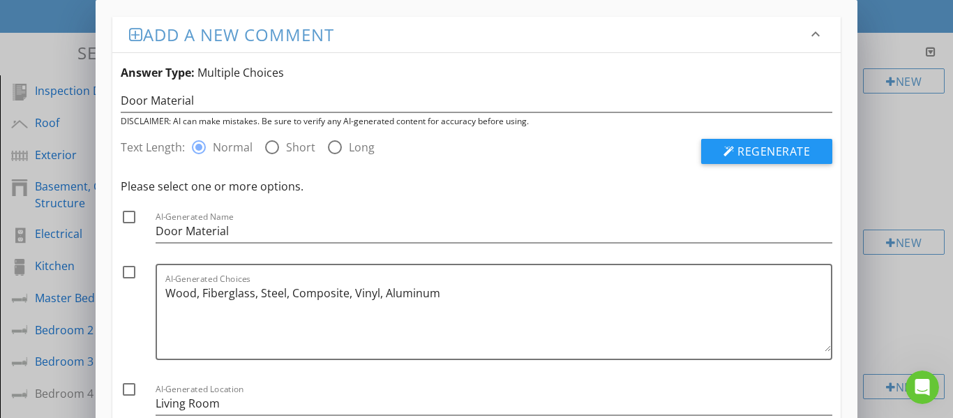
click at [128, 221] on div at bounding box center [129, 217] width 24 height 24
click at [124, 271] on div at bounding box center [129, 272] width 24 height 24
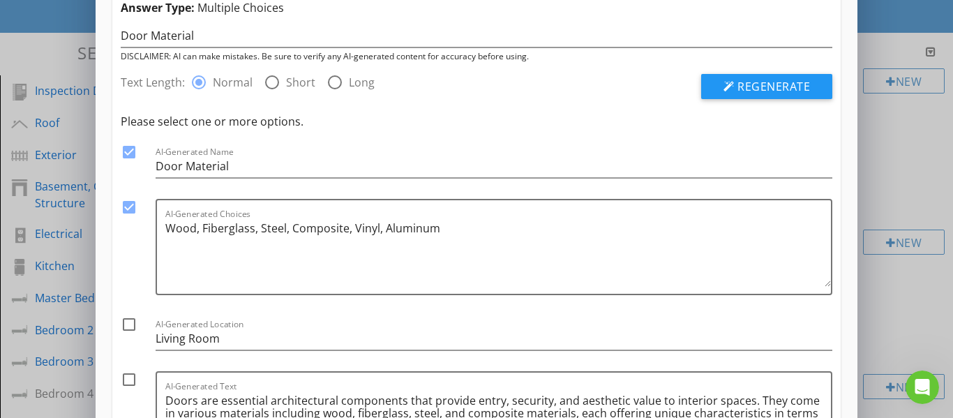
scroll to position [140, 0]
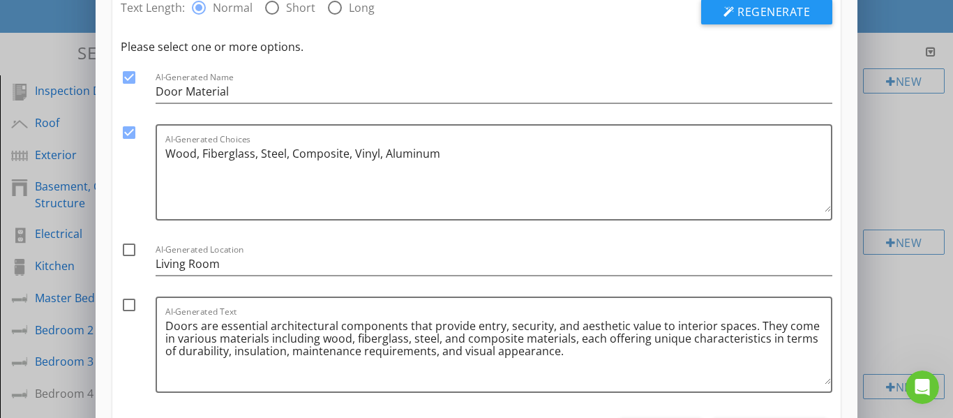
click at [128, 306] on div at bounding box center [129, 305] width 24 height 24
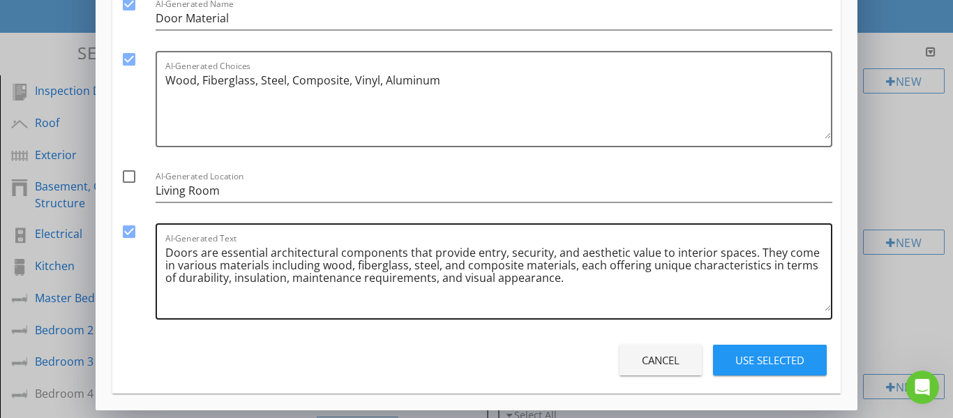
scroll to position [214, 0]
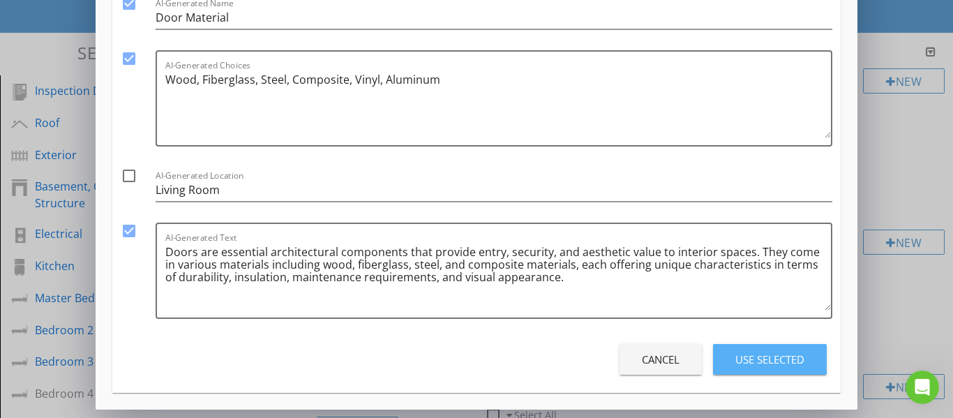
click at [747, 355] on div "Use Selected" at bounding box center [770, 360] width 69 height 16
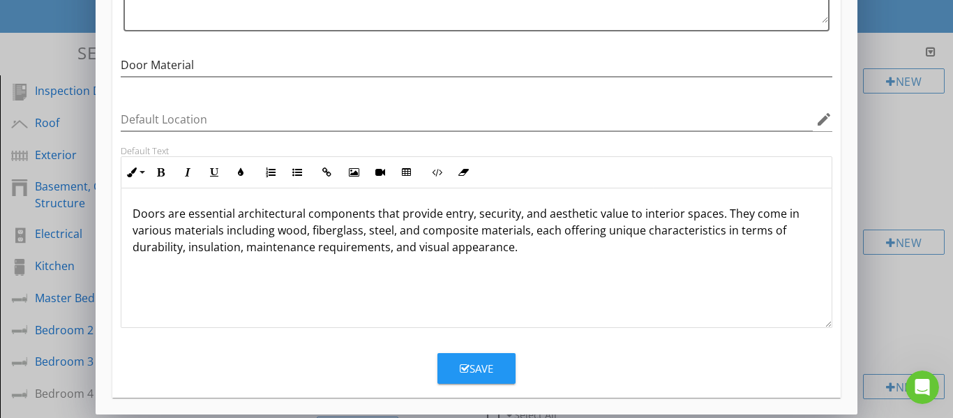
click at [474, 373] on div "Save" at bounding box center [477, 369] width 34 height 16
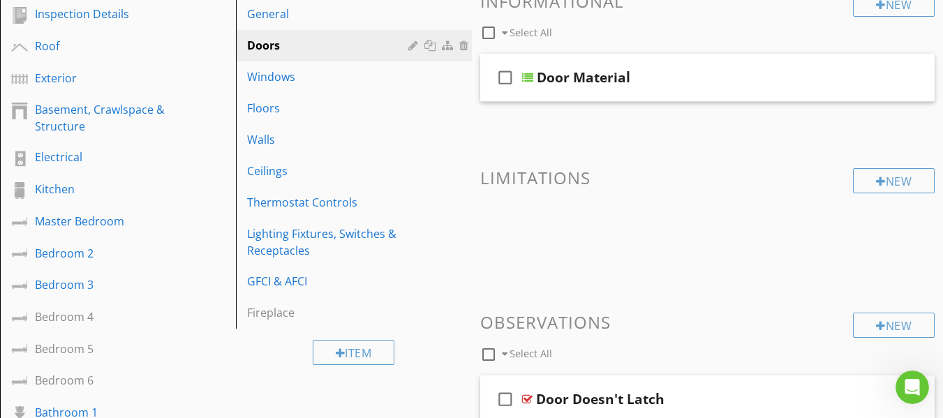
scroll to position [165, 0]
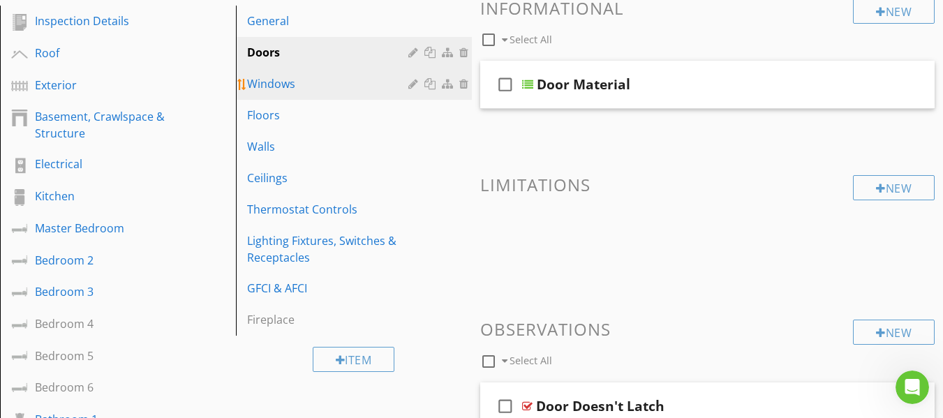
click at [325, 88] on div "Windows" at bounding box center [329, 83] width 165 height 17
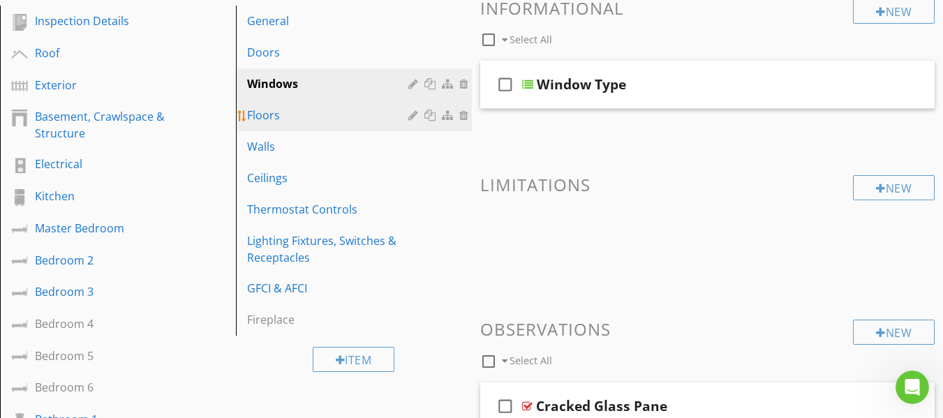
click at [299, 116] on div "Floors" at bounding box center [329, 115] width 165 height 17
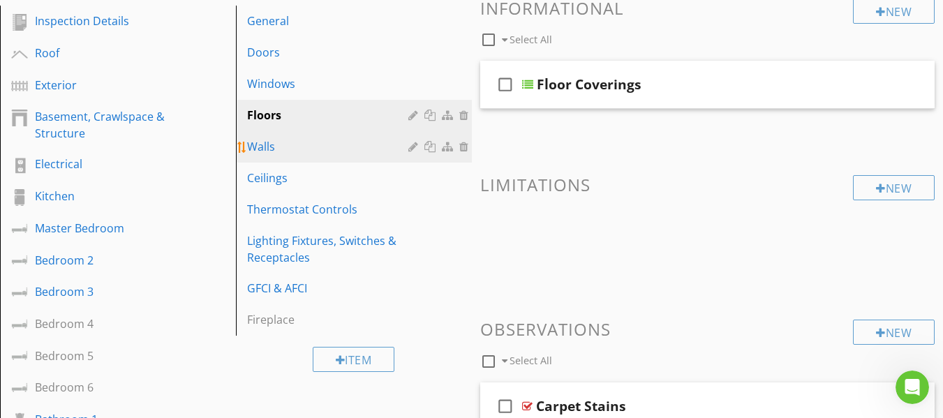
click at [292, 140] on div "Walls" at bounding box center [329, 146] width 165 height 17
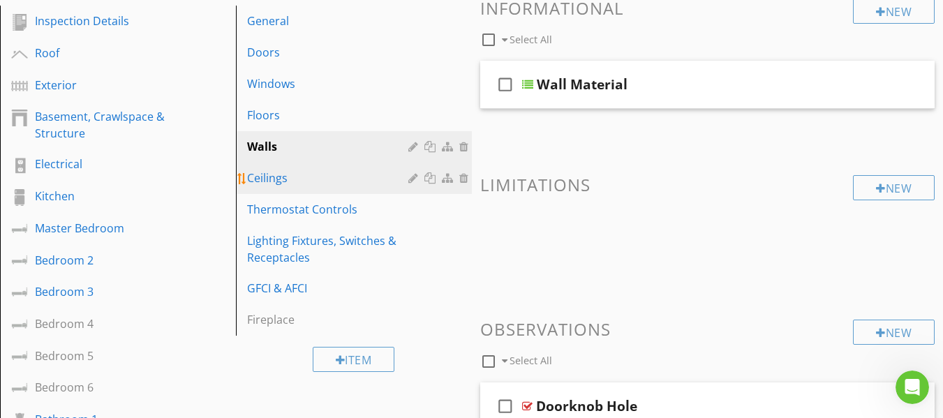
click at [290, 171] on div "Ceilings" at bounding box center [329, 178] width 165 height 17
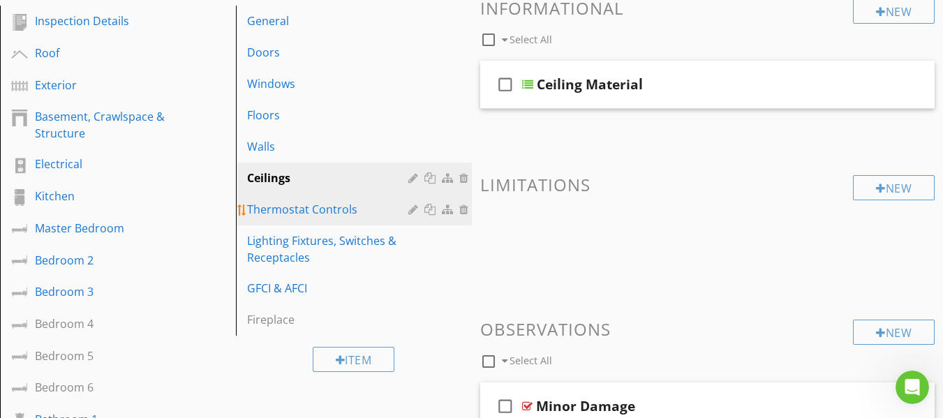
click at [305, 209] on div "Thermostat Controls" at bounding box center [329, 209] width 165 height 17
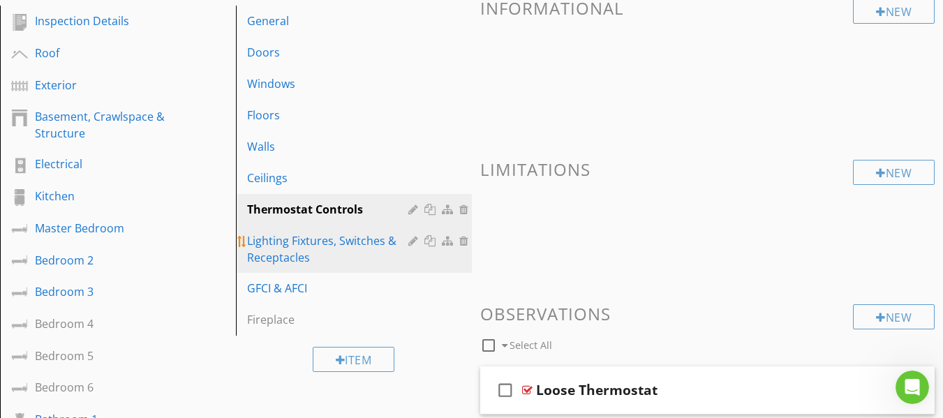
click at [306, 239] on div "Lighting Fixtures, Switches & Receptacles" at bounding box center [329, 249] width 165 height 34
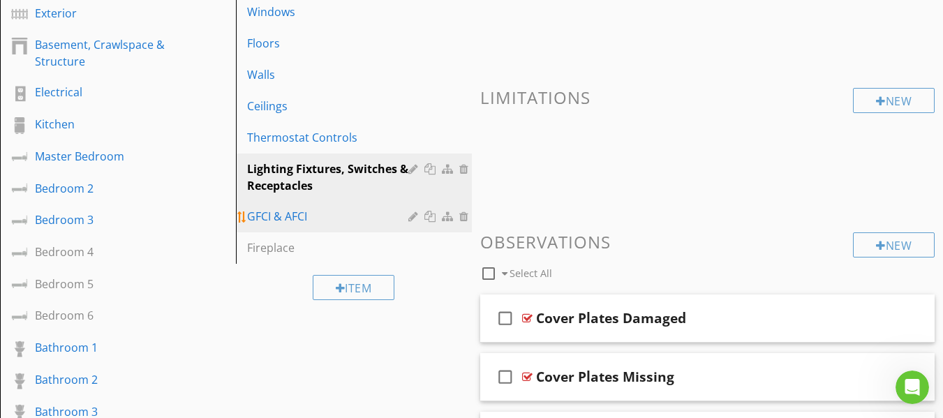
scroll to position [235, 0]
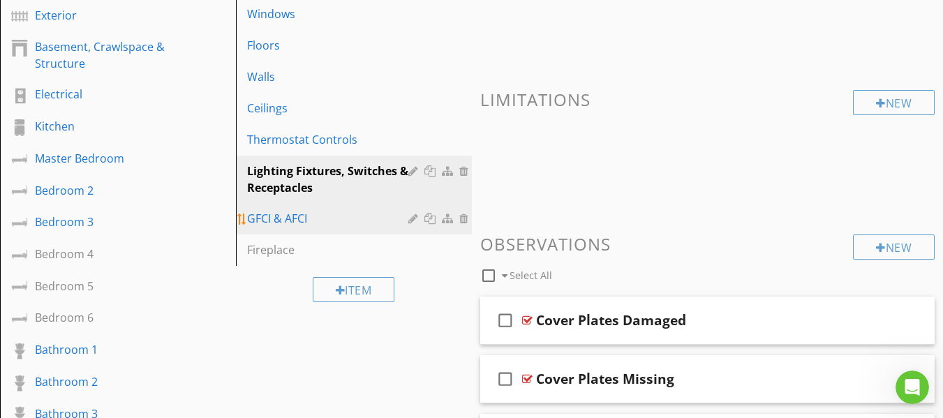
click at [288, 223] on div "GFCI & AFCI" at bounding box center [329, 218] width 165 height 17
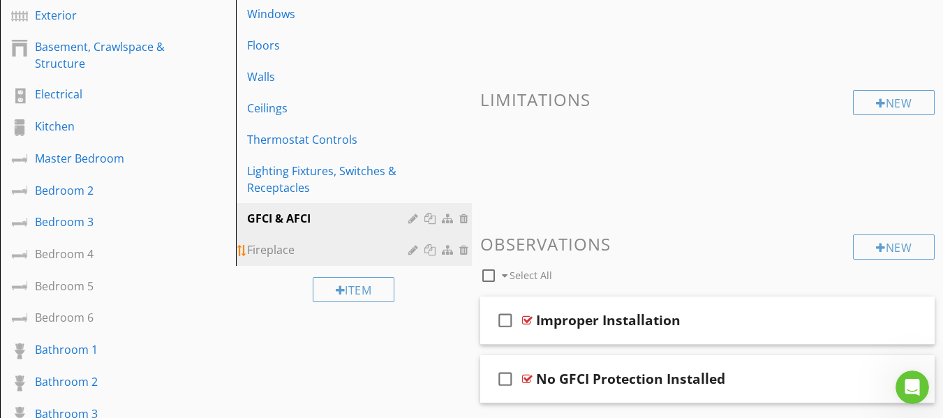
click at [282, 246] on div "Fireplace" at bounding box center [329, 249] width 165 height 17
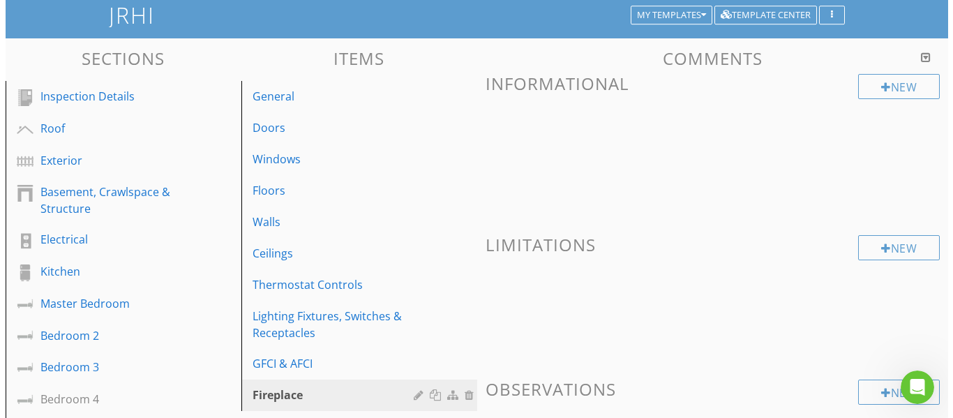
scroll to position [26, 0]
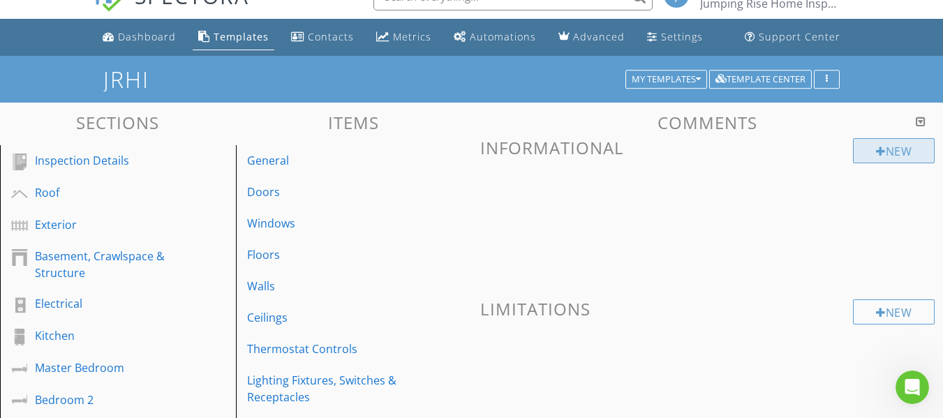
click at [876, 154] on div at bounding box center [881, 151] width 10 height 11
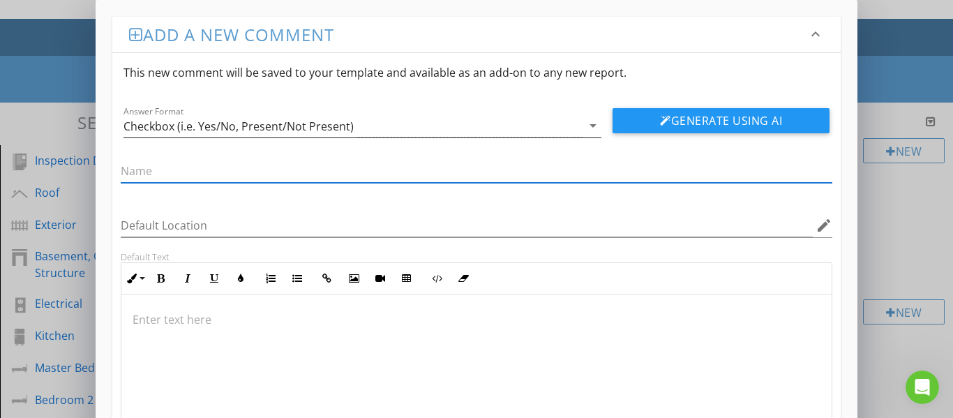
click at [392, 126] on div "Checkbox (i.e. Yes/No, Present/Not Present)" at bounding box center [353, 125] width 459 height 23
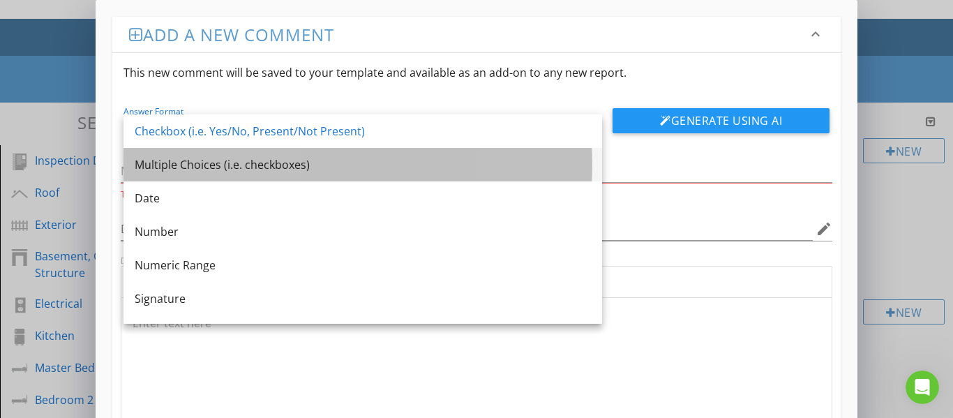
click at [298, 159] on div "Multiple Choices (i.e. checkboxes)" at bounding box center [363, 164] width 456 height 17
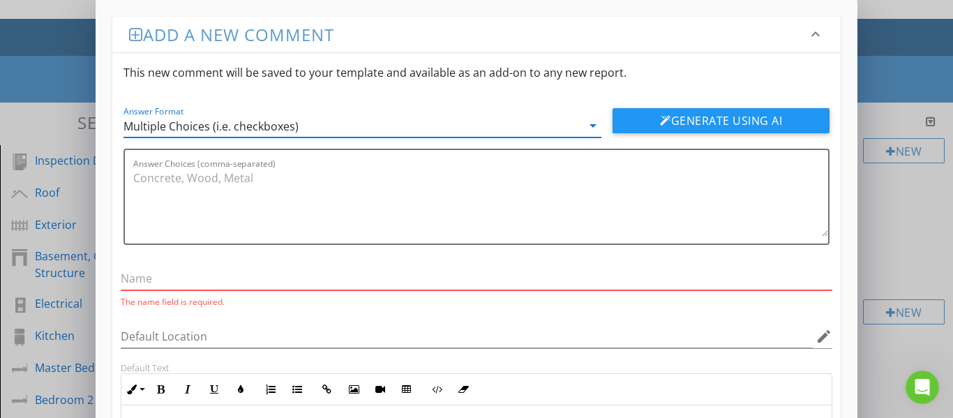
click at [195, 278] on input "text" at bounding box center [477, 278] width 713 height 23
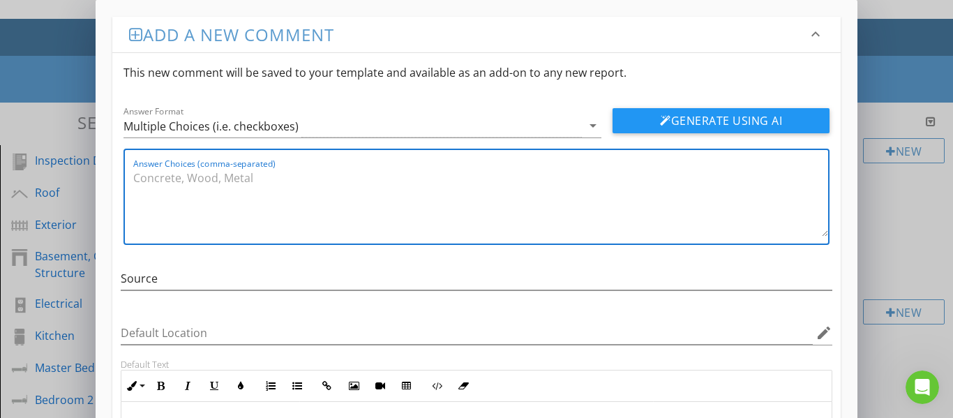
click at [156, 181] on textarea "Answer Choices (comma-separated)" at bounding box center [481, 202] width 696 height 70
click at [662, 117] on div at bounding box center [665, 120] width 11 height 11
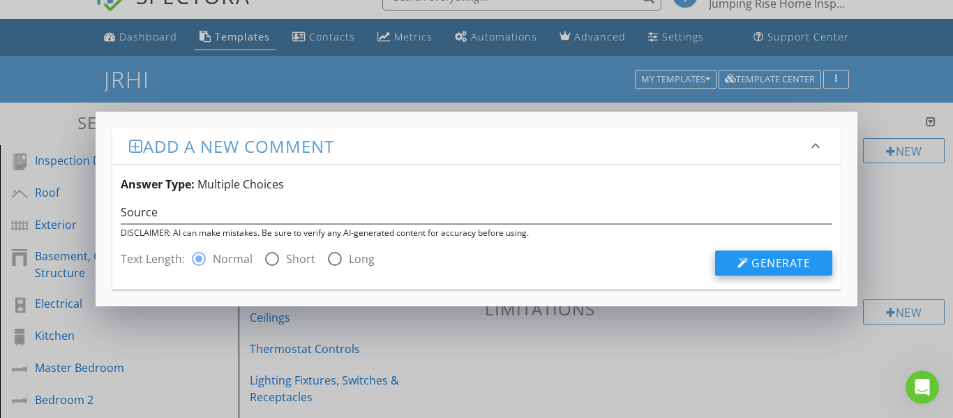
click at [780, 273] on button "Generate" at bounding box center [773, 263] width 117 height 25
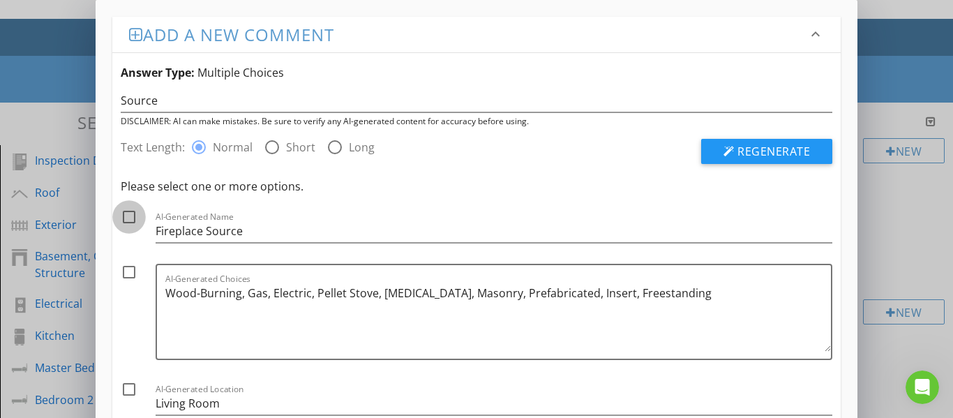
click at [128, 218] on div at bounding box center [129, 217] width 24 height 24
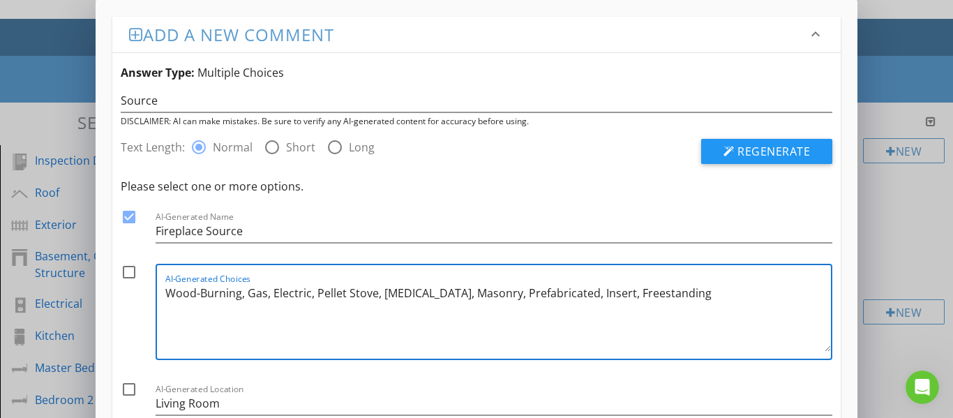
drag, startPoint x: 660, startPoint y: 291, endPoint x: 381, endPoint y: 292, distance: 279.2
click at [381, 292] on textarea "Wood-Burning, Gas, Electric, Pellet Stove, Ethanol, Masonry, Prefabricated, Ins…" at bounding box center [498, 317] width 667 height 70
click at [127, 274] on div at bounding box center [129, 272] width 24 height 24
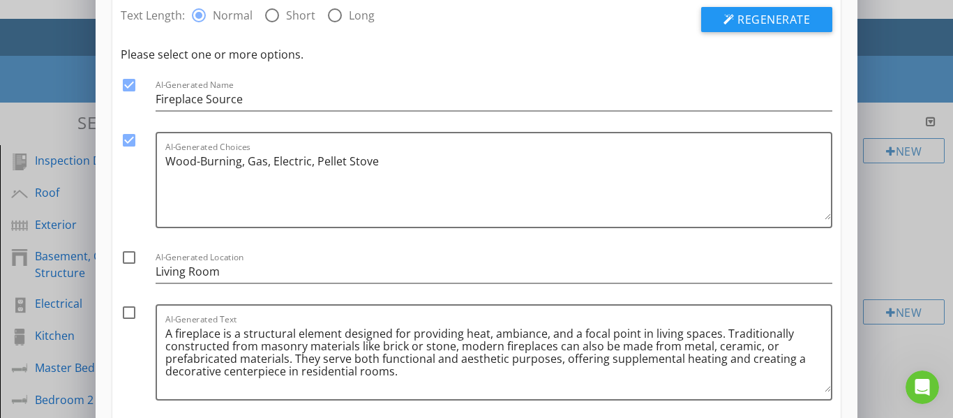
scroll to position [140, 0]
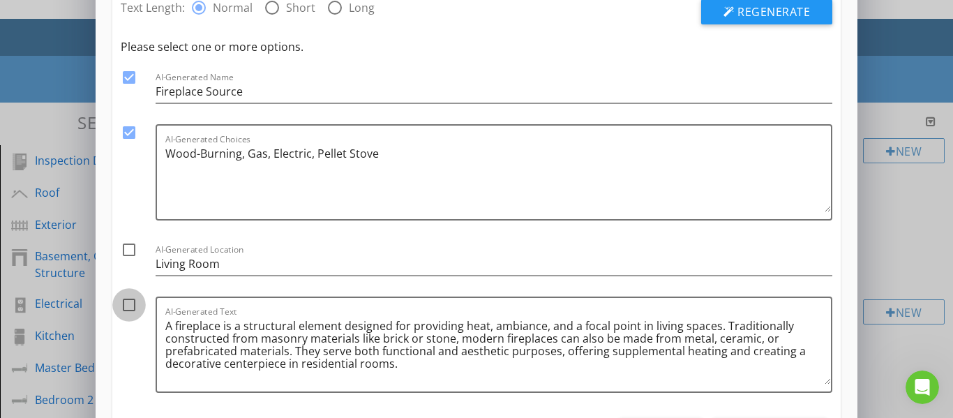
click at [129, 306] on div at bounding box center [129, 305] width 24 height 24
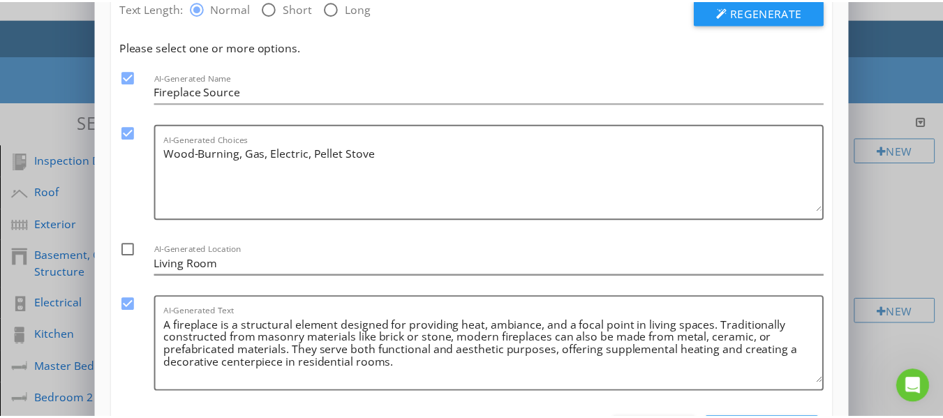
scroll to position [209, 0]
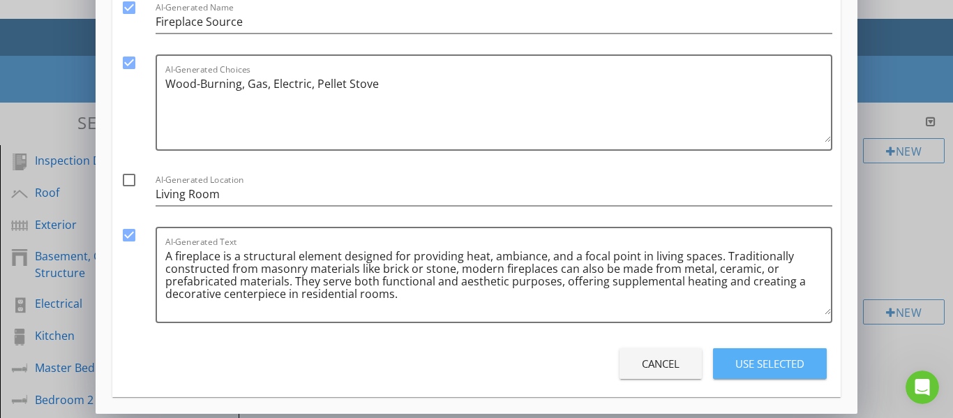
click at [759, 360] on div "Use Selected" at bounding box center [770, 364] width 69 height 16
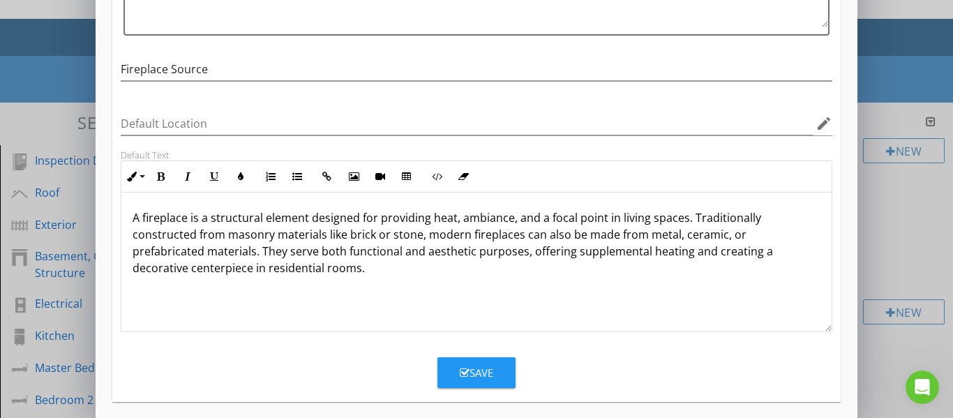
click at [500, 370] on button "Save" at bounding box center [477, 372] width 78 height 31
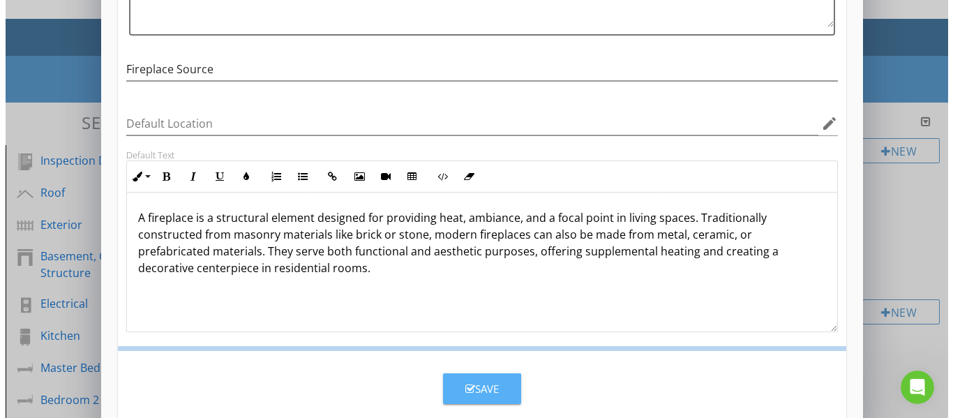
scroll to position [151, 0]
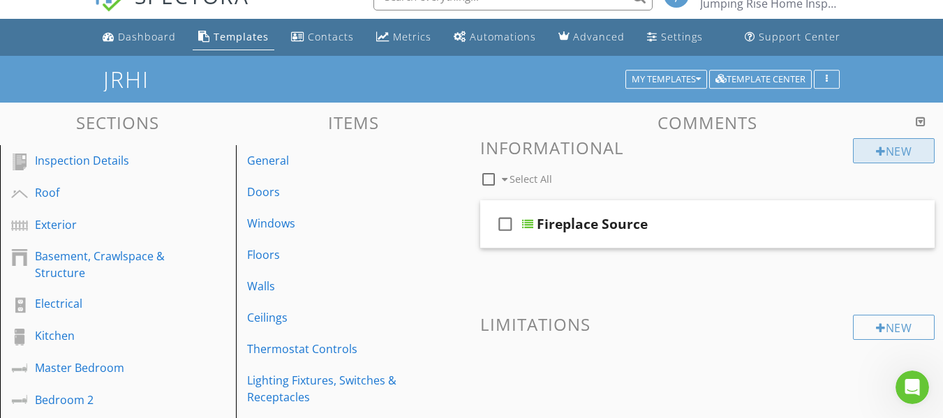
click at [880, 155] on div at bounding box center [881, 151] width 10 height 11
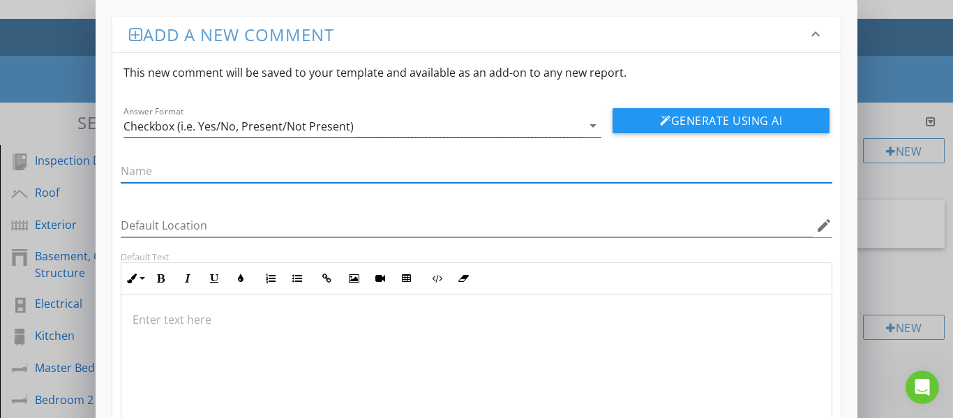
click at [412, 126] on div "Checkbox (i.e. Yes/No, Present/Not Present)" at bounding box center [353, 125] width 459 height 23
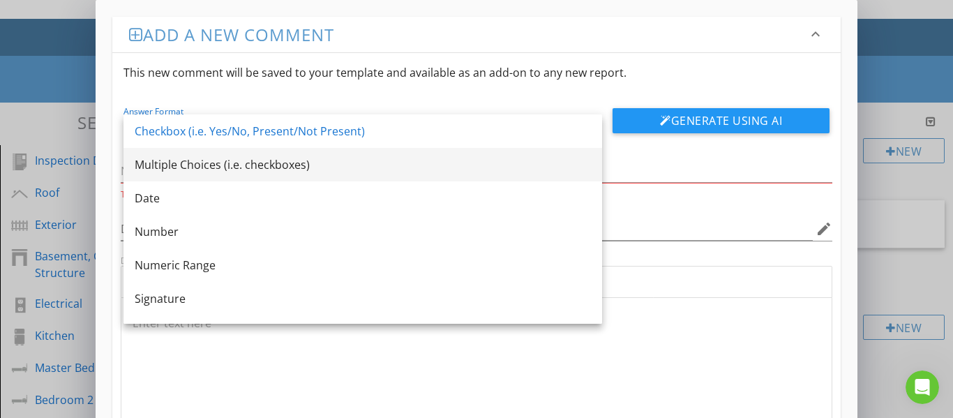
click at [246, 166] on div "Multiple Choices (i.e. checkboxes)" at bounding box center [363, 164] width 456 height 17
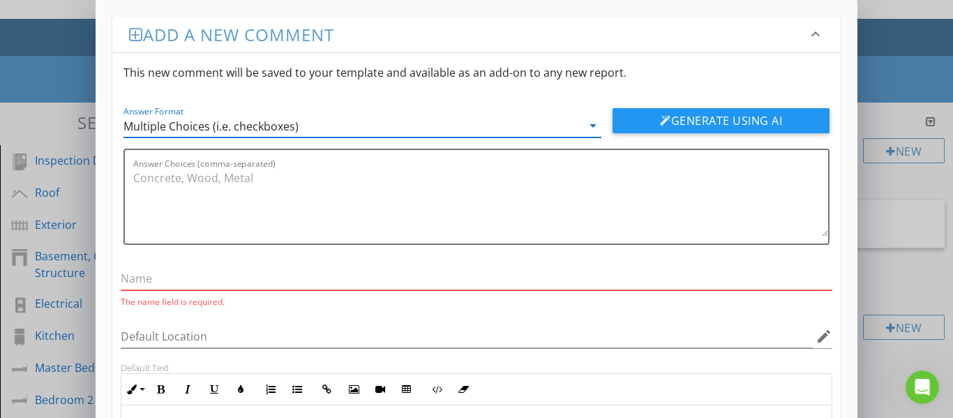
click at [204, 281] on input "text" at bounding box center [477, 278] width 713 height 23
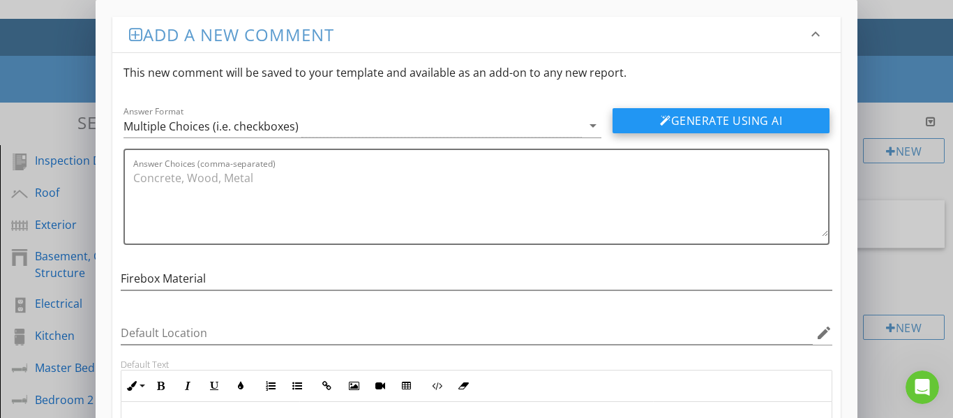
click at [687, 117] on button "Generate Using AI" at bounding box center [721, 120] width 217 height 25
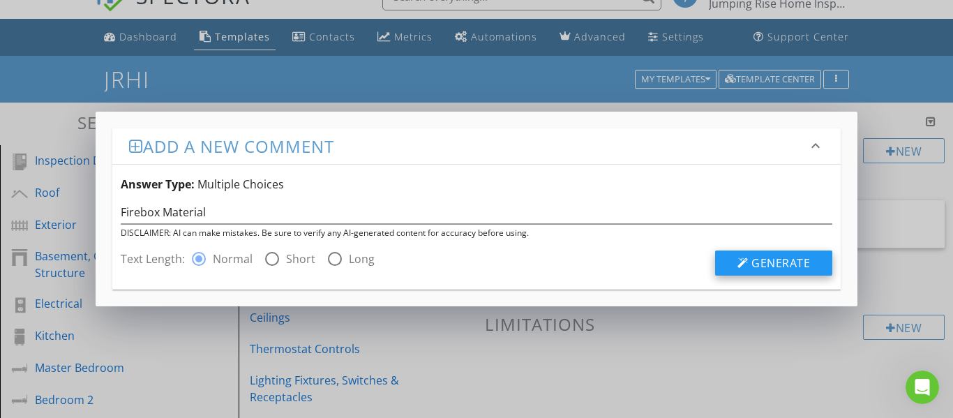
click at [741, 263] on div at bounding box center [743, 263] width 11 height 11
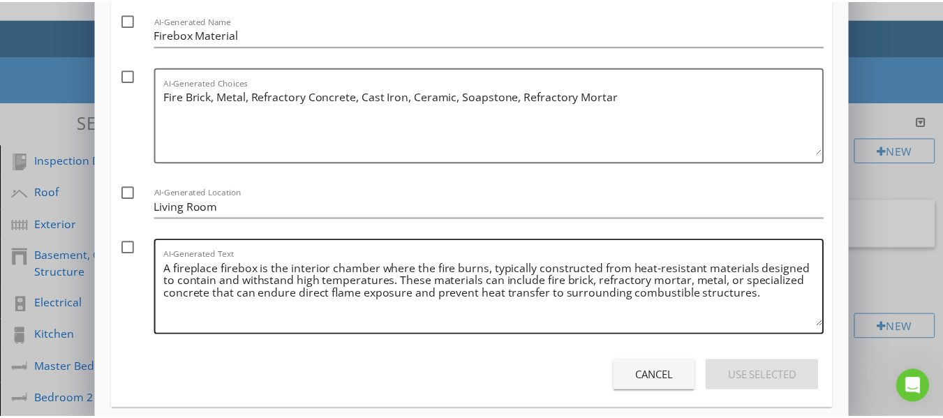
scroll to position [209, 0]
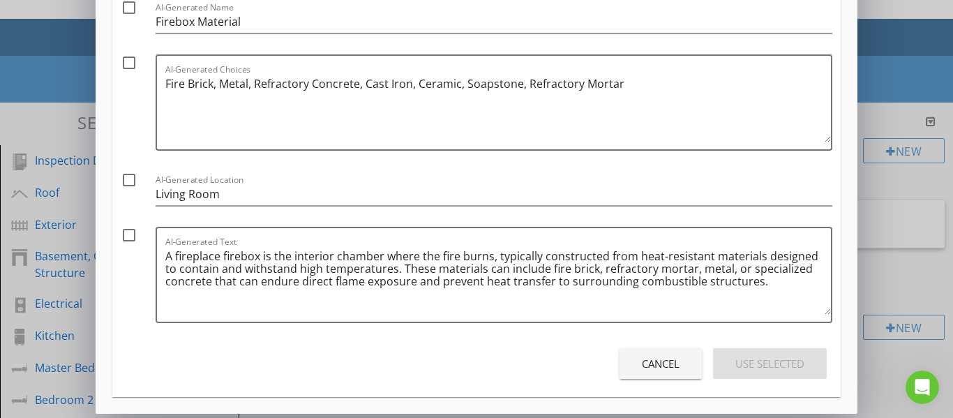
drag, startPoint x: 133, startPoint y: 10, endPoint x: 128, endPoint y: 37, distance: 27.7
click at [133, 10] on div at bounding box center [129, 8] width 24 height 24
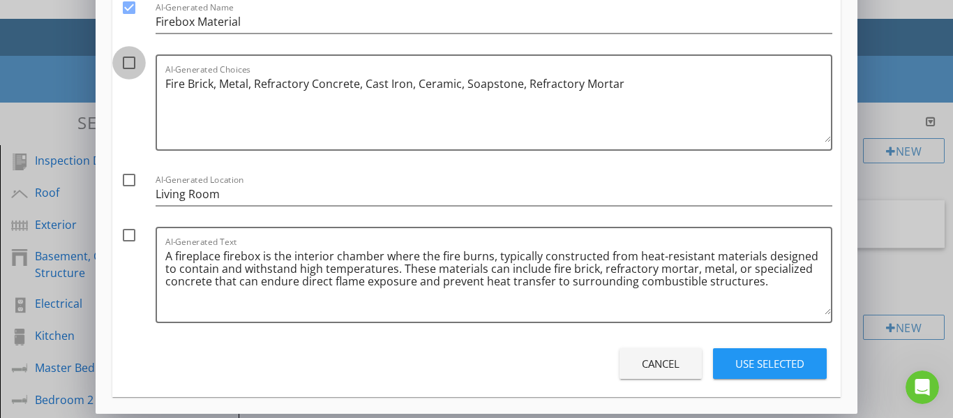
click at [129, 59] on div at bounding box center [129, 63] width 24 height 24
click at [131, 233] on div at bounding box center [129, 235] width 24 height 24
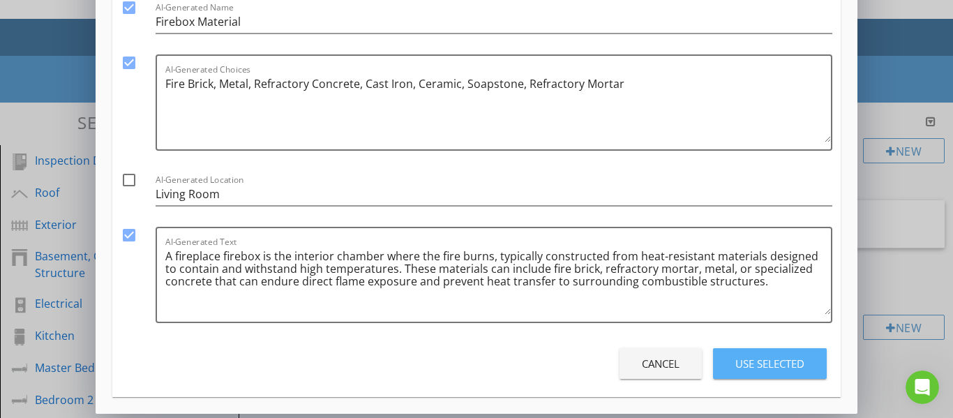
click at [734, 369] on button "Use Selected" at bounding box center [770, 363] width 114 height 31
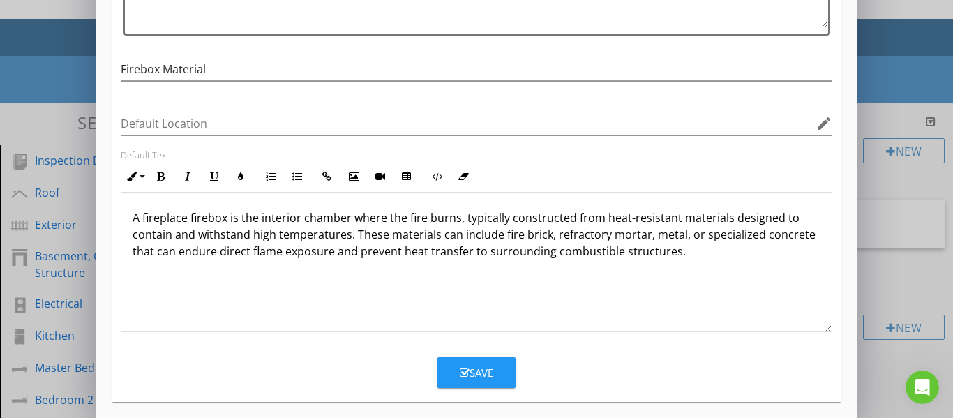
click at [499, 373] on button "Save" at bounding box center [477, 372] width 78 height 31
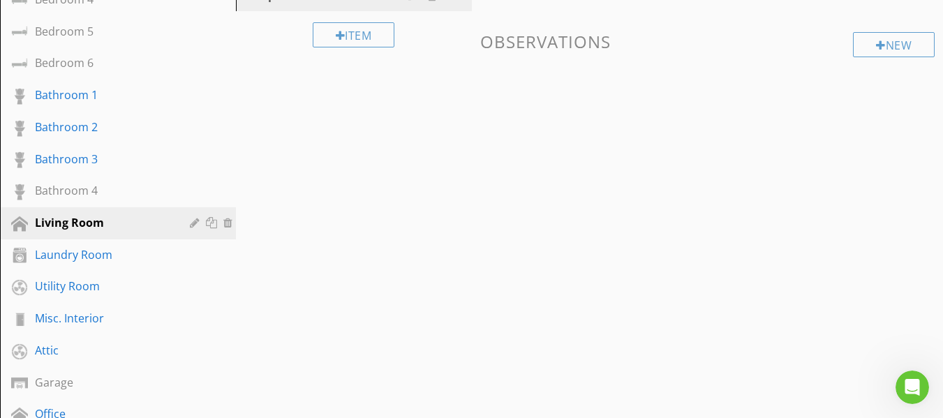
scroll to position [514, 0]
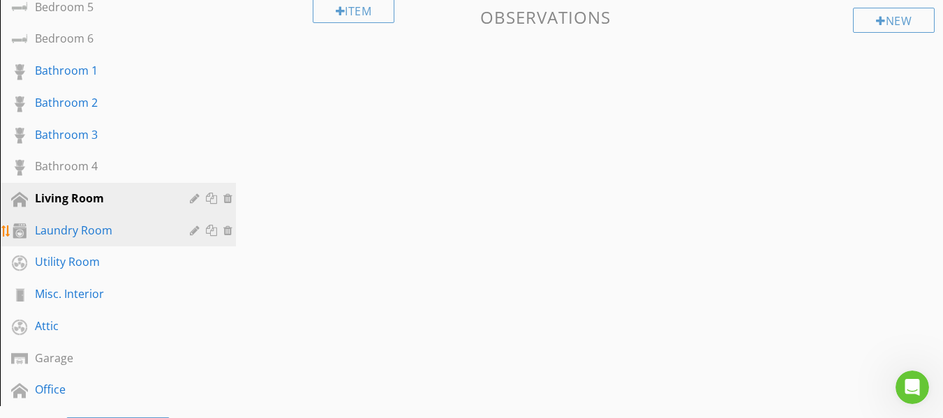
click at [101, 233] on div "Laundry Room" at bounding box center [102, 230] width 135 height 17
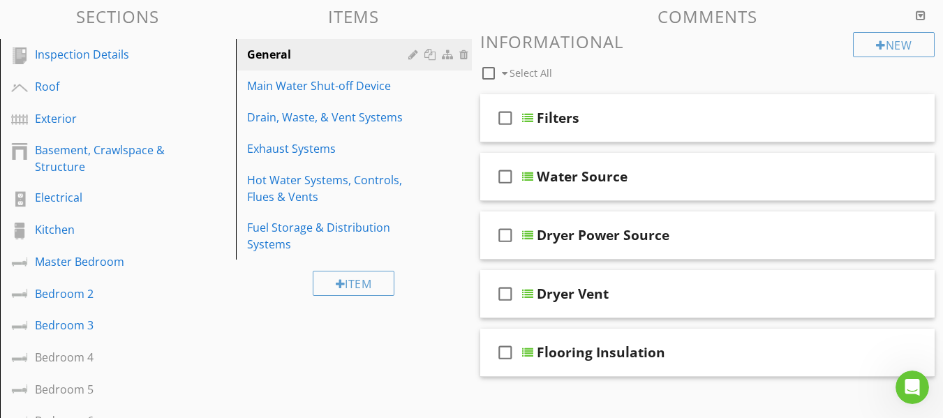
scroll to position [96, 0]
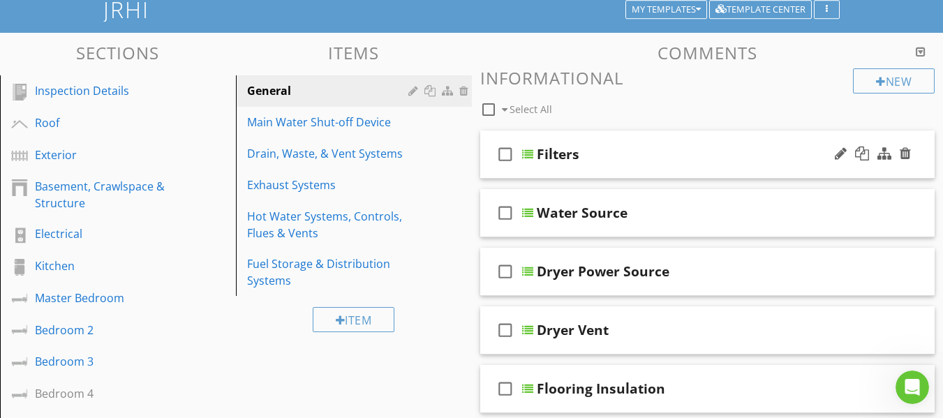
click at [489, 169] on div "check_box_outline_blank Filters" at bounding box center [707, 155] width 455 height 48
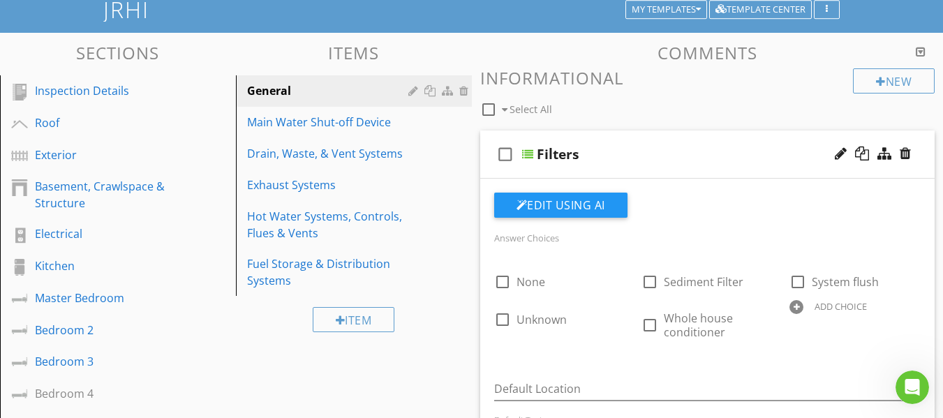
click at [489, 169] on div "check_box_outline_blank Filters" at bounding box center [707, 155] width 455 height 48
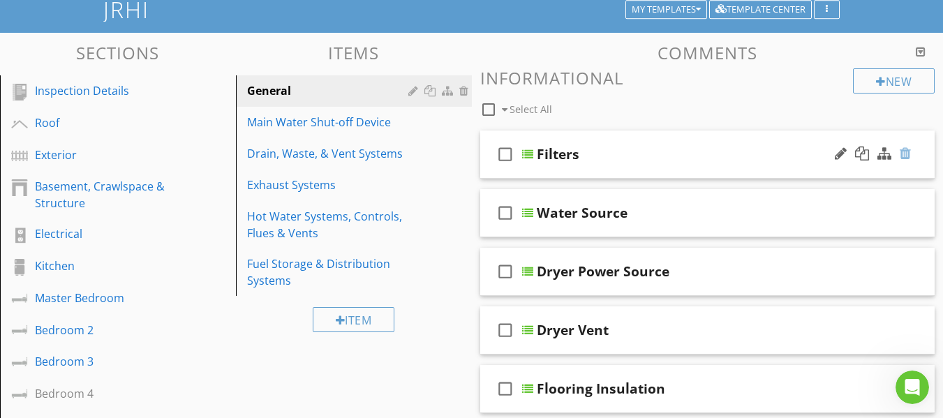
click at [904, 157] on div at bounding box center [905, 154] width 11 height 14
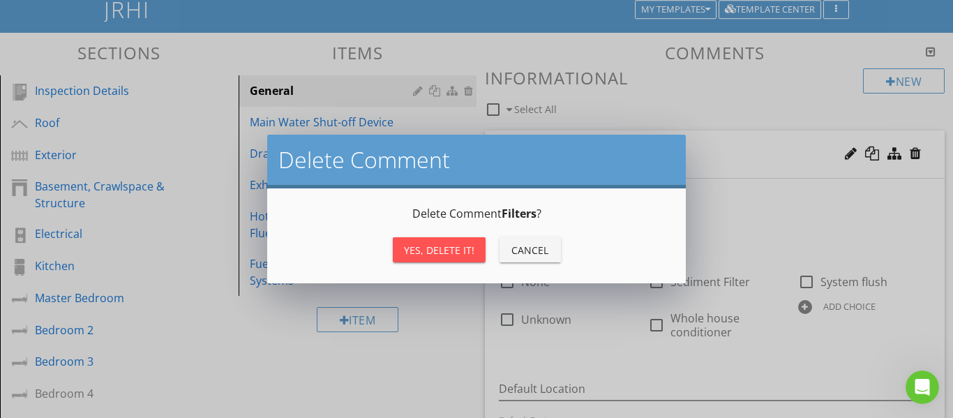
click at [465, 247] on div "Yes, Delete it!" at bounding box center [439, 250] width 70 height 15
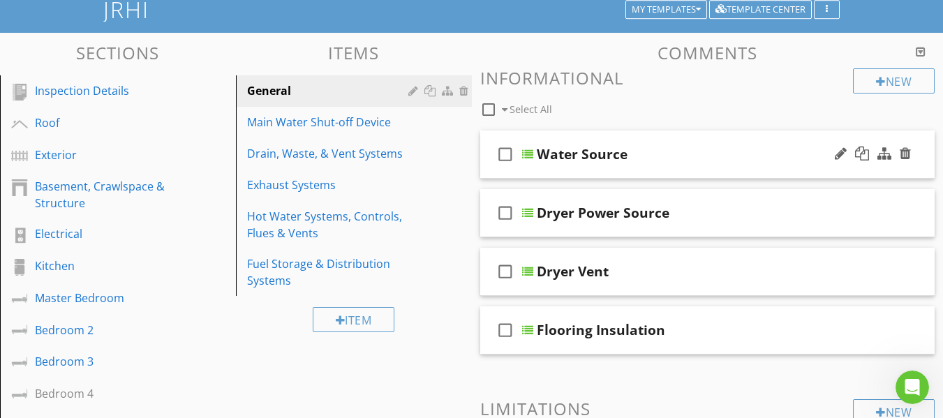
click at [493, 176] on div "check_box_outline_blank Water Source" at bounding box center [707, 155] width 455 height 48
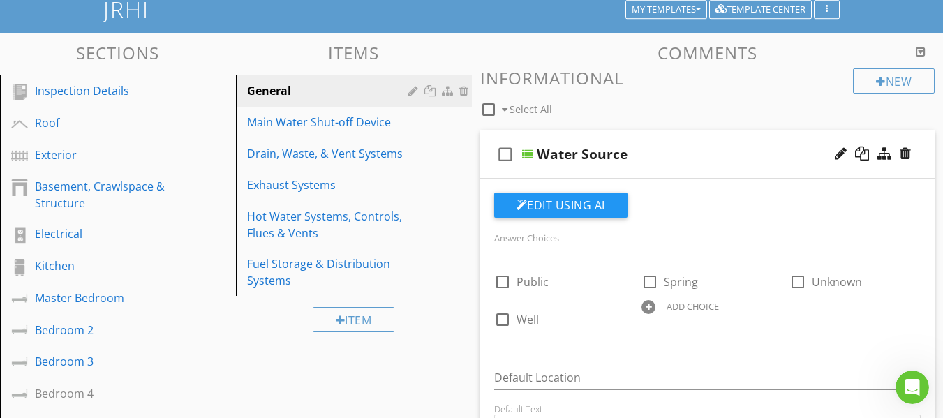
click at [493, 176] on div "check_box_outline_blank Water Source" at bounding box center [707, 155] width 455 height 48
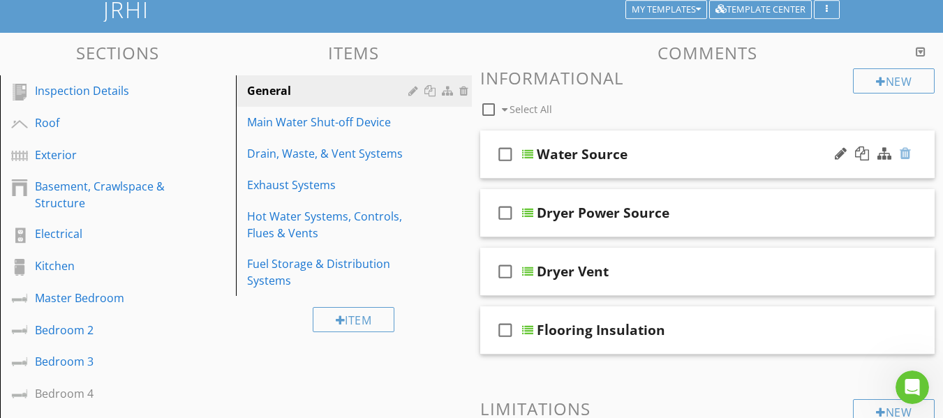
click at [906, 152] on div at bounding box center [905, 154] width 11 height 14
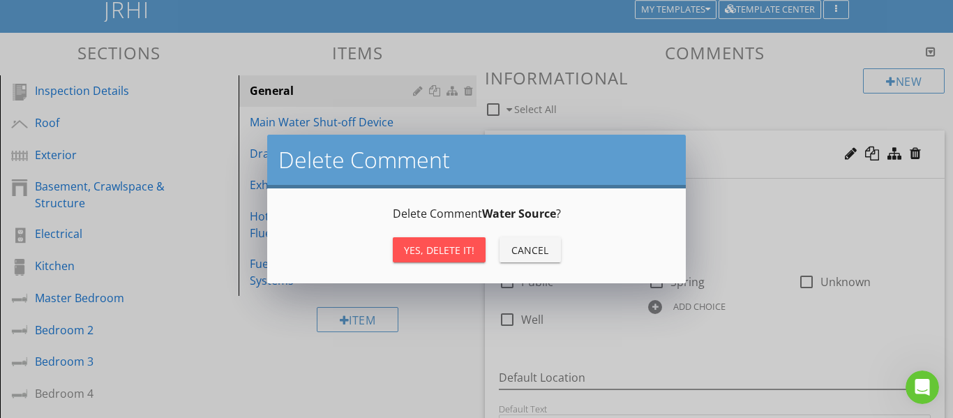
click at [466, 253] on div "Yes, Delete it!" at bounding box center [439, 250] width 70 height 15
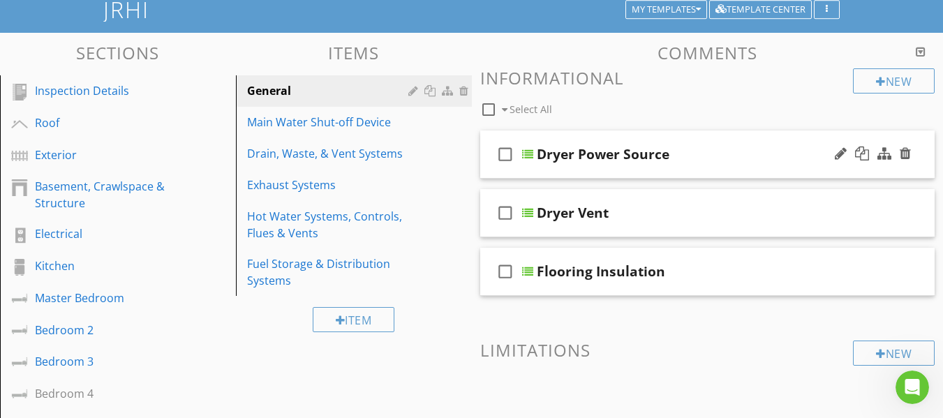
click at [491, 174] on div "check_box_outline_blank Dryer Power Source" at bounding box center [707, 155] width 455 height 48
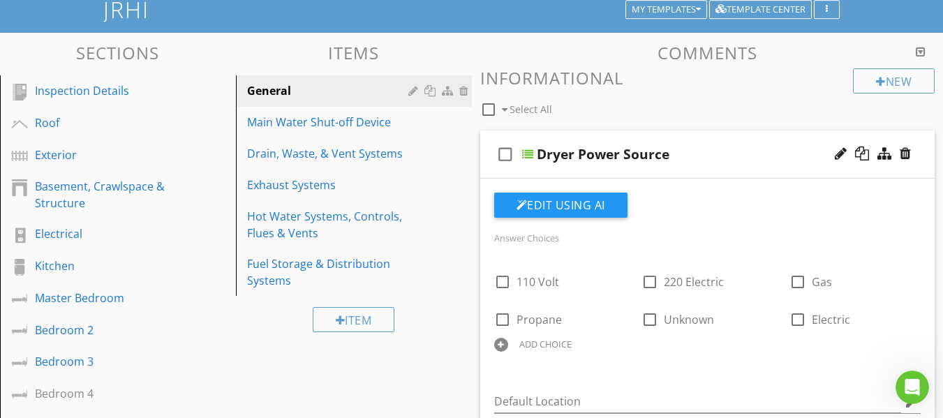
click at [490, 176] on div "check_box_outline_blank Dryer Power Source" at bounding box center [707, 155] width 455 height 48
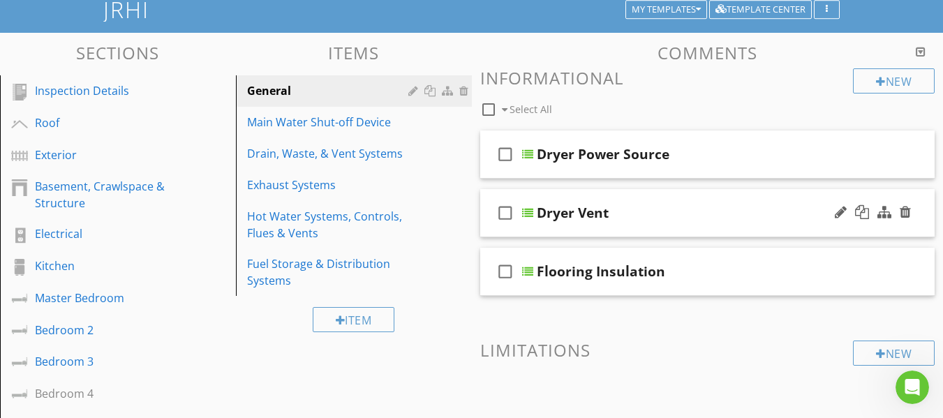
click at [490, 229] on div "check_box_outline_blank Dryer Vent" at bounding box center [707, 213] width 455 height 48
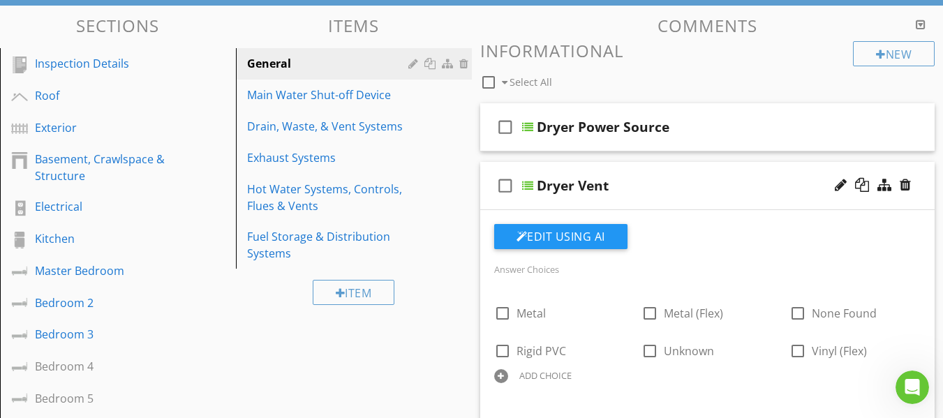
scroll to position [165, 0]
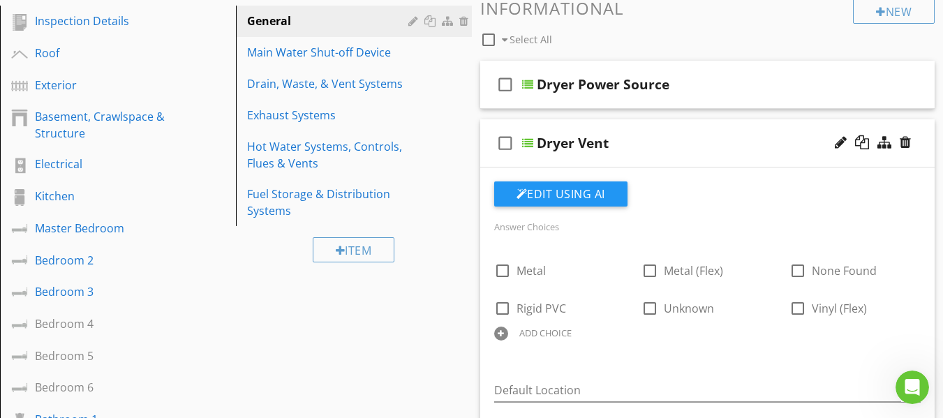
click at [489, 155] on div "check_box_outline_blank Dryer Vent" at bounding box center [707, 143] width 455 height 48
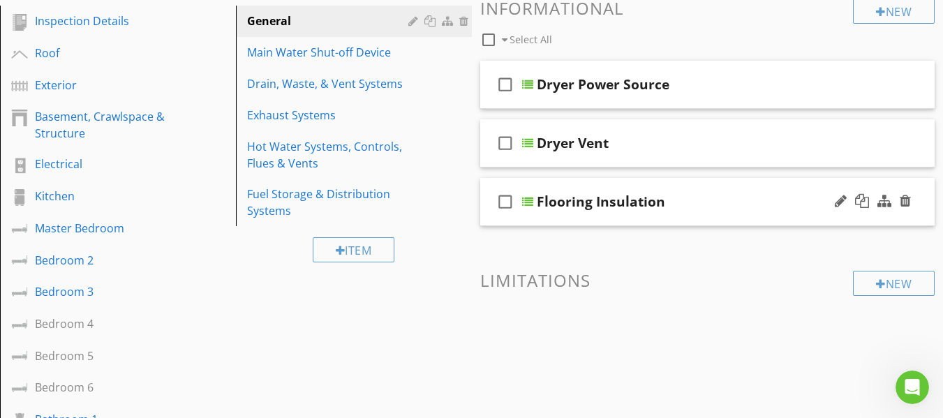
click at [488, 224] on div "check_box_outline_blank Flooring Insulation" at bounding box center [707, 202] width 455 height 48
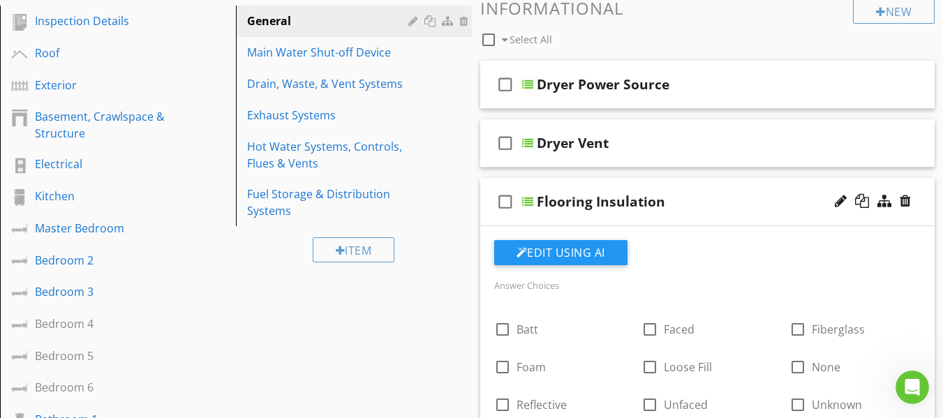
click at [488, 220] on div "check_box_outline_blank Flooring Insulation" at bounding box center [707, 202] width 455 height 48
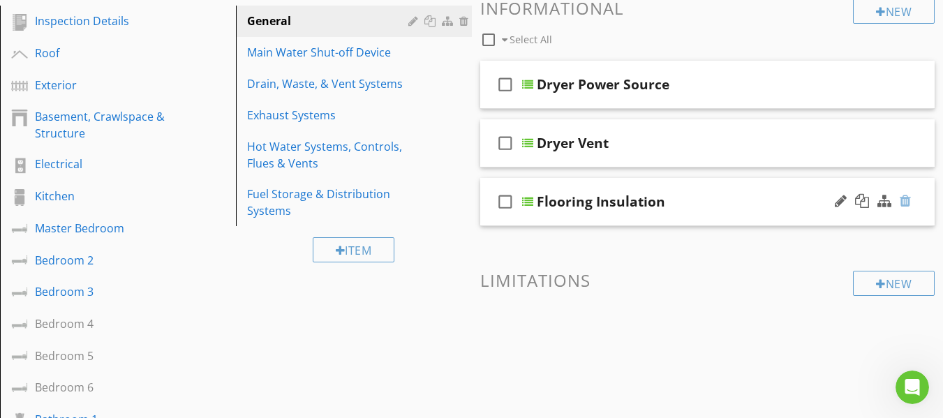
click at [907, 202] on div at bounding box center [905, 201] width 11 height 14
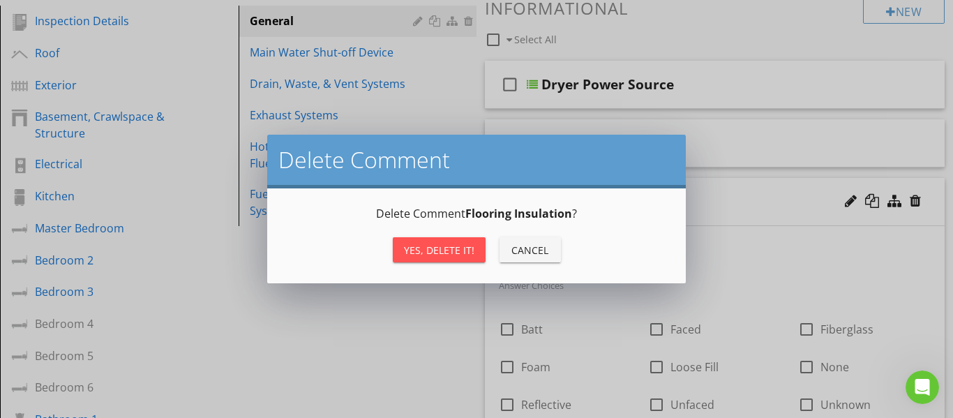
click at [446, 253] on div "Yes, Delete it!" at bounding box center [439, 250] width 70 height 15
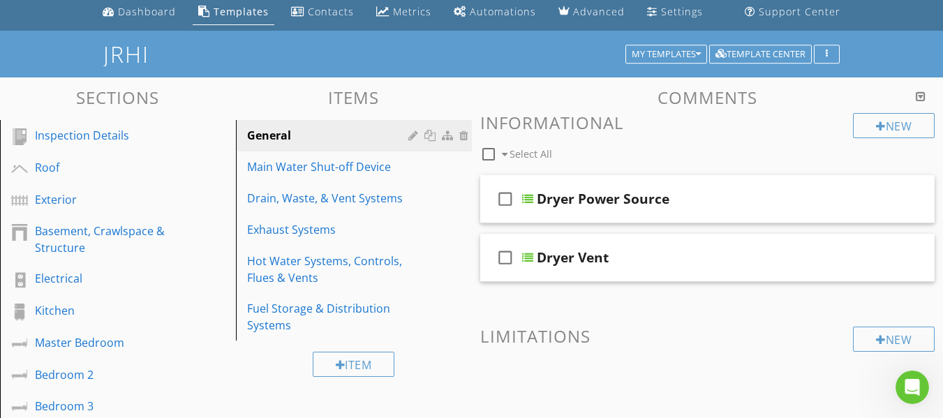
scroll to position [26, 0]
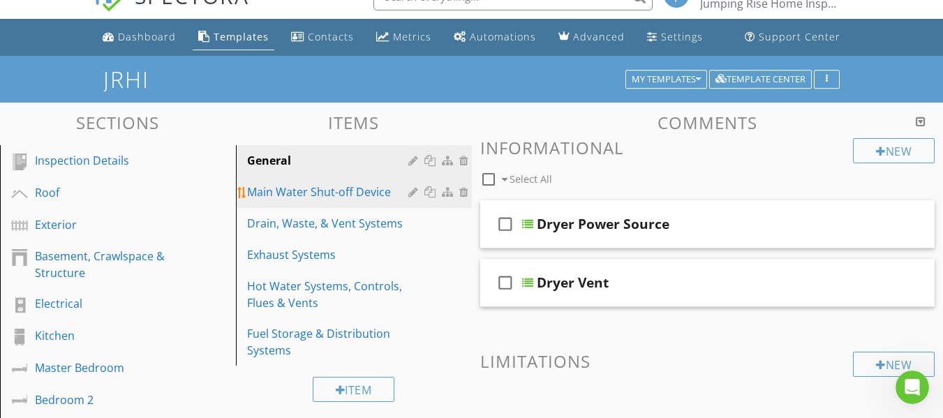
click at [345, 196] on div "Main Water Shut-off Device" at bounding box center [329, 192] width 165 height 17
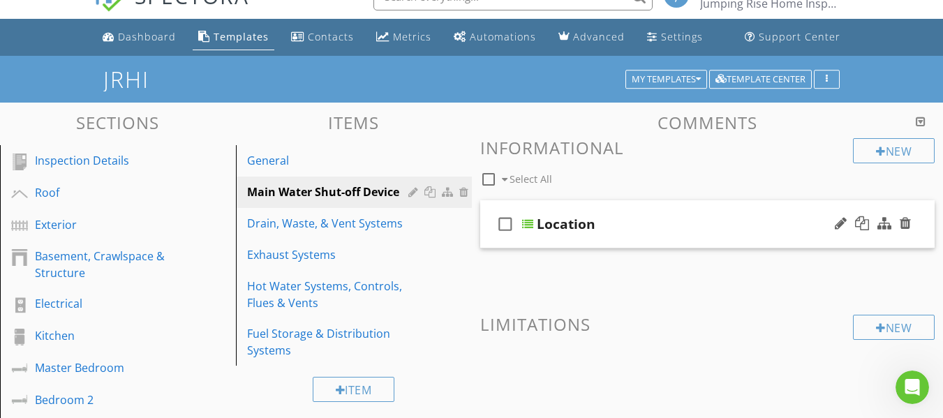
click at [489, 236] on div "check_box_outline_blank Location" at bounding box center [707, 224] width 455 height 48
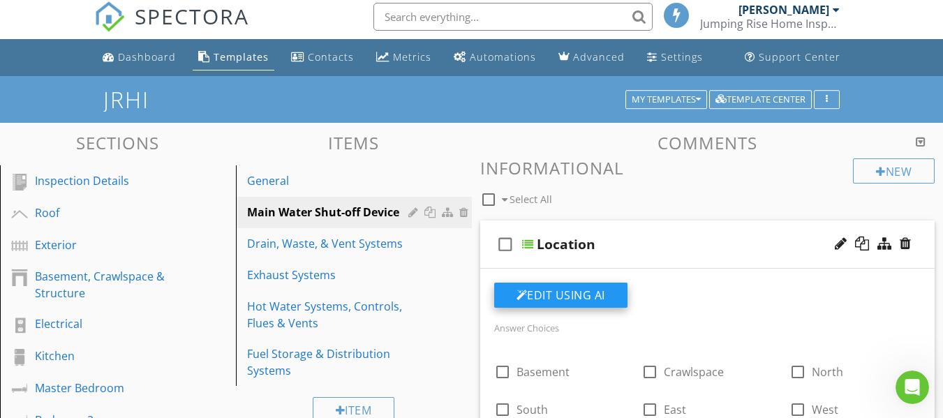
scroll to position [0, 0]
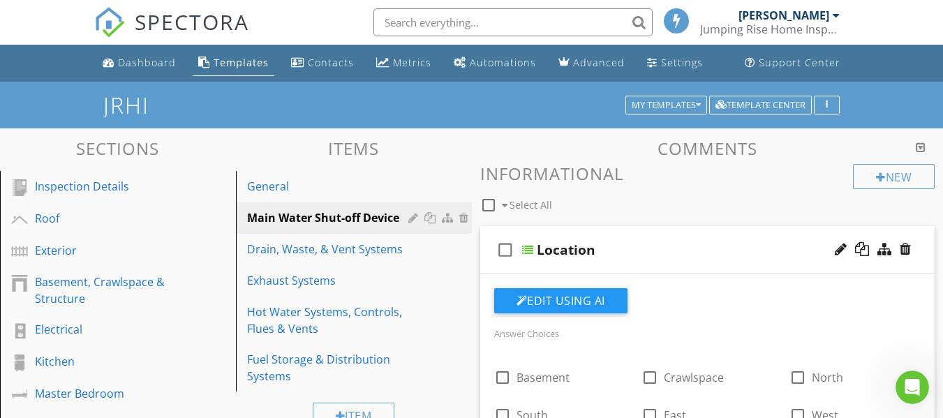
click at [489, 265] on div "check_box_outline_blank Location" at bounding box center [707, 250] width 455 height 48
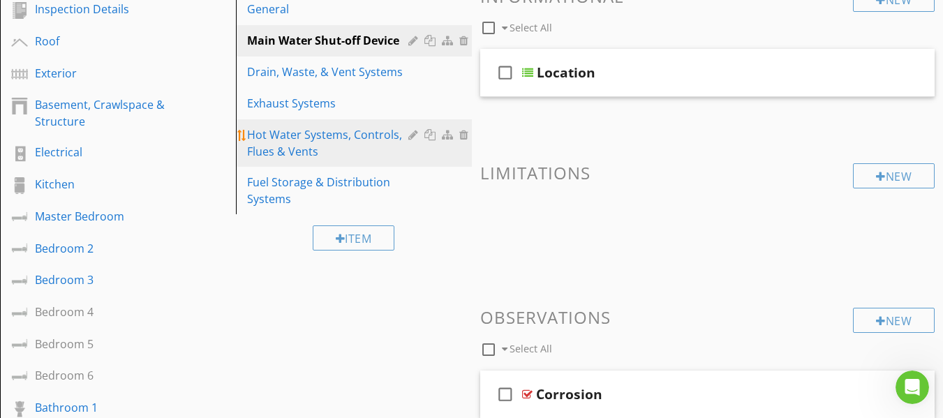
scroll to position [140, 0]
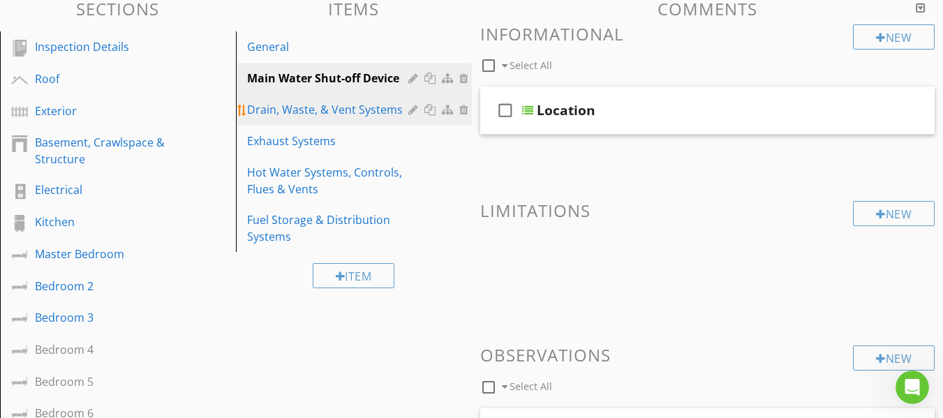
click at [348, 117] on div "Drain, Waste, & Vent Systems" at bounding box center [329, 109] width 165 height 17
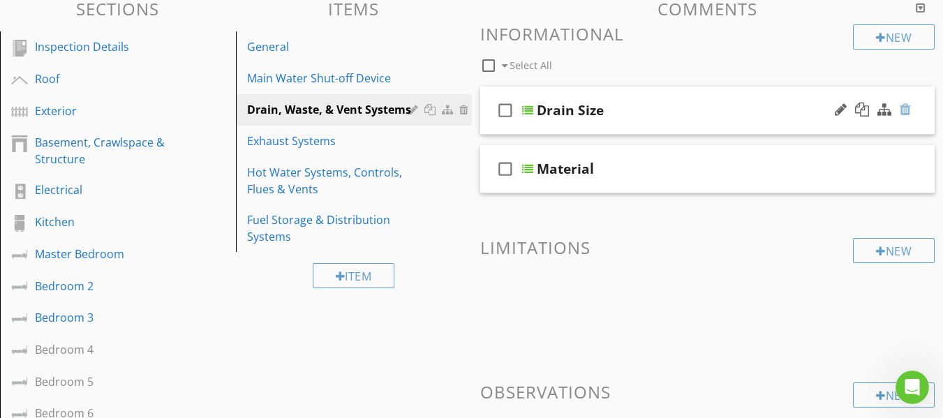
click at [908, 112] on div at bounding box center [905, 110] width 11 height 14
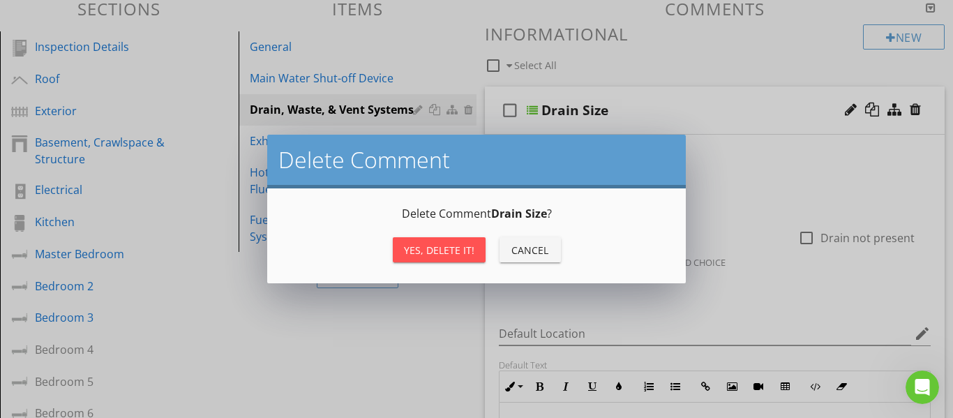
click at [447, 254] on div "Yes, Delete it!" at bounding box center [439, 250] width 70 height 15
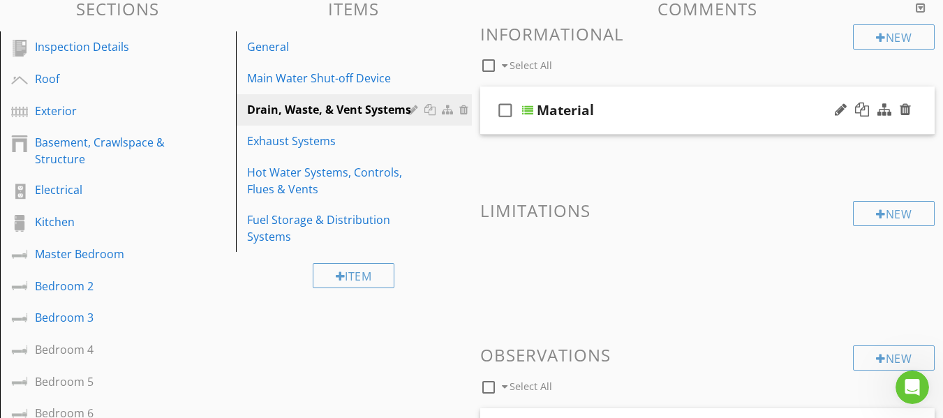
click at [483, 130] on div "check_box_outline_blank Material" at bounding box center [707, 111] width 455 height 48
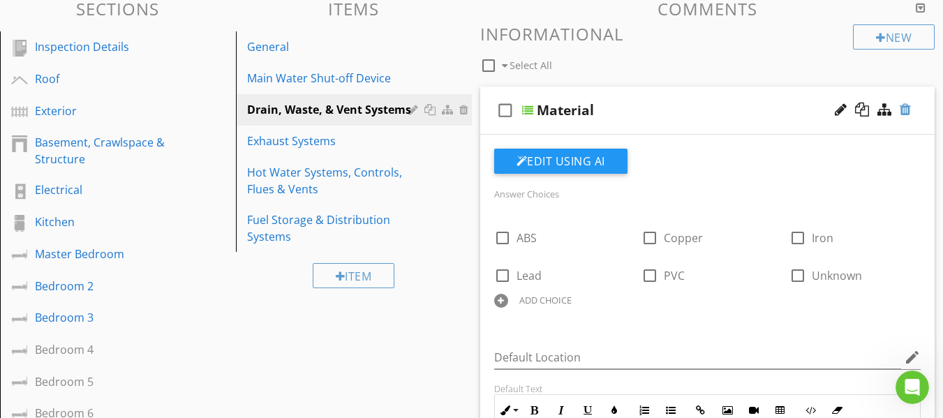
click at [907, 107] on div at bounding box center [905, 110] width 11 height 14
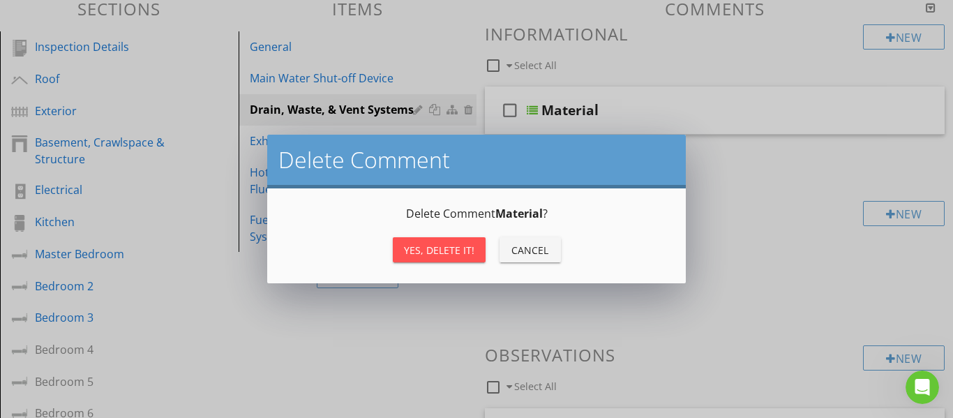
click at [448, 251] on div "Yes, Delete it!" at bounding box center [439, 250] width 70 height 15
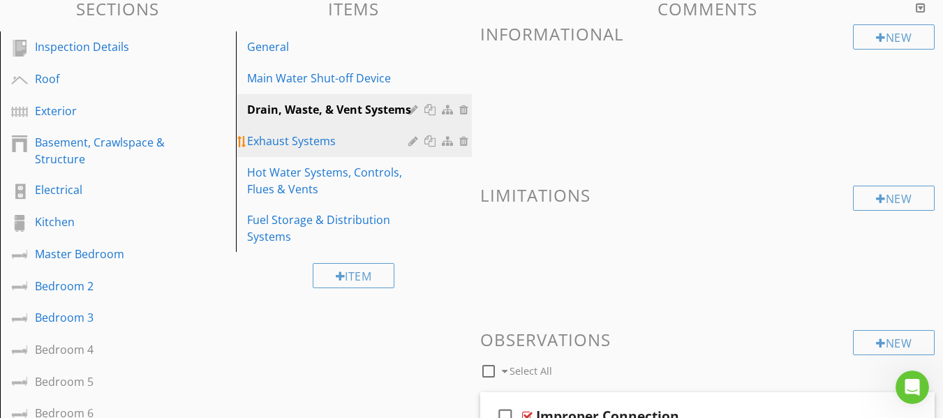
click at [325, 142] on div "Exhaust Systems" at bounding box center [329, 141] width 165 height 17
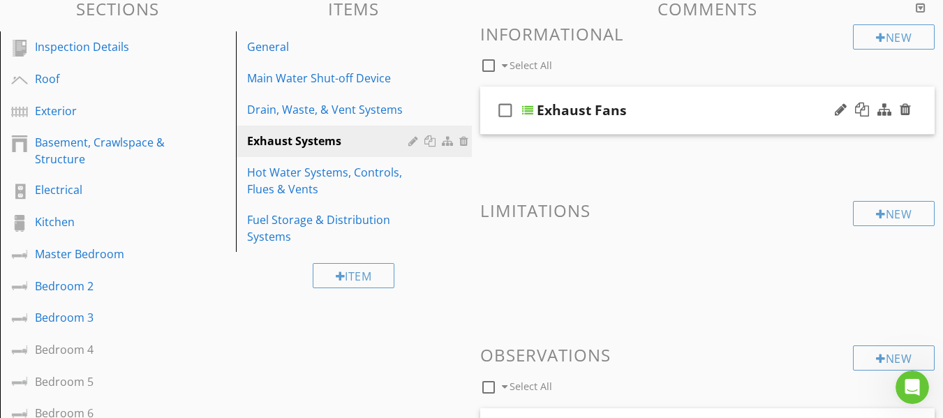
click at [491, 125] on div "check_box_outline_blank Exhaust Fans" at bounding box center [707, 111] width 455 height 48
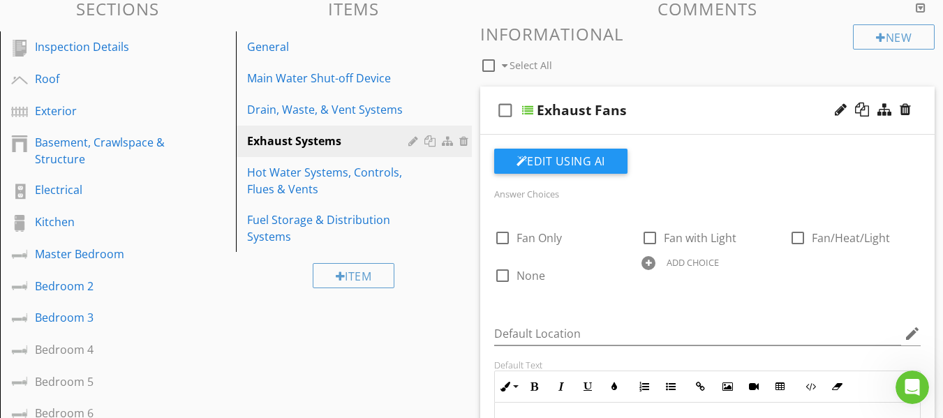
click at [491, 125] on div "check_box_outline_blank Exhaust Fans" at bounding box center [707, 111] width 455 height 48
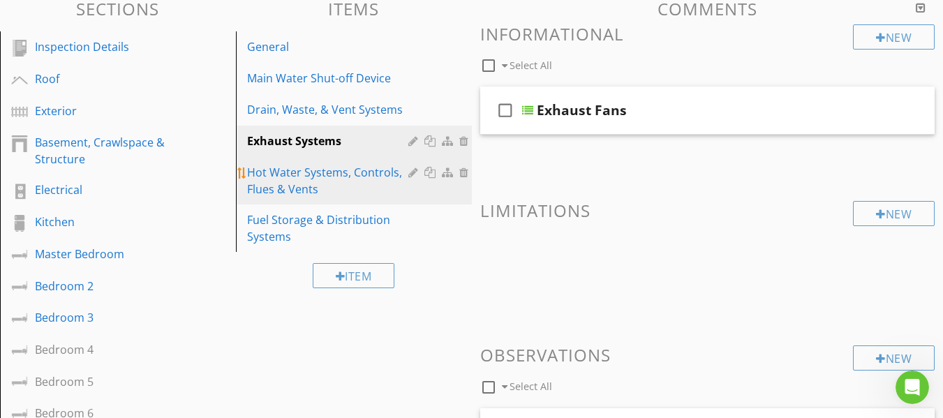
click at [351, 172] on div "Hot Water Systems, Controls, Flues & Vents" at bounding box center [329, 181] width 165 height 34
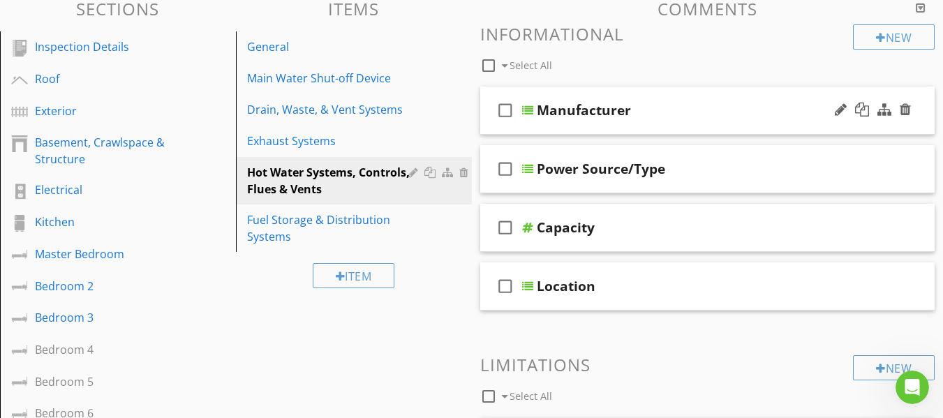
click at [498, 126] on icon "check_box_outline_blank" at bounding box center [505, 111] width 22 height 34
click at [500, 113] on icon "check_box" at bounding box center [505, 111] width 22 height 34
click at [489, 126] on div "check_box_outline_blank Manufacturer" at bounding box center [707, 111] width 455 height 48
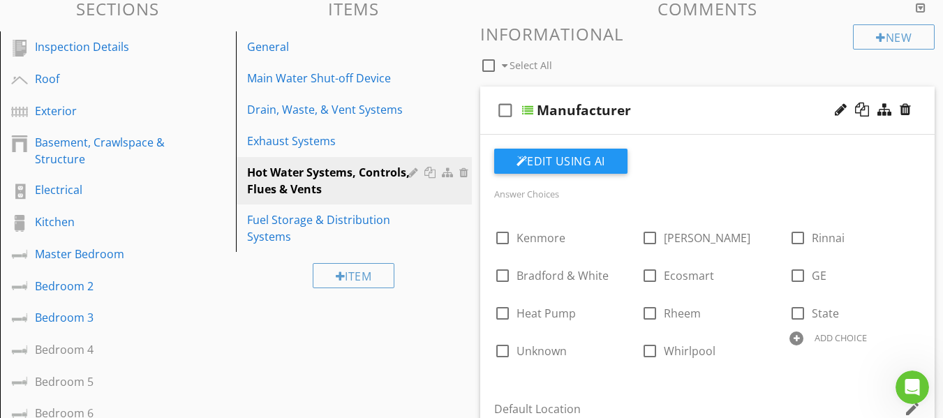
click at [491, 127] on div "check_box_outline_blank Manufacturer" at bounding box center [707, 111] width 455 height 48
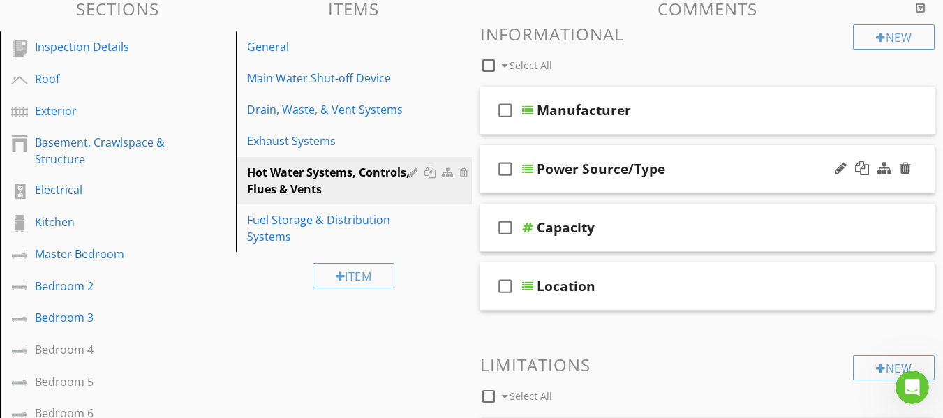
click at [488, 186] on div "check_box_outline_blank Power Source/Type" at bounding box center [707, 169] width 455 height 48
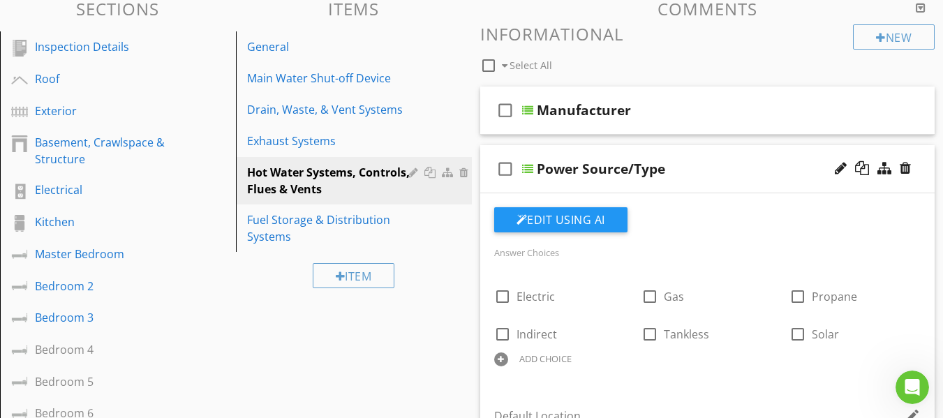
click at [488, 186] on div "check_box_outline_blank Power Source/Type" at bounding box center [707, 169] width 455 height 48
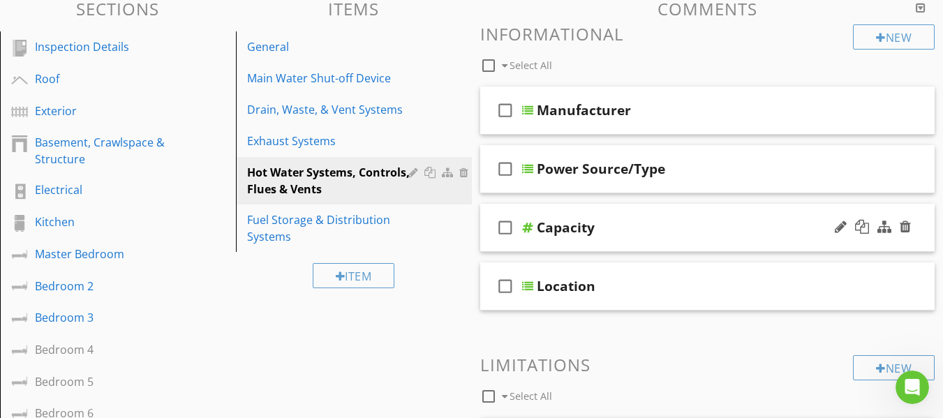
click at [492, 245] on div "check_box_outline_blank Capacity" at bounding box center [707, 228] width 455 height 48
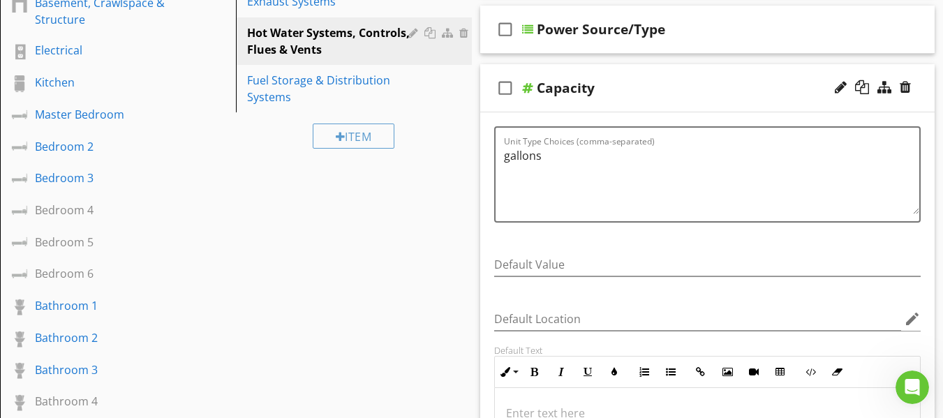
scroll to position [209, 0]
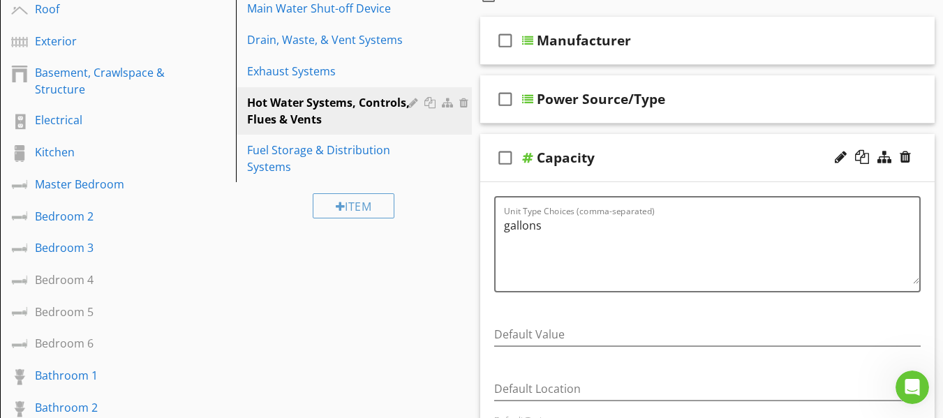
click at [490, 170] on div "check_box_outline_blank Capacity" at bounding box center [707, 158] width 455 height 48
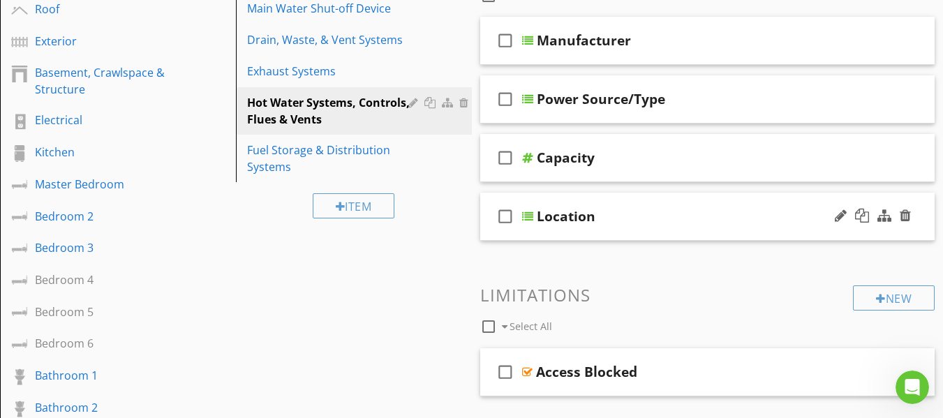
click at [492, 230] on div "check_box_outline_blank Location" at bounding box center [707, 217] width 455 height 48
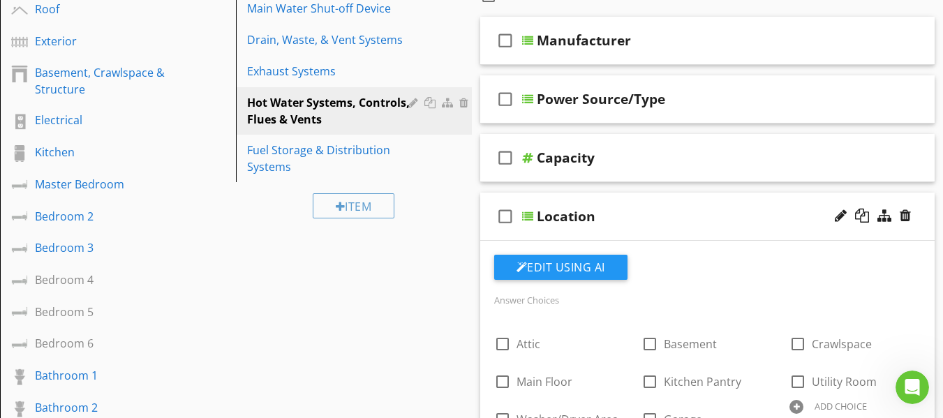
click at [493, 232] on div "check_box_outline_blank Location" at bounding box center [707, 217] width 455 height 48
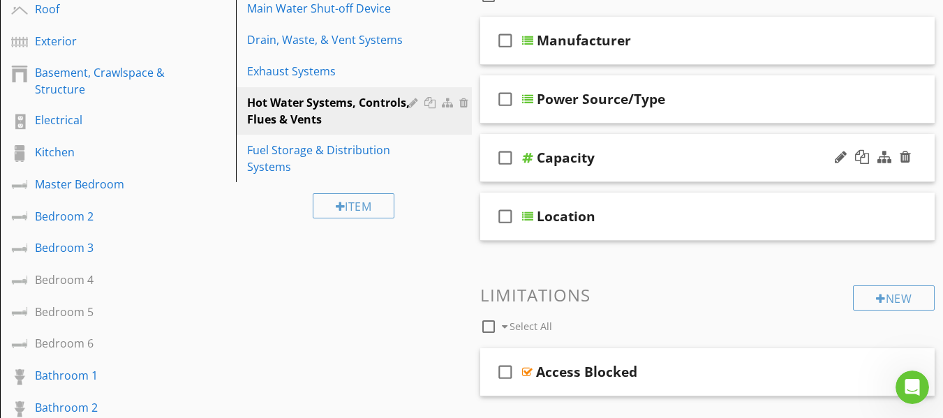
click at [491, 174] on div "check_box_outline_blank Capacity" at bounding box center [707, 158] width 455 height 48
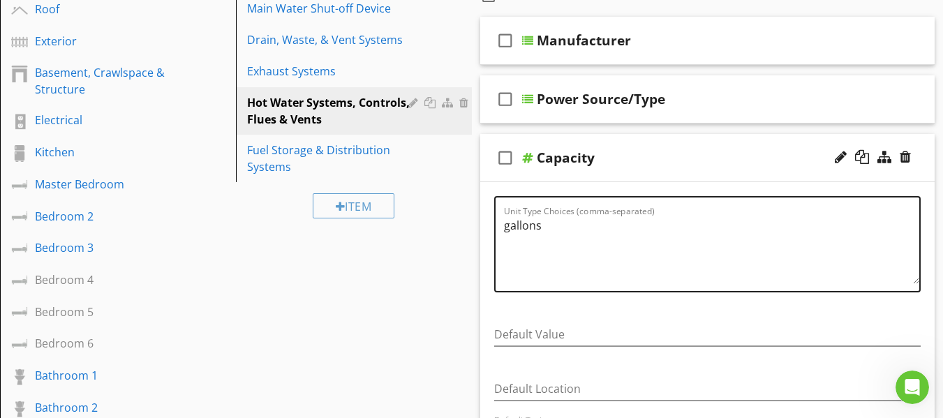
click at [557, 221] on textarea "gallons" at bounding box center [712, 249] width 416 height 70
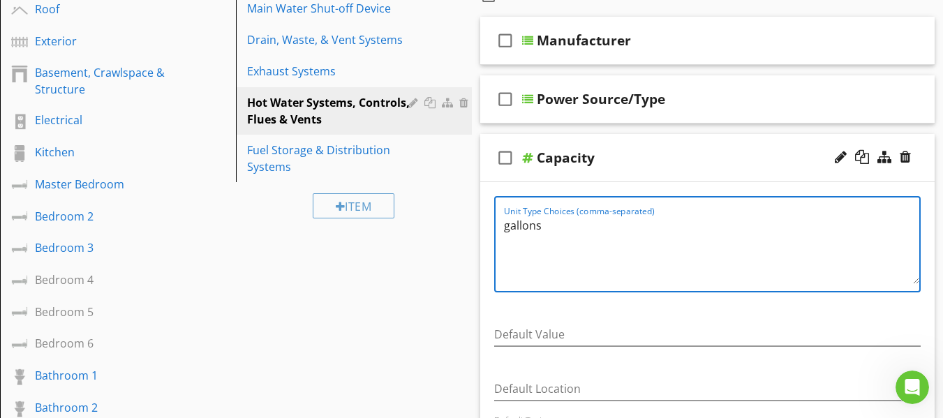
click at [493, 168] on div "check_box_outline_blank Capacity" at bounding box center [707, 158] width 455 height 48
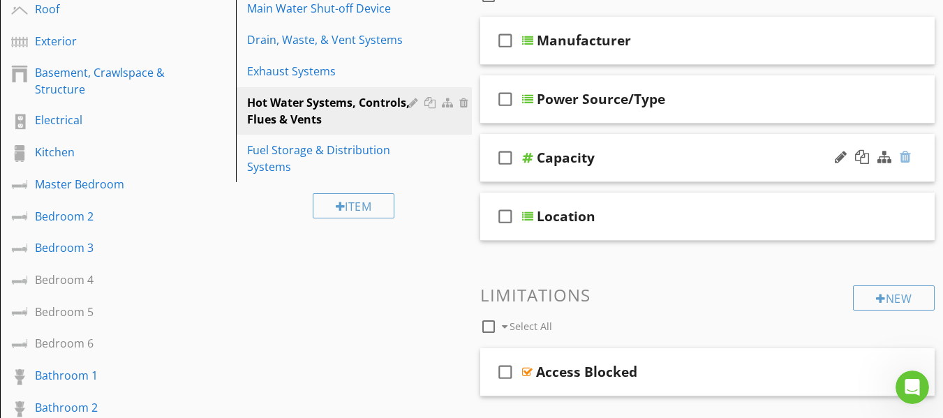
click at [905, 161] on div at bounding box center [905, 157] width 11 height 14
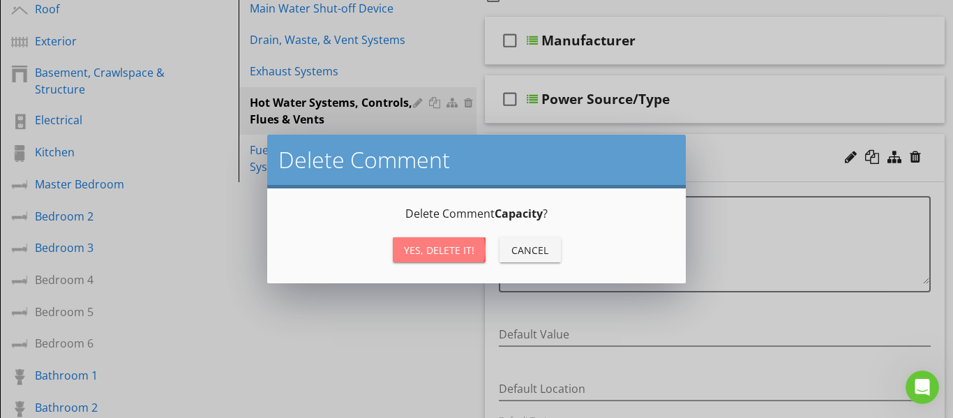
click at [463, 248] on div "Yes, Delete it!" at bounding box center [439, 250] width 70 height 15
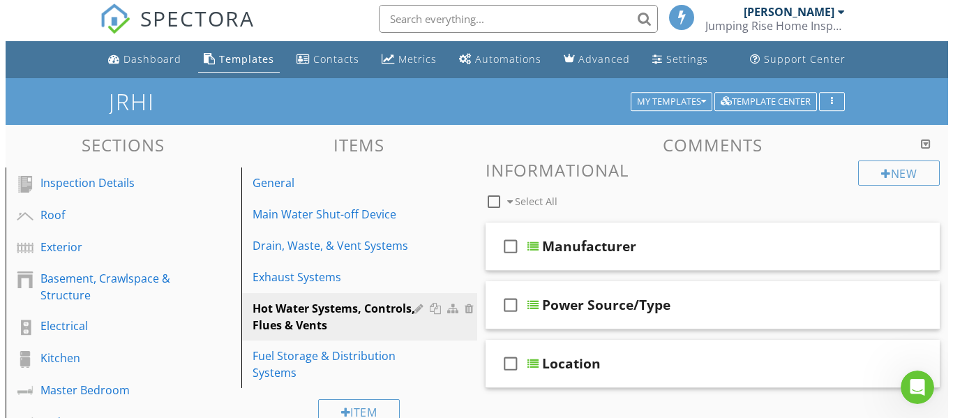
scroll to position [0, 0]
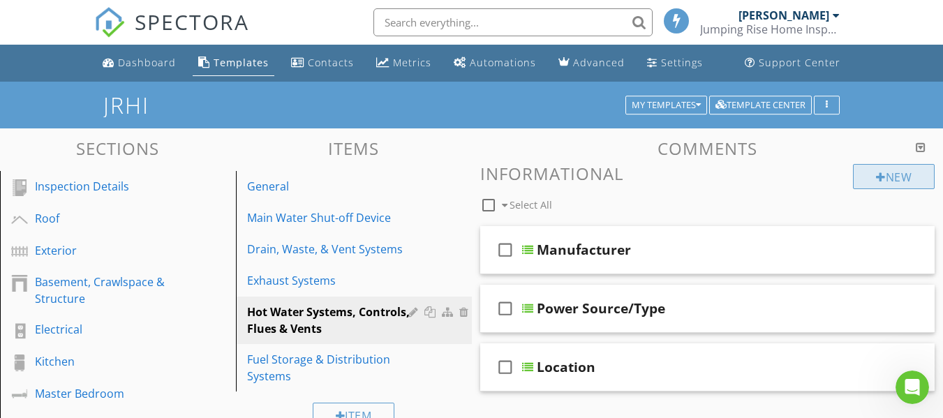
click at [870, 175] on div "New" at bounding box center [894, 176] width 82 height 25
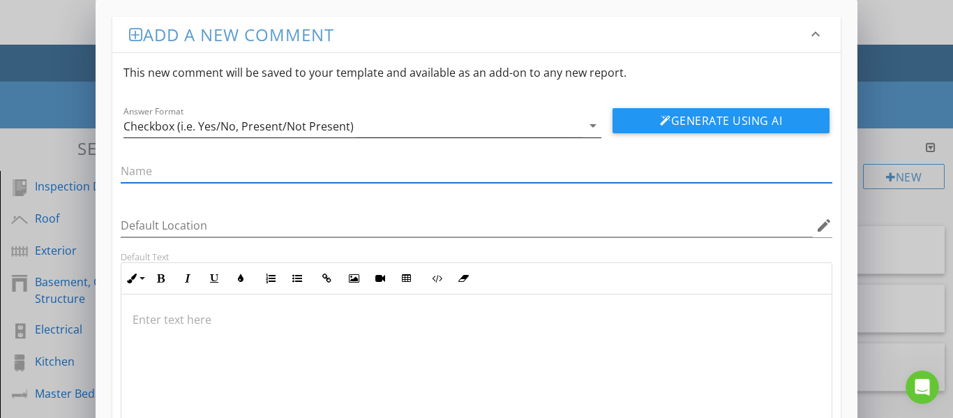
click at [323, 132] on div "Checkbox (i.e. Yes/No, Present/Not Present)" at bounding box center [239, 126] width 230 height 13
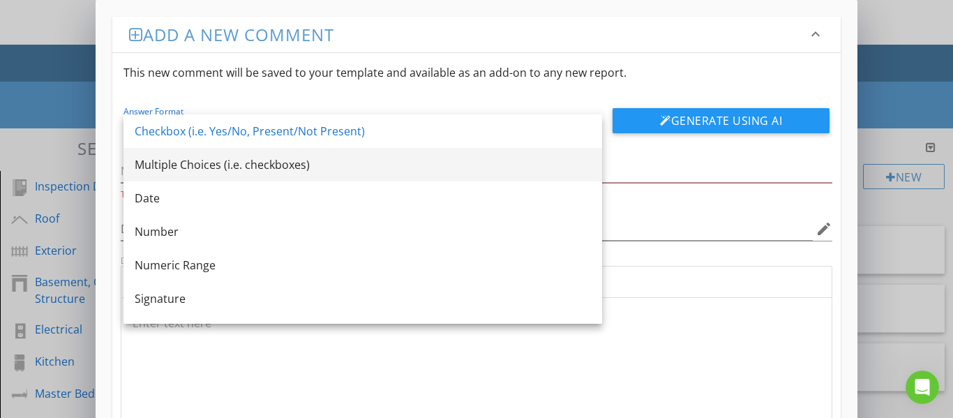
click at [252, 169] on div "Multiple Choices (i.e. checkboxes)" at bounding box center [363, 164] width 456 height 17
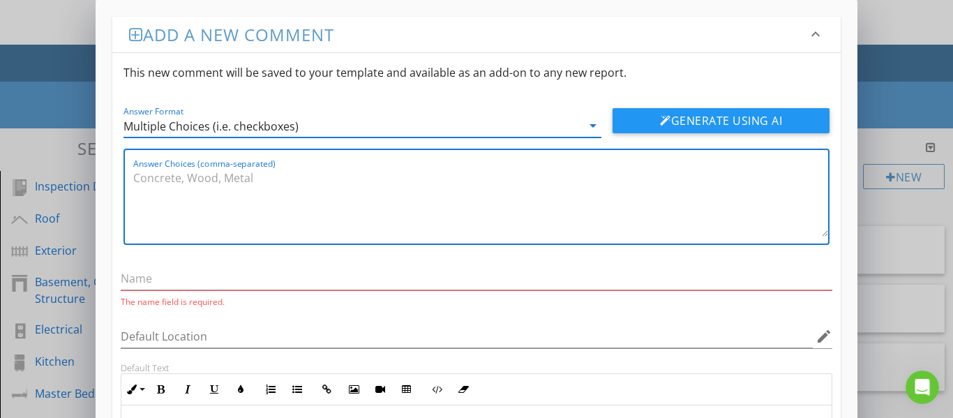
click at [225, 184] on textarea "Answer Choices (comma-separated)" at bounding box center [481, 202] width 696 height 70
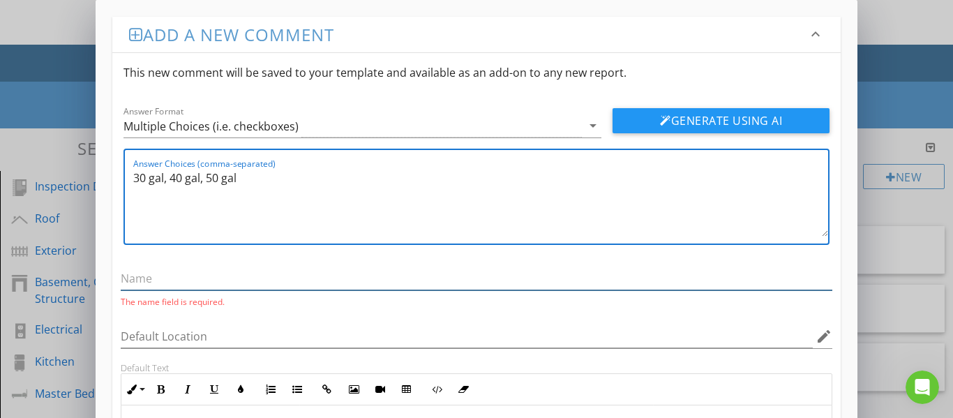
click at [176, 281] on input "text" at bounding box center [477, 278] width 713 height 23
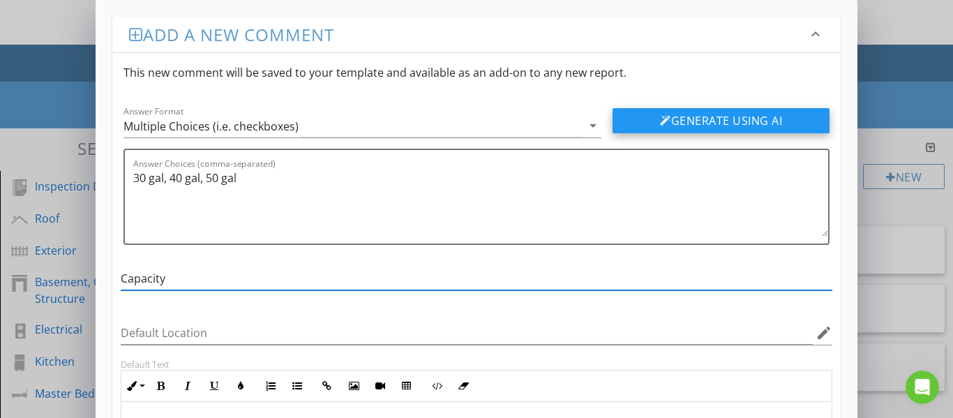
click at [660, 124] on div at bounding box center [665, 120] width 11 height 11
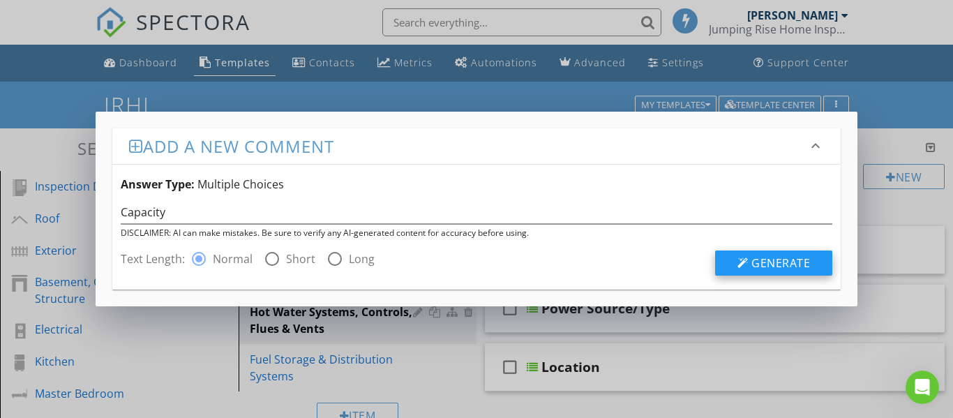
click at [772, 267] on span "Generate" at bounding box center [781, 262] width 59 height 15
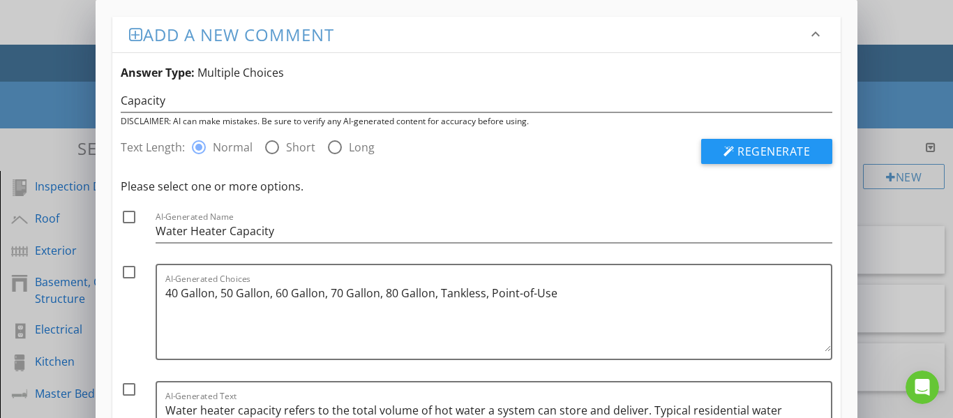
click at [131, 217] on div at bounding box center [129, 217] width 24 height 24
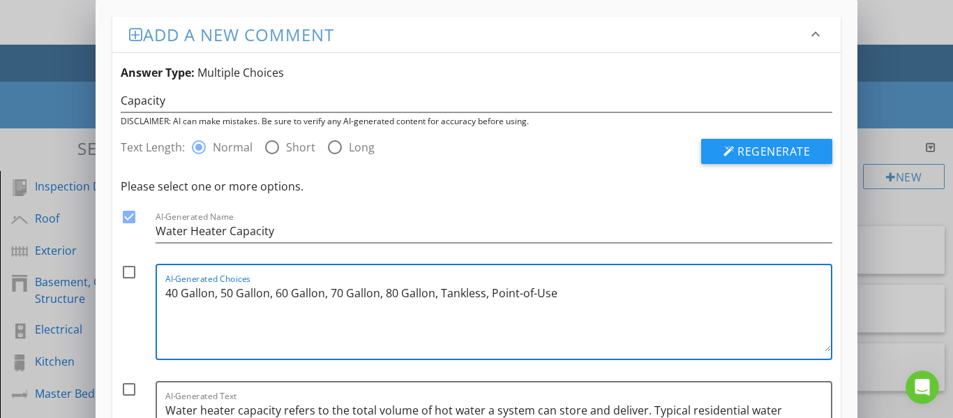
drag, startPoint x: 567, startPoint y: 292, endPoint x: 496, endPoint y: 297, distance: 70.7
click at [496, 297] on textarea "40 Gallon, 50 Gallon, 60 Gallon, 70 Gallon, 80 Gallon, Tankless, Point-of-Use" at bounding box center [498, 317] width 667 height 70
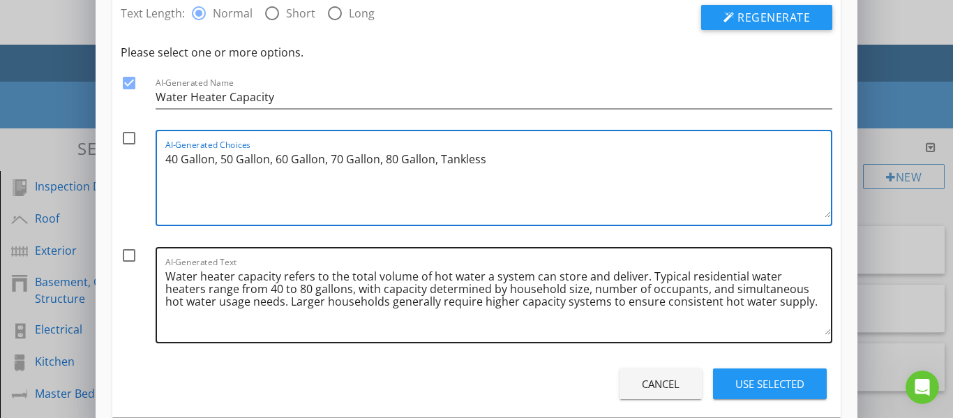
scroll to position [140, 0]
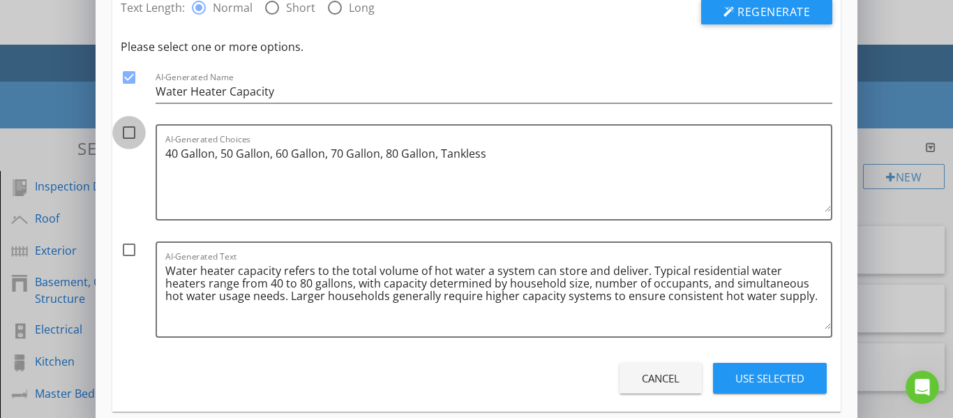
click at [125, 135] on div at bounding box center [129, 133] width 24 height 24
click at [129, 246] on div at bounding box center [129, 250] width 24 height 24
click at [745, 371] on div "Use Selected" at bounding box center [770, 379] width 69 height 16
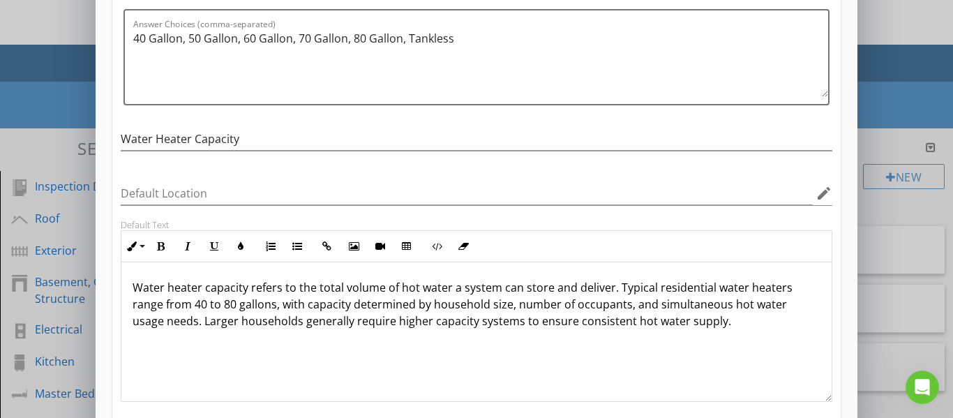
scroll to position [1, 0]
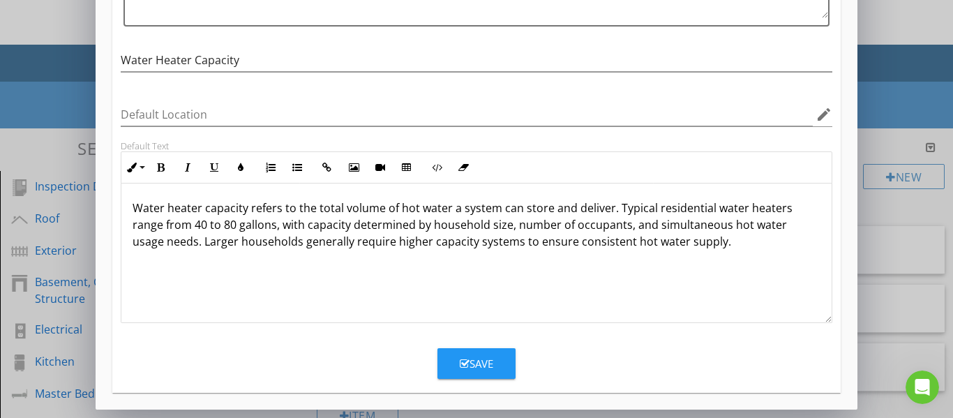
click at [500, 359] on button "Save" at bounding box center [477, 363] width 78 height 31
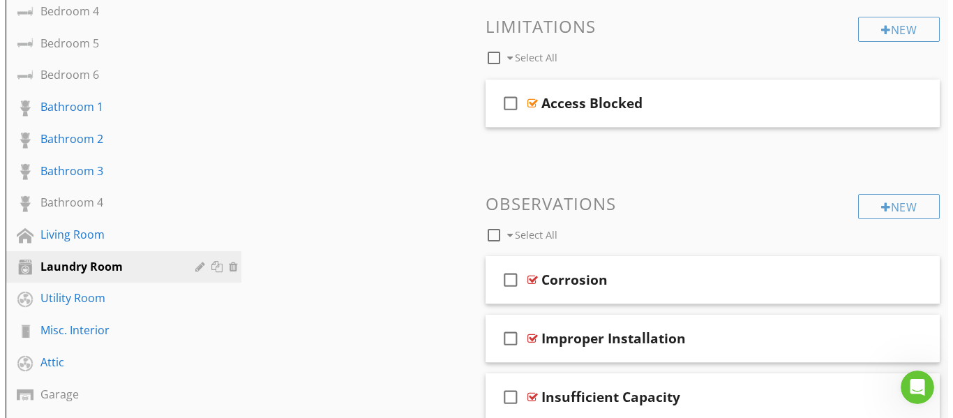
scroll to position [473, 0]
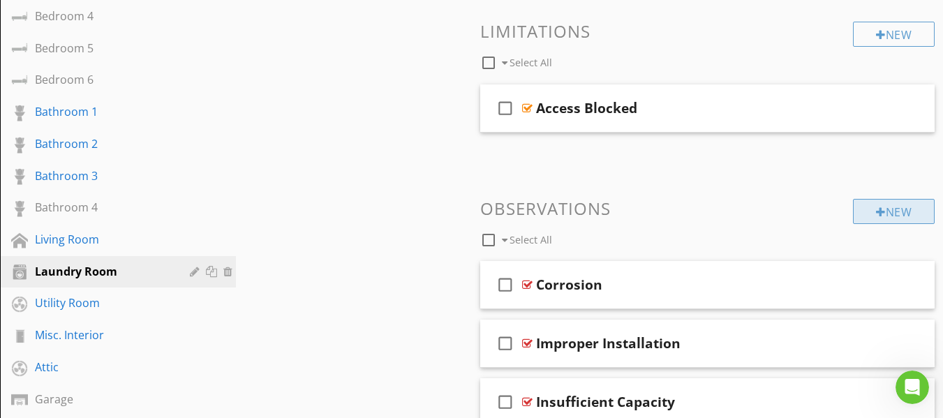
click at [877, 211] on div at bounding box center [881, 212] width 10 height 11
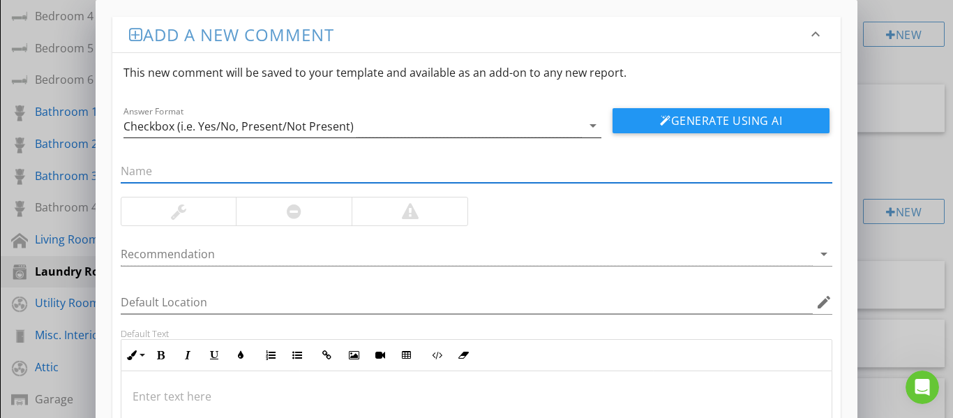
click at [318, 126] on div "Checkbox (i.e. Yes/No, Present/Not Present)" at bounding box center [239, 126] width 230 height 13
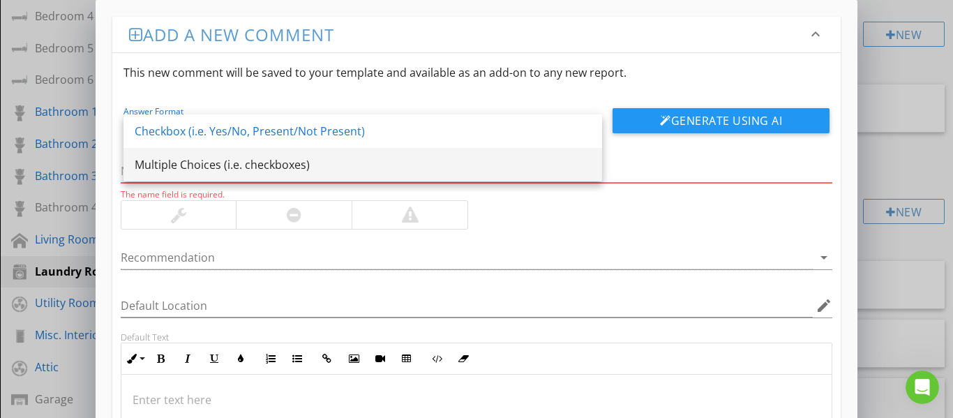
click at [289, 161] on div "Multiple Choices (i.e. checkboxes)" at bounding box center [363, 164] width 456 height 17
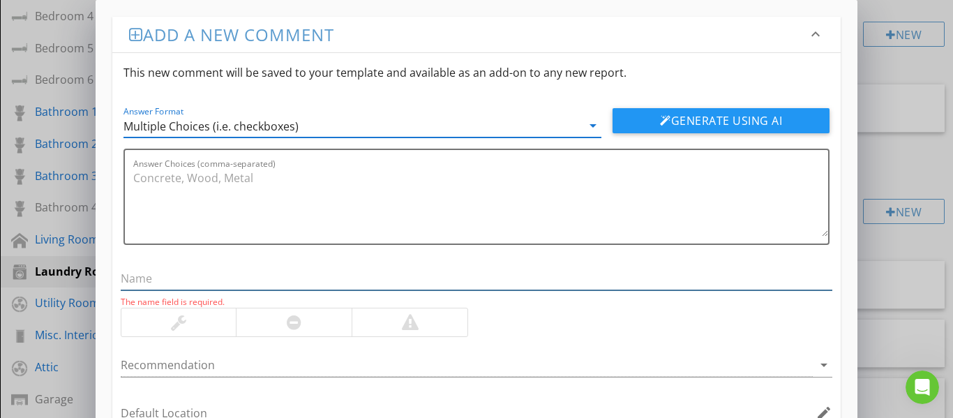
click at [185, 271] on input "text" at bounding box center [477, 278] width 713 height 23
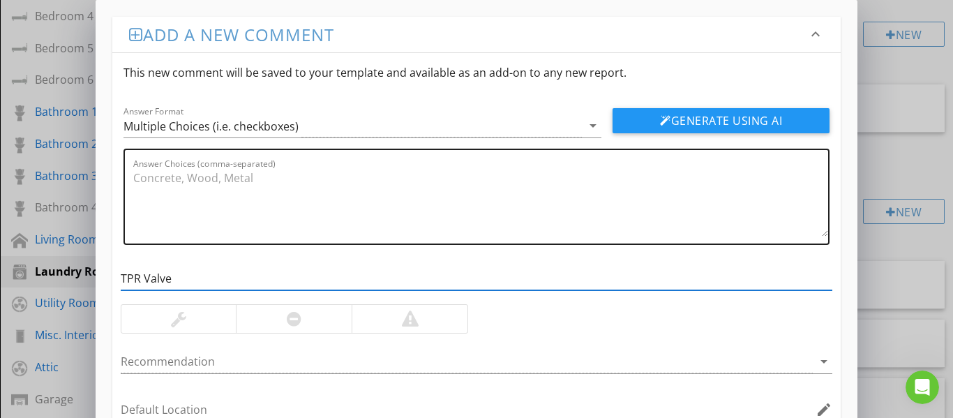
click at [170, 184] on textarea "Answer Choices (comma-separated)" at bounding box center [481, 202] width 696 height 70
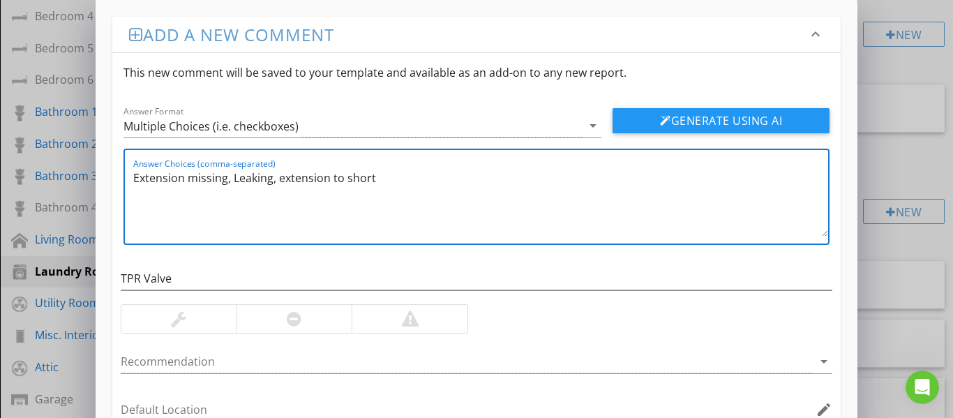
click at [394, 313] on div at bounding box center [410, 319] width 116 height 28
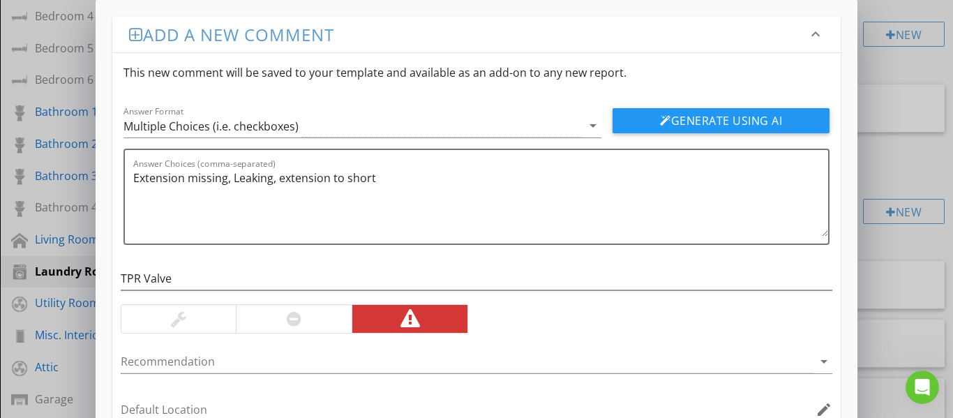
click at [658, 124] on button "Generate Using AI" at bounding box center [721, 120] width 217 height 25
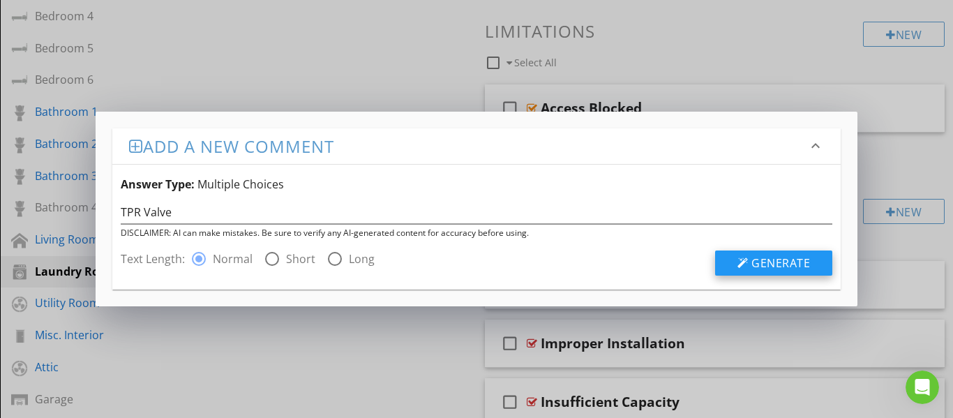
click at [738, 258] on button "Generate" at bounding box center [773, 263] width 117 height 25
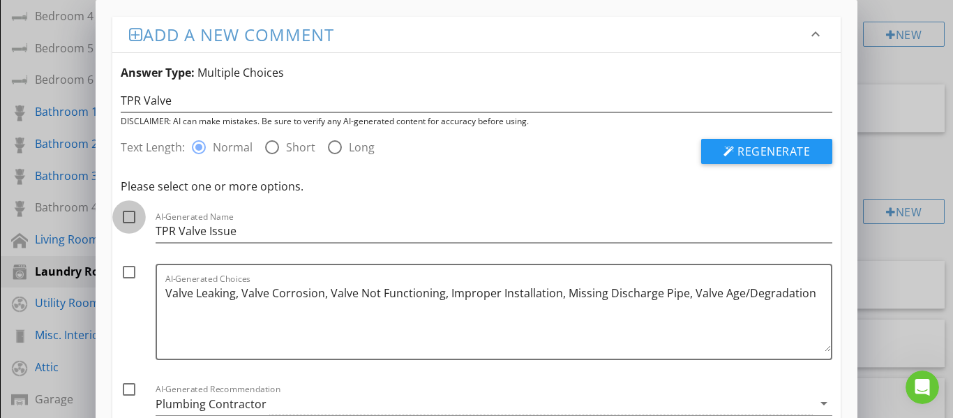
click at [128, 221] on div at bounding box center [129, 217] width 24 height 24
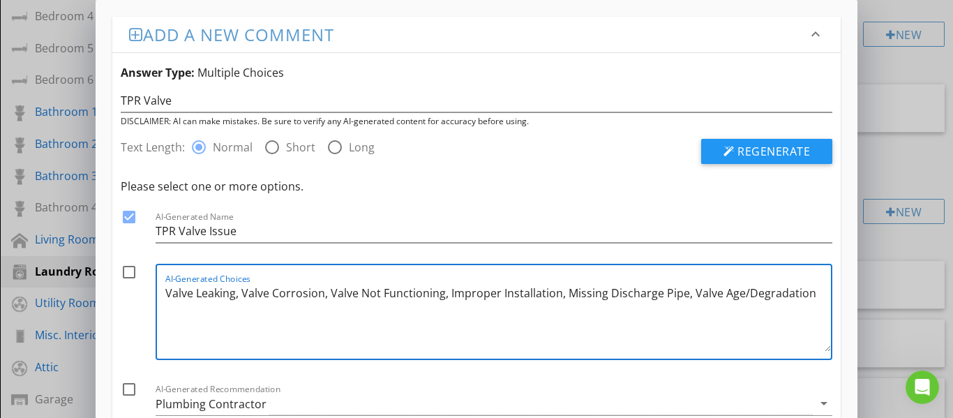
click at [807, 294] on textarea "Valve Leaking, Valve Corrosion, Valve Not Functioning, Improper Installation, M…" at bounding box center [498, 317] width 667 height 70
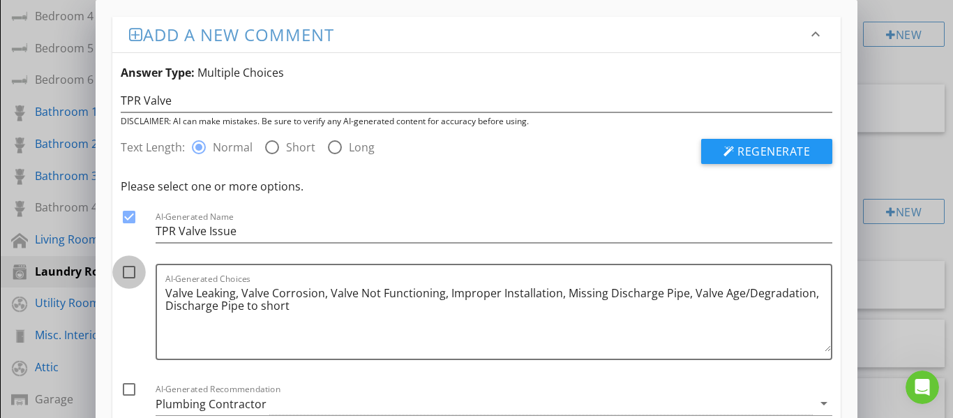
click at [131, 273] on div at bounding box center [129, 272] width 24 height 24
click at [127, 393] on div at bounding box center [129, 390] width 24 height 24
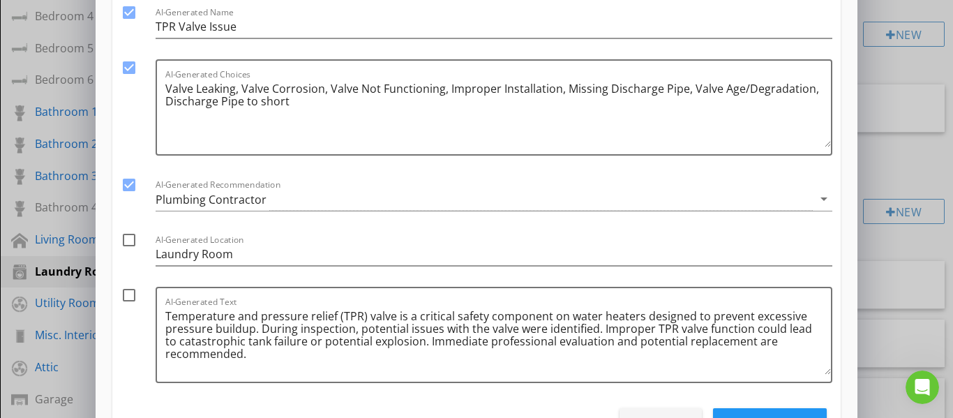
scroll to position [269, 0]
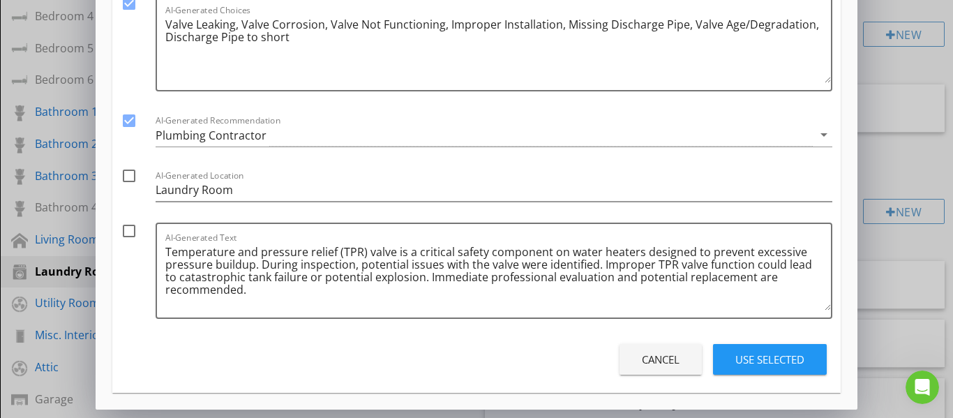
click at [128, 229] on div at bounding box center [129, 231] width 24 height 24
click at [751, 362] on div "Use Selected" at bounding box center [770, 360] width 69 height 16
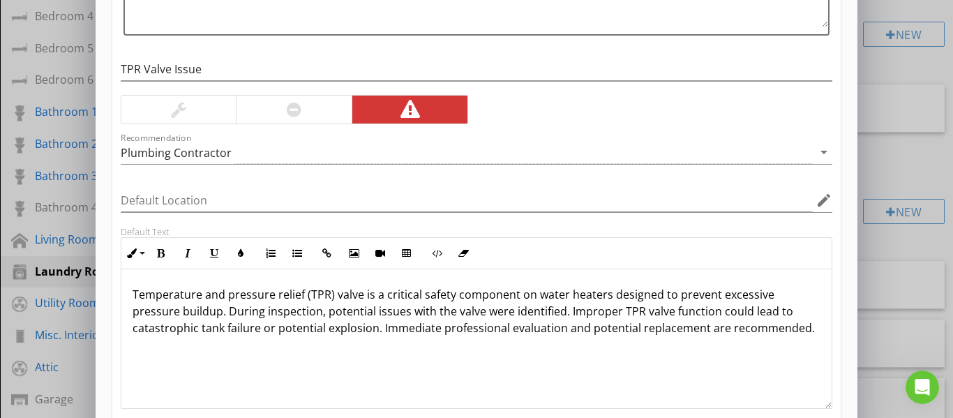
scroll to position [1, 0]
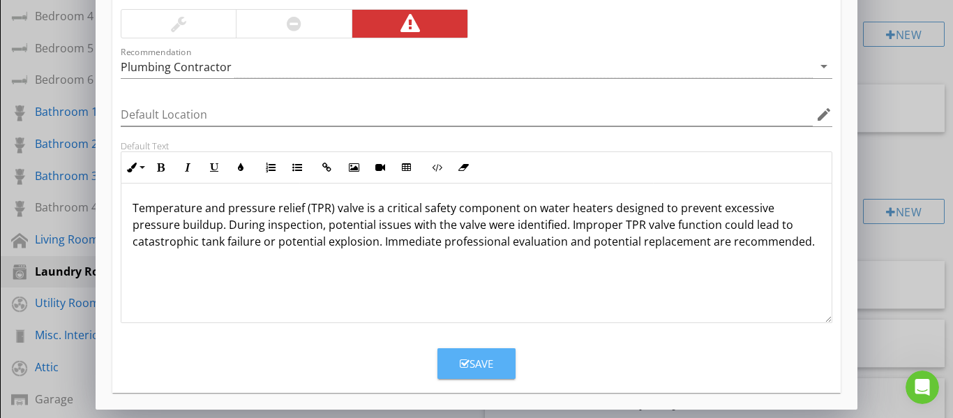
click at [478, 356] on div "Save" at bounding box center [477, 364] width 34 height 16
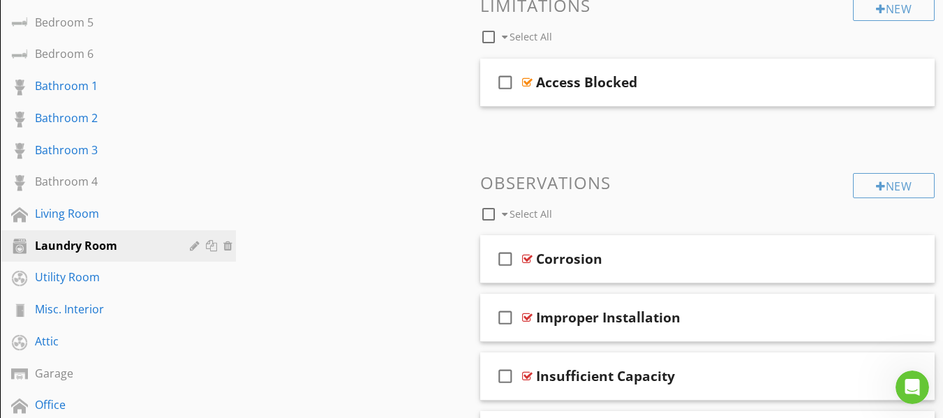
scroll to position [532, 0]
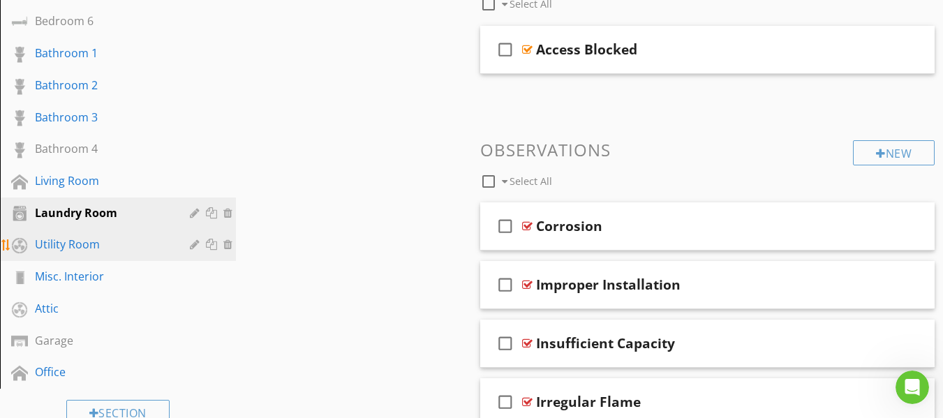
click at [62, 244] on div "Utility Room" at bounding box center [102, 244] width 135 height 17
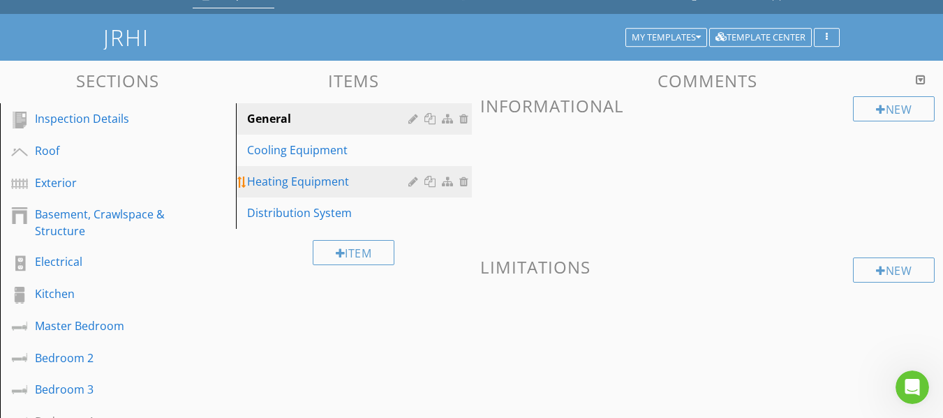
scroll to position [43, 0]
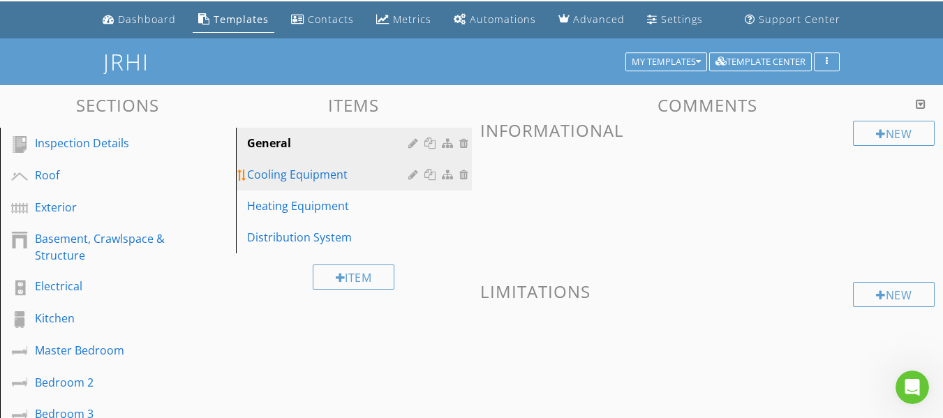
click at [325, 179] on div "Cooling Equipment" at bounding box center [329, 174] width 165 height 17
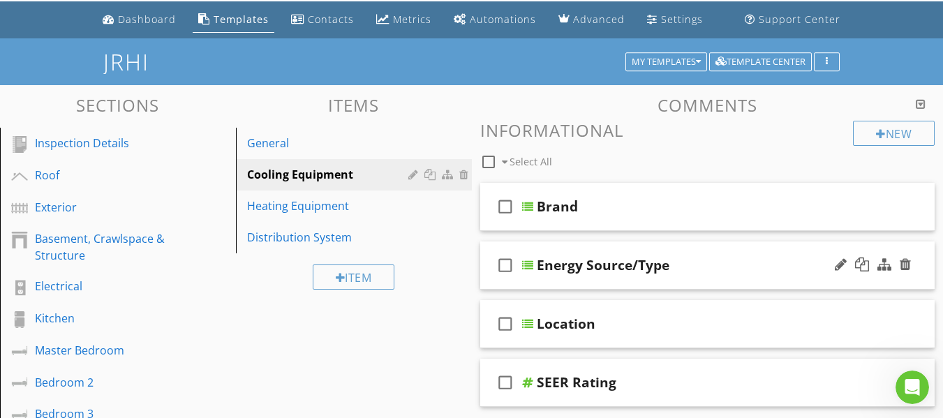
click at [487, 281] on div "check_box_outline_blank Energy Source/Type" at bounding box center [707, 265] width 455 height 48
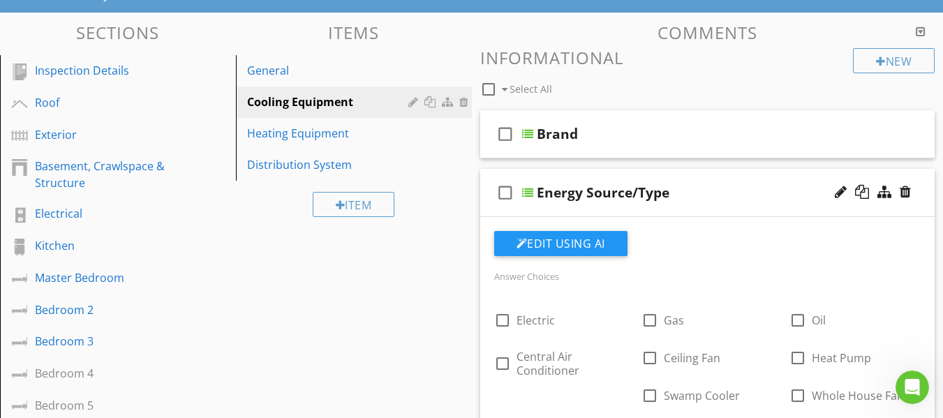
scroll to position [113, 0]
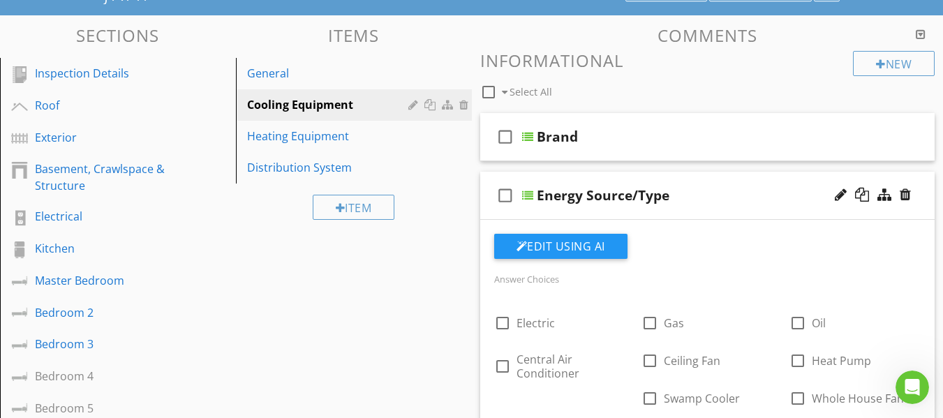
click at [490, 209] on div "check_box_outline_blank Energy Source/Type" at bounding box center [707, 196] width 455 height 48
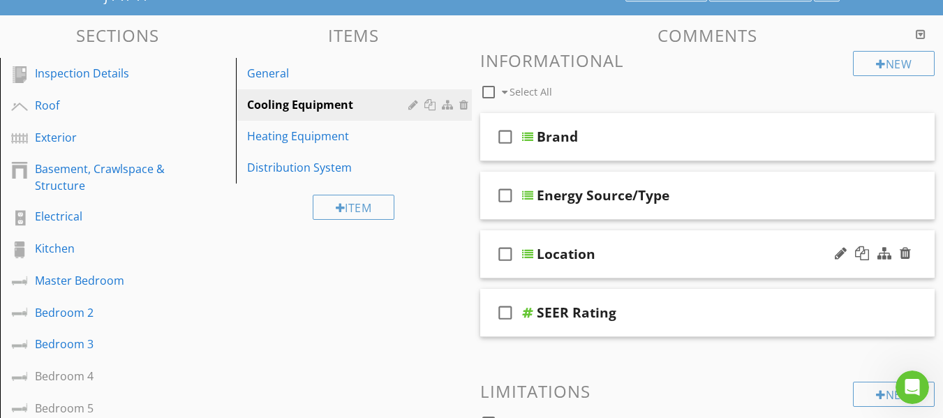
click at [480, 271] on div "check_box_outline_blank Location" at bounding box center [707, 254] width 455 height 48
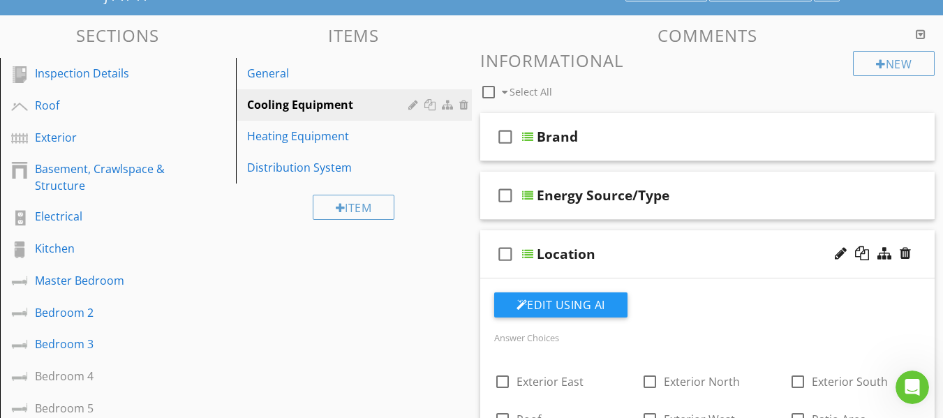
click at [487, 271] on div "check_box_outline_blank Location" at bounding box center [707, 254] width 455 height 48
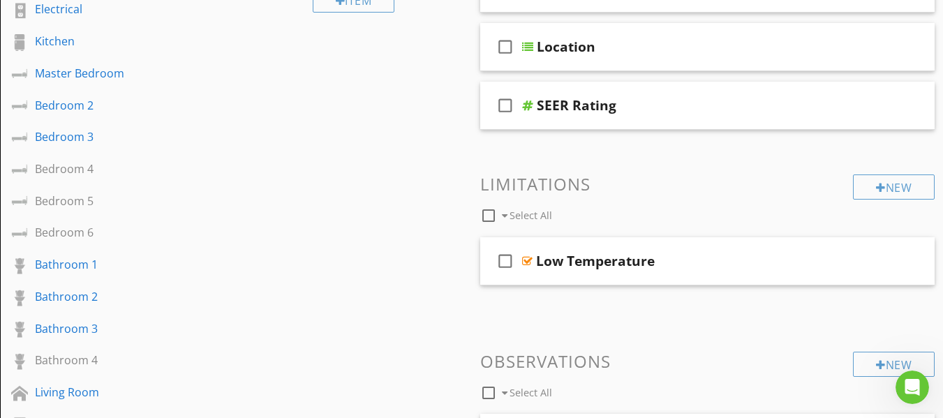
scroll to position [322, 0]
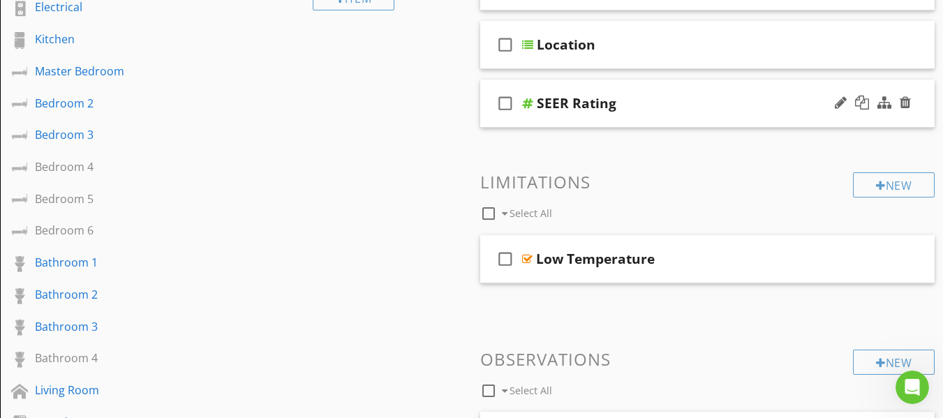
click at [489, 124] on div "check_box_outline_blank SEER Rating" at bounding box center [707, 104] width 455 height 48
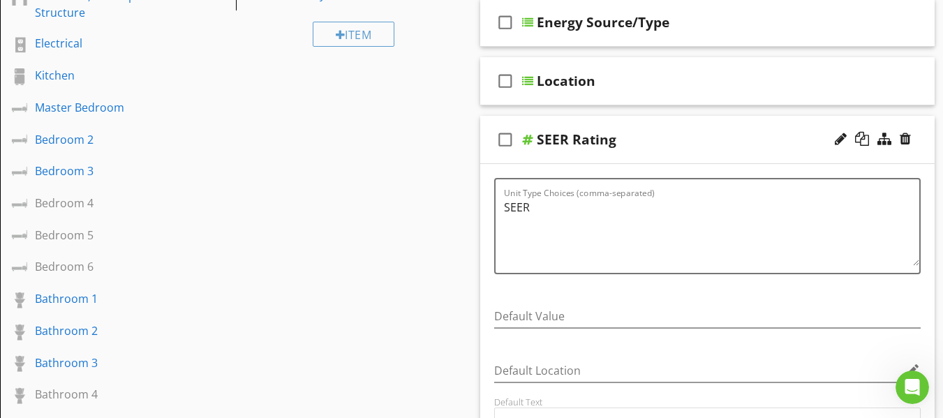
scroll to position [253, 0]
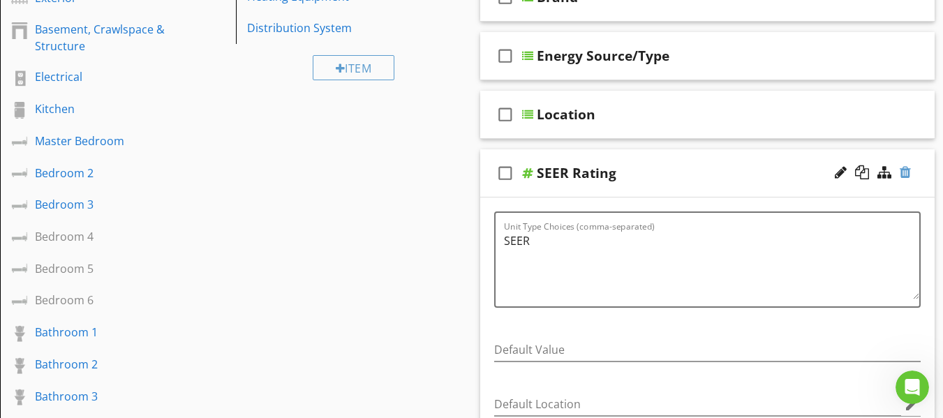
click at [907, 174] on div at bounding box center [905, 172] width 11 height 14
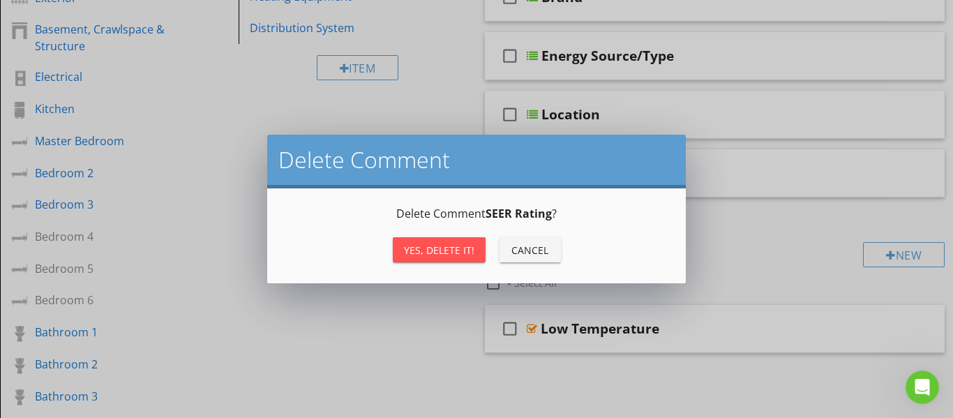
click at [441, 251] on div "Yes, Delete it!" at bounding box center [439, 250] width 70 height 15
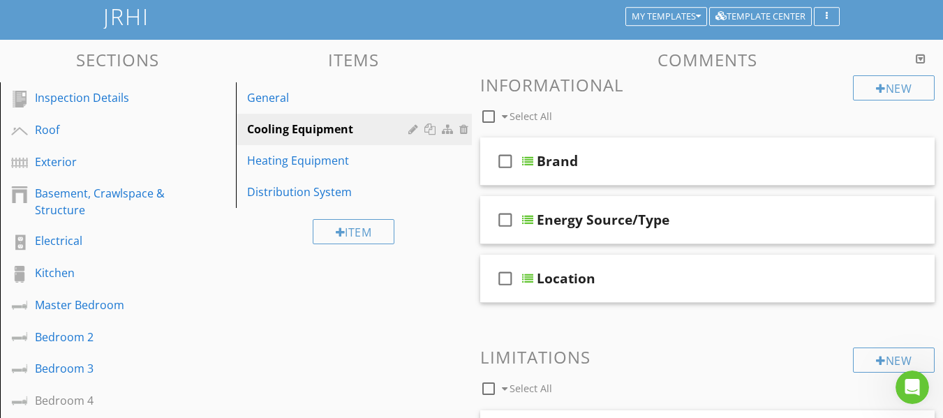
scroll to position [0, 0]
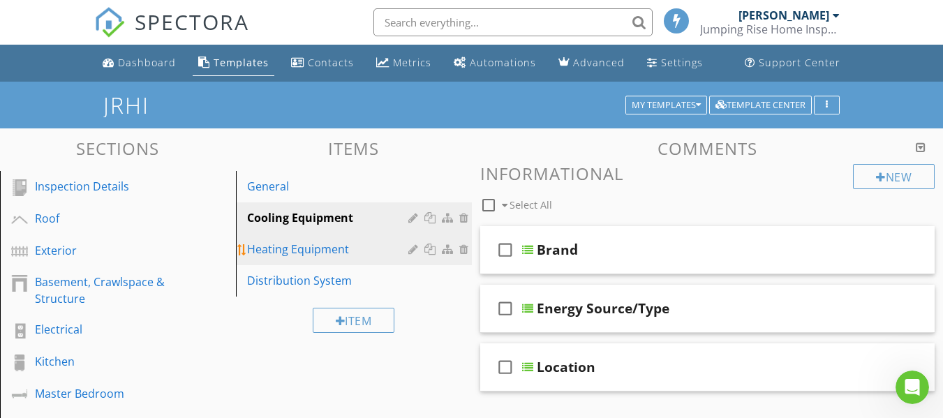
click at [343, 251] on div "Heating Equipment" at bounding box center [329, 249] width 165 height 17
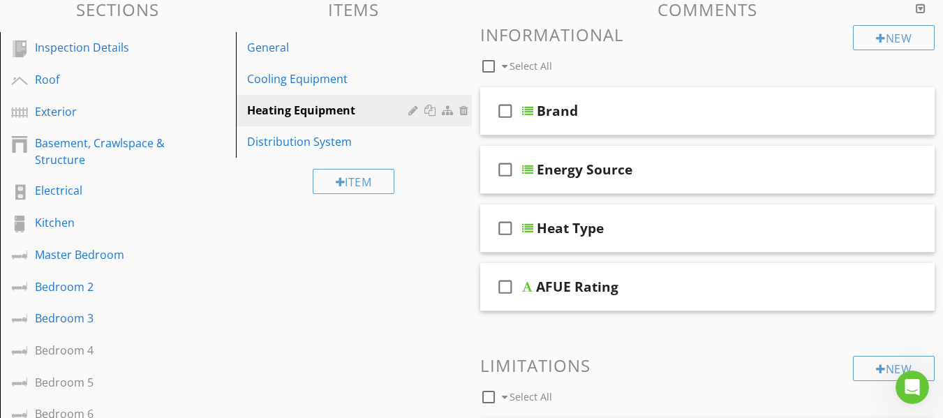
scroll to position [140, 0]
click at [495, 241] on div "check_box_outline_blank Heat Type" at bounding box center [707, 228] width 455 height 48
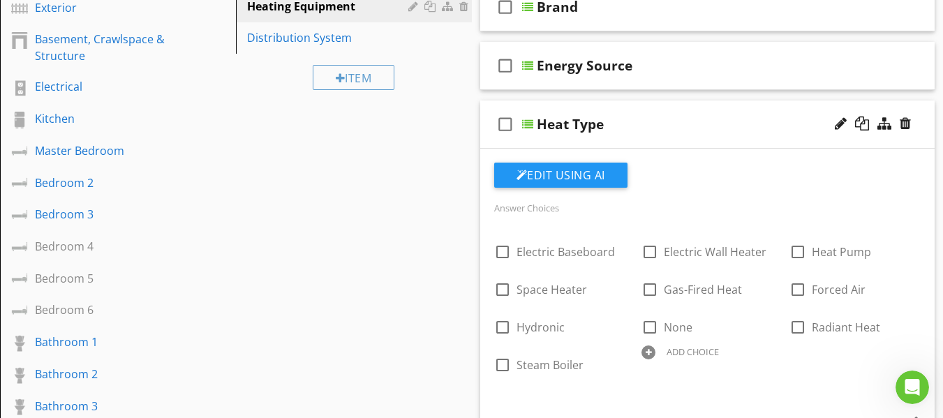
scroll to position [209, 0]
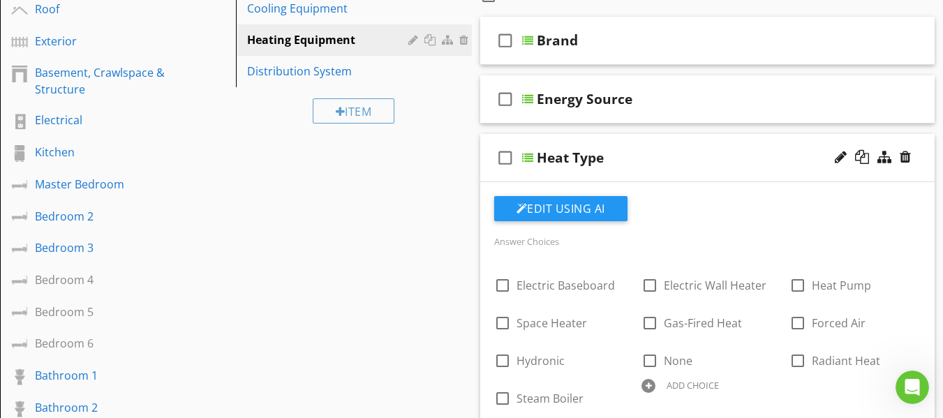
click at [493, 179] on div "check_box_outline_blank Heat Type" at bounding box center [707, 158] width 455 height 48
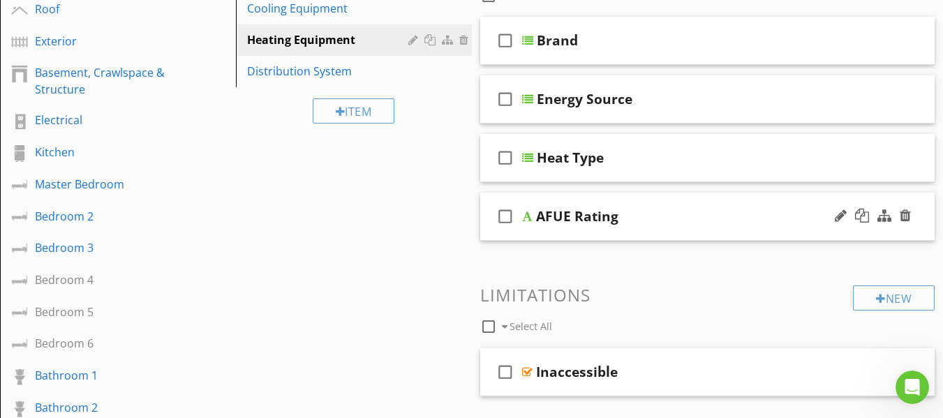
click at [490, 228] on div "check_box_outline_blank AFUE Rating" at bounding box center [707, 217] width 455 height 48
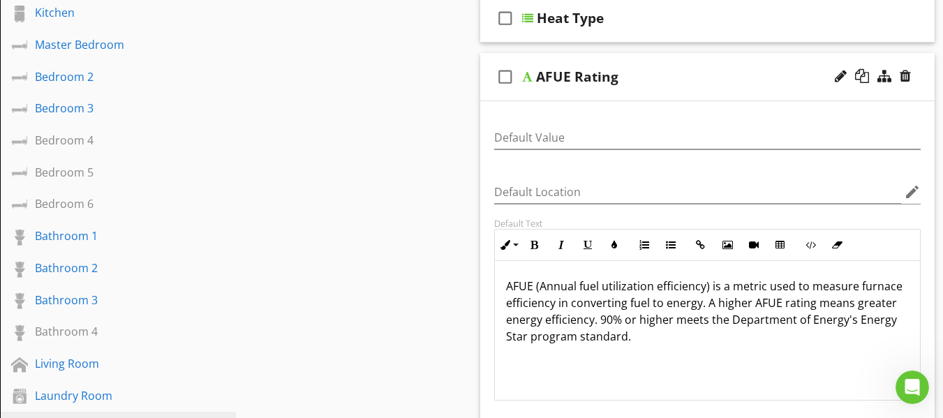
scroll to position [279, 0]
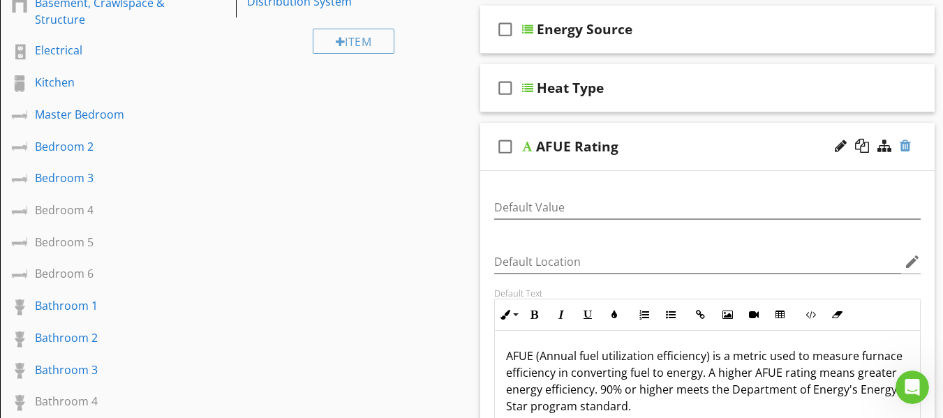
click at [910, 149] on div at bounding box center [905, 146] width 11 height 14
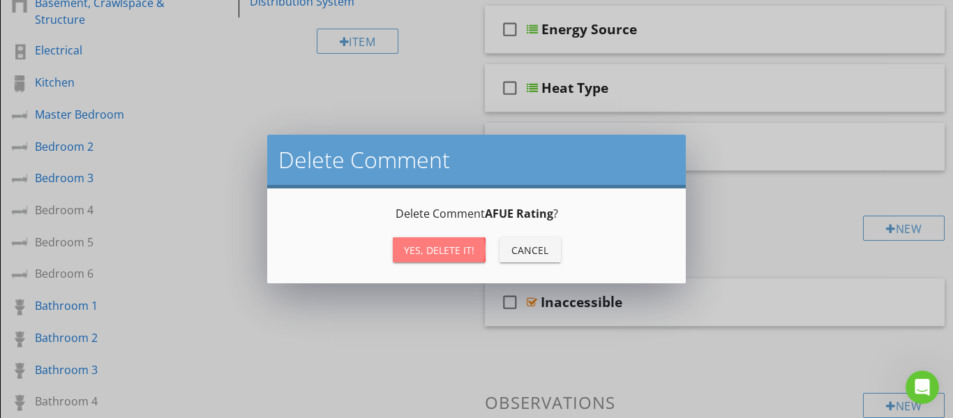
click at [450, 251] on div "Yes, Delete it!" at bounding box center [439, 250] width 70 height 15
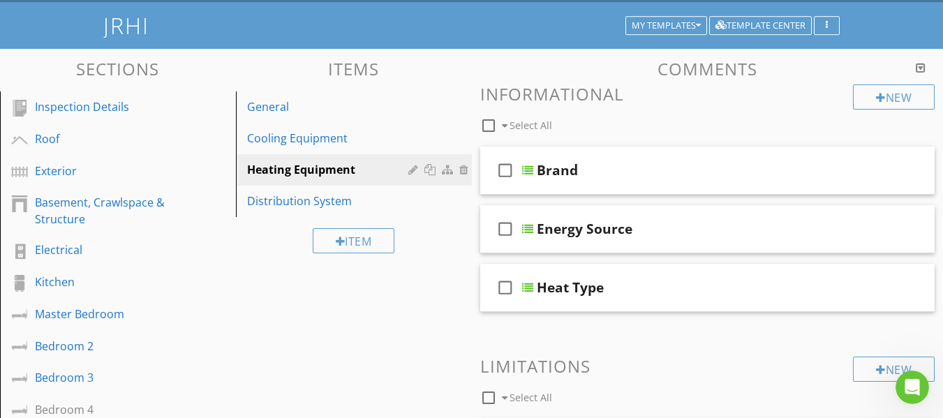
scroll to position [0, 0]
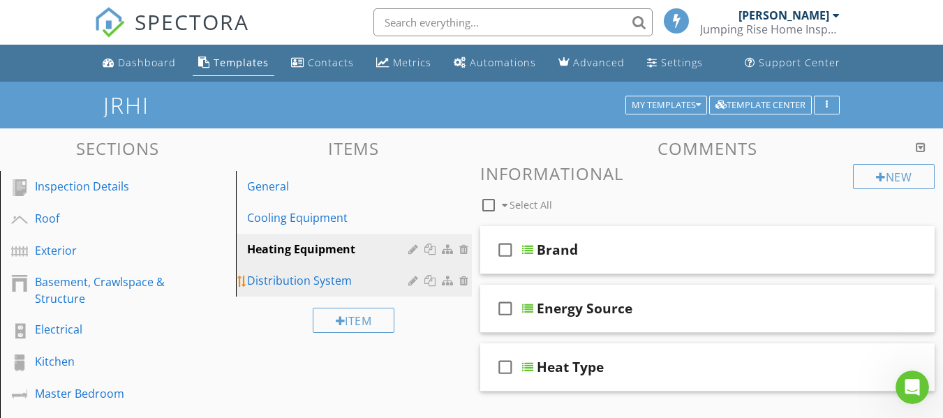
click at [329, 283] on div "Distribution System" at bounding box center [329, 280] width 165 height 17
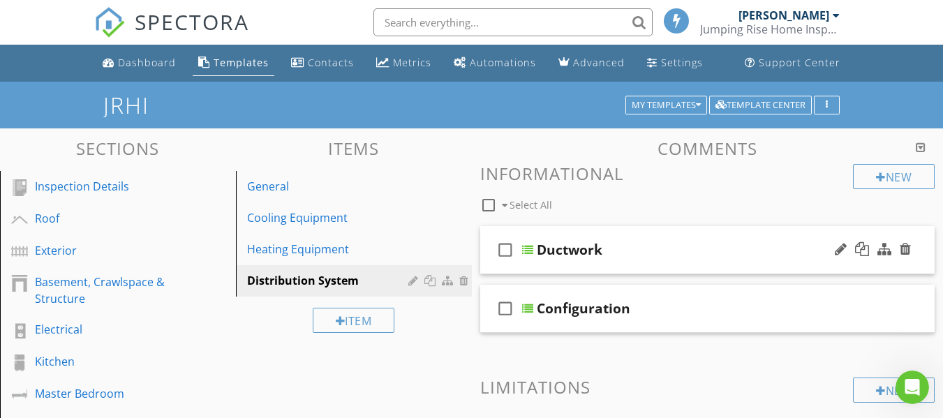
click at [488, 261] on div "check_box_outline_blank Ductwork" at bounding box center [707, 250] width 455 height 48
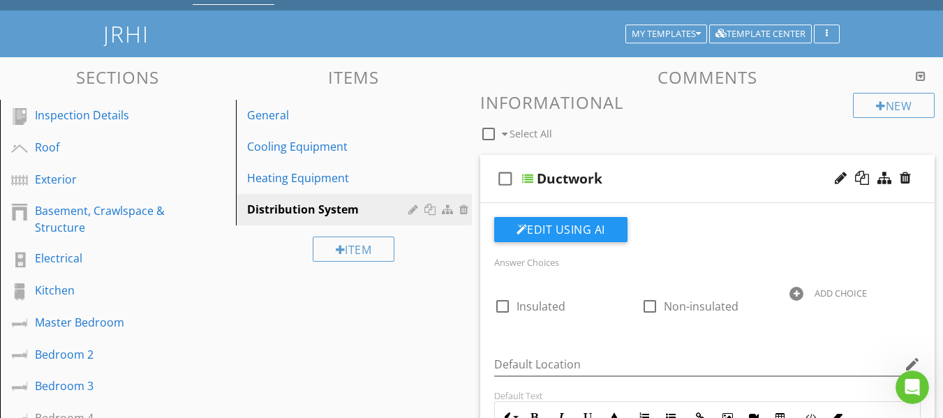
scroll to position [70, 0]
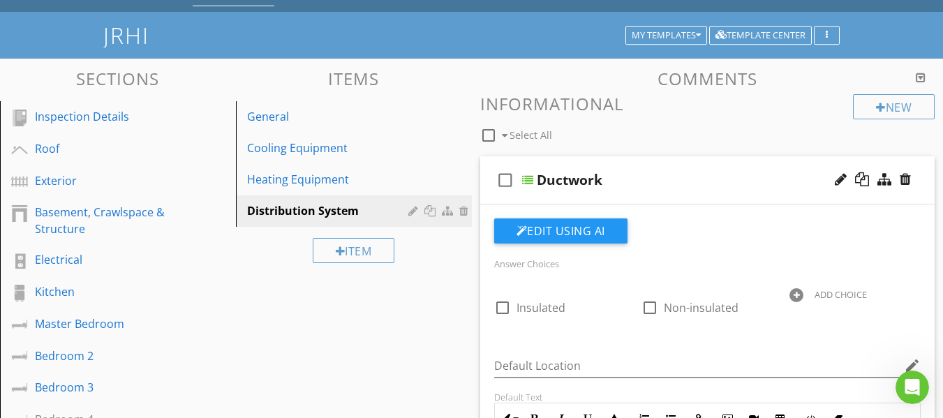
click at [486, 199] on div "check_box_outline_blank Ductwork" at bounding box center [707, 180] width 455 height 48
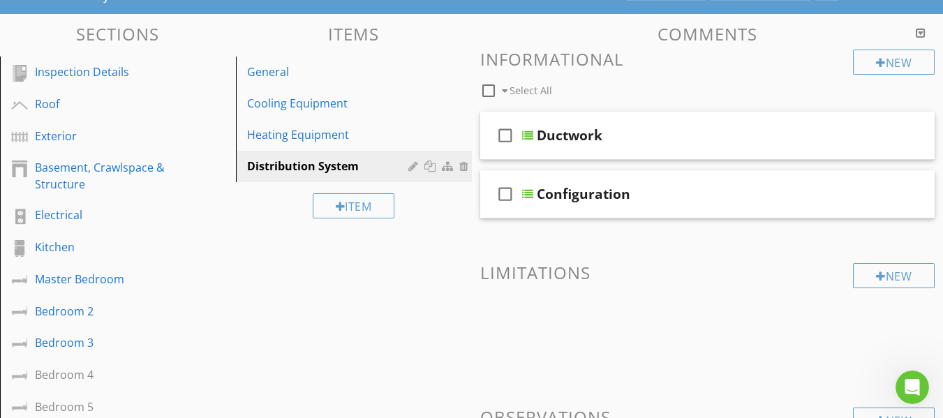
scroll to position [140, 0]
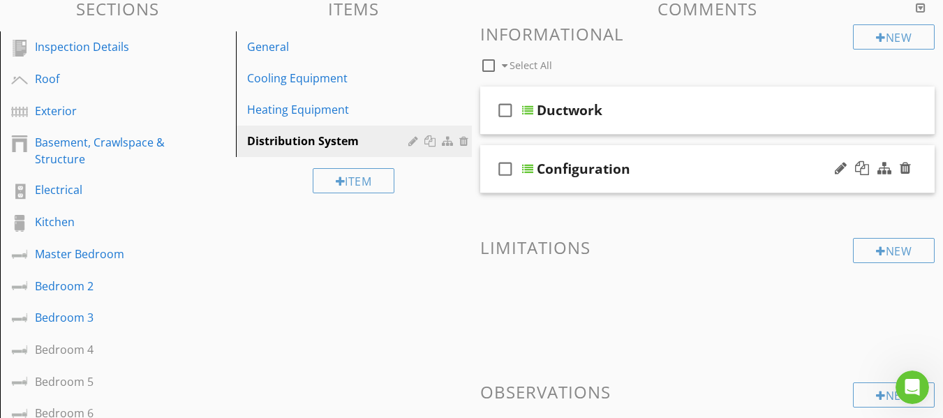
click at [491, 191] on div "check_box_outline_blank Configuration" at bounding box center [707, 169] width 455 height 48
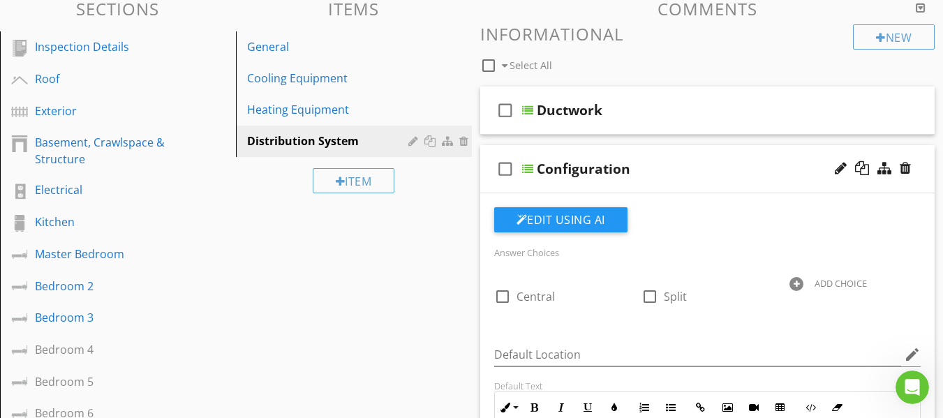
click at [488, 184] on div "check_box_outline_blank Configuration" at bounding box center [707, 169] width 455 height 48
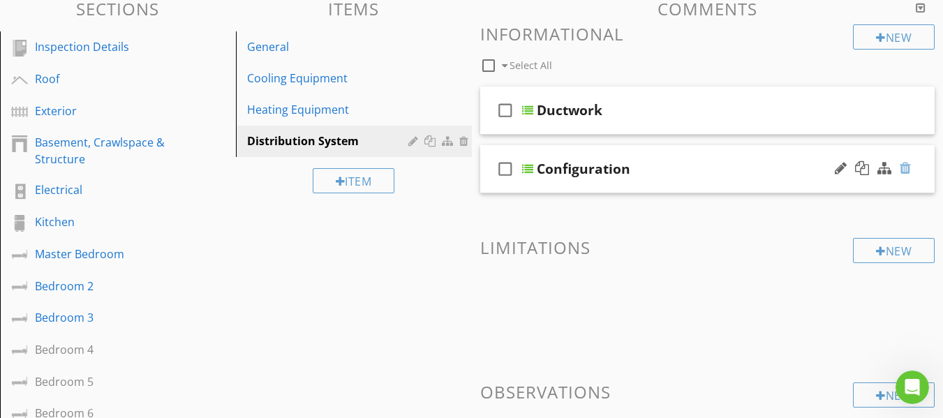
click at [910, 167] on div at bounding box center [905, 168] width 11 height 14
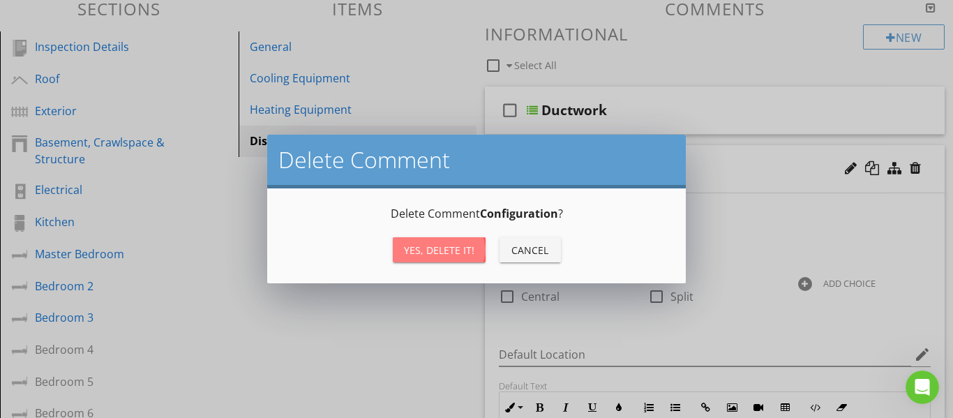
click at [436, 255] on div "Yes, Delete it!" at bounding box center [439, 250] width 70 height 15
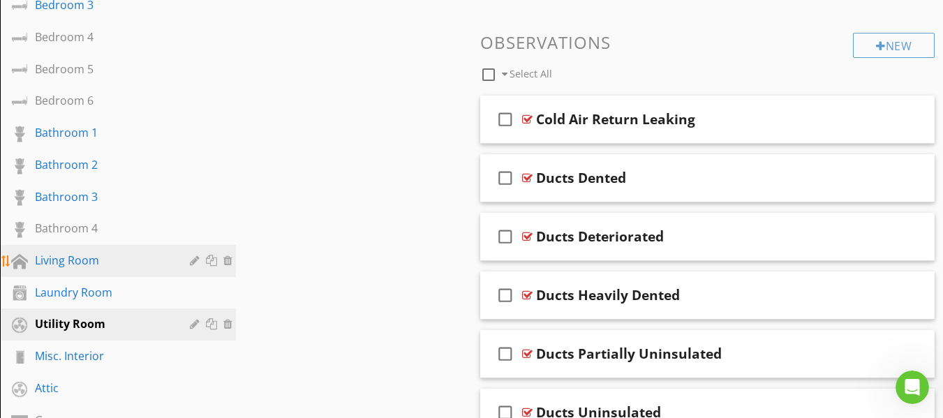
scroll to position [489, 0]
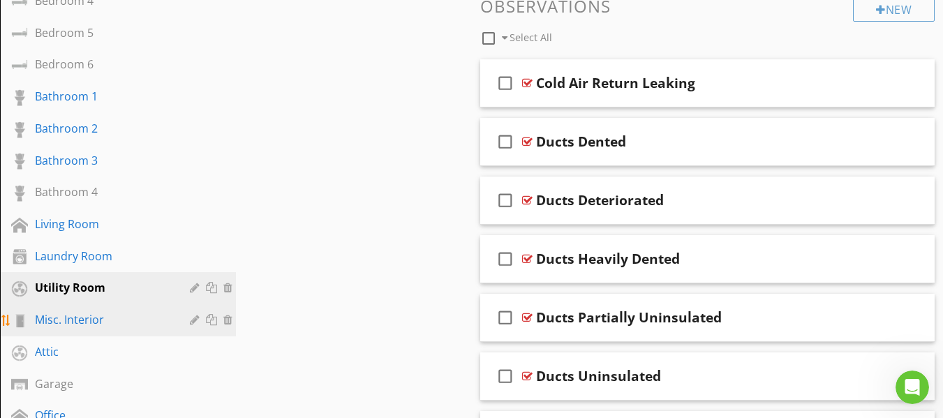
click at [91, 320] on div "Misc. Interior" at bounding box center [102, 319] width 135 height 17
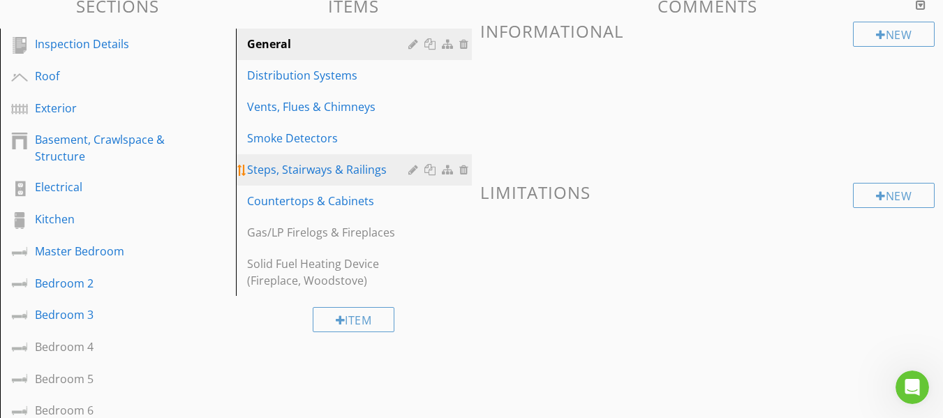
scroll to position [140, 0]
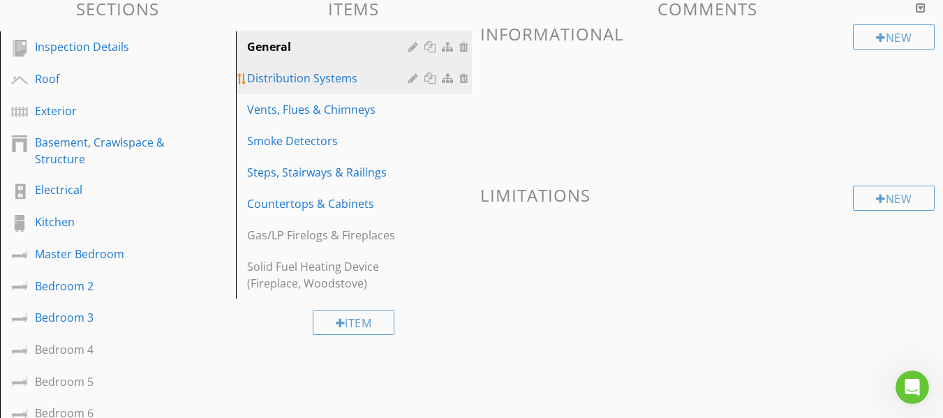
click at [339, 86] on div "Distribution Systems" at bounding box center [329, 78] width 165 height 17
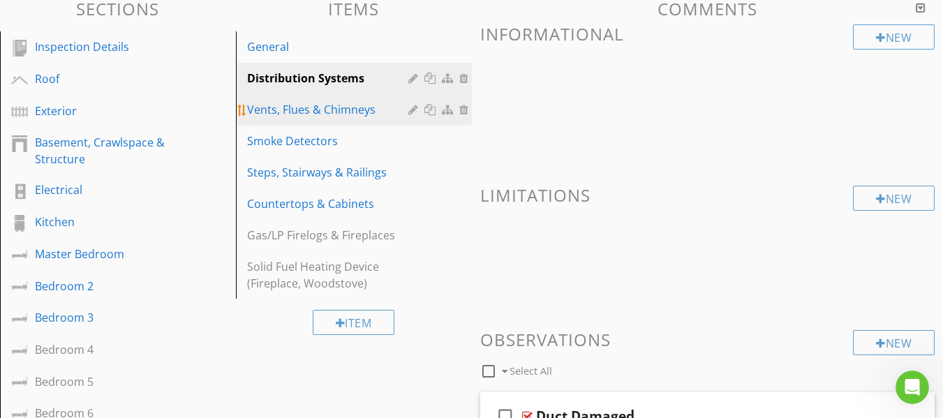
click at [347, 115] on div "Vents, Flues & Chimneys" at bounding box center [329, 109] width 165 height 17
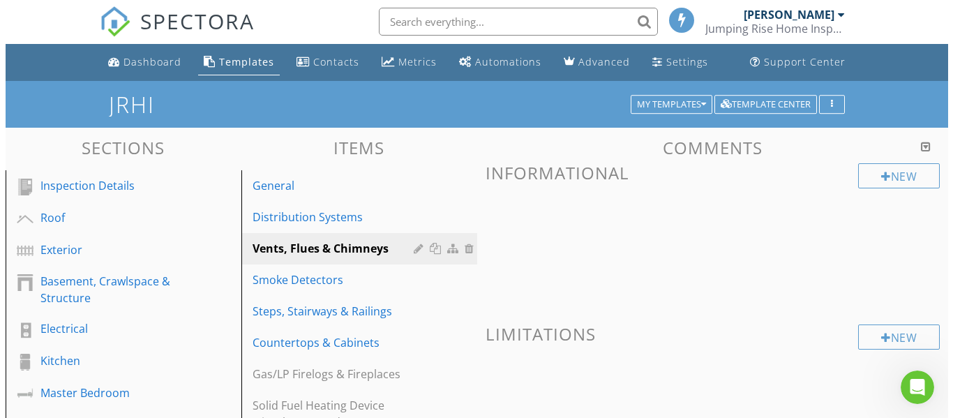
scroll to position [0, 0]
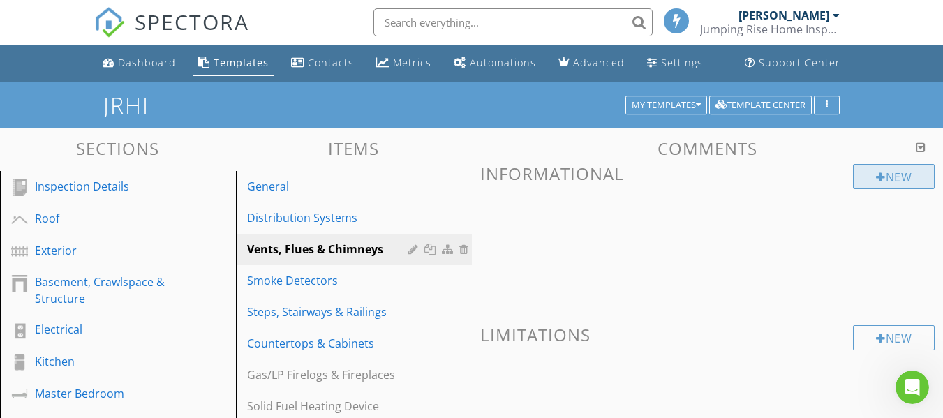
click at [866, 177] on div "New" at bounding box center [894, 176] width 82 height 25
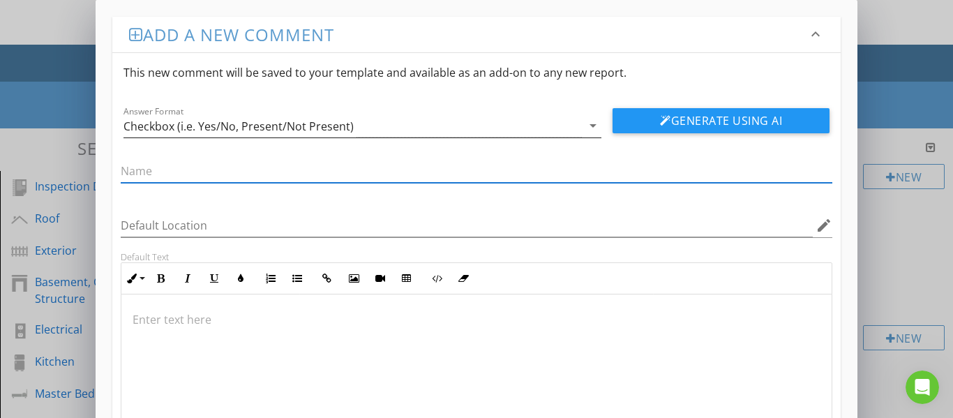
click at [379, 129] on div "Checkbox (i.e. Yes/No, Present/Not Present)" at bounding box center [353, 125] width 459 height 23
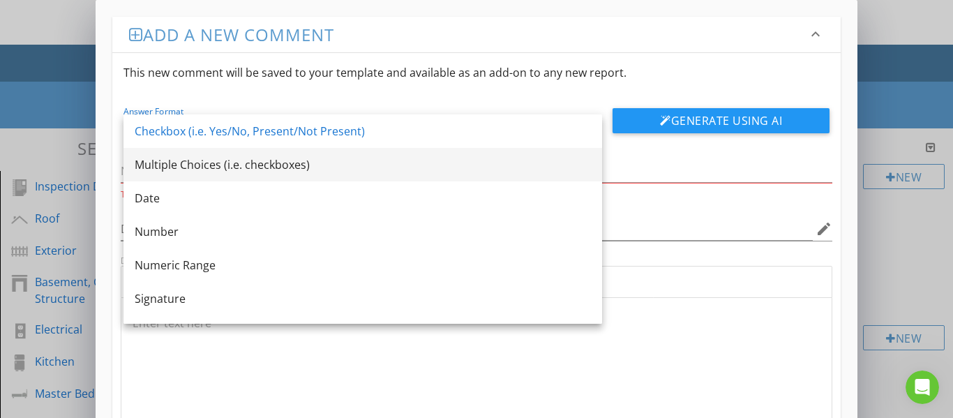
click at [252, 170] on div "Multiple Choices (i.e. checkboxes)" at bounding box center [363, 164] width 456 height 17
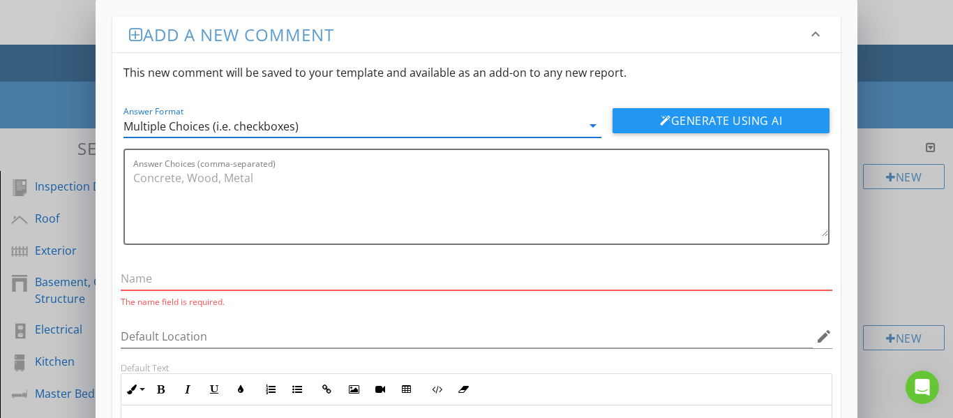
click at [218, 278] on input "text" at bounding box center [477, 278] width 713 height 23
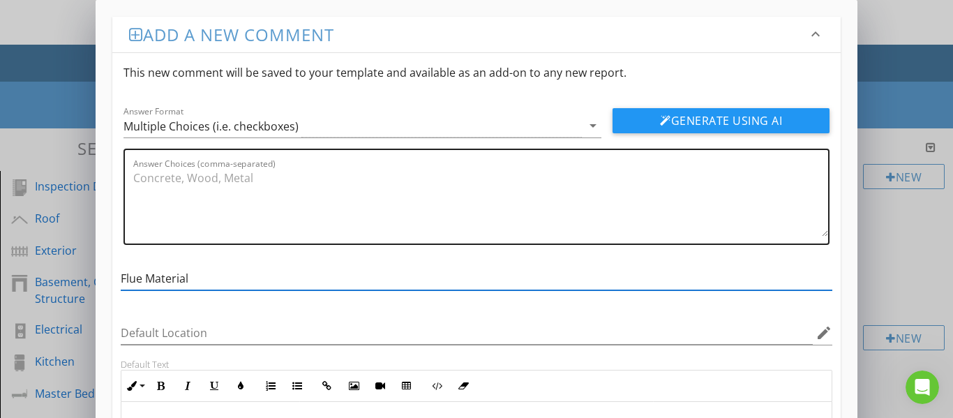
click at [209, 183] on textarea "Answer Choices (comma-separated)" at bounding box center [481, 202] width 696 height 70
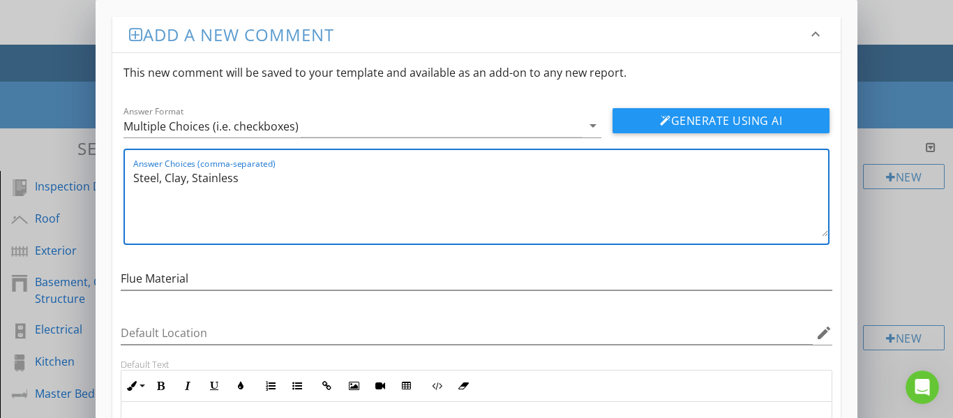
click at [697, 112] on button "Generate Using AI" at bounding box center [721, 120] width 217 height 25
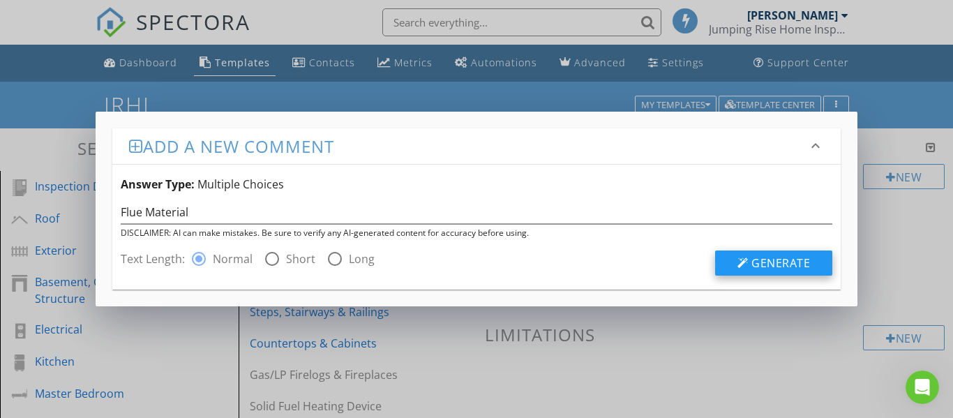
click at [745, 264] on div at bounding box center [743, 263] width 11 height 11
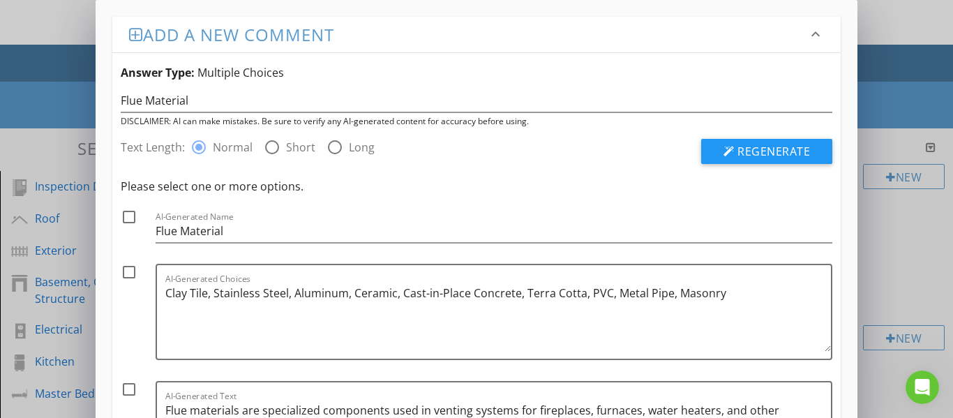
click at [132, 221] on div at bounding box center [129, 217] width 24 height 24
click at [132, 274] on div at bounding box center [129, 272] width 24 height 24
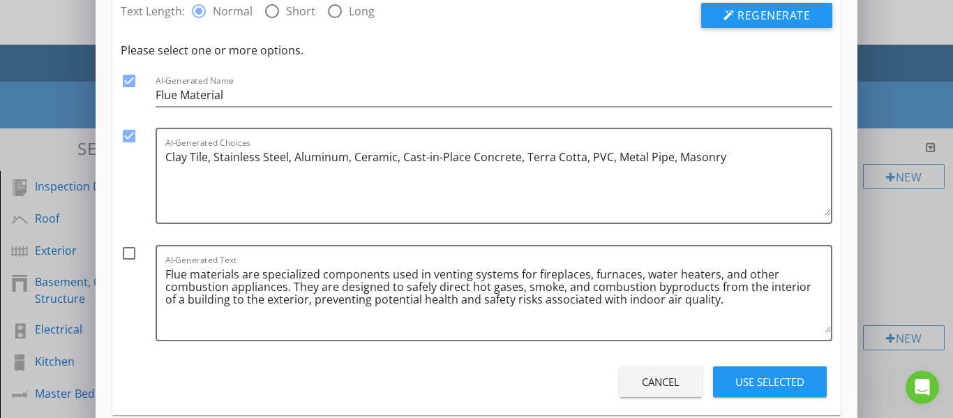
scroll to position [140, 0]
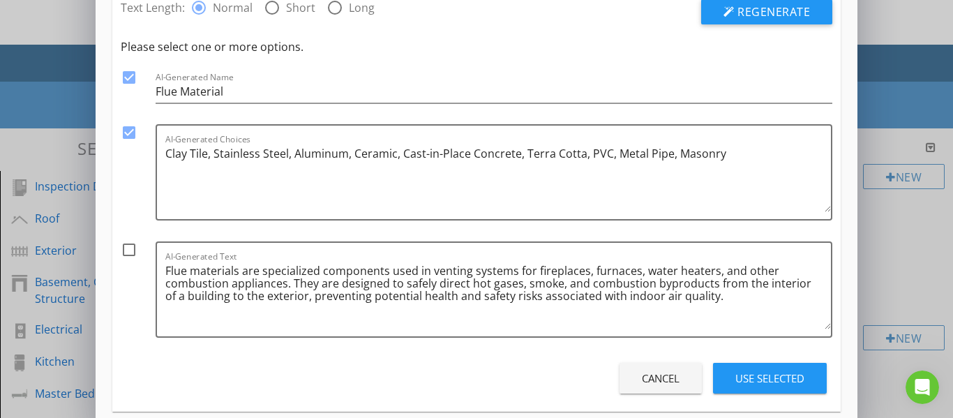
click at [130, 252] on div at bounding box center [129, 250] width 24 height 24
click at [754, 377] on div "Use Selected" at bounding box center [770, 379] width 69 height 16
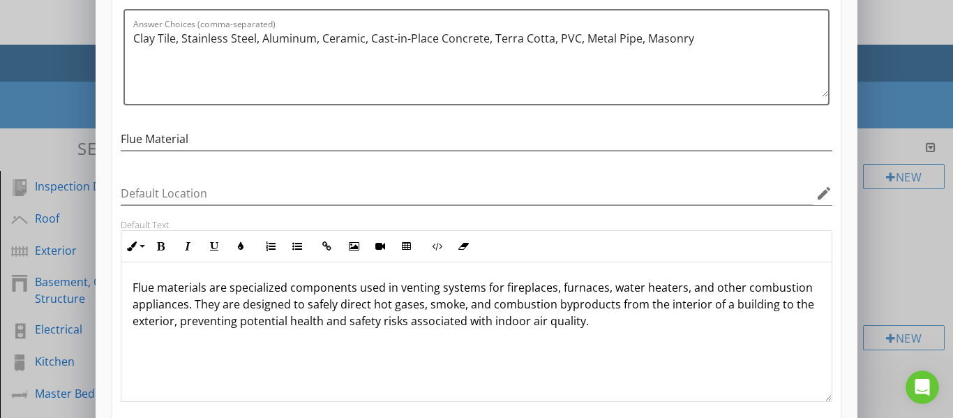
scroll to position [1, 0]
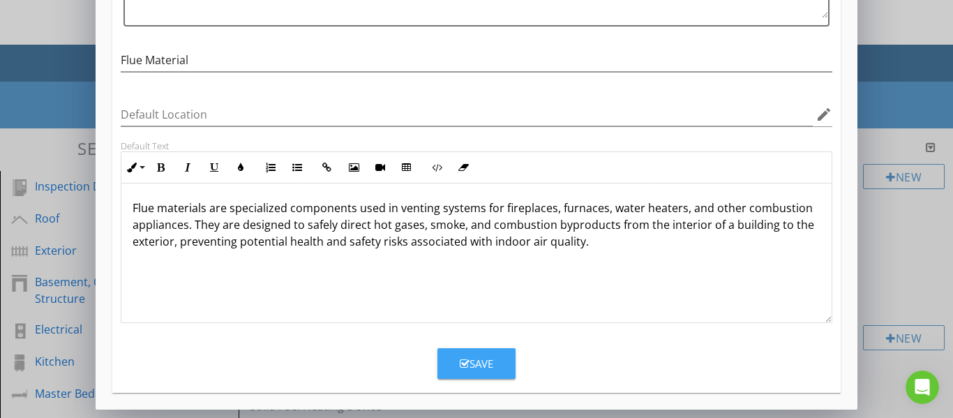
click at [487, 359] on div "Save" at bounding box center [477, 364] width 34 height 16
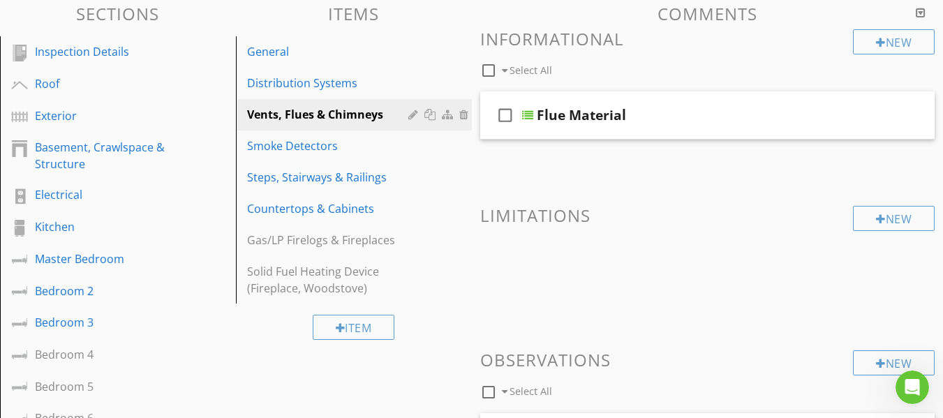
scroll to position [140, 0]
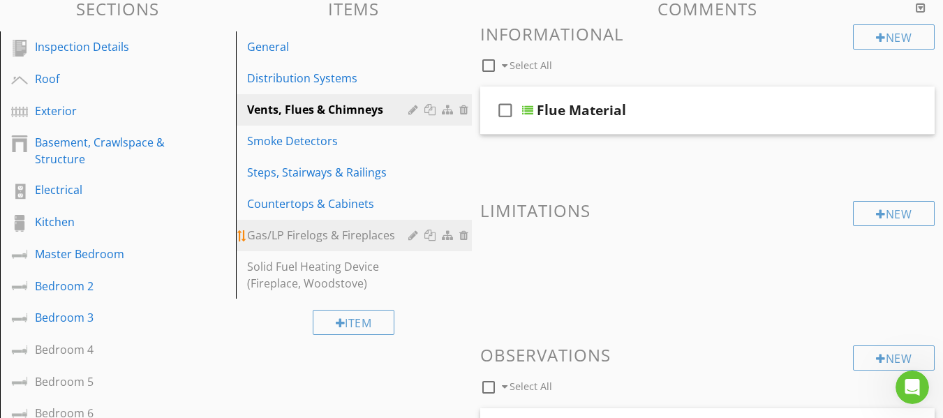
click at [345, 232] on div "Gas/LP Firelogs & Fireplaces" at bounding box center [329, 235] width 165 height 17
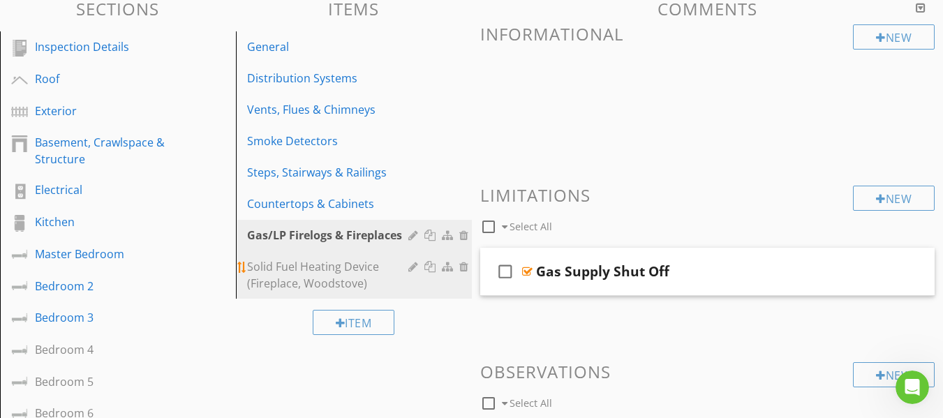
click at [348, 269] on div "Solid Fuel Heating Device (Fireplace, Woodstove)" at bounding box center [329, 275] width 165 height 34
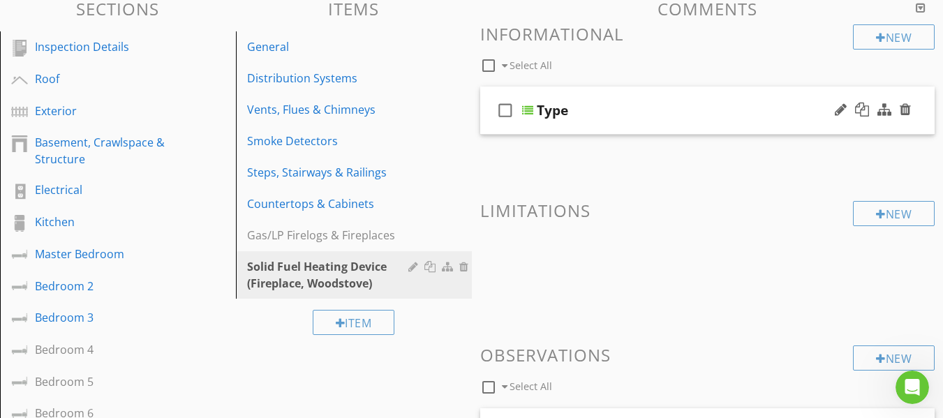
click at [493, 133] on div "check_box_outline_blank Type" at bounding box center [707, 111] width 455 height 48
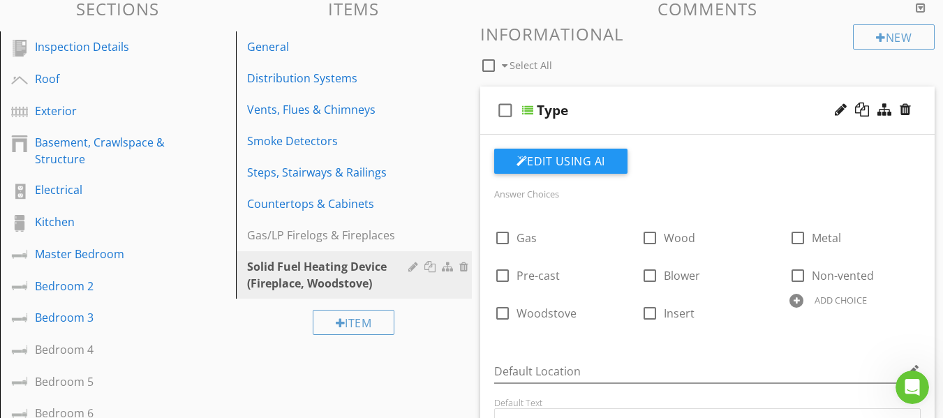
click at [493, 127] on div "check_box_outline_blank Type" at bounding box center [707, 111] width 455 height 48
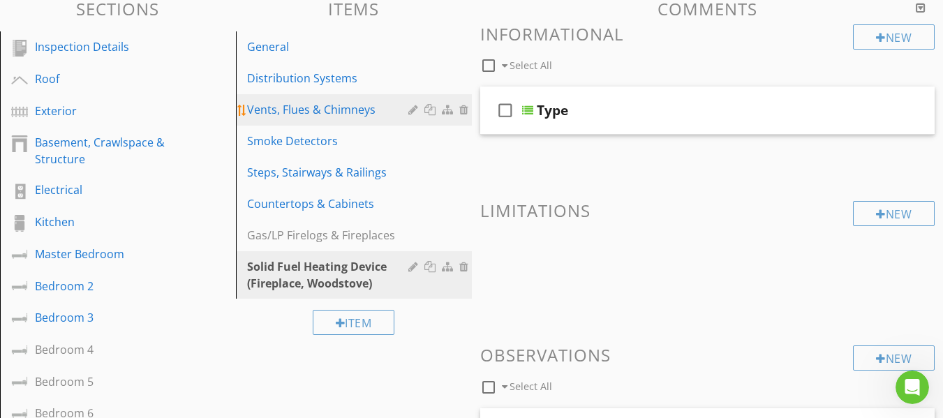
click at [318, 114] on div "Vents, Flues & Chimneys" at bounding box center [329, 109] width 165 height 17
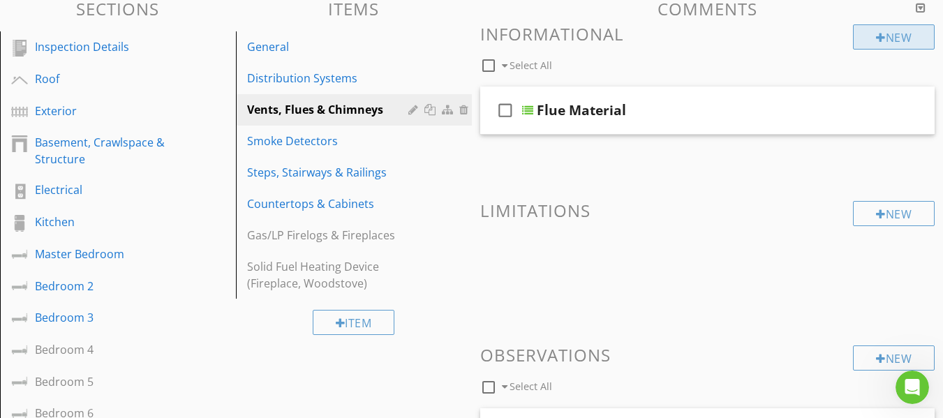
click at [879, 38] on div at bounding box center [881, 37] width 10 height 11
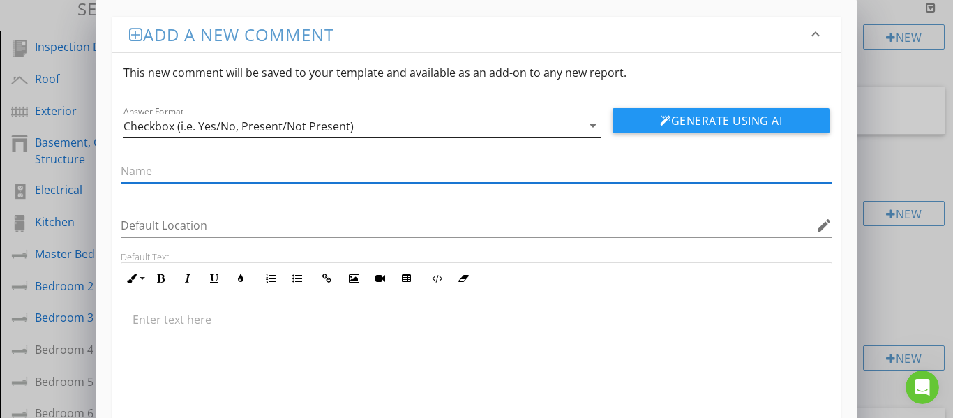
click at [362, 127] on div "Checkbox (i.e. Yes/No, Present/Not Present)" at bounding box center [353, 125] width 459 height 23
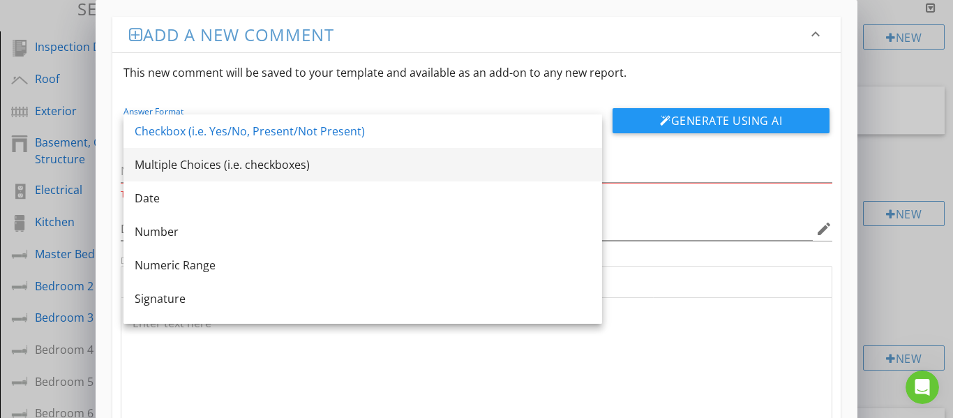
click at [235, 171] on div "Multiple Choices (i.e. checkboxes)" at bounding box center [363, 164] width 456 height 17
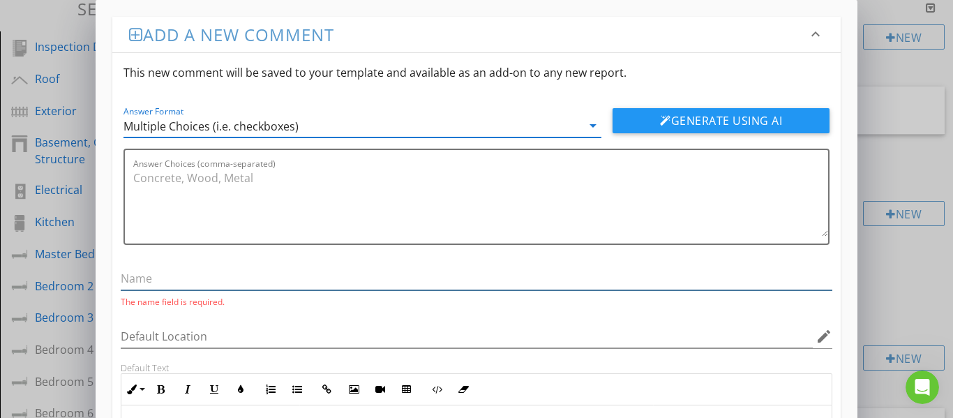
click at [203, 283] on input "text" at bounding box center [477, 278] width 713 height 23
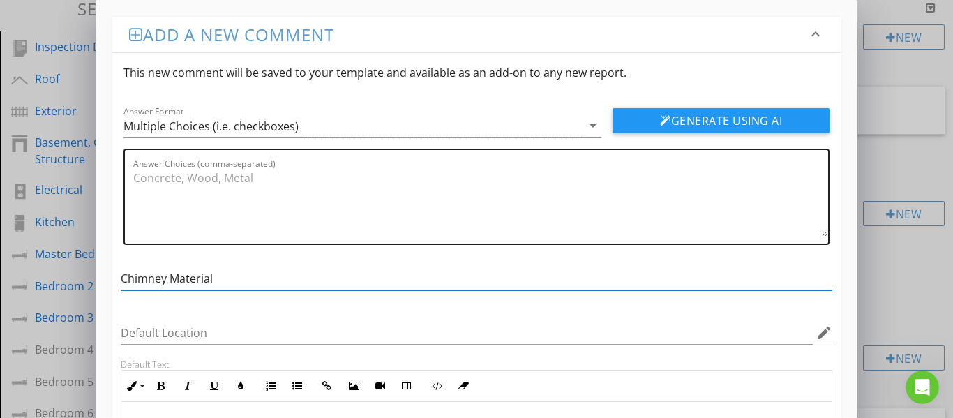
click at [158, 185] on textarea "Answer Choices (comma-separated)" at bounding box center [481, 202] width 696 height 70
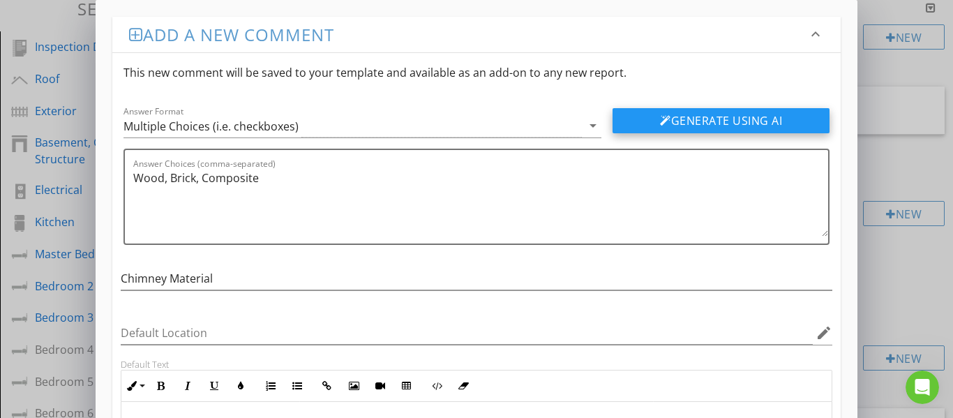
click at [658, 112] on button "Generate Using AI" at bounding box center [721, 120] width 217 height 25
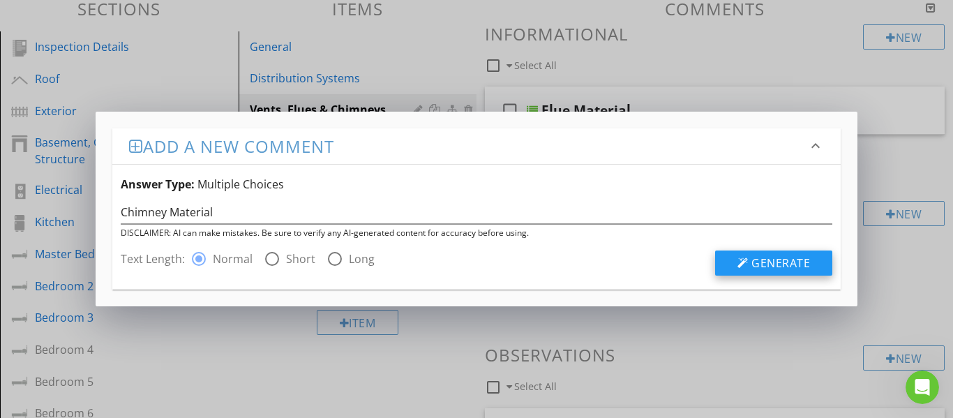
click at [742, 263] on div at bounding box center [743, 263] width 11 height 11
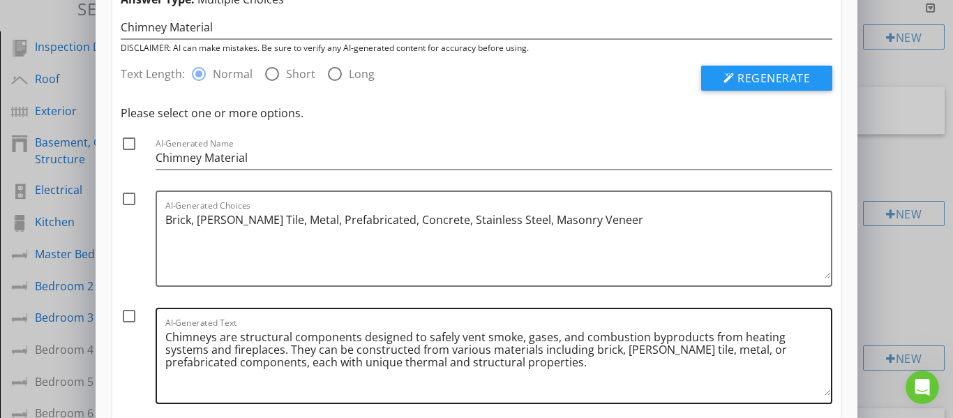
scroll to position [158, 0]
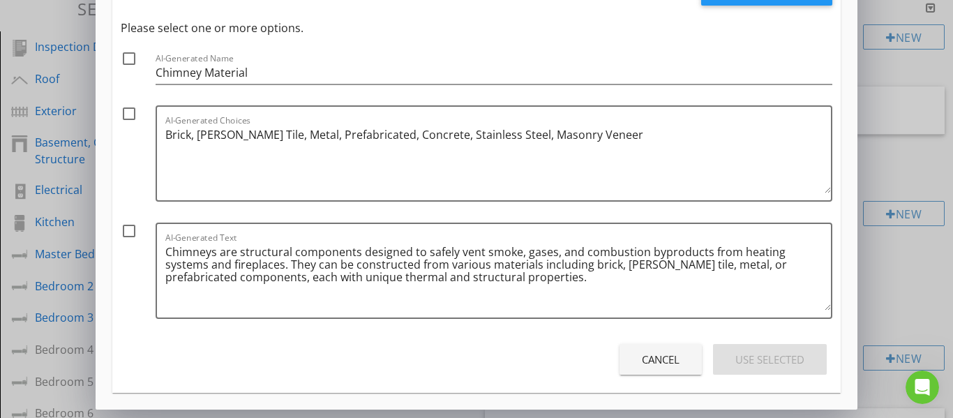
click at [655, 361] on div "Cancel" at bounding box center [661, 360] width 38 height 16
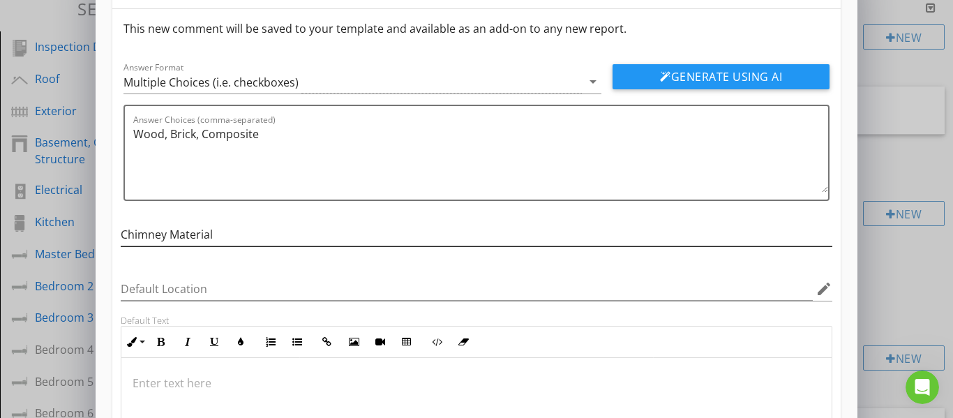
scroll to position [19, 0]
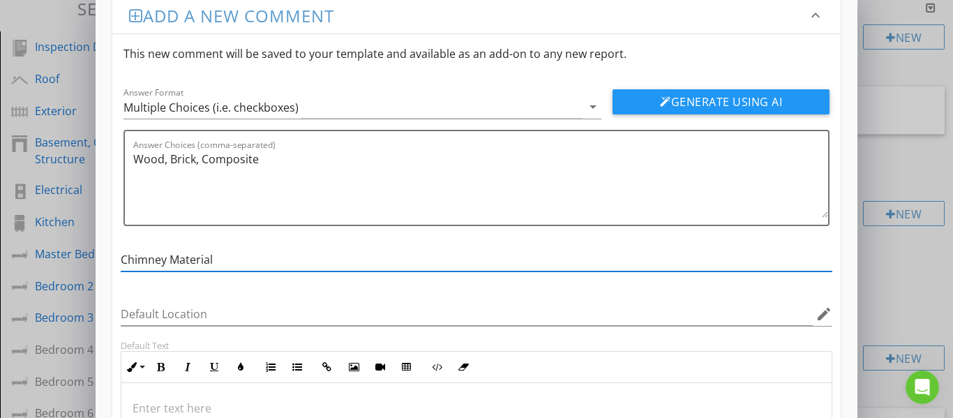
click at [171, 263] on input "Chimney Material" at bounding box center [477, 259] width 713 height 23
click at [681, 101] on button "Generate Using AI" at bounding box center [721, 101] width 217 height 25
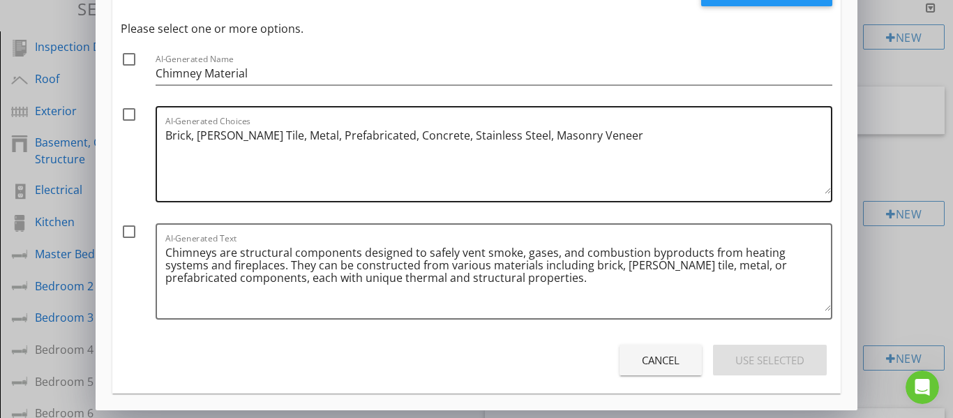
scroll to position [158, 0]
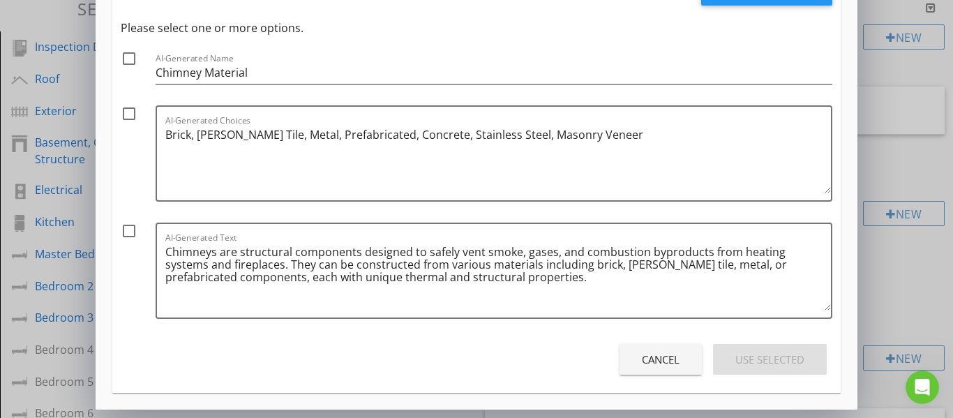
click at [664, 360] on div "Cancel" at bounding box center [661, 360] width 38 height 16
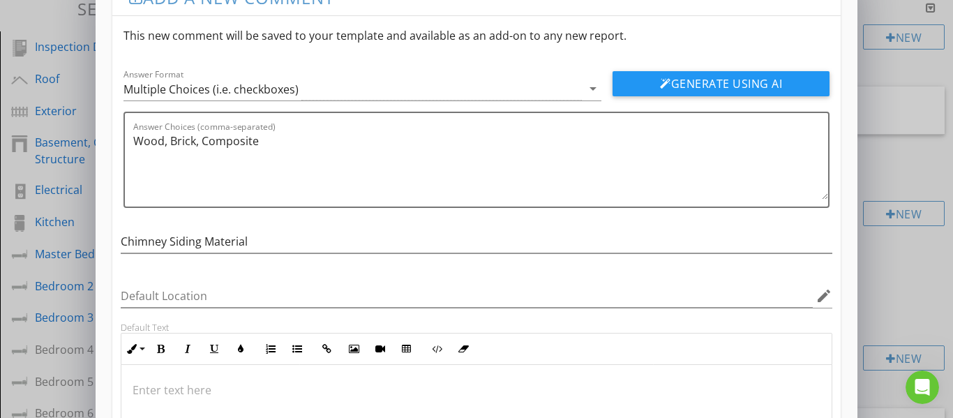
scroll to position [9, 0]
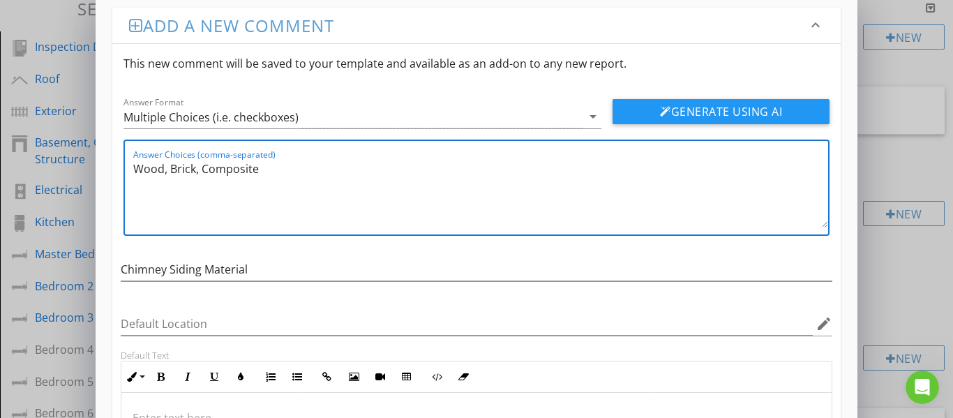
click at [265, 169] on textarea "Wood, Brick, Composite" at bounding box center [481, 193] width 696 height 70
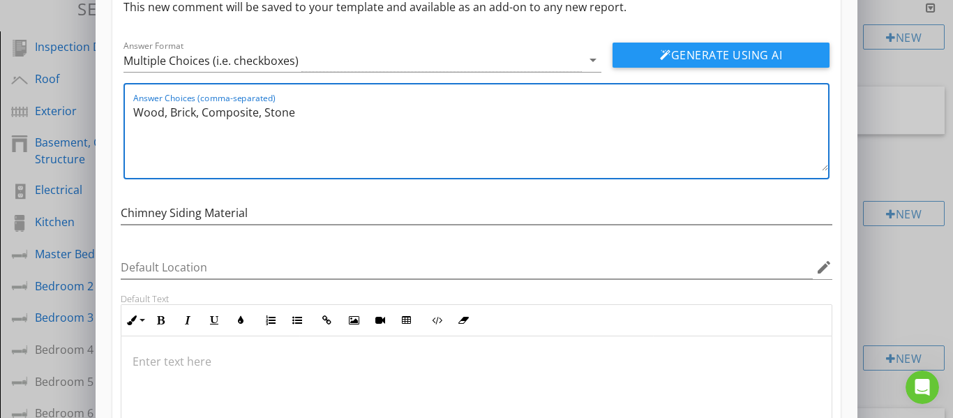
scroll to position [218, 0]
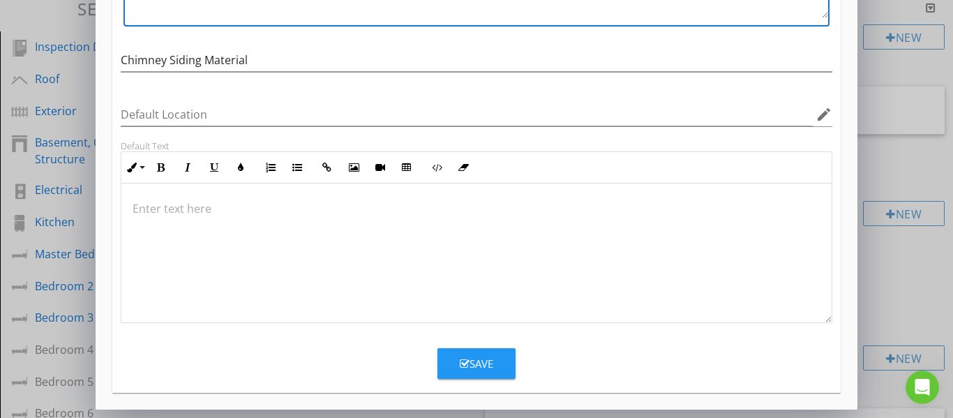
click at [473, 365] on div "Save" at bounding box center [477, 364] width 34 height 16
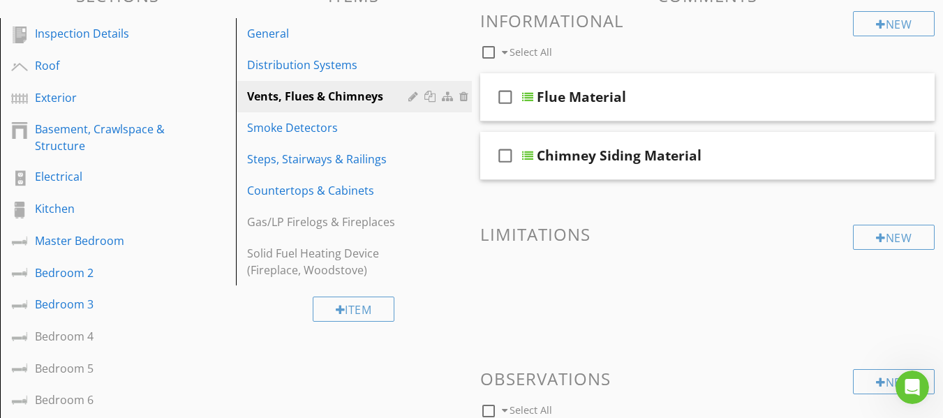
scroll to position [140, 0]
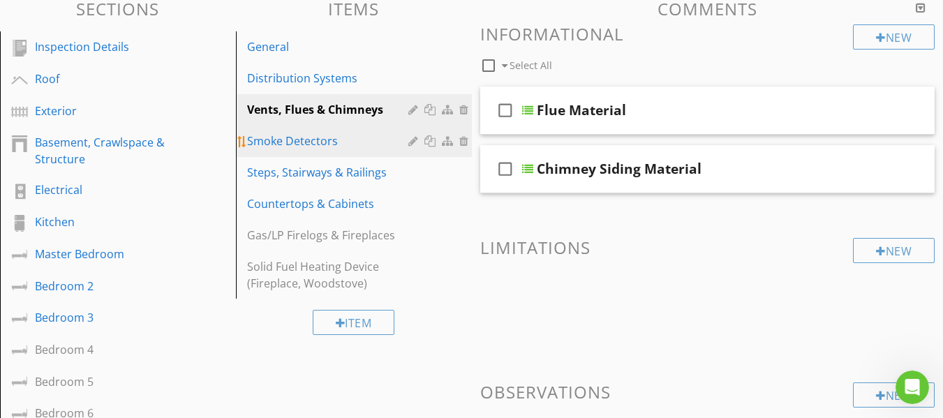
click at [326, 144] on div "Smoke Detectors" at bounding box center [329, 141] width 165 height 17
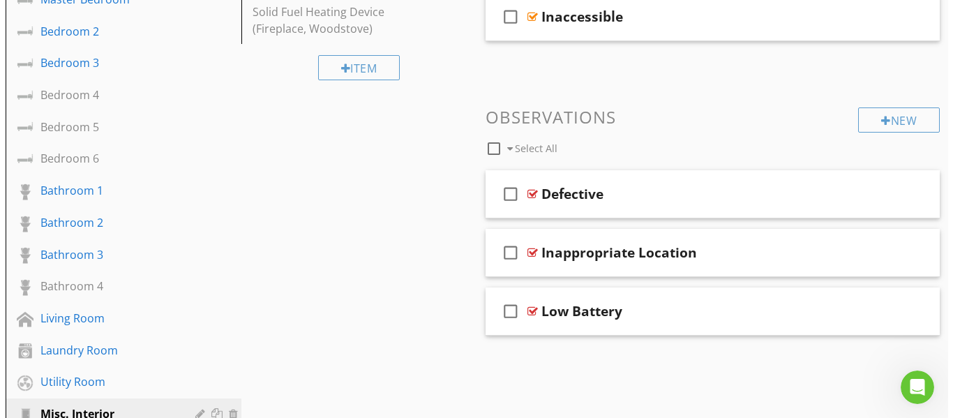
scroll to position [419, 0]
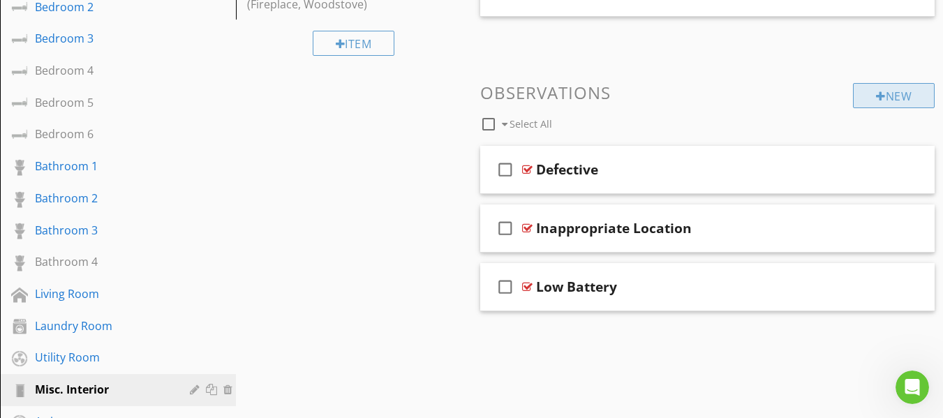
click at [879, 98] on div at bounding box center [881, 96] width 10 height 11
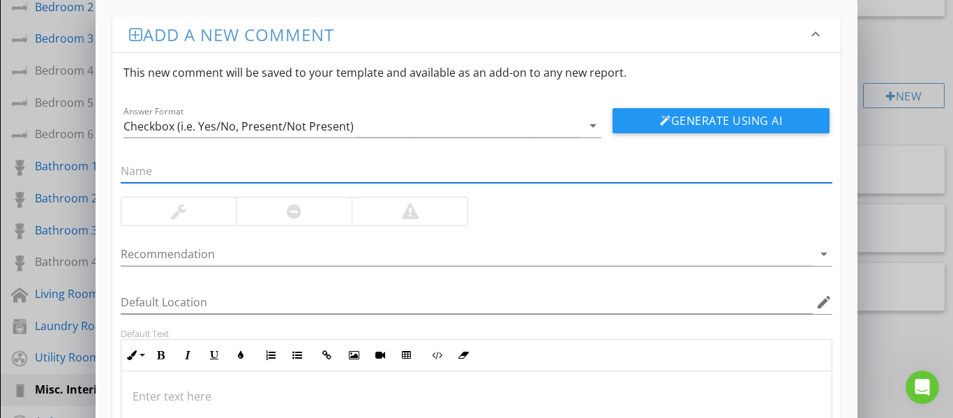
click at [440, 165] on input "text" at bounding box center [477, 171] width 713 height 23
click at [294, 221] on div at bounding box center [294, 212] width 116 height 28
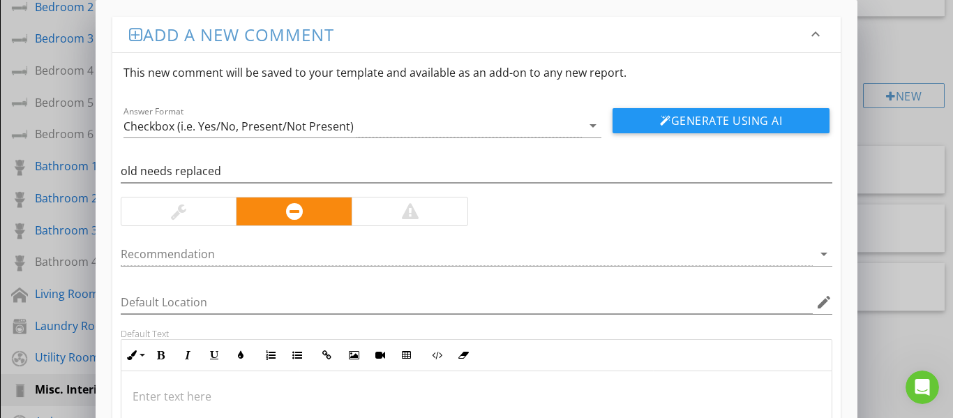
click at [184, 221] on div at bounding box center [178, 212] width 115 height 28
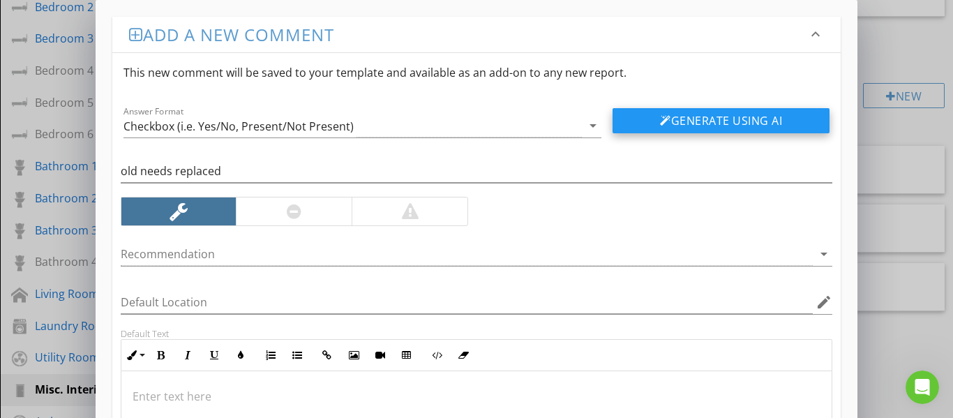
click at [660, 116] on div at bounding box center [665, 120] width 11 height 11
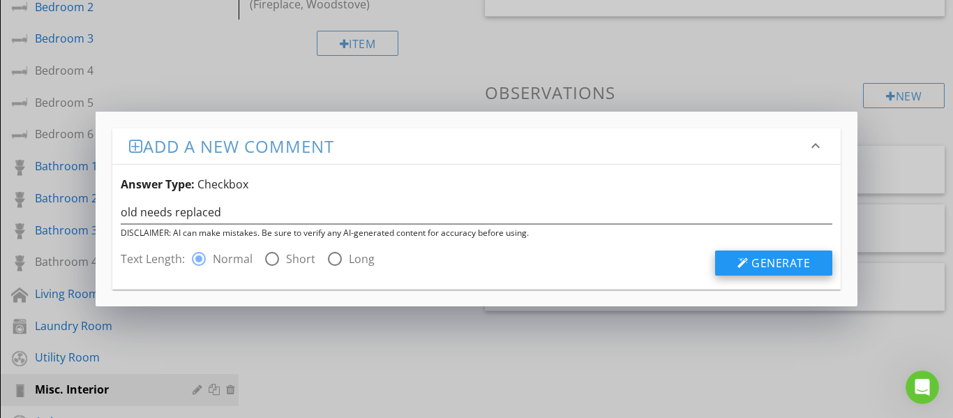
click at [729, 256] on button "Generate" at bounding box center [773, 263] width 117 height 25
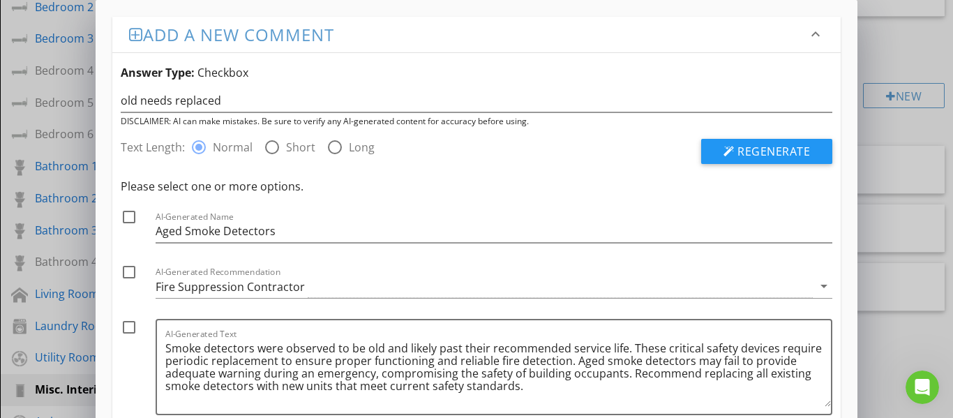
click at [128, 218] on div at bounding box center [129, 217] width 24 height 24
click at [128, 270] on div at bounding box center [129, 272] width 24 height 24
click at [132, 325] on div at bounding box center [129, 327] width 24 height 24
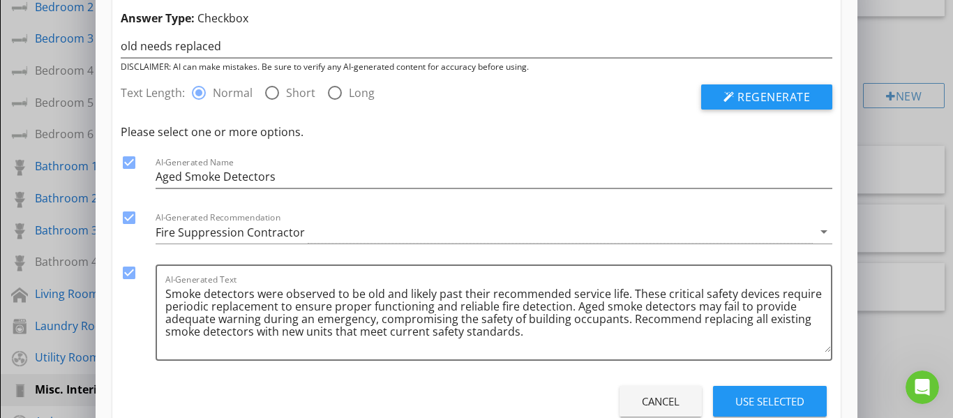
scroll to position [96, 0]
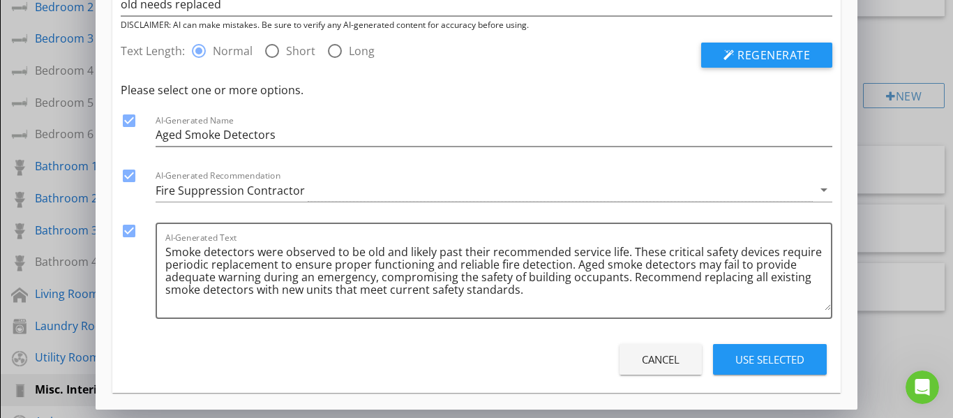
click at [747, 362] on div "Use Selected" at bounding box center [770, 360] width 69 height 16
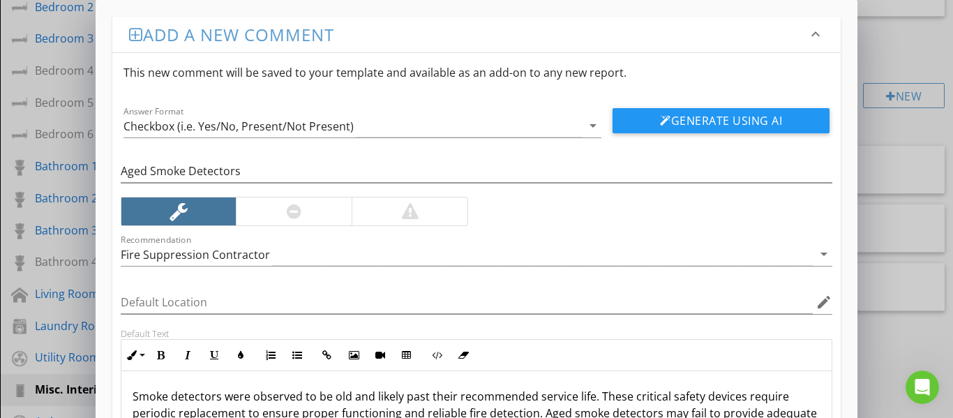
scroll to position [188, 0]
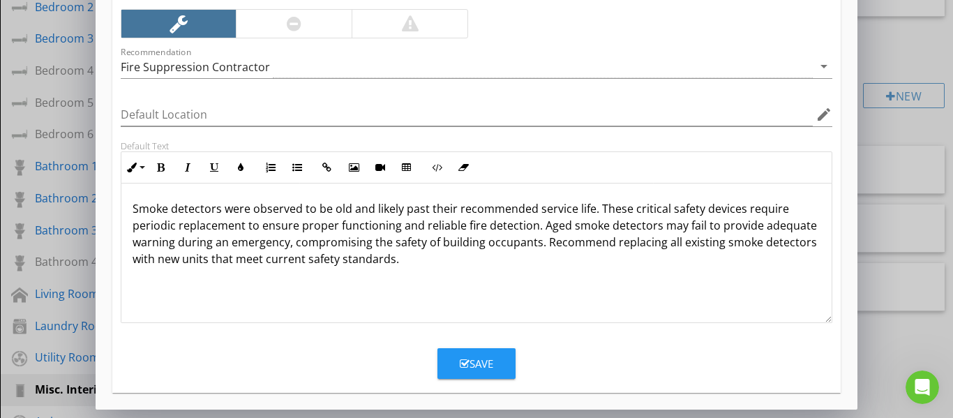
click at [483, 370] on div "Save" at bounding box center [477, 364] width 34 height 16
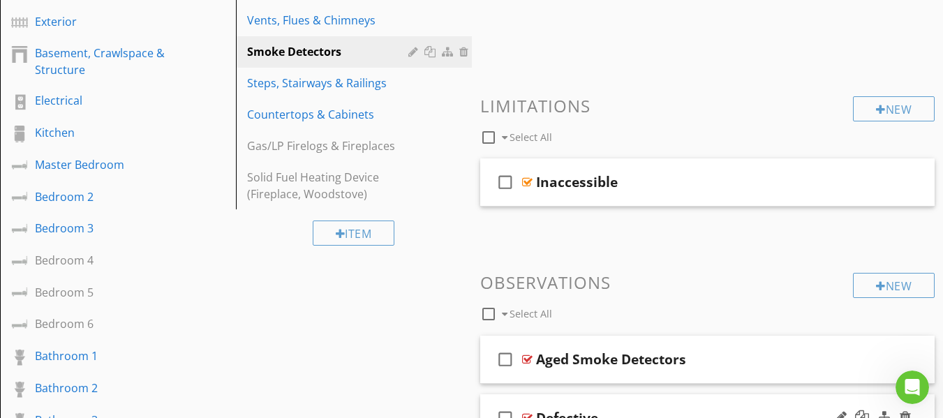
scroll to position [209, 0]
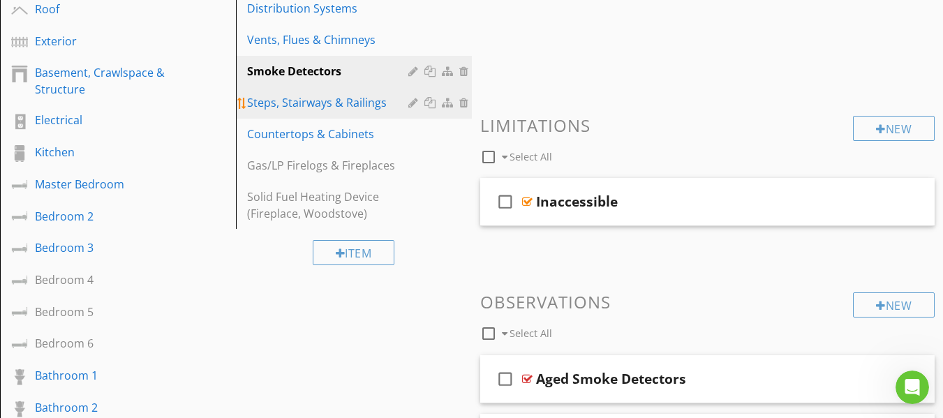
click at [350, 101] on div "Steps, Stairways & Railings" at bounding box center [329, 102] width 165 height 17
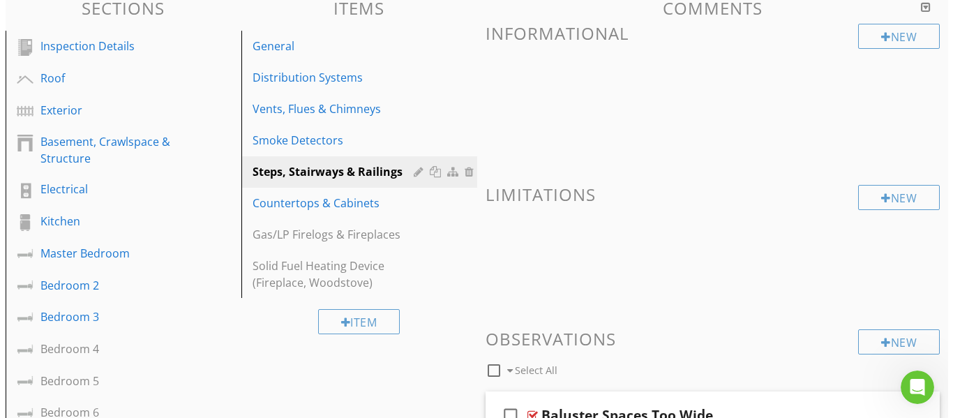
scroll to position [140, 0]
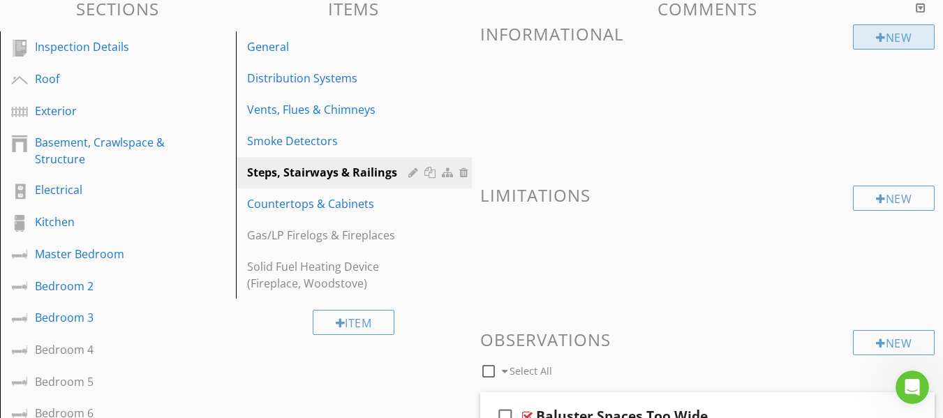
click at [892, 31] on div "New" at bounding box center [894, 36] width 82 height 25
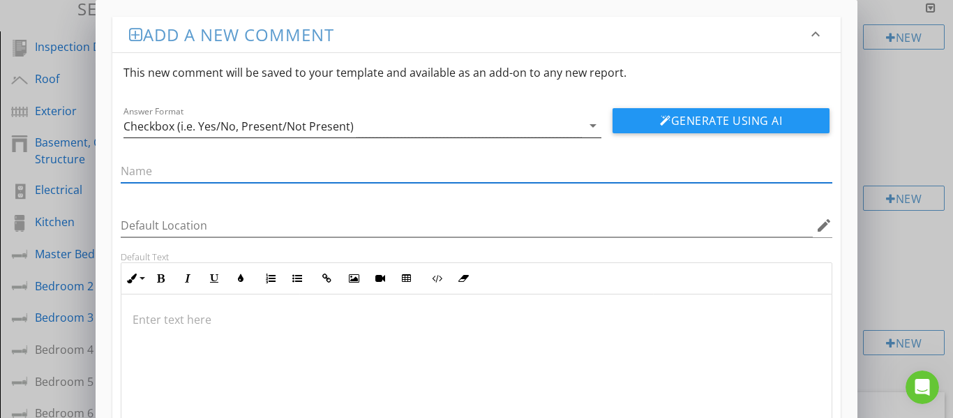
click at [461, 128] on div "Checkbox (i.e. Yes/No, Present/Not Present)" at bounding box center [353, 125] width 459 height 23
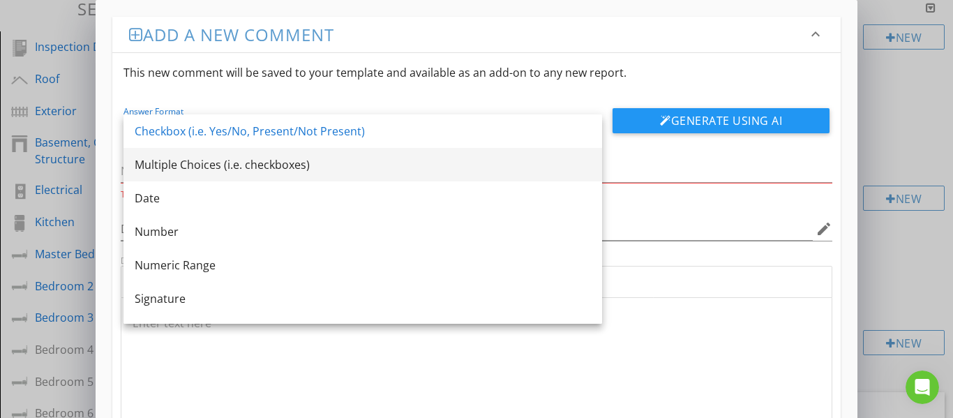
click at [260, 168] on div "Multiple Choices (i.e. checkboxes)" at bounding box center [363, 164] width 456 height 17
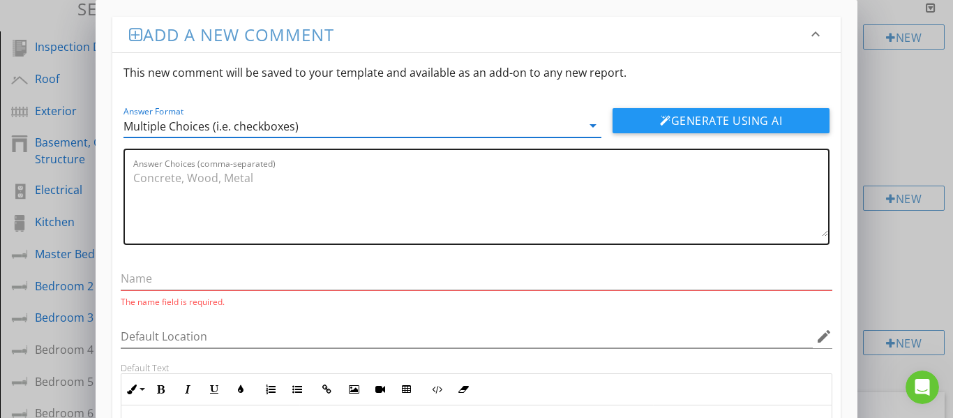
click at [240, 188] on textarea "Answer Choices (comma-separated)" at bounding box center [481, 202] width 696 height 70
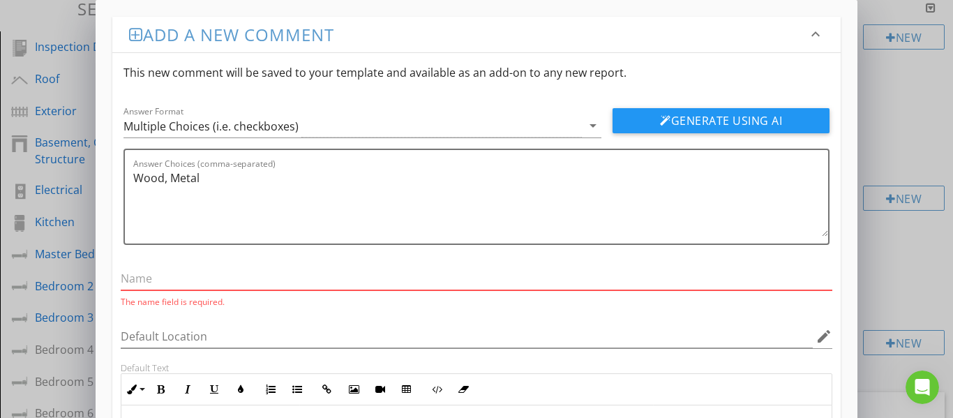
click at [216, 274] on input "text" at bounding box center [477, 278] width 713 height 23
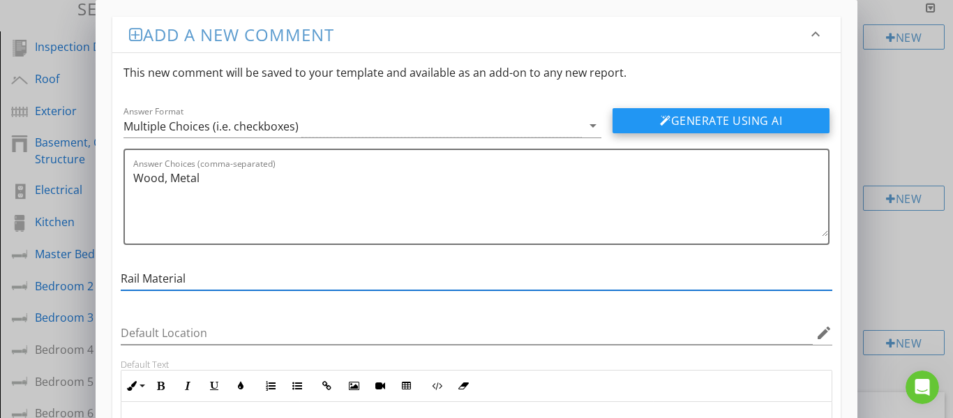
click at [702, 119] on button "Generate Using AI" at bounding box center [721, 120] width 217 height 25
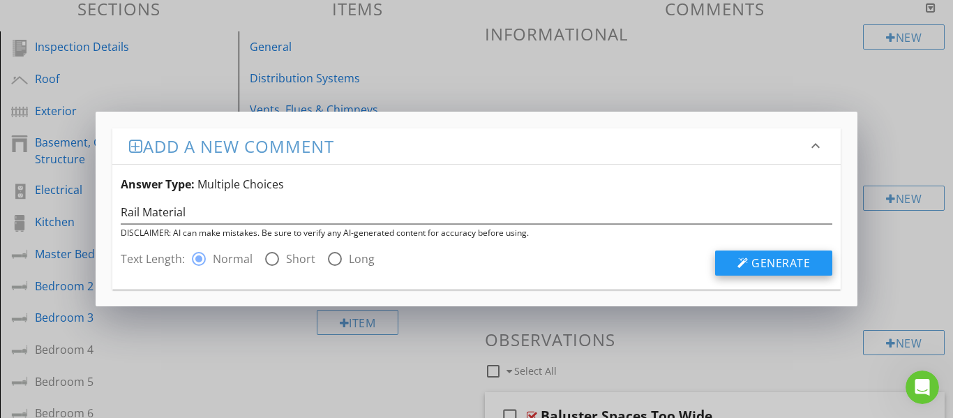
click at [734, 256] on button "Generate" at bounding box center [773, 263] width 117 height 25
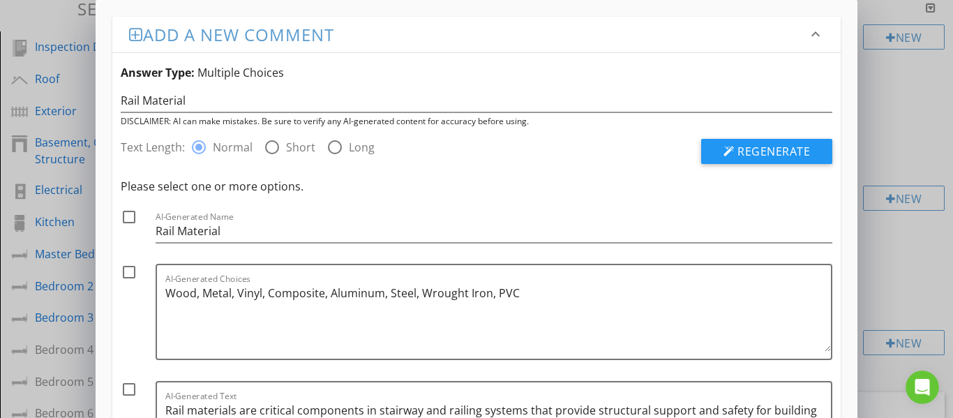
click at [131, 216] on div at bounding box center [129, 217] width 24 height 24
click at [128, 269] on div at bounding box center [129, 272] width 24 height 24
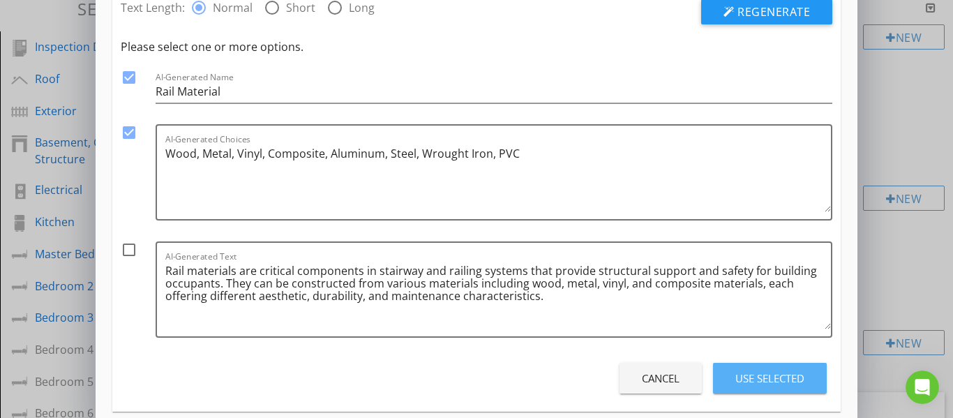
click at [744, 383] on div "Use Selected" at bounding box center [770, 379] width 69 height 16
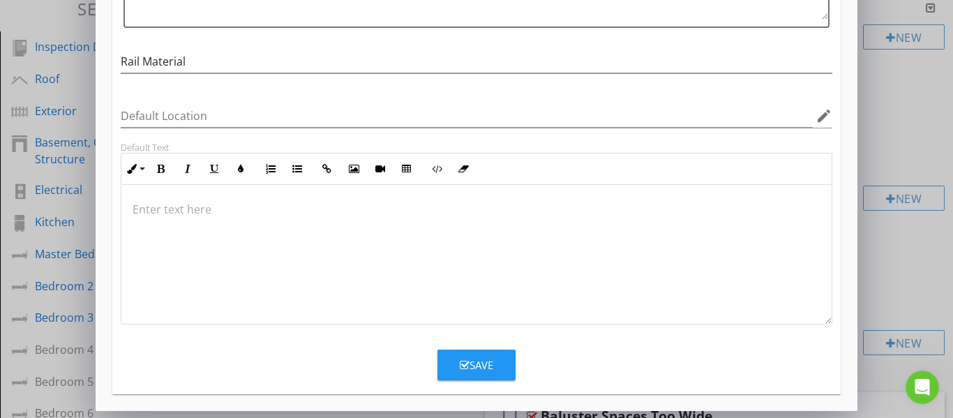
scroll to position [218, 0]
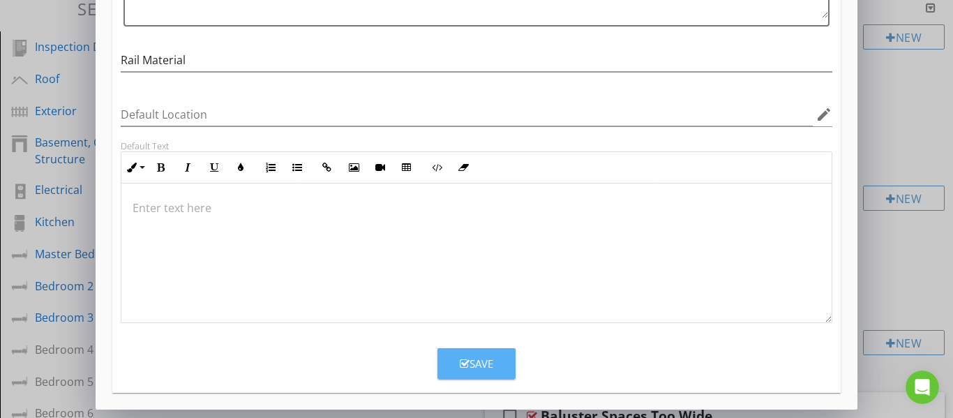
click at [494, 362] on button "Save" at bounding box center [477, 363] width 78 height 31
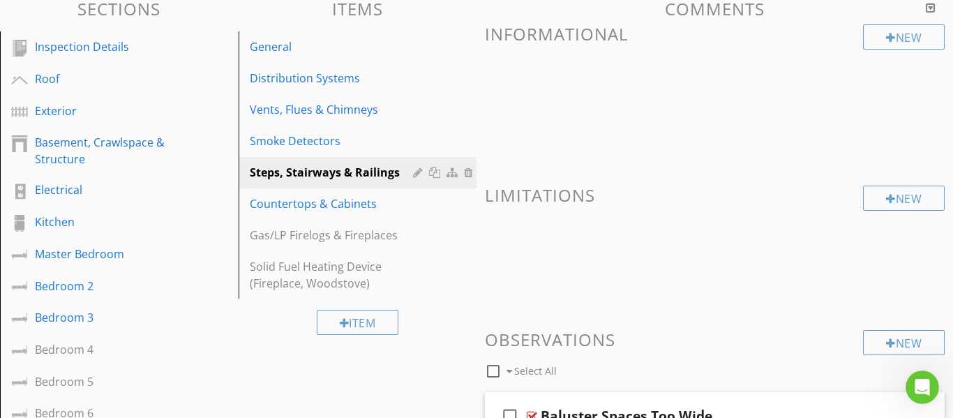
scroll to position [151, 0]
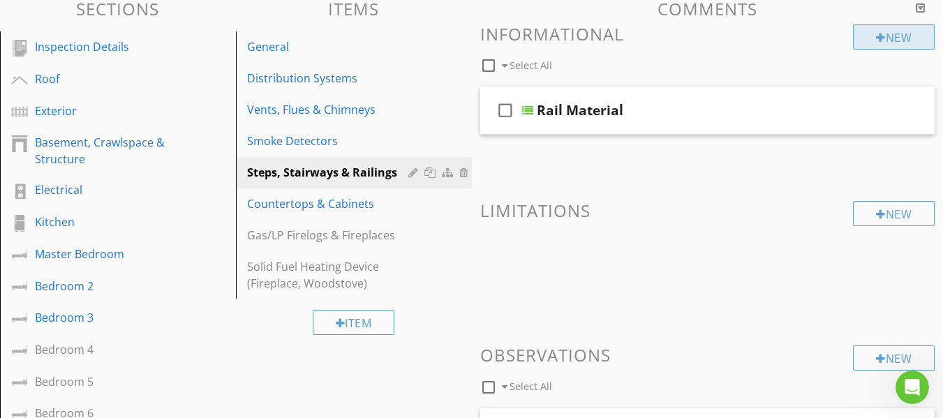
click at [890, 33] on div "New" at bounding box center [894, 36] width 82 height 25
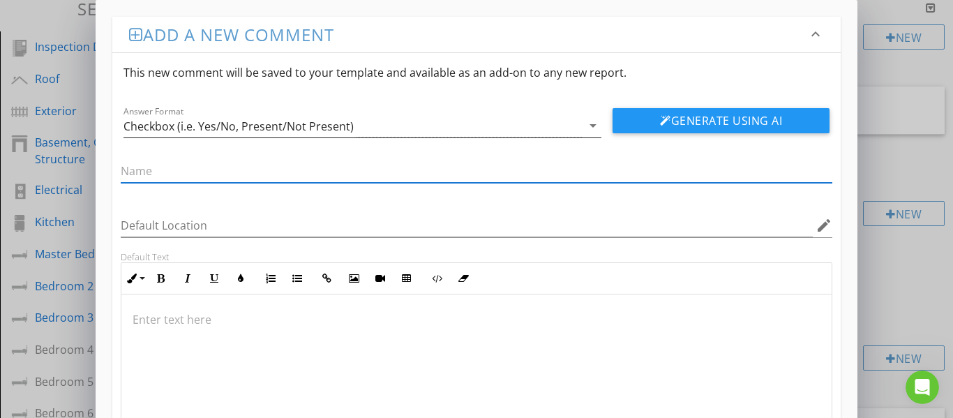
click at [430, 124] on div "Checkbox (i.e. Yes/No, Present/Not Present)" at bounding box center [353, 125] width 459 height 23
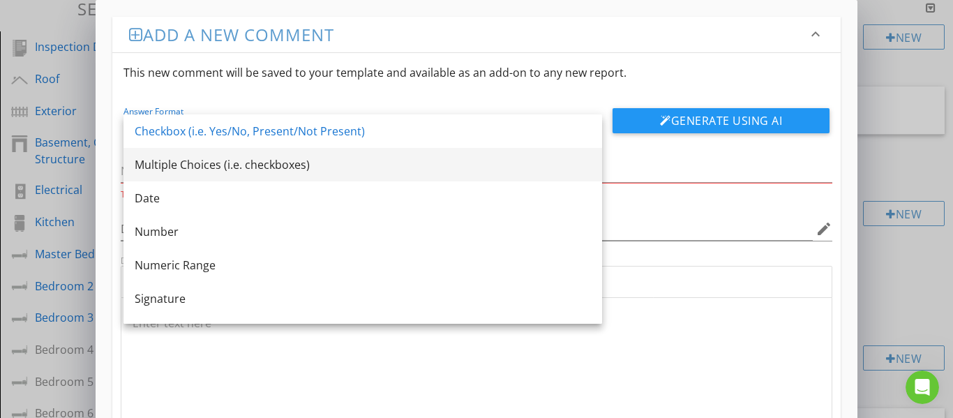
click at [289, 165] on div "Multiple Choices (i.e. checkboxes)" at bounding box center [363, 164] width 456 height 17
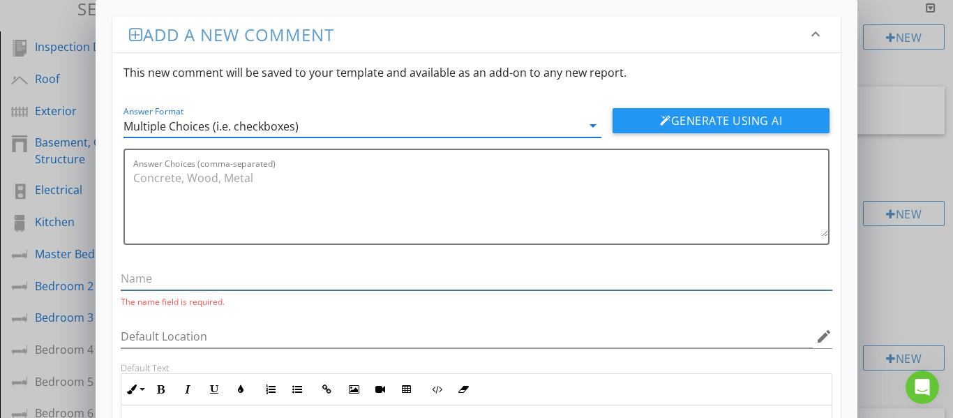
click at [188, 281] on input "text" at bounding box center [477, 278] width 713 height 23
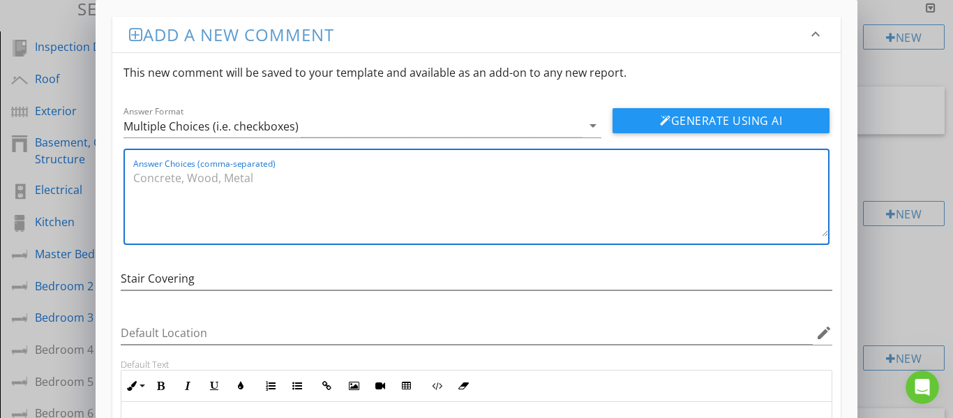
click at [156, 182] on textarea "Answer Choices (comma-separated)" at bounding box center [481, 202] width 696 height 70
click at [638, 124] on button "Generate Using AI" at bounding box center [721, 120] width 217 height 25
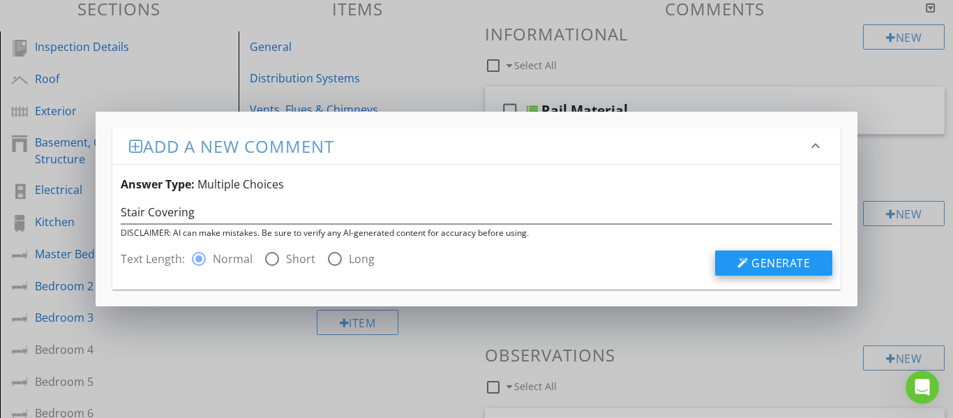
click at [747, 258] on div at bounding box center [743, 263] width 11 height 11
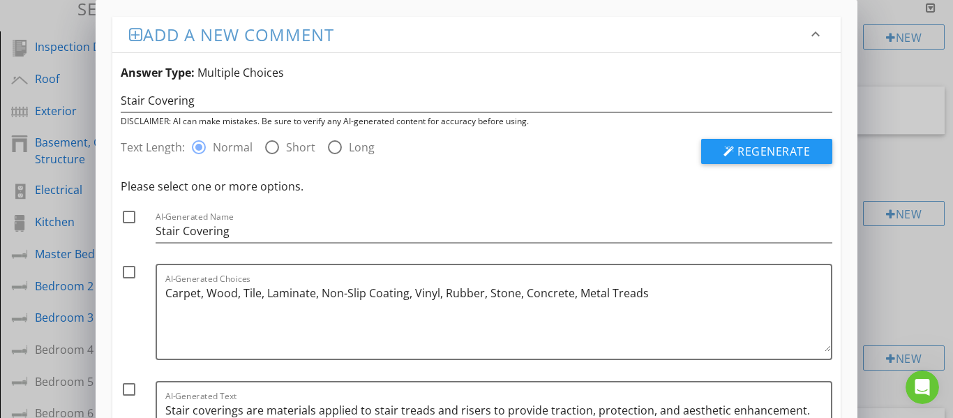
click at [130, 223] on div at bounding box center [129, 217] width 24 height 24
click at [132, 271] on div at bounding box center [129, 272] width 24 height 24
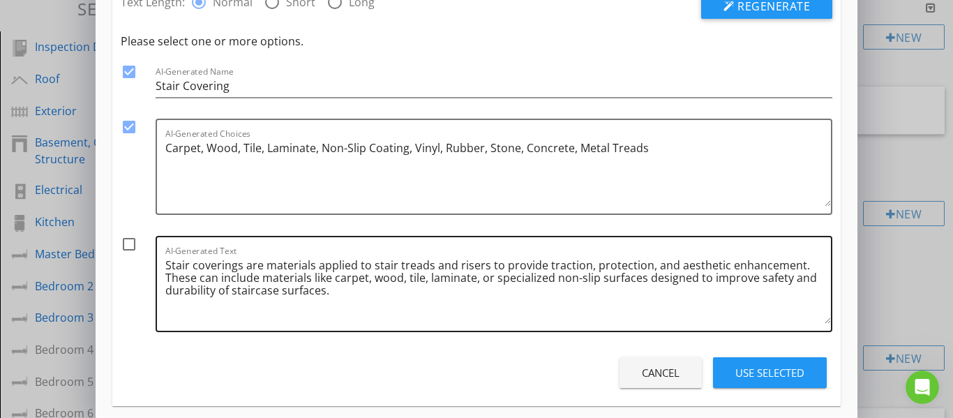
scroll to position [158, 0]
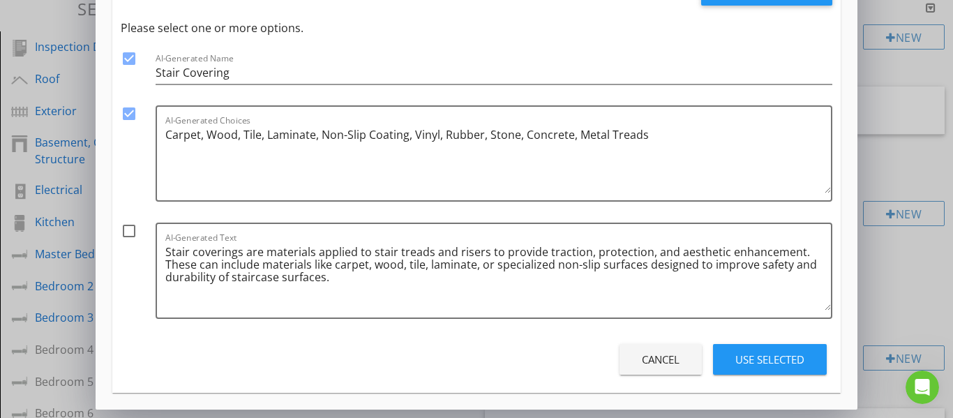
click at [133, 236] on div at bounding box center [129, 231] width 24 height 24
click at [750, 354] on div "Use Selected" at bounding box center [770, 360] width 69 height 16
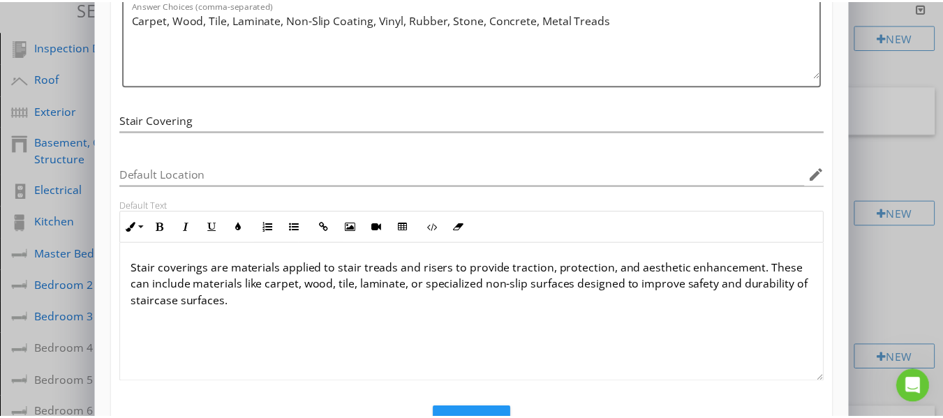
scroll to position [218, 0]
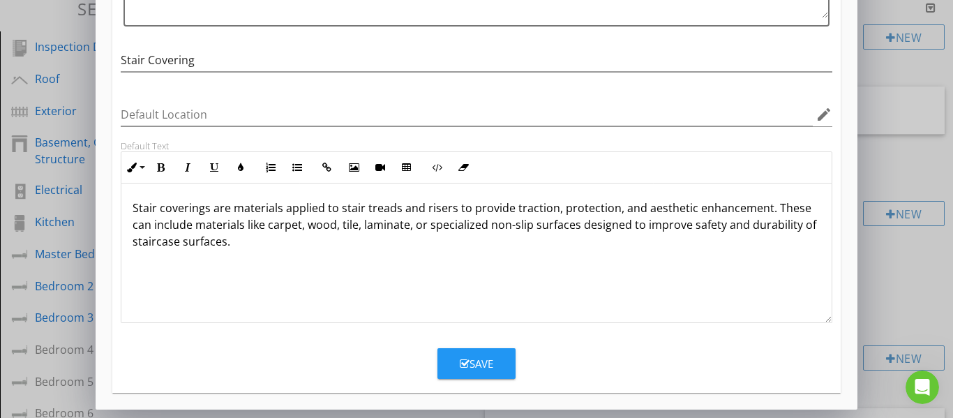
click at [473, 359] on div "Save" at bounding box center [477, 364] width 34 height 16
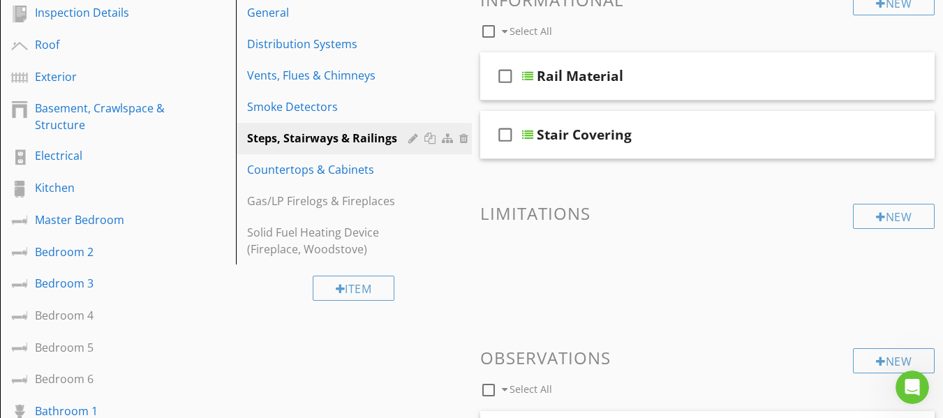
scroll to position [140, 0]
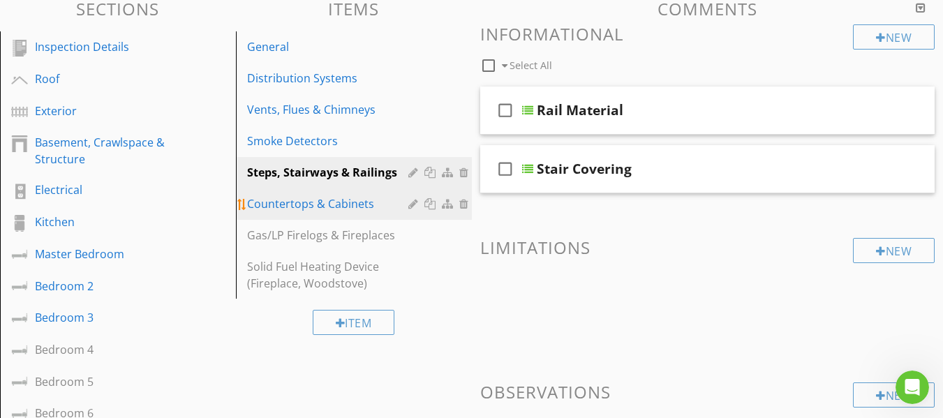
click at [339, 205] on div "Countertops & Cabinets" at bounding box center [329, 203] width 165 height 17
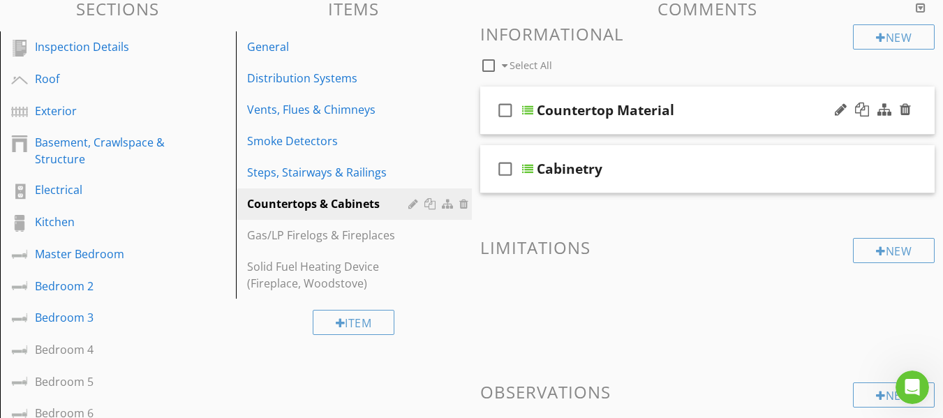
click at [496, 116] on icon "check_box_outline_blank" at bounding box center [505, 111] width 22 height 34
click at [502, 112] on icon "check_box" at bounding box center [505, 111] width 22 height 34
click at [491, 127] on div "check_box_outline_blank Countertop Material" at bounding box center [707, 111] width 455 height 48
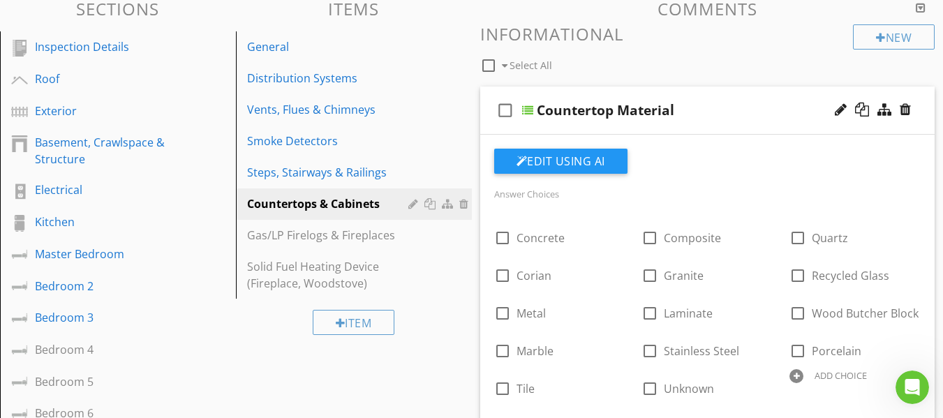
click at [491, 127] on div "check_box_outline_blank Countertop Material" at bounding box center [707, 111] width 455 height 48
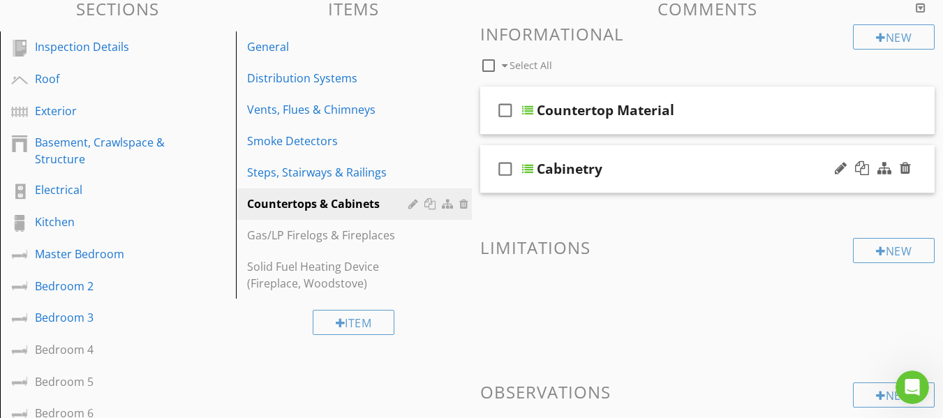
click at [490, 184] on div "check_box_outline_blank Cabinetry" at bounding box center [707, 169] width 455 height 48
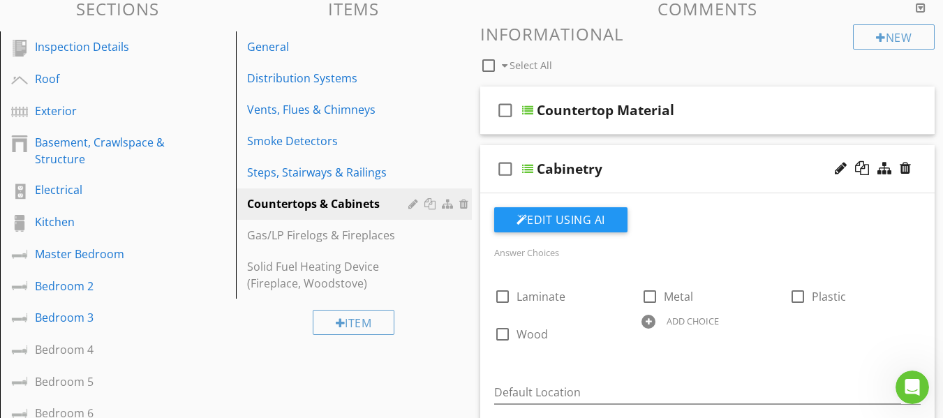
click at [490, 184] on div "check_box_outline_blank Cabinetry" at bounding box center [707, 169] width 455 height 48
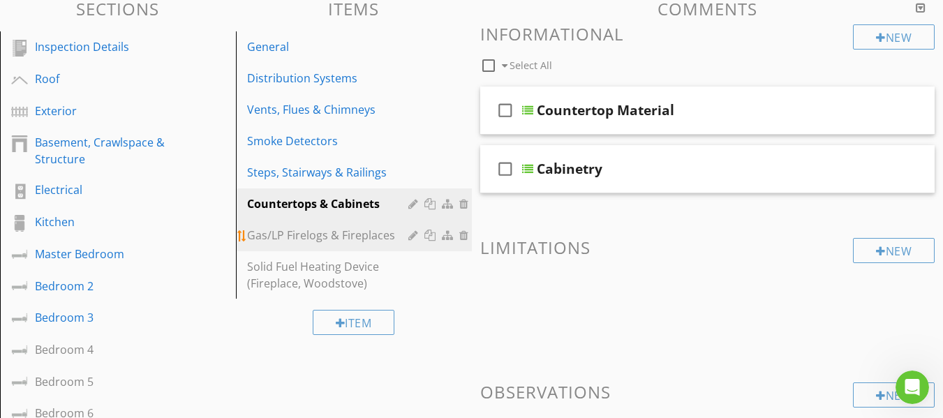
click at [339, 237] on div "Gas/LP Firelogs & Fireplaces" at bounding box center [329, 235] width 165 height 17
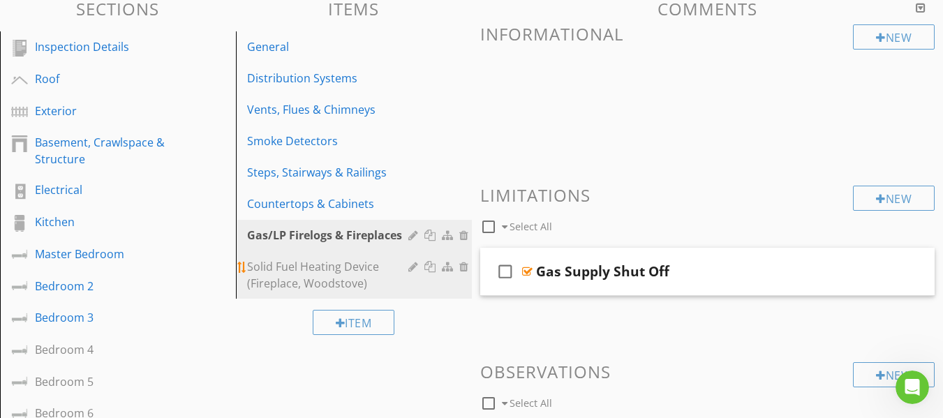
click at [313, 276] on div "Solid Fuel Heating Device (Fireplace, Woodstove)" at bounding box center [329, 275] width 165 height 34
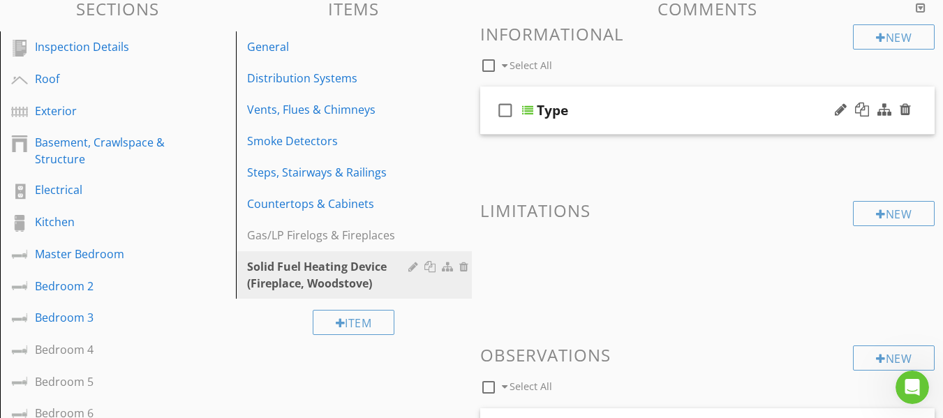
click at [489, 133] on div "check_box_outline_blank Type" at bounding box center [707, 111] width 455 height 48
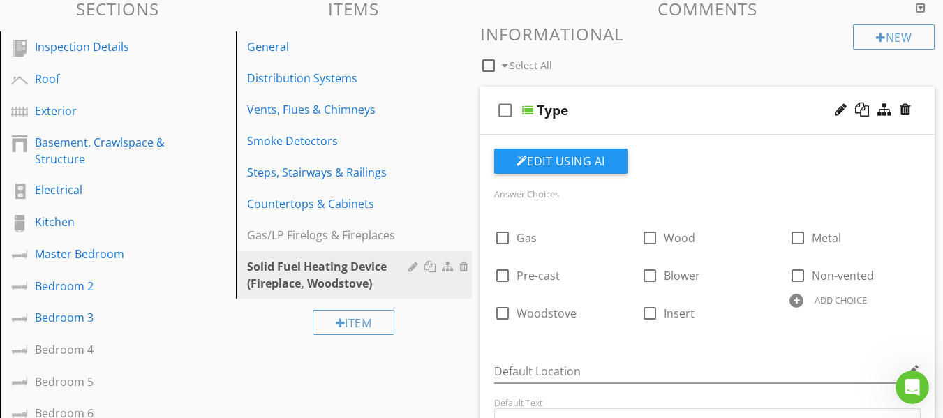
click at [490, 128] on div "check_box_outline_blank Type" at bounding box center [707, 111] width 455 height 48
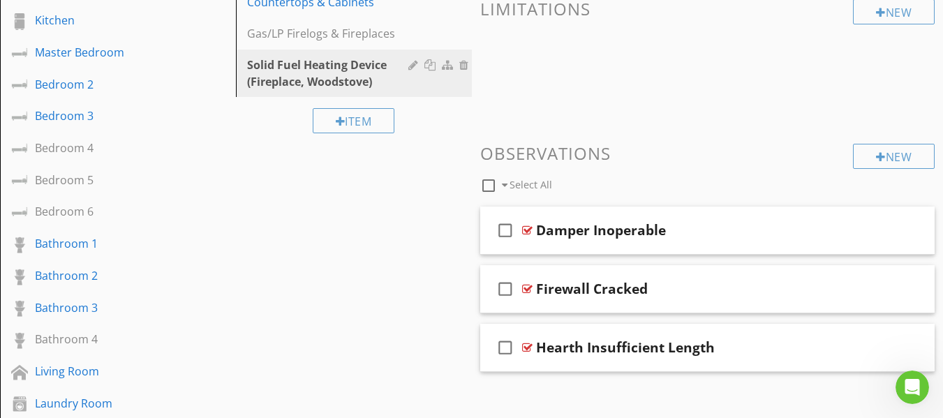
scroll to position [628, 0]
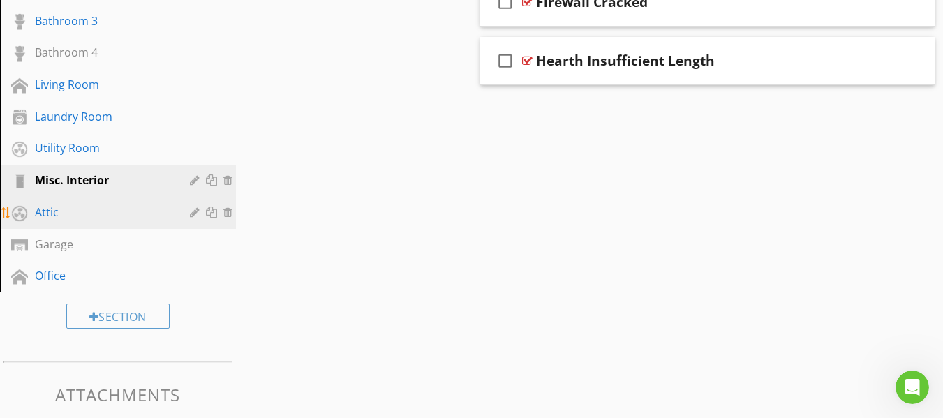
click at [108, 215] on div "Attic" at bounding box center [102, 212] width 135 height 17
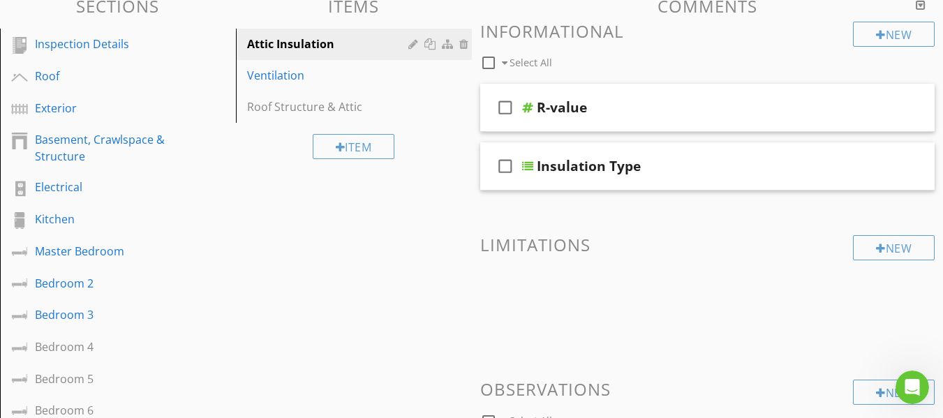
scroll to position [140, 0]
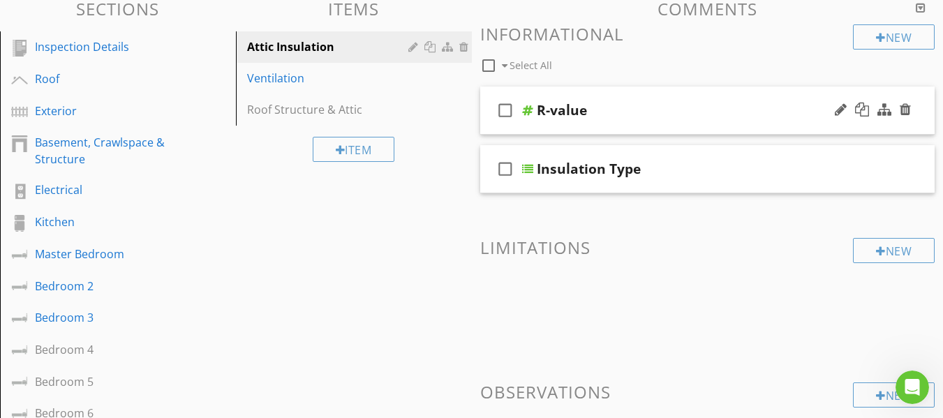
click at [493, 126] on div "check_box_outline_blank R-value" at bounding box center [707, 111] width 455 height 48
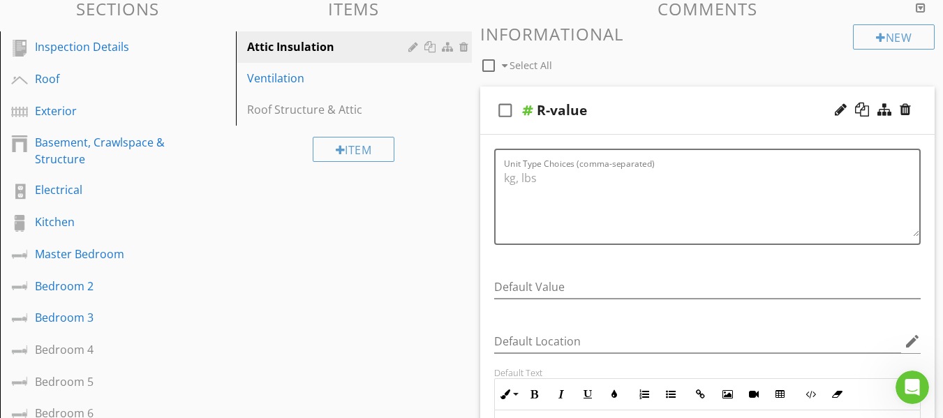
click at [491, 126] on div "check_box_outline_blank R-value" at bounding box center [707, 111] width 455 height 48
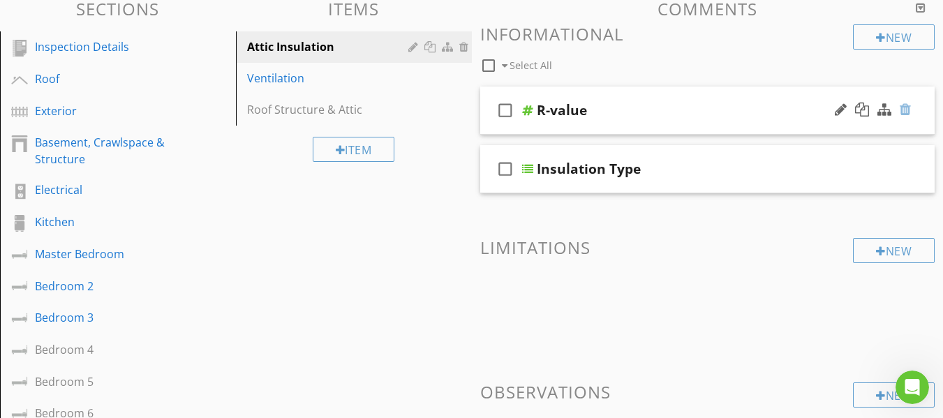
click at [910, 105] on div at bounding box center [905, 110] width 11 height 14
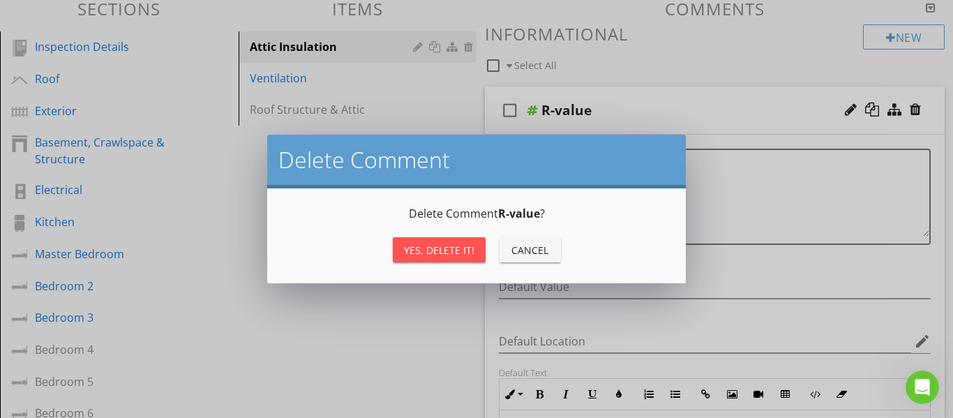
click at [454, 244] on div "Yes, Delete it!" at bounding box center [439, 250] width 70 height 15
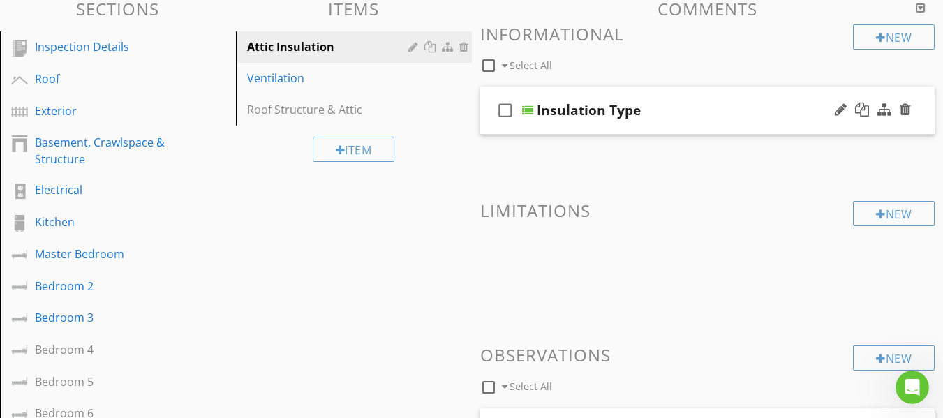
click at [489, 129] on div "check_box_outline_blank Insulation Type" at bounding box center [707, 111] width 455 height 48
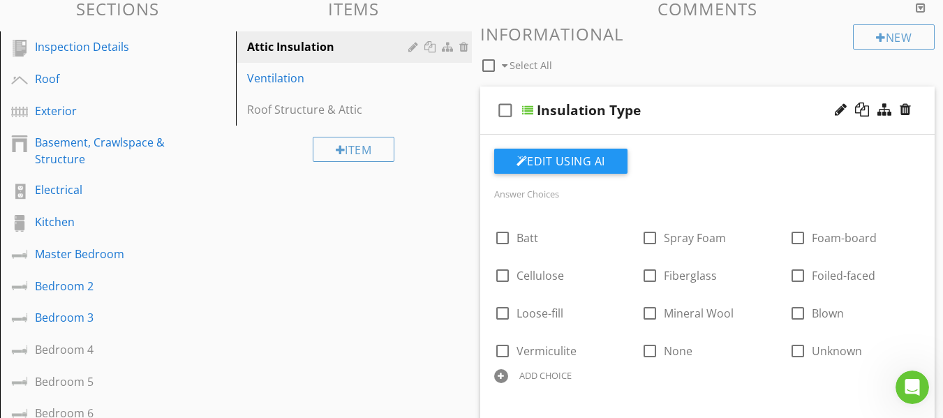
click at [493, 129] on div "check_box_outline_blank Insulation Type" at bounding box center [707, 111] width 455 height 48
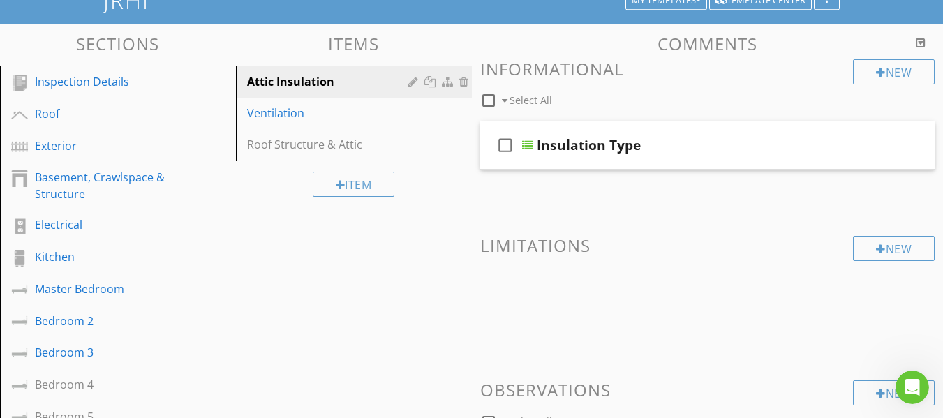
scroll to position [70, 0]
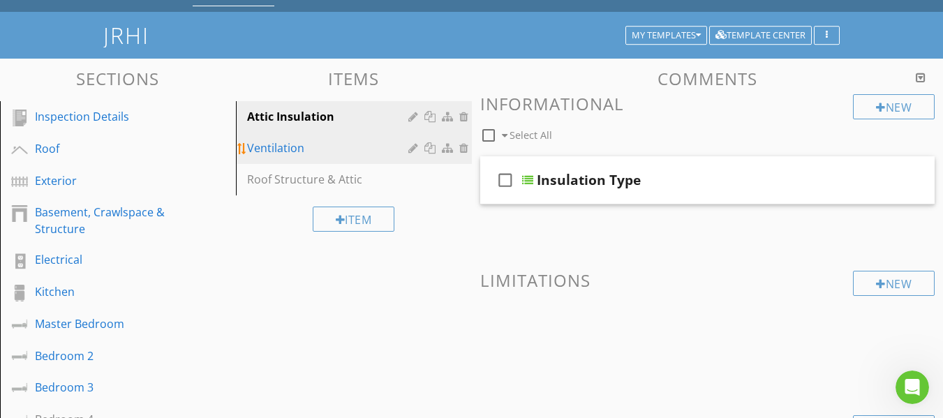
click at [299, 154] on div "Ventilation" at bounding box center [329, 148] width 165 height 17
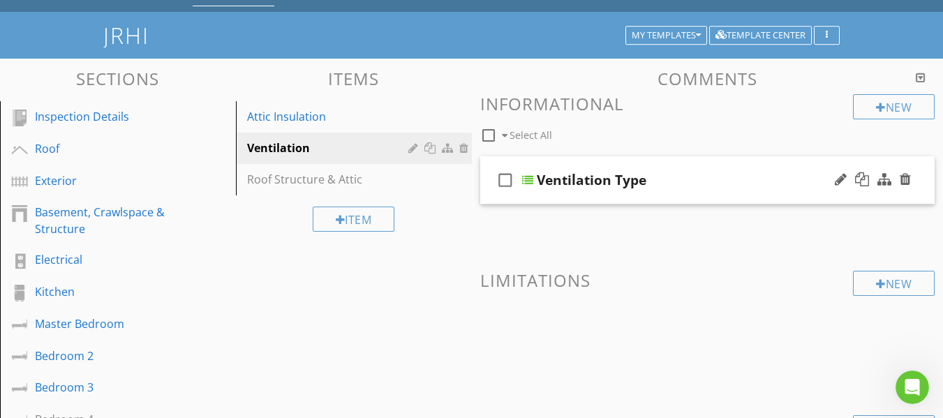
click at [489, 194] on div "check_box_outline_blank Ventilation Type" at bounding box center [707, 180] width 455 height 48
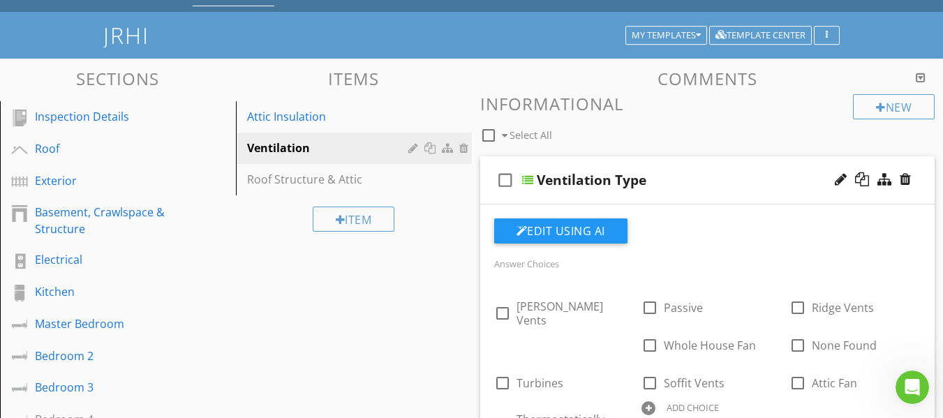
click at [487, 195] on div "check_box_outline_blank Ventilation Type" at bounding box center [707, 180] width 455 height 48
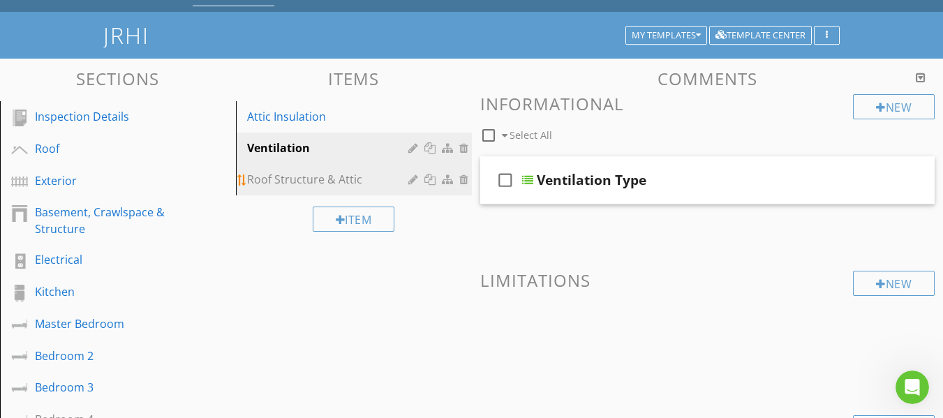
click at [322, 184] on div "Roof Structure & Attic" at bounding box center [329, 179] width 165 height 17
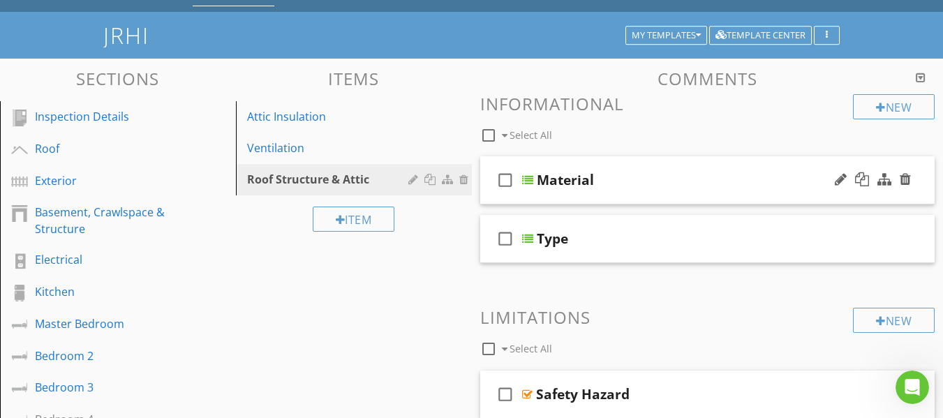
click at [489, 195] on div "check_box_outline_blank Material" at bounding box center [707, 180] width 455 height 48
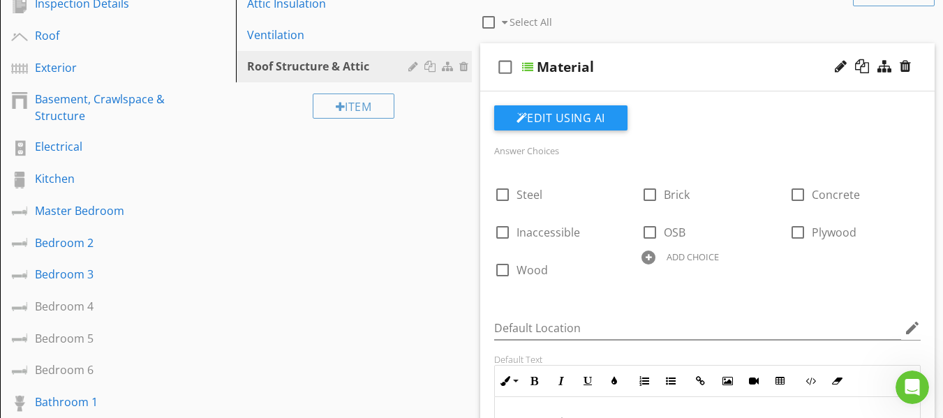
scroll to position [209, 0]
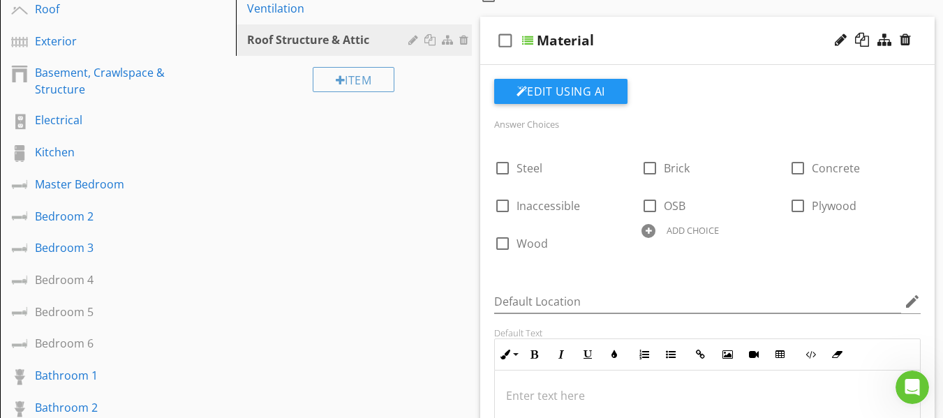
click at [487, 61] on div "check_box_outline_blank Material" at bounding box center [707, 41] width 455 height 48
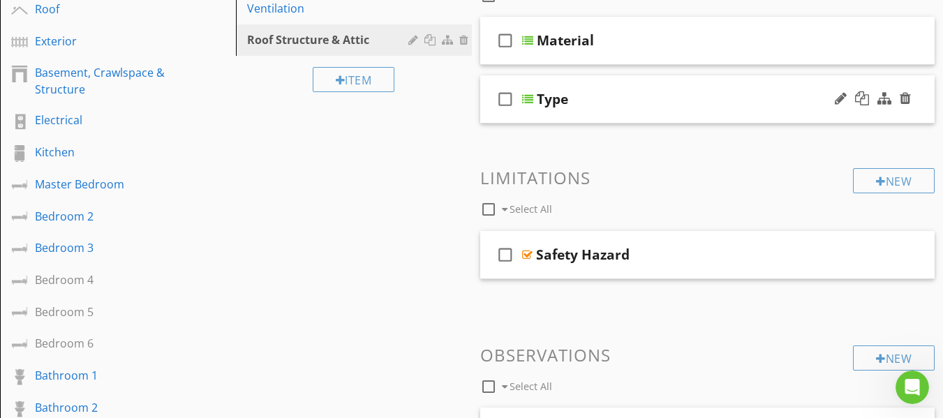
click at [487, 119] on div "check_box_outline_blank Type" at bounding box center [707, 99] width 455 height 48
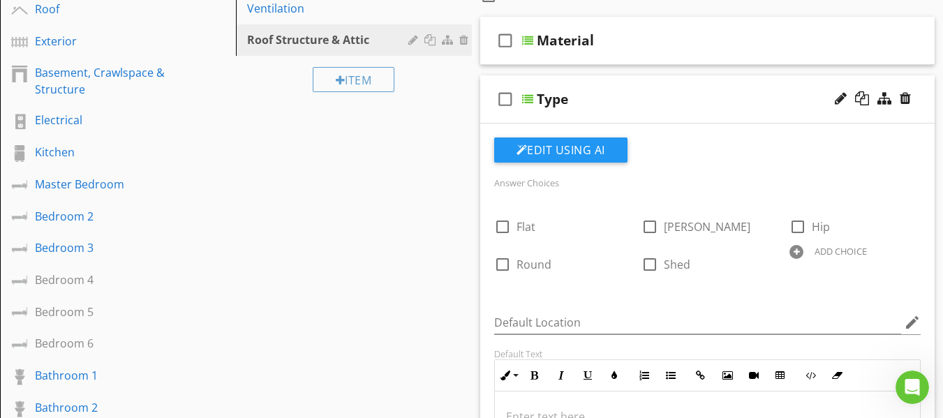
click at [491, 118] on div "check_box_outline_blank Type" at bounding box center [707, 99] width 455 height 48
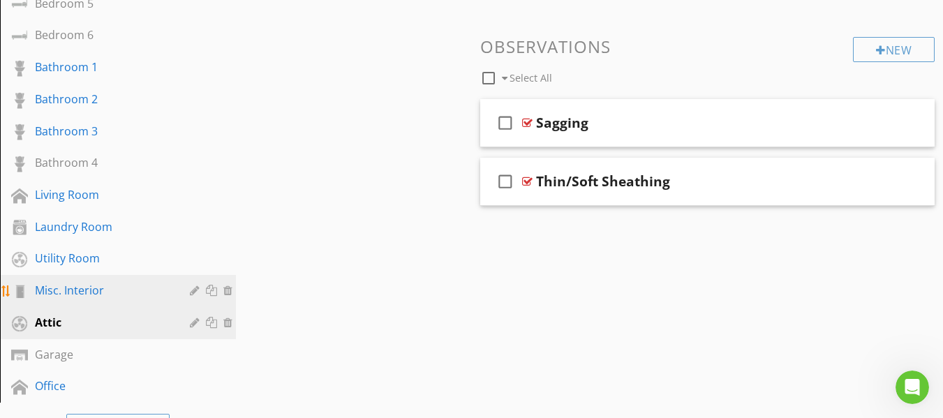
scroll to position [558, 0]
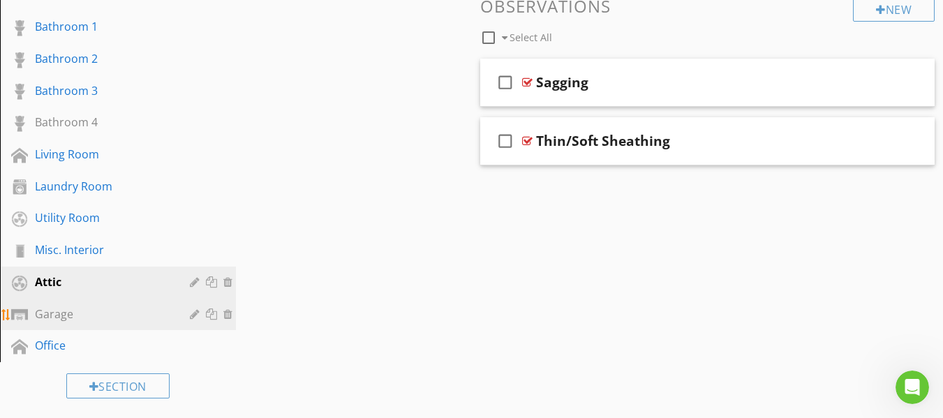
click at [61, 319] on div "Garage" at bounding box center [102, 314] width 135 height 17
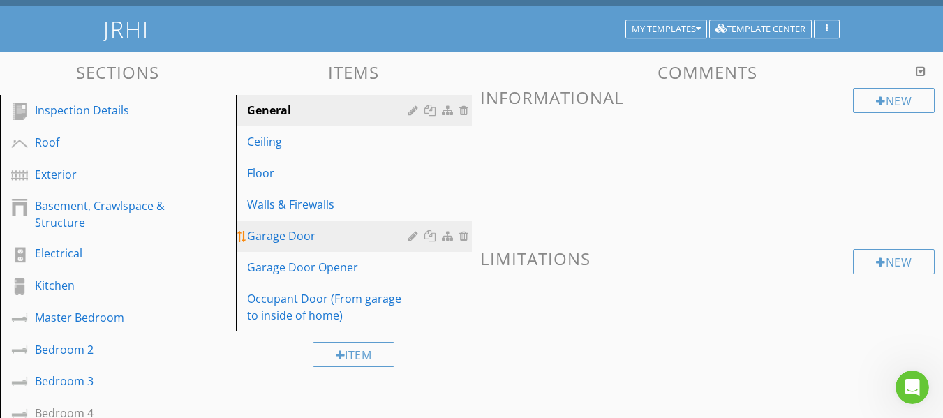
scroll to position [70, 0]
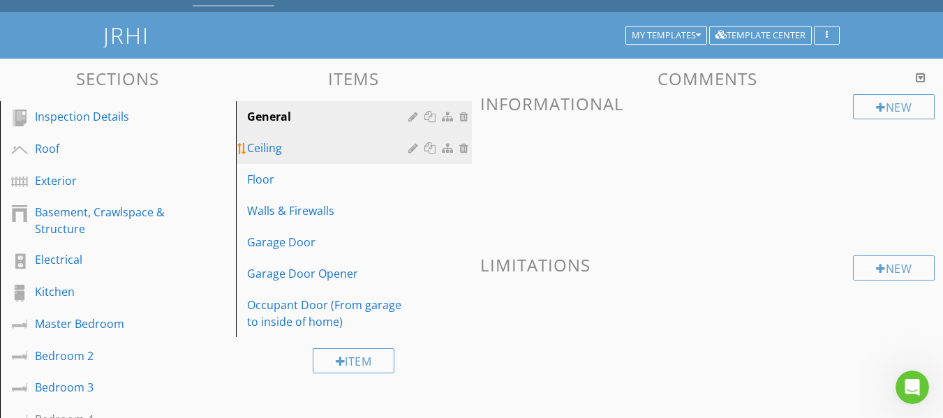
click at [301, 150] on div "Ceiling" at bounding box center [329, 148] width 165 height 17
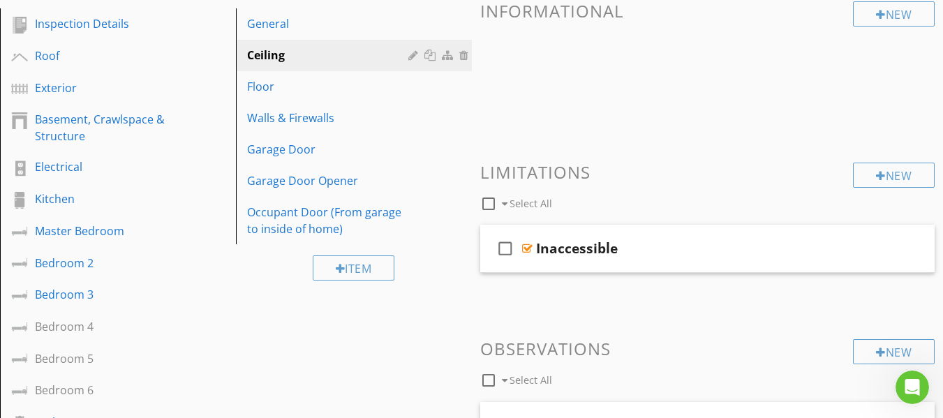
scroll to position [140, 0]
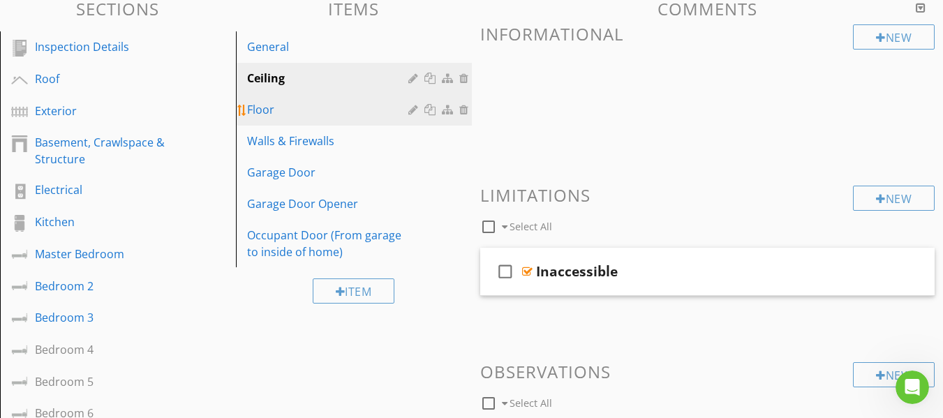
click at [332, 107] on div "Floor" at bounding box center [329, 109] width 165 height 17
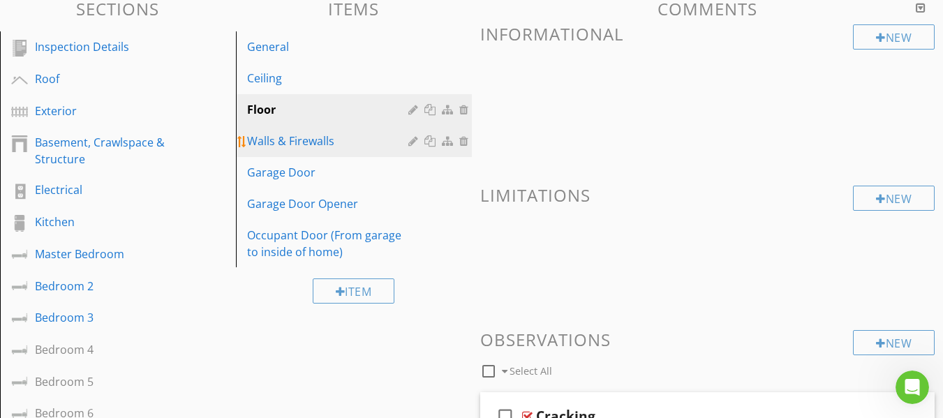
click at [286, 142] on div "Walls & Firewalls" at bounding box center [329, 141] width 165 height 17
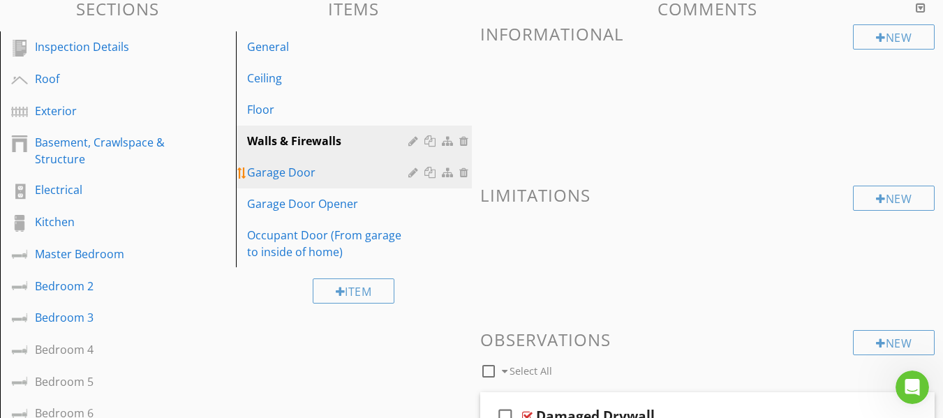
click at [311, 177] on div "Garage Door" at bounding box center [329, 172] width 165 height 17
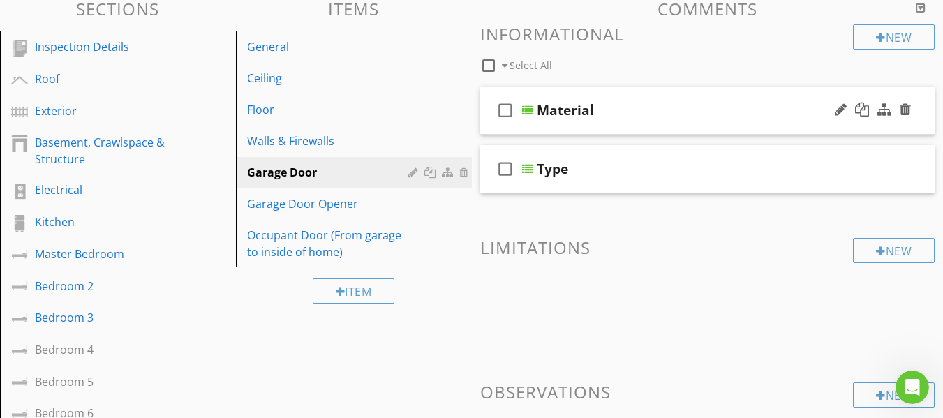
click at [492, 124] on div "check_box_outline_blank Material" at bounding box center [707, 111] width 455 height 48
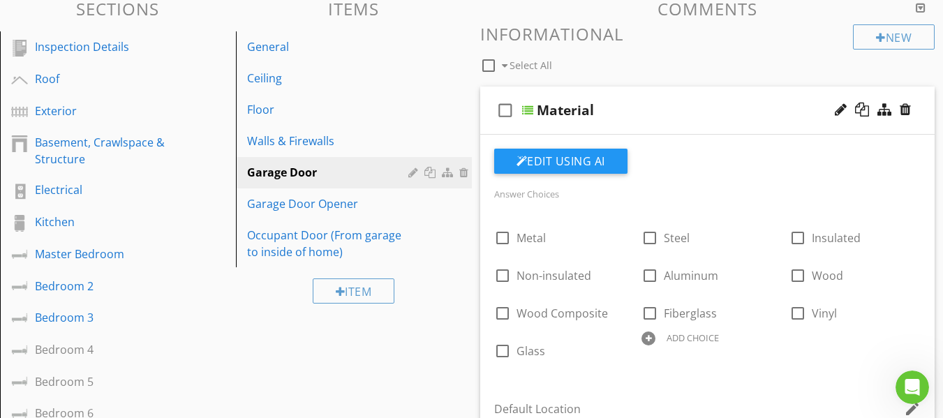
click at [492, 125] on div "check_box_outline_blank Material" at bounding box center [707, 111] width 455 height 48
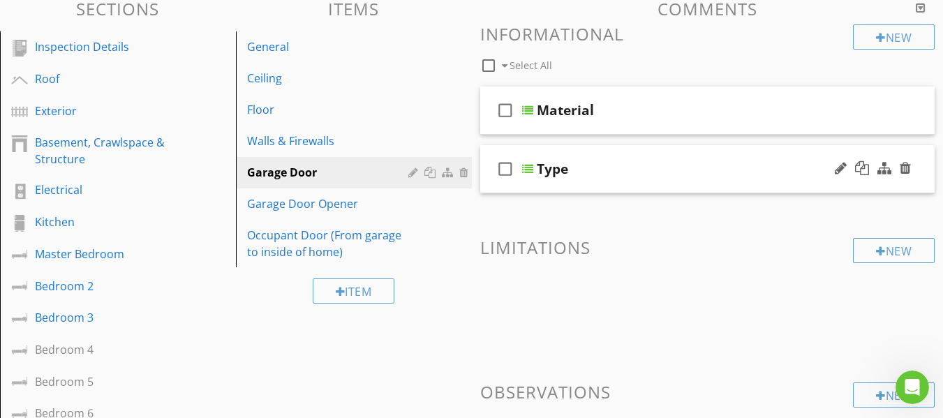
click at [489, 184] on div "check_box_outline_blank Type" at bounding box center [707, 169] width 455 height 48
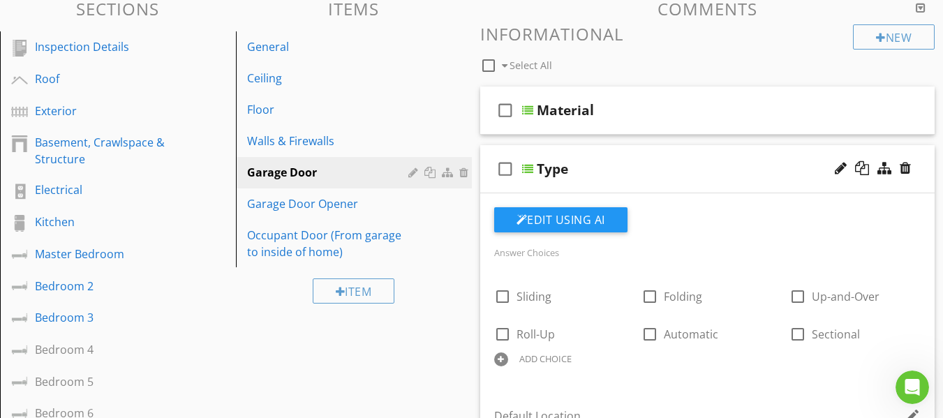
click at [489, 184] on div "check_box_outline_blank Type" at bounding box center [707, 169] width 455 height 48
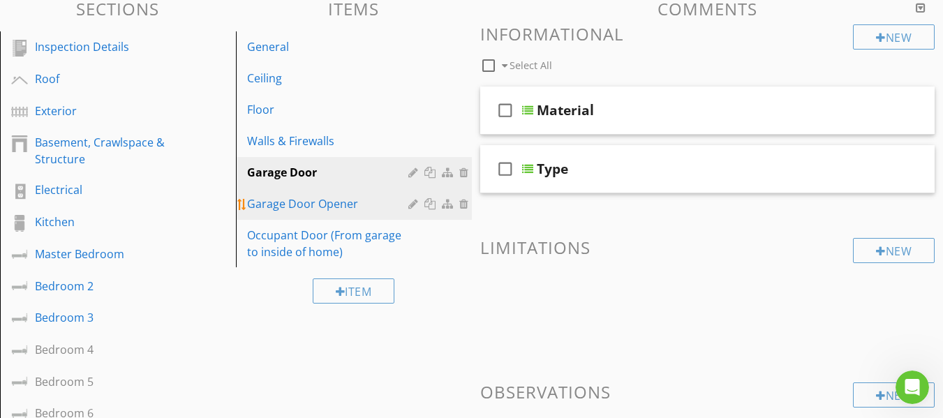
click at [345, 204] on div "Garage Door Opener" at bounding box center [329, 203] width 165 height 17
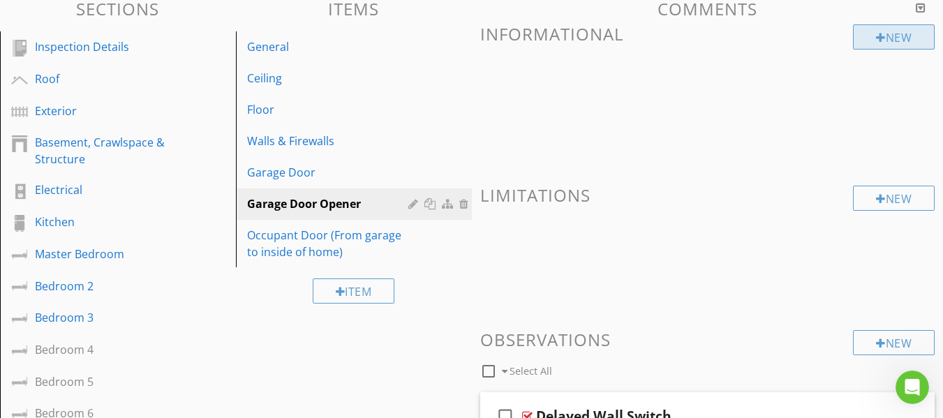
click at [876, 40] on div at bounding box center [881, 37] width 10 height 11
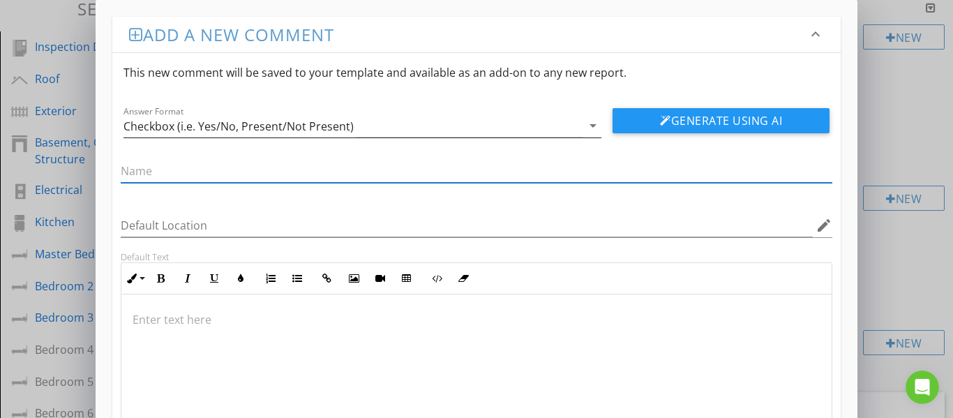
click at [382, 124] on div "Checkbox (i.e. Yes/No, Present/Not Present)" at bounding box center [353, 125] width 459 height 23
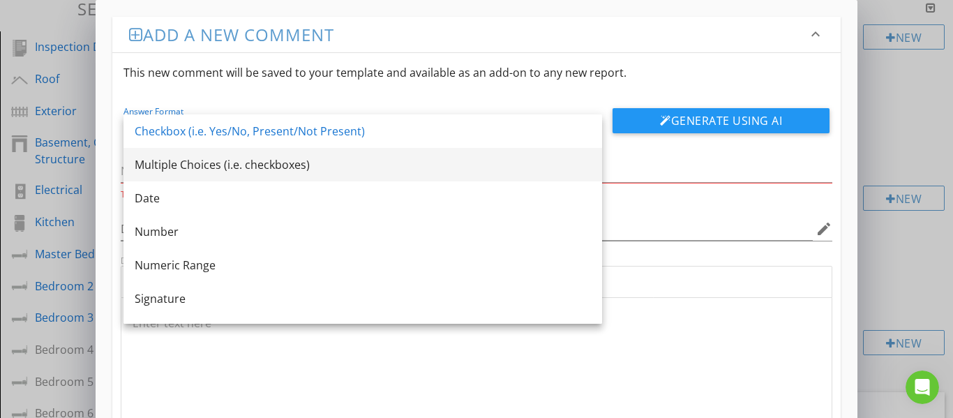
click at [281, 164] on div "Multiple Choices (i.e. checkboxes)" at bounding box center [363, 164] width 456 height 17
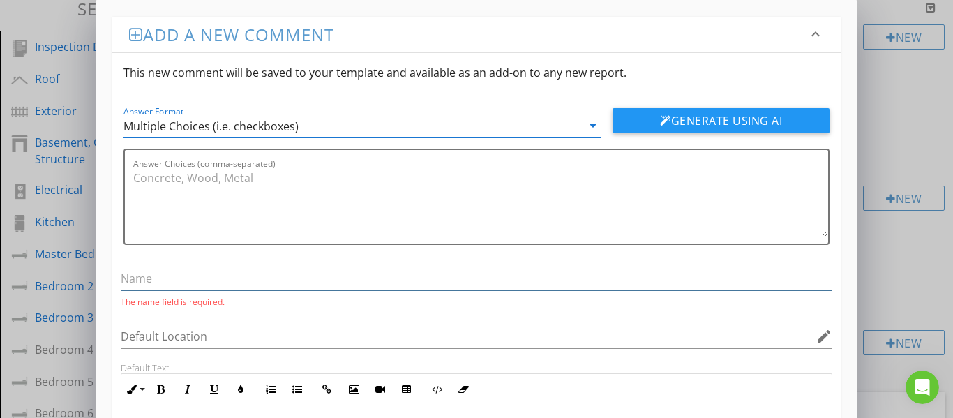
click at [195, 278] on input "text" at bounding box center [477, 278] width 713 height 23
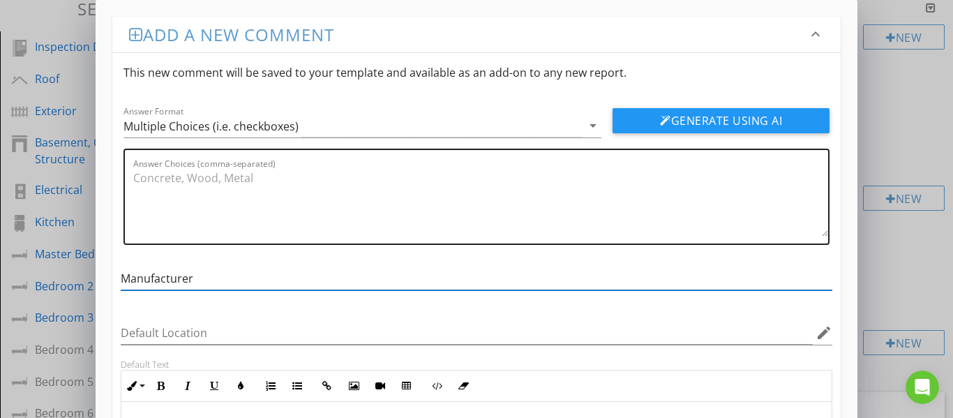
click at [170, 184] on textarea "Answer Choices (comma-separated)" at bounding box center [481, 202] width 696 height 70
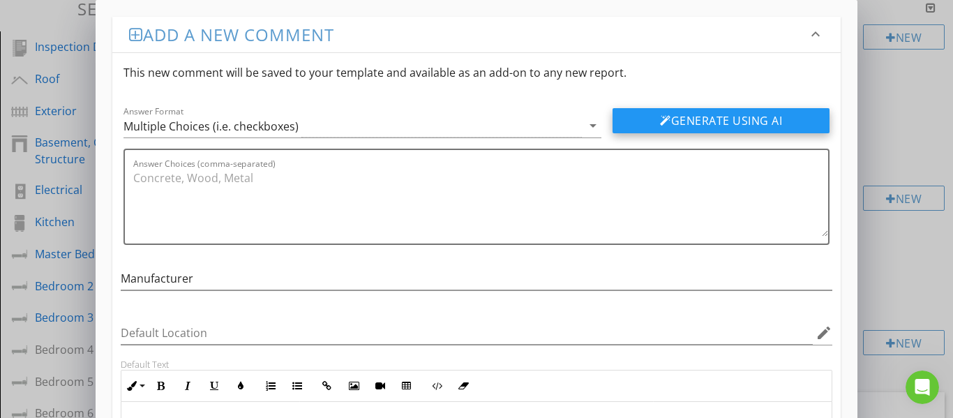
click at [680, 116] on button "Generate Using AI" at bounding box center [721, 120] width 217 height 25
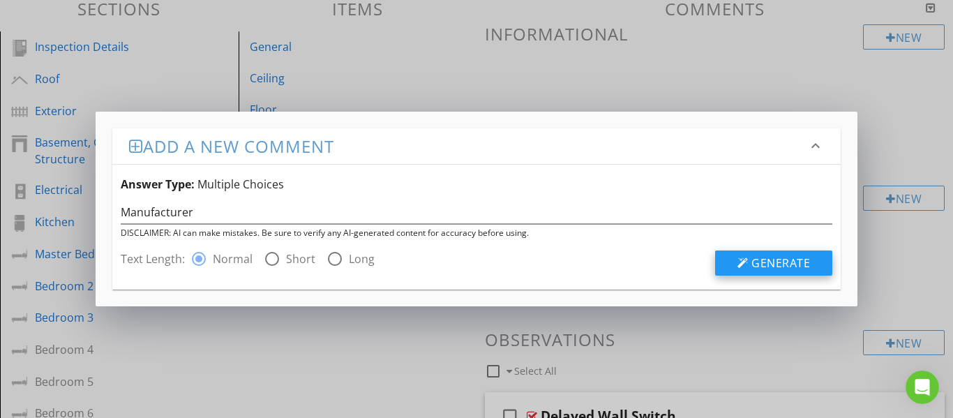
click at [758, 258] on span "Generate" at bounding box center [781, 262] width 59 height 15
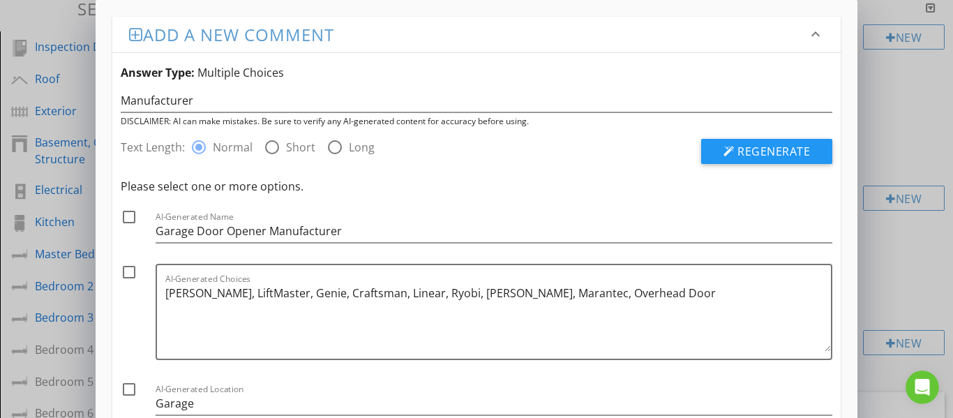
click at [129, 219] on div at bounding box center [129, 217] width 24 height 24
click at [128, 275] on div at bounding box center [129, 272] width 24 height 24
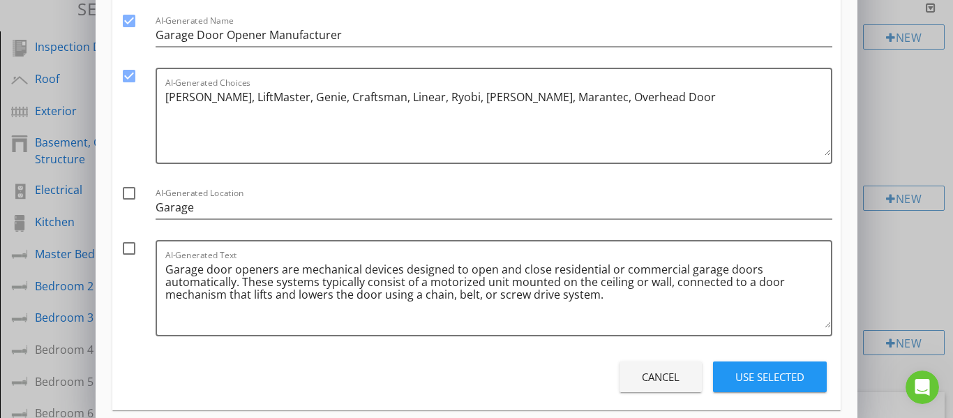
scroll to position [209, 0]
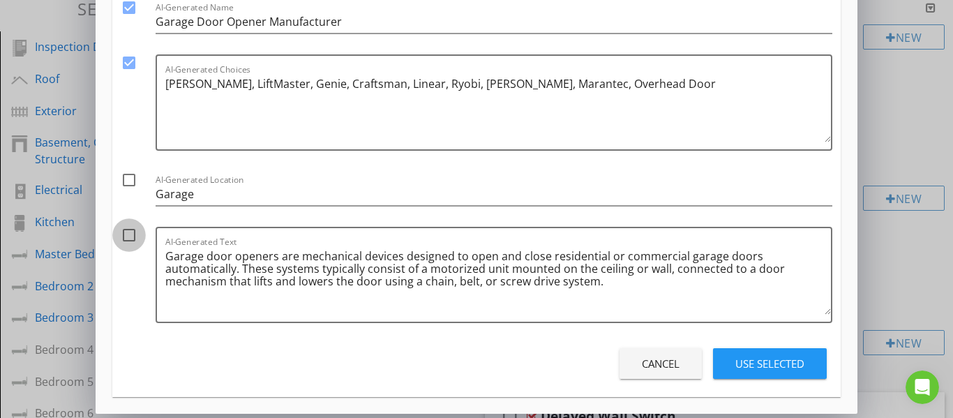
click at [128, 241] on div at bounding box center [129, 235] width 24 height 24
click at [747, 360] on div "Use Selected" at bounding box center [770, 364] width 69 height 16
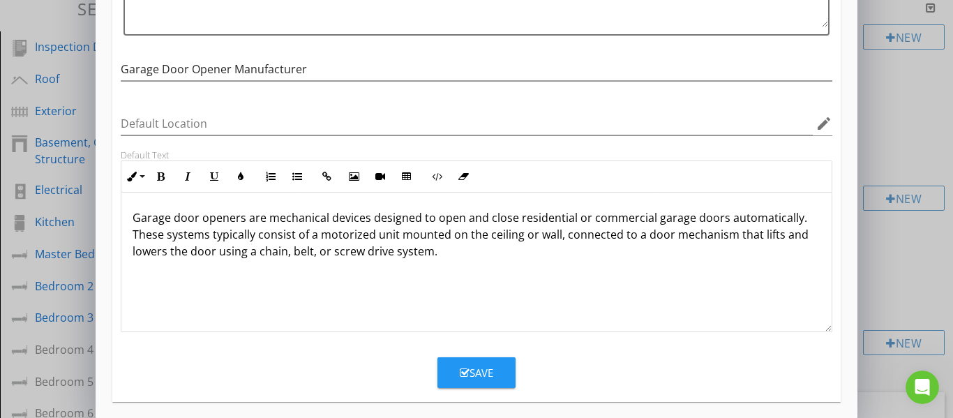
click at [495, 368] on button "Save" at bounding box center [477, 372] width 78 height 31
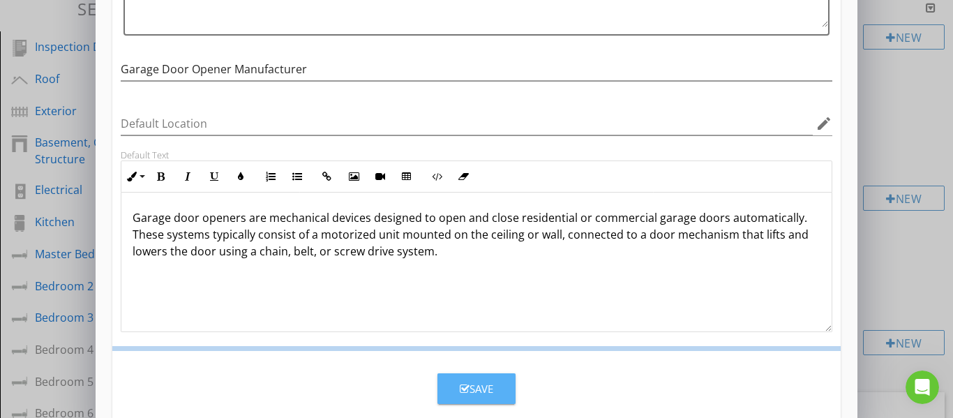
scroll to position [151, 0]
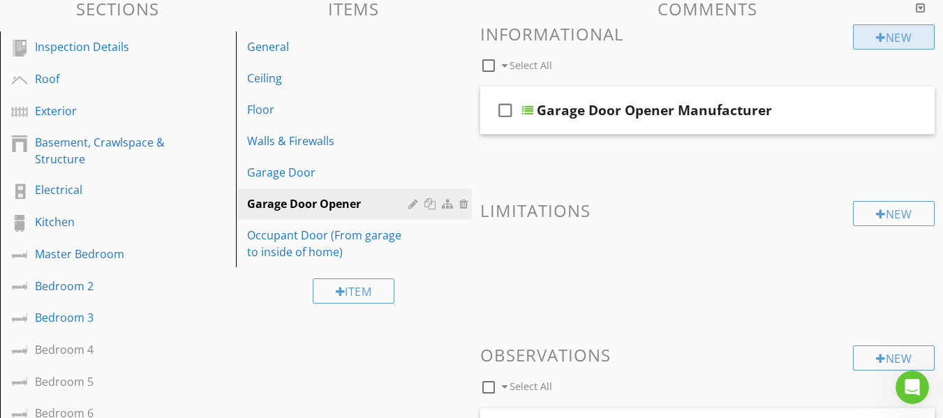
click at [879, 38] on div at bounding box center [881, 37] width 10 height 11
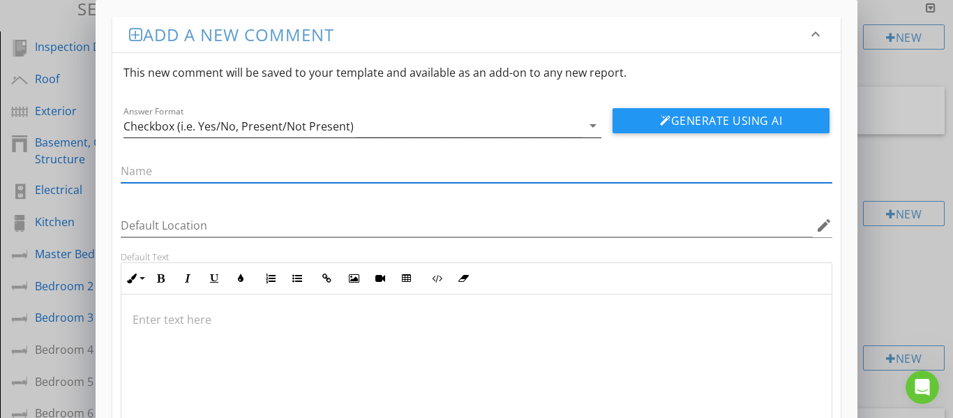
click at [332, 131] on div "Checkbox (i.e. Yes/No, Present/Not Present)" at bounding box center [239, 126] width 230 height 13
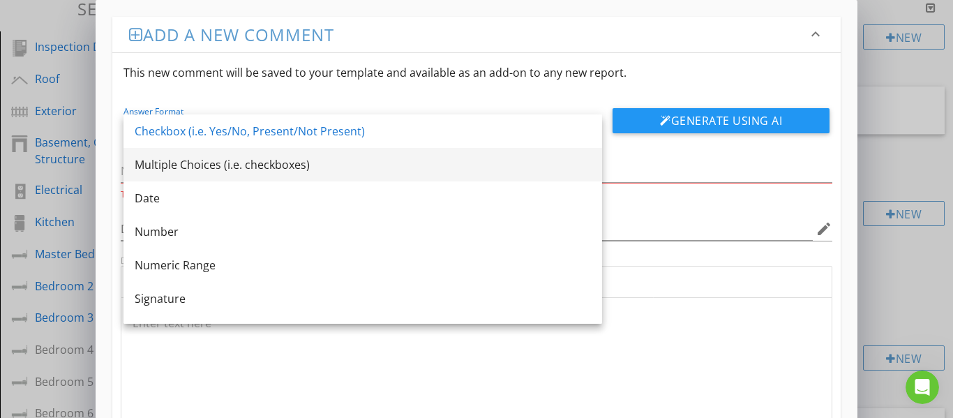
click at [278, 164] on div "Multiple Choices (i.e. checkboxes)" at bounding box center [363, 164] width 456 height 17
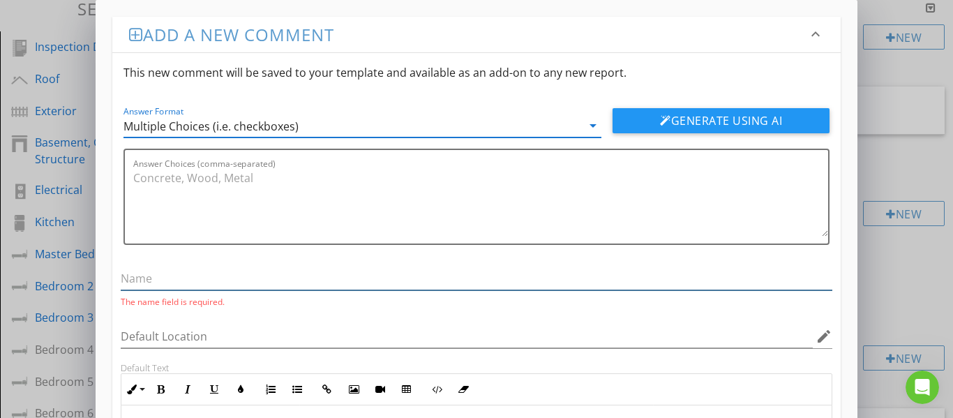
click at [191, 276] on input "text" at bounding box center [477, 278] width 713 height 23
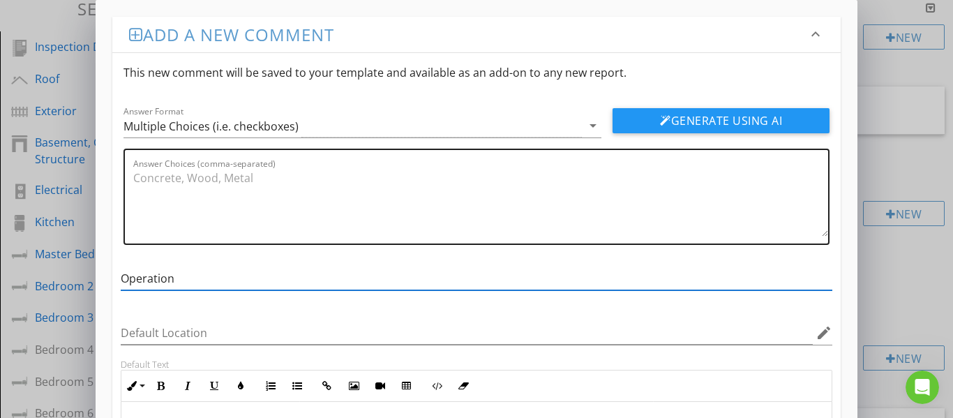
click at [180, 181] on textarea "Answer Choices (comma-separated)" at bounding box center [481, 202] width 696 height 70
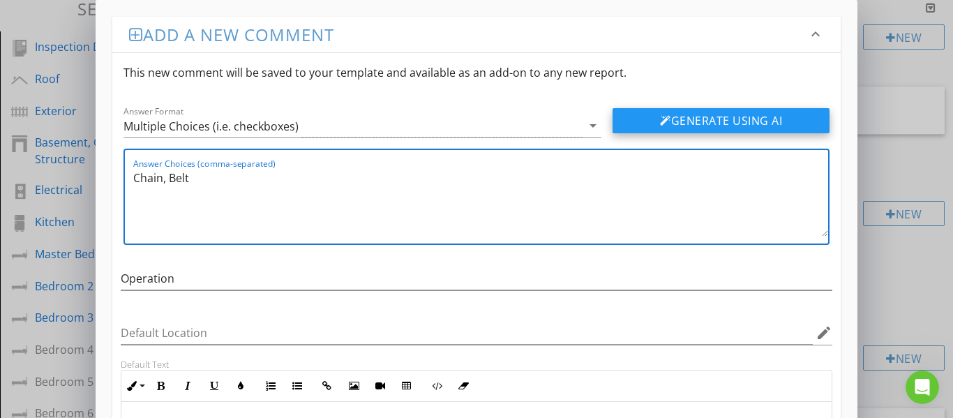
click at [694, 124] on button "Generate Using AI" at bounding box center [721, 120] width 217 height 25
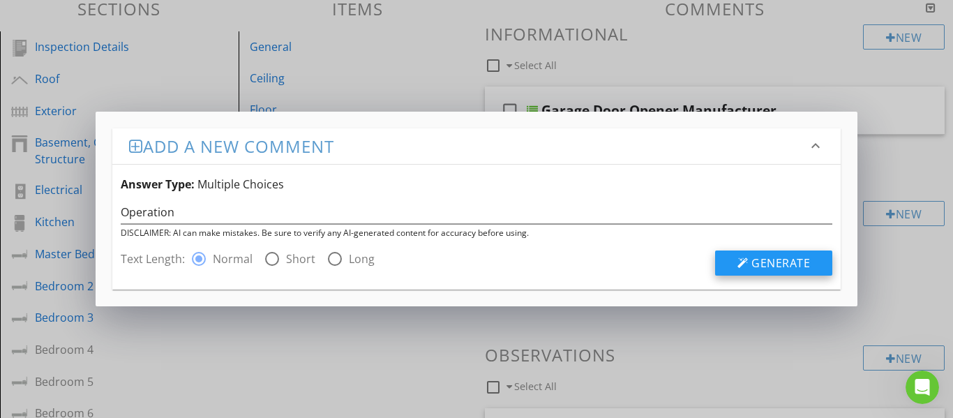
click at [742, 258] on div at bounding box center [743, 263] width 11 height 11
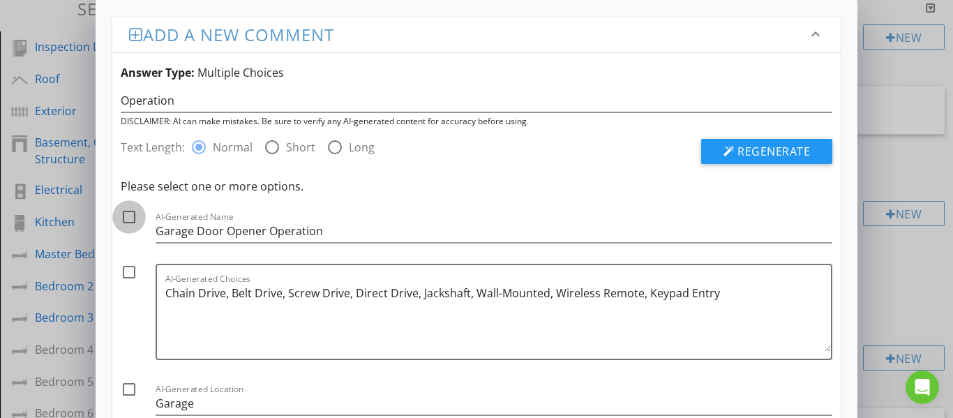
click at [126, 216] on div at bounding box center [129, 217] width 24 height 24
click at [128, 276] on div at bounding box center [129, 272] width 24 height 24
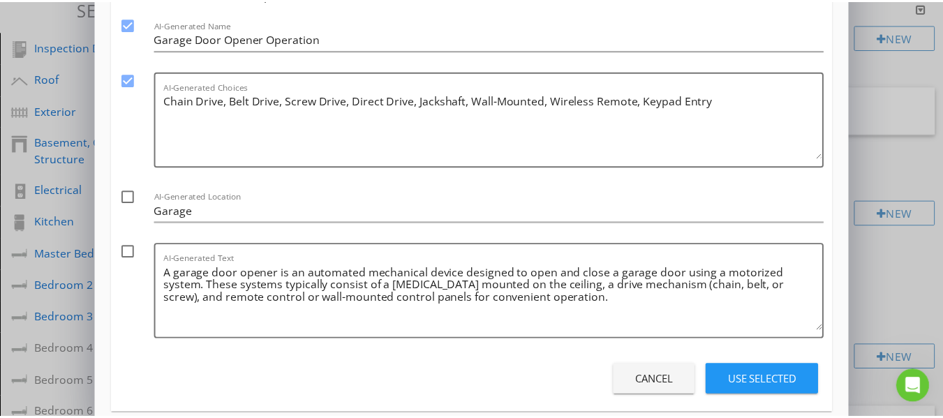
scroll to position [209, 0]
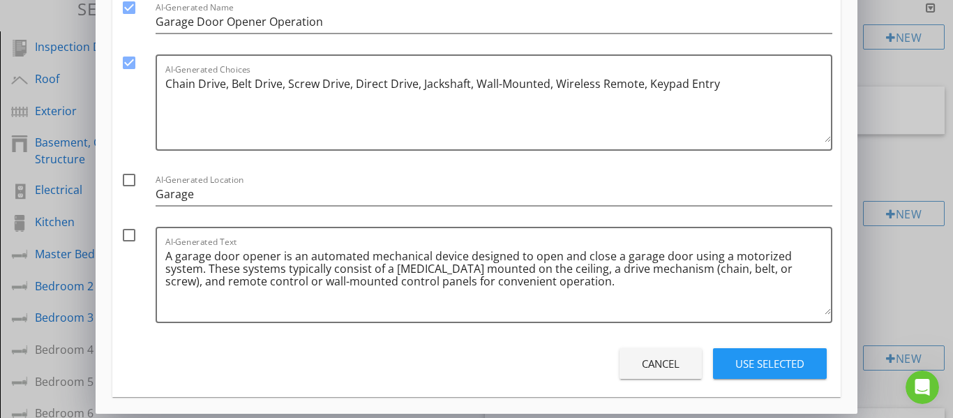
click at [133, 237] on div at bounding box center [129, 235] width 24 height 24
click at [743, 364] on div "Use Selected" at bounding box center [770, 364] width 69 height 16
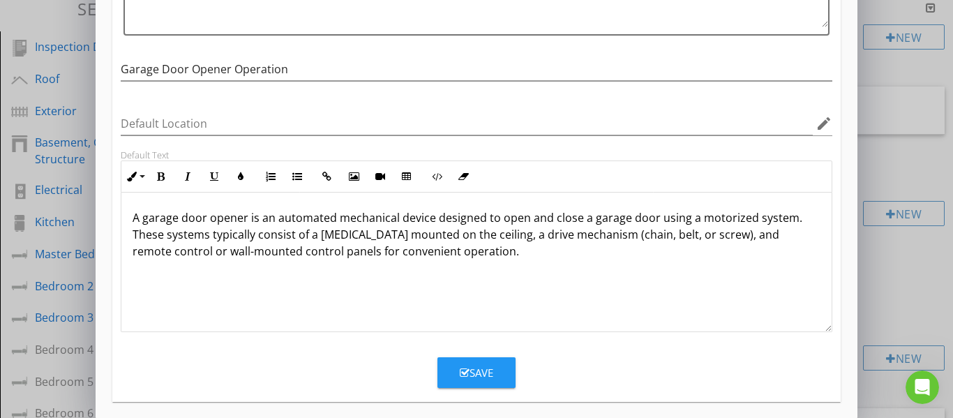
click at [484, 385] on button "Save" at bounding box center [477, 372] width 78 height 31
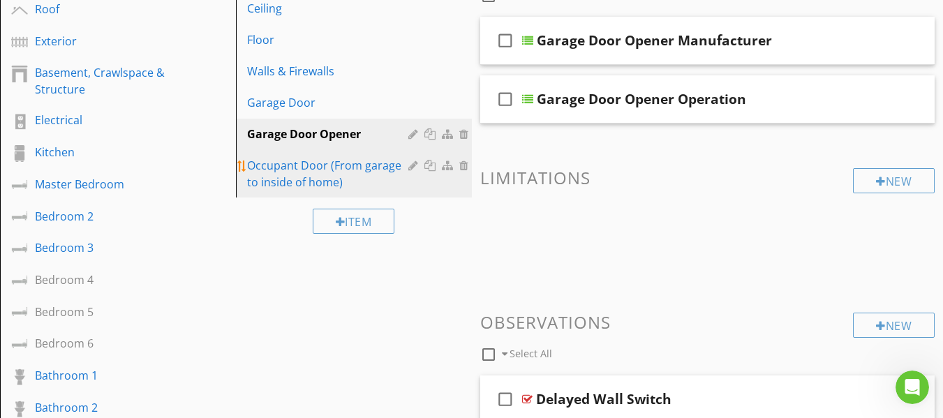
click at [299, 166] on div "Occupant Door (From garage to inside of home)" at bounding box center [329, 174] width 165 height 34
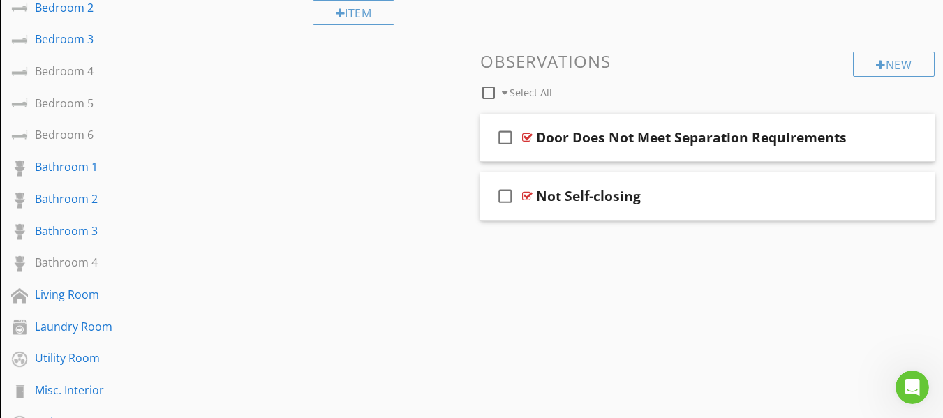
scroll to position [419, 0]
click at [487, 154] on div "check_box_outline_blank Door Does Not Meet Separation Requirements" at bounding box center [707, 137] width 455 height 48
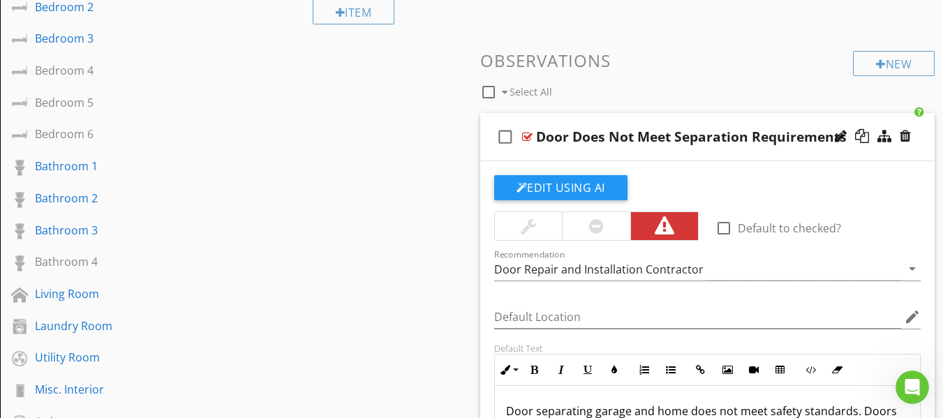
click at [484, 156] on div "check_box_outline_blank Door Does Not Meet Separation Requirements" at bounding box center [707, 137] width 455 height 48
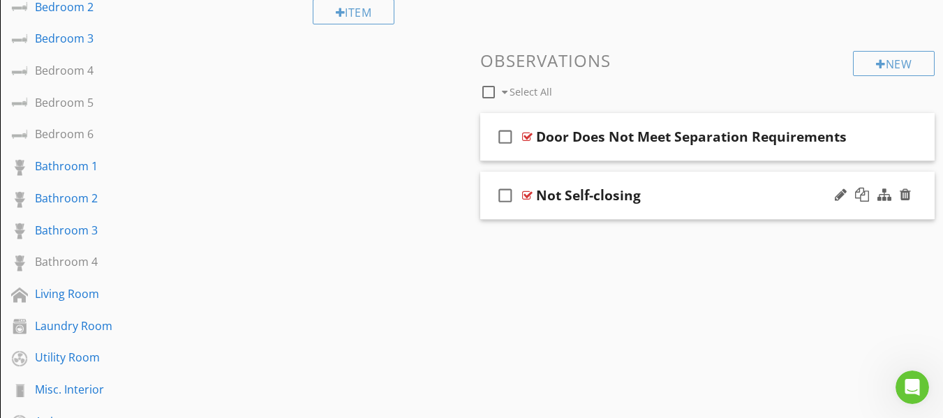
click at [483, 213] on div "check_box_outline_blank Not Self-closing" at bounding box center [707, 196] width 455 height 48
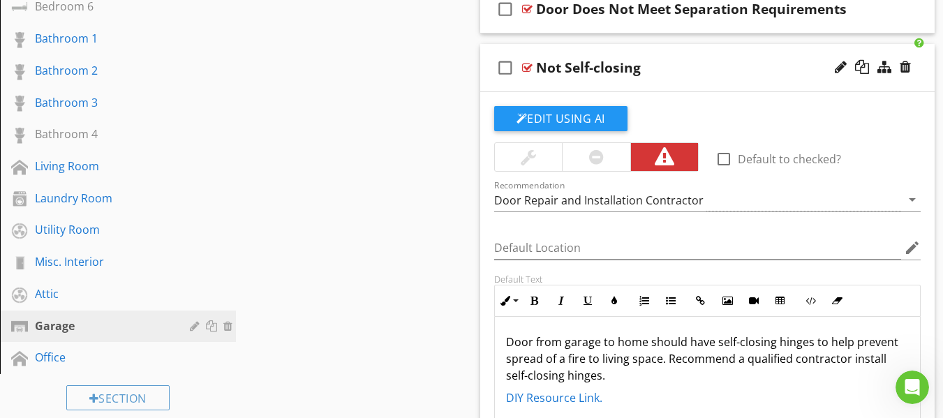
scroll to position [558, 0]
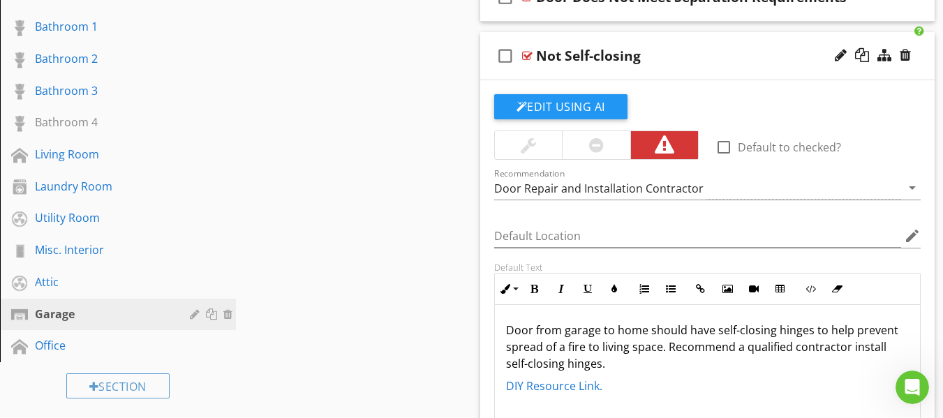
click at [488, 74] on div "check_box_outline_blank Not Self-closing" at bounding box center [707, 56] width 455 height 48
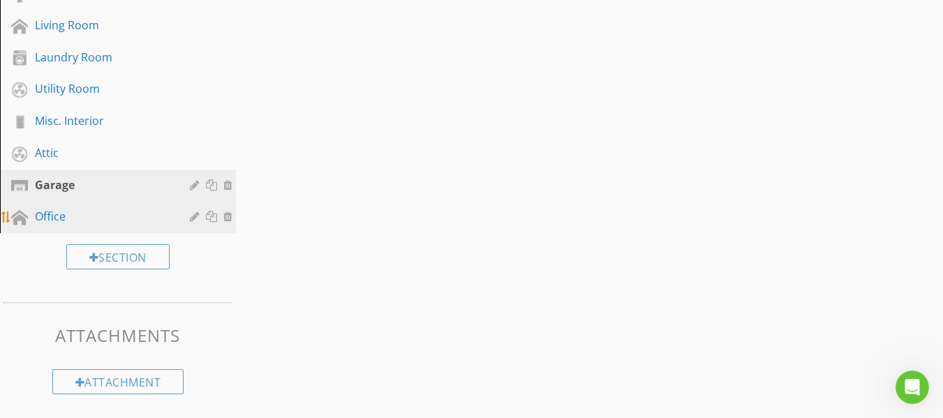
scroll to position [688, 0]
click at [47, 221] on div "Office" at bounding box center [102, 215] width 135 height 17
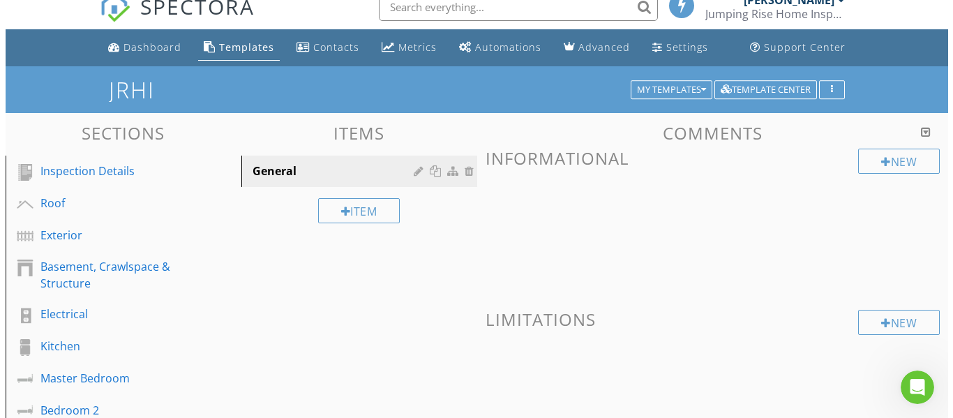
scroll to position [0, 0]
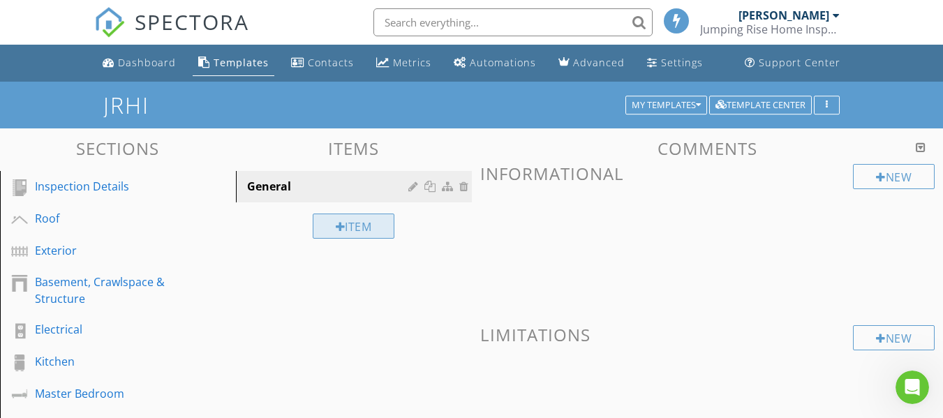
click at [349, 223] on div "Item" at bounding box center [354, 226] width 82 height 25
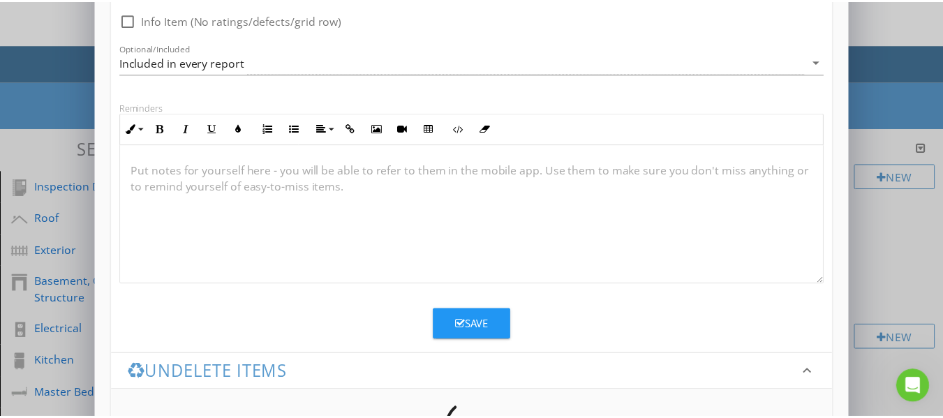
scroll to position [255, 0]
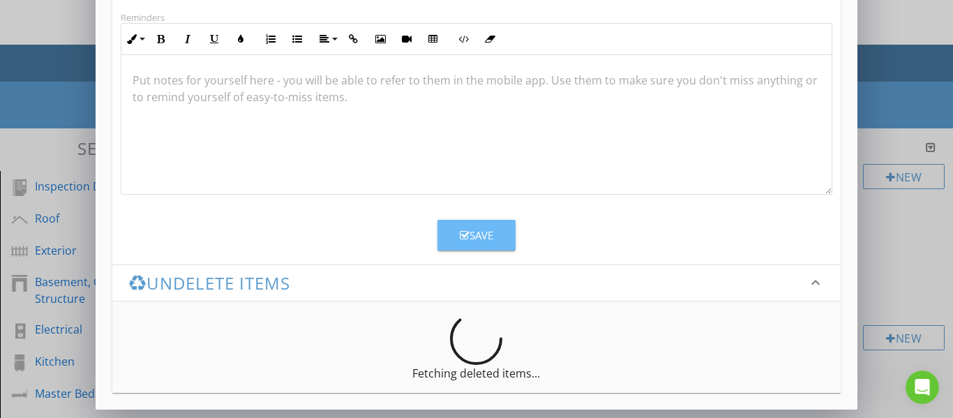
click at [480, 232] on div "Save" at bounding box center [477, 236] width 34 height 16
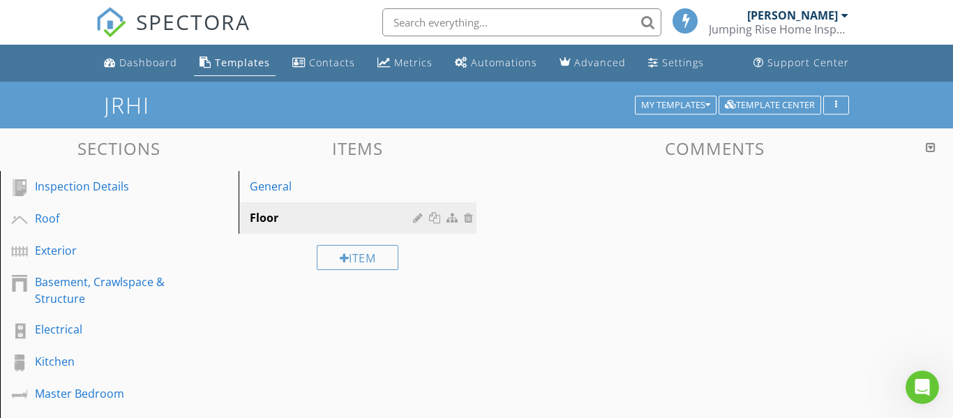
scroll to position [187, 0]
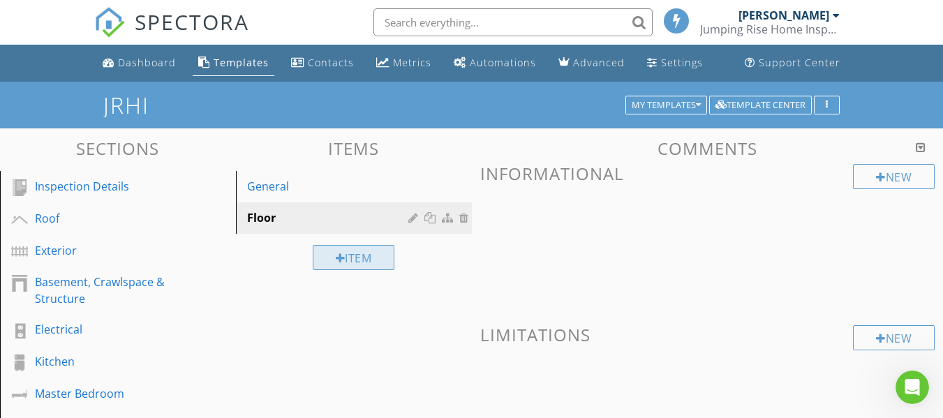
click at [349, 265] on div "Item" at bounding box center [354, 257] width 82 height 25
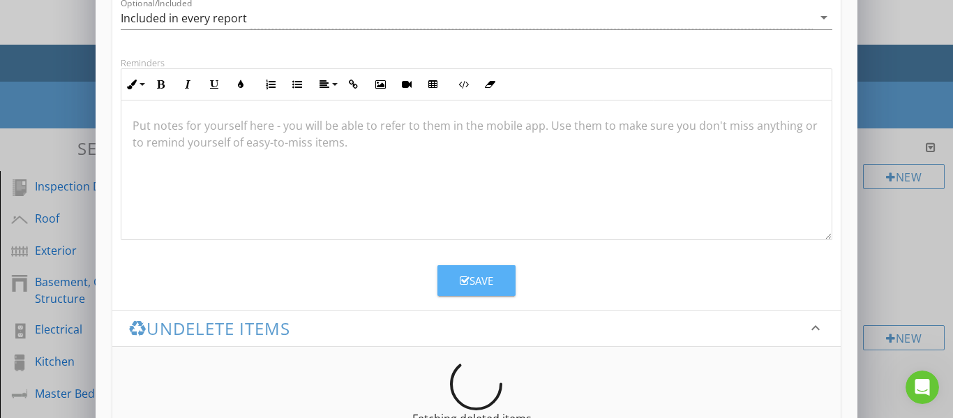
click at [455, 286] on button "Save" at bounding box center [477, 280] width 78 height 31
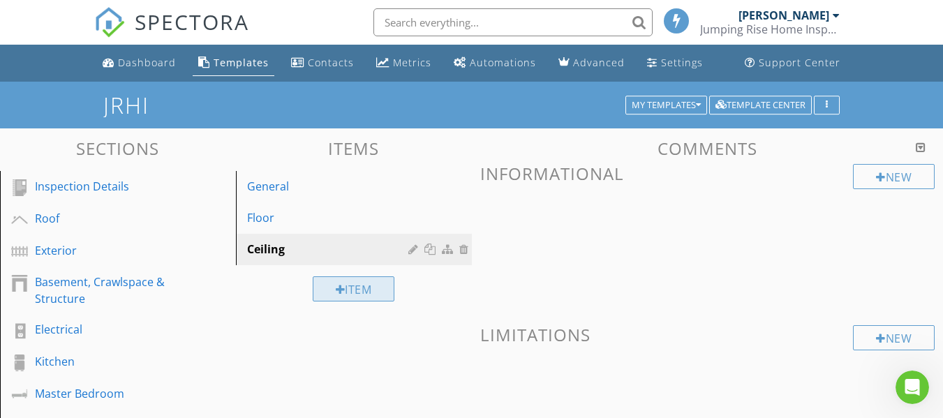
click at [364, 292] on div "Item" at bounding box center [354, 288] width 82 height 25
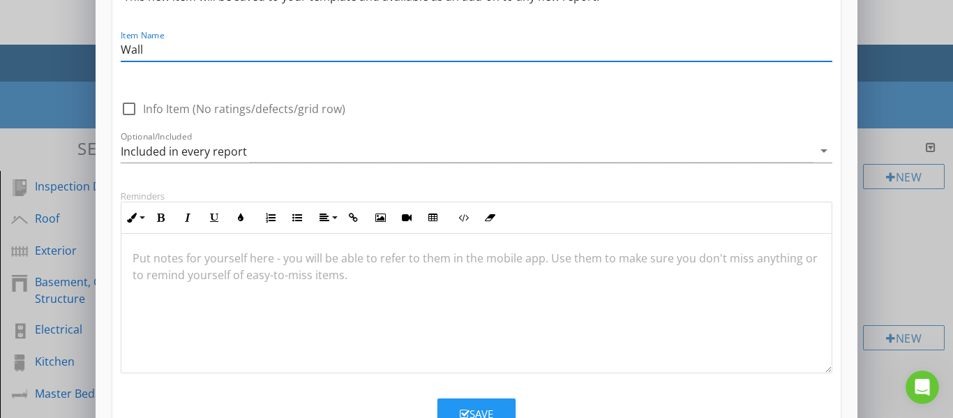
scroll to position [209, 0]
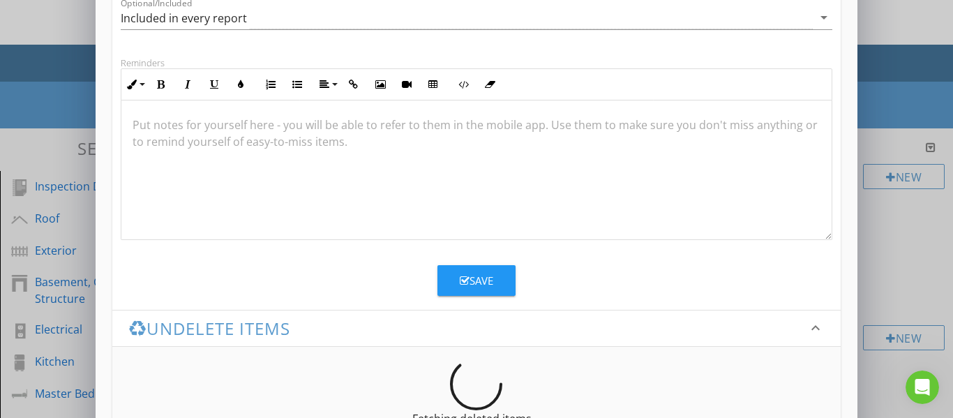
click at [482, 283] on div "Save" at bounding box center [477, 281] width 34 height 16
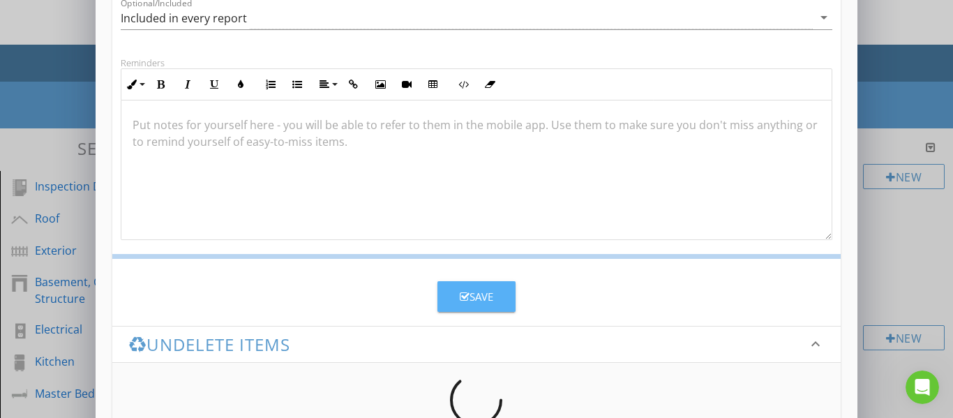
scroll to position [187, 0]
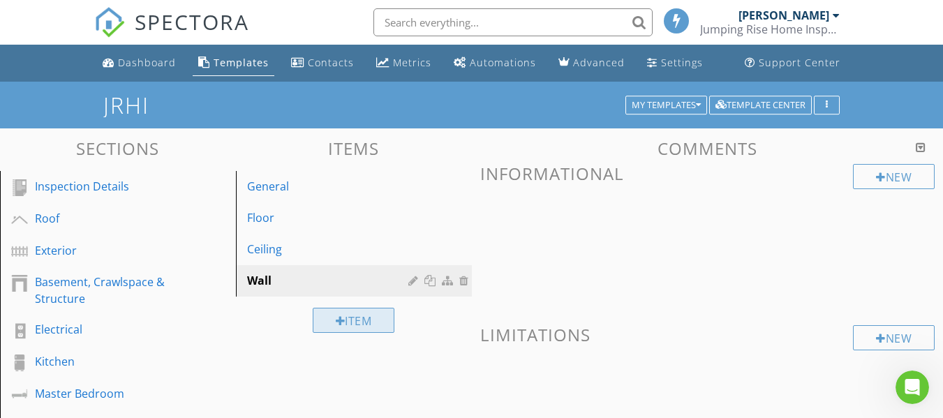
click at [359, 328] on div "Item" at bounding box center [354, 320] width 82 height 25
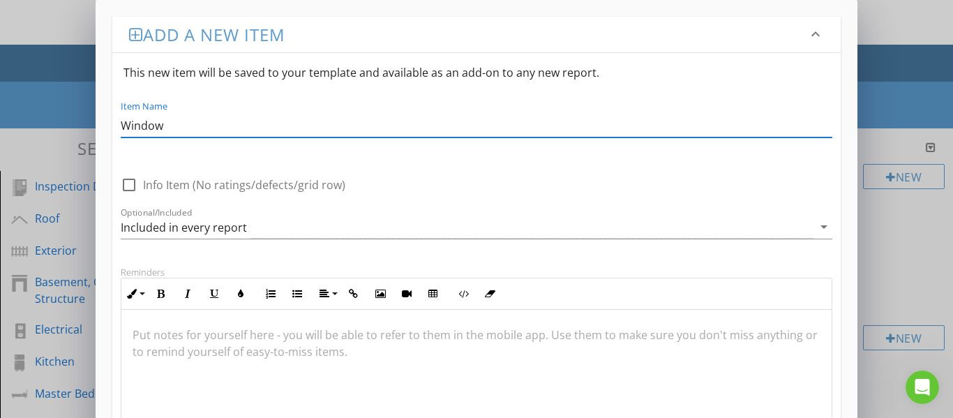
scroll to position [1, 0]
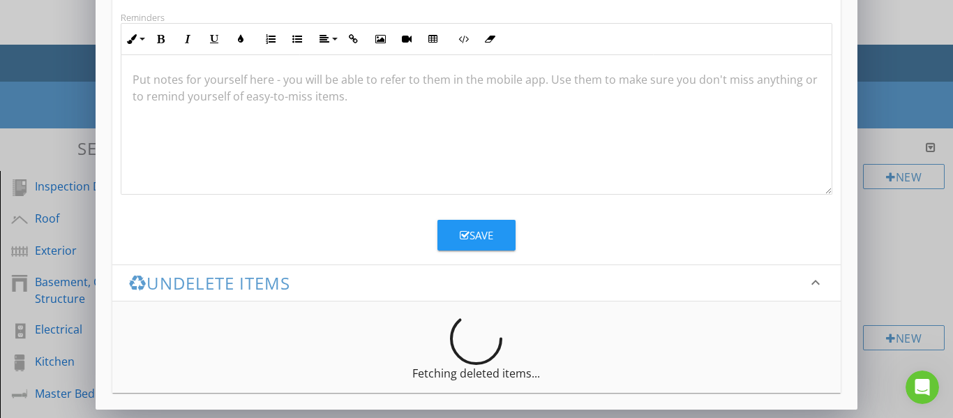
click at [495, 244] on button "Save" at bounding box center [477, 235] width 78 height 31
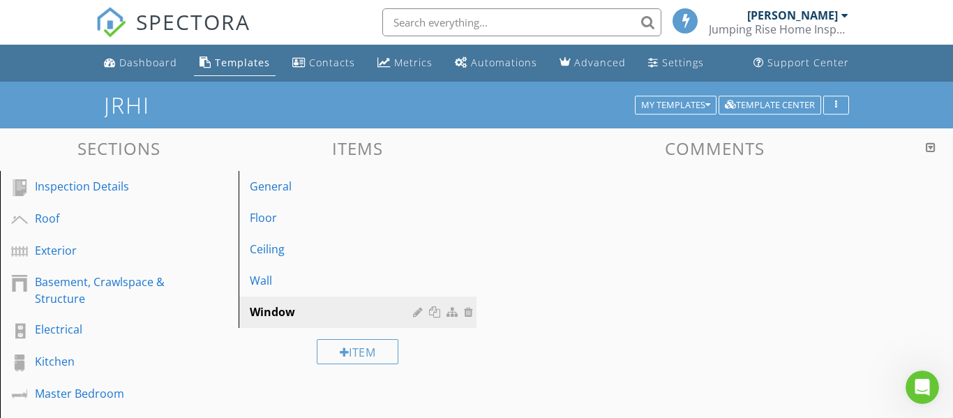
scroll to position [187, 0]
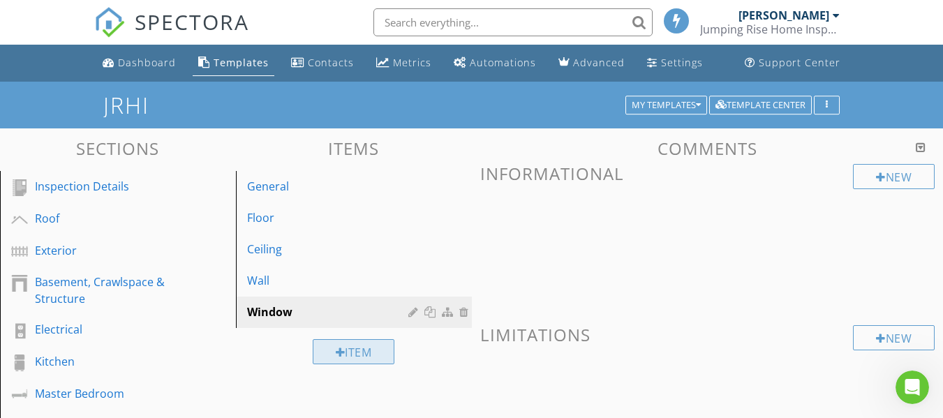
click at [336, 357] on div at bounding box center [341, 352] width 10 height 11
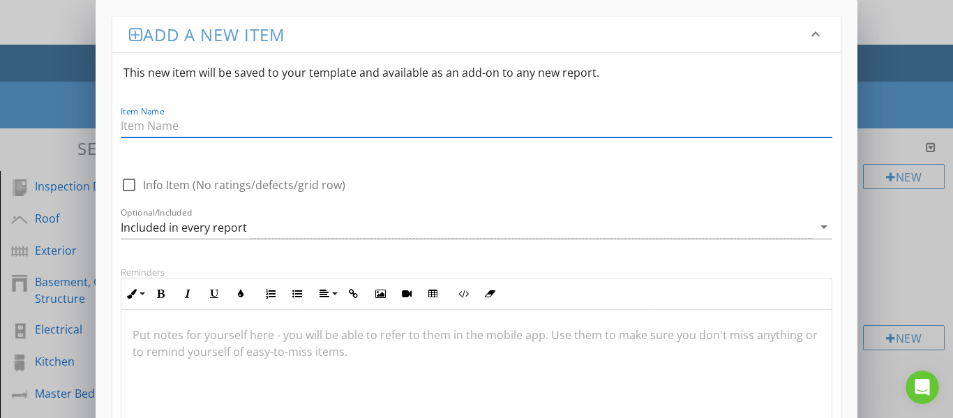
click at [365, 132] on input "Item Name" at bounding box center [477, 125] width 713 height 23
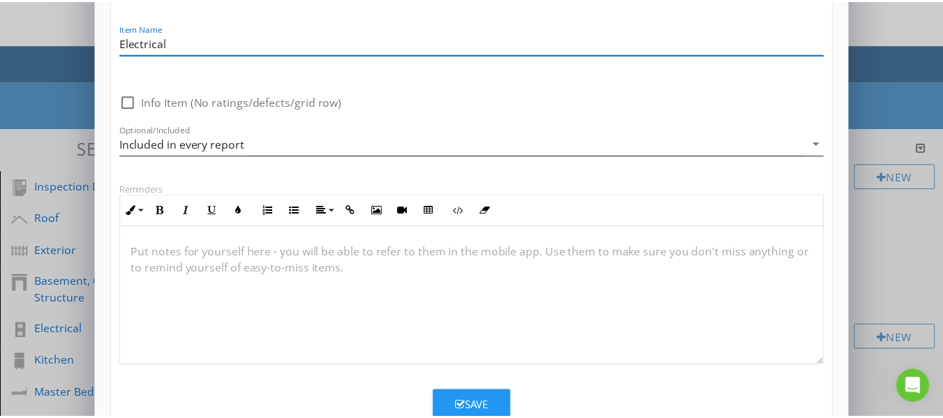
scroll to position [209, 0]
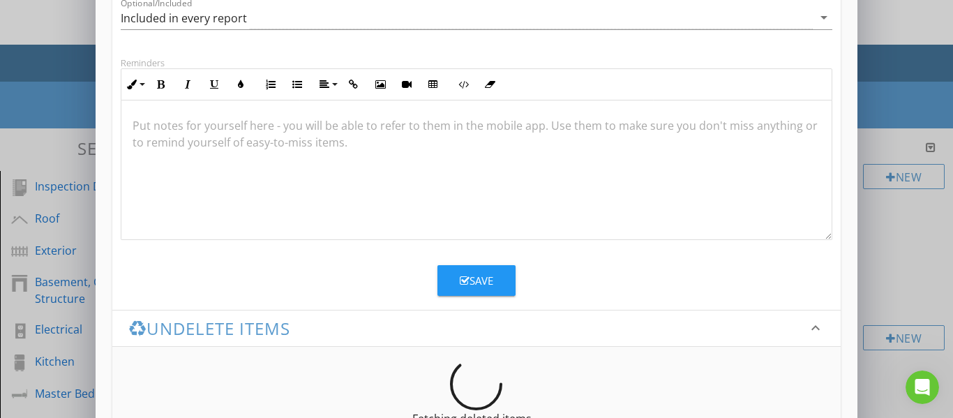
click at [472, 274] on div "Save" at bounding box center [477, 281] width 34 height 16
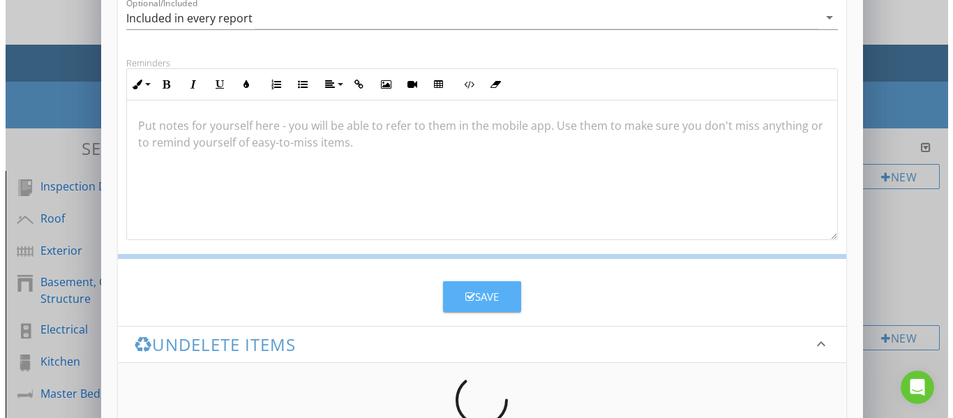
scroll to position [187, 0]
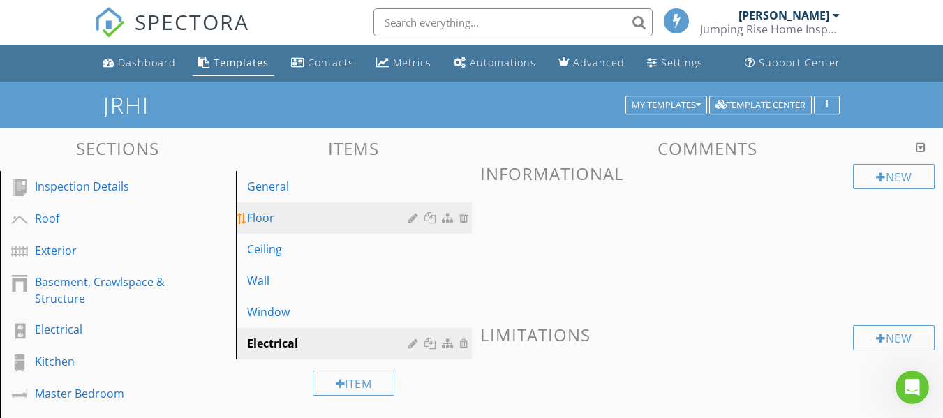
click at [301, 218] on div "Floor" at bounding box center [329, 217] width 165 height 17
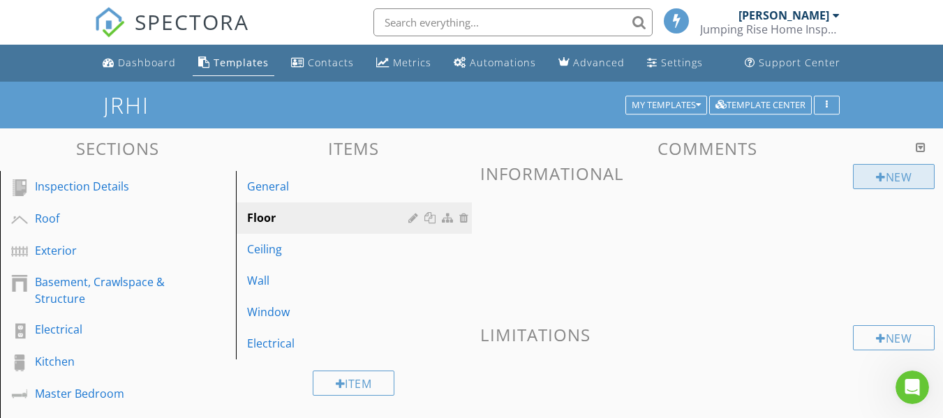
click at [867, 179] on div "New" at bounding box center [894, 176] width 82 height 25
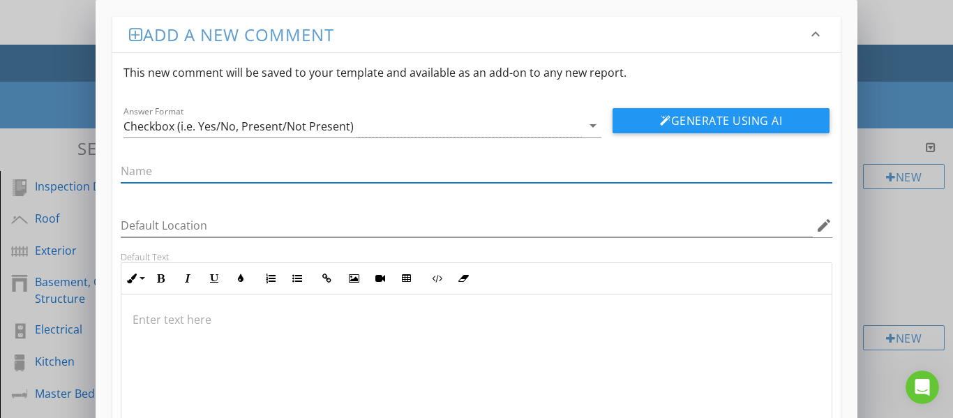
click at [425, 119] on div "Checkbox (i.e. Yes/No, Present/Not Present)" at bounding box center [353, 125] width 459 height 23
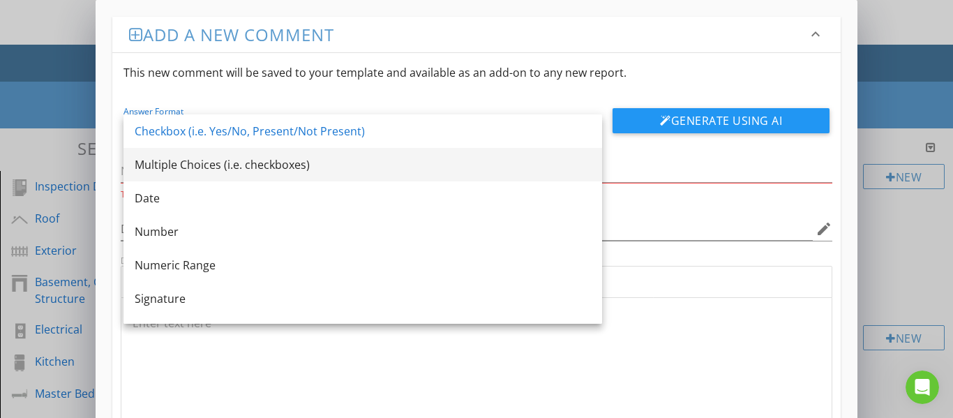
click at [309, 168] on div "Multiple Choices (i.e. checkboxes)" at bounding box center [363, 164] width 456 height 17
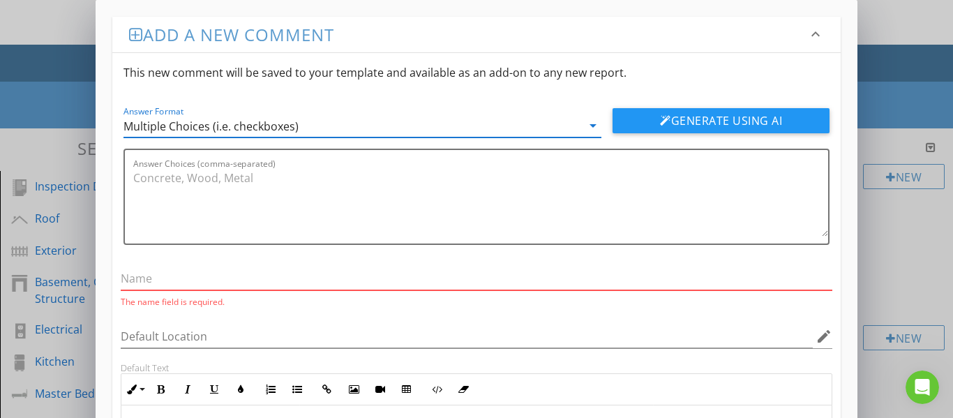
click at [231, 283] on input "text" at bounding box center [477, 278] width 713 height 23
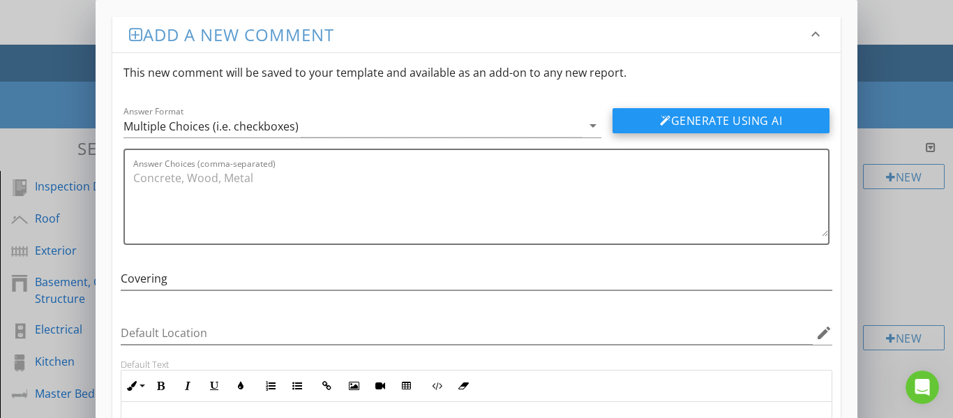
click at [667, 115] on div at bounding box center [665, 120] width 11 height 11
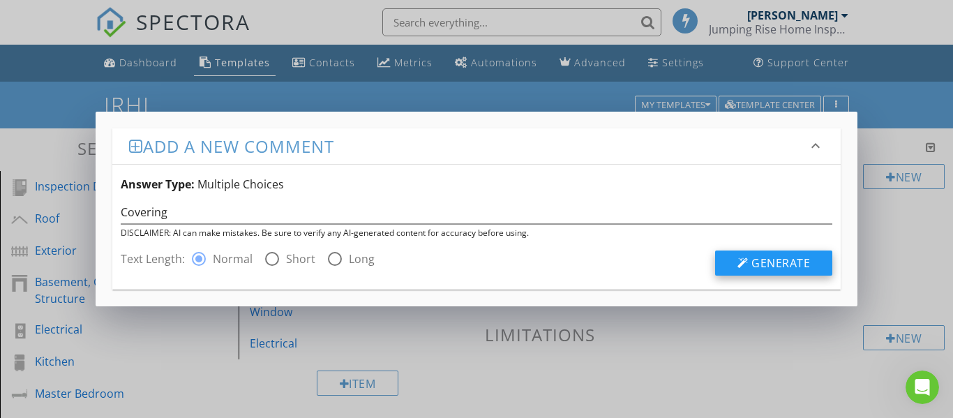
click at [724, 264] on button "Generate" at bounding box center [773, 263] width 117 height 25
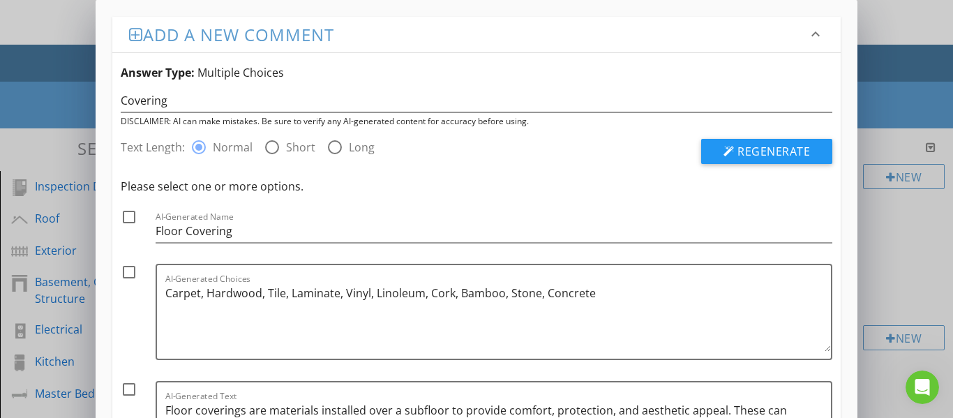
click at [128, 216] on div at bounding box center [129, 217] width 24 height 24
click at [128, 273] on div at bounding box center [129, 272] width 24 height 24
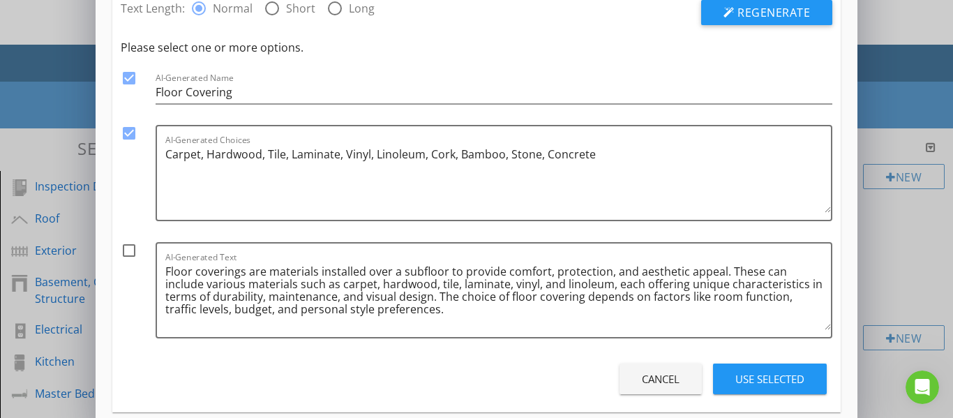
scroll to position [140, 0]
click at [127, 255] on div at bounding box center [129, 250] width 24 height 24
click at [729, 383] on button "Use Selected" at bounding box center [770, 378] width 114 height 31
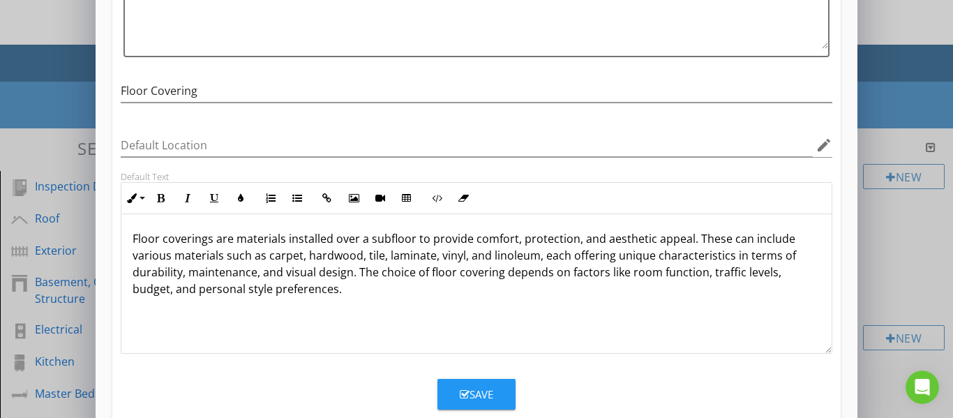
scroll to position [218, 0]
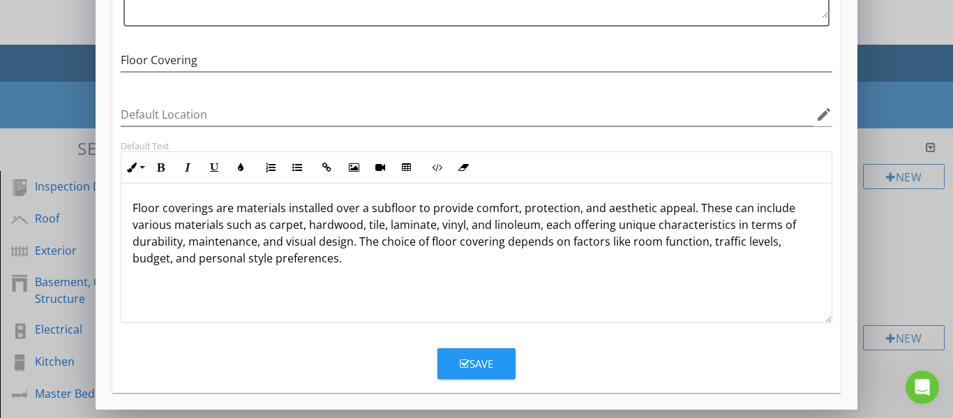
click at [485, 353] on button "Save" at bounding box center [477, 363] width 78 height 31
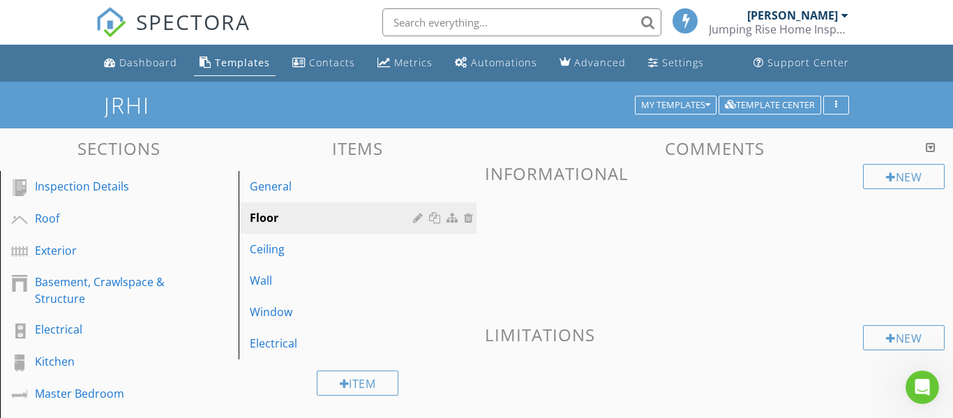
scroll to position [151, 0]
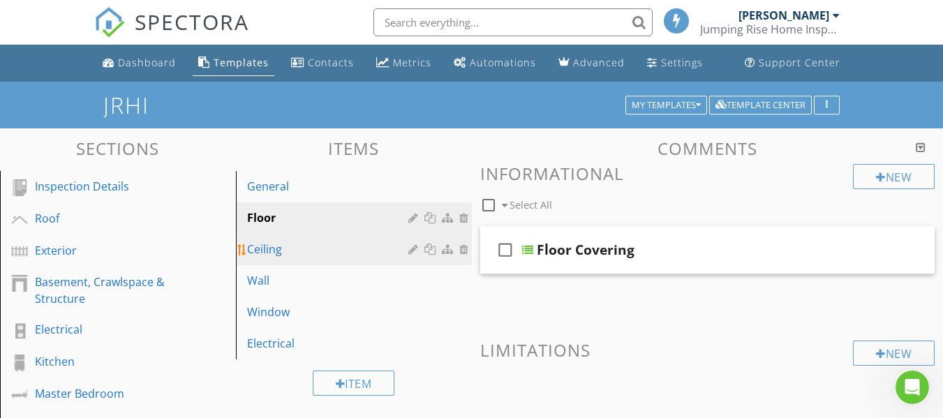
click at [311, 245] on div "Ceiling" at bounding box center [329, 249] width 165 height 17
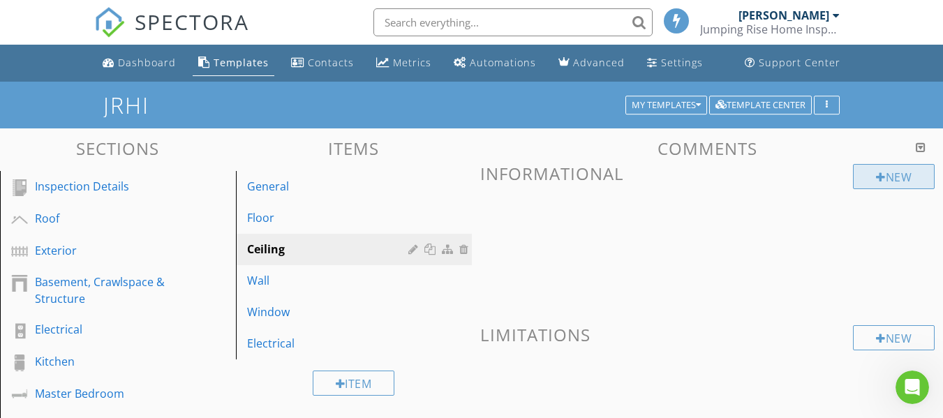
click at [870, 178] on div "New" at bounding box center [894, 176] width 82 height 25
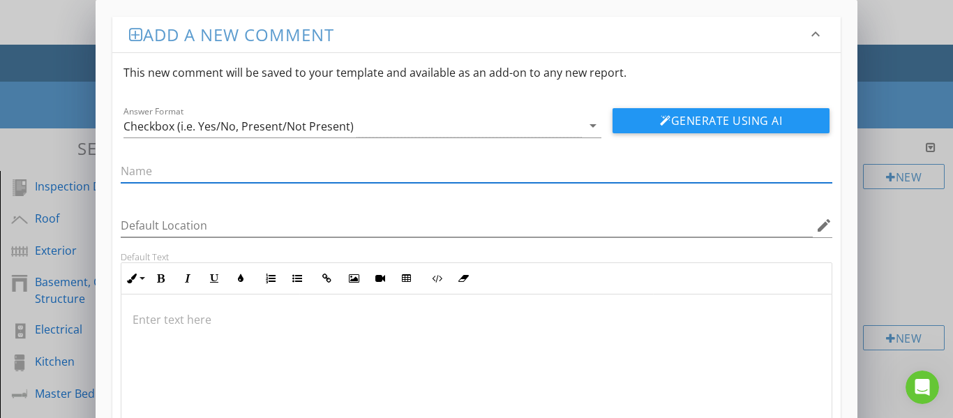
click at [361, 127] on div "Checkbox (i.e. Yes/No, Present/Not Present)" at bounding box center [353, 125] width 459 height 23
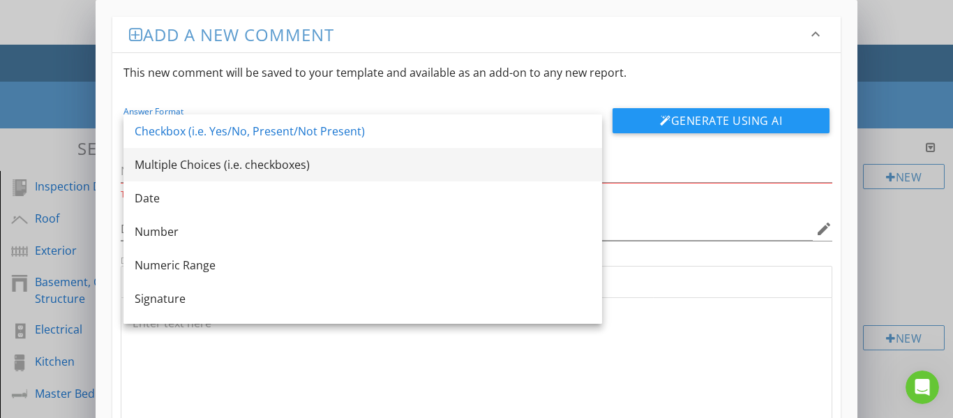
click at [306, 162] on div "Multiple Choices (i.e. checkboxes)" at bounding box center [363, 164] width 456 height 17
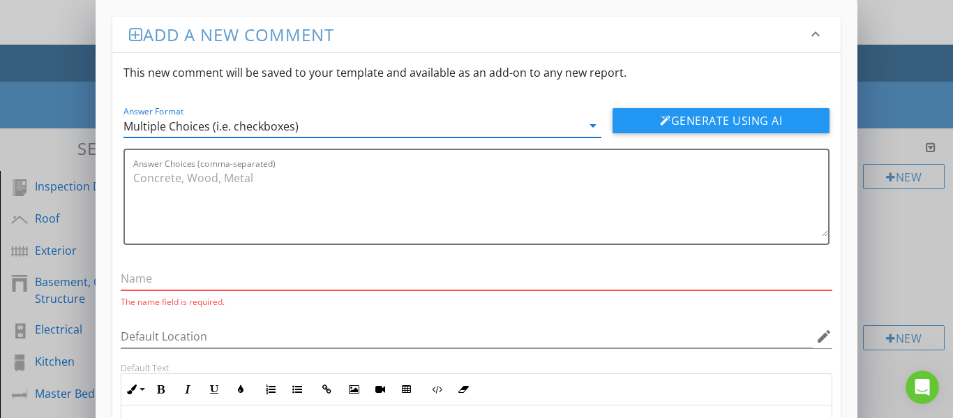
click at [251, 276] on input "text" at bounding box center [477, 278] width 713 height 23
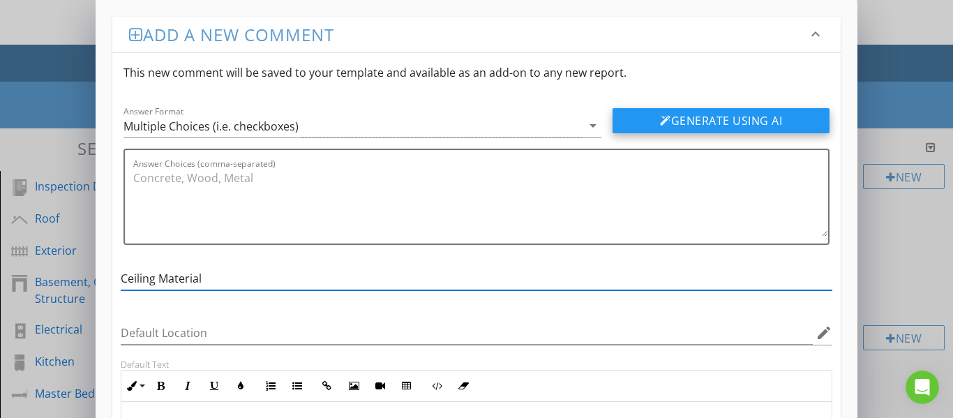
click at [690, 119] on button "Generate Using AI" at bounding box center [721, 120] width 217 height 25
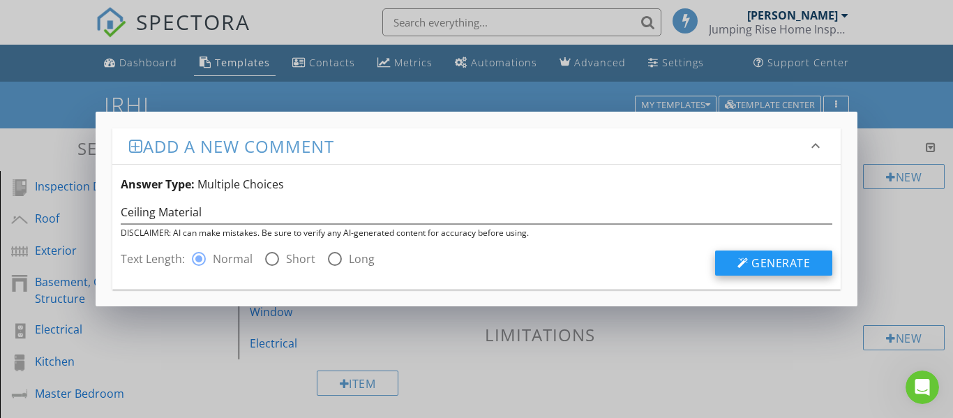
click at [737, 262] on button "Generate" at bounding box center [773, 263] width 117 height 25
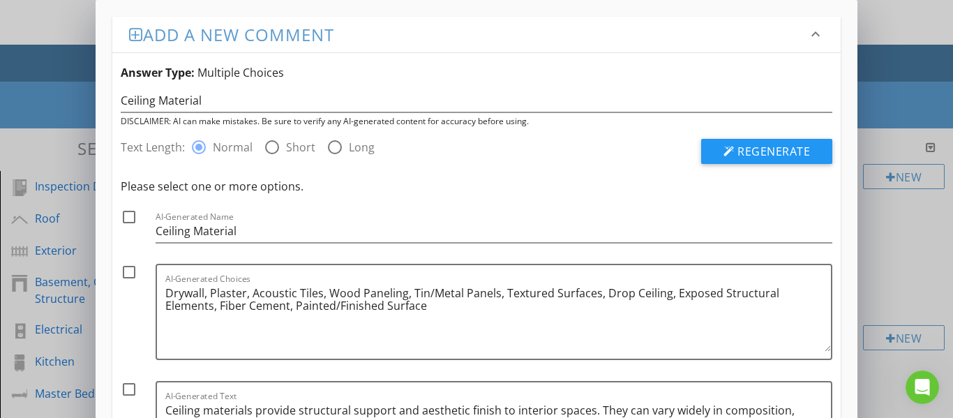
click at [129, 218] on div at bounding box center [129, 217] width 24 height 24
click at [124, 273] on div at bounding box center [129, 272] width 24 height 24
click at [128, 386] on div at bounding box center [129, 390] width 24 height 24
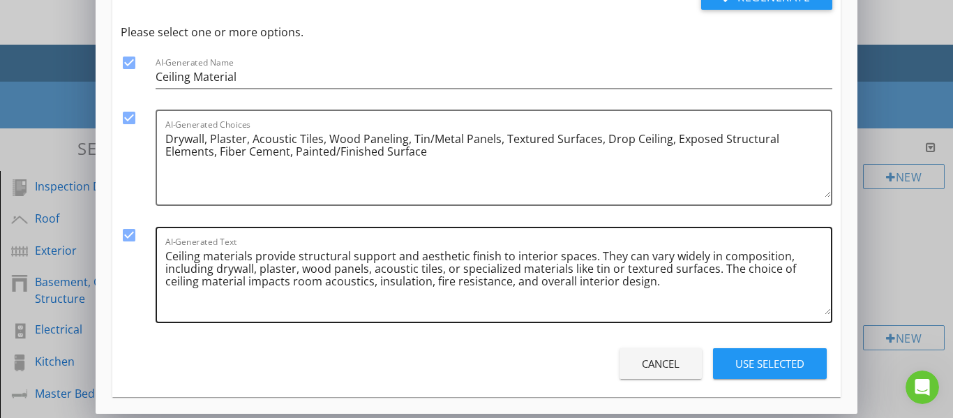
scroll to position [158, 0]
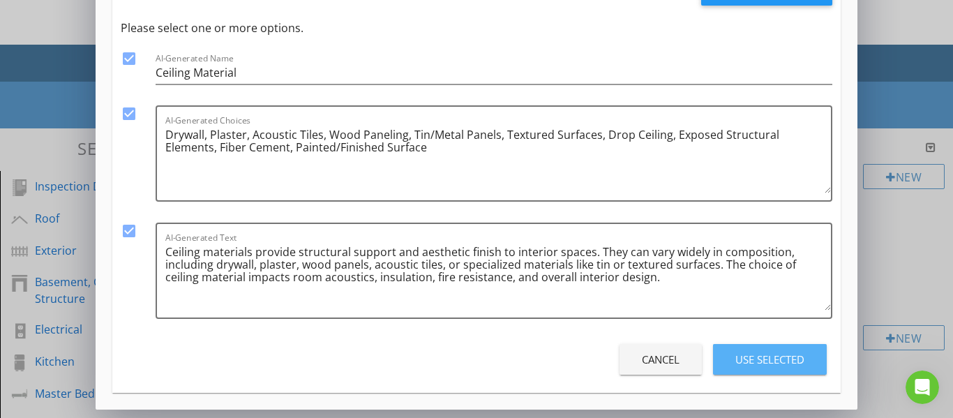
click at [743, 369] on button "Use Selected" at bounding box center [770, 359] width 114 height 31
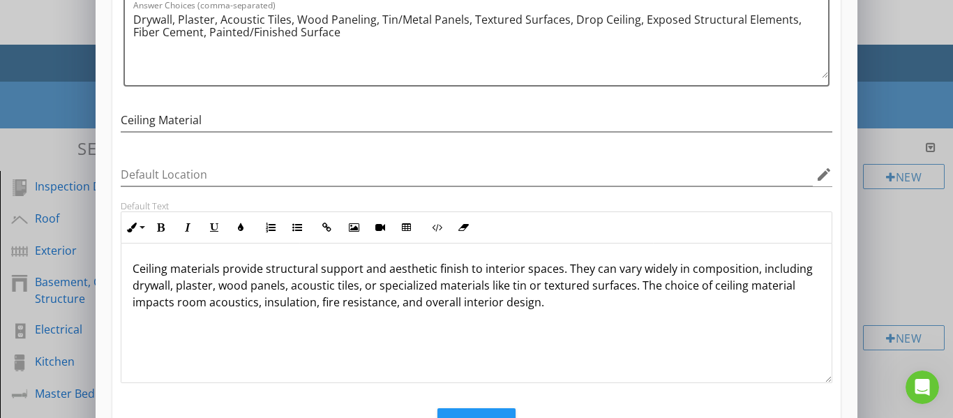
scroll to position [1, 0]
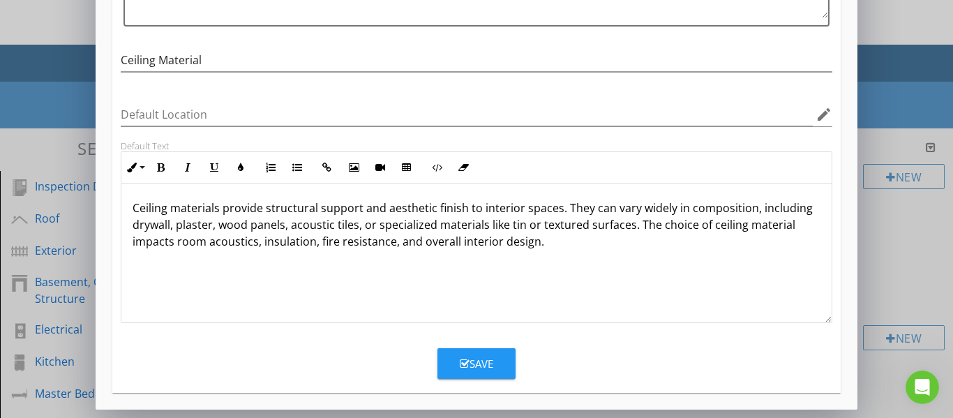
click at [490, 362] on div "Save" at bounding box center [477, 364] width 34 height 16
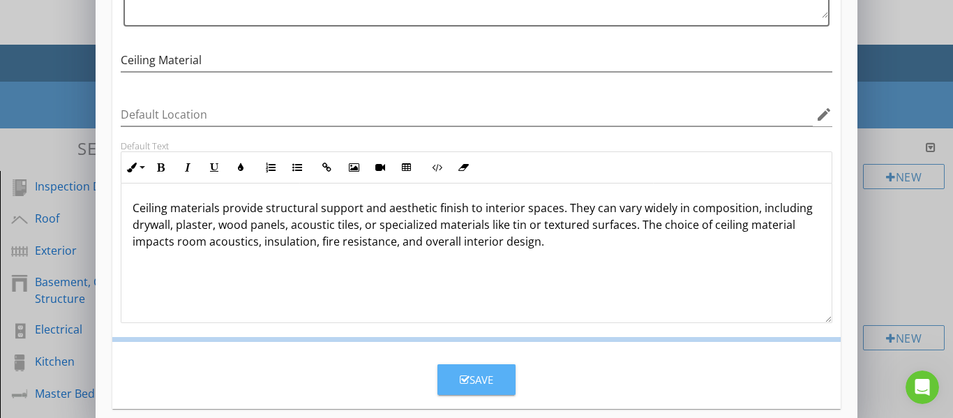
scroll to position [151, 0]
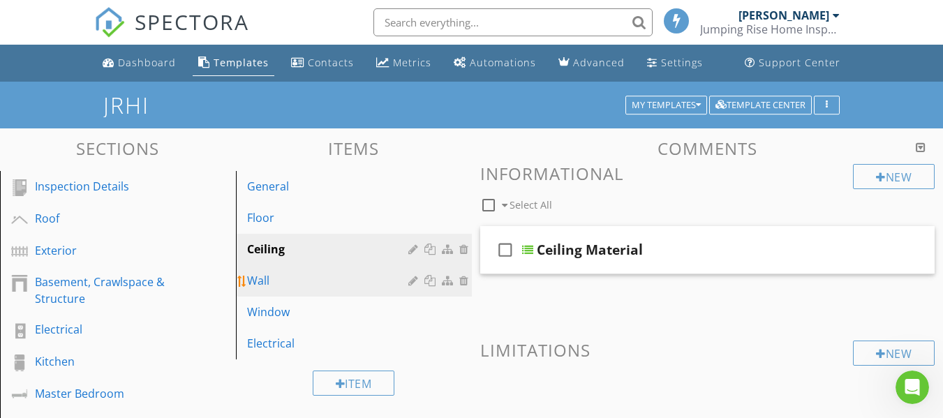
click at [276, 277] on div "Wall" at bounding box center [329, 280] width 165 height 17
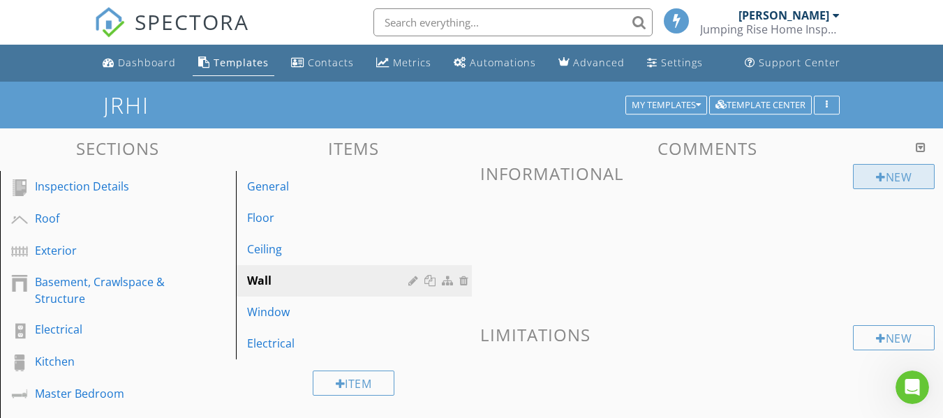
click at [903, 175] on div "New" at bounding box center [894, 176] width 82 height 25
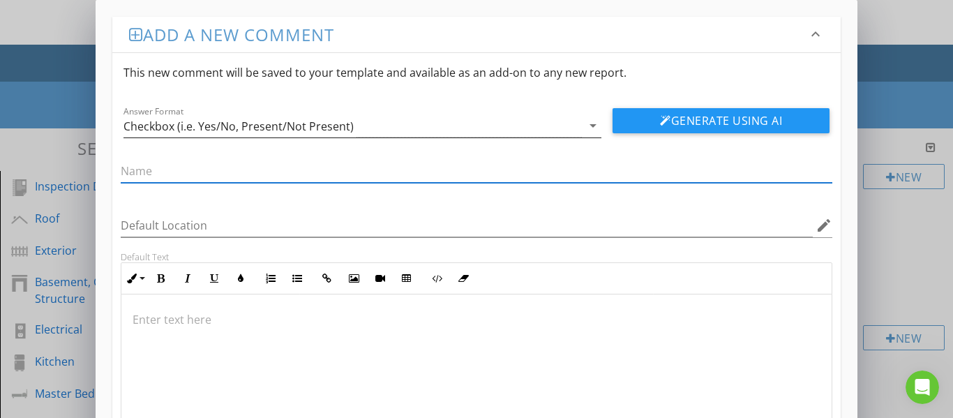
click at [472, 133] on div "Checkbox (i.e. Yes/No, Present/Not Present)" at bounding box center [353, 125] width 459 height 23
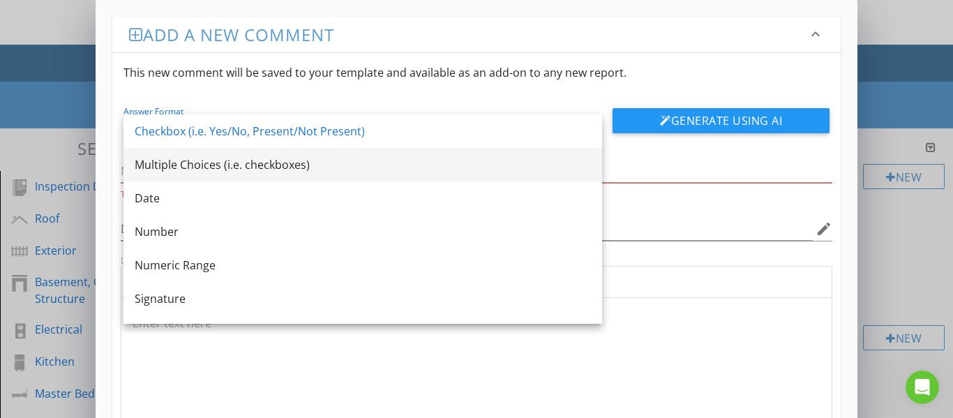
click at [360, 172] on div "Multiple Choices (i.e. checkboxes)" at bounding box center [363, 164] width 456 height 17
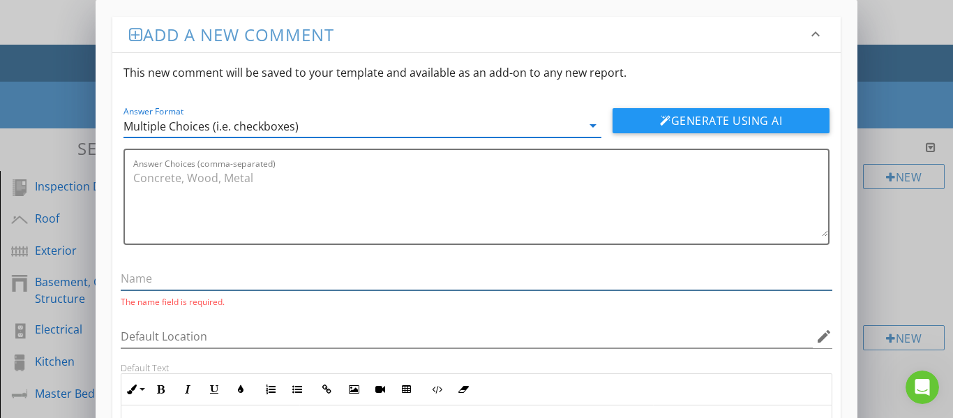
click at [299, 281] on input "text" at bounding box center [477, 278] width 713 height 23
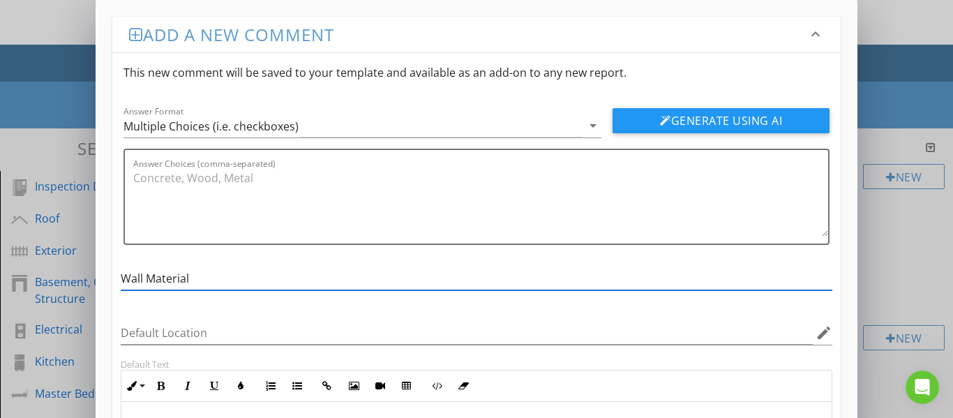
click at [670, 121] on button "Generate Using AI" at bounding box center [721, 120] width 217 height 25
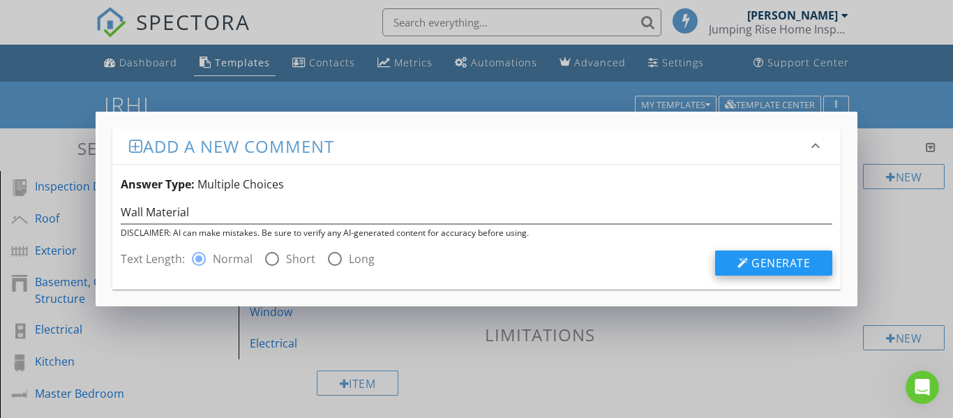
click at [738, 261] on div at bounding box center [743, 263] width 11 height 11
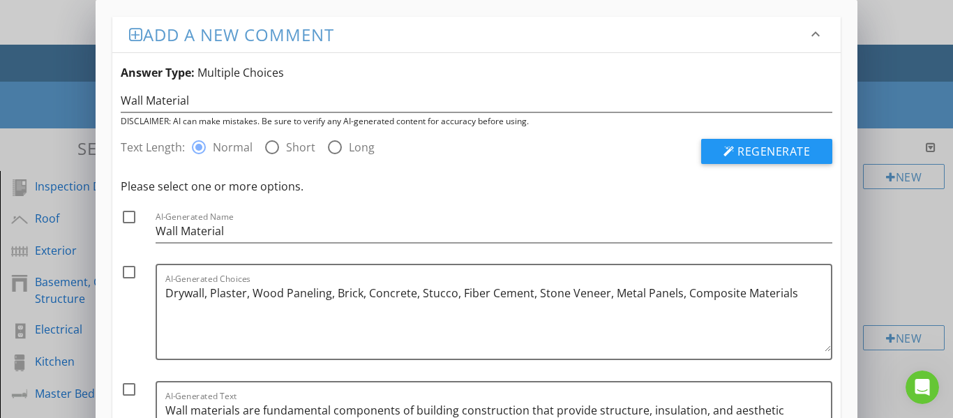
click at [129, 217] on div at bounding box center [129, 217] width 24 height 24
click at [127, 267] on div at bounding box center [129, 272] width 24 height 24
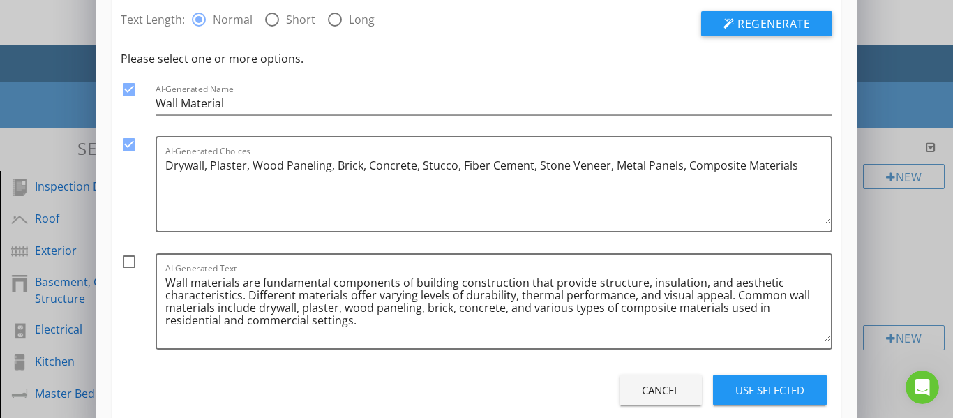
scroll to position [158, 0]
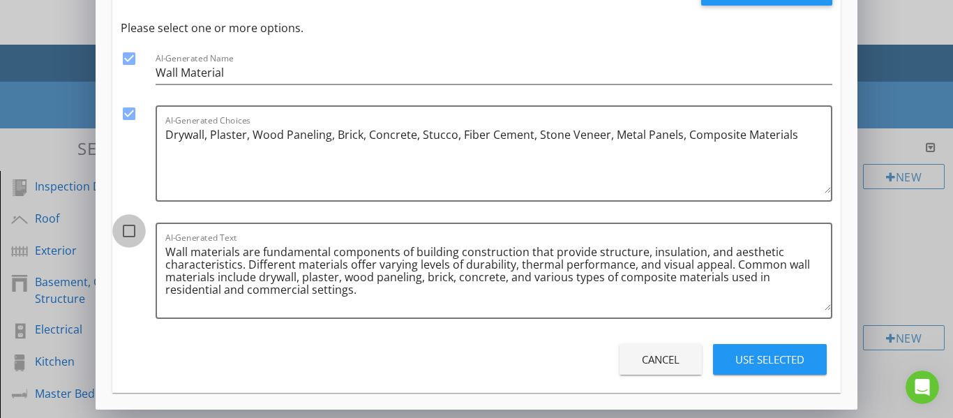
click at [131, 232] on div at bounding box center [129, 231] width 24 height 24
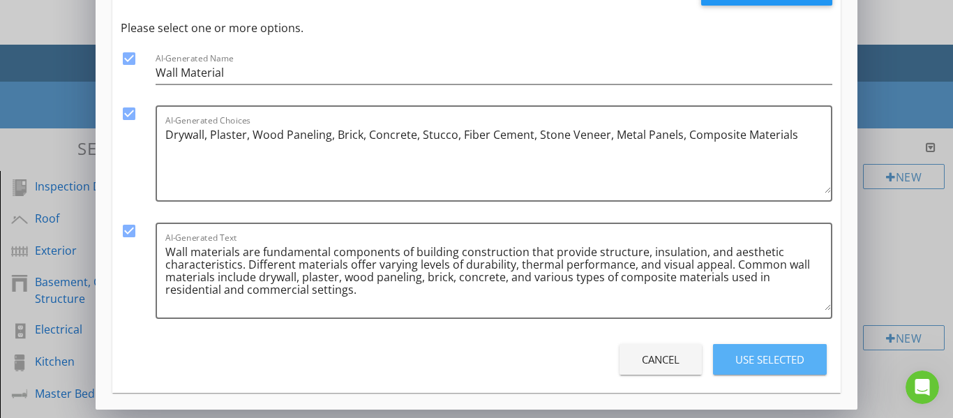
click at [736, 359] on div "Use Selected" at bounding box center [770, 360] width 69 height 16
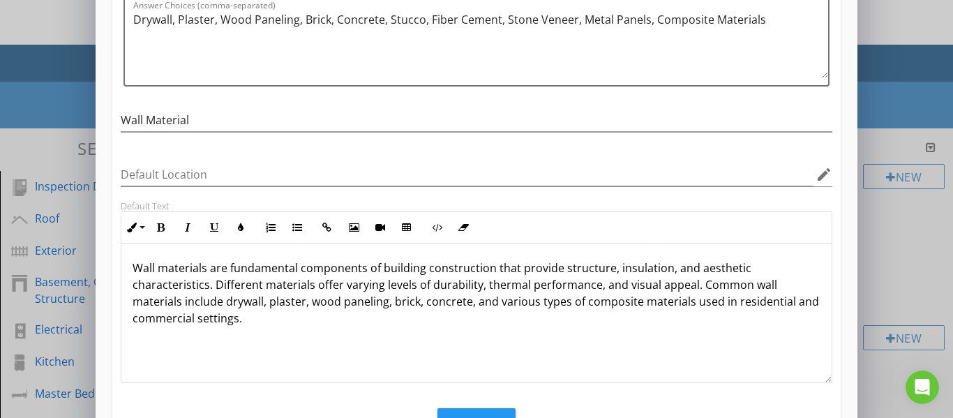
scroll to position [218, 0]
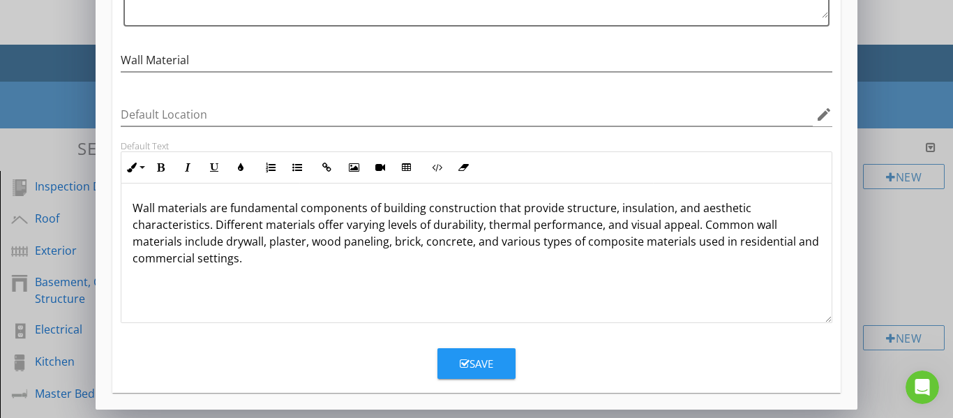
click at [482, 365] on div "Save" at bounding box center [477, 364] width 34 height 16
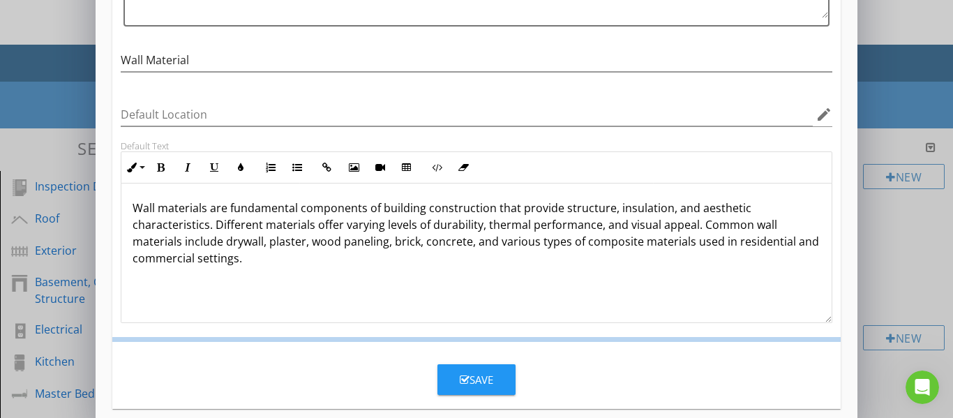
scroll to position [151, 0]
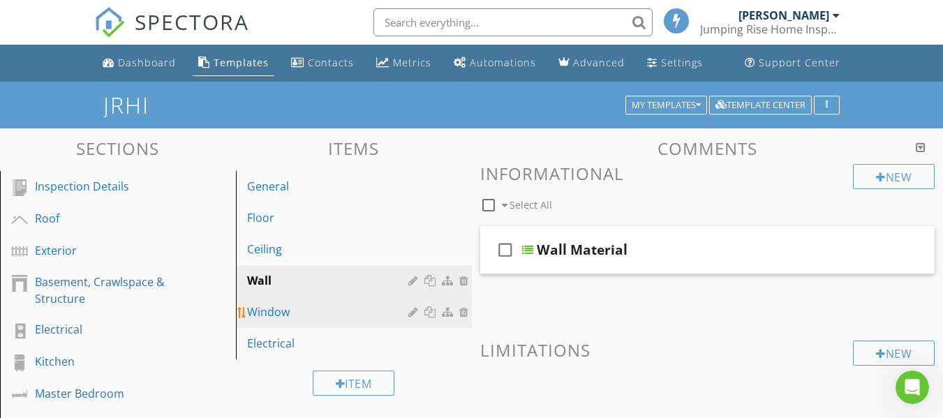
click at [313, 315] on div "Window" at bounding box center [329, 312] width 165 height 17
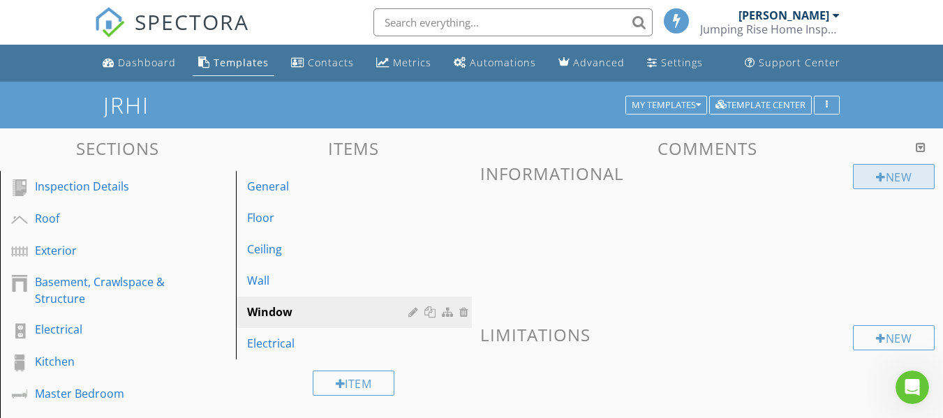
click at [885, 181] on div "New" at bounding box center [894, 176] width 82 height 25
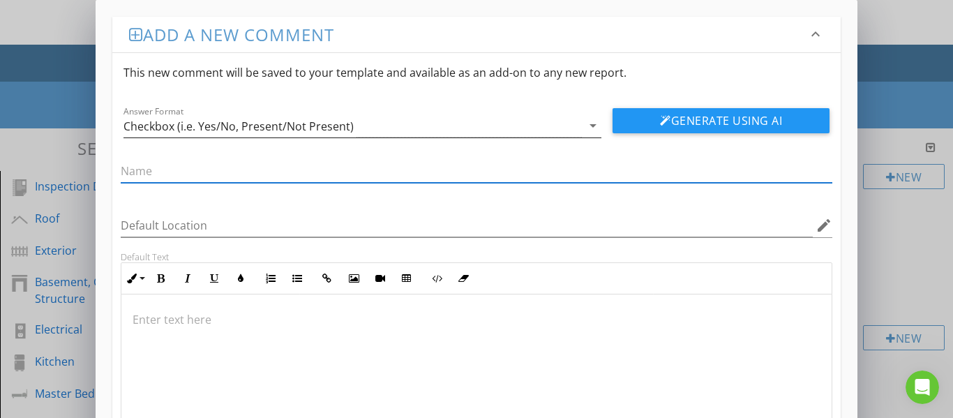
click at [349, 118] on div "Checkbox (i.e. Yes/No, Present/Not Present)" at bounding box center [353, 125] width 459 height 23
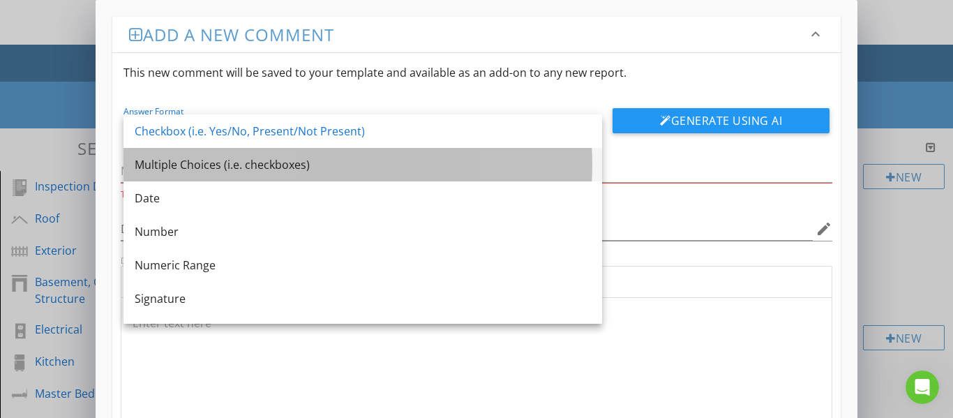
click at [258, 169] on div "Multiple Choices (i.e. checkboxes)" at bounding box center [363, 164] width 456 height 17
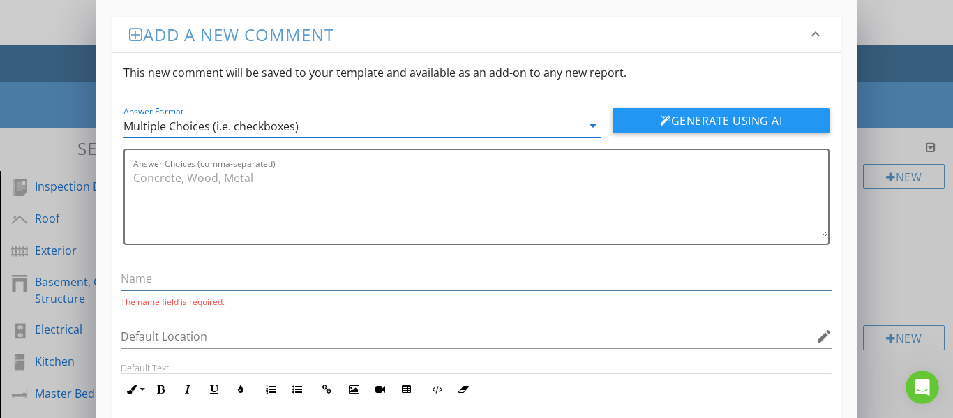
click at [223, 278] on input "text" at bounding box center [477, 278] width 713 height 23
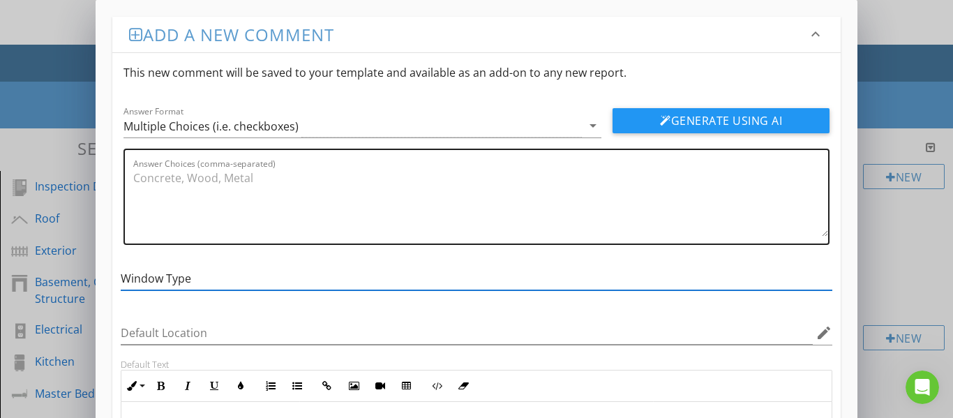
click at [228, 181] on textarea "Answer Choices (comma-separated)" at bounding box center [481, 202] width 696 height 70
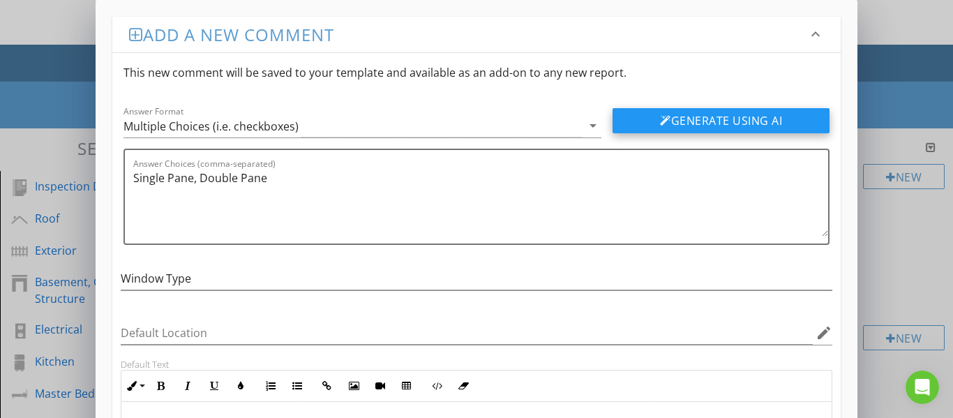
click at [646, 128] on button "Generate Using AI" at bounding box center [721, 120] width 217 height 25
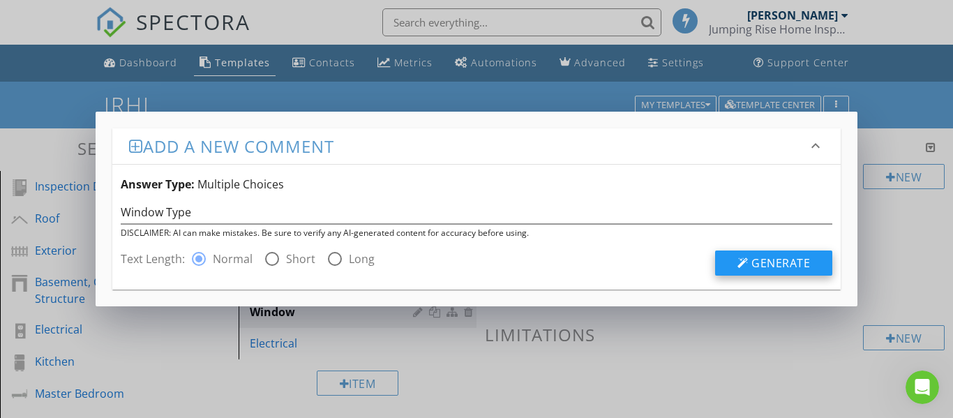
click at [775, 260] on span "Generate" at bounding box center [781, 262] width 59 height 15
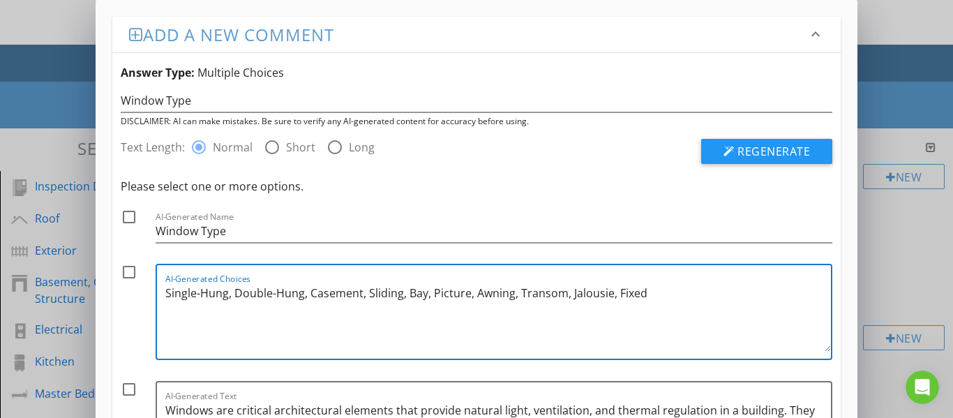
click at [656, 294] on textarea "Single-Hung, Double-Hung, Casement, Sliding, Bay, Picture, Awning, Transom, Jal…" at bounding box center [498, 317] width 667 height 70
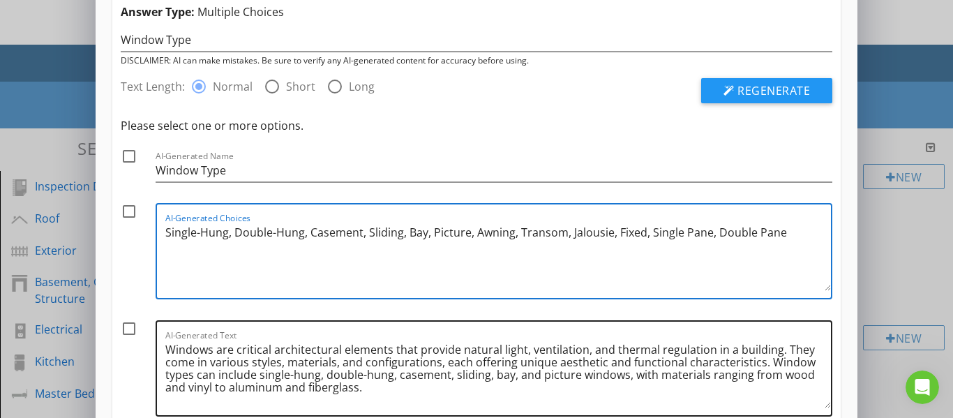
scroll to position [158, 0]
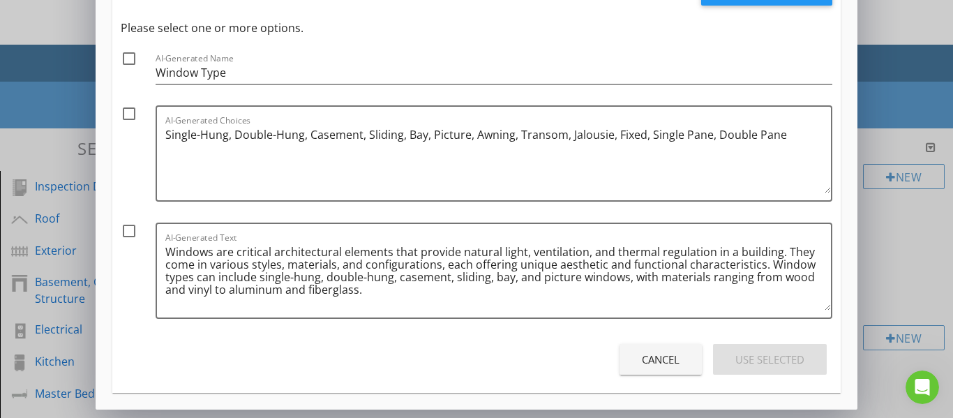
click at [124, 61] on div at bounding box center [129, 59] width 24 height 24
click at [131, 111] on div at bounding box center [129, 114] width 24 height 24
click at [130, 232] on div at bounding box center [129, 231] width 24 height 24
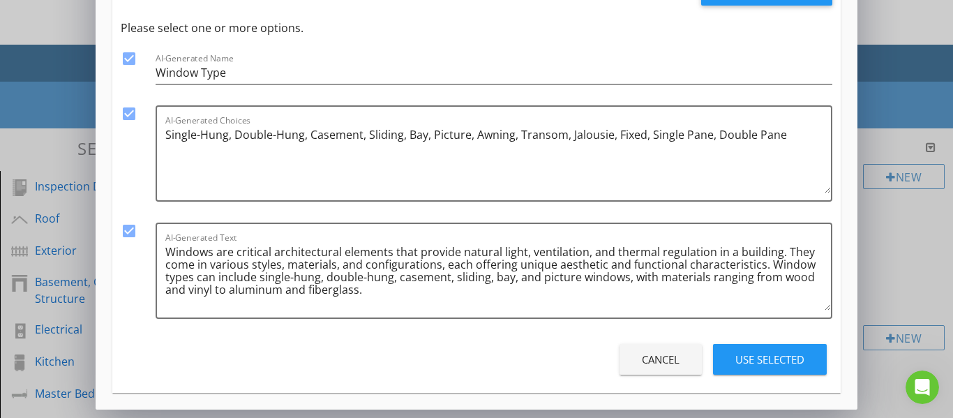
click at [748, 358] on div "Use Selected" at bounding box center [770, 360] width 69 height 16
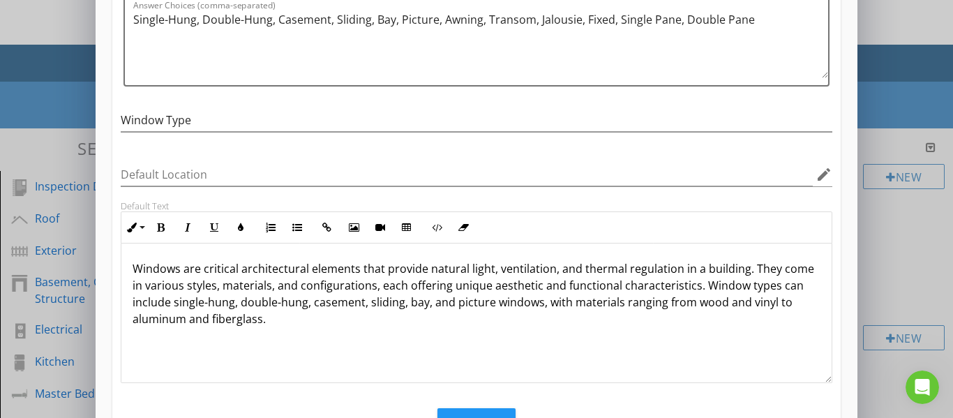
scroll to position [1, 0]
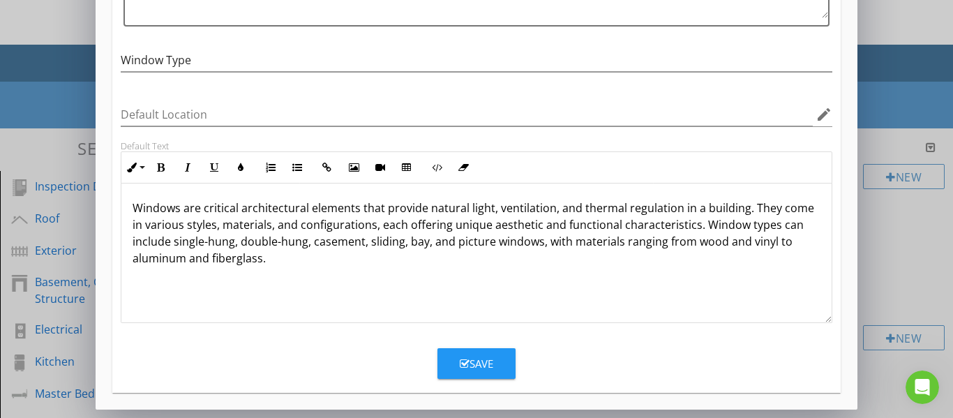
click at [501, 369] on button "Save" at bounding box center [477, 363] width 78 height 31
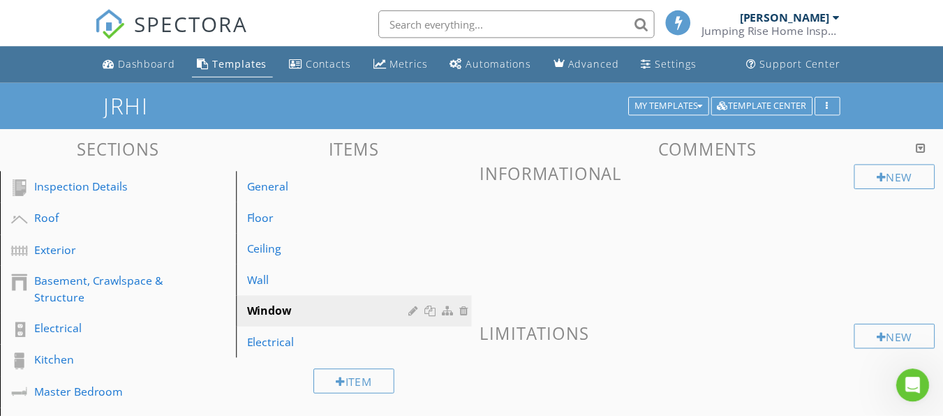
scroll to position [151, 0]
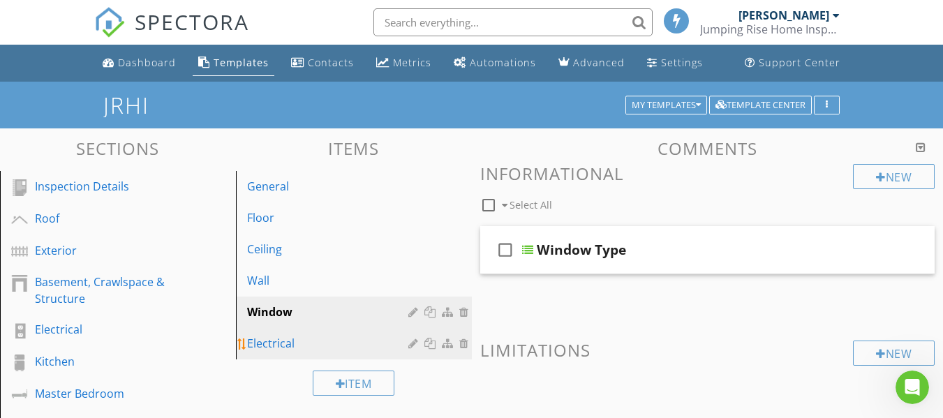
click at [288, 336] on div "Electrical" at bounding box center [329, 343] width 165 height 17
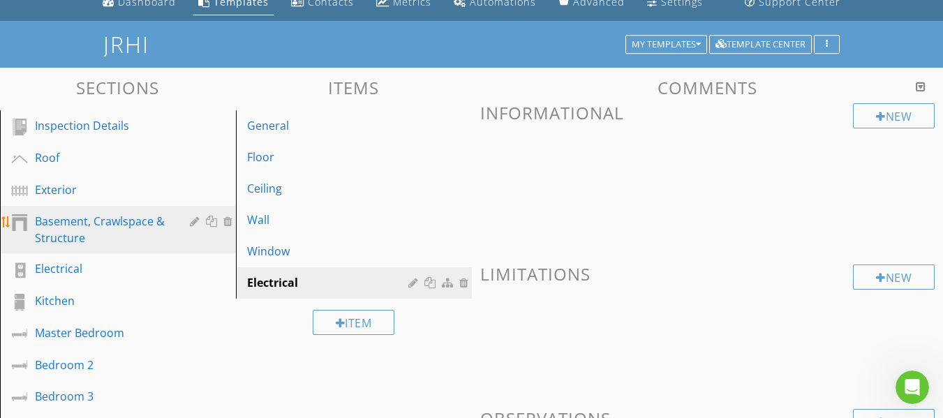
scroll to position [0, 0]
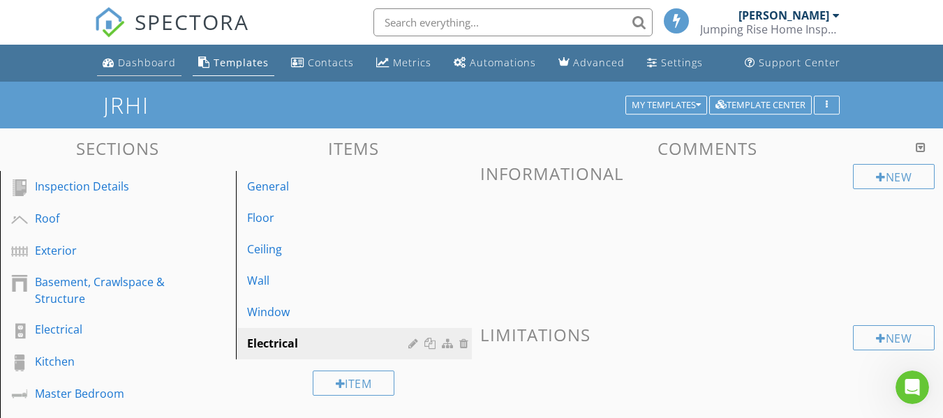
click at [140, 68] on div "Dashboard" at bounding box center [147, 62] width 58 height 13
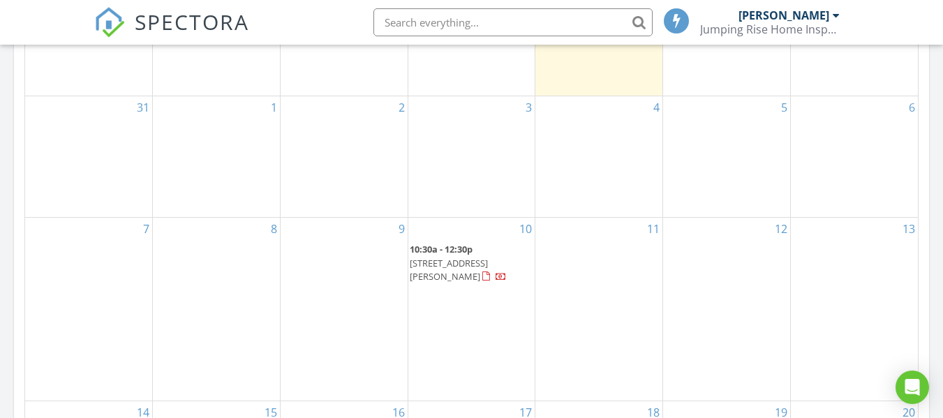
scroll to position [768, 0]
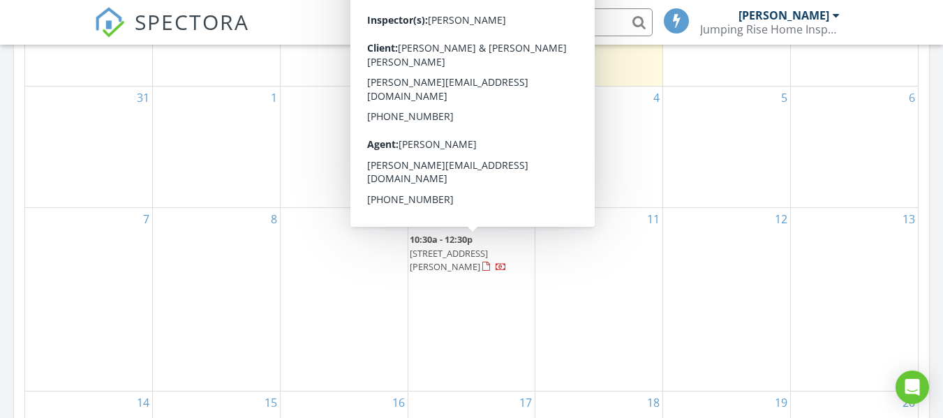
click at [465, 258] on span "[STREET_ADDRESS][PERSON_NAME]" at bounding box center [449, 260] width 78 height 26
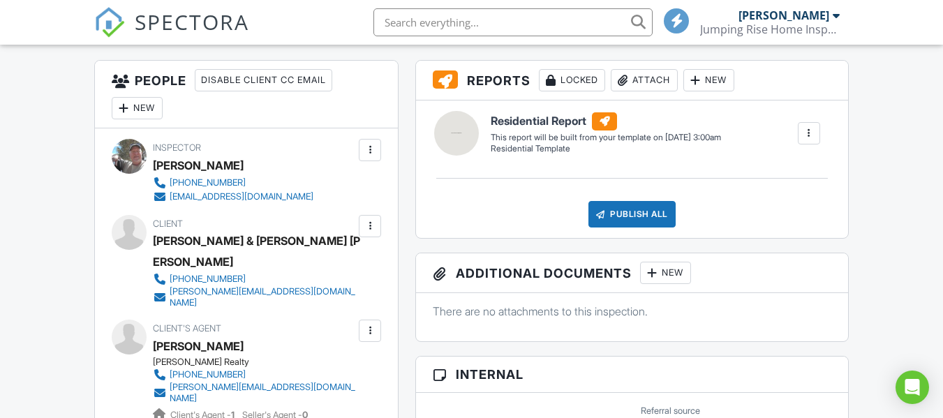
click at [812, 134] on div at bounding box center [809, 133] width 14 height 14
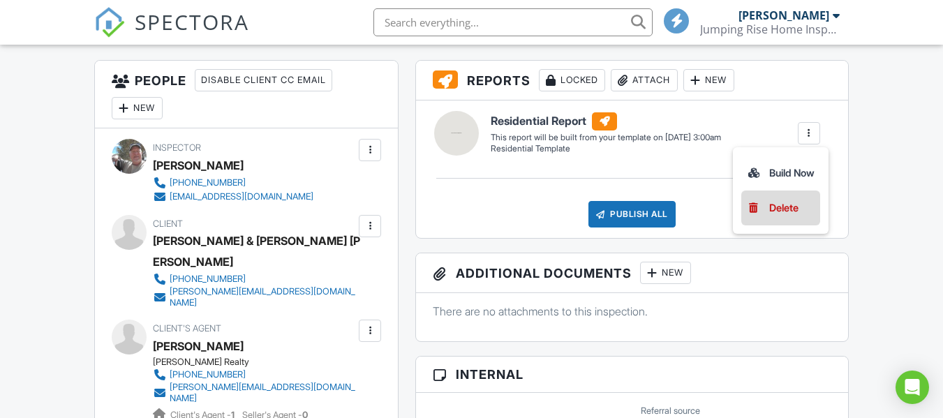
click at [779, 209] on div "Delete" at bounding box center [783, 207] width 29 height 15
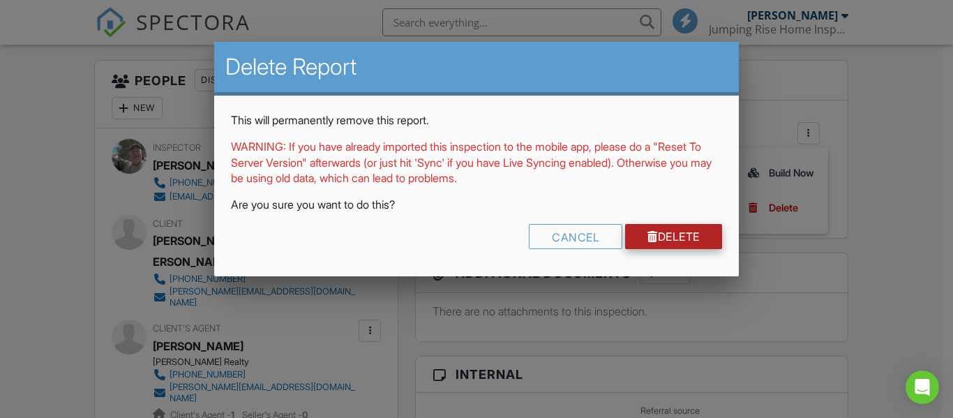
click at [676, 235] on link "Delete" at bounding box center [673, 236] width 97 height 25
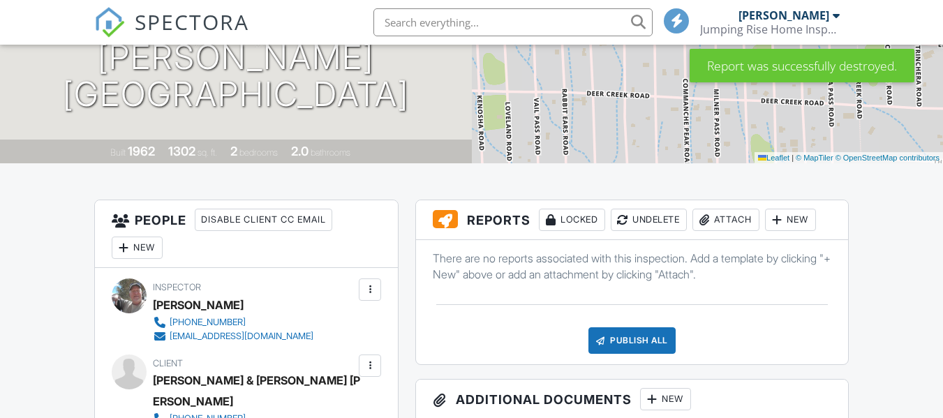
click at [784, 218] on div at bounding box center [777, 220] width 14 height 14
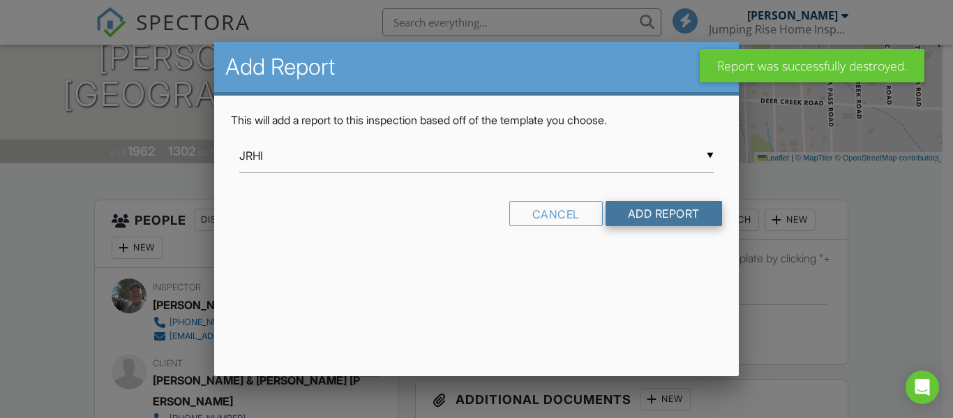
click at [660, 218] on input "Add Report" at bounding box center [664, 213] width 117 height 25
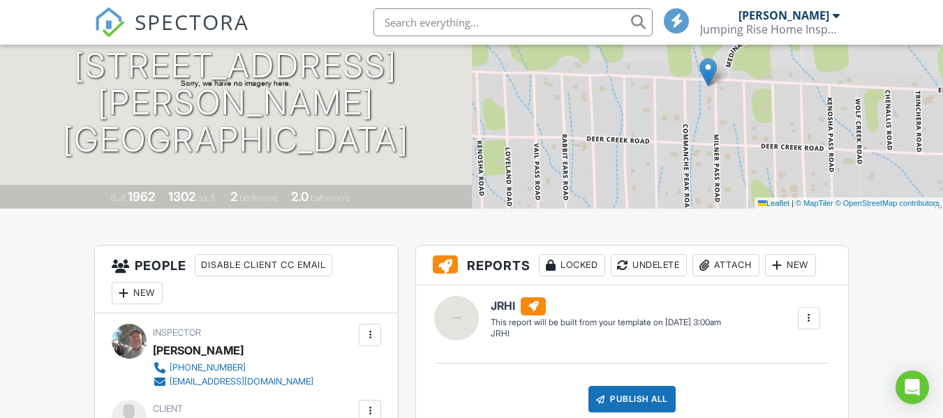
scroll to position [140, 0]
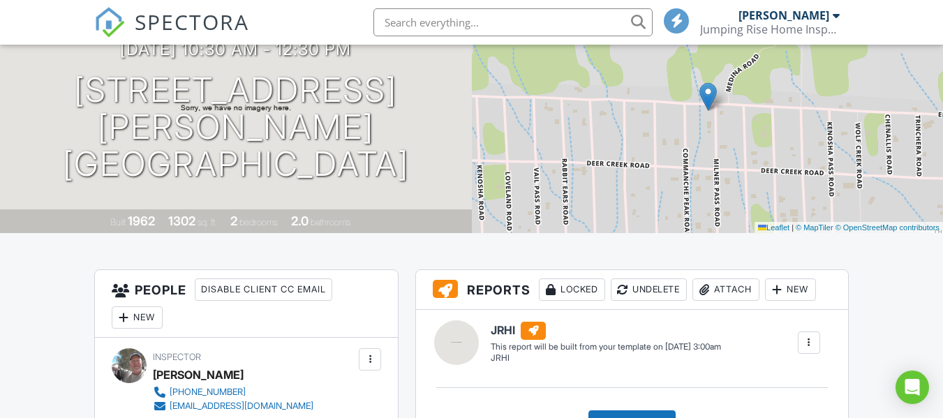
click at [808, 347] on div at bounding box center [809, 343] width 14 height 14
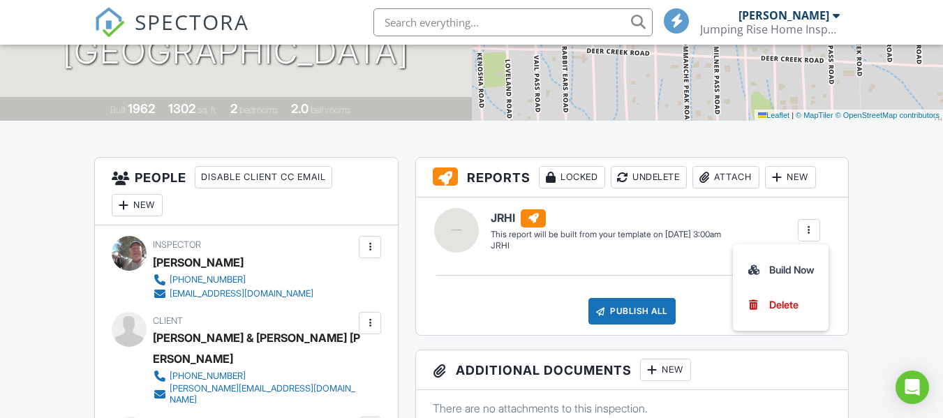
scroll to position [279, 0]
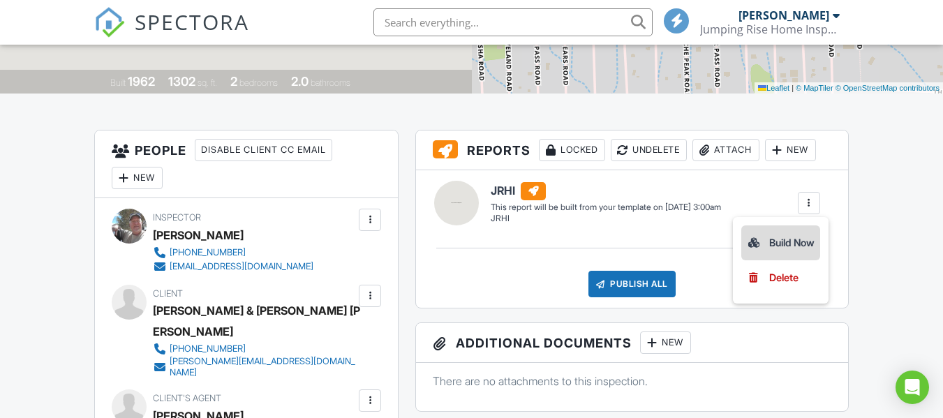
click at [787, 246] on div "Build Now" at bounding box center [781, 243] width 68 height 17
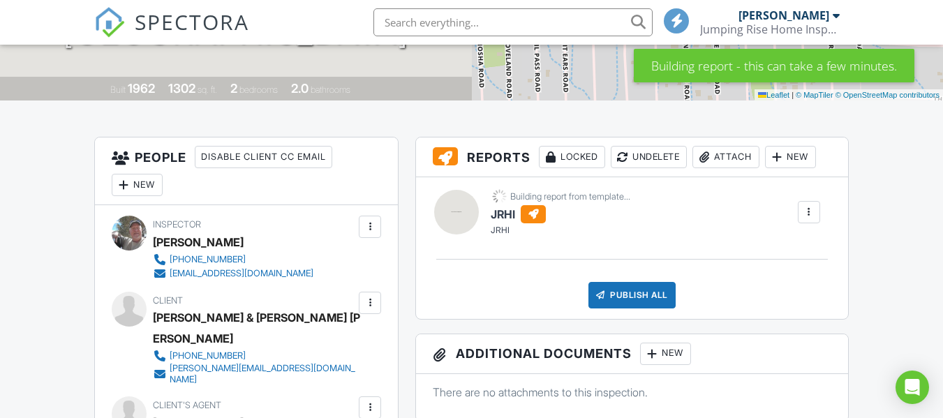
scroll to position [209, 0]
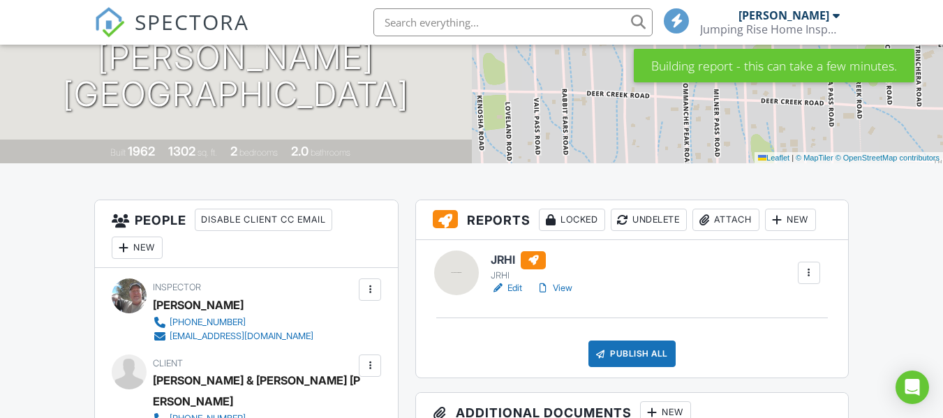
click at [519, 285] on link "Edit" at bounding box center [506, 288] width 31 height 14
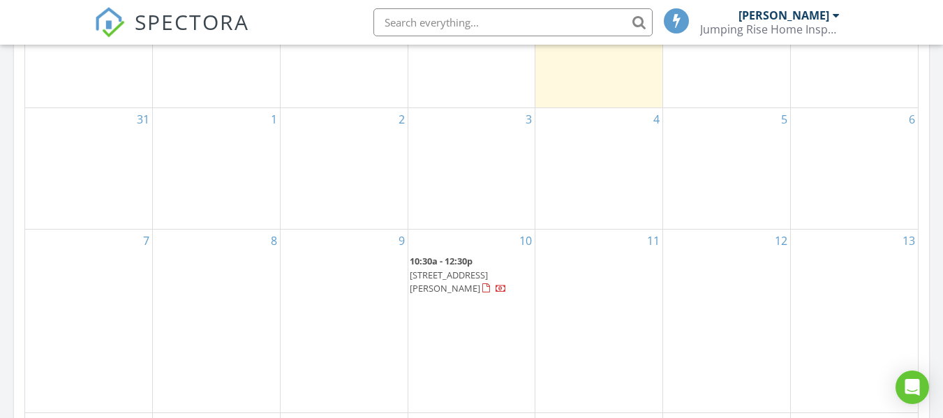
scroll to position [768, 0]
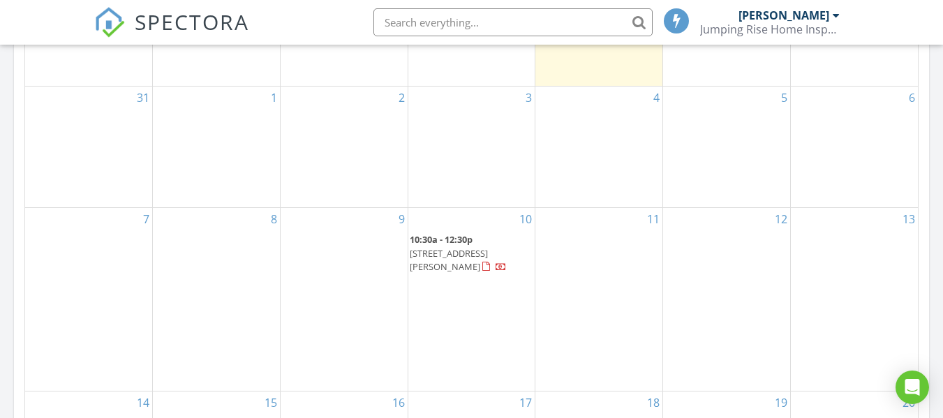
click at [468, 248] on span "[STREET_ADDRESS][PERSON_NAME]" at bounding box center [449, 260] width 78 height 26
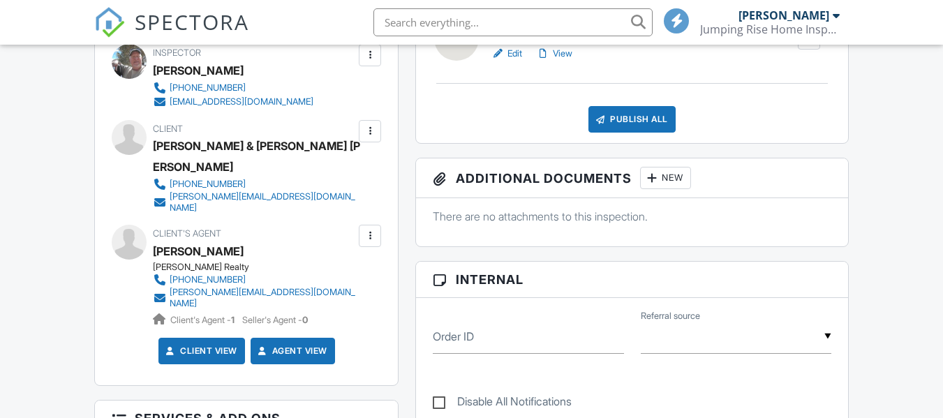
scroll to position [489, 0]
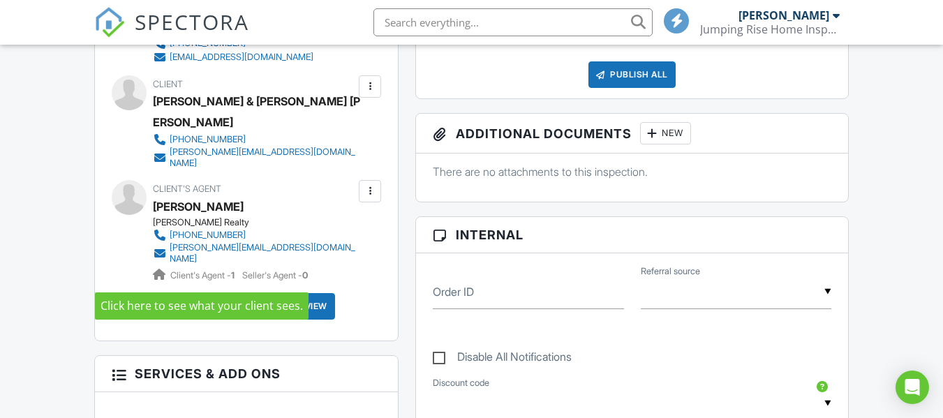
click at [221, 299] on link "Client View" at bounding box center [200, 306] width 74 height 14
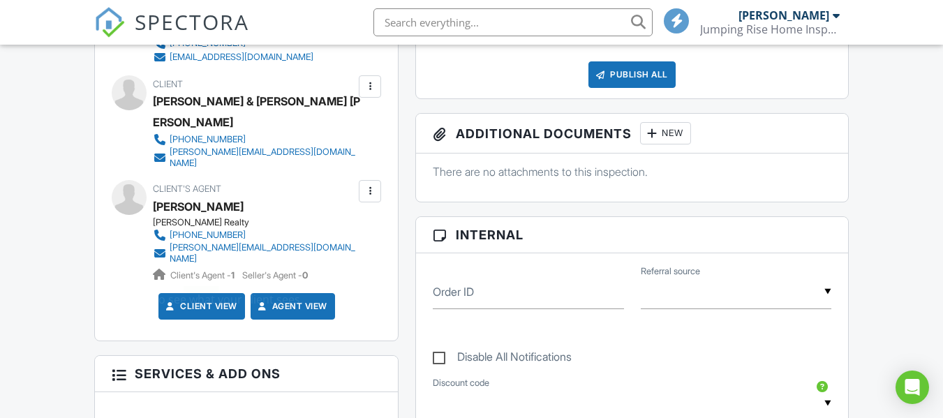
click at [294, 293] on div "Agent View" at bounding box center [293, 306] width 84 height 27
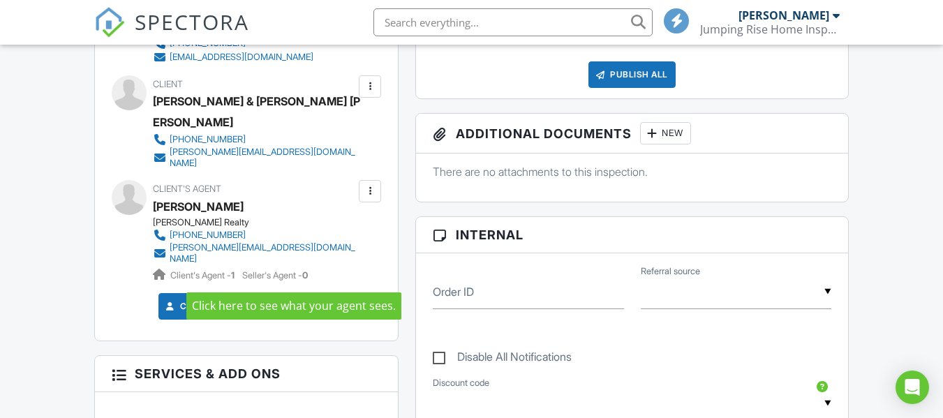
click at [319, 299] on link "Agent View" at bounding box center [291, 306] width 72 height 14
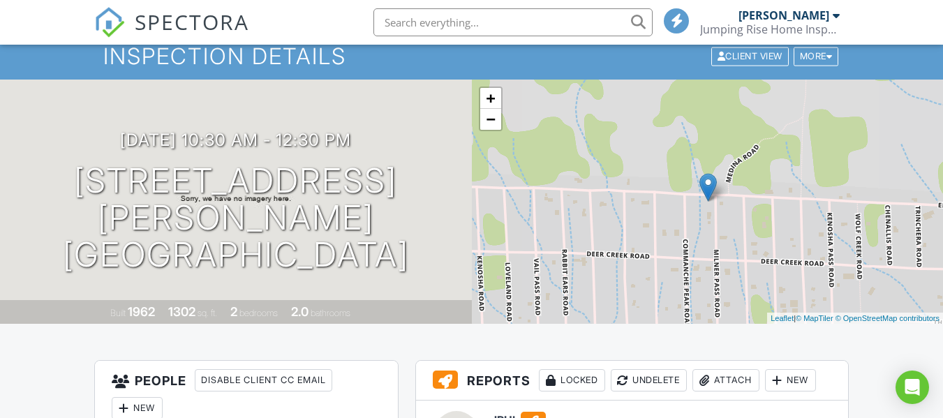
scroll to position [0, 0]
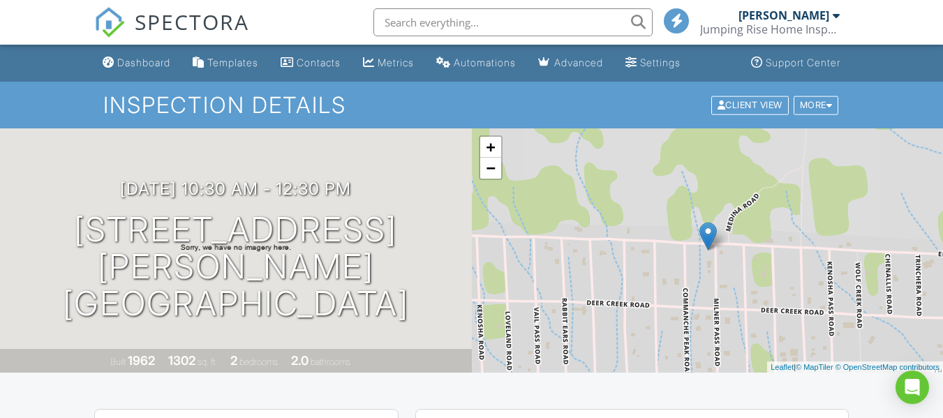
click at [155, 68] on link "Dashboard" at bounding box center [136, 63] width 79 height 26
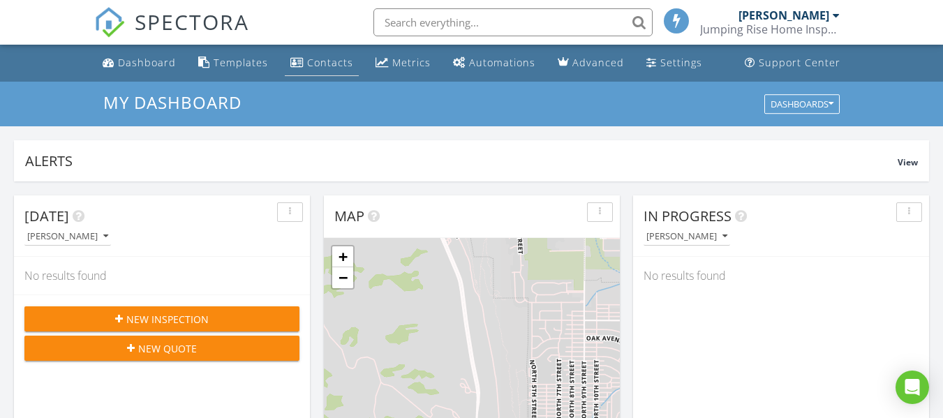
click at [318, 63] on div "Contacts" at bounding box center [330, 62] width 46 height 13
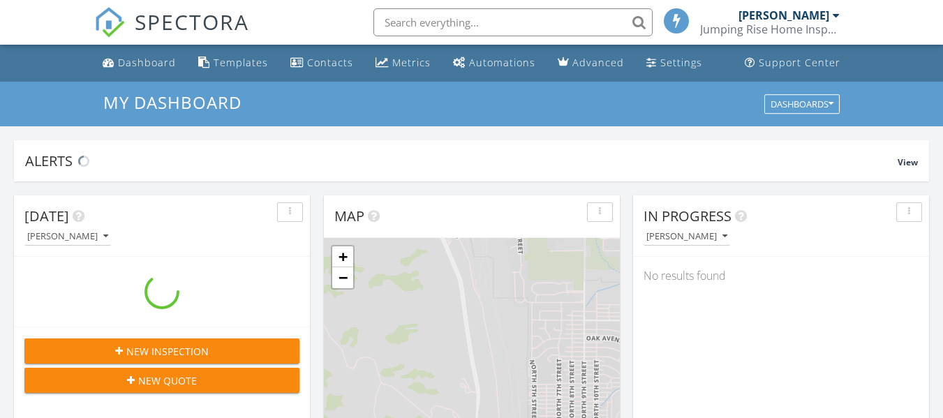
scroll to position [1292, 965]
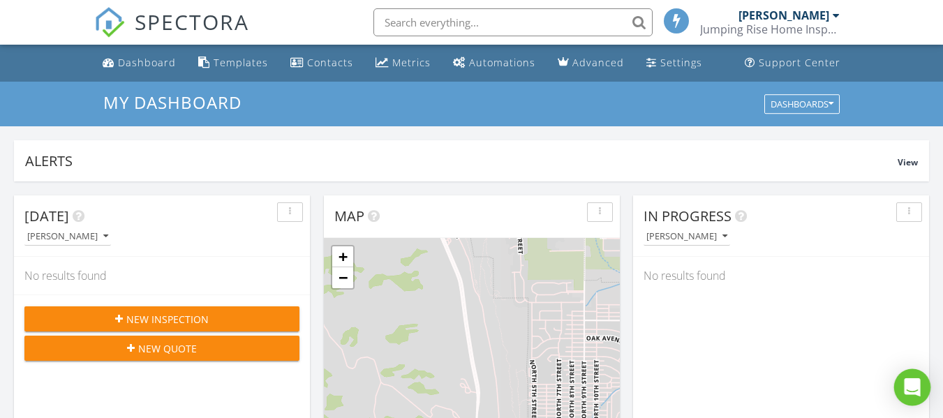
click at [908, 386] on icon "Open Intercom Messenger" at bounding box center [912, 387] width 16 height 18
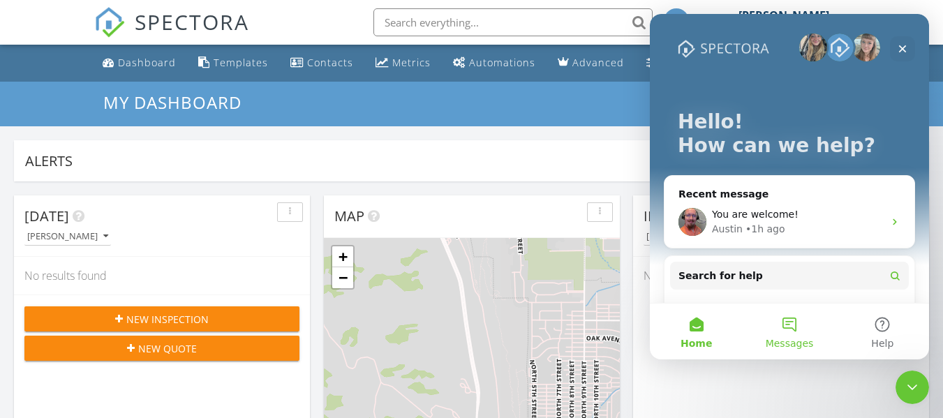
scroll to position [0, 0]
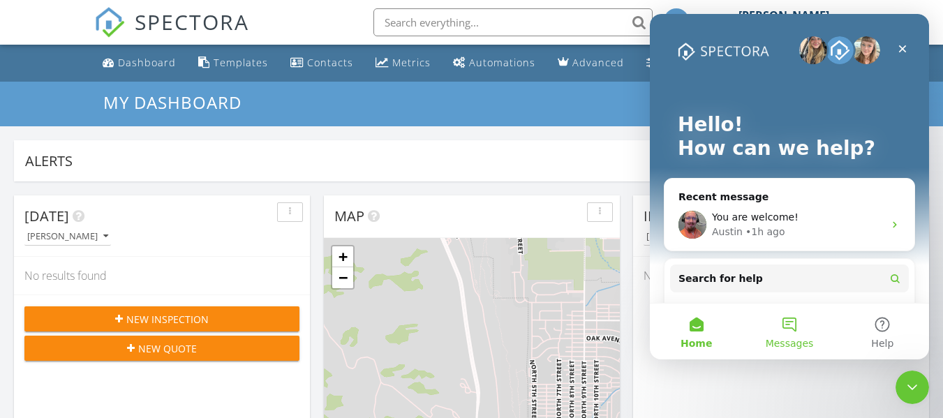
click at [789, 331] on button "Messages" at bounding box center [789, 332] width 93 height 56
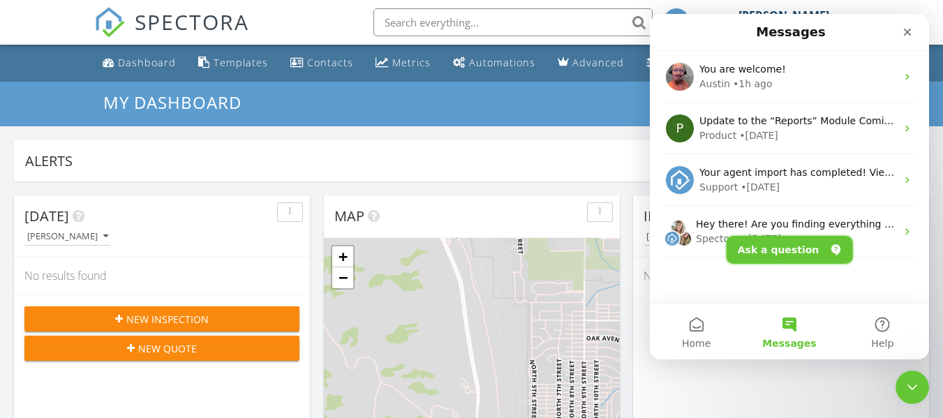
click at [775, 255] on button "Ask a question" at bounding box center [790, 250] width 126 height 28
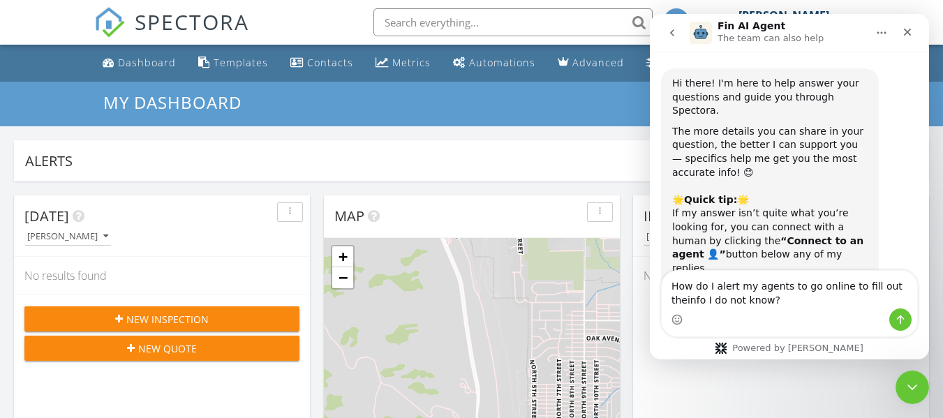
click at [892, 288] on textarea "How do I alert my agents to go online to fill out theinfo I do not know?" at bounding box center [789, 290] width 255 height 38
click at [815, 304] on textarea "How do I alert my agents to go online to fill out the info I do not know?" at bounding box center [789, 290] width 255 height 38
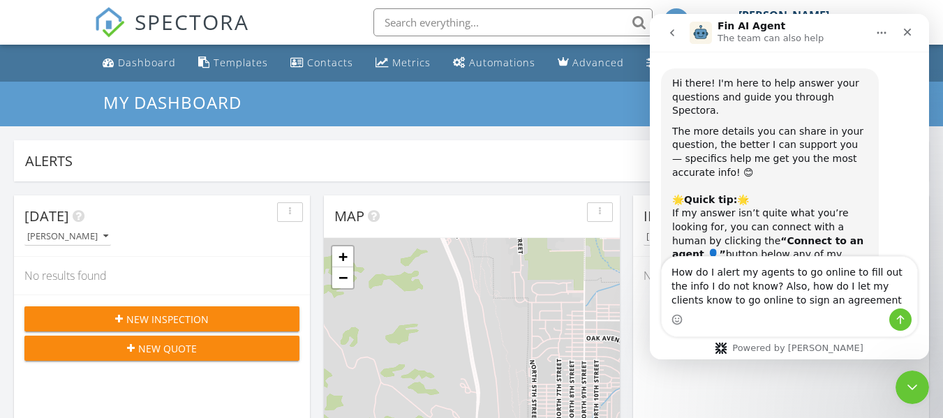
type textarea "How do I alert my agents to go online to fill out the info I do not know? Also,…"
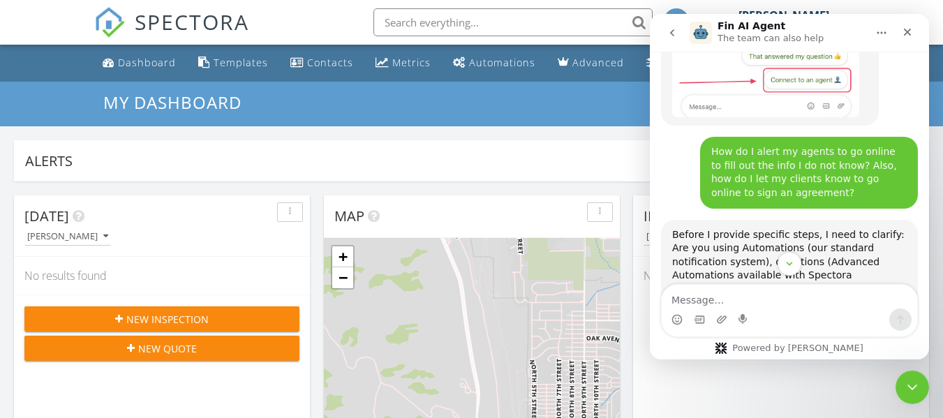
scroll to position [217, 0]
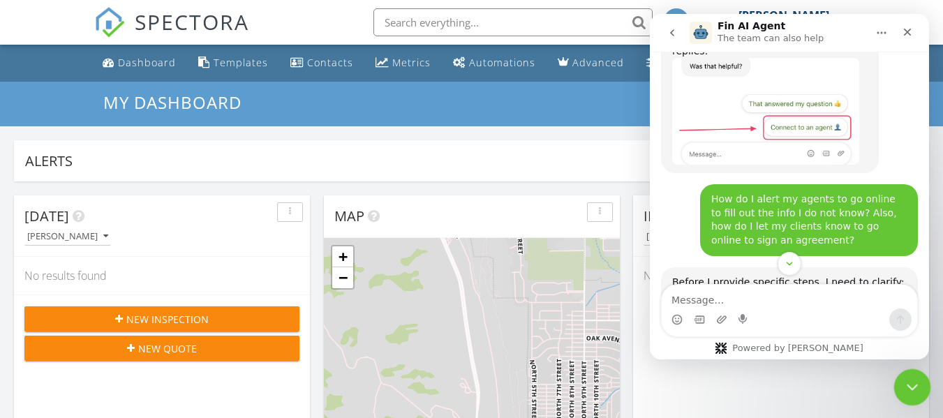
click at [904, 388] on icon "Close Intercom Messenger" at bounding box center [910, 385] width 17 height 17
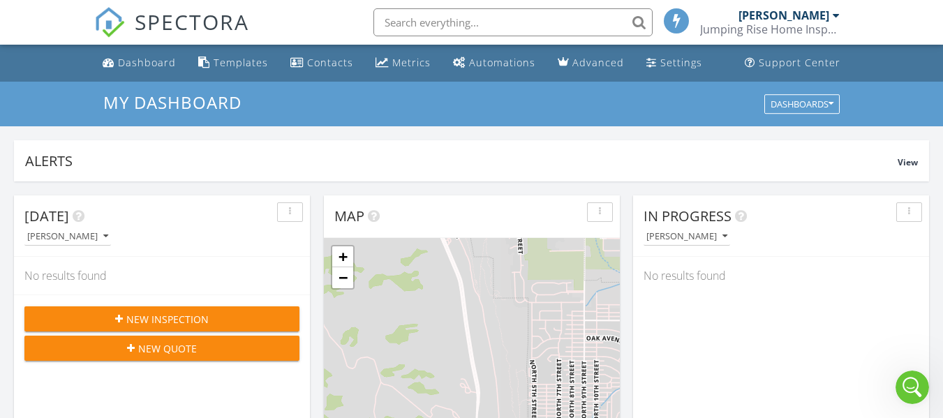
scroll to position [845, 0]
